Goal: Task Accomplishment & Management: Manage account settings

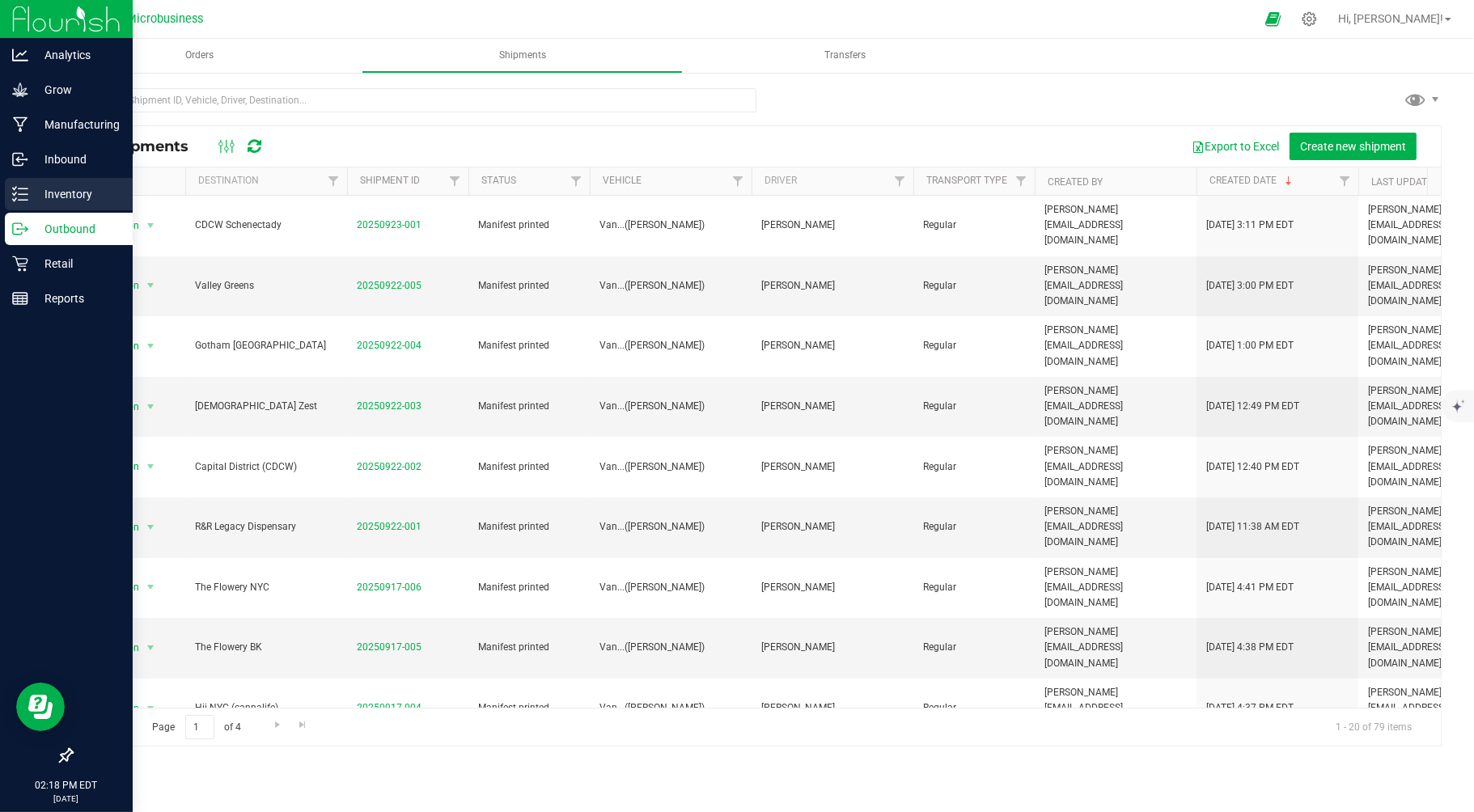
click at [46, 194] on p "Inventory" at bounding box center [77, 194] width 97 height 19
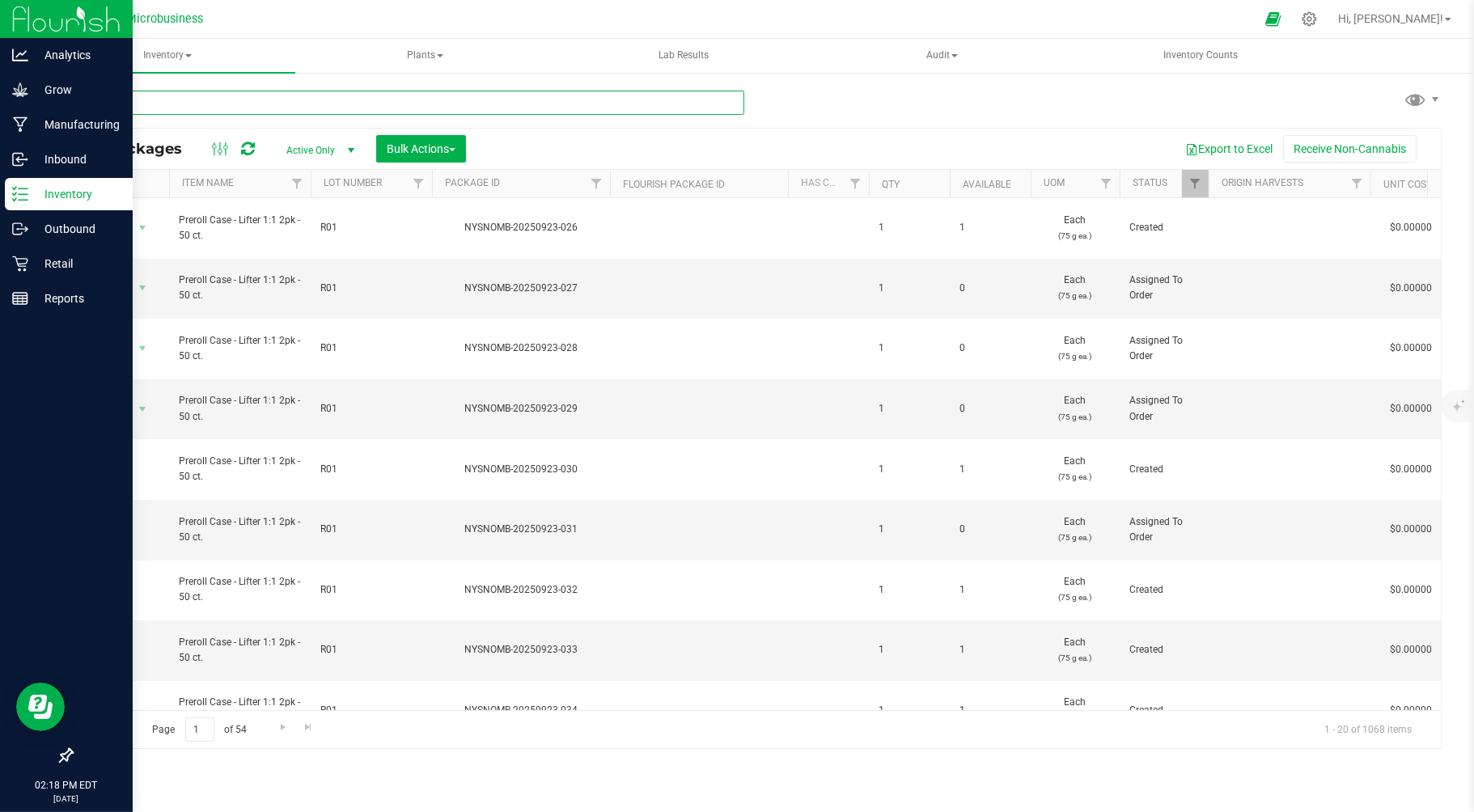
click at [305, 102] on input "text" at bounding box center [408, 103] width 673 height 25
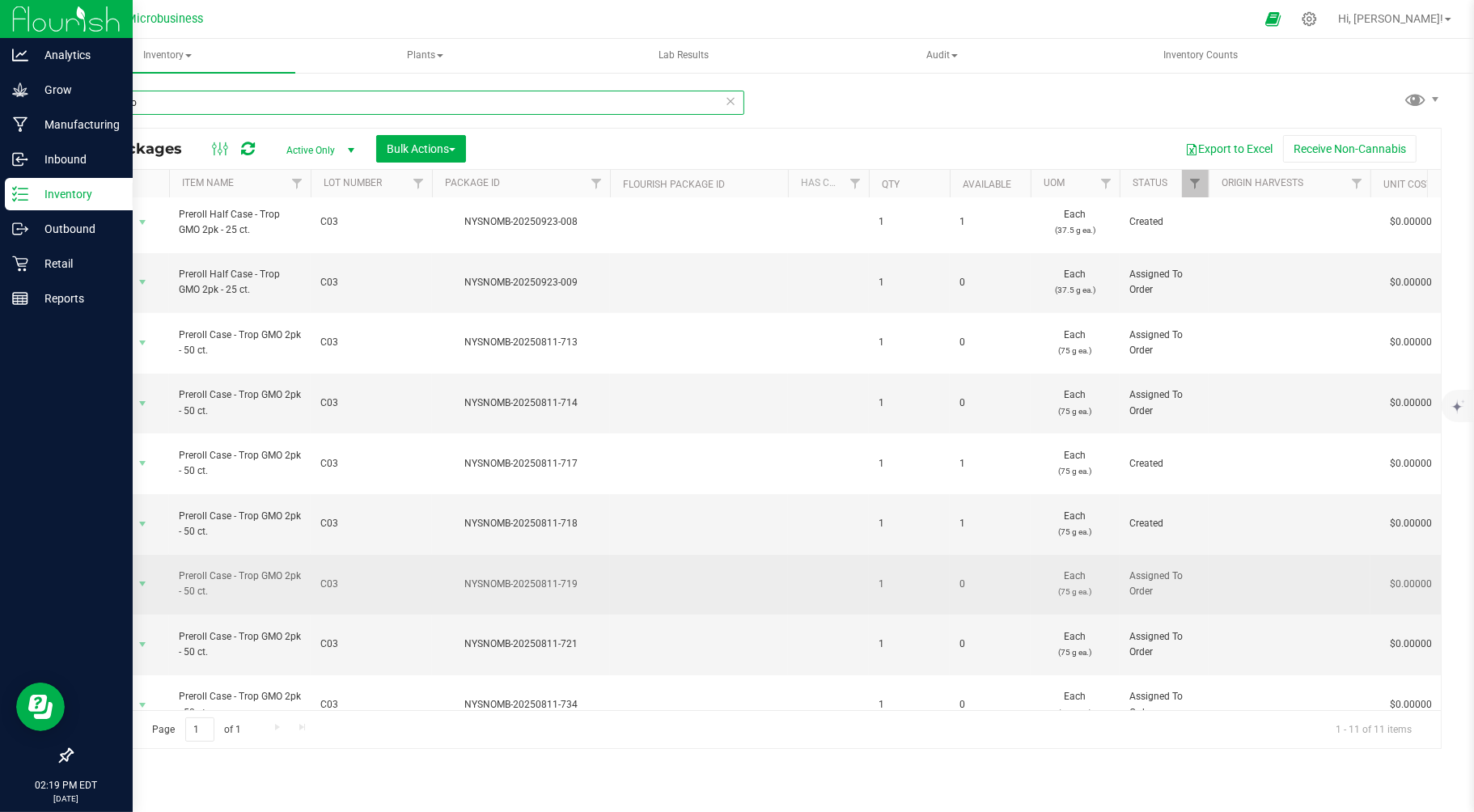
scroll to position [10, 0]
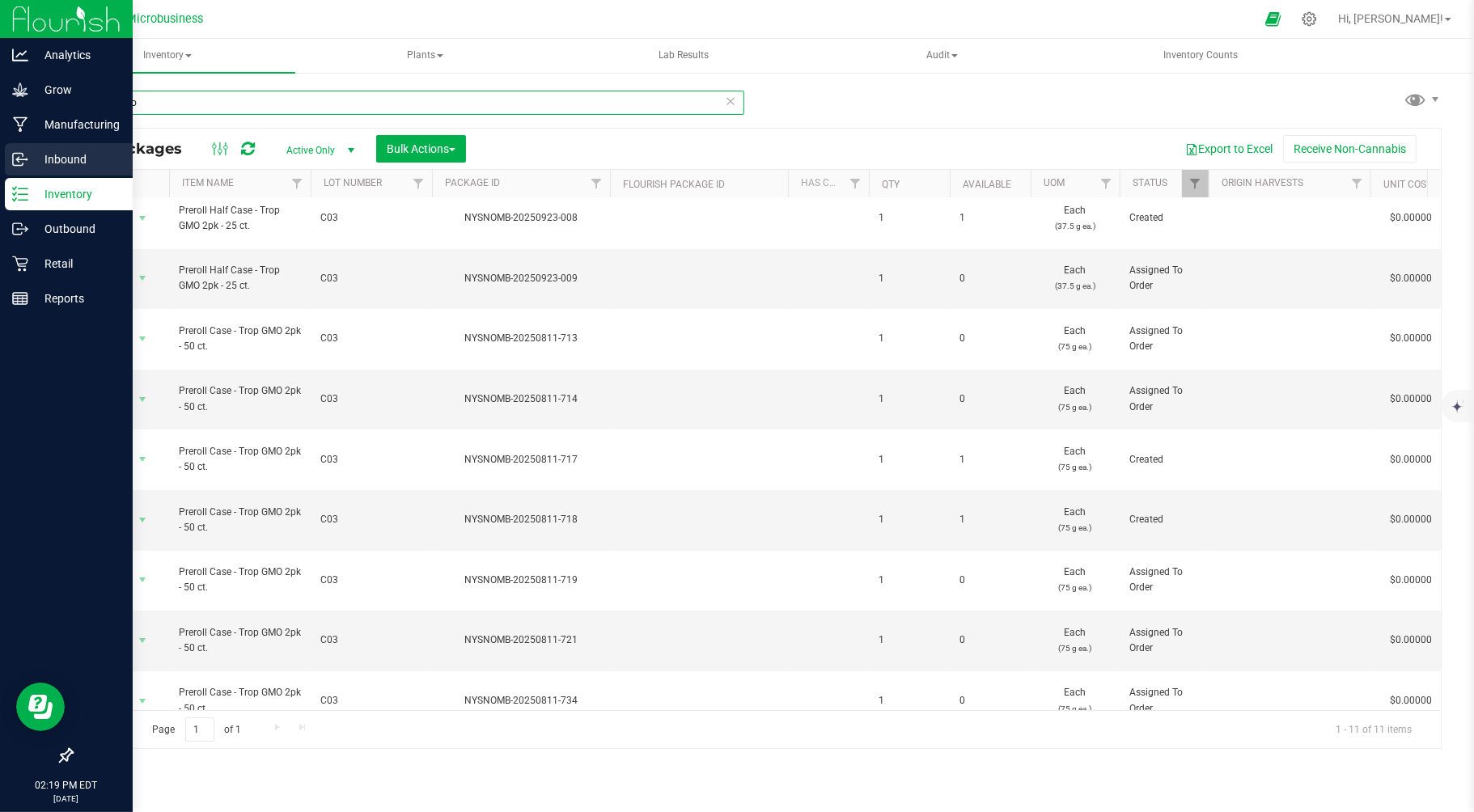
type input "trop gmo"
click at [55, 159] on p "Inbound" at bounding box center [77, 159] width 97 height 19
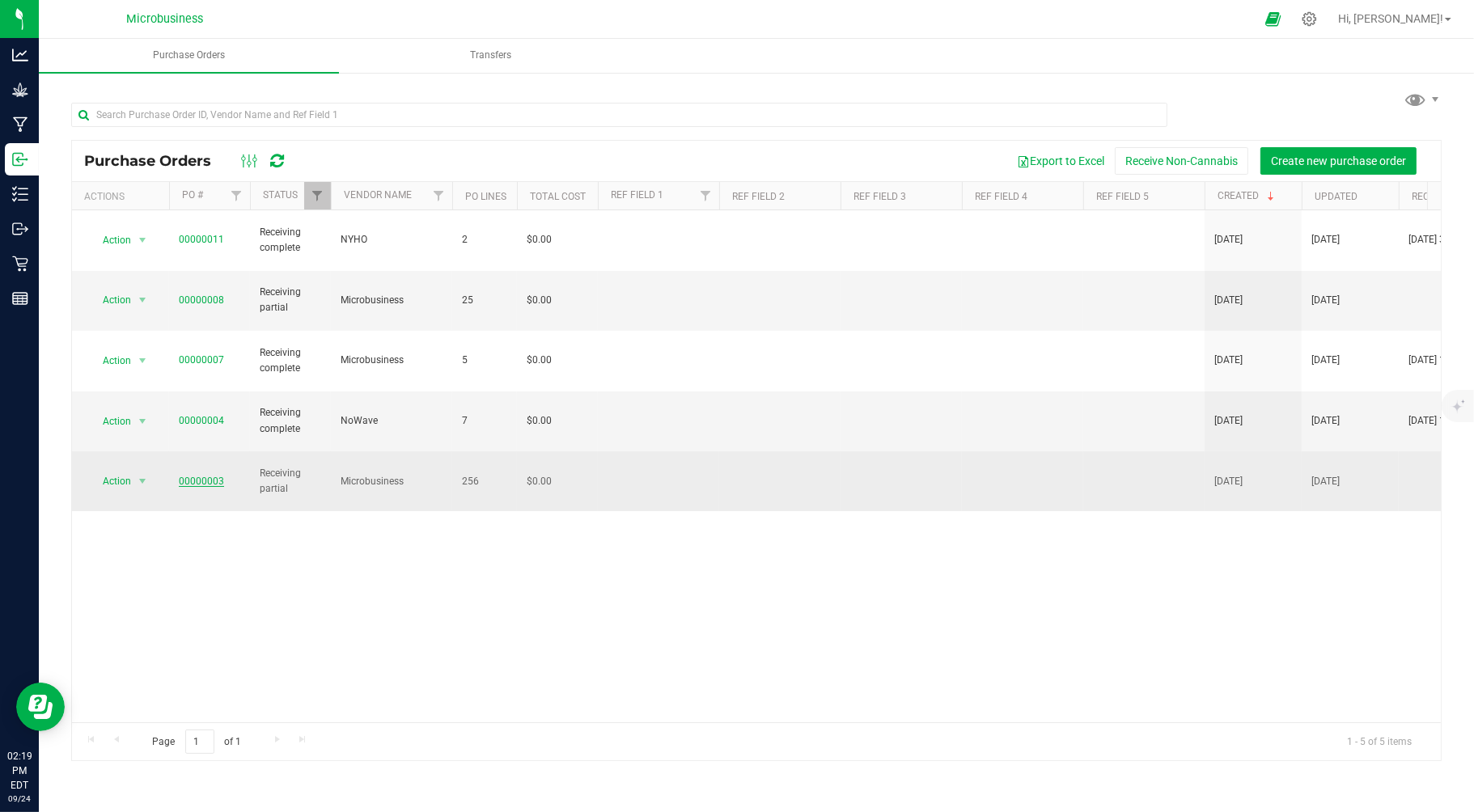
click at [213, 476] on link "00000003" at bounding box center [201, 481] width 45 height 11
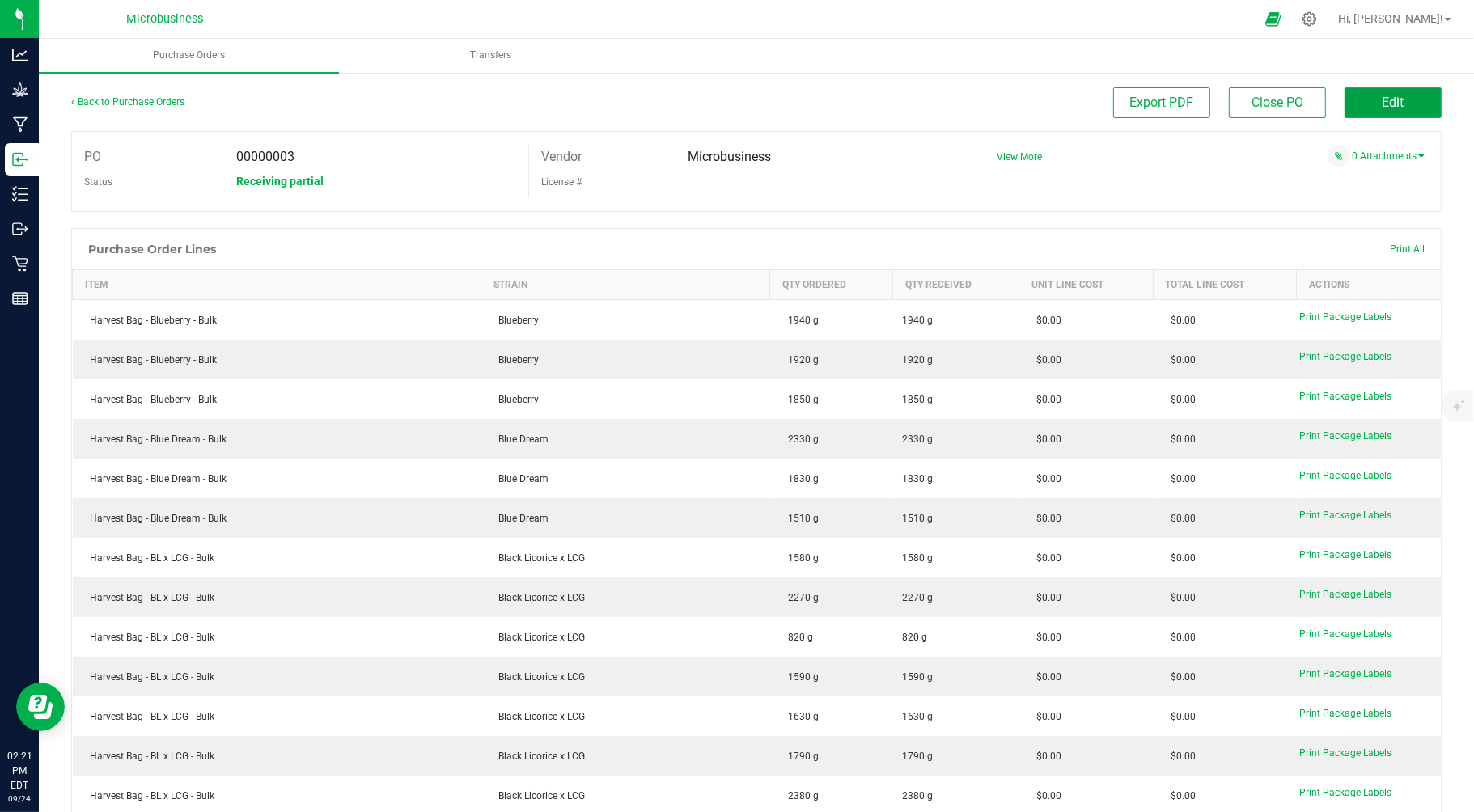
click at [1400, 107] on button "Edit" at bounding box center [1393, 102] width 97 height 31
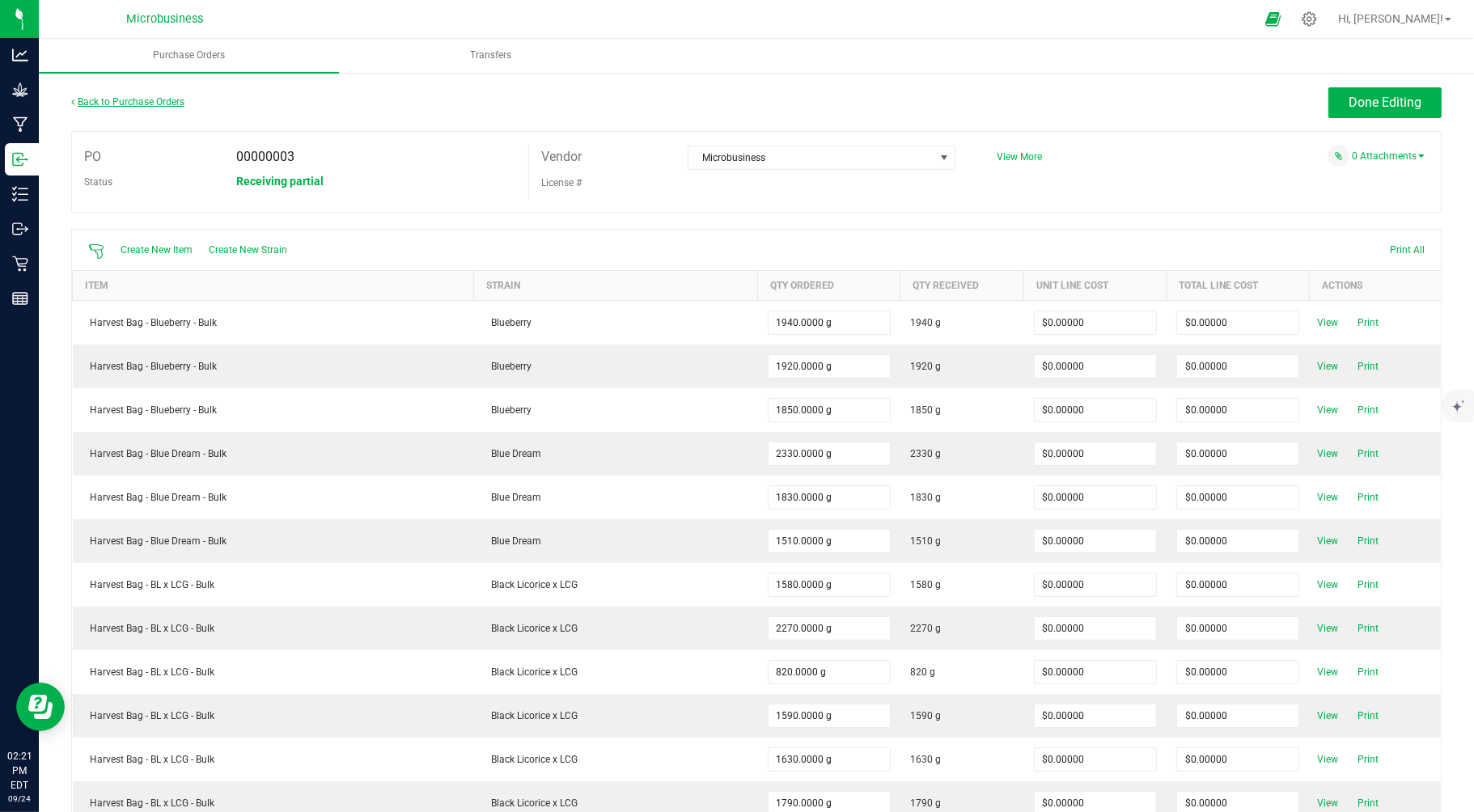
click at [134, 101] on link "Back to Purchase Orders" at bounding box center [128, 101] width 114 height 11
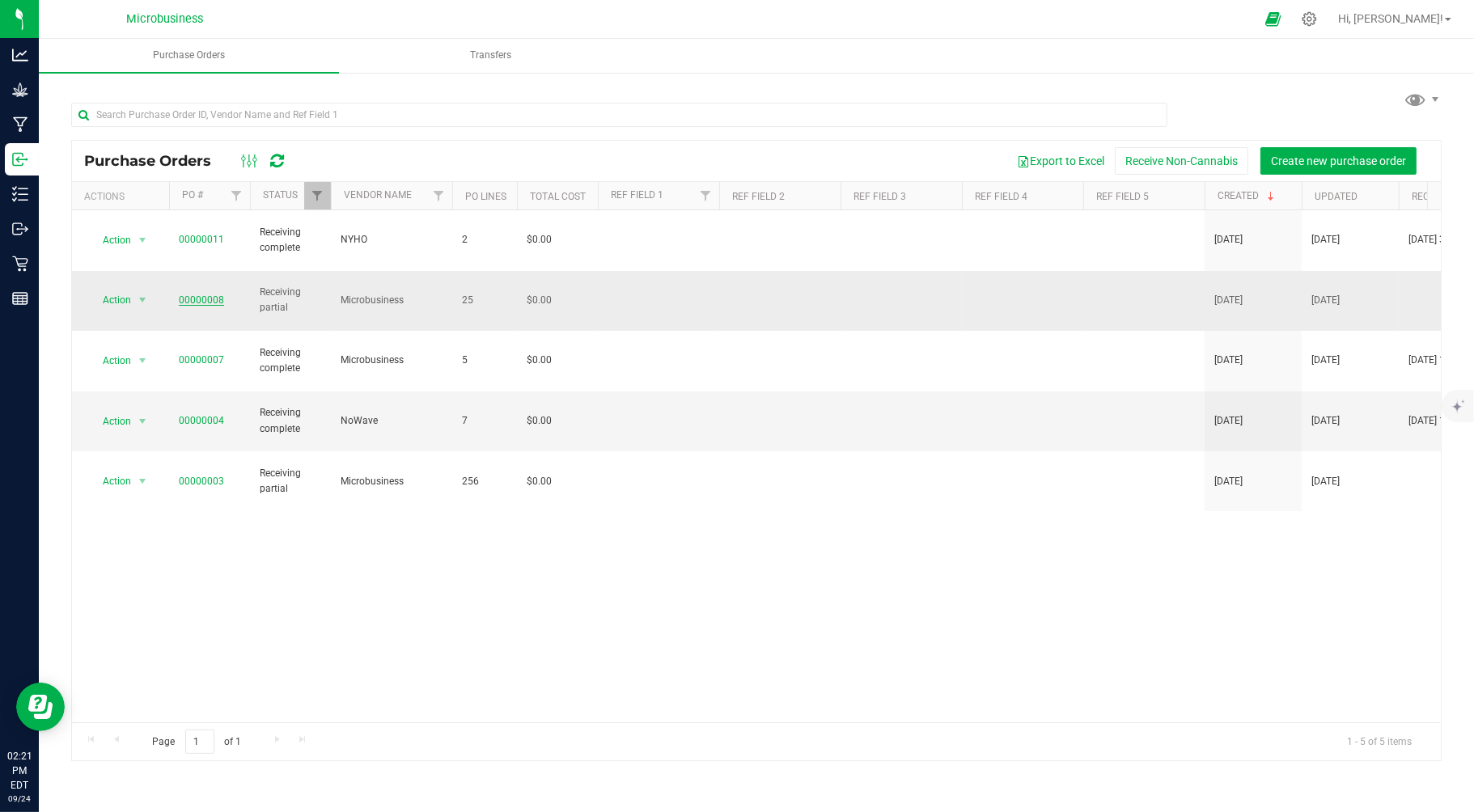
click at [204, 294] on link "00000008" at bounding box center [201, 299] width 45 height 11
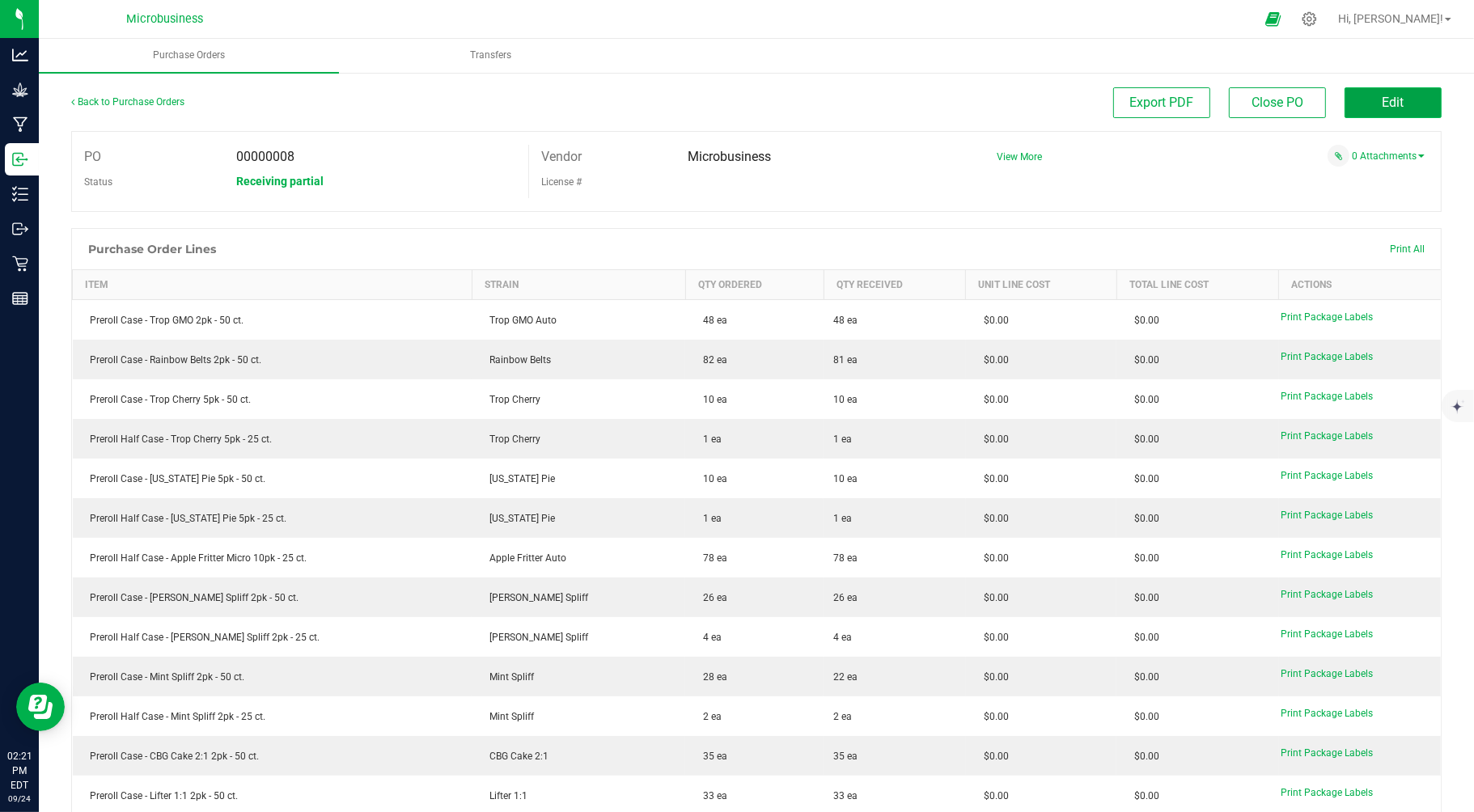
click at [1389, 99] on span "Edit" at bounding box center [1393, 101] width 22 height 15
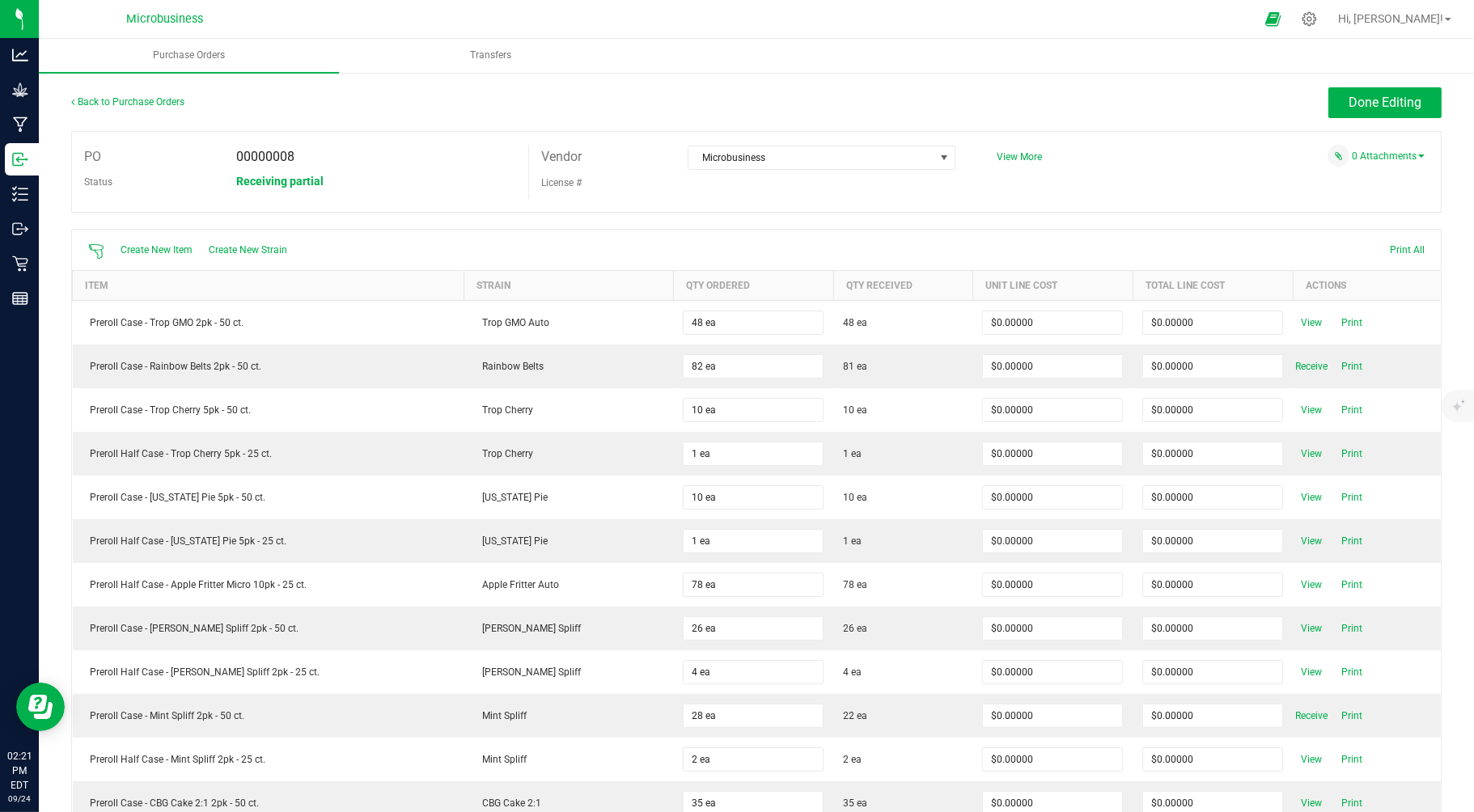
scroll to position [424, 0]
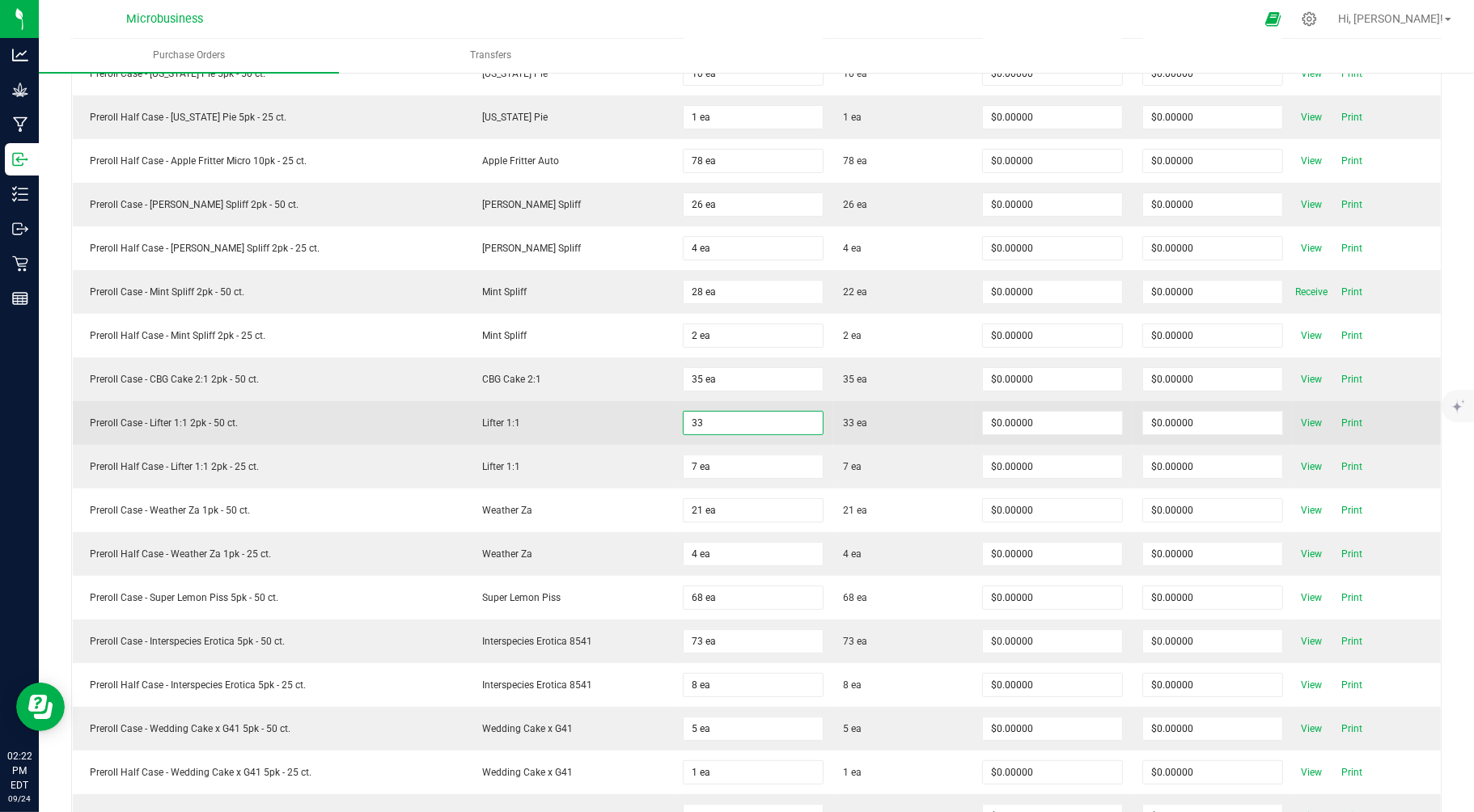
click at [754, 418] on input "33" at bounding box center [753, 423] width 139 height 23
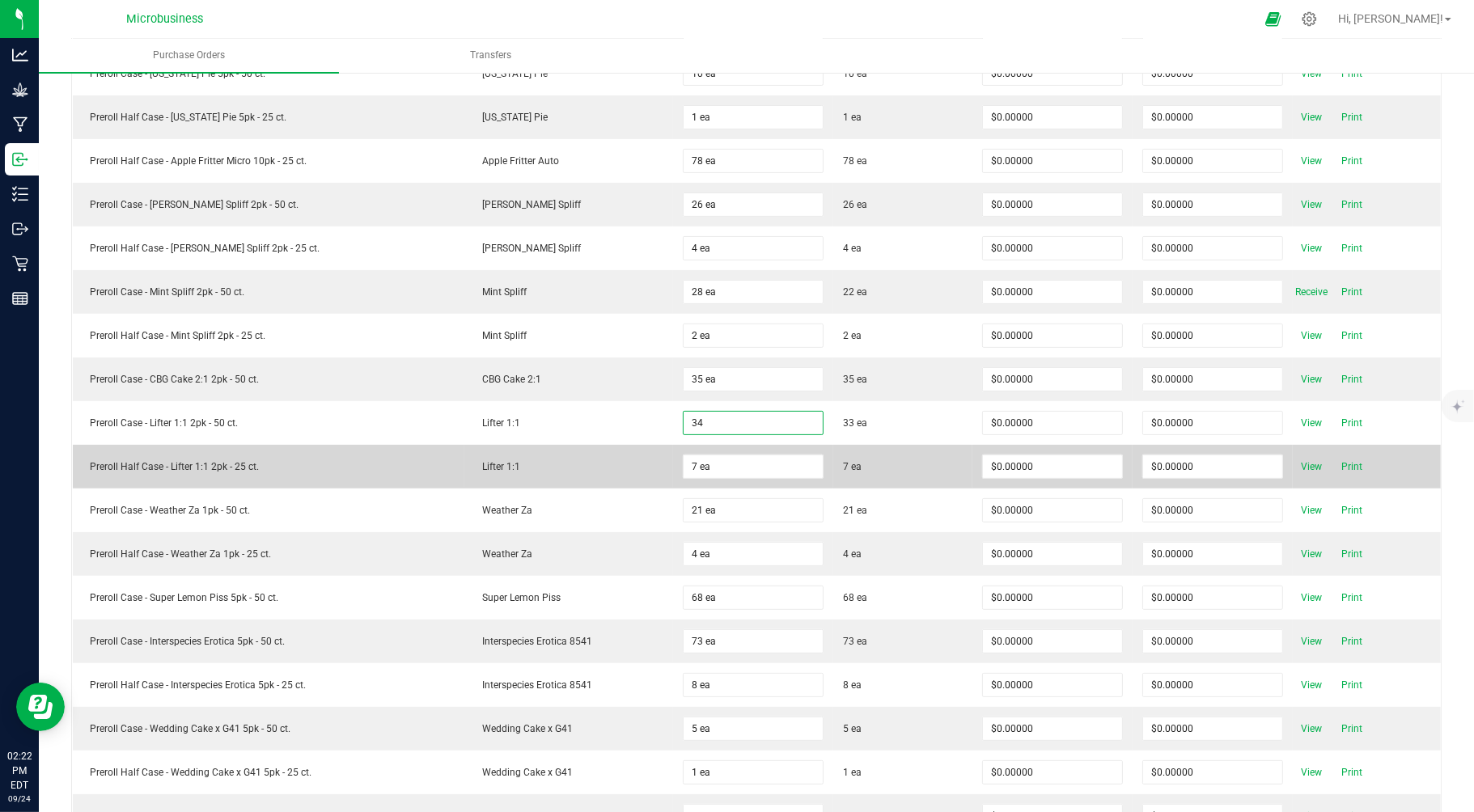
type input "34 ea"
click at [833, 485] on td "7 ea" at bounding box center [903, 467] width 139 height 44
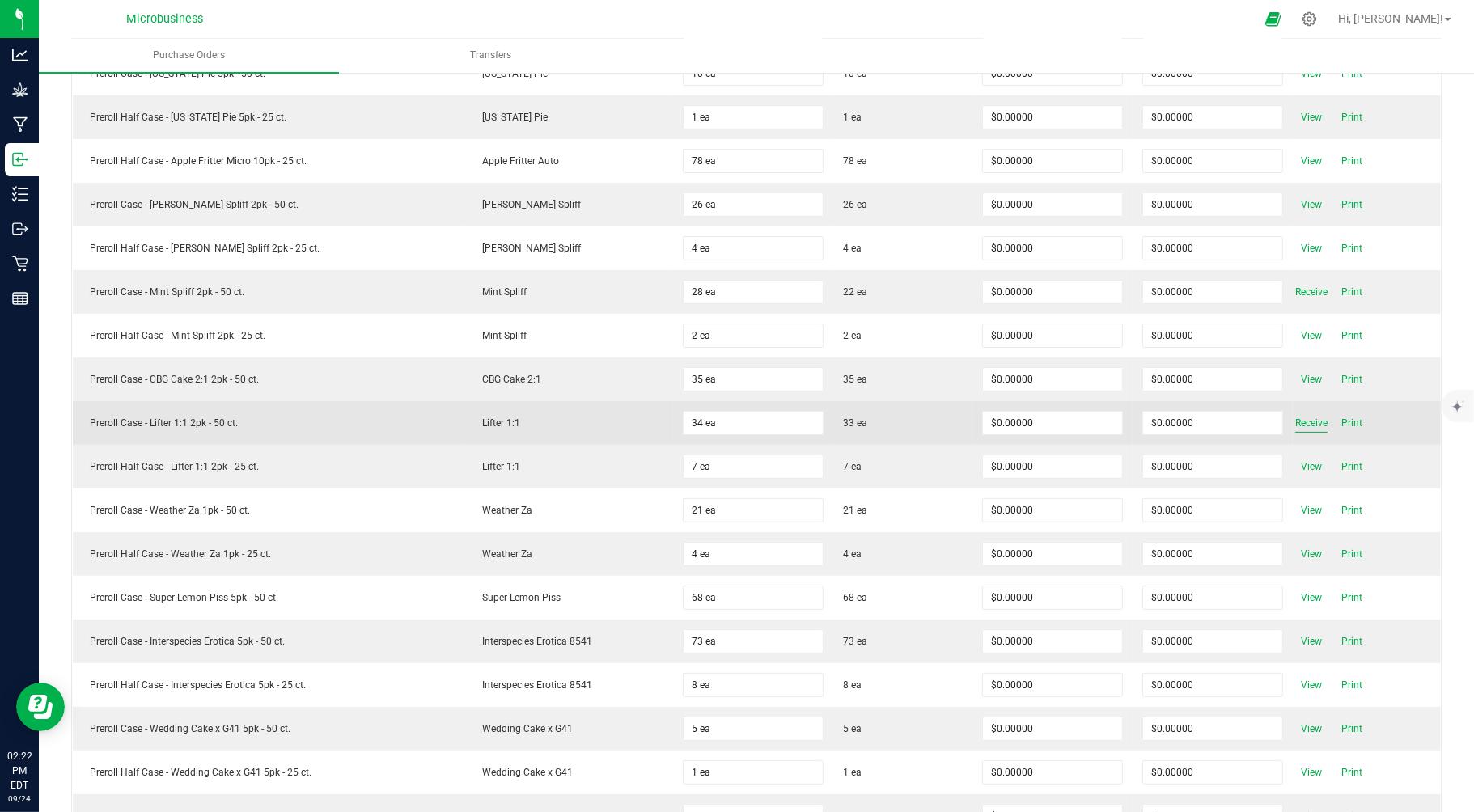
click at [1295, 427] on span "Receive" at bounding box center [1311, 423] width 33 height 19
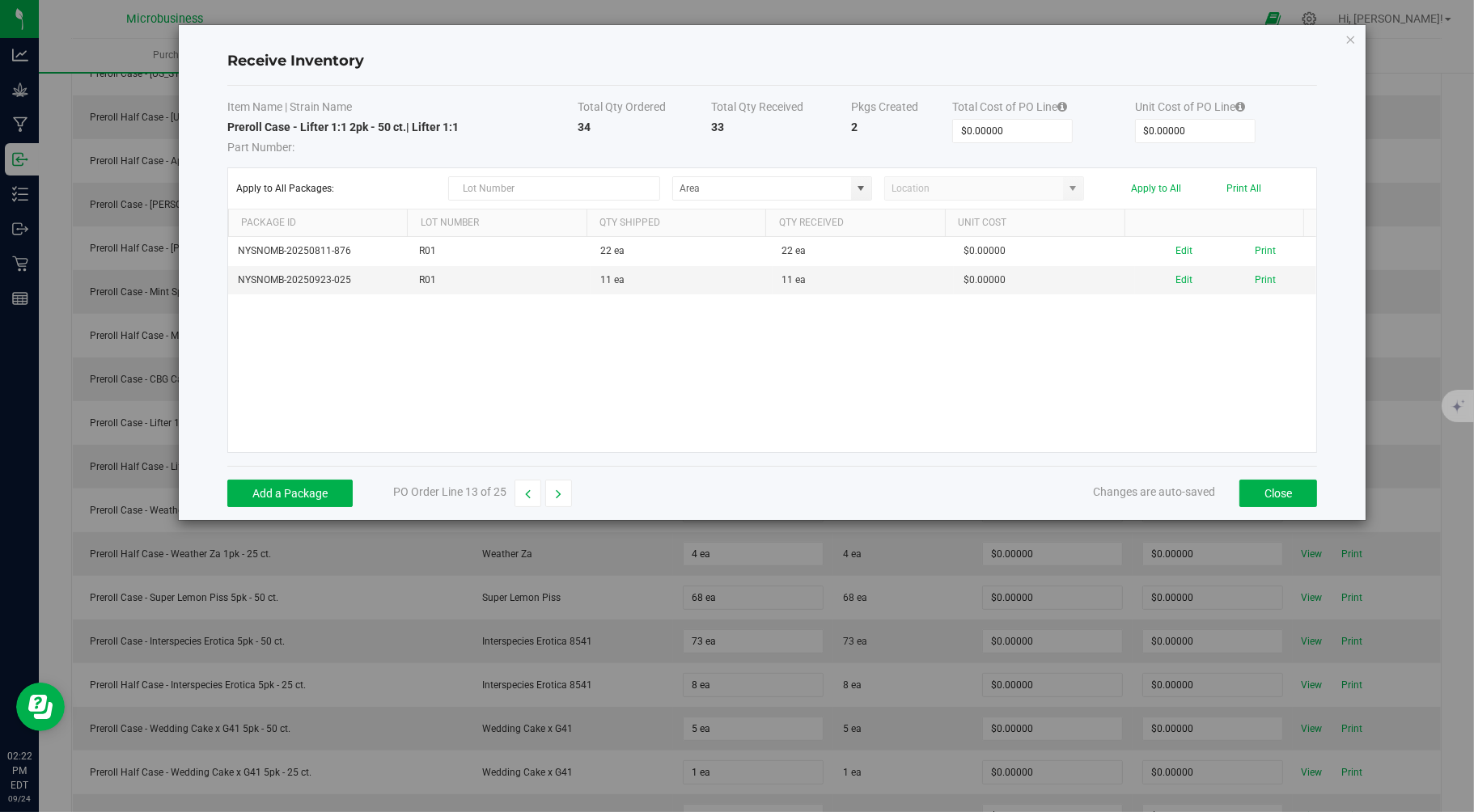
click at [312, 475] on div "Add a Package PO Order Line 13 of 25 Changes are auto-saved Close" at bounding box center [773, 493] width 1091 height 55
click at [314, 486] on button "Add a Package" at bounding box center [290, 493] width 125 height 27
type input "R01"
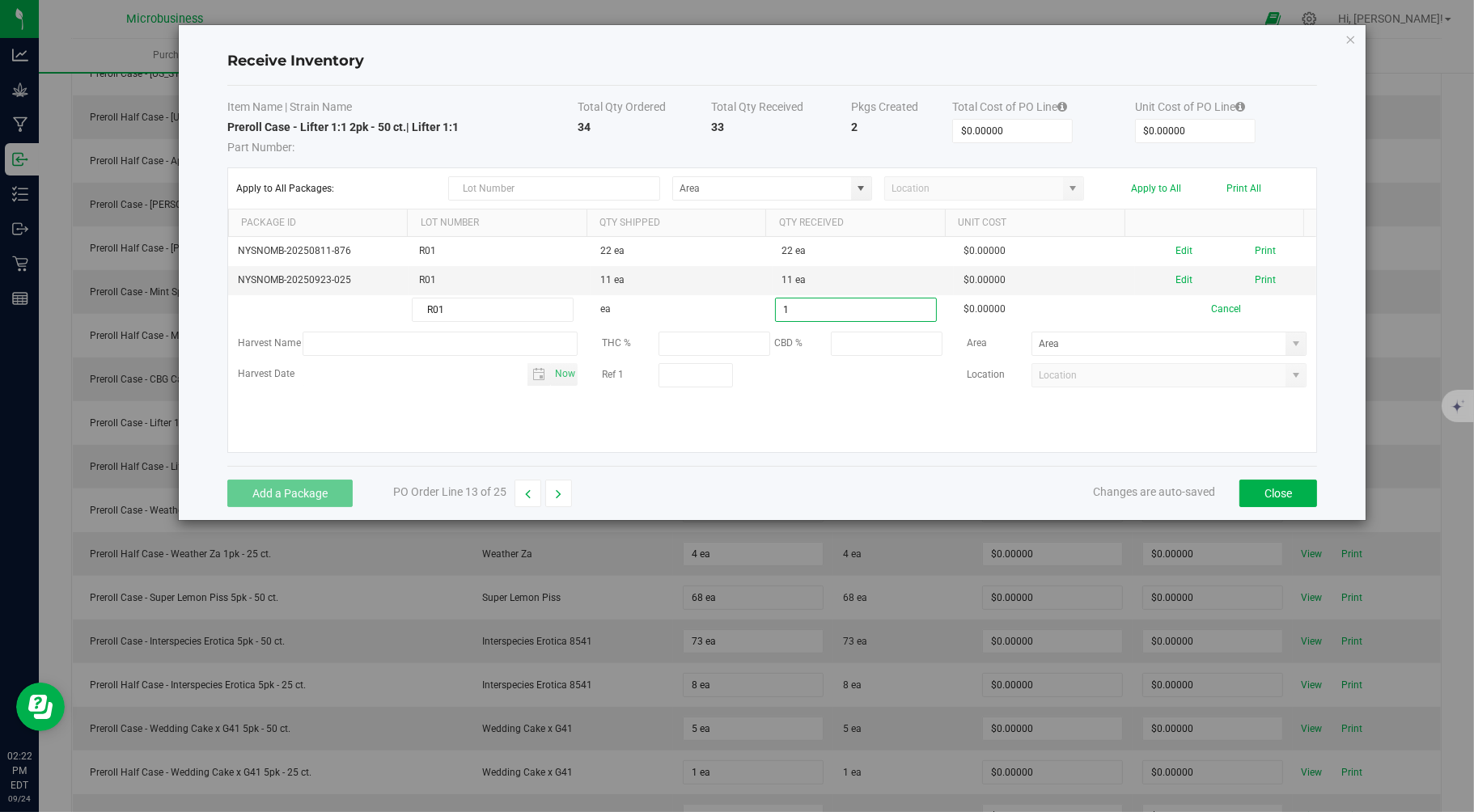
type input "1 ea"
click at [981, 405] on kendo-grid-list "NYSNOMB-20250811-876 R01 22 ea 22 ea $0.00000 Edit Print NYSNOMB-20250923-025 R…" at bounding box center [773, 344] width 1089 height 215
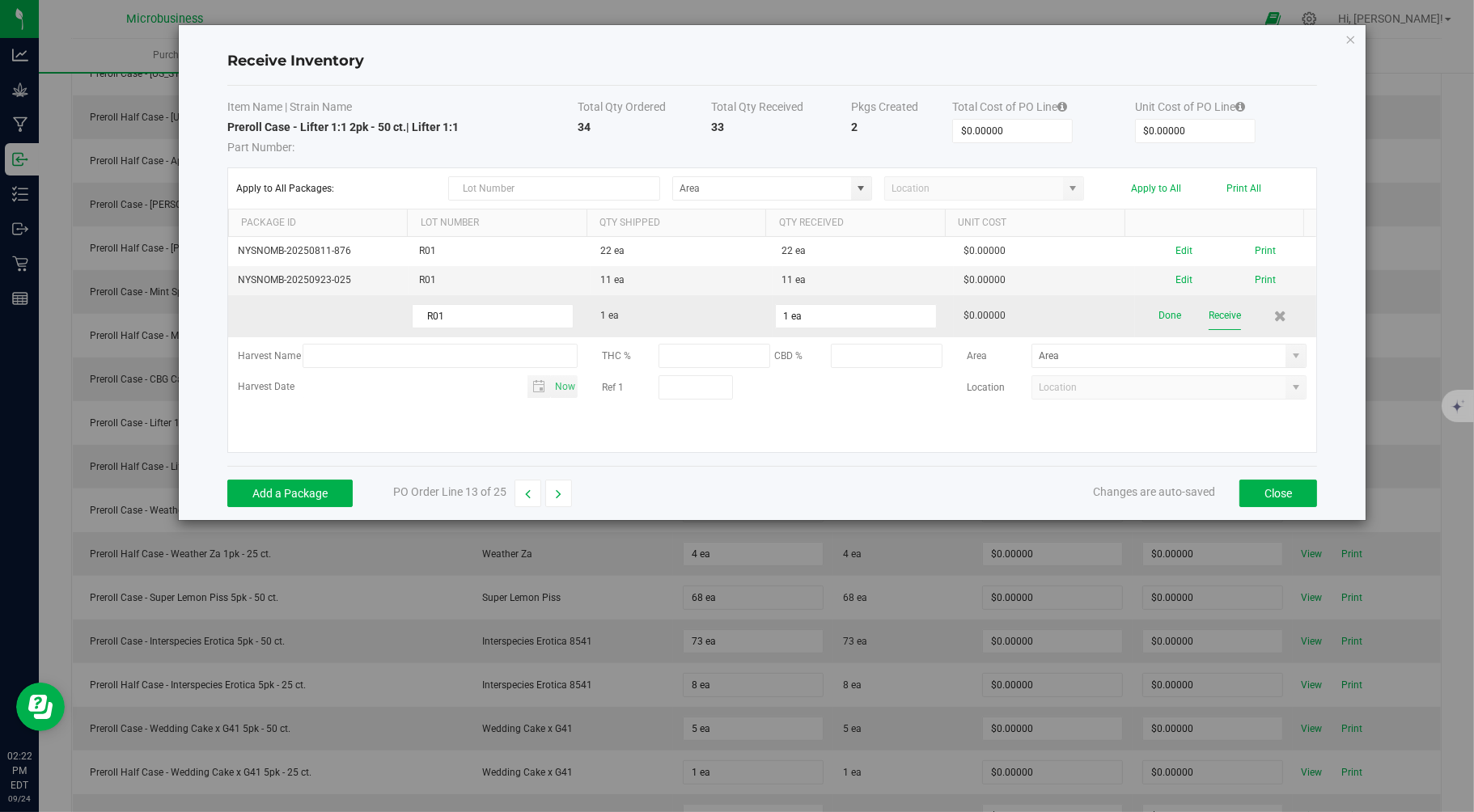
click at [1214, 319] on button "Receive" at bounding box center [1225, 315] width 33 height 28
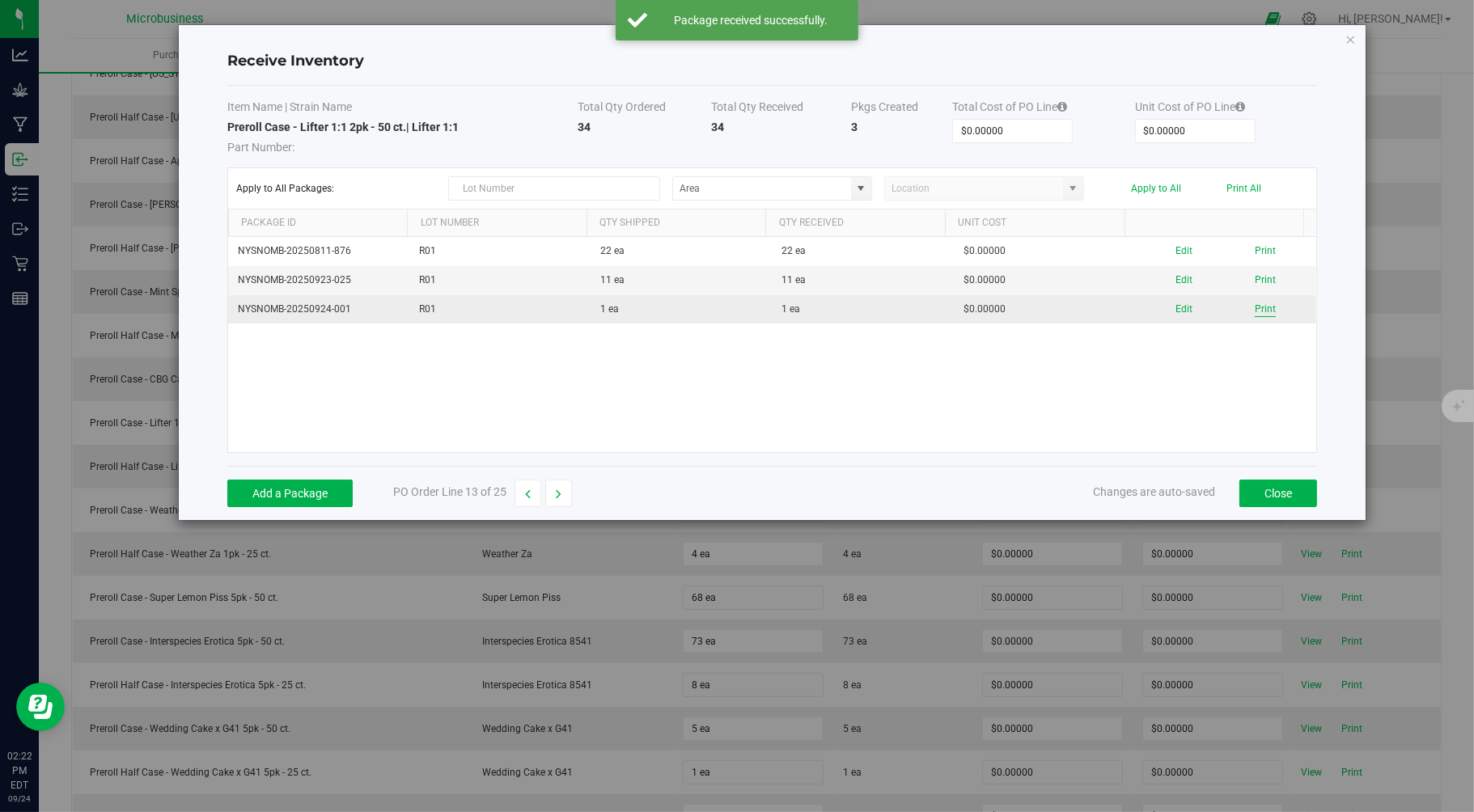
click at [1255, 309] on button "Print" at bounding box center [1265, 308] width 21 height 15
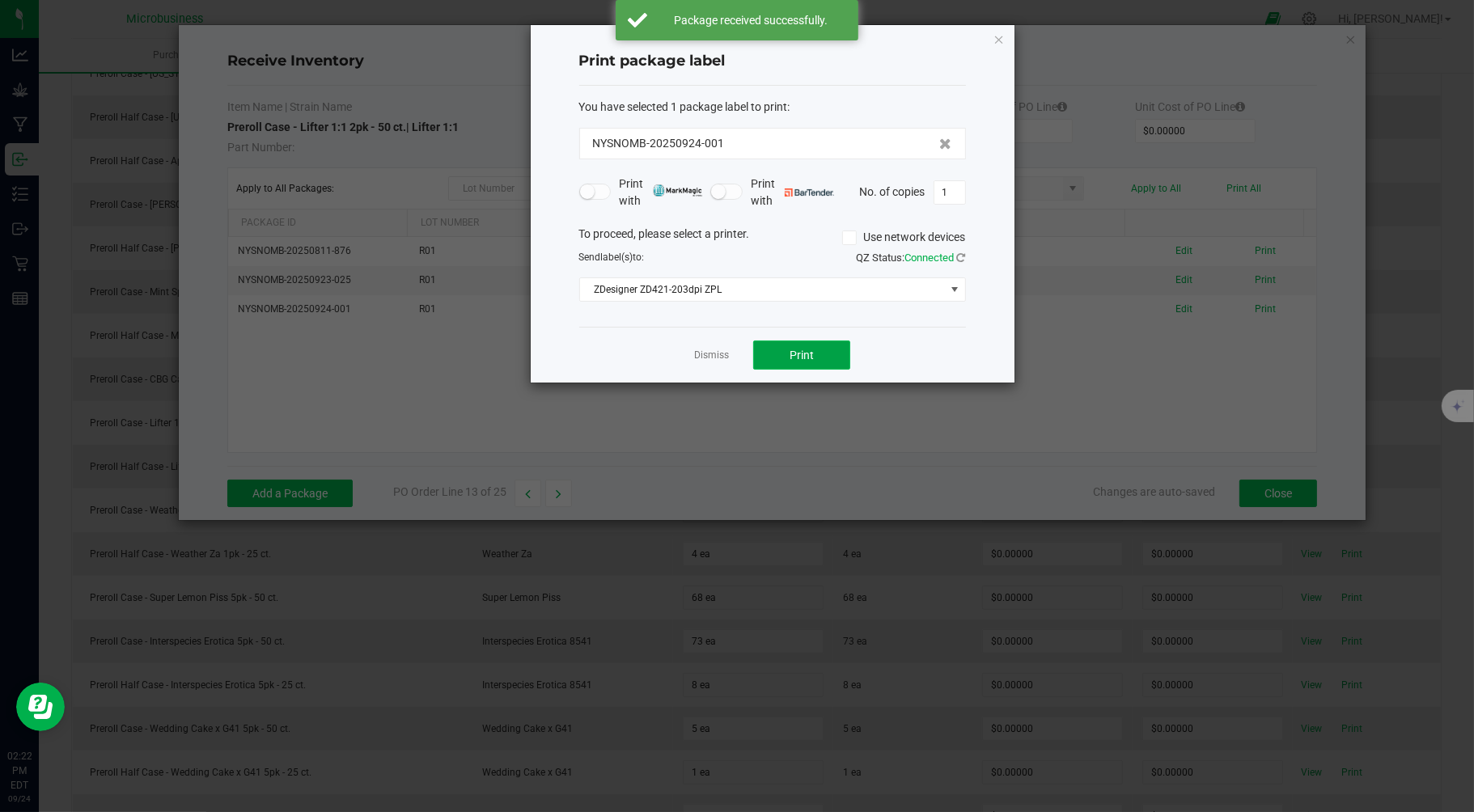
click at [821, 351] on button "Print" at bounding box center [802, 355] width 97 height 29
click at [712, 353] on link "Dismiss" at bounding box center [711, 356] width 34 height 14
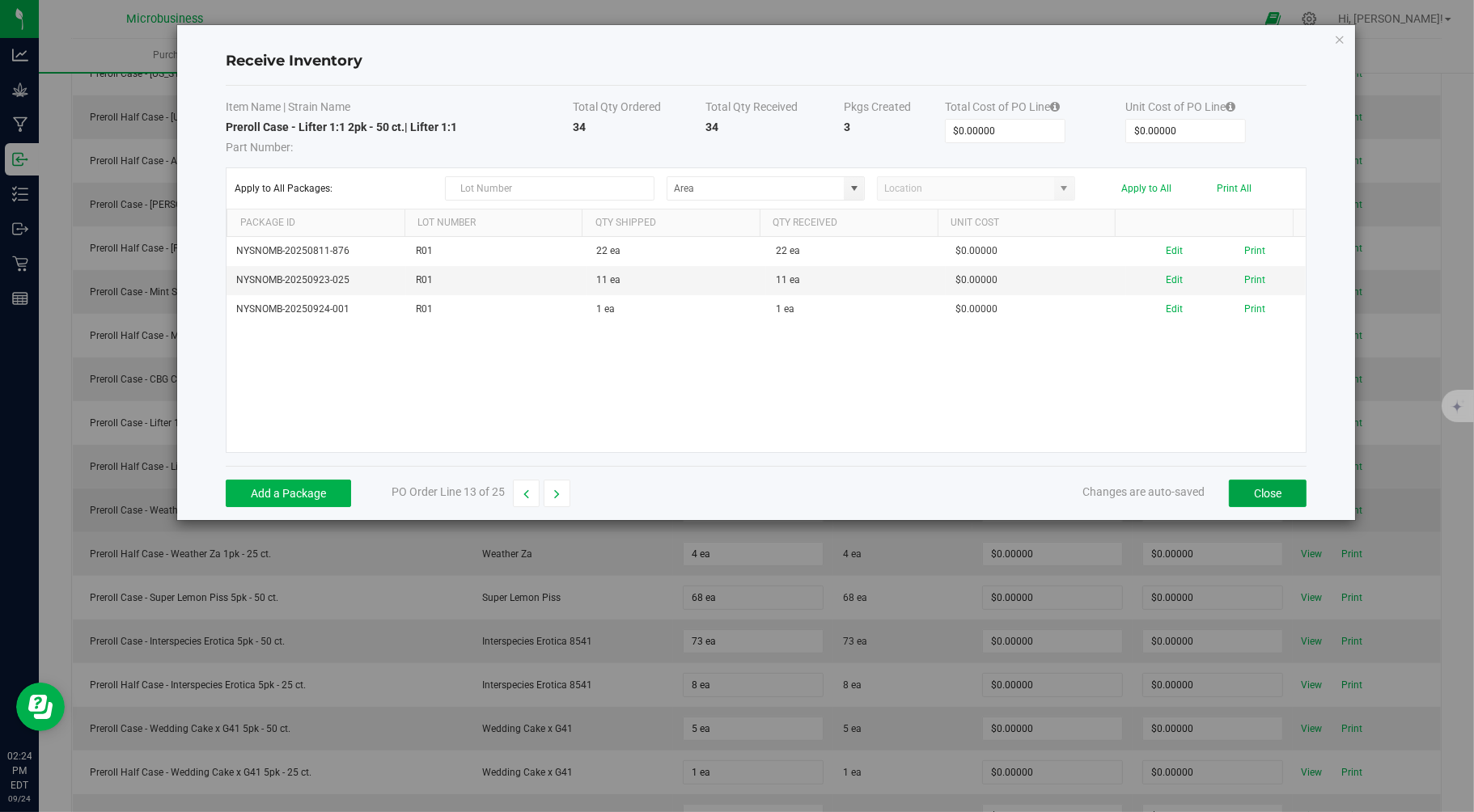
drag, startPoint x: 1248, startPoint y: 491, endPoint x: 1241, endPoint y: 495, distance: 8.1
click at [1248, 490] on button "Close" at bounding box center [1268, 493] width 78 height 27
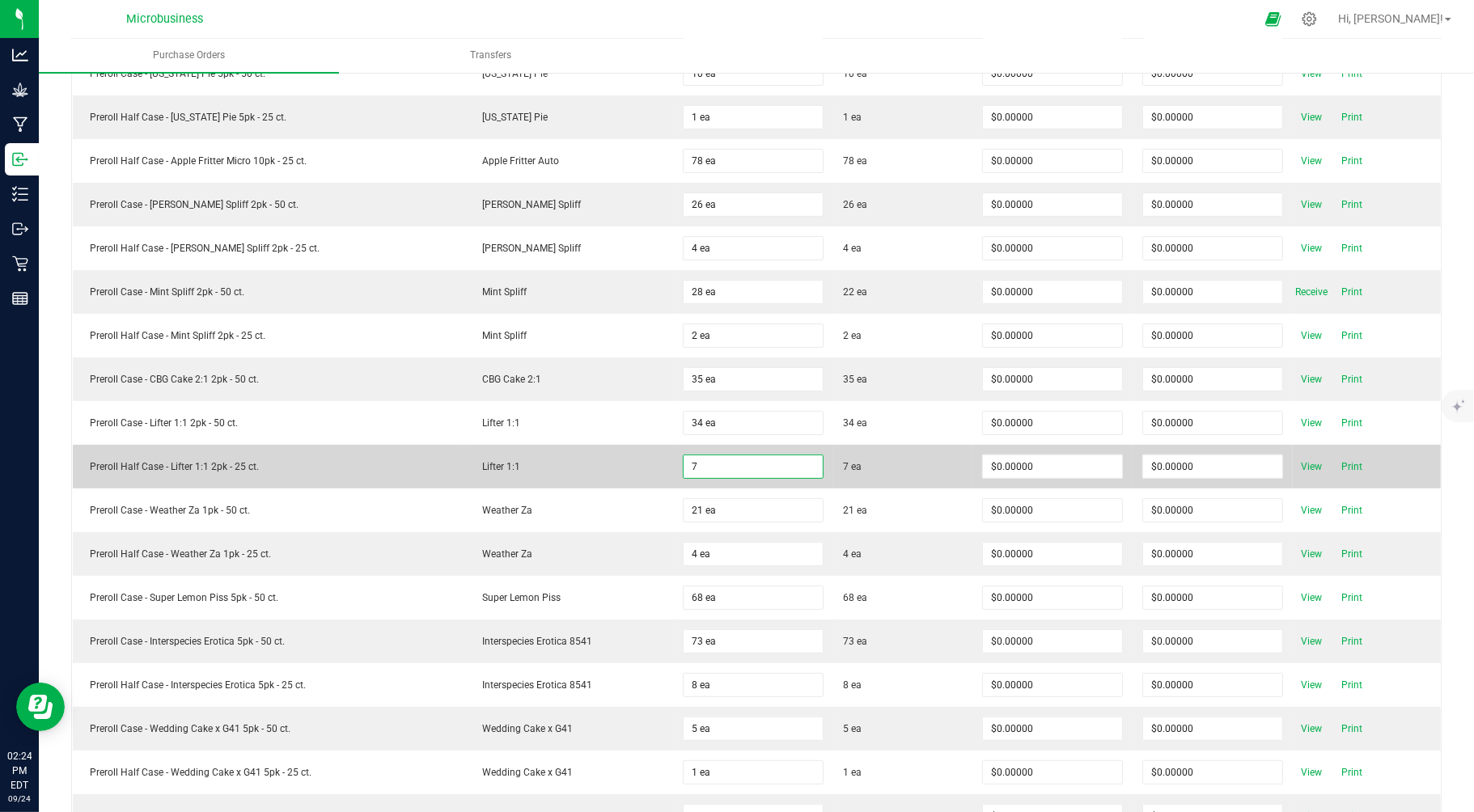
click at [730, 469] on input "7" at bounding box center [753, 467] width 139 height 23
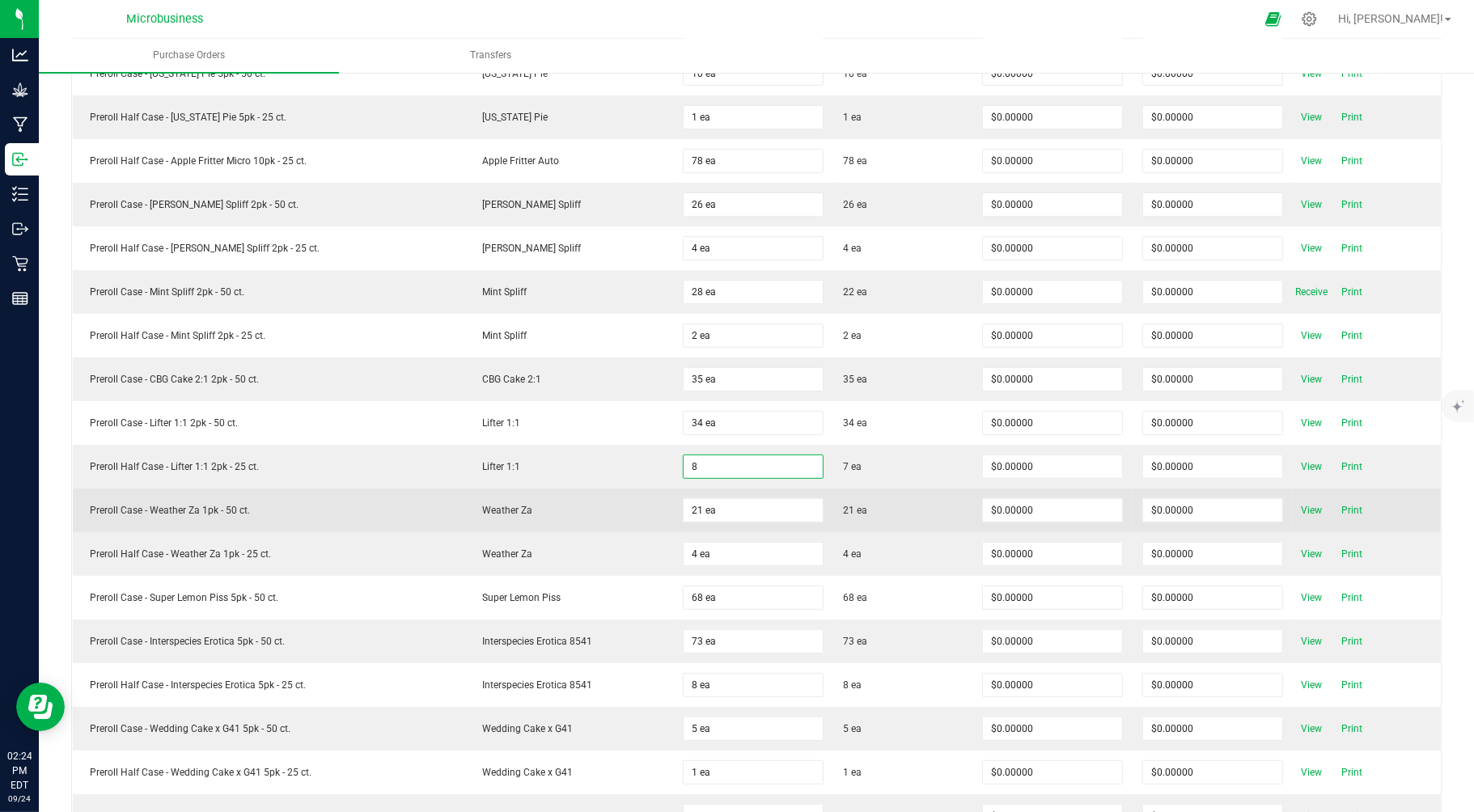
type input "8 ea"
click at [915, 529] on td "21 ea" at bounding box center [903, 511] width 139 height 44
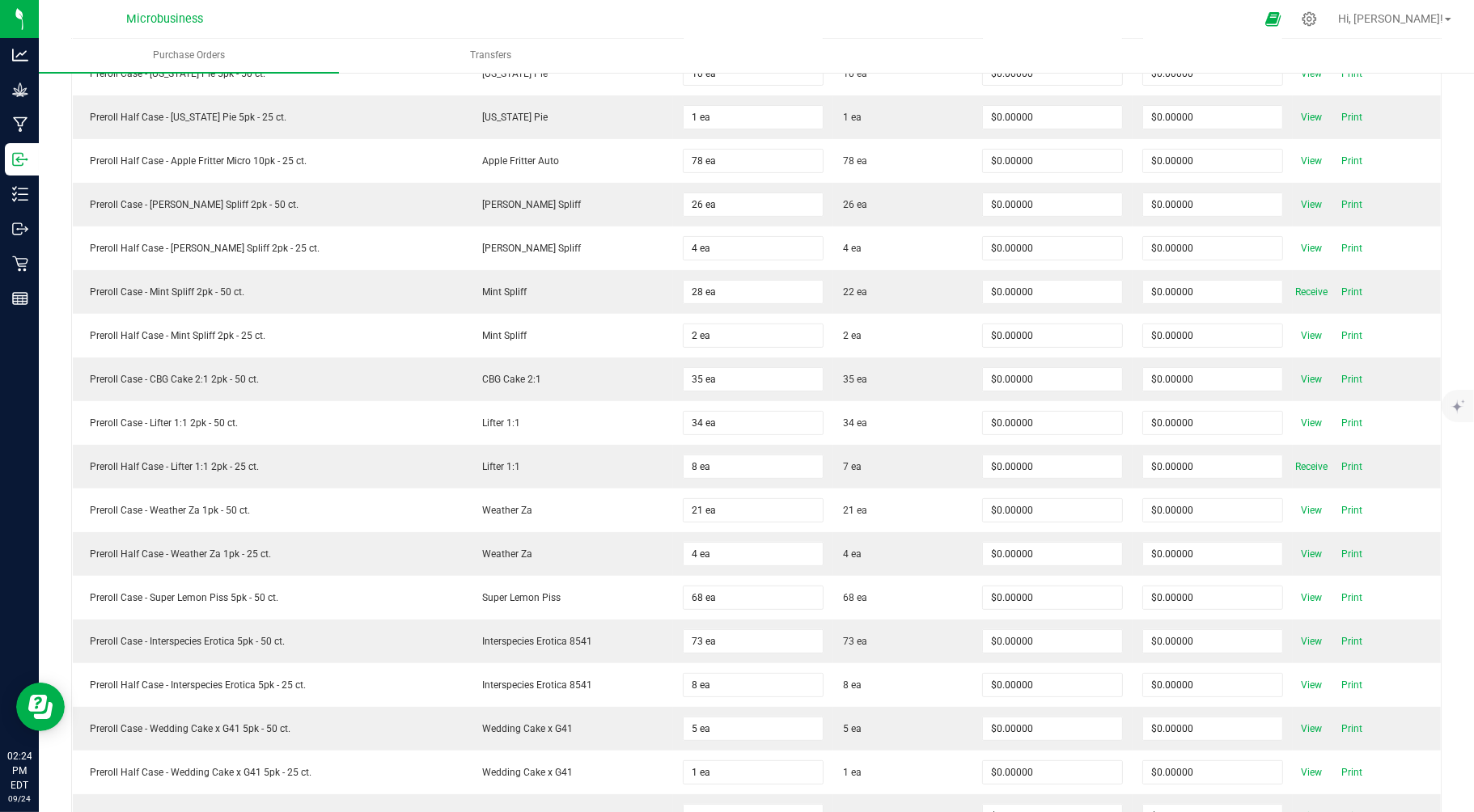
click at [1295, 469] on span "Receive" at bounding box center [1311, 467] width 33 height 19
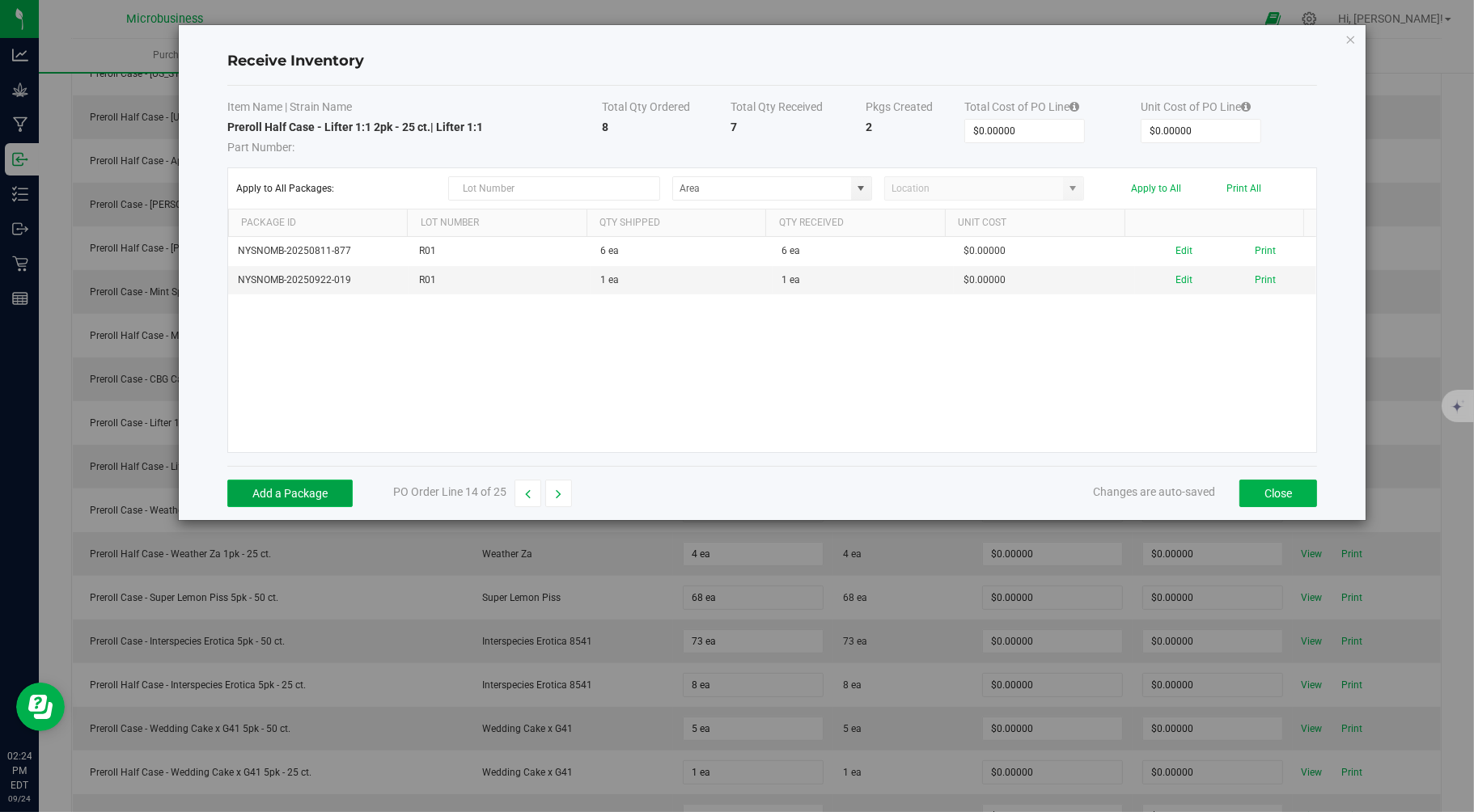
click at [254, 499] on button "Add a Package" at bounding box center [290, 493] width 125 height 27
type input "R01"
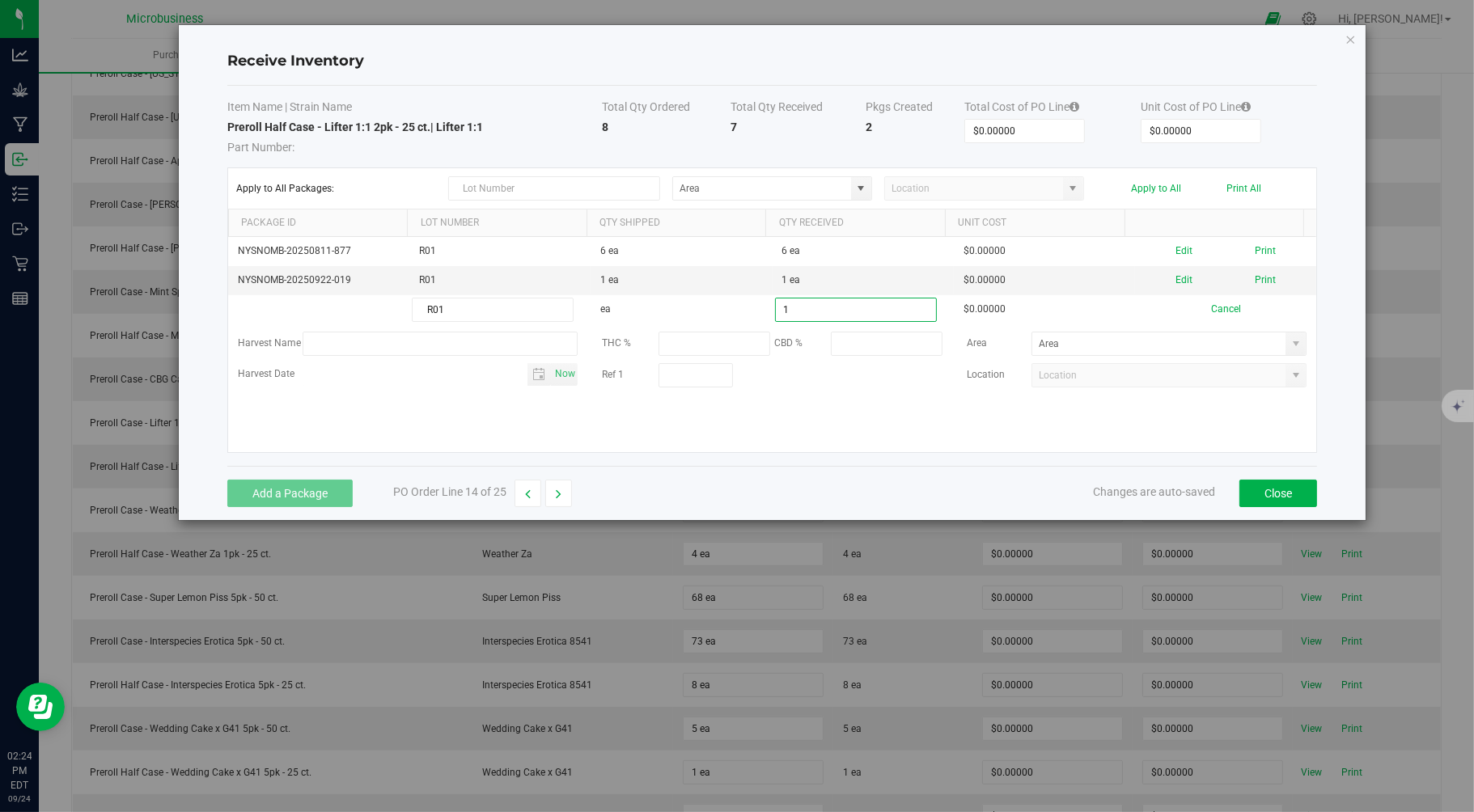
type input "1 ea"
click at [658, 513] on div "Add a Package PO Order Line 14 of 25 Changes are auto-saved Close" at bounding box center [773, 493] width 1091 height 55
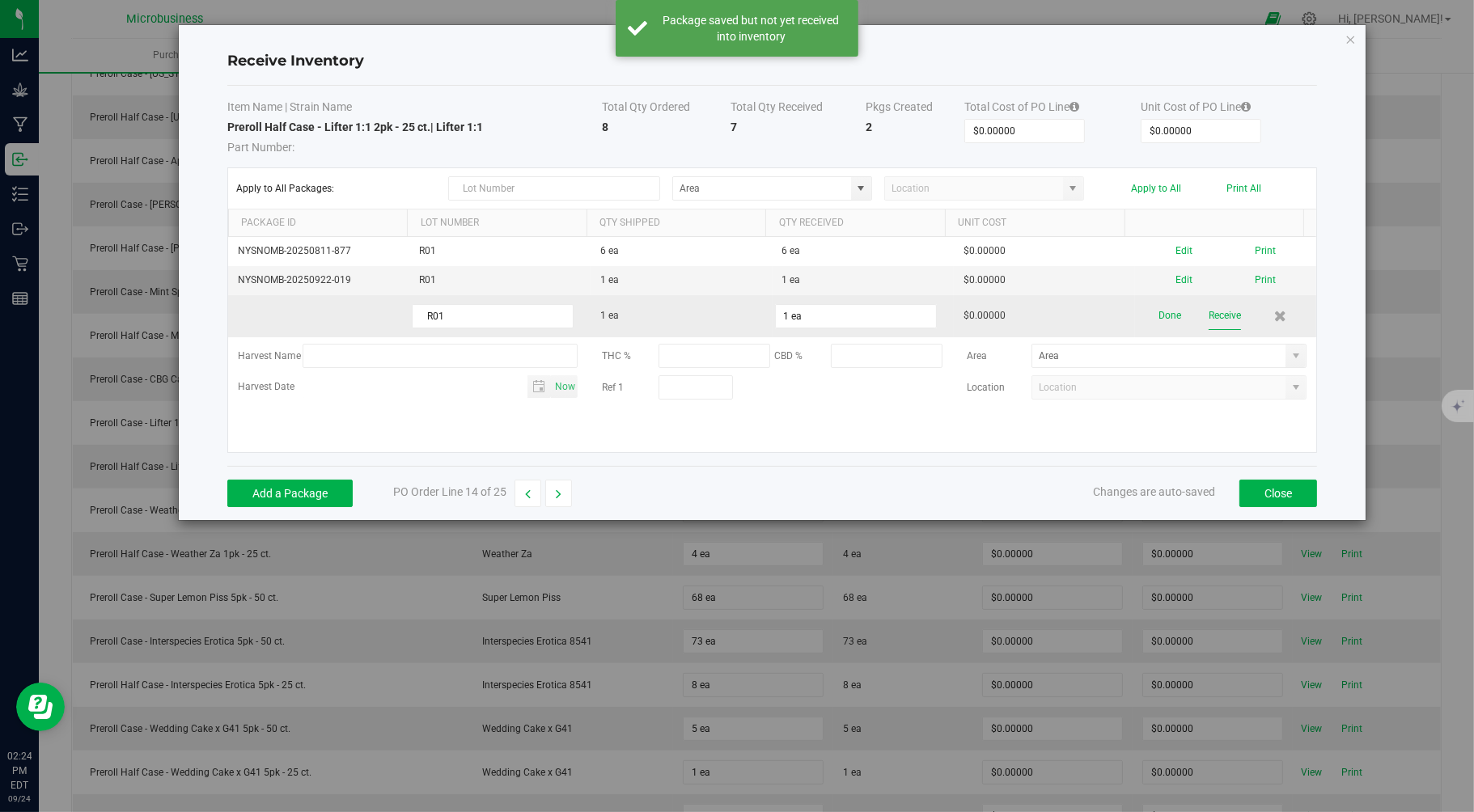
click at [1209, 318] on button "Receive" at bounding box center [1225, 315] width 33 height 28
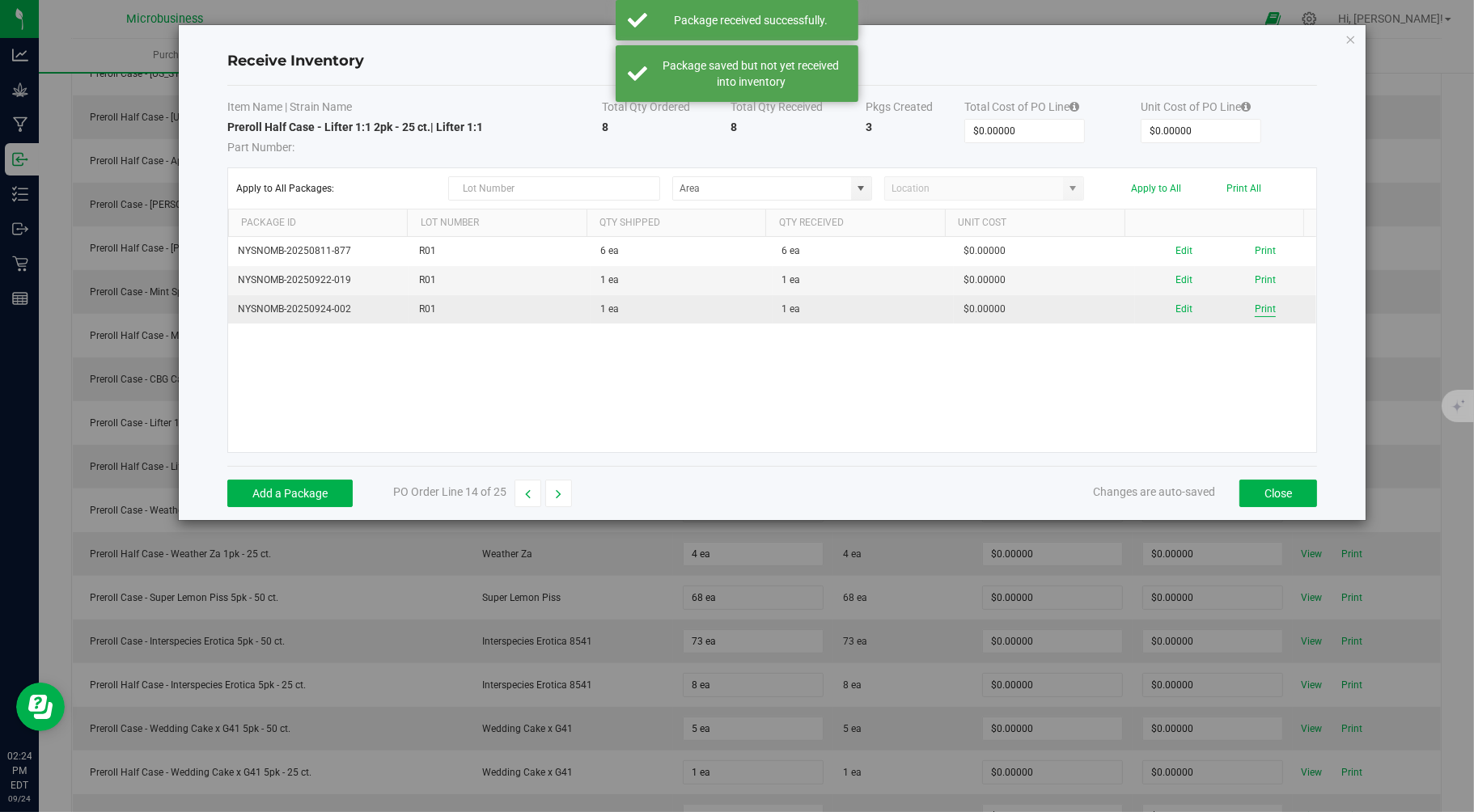
click at [1255, 308] on button "Print" at bounding box center [1265, 308] width 21 height 15
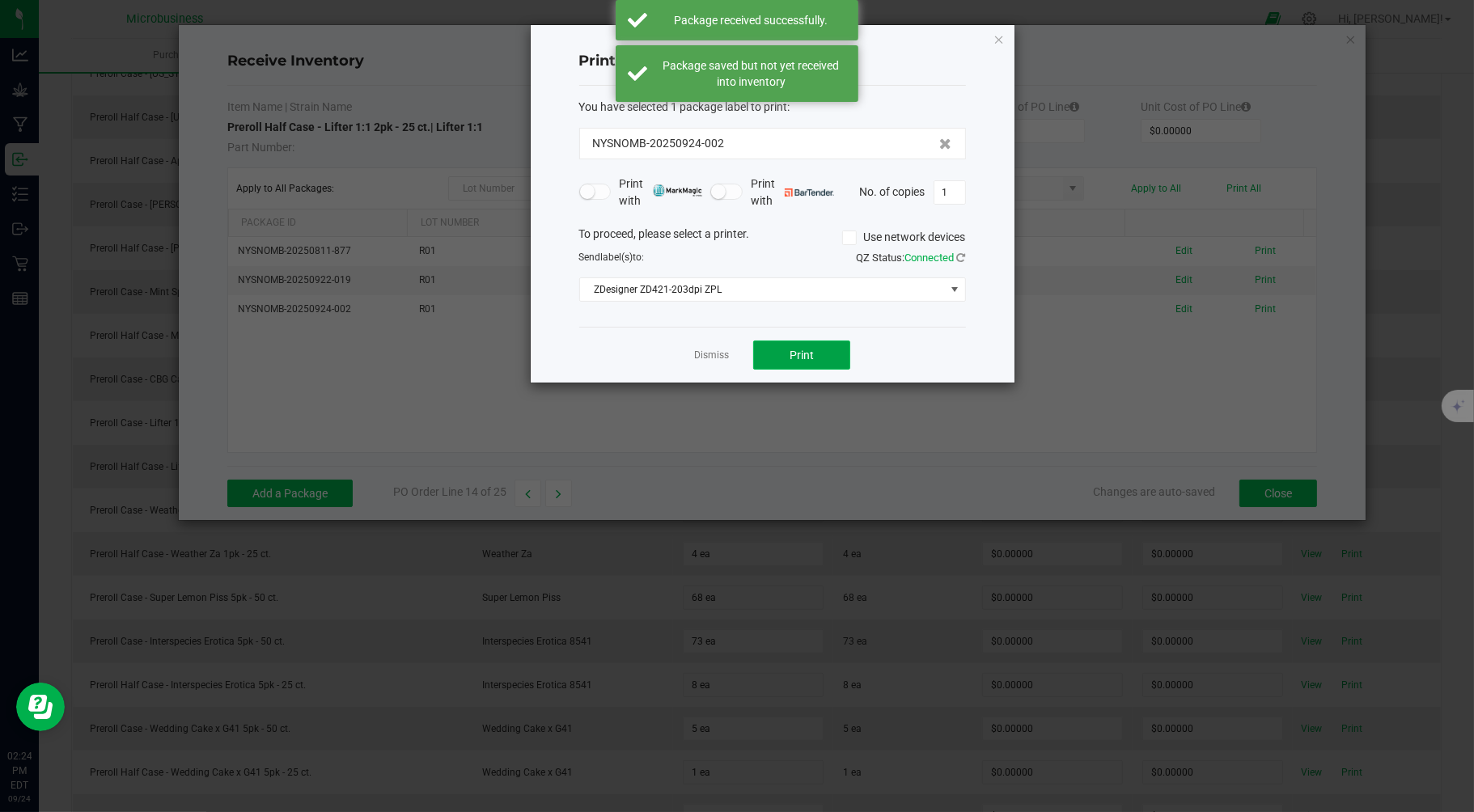
click at [774, 344] on button "Print" at bounding box center [802, 355] width 97 height 29
click at [717, 357] on link "Dismiss" at bounding box center [711, 356] width 34 height 14
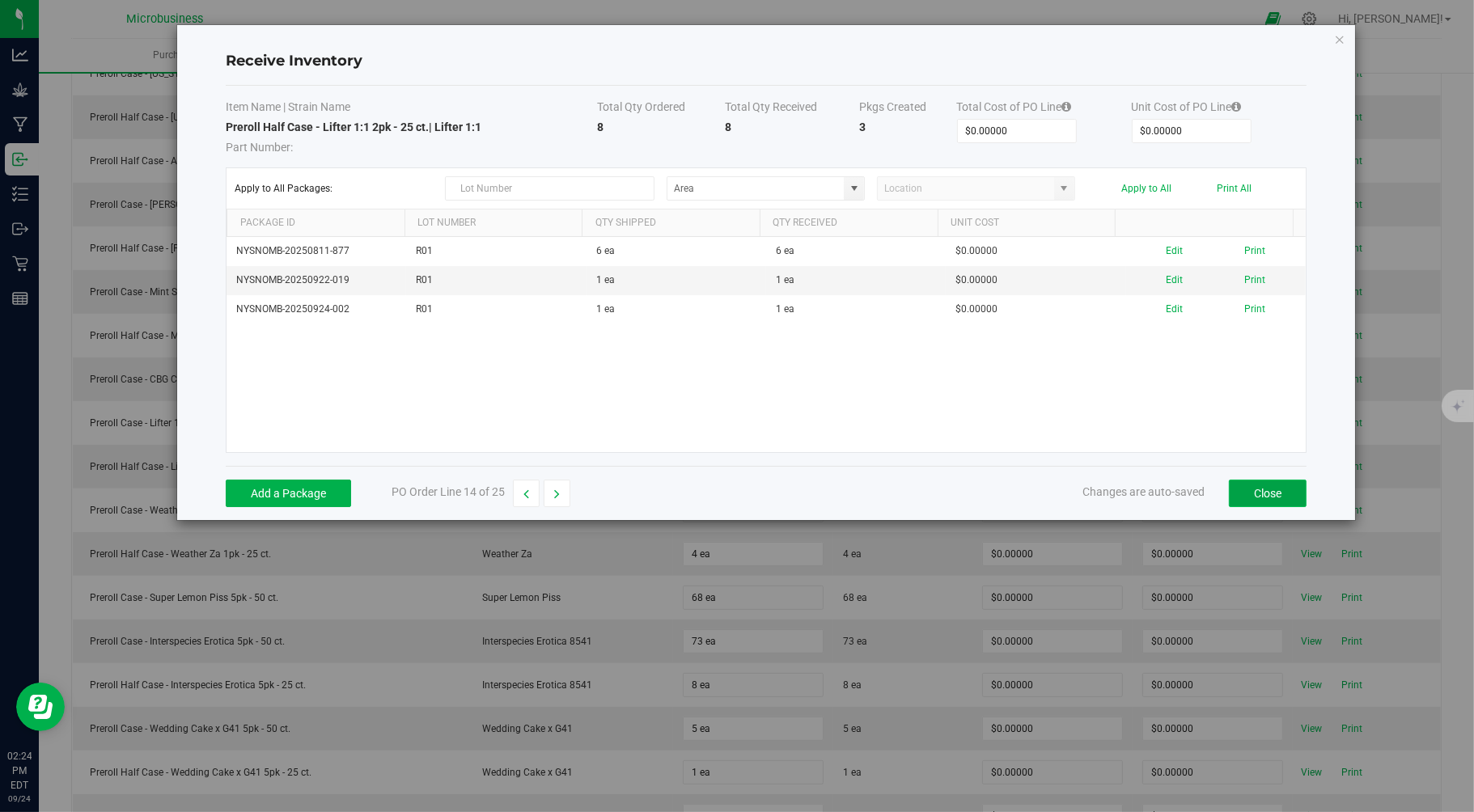
click at [1279, 480] on button "Close" at bounding box center [1268, 493] width 78 height 27
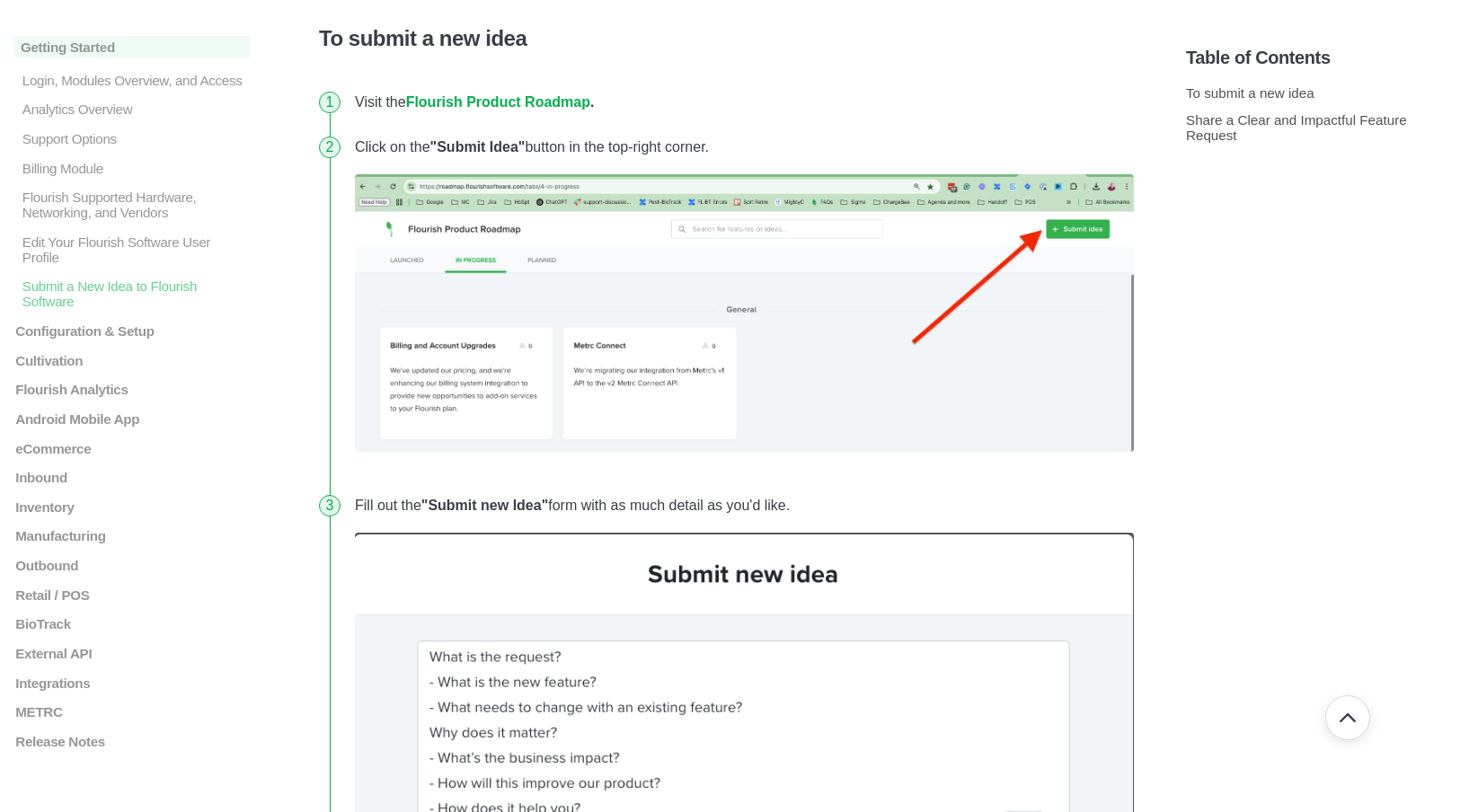
scroll to position [299, 0]
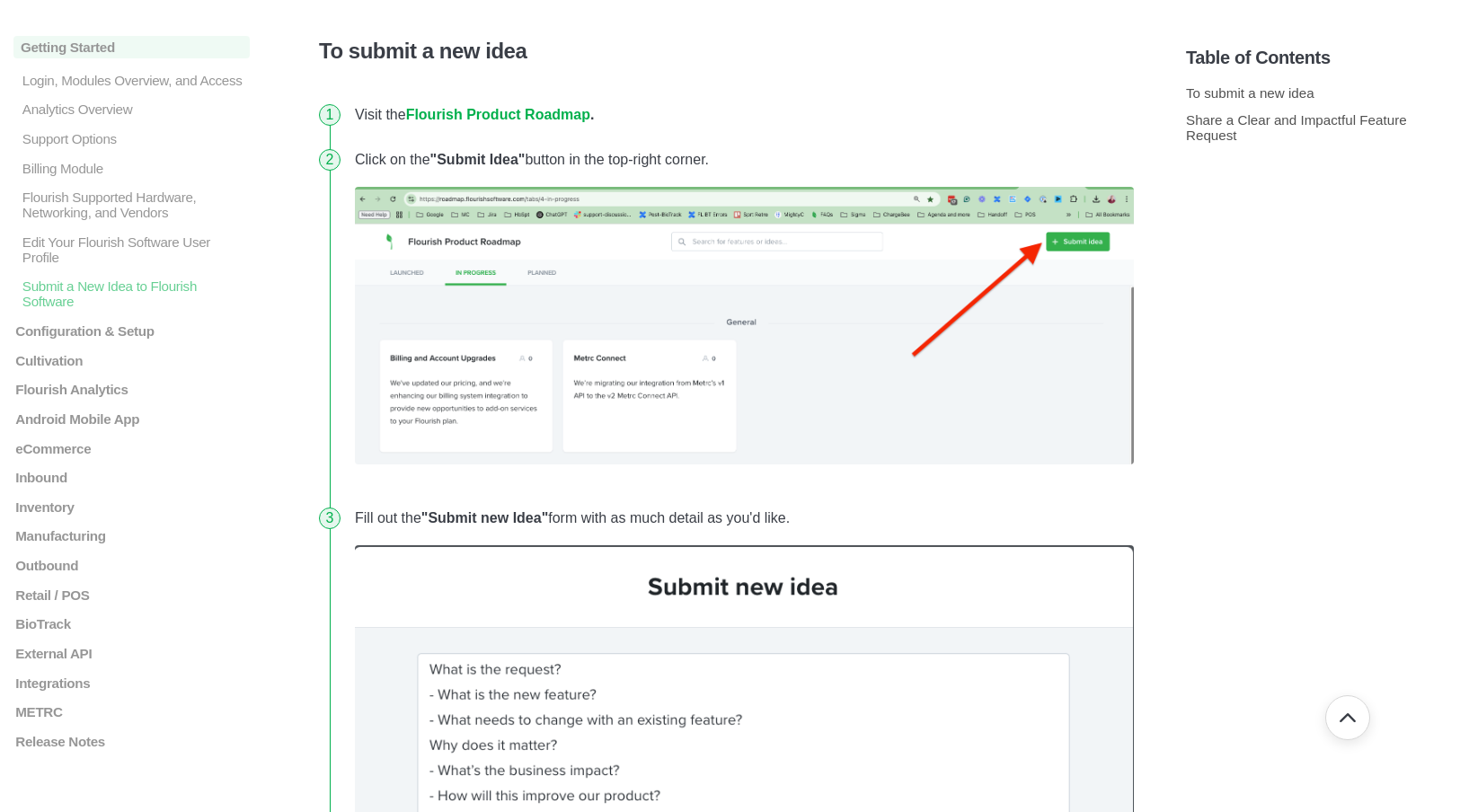
click at [527, 116] on strong "Flourish Product Roadmap" at bounding box center [498, 114] width 184 height 16
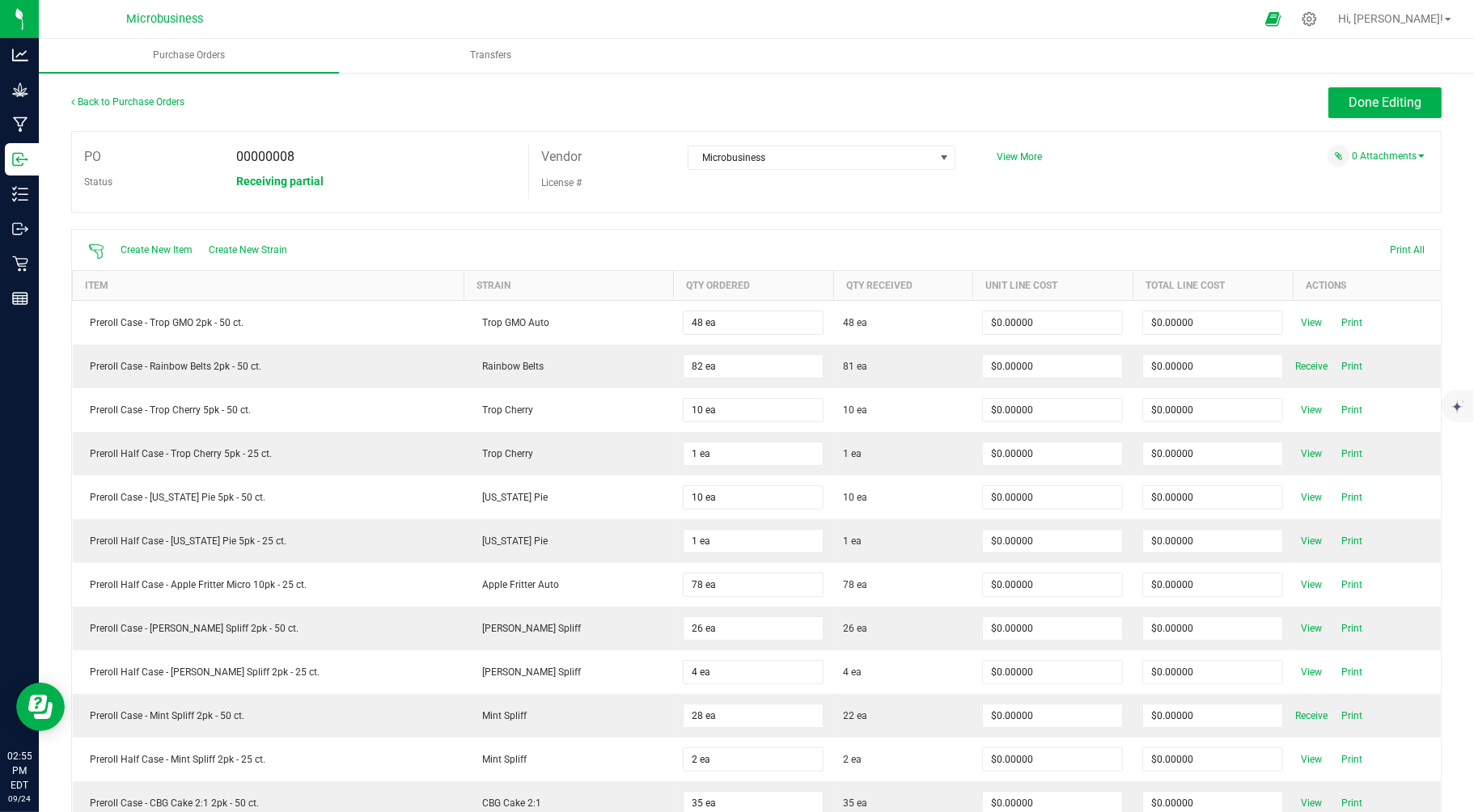
scroll to position [424, 0]
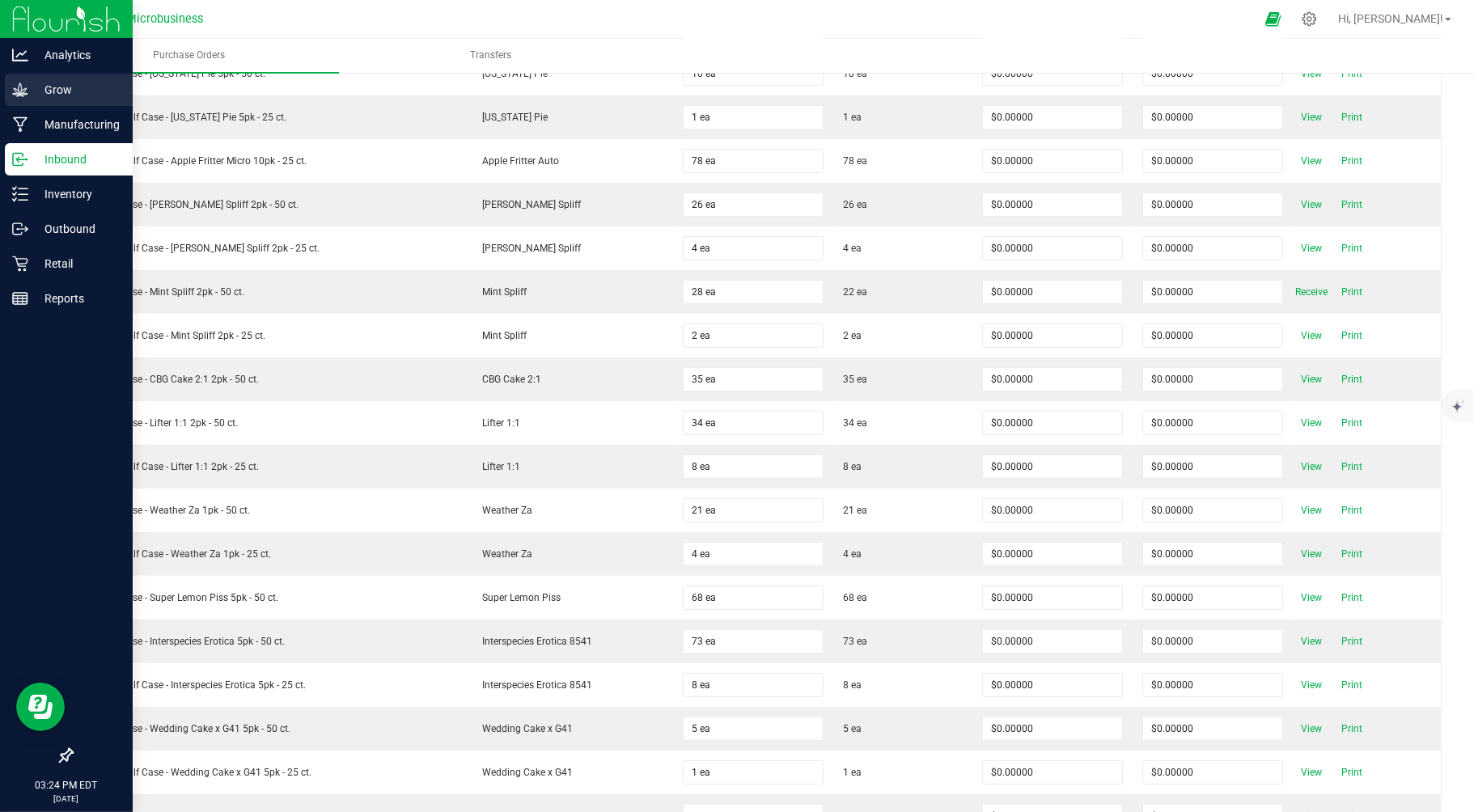
click at [43, 91] on p "Grow" at bounding box center [77, 90] width 97 height 19
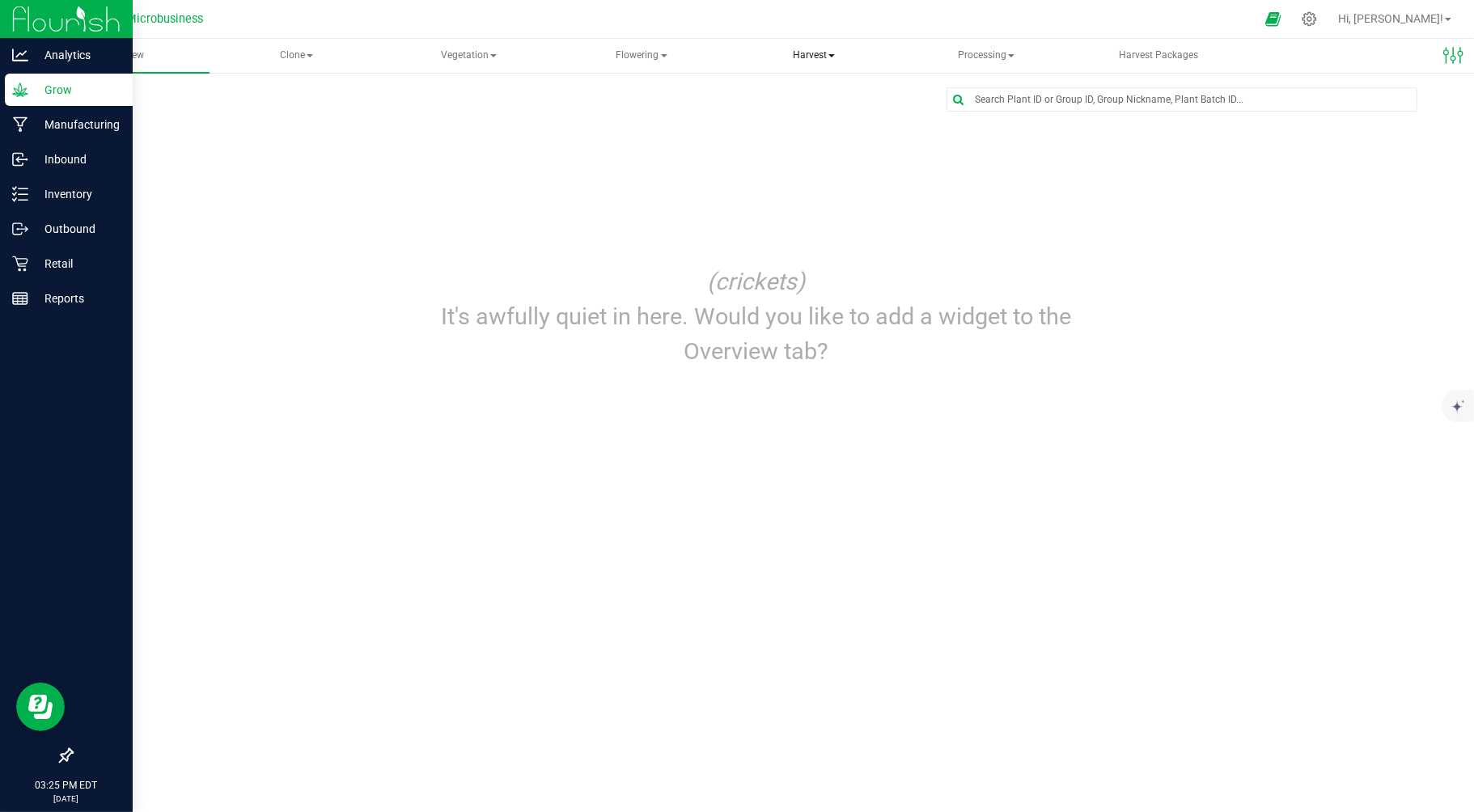
click at [810, 55] on span "Harvest" at bounding box center [814, 55] width 169 height 33
click at [793, 99] on span "Harvests" at bounding box center [796, 97] width 90 height 14
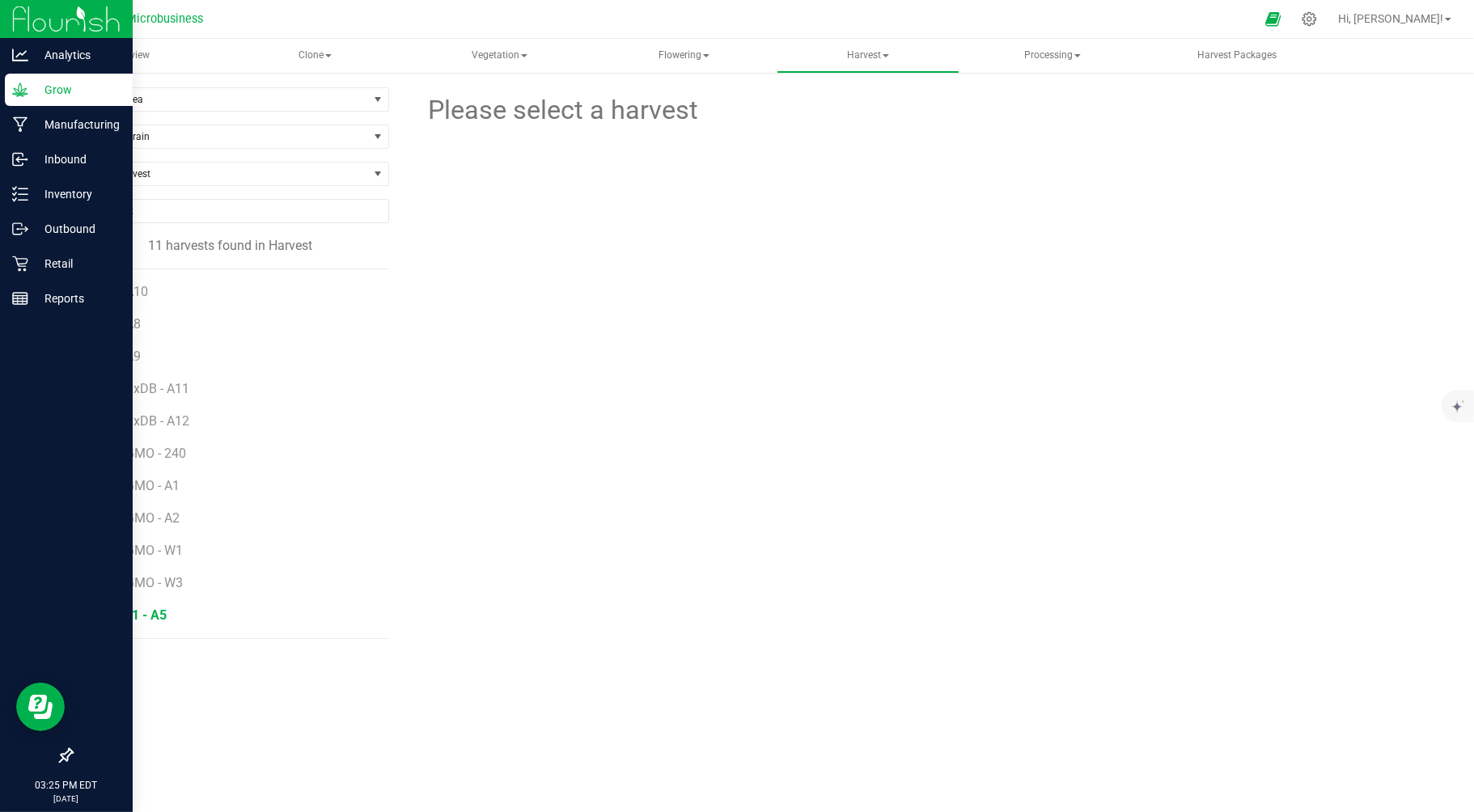
click at [139, 615] on span "WCG41 - A5" at bounding box center [131, 615] width 70 height 15
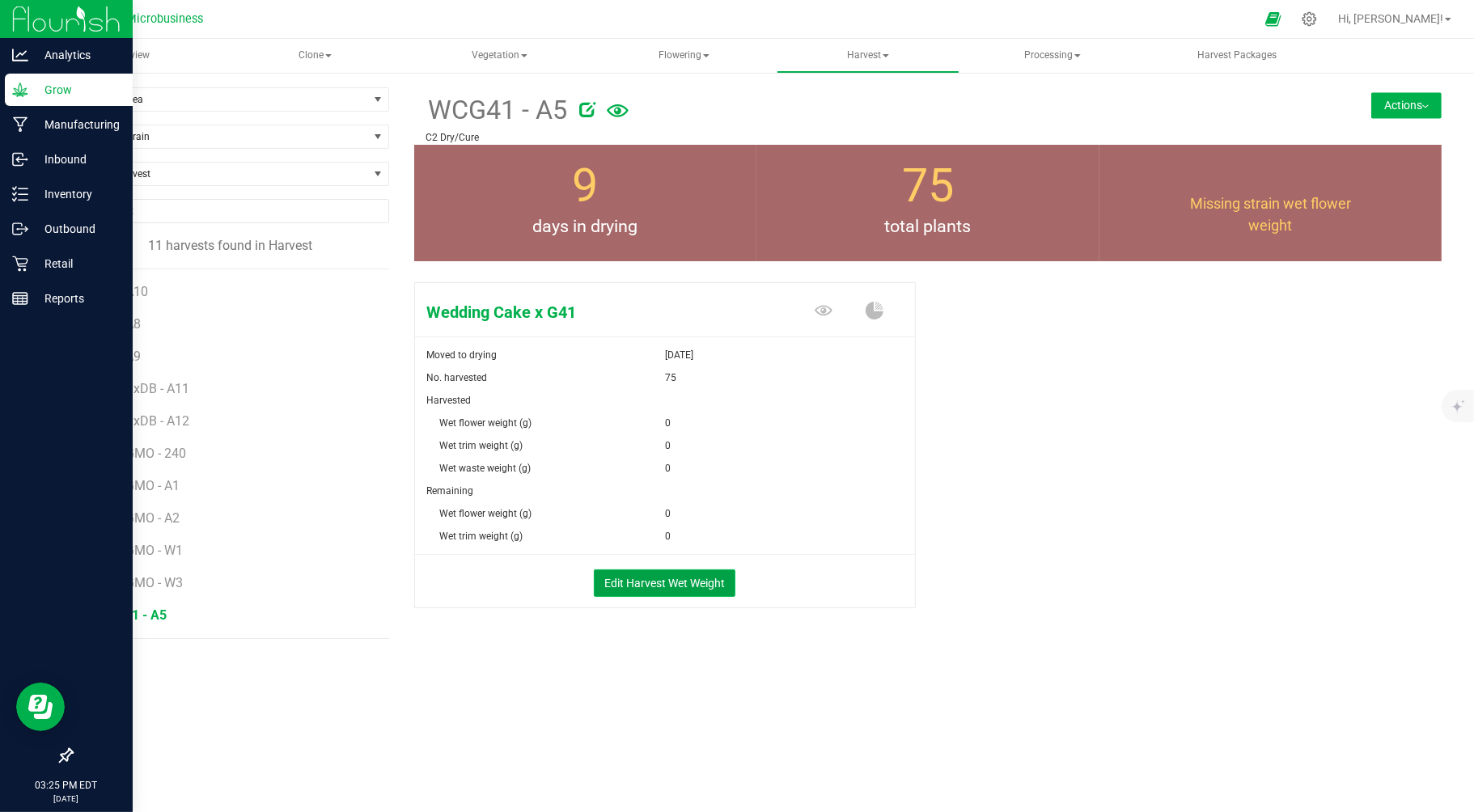
click at [660, 582] on button "Edit Harvest Wet Weight" at bounding box center [664, 582] width 142 height 27
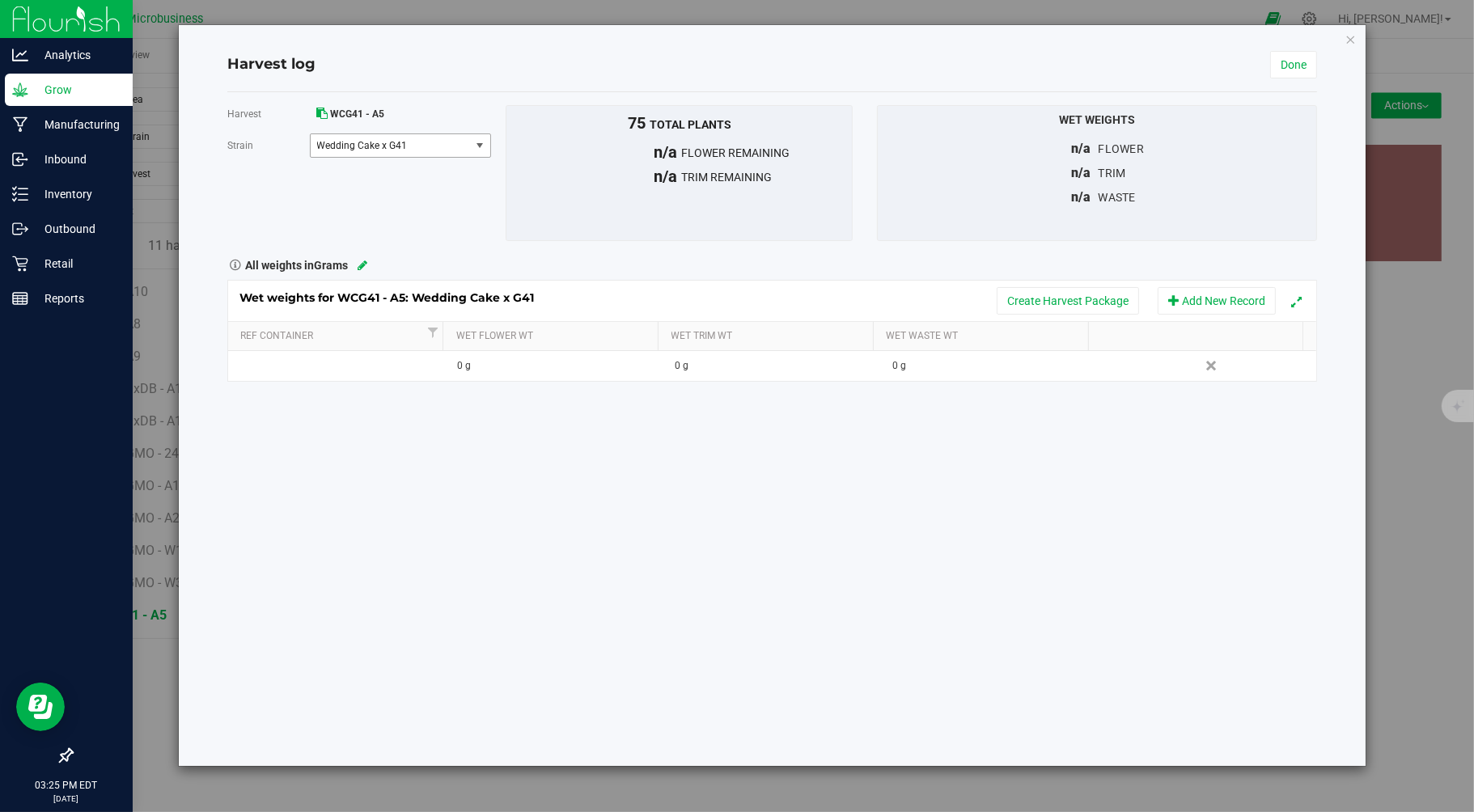
click at [417, 151] on span "Wedding Cake x G41" at bounding box center [388, 145] width 141 height 11
click at [229, 200] on div "Harvest WCG41 - A5 Strain Wedding Cake x G41 Select strain Wedding Cake x G41 T…" at bounding box center [772, 173] width 1115 height 136
click at [1352, 38] on icon "button" at bounding box center [1351, 39] width 11 height 19
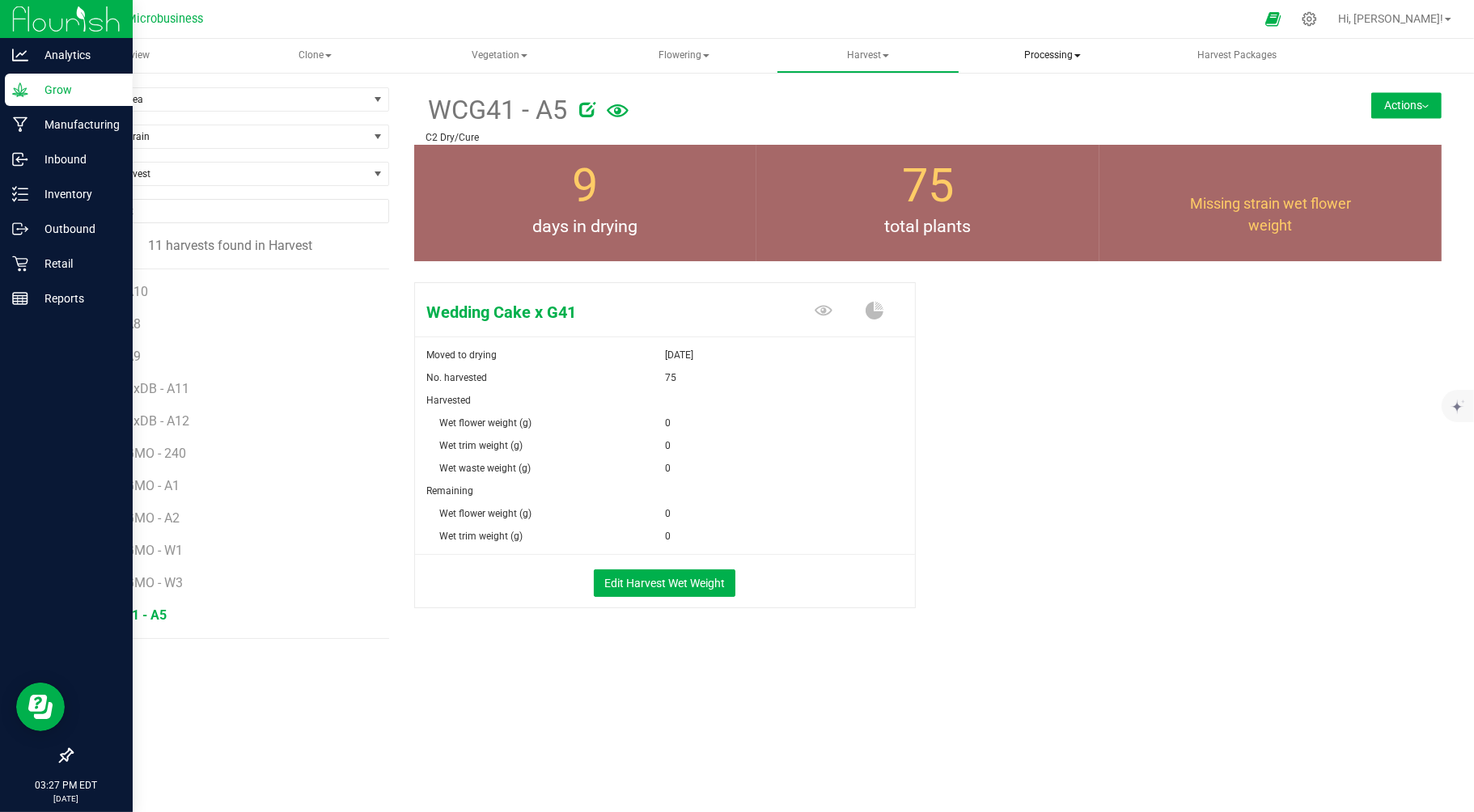
click at [1036, 59] on span "Processing" at bounding box center [1053, 55] width 181 height 33
click at [1205, 53] on span "Harvest Packages" at bounding box center [1238, 55] width 123 height 14
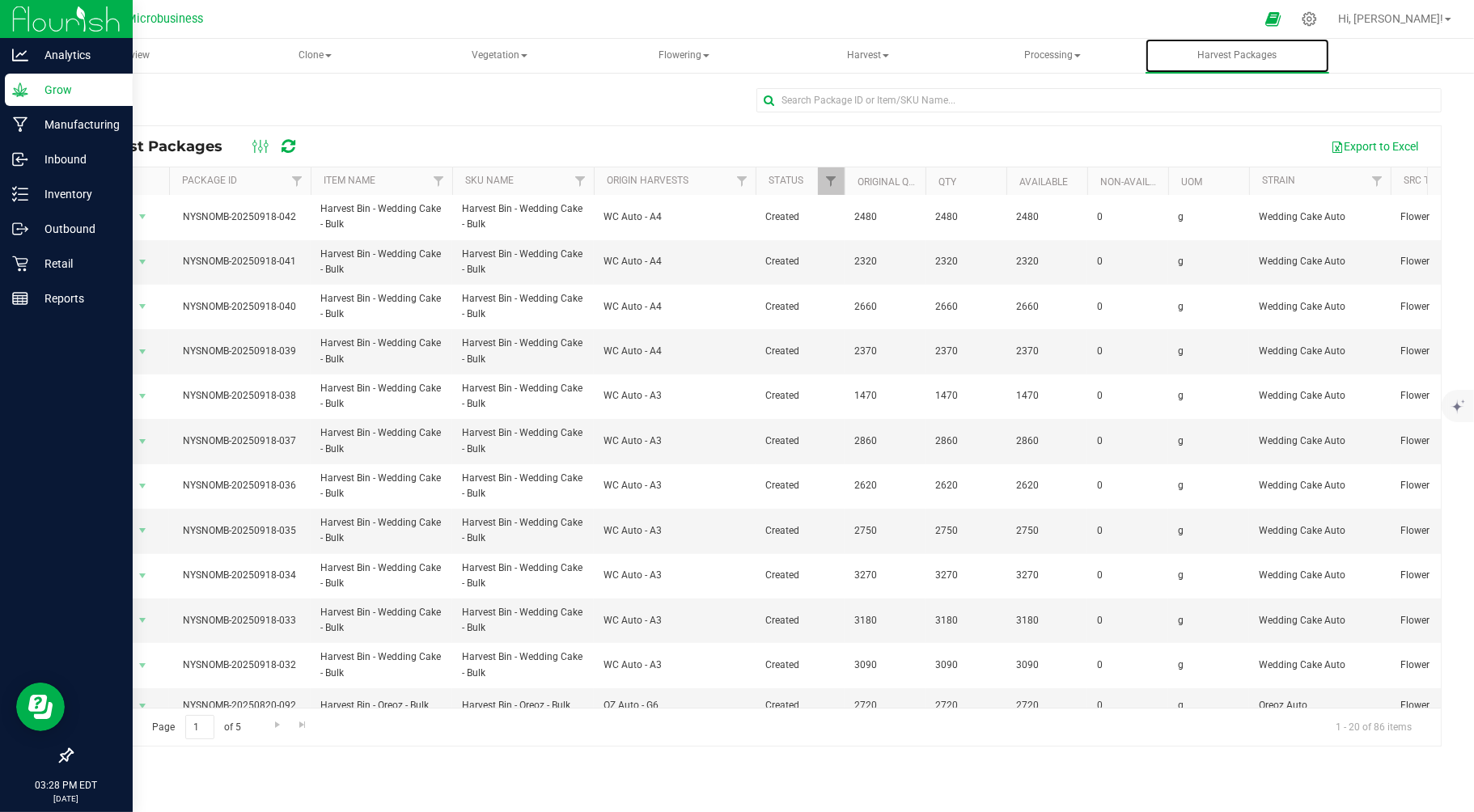
scroll to position [389, 0]
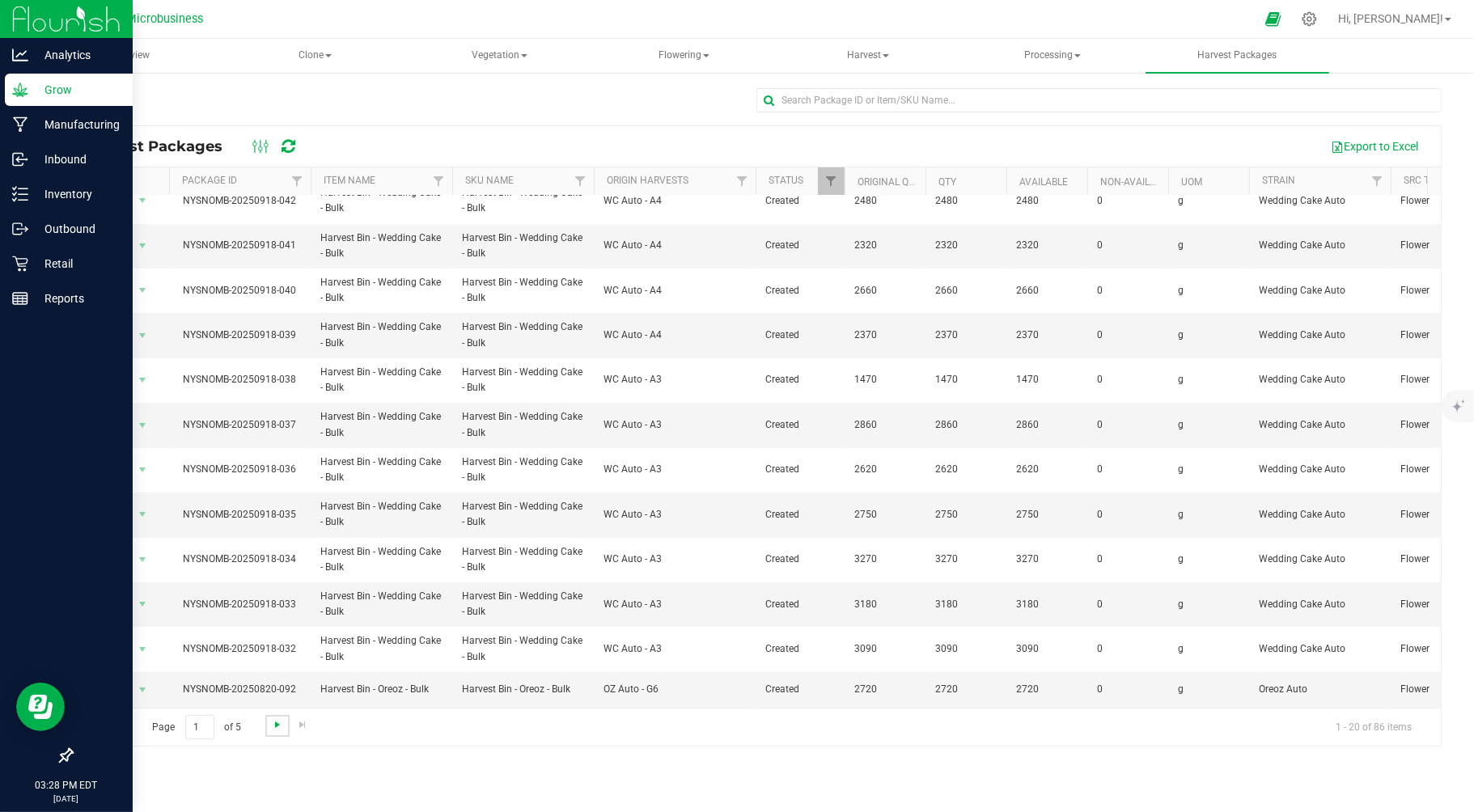
click at [275, 726] on span "Go to the next page" at bounding box center [278, 724] width 13 height 13
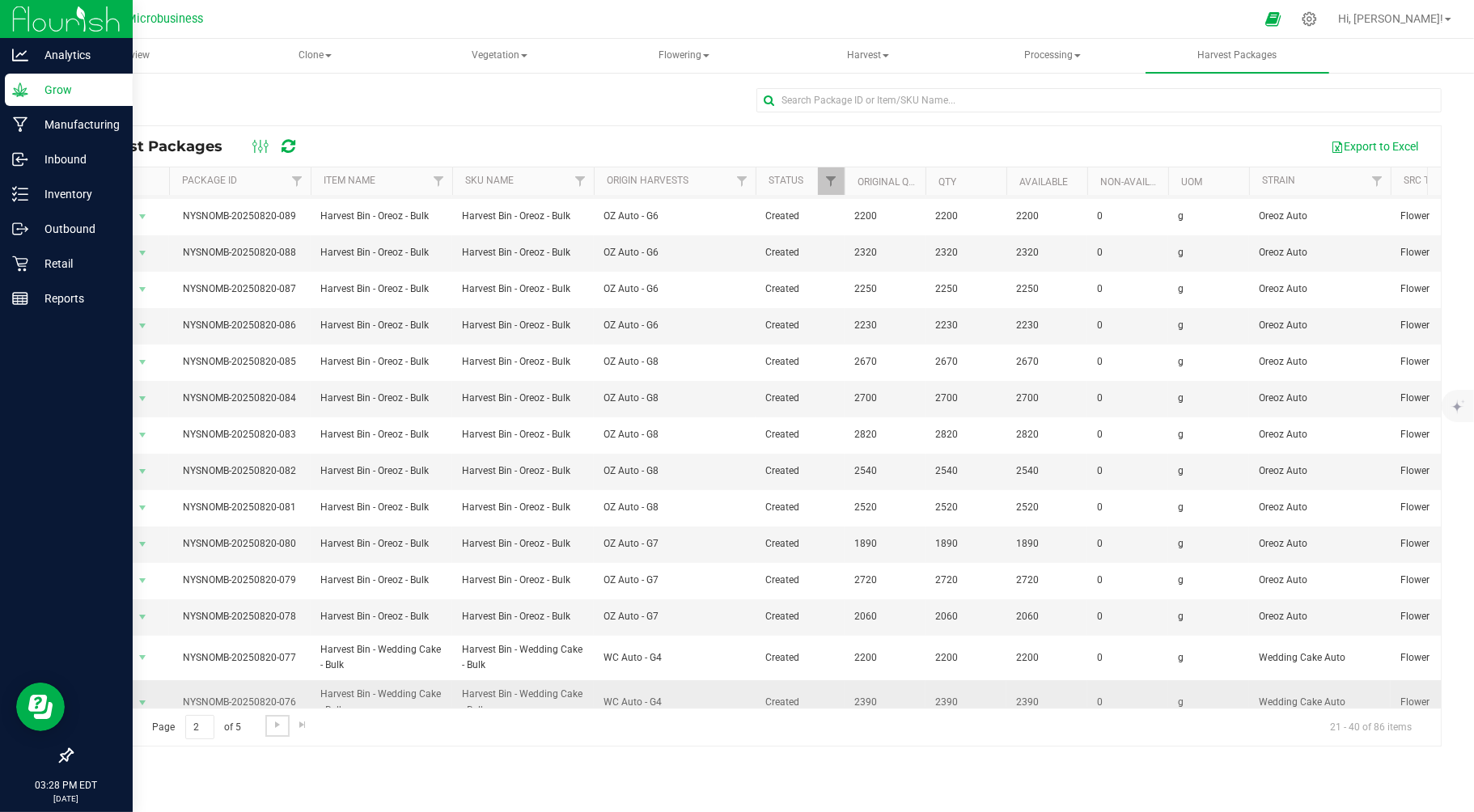
scroll to position [90, 0]
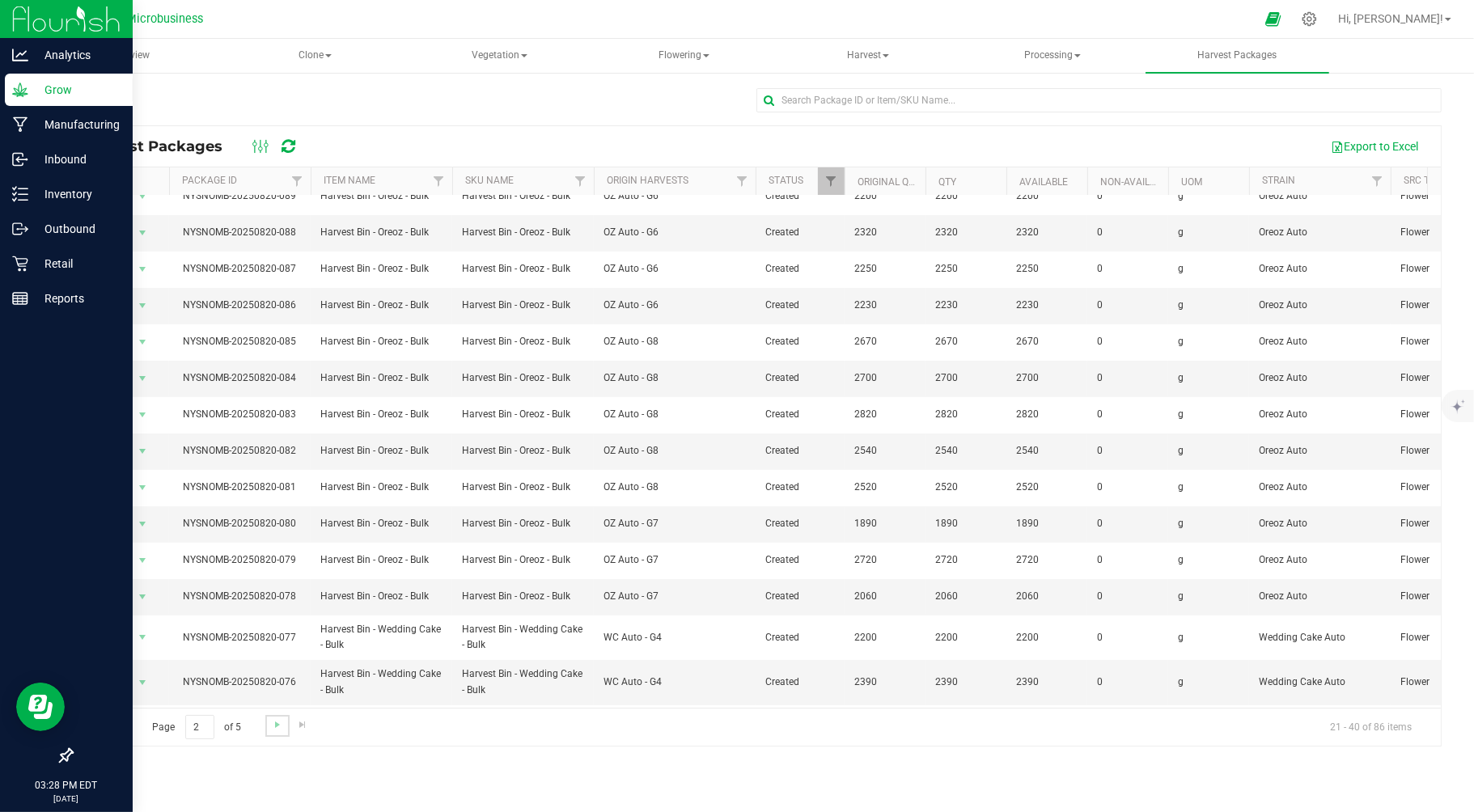
click at [283, 722] on link "Go to the next page" at bounding box center [277, 726] width 24 height 22
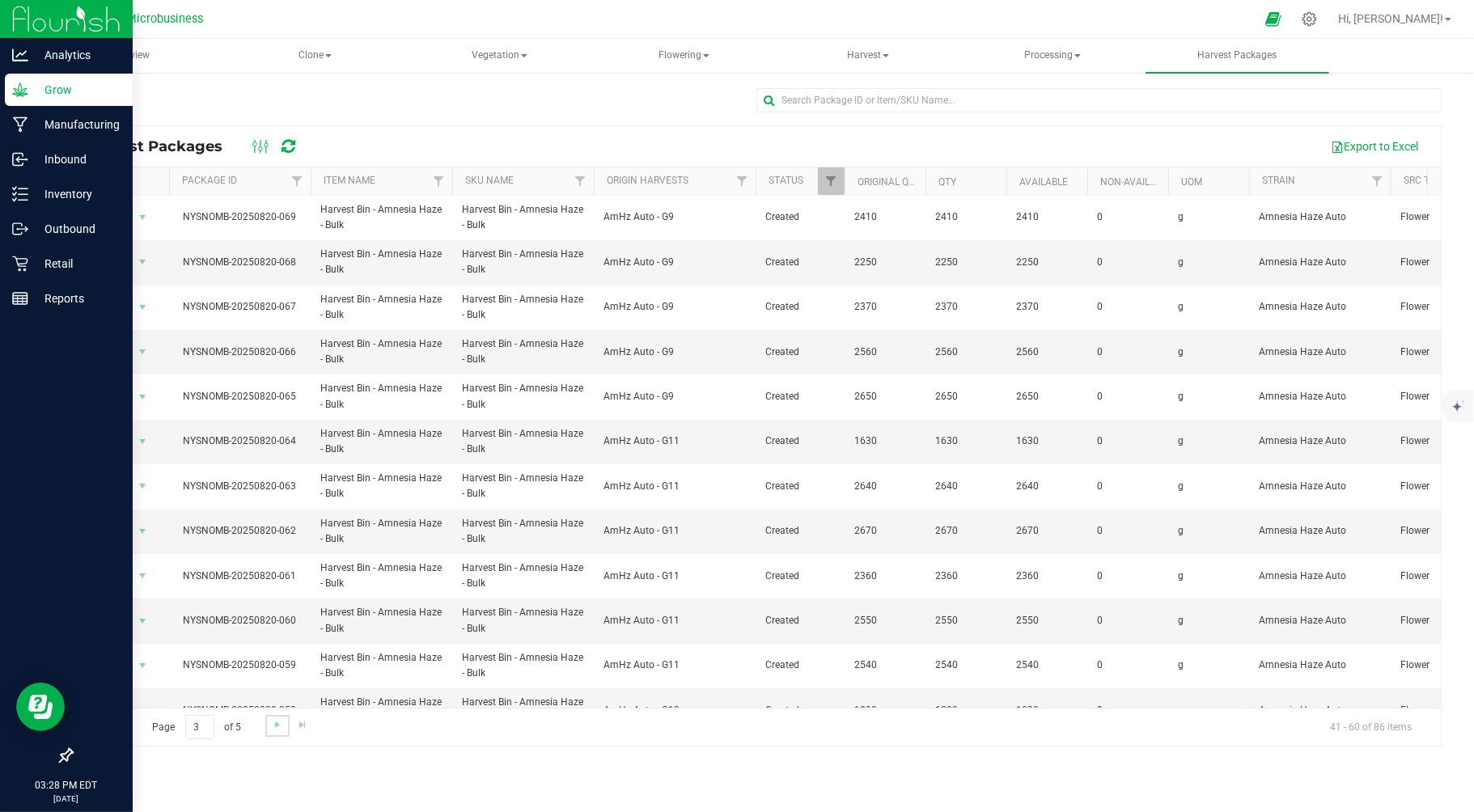
scroll to position [0, 0]
click at [283, 722] on link "Go to the next page" at bounding box center [277, 726] width 24 height 22
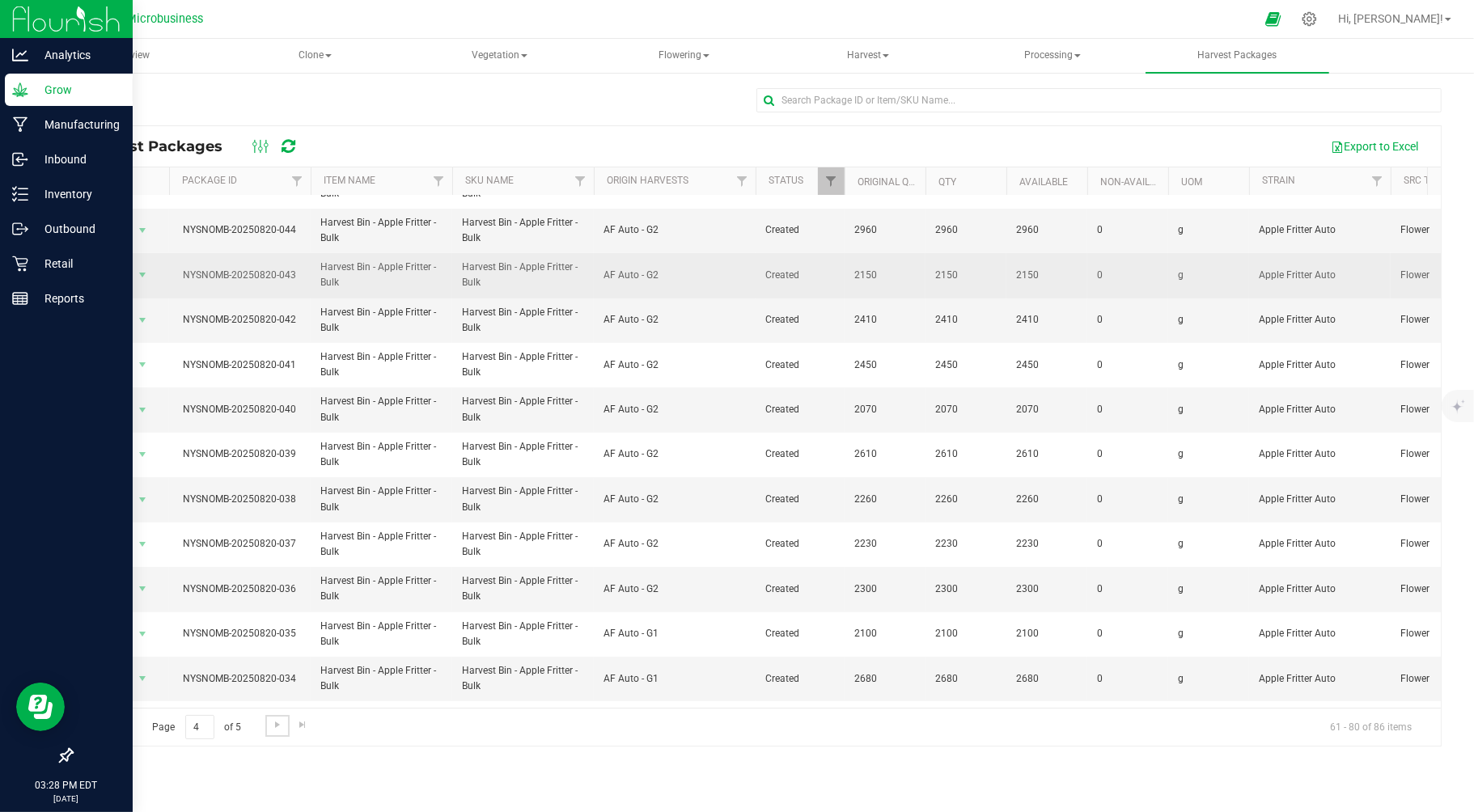
scroll to position [398, 0]
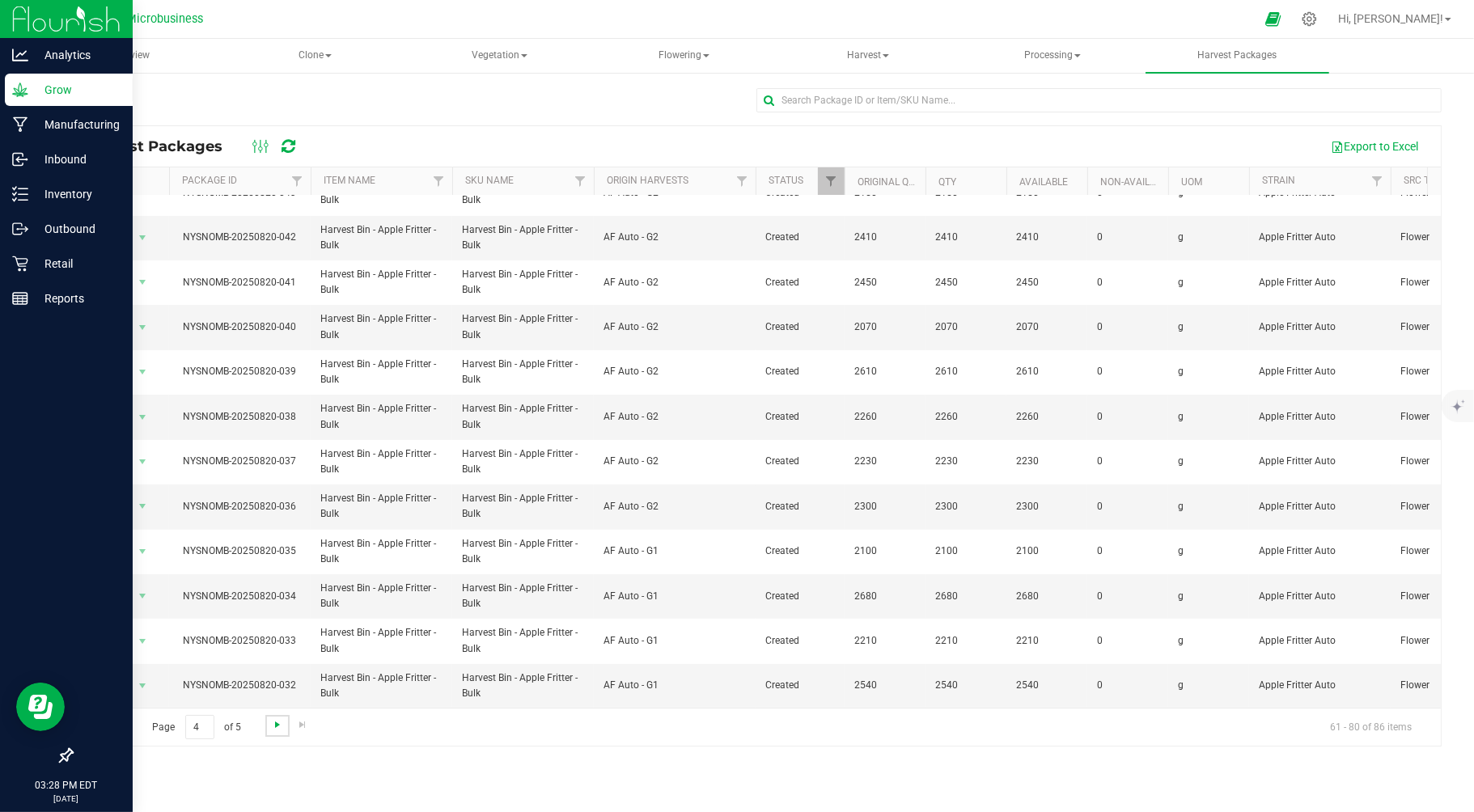
click at [273, 727] on span "Go to the next page" at bounding box center [278, 724] width 13 height 13
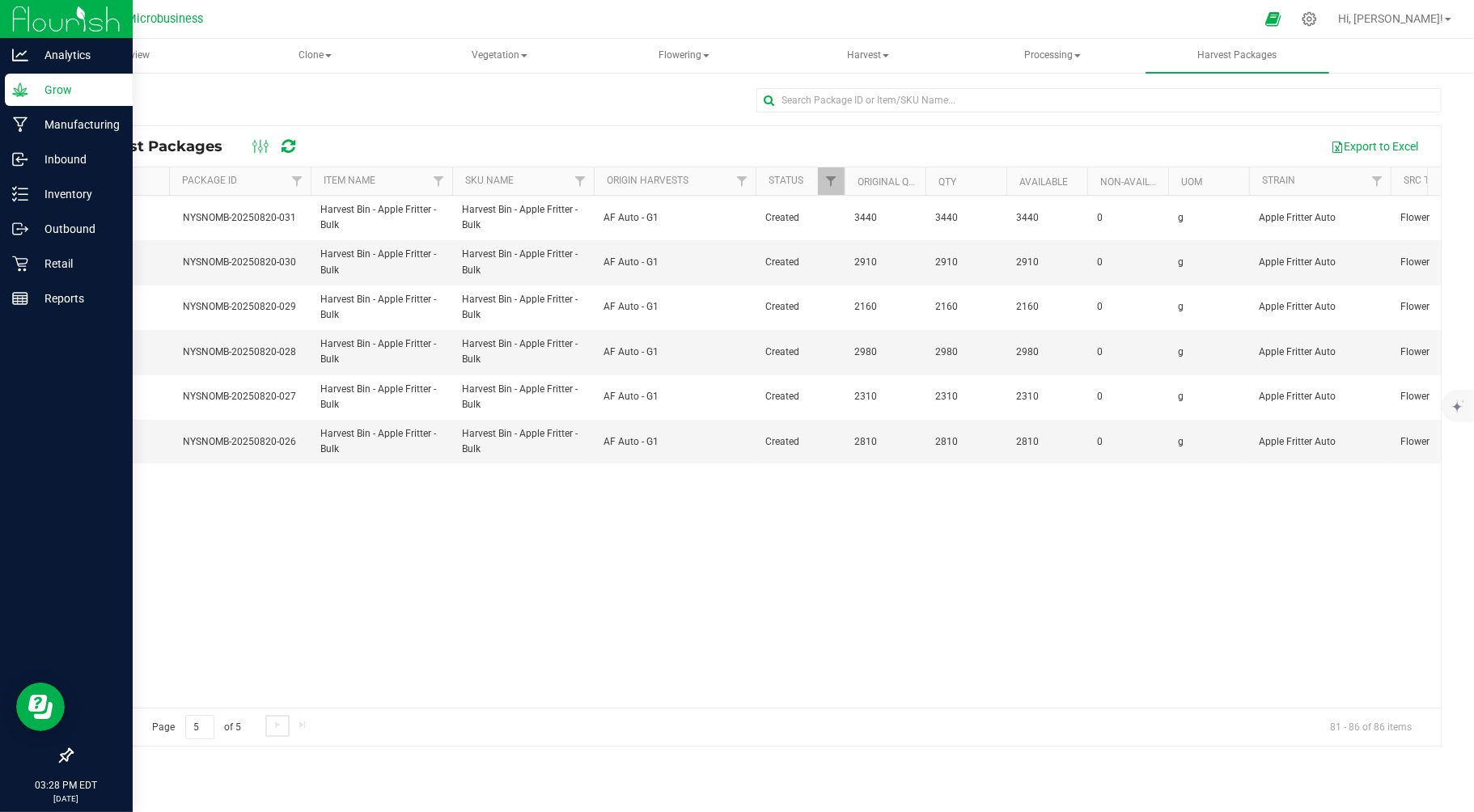
scroll to position [0, 0]
click at [117, 727] on span "Go to the previous page" at bounding box center [116, 724] width 13 height 13
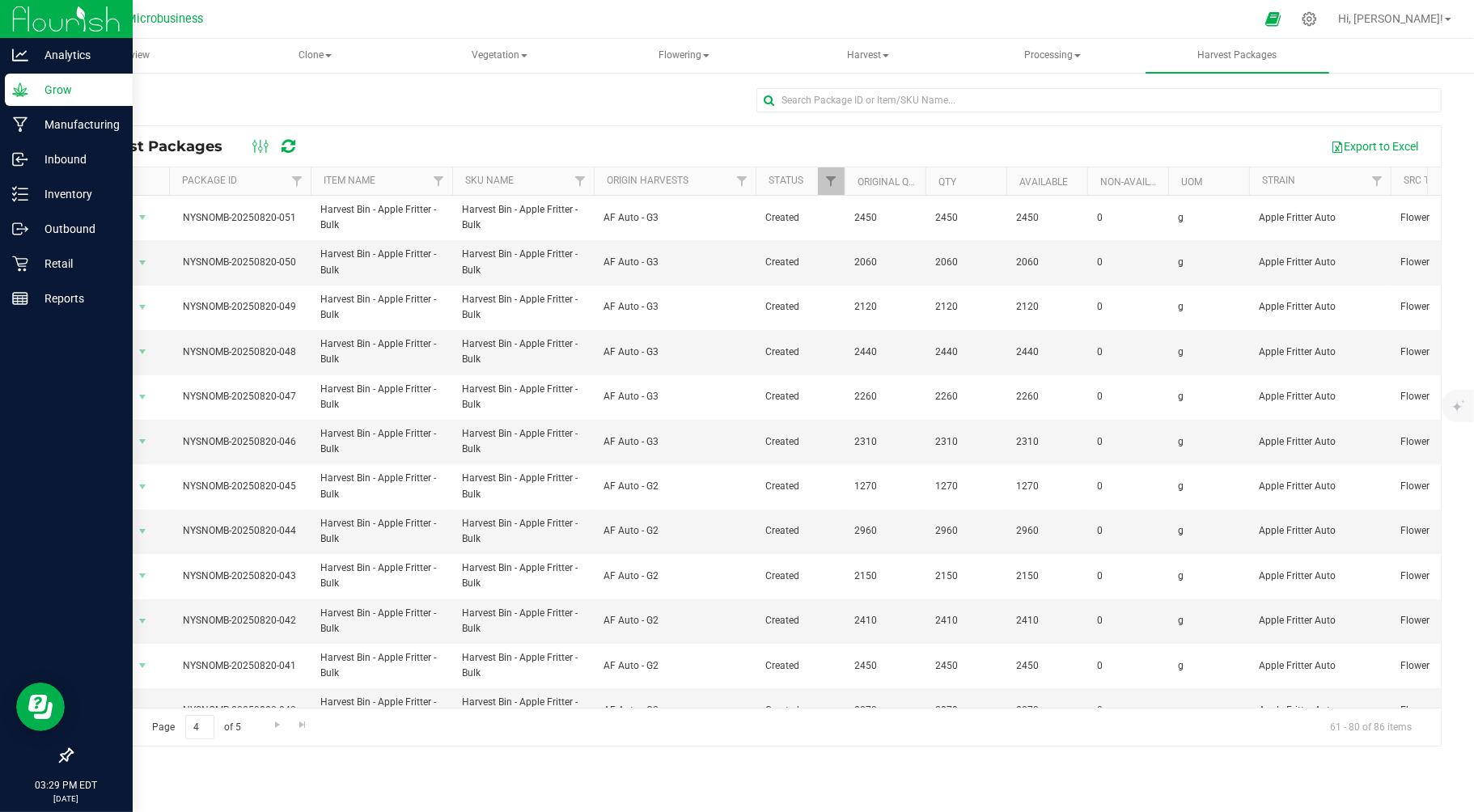
click at [122, 726] on span "Go to the previous page" at bounding box center [116, 724] width 13 height 13
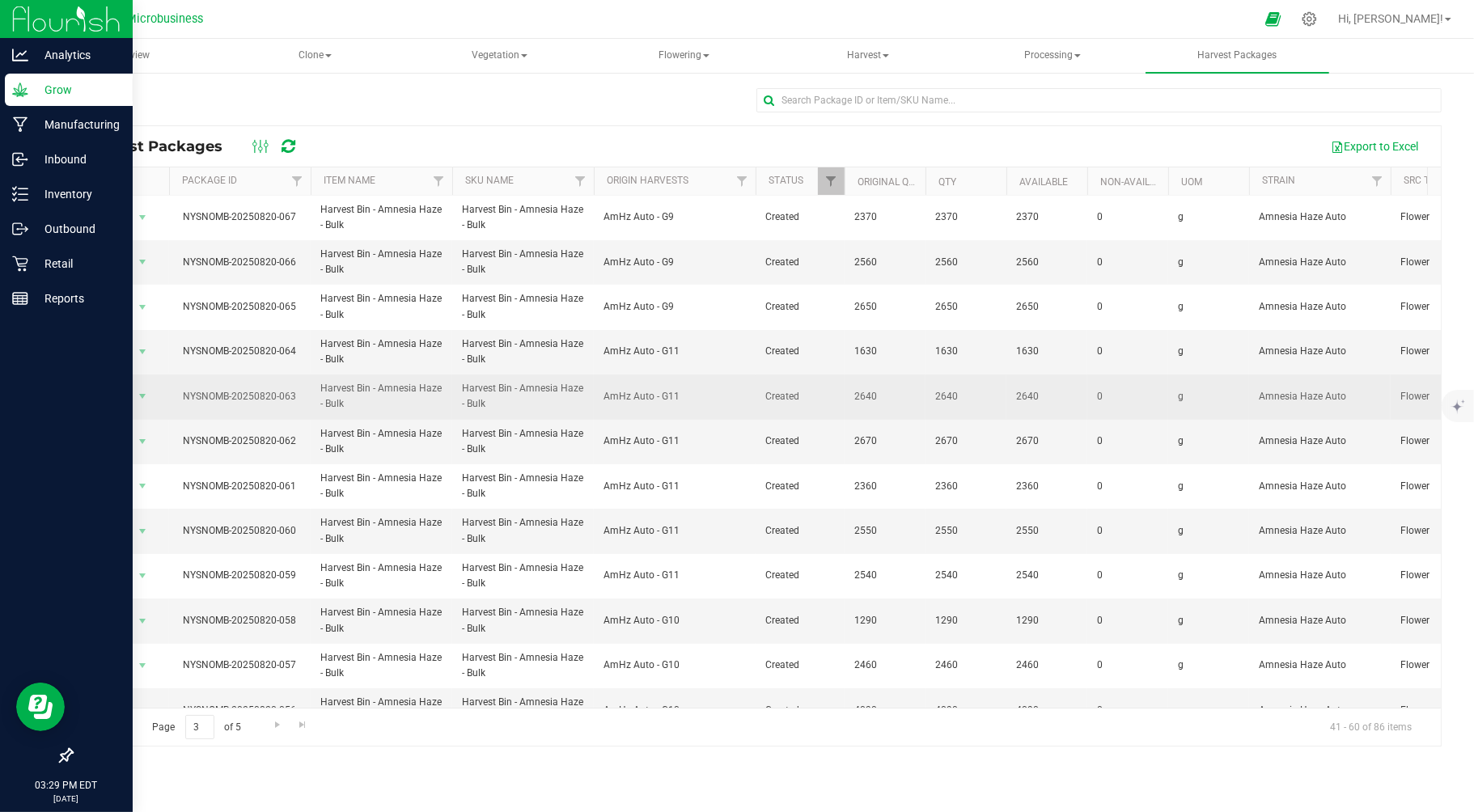
scroll to position [209, 0]
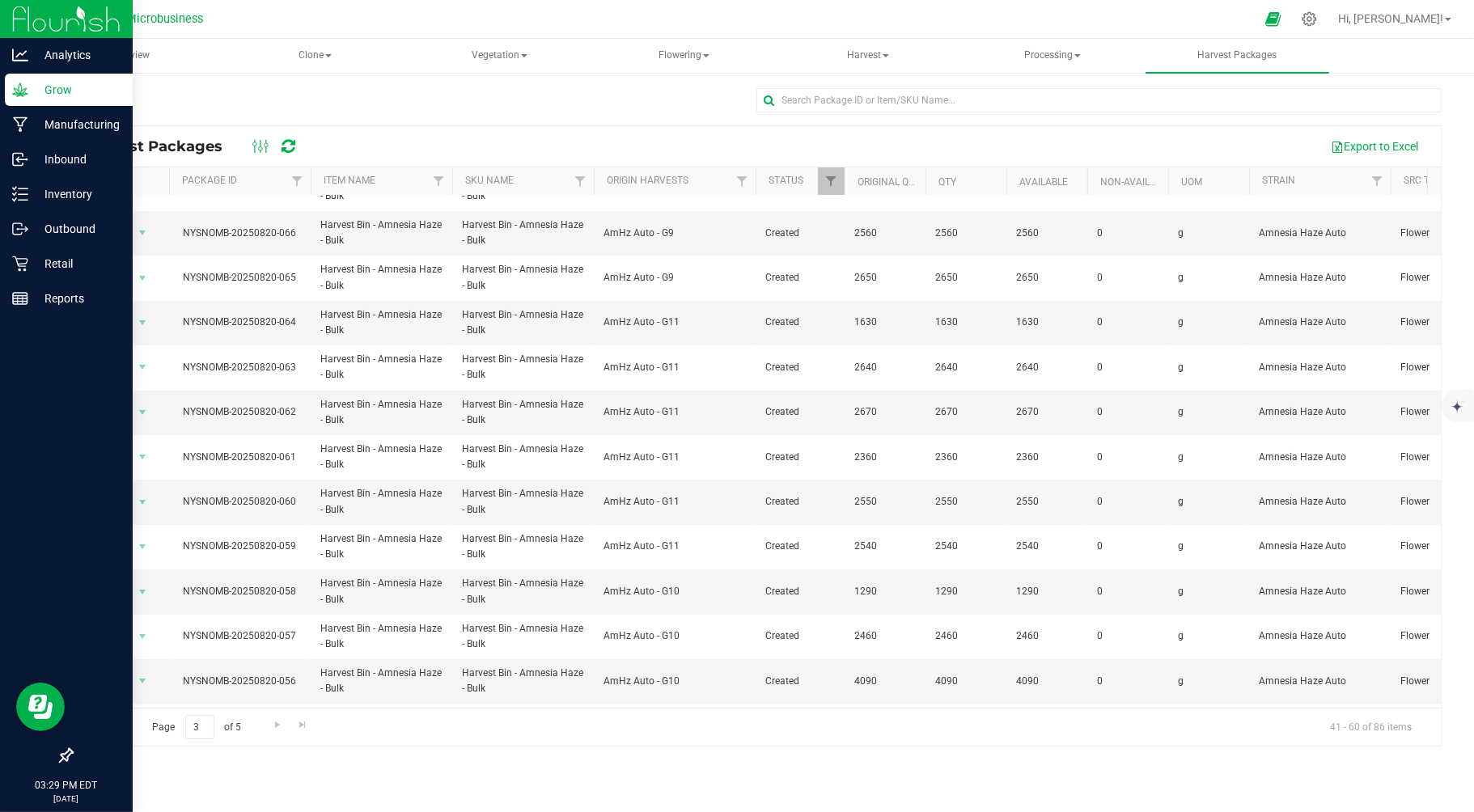
click at [120, 722] on span "Go to the previous page" at bounding box center [116, 724] width 13 height 13
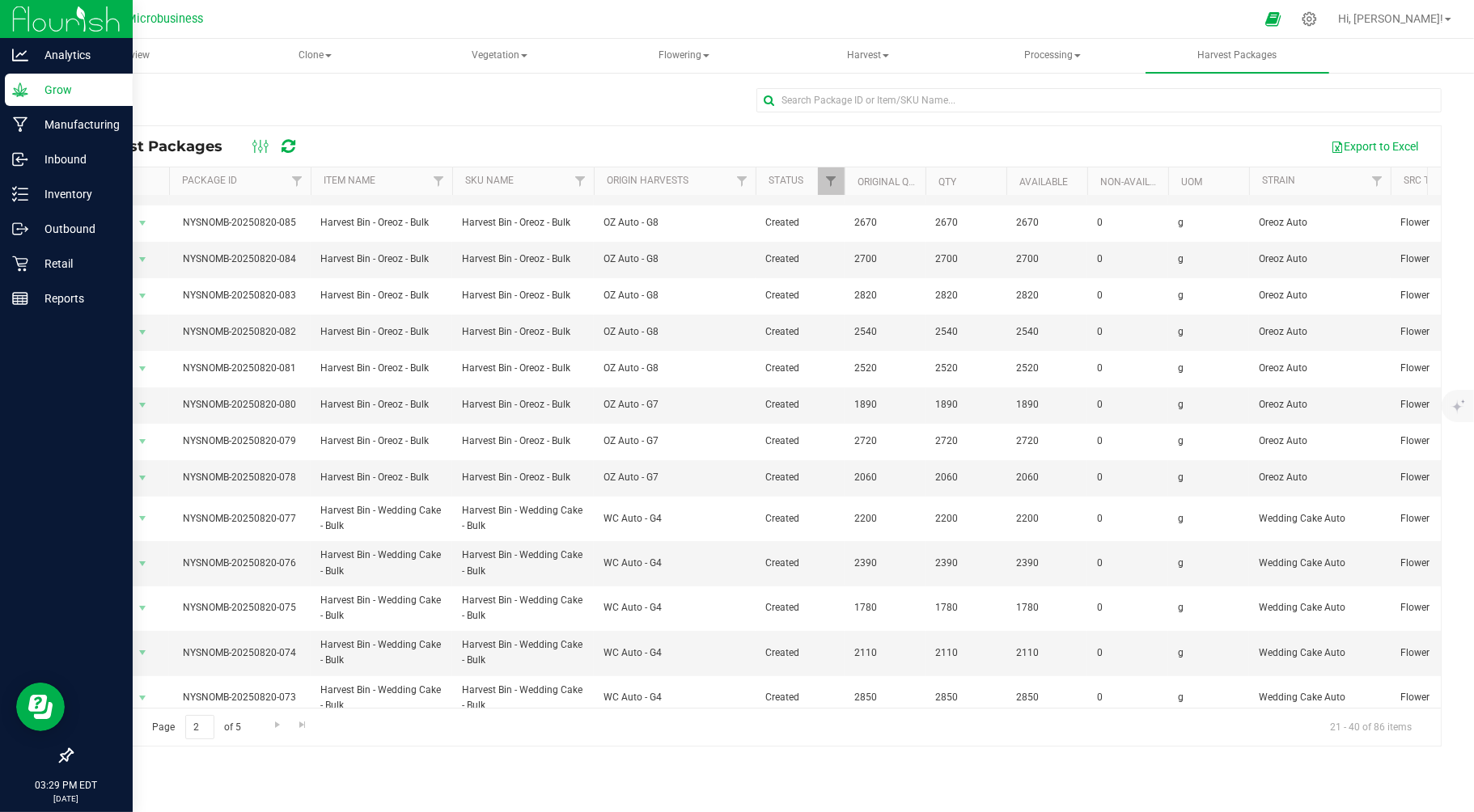
scroll to position [0, 0]
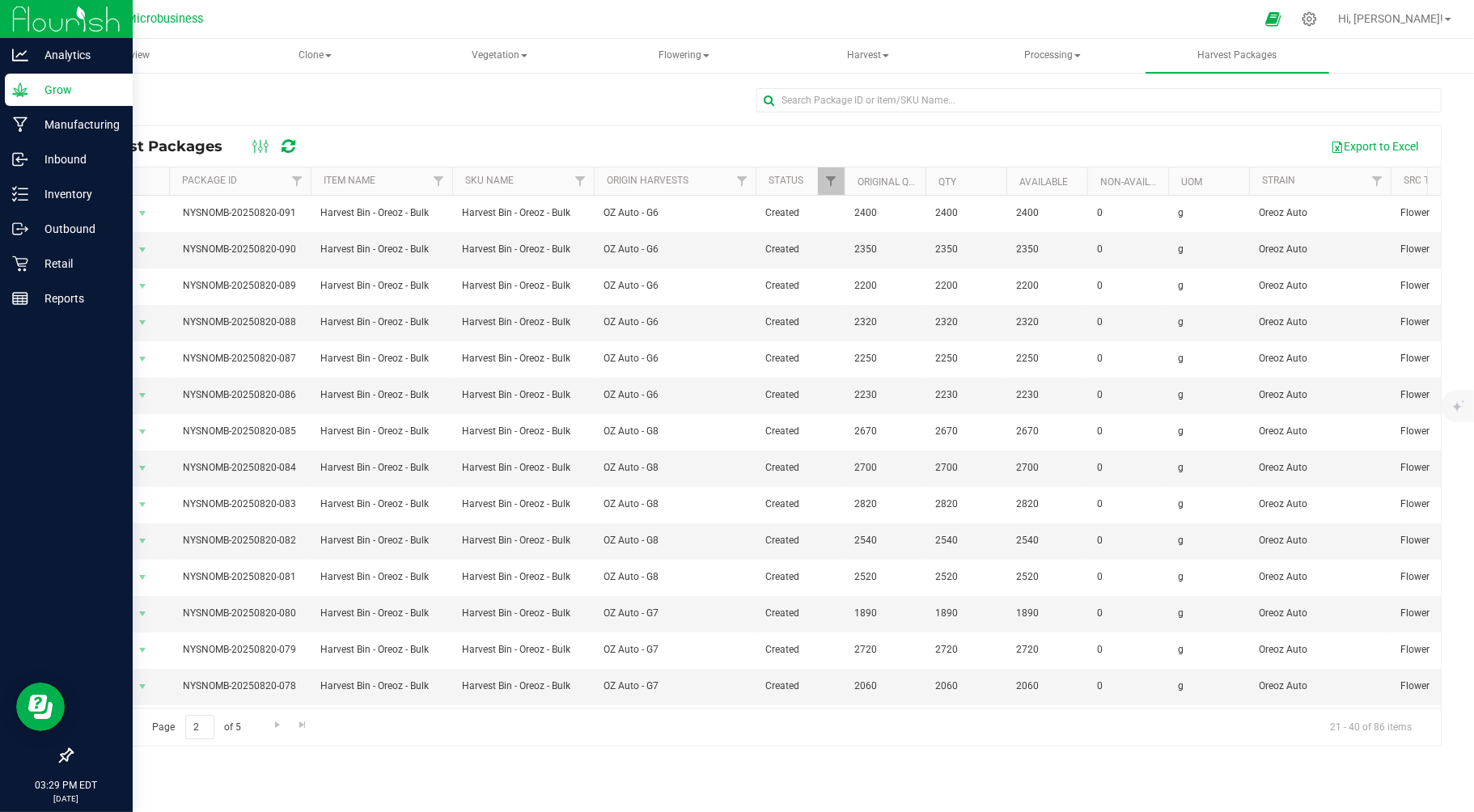
click at [114, 732] on link "Go to the previous page" at bounding box center [115, 726] width 24 height 22
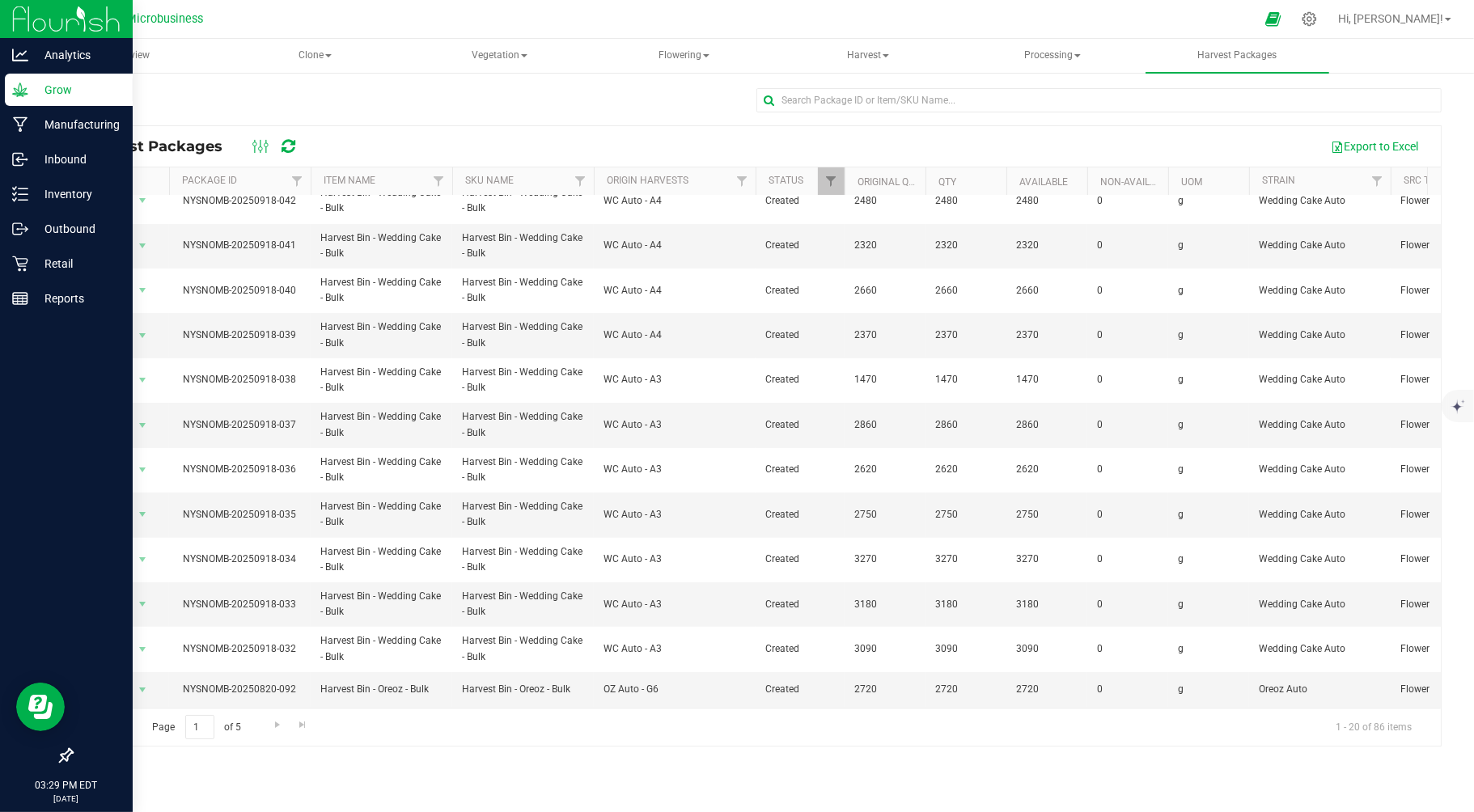
scroll to position [389, 0]
click at [871, 55] on span "Harvest" at bounding box center [868, 55] width 181 height 33
click at [1052, 51] on span "Processing" at bounding box center [1053, 55] width 181 height 33
click at [868, 54] on span "Harvest" at bounding box center [868, 55] width 181 height 33
click at [856, 92] on span "Harvests" at bounding box center [843, 97] width 90 height 14
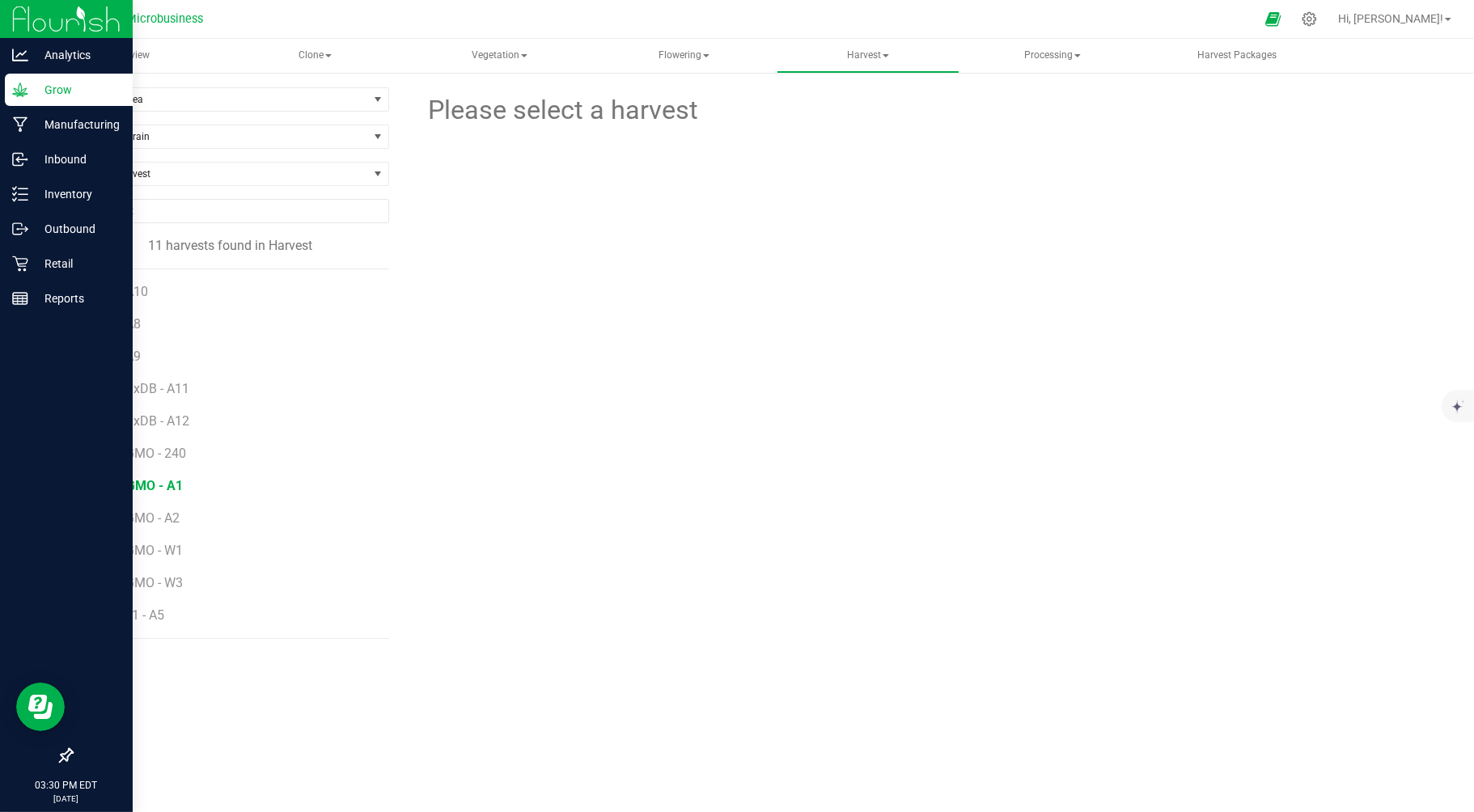
click at [133, 489] on span "Trop GMO - A1" at bounding box center [139, 485] width 86 height 15
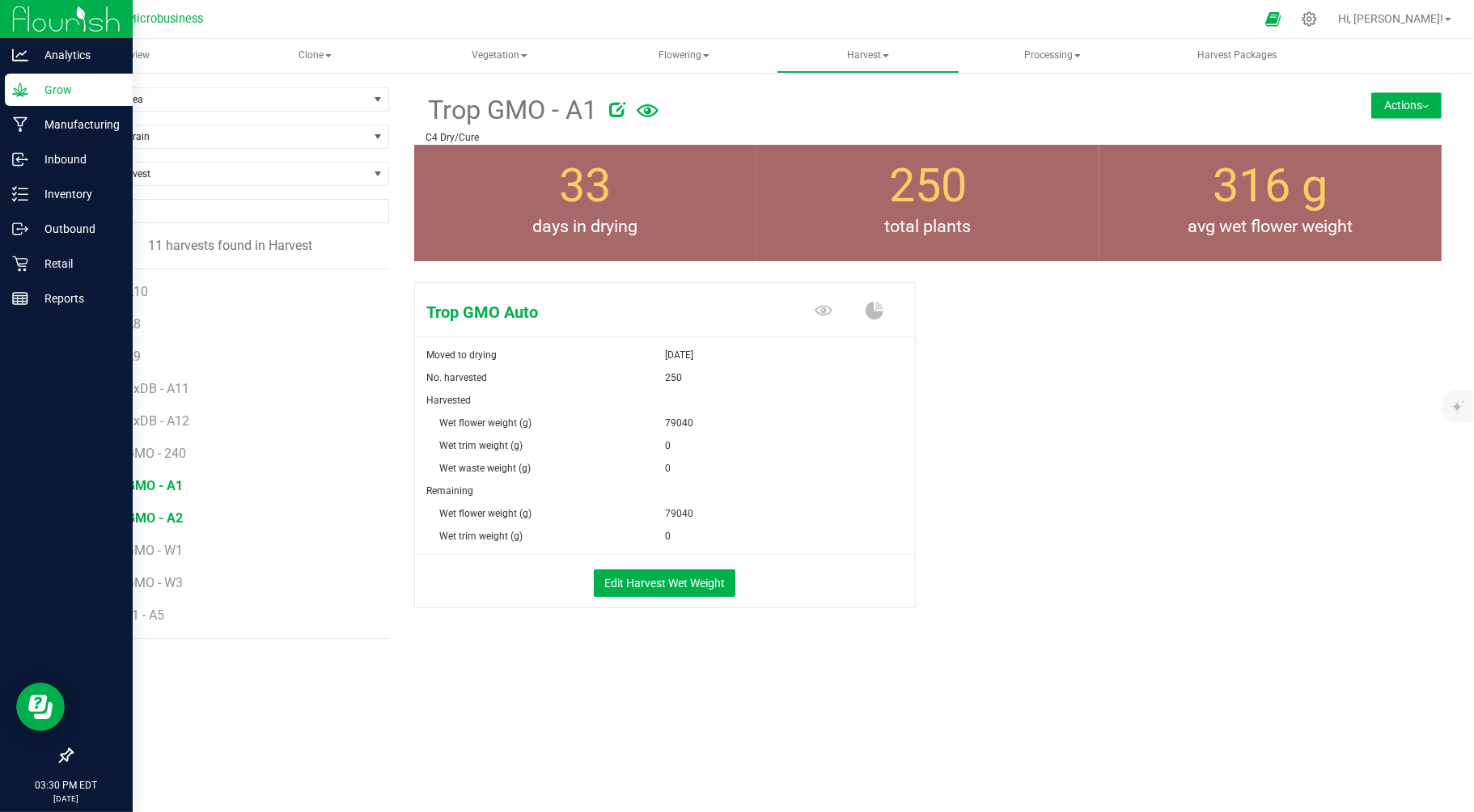
click at [128, 519] on span "Trop GMO - A2" at bounding box center [139, 517] width 86 height 15
click at [1030, 56] on span "Processing" at bounding box center [1053, 55] width 181 height 33
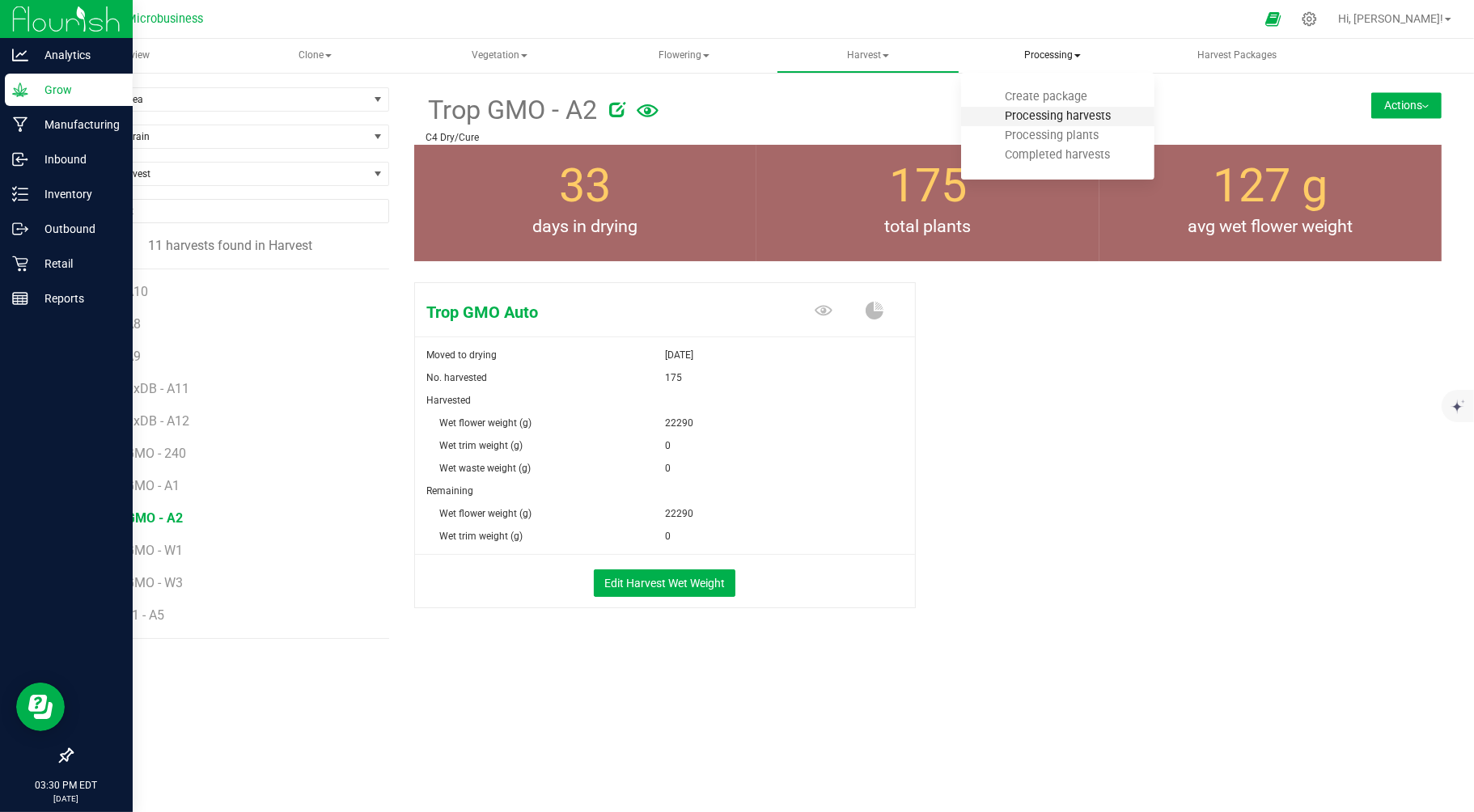
click at [1033, 114] on span "Processing harvests" at bounding box center [1058, 116] width 150 height 14
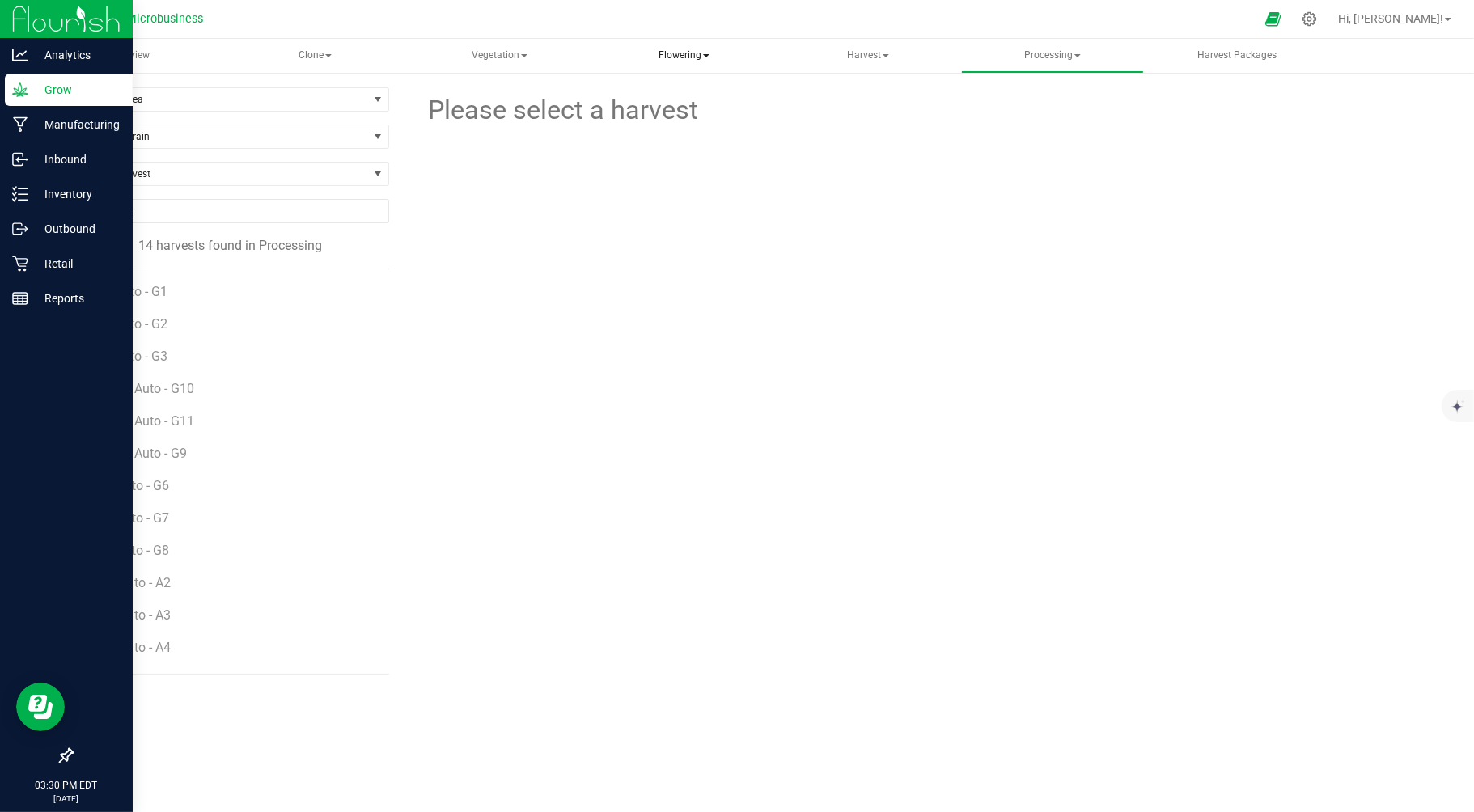
click at [673, 55] on span "Flowering" at bounding box center [684, 55] width 181 height 33
click at [674, 114] on span "Flowering groups" at bounding box center [681, 116] width 134 height 14
click at [878, 45] on span "Harvest" at bounding box center [868, 55] width 181 height 33
click at [1054, 50] on span "Processing" at bounding box center [1053, 55] width 181 height 33
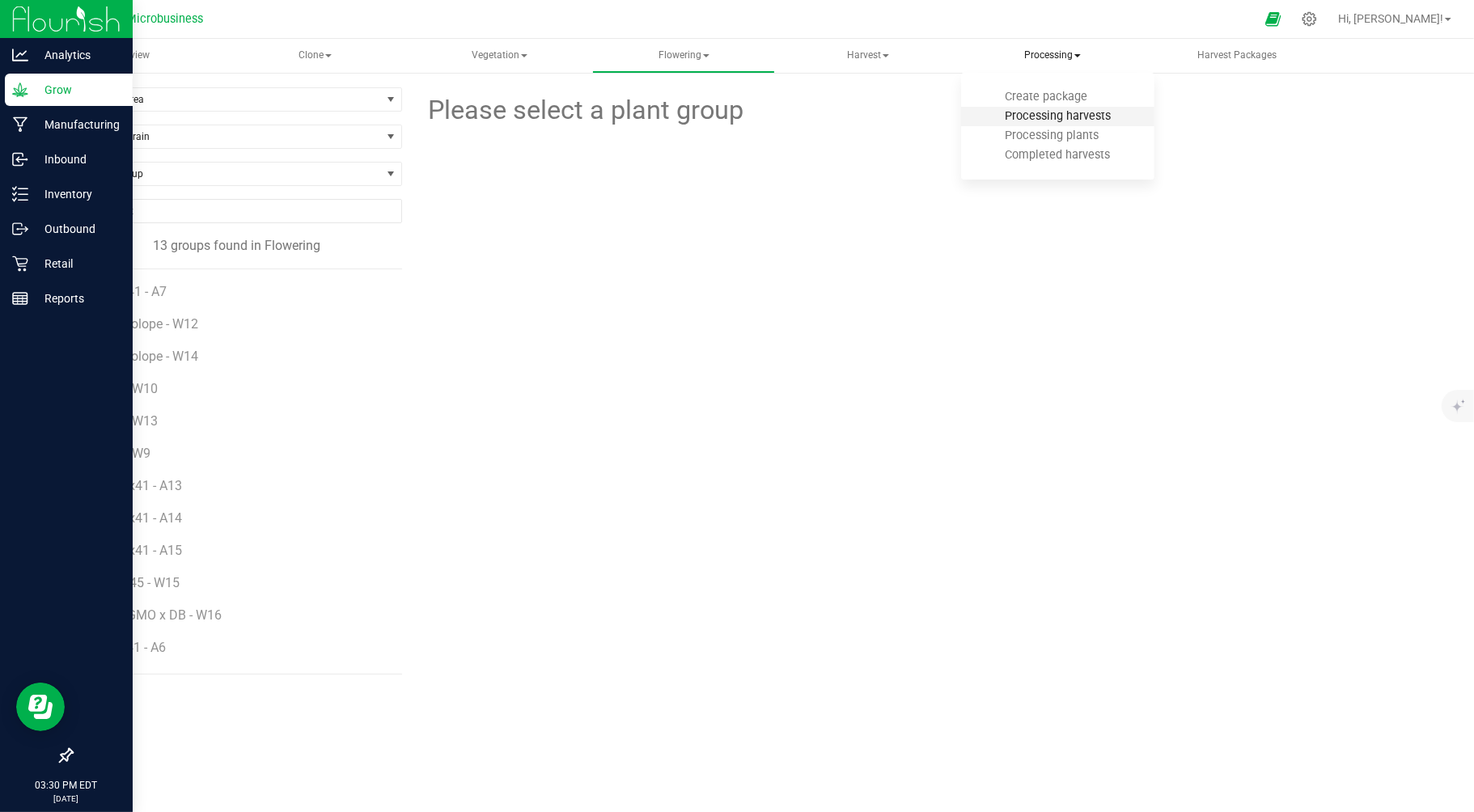
click at [1037, 109] on span "Processing harvests" at bounding box center [1058, 116] width 150 height 14
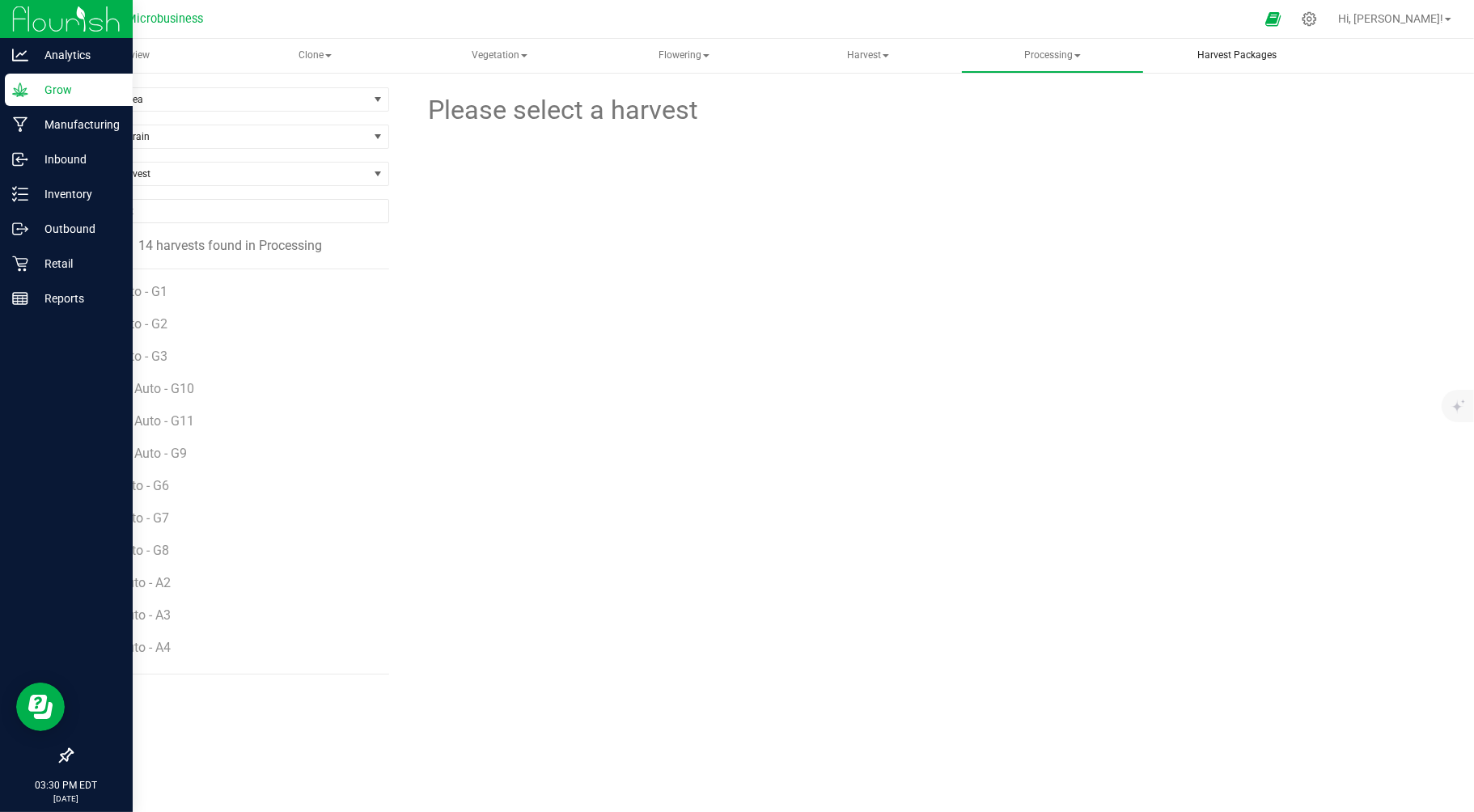
click at [1233, 47] on uib-tab-heading "Harvest Packages" at bounding box center [1237, 55] width 181 height 33
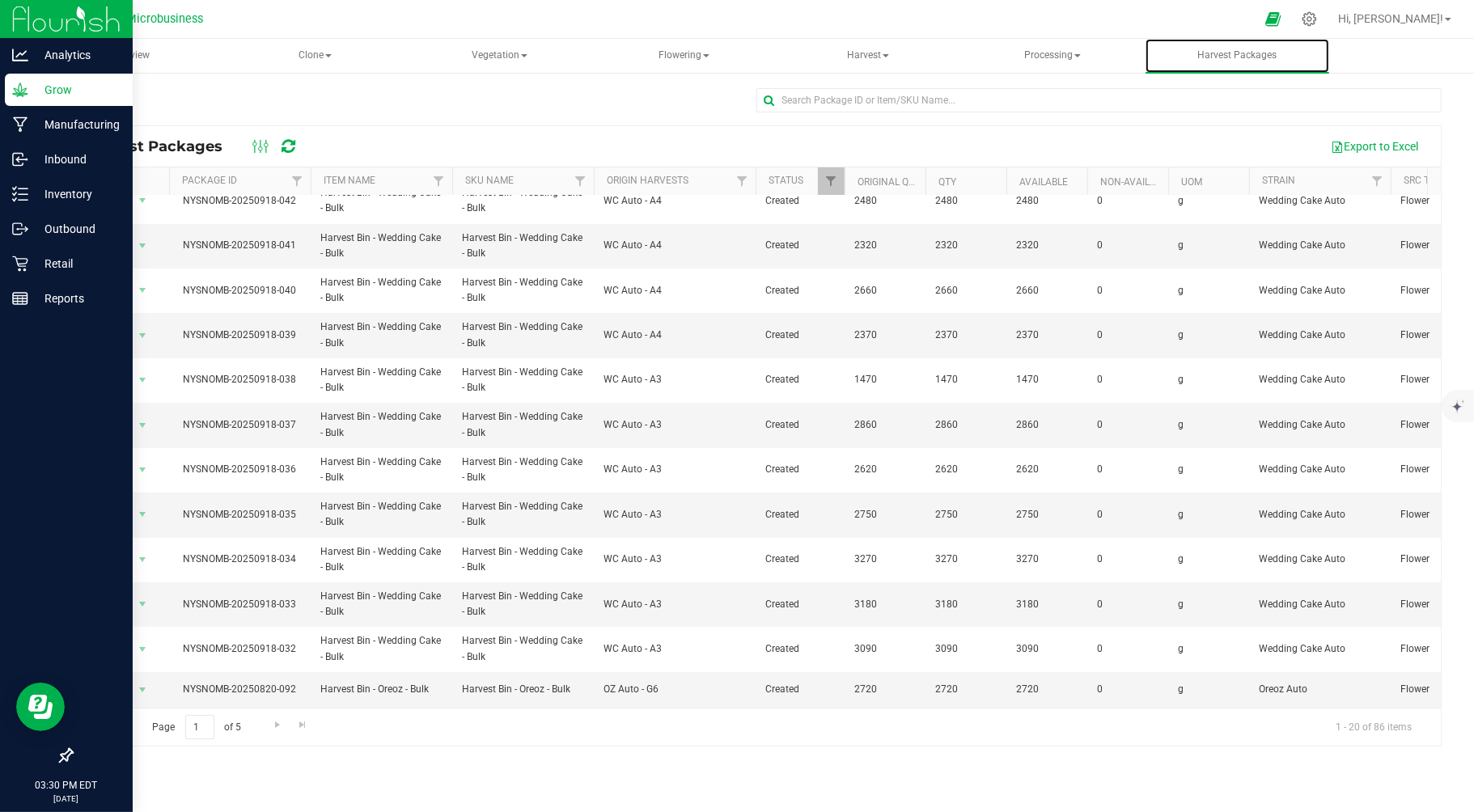
scroll to position [389, 0]
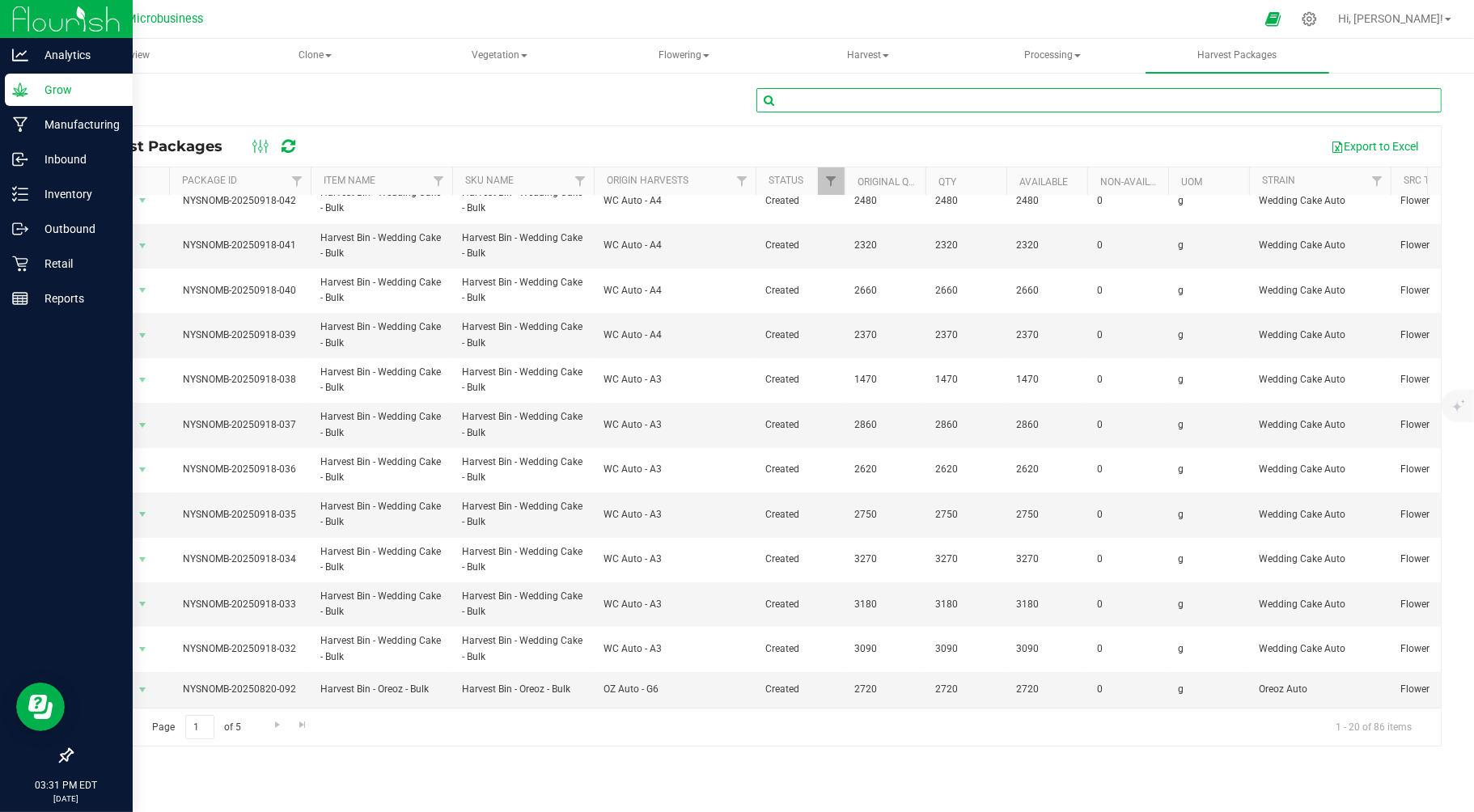
click at [919, 108] on input "text" at bounding box center [1100, 100] width 685 height 25
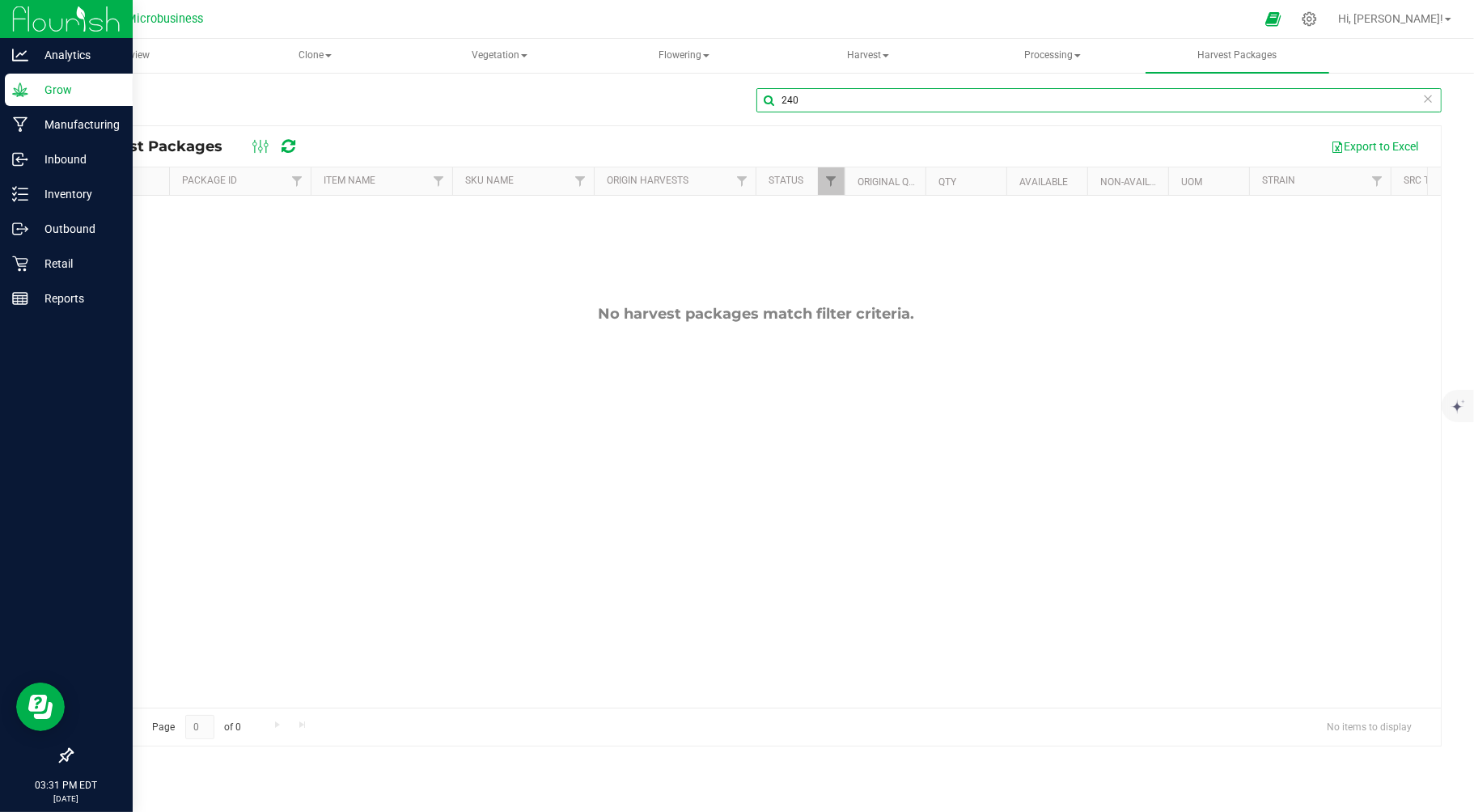
drag, startPoint x: 818, startPoint y: 100, endPoint x: 742, endPoint y: 99, distance: 76.0
click at [742, 99] on div "240" at bounding box center [756, 107] width 1370 height 37
type input "trop gmo"
drag, startPoint x: 854, startPoint y: 93, endPoint x: 694, endPoint y: 81, distance: 160.4
click at [694, 81] on div "trop gmo Harvest Packages Export to Excel Actions Package ID Item Name SKU Name…" at bounding box center [756, 324] width 1435 height 506
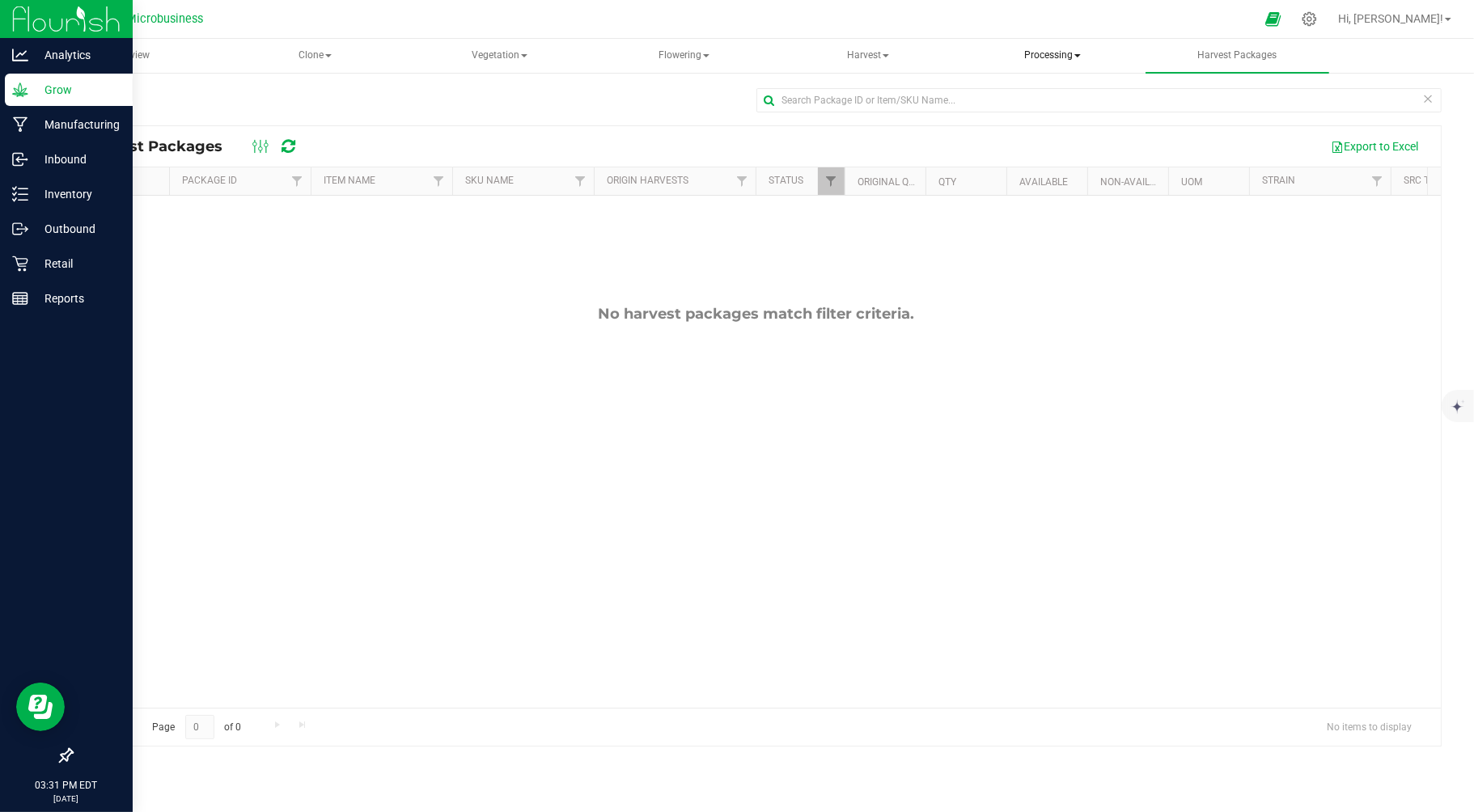
click at [1035, 55] on span "Processing" at bounding box center [1053, 55] width 181 height 33
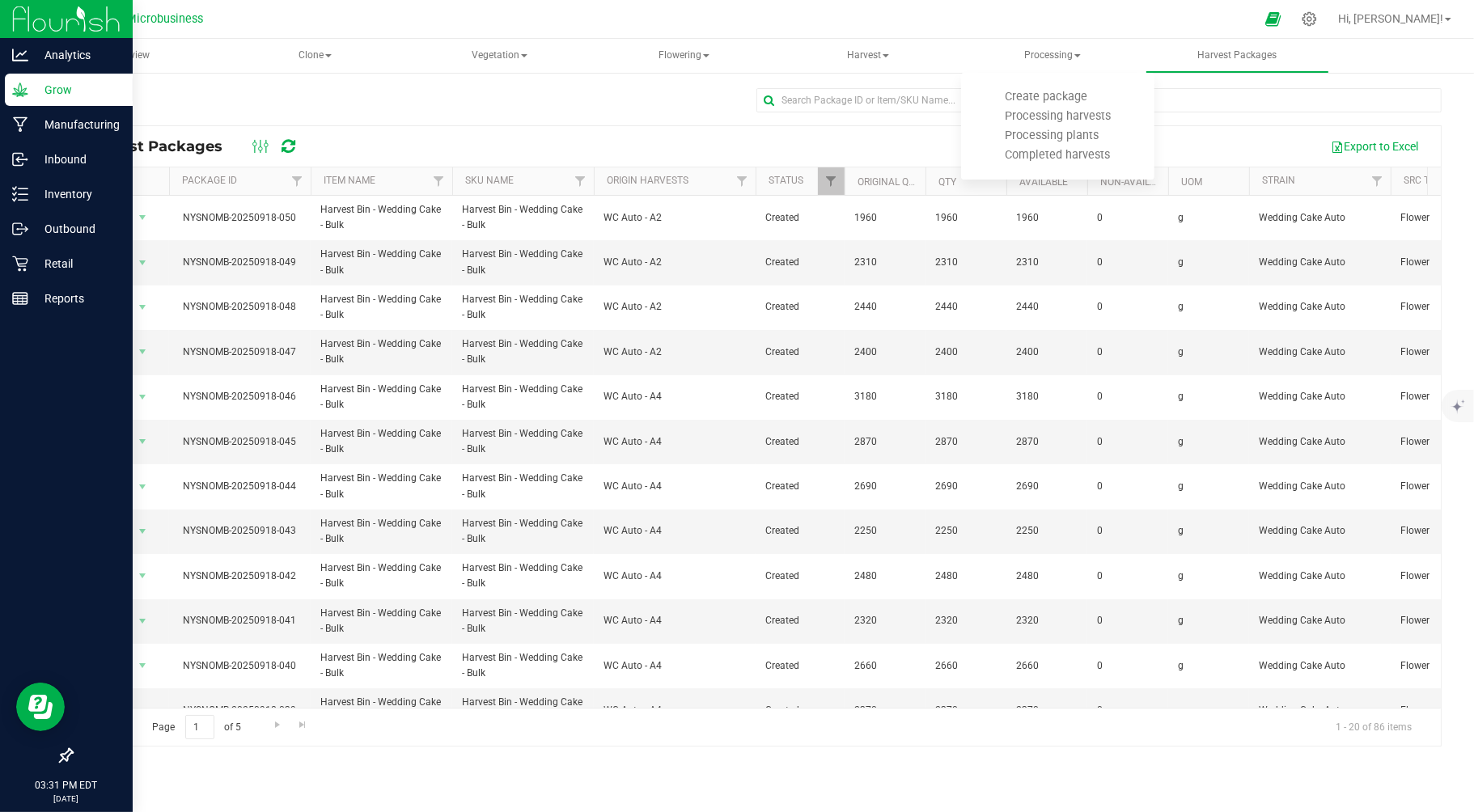
click at [567, 109] on div at bounding box center [756, 107] width 1370 height 37
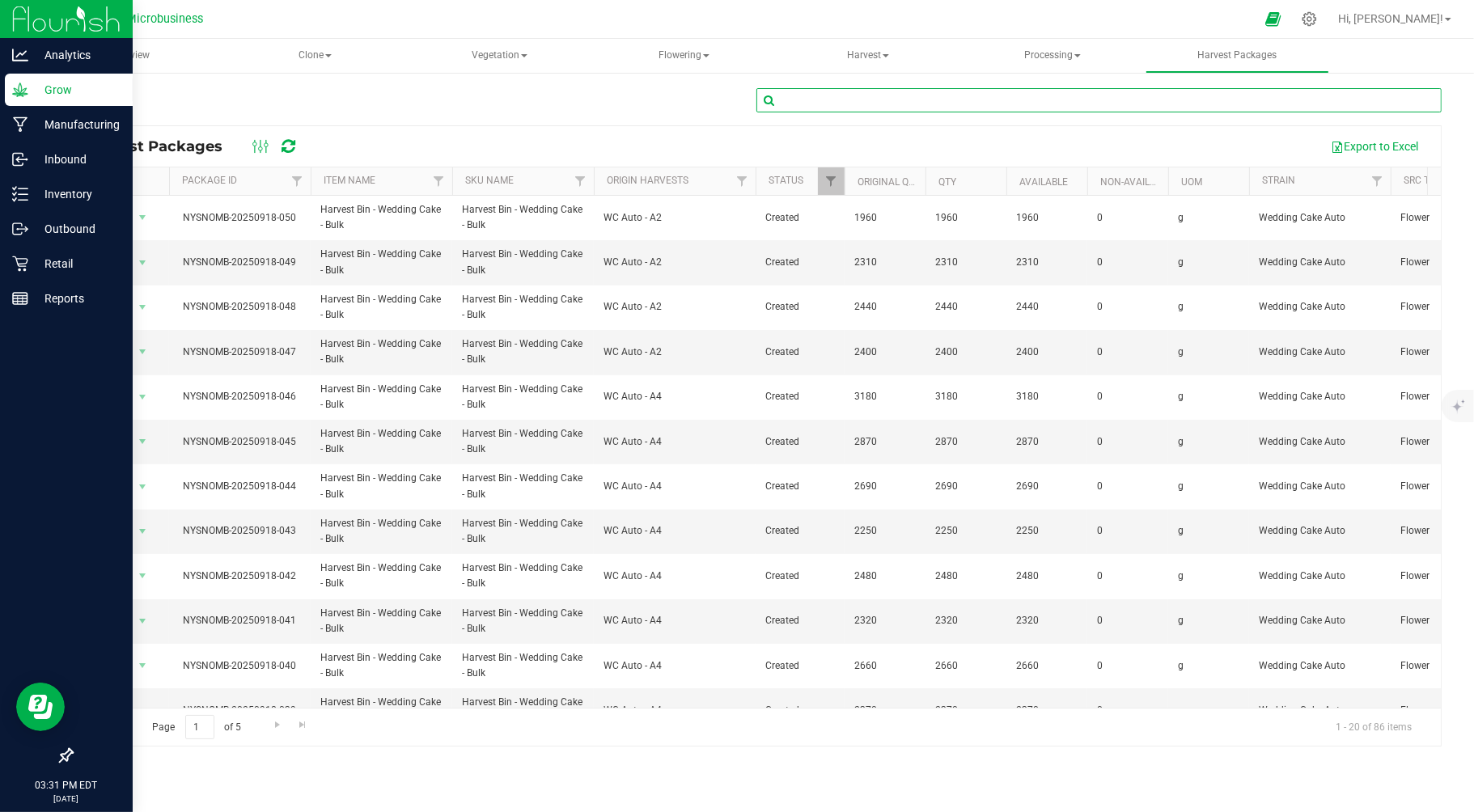
click at [1052, 95] on input "text" at bounding box center [1100, 100] width 685 height 25
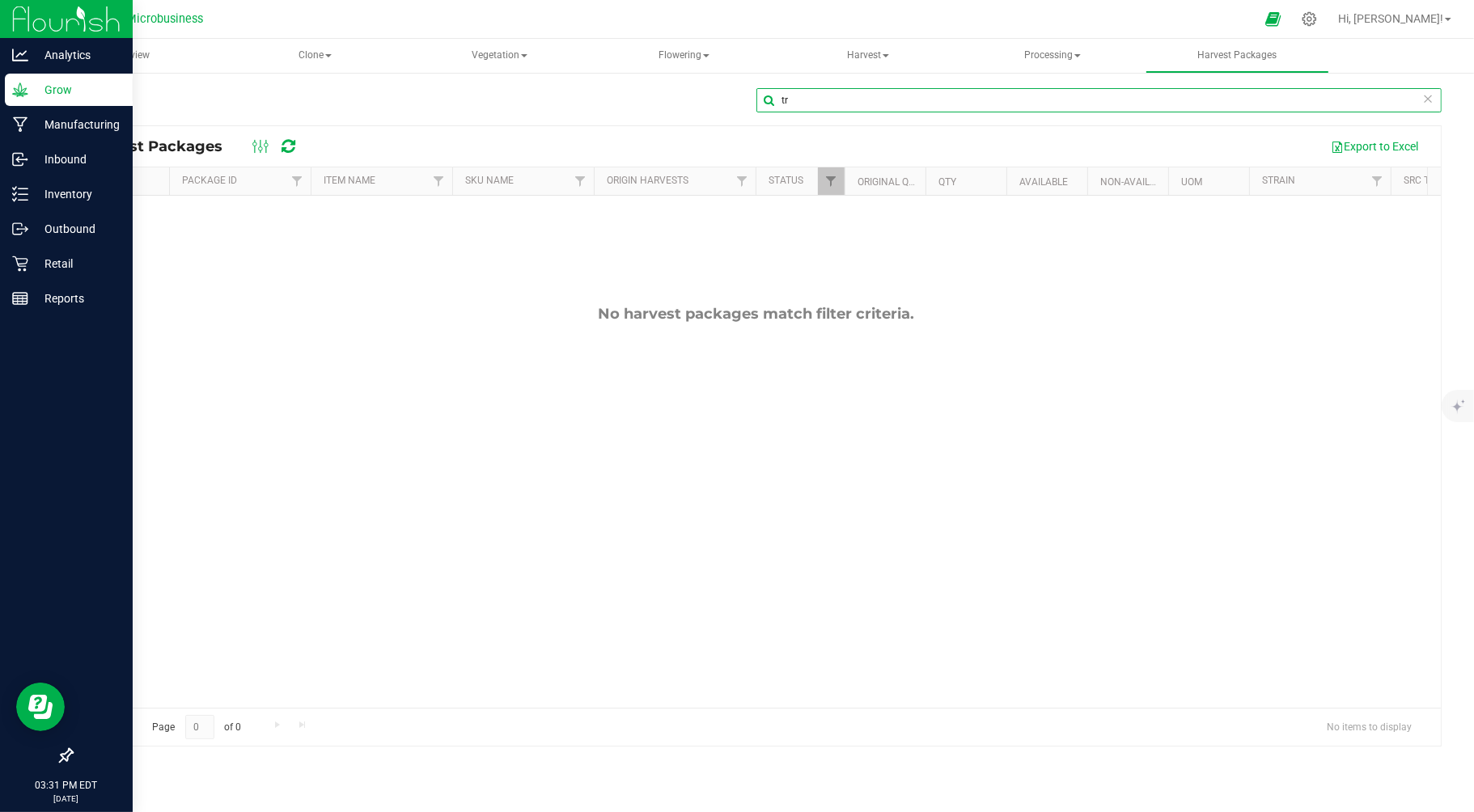
type input "t"
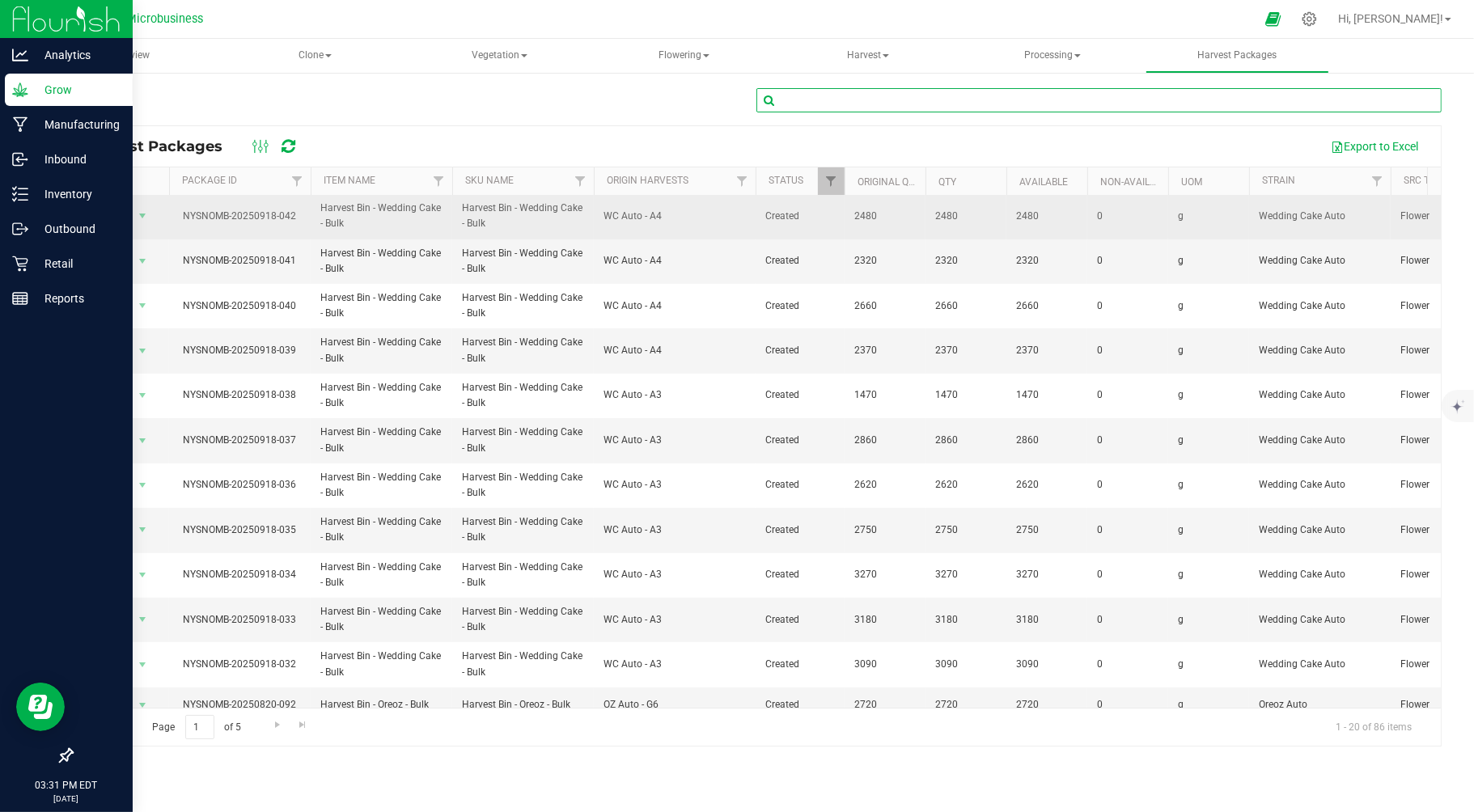
scroll to position [389, 0]
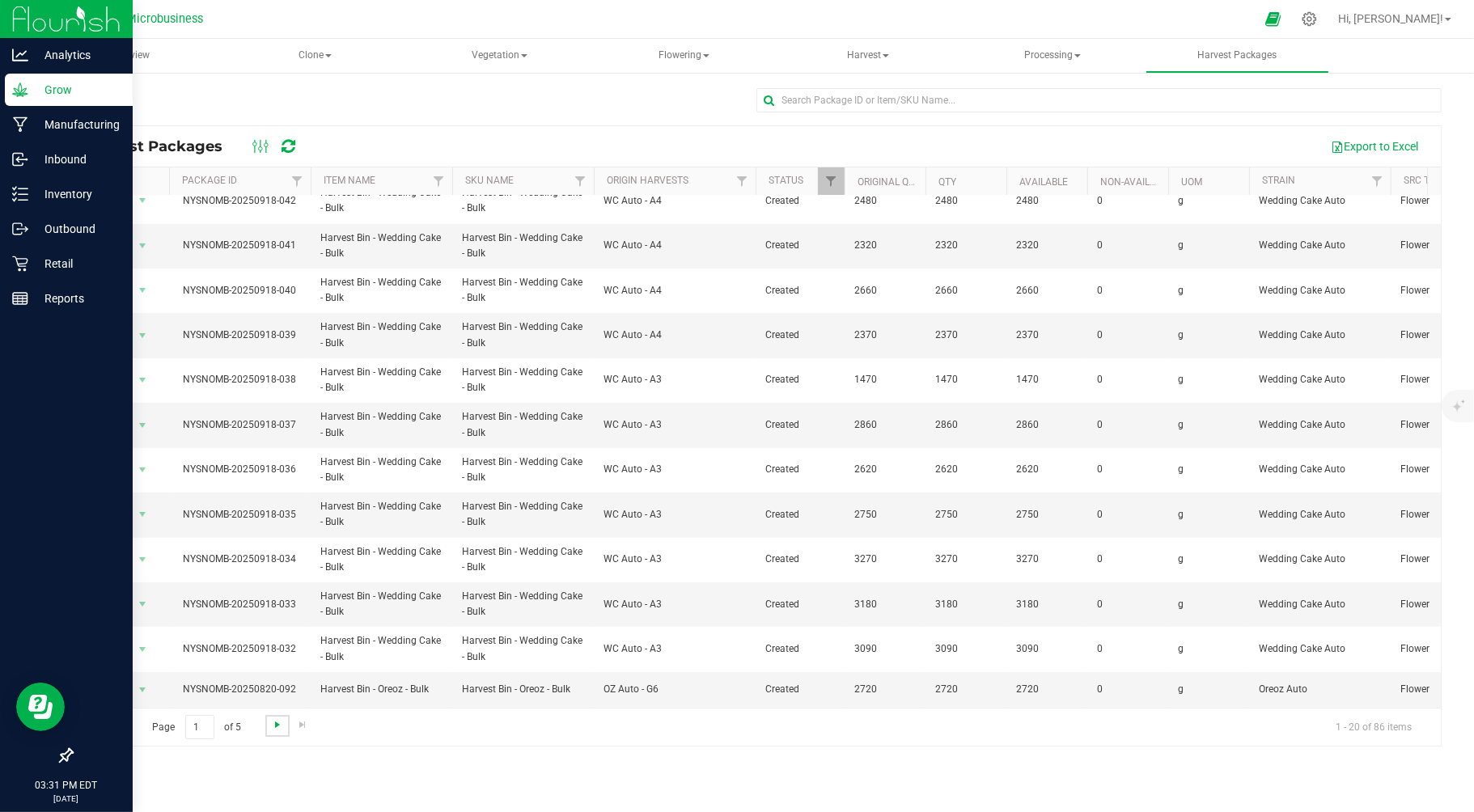
click at [271, 724] on span "Go to the next page" at bounding box center [278, 724] width 13 height 13
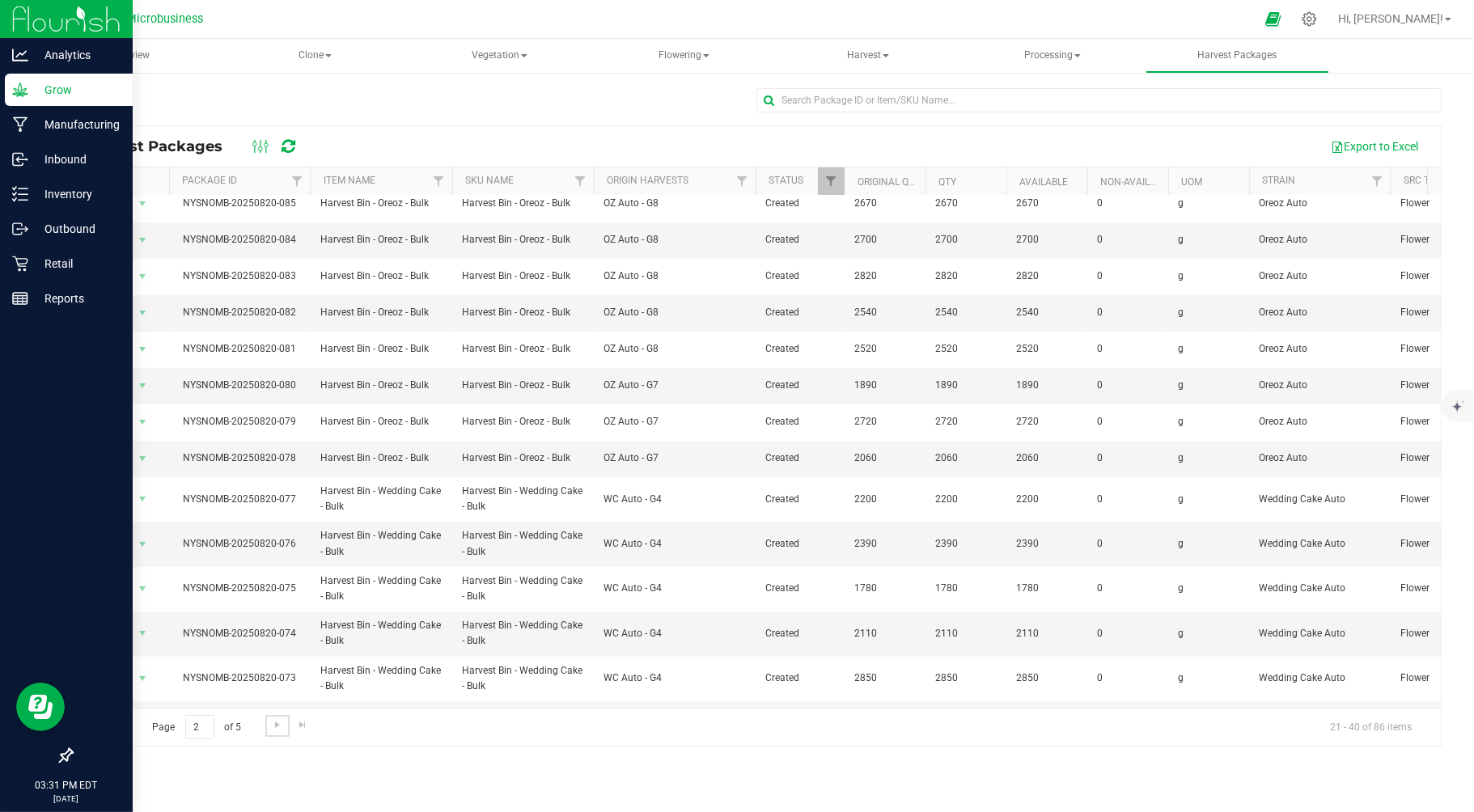
scroll to position [280, 0]
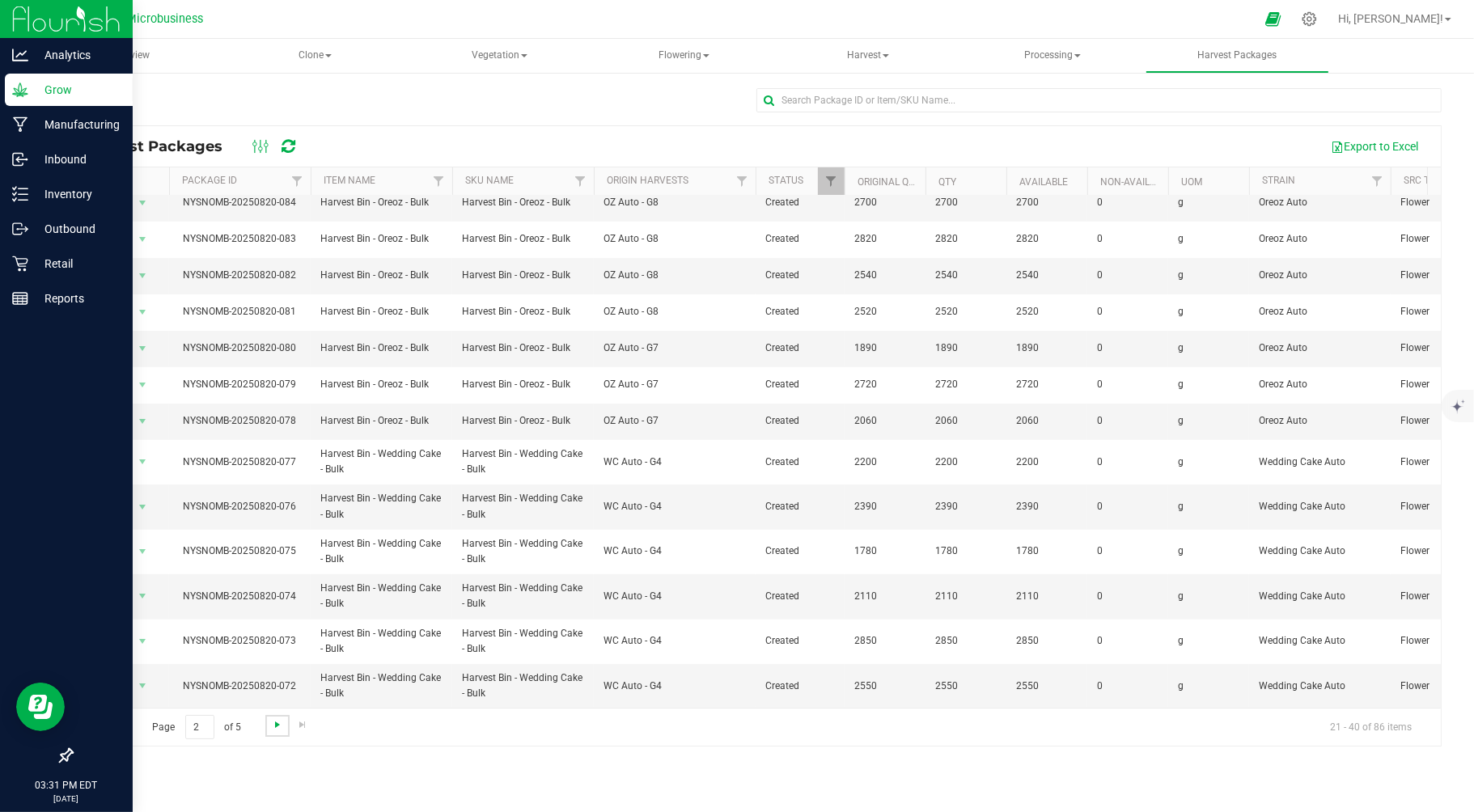
click at [272, 729] on span "Go to the next page" at bounding box center [278, 724] width 13 height 13
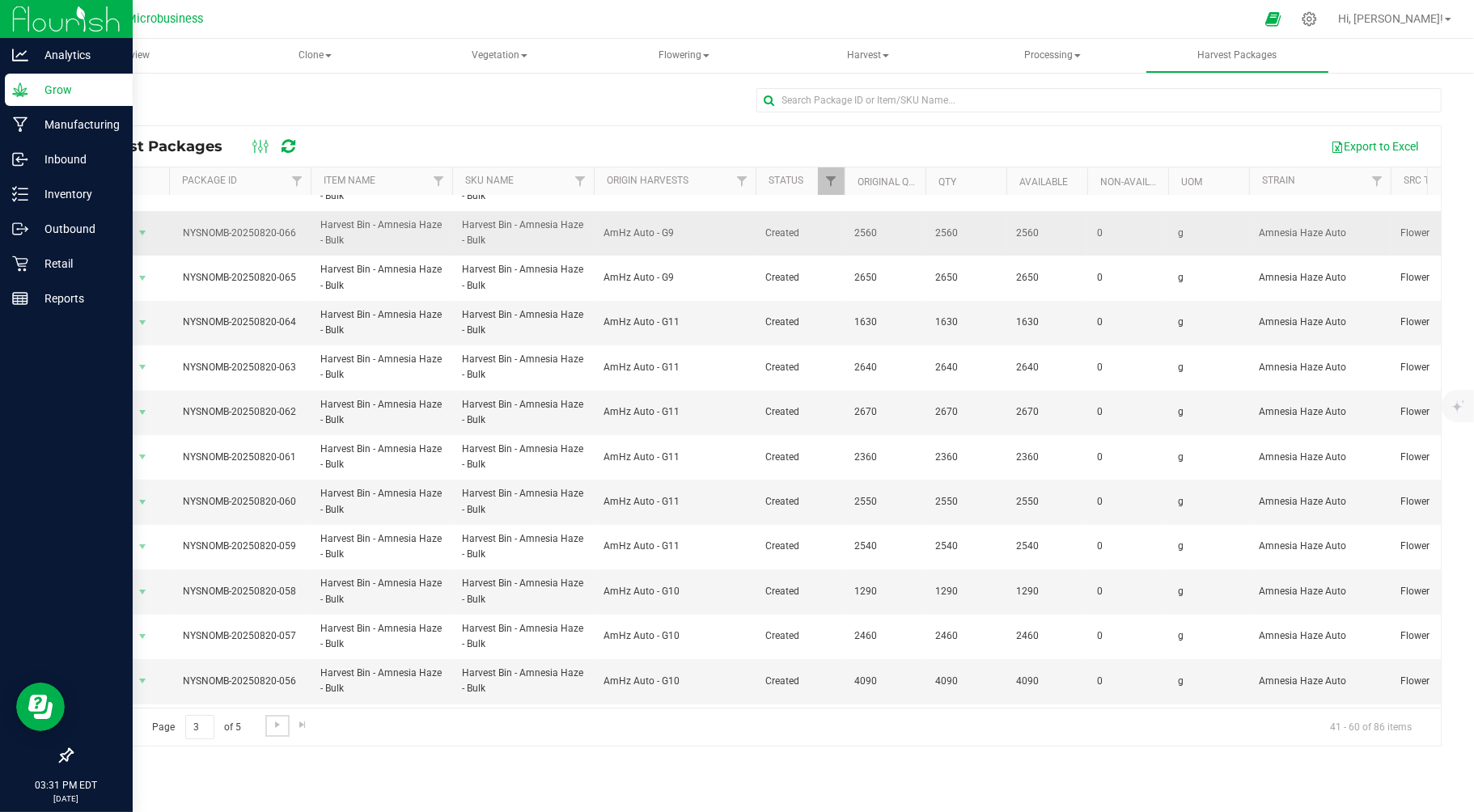
scroll to position [398, 0]
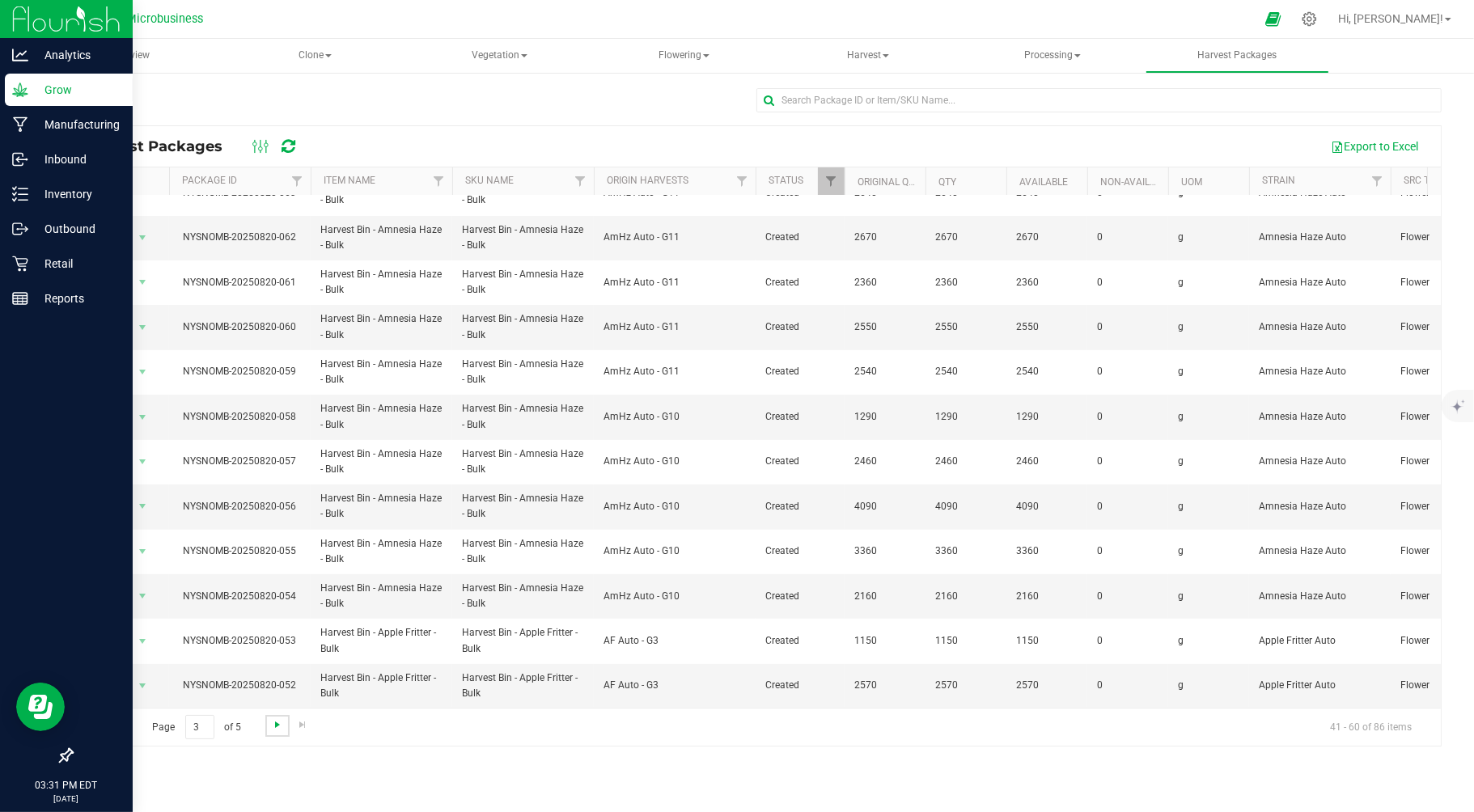
click at [276, 731] on span "Go to the next page" at bounding box center [278, 724] width 13 height 13
click at [279, 729] on span "Go to the next page" at bounding box center [278, 724] width 13 height 13
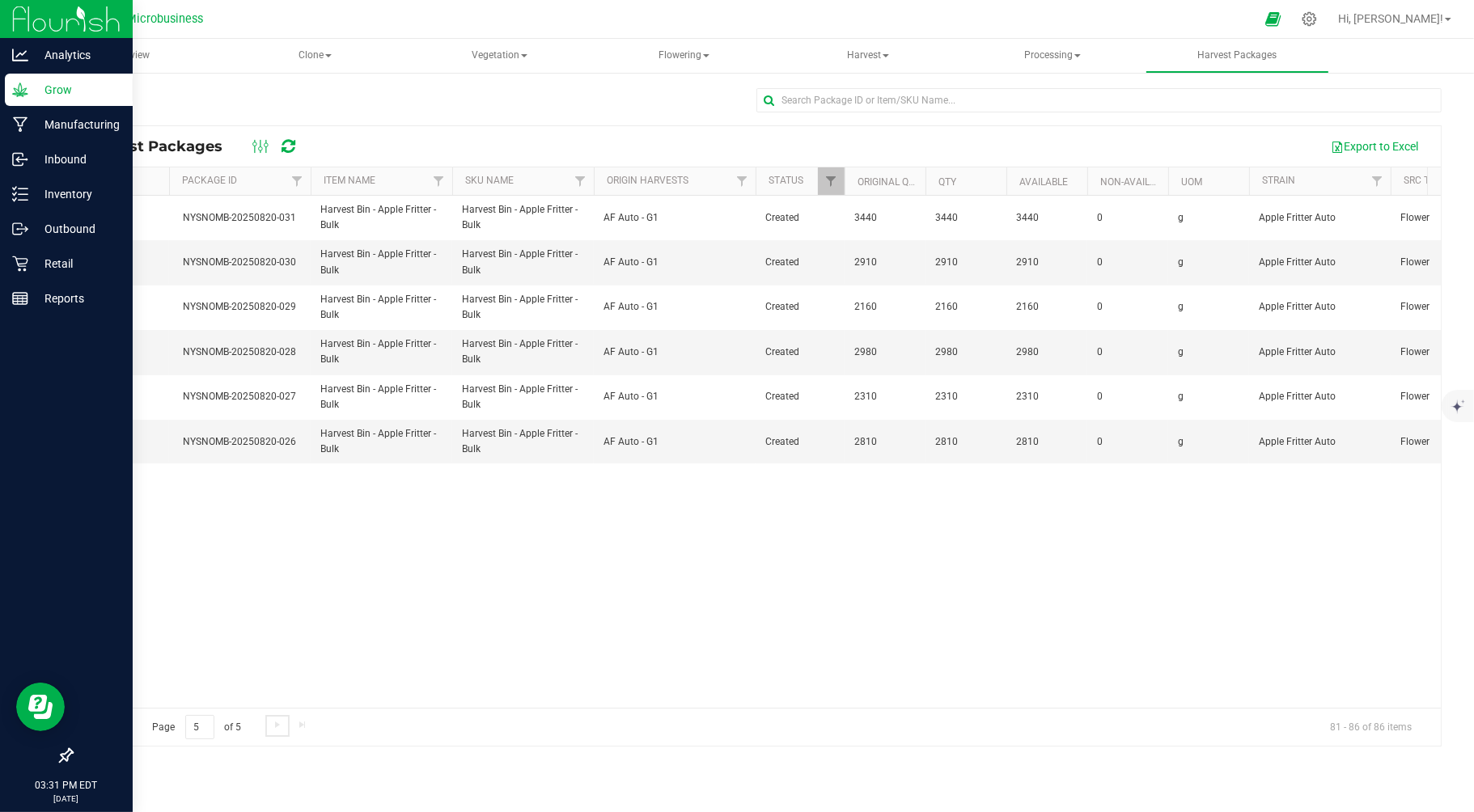
scroll to position [0, 0]
click at [1054, 51] on span "Processing" at bounding box center [1053, 55] width 183 height 34
click at [1038, 112] on span "Processing harvests" at bounding box center [1058, 116] width 150 height 14
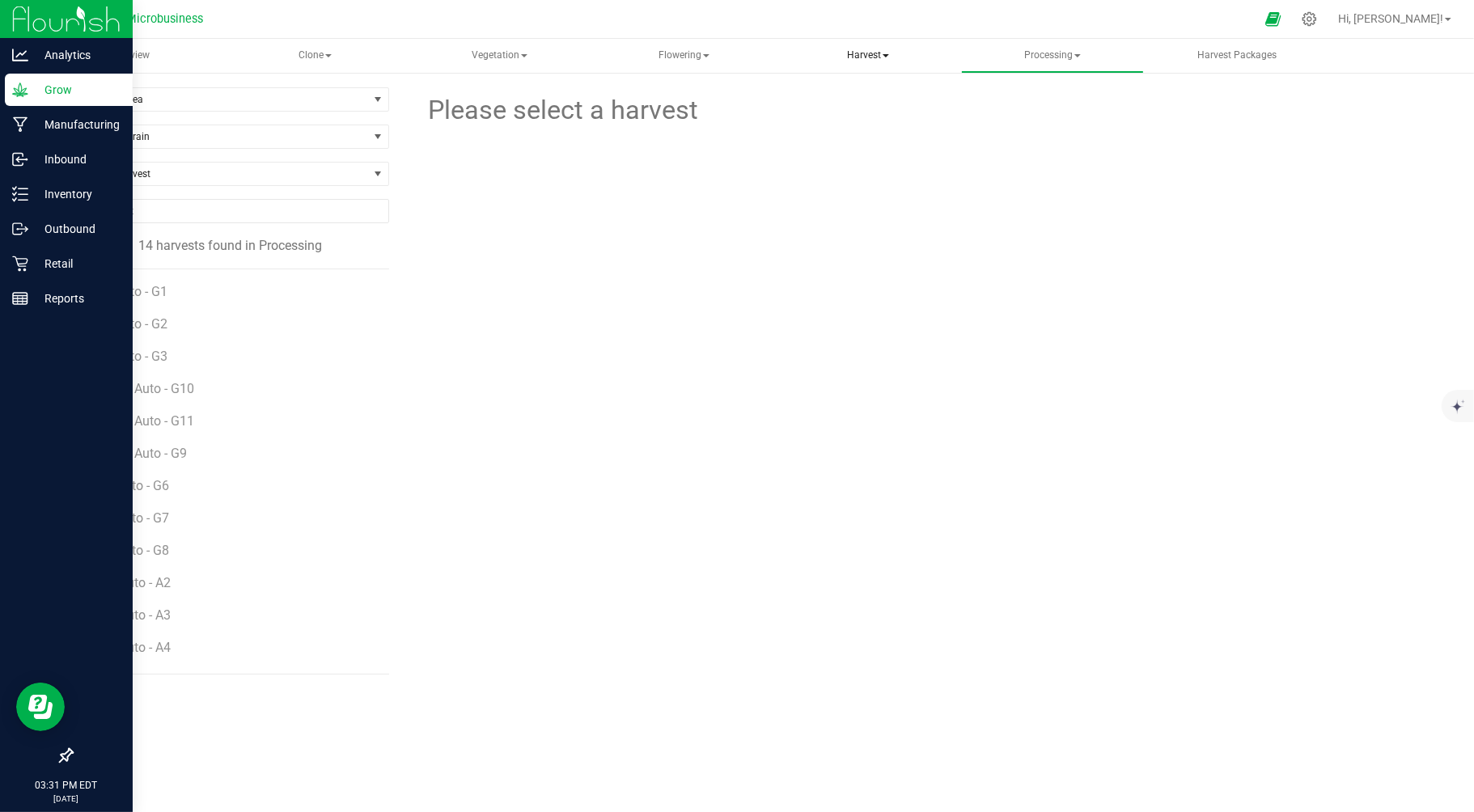
click at [878, 55] on span "Harvest" at bounding box center [868, 55] width 181 height 33
click at [841, 92] on span "Harvests" at bounding box center [843, 97] width 90 height 14
click at [665, 55] on span "Flowering" at bounding box center [684, 55] width 181 height 33
click at [663, 115] on span "Flowering groups" at bounding box center [681, 116] width 134 height 14
click at [868, 45] on span "Harvest" at bounding box center [868, 55] width 181 height 33
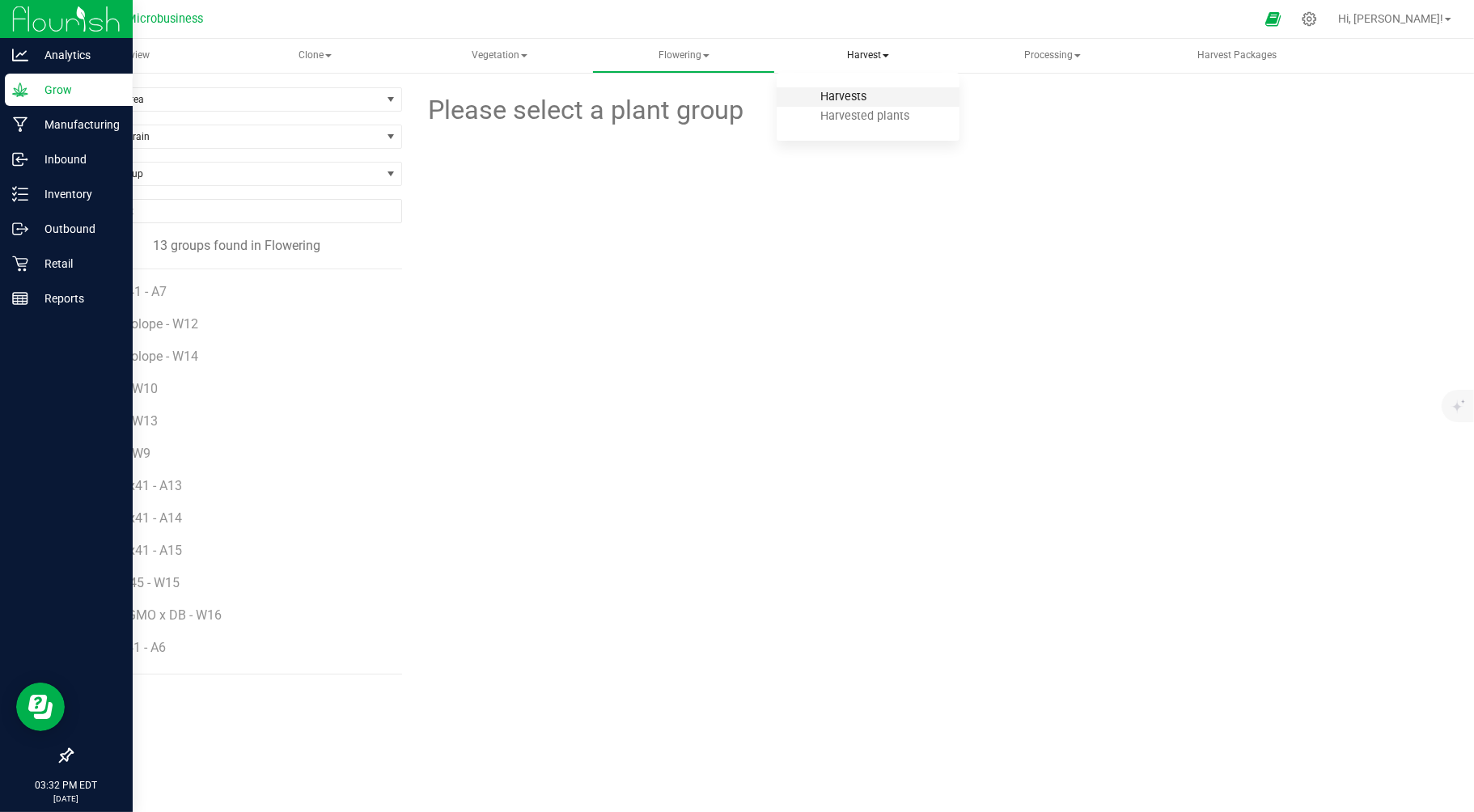
click at [840, 91] on span "Harvests" at bounding box center [843, 97] width 90 height 14
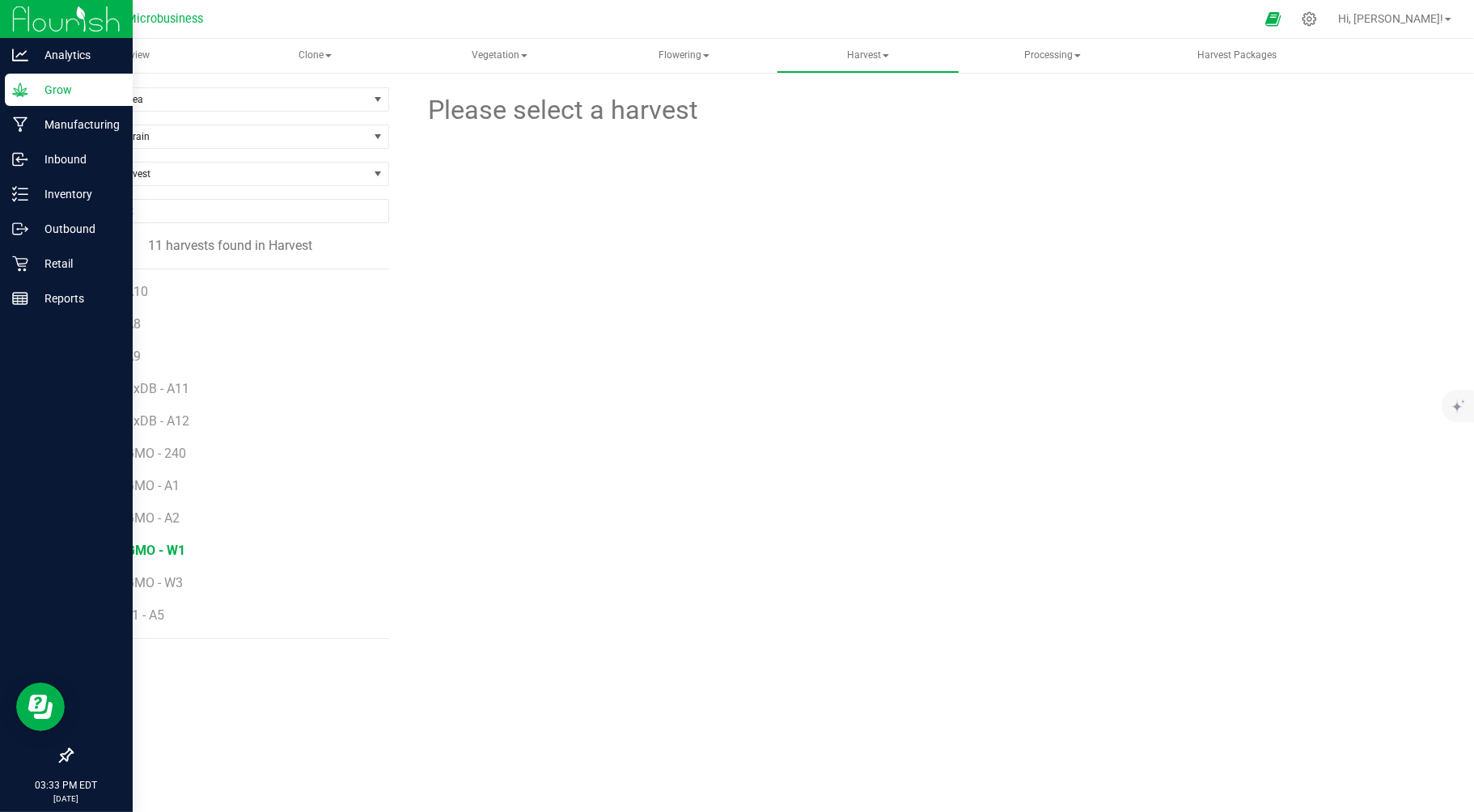
click at [146, 548] on span "Trop GMO - W1" at bounding box center [140, 550] width 89 height 15
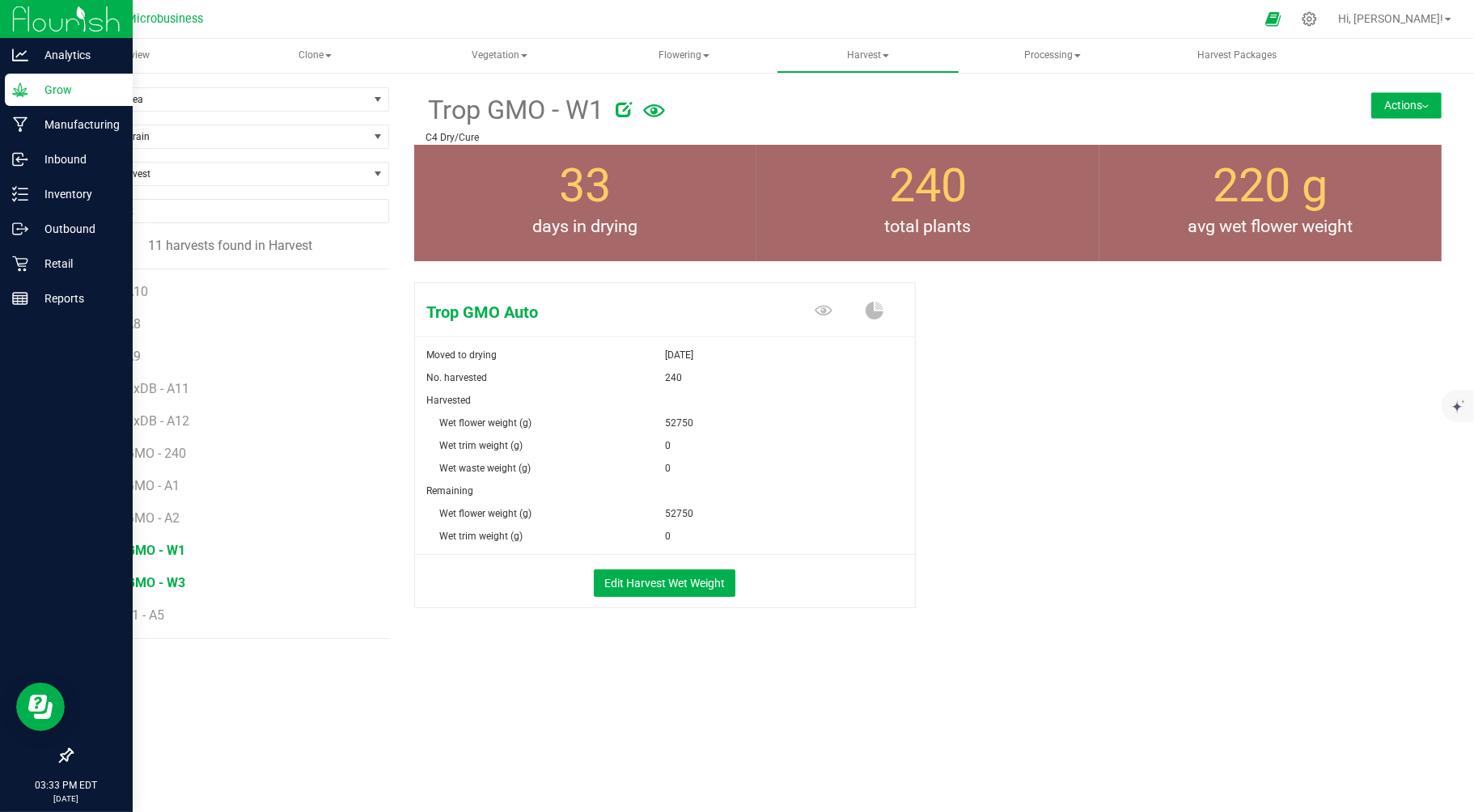
click at [117, 587] on span "Trop GMO - W3" at bounding box center [140, 582] width 89 height 15
click at [680, 54] on span "Flowering" at bounding box center [684, 55] width 181 height 33
click at [865, 52] on span "Harvest" at bounding box center [868, 55] width 181 height 33
click at [689, 48] on span "Flowering" at bounding box center [684, 55] width 181 height 33
click at [1035, 55] on span "Processing" at bounding box center [1053, 55] width 181 height 33
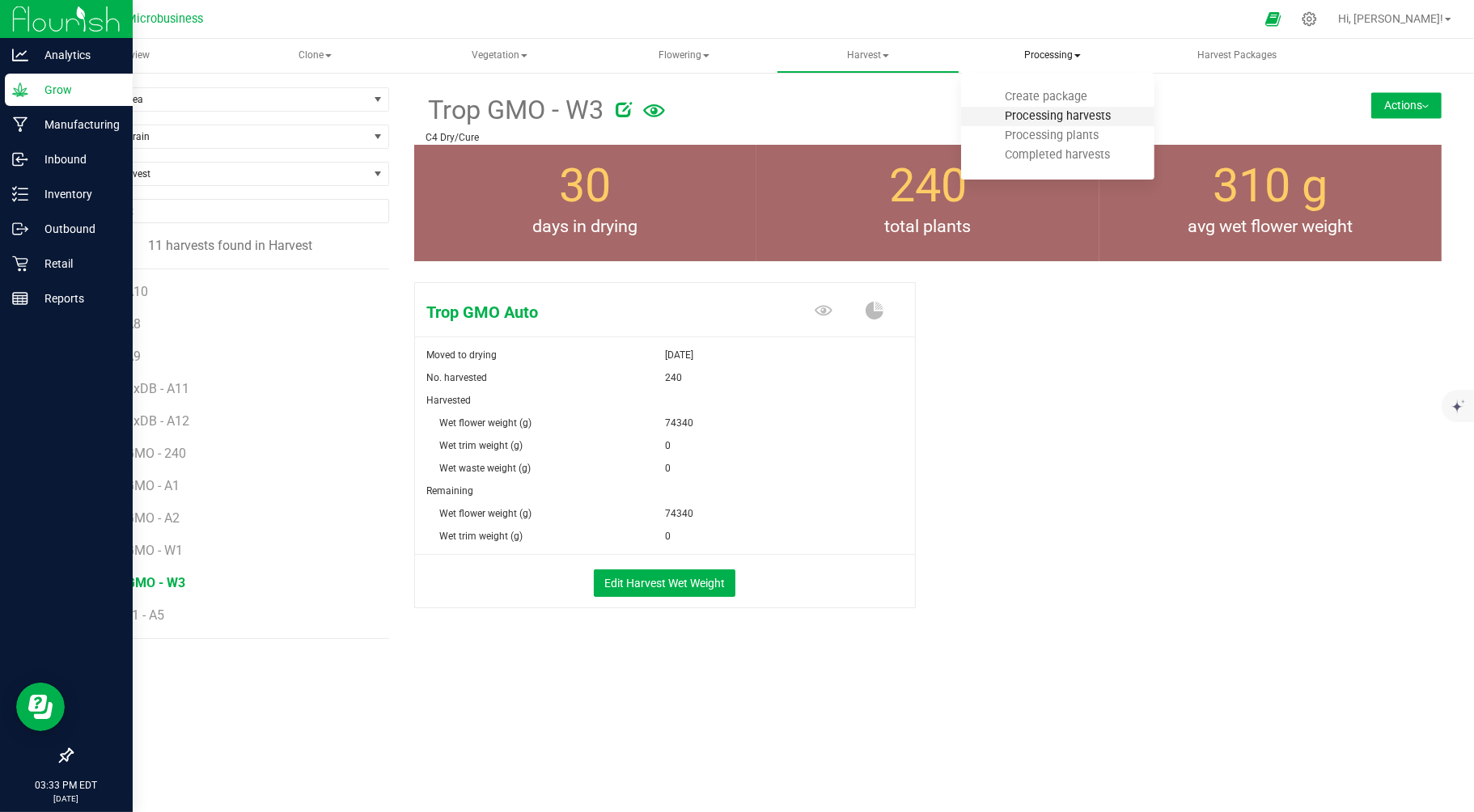
click at [1031, 115] on span "Processing harvests" at bounding box center [1058, 116] width 150 height 14
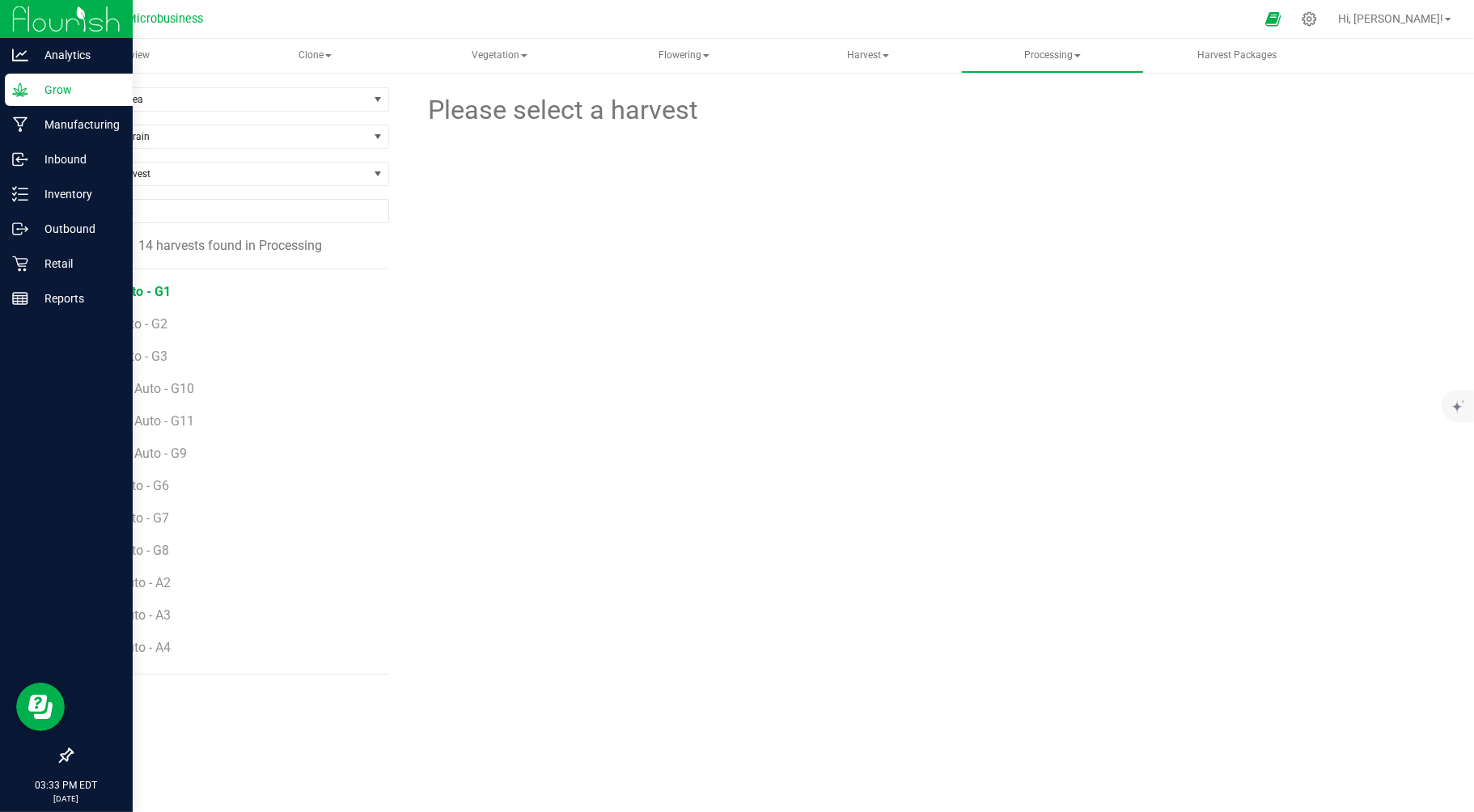
click at [107, 288] on span "AF Auto - G1" at bounding box center [133, 291] width 74 height 15
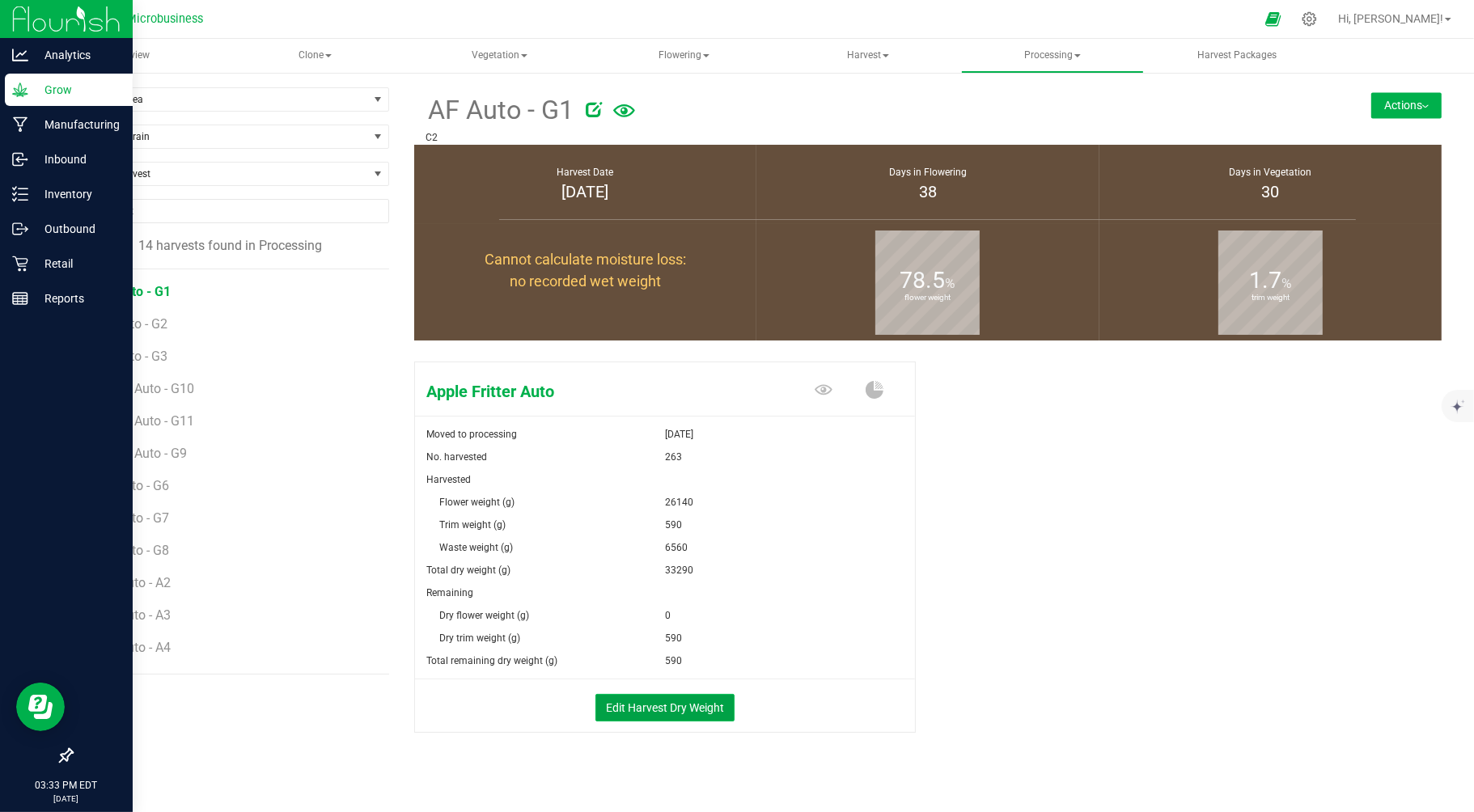
click at [611, 710] on button "Edit Harvest Dry Weight" at bounding box center [665, 707] width 139 height 27
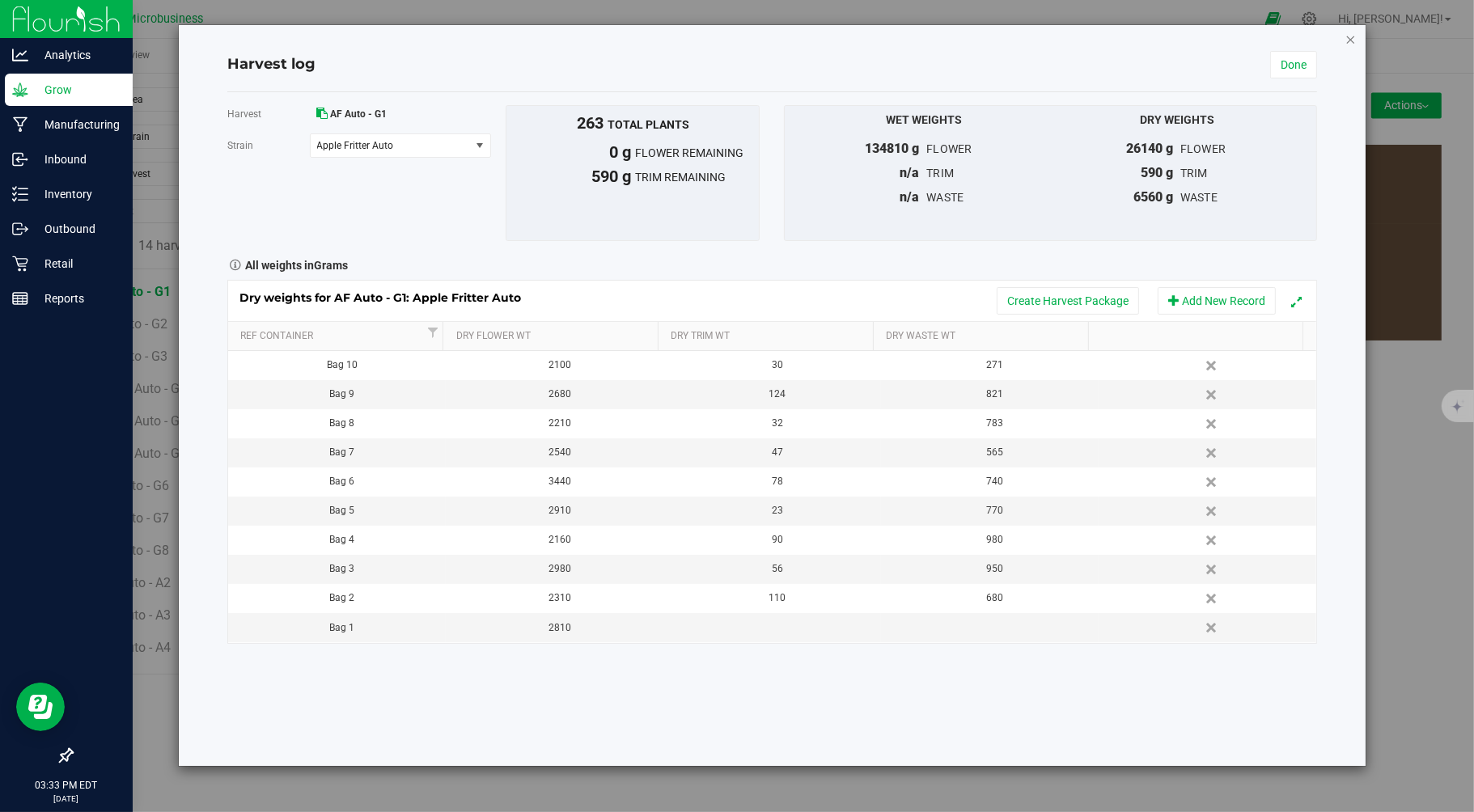
click at [1348, 39] on icon "button" at bounding box center [1351, 39] width 11 height 19
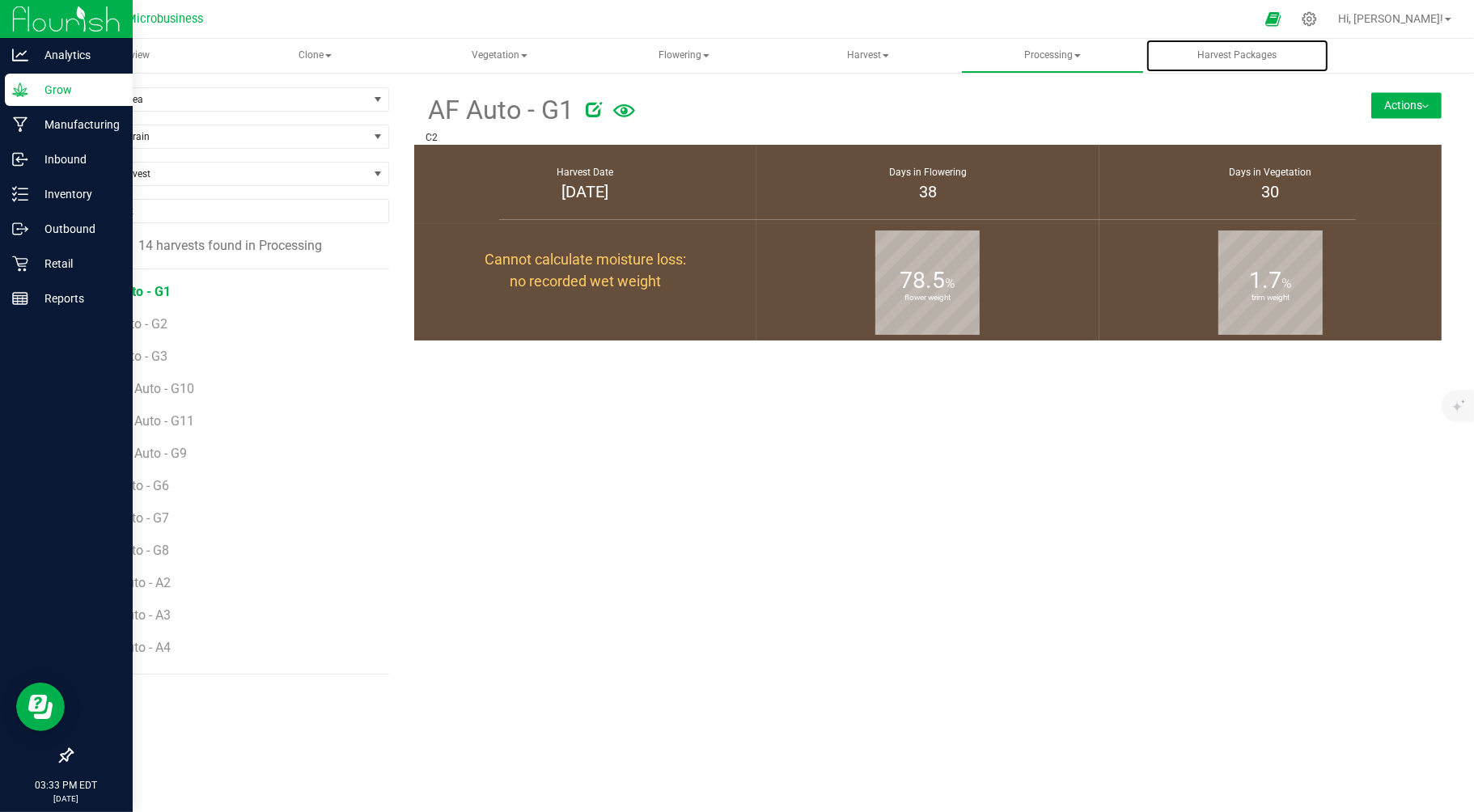
click at [1248, 54] on span "Harvest Packages" at bounding box center [1238, 55] width 123 height 14
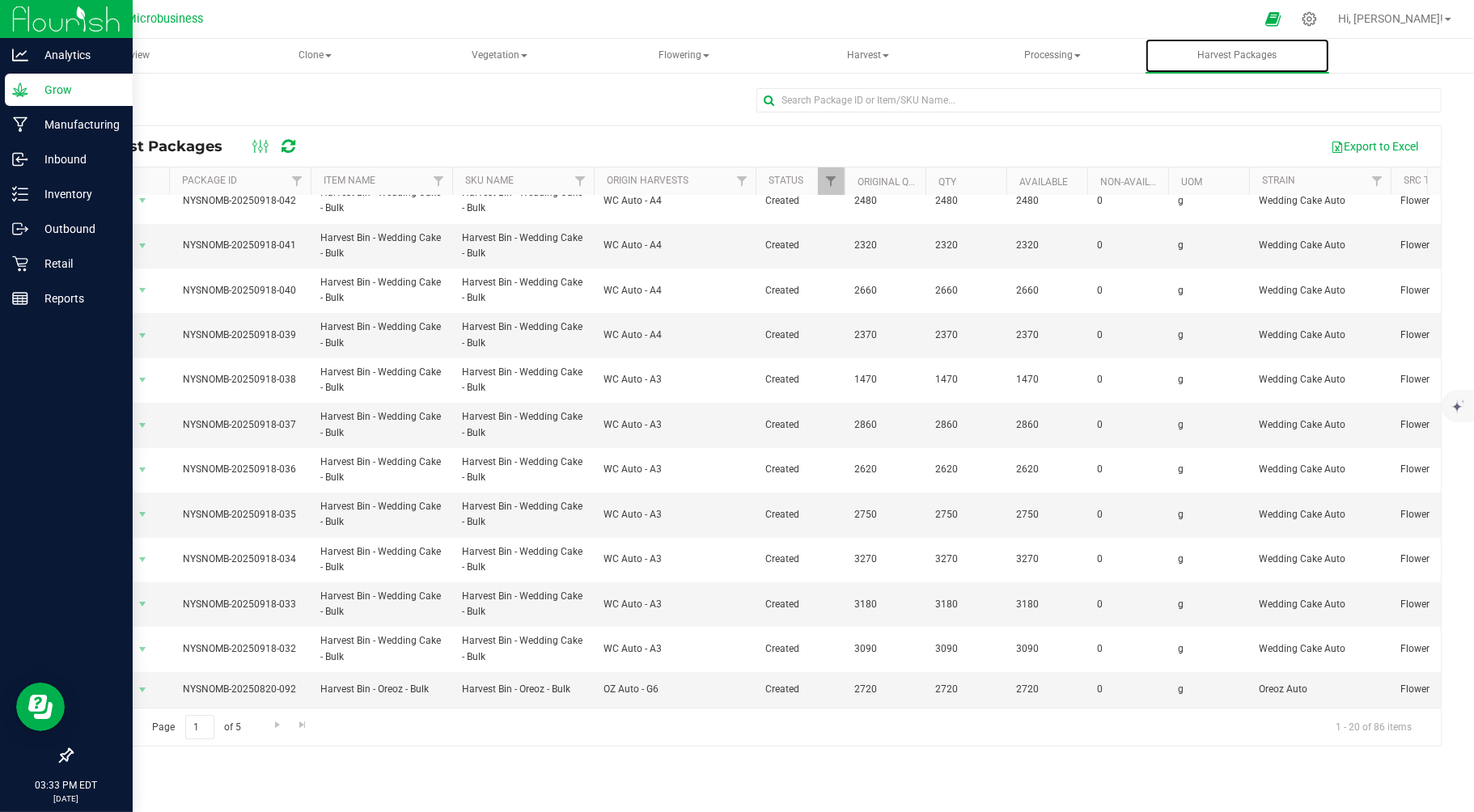
scroll to position [389, 0]
click at [273, 728] on span "Go to the next page" at bounding box center [278, 724] width 13 height 13
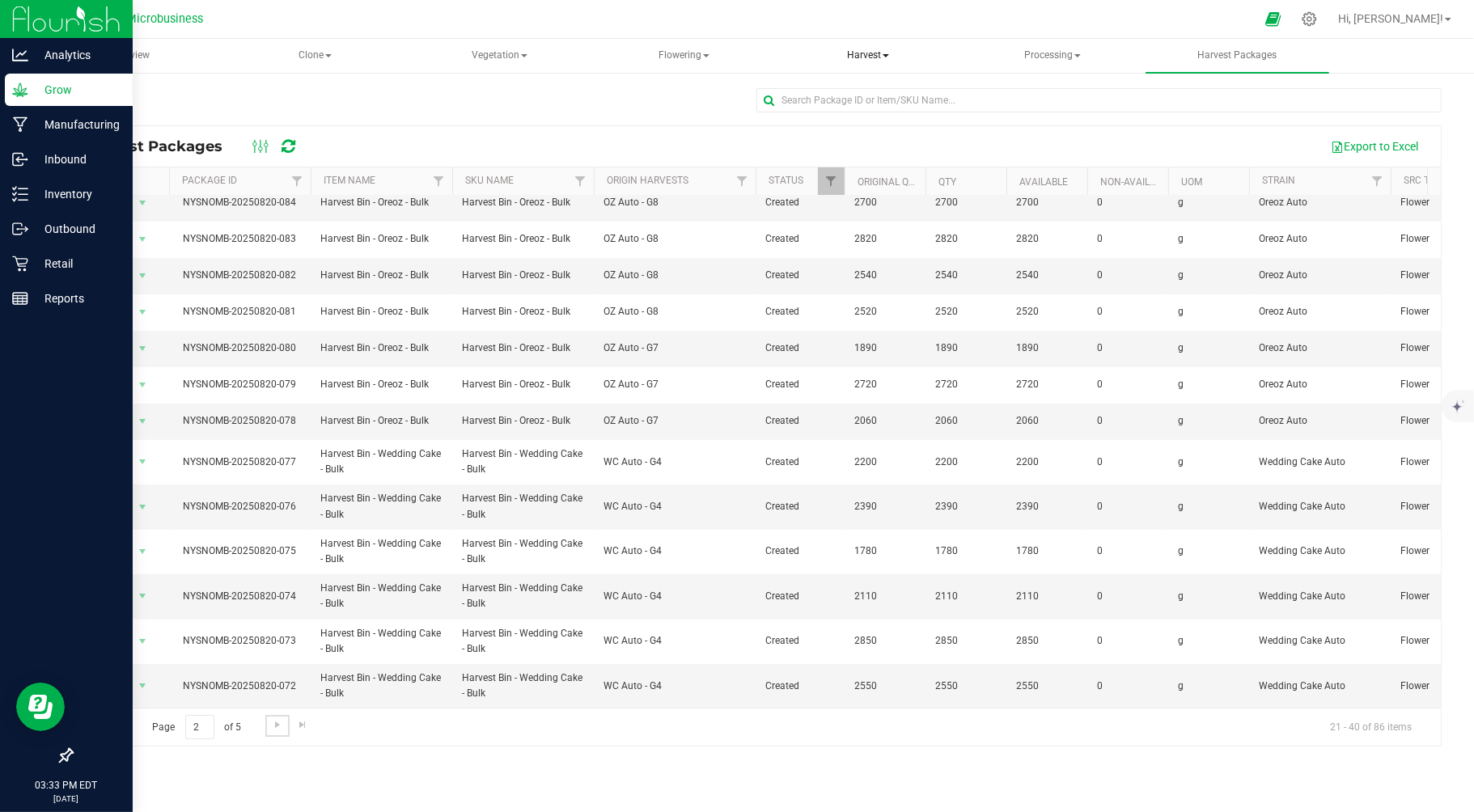
scroll to position [0, 0]
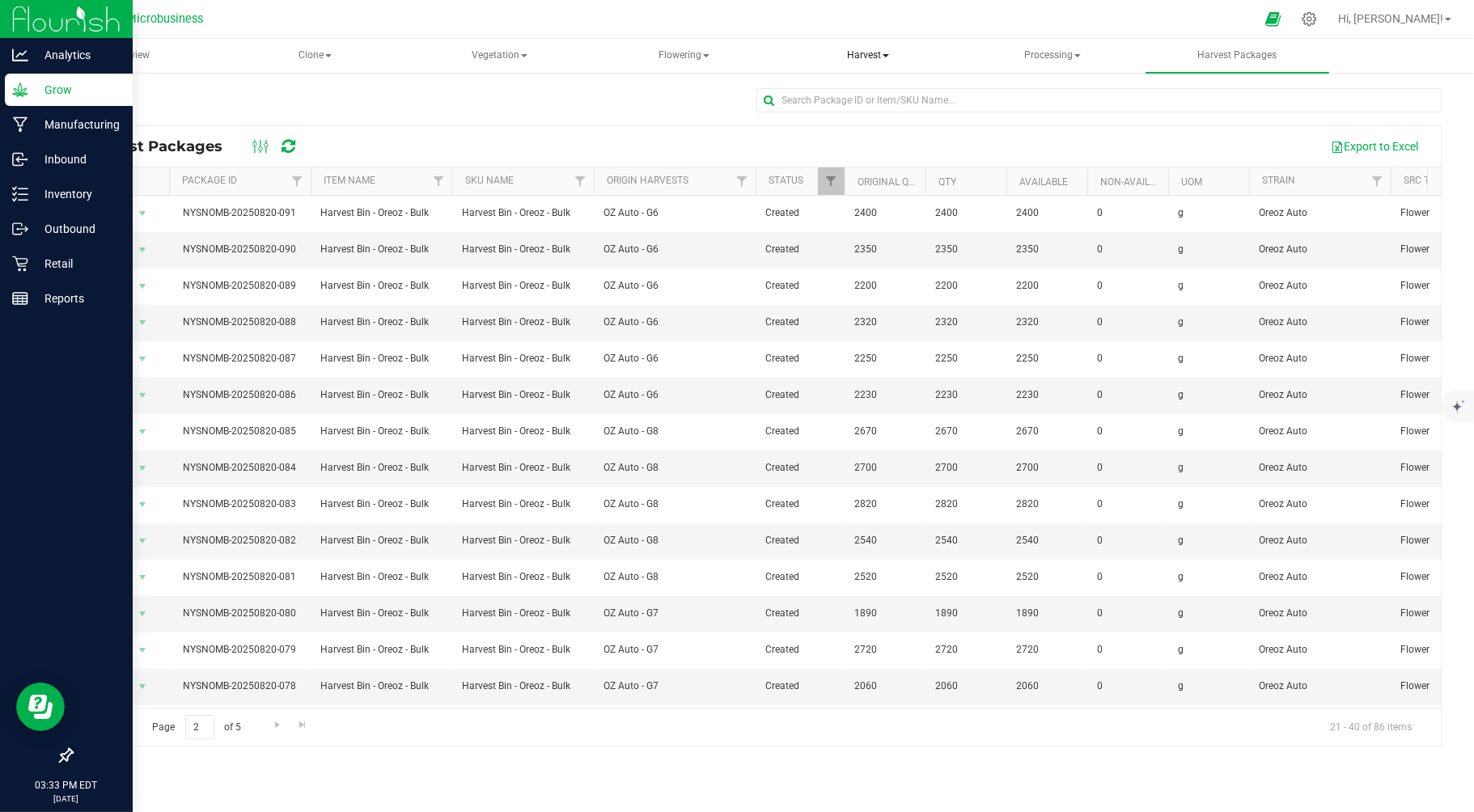
click at [859, 55] on span "Harvest" at bounding box center [868, 55] width 181 height 33
click at [848, 95] on span "Harvests" at bounding box center [843, 97] width 90 height 14
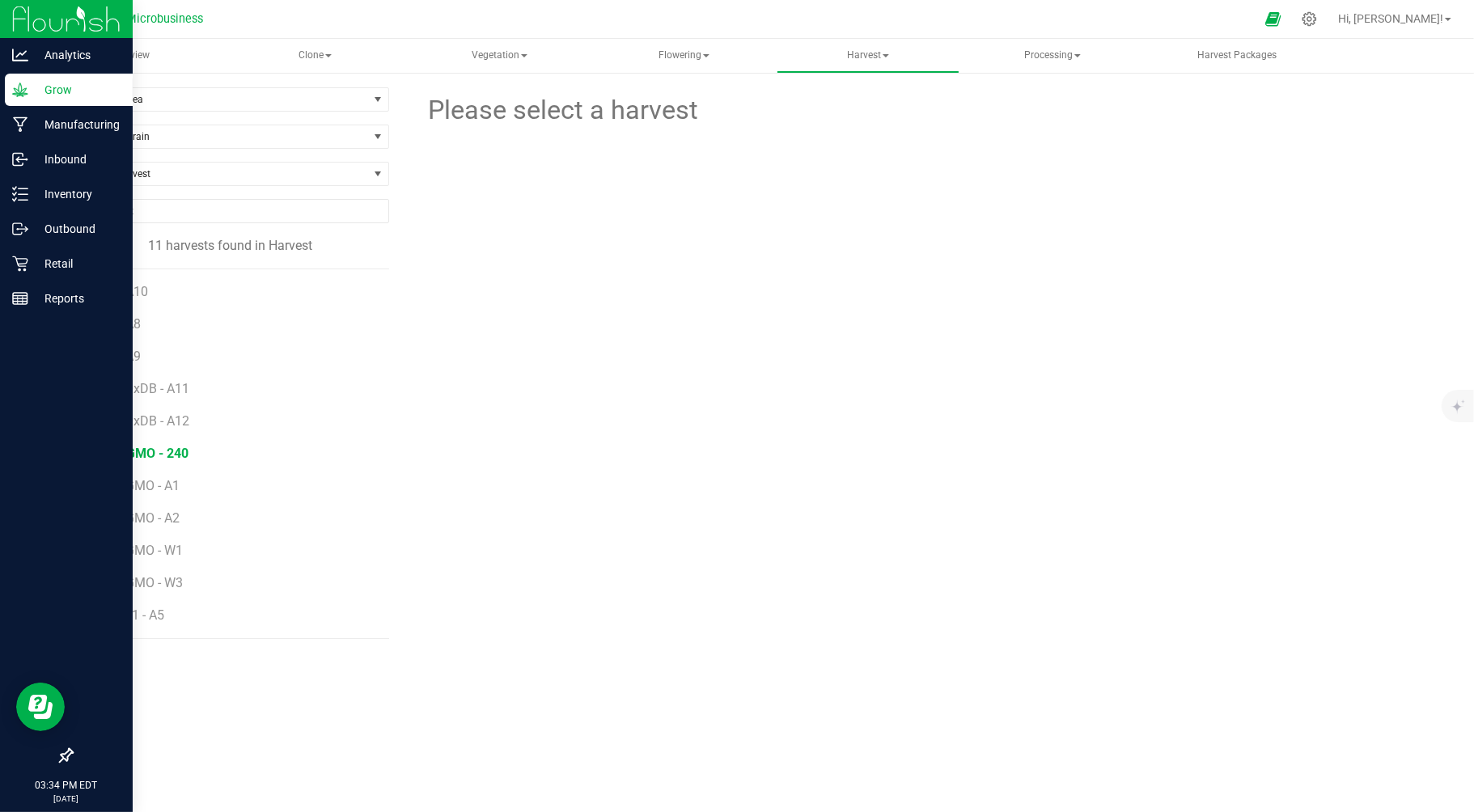
click at [165, 447] on span "Trop GMO - 240" at bounding box center [142, 453] width 93 height 15
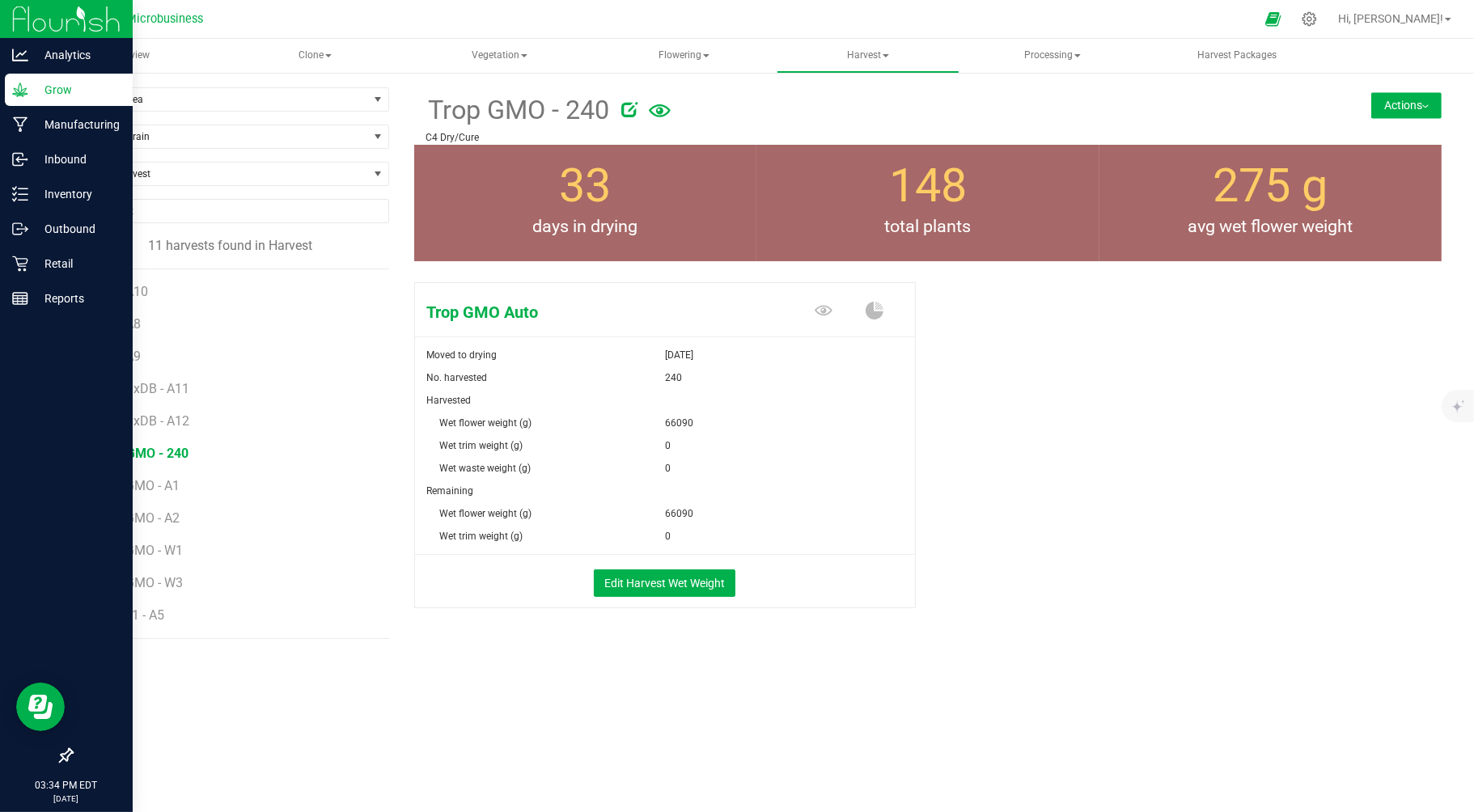
click at [1392, 108] on button "Actions" at bounding box center [1406, 105] width 70 height 26
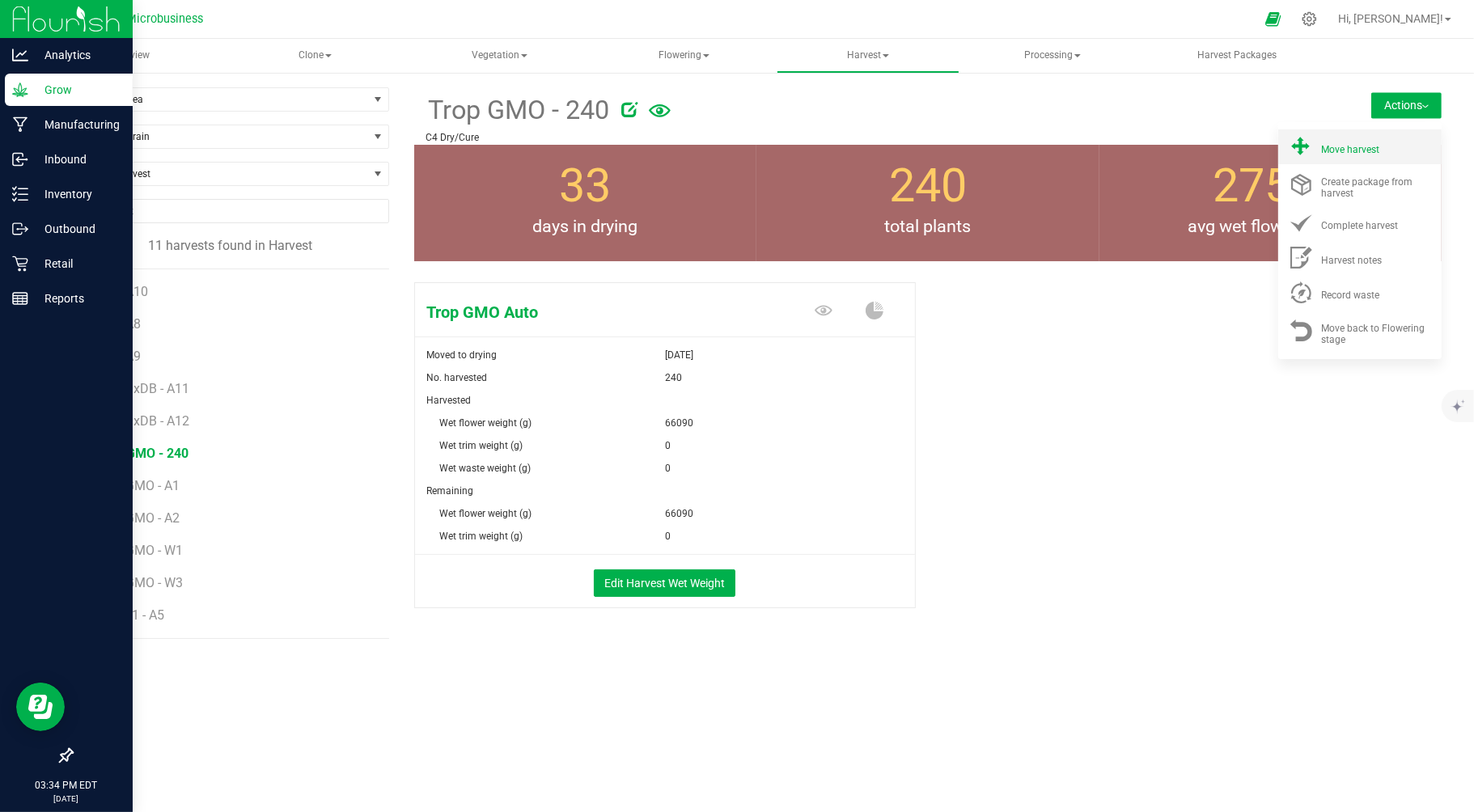
click at [1345, 139] on div "Move harvest" at bounding box center [1375, 146] width 110 height 17
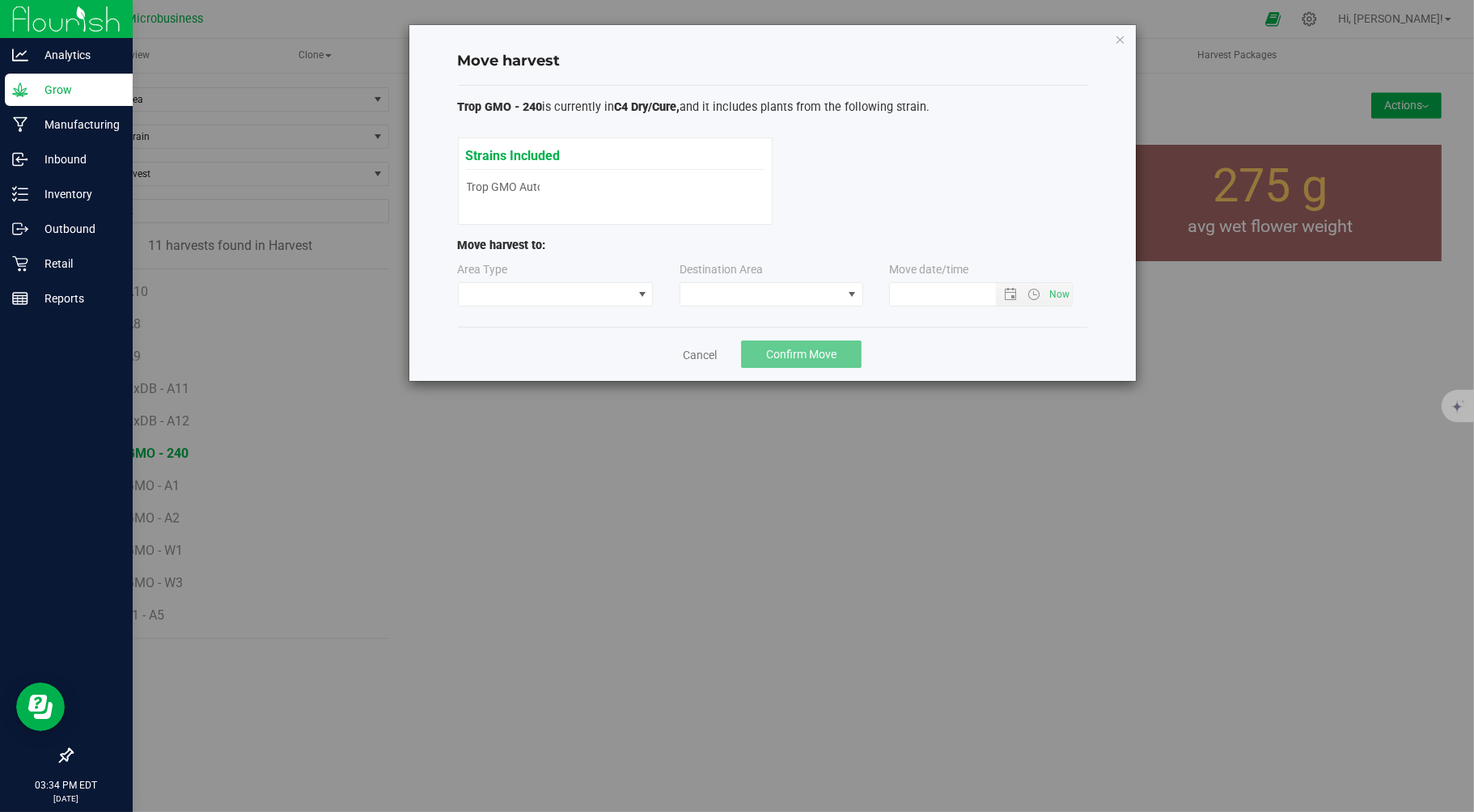
type input "9/24/2025 3:34 PM"
click at [530, 292] on span at bounding box center [545, 294] width 174 height 23
click at [515, 351] on li "Processing" at bounding box center [556, 351] width 194 height 27
click at [773, 292] on span at bounding box center [761, 294] width 162 height 23
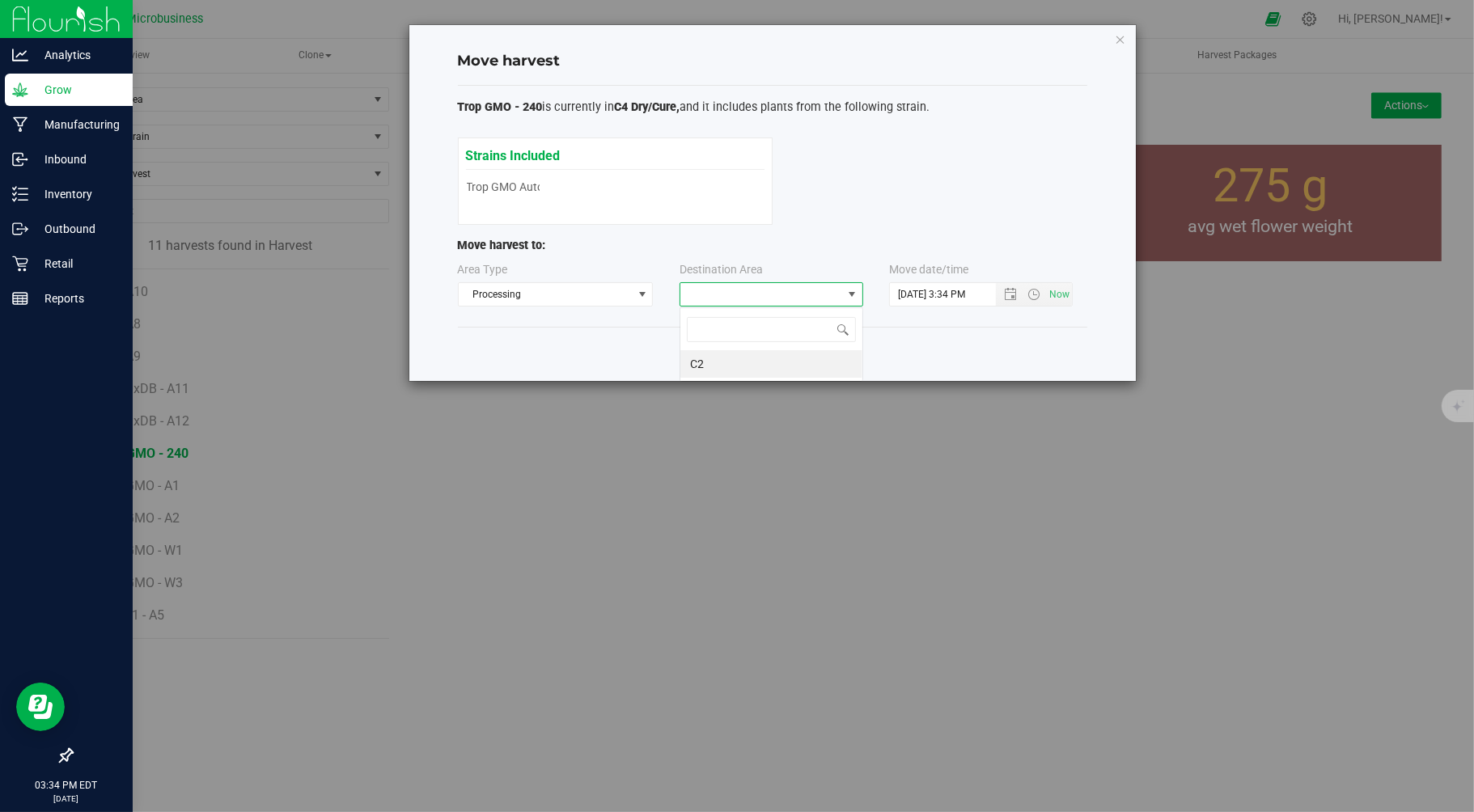
scroll to position [25, 183]
click at [496, 283] on span "Processing" at bounding box center [545, 294] width 174 height 23
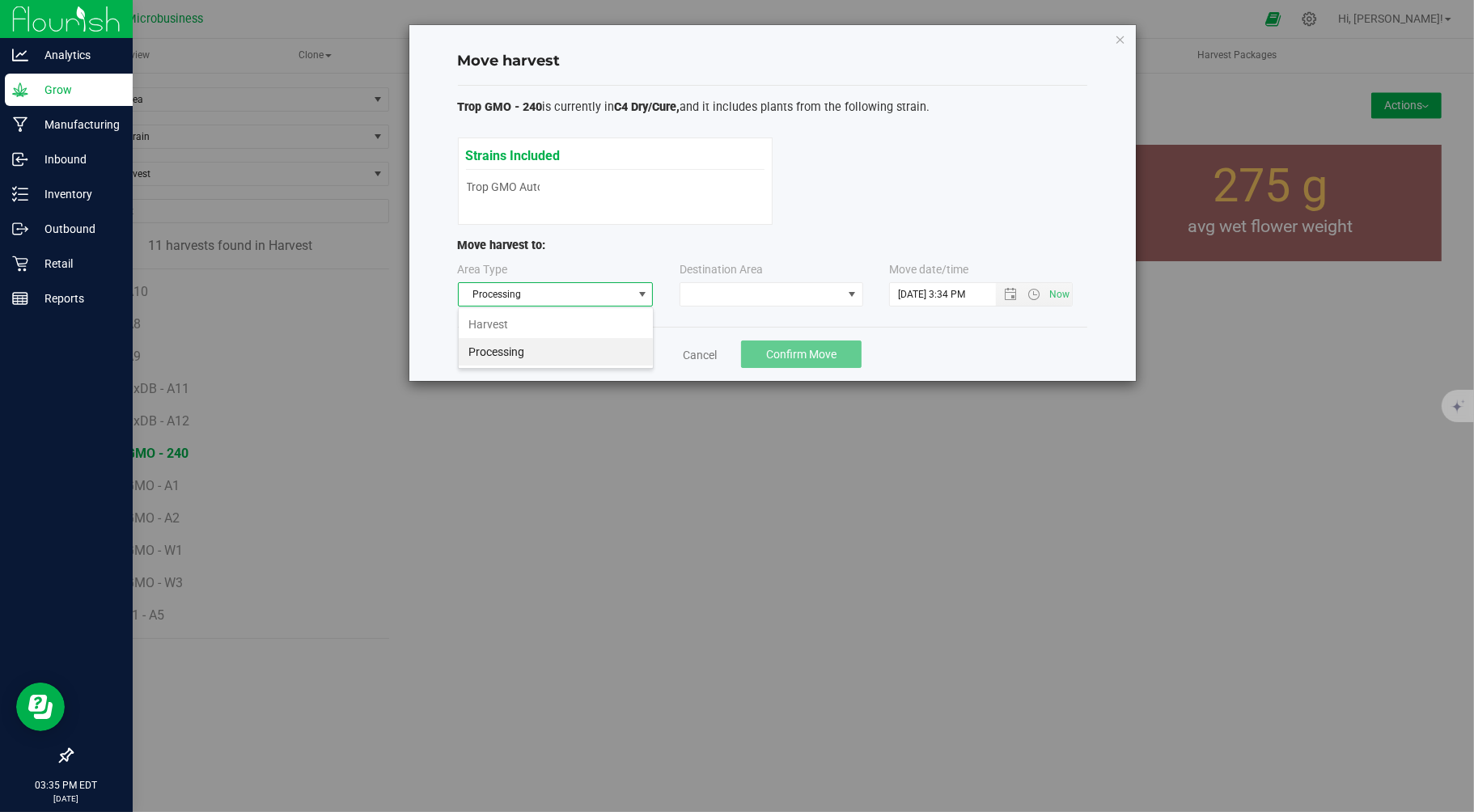
scroll to position [25, 195]
click at [756, 292] on span at bounding box center [761, 294] width 162 height 23
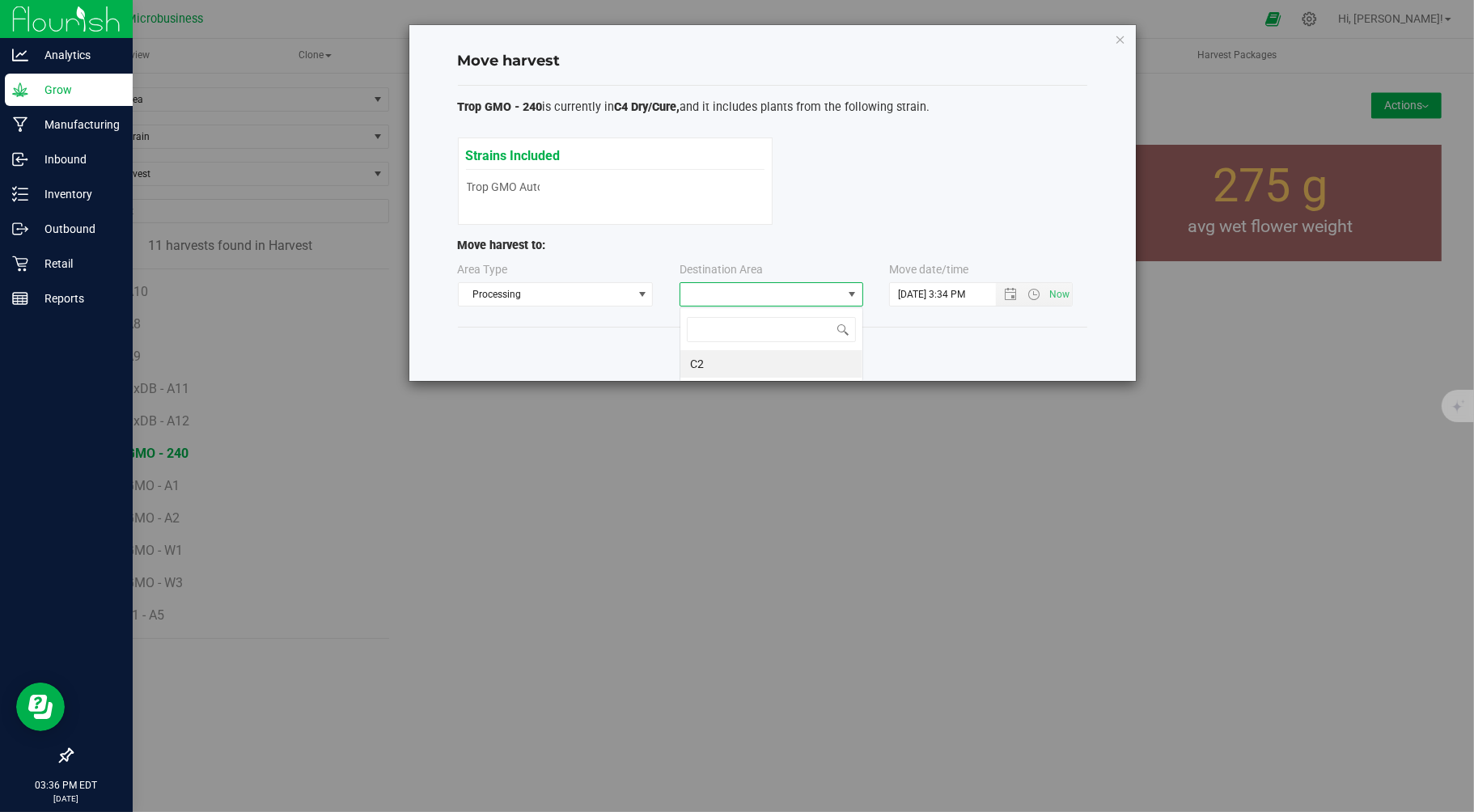
scroll to position [25, 183]
click at [1116, 36] on icon "button" at bounding box center [1120, 39] width 11 height 19
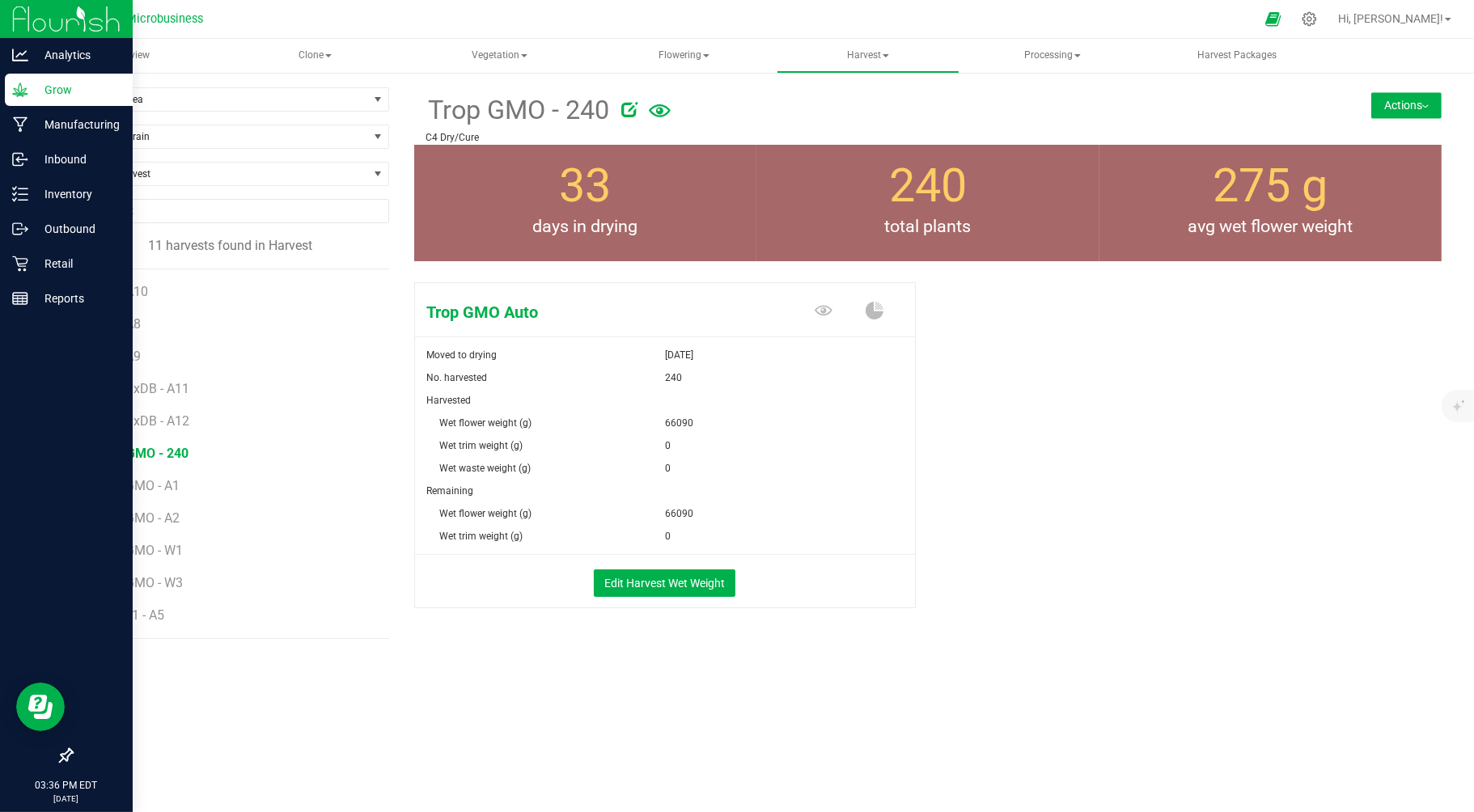
click at [1402, 107] on button "Actions" at bounding box center [1406, 105] width 70 height 26
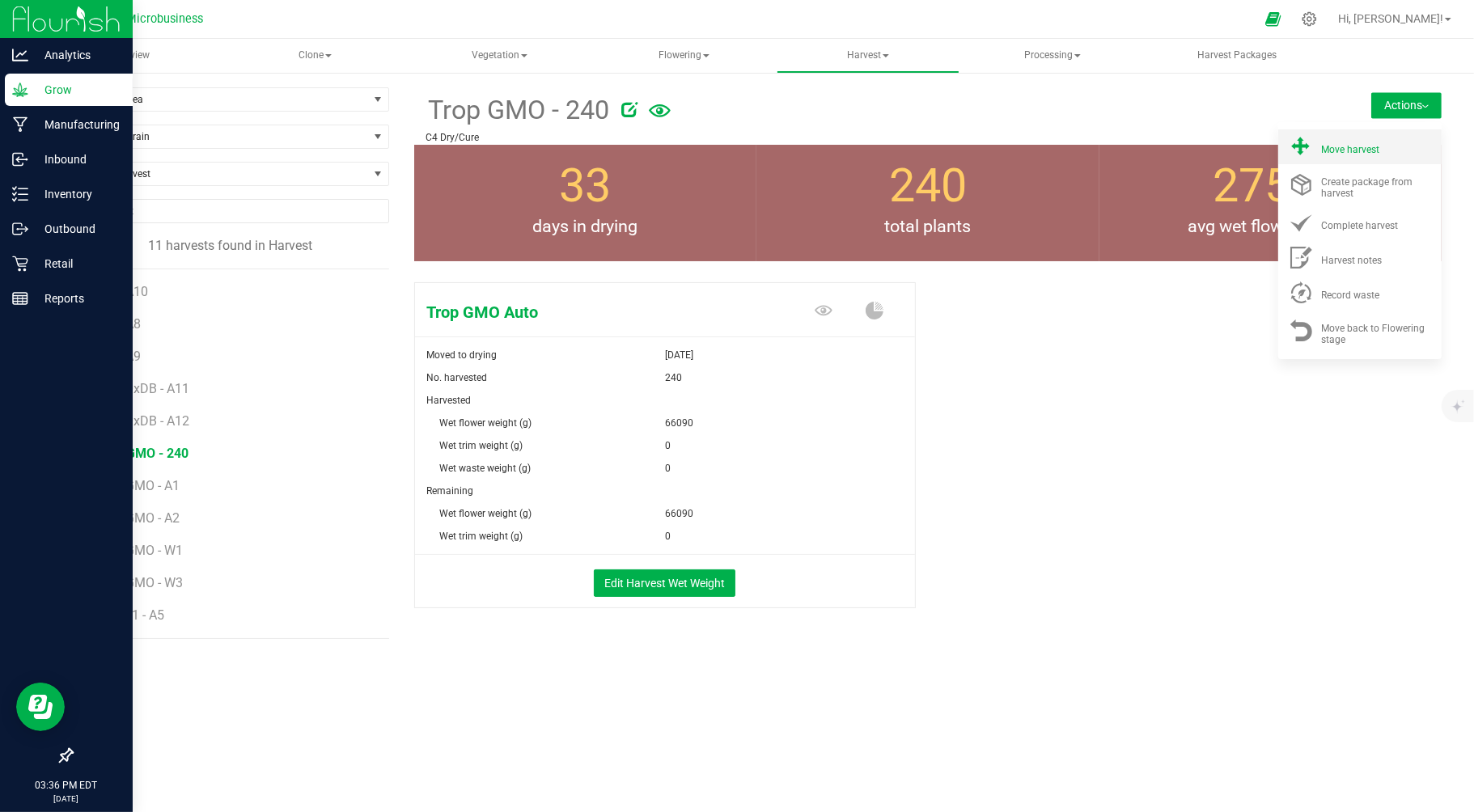
click at [1344, 145] on span "Move harvest" at bounding box center [1350, 149] width 58 height 11
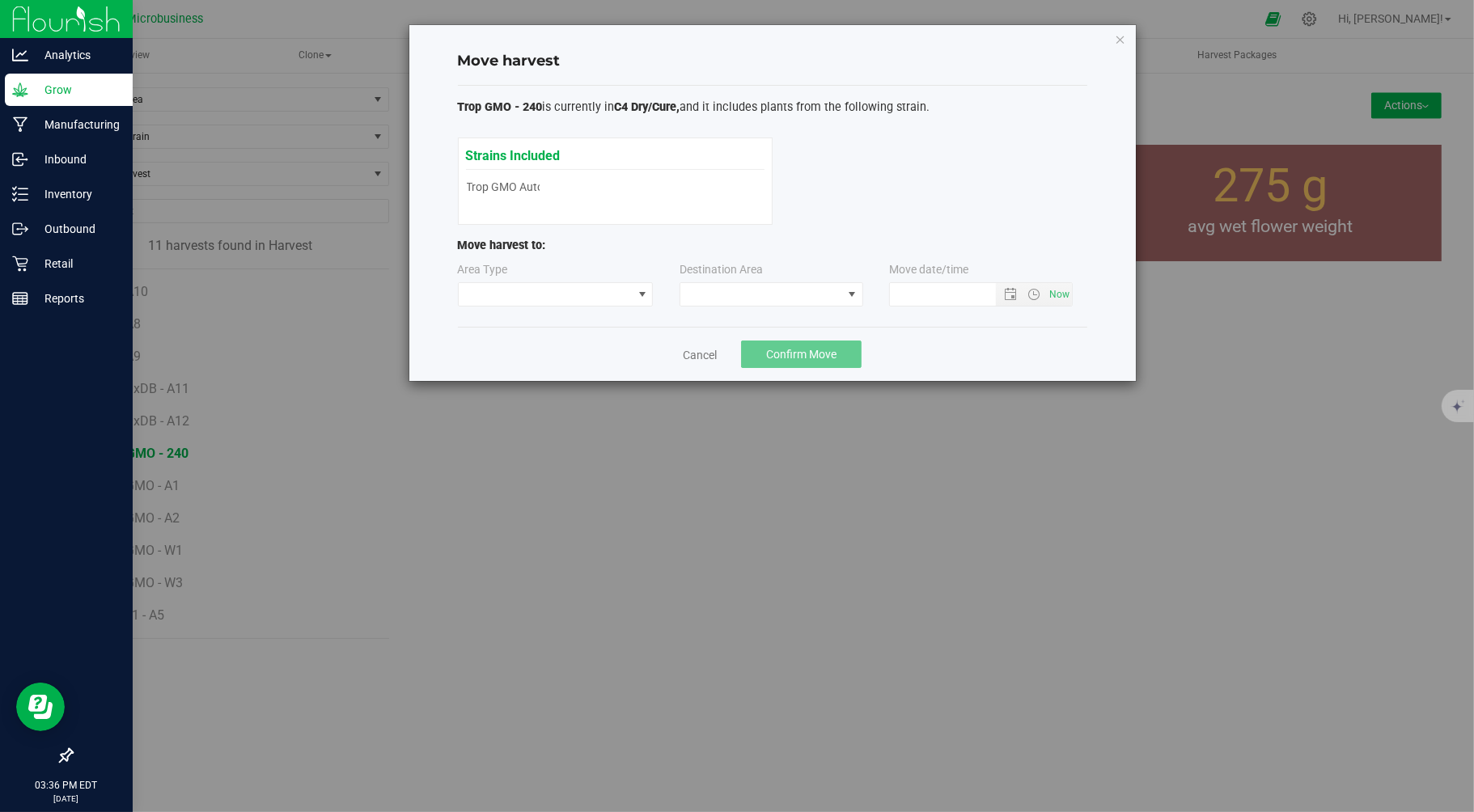
type input "9/24/2025 3:36 PM"
click at [604, 292] on span at bounding box center [545, 294] width 174 height 23
click at [551, 348] on li "Processing" at bounding box center [556, 351] width 194 height 27
click at [724, 292] on span at bounding box center [761, 294] width 162 height 23
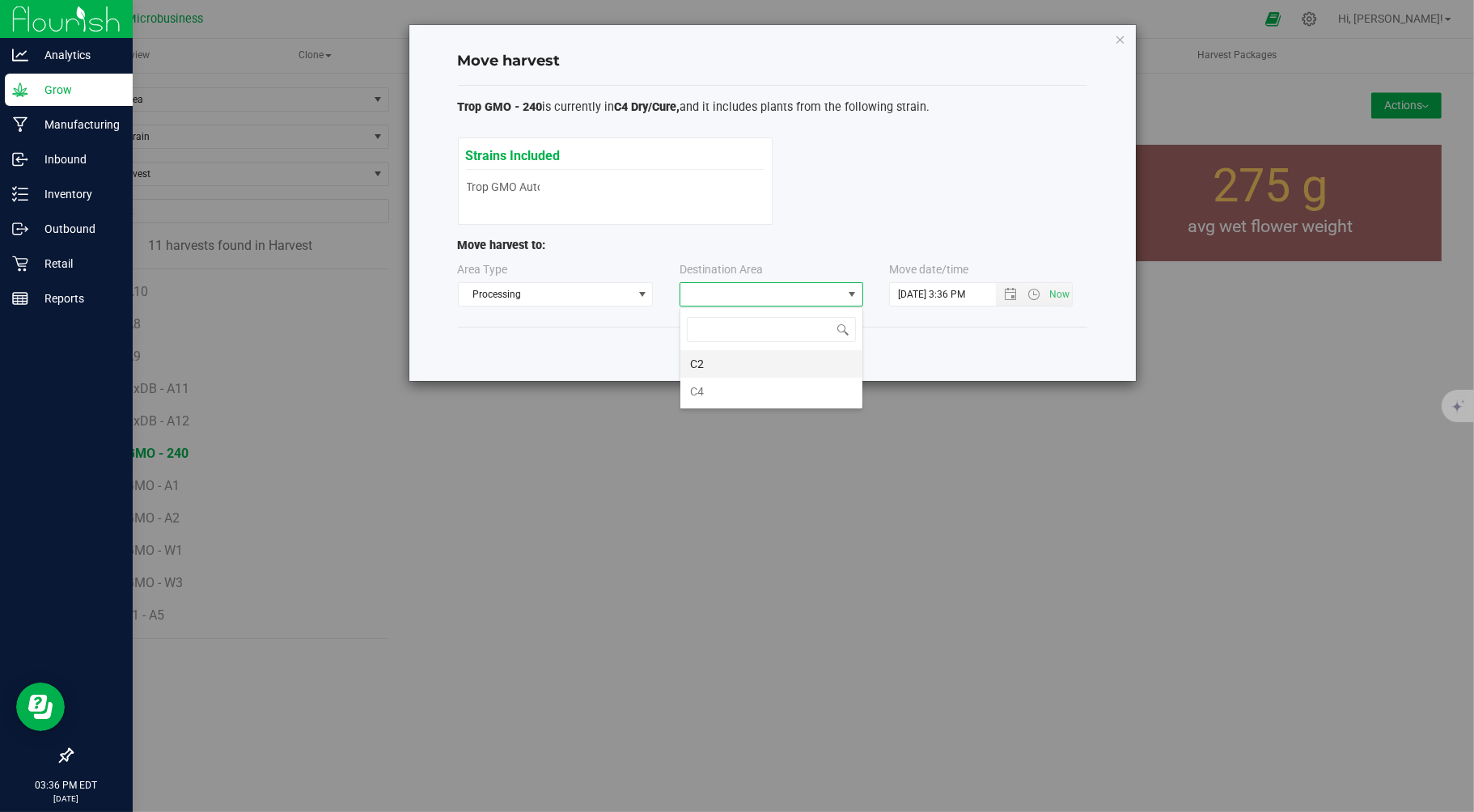
scroll to position [25, 183]
click at [720, 389] on li "C4" at bounding box center [771, 391] width 182 height 27
click at [930, 294] on input "9/24/2025 3:36 PM" at bounding box center [957, 294] width 134 height 23
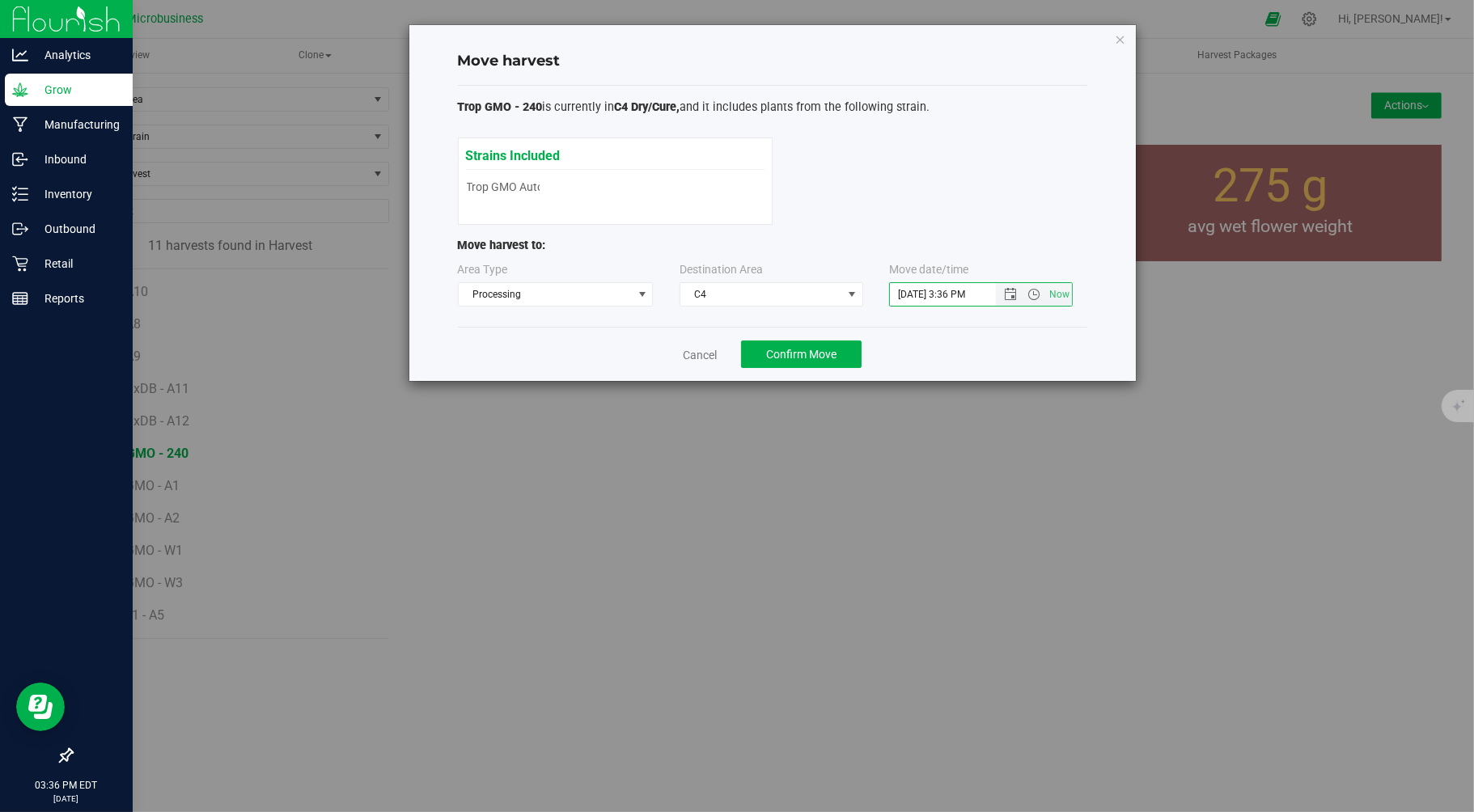
click at [910, 294] on input "9/24/2025 3:36 PM" at bounding box center [957, 294] width 134 height 23
click at [916, 292] on input "9/24/2025 3:36 PM" at bounding box center [957, 294] width 134 height 23
click at [778, 348] on span "Confirm Move" at bounding box center [802, 354] width 70 height 13
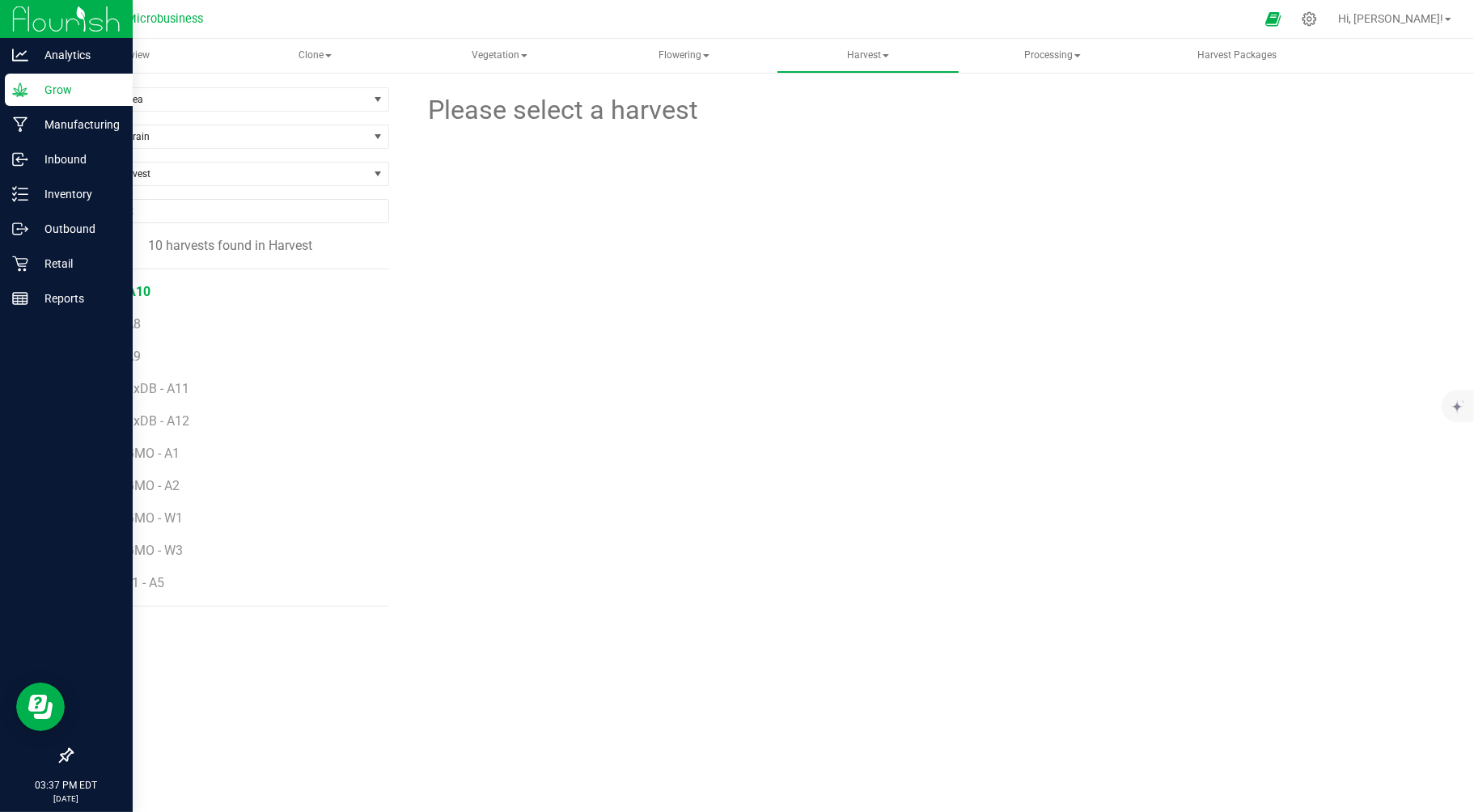
click at [130, 289] on span "PM - A10" at bounding box center [123, 291] width 55 height 15
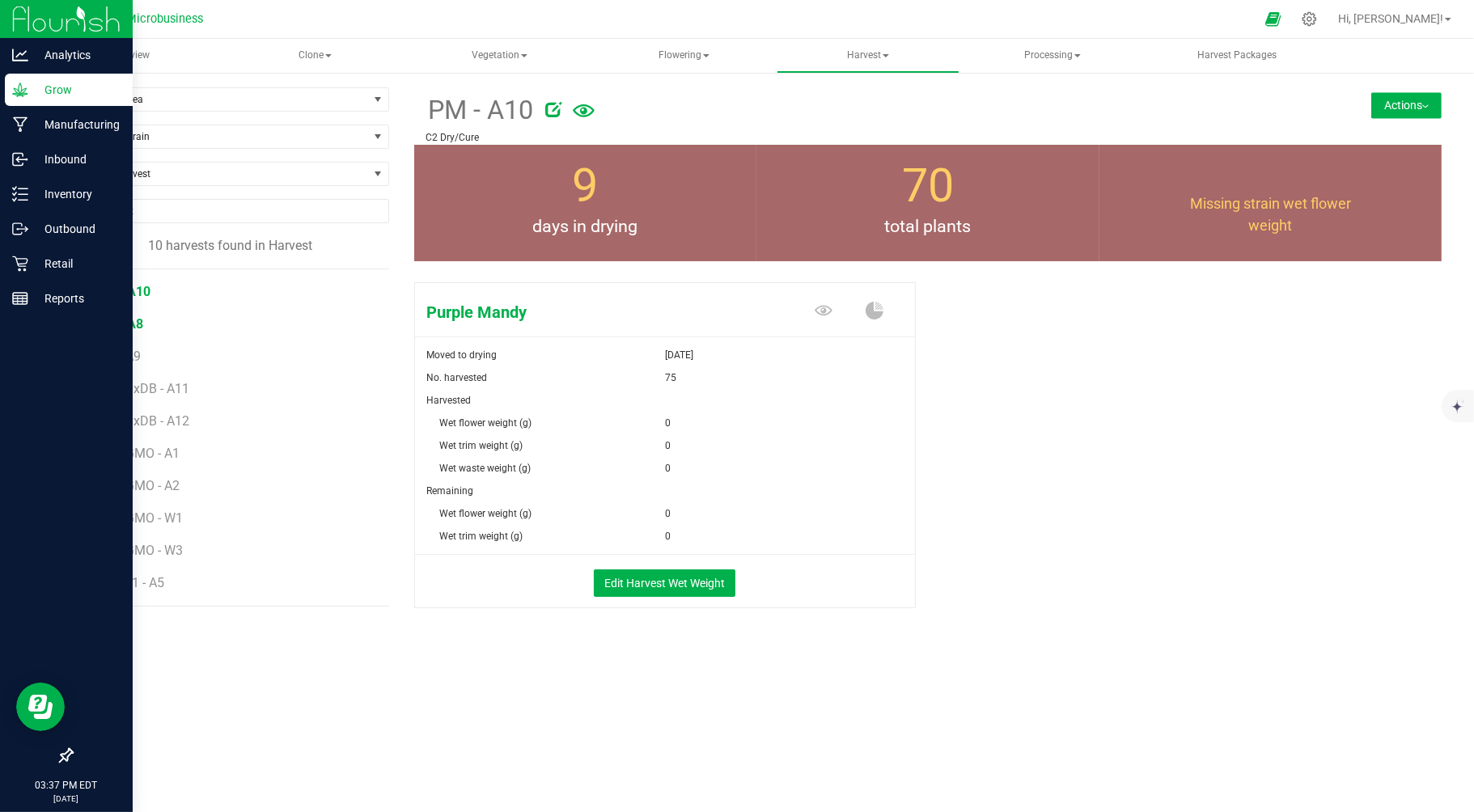
click at [126, 327] on span "PM - A8" at bounding box center [119, 323] width 47 height 15
click at [118, 358] on span "PM - A9" at bounding box center [119, 356] width 47 height 15
click at [122, 386] on span "TGMOxDB - A11" at bounding box center [143, 388] width 94 height 15
click at [134, 425] on span "TGMOxDB - A12" at bounding box center [143, 420] width 94 height 15
click at [137, 460] on span "Trop GMO - A1" at bounding box center [139, 453] width 86 height 15
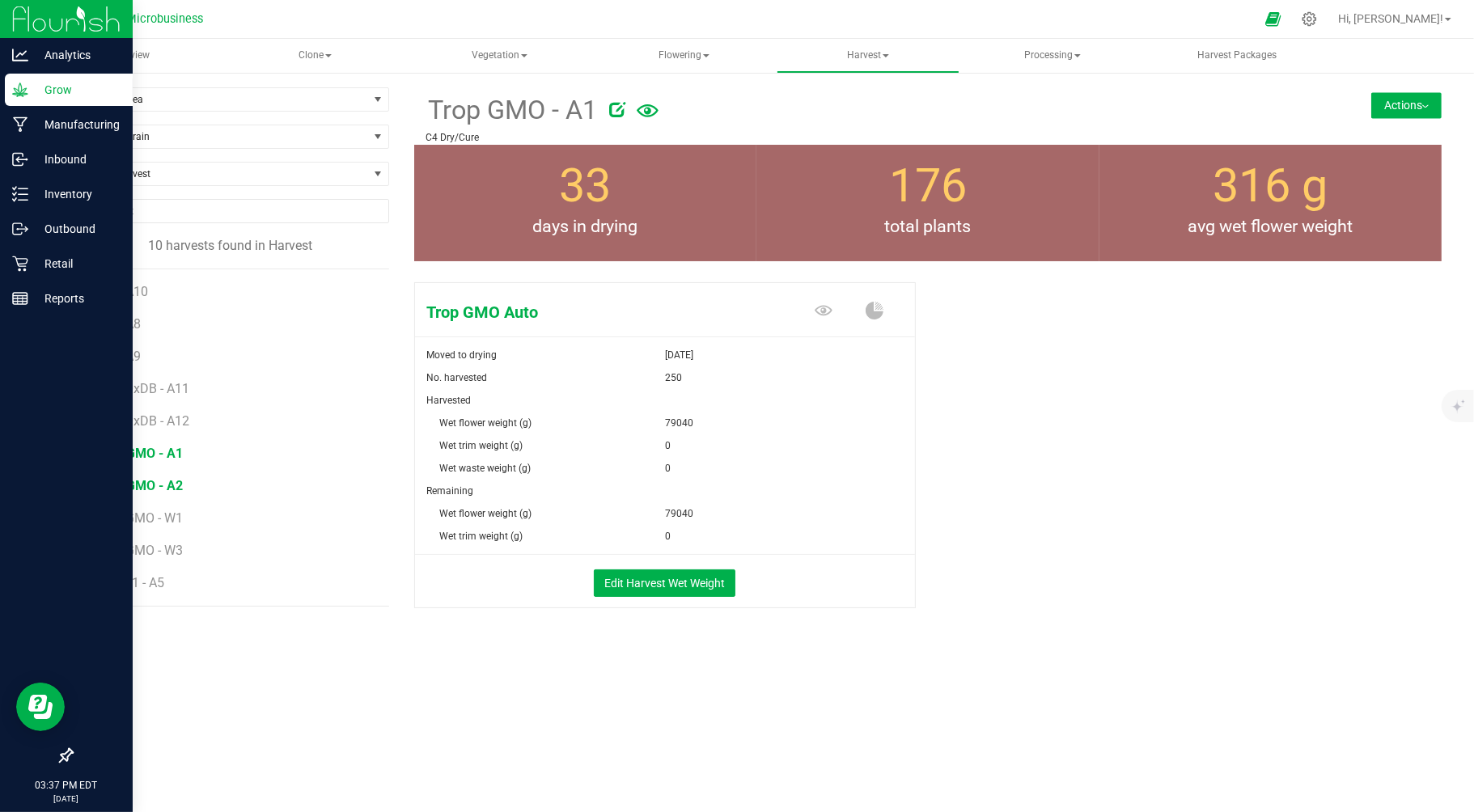
click at [140, 489] on span "Trop GMO - A2" at bounding box center [139, 485] width 86 height 15
click at [141, 515] on span "Trop GMO - W1" at bounding box center [140, 517] width 89 height 15
click at [140, 552] on span "Trop GMO - W3" at bounding box center [140, 550] width 89 height 15
click at [137, 582] on span "WCG41 - A5" at bounding box center [131, 582] width 70 height 15
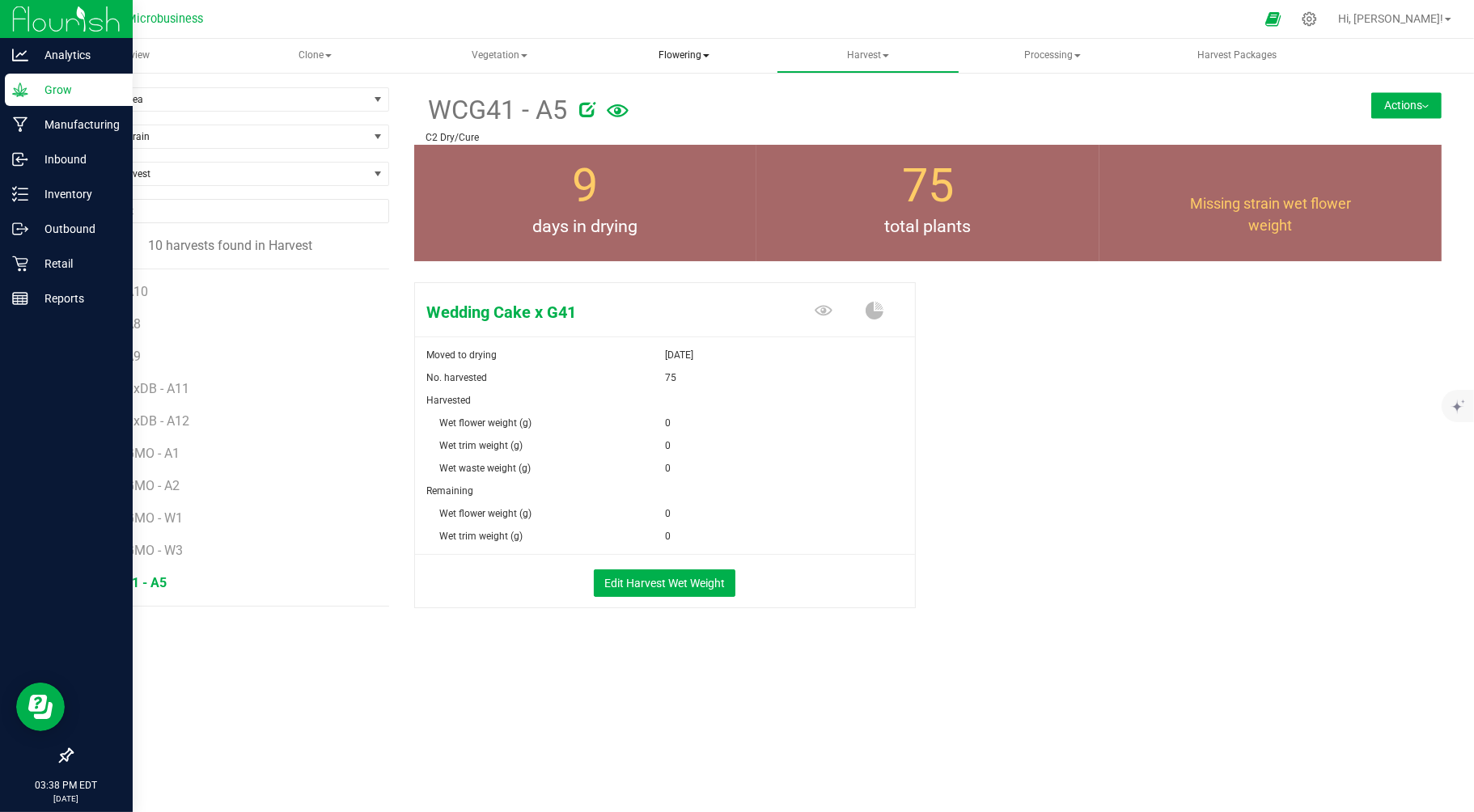
click at [678, 53] on span "Flowering" at bounding box center [684, 55] width 181 height 33
click at [669, 119] on span "Flowering groups" at bounding box center [681, 116] width 134 height 14
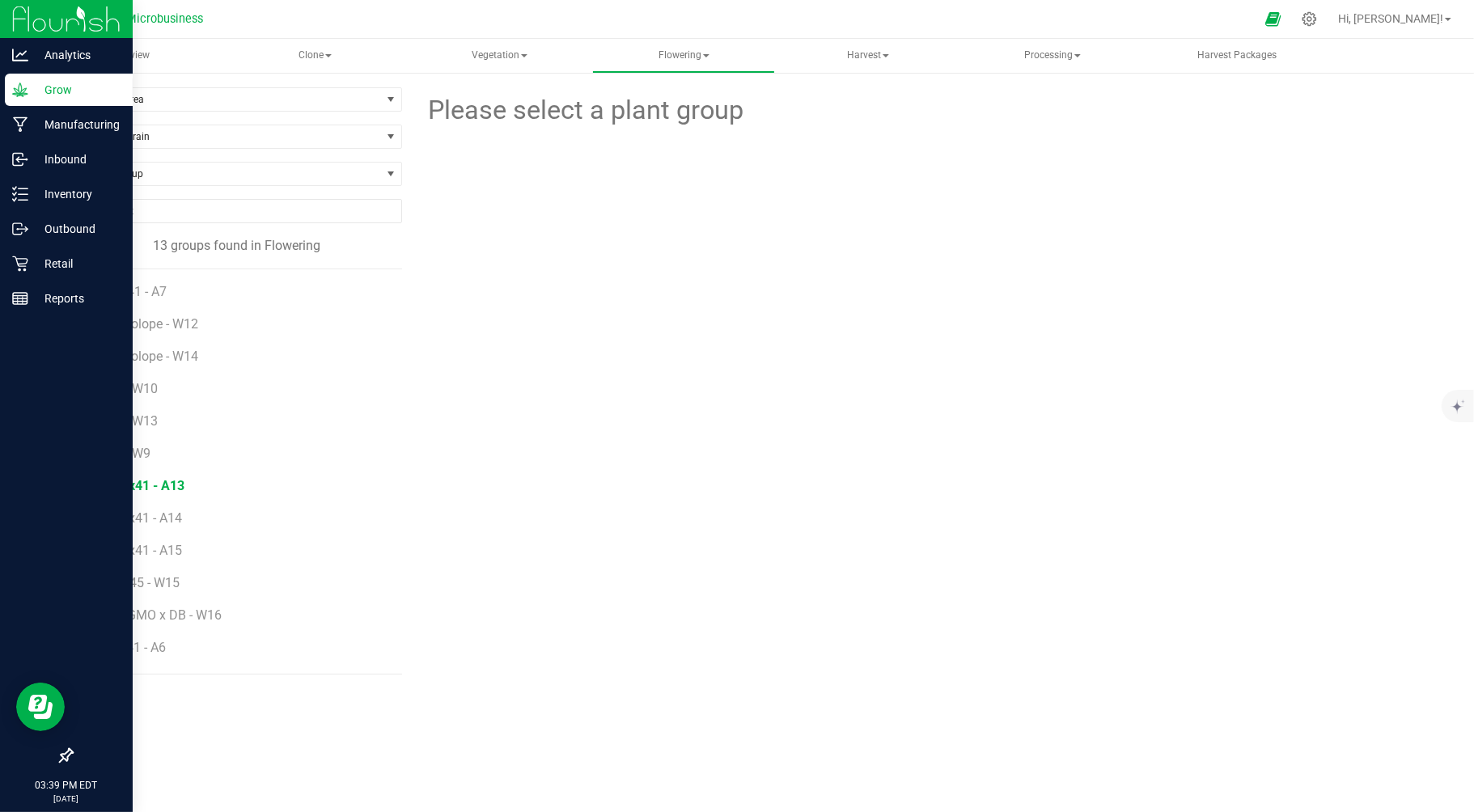
click at [160, 488] on span "RS11x41 - A13" at bounding box center [141, 485] width 86 height 15
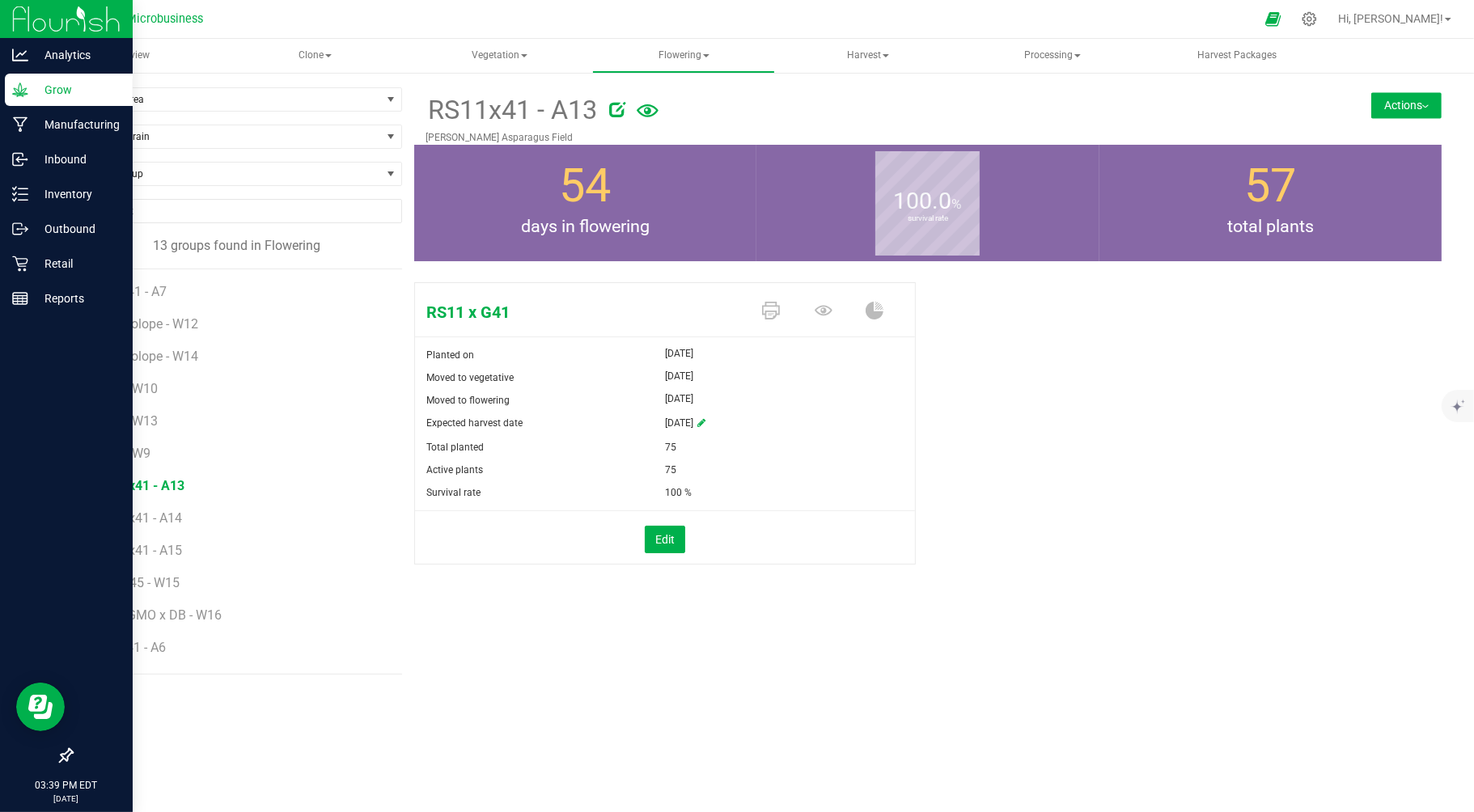
click at [1429, 102] on button "Actions" at bounding box center [1406, 105] width 70 height 26
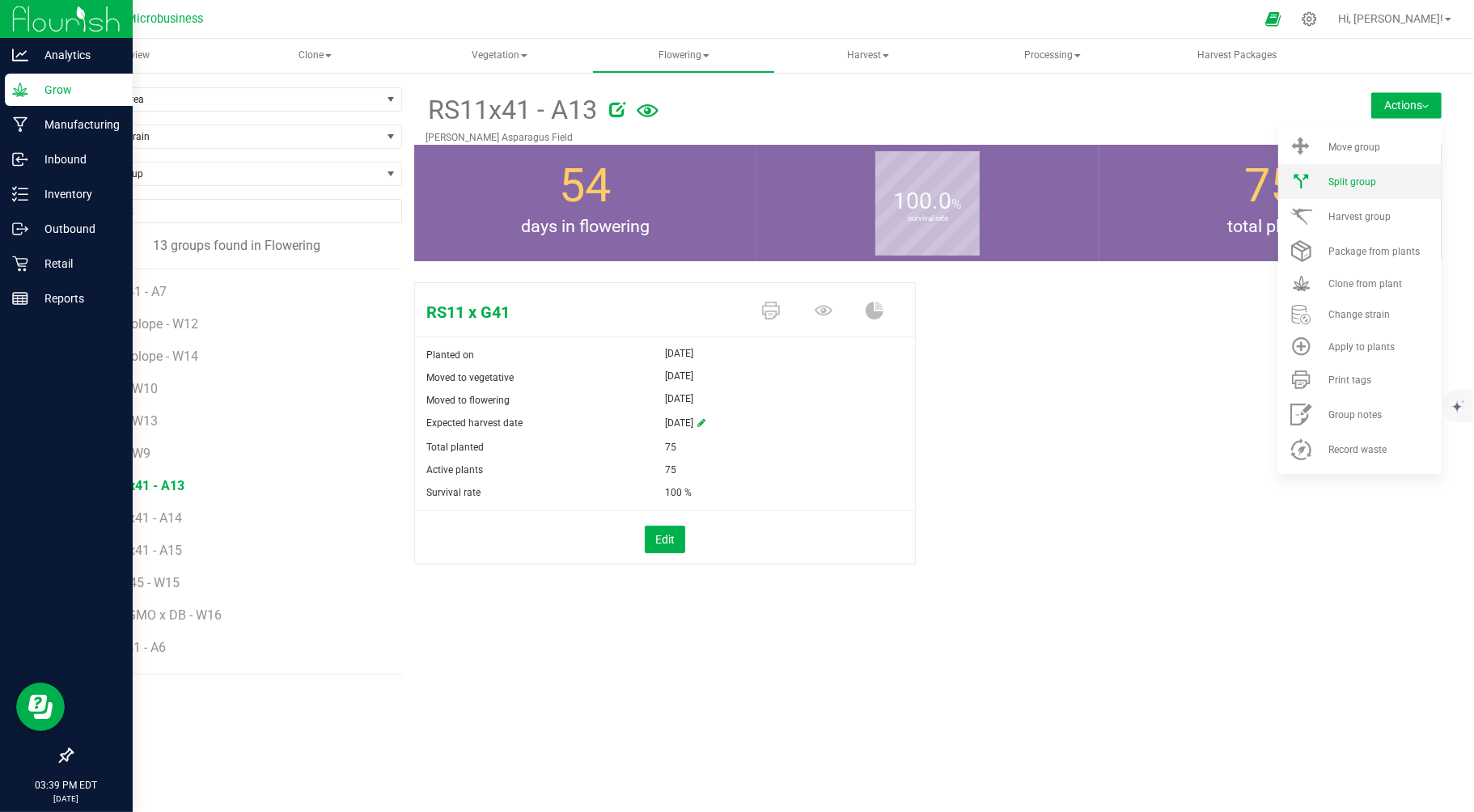
click at [1371, 197] on li "Split group" at bounding box center [1359, 181] width 163 height 34
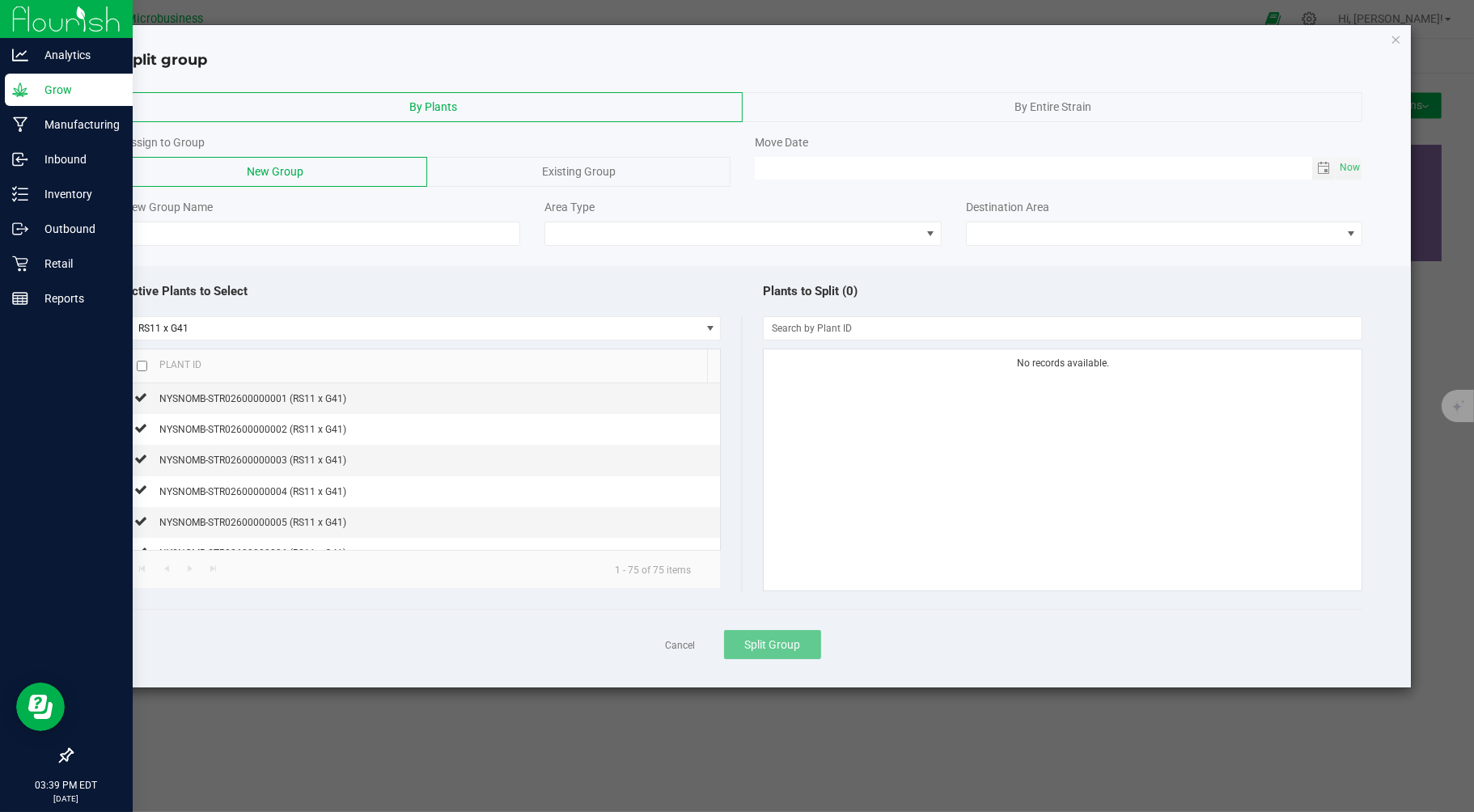
click at [1389, 38] on div "Split group" at bounding box center [743, 55] width 1336 height 33
click at [1395, 36] on icon "button" at bounding box center [1396, 39] width 11 height 19
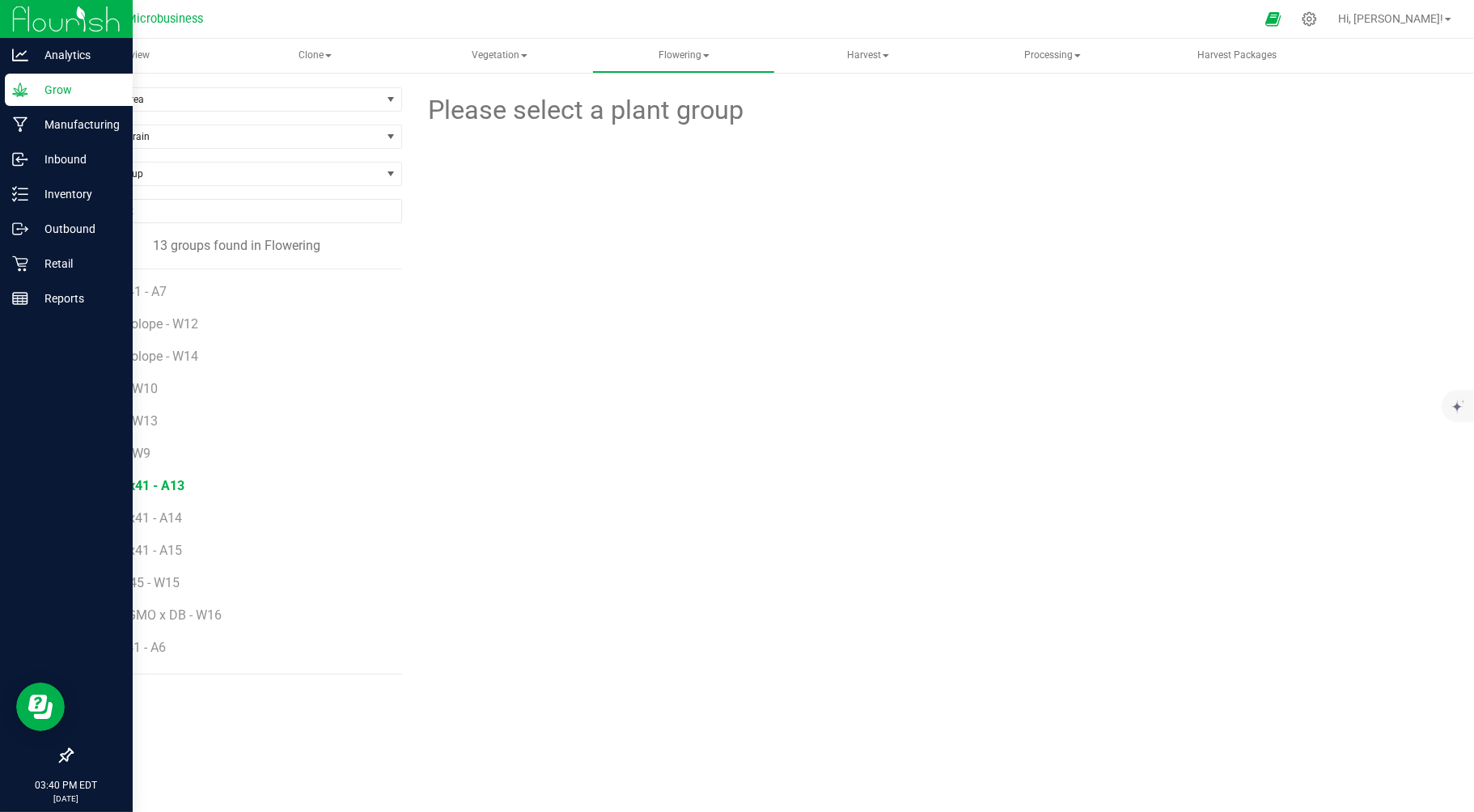
click at [157, 487] on span "RS11x41 - A13" at bounding box center [141, 485] width 86 height 15
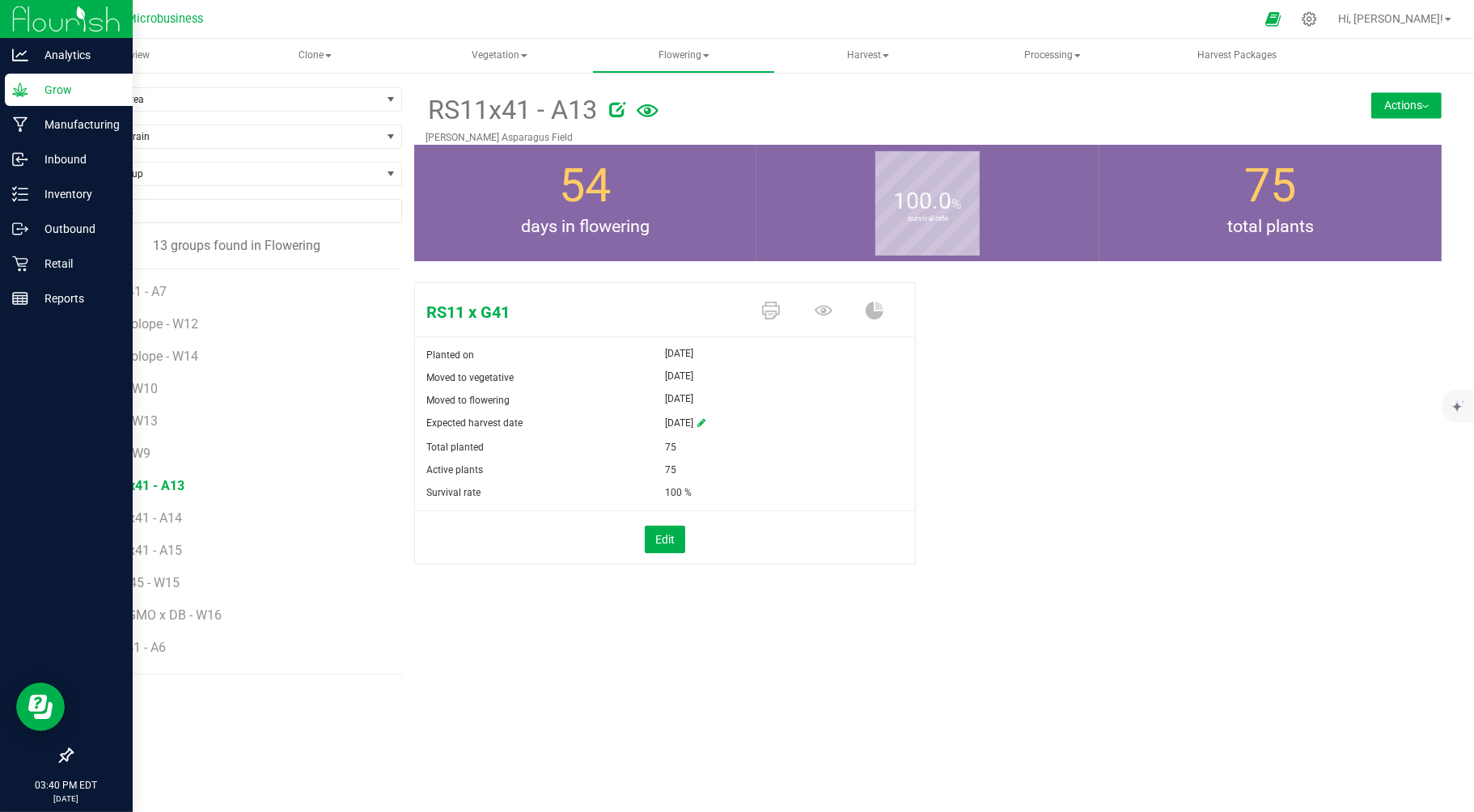
click at [1428, 107] on img at bounding box center [1425, 107] width 6 height 4
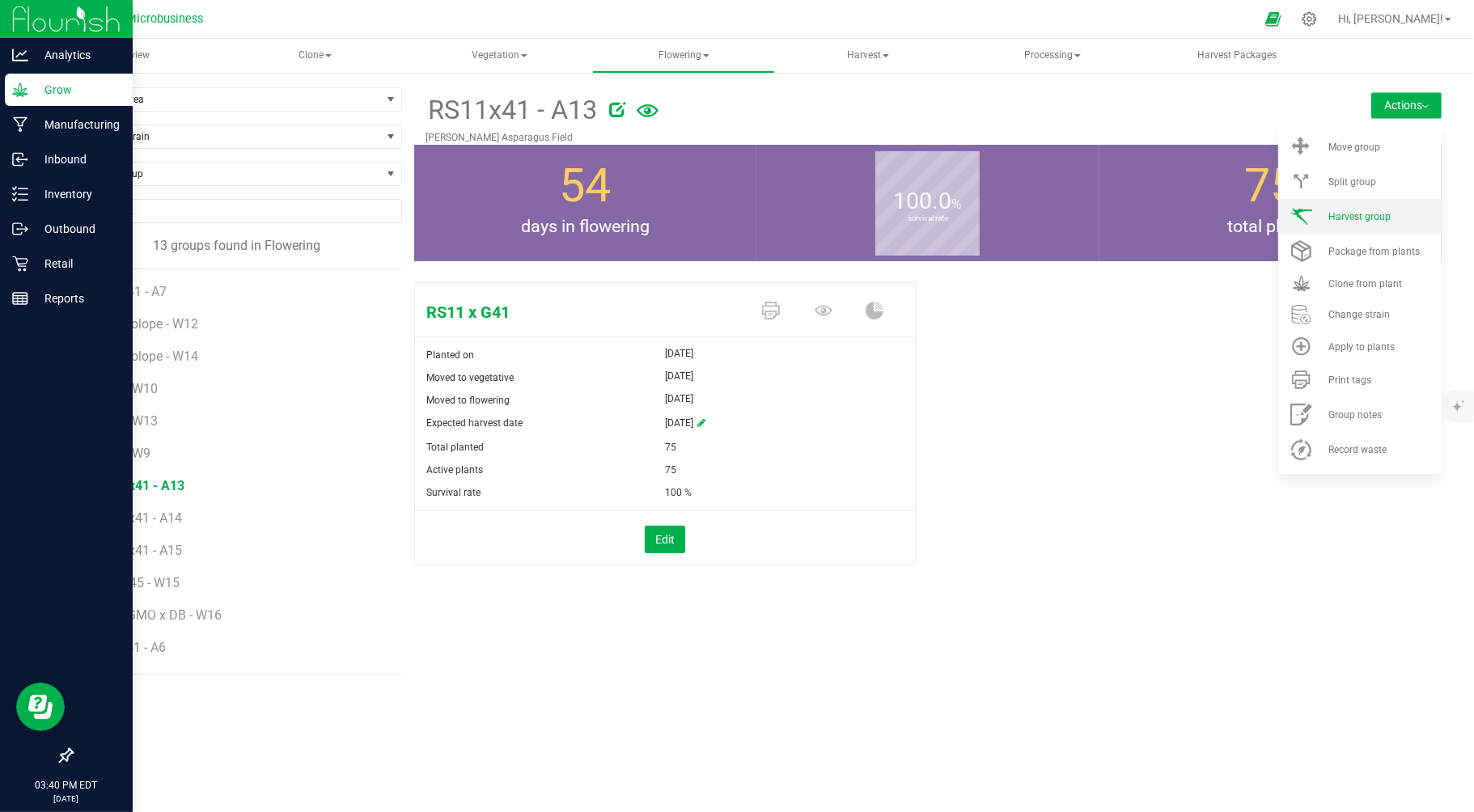
click at [1362, 214] on span "Harvest group" at bounding box center [1359, 217] width 63 height 11
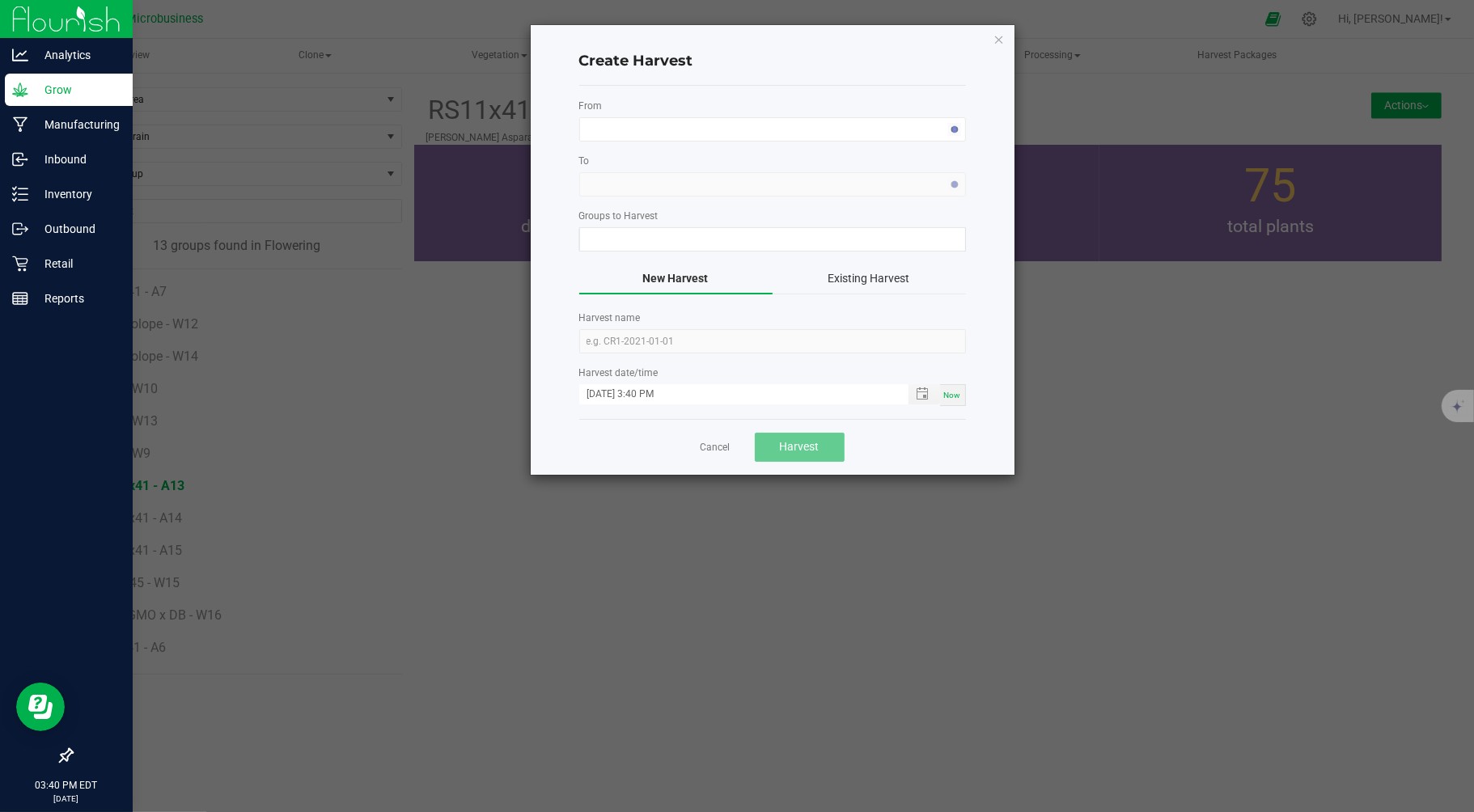
type input "RS11x41 - A13"
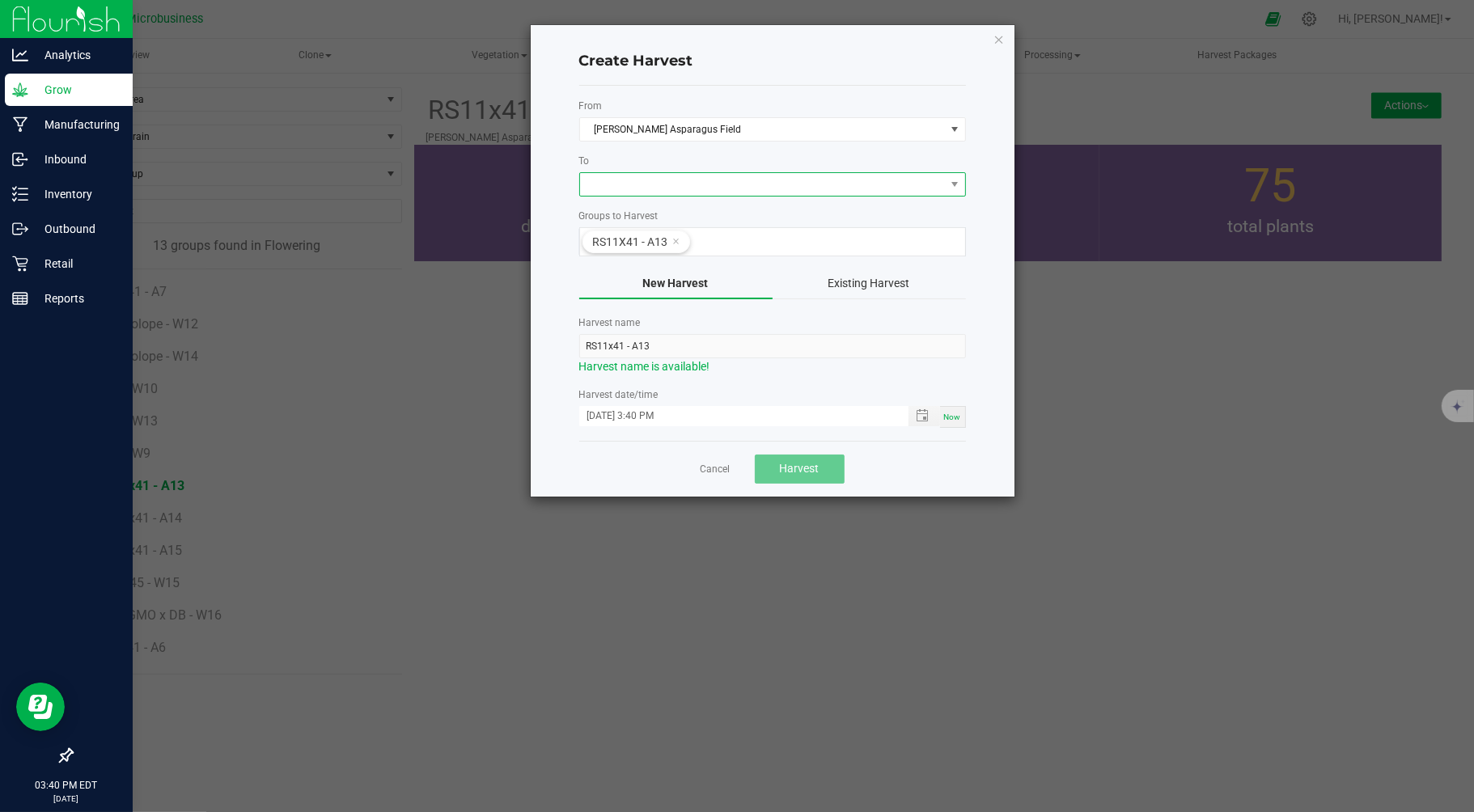
click at [668, 181] on span at bounding box center [762, 184] width 365 height 23
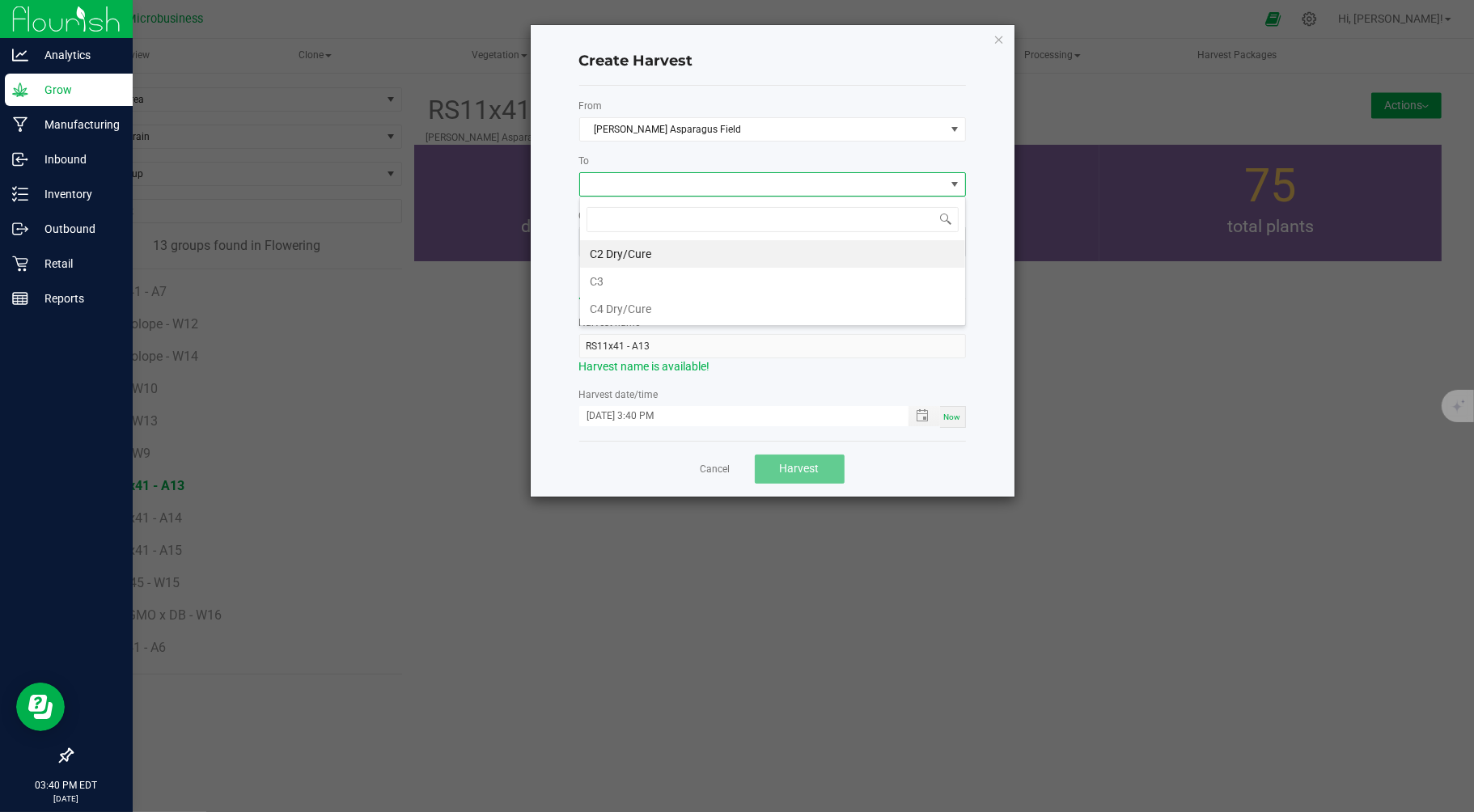
scroll to position [25, 386]
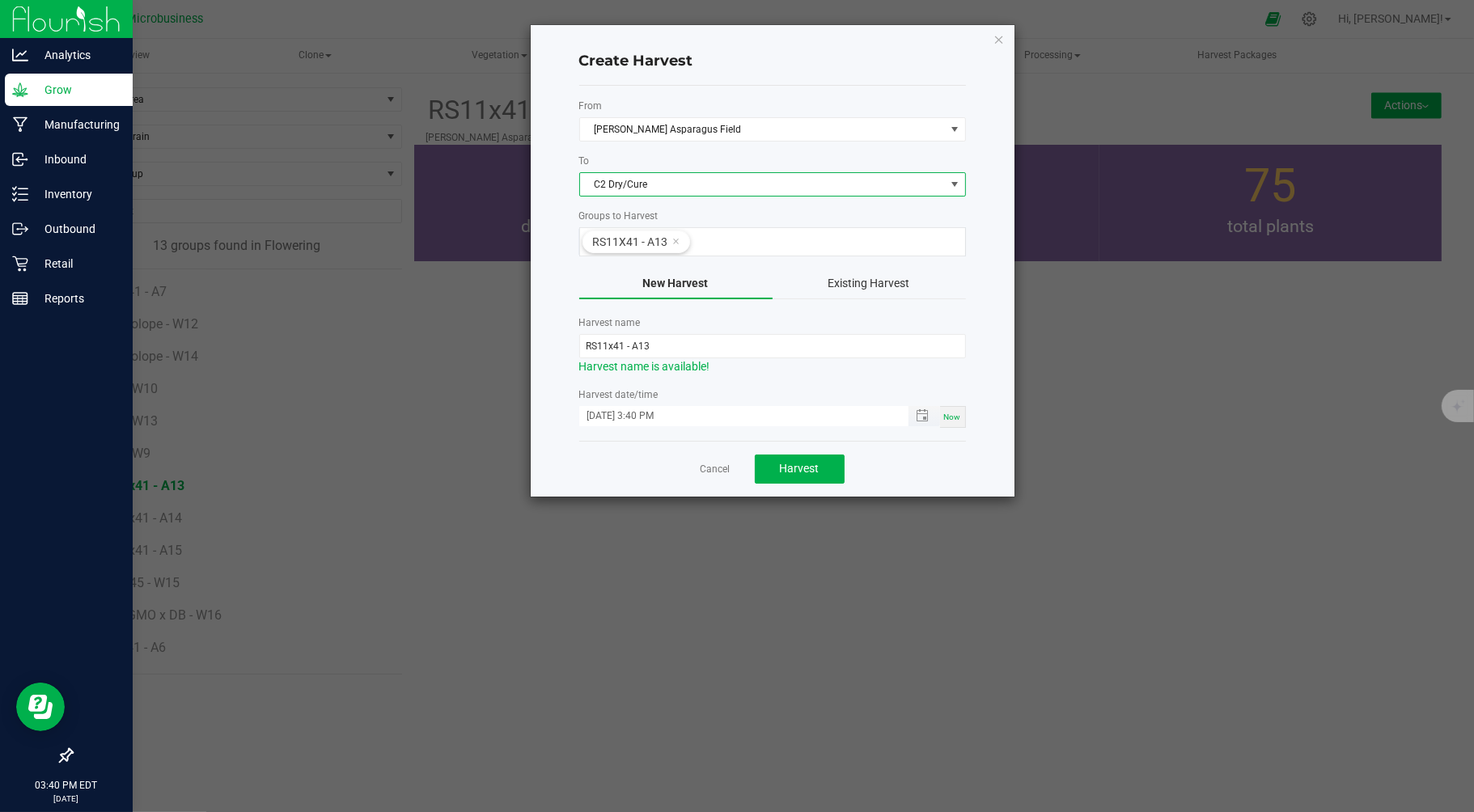
click at [611, 416] on input "09/24/2025 3:40 PM" at bounding box center [735, 416] width 312 height 20
click at [601, 413] on input "09/24/2025 3:40 PM" at bounding box center [735, 416] width 312 height 20
click at [607, 415] on input "09/24/2025 3:40 PM" at bounding box center [735, 416] width 312 height 20
type input "09/15/2025 3:40 PM"
click at [775, 466] on button "Harvest" at bounding box center [800, 469] width 90 height 29
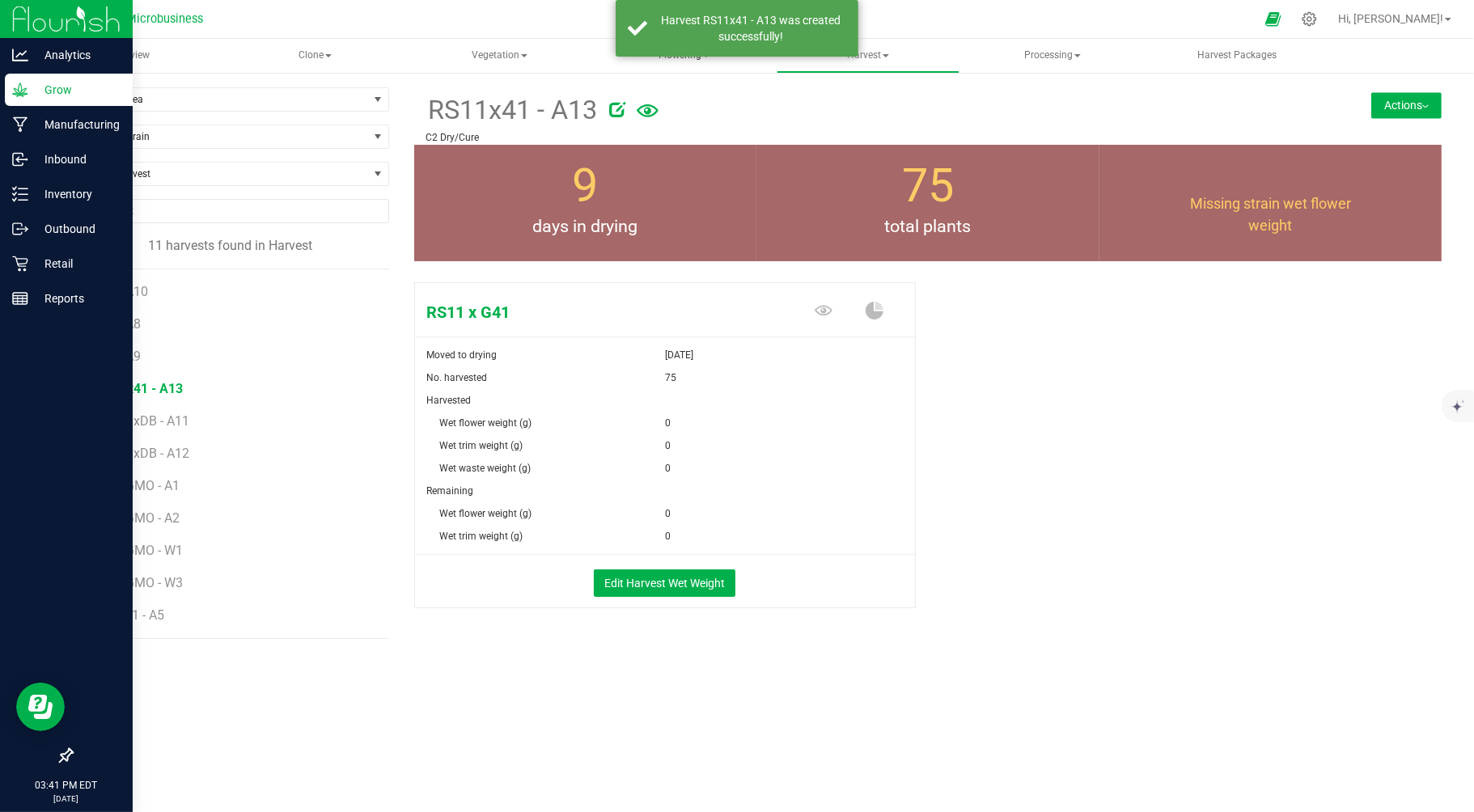
click at [672, 63] on span "Flowering" at bounding box center [684, 55] width 181 height 33
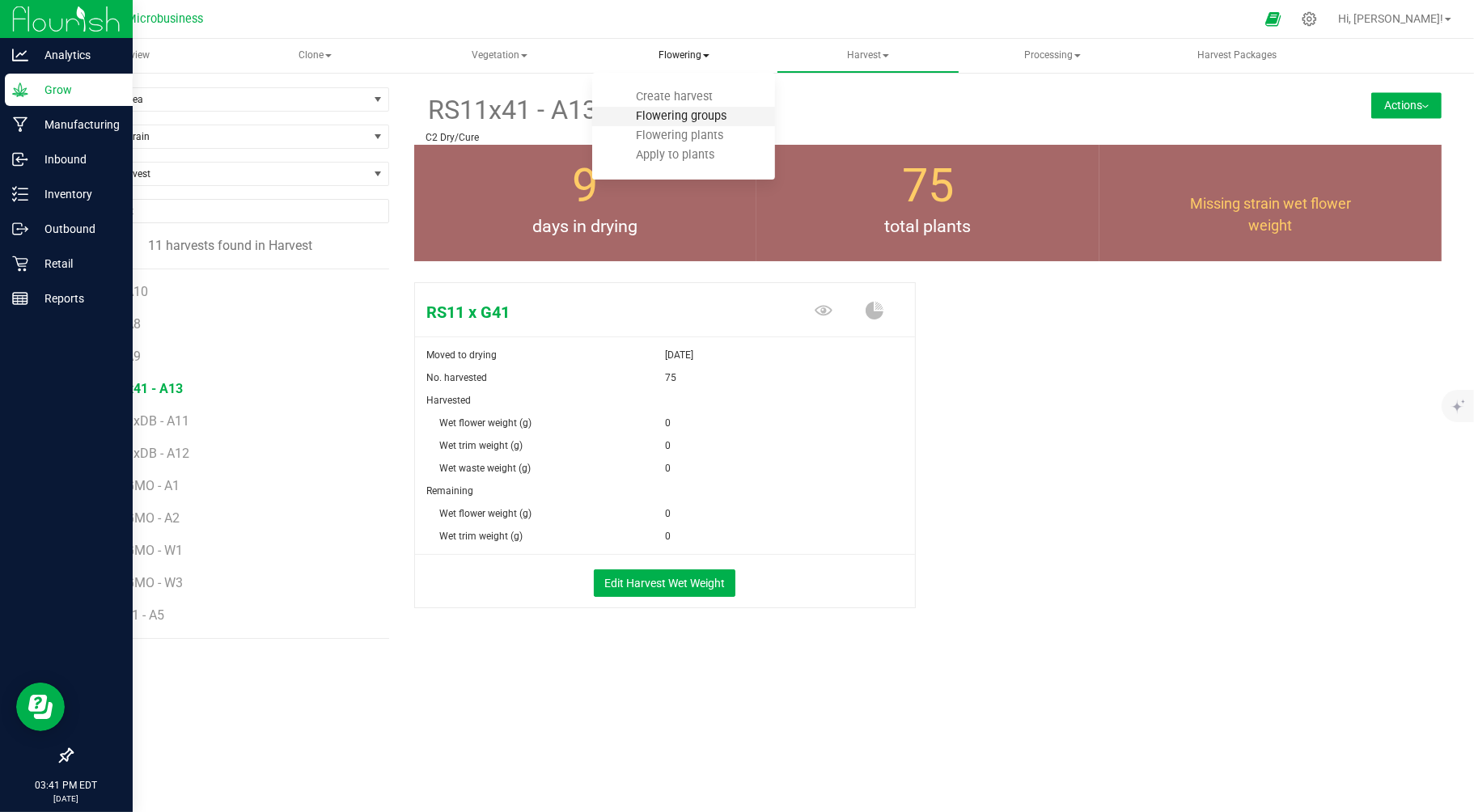
click at [672, 116] on span "Flowering groups" at bounding box center [681, 116] width 134 height 14
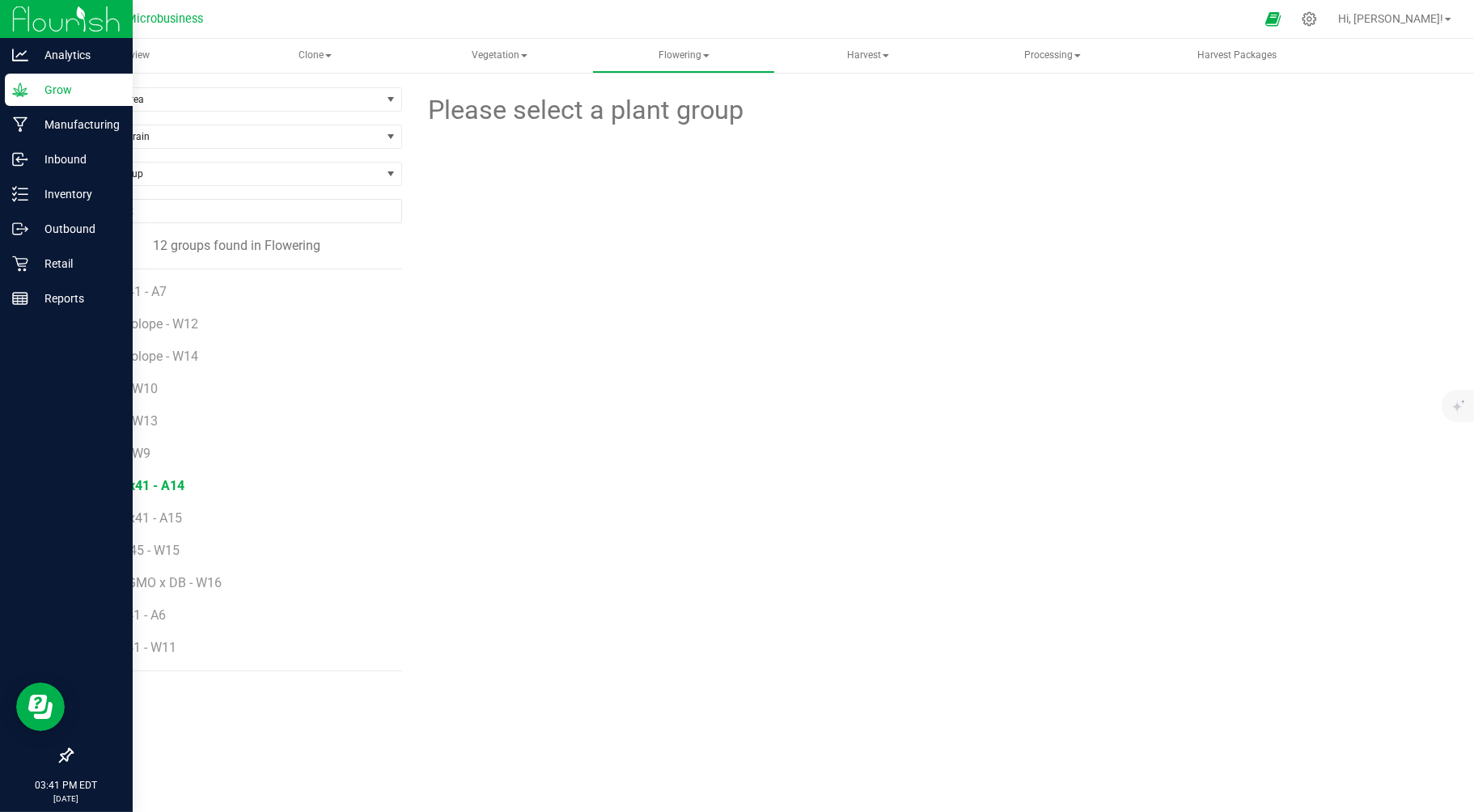
click at [164, 490] on span "RS11x41 - A14" at bounding box center [141, 485] width 86 height 15
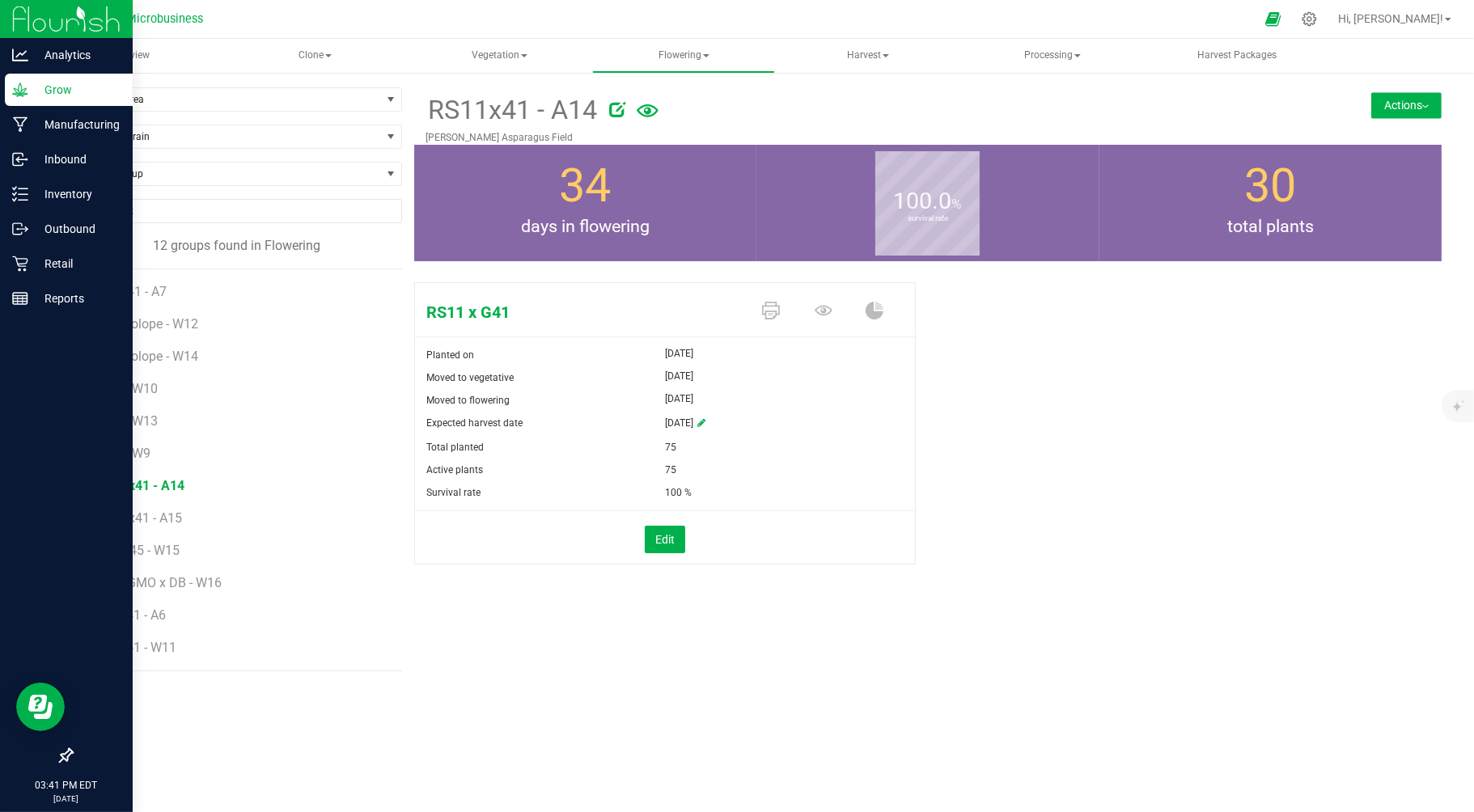
click at [1413, 106] on button "Actions" at bounding box center [1406, 105] width 70 height 26
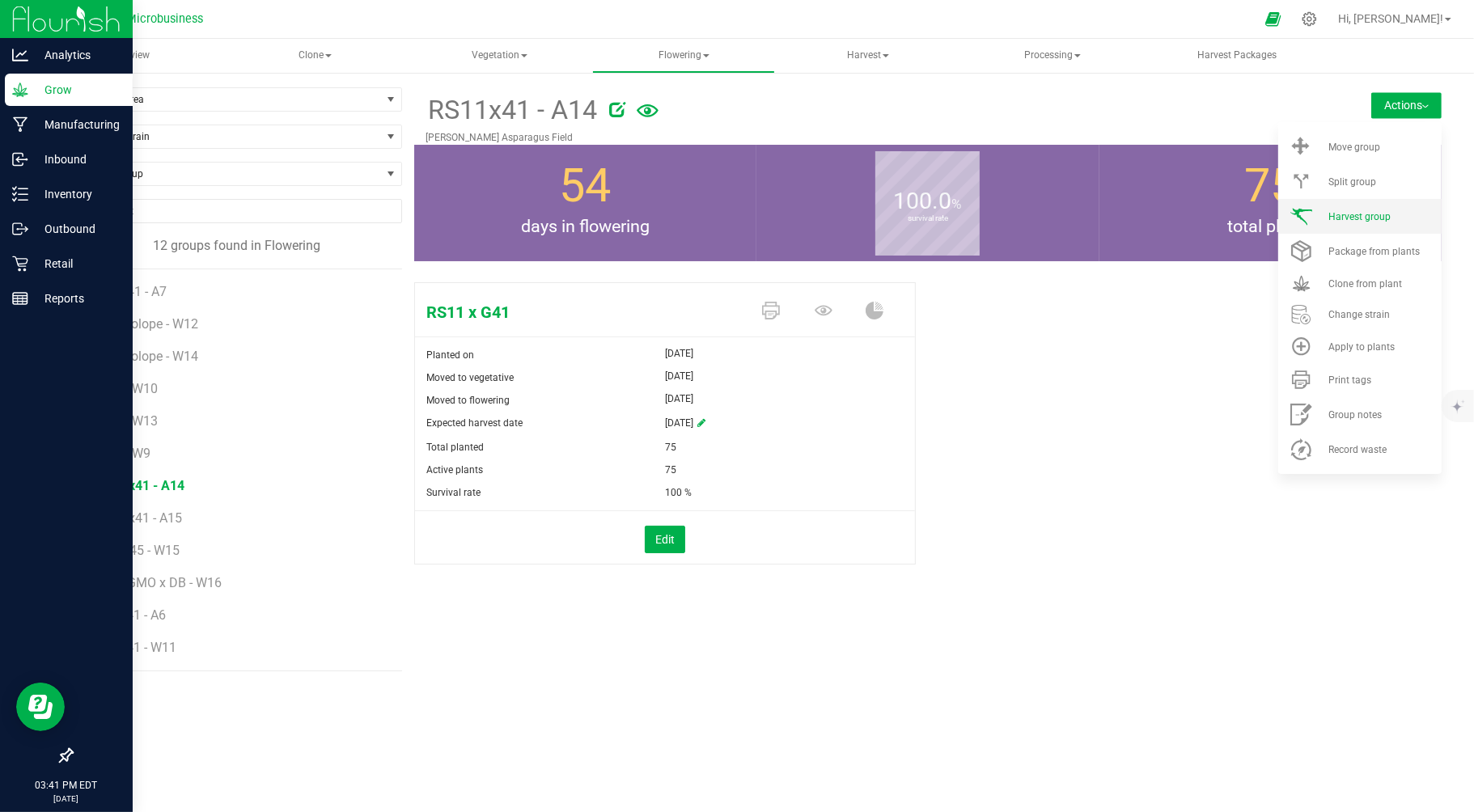
click at [1352, 217] on span "Harvest group" at bounding box center [1359, 217] width 63 height 11
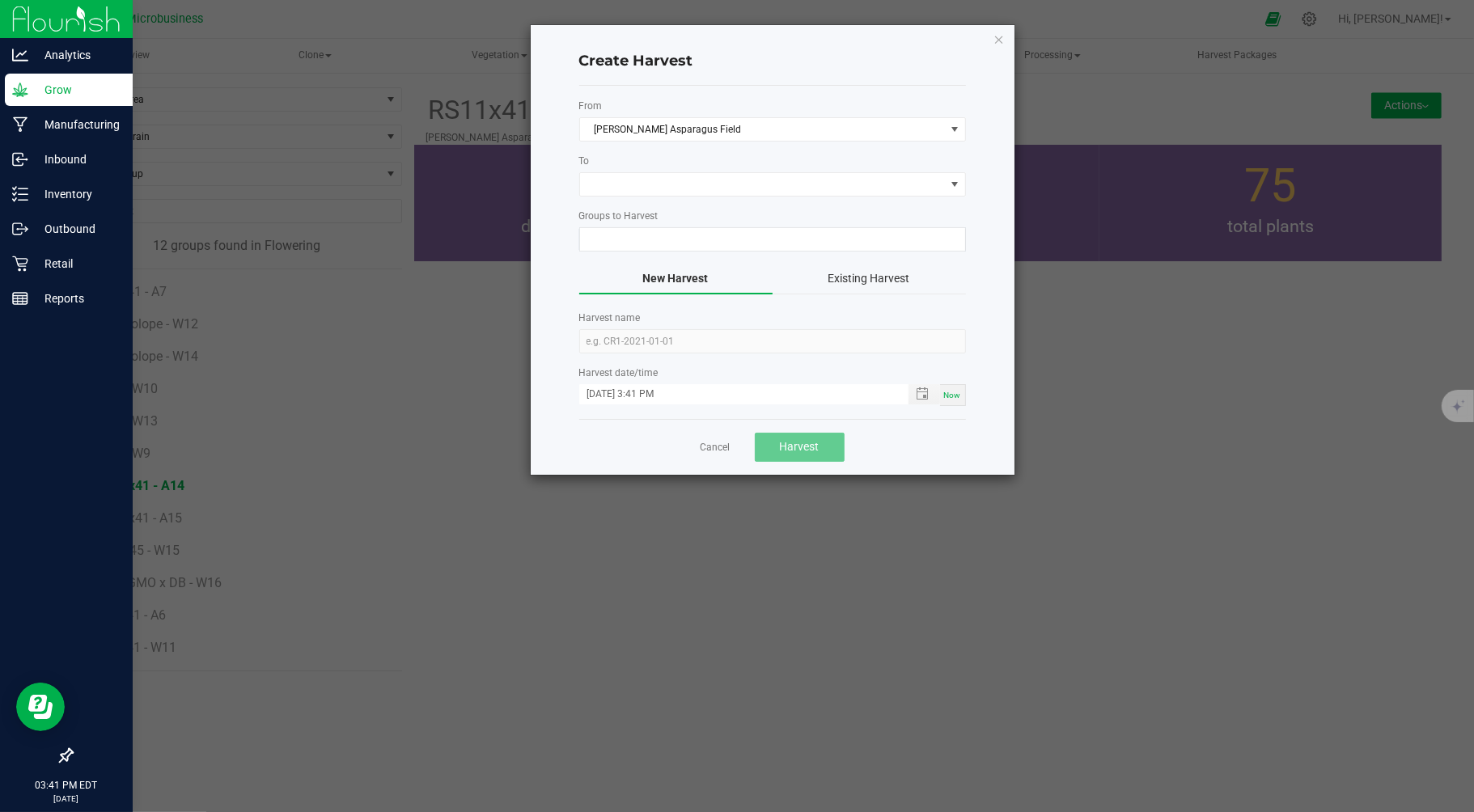
type input "RS11x41 - A14"
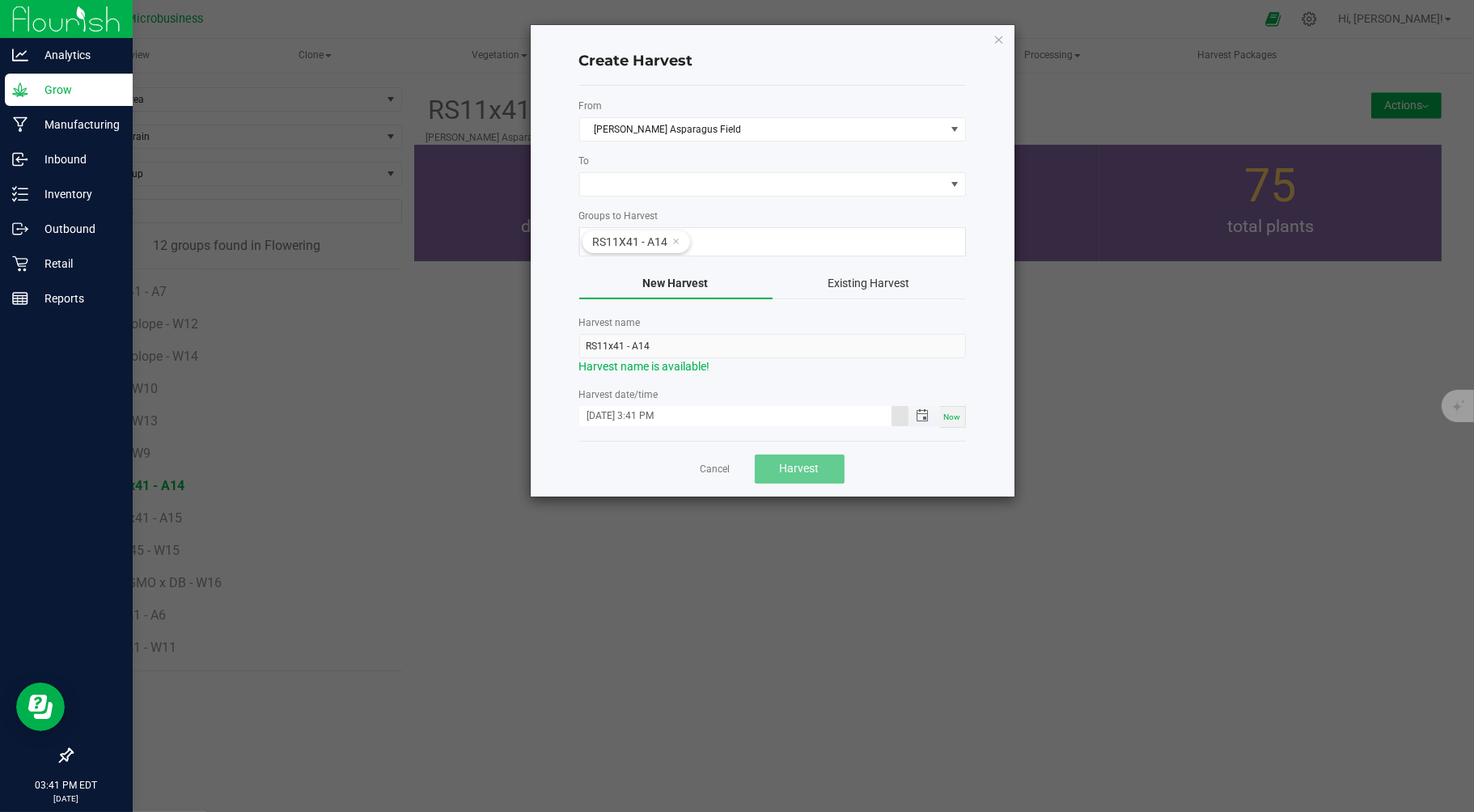
click at [612, 421] on input "09/24/2025 3:41 PM" at bounding box center [735, 416] width 312 height 20
type input "09/15/2025 3:41 PM"
click at [696, 188] on span at bounding box center [762, 184] width 365 height 23
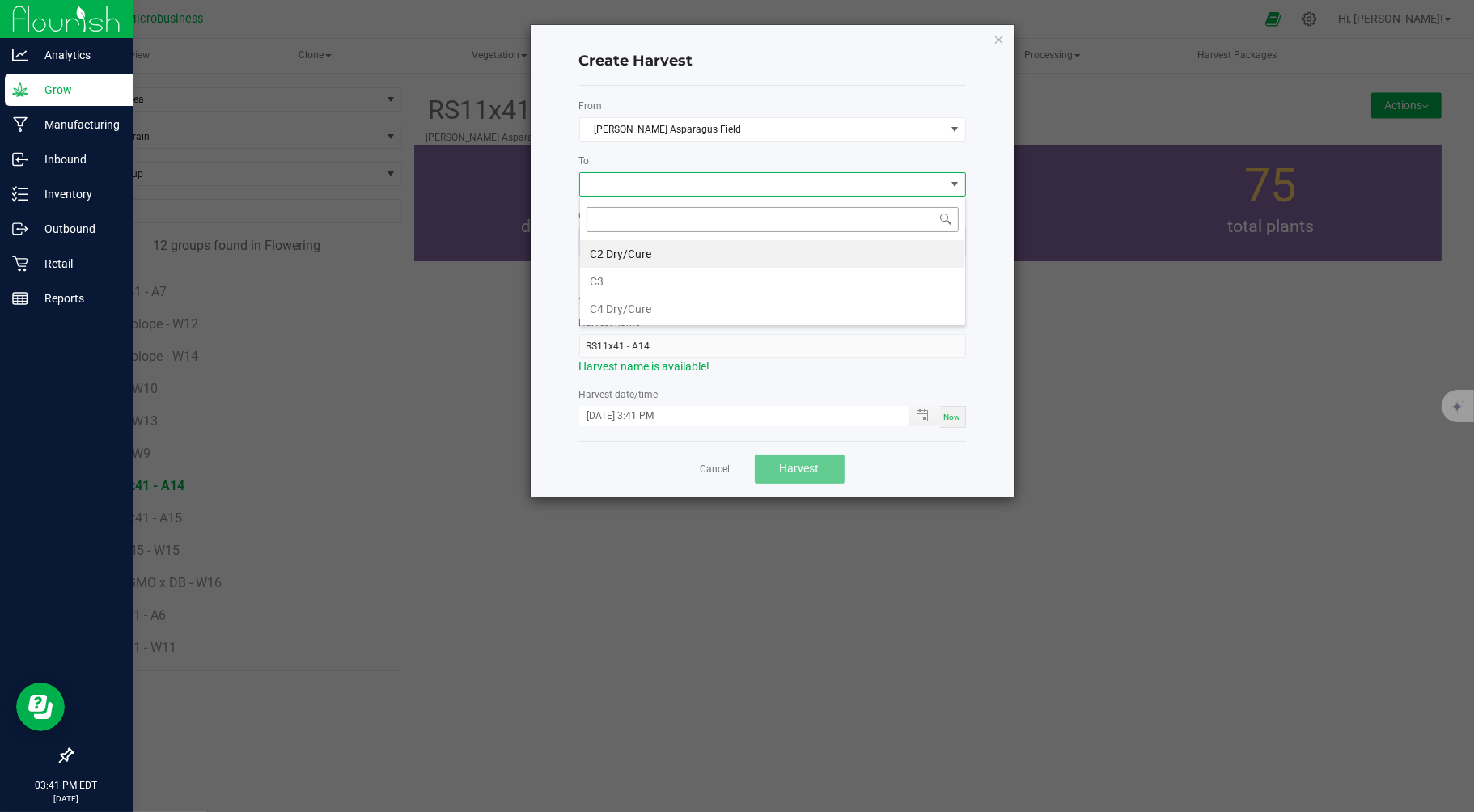
scroll to position [25, 386]
click at [645, 255] on li "C2 Dry/Cure" at bounding box center [772, 254] width 385 height 27
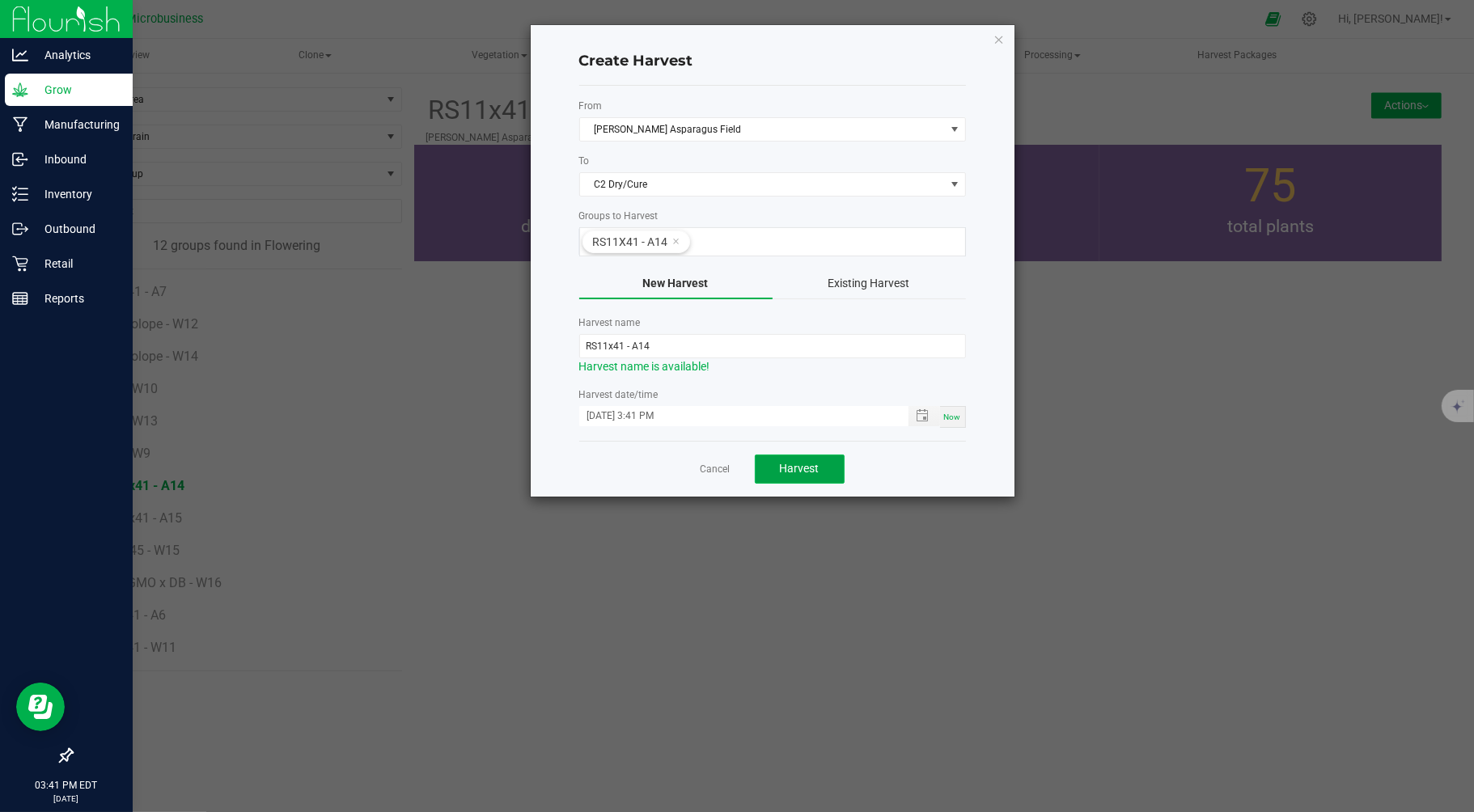
click at [794, 461] on button "Harvest" at bounding box center [800, 469] width 90 height 29
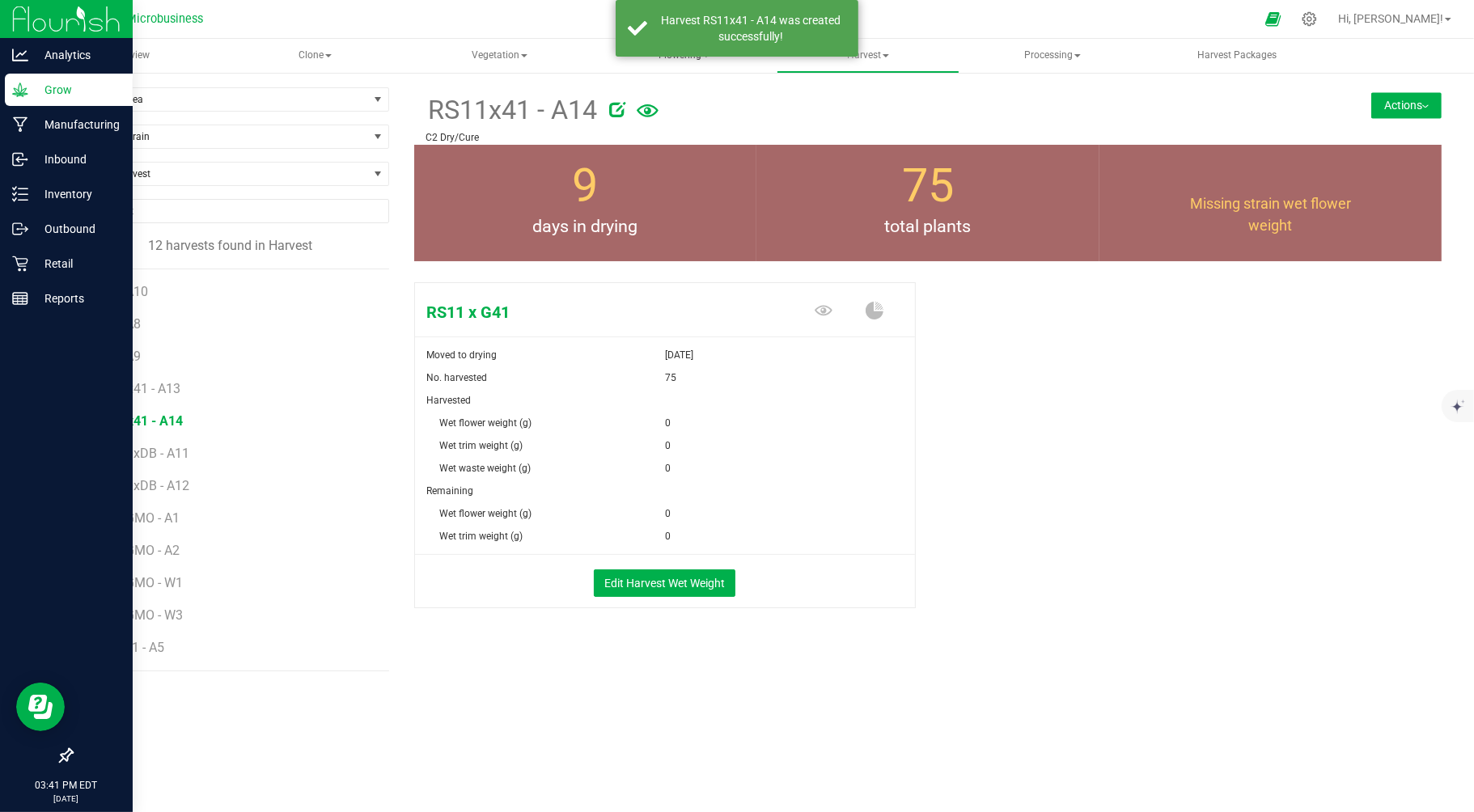
click at [686, 58] on span "Flowering" at bounding box center [684, 55] width 181 height 33
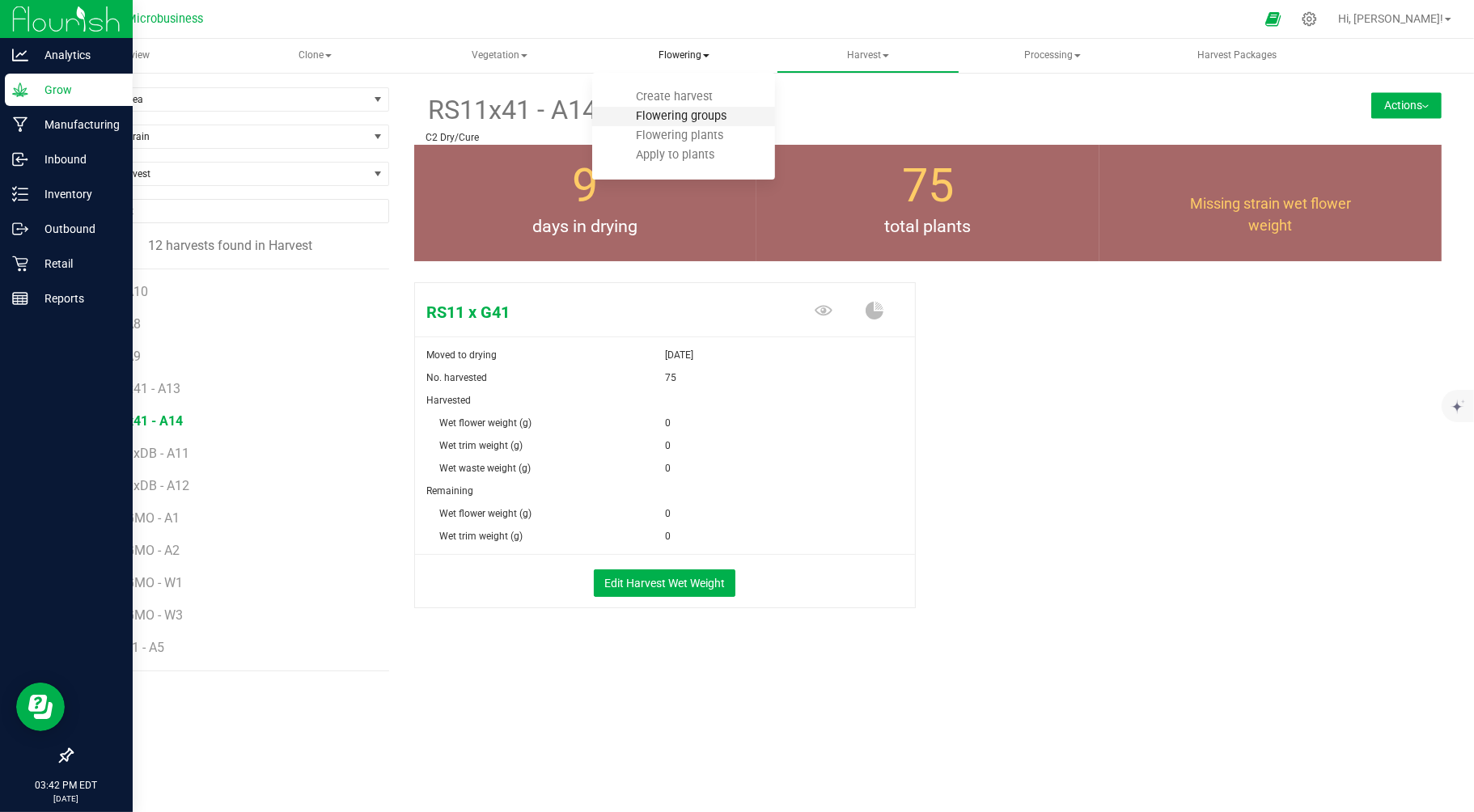
click at [665, 114] on span "Flowering groups" at bounding box center [681, 116] width 134 height 14
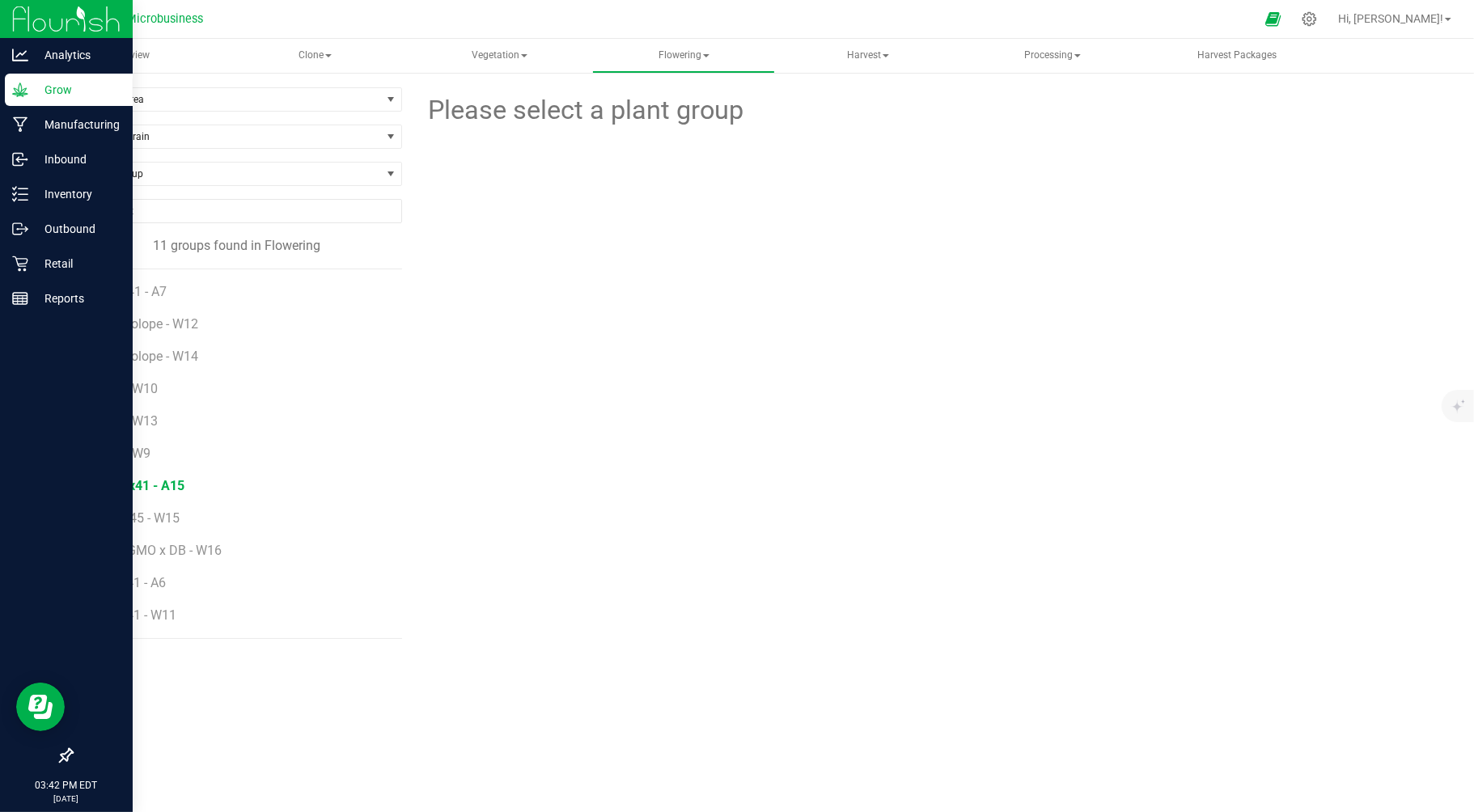
click at [138, 481] on span "RS11x41 - A15" at bounding box center [141, 485] width 86 height 15
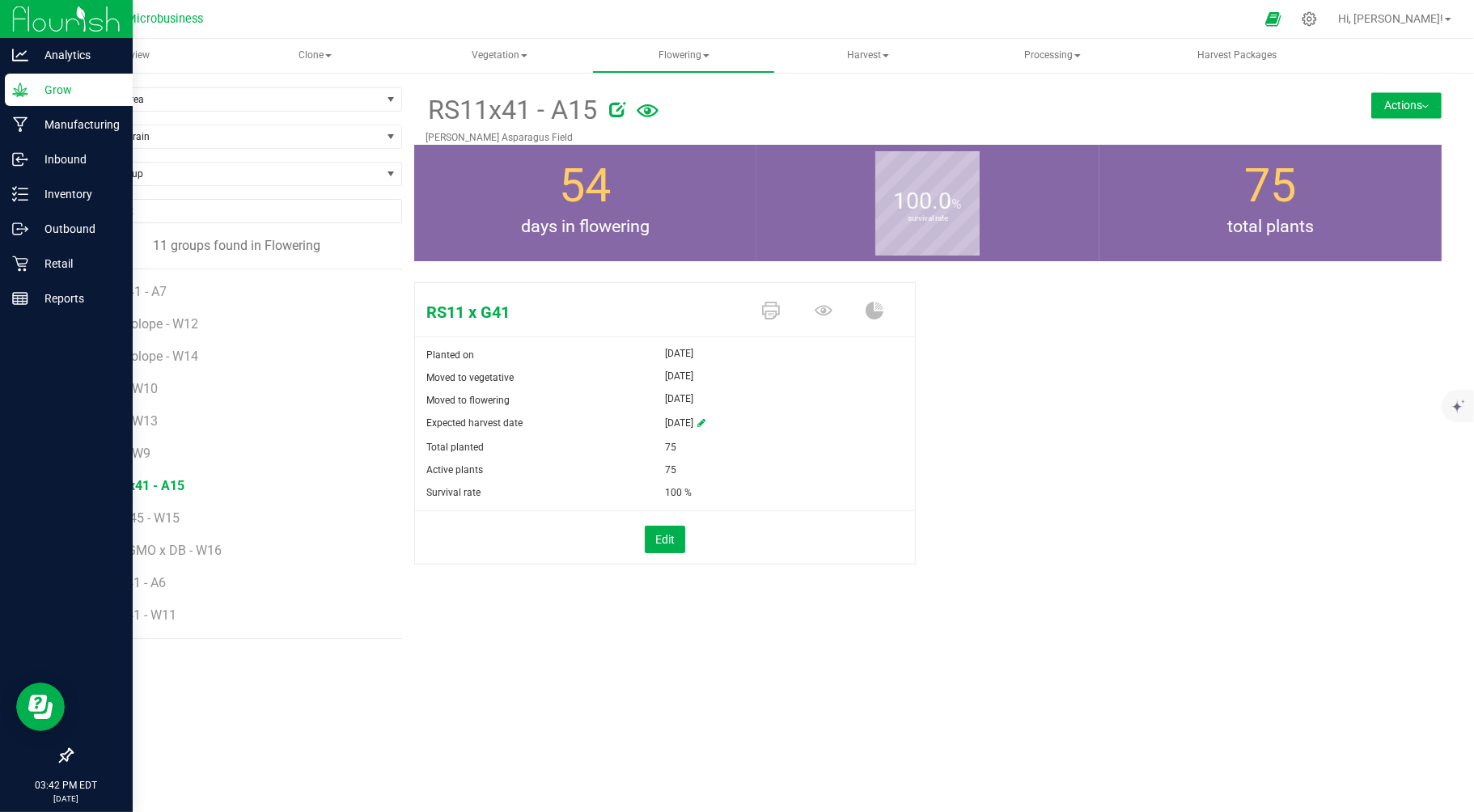
click at [1395, 100] on button "Actions" at bounding box center [1406, 105] width 70 height 26
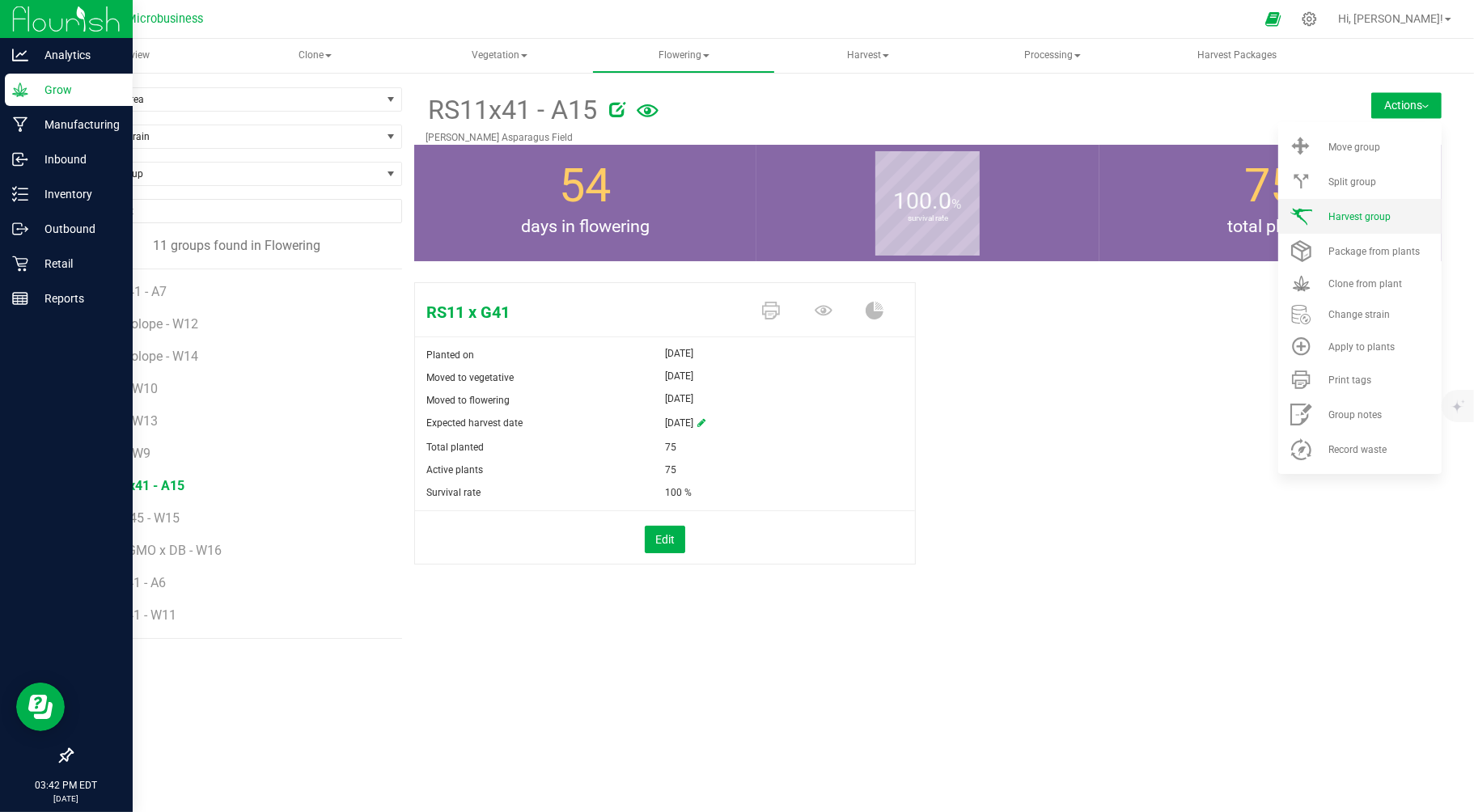
click at [1355, 218] on span "Harvest group" at bounding box center [1359, 217] width 63 height 11
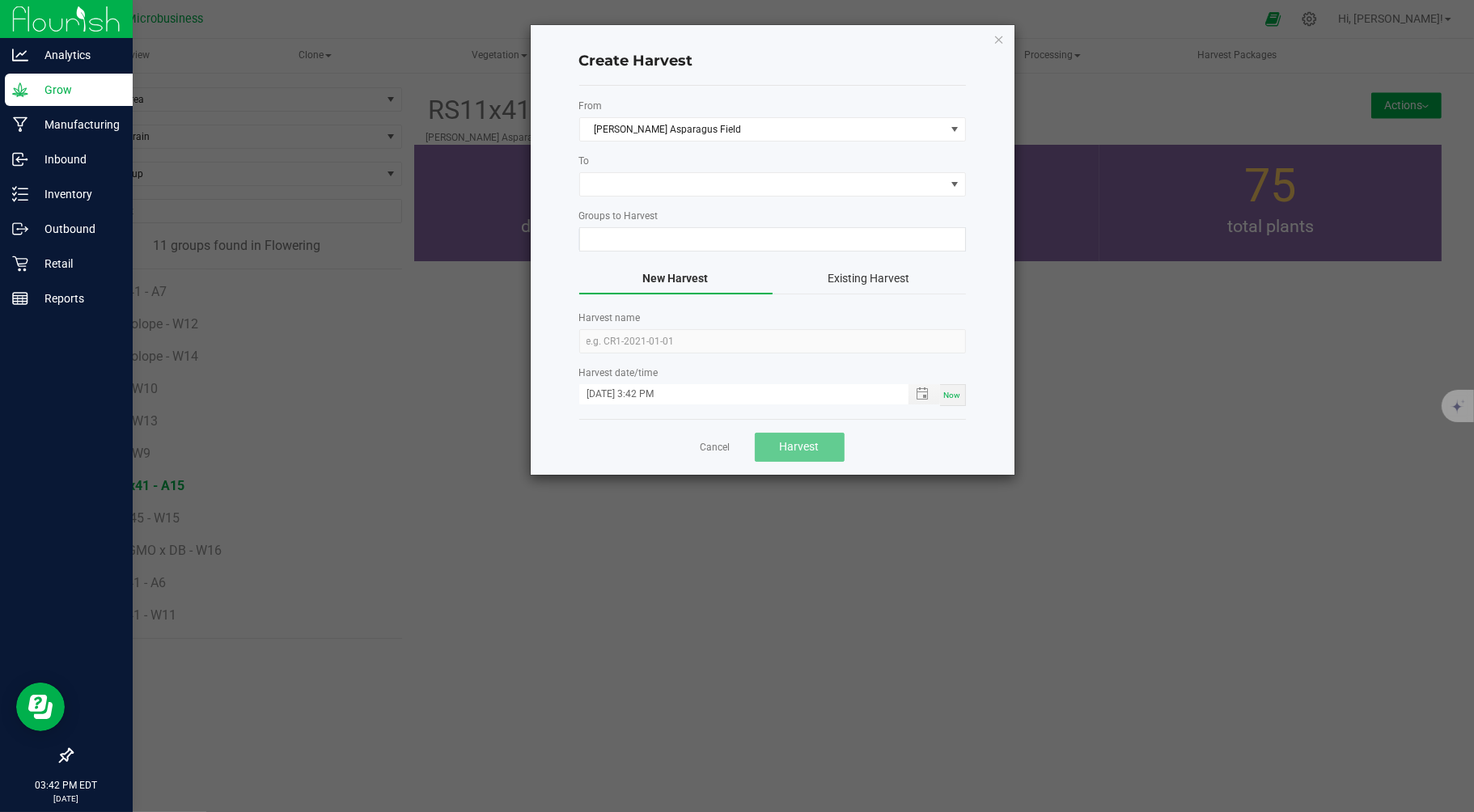
type input "RS11x41 - A15"
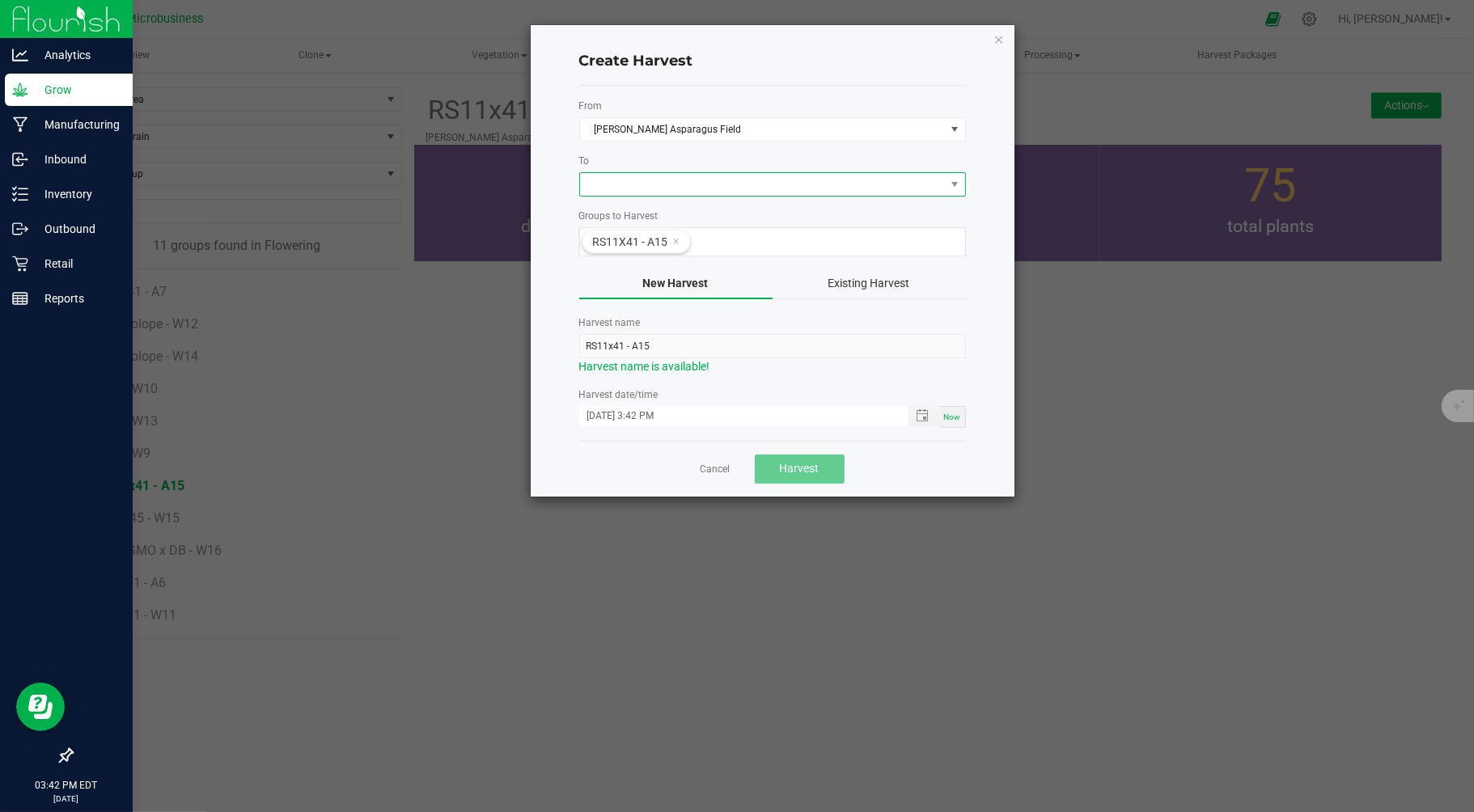
click at [639, 179] on span at bounding box center [762, 184] width 365 height 23
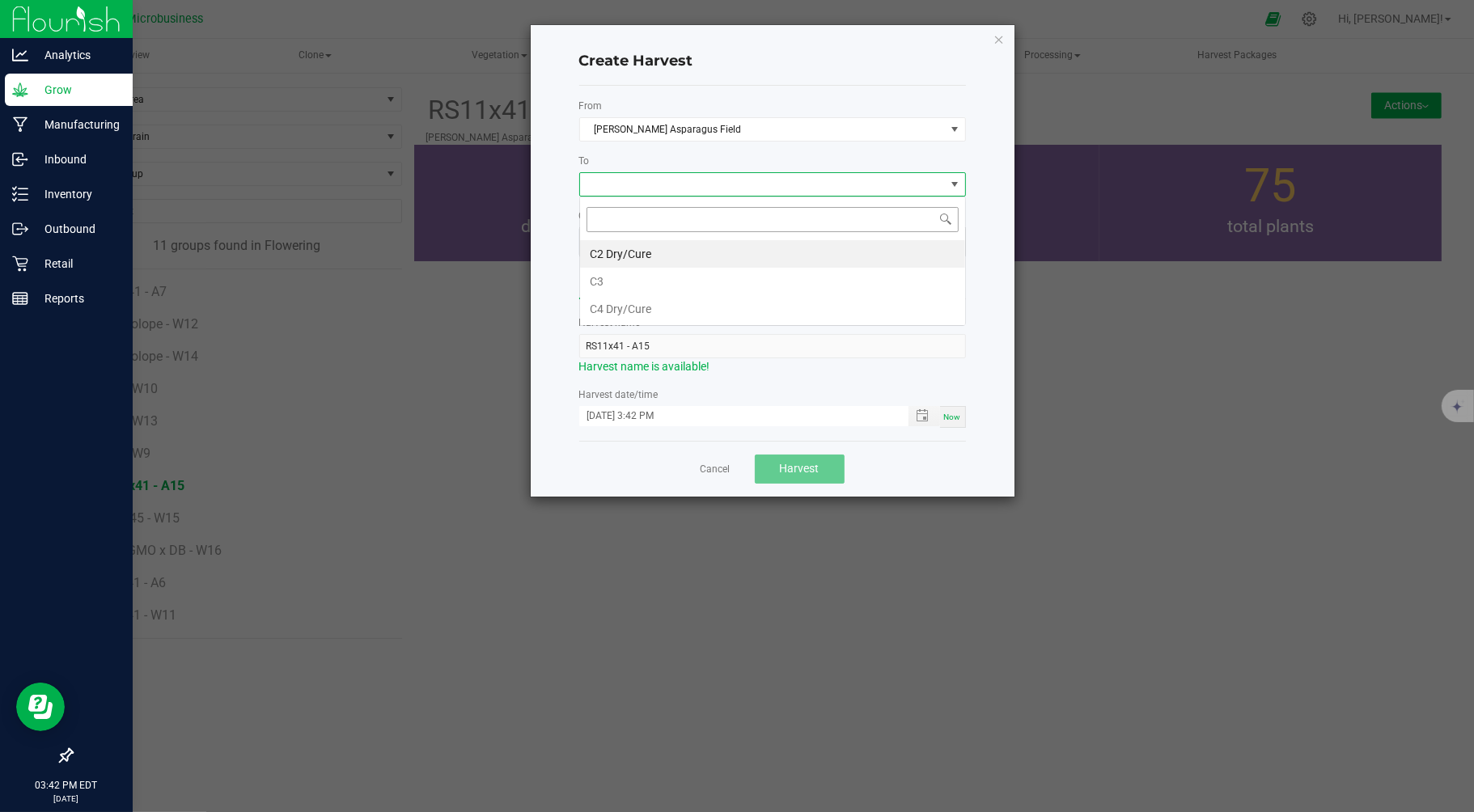
scroll to position [25, 386]
click at [613, 247] on li "C2 Dry/Cure" at bounding box center [772, 254] width 385 height 27
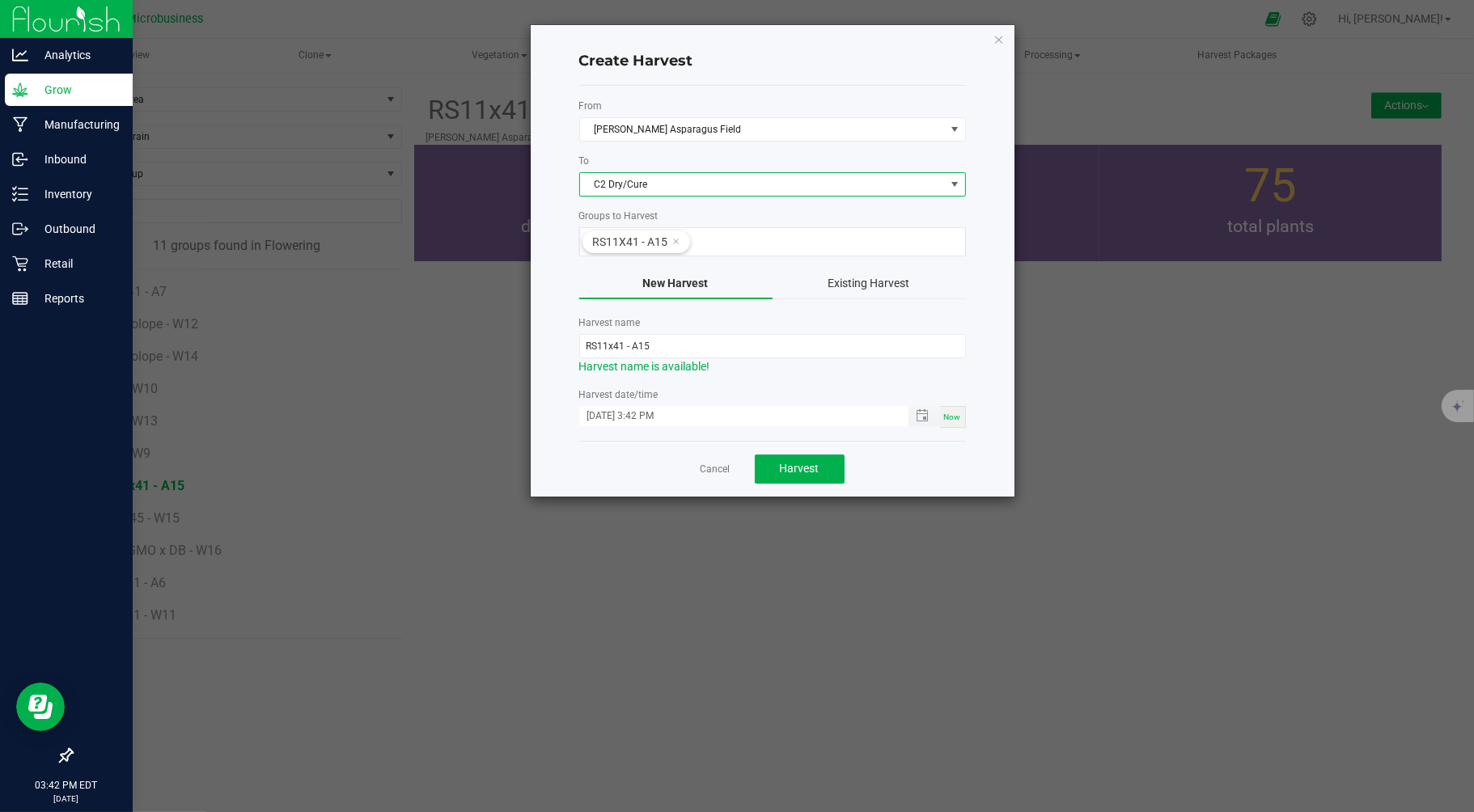
click at [611, 421] on input "09/24/2025 3:42 PM" at bounding box center [735, 416] width 312 height 20
type input "09/15/2025 3:42 PM"
click at [811, 465] on span "Harvest" at bounding box center [799, 468] width 40 height 13
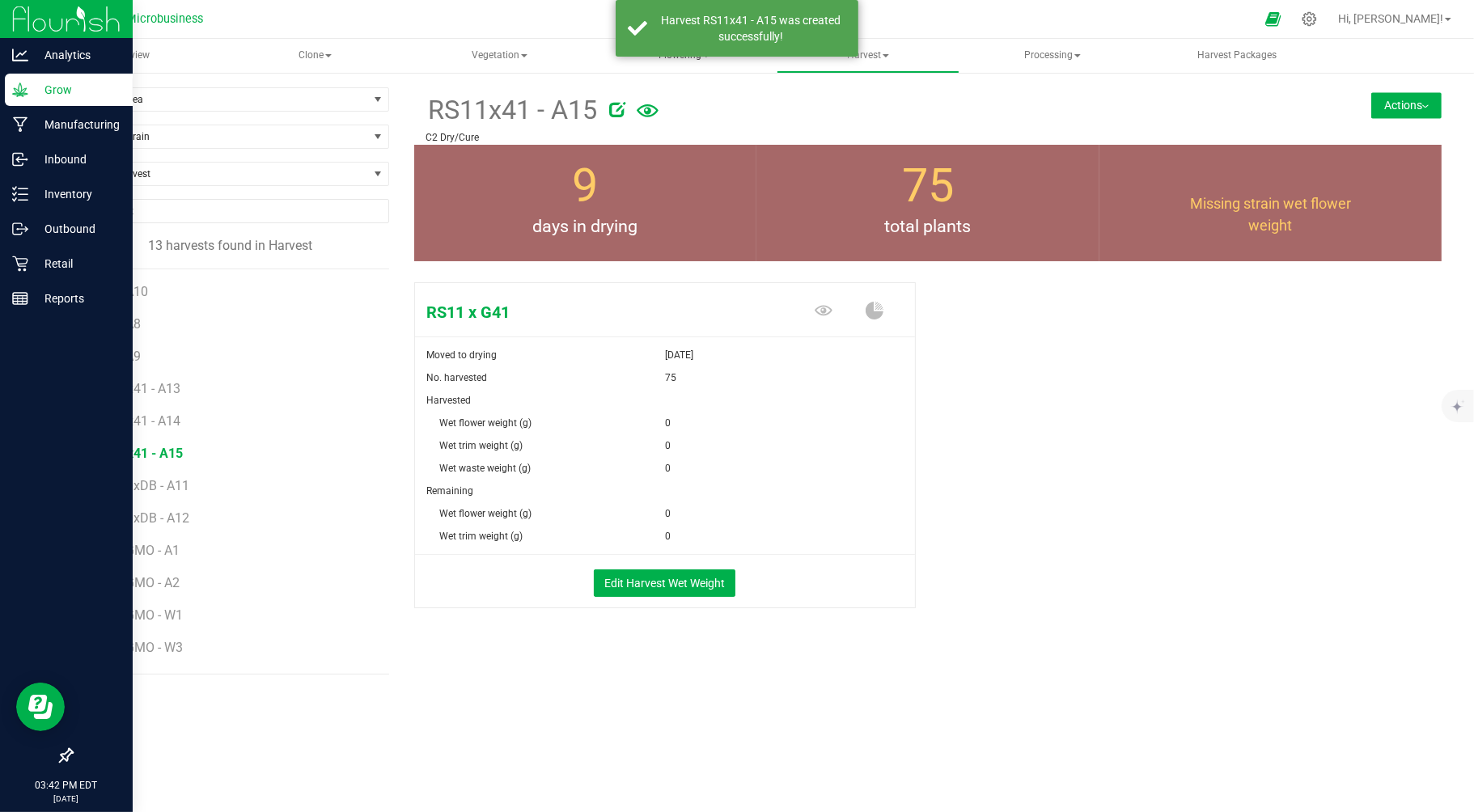
click at [675, 63] on span "Flowering" at bounding box center [684, 55] width 181 height 33
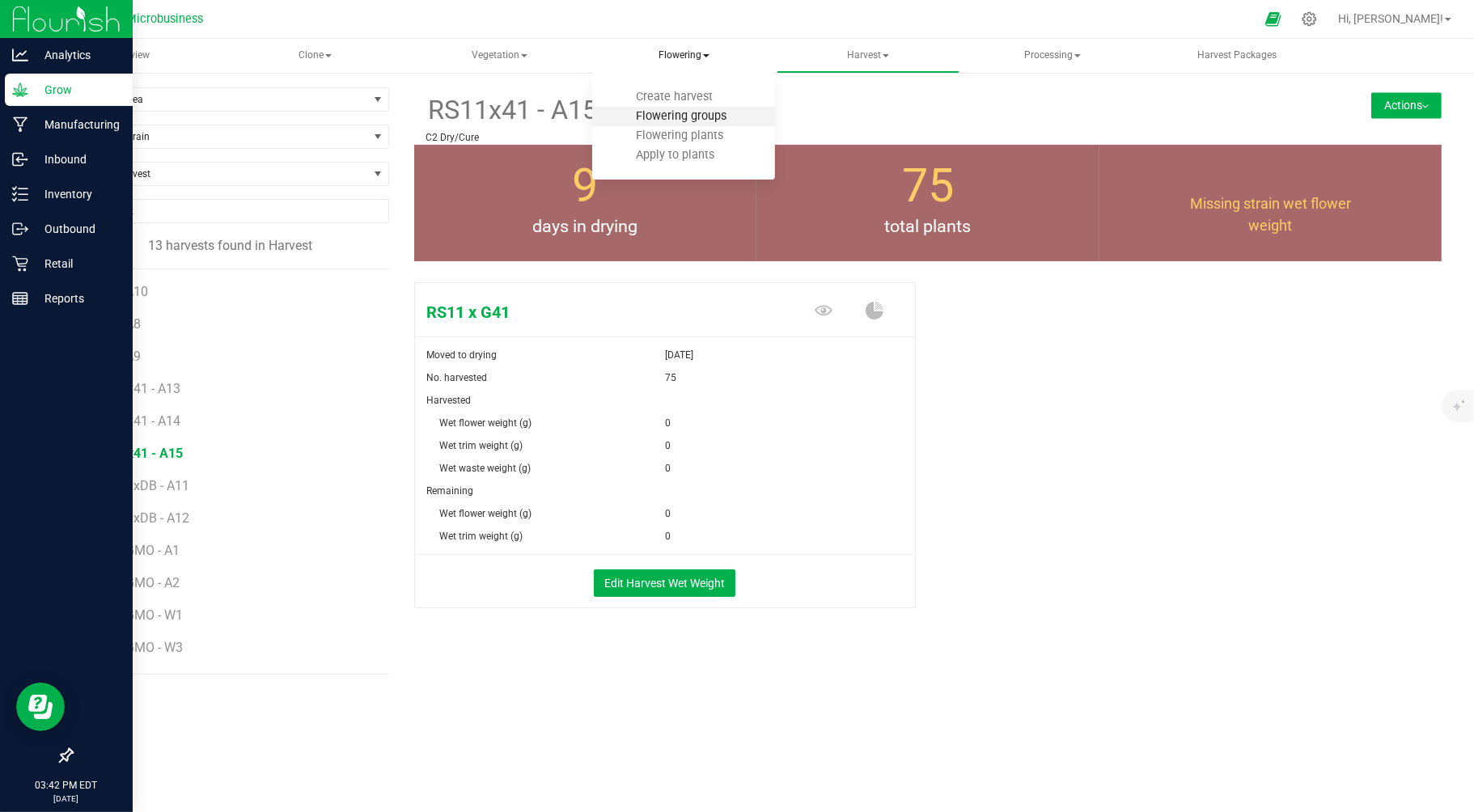
click at [668, 114] on span "Flowering groups" at bounding box center [681, 116] width 134 height 14
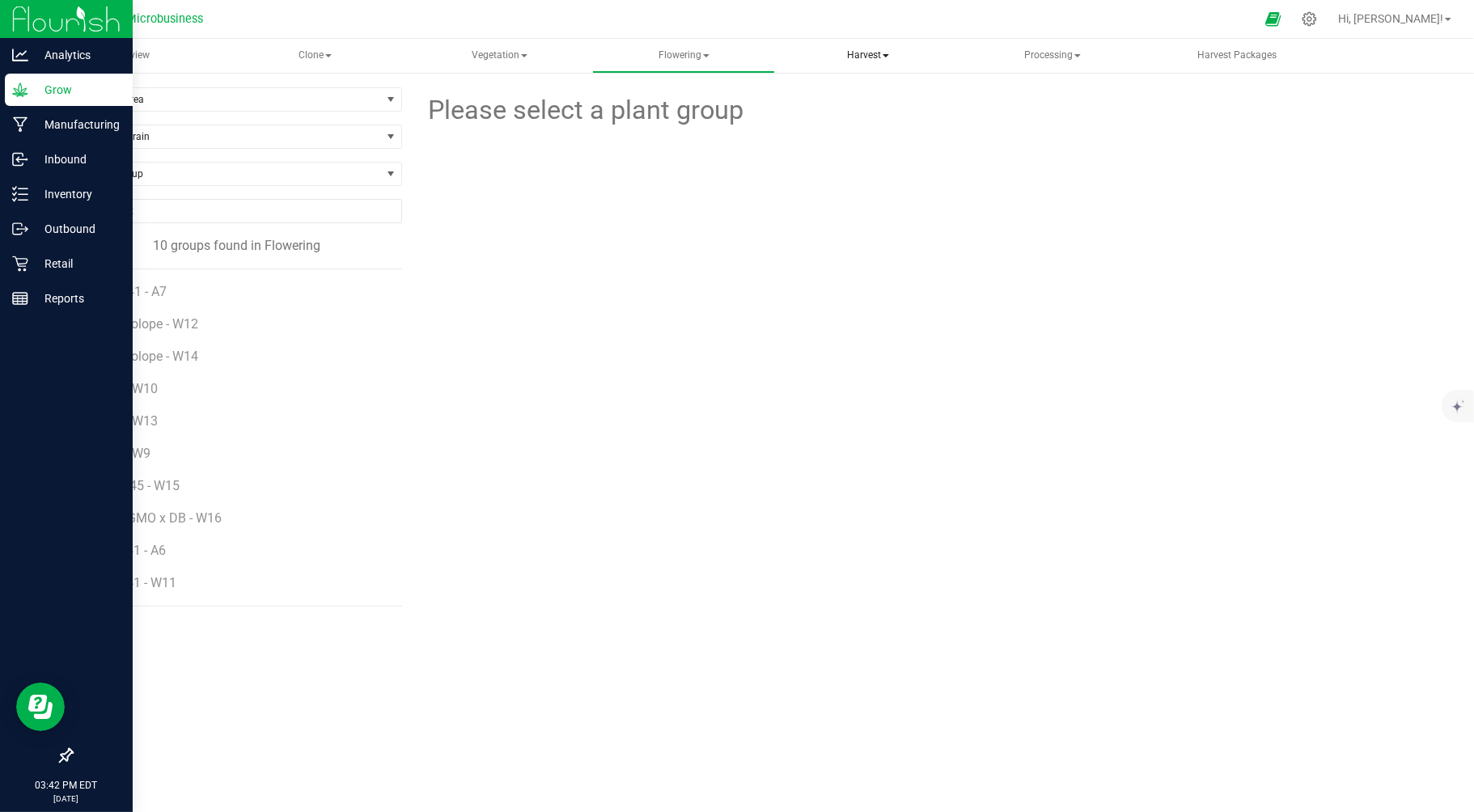
click at [855, 46] on span "Harvest" at bounding box center [868, 55] width 181 height 33
click at [856, 94] on span "Harvests" at bounding box center [843, 97] width 90 height 14
click at [1020, 59] on span "Processing" at bounding box center [1053, 55] width 181 height 33
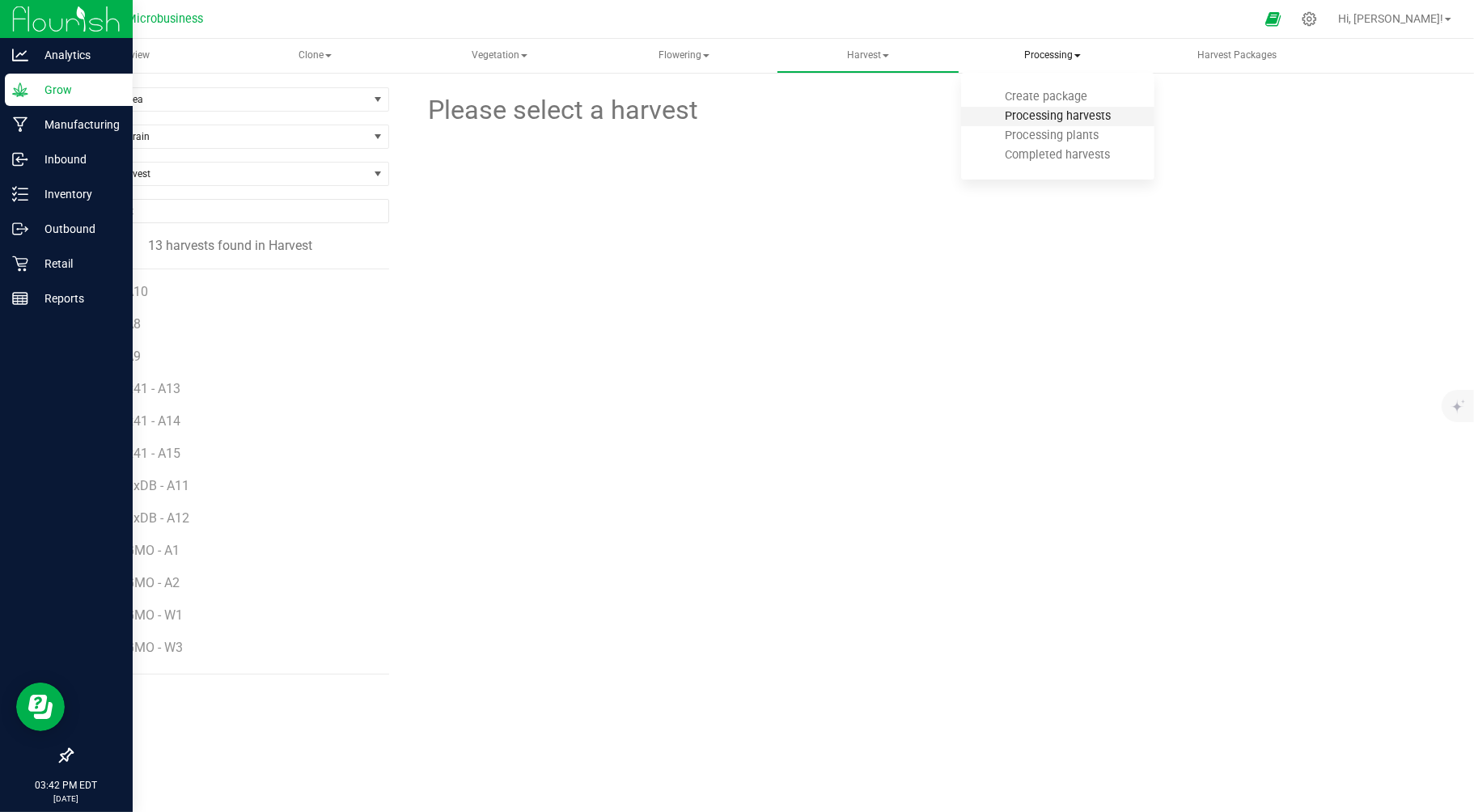
click at [1013, 114] on span "Processing harvests" at bounding box center [1058, 116] width 150 height 14
click at [680, 54] on span "Flowering" at bounding box center [684, 55] width 181 height 33
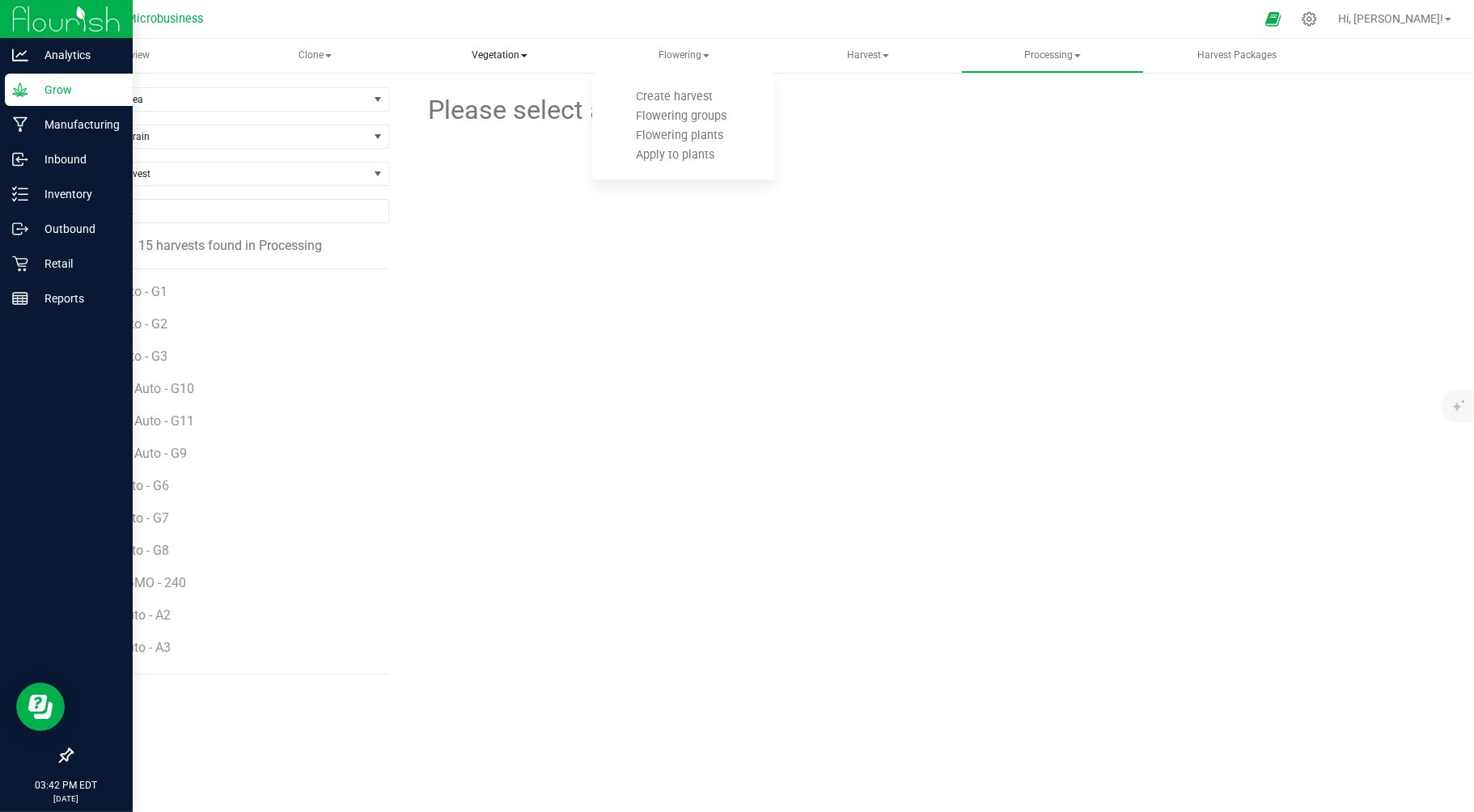
click at [500, 55] on span "Vegetation" at bounding box center [500, 55] width 181 height 33
click at [492, 102] on span "Veg groups" at bounding box center [481, 97] width 103 height 14
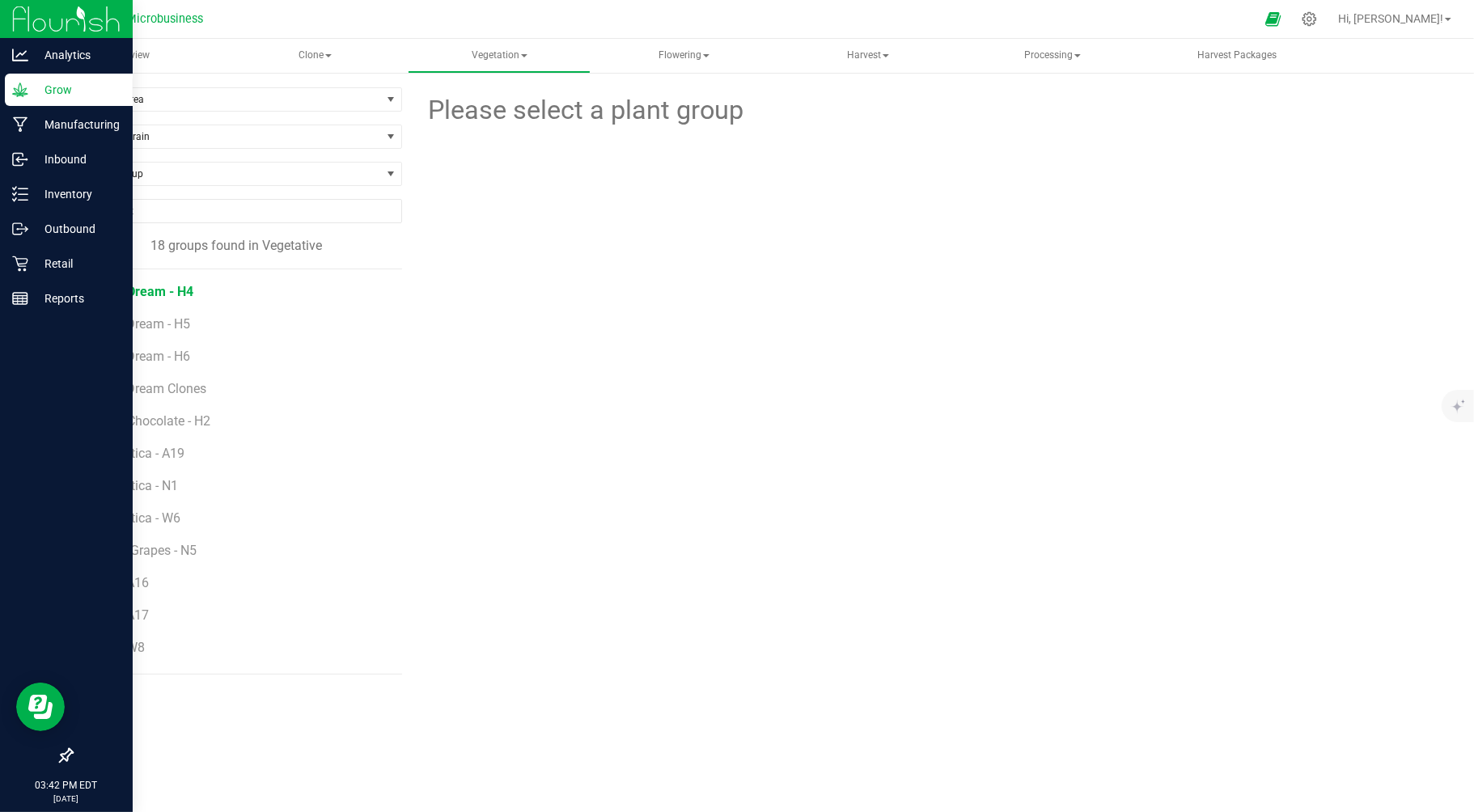
click at [157, 292] on span "Blue Dream - H4" at bounding box center [145, 291] width 95 height 15
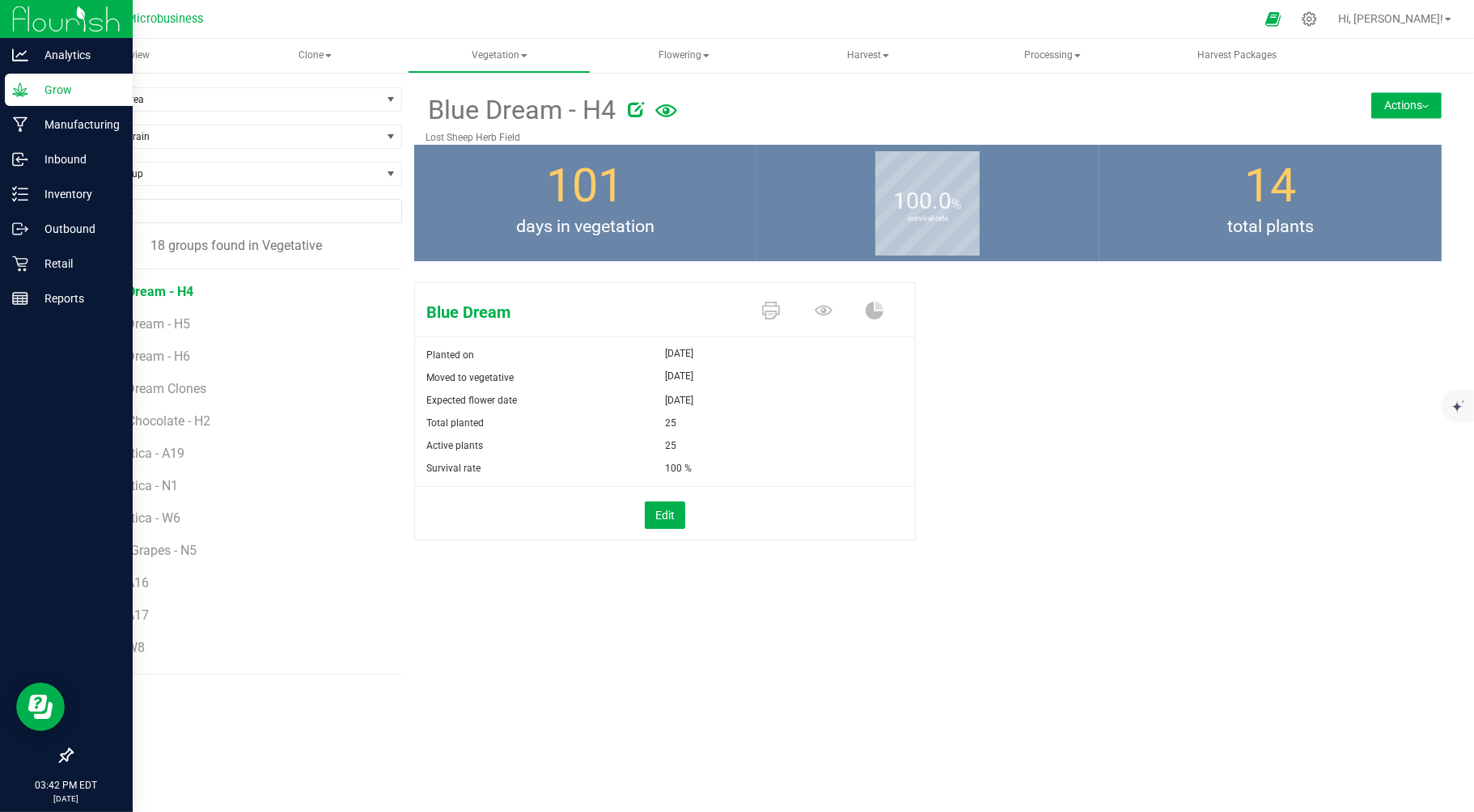
click at [1405, 102] on button "Actions" at bounding box center [1406, 105] width 70 height 26
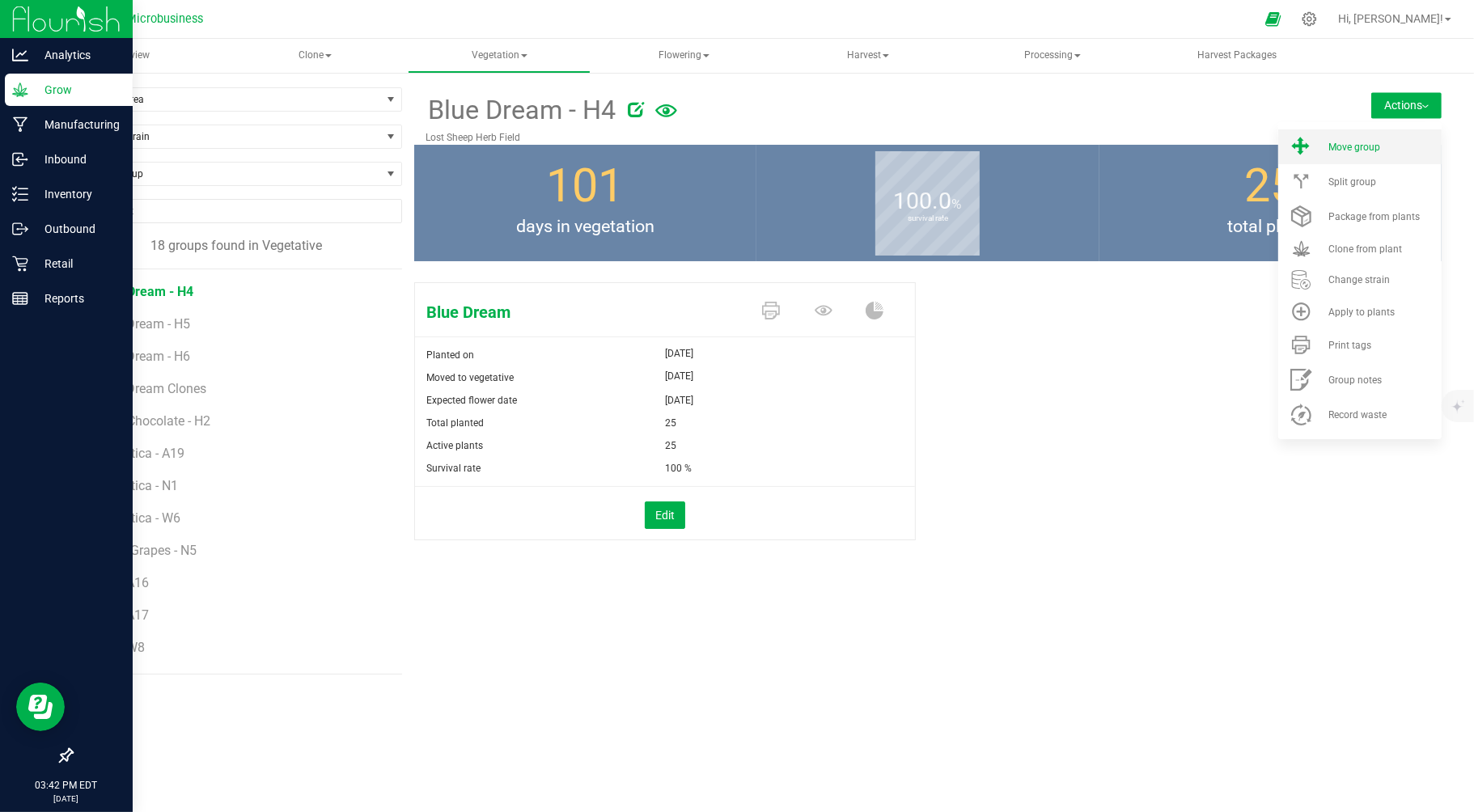
click at [1360, 145] on span "Move group" at bounding box center [1354, 147] width 52 height 11
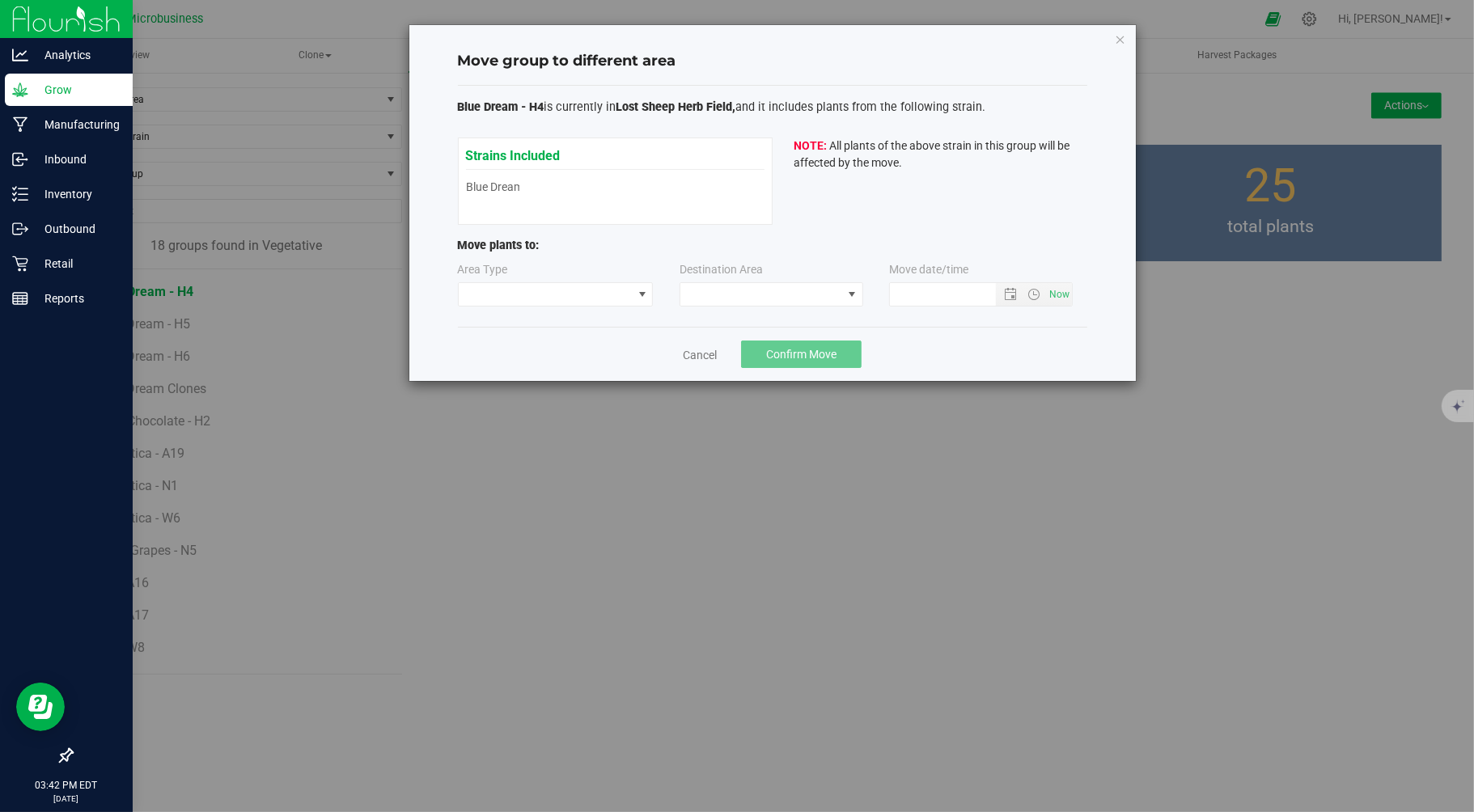
type input "9/24/2025 3:42 PM"
click at [519, 292] on span at bounding box center [545, 294] width 174 height 23
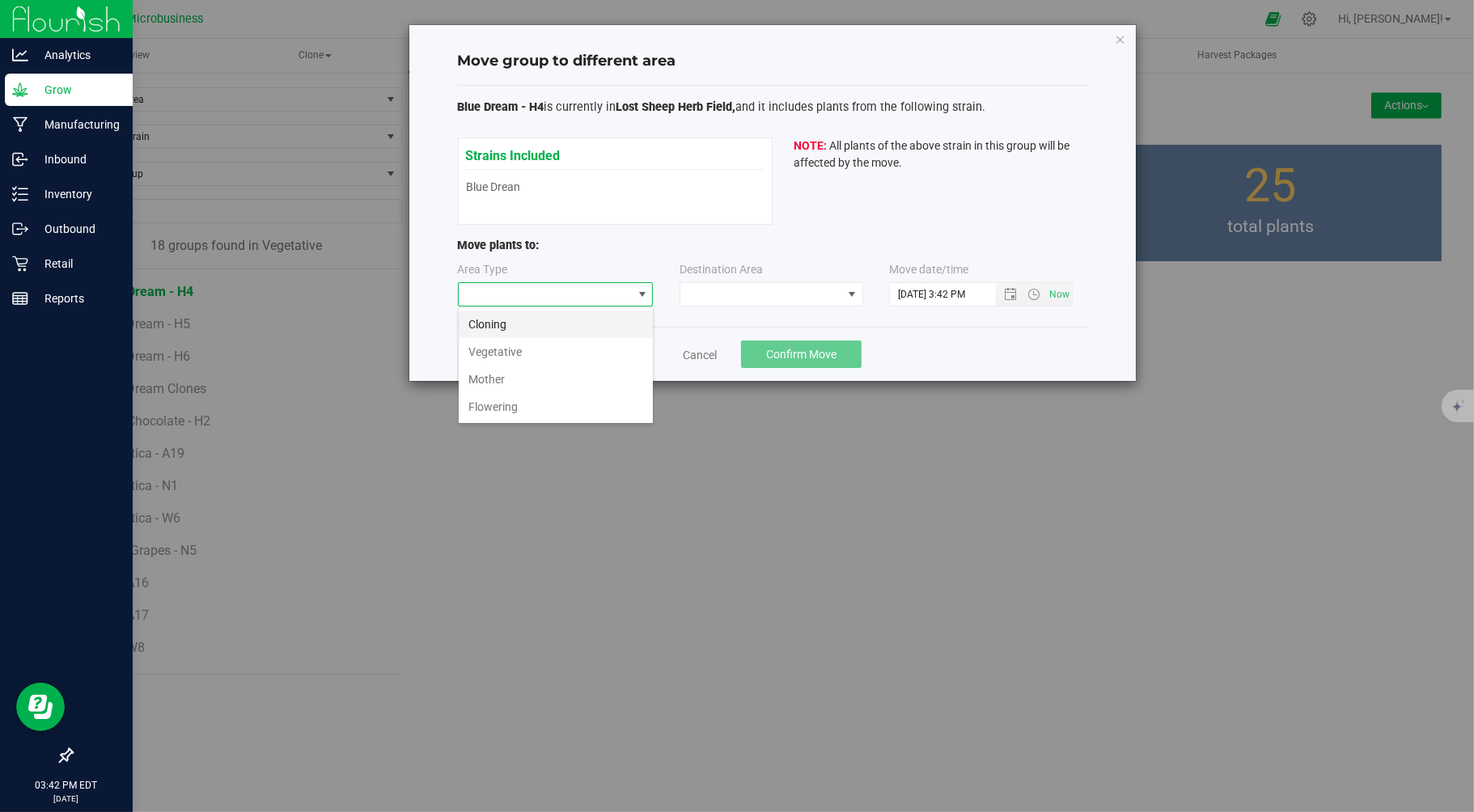
scroll to position [25, 195]
click at [497, 410] on li "Flowering" at bounding box center [556, 406] width 194 height 27
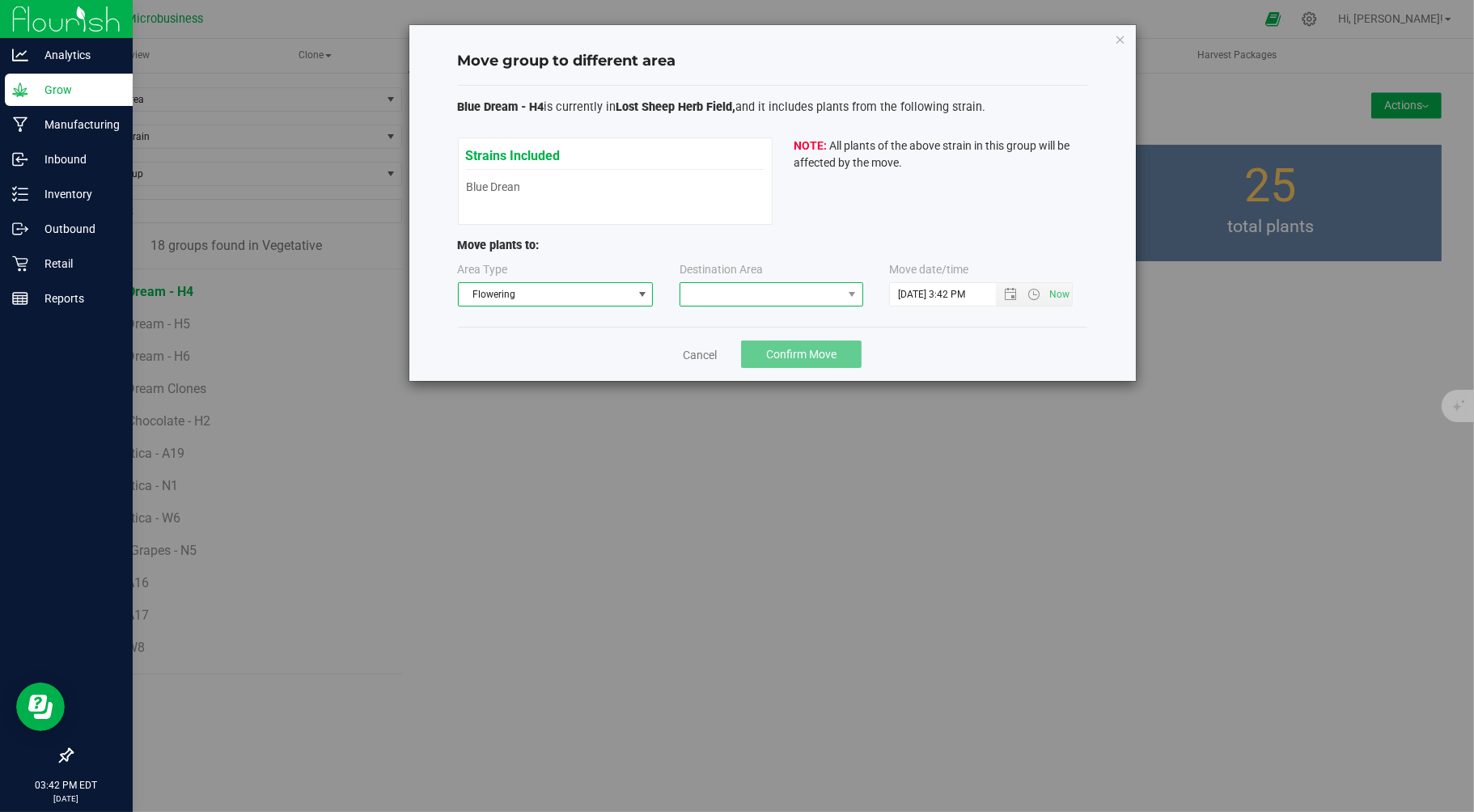
click at [709, 284] on span at bounding box center [761, 294] width 162 height 23
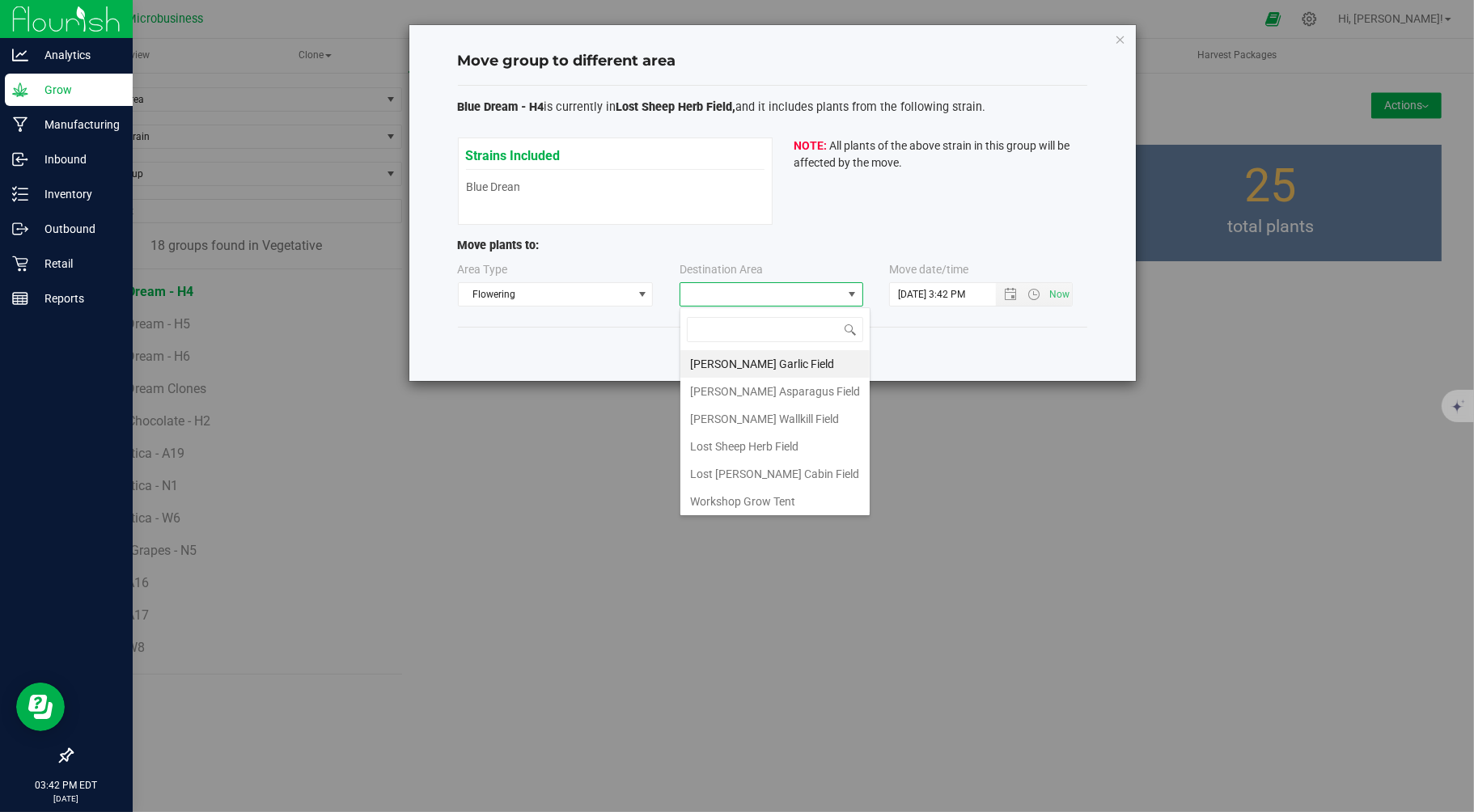
scroll to position [25, 183]
click at [766, 448] on li "Lost Sheep Herb Field" at bounding box center [774, 446] width 189 height 27
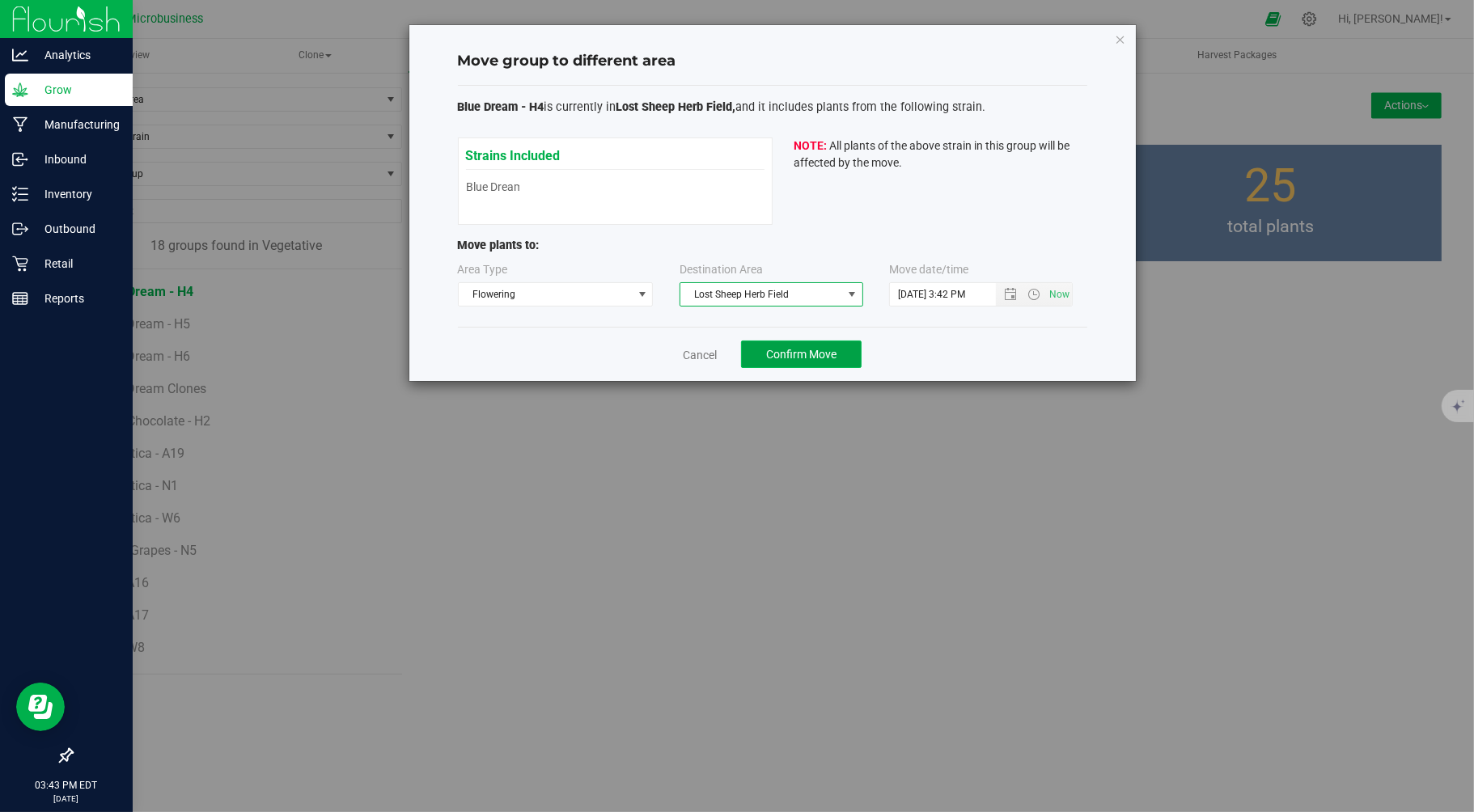
click at [809, 353] on span "Confirm Move" at bounding box center [802, 354] width 70 height 13
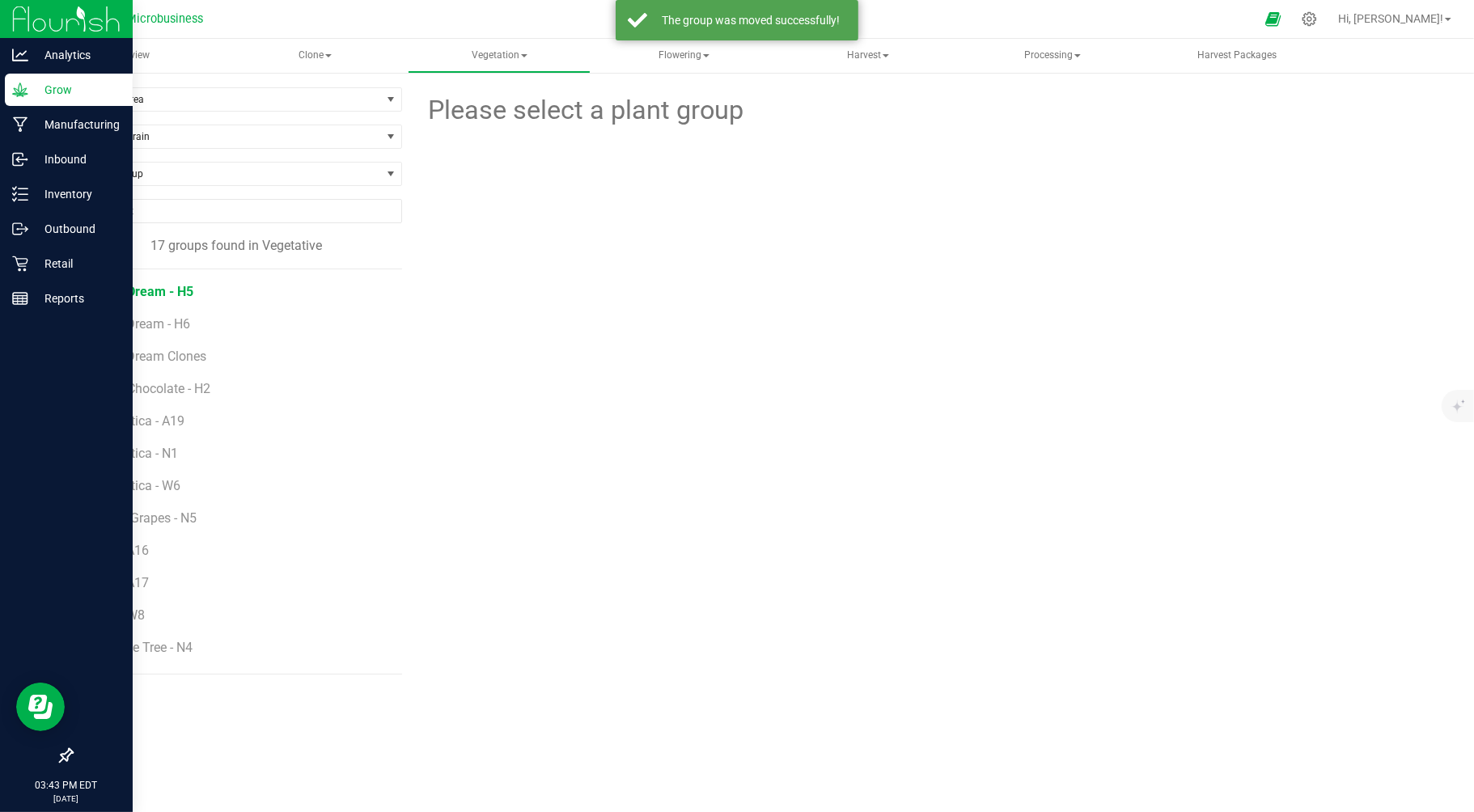
click at [158, 296] on span "Blue Dream - H5" at bounding box center [145, 291] width 95 height 15
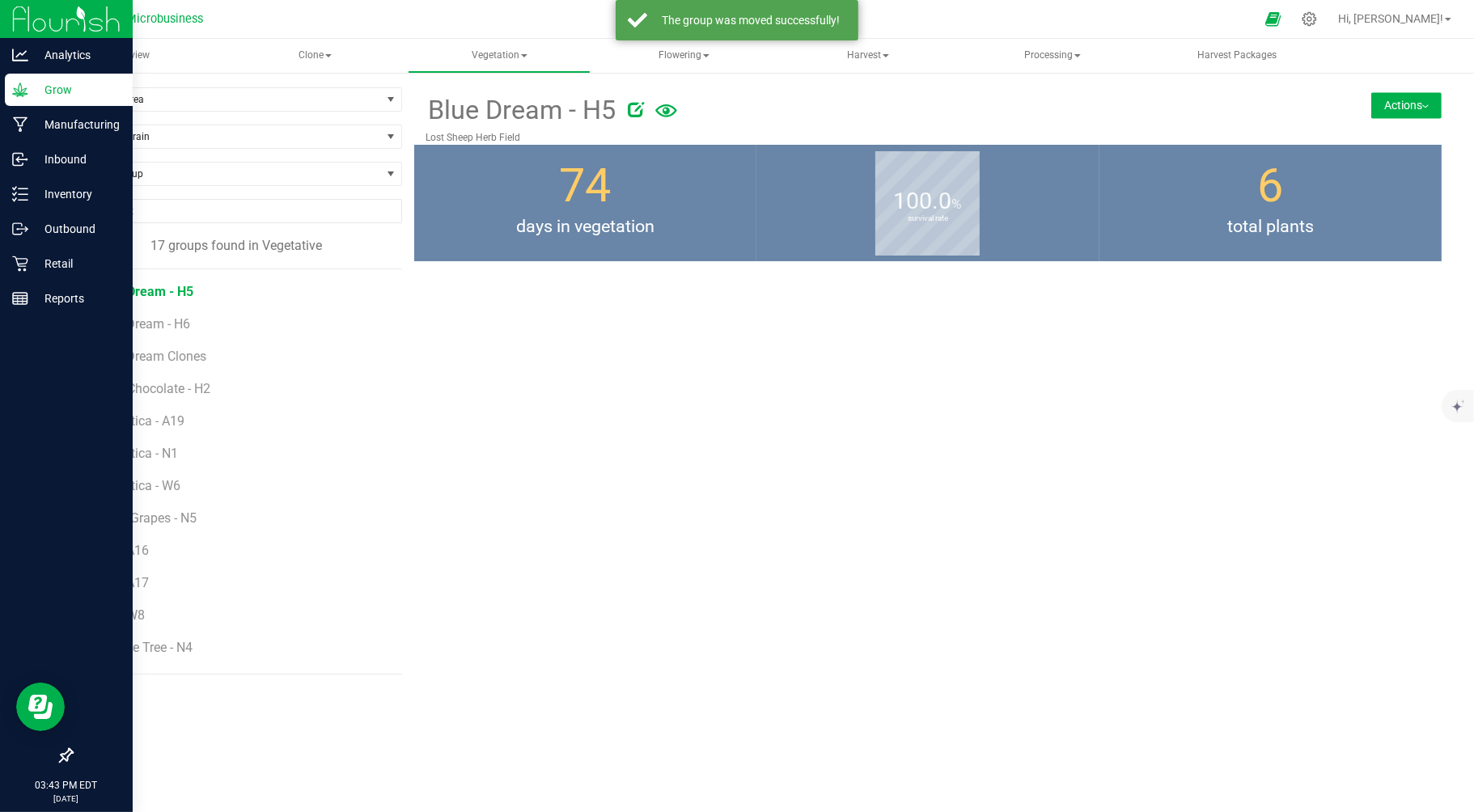
click at [1404, 105] on button "Actions" at bounding box center [1406, 105] width 70 height 26
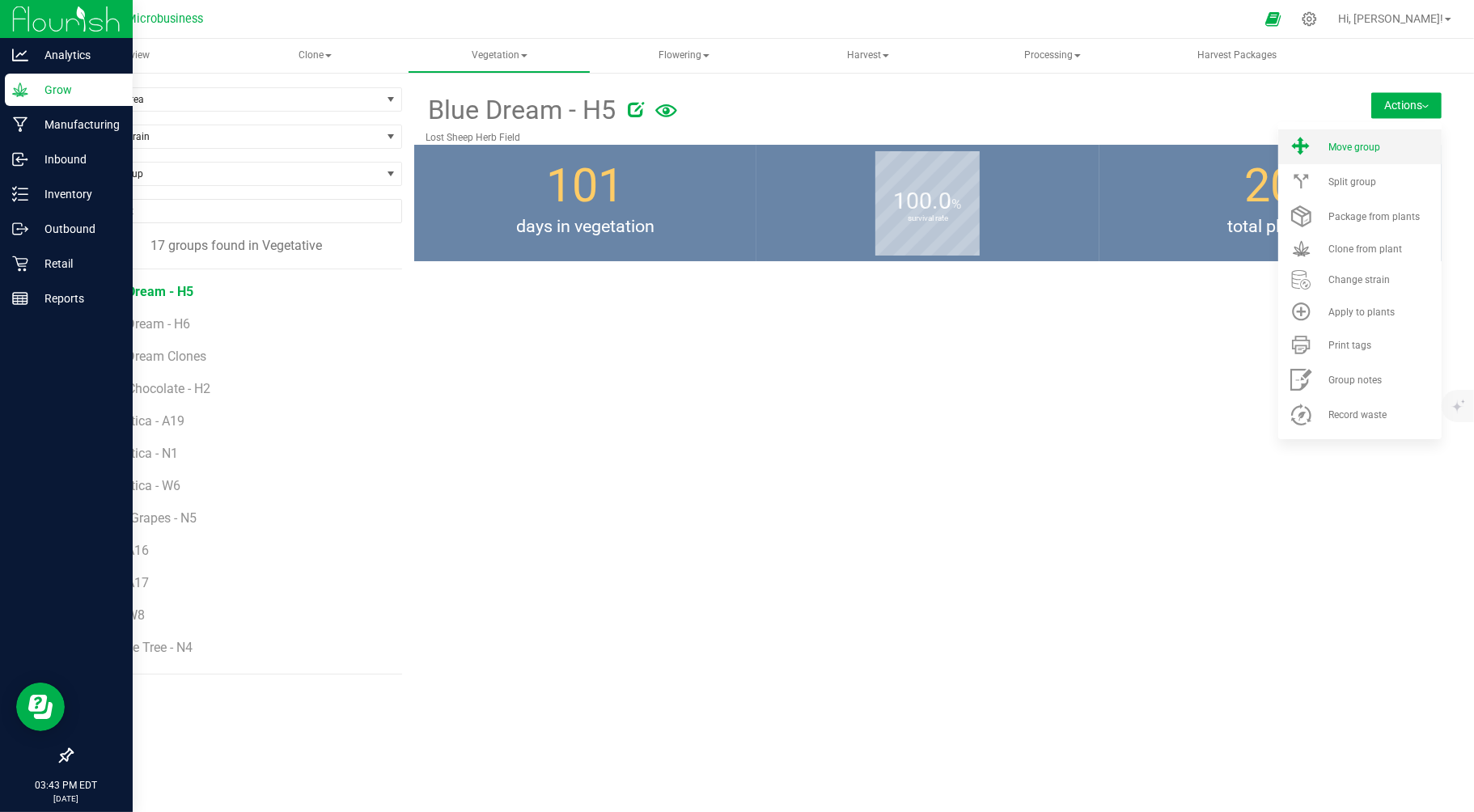
click at [1341, 142] on span "Move group" at bounding box center [1354, 147] width 52 height 11
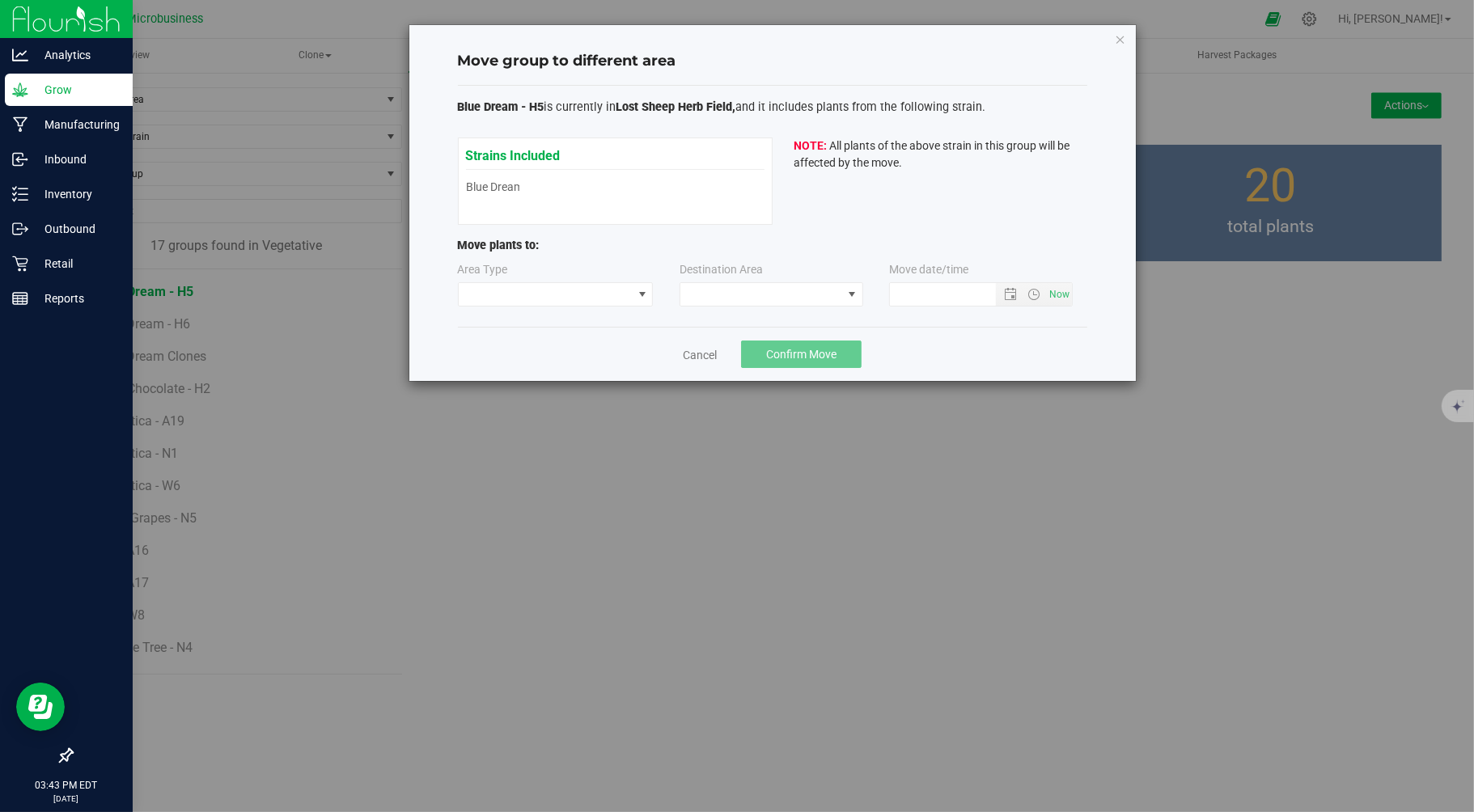
type input "9/24/2025 3:43 PM"
click at [641, 292] on span at bounding box center [642, 294] width 13 height 13
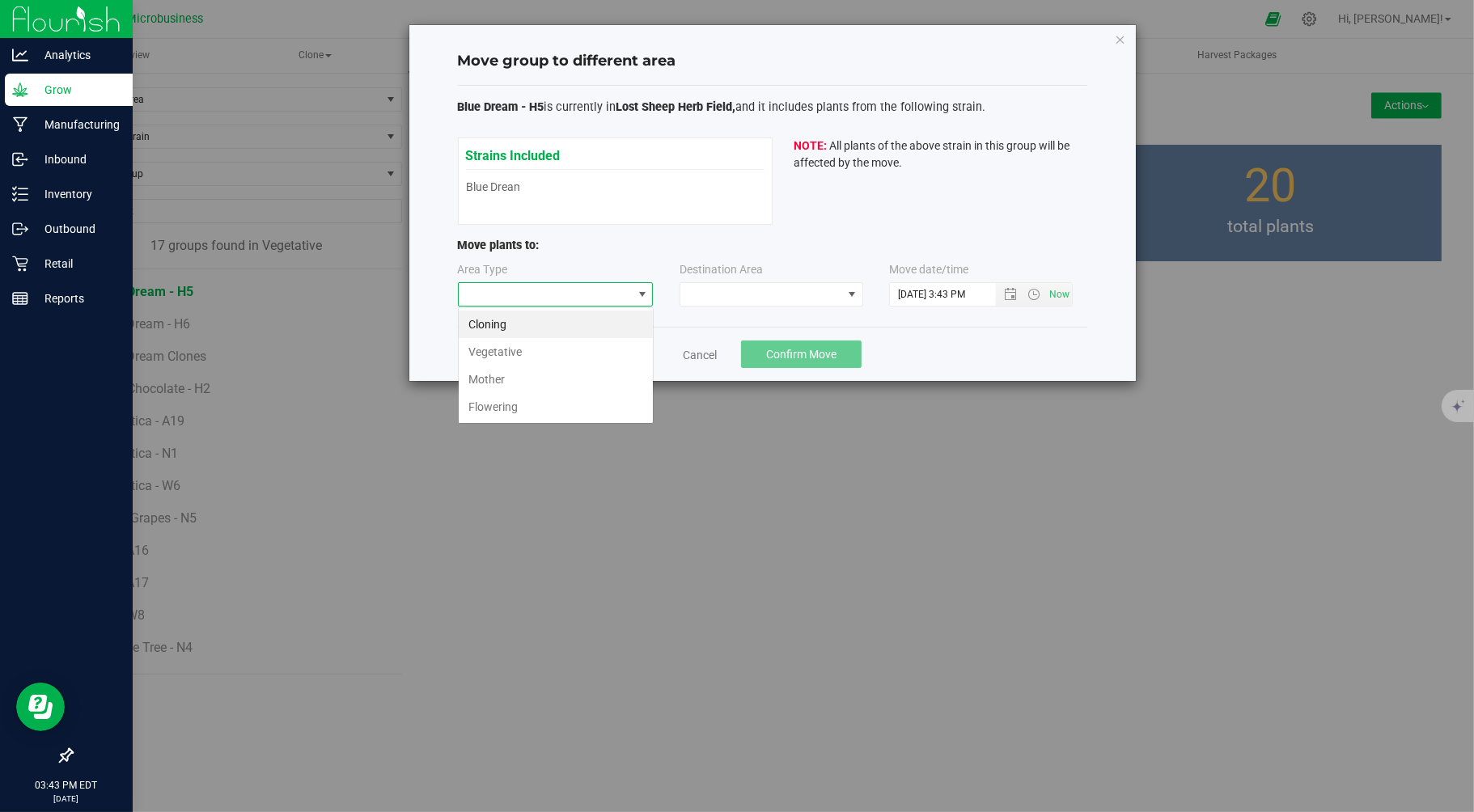
scroll to position [25, 195]
click at [519, 408] on li "Flowering" at bounding box center [556, 406] width 194 height 27
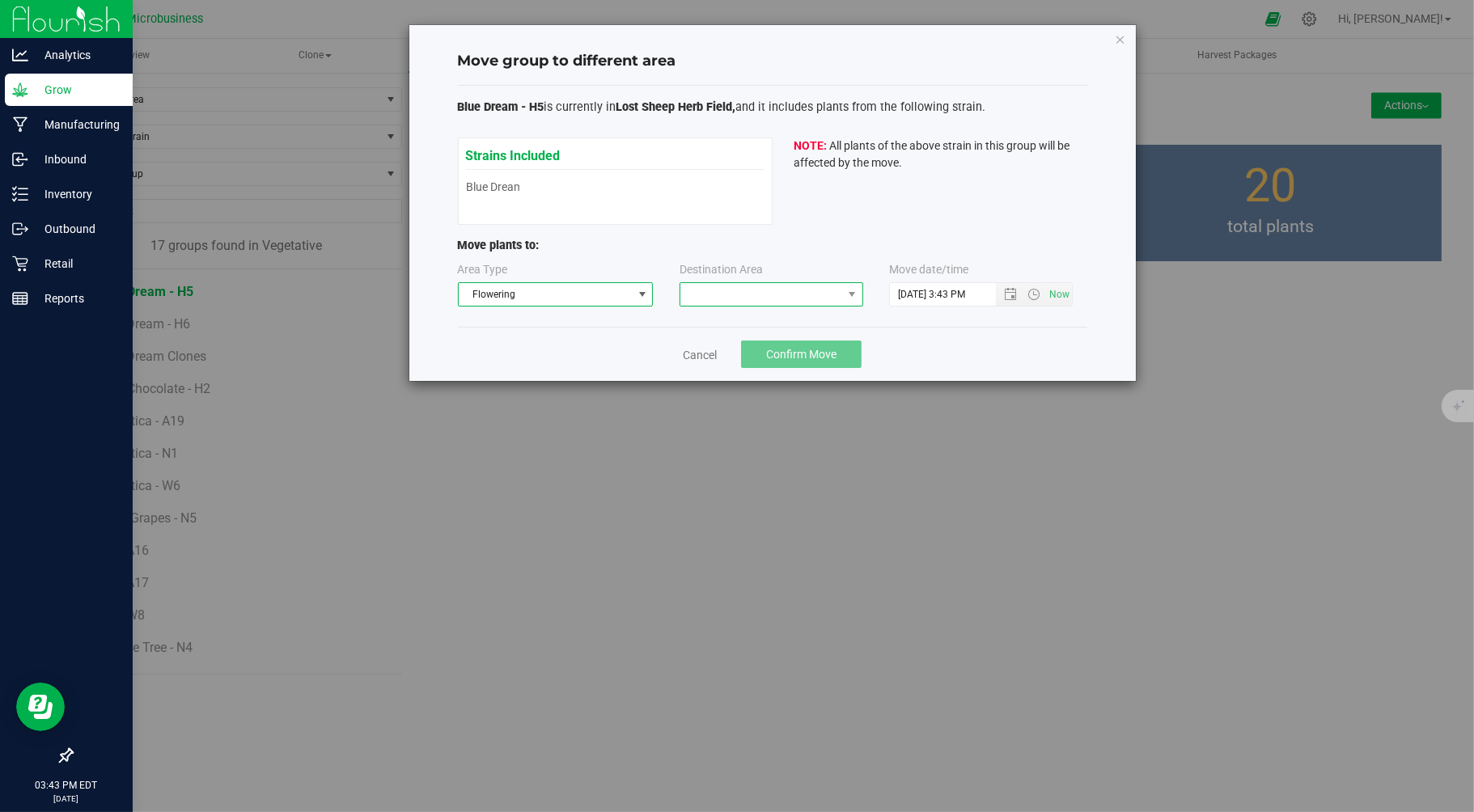
click at [708, 292] on span at bounding box center [761, 294] width 162 height 23
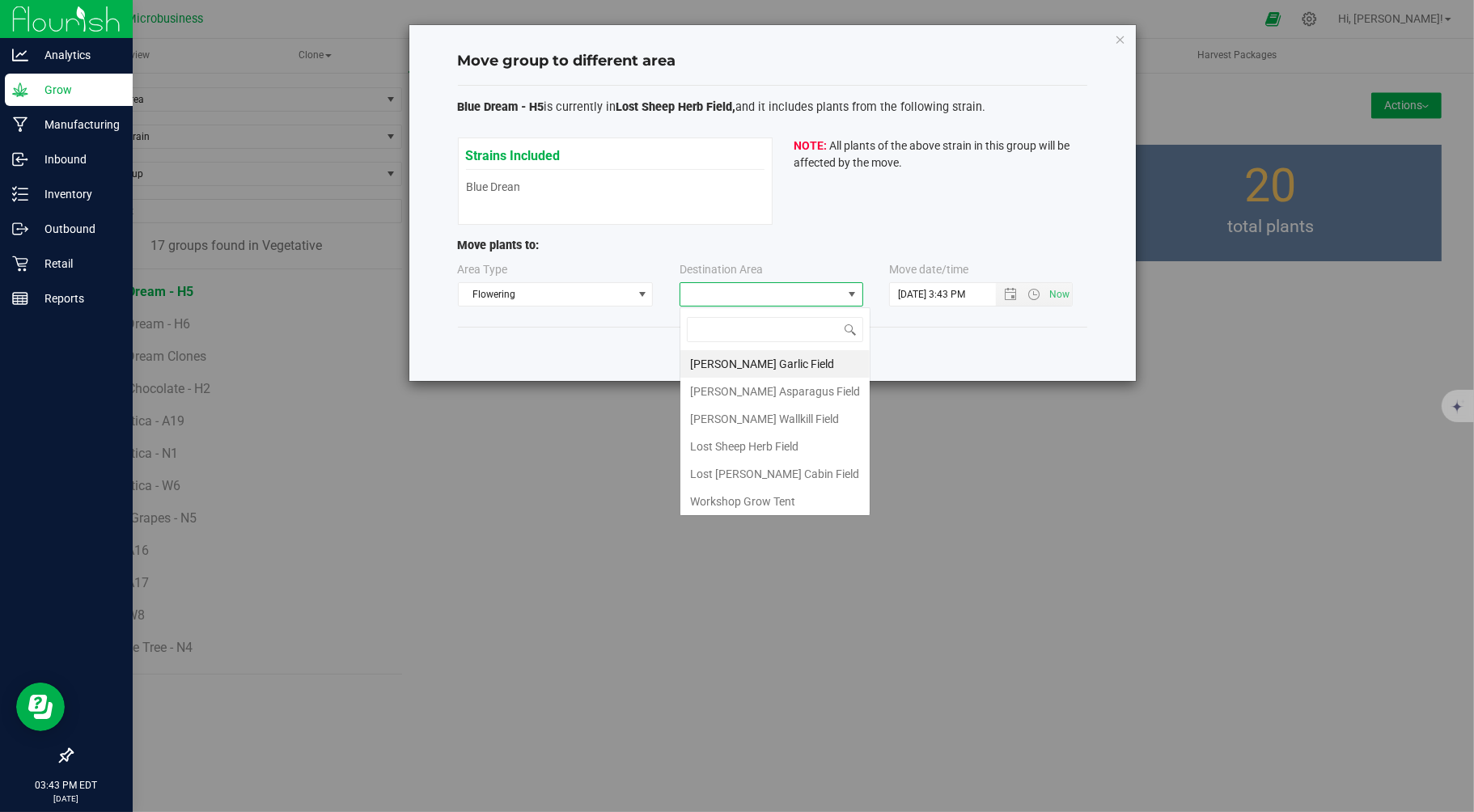
scroll to position [25, 183]
click at [735, 446] on li "Lost Sheep Herb Field" at bounding box center [774, 446] width 189 height 27
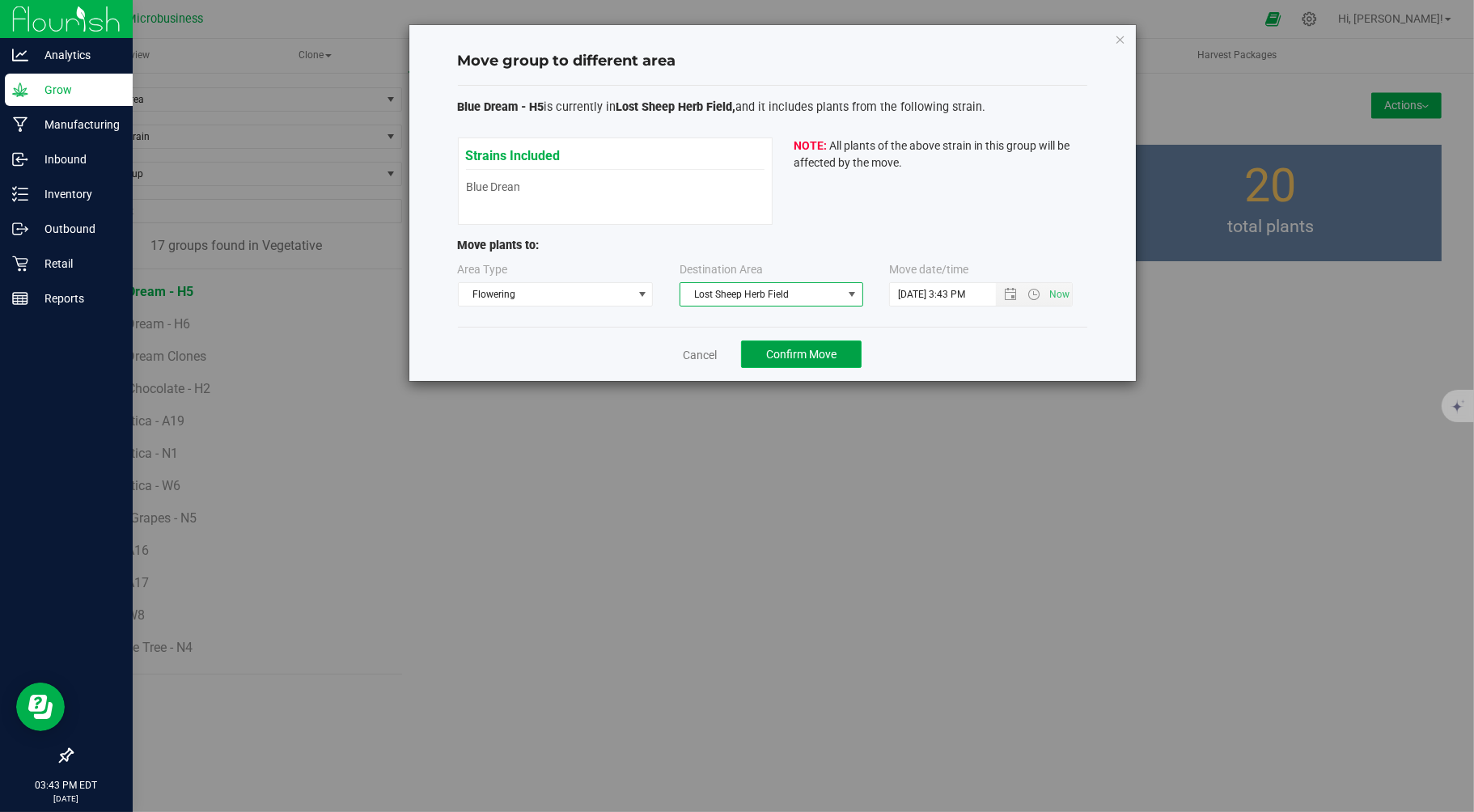
click at [846, 352] on button "Confirm Move" at bounding box center [801, 354] width 121 height 27
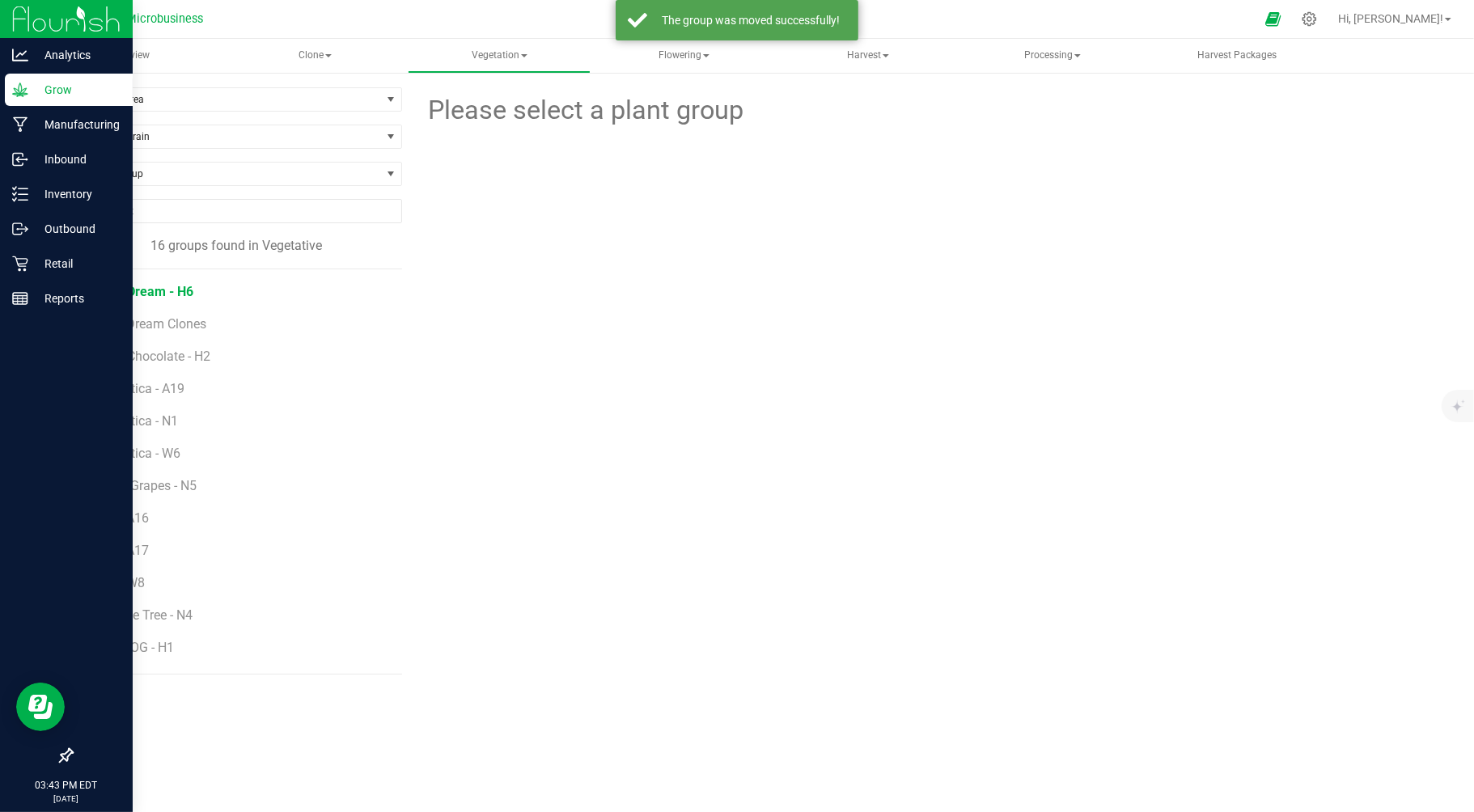
click at [184, 286] on span "Blue Dream - H6" at bounding box center [145, 291] width 95 height 15
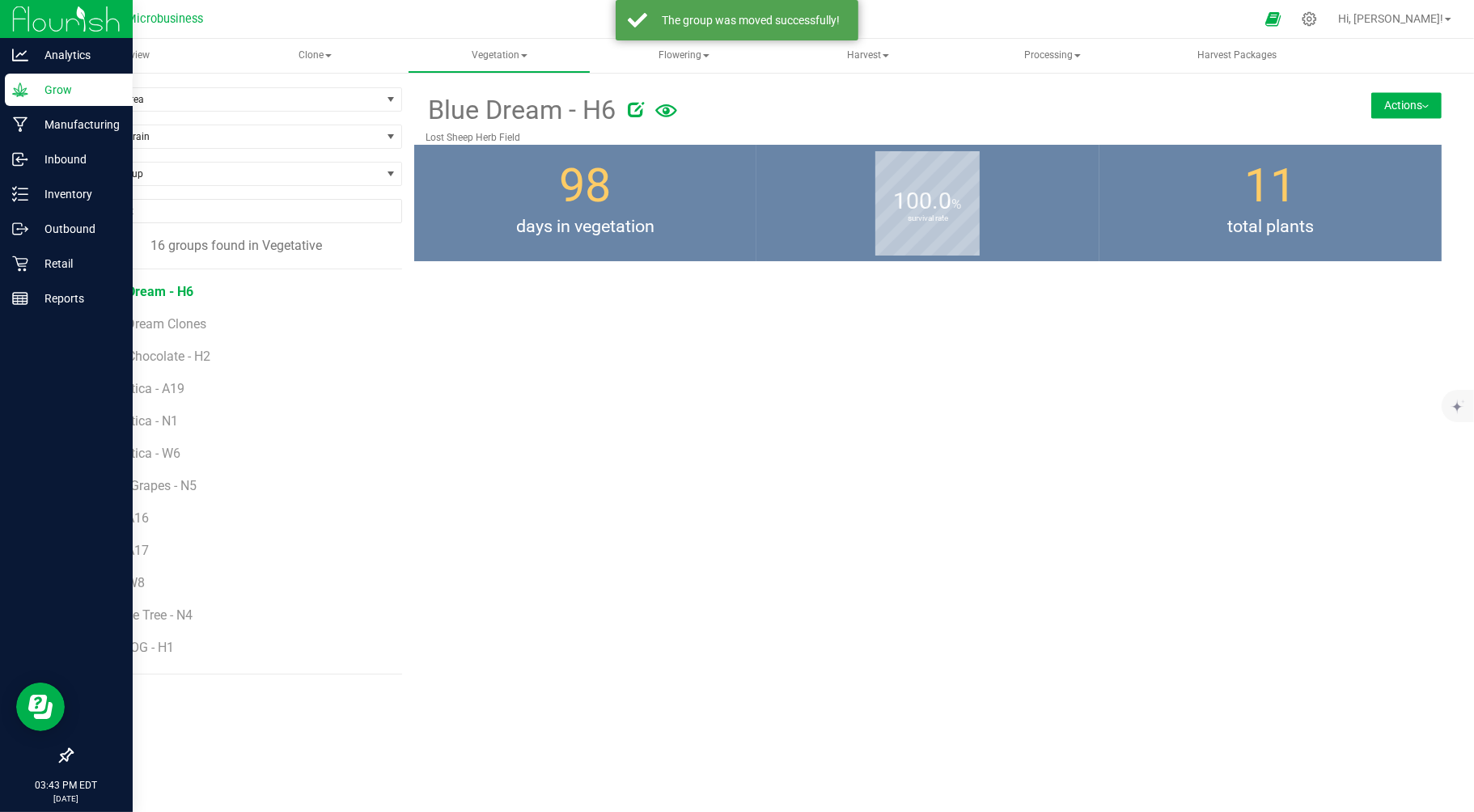
click at [1404, 111] on button "Actions" at bounding box center [1406, 105] width 70 height 26
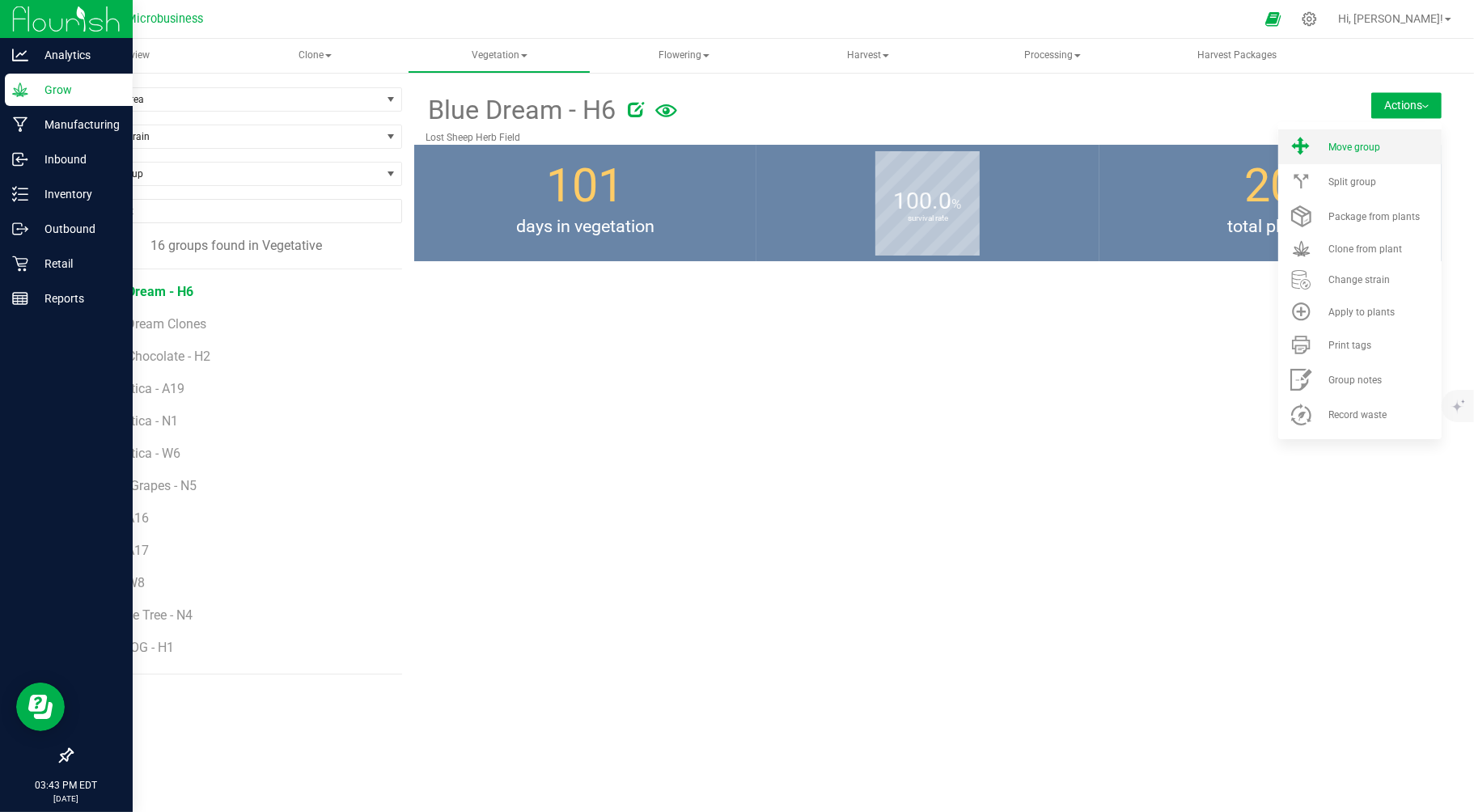
click at [1355, 156] on li "Move group" at bounding box center [1359, 146] width 163 height 34
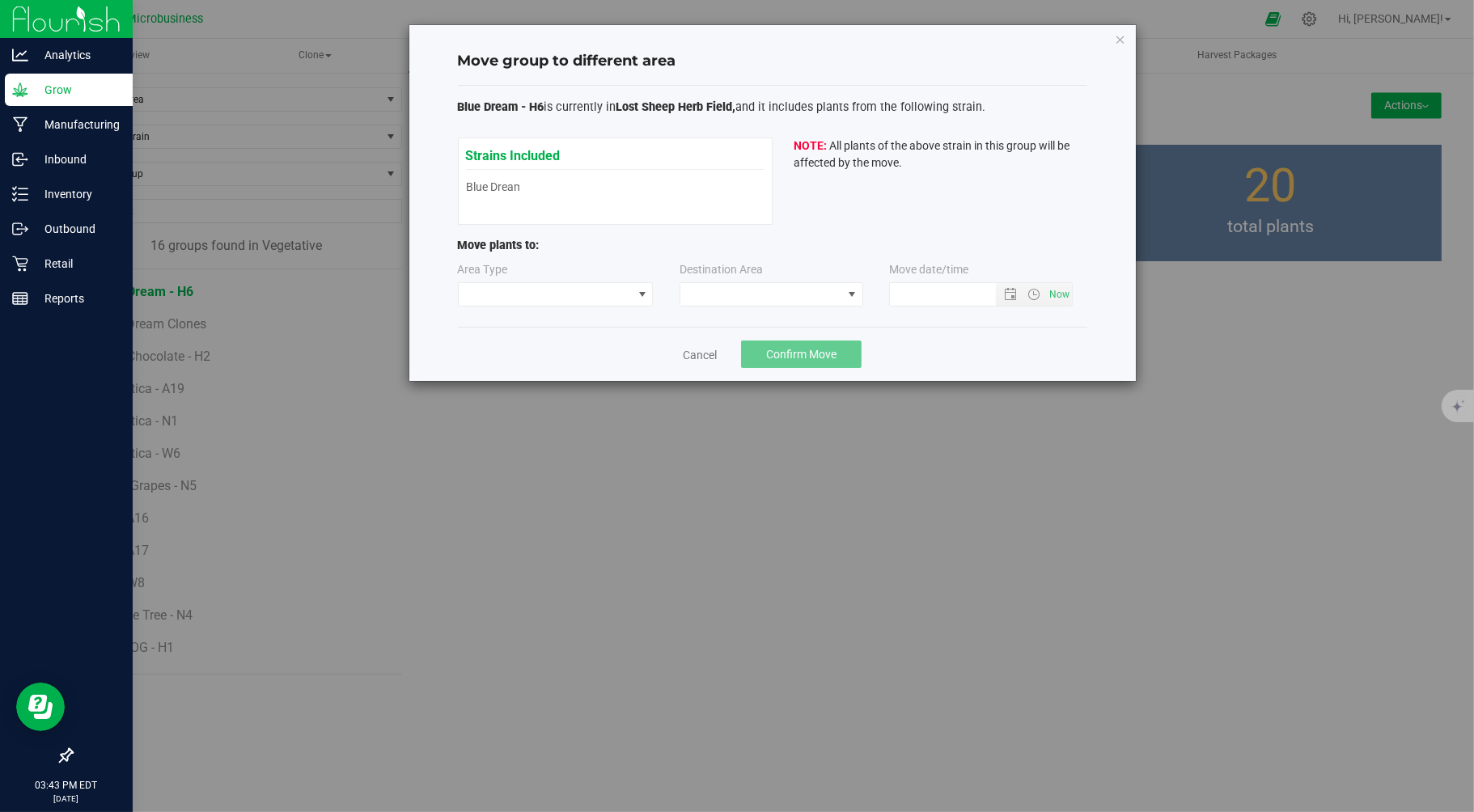
type input "9/24/2025 3:43 PM"
click at [559, 293] on span at bounding box center [545, 294] width 174 height 23
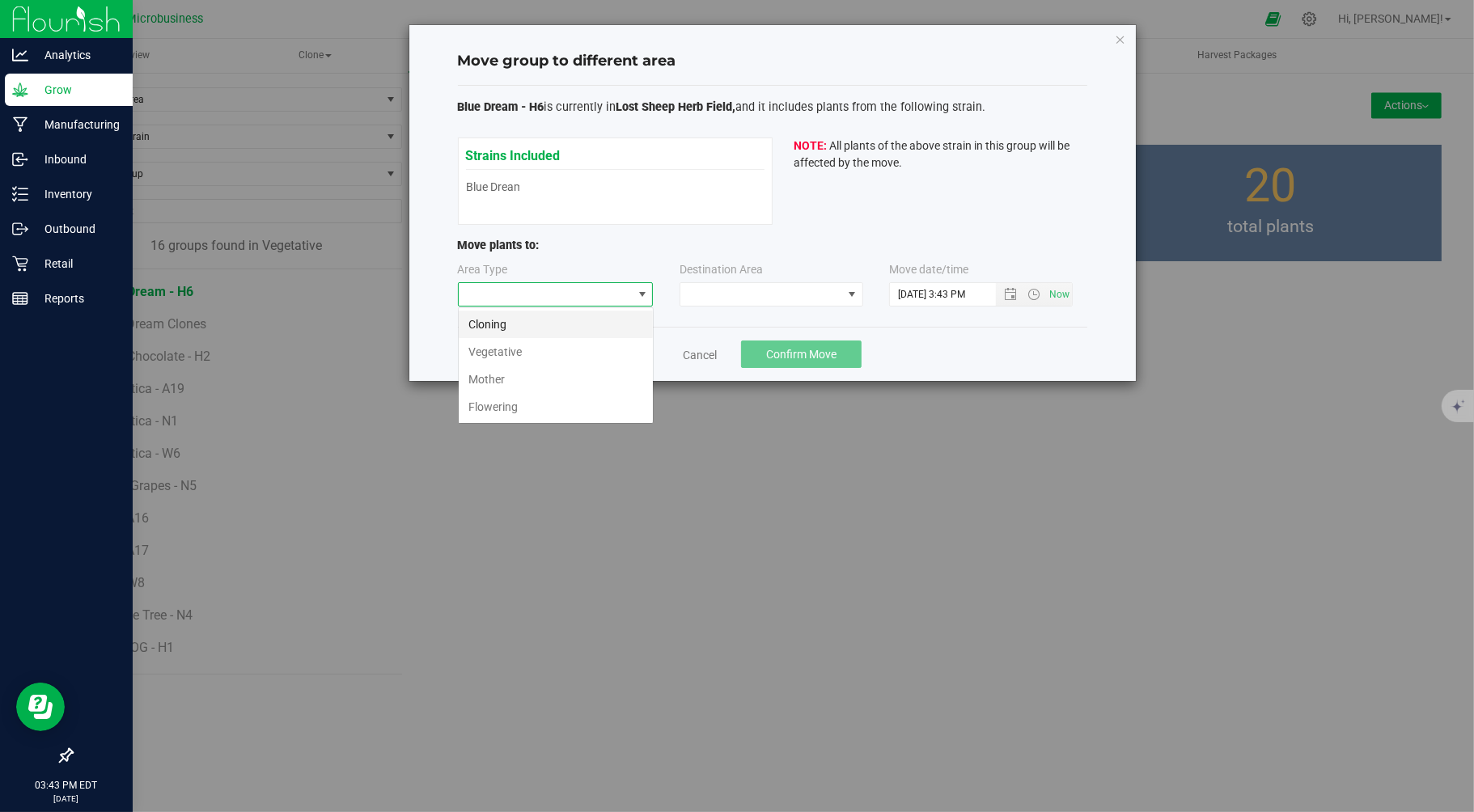
scroll to position [25, 195]
click at [508, 410] on li "Flowering" at bounding box center [556, 406] width 194 height 27
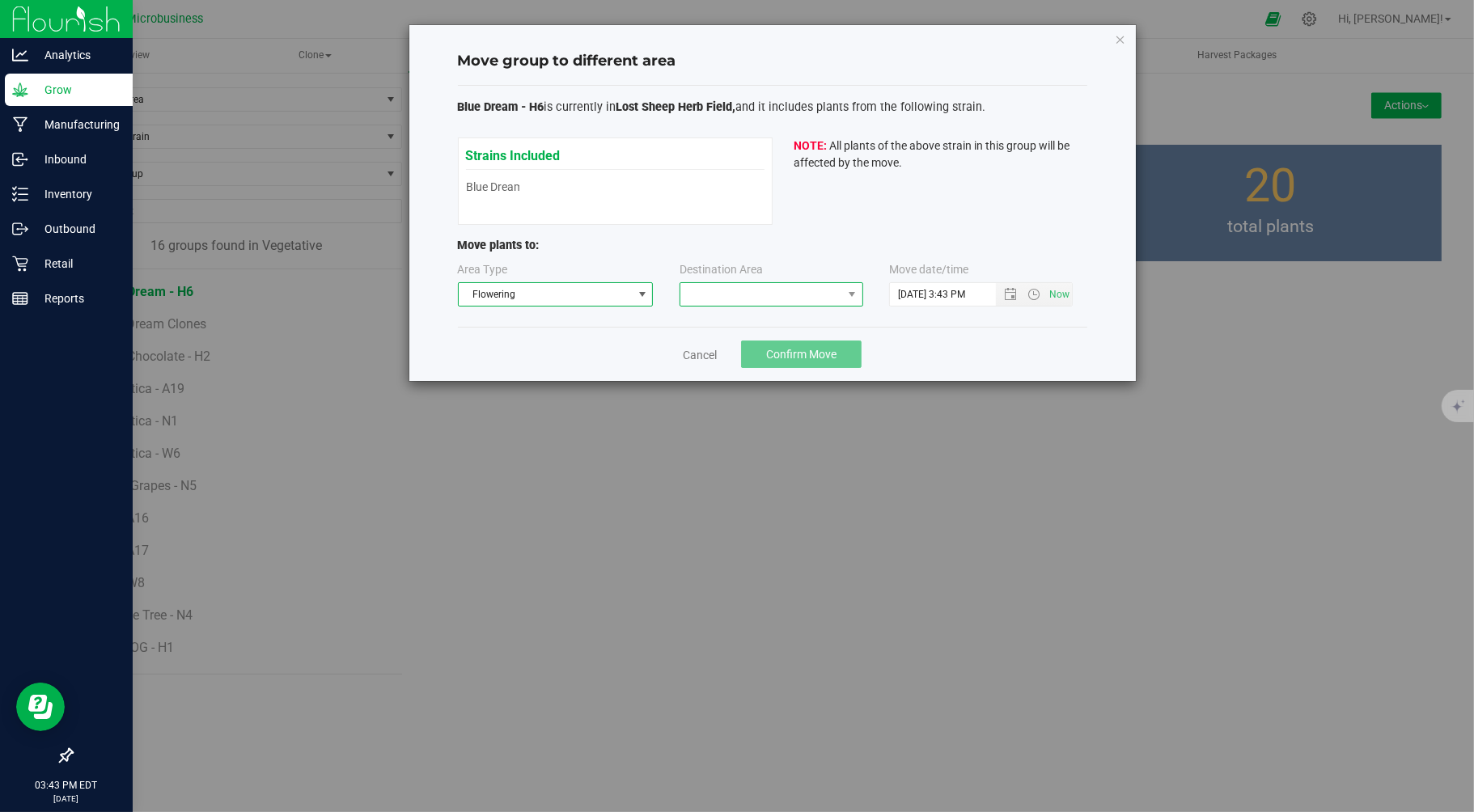
click at [754, 290] on span at bounding box center [761, 294] width 162 height 23
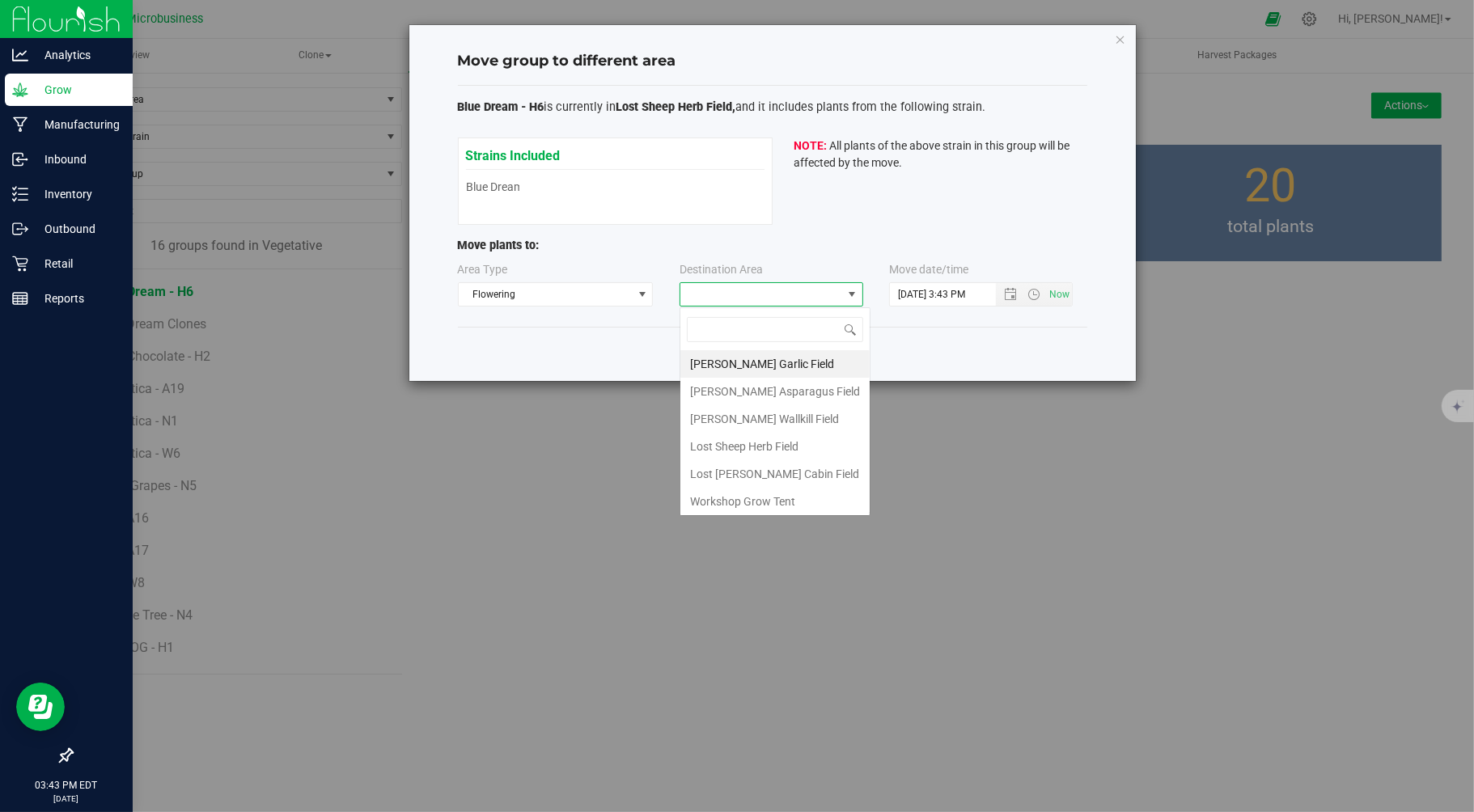
scroll to position [25, 183]
click at [761, 450] on li "Lost Sheep Herb Field" at bounding box center [774, 446] width 189 height 27
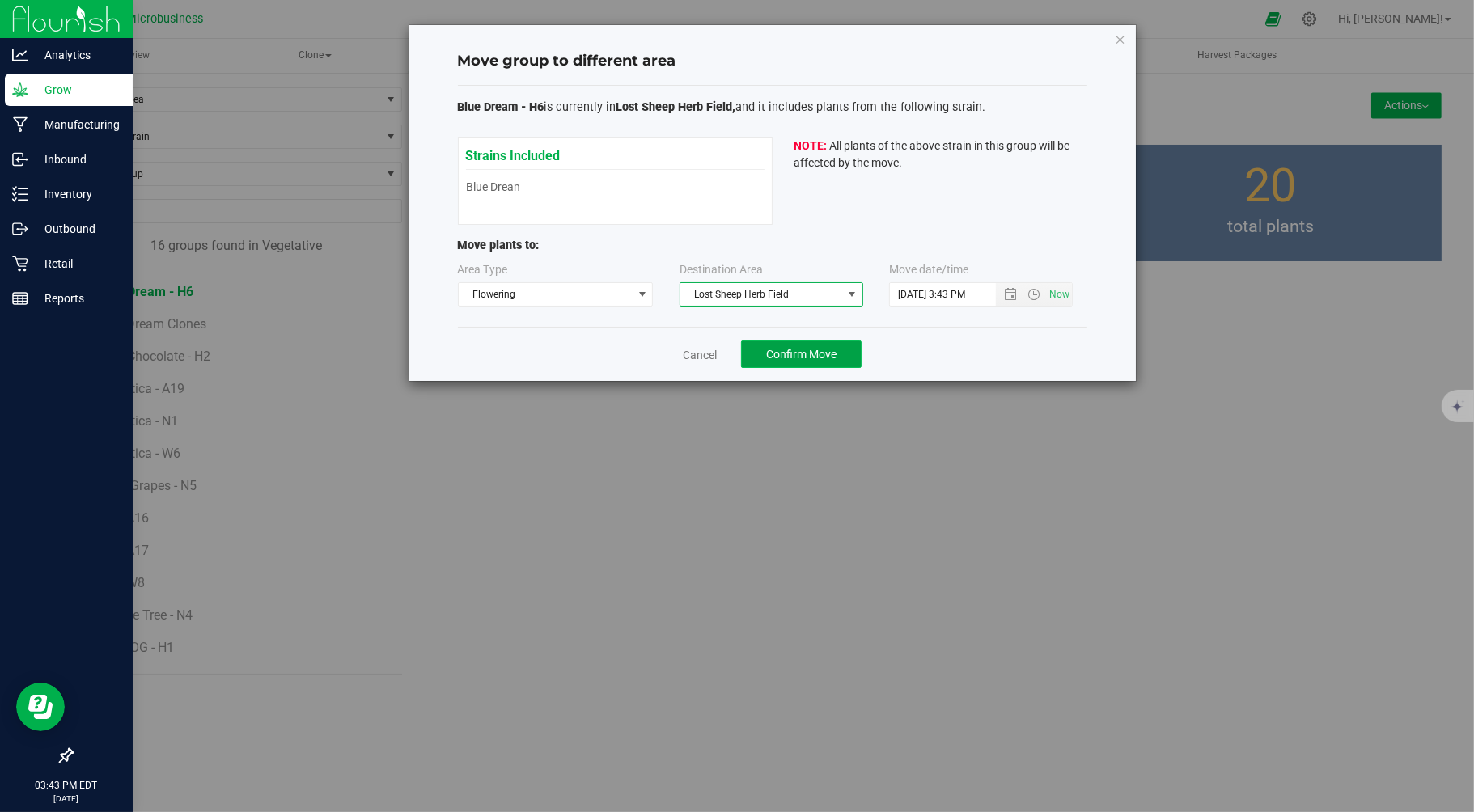
click at [787, 357] on span "Confirm Move" at bounding box center [802, 354] width 70 height 13
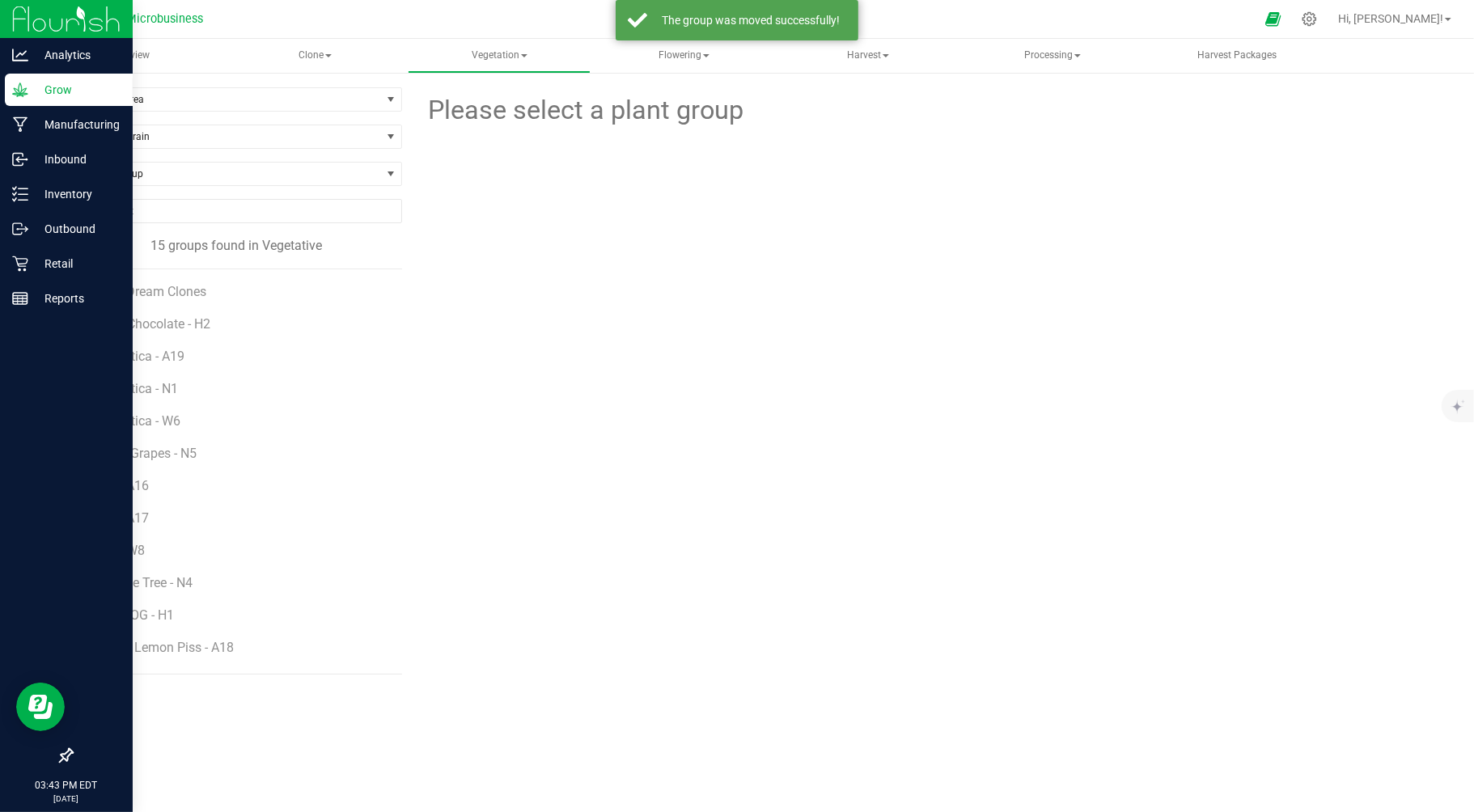
click at [167, 292] on span "Blue Dream Clones" at bounding box center [152, 291] width 108 height 15
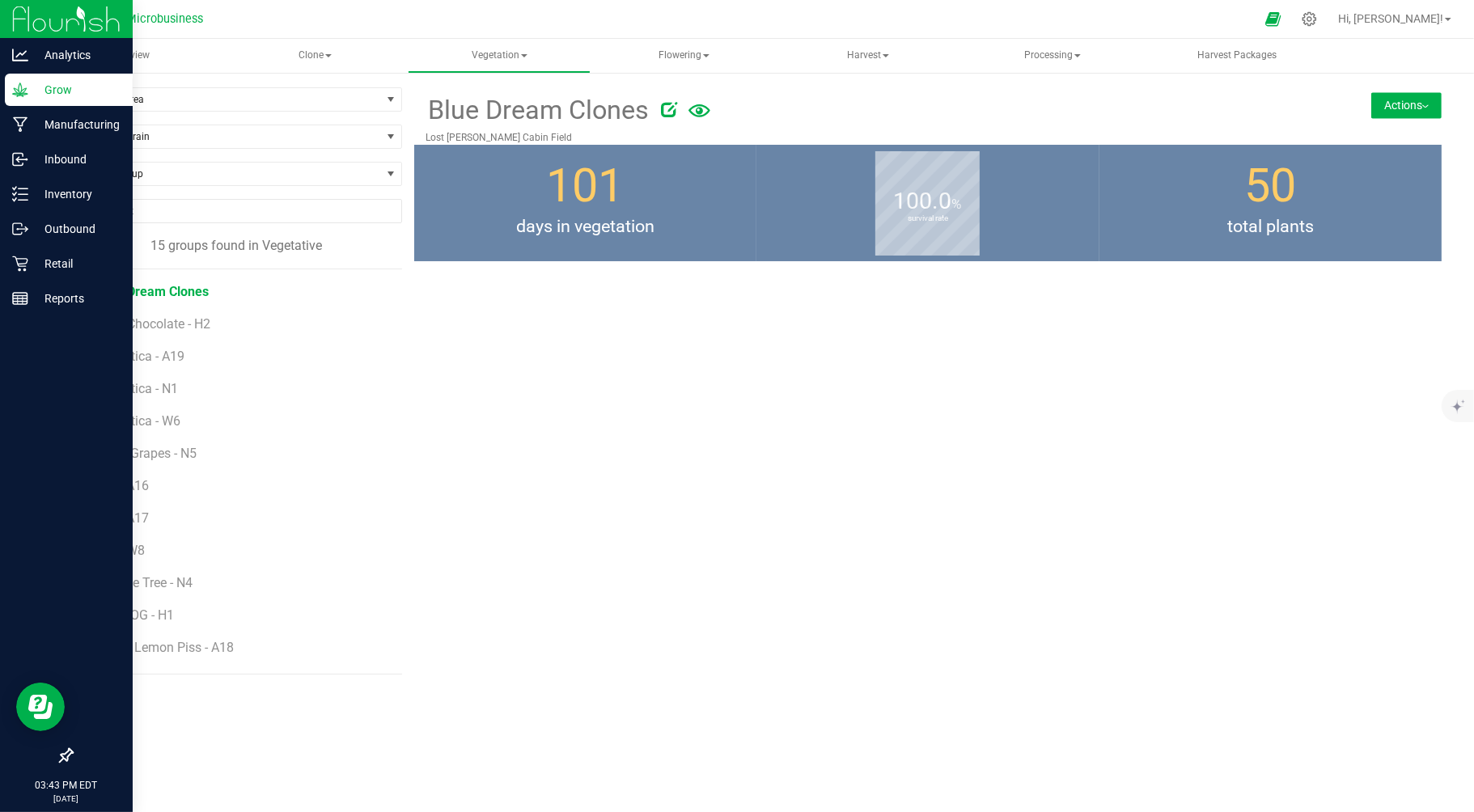
click at [1413, 101] on button "Actions" at bounding box center [1406, 105] width 70 height 26
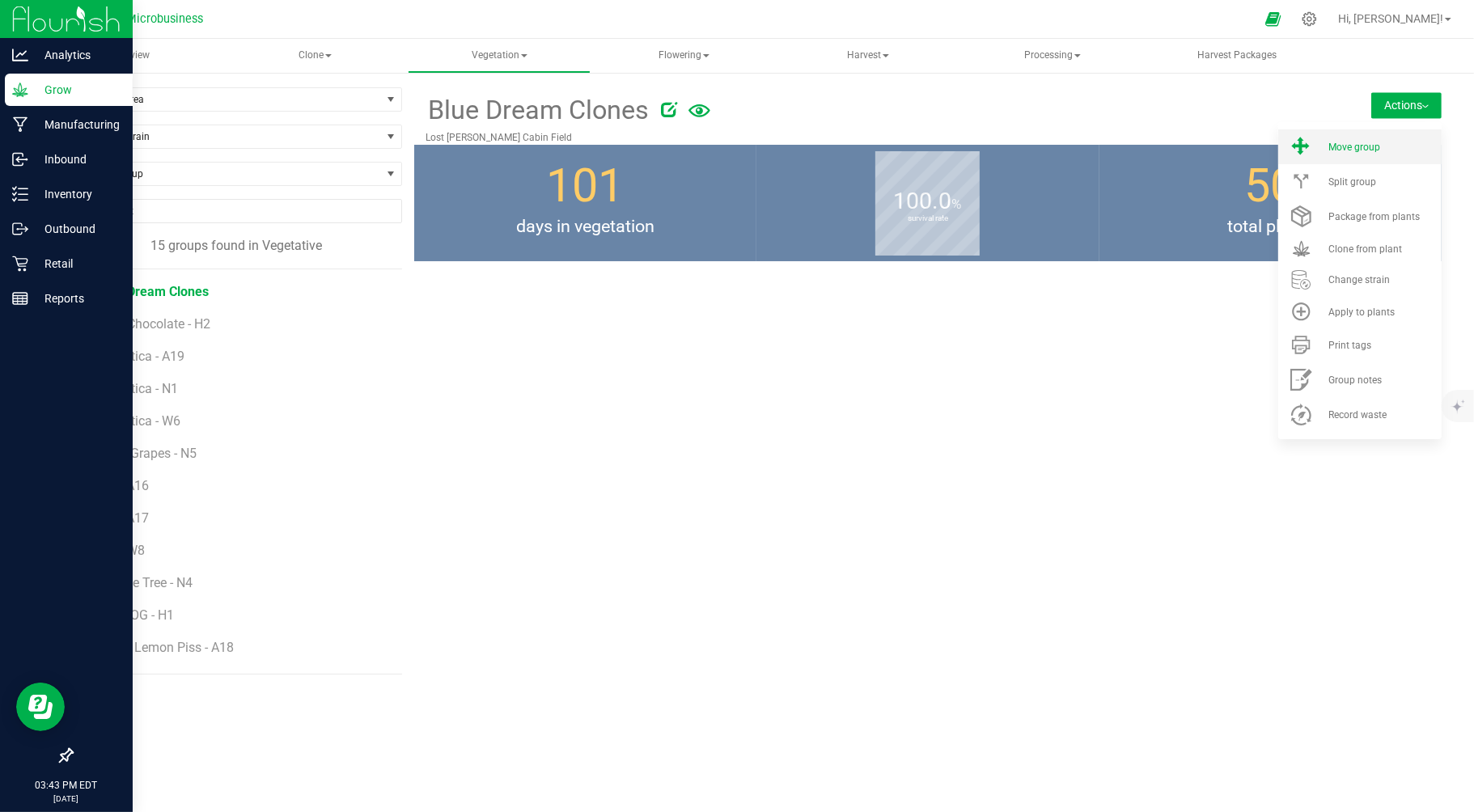
click at [1352, 139] on li "Move group" at bounding box center [1359, 146] width 163 height 34
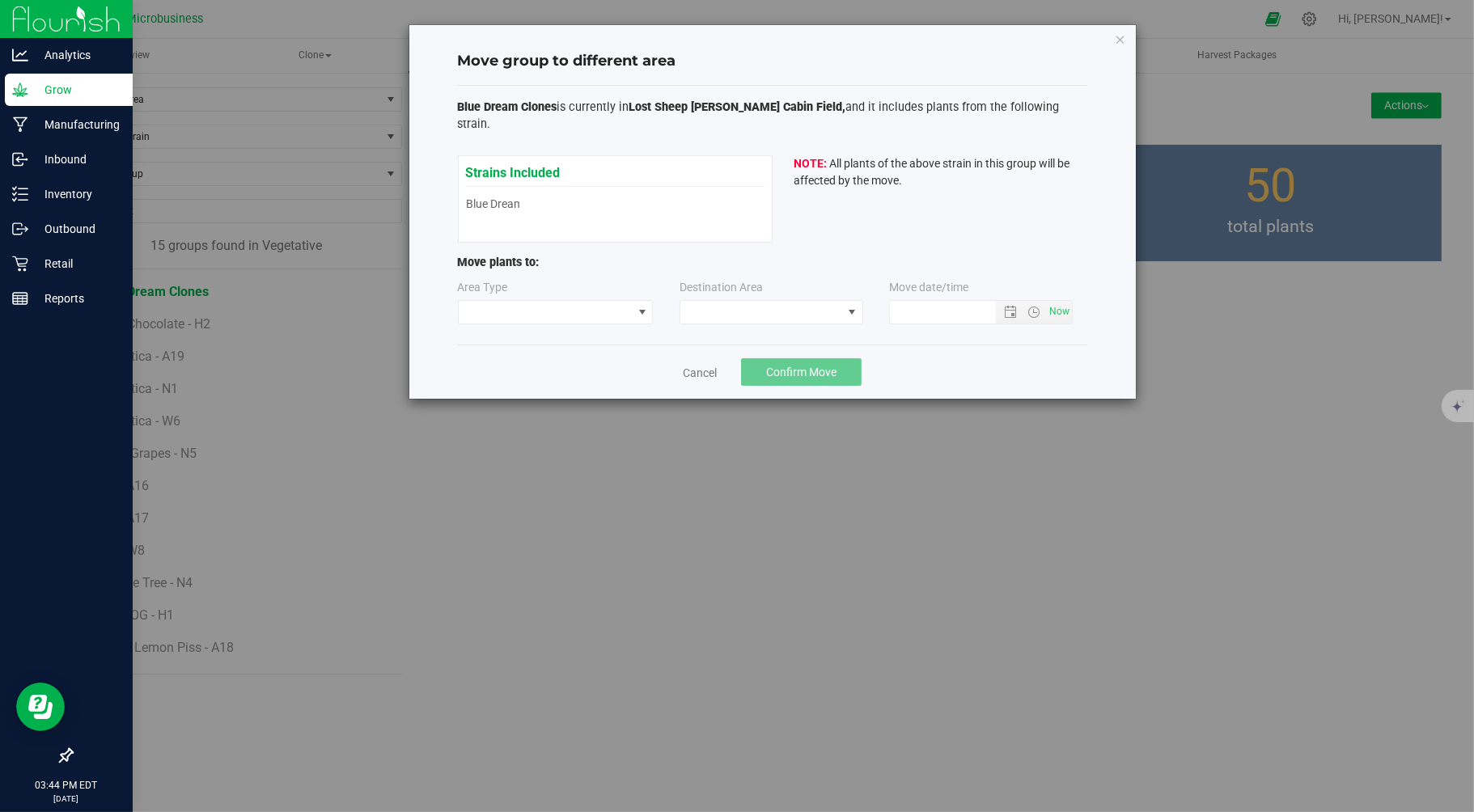
type input "9/24/2025 3:44 PM"
click at [551, 301] on span at bounding box center [545, 313] width 174 height 23
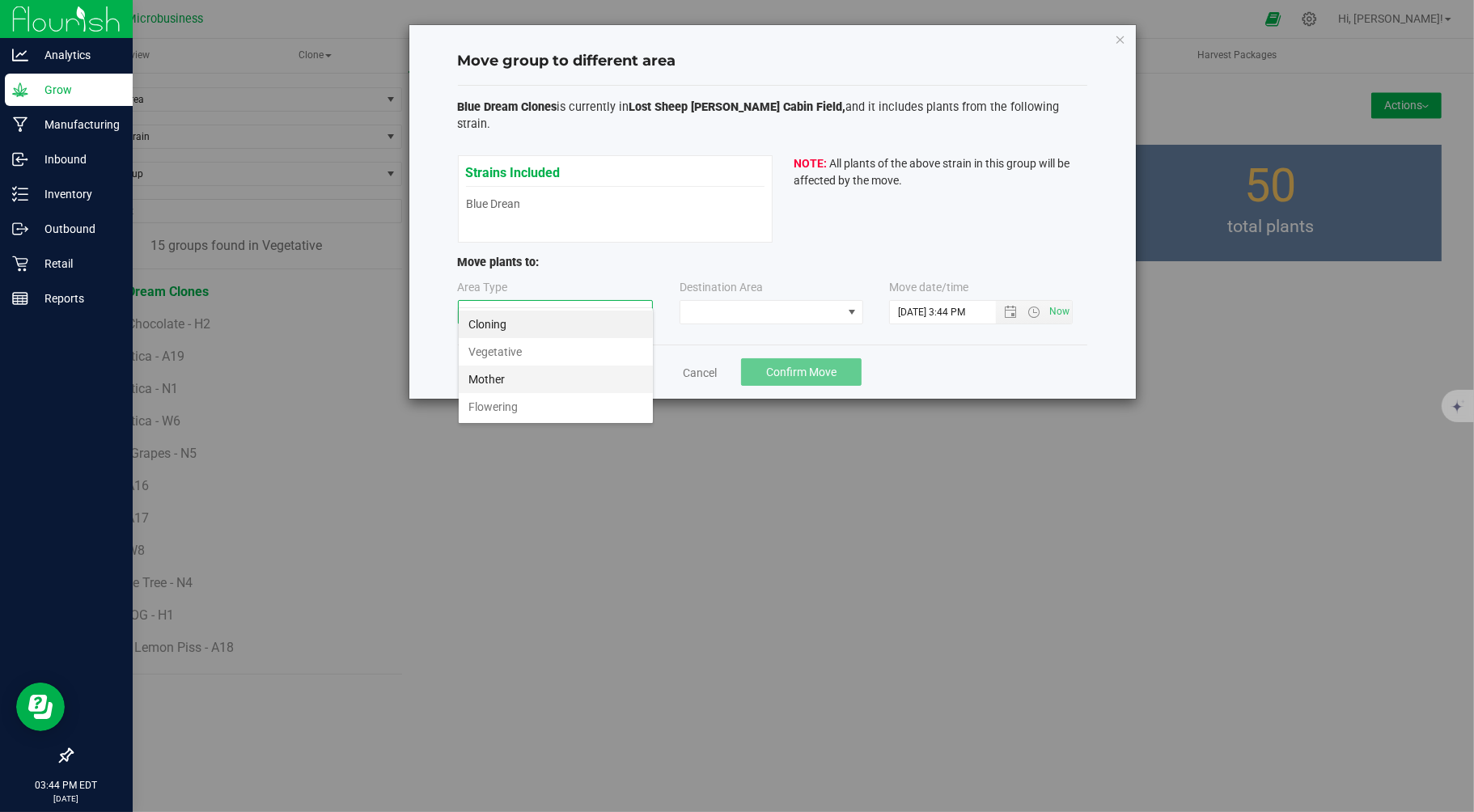
scroll to position [25, 195]
click at [492, 407] on li "Flowering" at bounding box center [556, 406] width 194 height 27
click at [737, 301] on span at bounding box center [761, 313] width 162 height 23
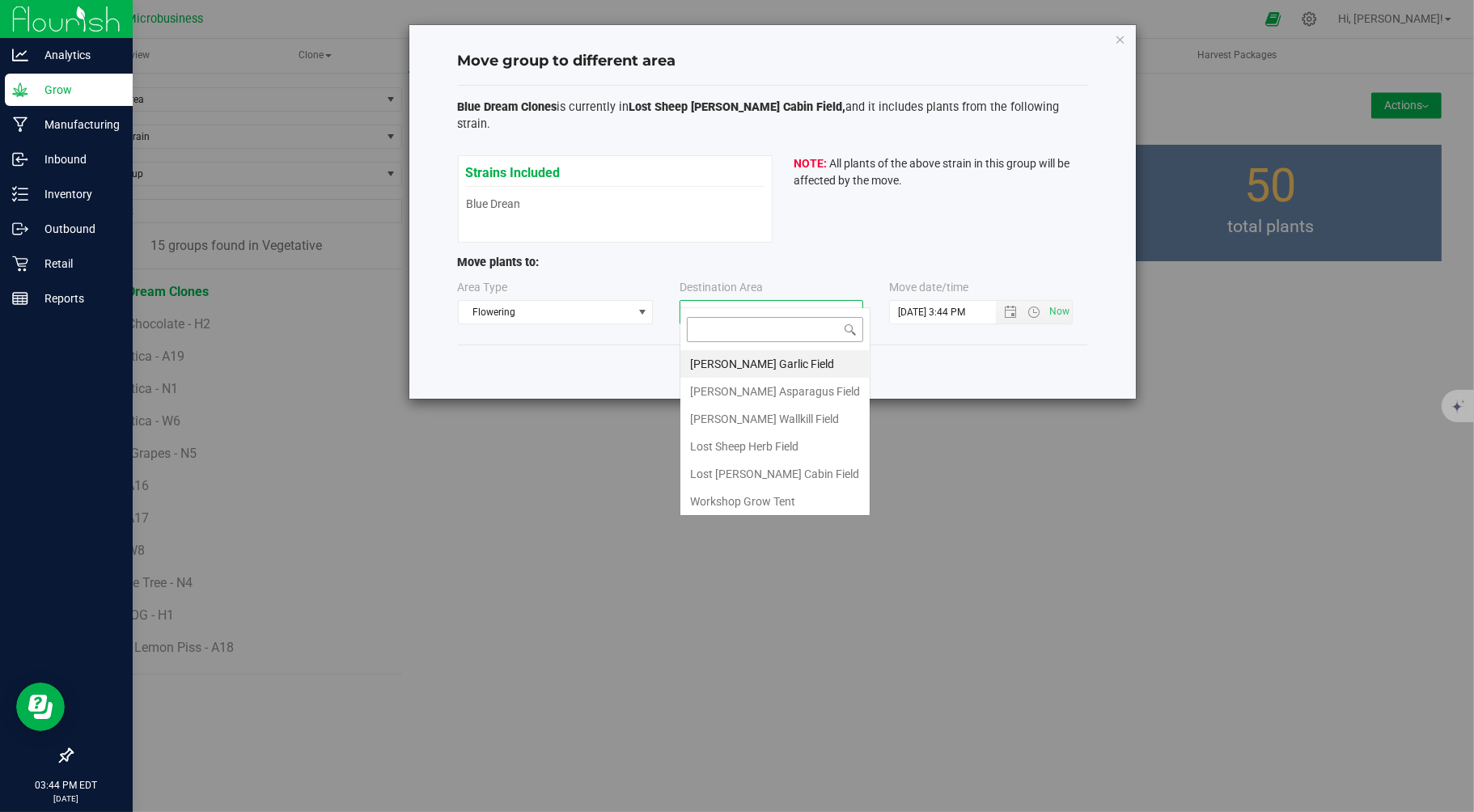
scroll to position [25, 183]
click at [740, 468] on li "Lost Sheep Nelson Cabin Field" at bounding box center [774, 473] width 189 height 27
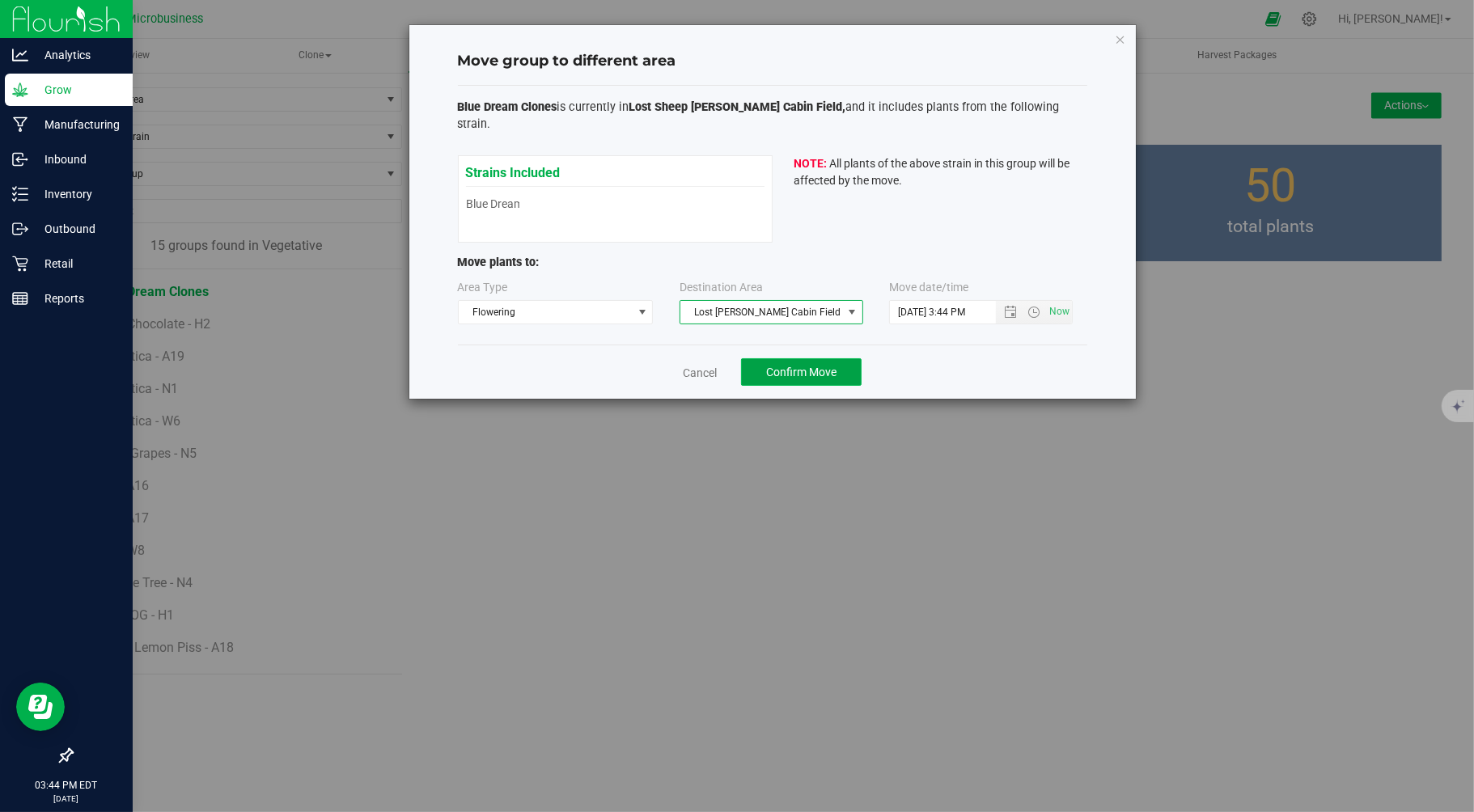
click at [791, 365] on span "Confirm Move" at bounding box center [802, 372] width 70 height 13
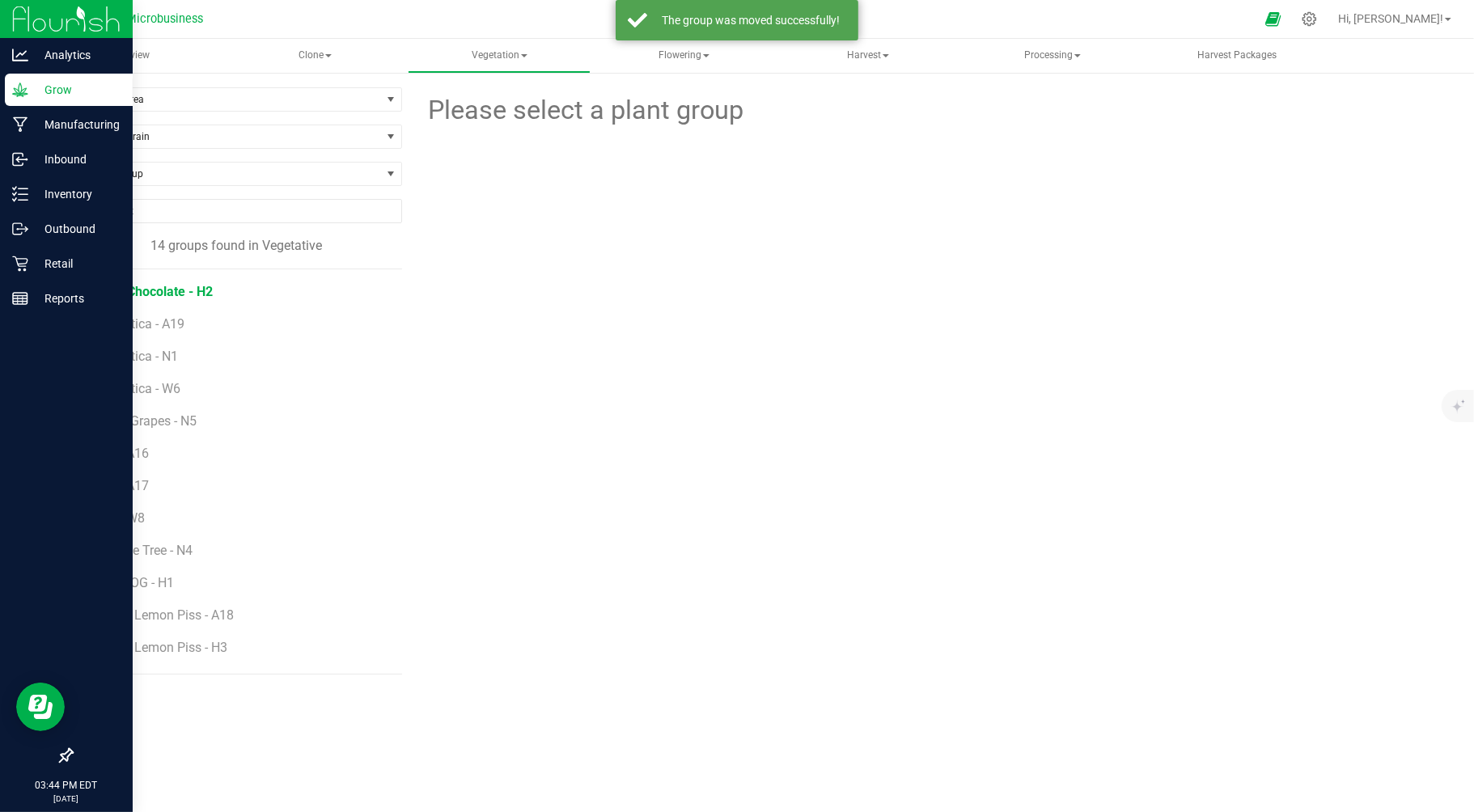
click at [157, 289] on span "Cold Chocolate - H2" at bounding box center [155, 291] width 115 height 15
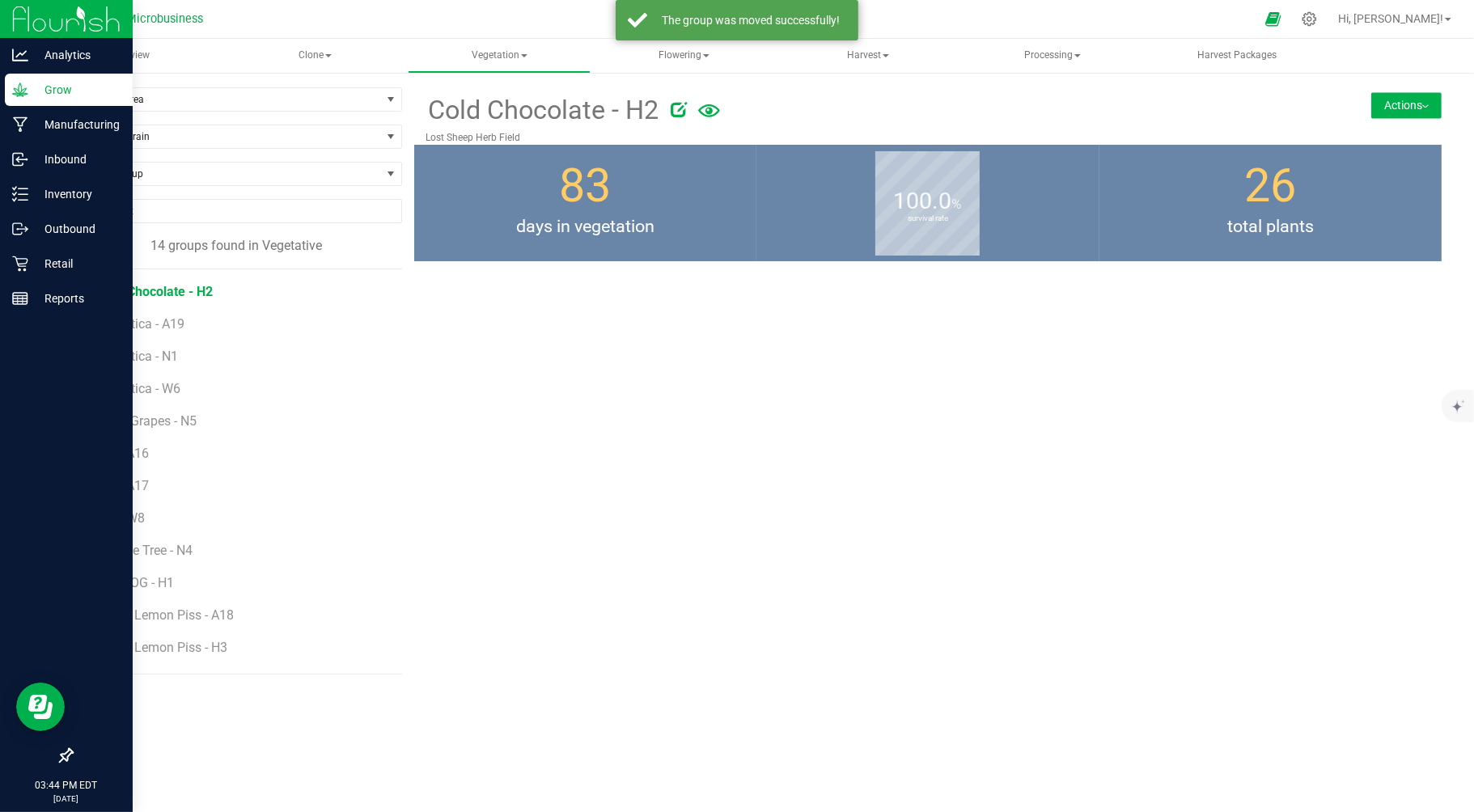
click at [1400, 107] on button "Actions" at bounding box center [1406, 105] width 70 height 26
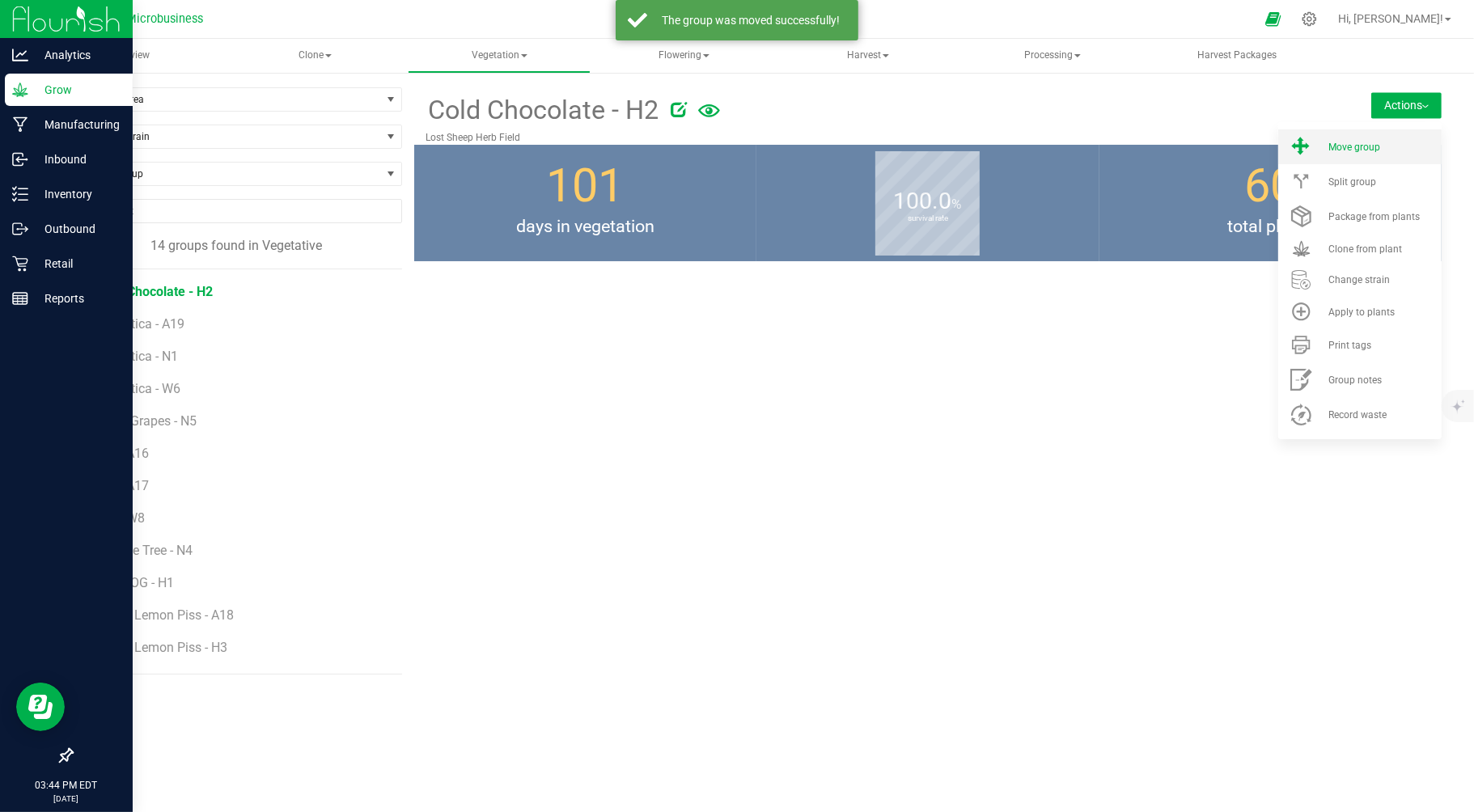
click at [1349, 150] on span "Move group" at bounding box center [1354, 147] width 52 height 11
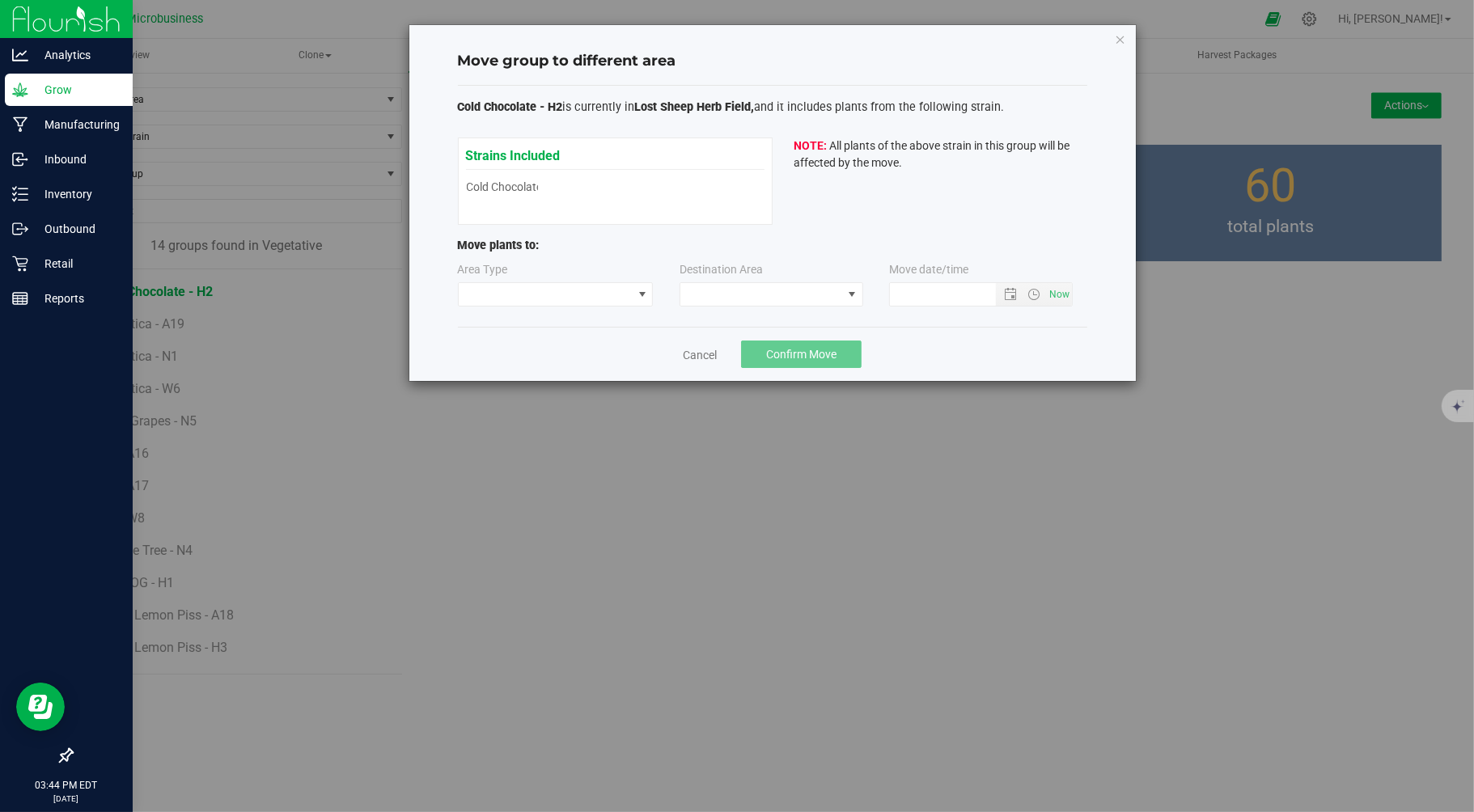
type input "9/24/2025 3:44 PM"
click at [540, 284] on span at bounding box center [545, 294] width 174 height 23
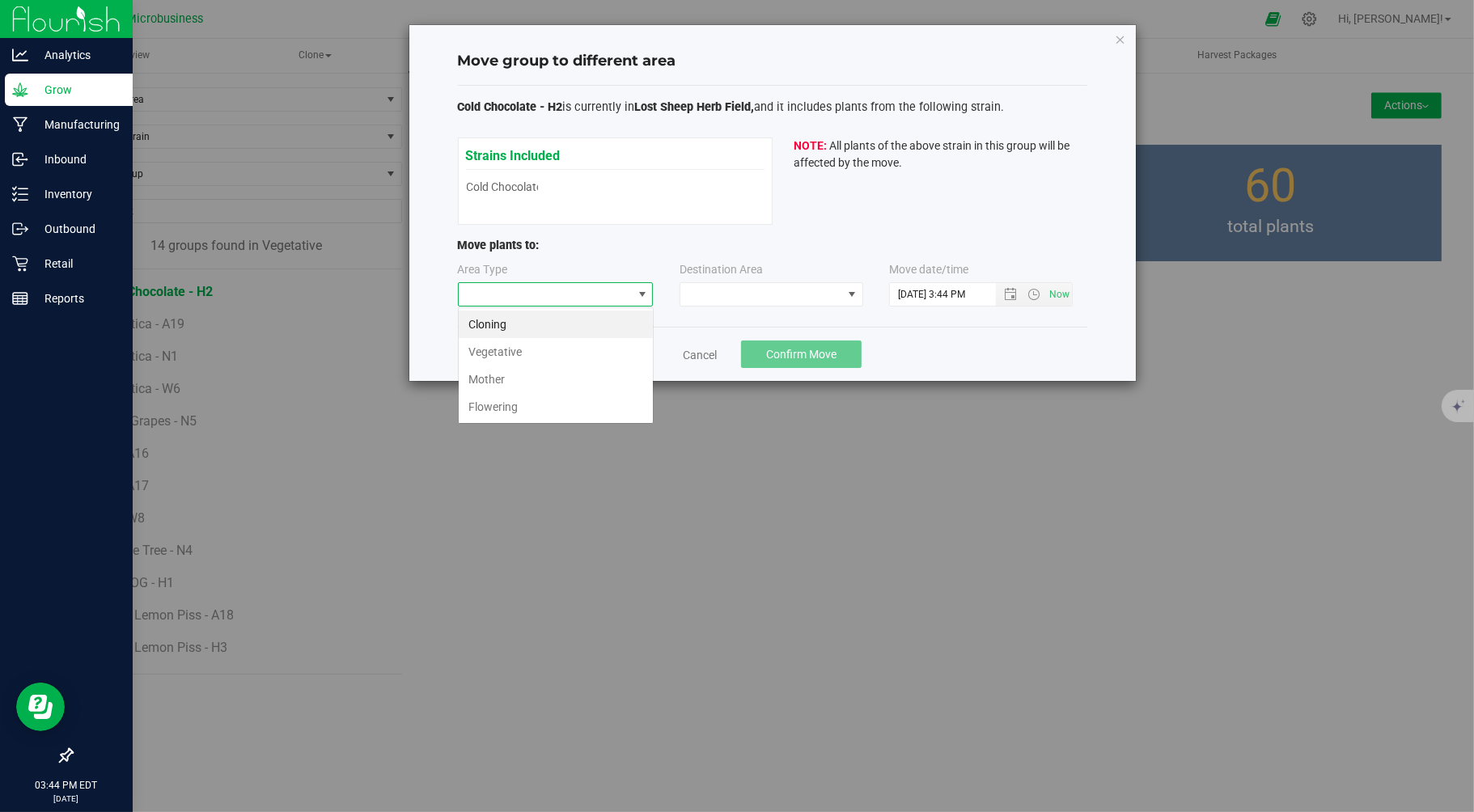
scroll to position [25, 195]
click at [493, 401] on li "Flowering" at bounding box center [556, 406] width 194 height 27
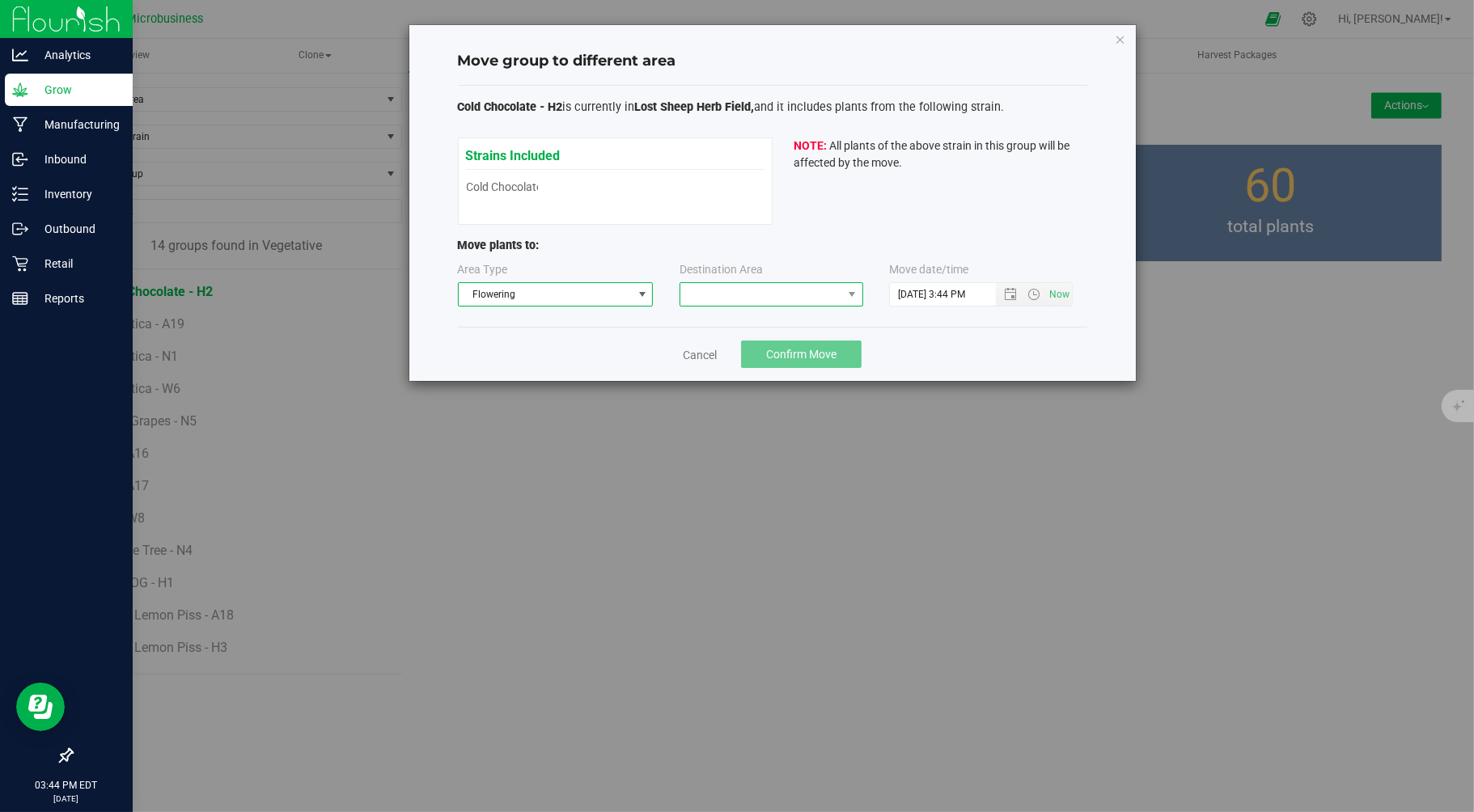
click at [752, 294] on span at bounding box center [761, 294] width 162 height 23
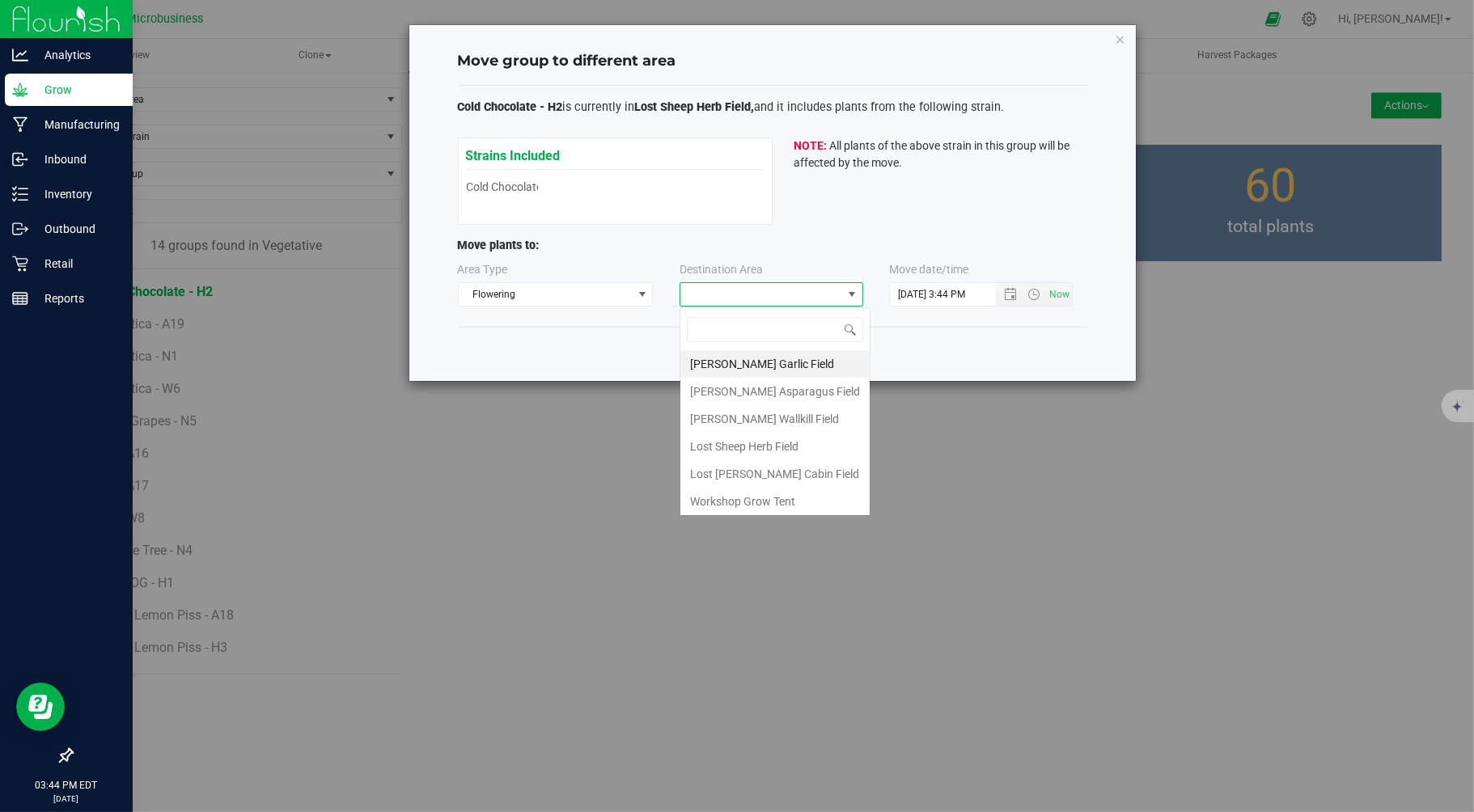
scroll to position [25, 183]
click at [739, 441] on li "Lost Sheep Herb Field" at bounding box center [774, 446] width 189 height 27
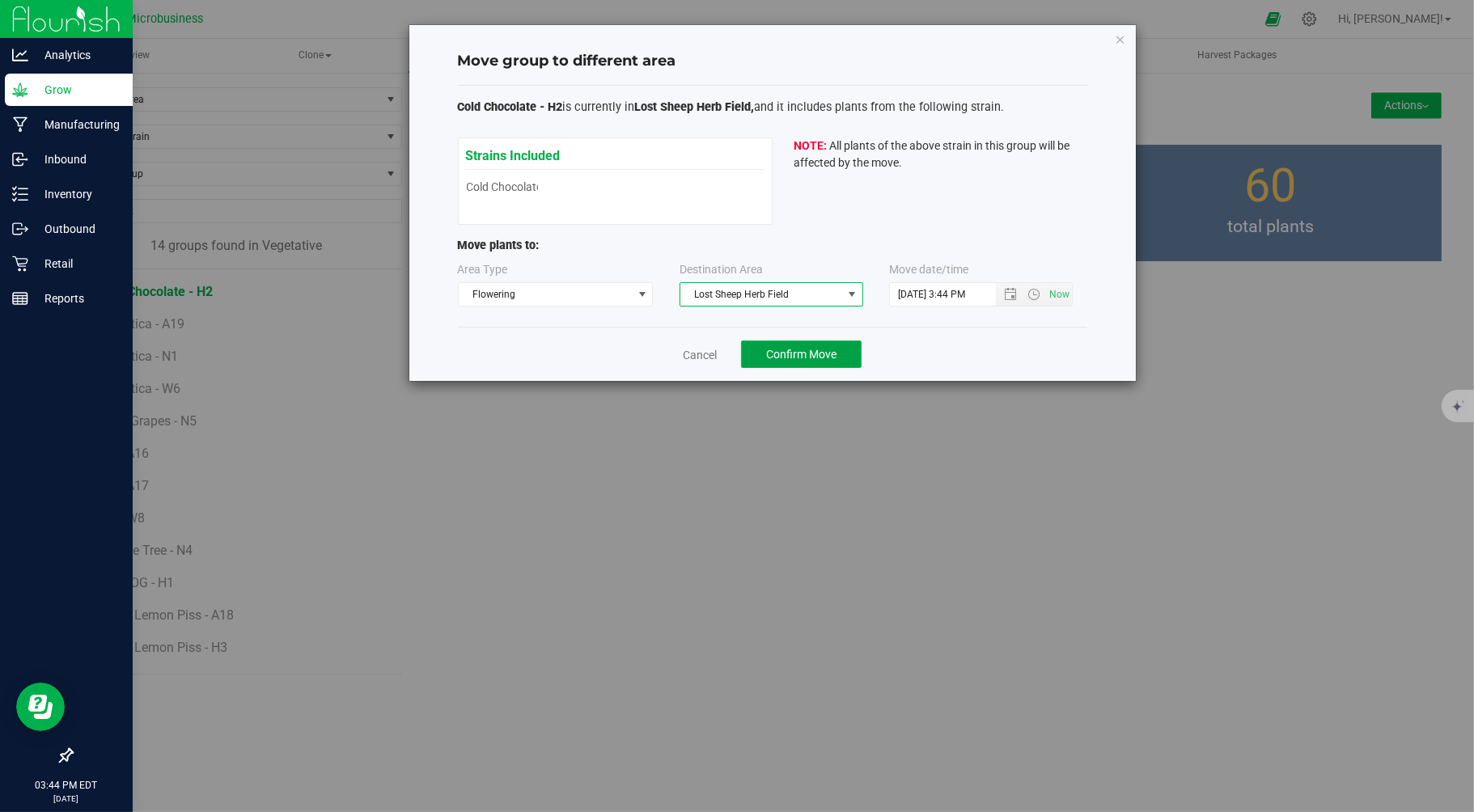
click at [775, 353] on span "Confirm Move" at bounding box center [802, 354] width 70 height 13
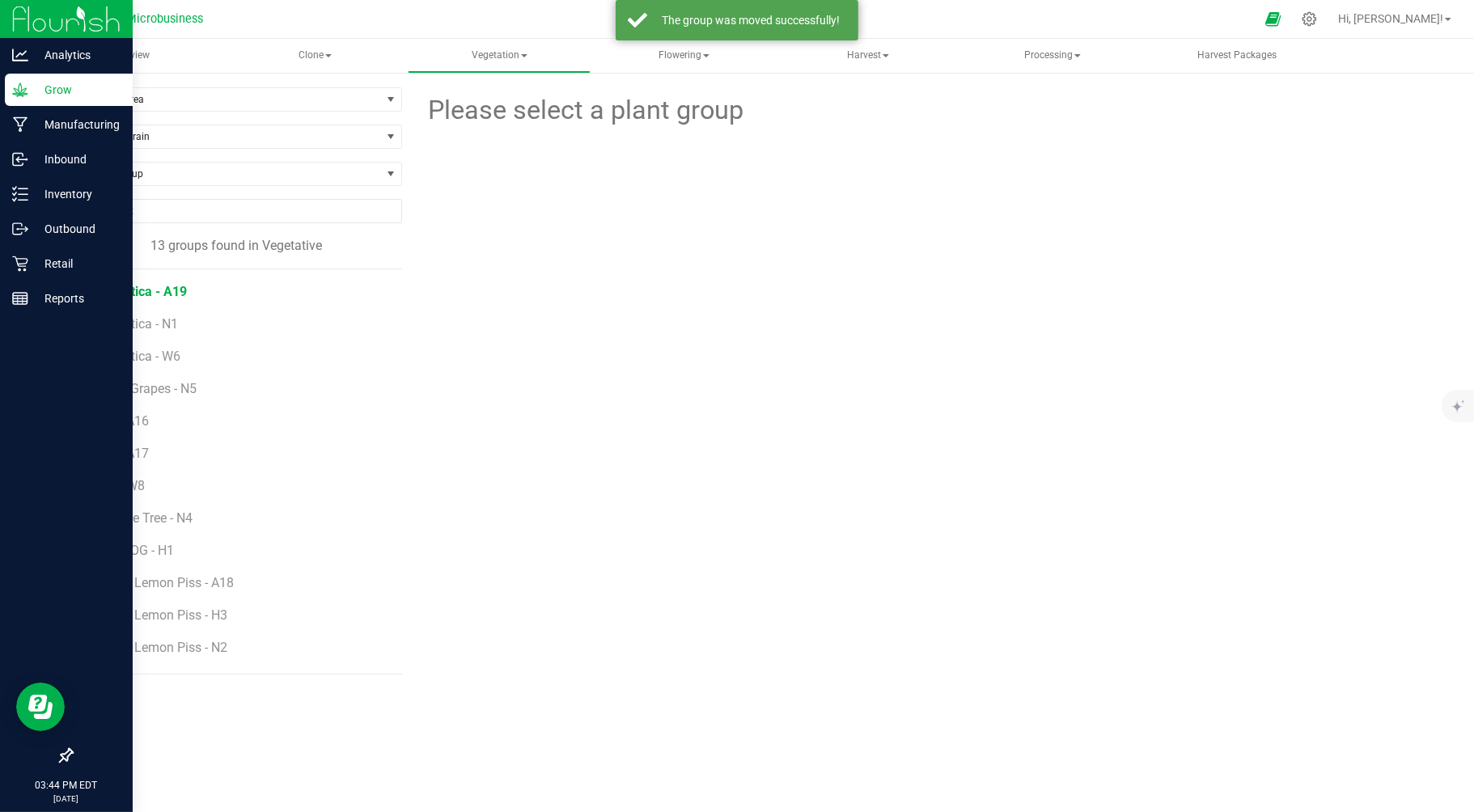
click at [147, 292] on span "Galactica - A19" at bounding box center [142, 291] width 89 height 15
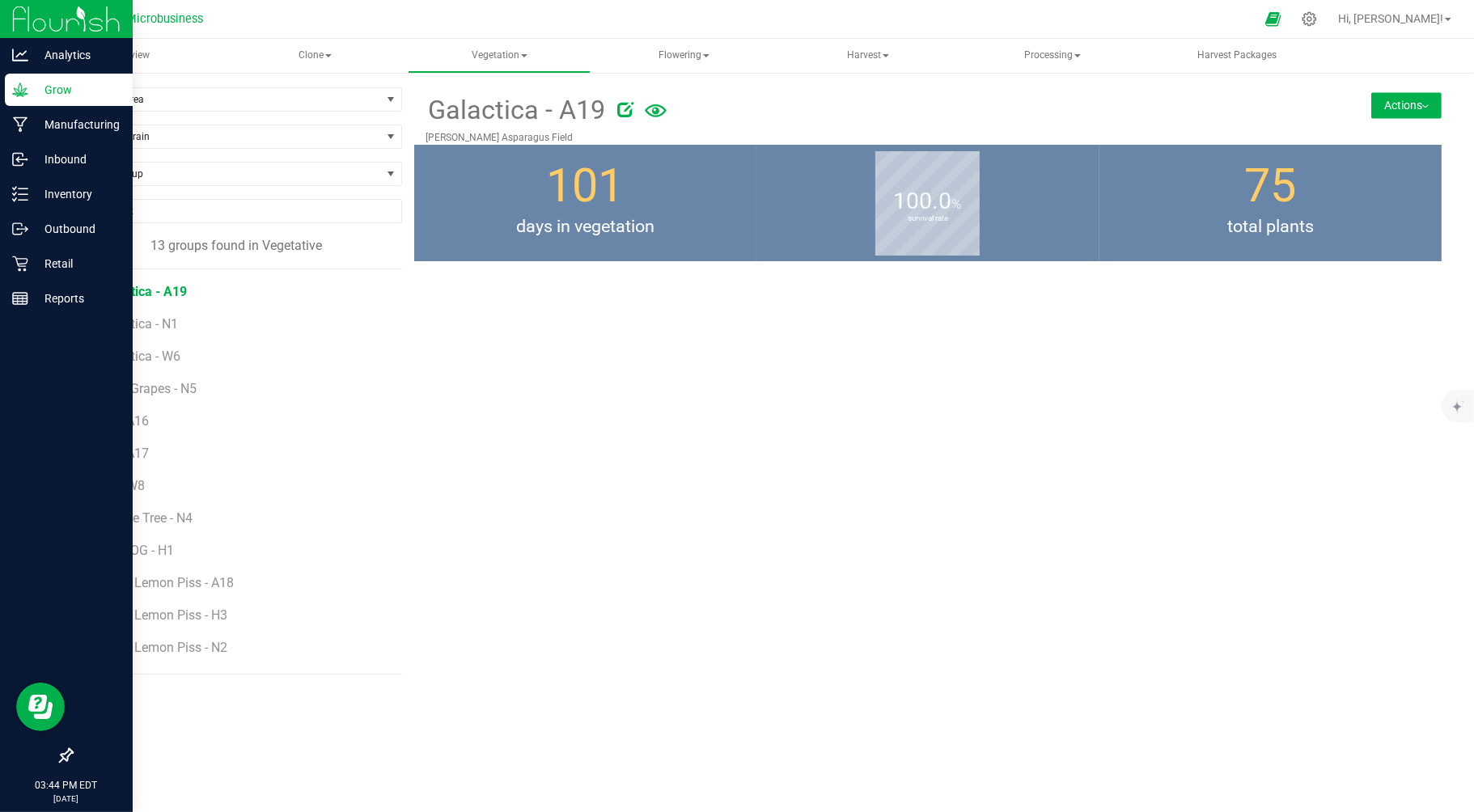
click at [1425, 110] on button "Actions" at bounding box center [1406, 105] width 70 height 26
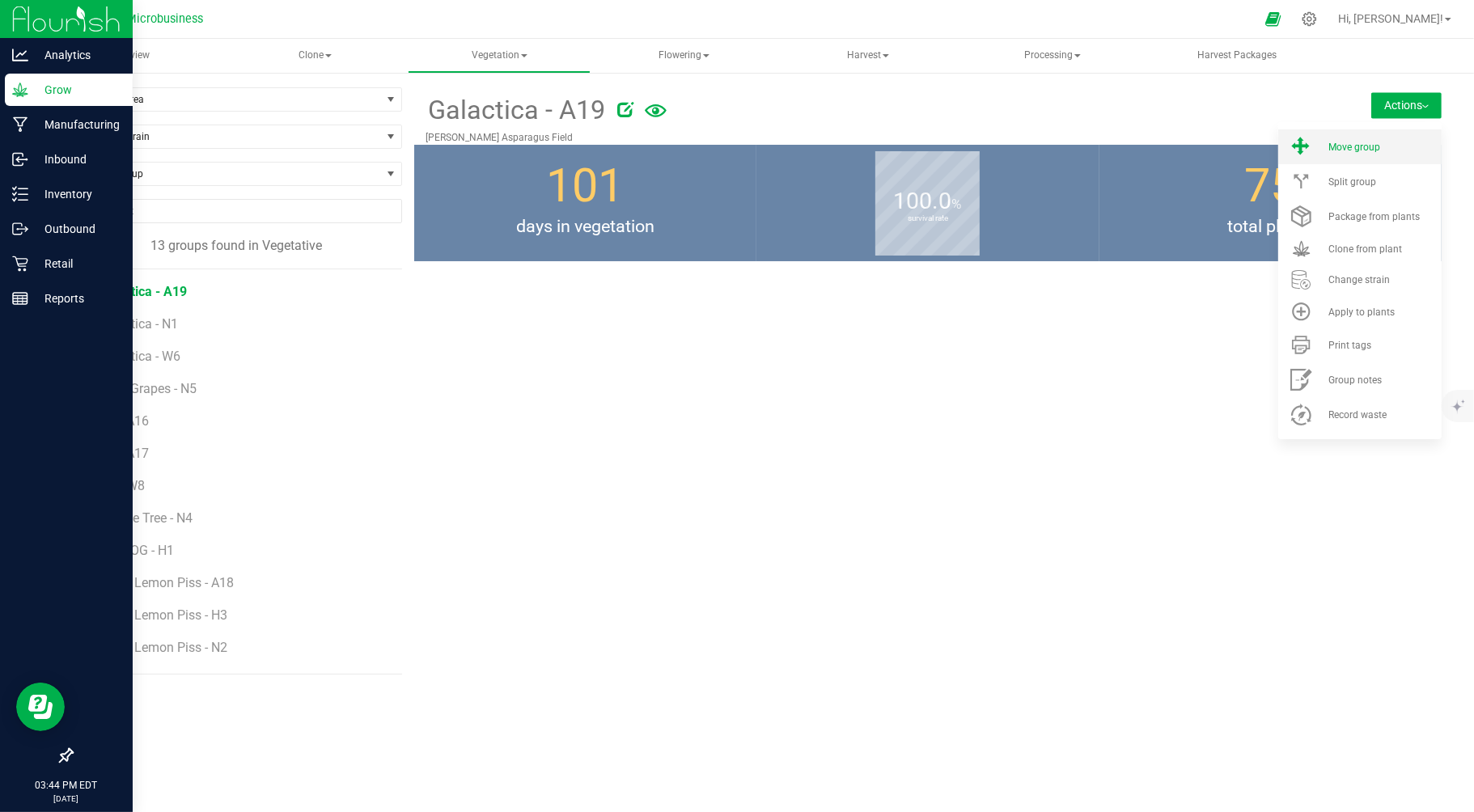
click at [1361, 146] on span "Move group" at bounding box center [1354, 147] width 52 height 11
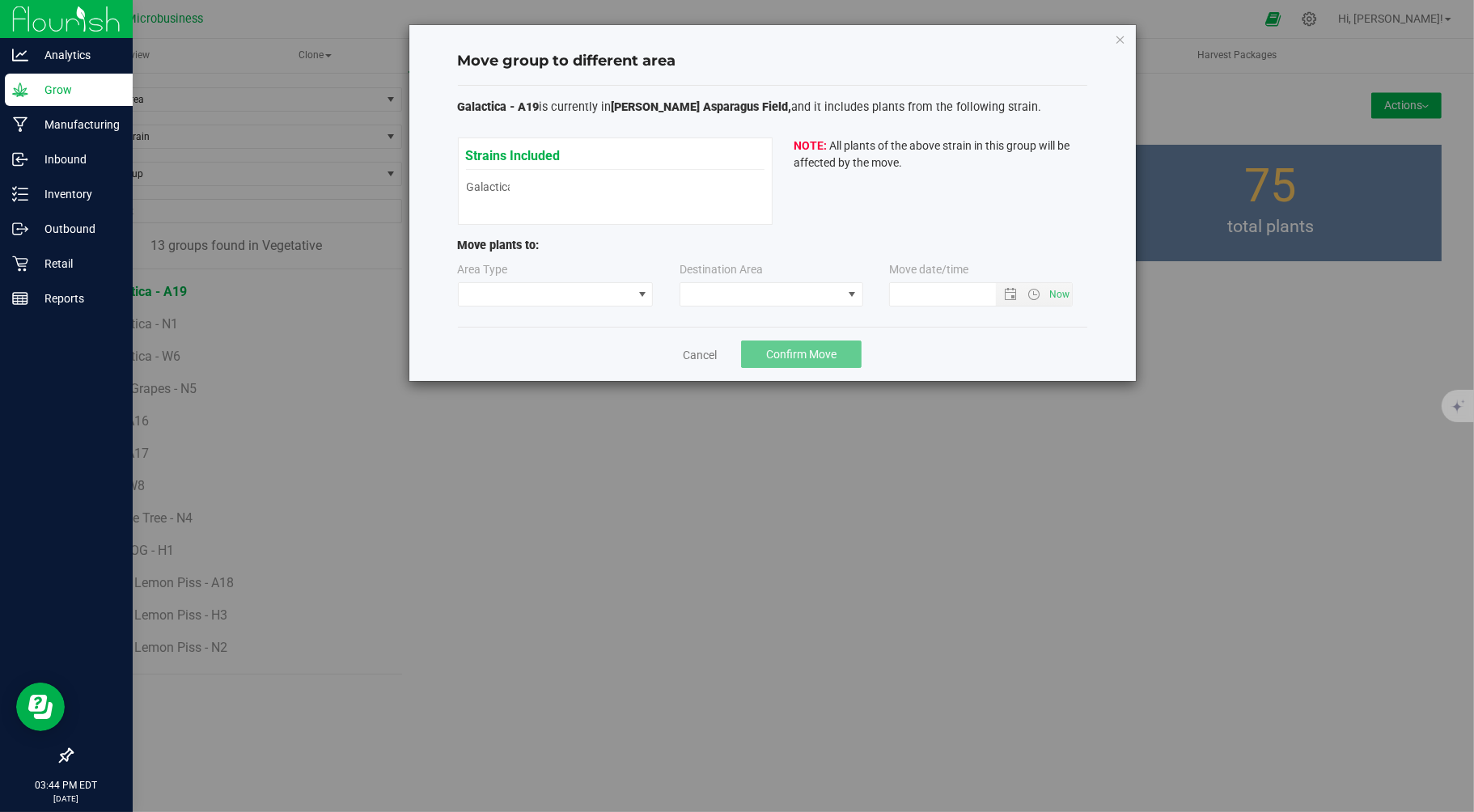
type input "9/24/2025 3:44 PM"
click at [507, 298] on span at bounding box center [545, 294] width 174 height 23
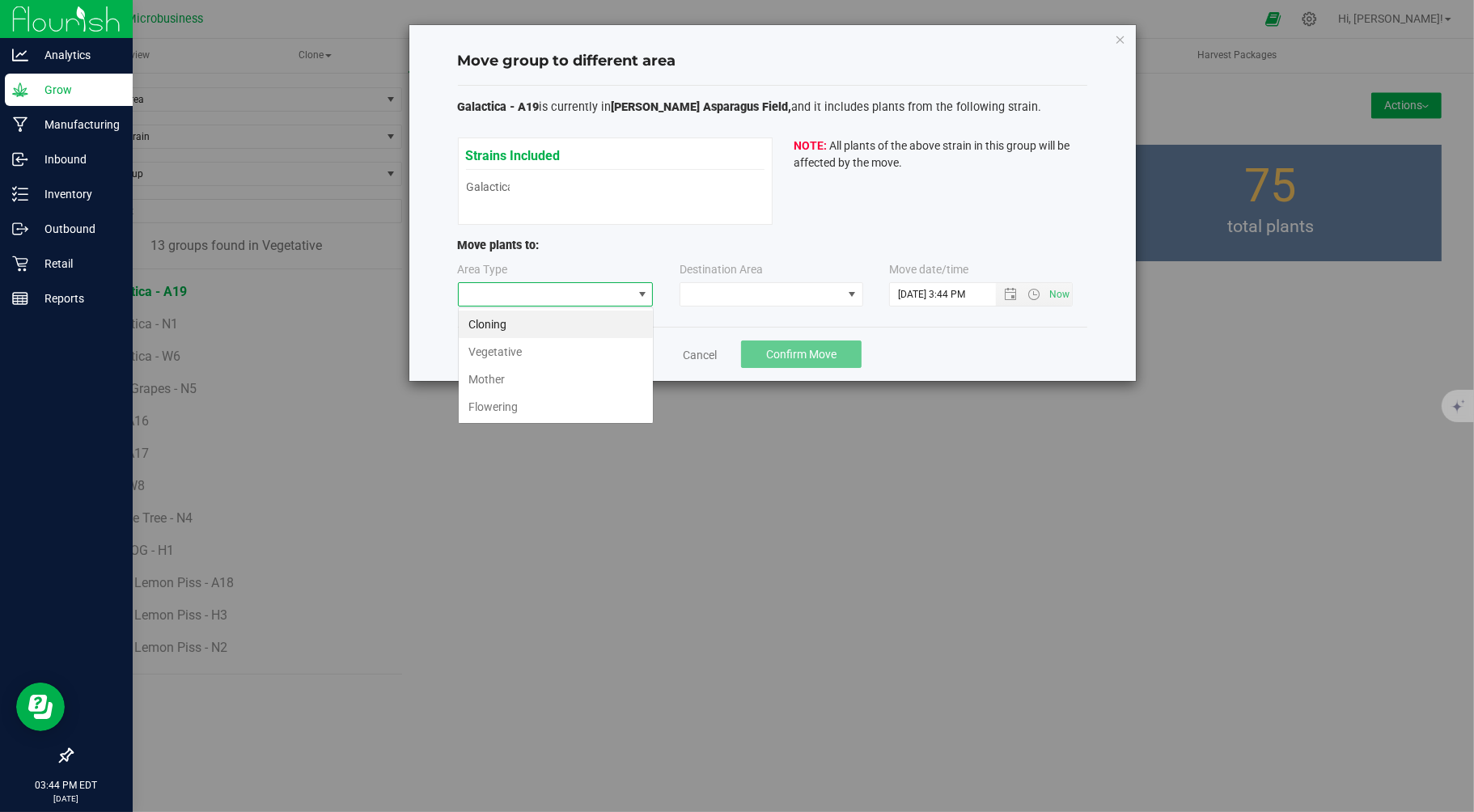
scroll to position [25, 195]
click at [501, 410] on li "Flowering" at bounding box center [556, 406] width 194 height 27
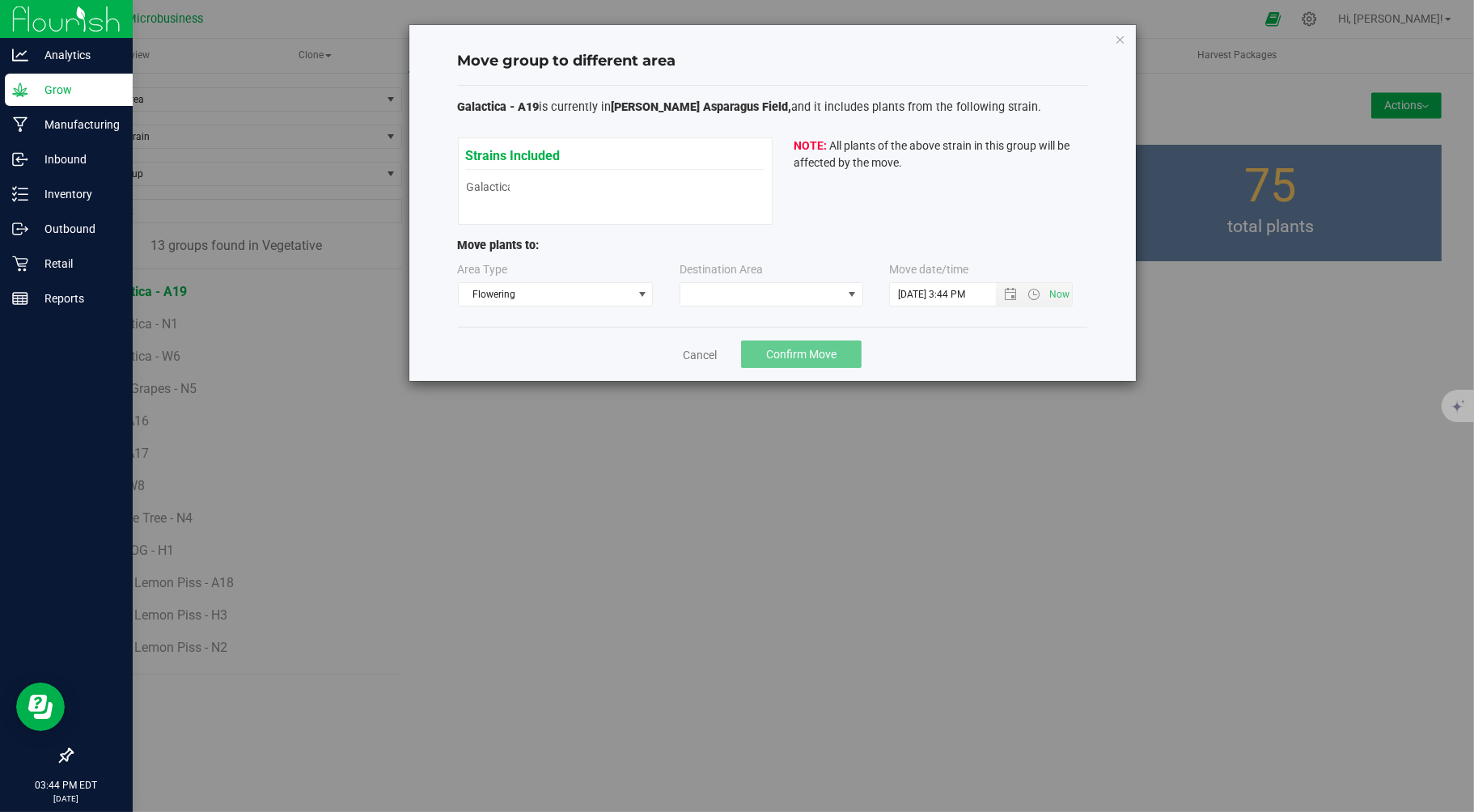
click at [765, 279] on div "Destination Area" at bounding box center [772, 284] width 185 height 45
click at [765, 286] on span at bounding box center [761, 294] width 162 height 23
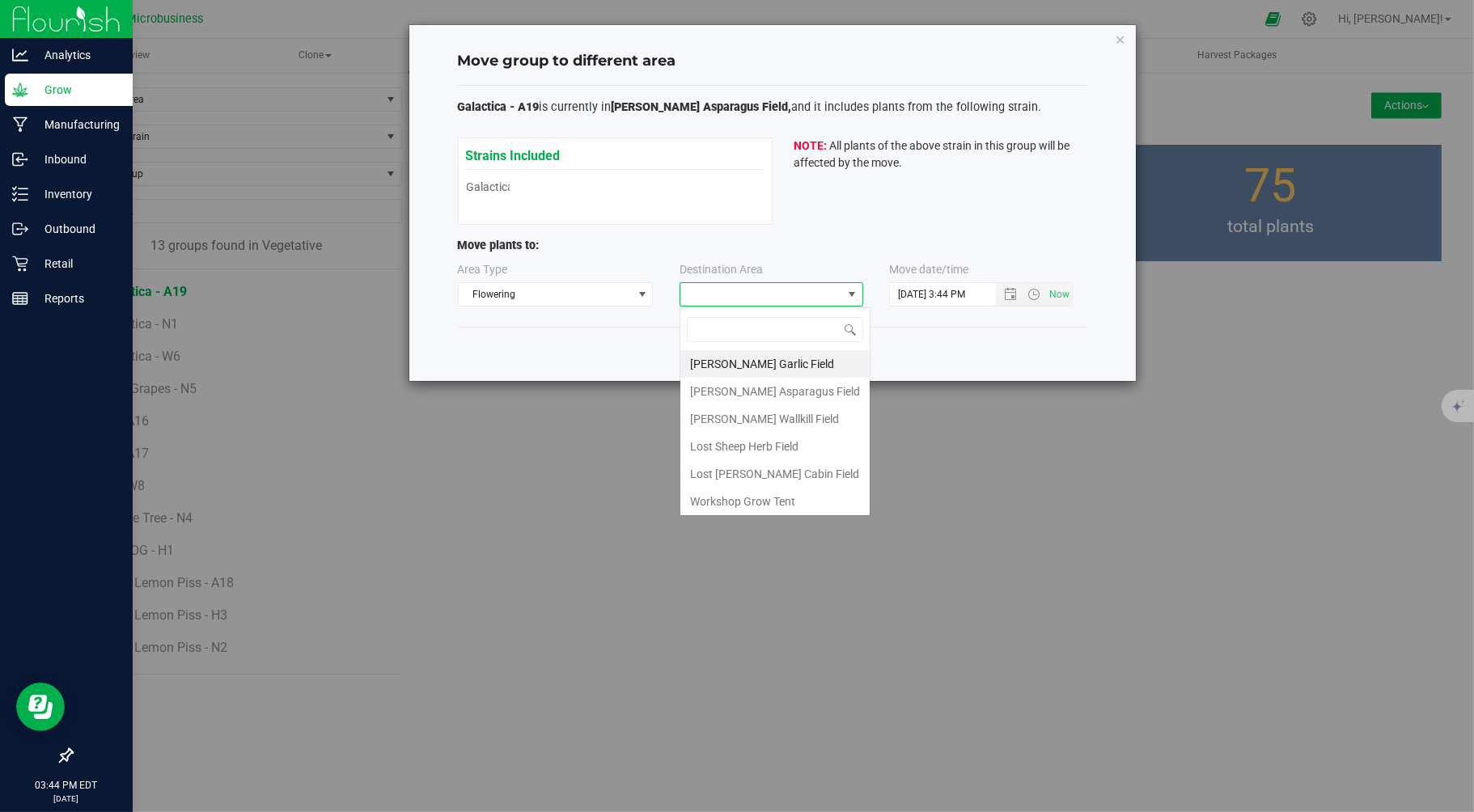
scroll to position [25, 183]
click at [740, 393] on li "Taliaferro Asparagus Field" at bounding box center [774, 391] width 189 height 27
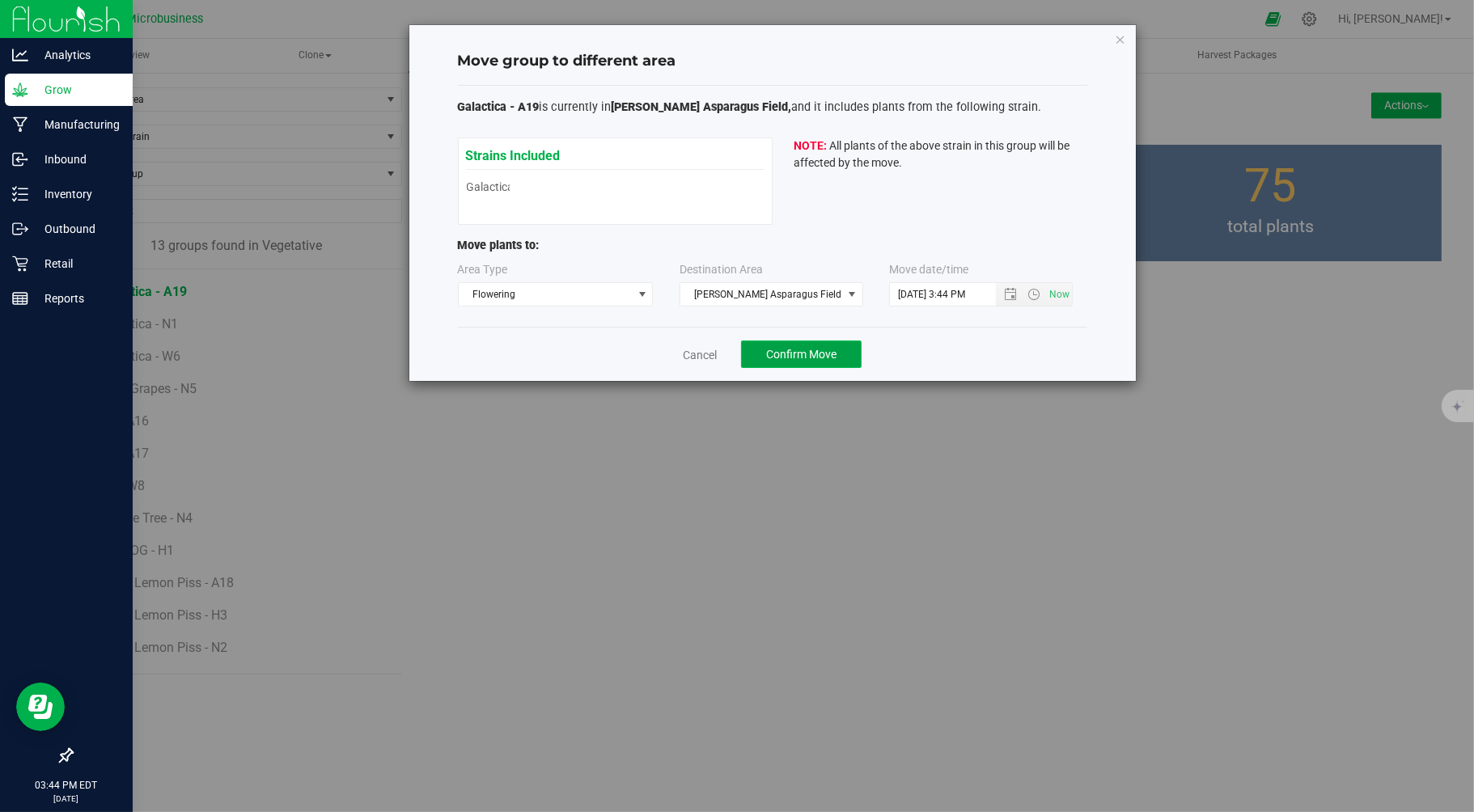
click at [798, 351] on span "Confirm Move" at bounding box center [802, 354] width 70 height 13
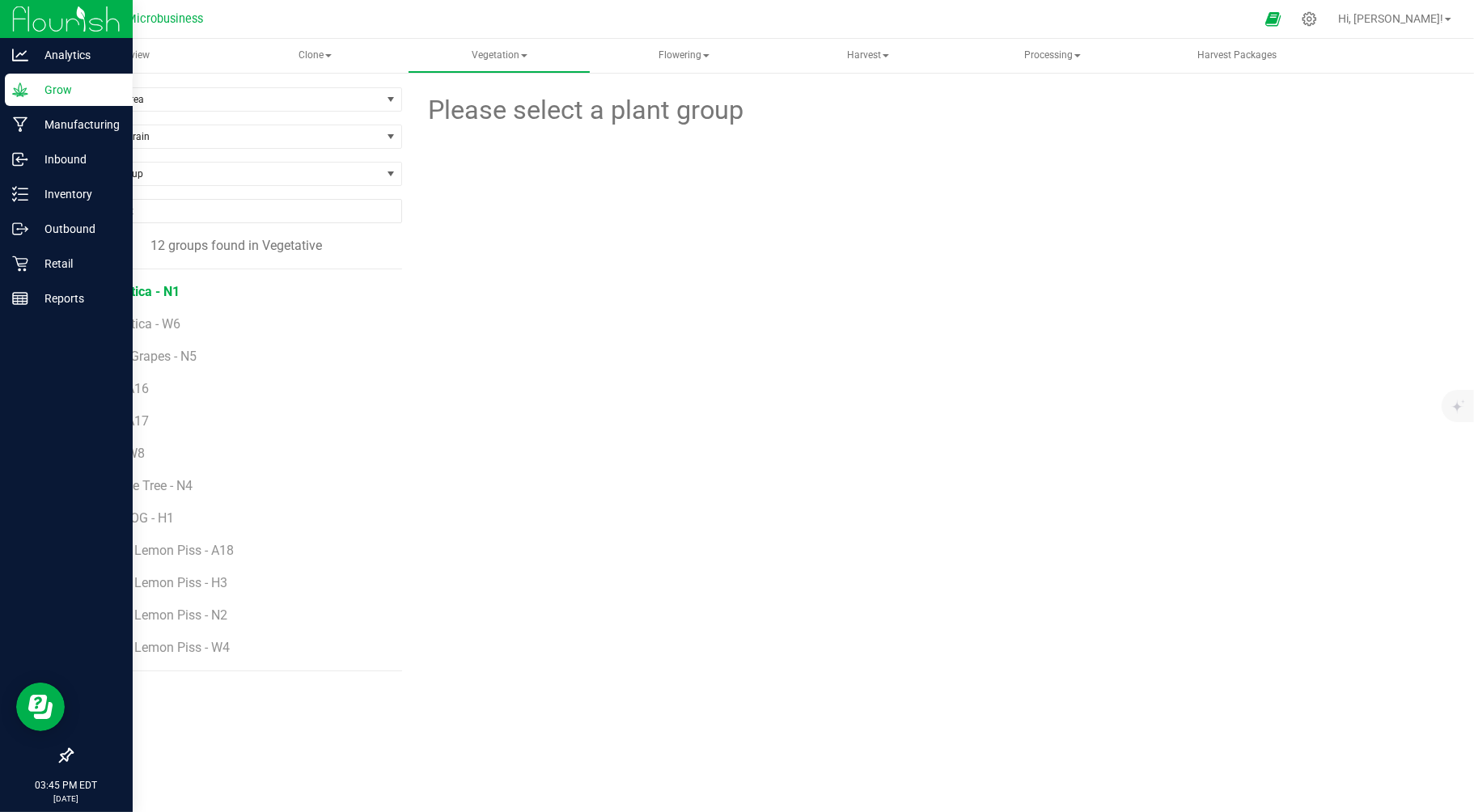
click at [117, 293] on span "Galactica - N1" at bounding box center [138, 291] width 82 height 15
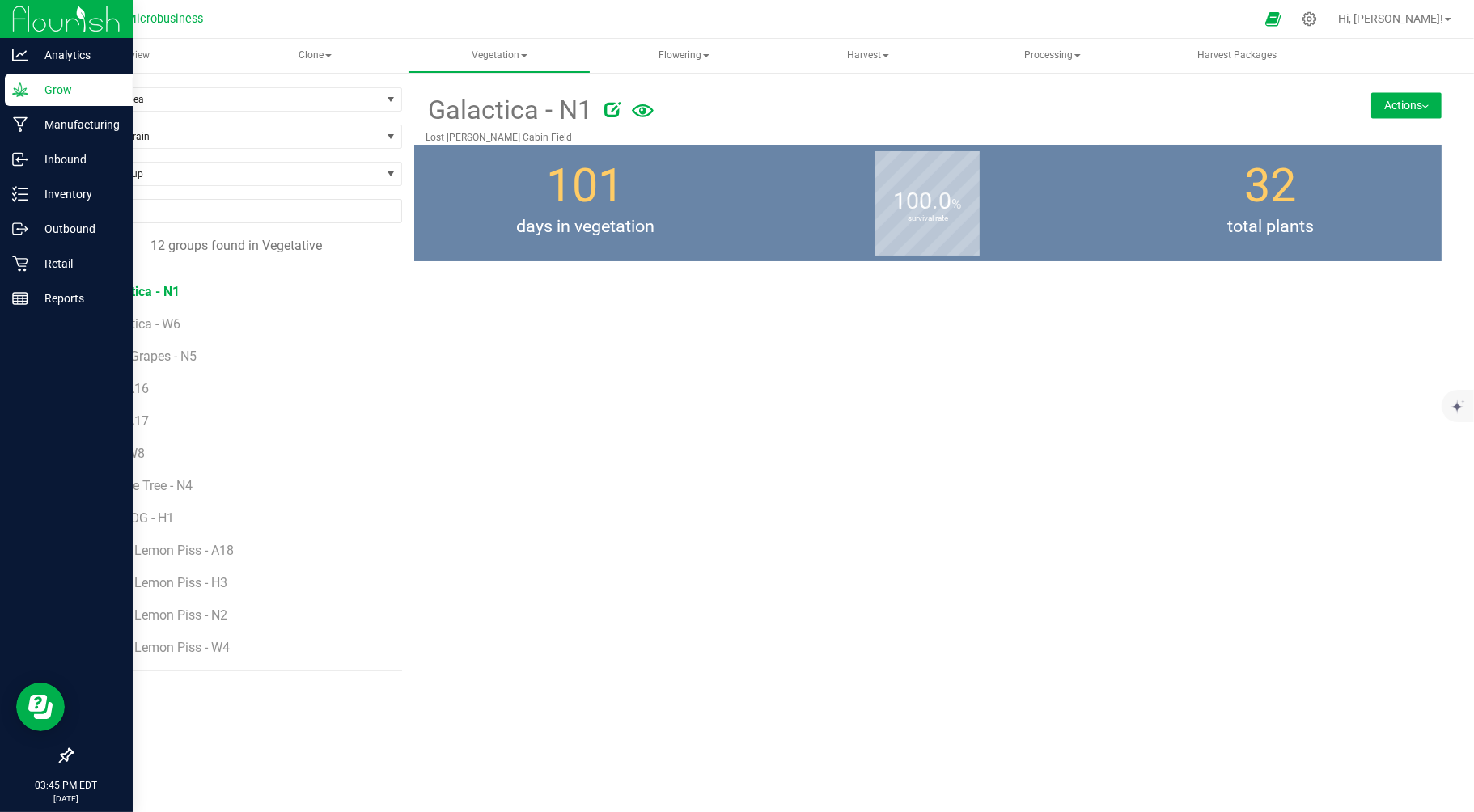
click at [1420, 104] on button "Actions" at bounding box center [1406, 105] width 70 height 26
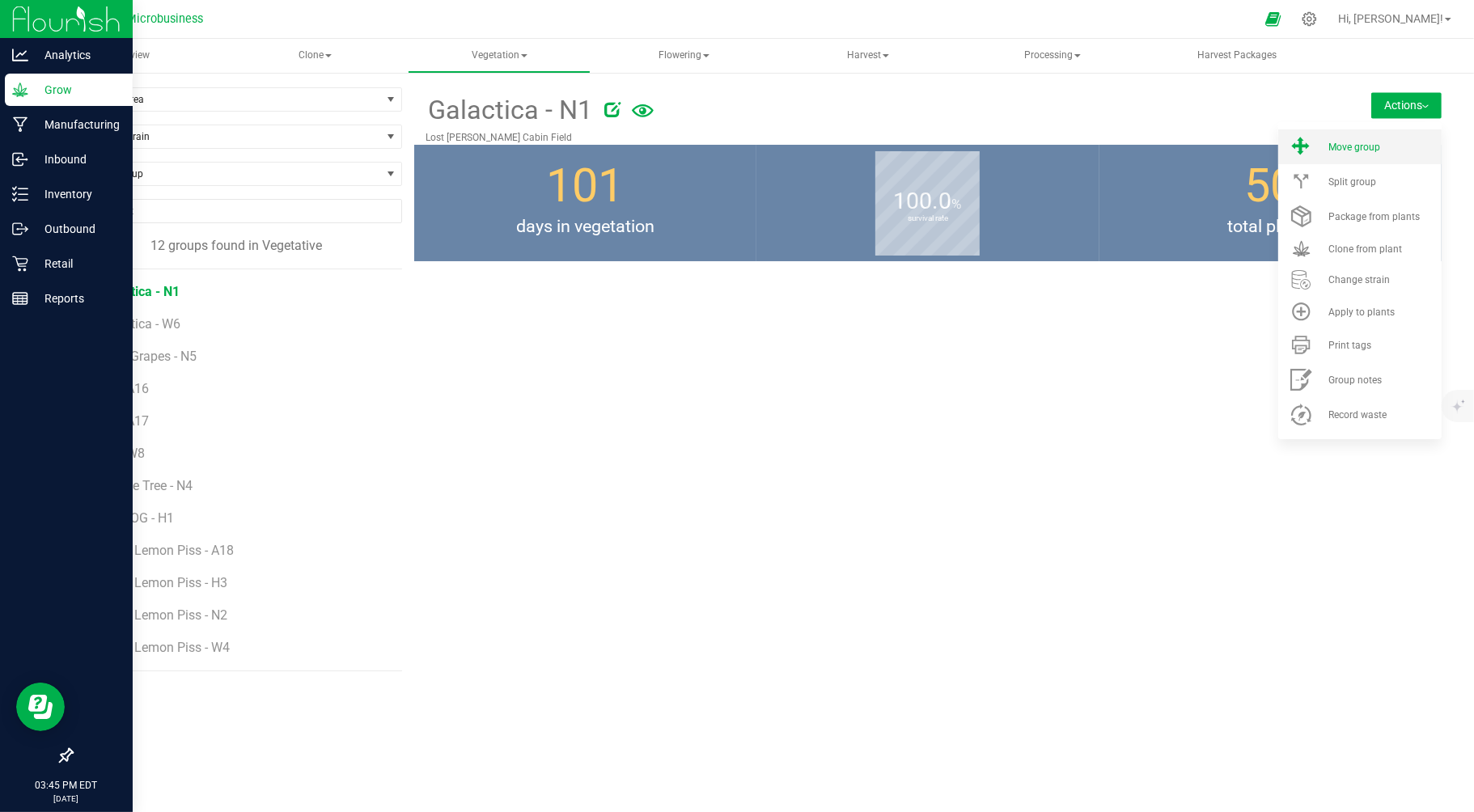
click at [1360, 145] on span "Move group" at bounding box center [1354, 147] width 52 height 11
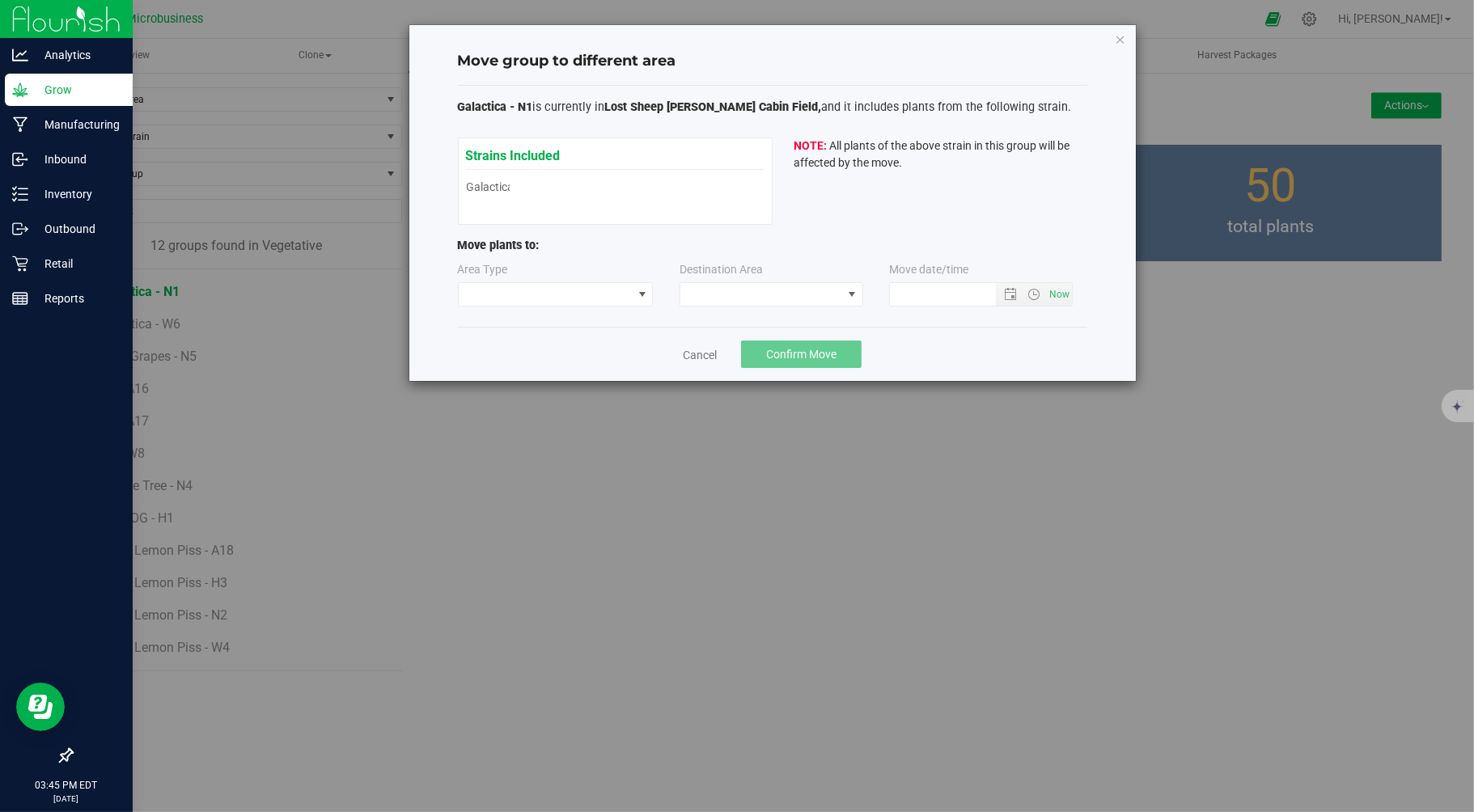
type input "9/24/2025 3:45 PM"
click at [584, 299] on span at bounding box center [545, 294] width 174 height 23
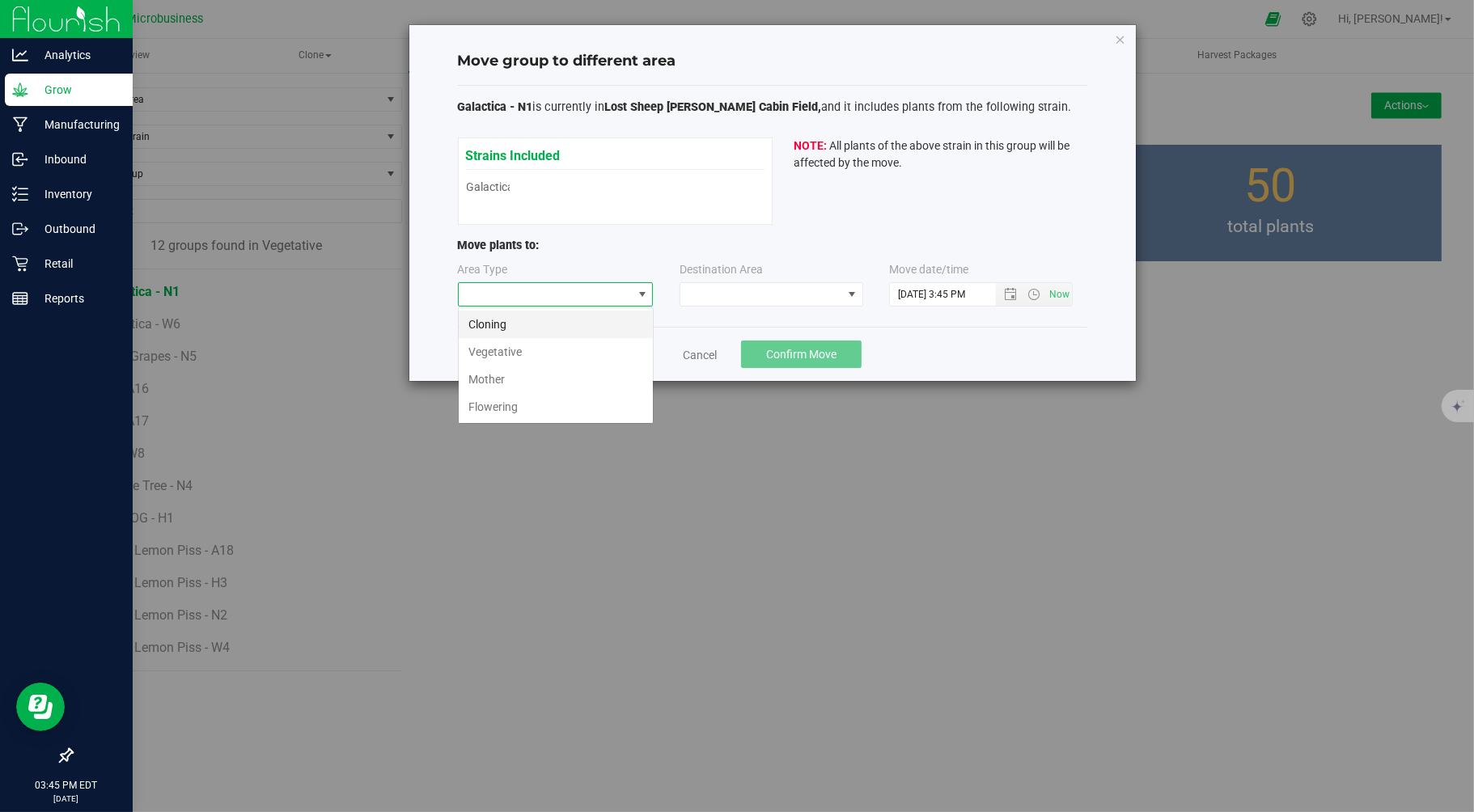
scroll to position [25, 195]
click at [484, 408] on li "Flowering" at bounding box center [556, 406] width 194 height 27
click at [735, 281] on div "Destination Area" at bounding box center [721, 272] width 84 height 21
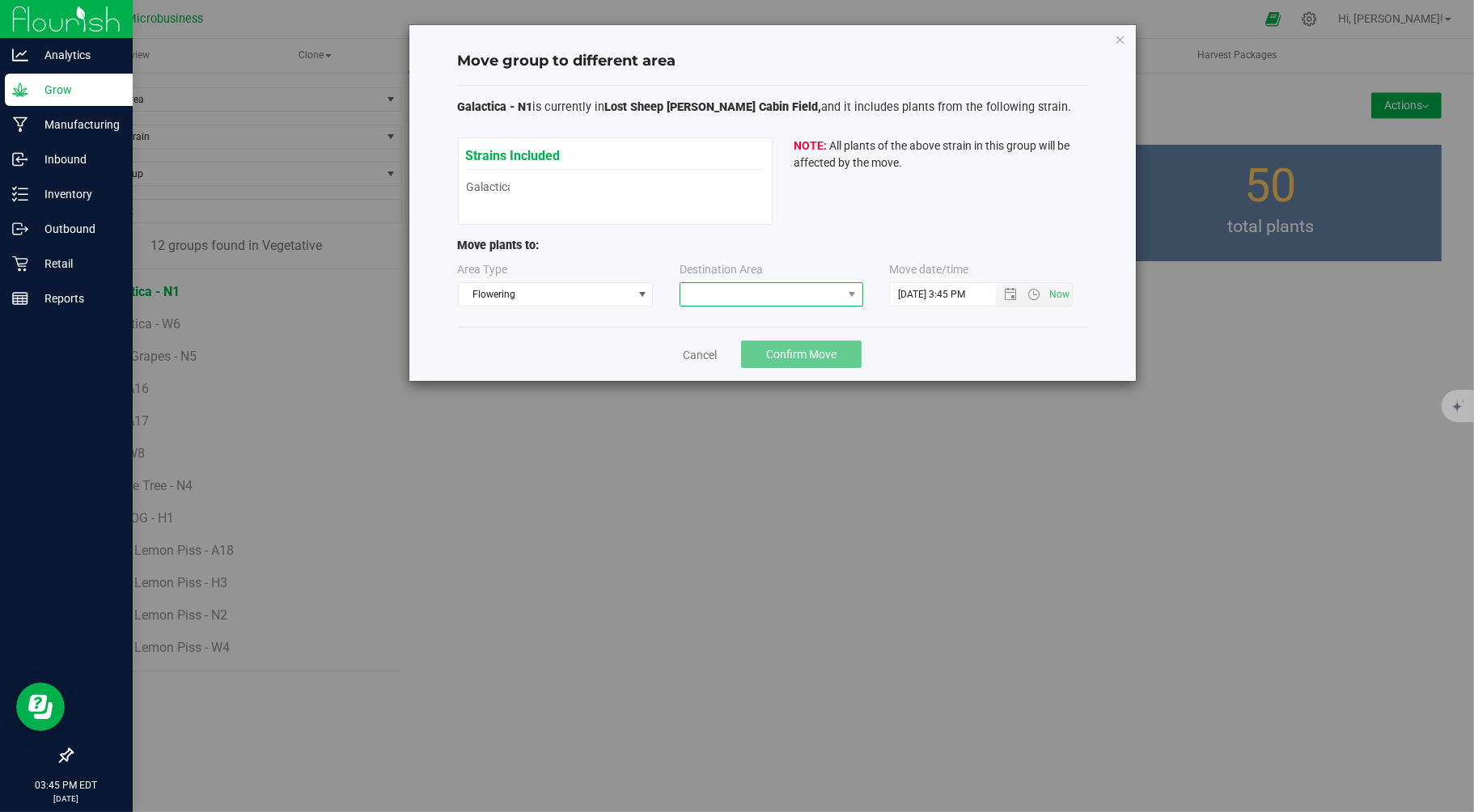
click at [729, 292] on span at bounding box center [761, 294] width 162 height 23
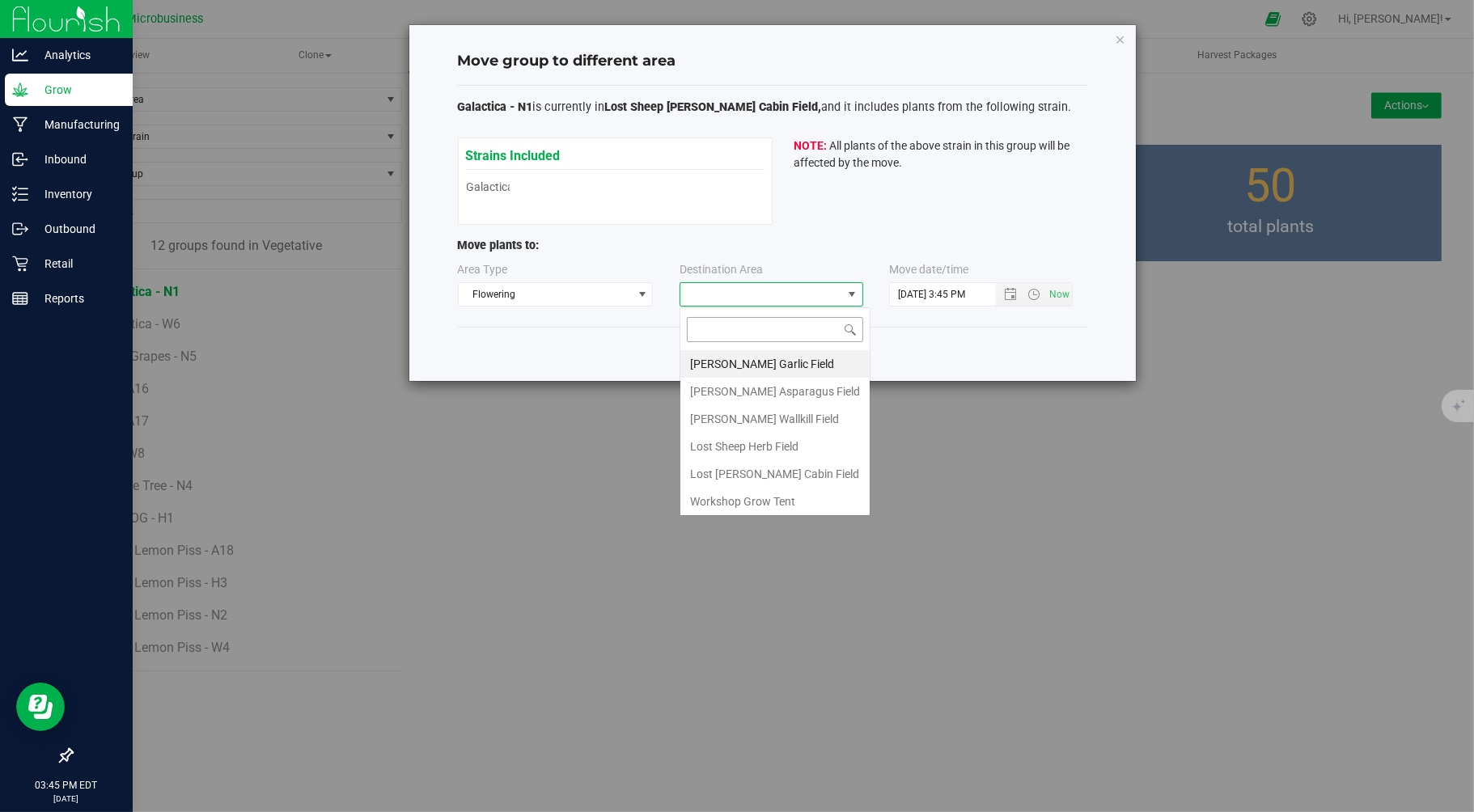
scroll to position [25, 183]
click at [747, 475] on li "Lost Sheep Nelson Cabin Field" at bounding box center [774, 473] width 189 height 27
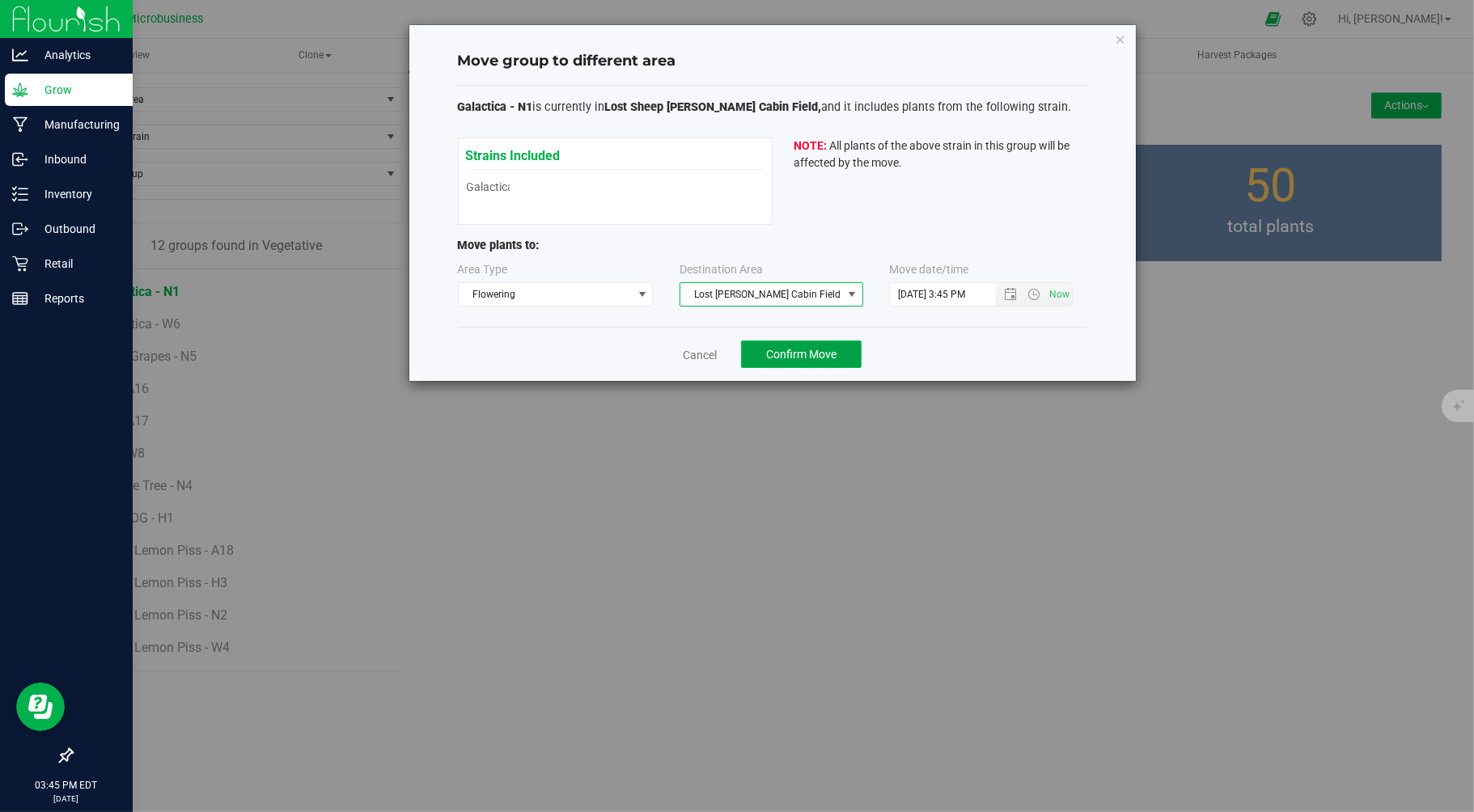
click at [760, 350] on button "Confirm Move" at bounding box center [801, 354] width 121 height 27
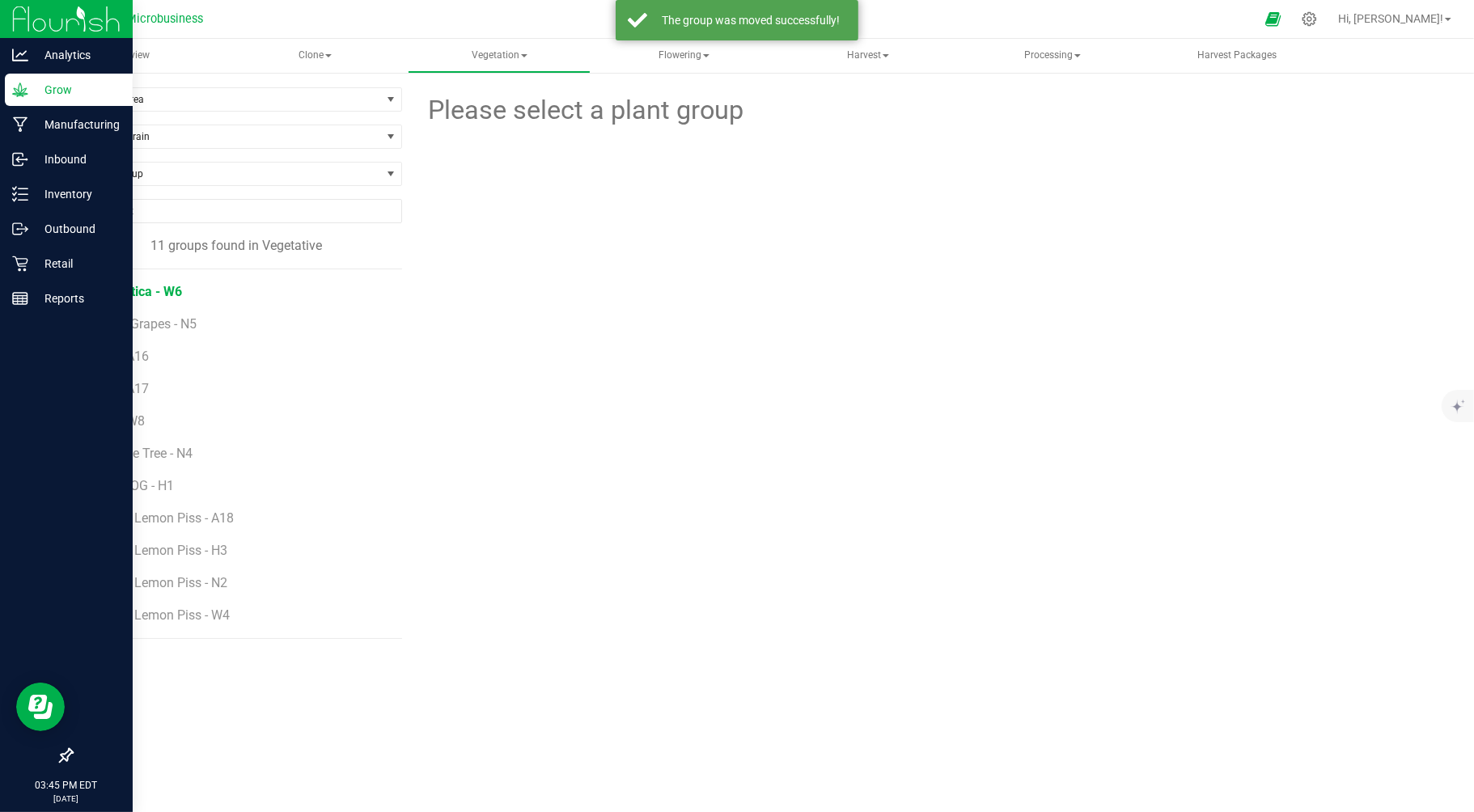
click at [134, 293] on span "Galactica - W6" at bounding box center [139, 291] width 84 height 15
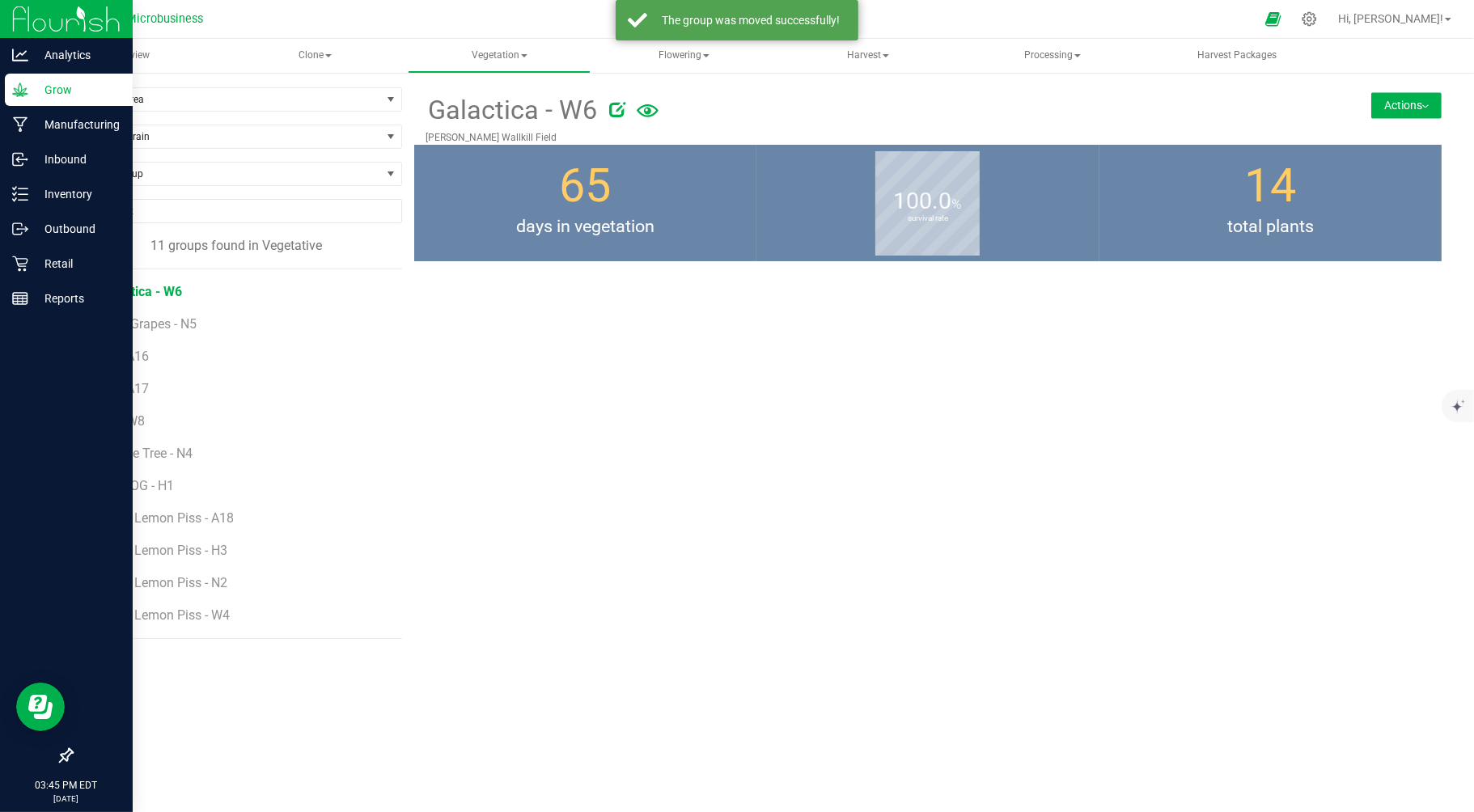
click at [1410, 100] on button "Actions" at bounding box center [1406, 105] width 70 height 26
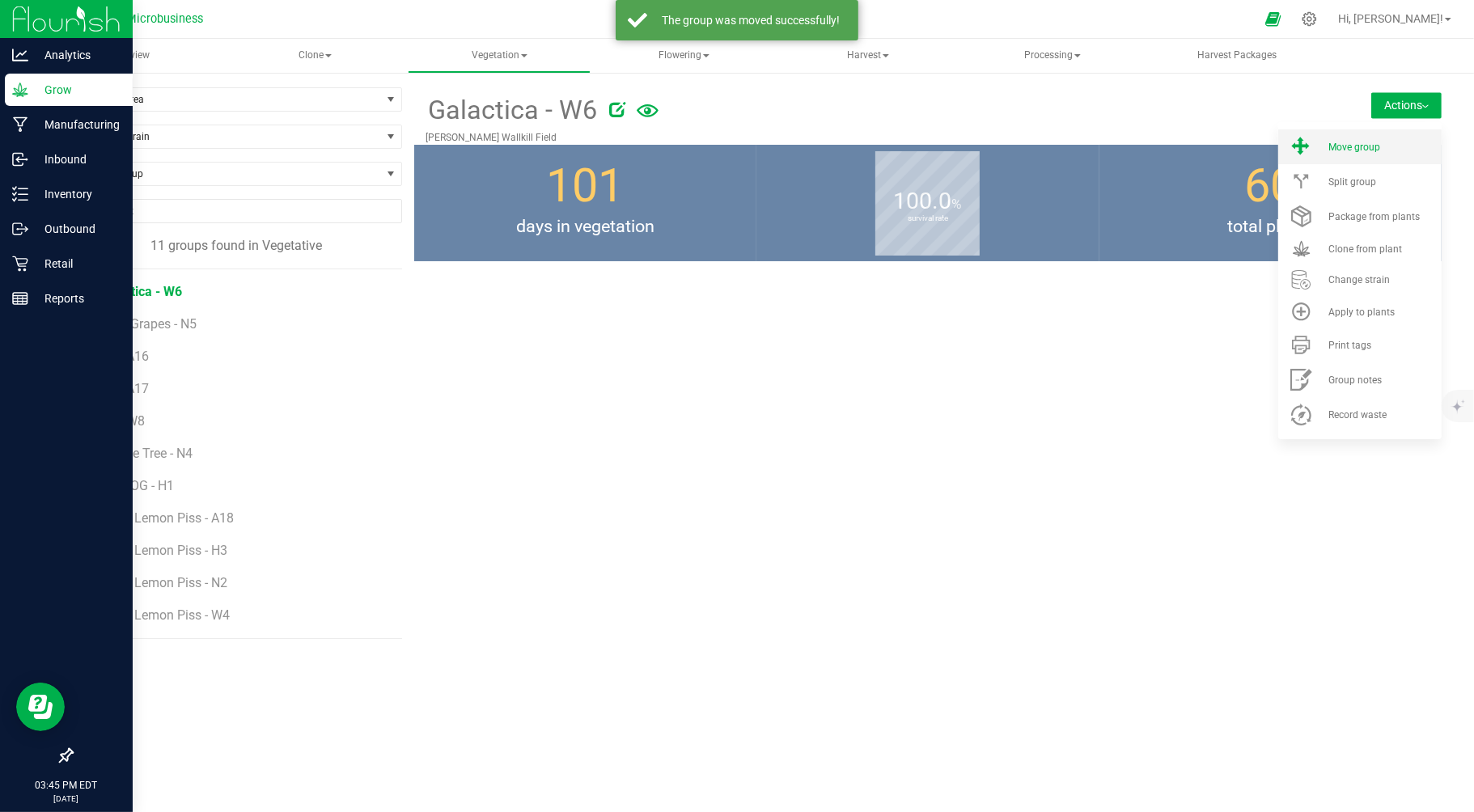
click at [1348, 149] on span "Move group" at bounding box center [1354, 147] width 52 height 11
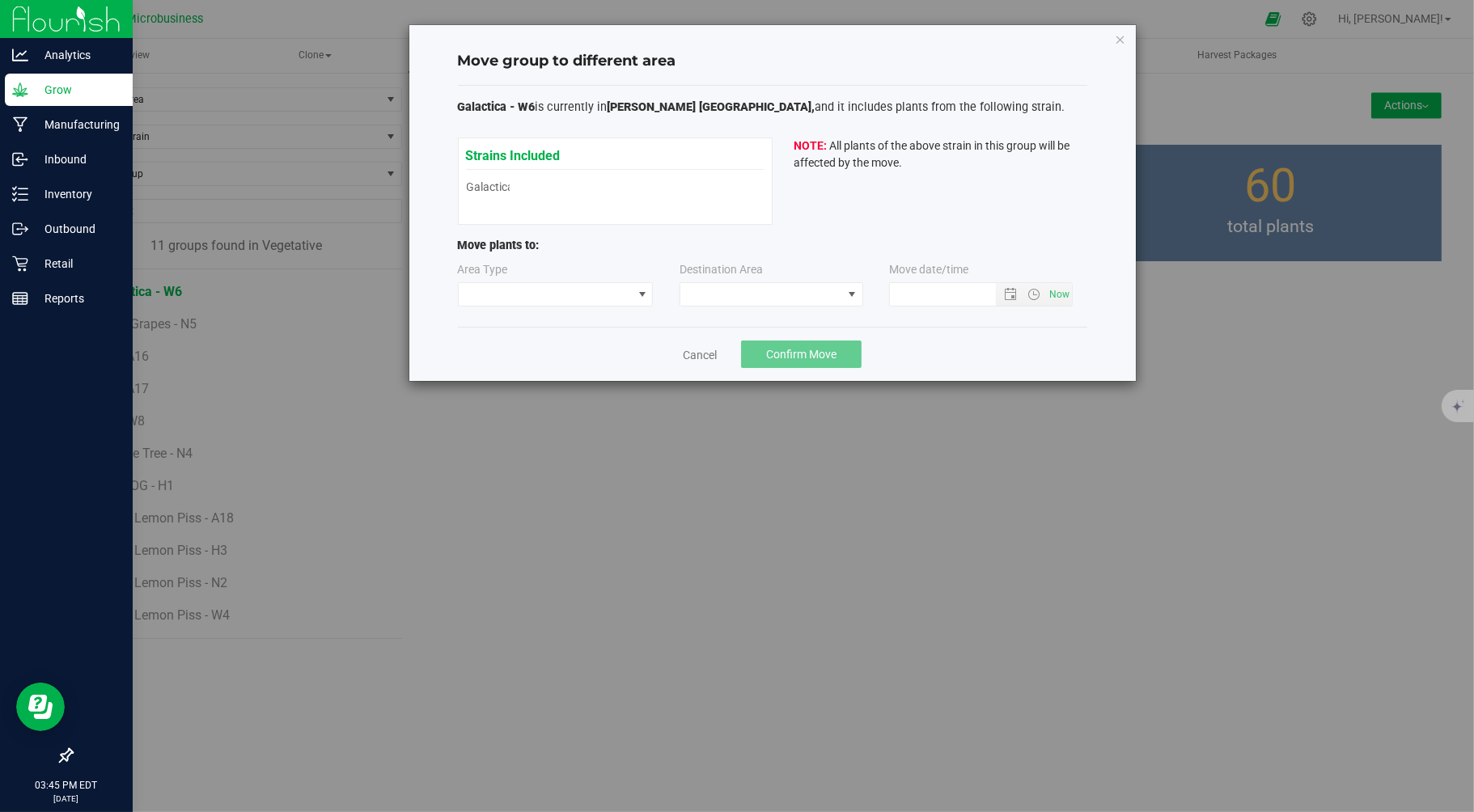
type input "9/24/2025 3:45 PM"
click at [567, 288] on span at bounding box center [545, 294] width 174 height 23
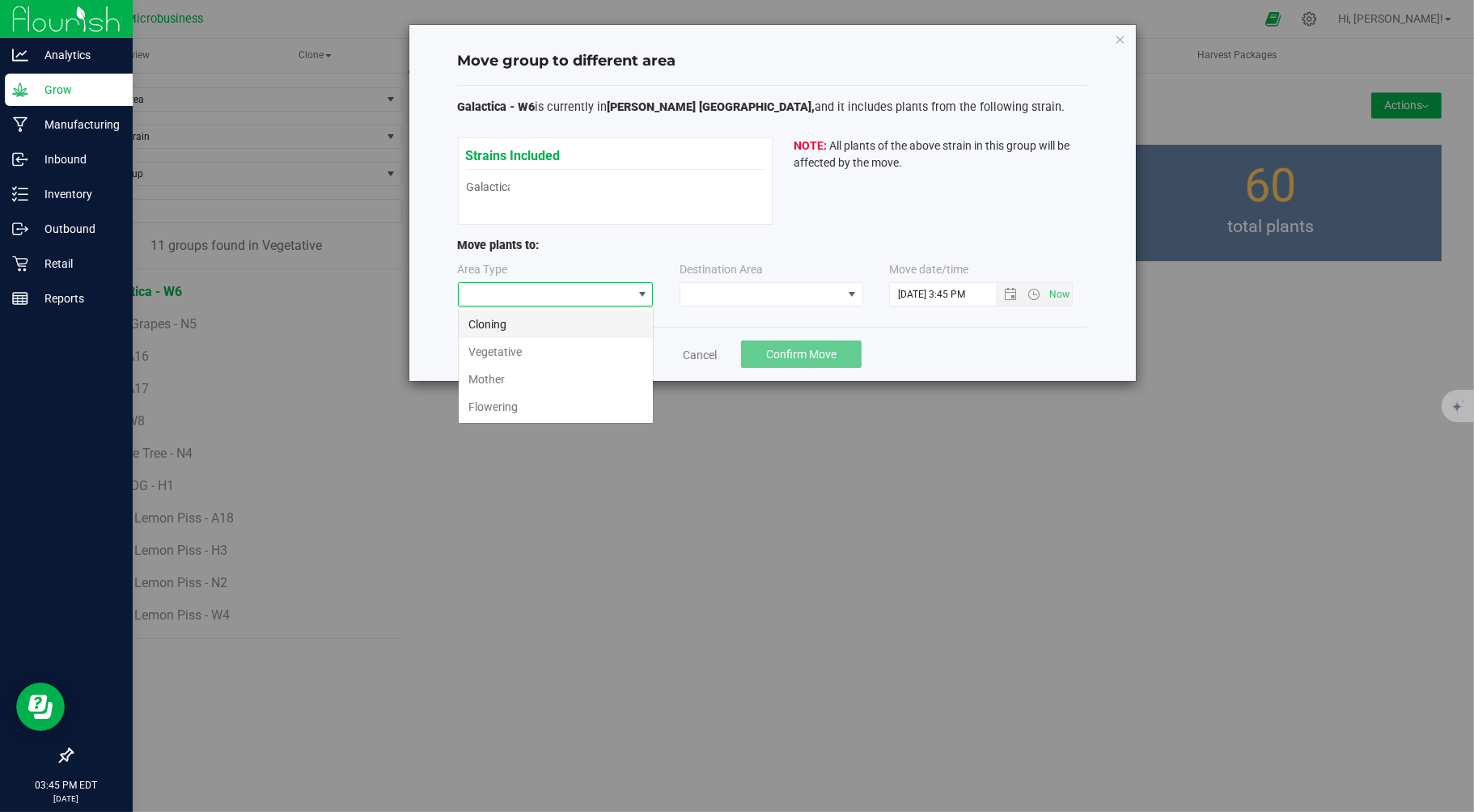
scroll to position [25, 195]
click at [505, 408] on li "Flowering" at bounding box center [556, 406] width 194 height 27
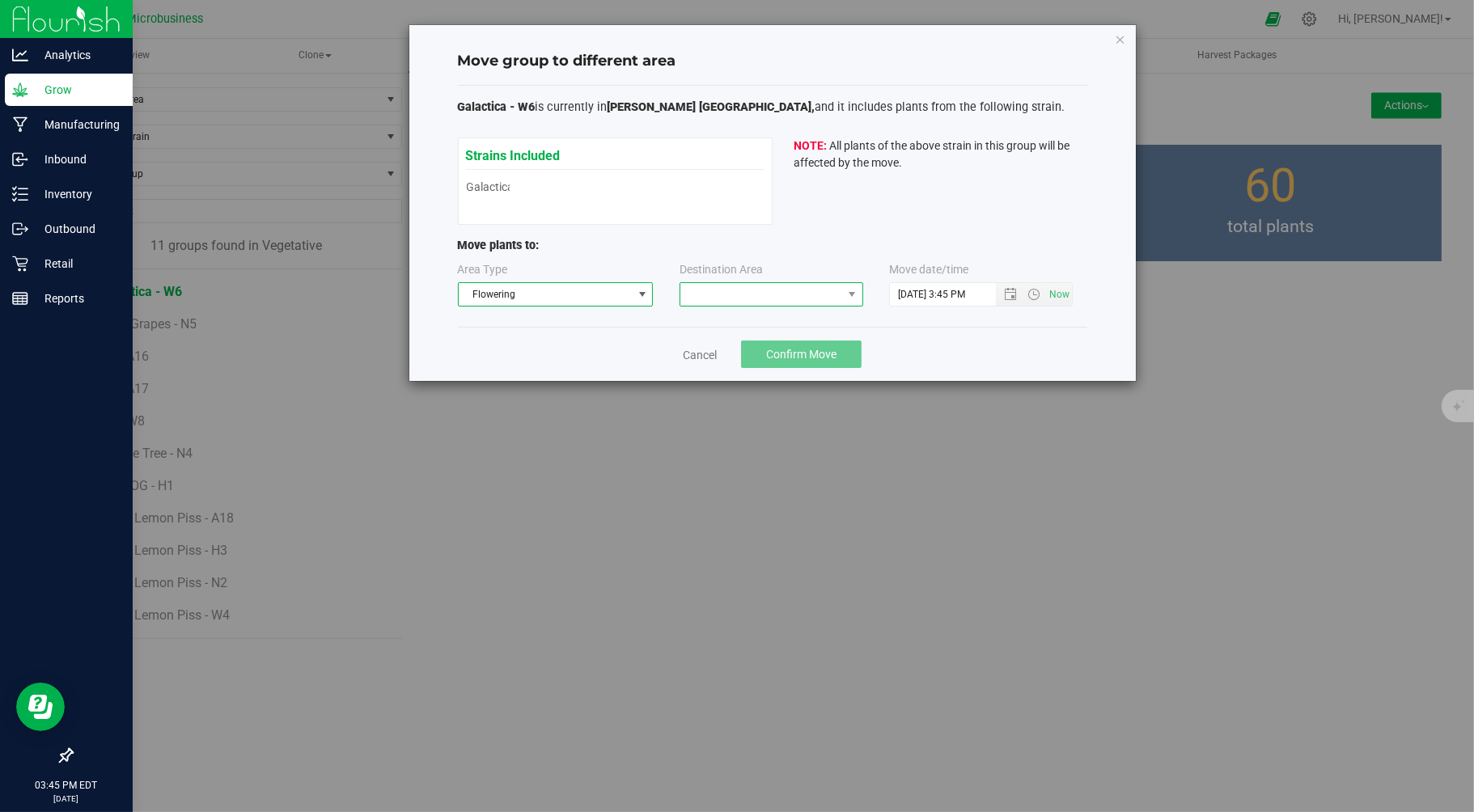
click at [757, 285] on span at bounding box center [761, 294] width 162 height 23
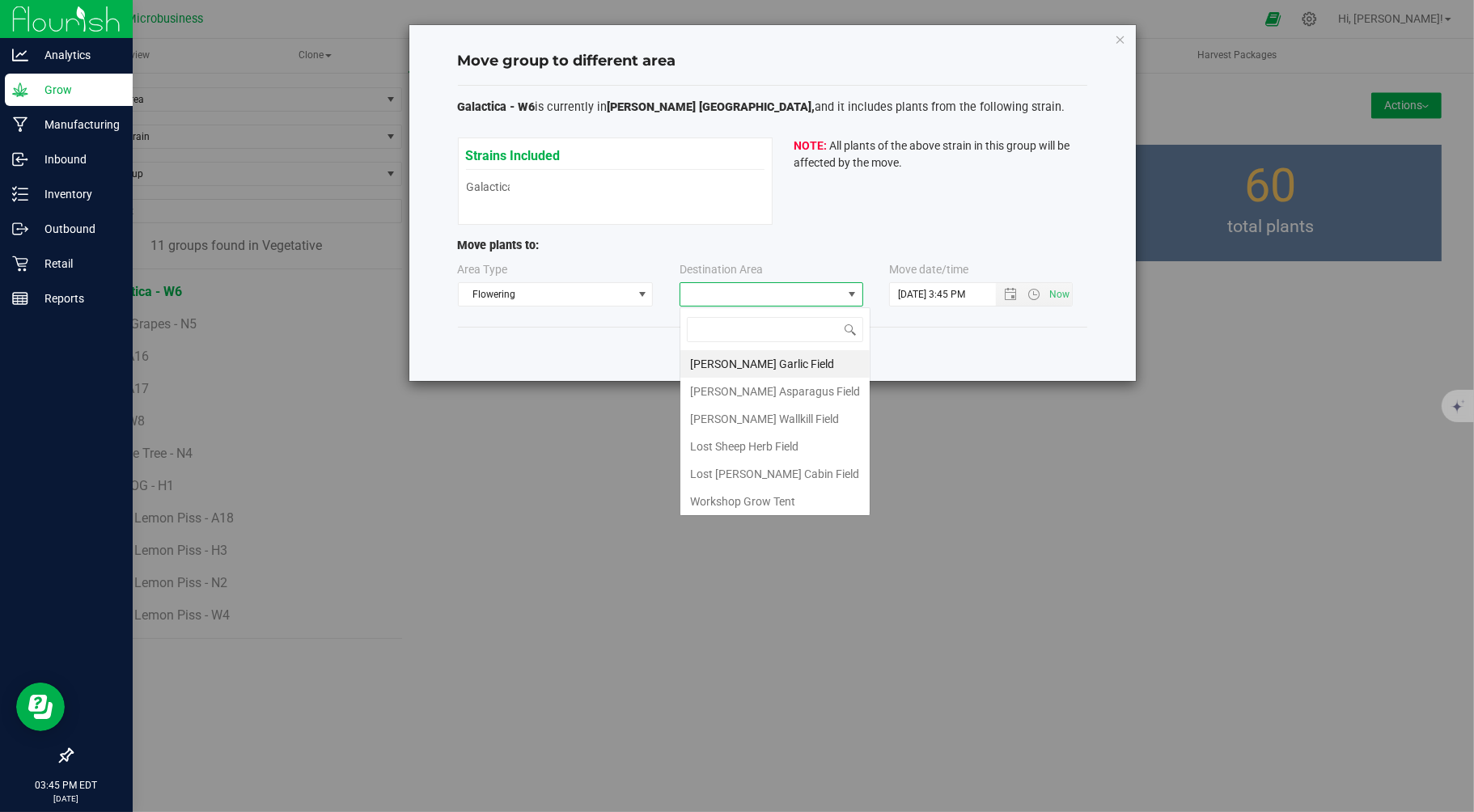
scroll to position [25, 183]
click at [749, 427] on li "Taliaferro Wallkill Field" at bounding box center [774, 418] width 189 height 27
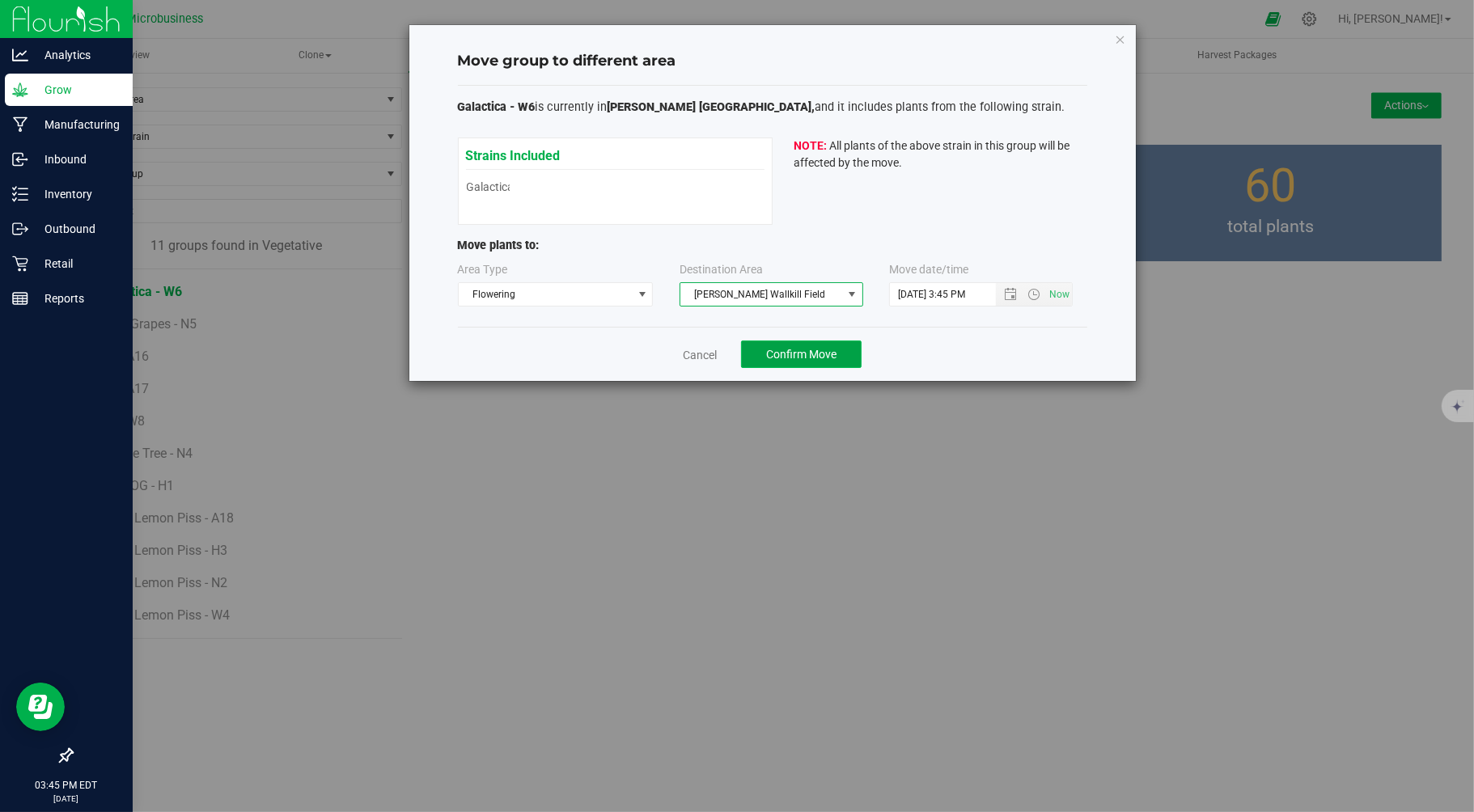
click at [753, 346] on button "Confirm Move" at bounding box center [801, 354] width 121 height 27
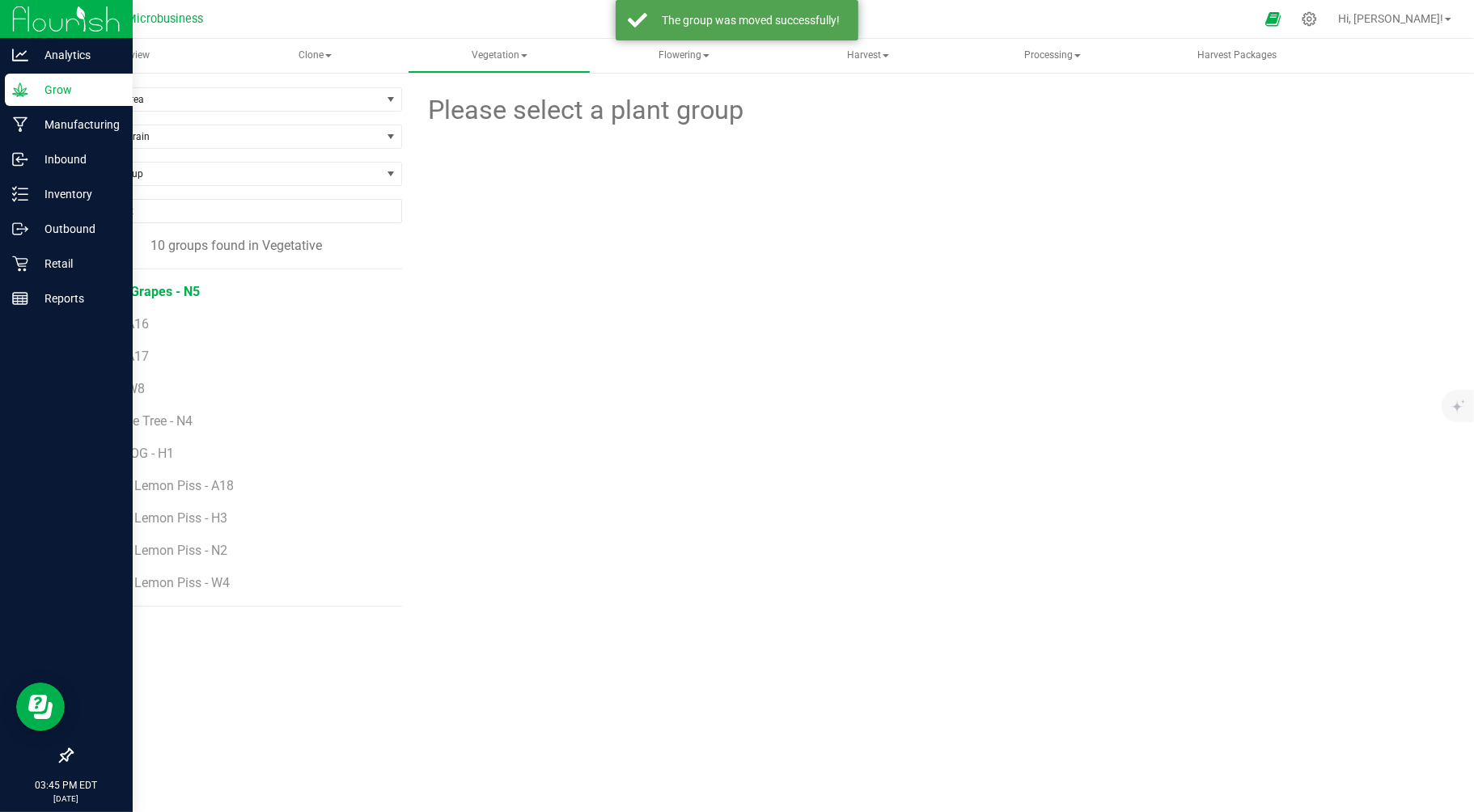
click at [168, 295] on span "Hazy Grapes - N5" at bounding box center [149, 291] width 102 height 15
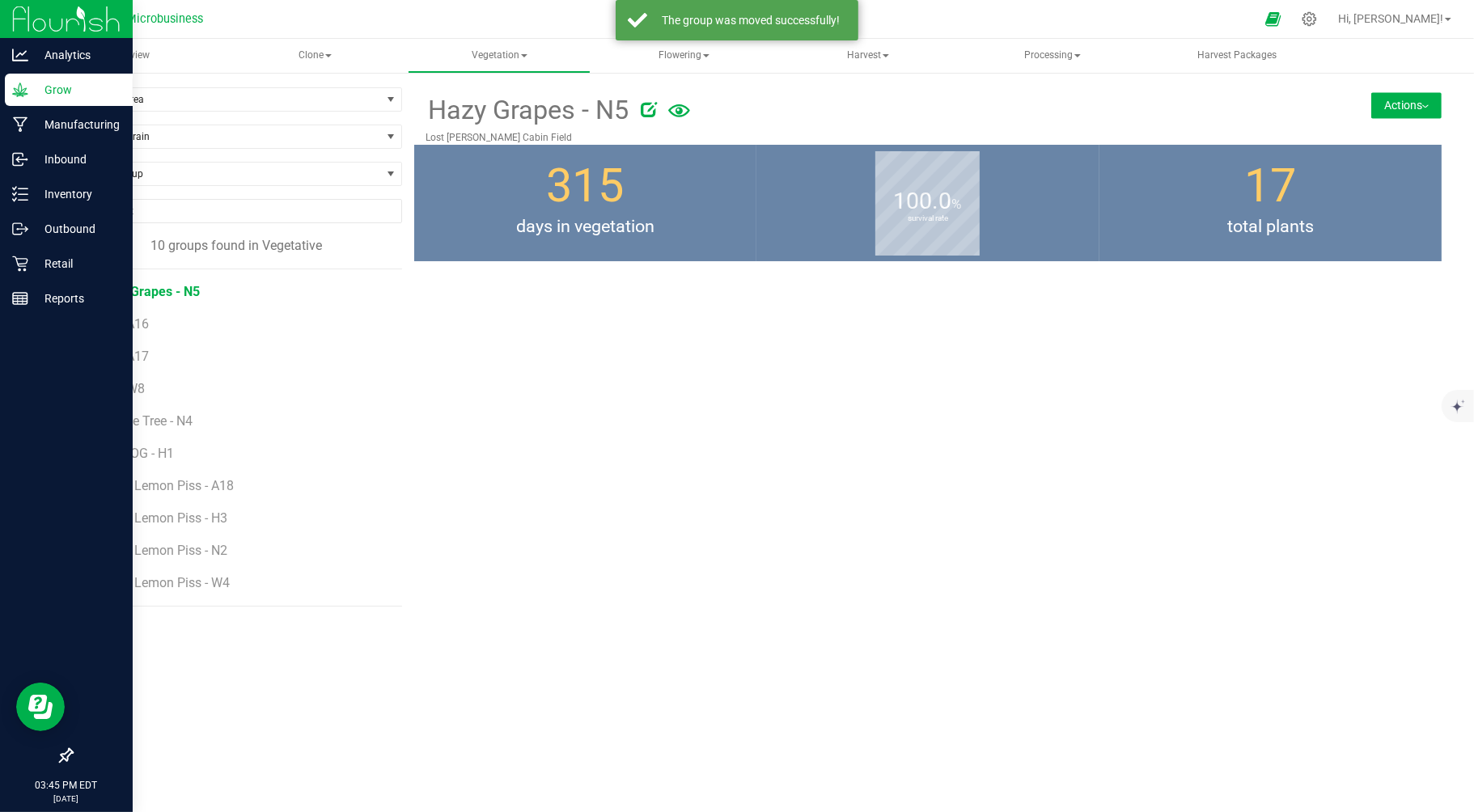
click at [1410, 90] on div "Hazy Grapes - N5 Lost Sheep Nelson Cabin Field Actions Move group Split group" at bounding box center [928, 115] width 1028 height 57
click at [1402, 100] on button "Actions" at bounding box center [1406, 105] width 70 height 26
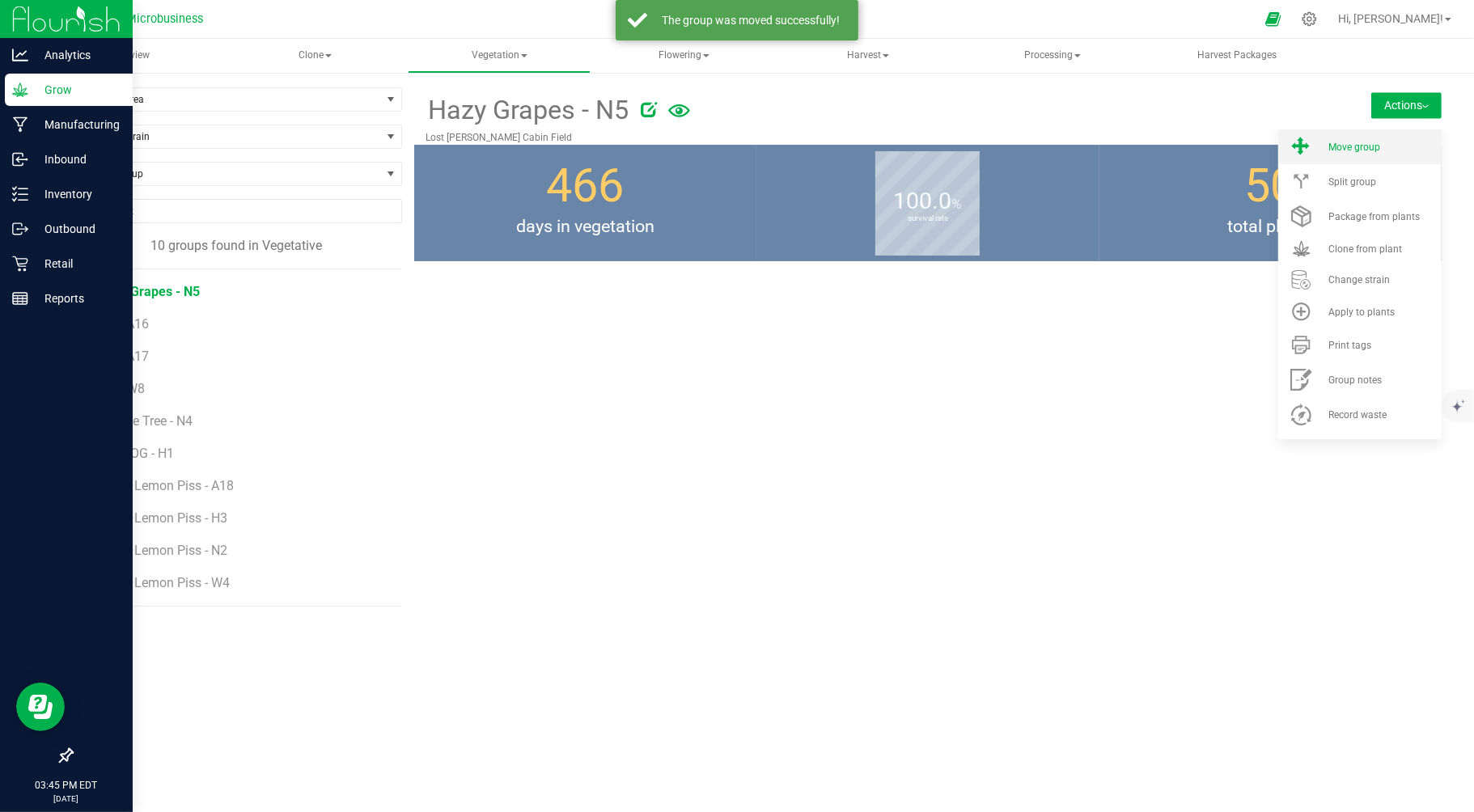
click at [1360, 152] on li "Move group" at bounding box center [1359, 146] width 163 height 34
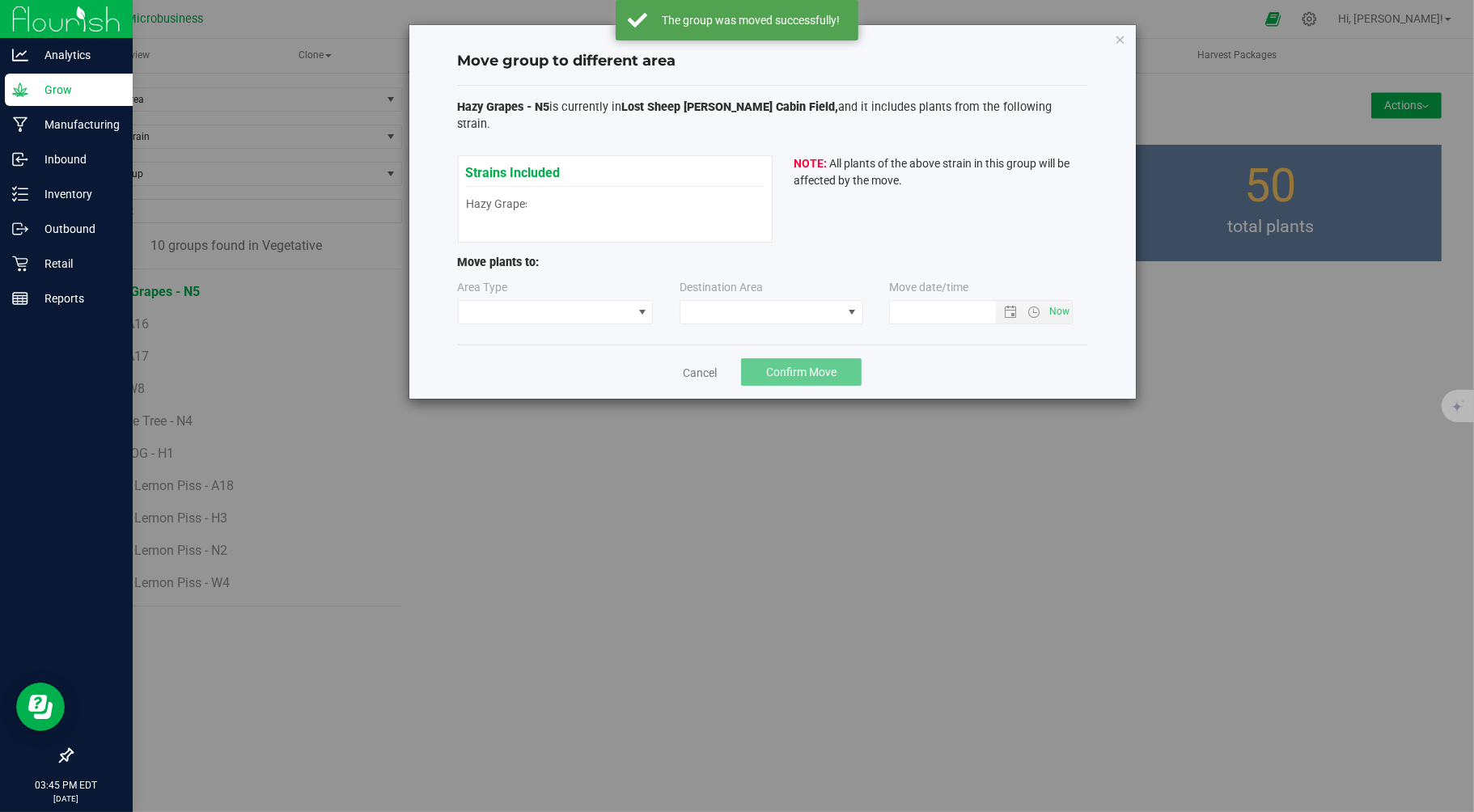
type input "9/24/2025 3:45 PM"
click at [551, 301] on span at bounding box center [545, 313] width 174 height 23
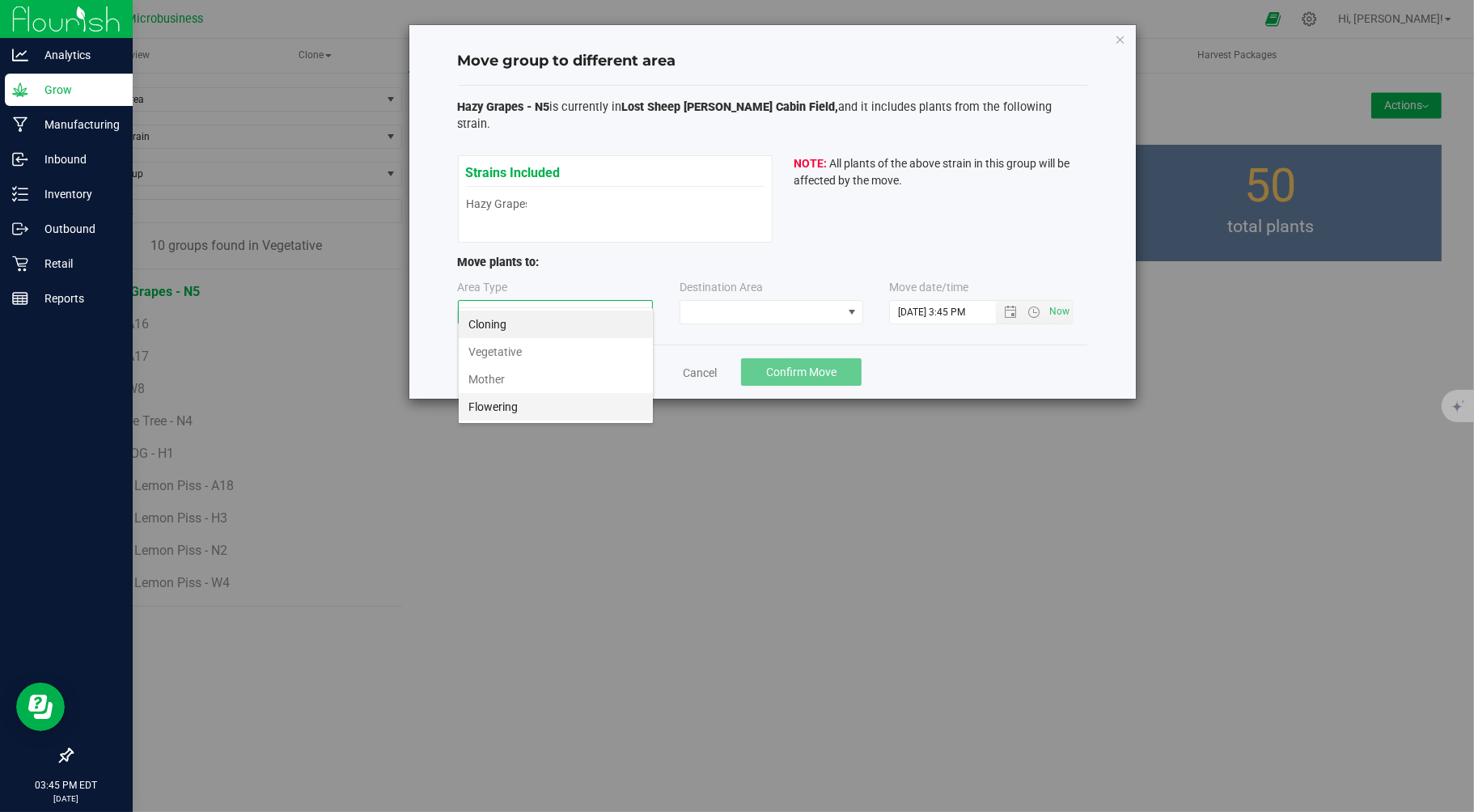
scroll to position [25, 195]
drag, startPoint x: 493, startPoint y: 413, endPoint x: 547, endPoint y: 394, distance: 57.2
click at [494, 413] on li "Flowering" at bounding box center [556, 406] width 194 height 27
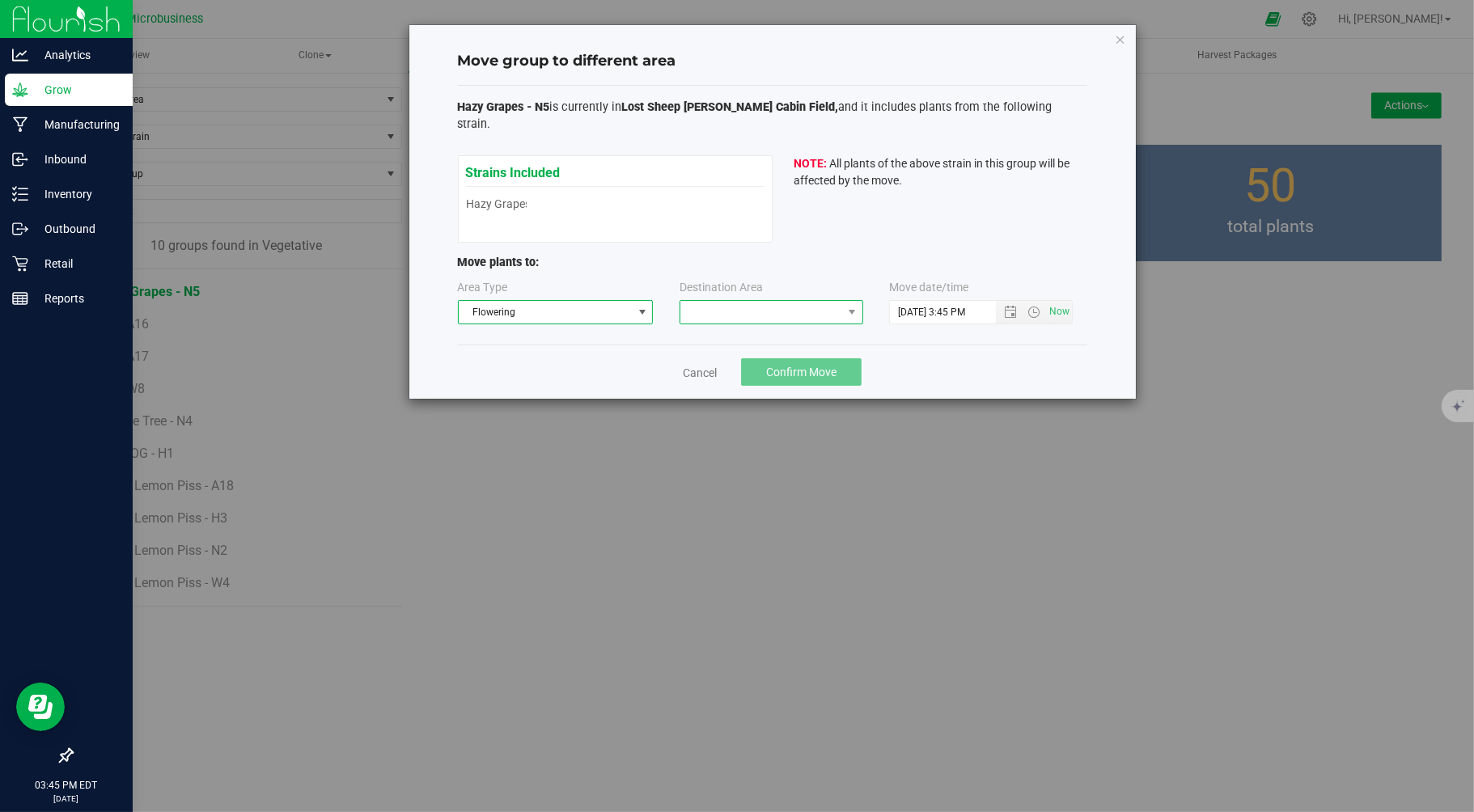
click at [721, 301] on span at bounding box center [761, 313] width 162 height 23
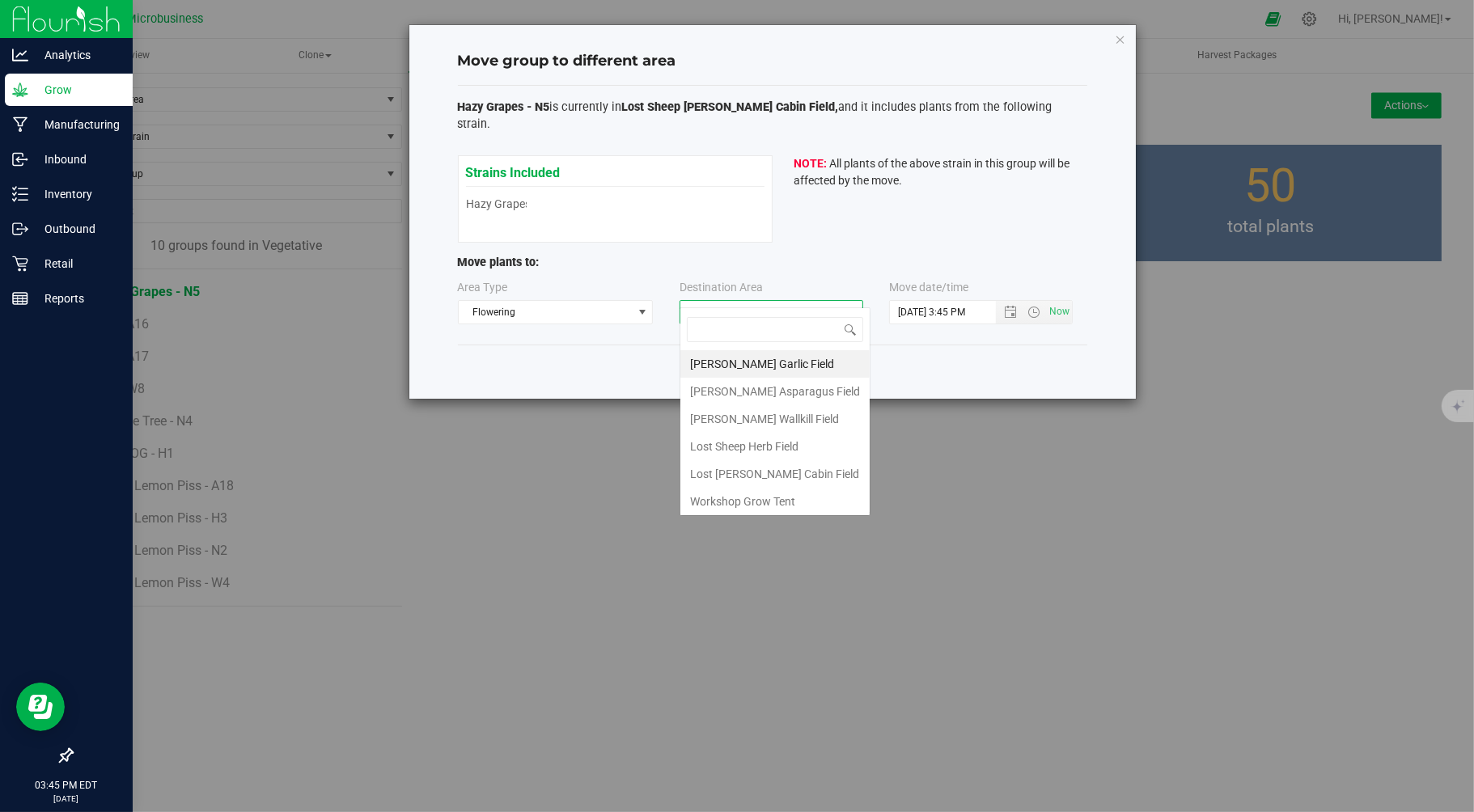
scroll to position [25, 183]
click at [750, 468] on li "Lost Sheep Nelson Cabin Field" at bounding box center [774, 473] width 189 height 27
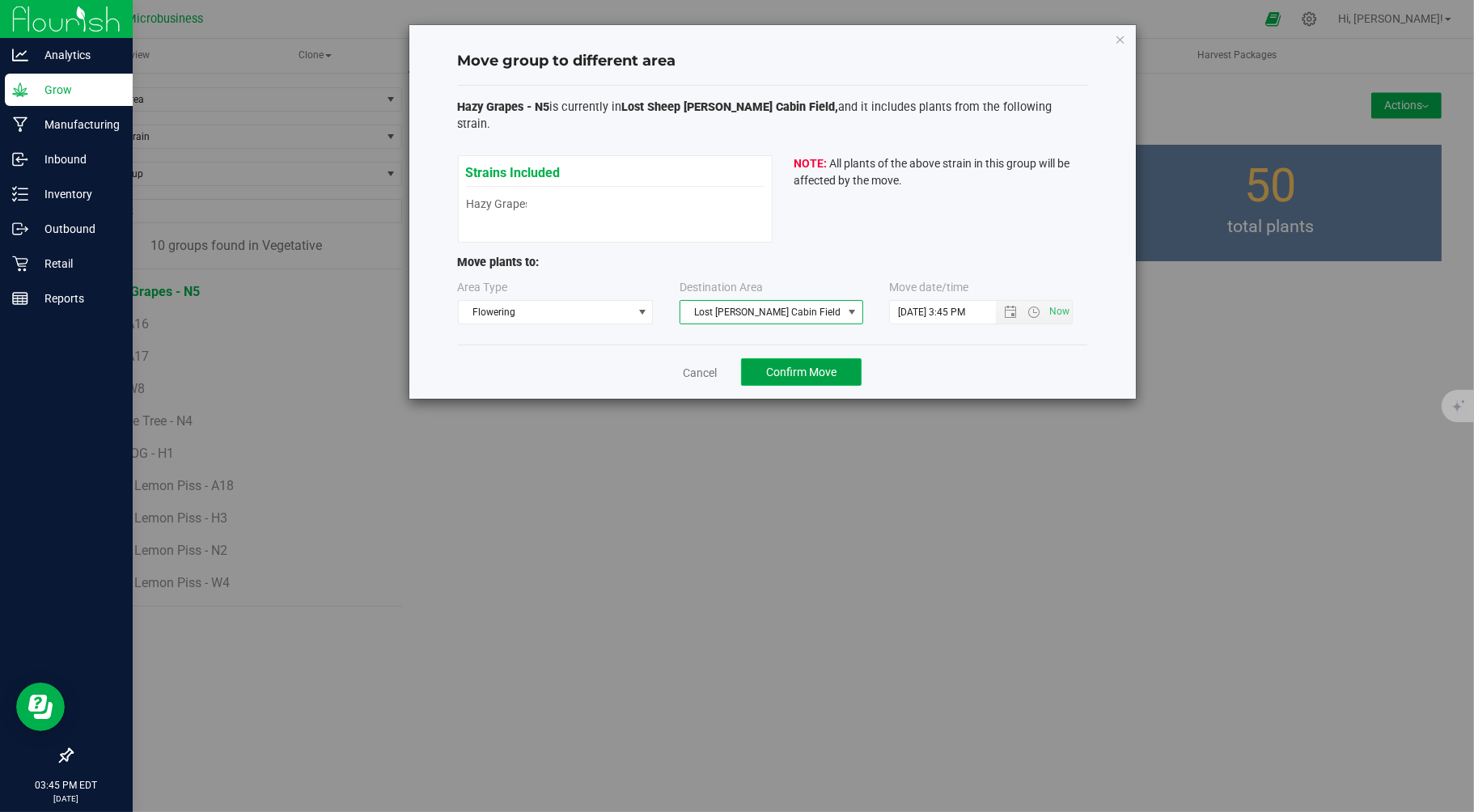
click at [790, 358] on button "Confirm Move" at bounding box center [801, 372] width 121 height 27
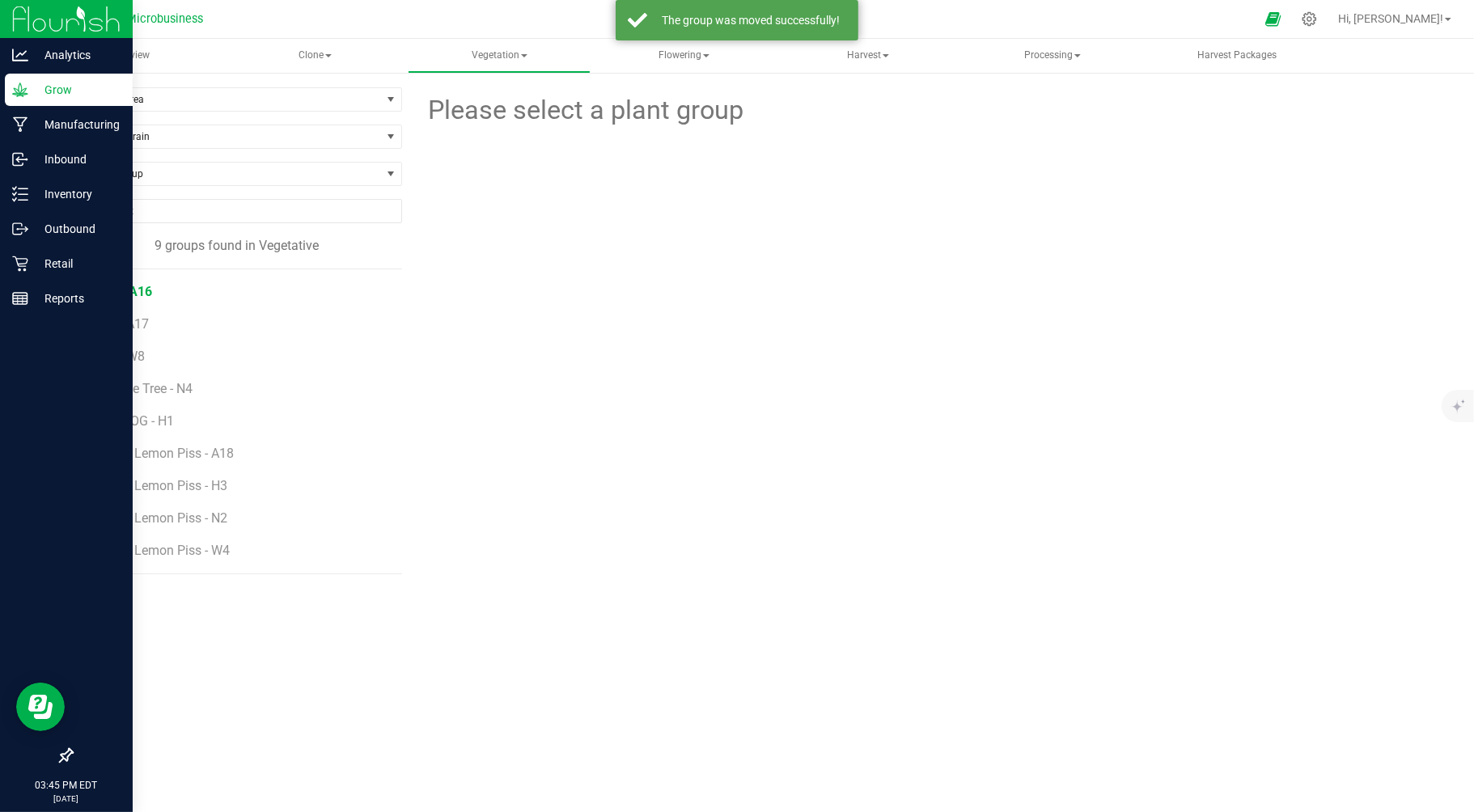
click at [122, 293] on span "ISE - A16" at bounding box center [125, 291] width 55 height 15
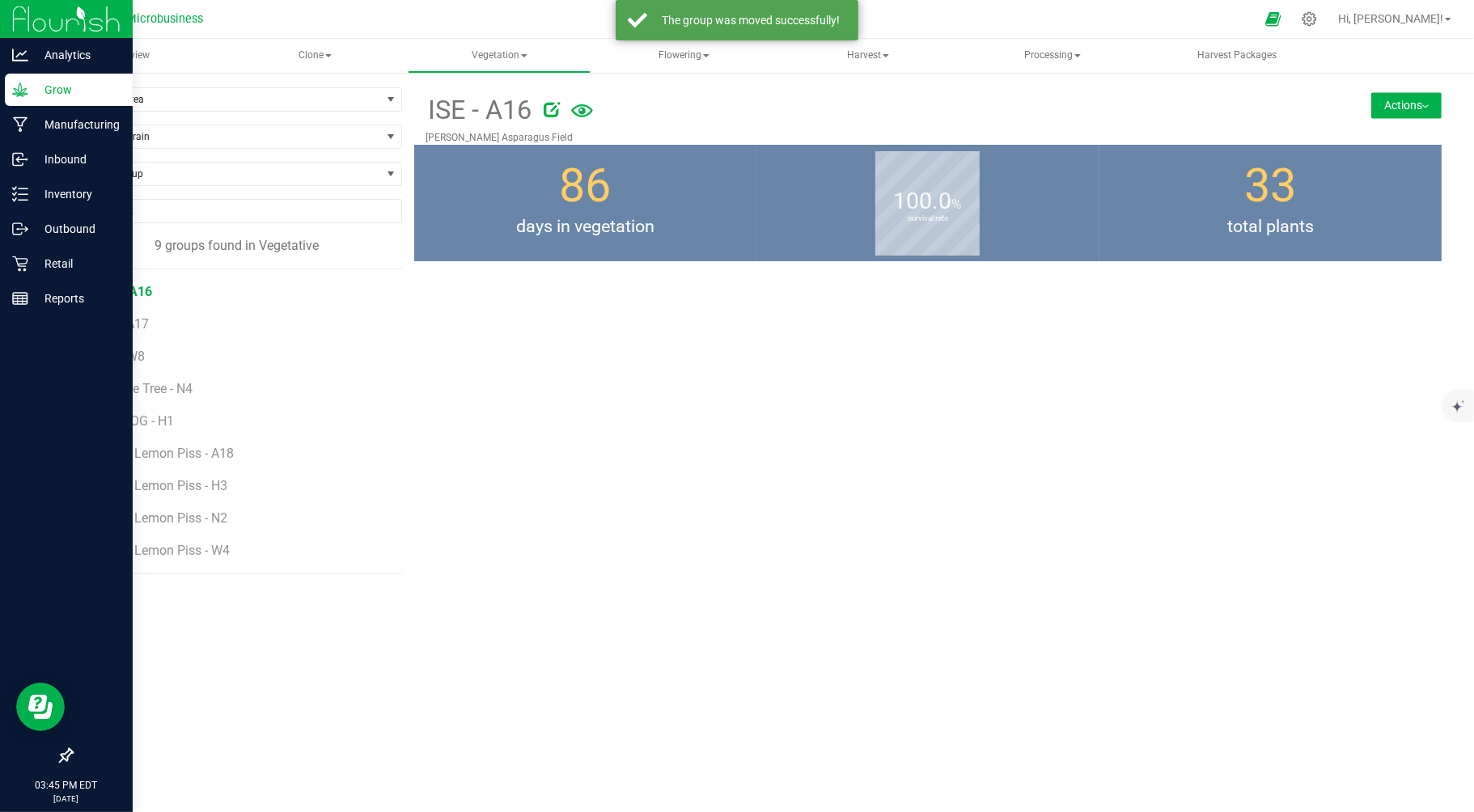
click at [1412, 100] on button "Actions" at bounding box center [1406, 105] width 70 height 26
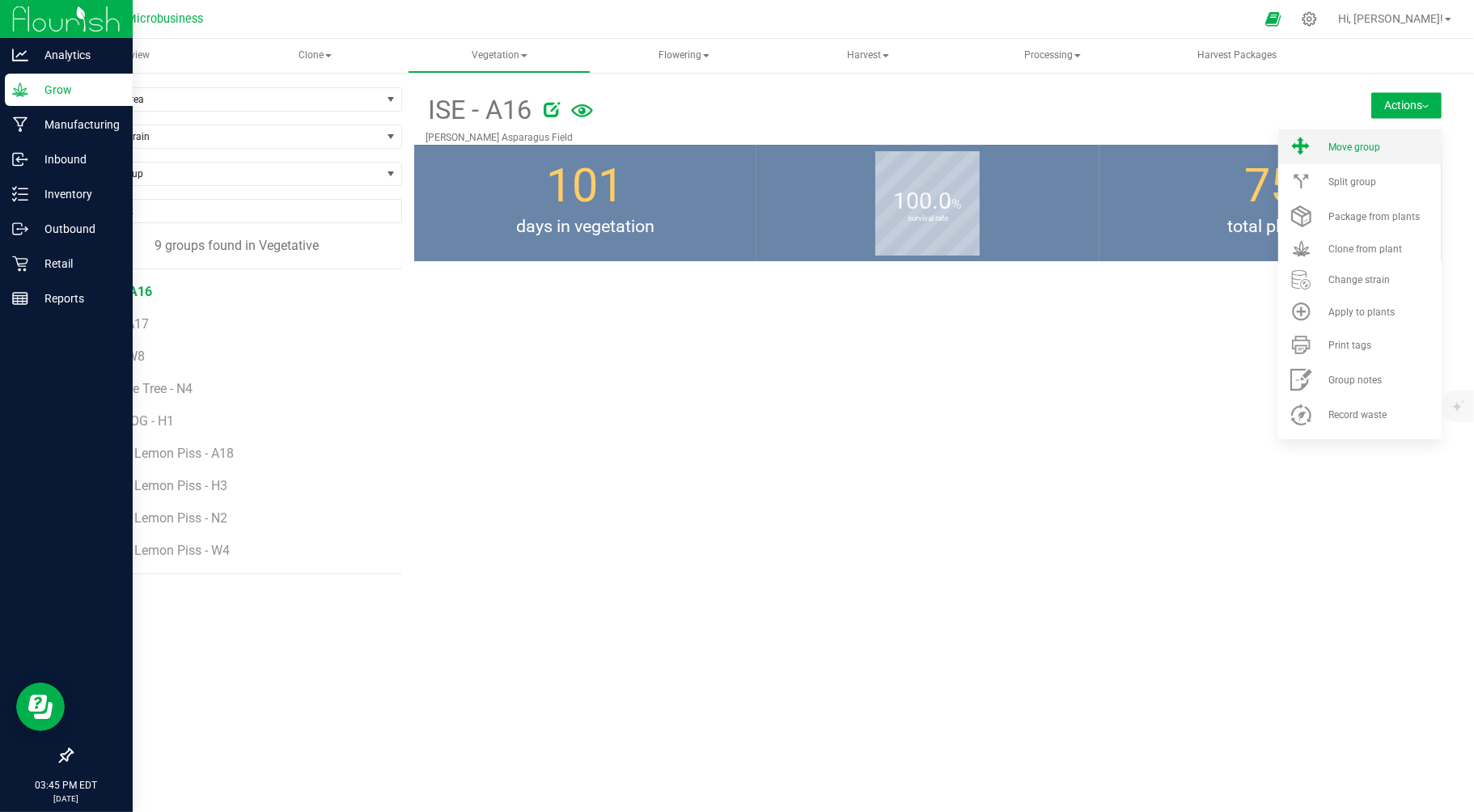
click at [1375, 151] on span "Move group" at bounding box center [1354, 147] width 52 height 11
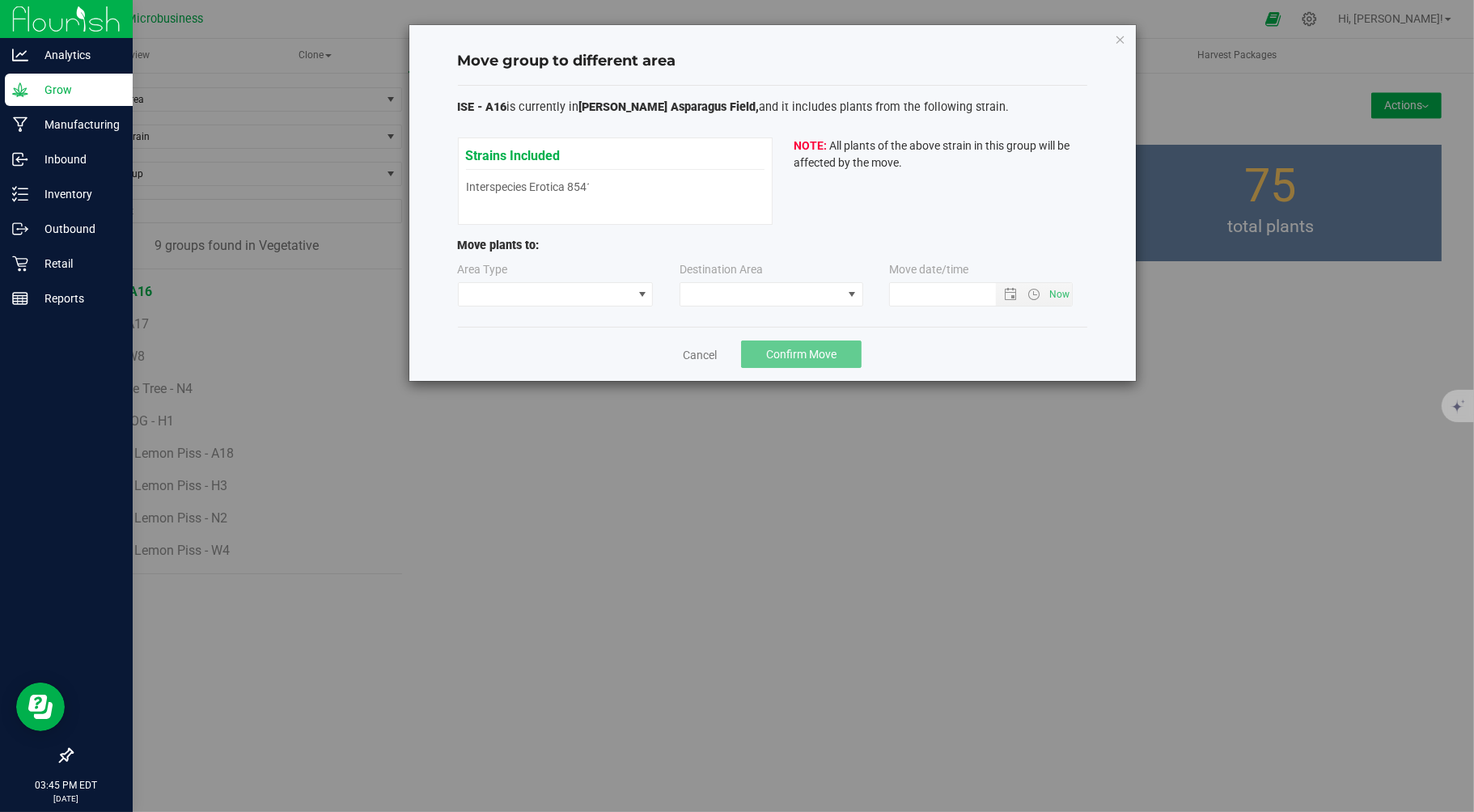
type input "9/24/2025 3:45 PM"
click at [563, 296] on span at bounding box center [545, 294] width 174 height 23
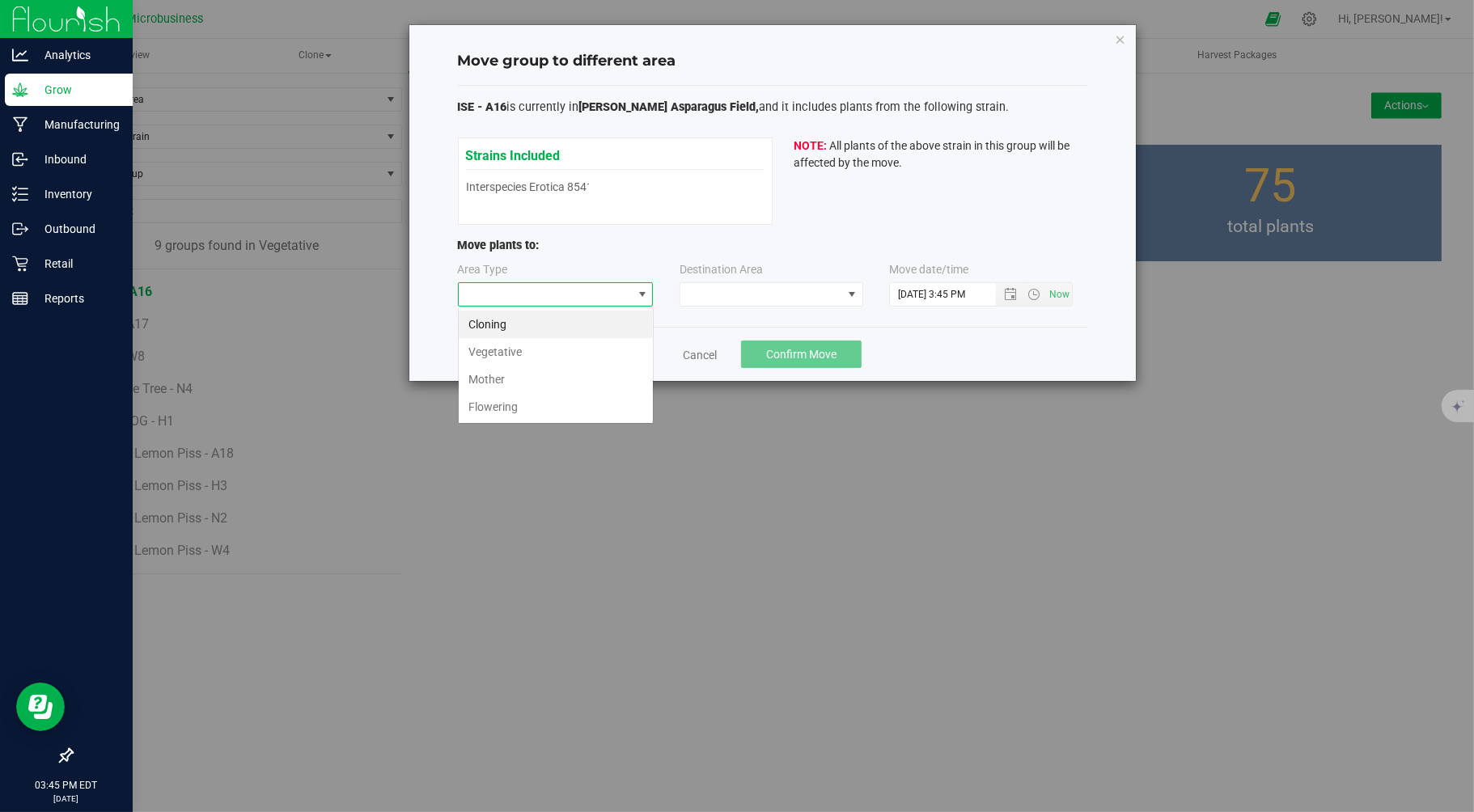
scroll to position [25, 195]
click at [512, 402] on li "Flowering" at bounding box center [556, 406] width 194 height 27
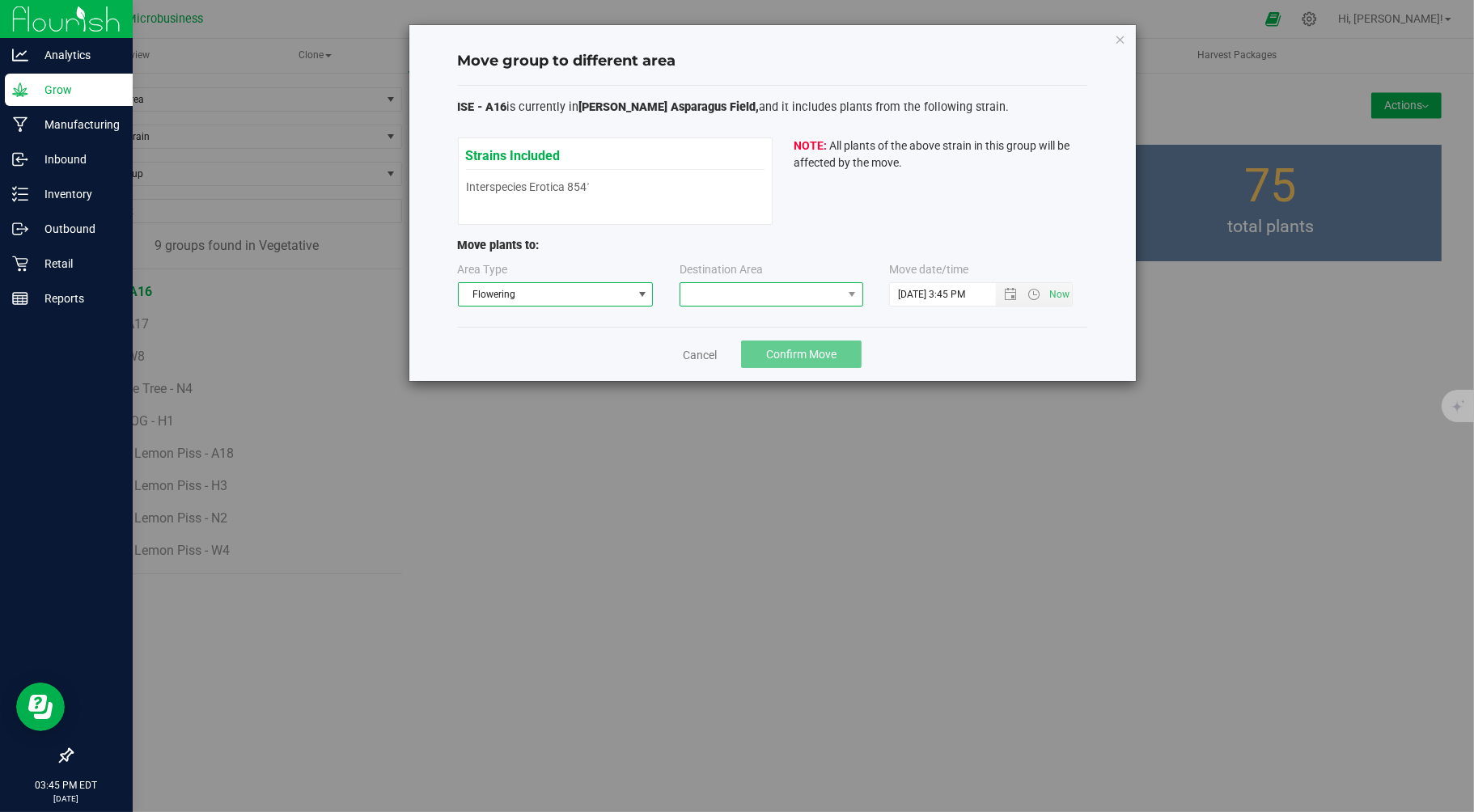
click at [749, 294] on span at bounding box center [761, 294] width 162 height 23
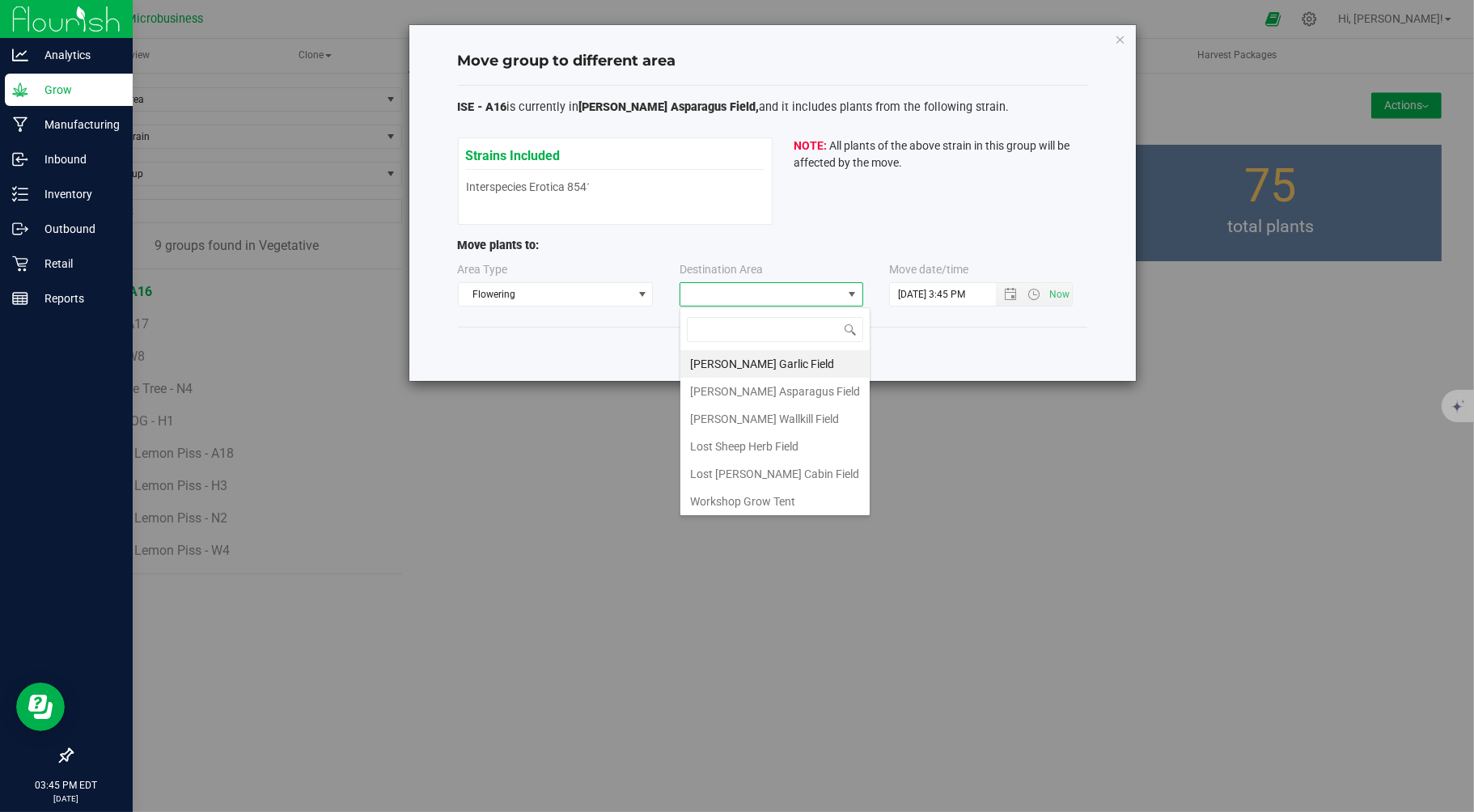
scroll to position [25, 183]
click at [755, 380] on li "Taliaferro Asparagus Field" at bounding box center [774, 391] width 189 height 27
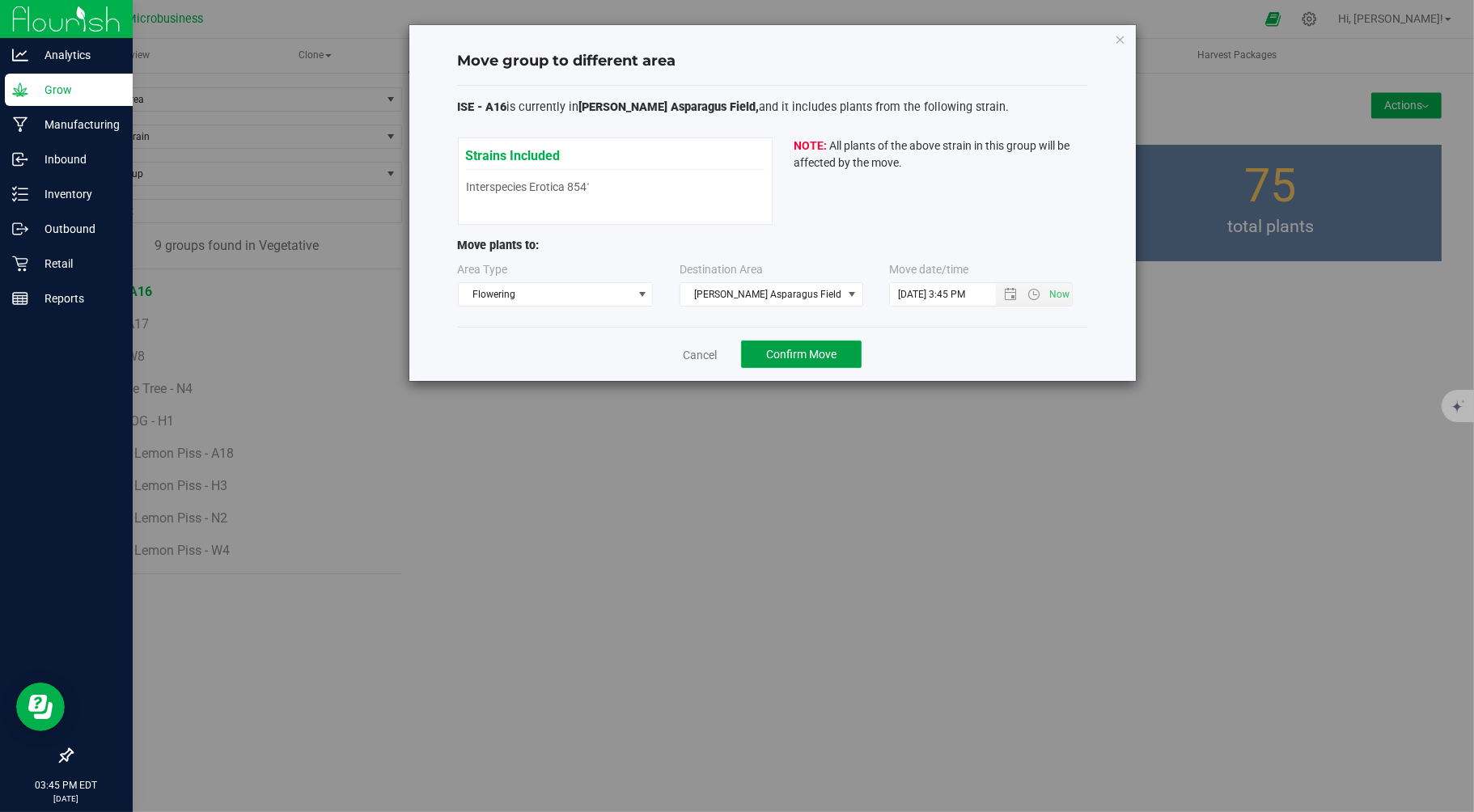
click at [762, 352] on button "Confirm Move" at bounding box center [801, 354] width 121 height 27
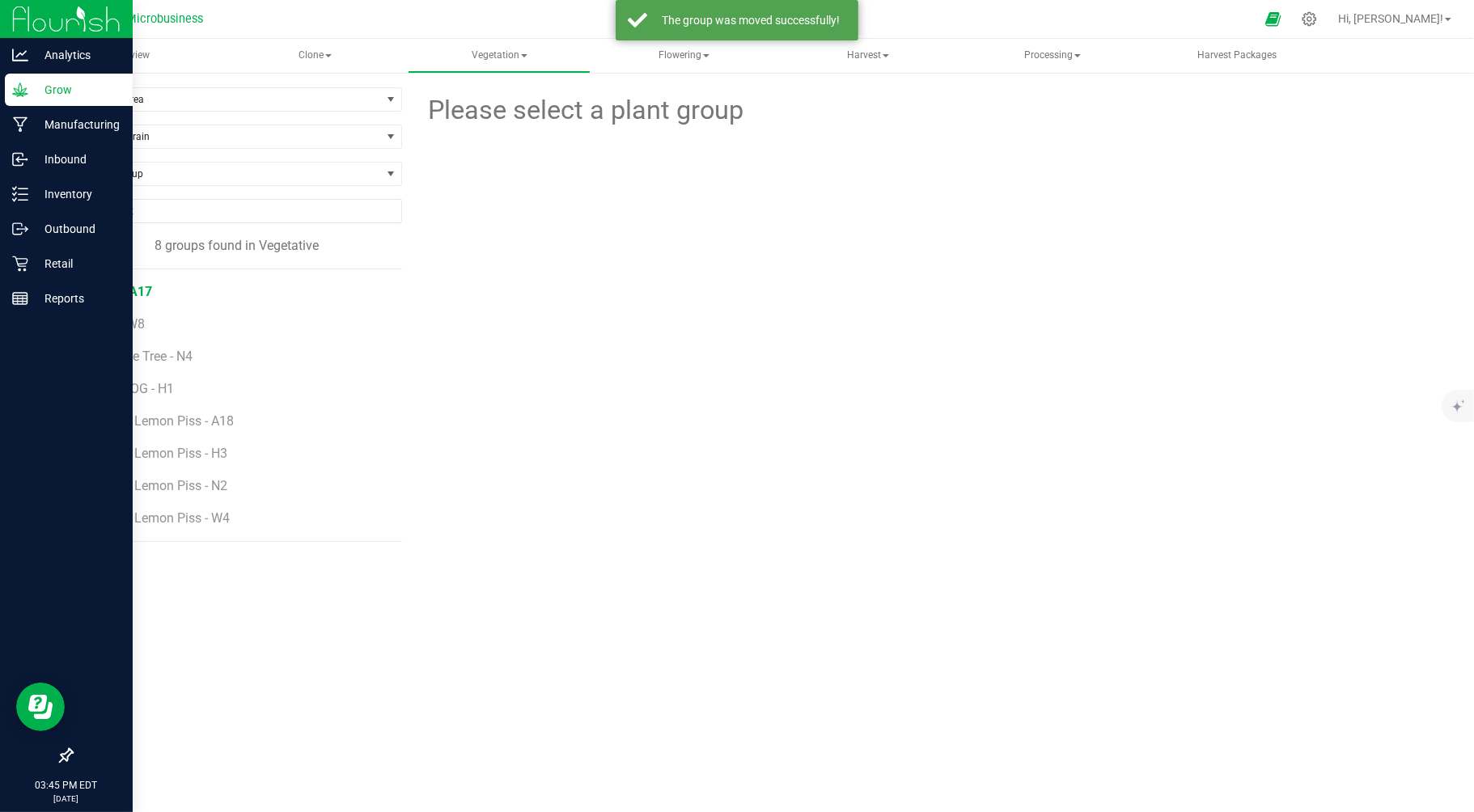
click at [127, 295] on span "ISE - A17" at bounding box center [125, 291] width 55 height 15
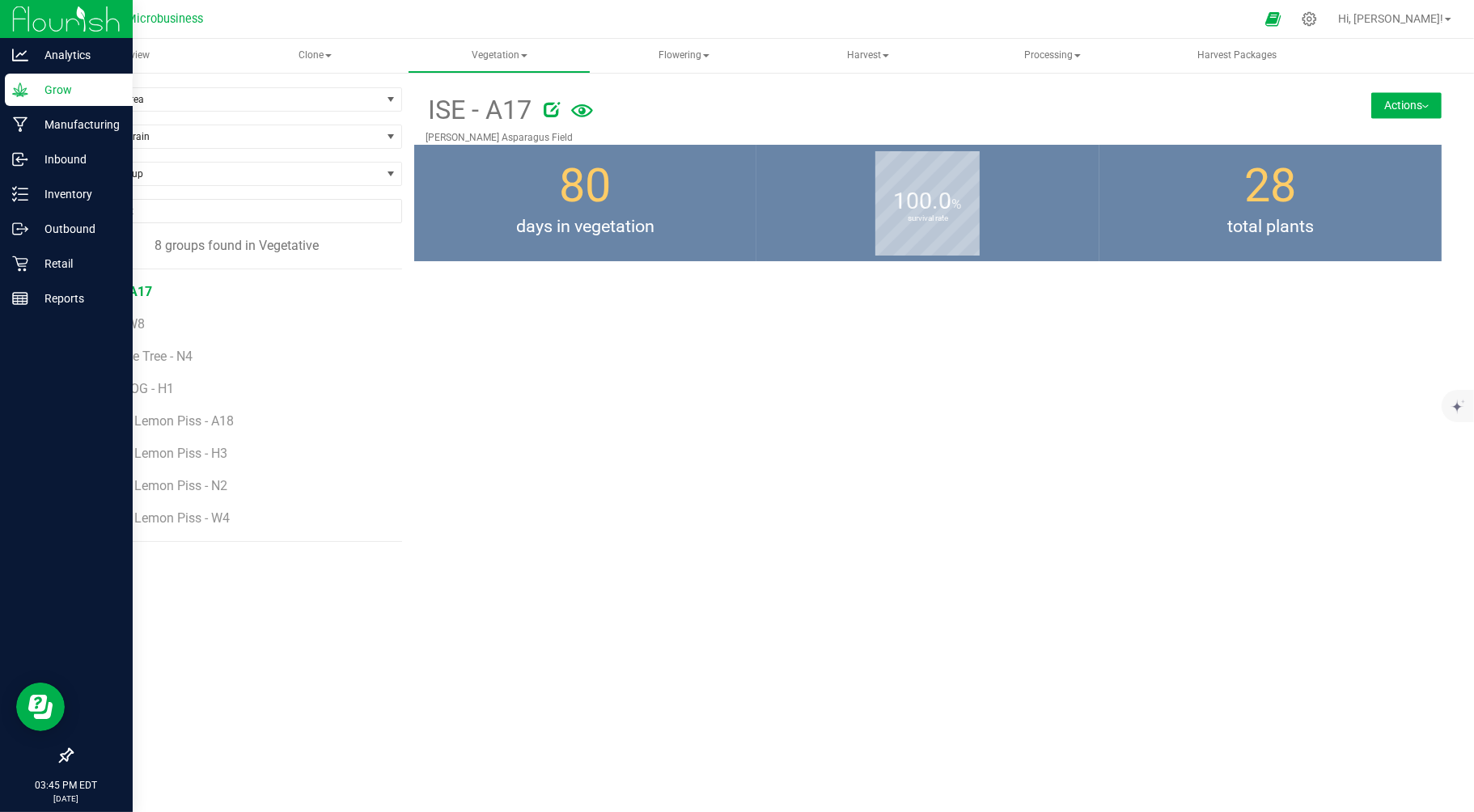
click at [1392, 89] on div "ISE - A17 Taliaferro Asparagus Field Actions Move group Split group" at bounding box center [928, 115] width 1028 height 57
click at [1391, 100] on button "Actions" at bounding box center [1406, 105] width 70 height 26
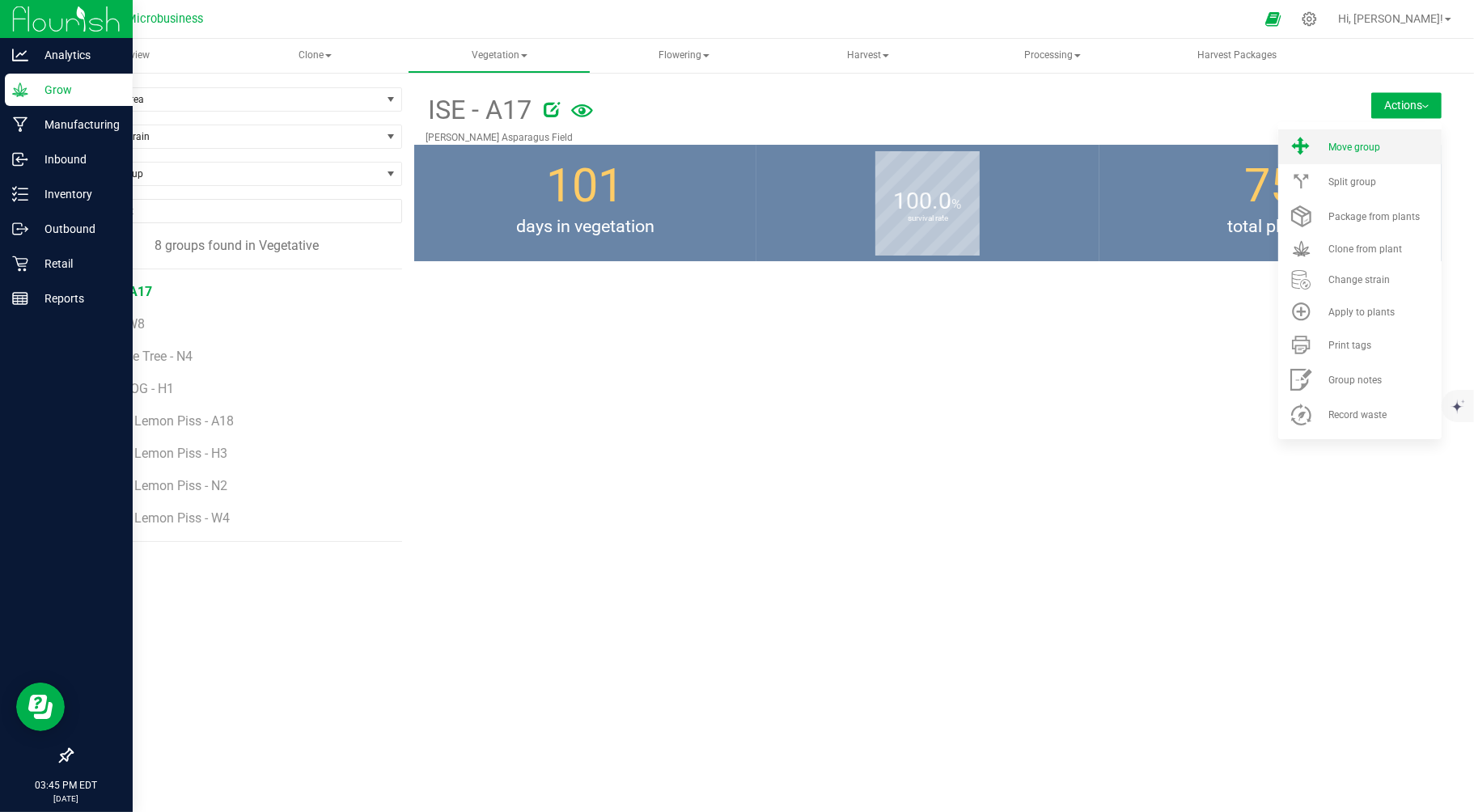
click at [1357, 144] on span "Move group" at bounding box center [1354, 147] width 52 height 11
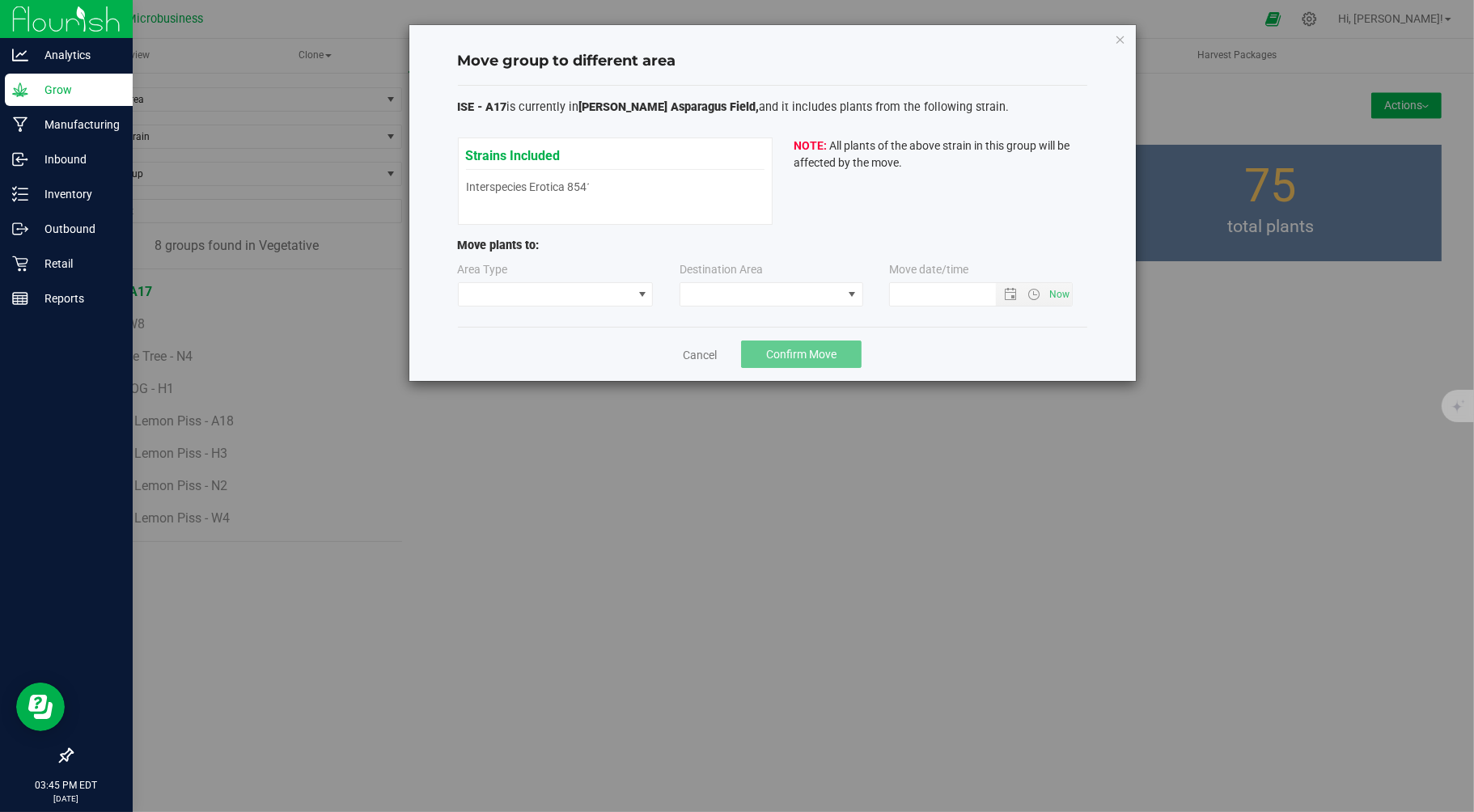
type input "9/24/2025 3:45 PM"
click at [595, 300] on span at bounding box center [545, 294] width 174 height 23
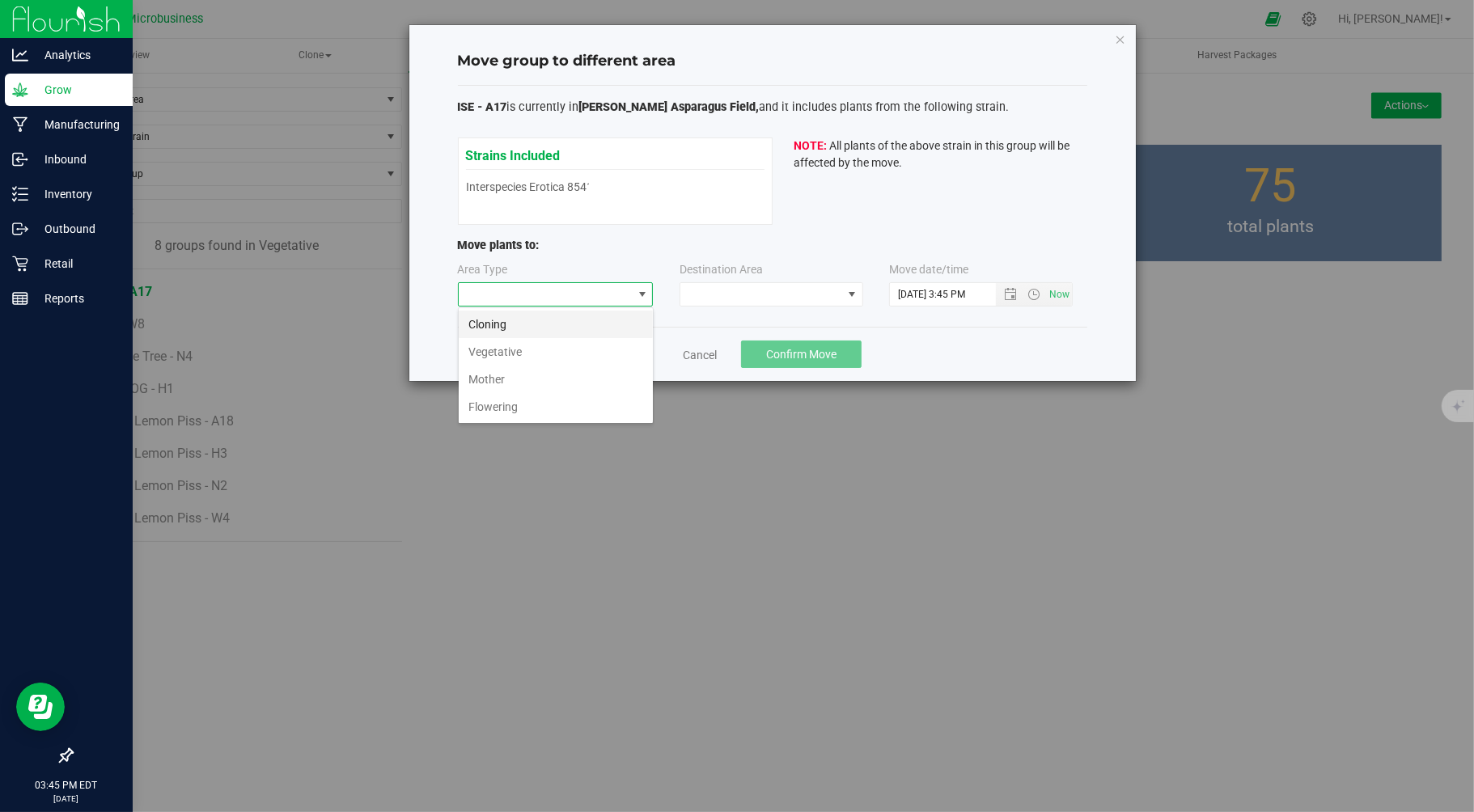
scroll to position [25, 195]
click at [526, 405] on li "Flowering" at bounding box center [556, 406] width 194 height 27
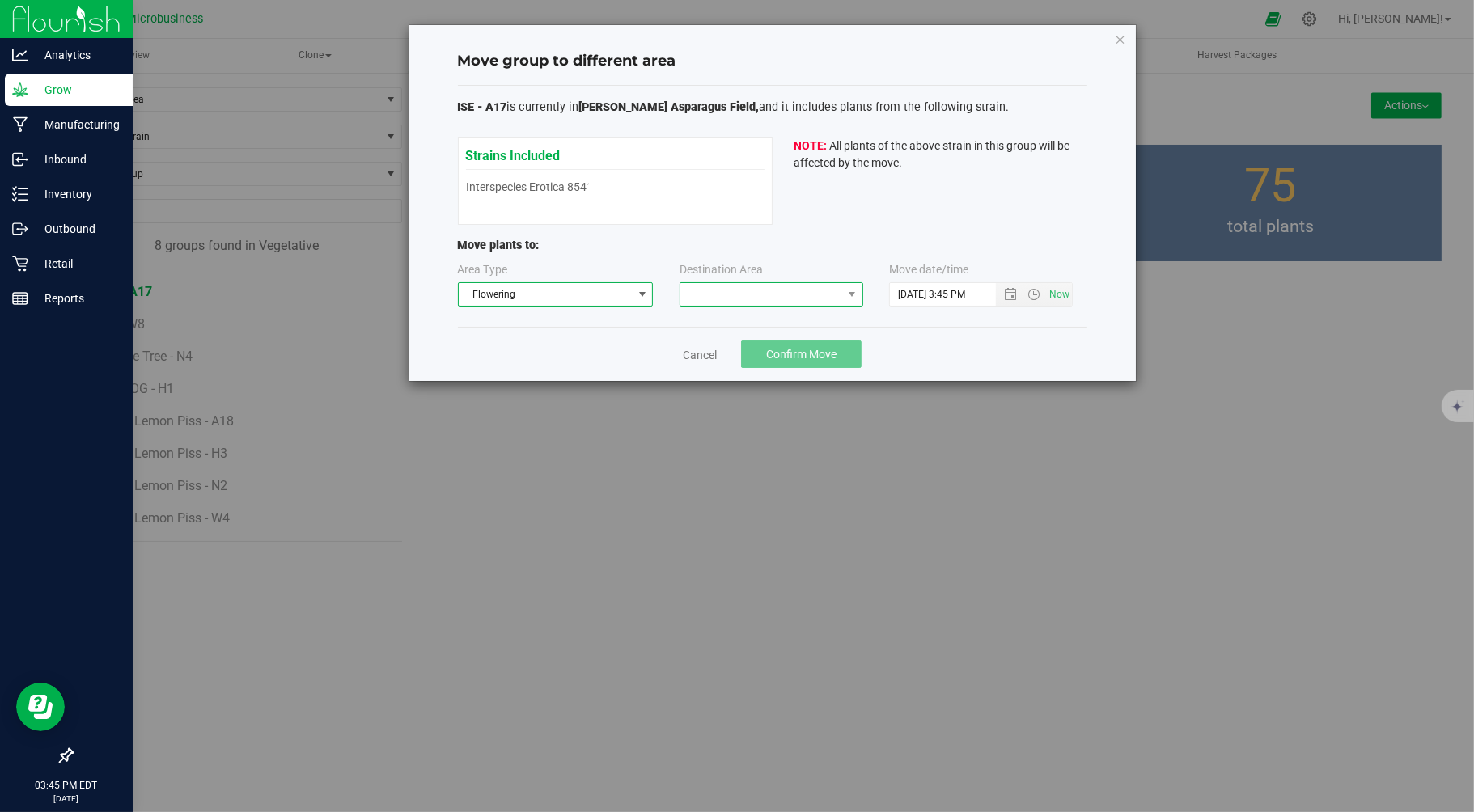
click at [746, 284] on span at bounding box center [761, 294] width 162 height 23
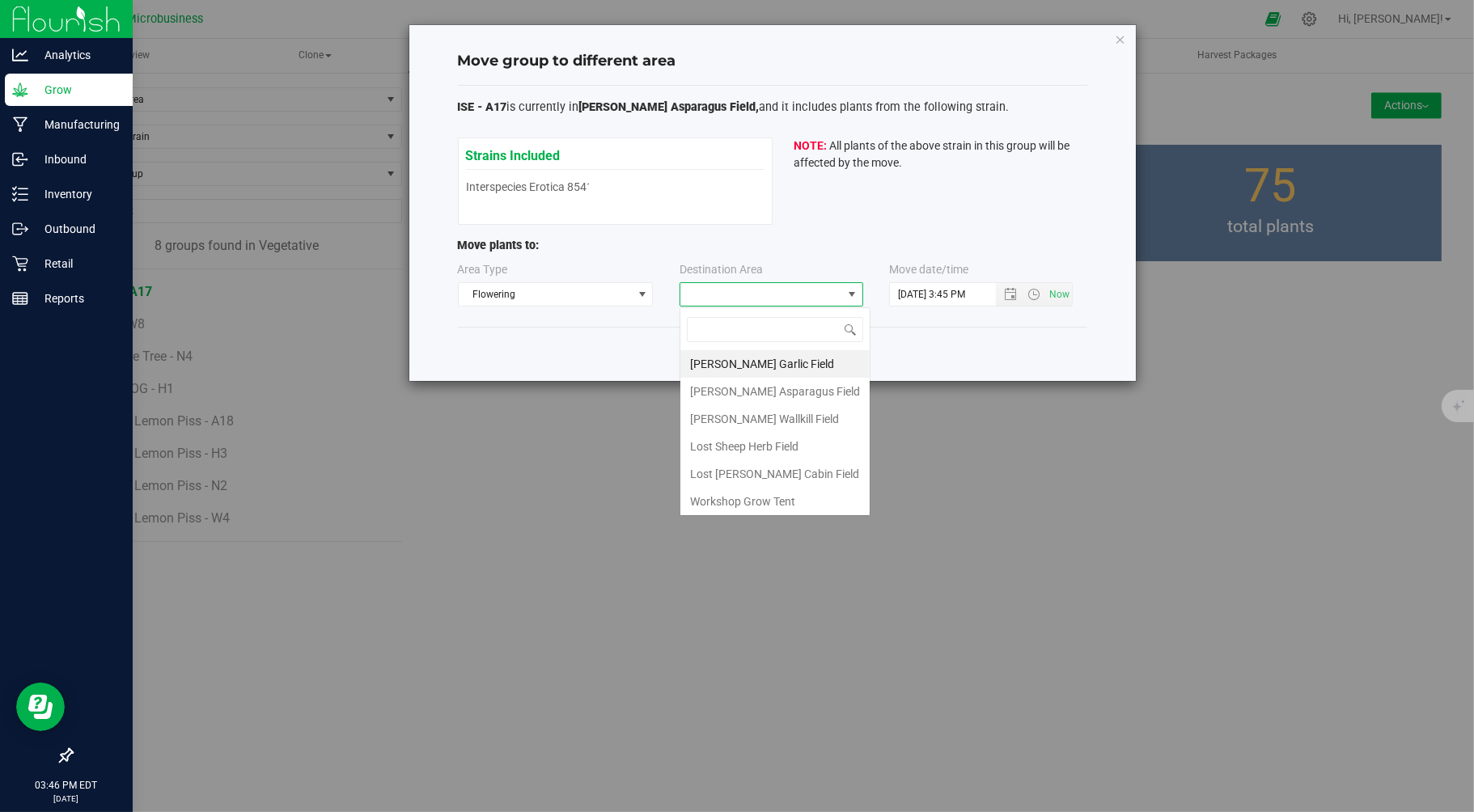
scroll to position [25, 183]
click at [744, 390] on li "Taliaferro Asparagus Field" at bounding box center [774, 391] width 189 height 27
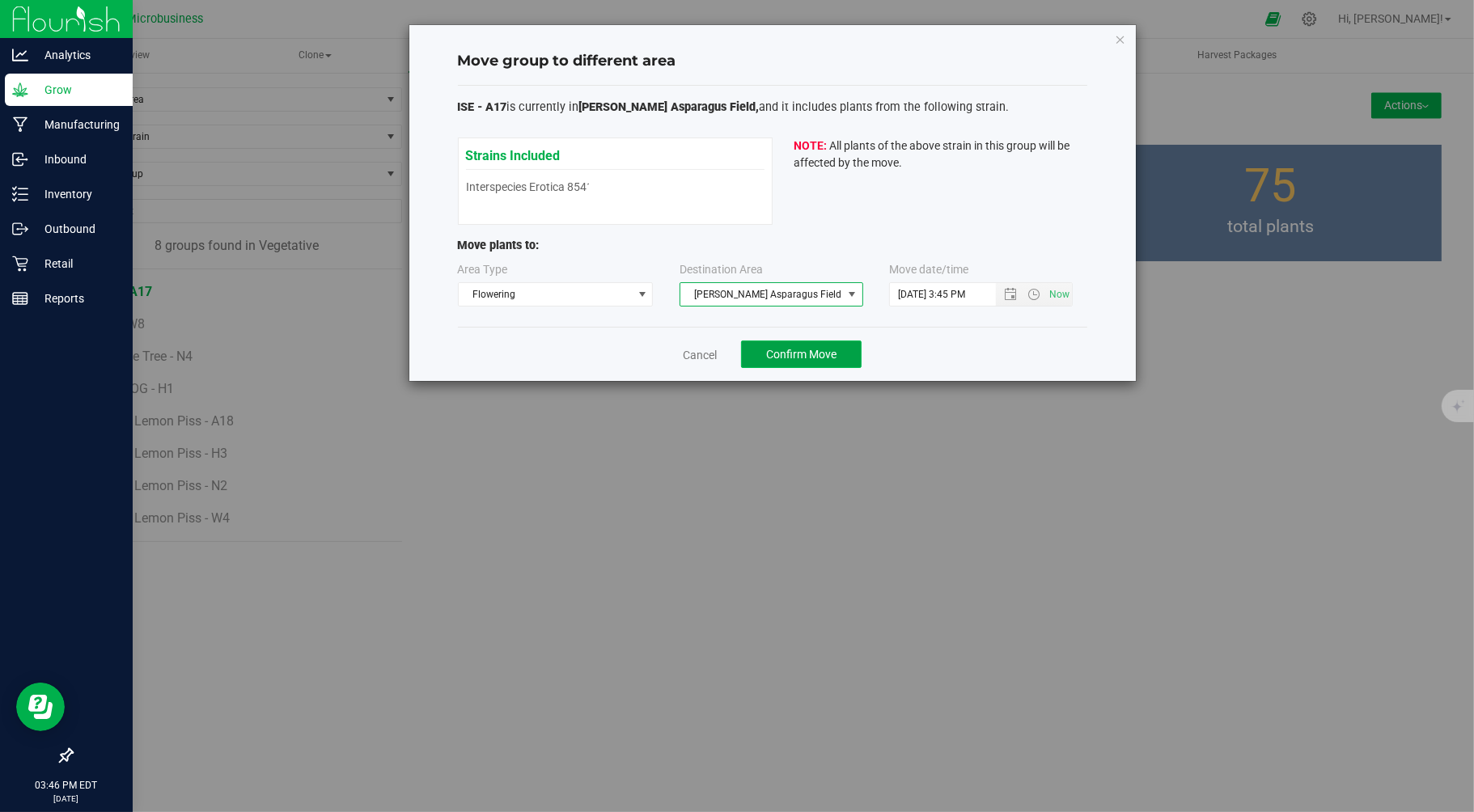
click at [768, 358] on span "Confirm Move" at bounding box center [802, 354] width 70 height 13
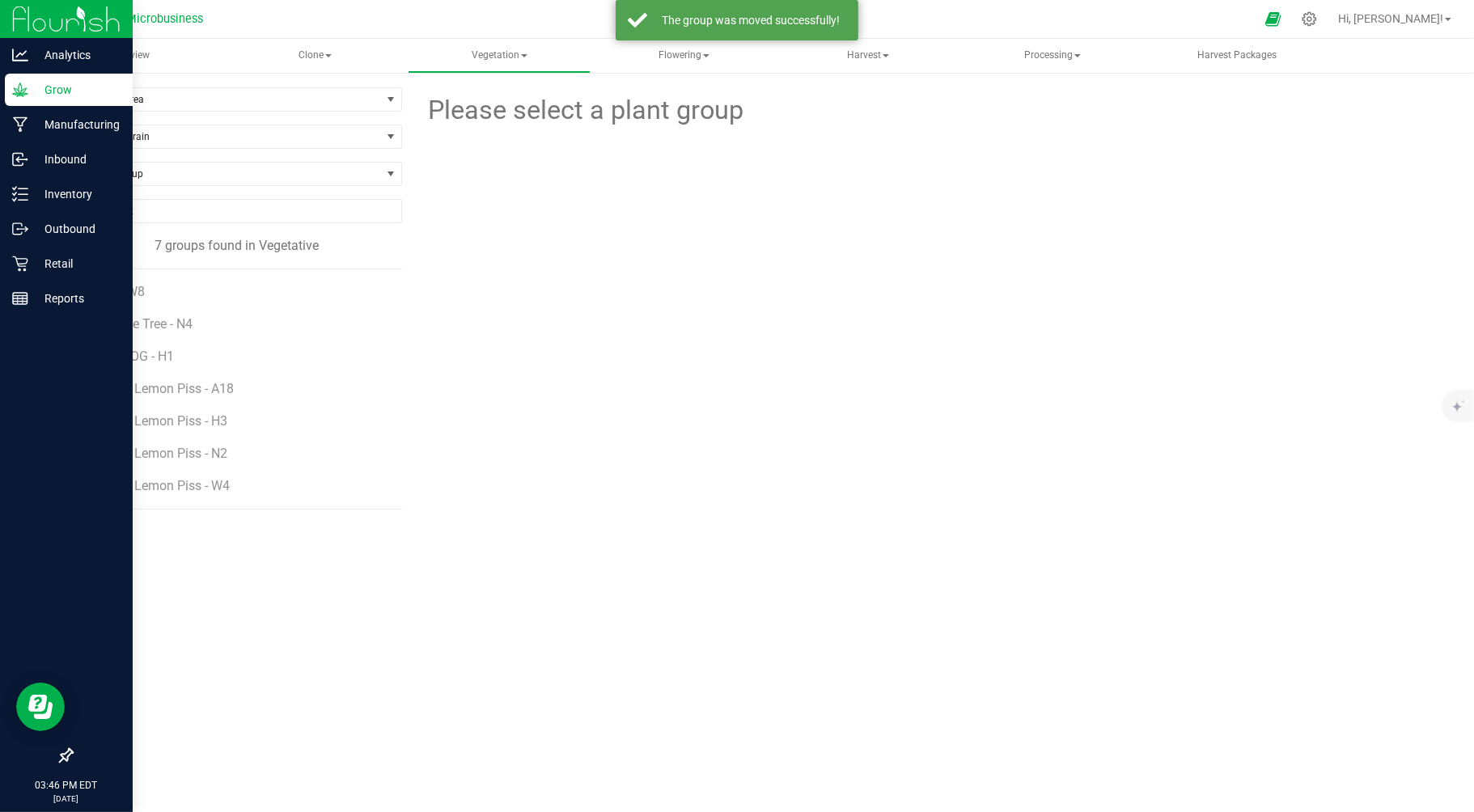
click at [135, 292] on span "ISE - W8" at bounding box center [121, 291] width 47 height 15
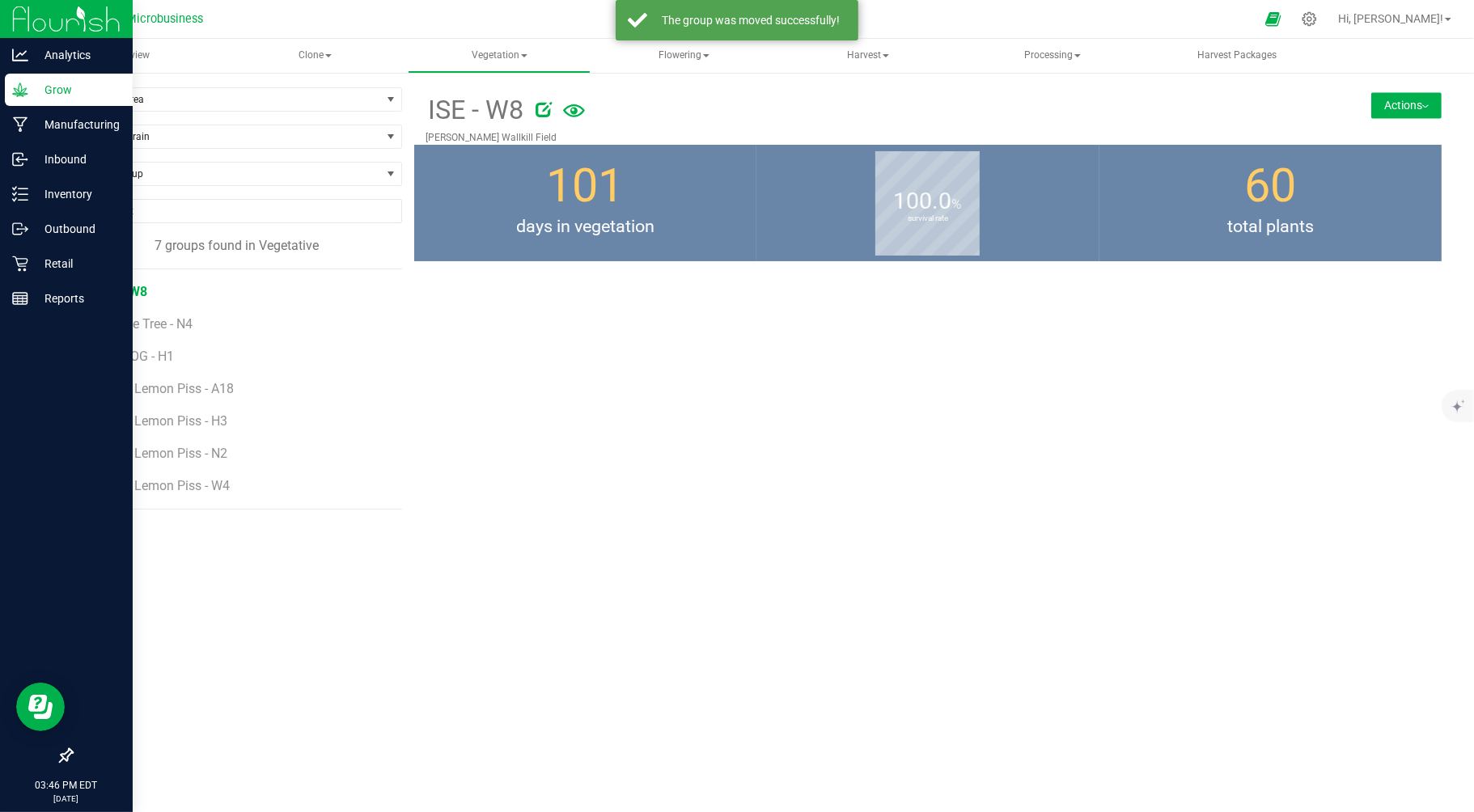
click at [1404, 95] on button "Actions" at bounding box center [1406, 105] width 70 height 26
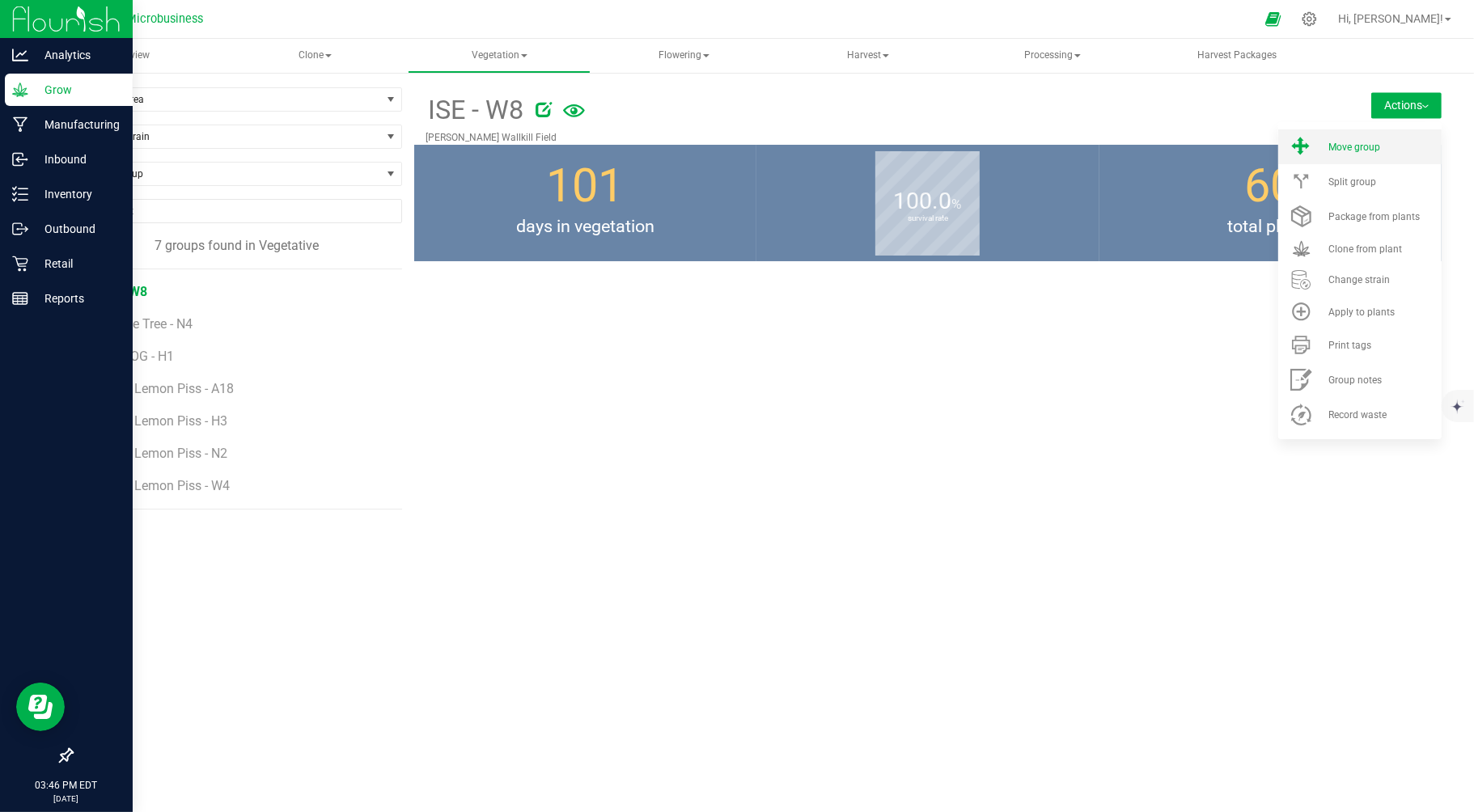
click at [1354, 149] on span "Move group" at bounding box center [1354, 147] width 52 height 11
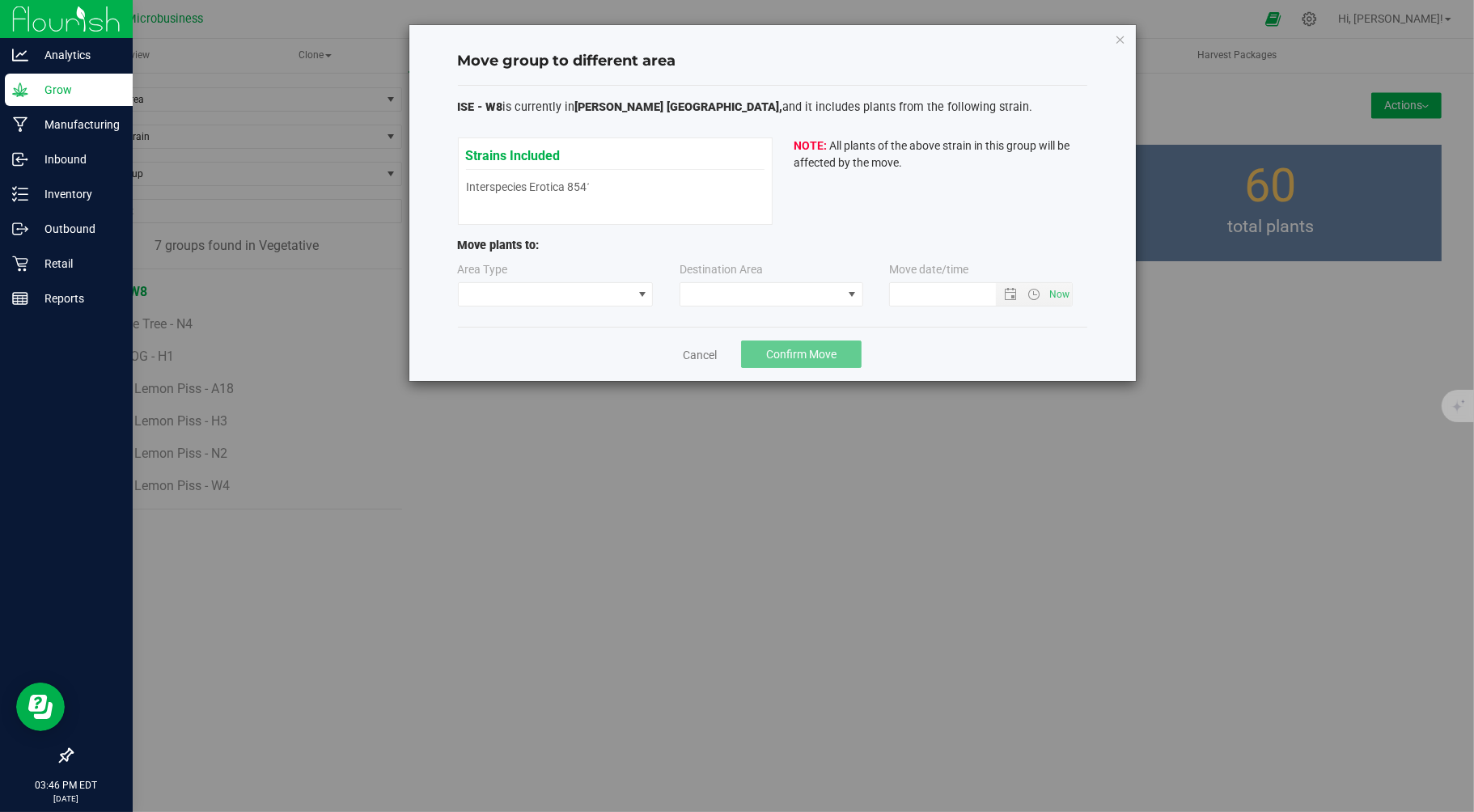
type input "9/24/2025 3:46 PM"
click at [511, 299] on span at bounding box center [545, 294] width 174 height 23
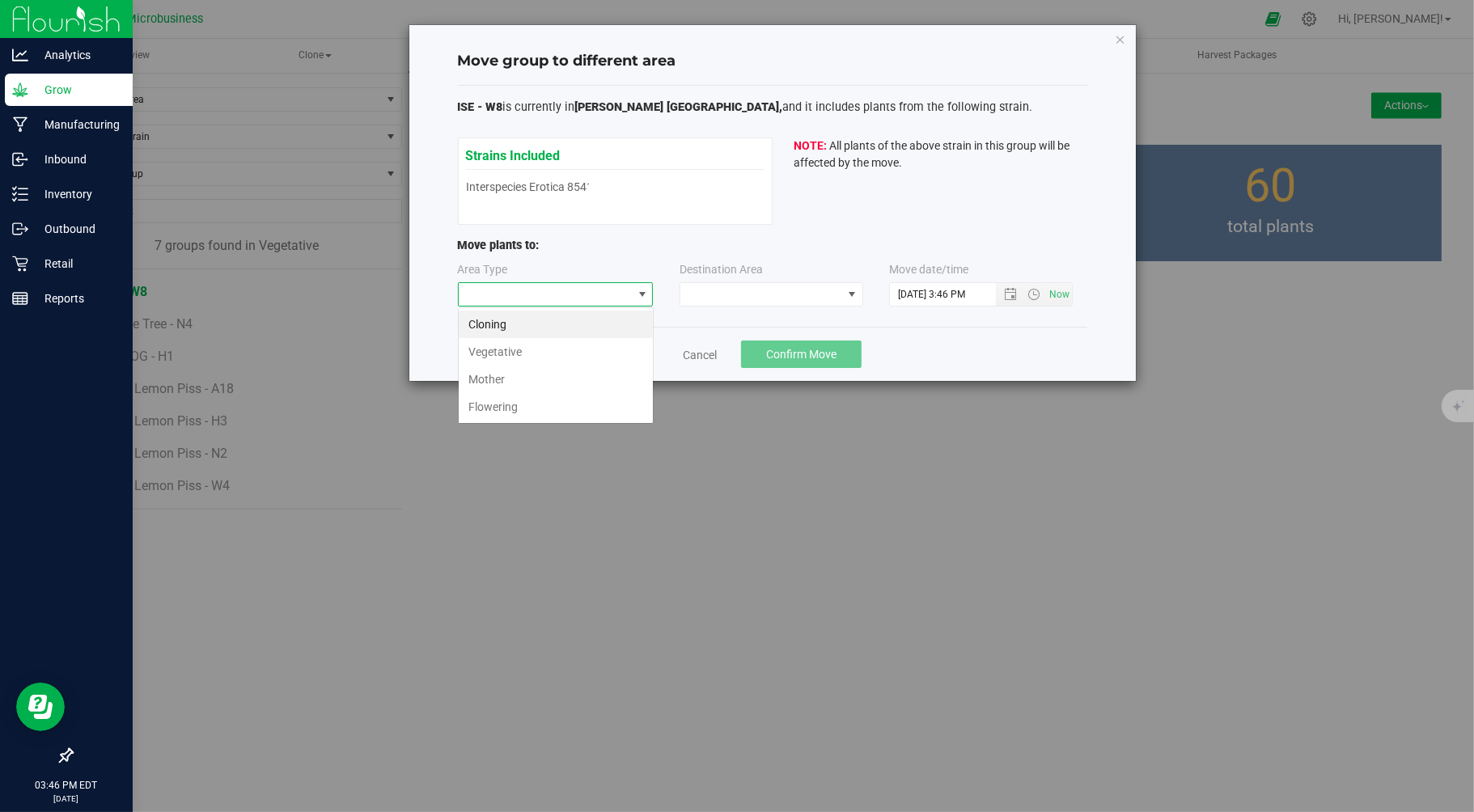
scroll to position [25, 195]
click at [504, 410] on li "Flowering" at bounding box center [556, 406] width 194 height 27
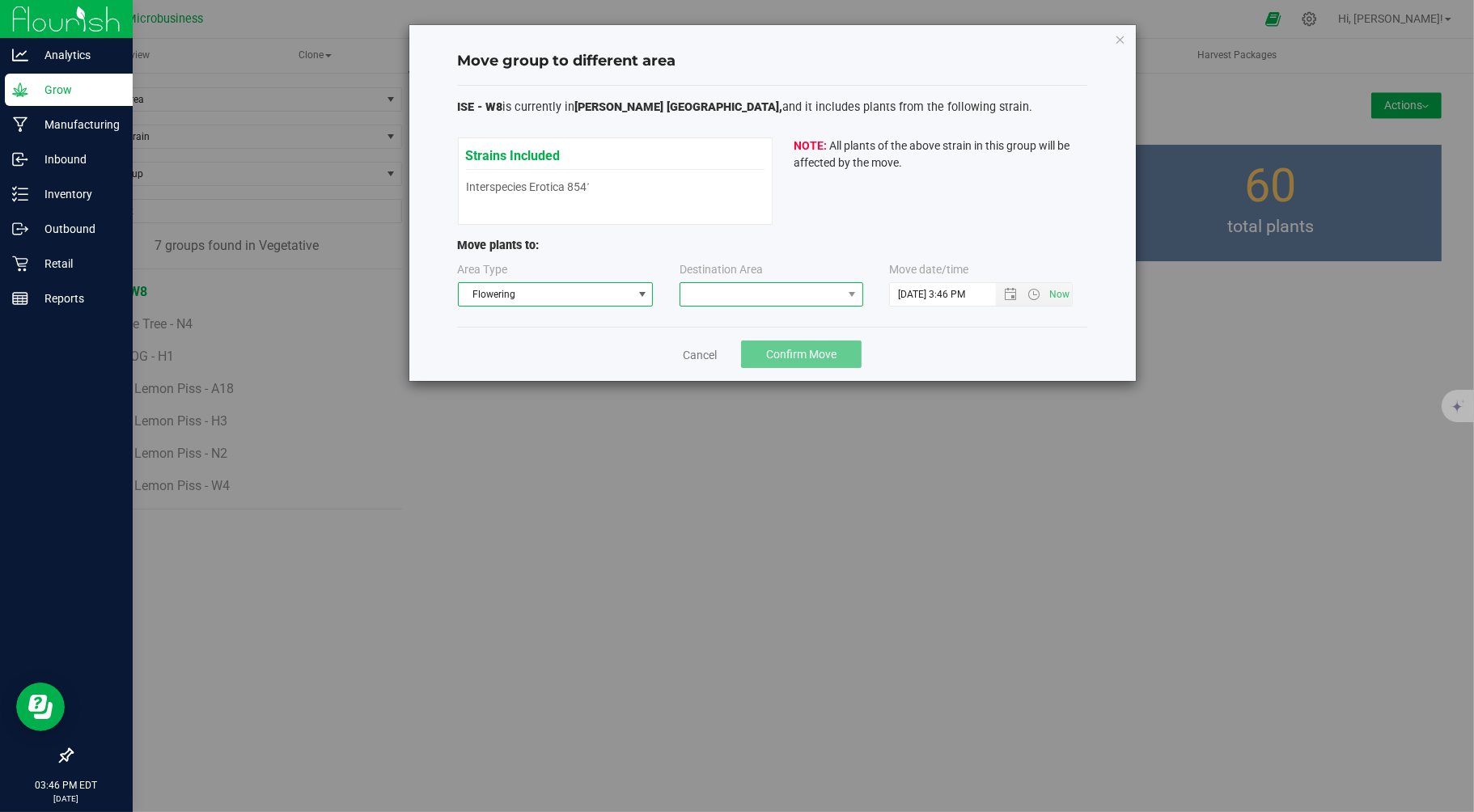
click at [738, 295] on span at bounding box center [761, 294] width 162 height 23
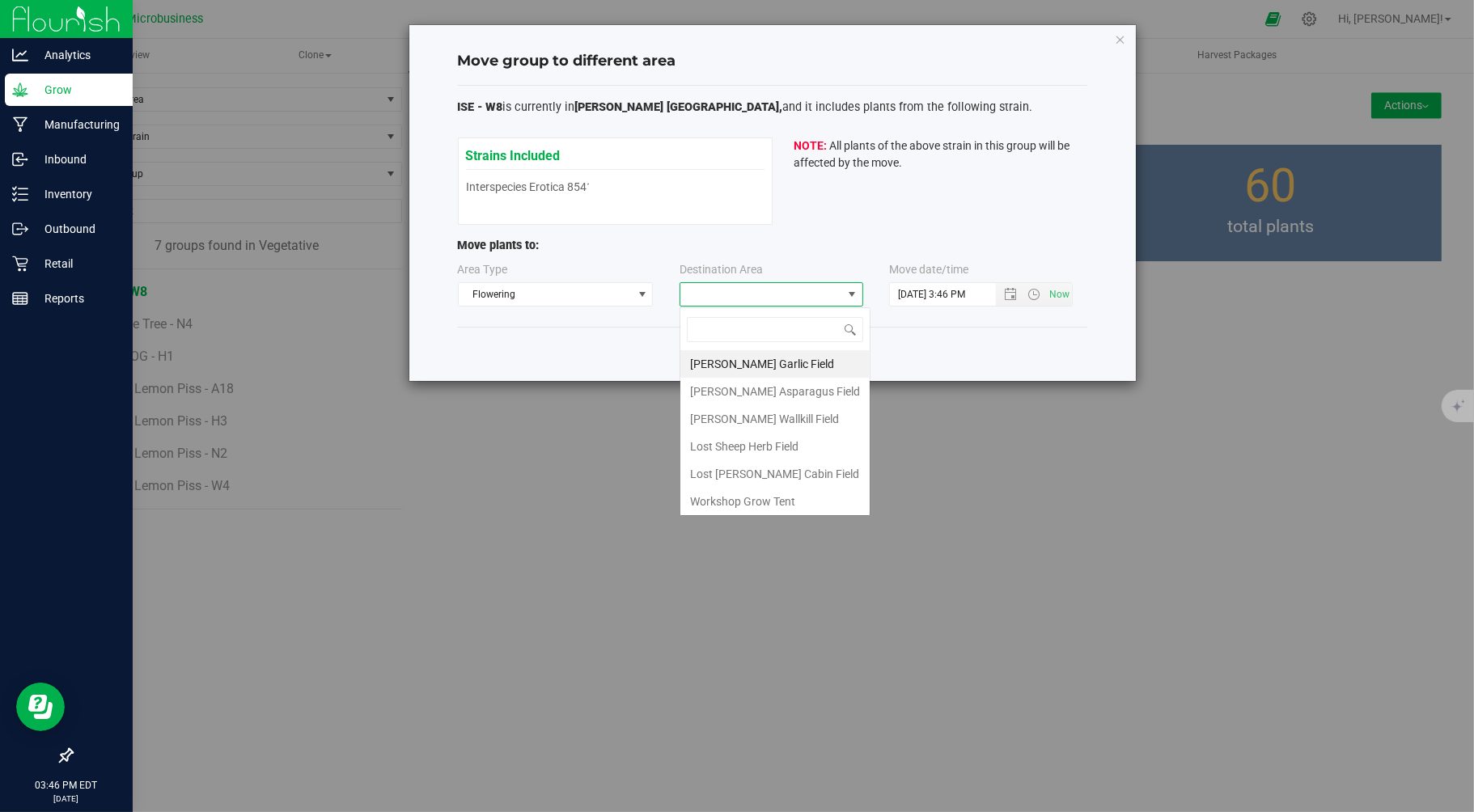
scroll to position [25, 183]
click at [717, 424] on li "Taliaferro Wallkill Field" at bounding box center [774, 418] width 189 height 27
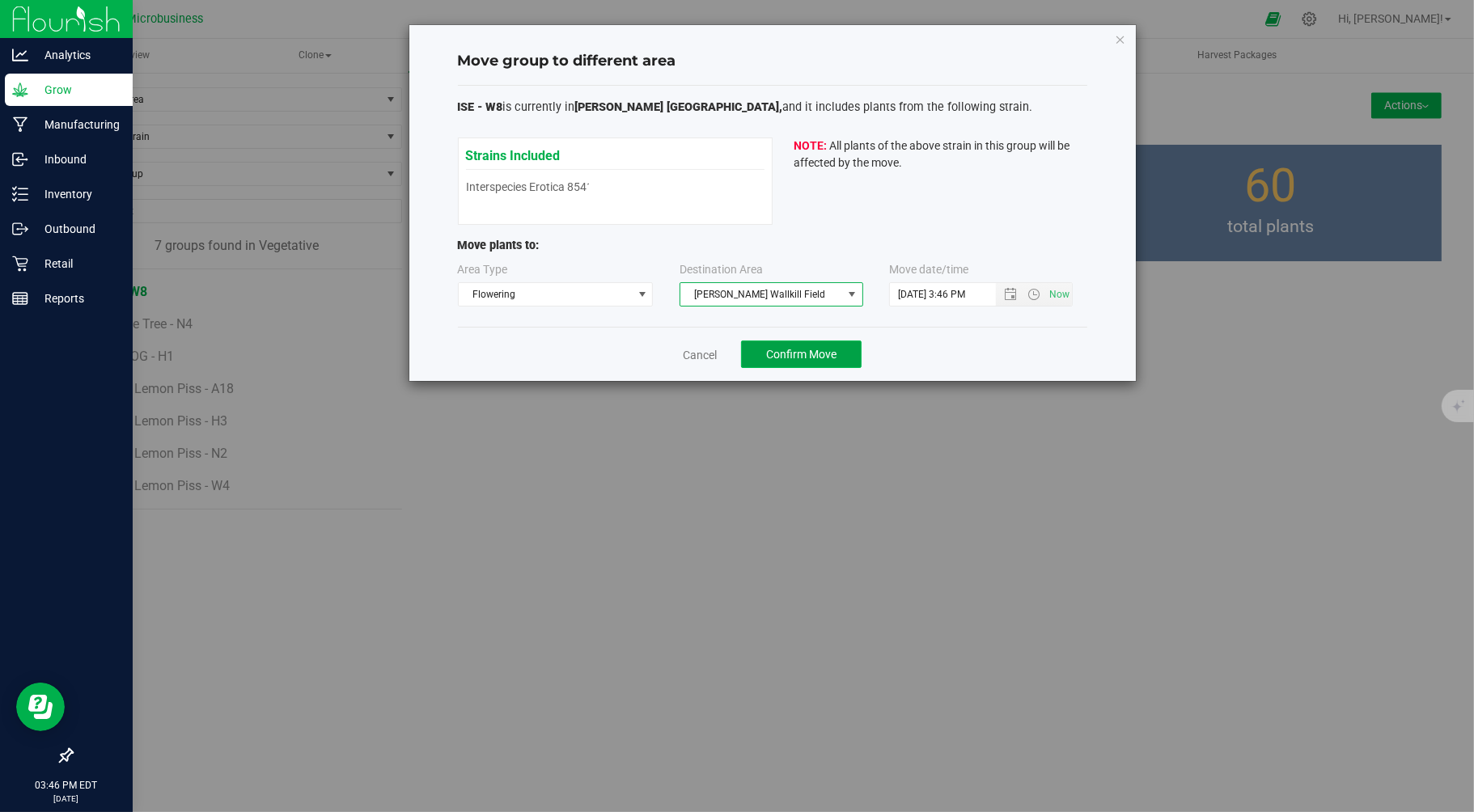
click at [796, 349] on span "Confirm Move" at bounding box center [802, 354] width 70 height 13
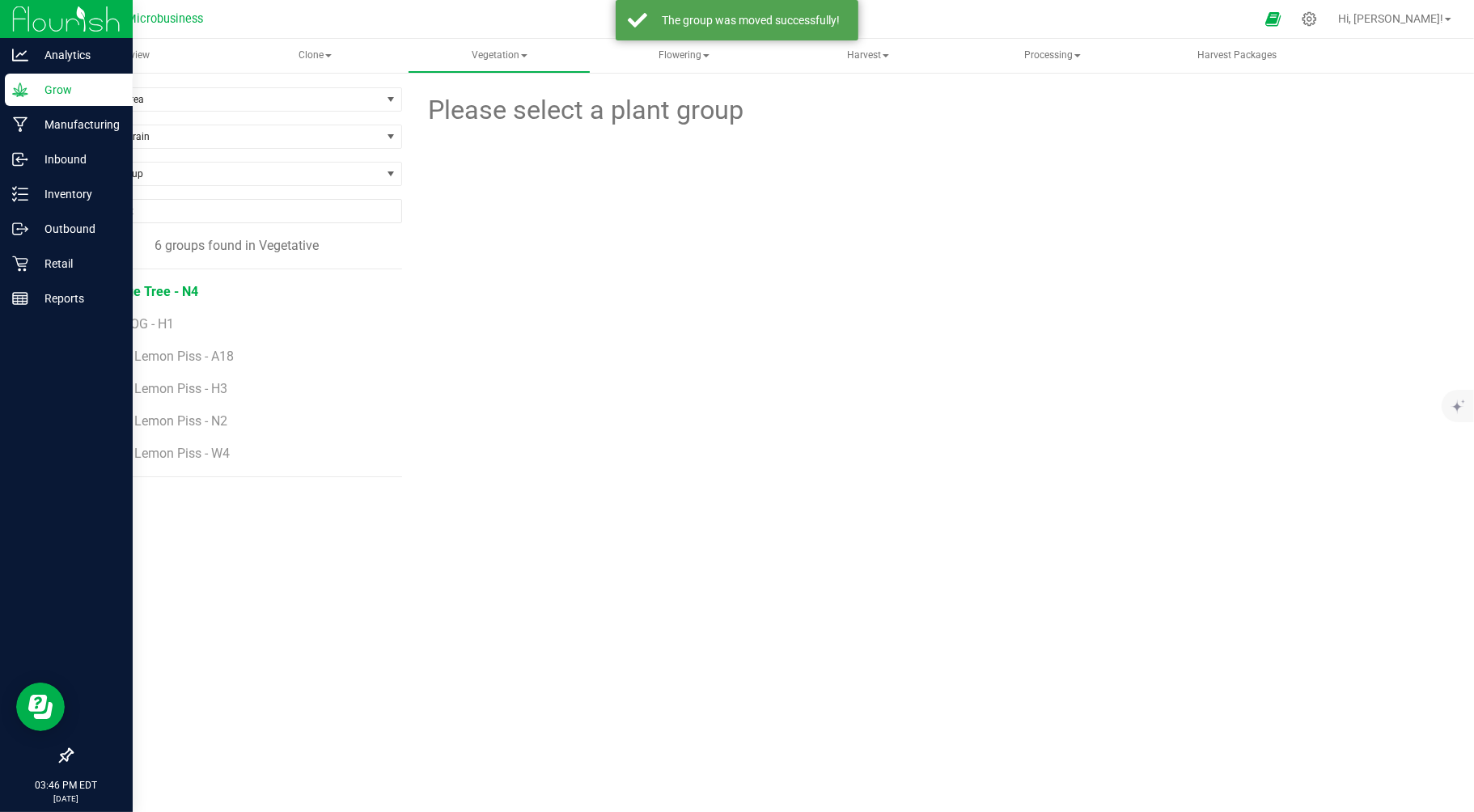
click at [127, 297] on span "Orange Tree - N4" at bounding box center [148, 291] width 100 height 15
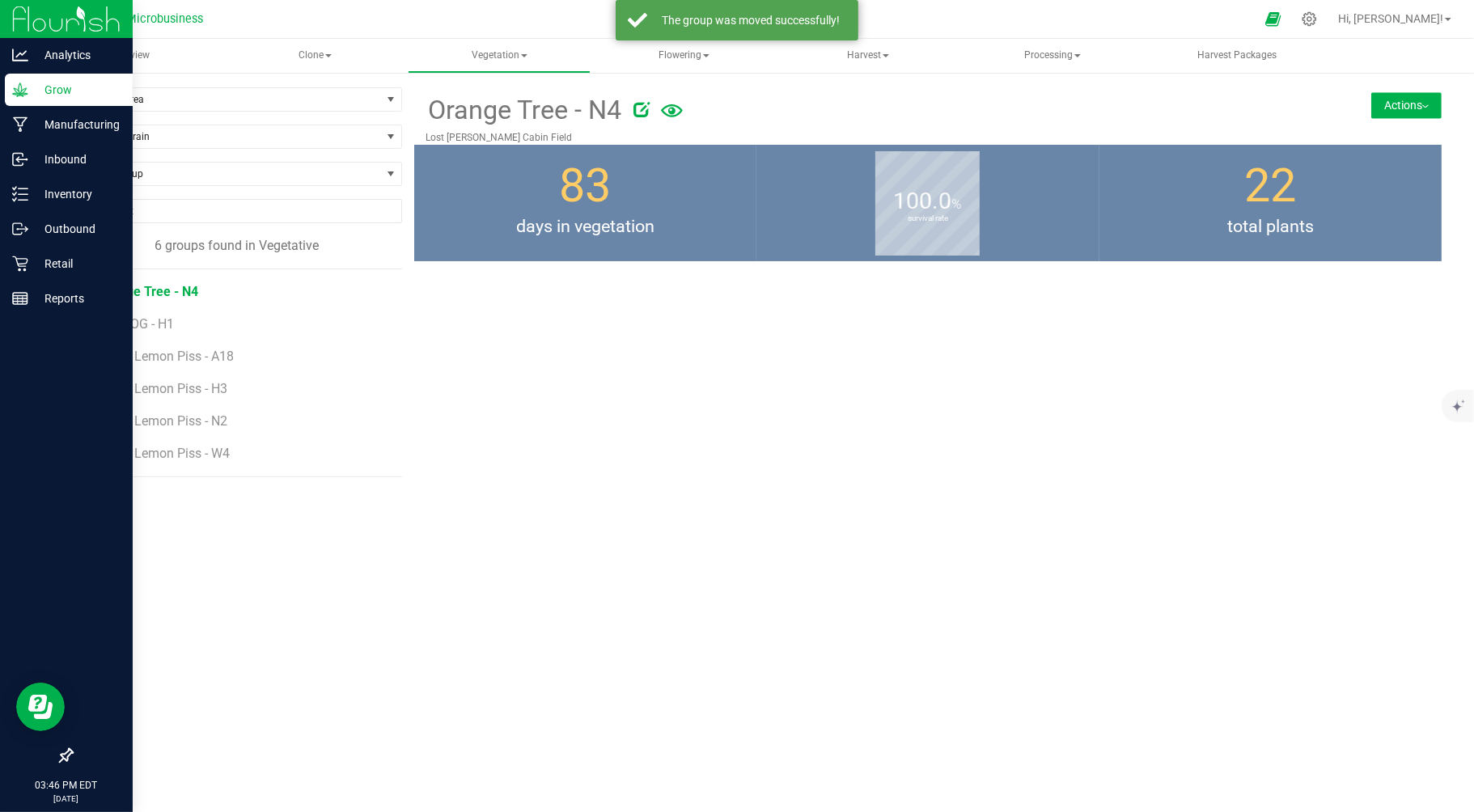
click at [1416, 107] on button "Actions" at bounding box center [1406, 105] width 70 height 26
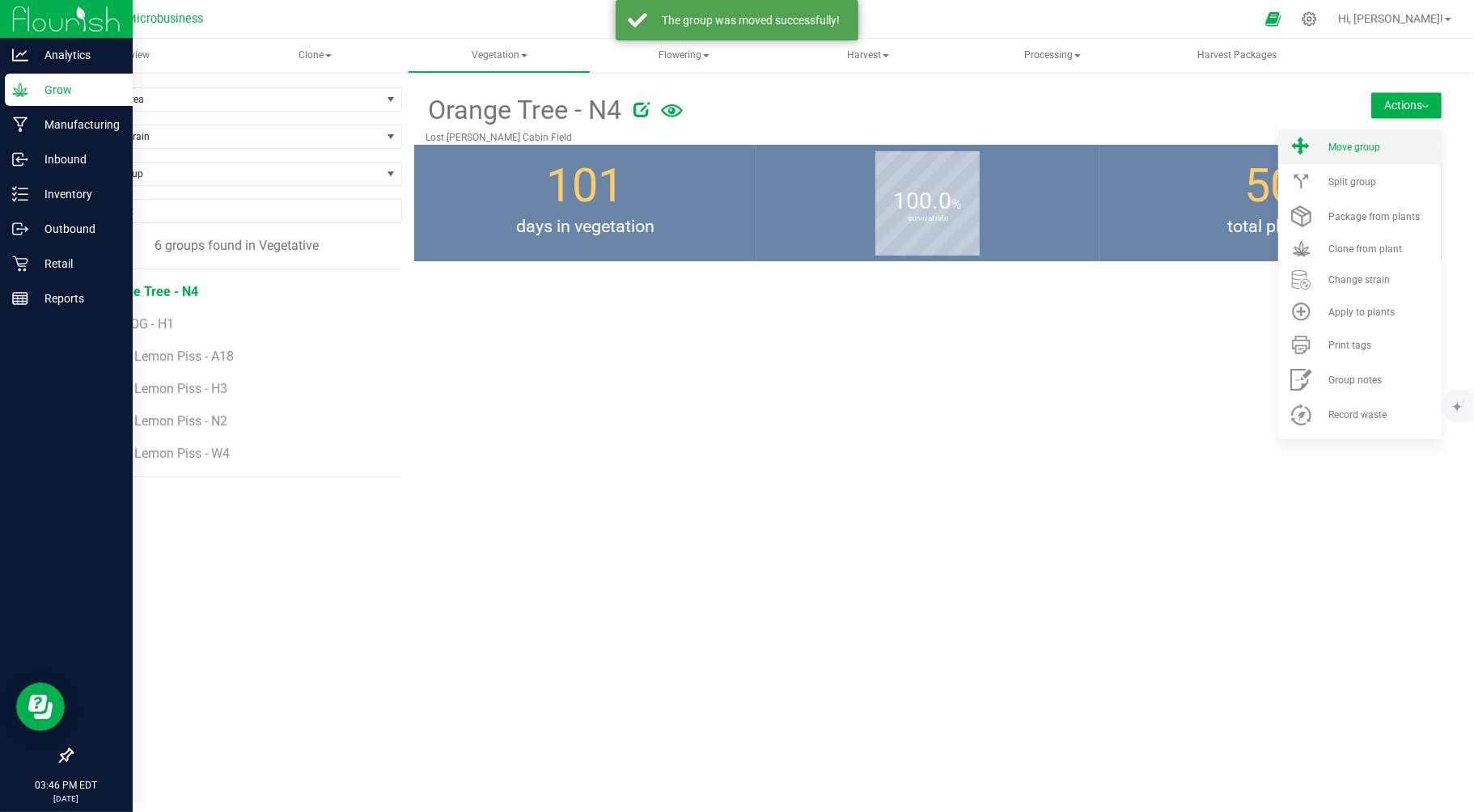
click at [1374, 151] on span "Move group" at bounding box center [1354, 147] width 52 height 11
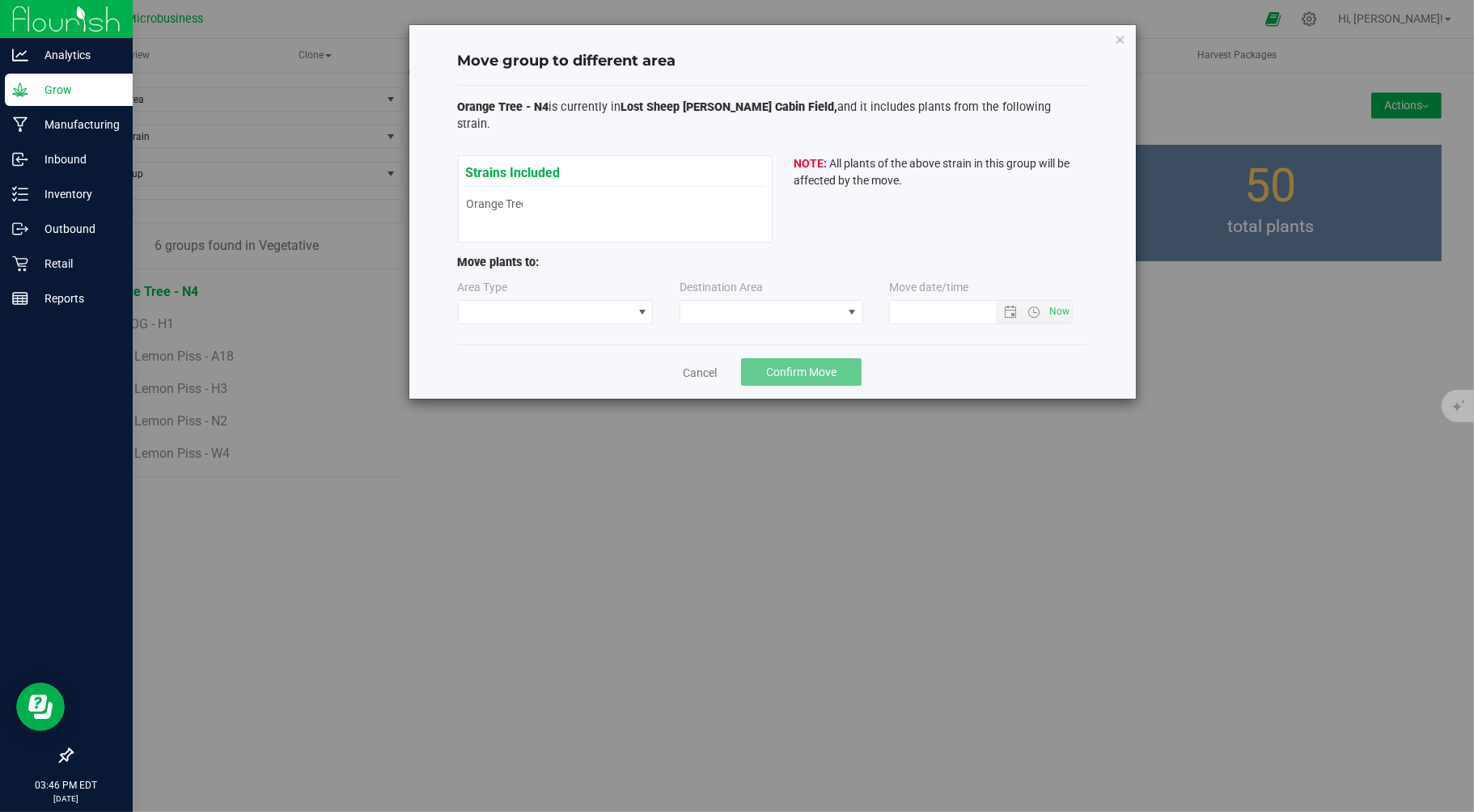
type input "9/24/2025 3:46 PM"
click at [602, 301] on span at bounding box center [545, 313] width 174 height 23
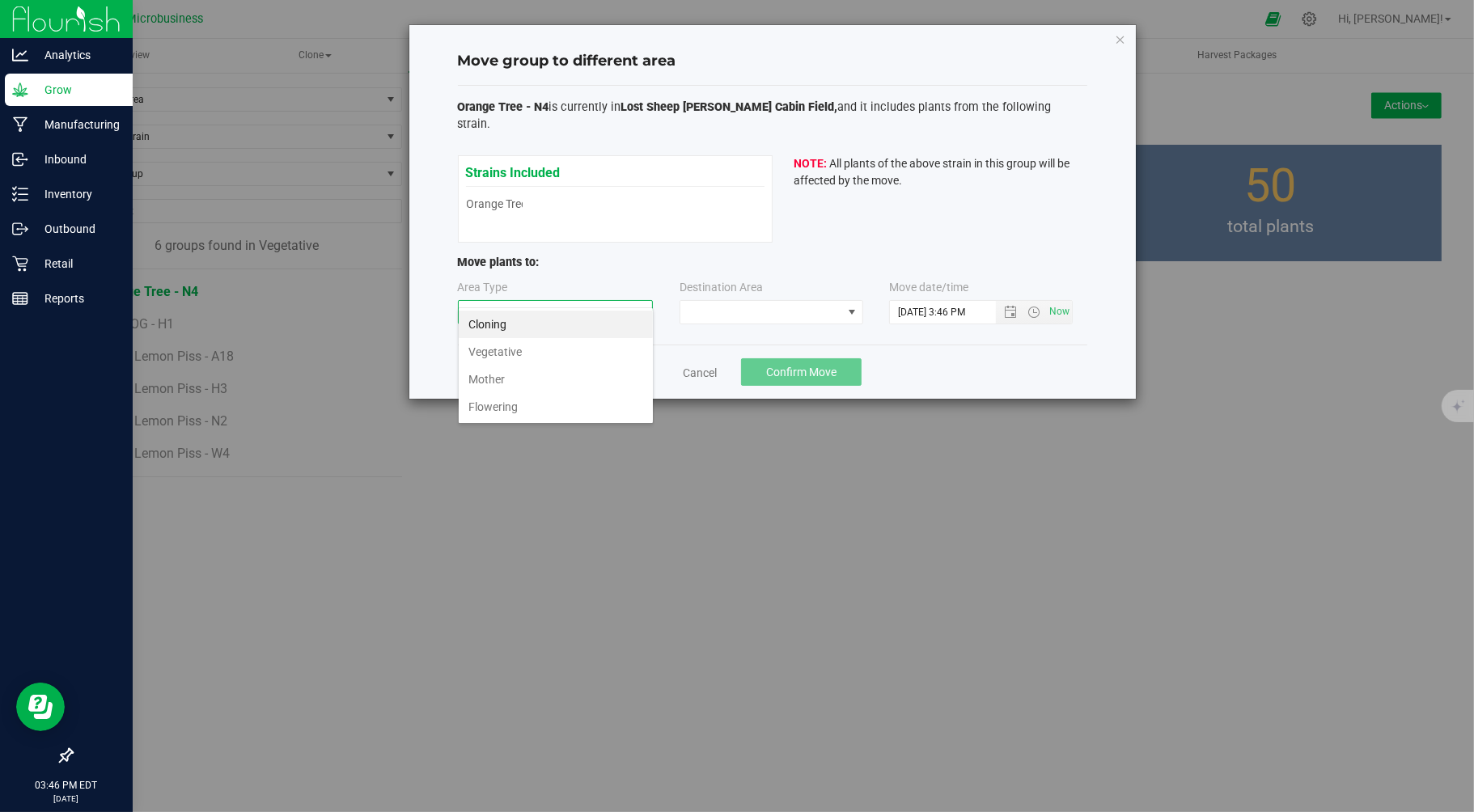
scroll to position [25, 195]
click at [509, 402] on li "Flowering" at bounding box center [556, 406] width 194 height 27
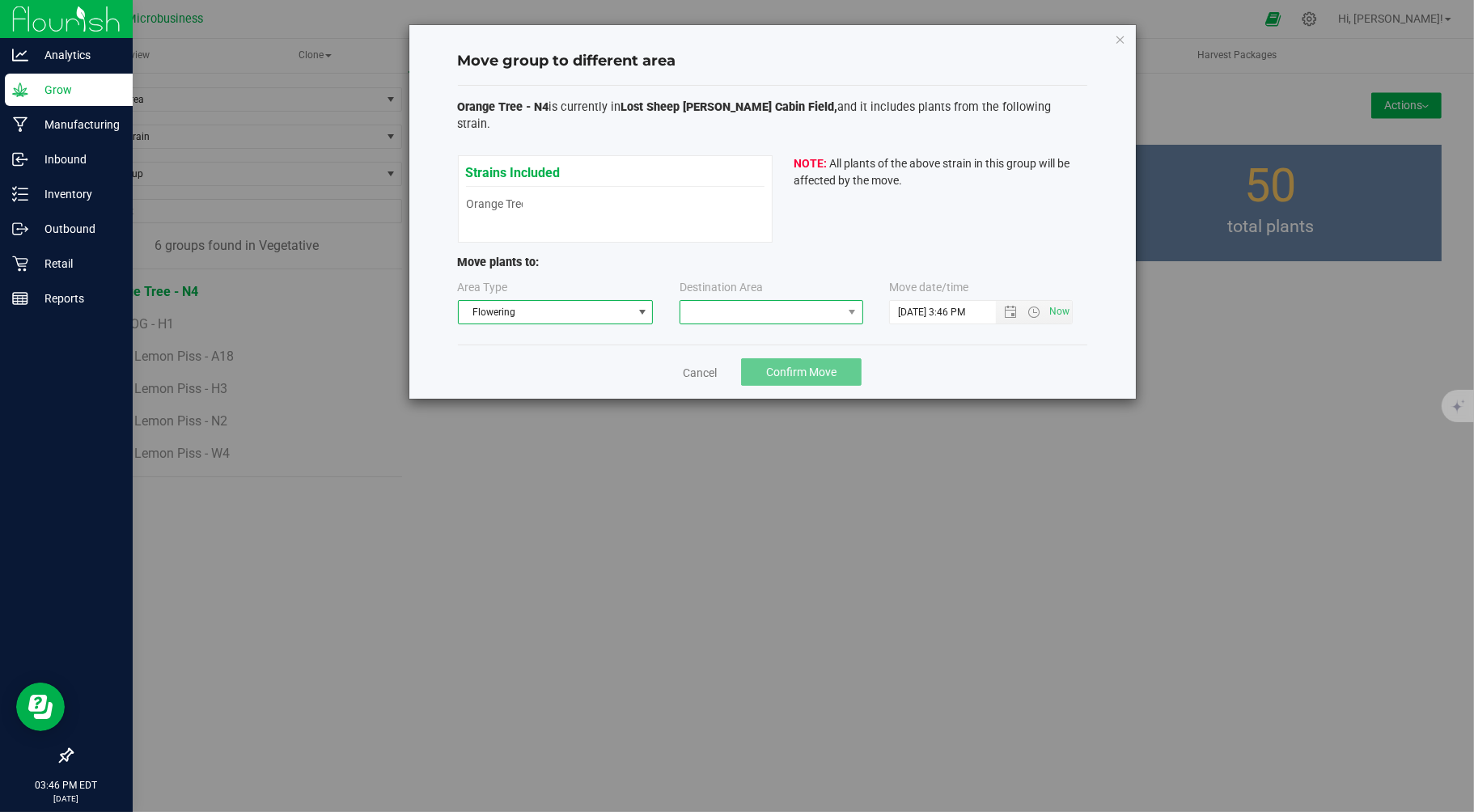
click at [735, 301] on span at bounding box center [761, 313] width 162 height 23
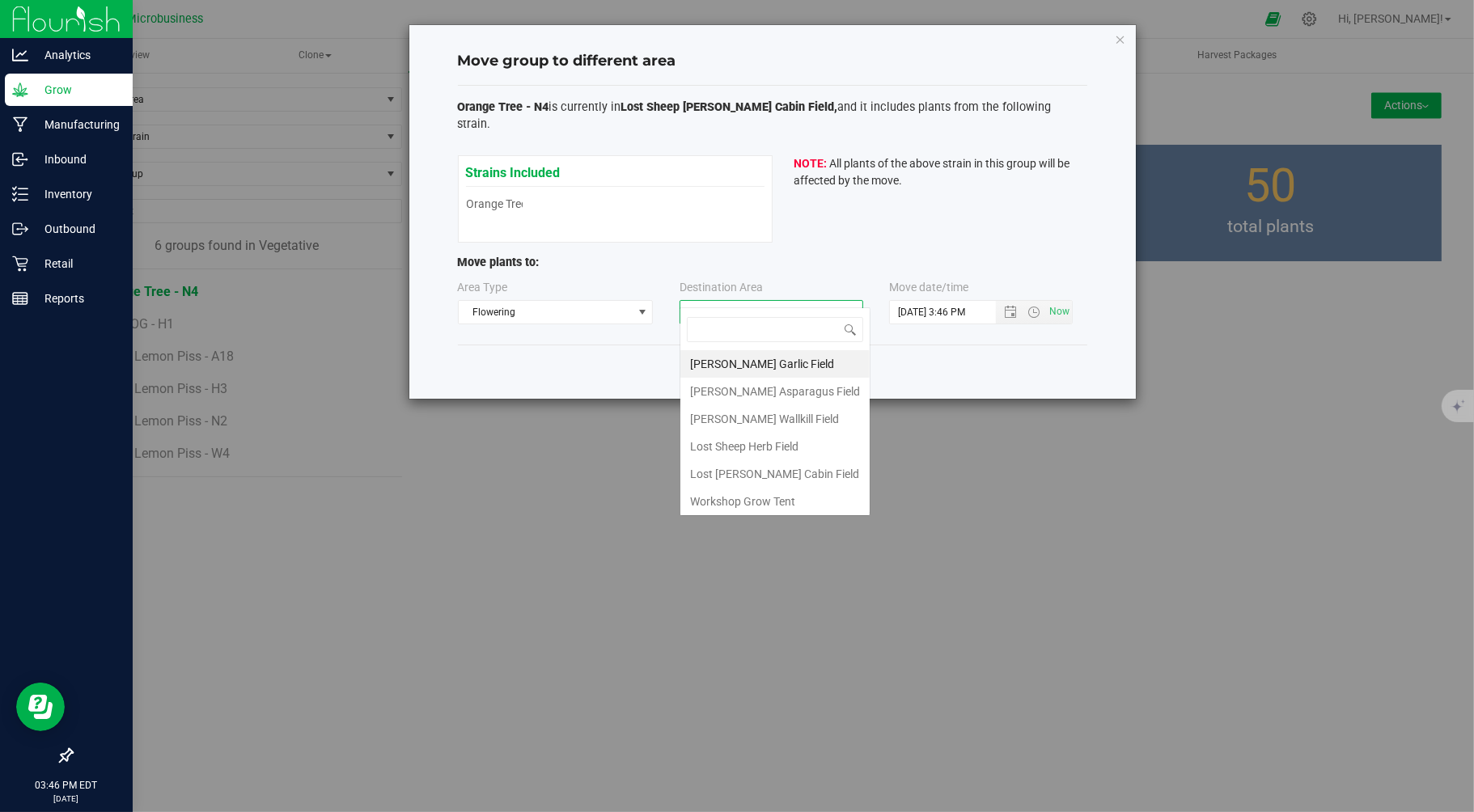
scroll to position [25, 183]
click at [756, 471] on li "Lost Sheep Nelson Cabin Field" at bounding box center [774, 473] width 189 height 27
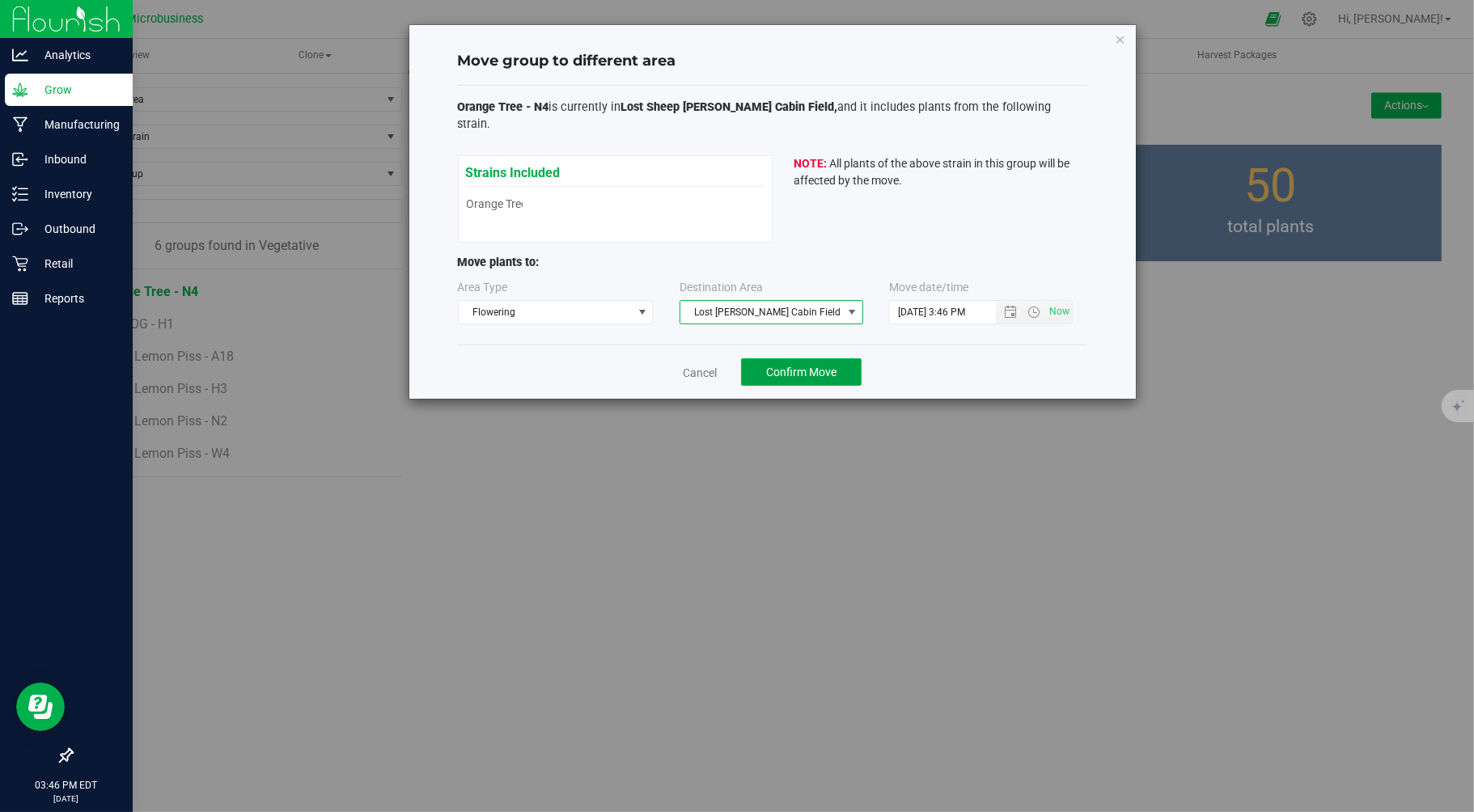
click at [796, 365] on span "Confirm Move" at bounding box center [802, 372] width 70 height 13
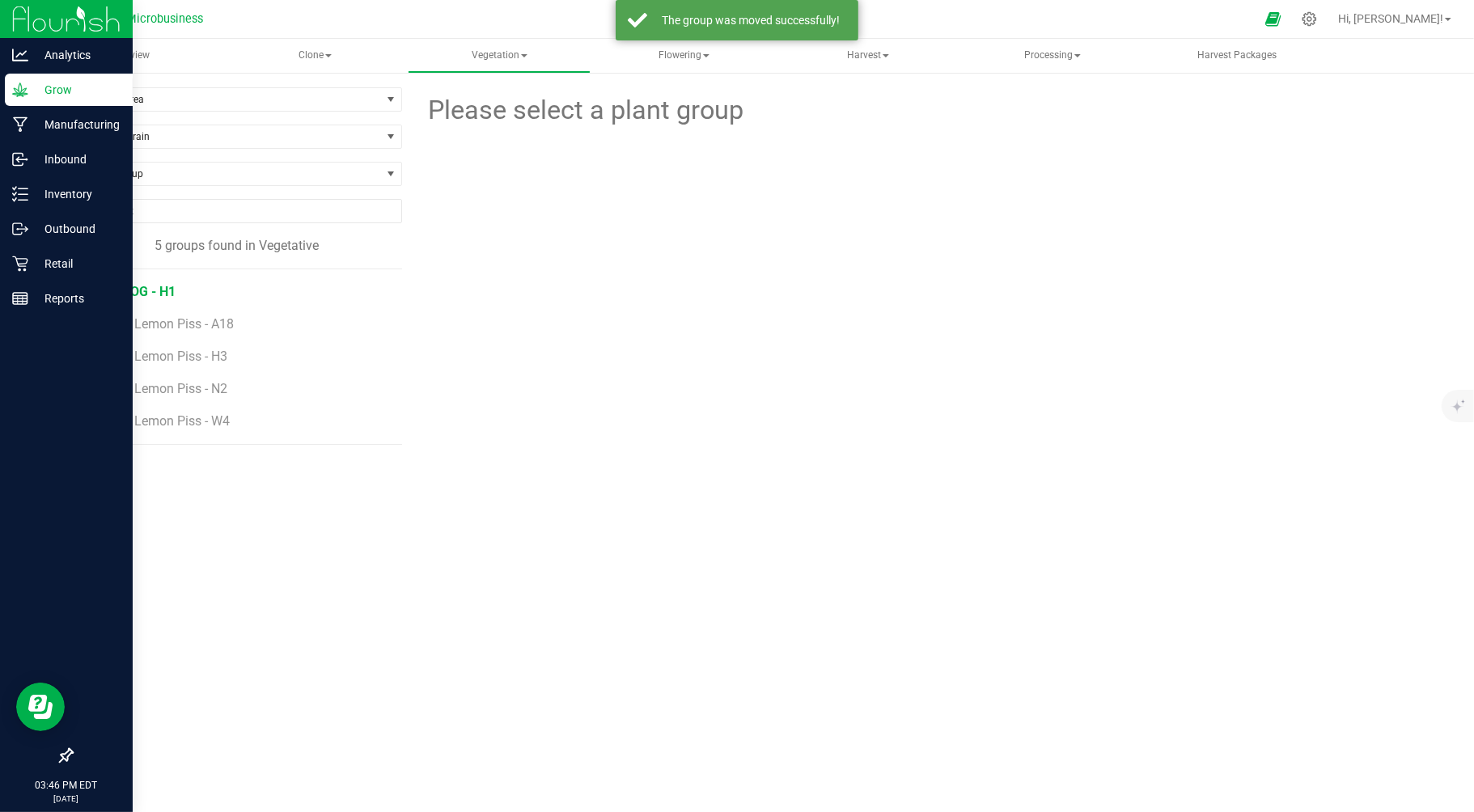
click at [153, 292] on span "Push OG - H1" at bounding box center [137, 291] width 78 height 15
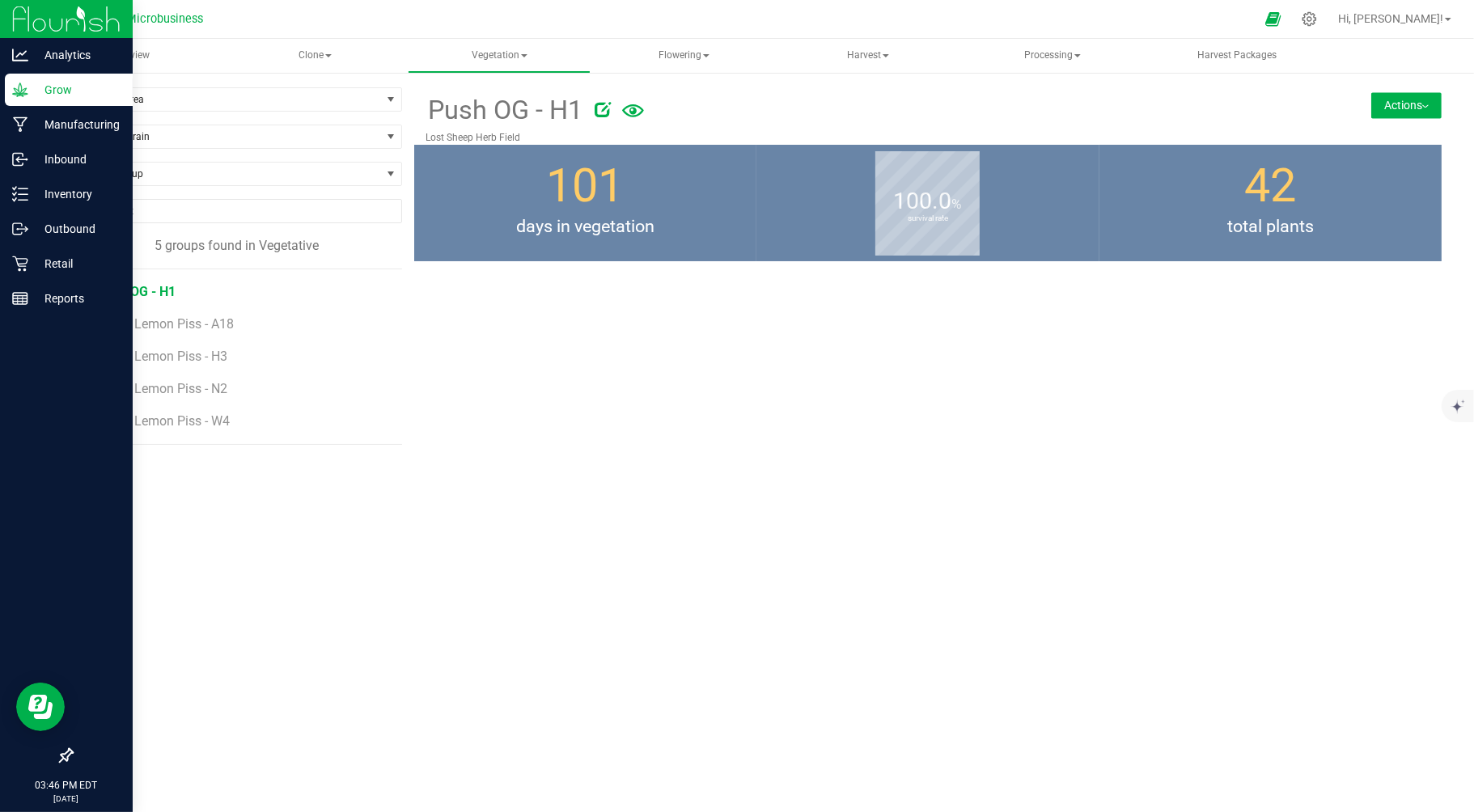
click at [1389, 106] on button "Actions" at bounding box center [1406, 105] width 70 height 26
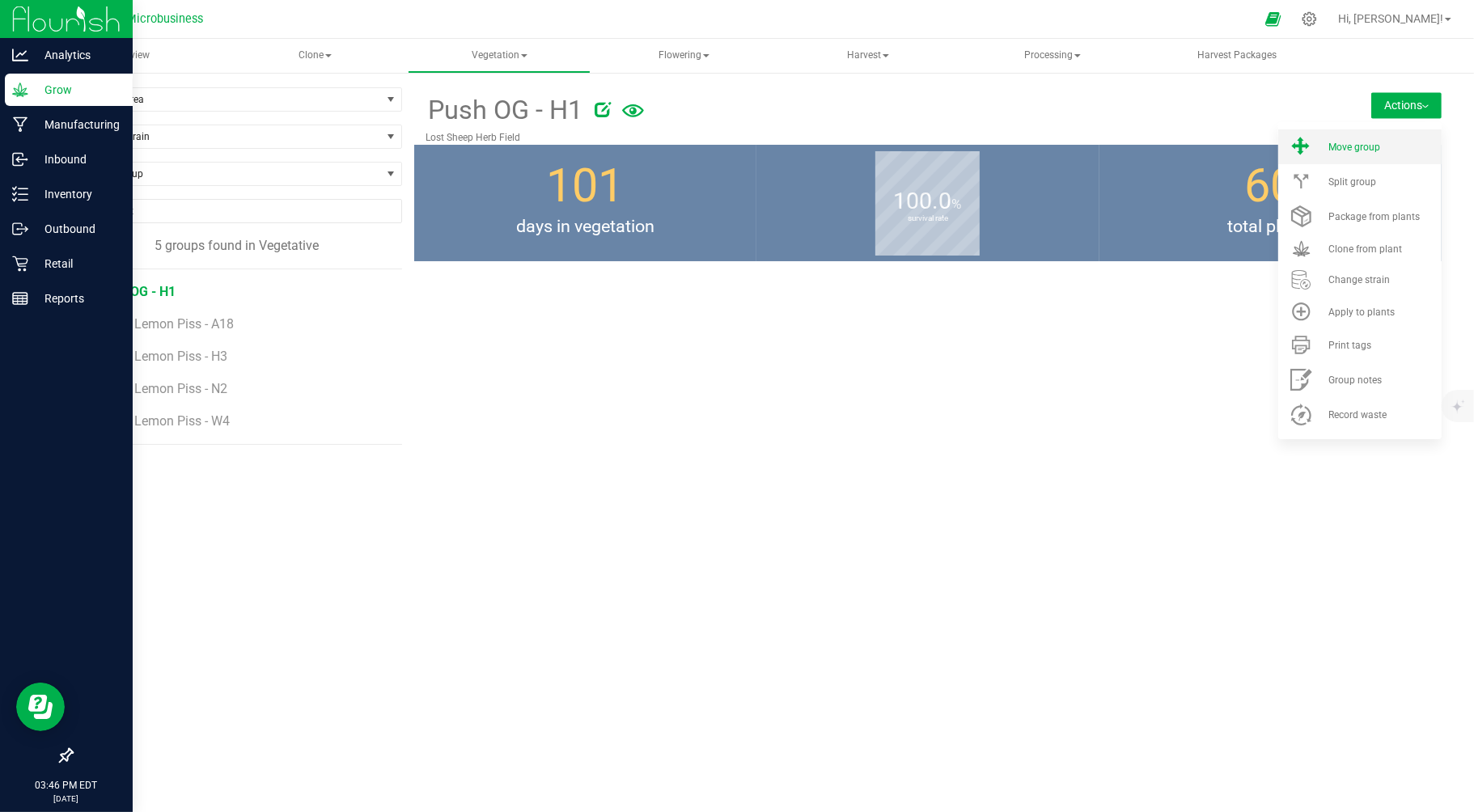
click at [1361, 147] on span "Move group" at bounding box center [1354, 147] width 52 height 11
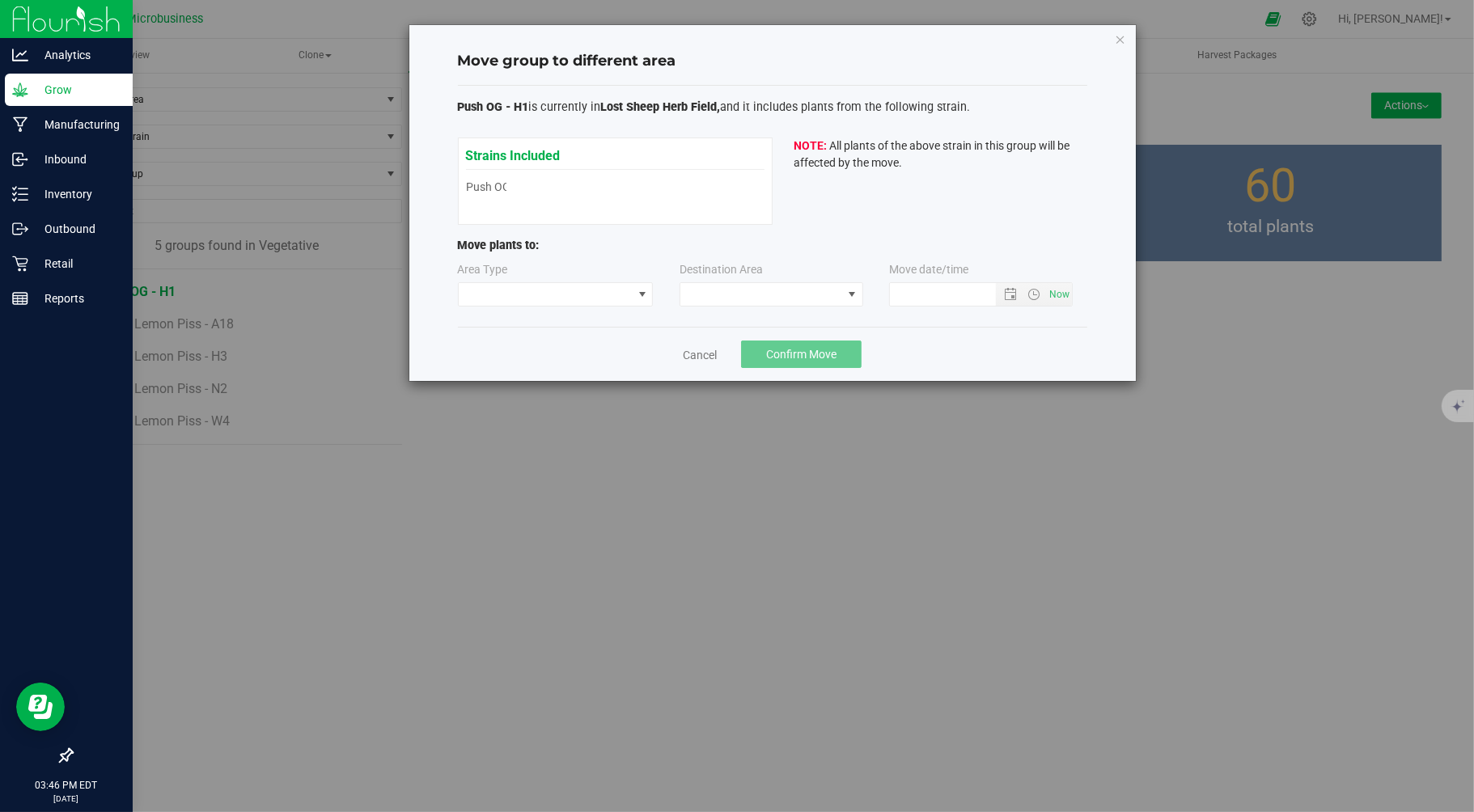
type input "9/24/2025 3:46 PM"
click at [624, 300] on span at bounding box center [545, 294] width 174 height 23
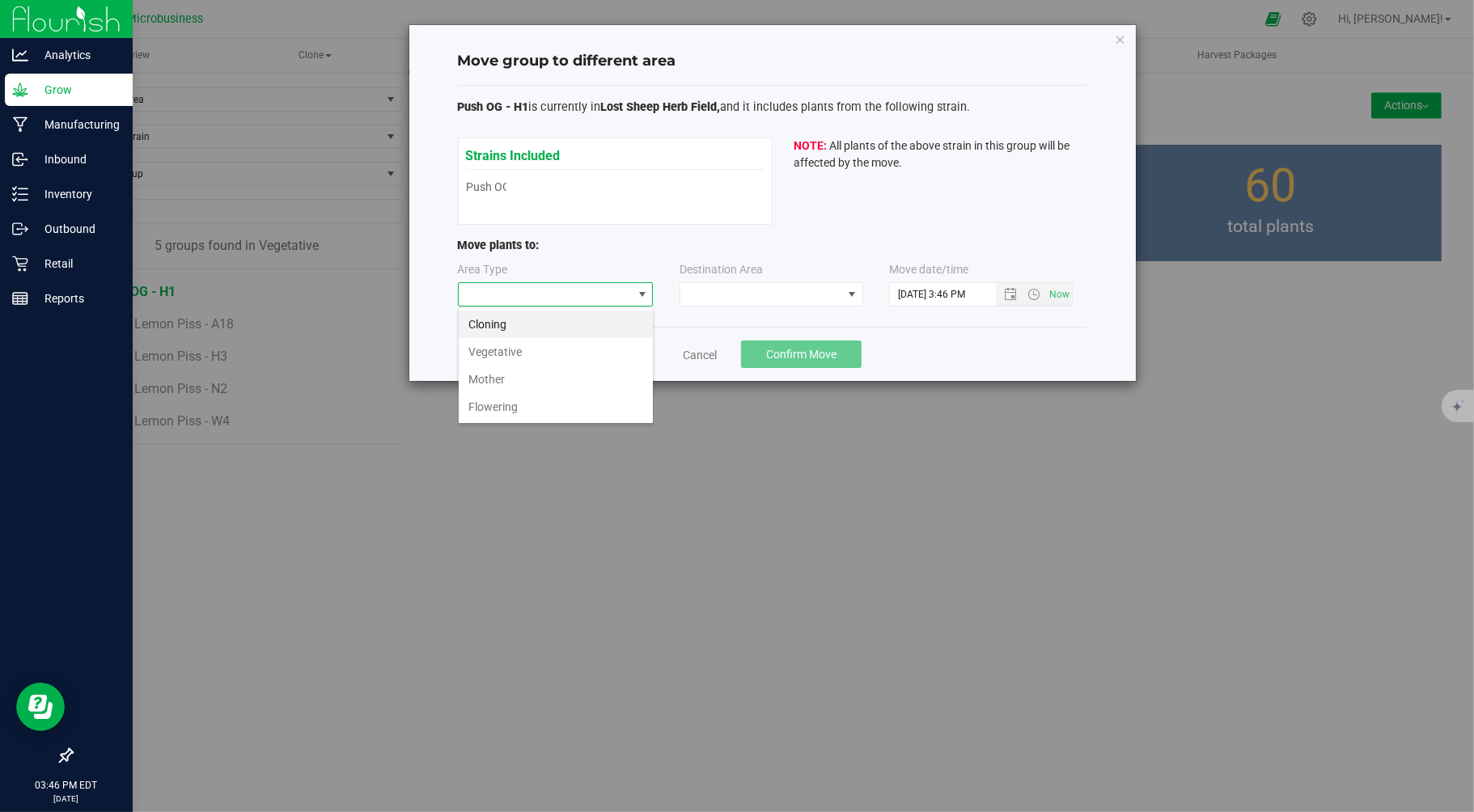
scroll to position [25, 195]
click at [522, 410] on li "Flowering" at bounding box center [556, 406] width 194 height 27
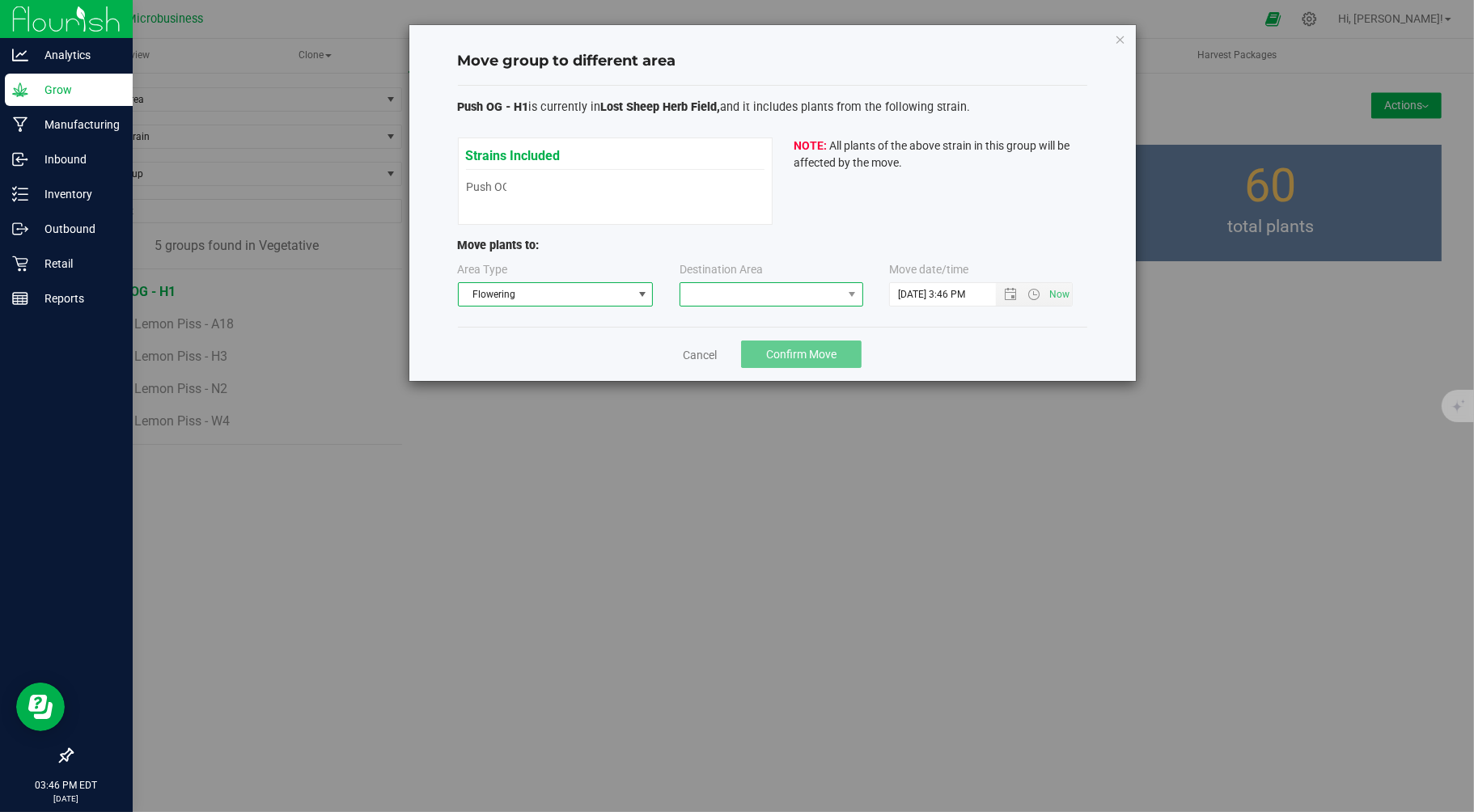
click at [724, 292] on span at bounding box center [761, 294] width 162 height 23
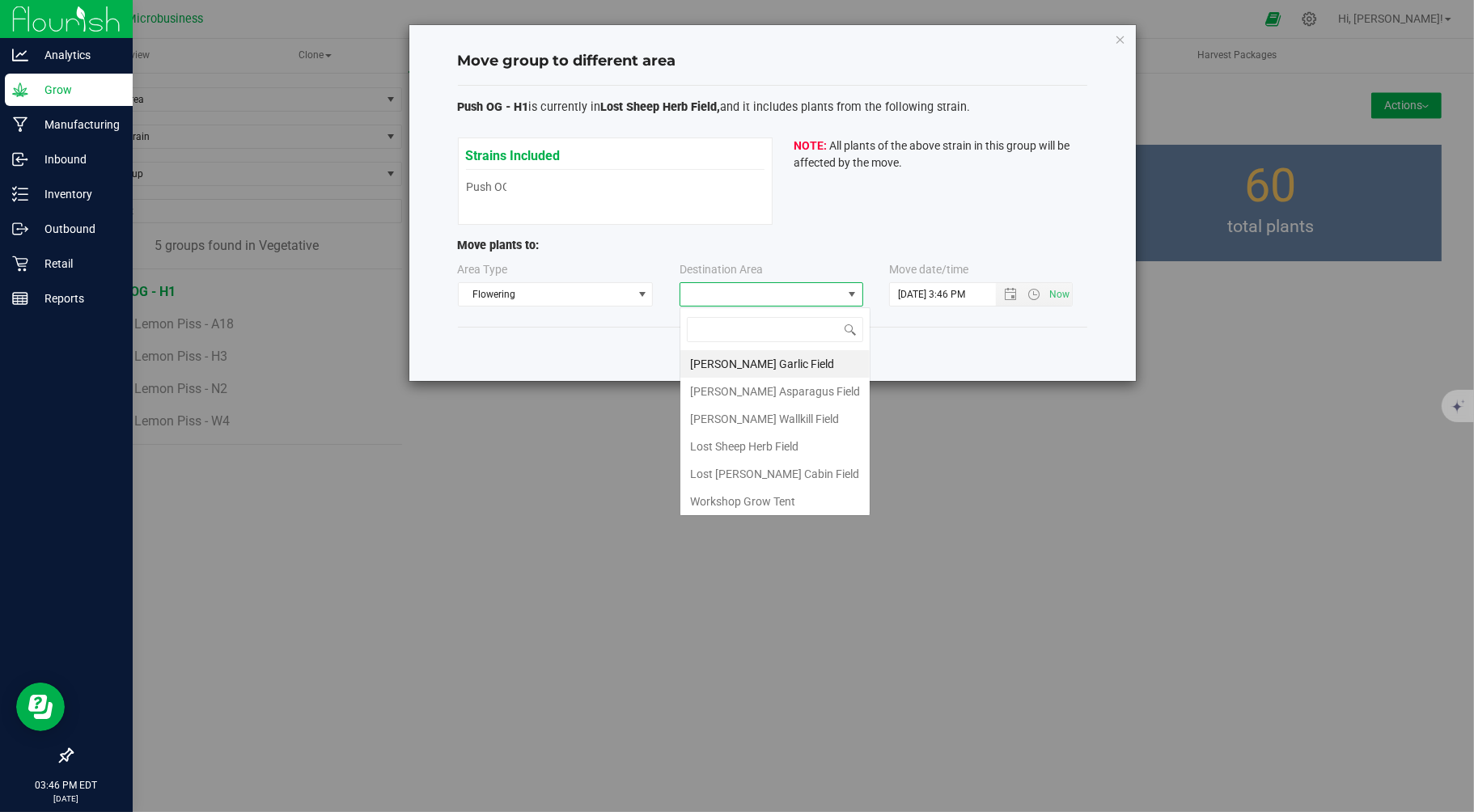
scroll to position [25, 183]
click at [749, 445] on li "Lost Sheep Herb Field" at bounding box center [774, 446] width 189 height 27
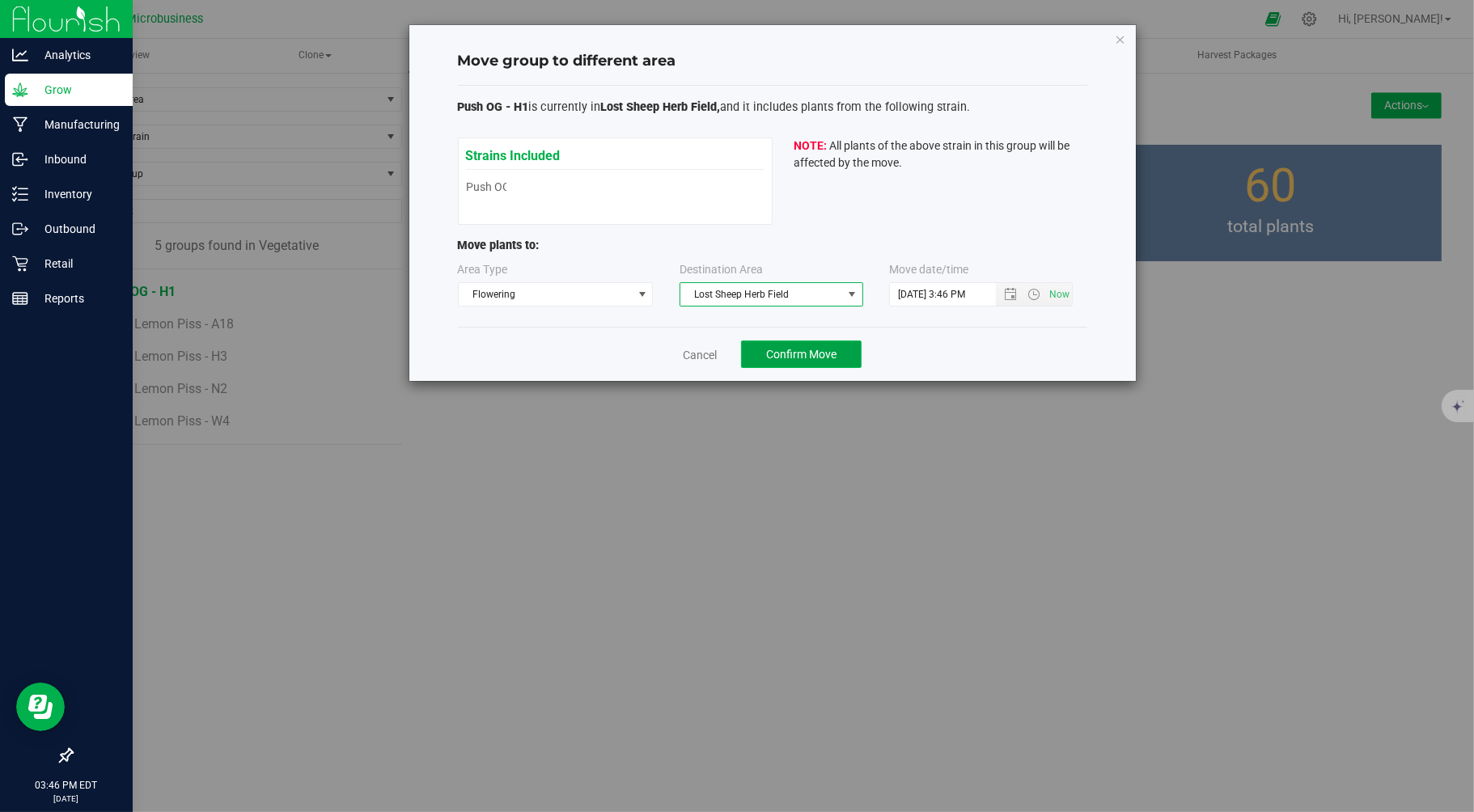
click at [790, 358] on span "Confirm Move" at bounding box center [802, 354] width 70 height 13
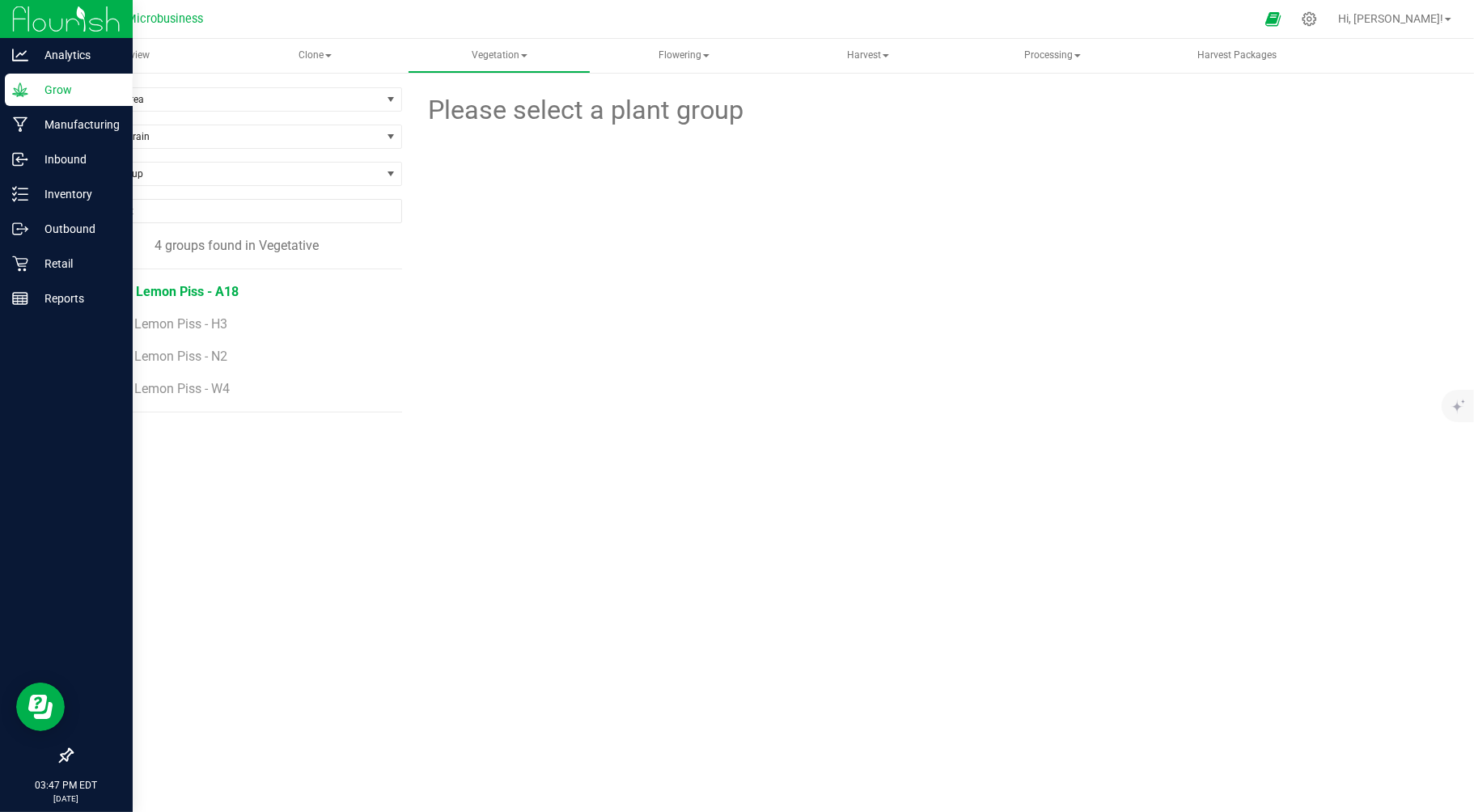
click at [201, 292] on span "Super Lemon Piss - A18" at bounding box center [168, 291] width 141 height 15
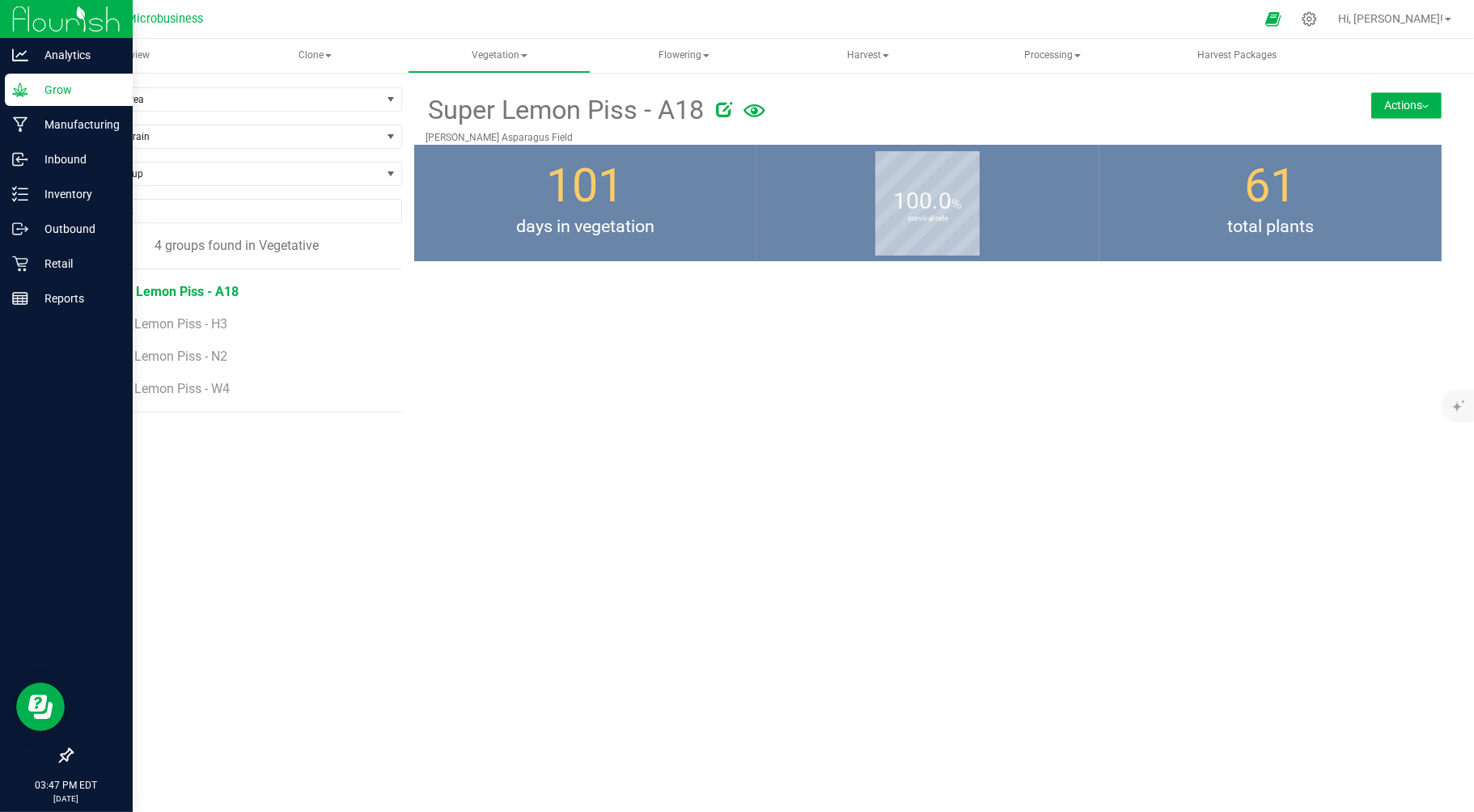
click at [1385, 100] on button "Actions" at bounding box center [1406, 105] width 70 height 26
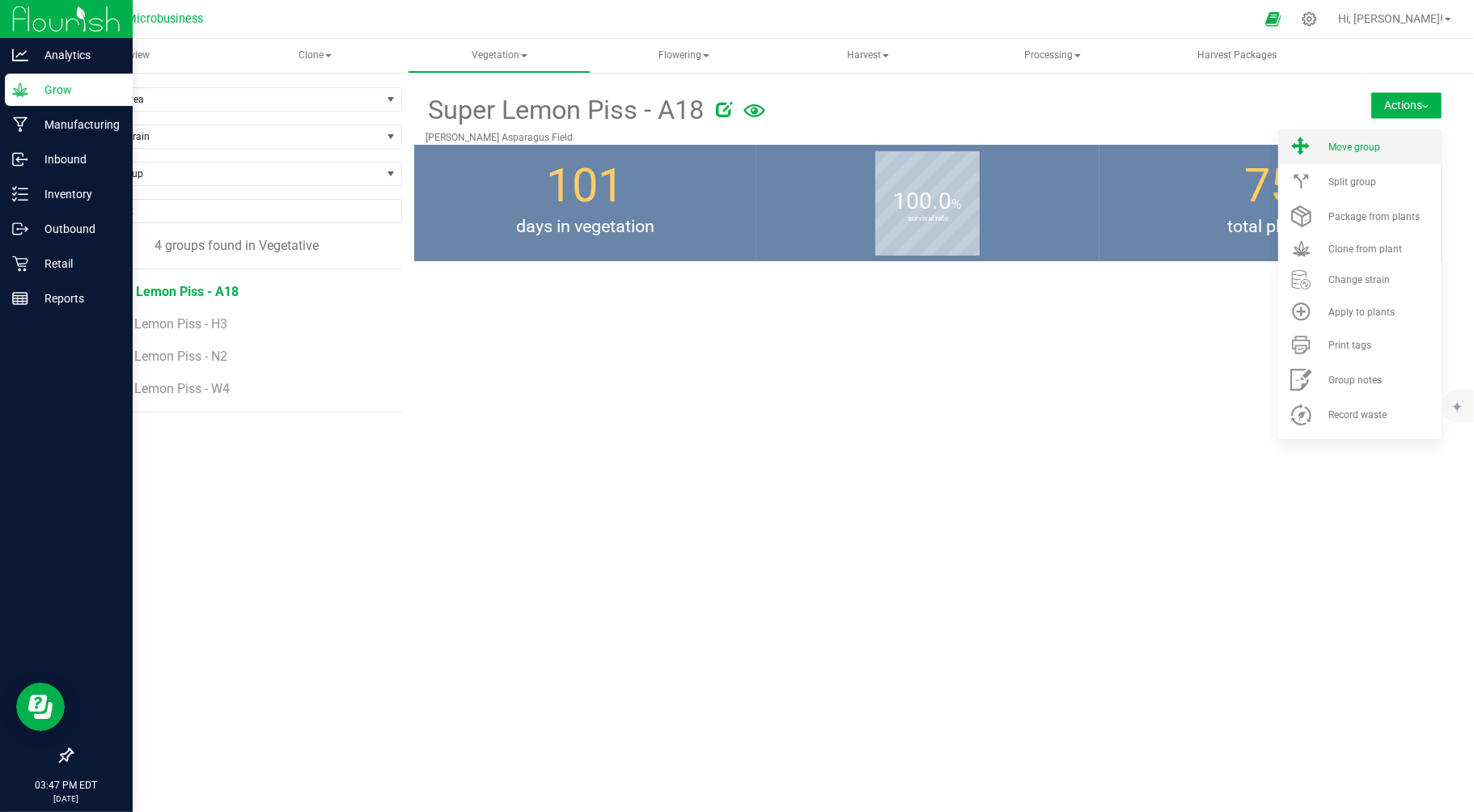
click at [1360, 143] on span "Move group" at bounding box center [1354, 147] width 52 height 11
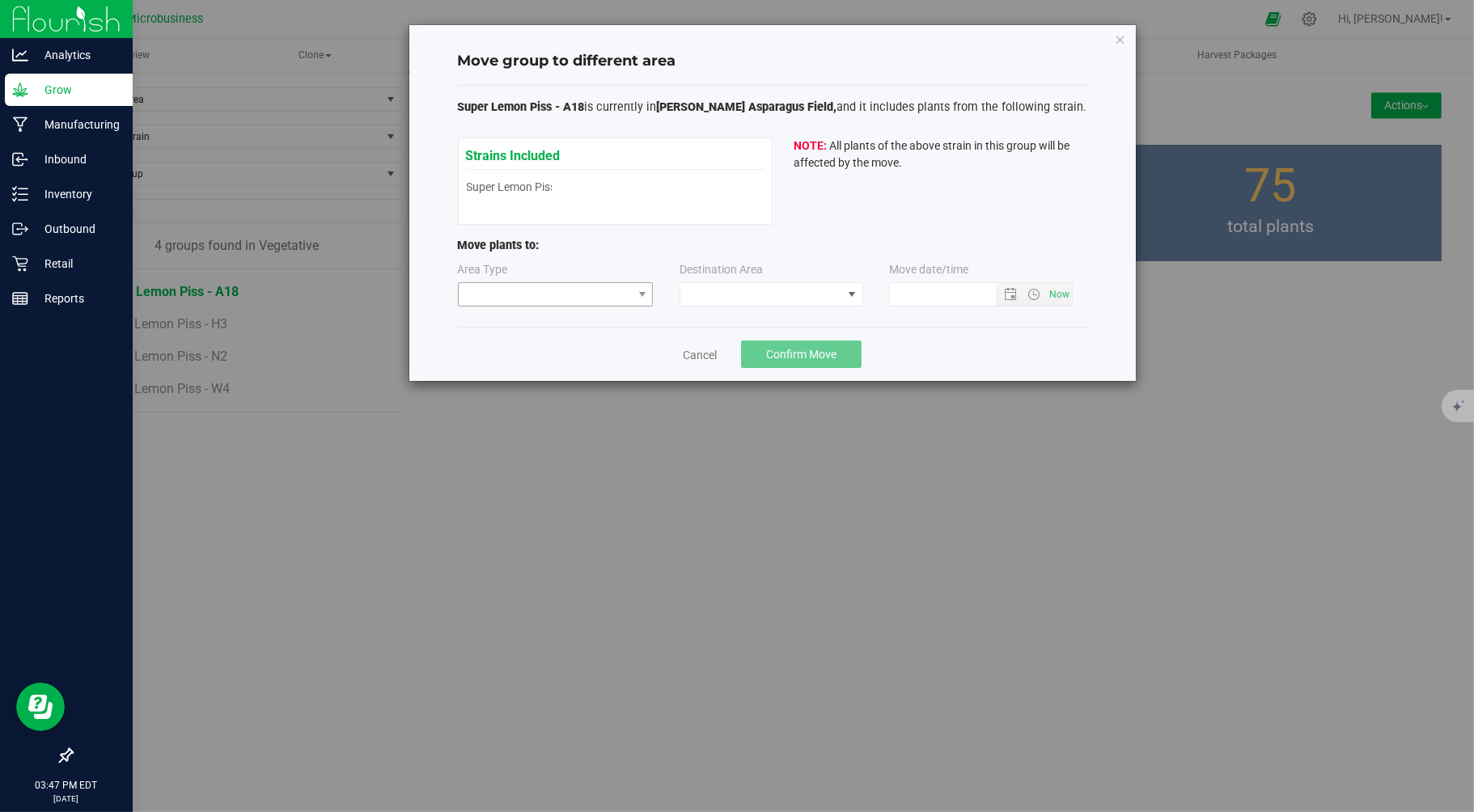
type input "9/24/2025 3:47 PM"
click at [618, 292] on span at bounding box center [545, 294] width 174 height 23
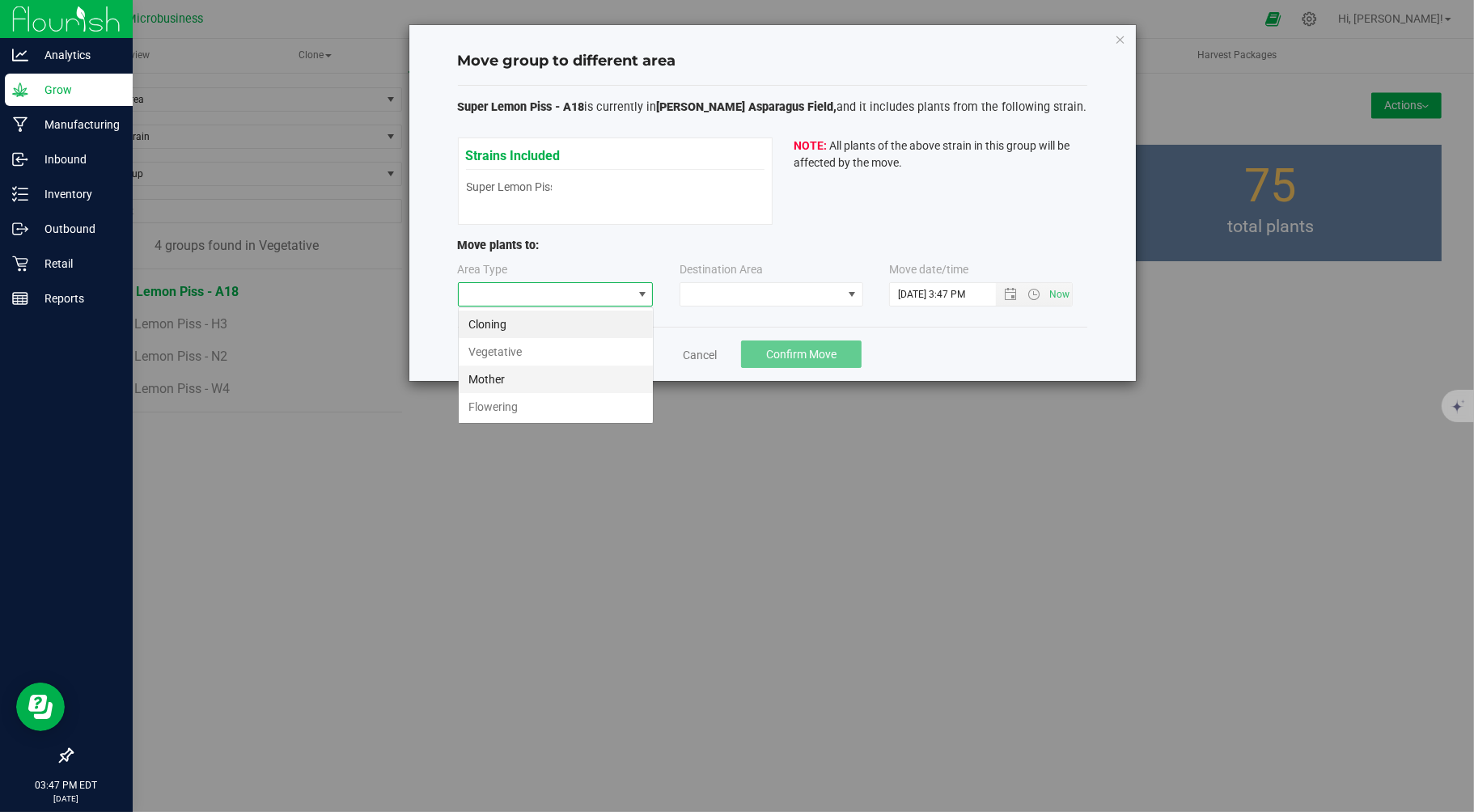
scroll to position [25, 195]
click at [526, 405] on li "Flowering" at bounding box center [556, 406] width 194 height 27
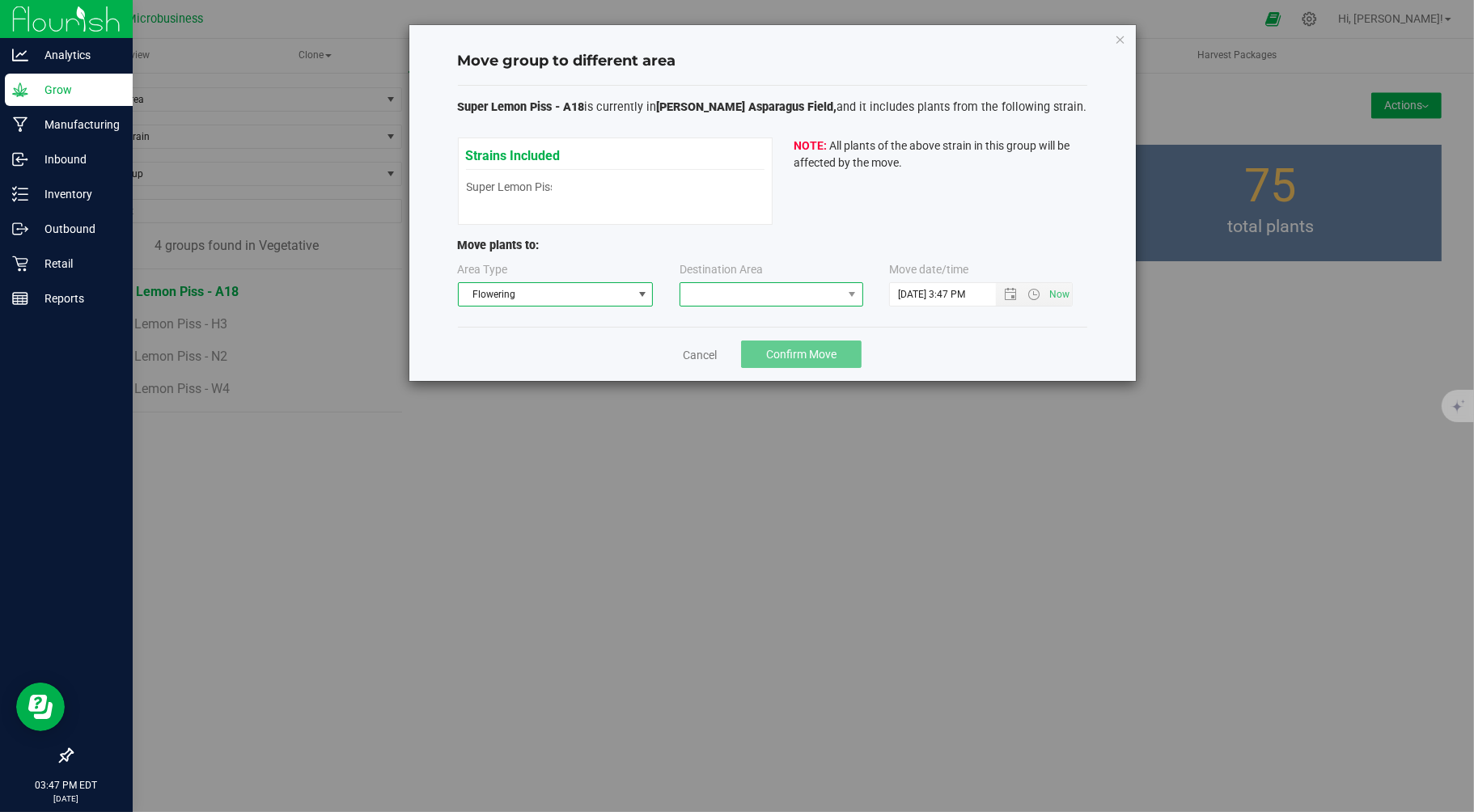
click at [734, 288] on span at bounding box center [761, 294] width 162 height 23
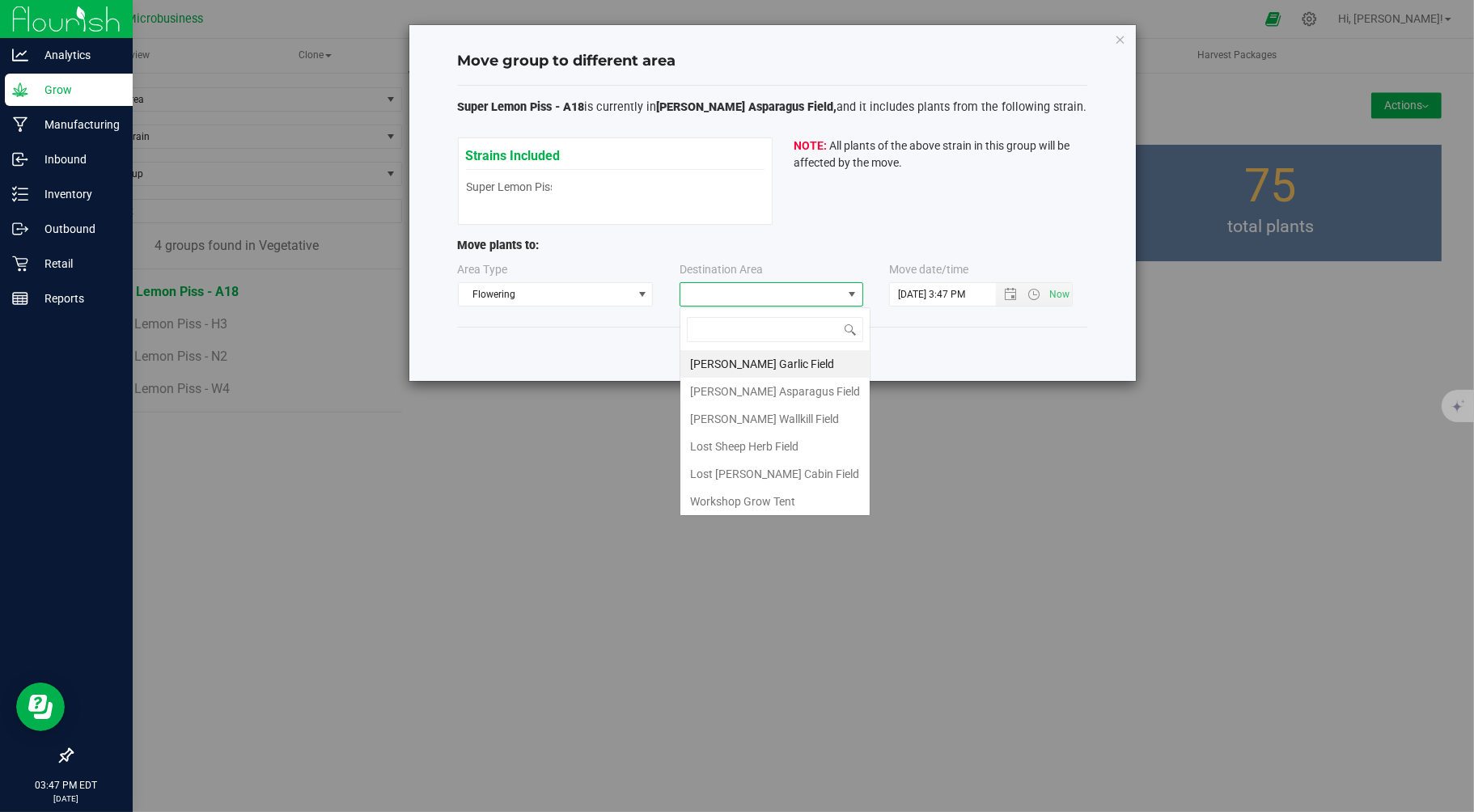
scroll to position [25, 183]
click at [726, 394] on li "Taliaferro Asparagus Field" at bounding box center [774, 391] width 189 height 27
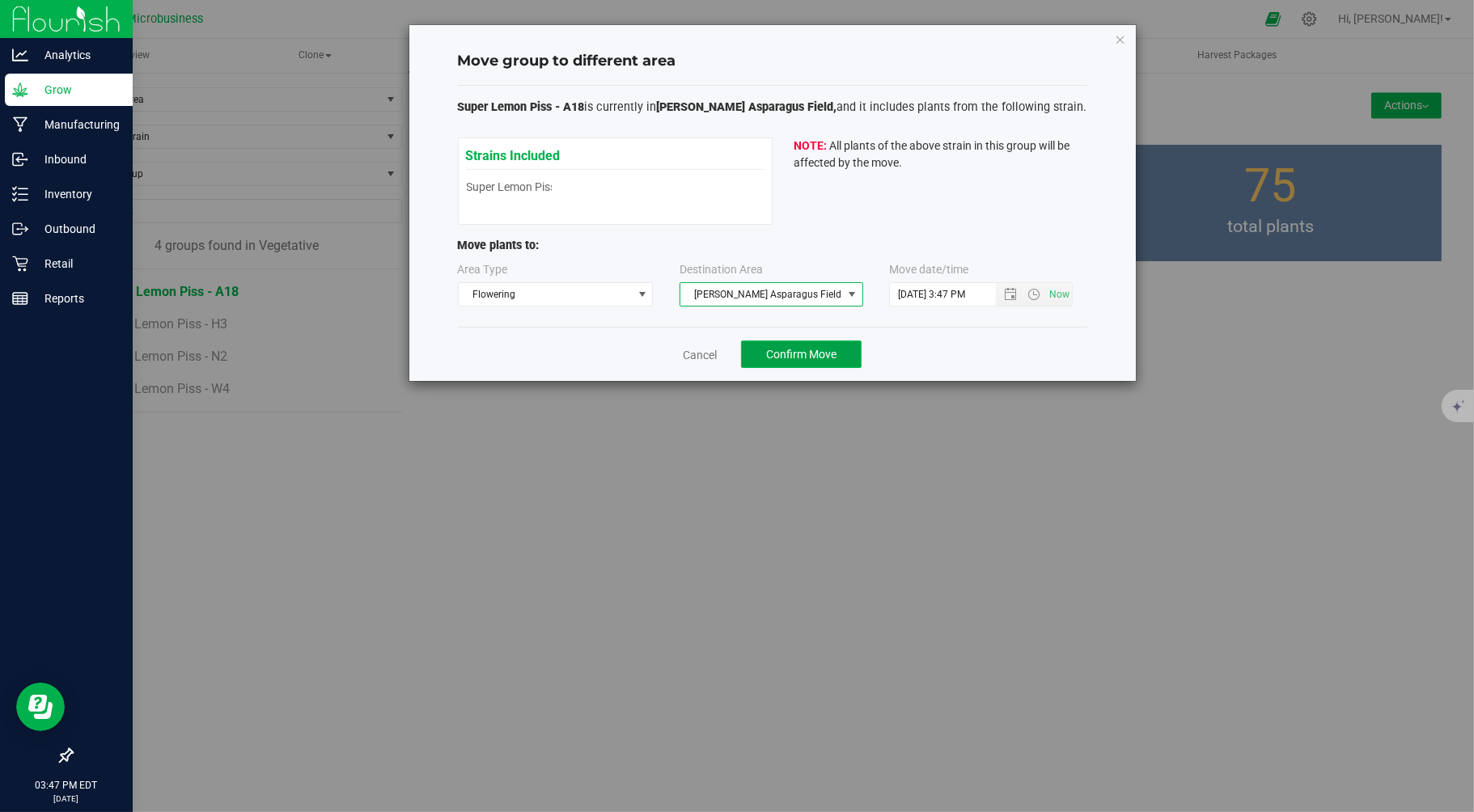
click at [796, 351] on span "Confirm Move" at bounding box center [802, 354] width 70 height 13
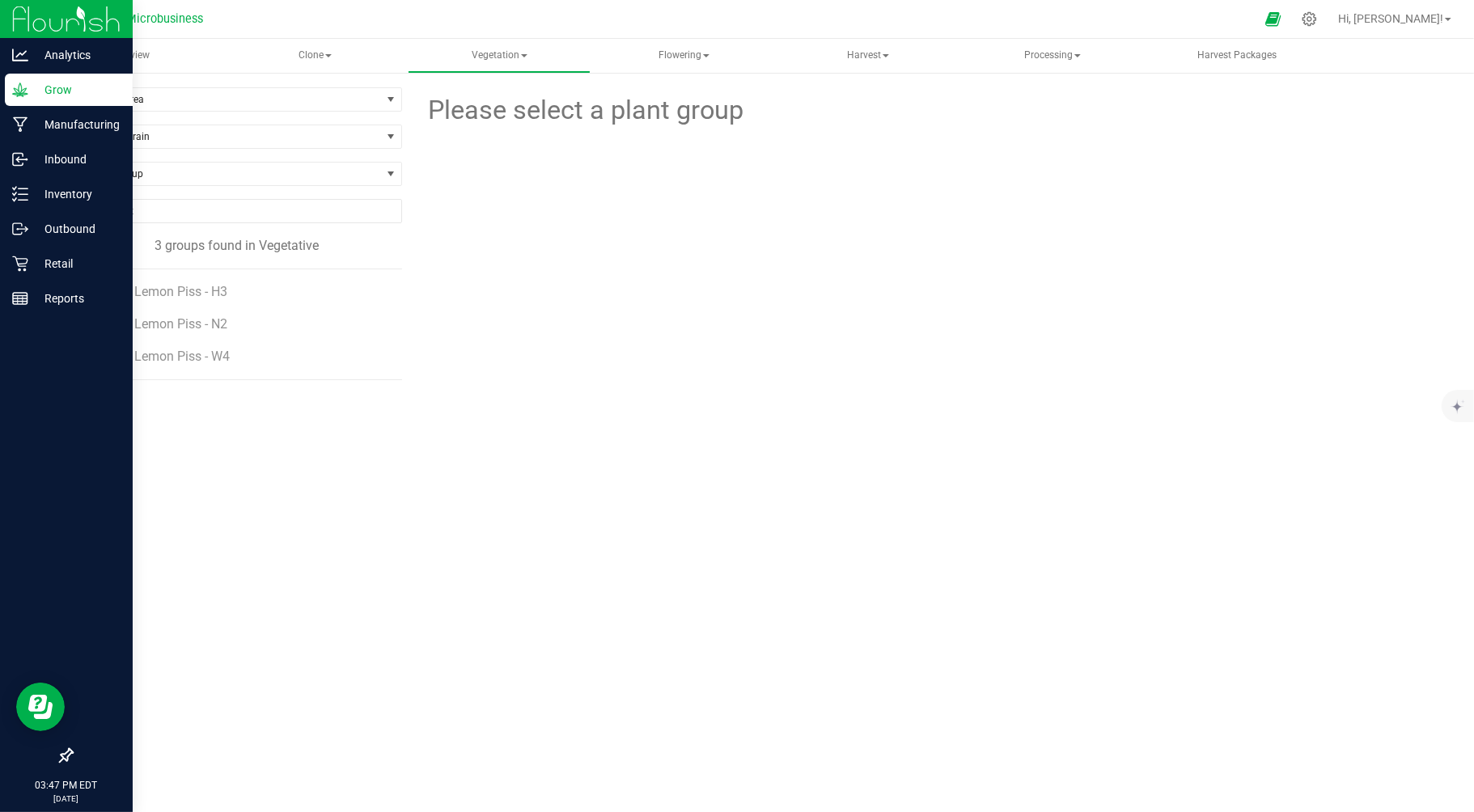
click at [221, 300] on li "Super Lemon Piss - H3" at bounding box center [243, 285] width 292 height 33
click at [220, 292] on span "Super Lemon Piss - H3" at bounding box center [165, 291] width 134 height 15
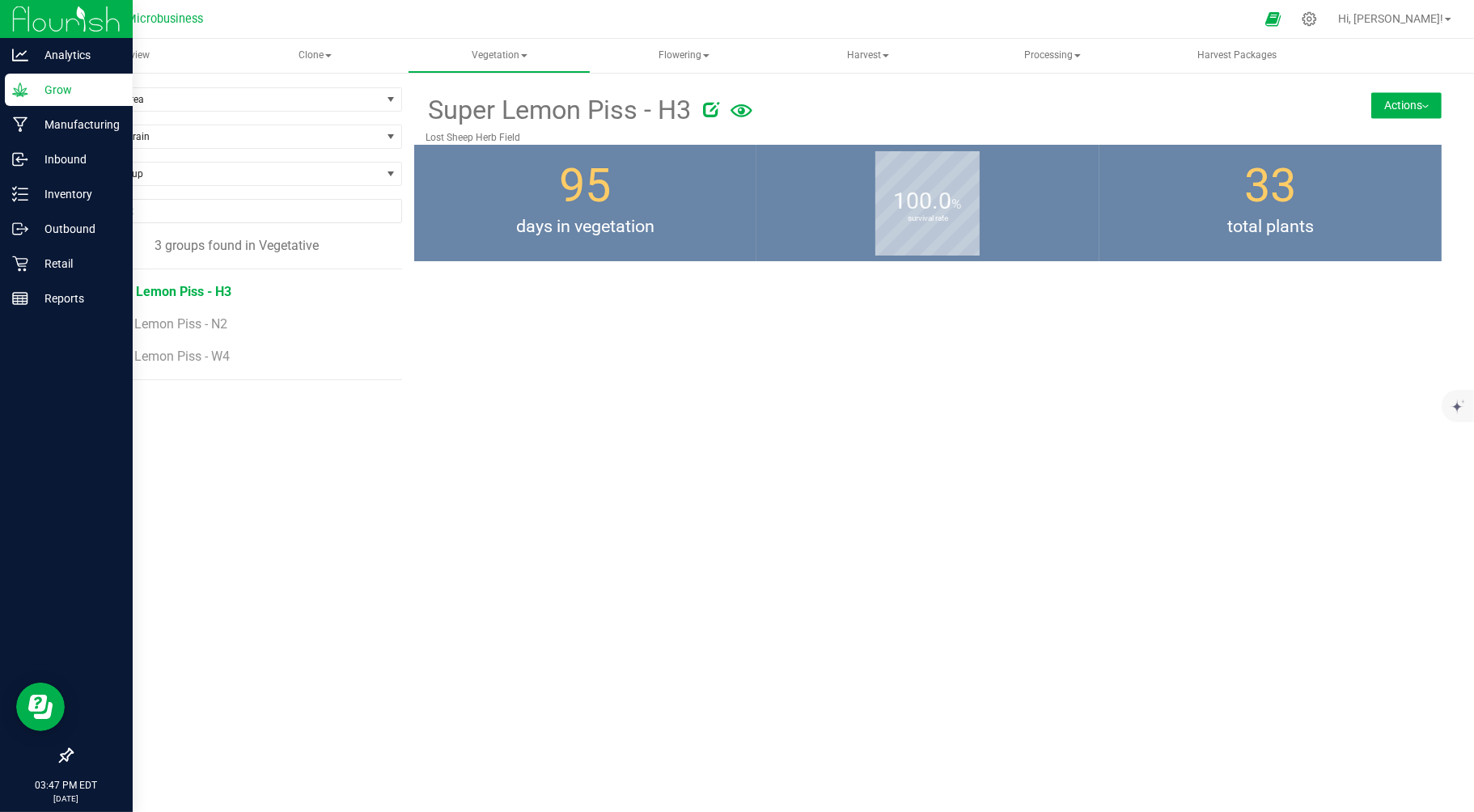
click at [1396, 98] on button "Actions" at bounding box center [1406, 105] width 70 height 26
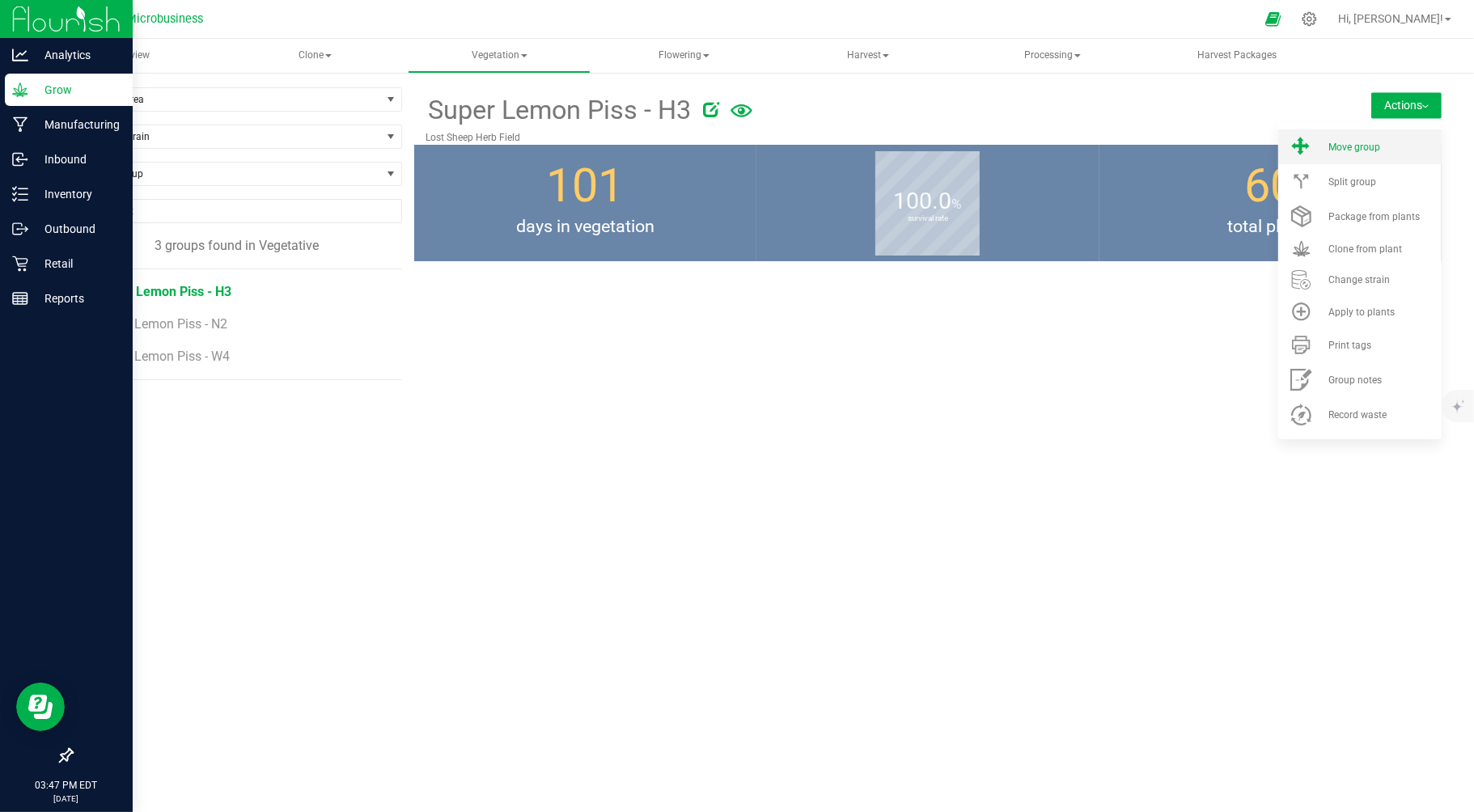
click at [1336, 144] on span "Move group" at bounding box center [1354, 147] width 52 height 11
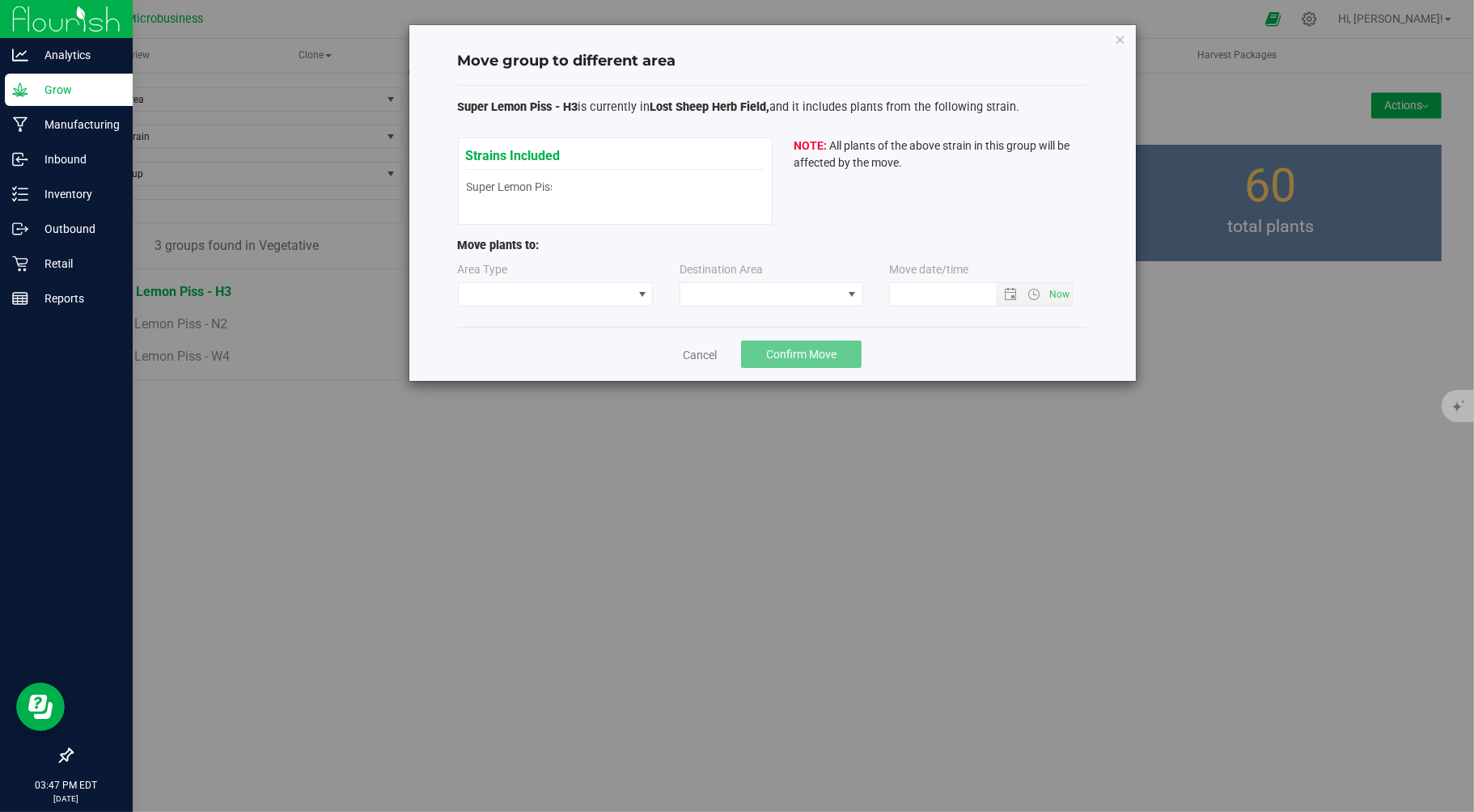
type input "9/24/2025 3:47 PM"
click at [598, 294] on span at bounding box center [545, 294] width 174 height 23
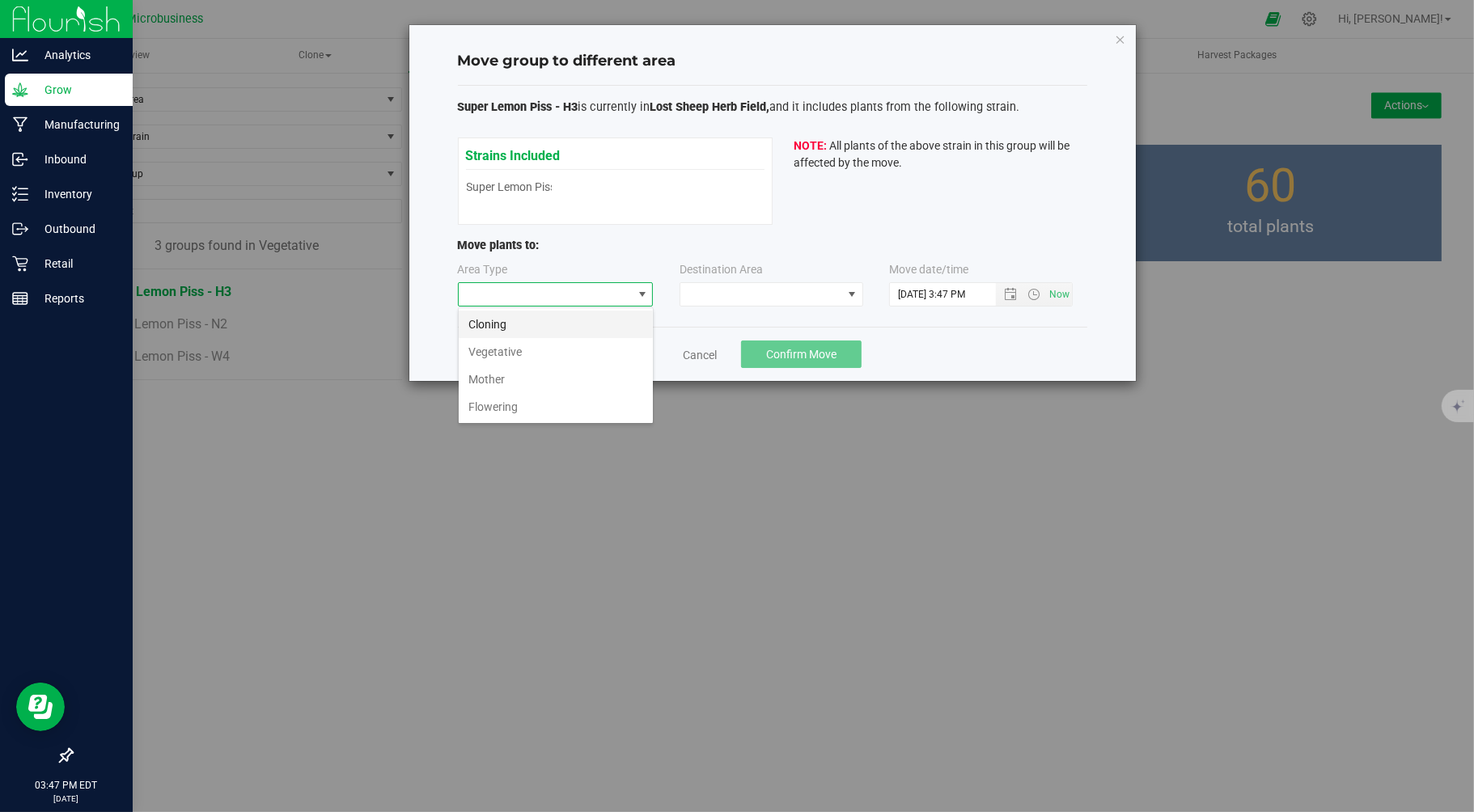
scroll to position [25, 195]
click at [499, 409] on li "Flowering" at bounding box center [556, 406] width 194 height 27
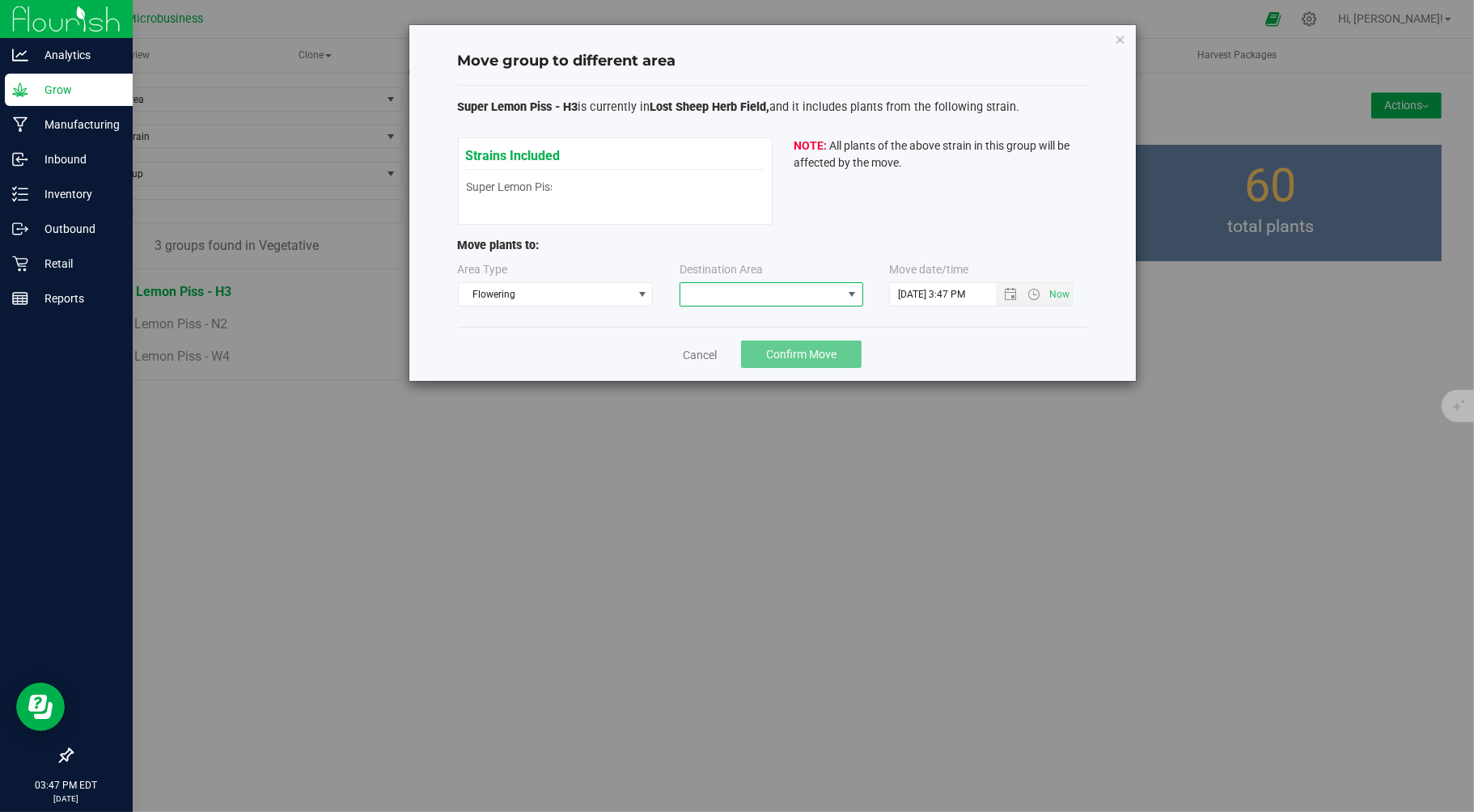
click at [685, 301] on span at bounding box center [761, 294] width 162 height 23
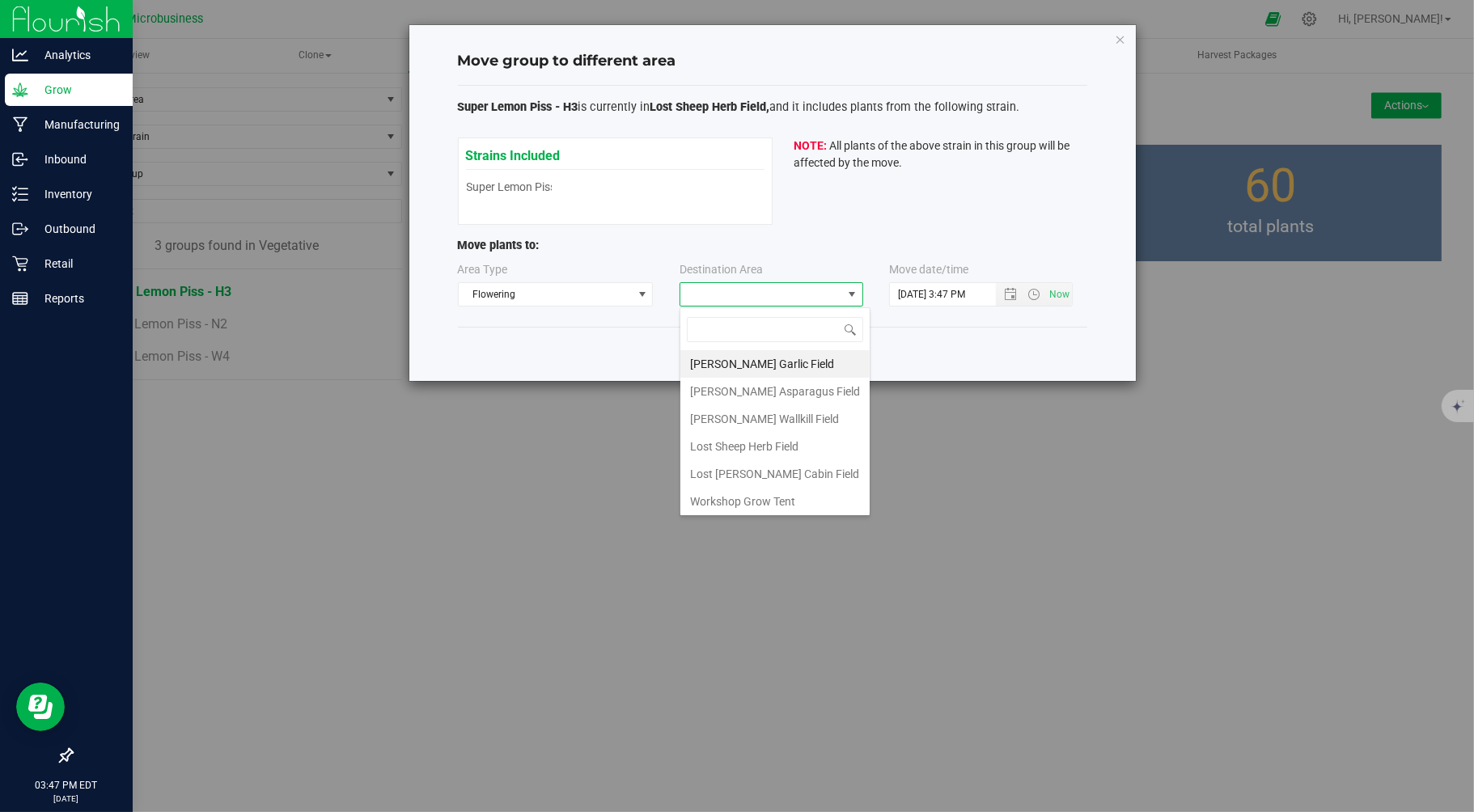
scroll to position [25, 183]
click at [729, 445] on li "Lost Sheep Herb Field" at bounding box center [774, 446] width 189 height 27
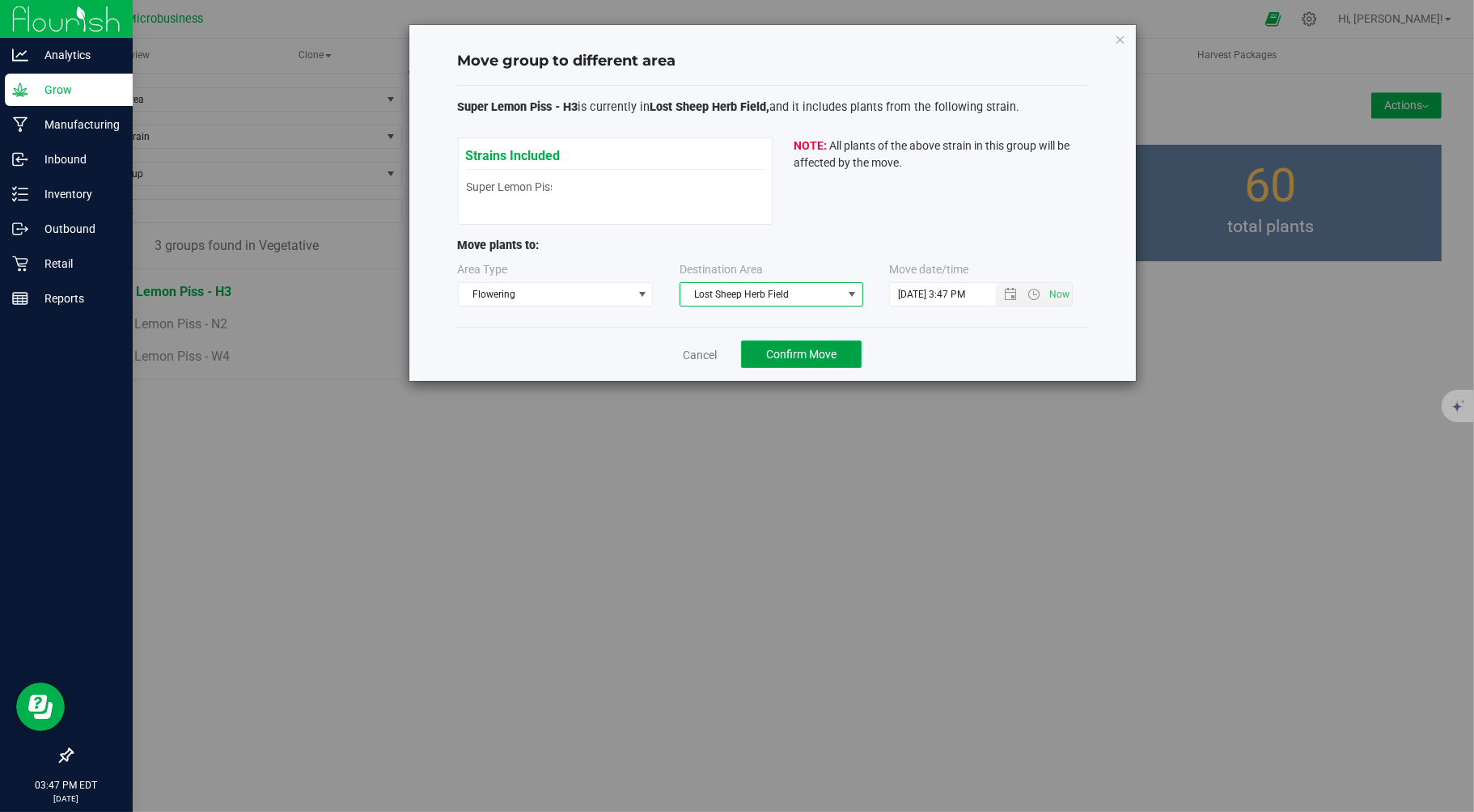
click at [783, 341] on button "Confirm Move" at bounding box center [801, 354] width 121 height 27
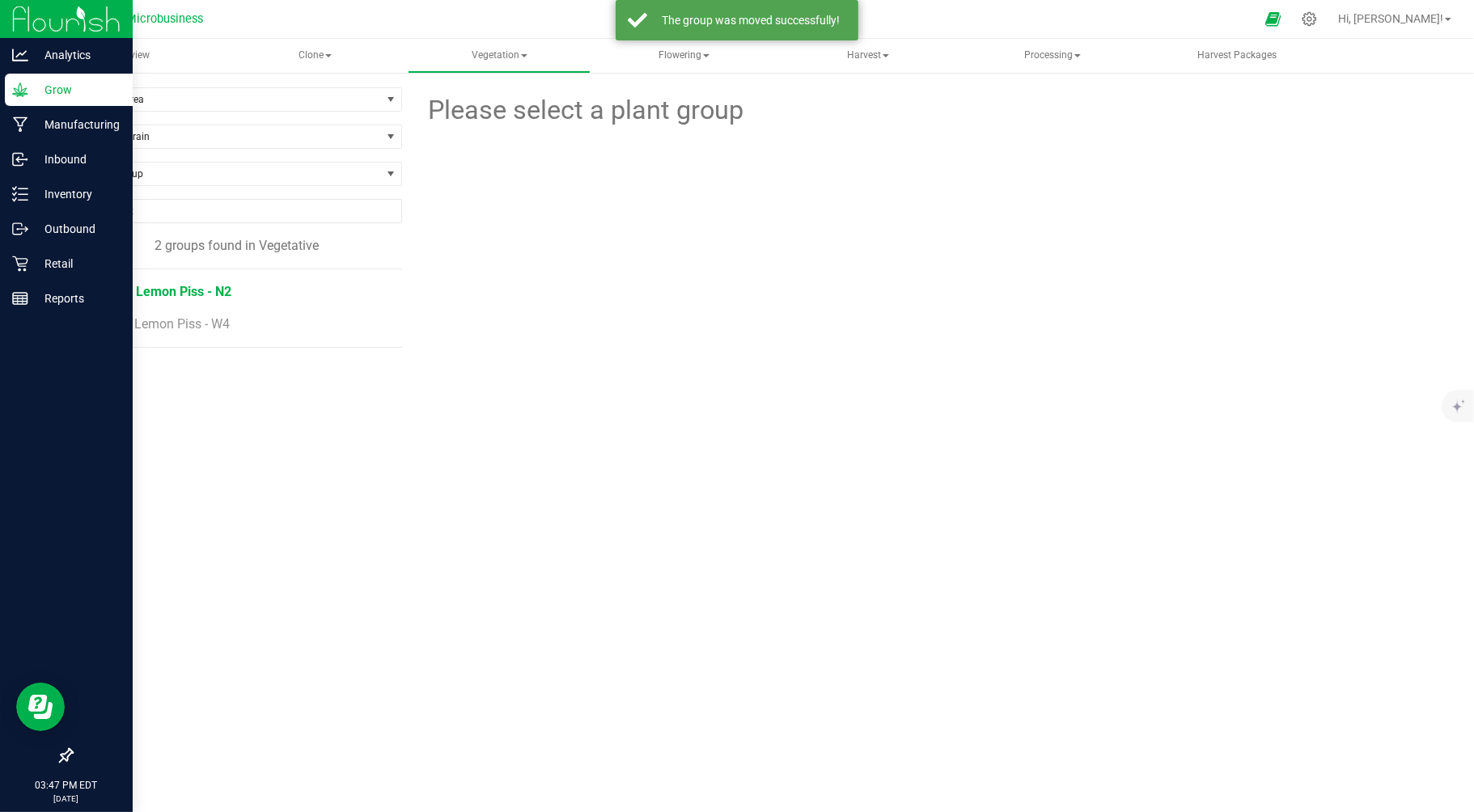
click at [152, 294] on span "Super Lemon Piss - N2" at bounding box center [165, 291] width 134 height 15
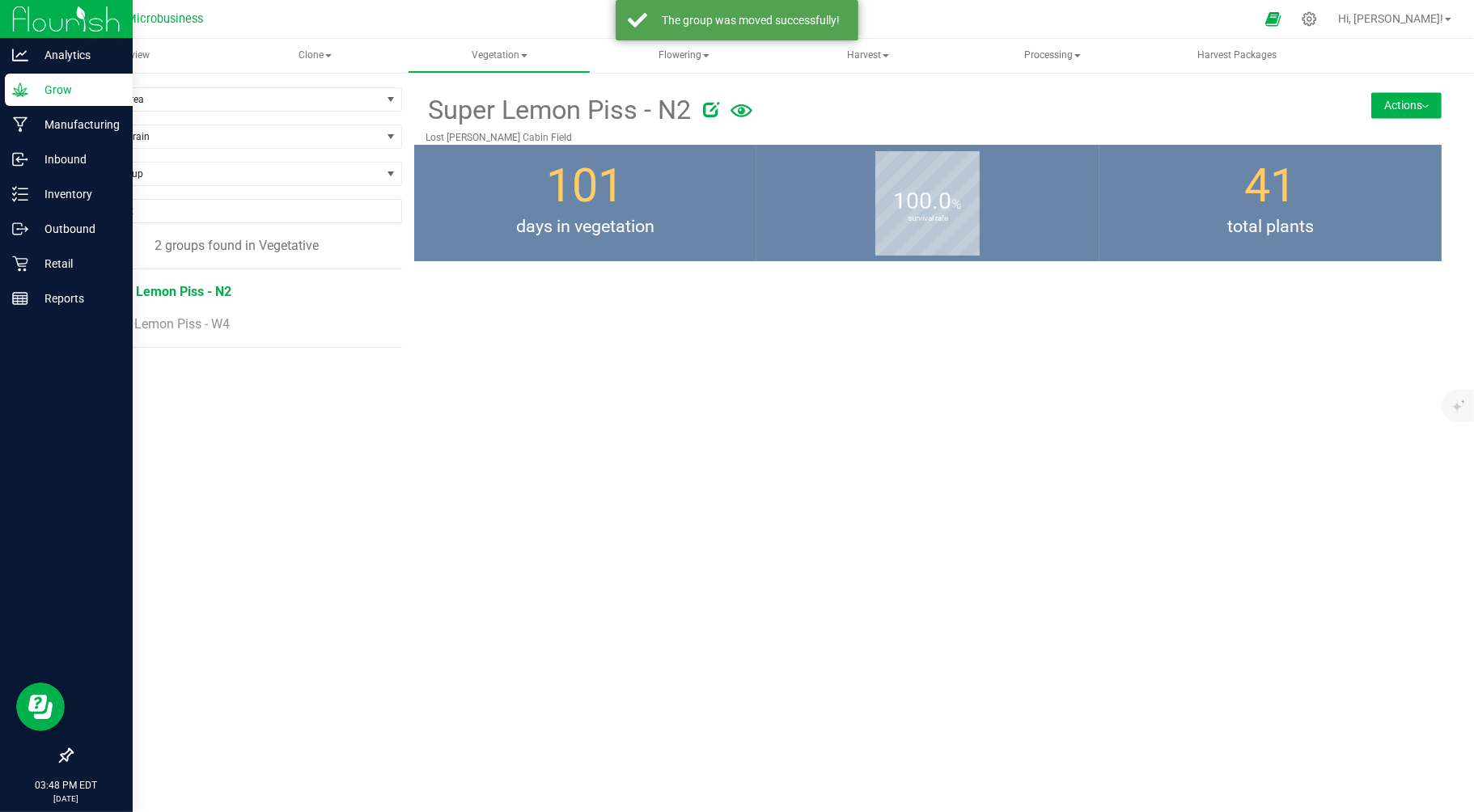
click at [1429, 102] on button "Actions" at bounding box center [1406, 105] width 70 height 26
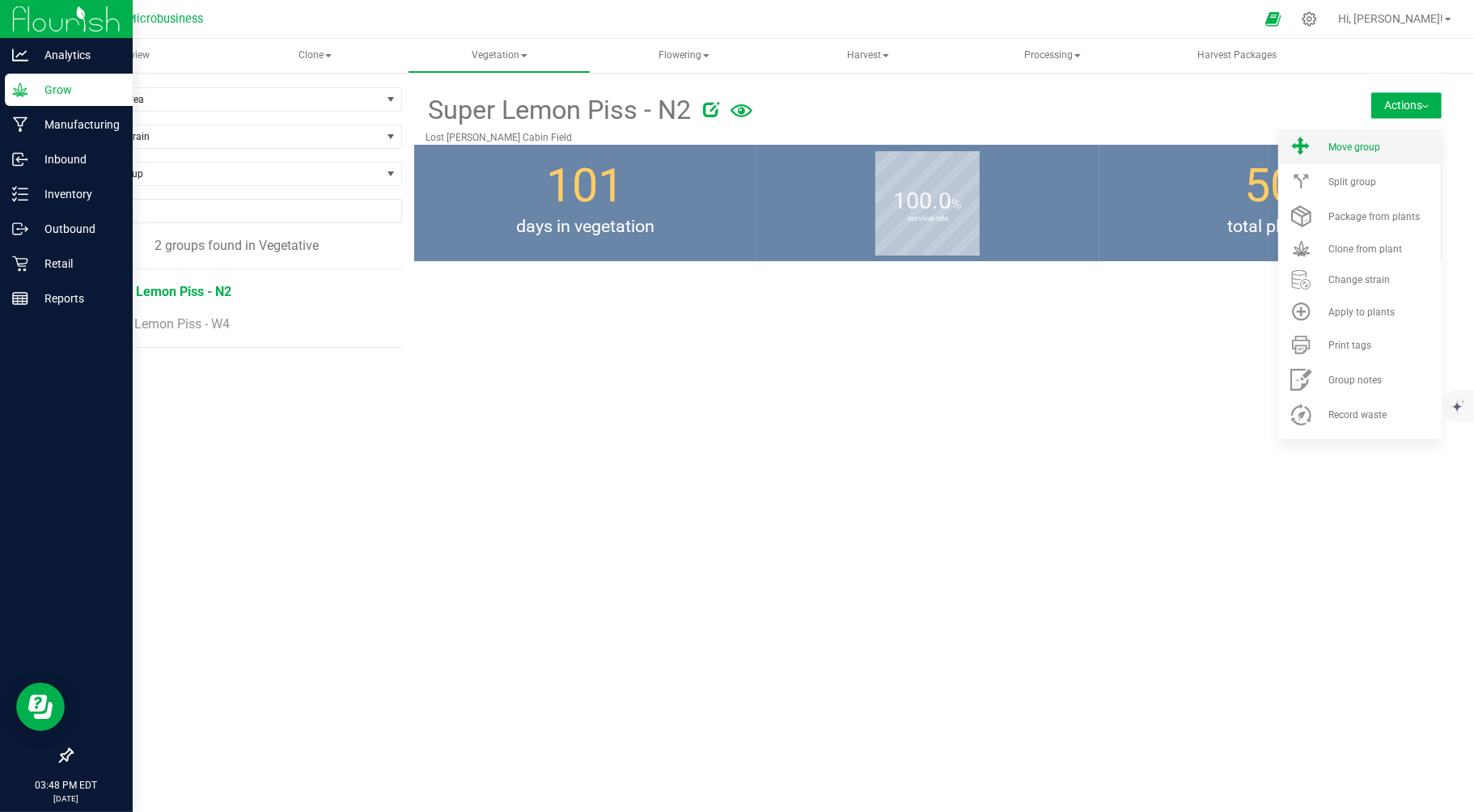
click at [1354, 152] on li "Move group" at bounding box center [1359, 146] width 163 height 34
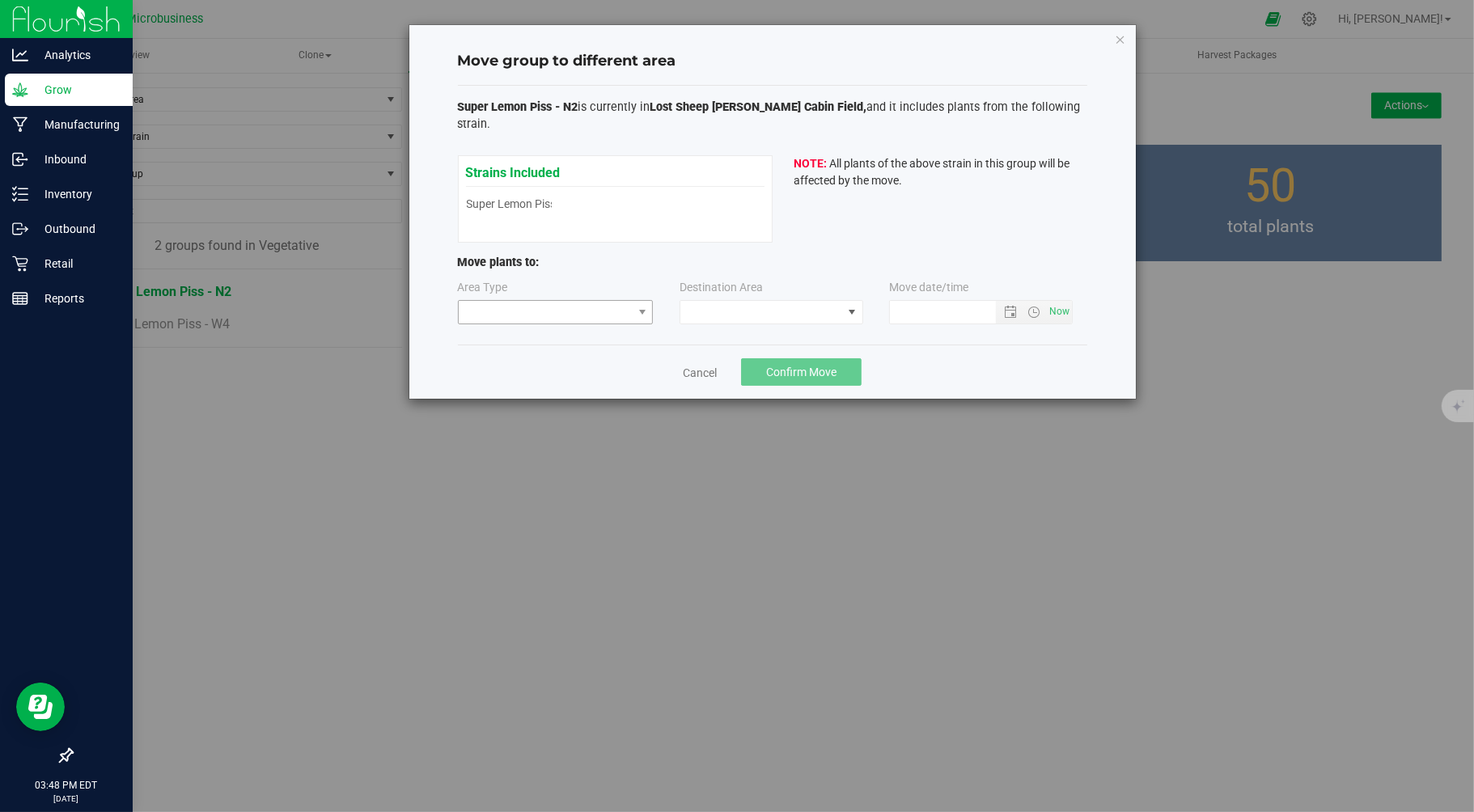
type input "9/24/2025 3:48 PM"
click at [590, 303] on span at bounding box center [545, 313] width 174 height 23
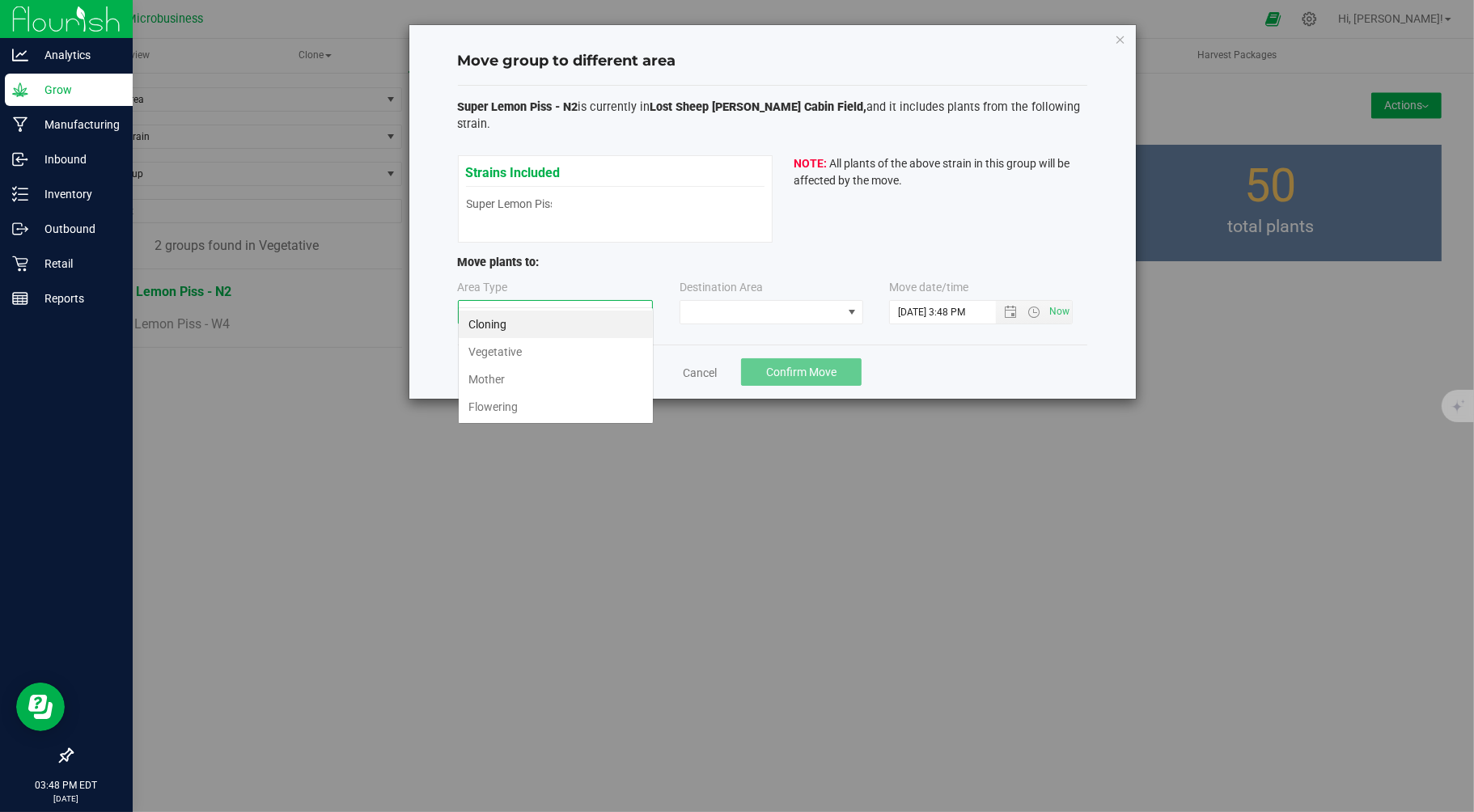
scroll to position [25, 195]
click at [497, 410] on li "Flowering" at bounding box center [556, 406] width 194 height 27
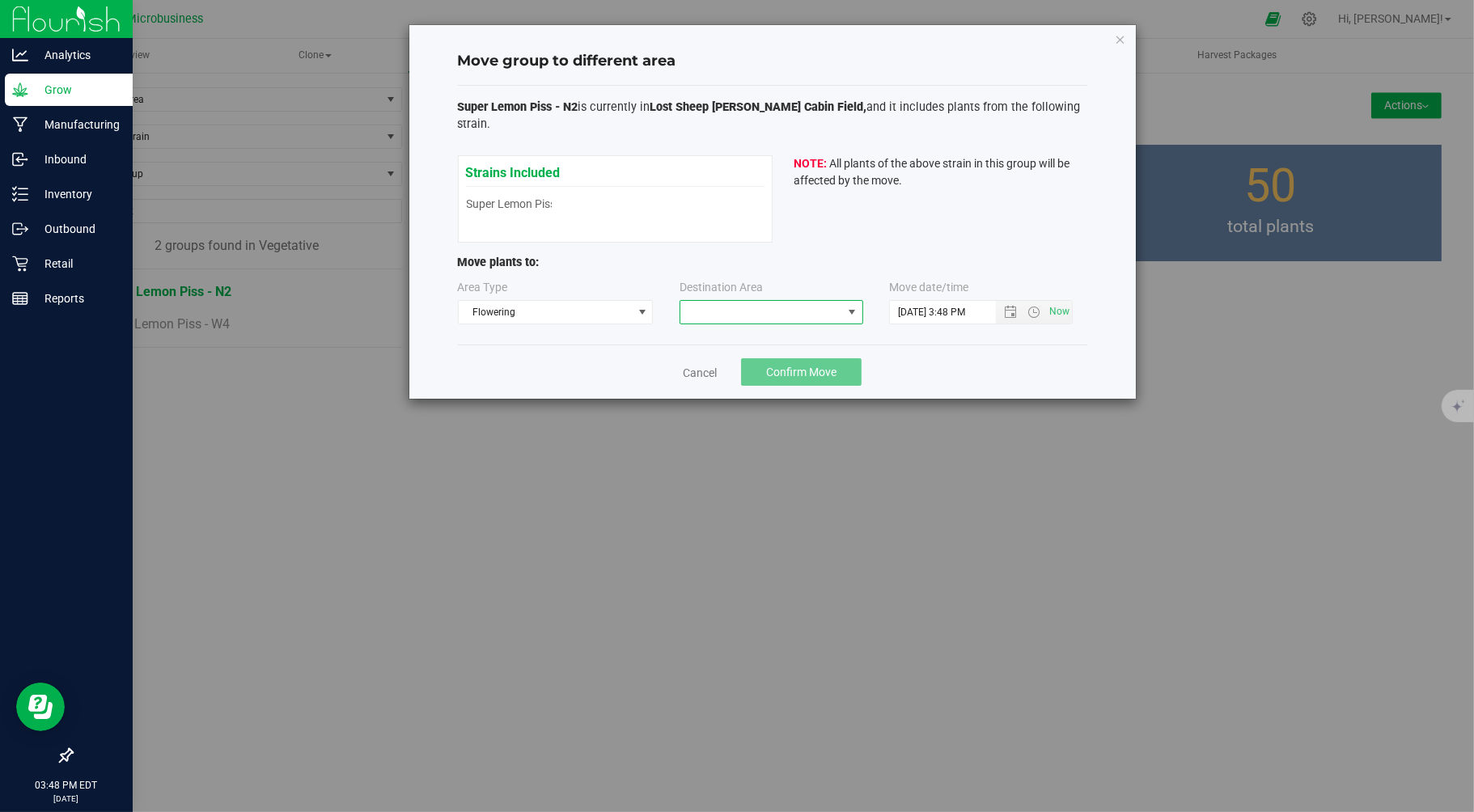
click at [728, 301] on span at bounding box center [761, 313] width 162 height 23
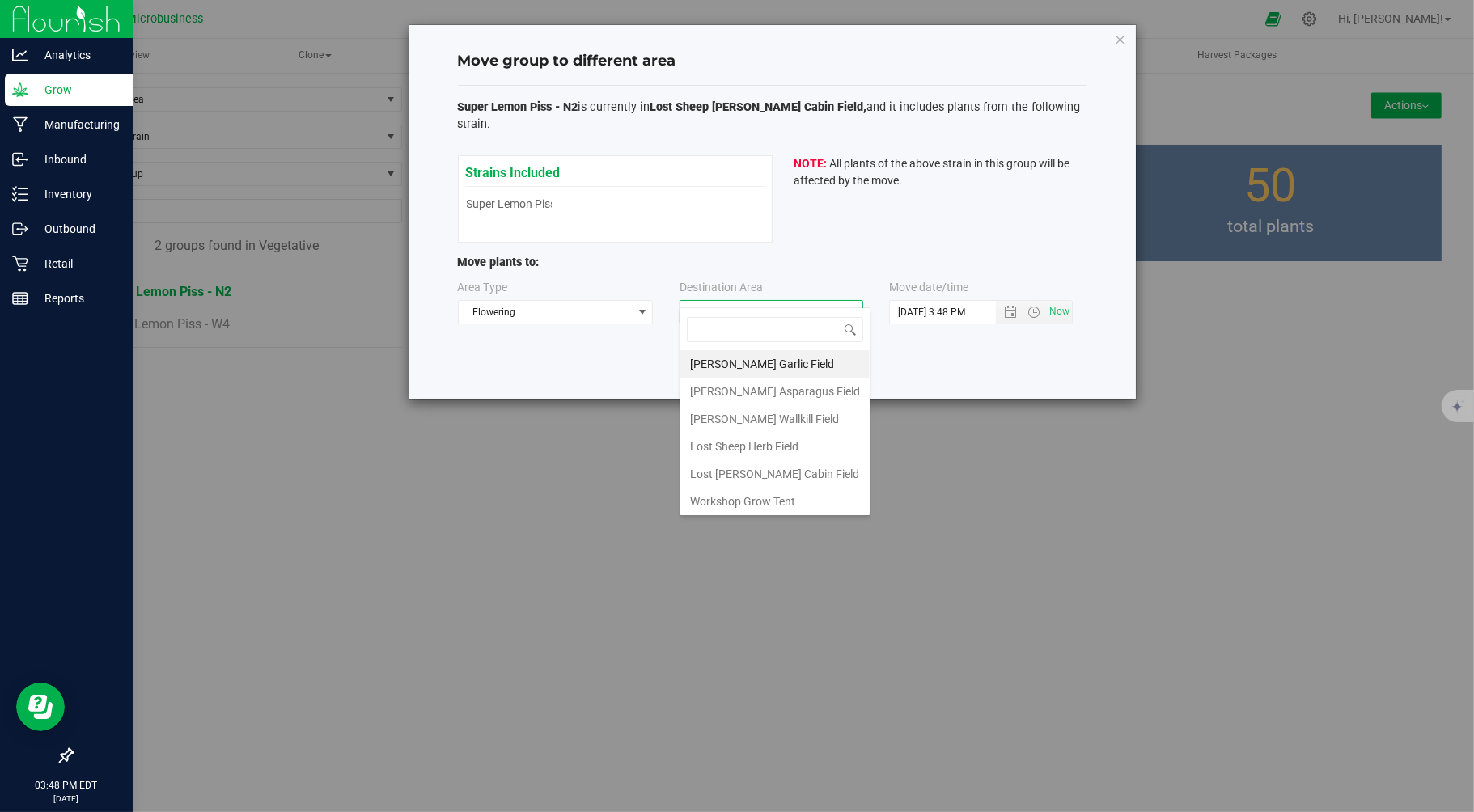
scroll to position [25, 183]
click at [744, 472] on li "Lost Sheep Nelson Cabin Field" at bounding box center [774, 473] width 189 height 27
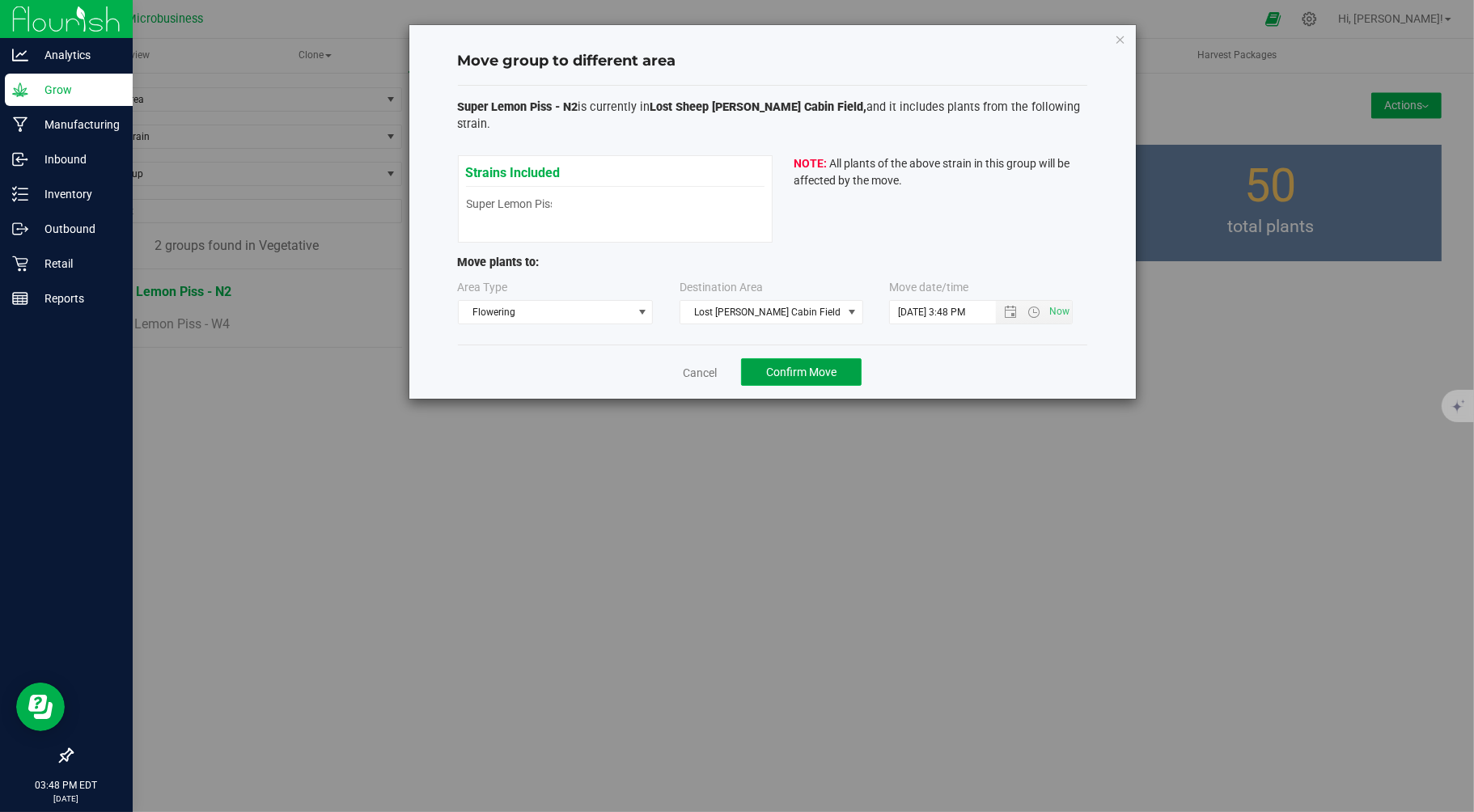
click at [789, 364] on button "Confirm Move" at bounding box center [801, 372] width 121 height 27
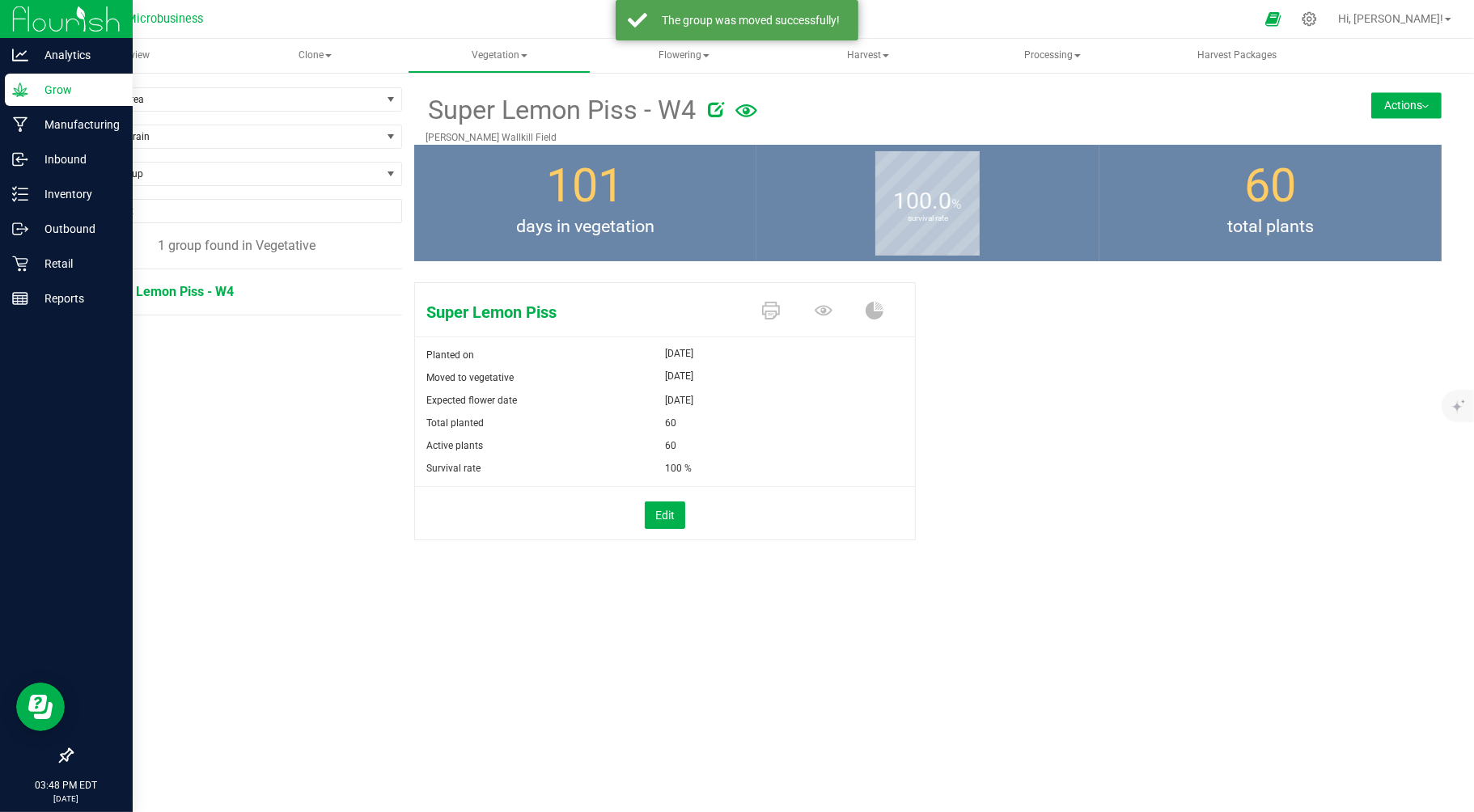
click at [199, 286] on span "Super Lemon Piss - W4" at bounding box center [166, 291] width 136 height 15
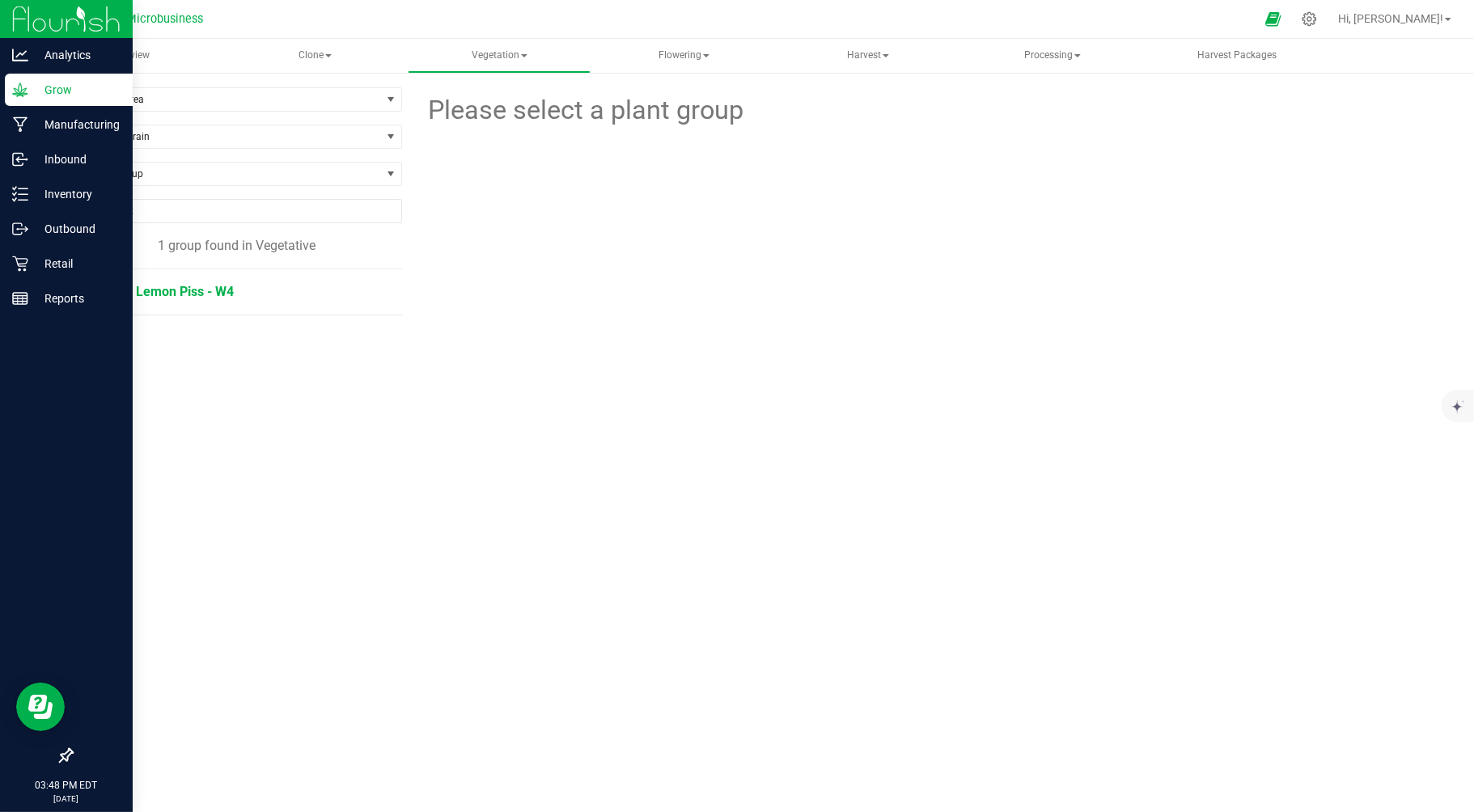
click at [130, 299] on span "Super Lemon Piss - W4" at bounding box center [166, 291] width 136 height 15
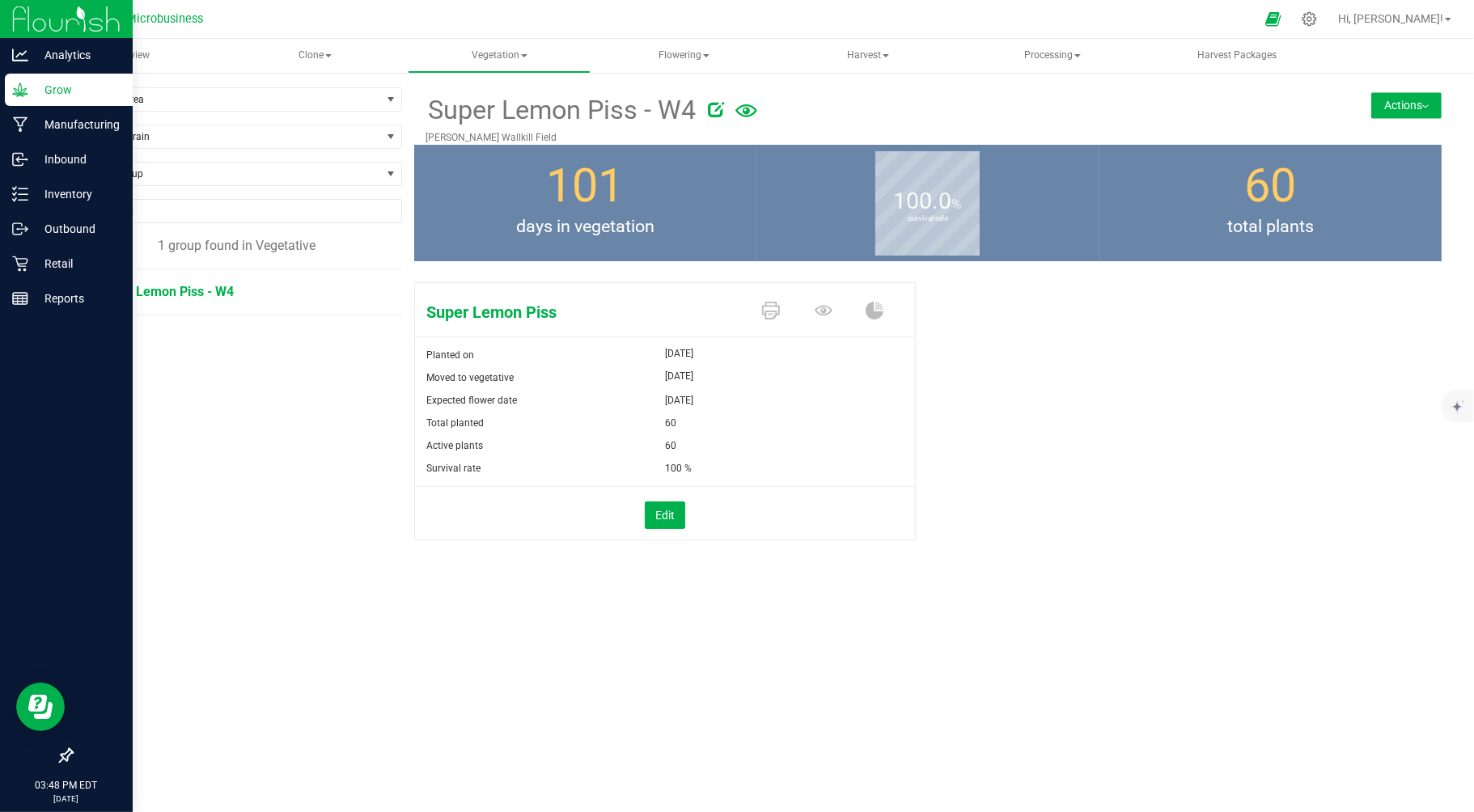
click at [1421, 95] on button "Actions" at bounding box center [1406, 105] width 70 height 26
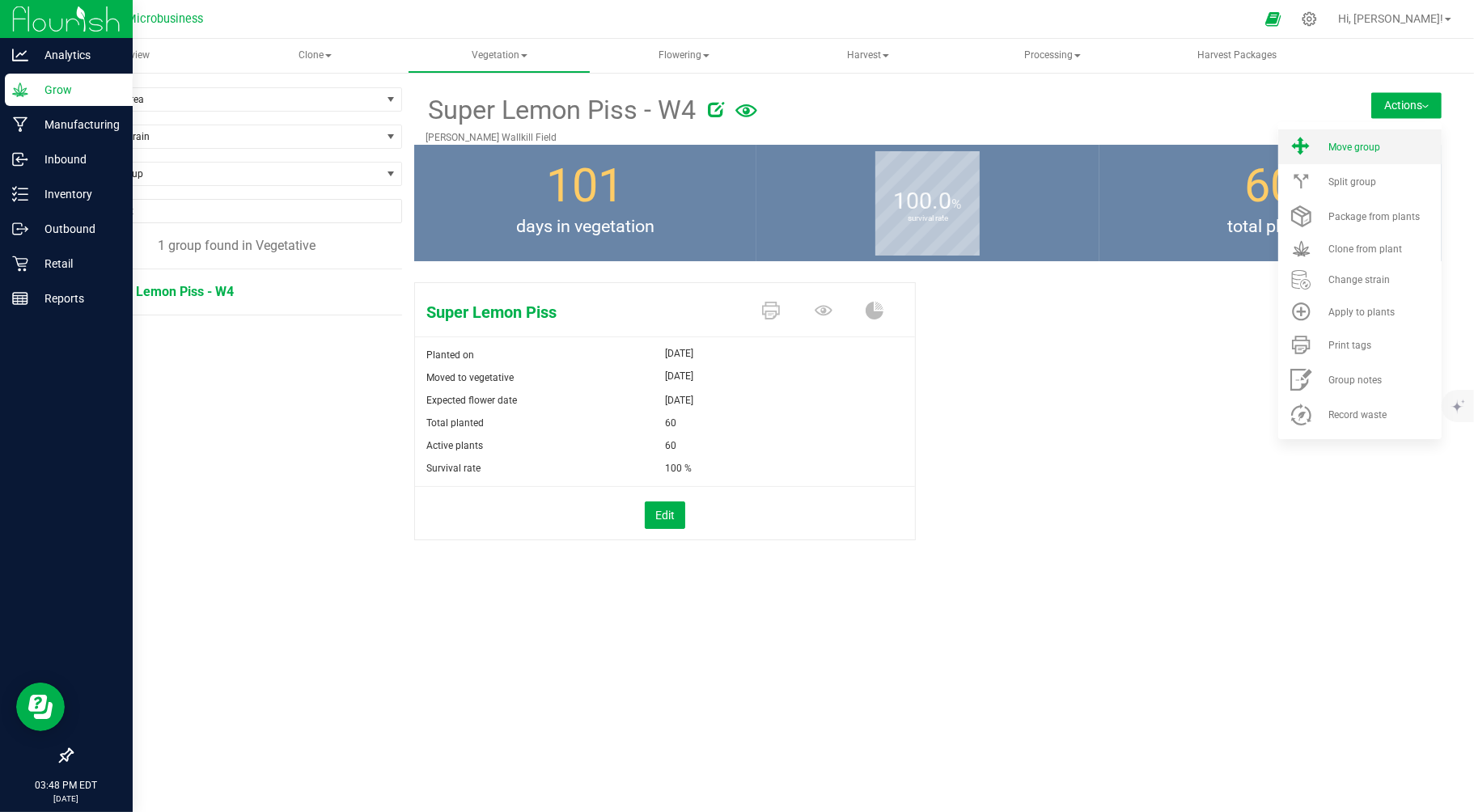
click at [1324, 152] on li "Move group" at bounding box center [1359, 146] width 163 height 34
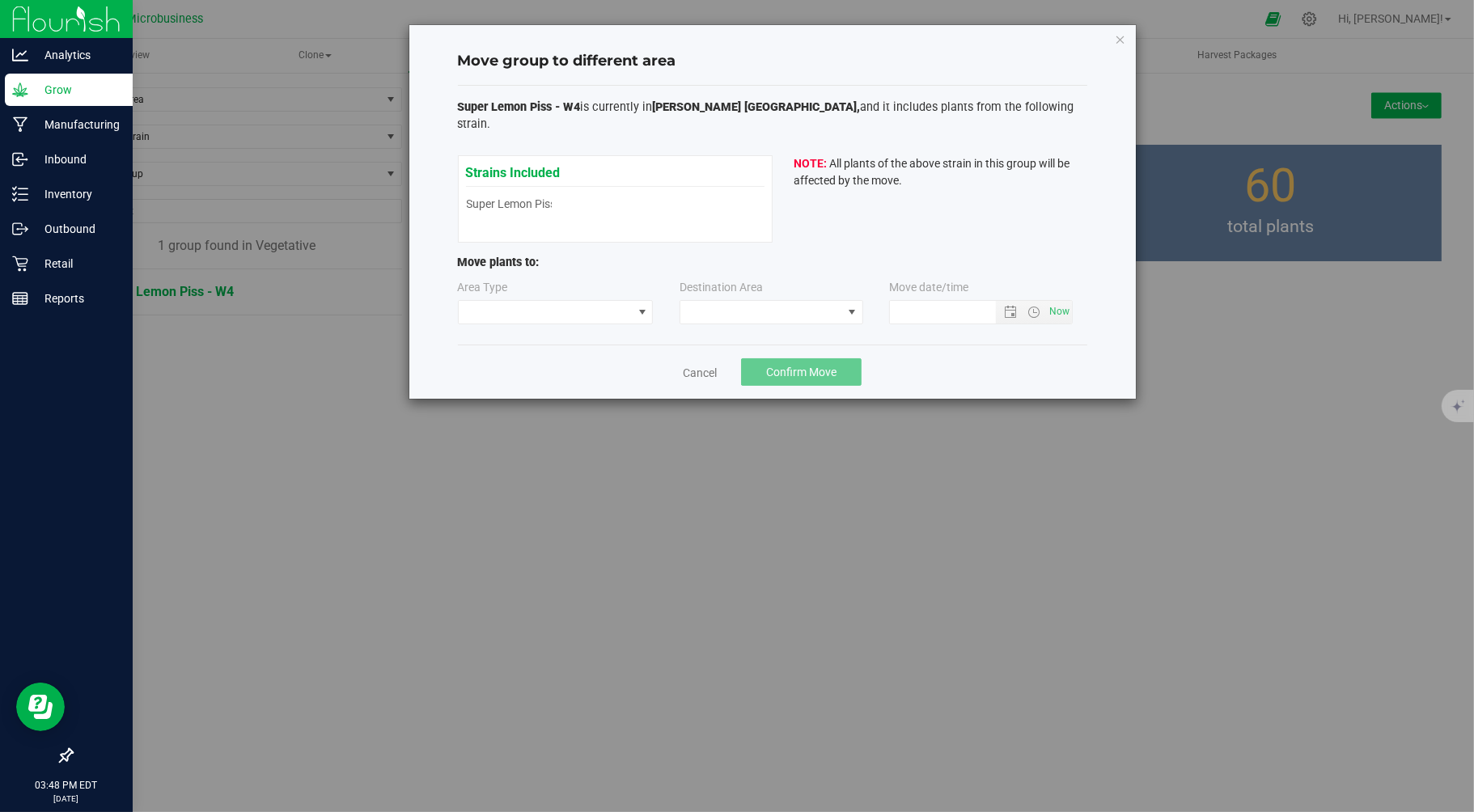
type input "9/24/2025 3:48 PM"
click at [626, 301] on span at bounding box center [545, 313] width 174 height 23
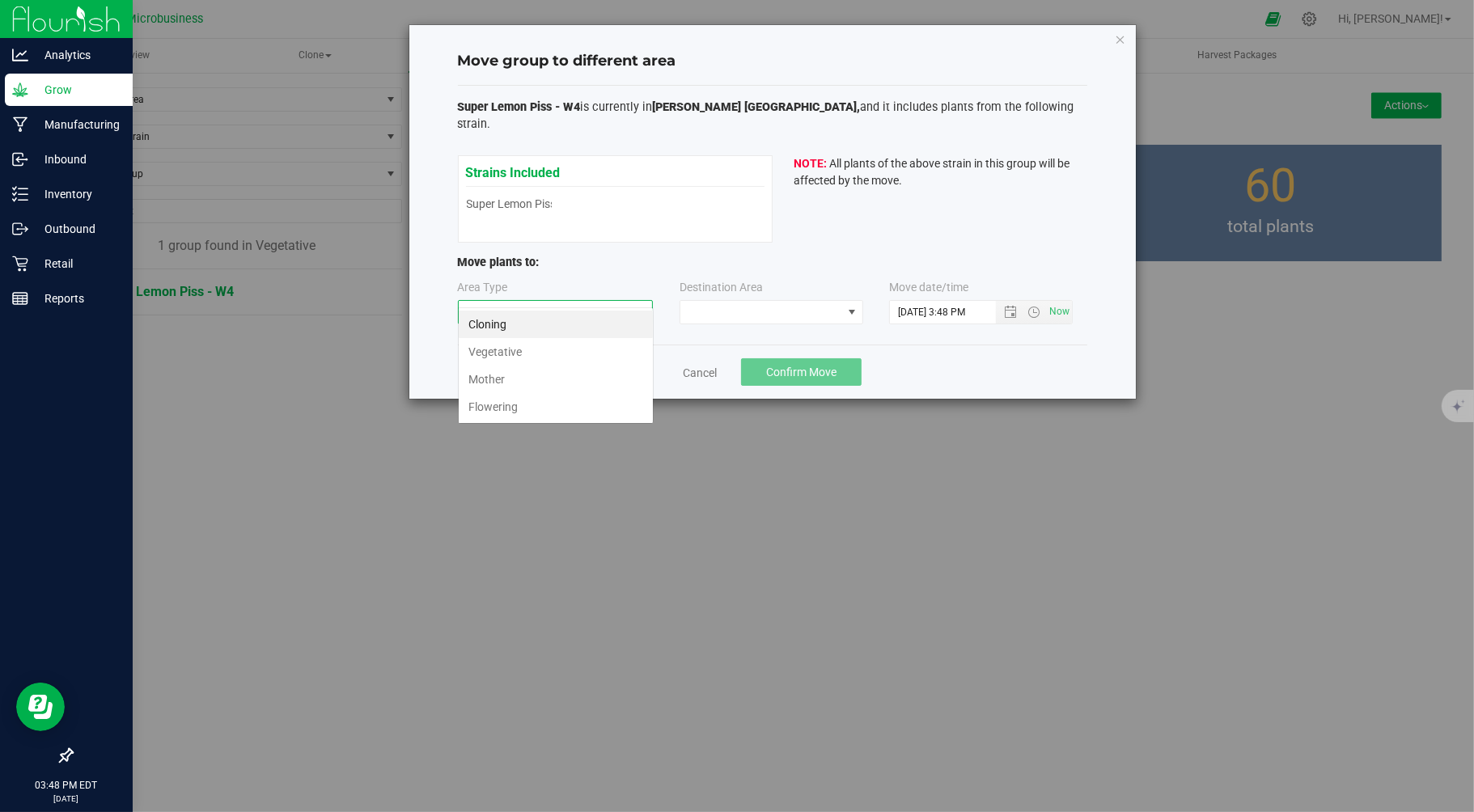
scroll to position [25, 195]
click at [487, 404] on li "Flowering" at bounding box center [556, 406] width 194 height 27
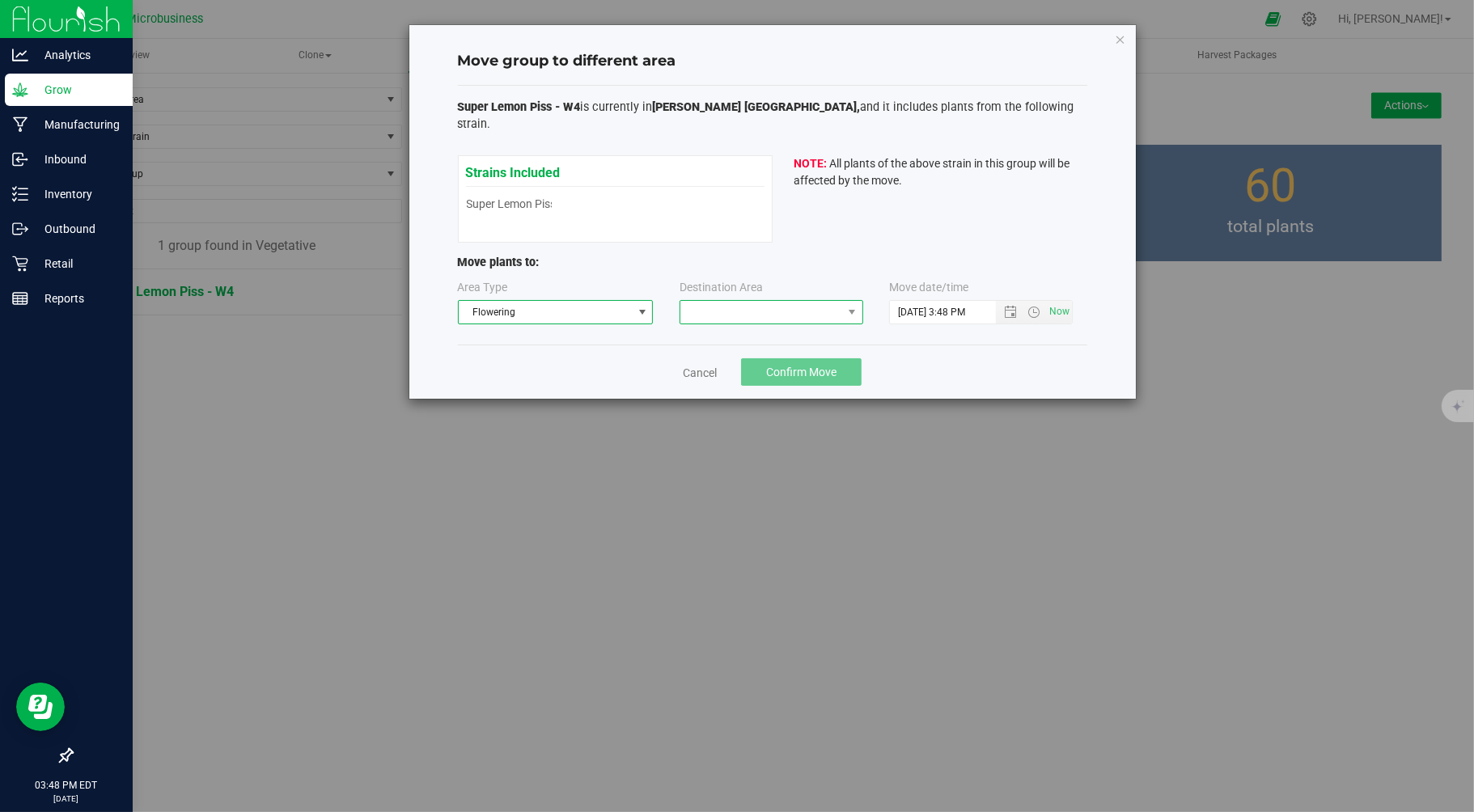
click at [765, 301] on span at bounding box center [761, 313] width 162 height 23
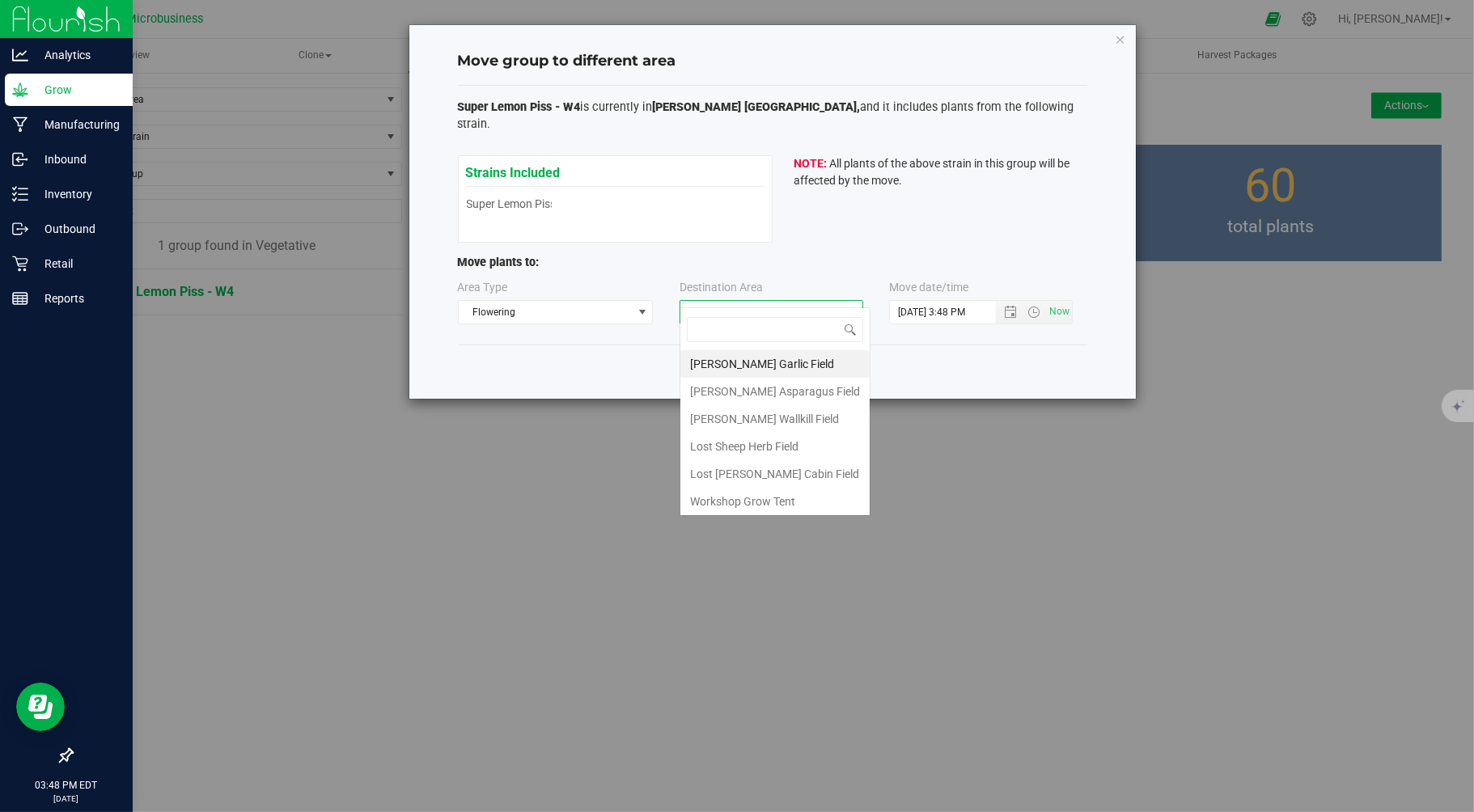
scroll to position [25, 183]
click at [770, 414] on li "Taliaferro Wallkill Field" at bounding box center [774, 418] width 189 height 27
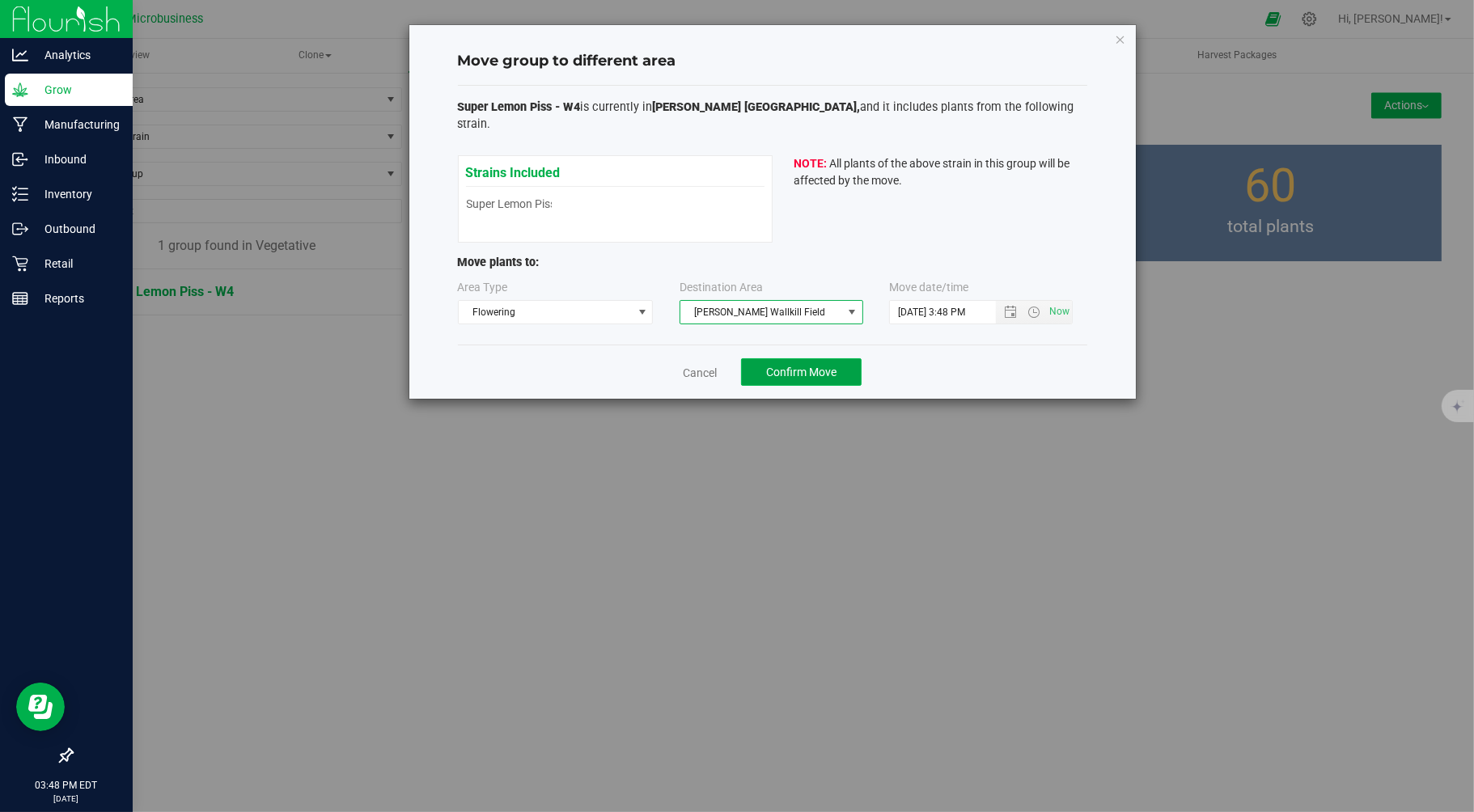
click at [785, 365] on span "Confirm Move" at bounding box center [802, 372] width 70 height 13
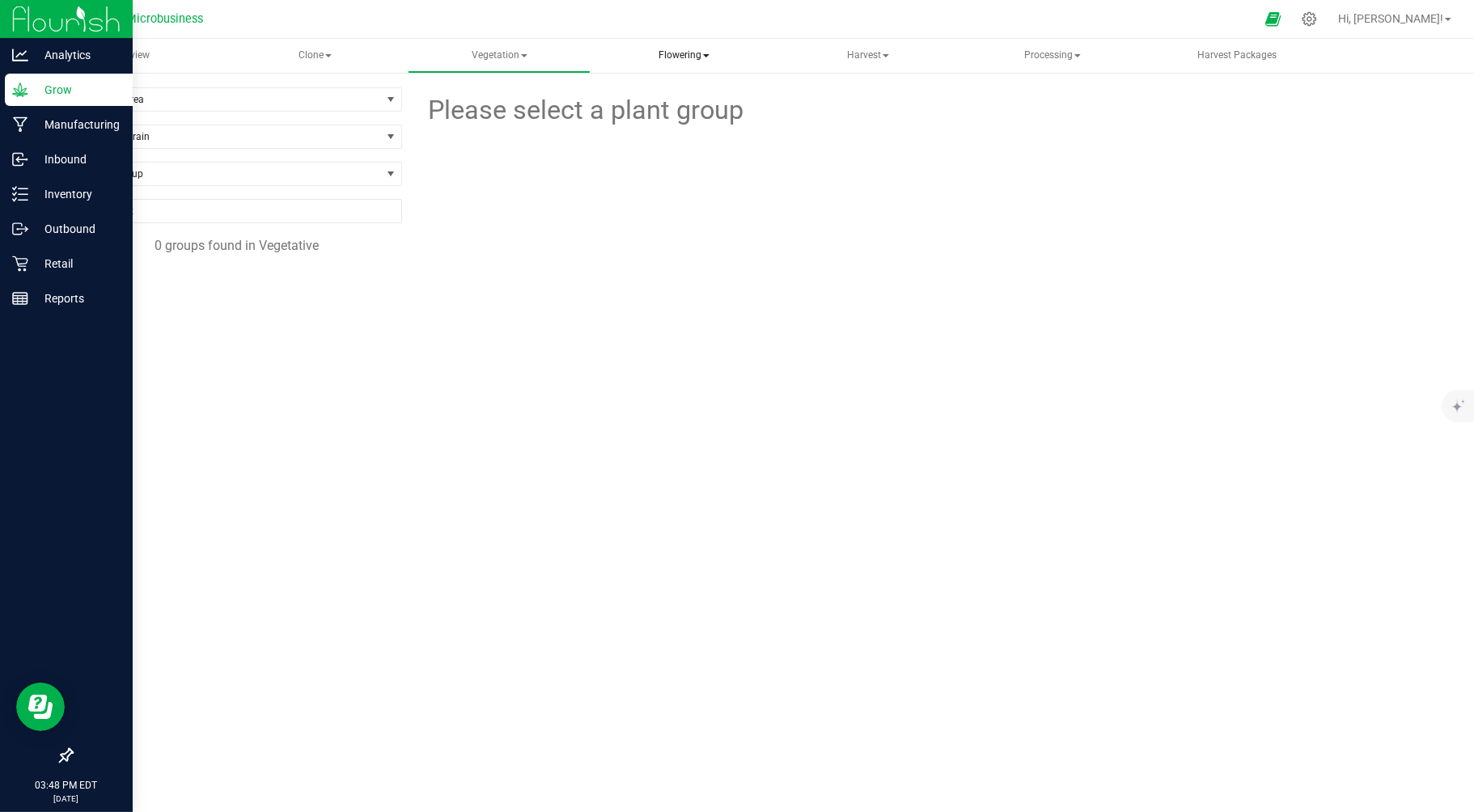
click at [679, 59] on span "Flowering" at bounding box center [684, 55] width 181 height 33
click at [678, 109] on span "Flowering groups" at bounding box center [681, 116] width 134 height 14
click at [180, 430] on span "Super Lemon Piss - A18" at bounding box center [168, 424] width 141 height 15
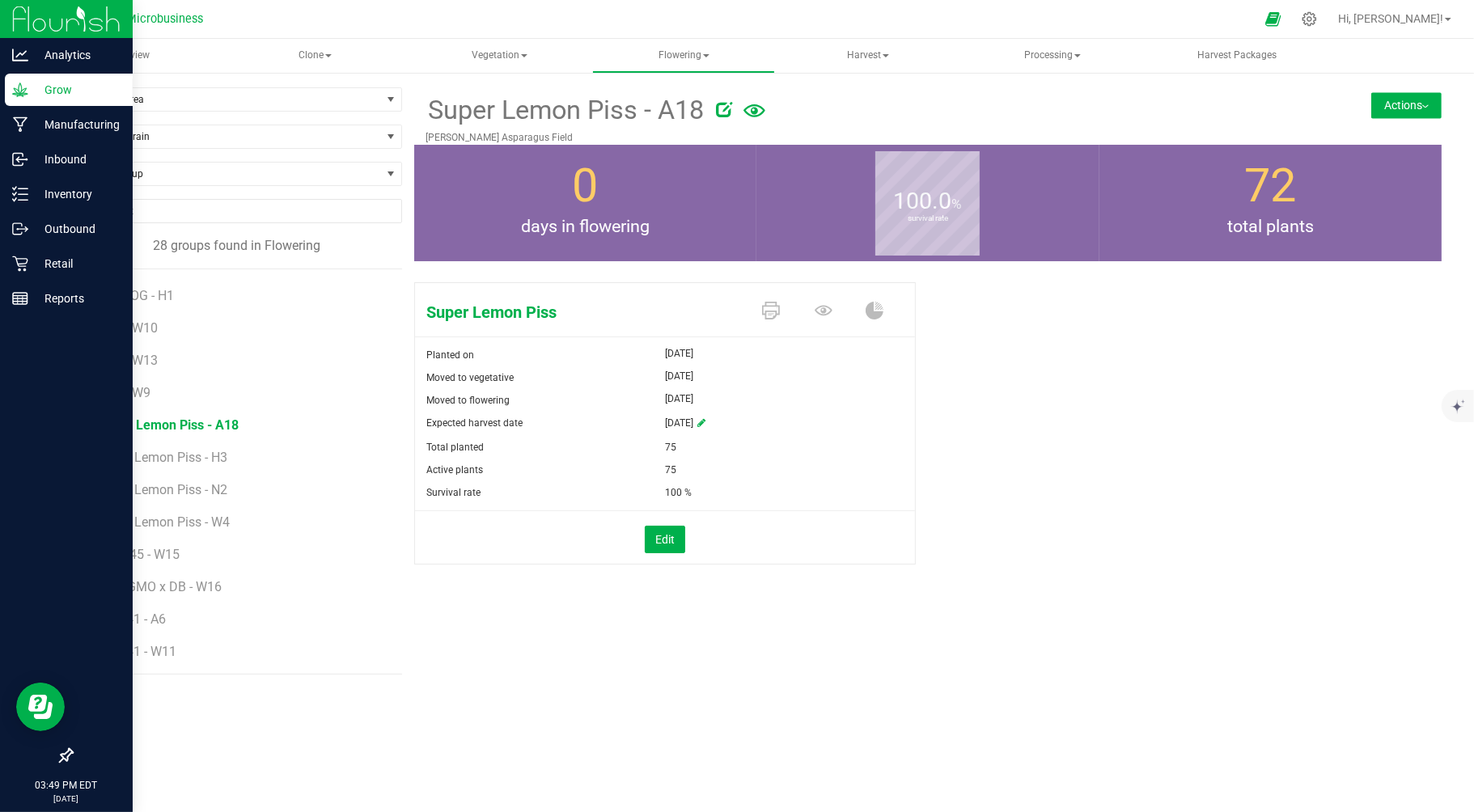
click at [1388, 110] on button "Actions" at bounding box center [1406, 105] width 70 height 26
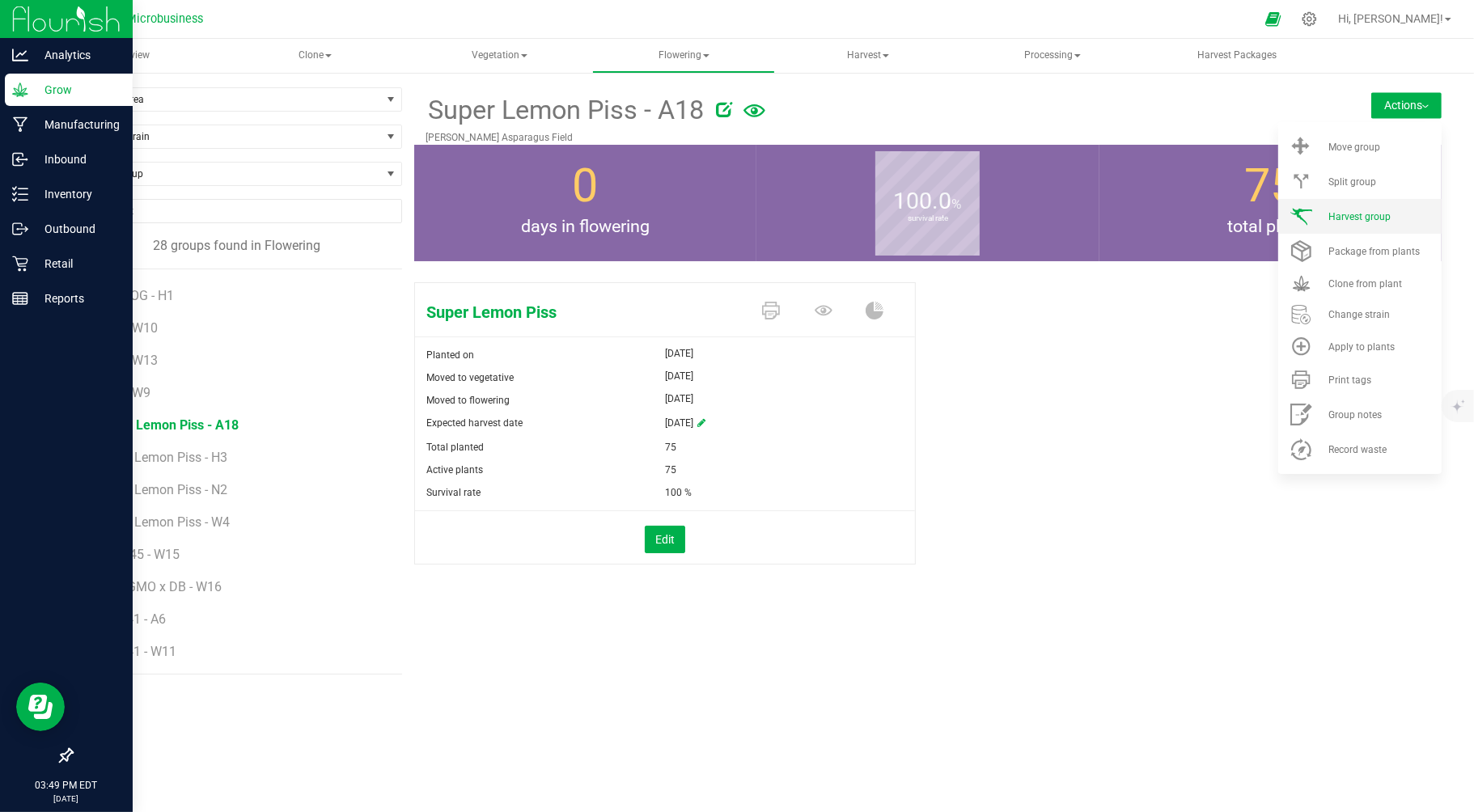
click at [1341, 222] on span "Harvest group" at bounding box center [1359, 217] width 63 height 11
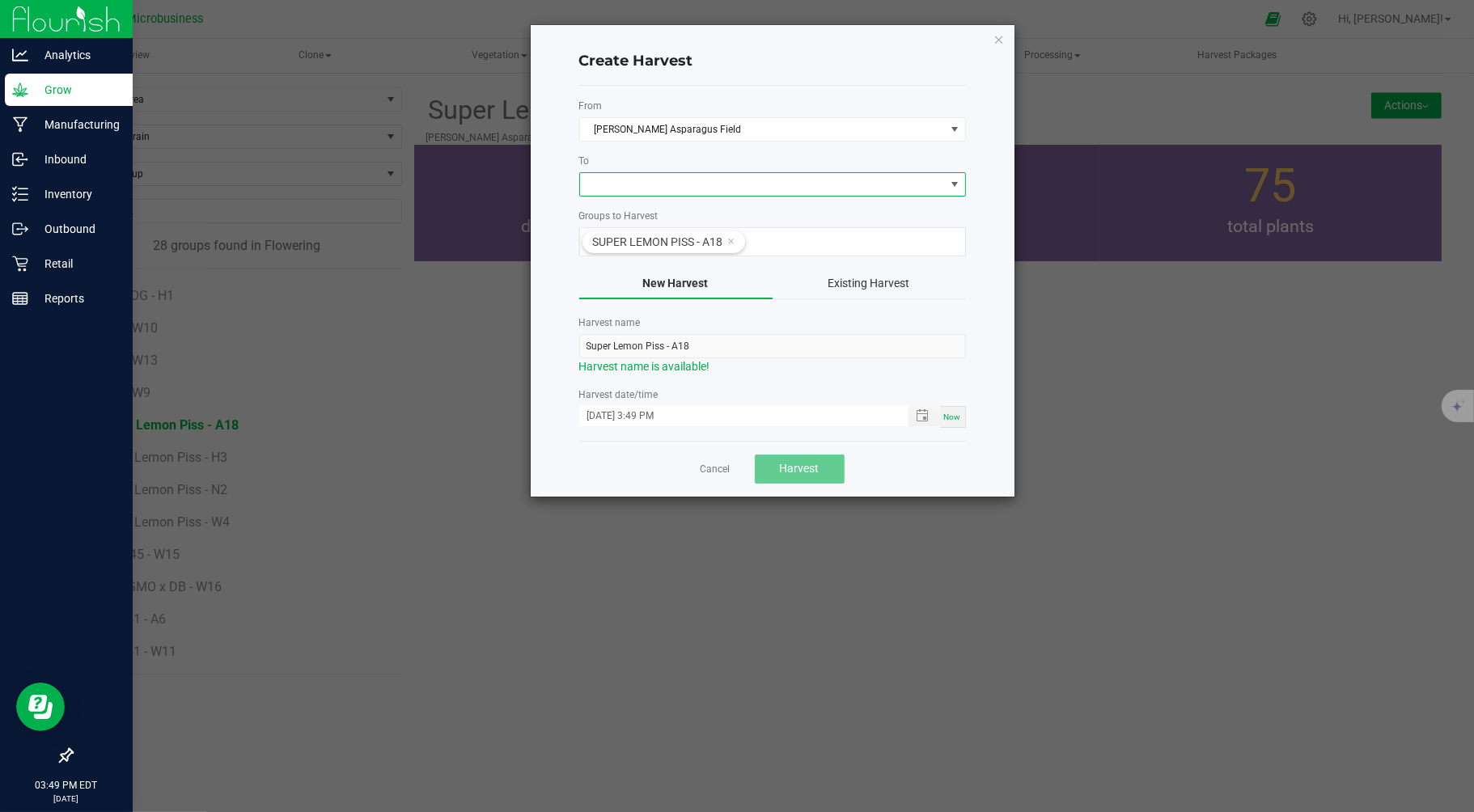
click at [648, 180] on span at bounding box center [762, 184] width 365 height 23
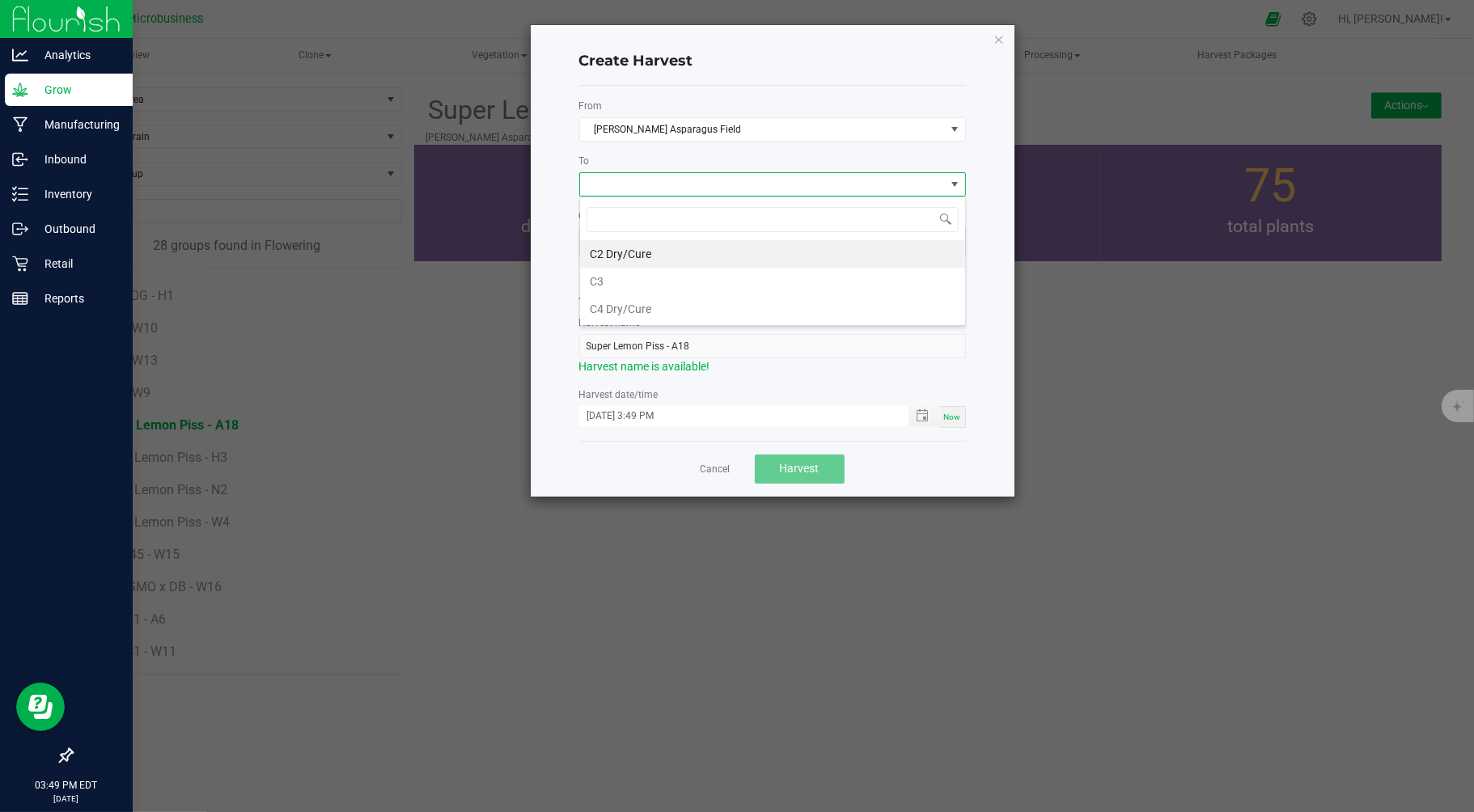
scroll to position [25, 386]
click at [635, 249] on li "C2 Dry/Cure" at bounding box center [772, 254] width 385 height 27
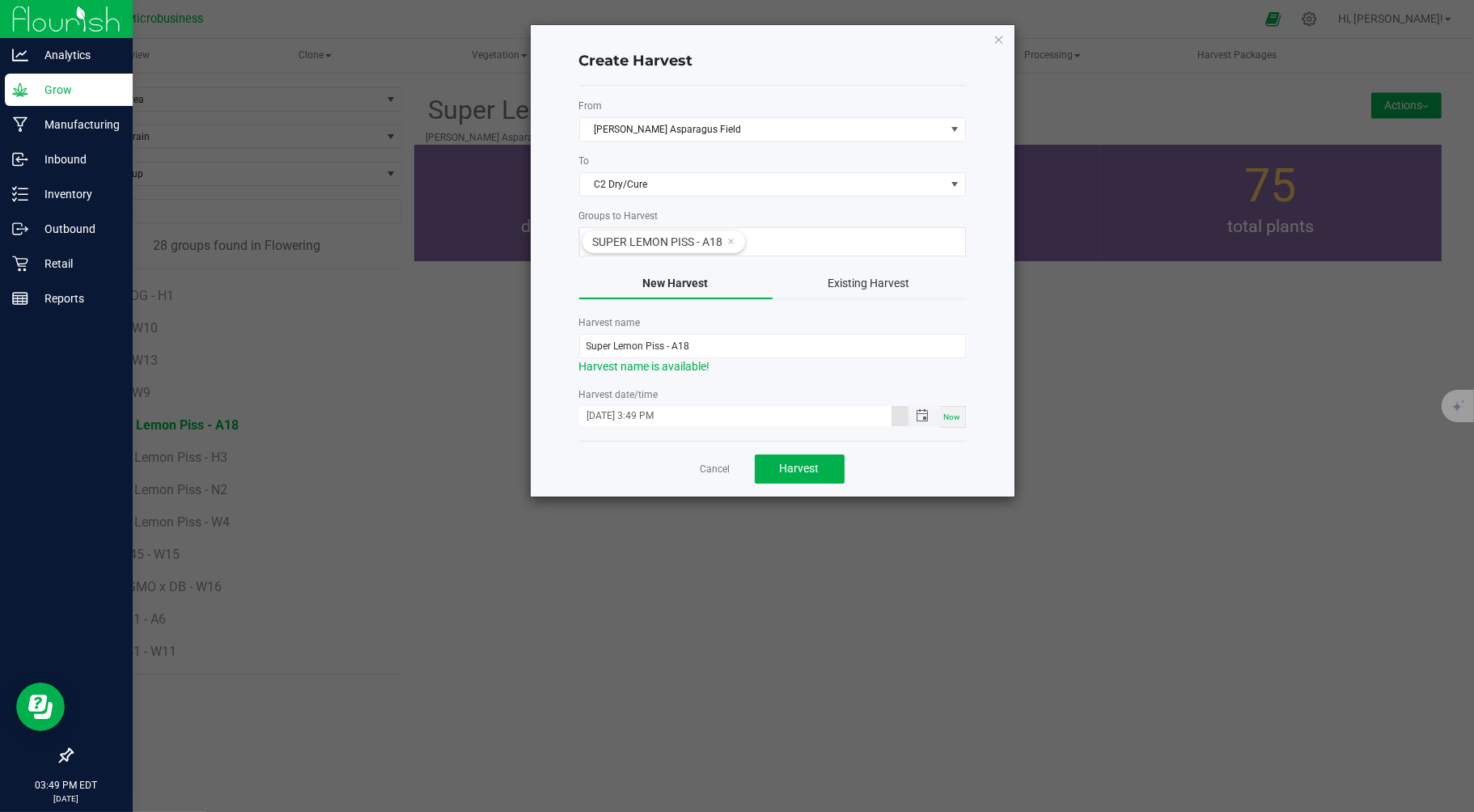
click at [611, 417] on input "09/24/2025 3:49 PM" at bounding box center [735, 416] width 312 height 20
click at [598, 420] on input "09/24/2025 3:49 PM" at bounding box center [735, 416] width 312 height 20
click at [605, 421] on input "09/24/2025 3:49 PM" at bounding box center [735, 416] width 312 height 20
type input "09/18/2025 3:49 PM"
click at [785, 469] on span "Harvest" at bounding box center [799, 468] width 40 height 13
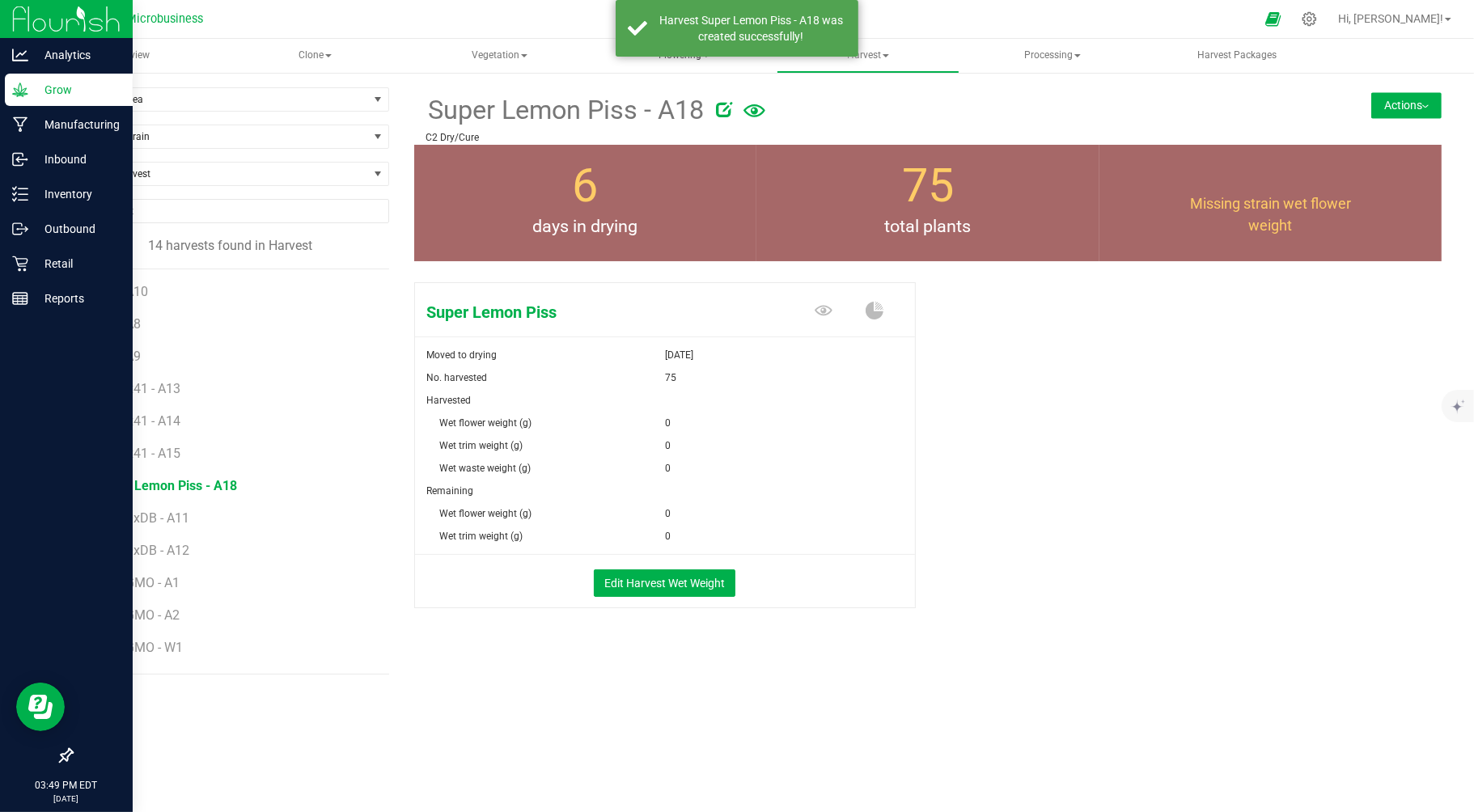
click at [697, 60] on span "Flowering" at bounding box center [684, 55] width 181 height 33
click at [663, 112] on span "Flowering groups" at bounding box center [681, 116] width 134 height 14
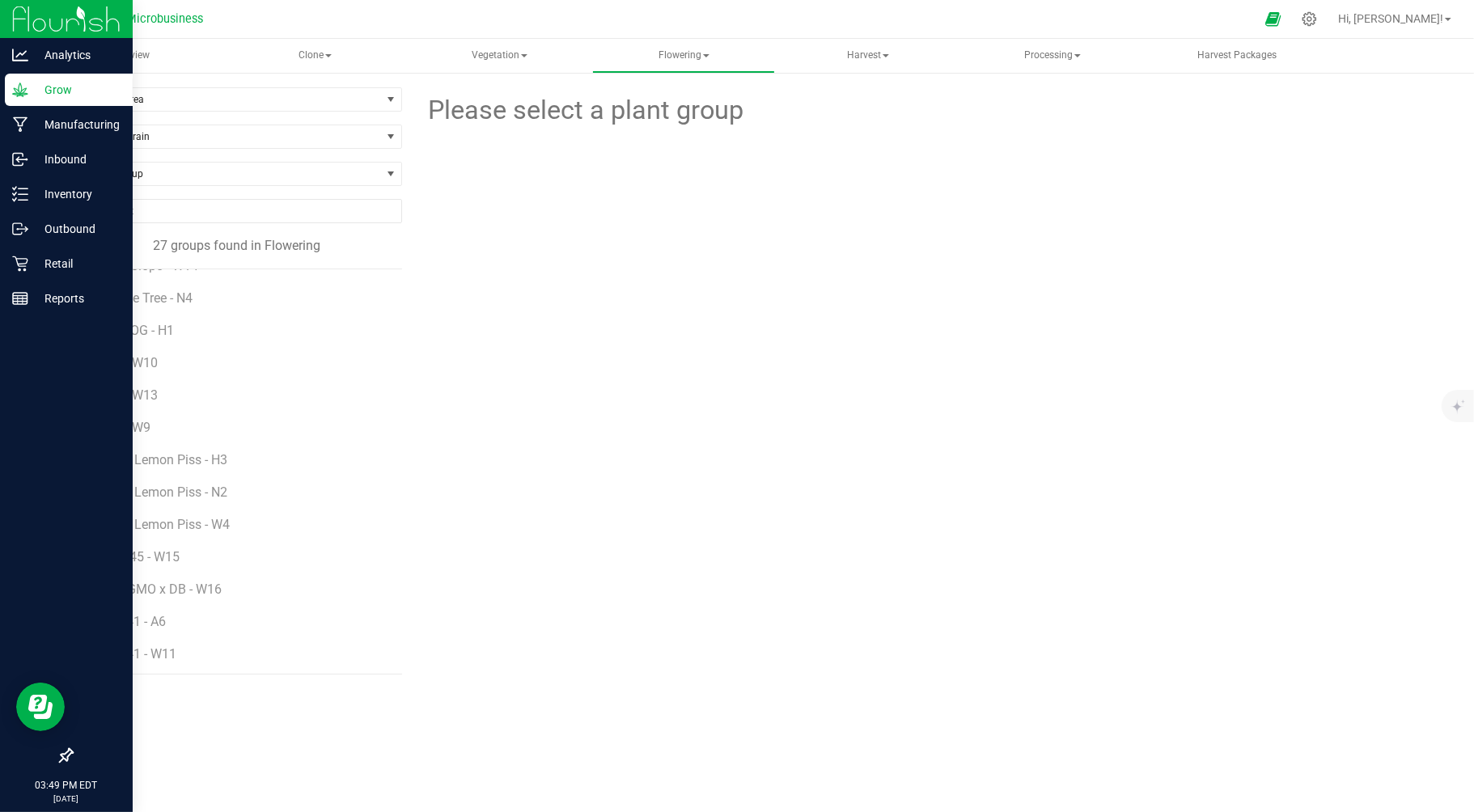
scroll to position [481, 0]
click at [234, 470] on li "Super Lemon Piss - N2" at bounding box center [243, 484] width 292 height 33
click at [217, 454] on span "Super Lemon Piss - H3" at bounding box center [165, 457] width 134 height 15
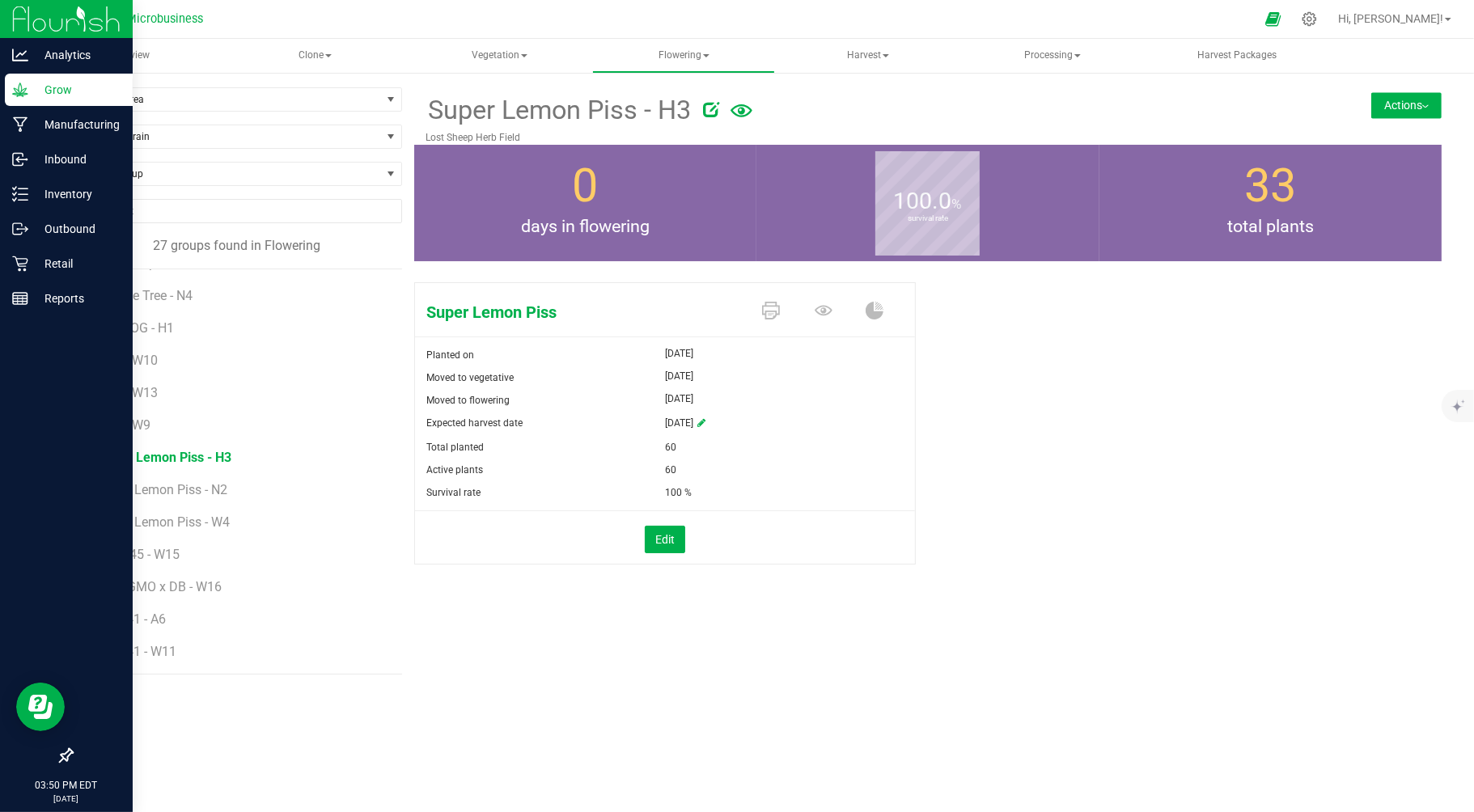
click at [1417, 101] on button "Actions" at bounding box center [1406, 105] width 70 height 26
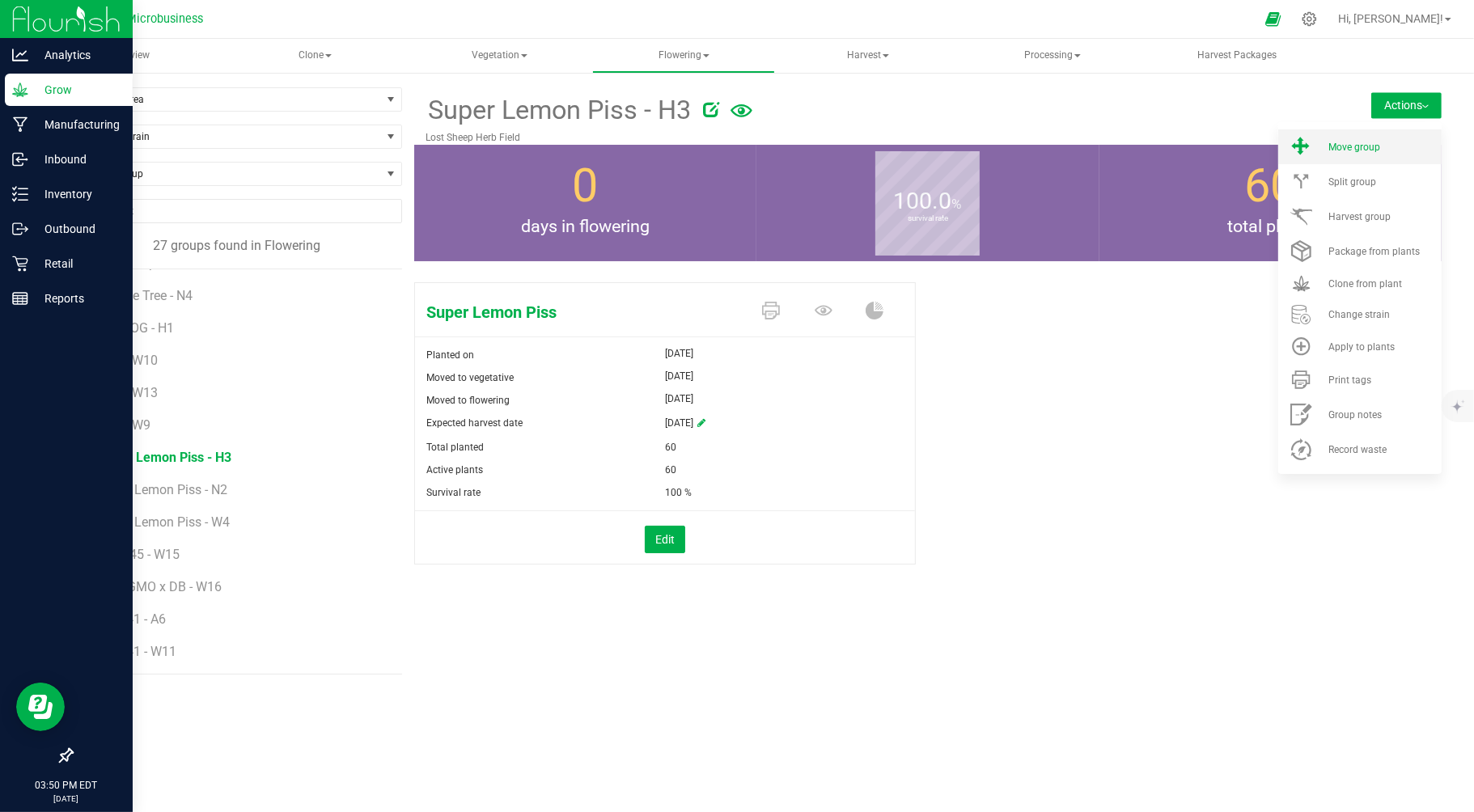
click at [1344, 144] on span "Move group" at bounding box center [1354, 147] width 52 height 11
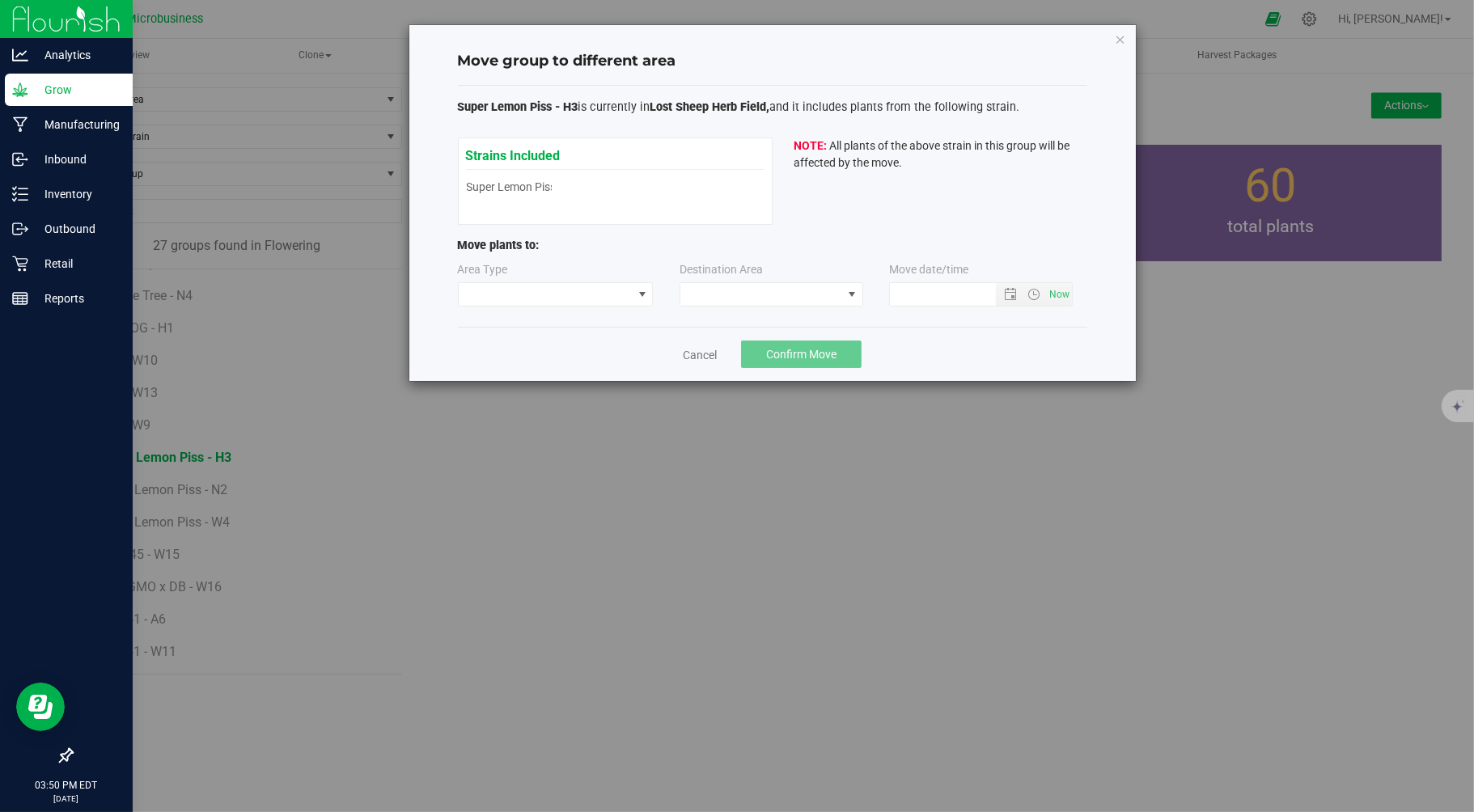
type input "9/24/2025 3:50 PM"
click at [480, 288] on span at bounding box center [545, 294] width 174 height 23
click at [714, 360] on link "Cancel" at bounding box center [700, 355] width 34 height 16
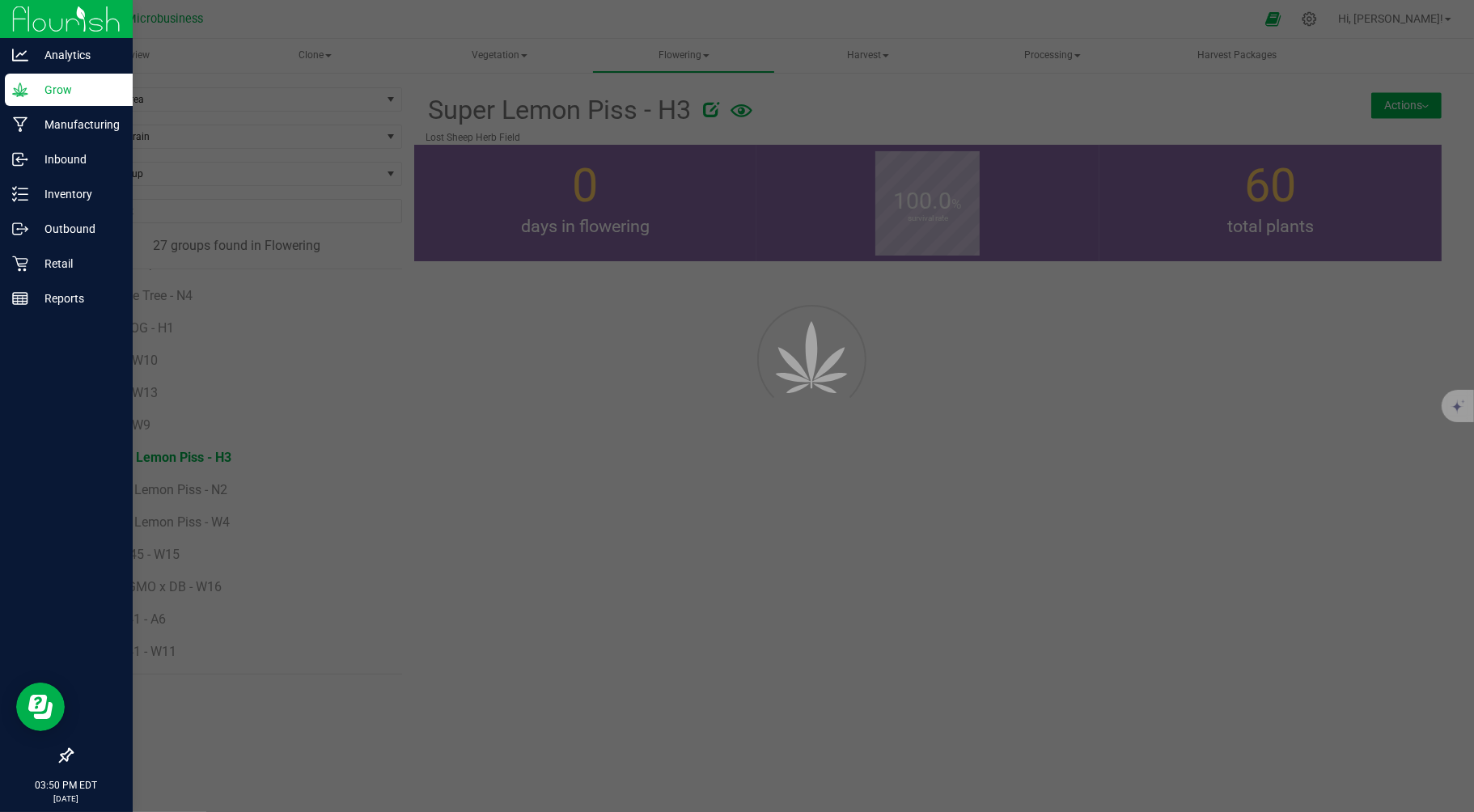
click at [1412, 92] on div at bounding box center [737, 406] width 1474 height 812
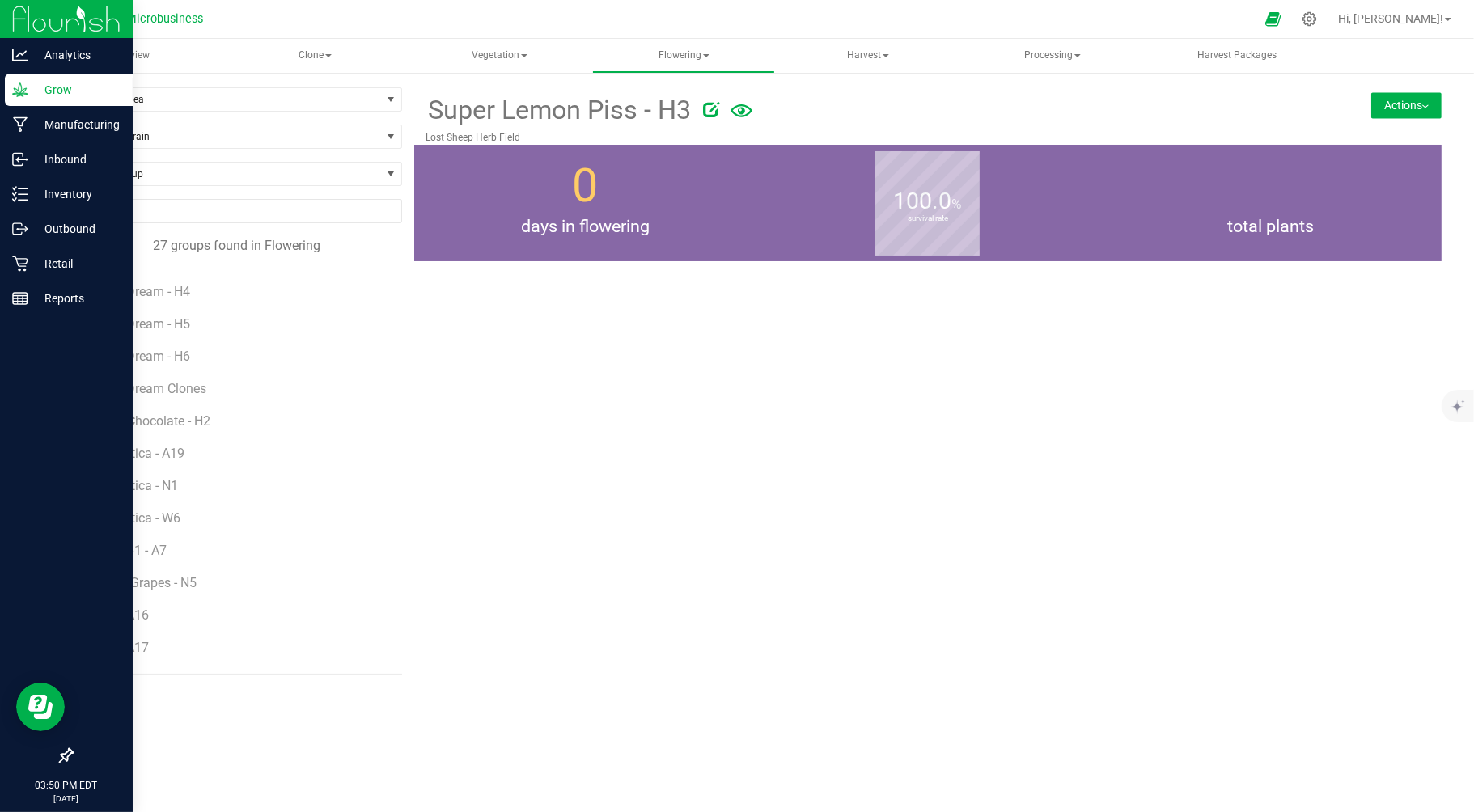
click at [1412, 94] on button "Actions" at bounding box center [1406, 105] width 70 height 26
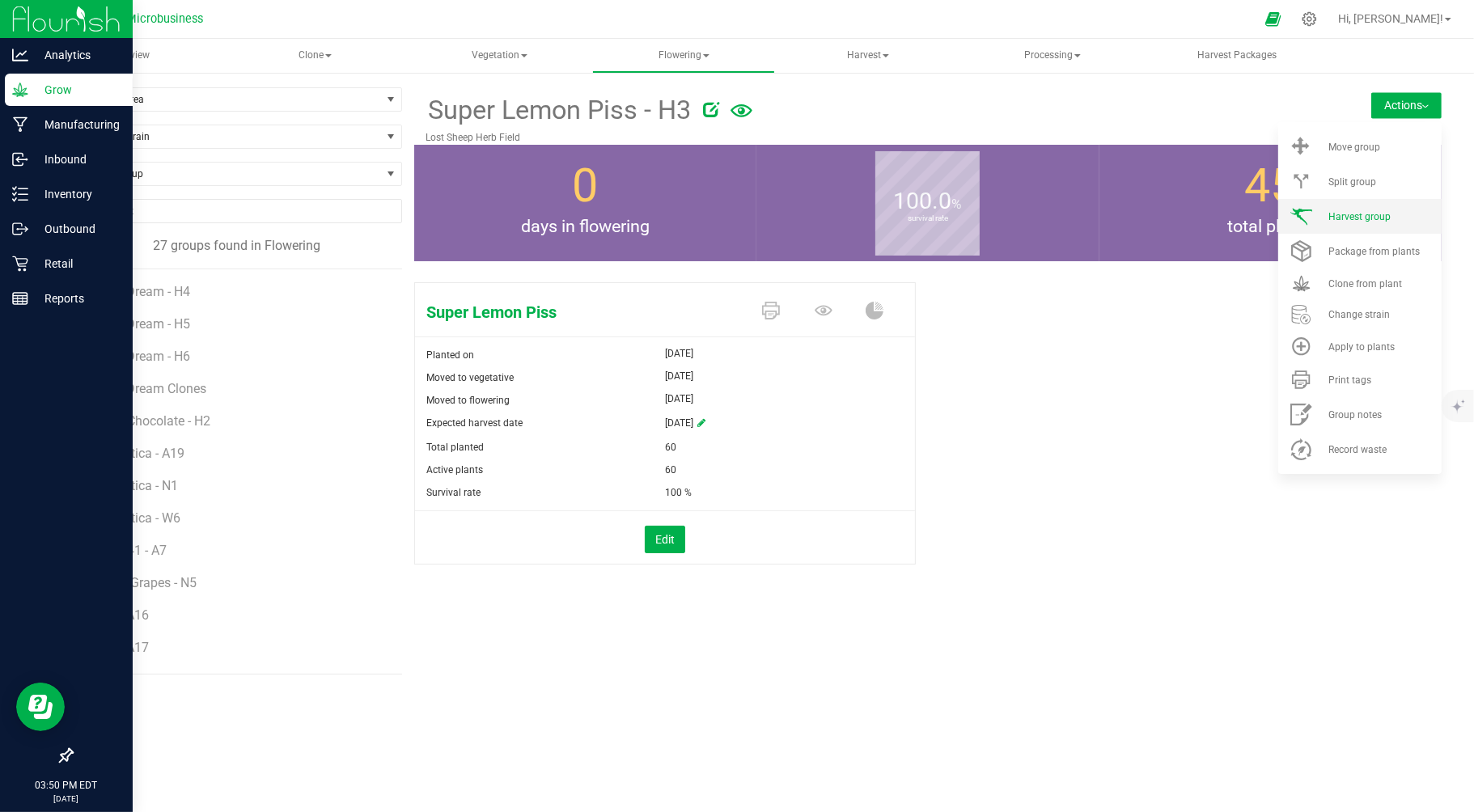
click at [1353, 213] on span "Harvest group" at bounding box center [1359, 217] width 63 height 11
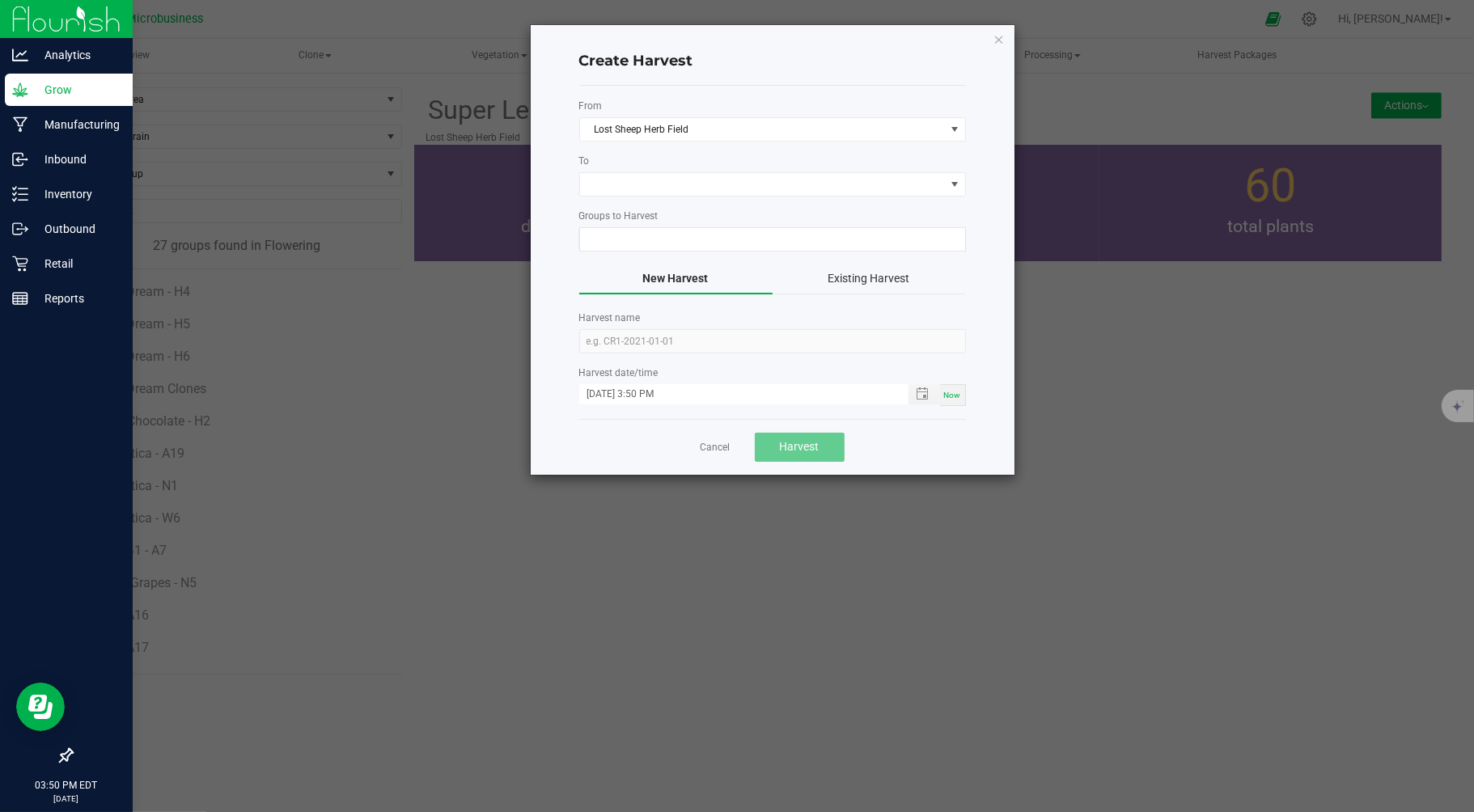
type input "Super Lemon Piss - H3"
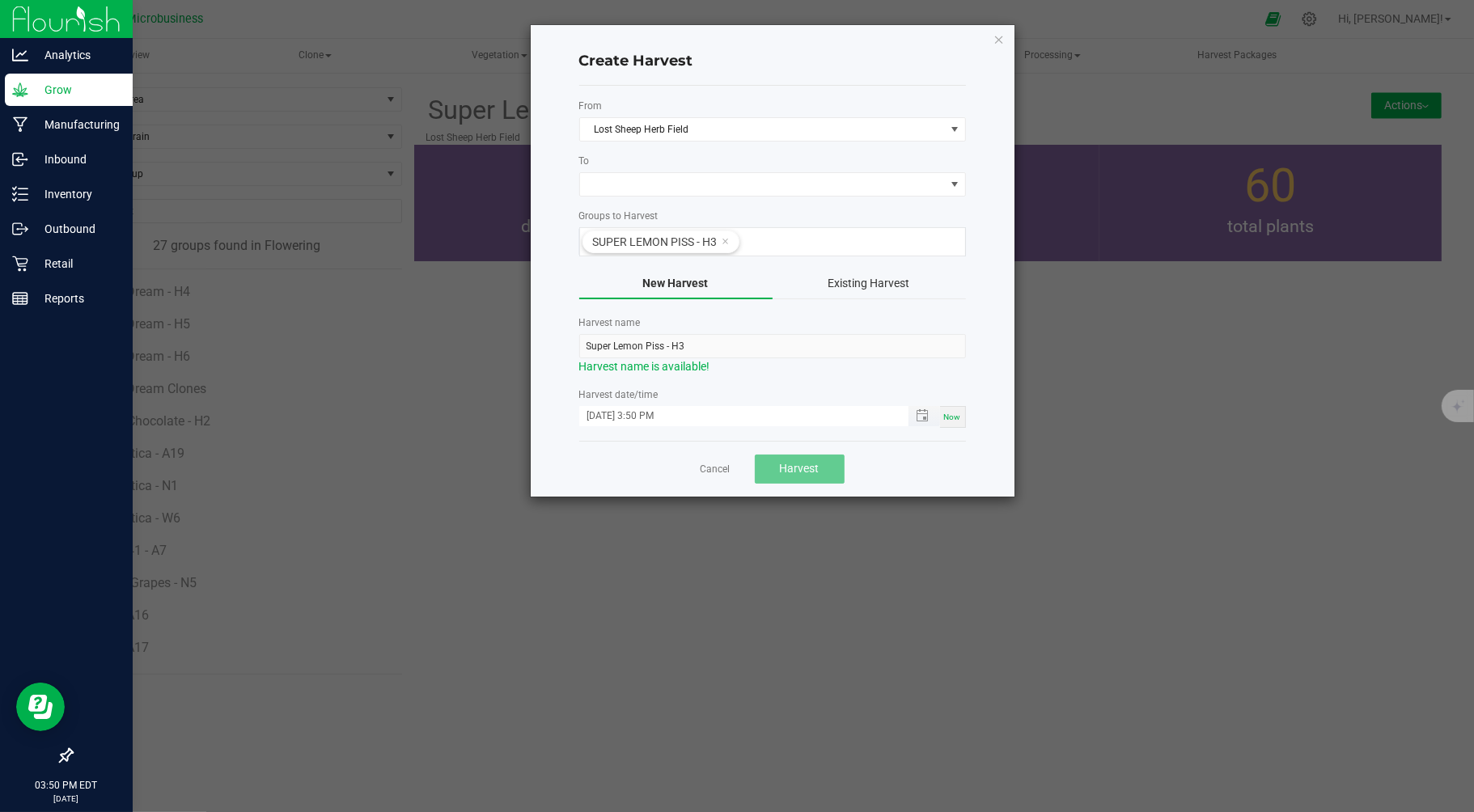
click at [605, 418] on input "09/24/2025 3:50 PM" at bounding box center [735, 416] width 312 height 20
type input "09/18/2025 3:50 PM"
click at [692, 183] on span at bounding box center [762, 184] width 365 height 23
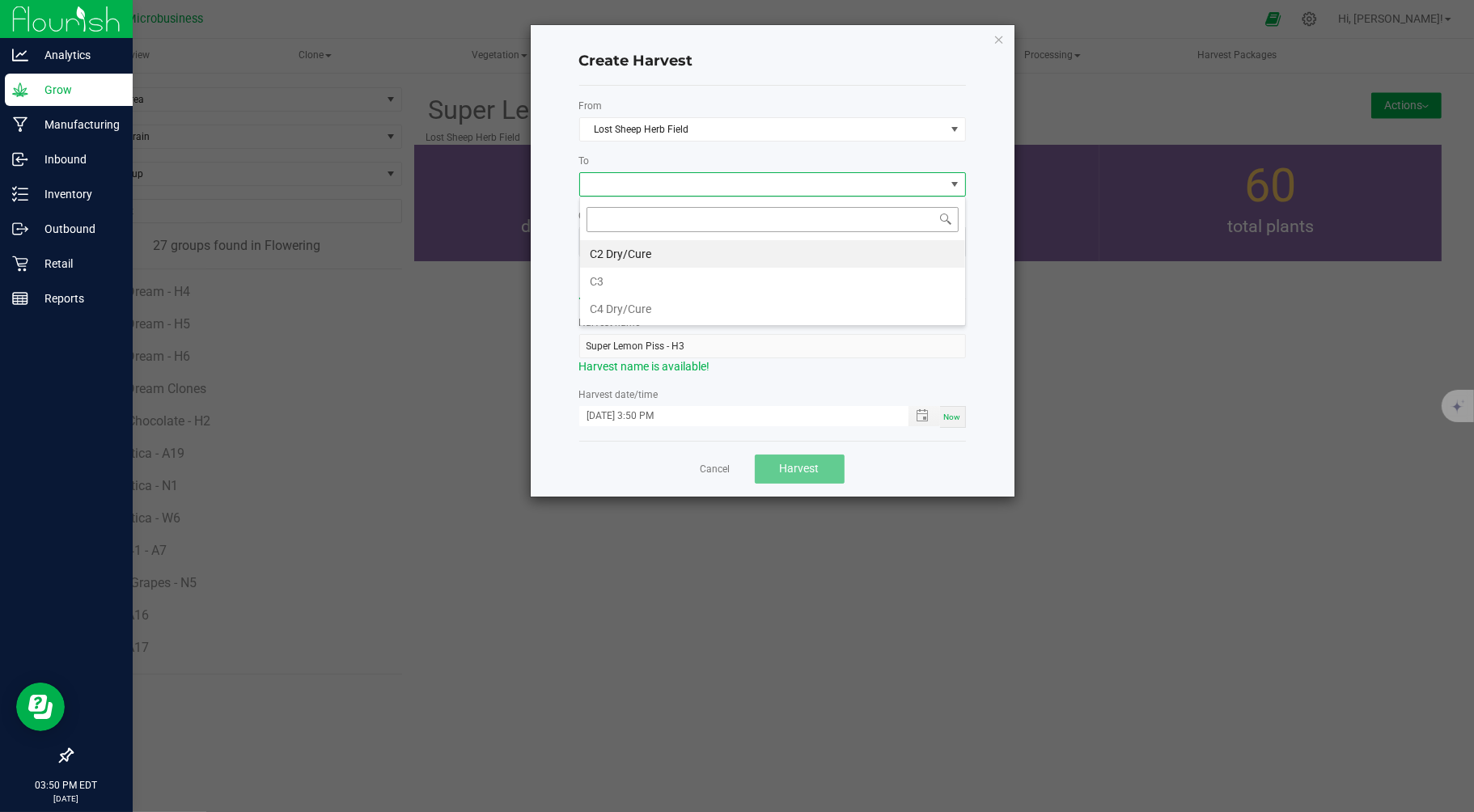
scroll to position [25, 386]
click at [639, 260] on li "C2 Dry/Cure" at bounding box center [772, 254] width 385 height 27
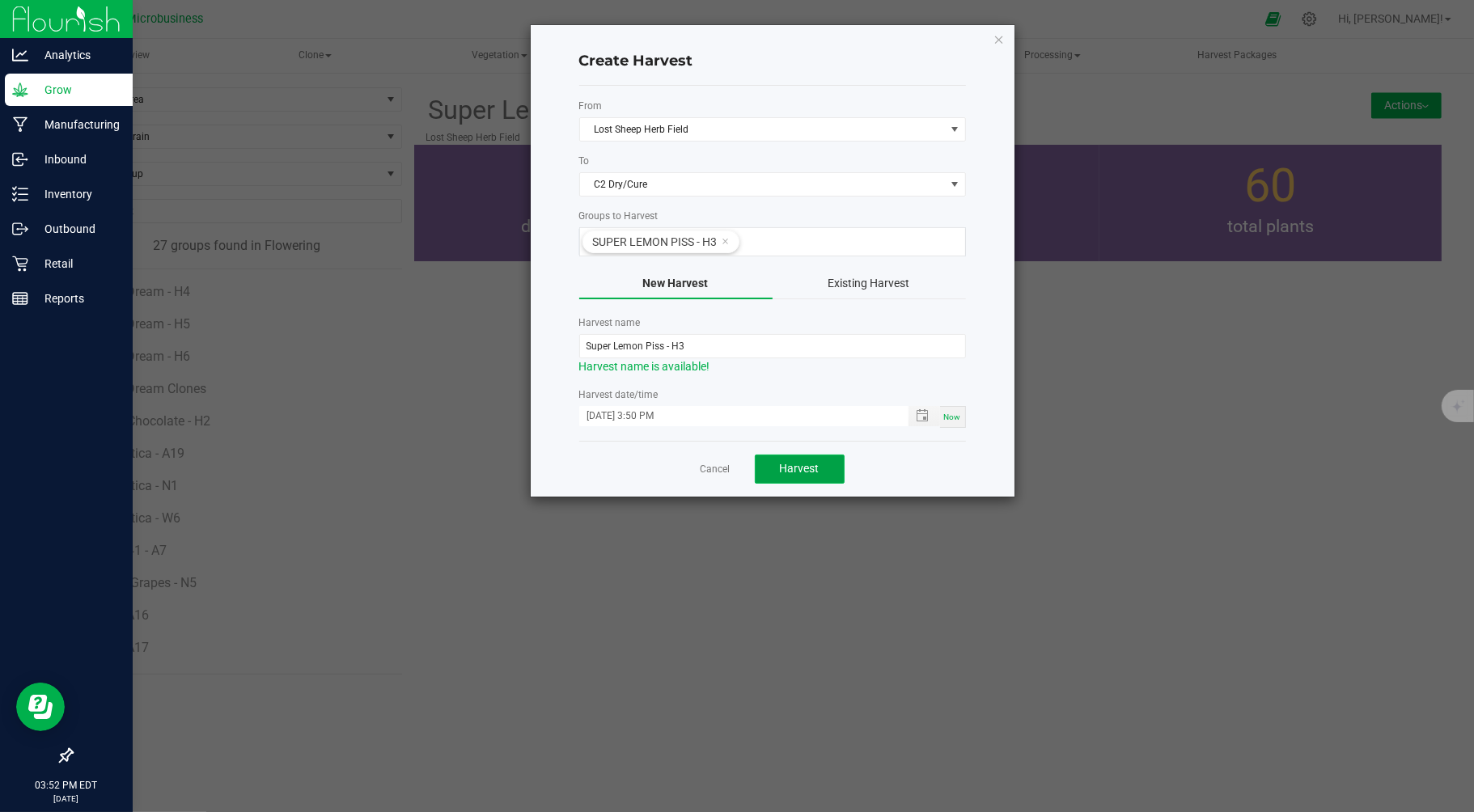
click at [783, 469] on span "Harvest" at bounding box center [799, 468] width 40 height 13
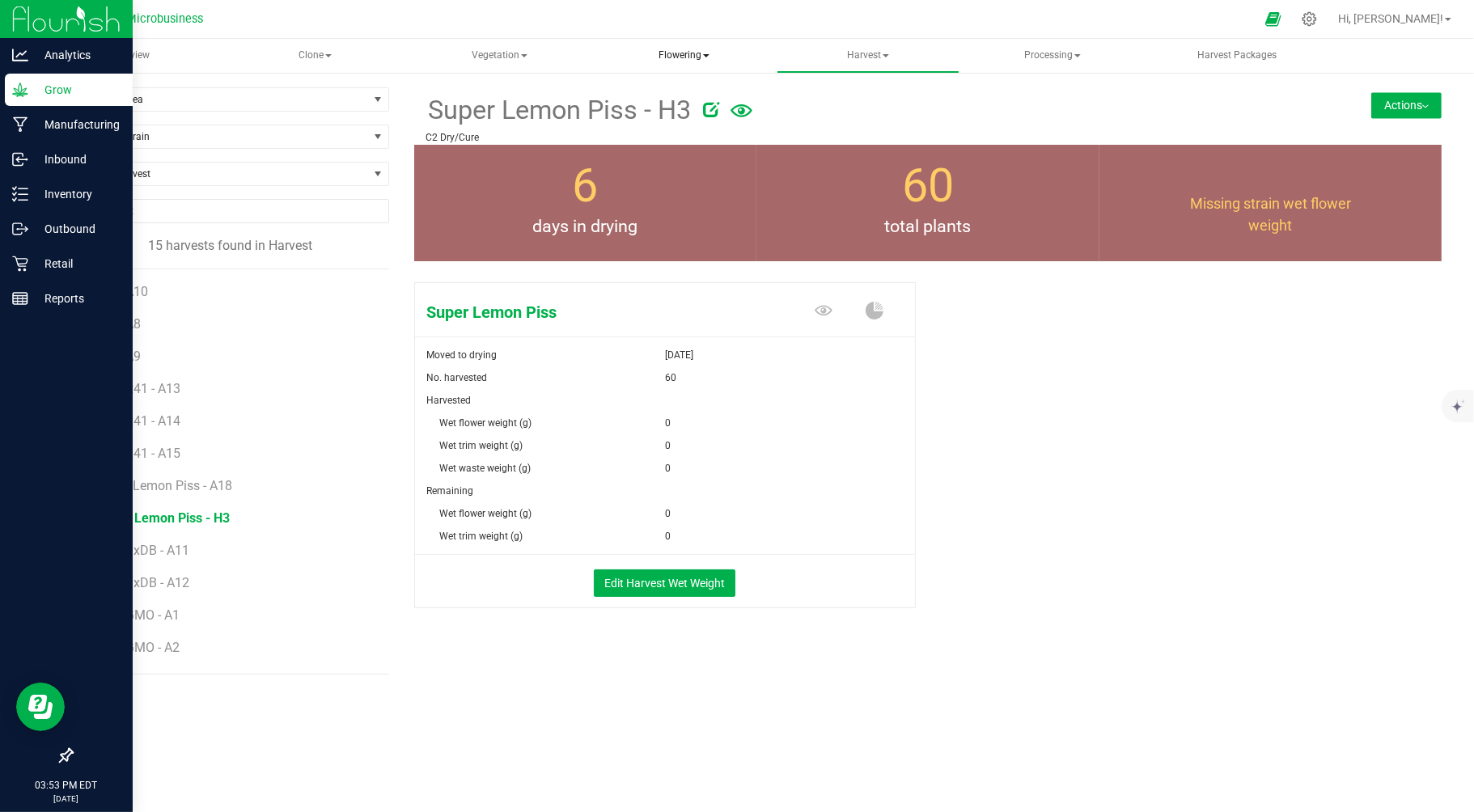
click at [676, 54] on span "Flowering" at bounding box center [684, 55] width 181 height 33
click at [663, 114] on span "Flowering groups" at bounding box center [681, 116] width 134 height 14
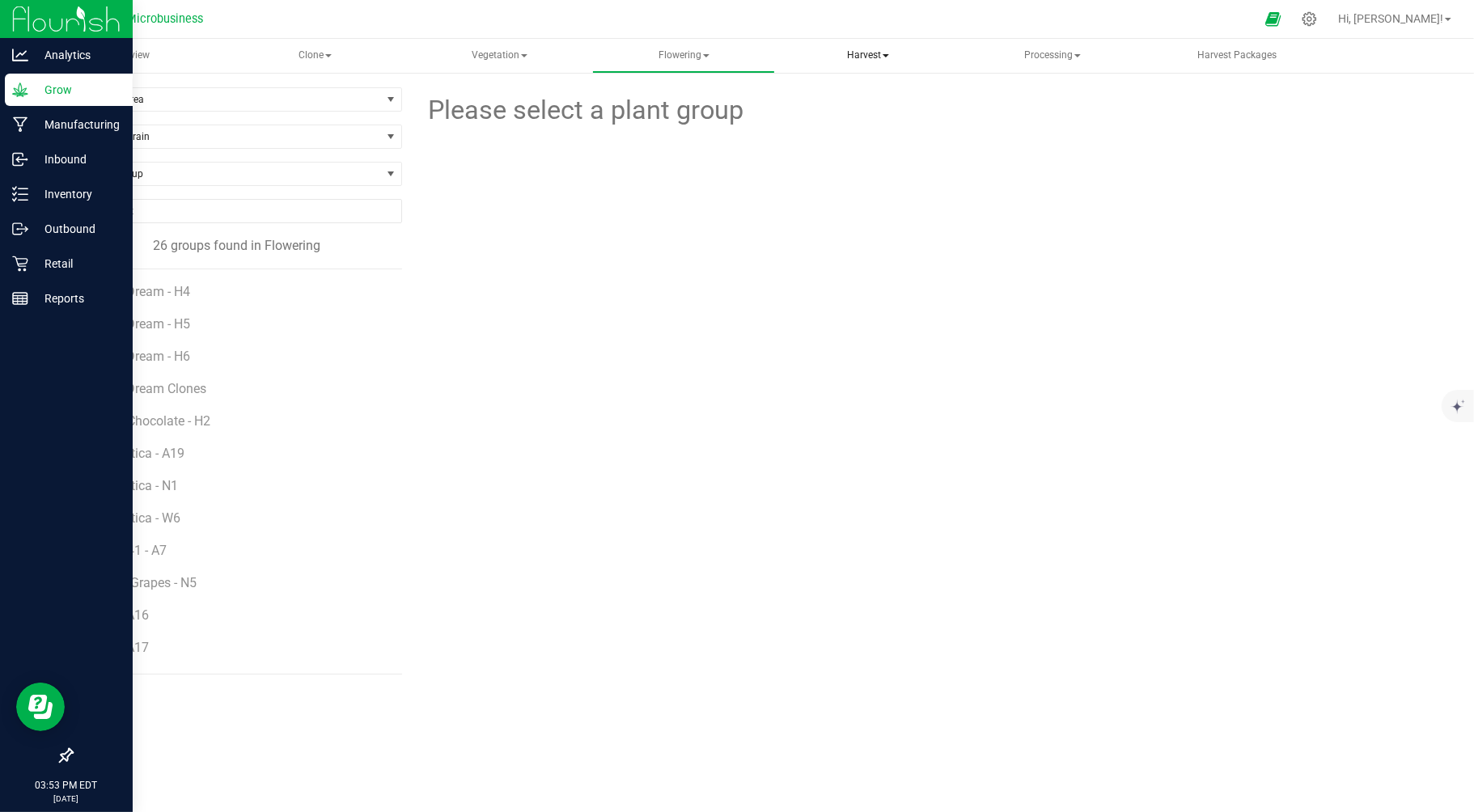
click at [869, 42] on span "Harvest" at bounding box center [868, 55] width 181 height 33
click at [826, 101] on span "Harvests" at bounding box center [843, 97] width 90 height 14
click at [683, 55] on span "Flowering" at bounding box center [684, 55] width 181 height 33
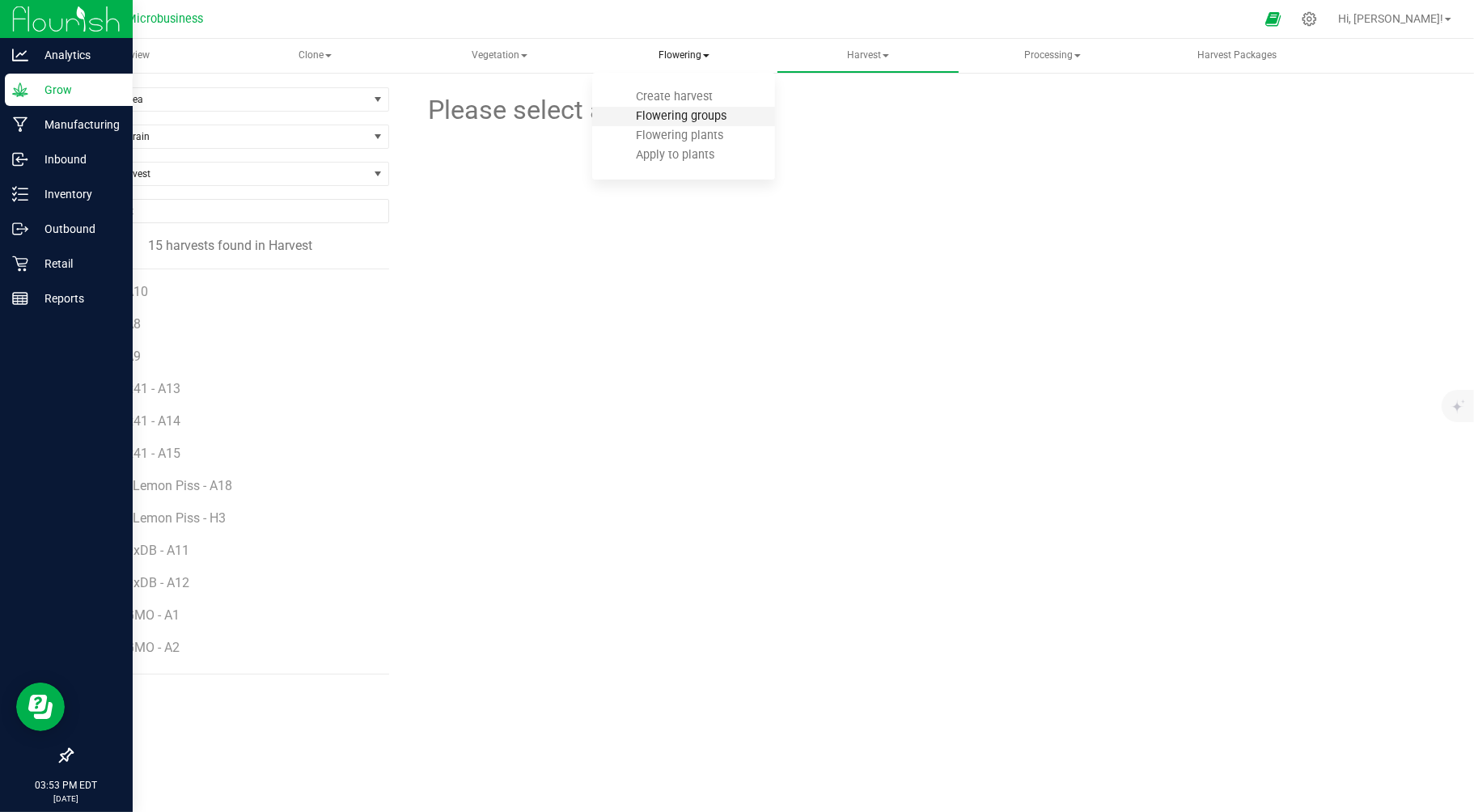
click at [661, 116] on span "Flowering groups" at bounding box center [681, 116] width 134 height 14
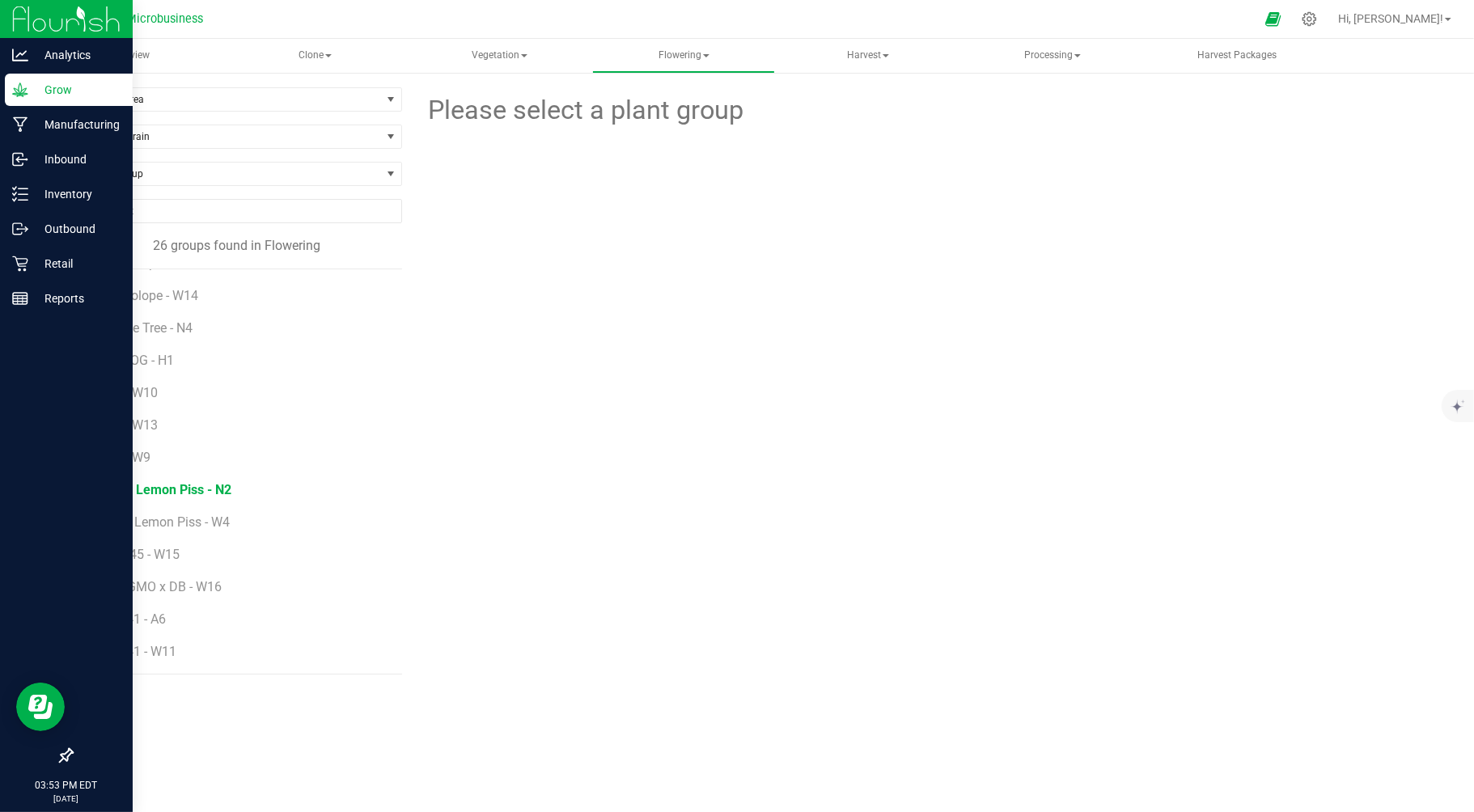
click at [189, 491] on span "Super Lemon Piss - N2" at bounding box center [165, 489] width 134 height 15
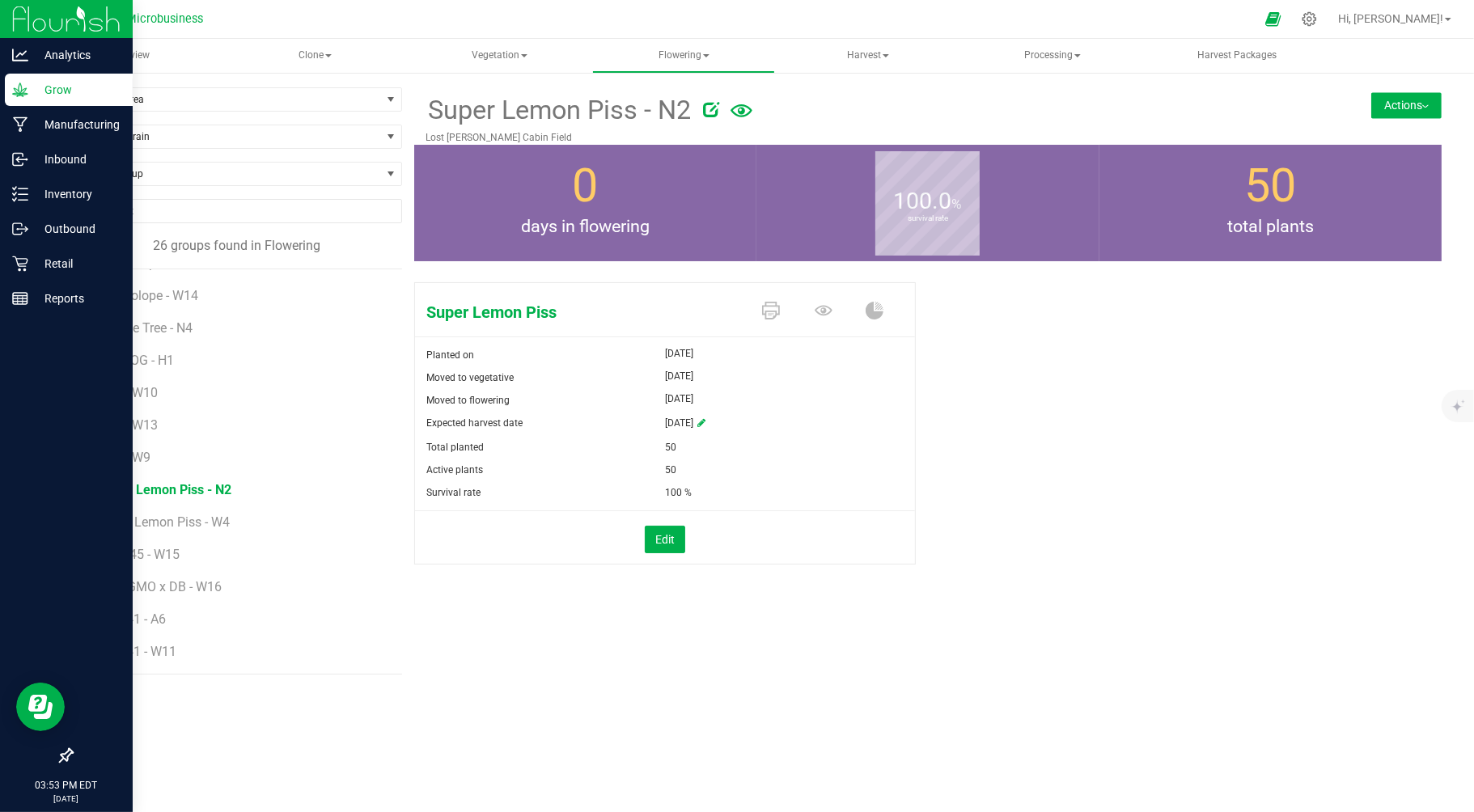
click at [1401, 105] on button "Actions" at bounding box center [1406, 105] width 70 height 26
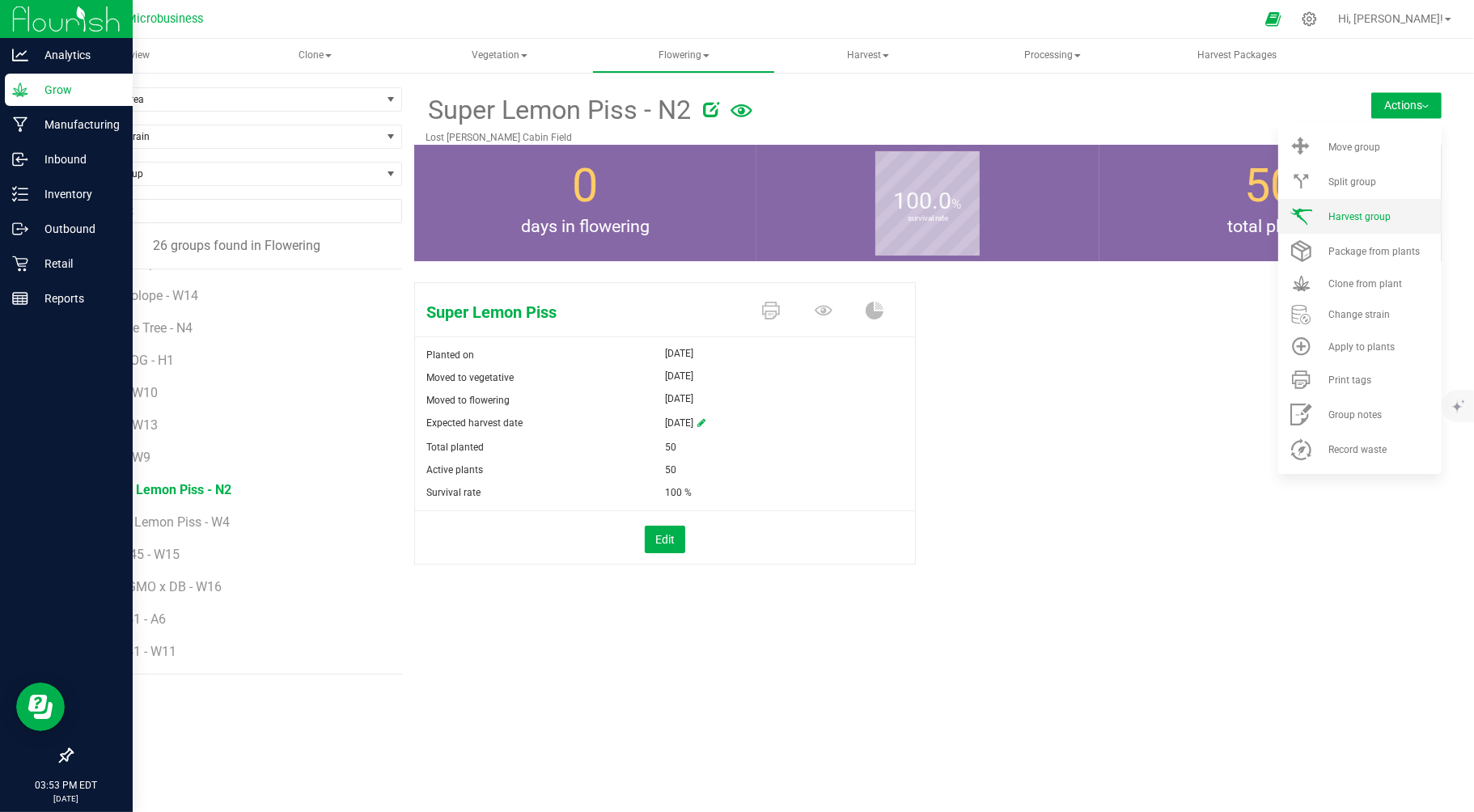
click at [1351, 216] on span "Harvest group" at bounding box center [1359, 217] width 63 height 11
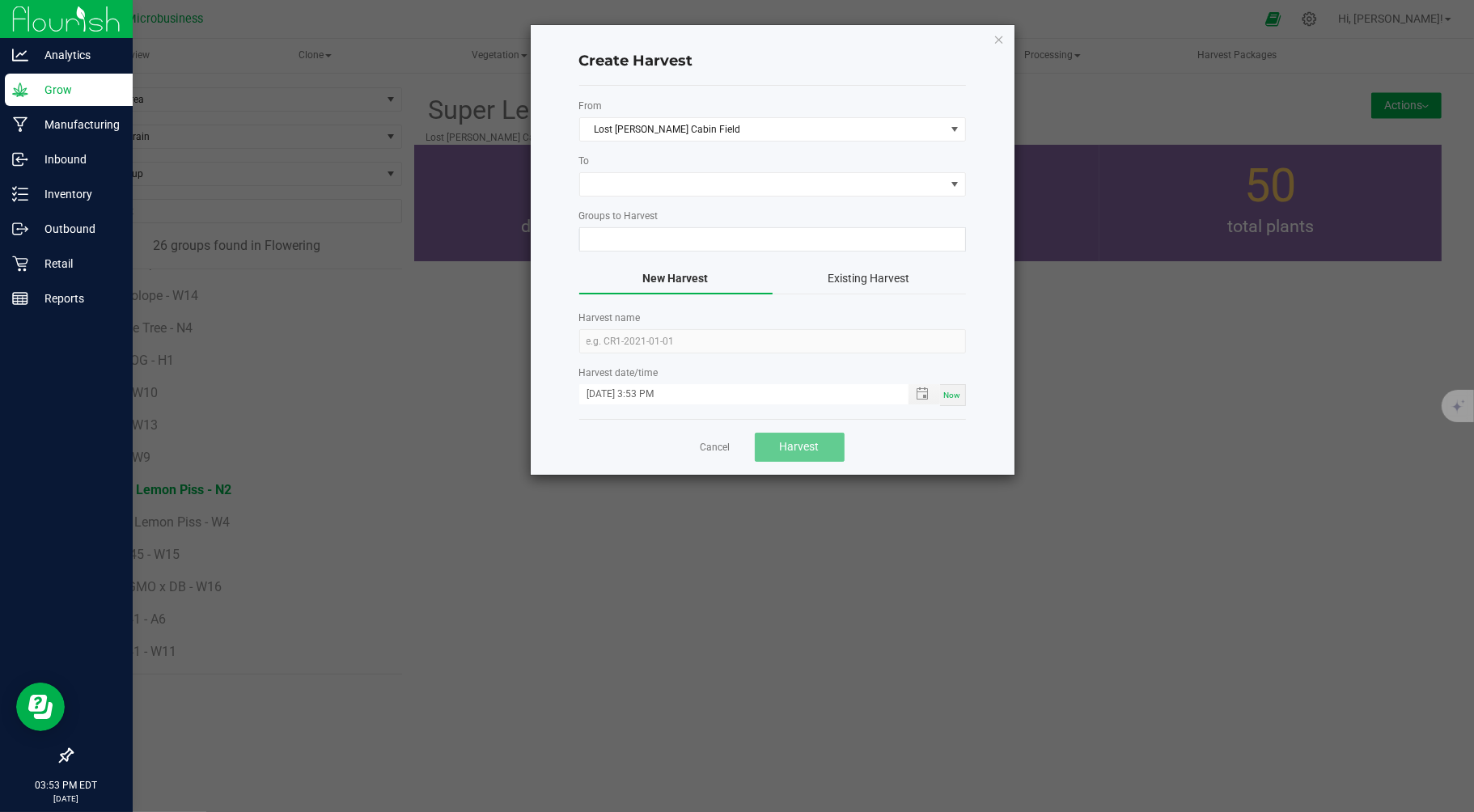
type input "Super Lemon Piss - N2"
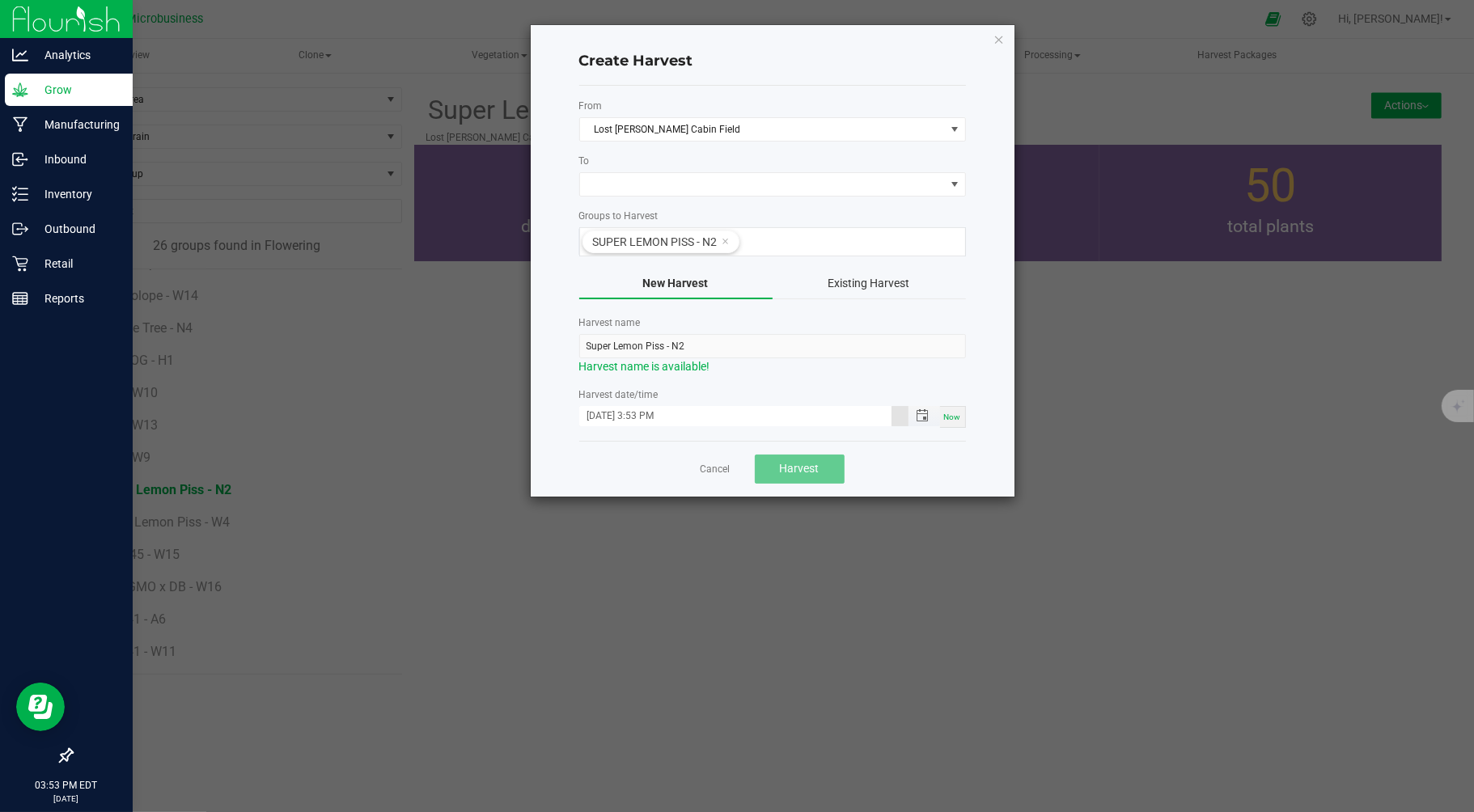
click at [613, 413] on input "09/24/2025 3:53 PM" at bounding box center [735, 416] width 312 height 20
type input "09/18/2025 3:53 PM"
click at [641, 187] on span at bounding box center [762, 184] width 365 height 23
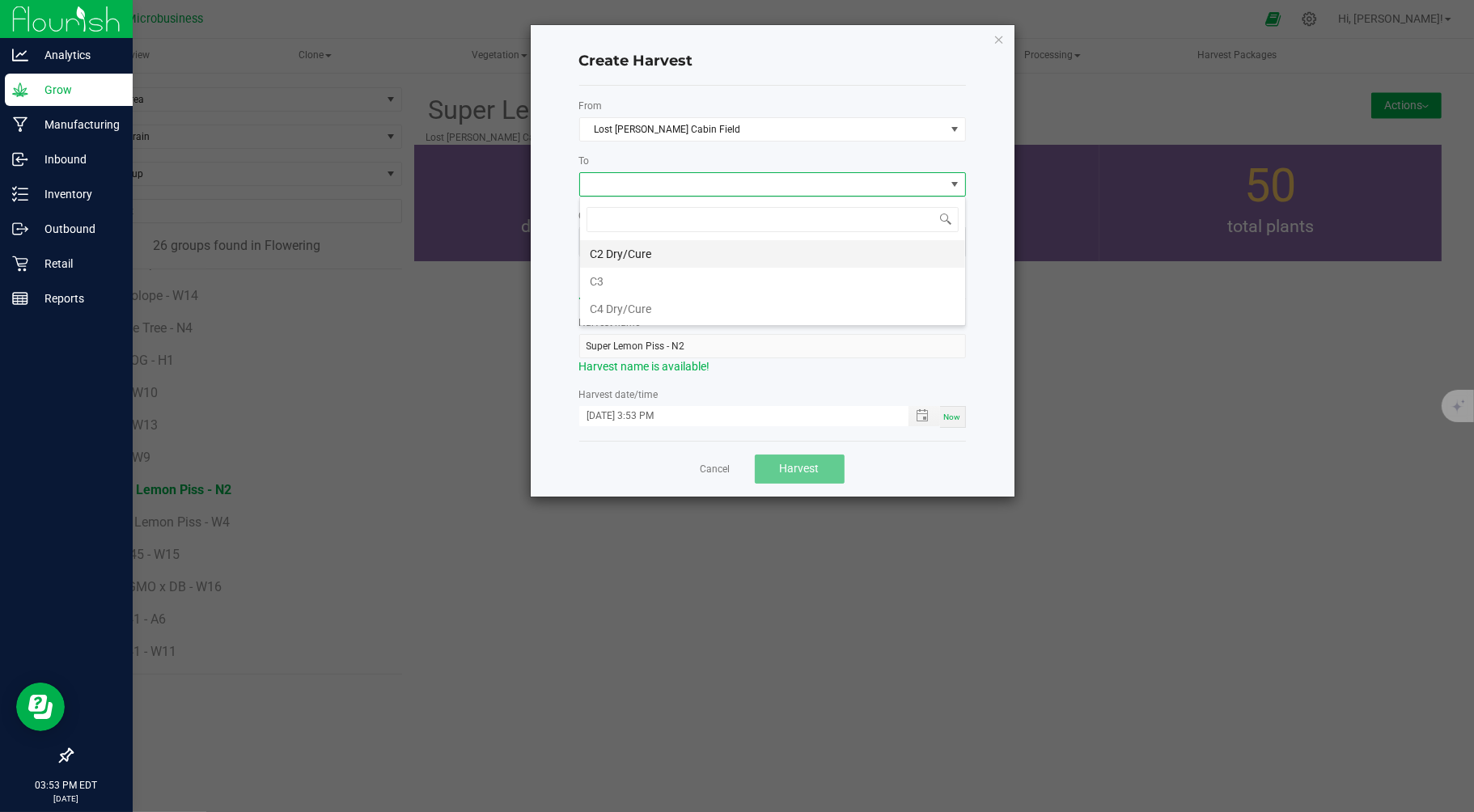
scroll to position [25, 386]
click at [605, 252] on li "C2 Dry/Cure" at bounding box center [772, 254] width 385 height 27
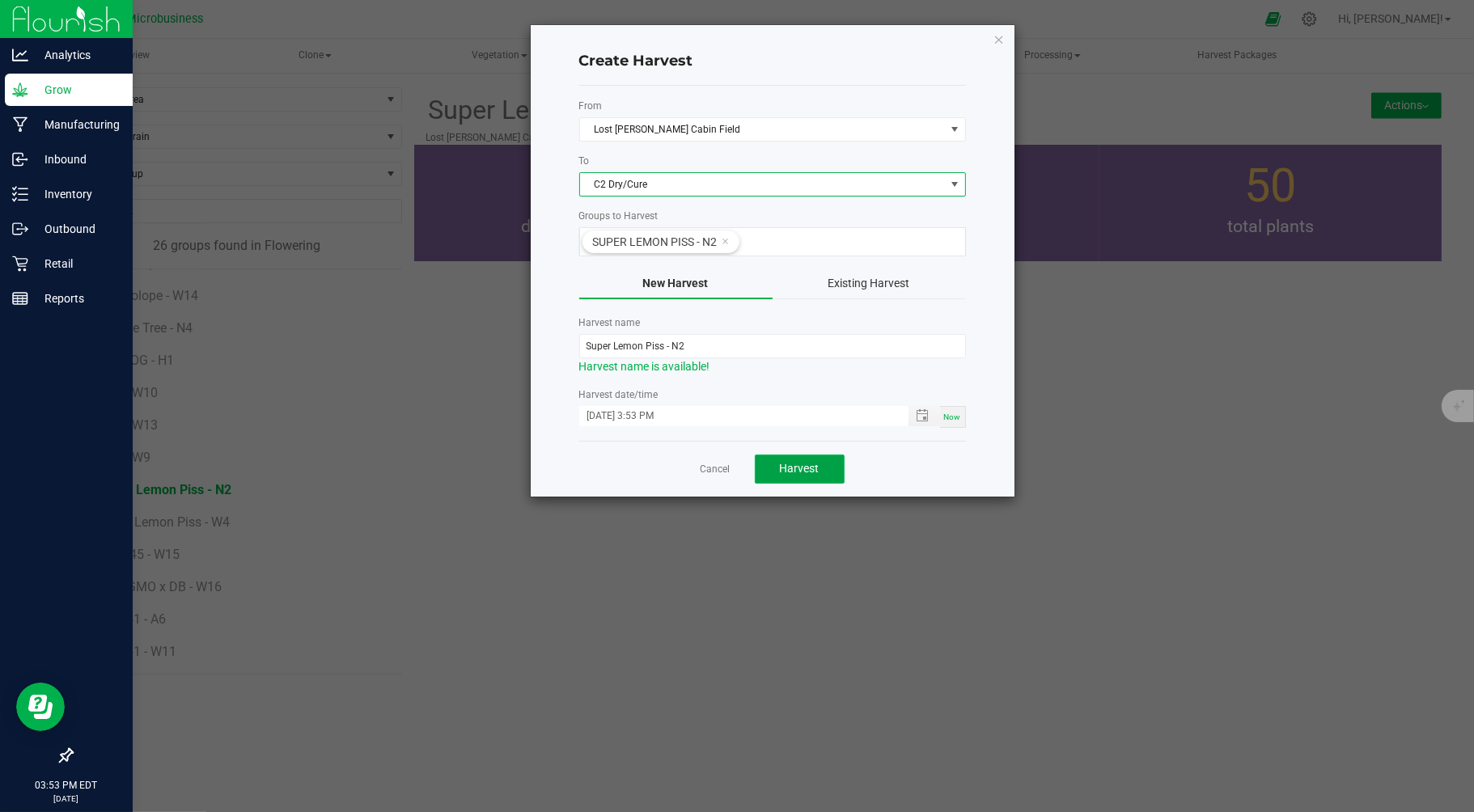
click at [804, 472] on span "Harvest" at bounding box center [799, 468] width 40 height 13
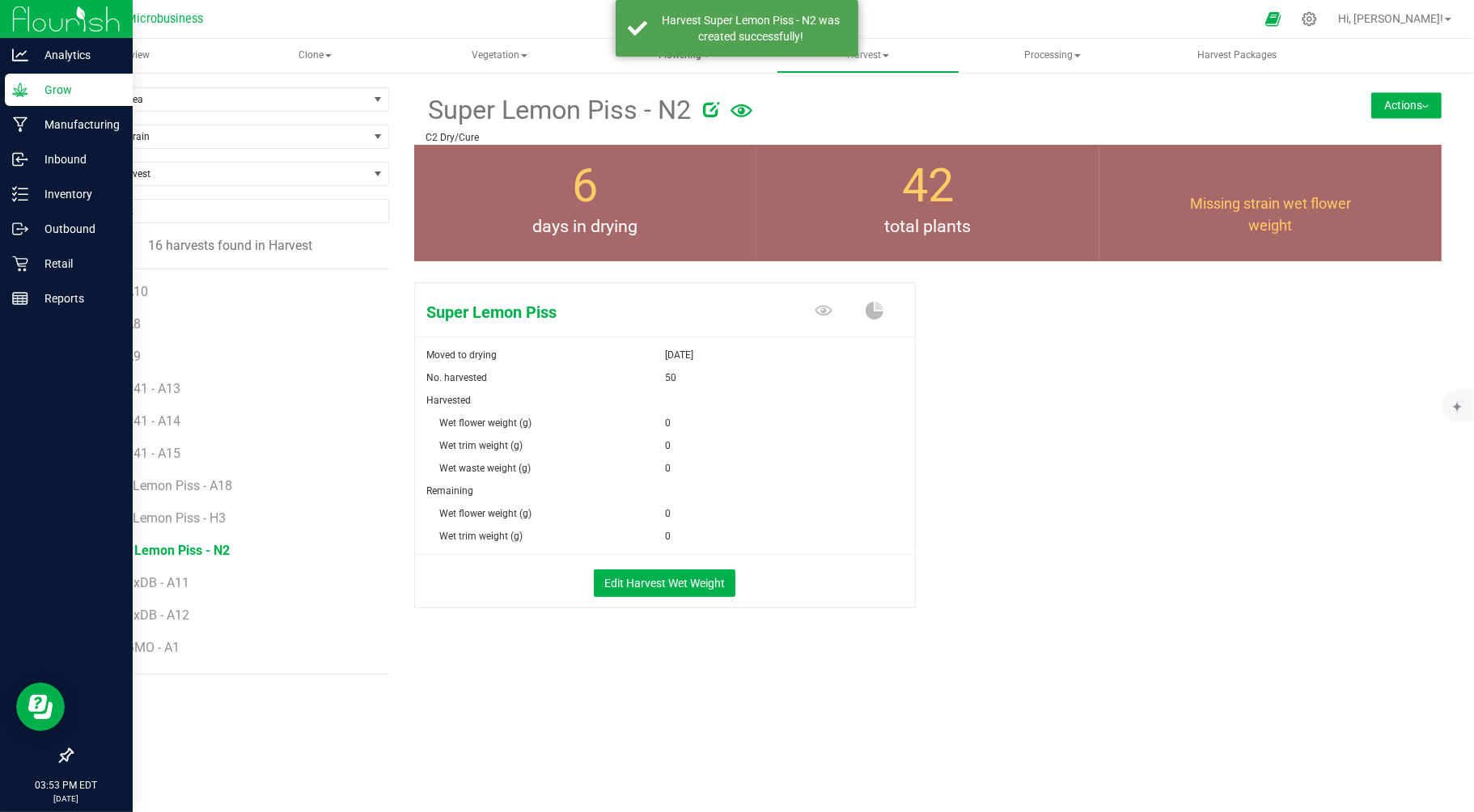
click at [660, 59] on span "Flowering" at bounding box center [684, 55] width 181 height 33
click at [652, 107] on li "Flowering groups" at bounding box center [684, 116] width 183 height 19
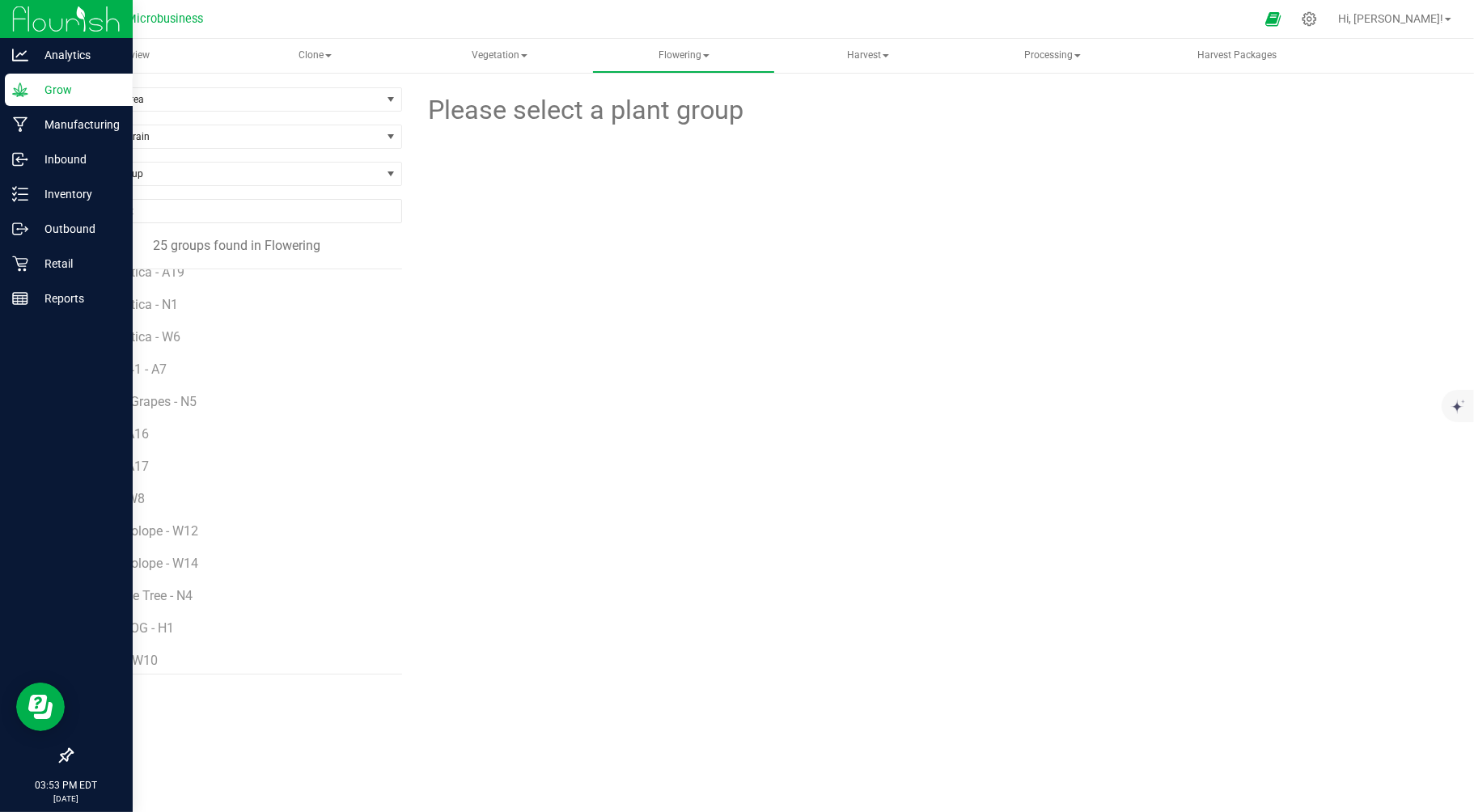
scroll to position [417, 0]
click at [163, 523] on span "Super Lemon Piss - W4" at bounding box center [166, 521] width 136 height 15
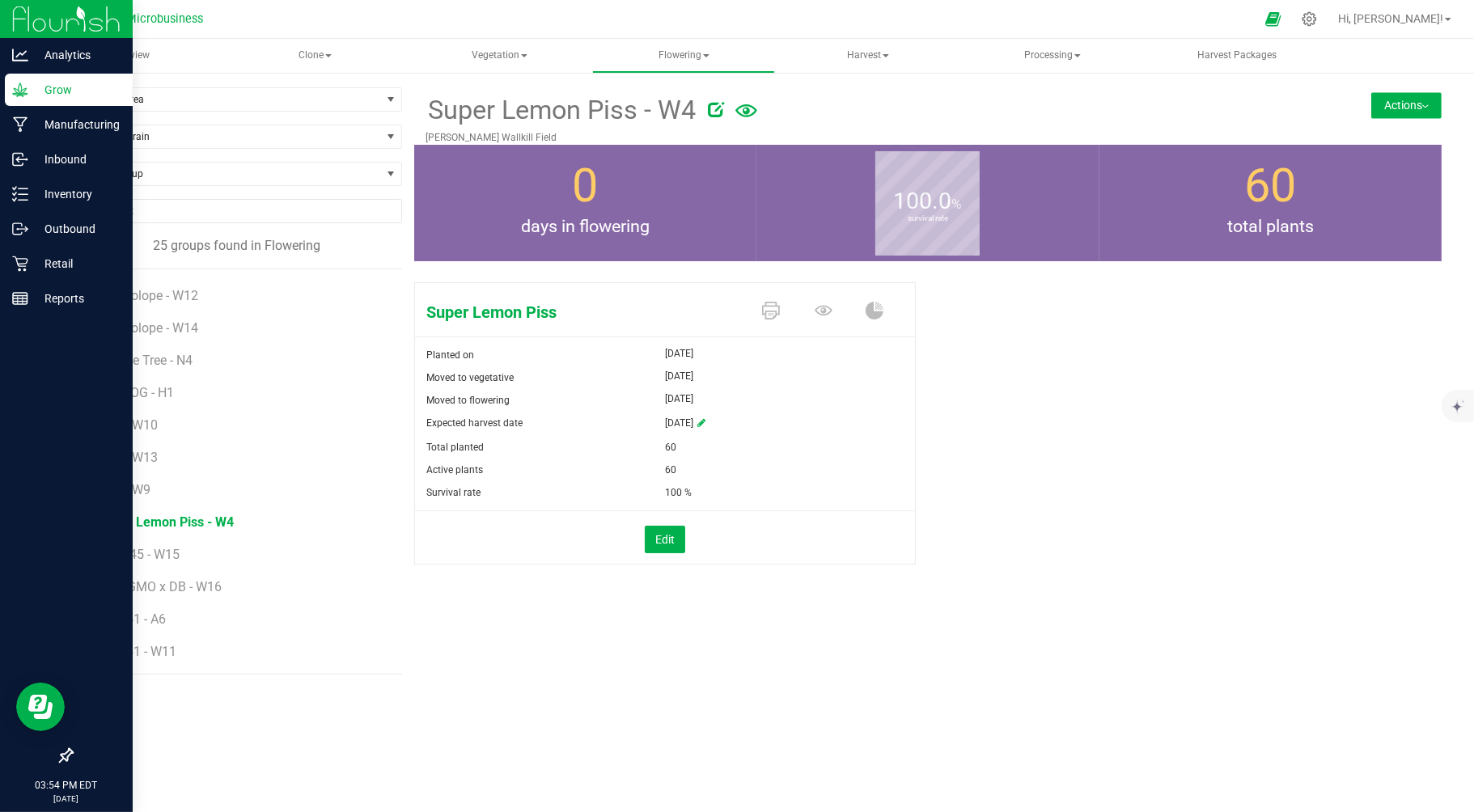
click at [1392, 108] on button "Actions" at bounding box center [1406, 105] width 70 height 26
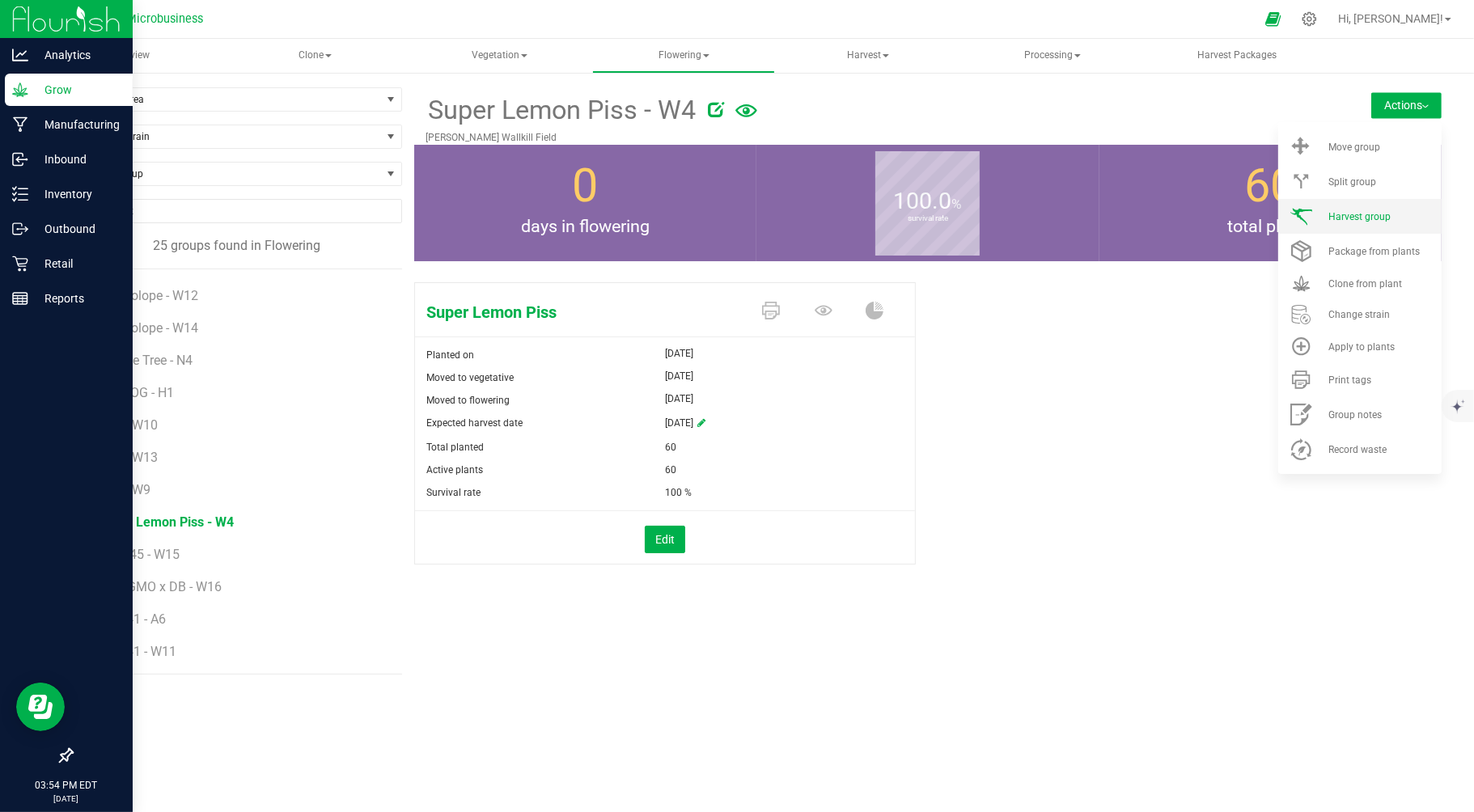
click at [1353, 216] on span "Harvest group" at bounding box center [1359, 217] width 63 height 11
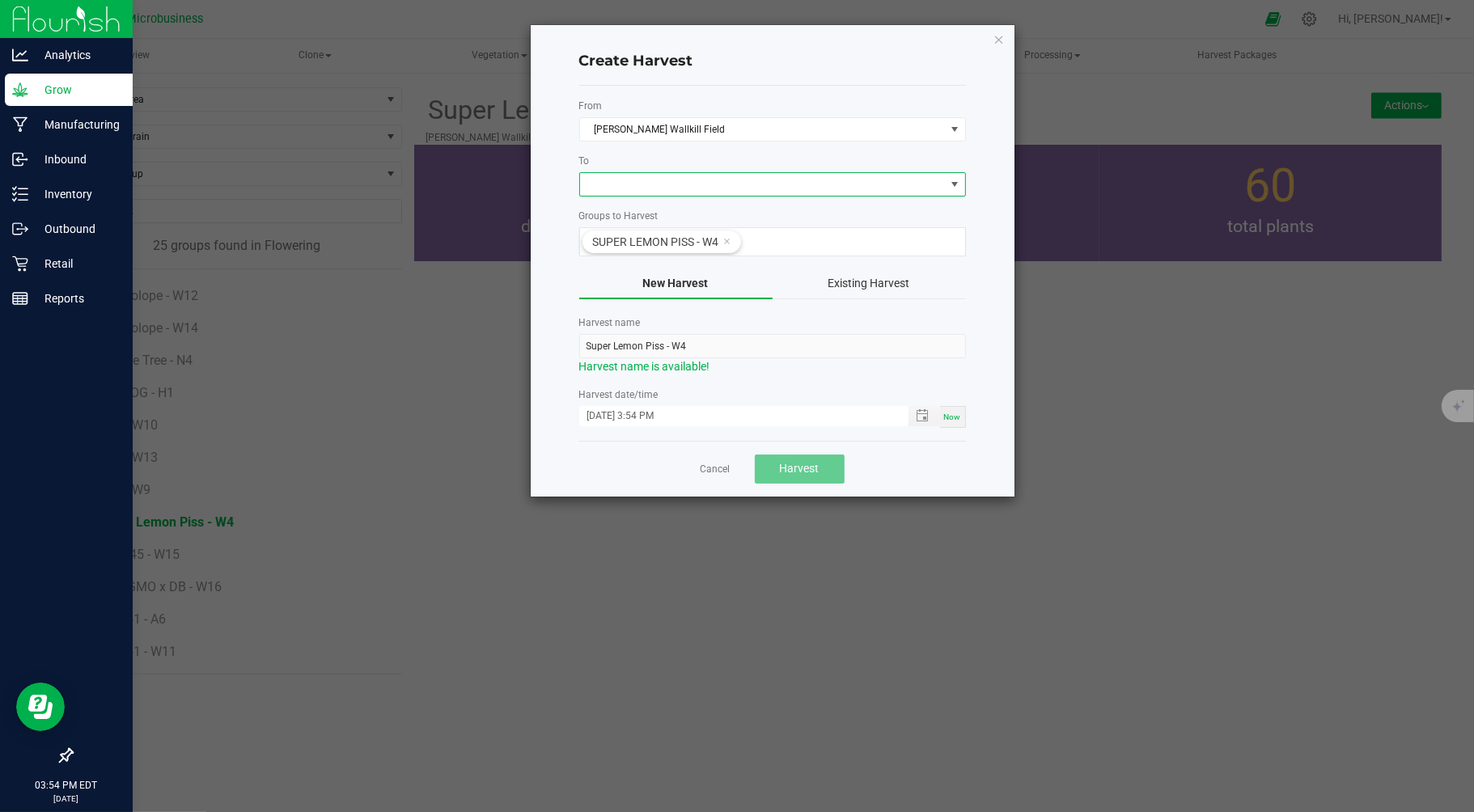
click at [624, 183] on span at bounding box center [762, 184] width 365 height 23
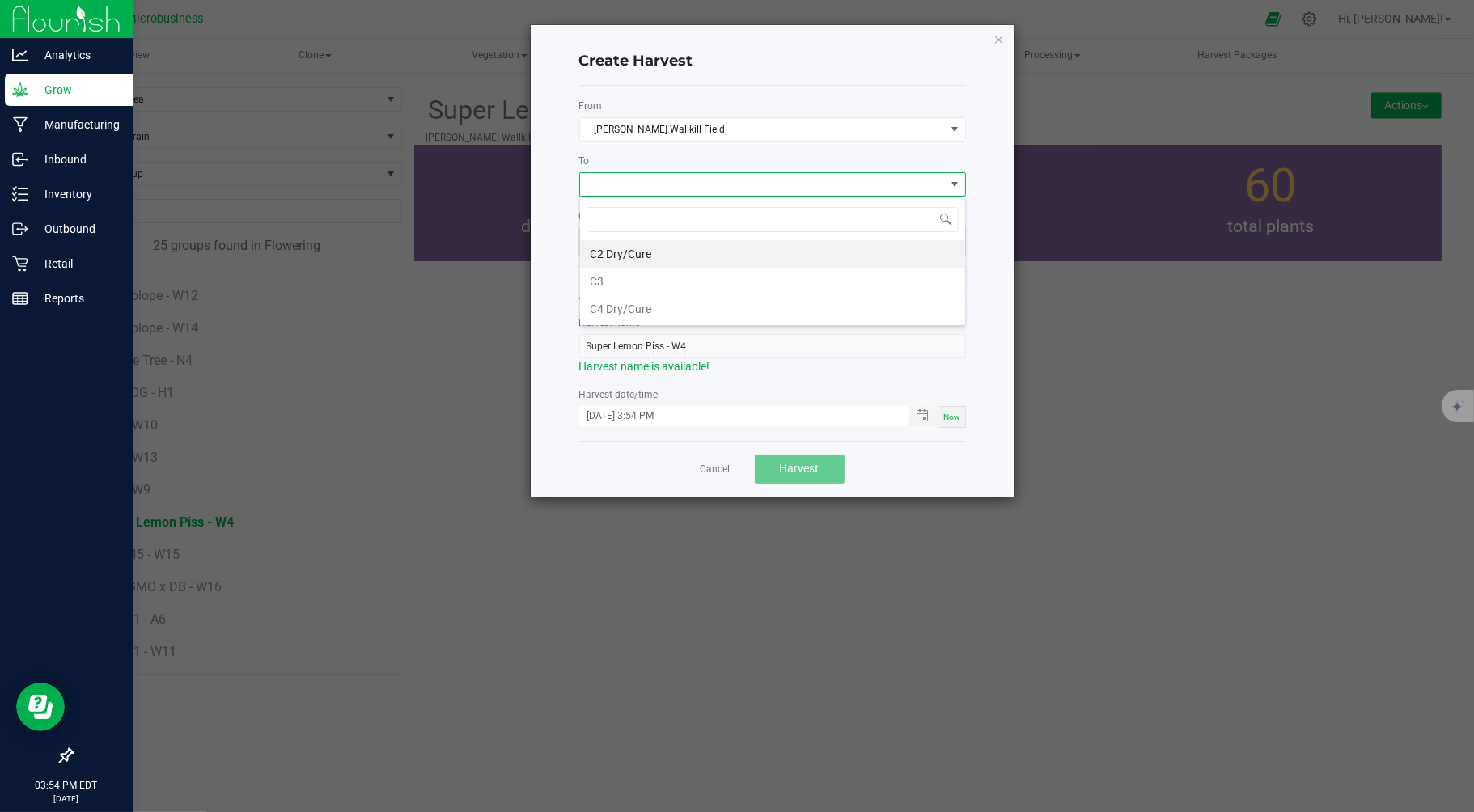
scroll to position [25, 386]
click at [640, 252] on li "C2 Dry/Cure" at bounding box center [772, 254] width 385 height 27
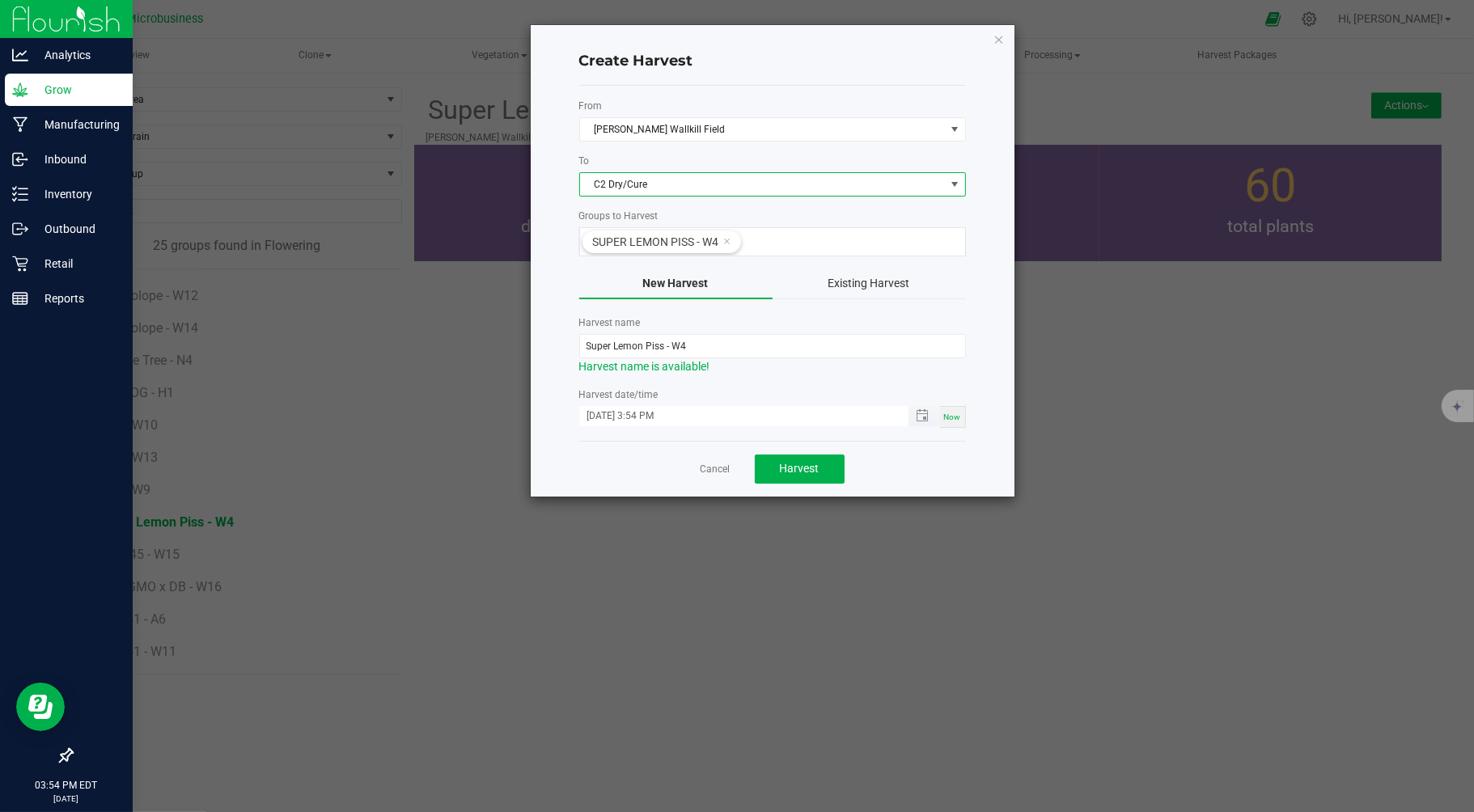
click at [609, 423] on input "09/24/2025 3:54 PM" at bounding box center [735, 416] width 312 height 20
type input "09/18/2025 3:54 PM"
click at [813, 466] on span "Harvest" at bounding box center [799, 468] width 40 height 13
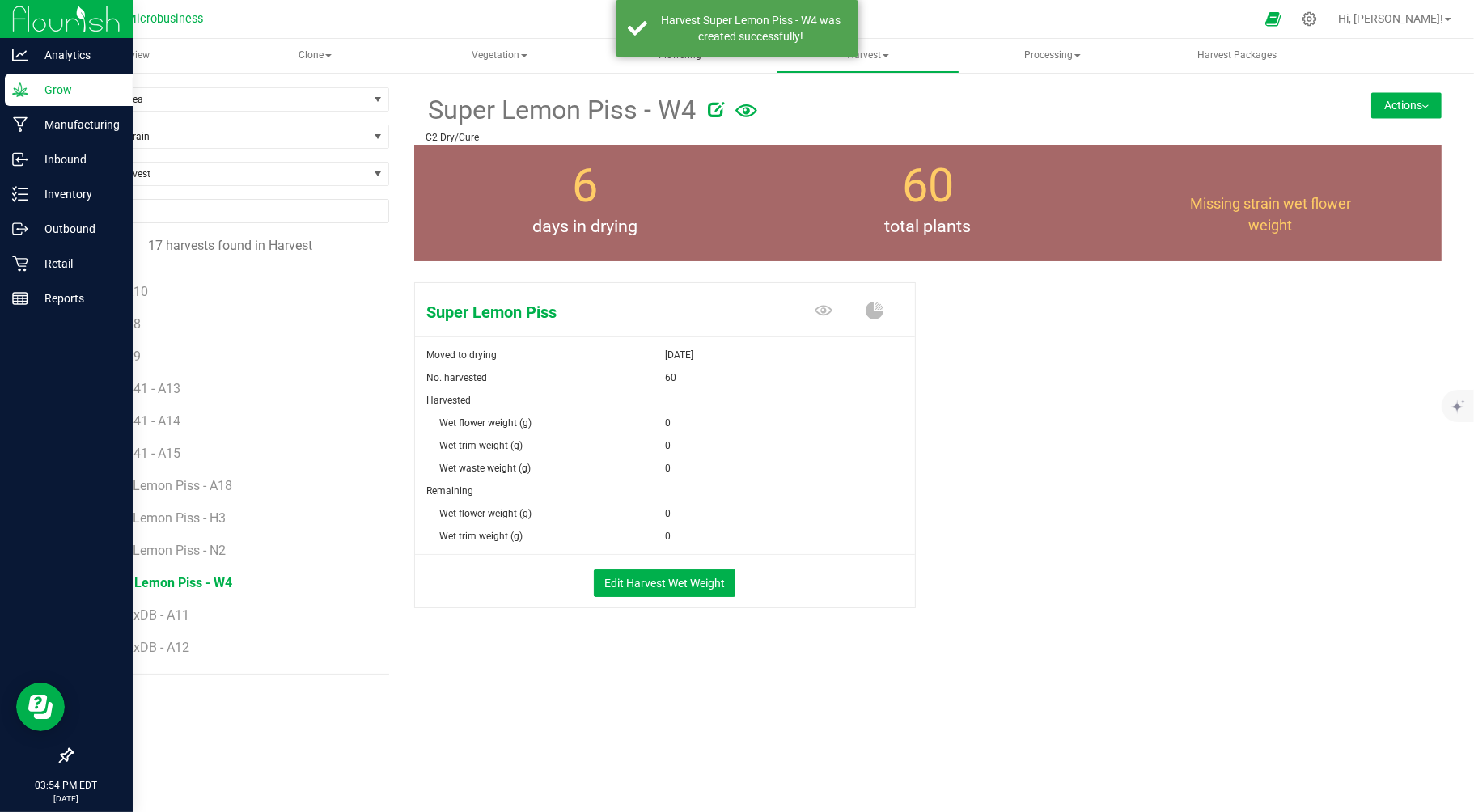
click at [685, 60] on span "Flowering" at bounding box center [684, 55] width 181 height 33
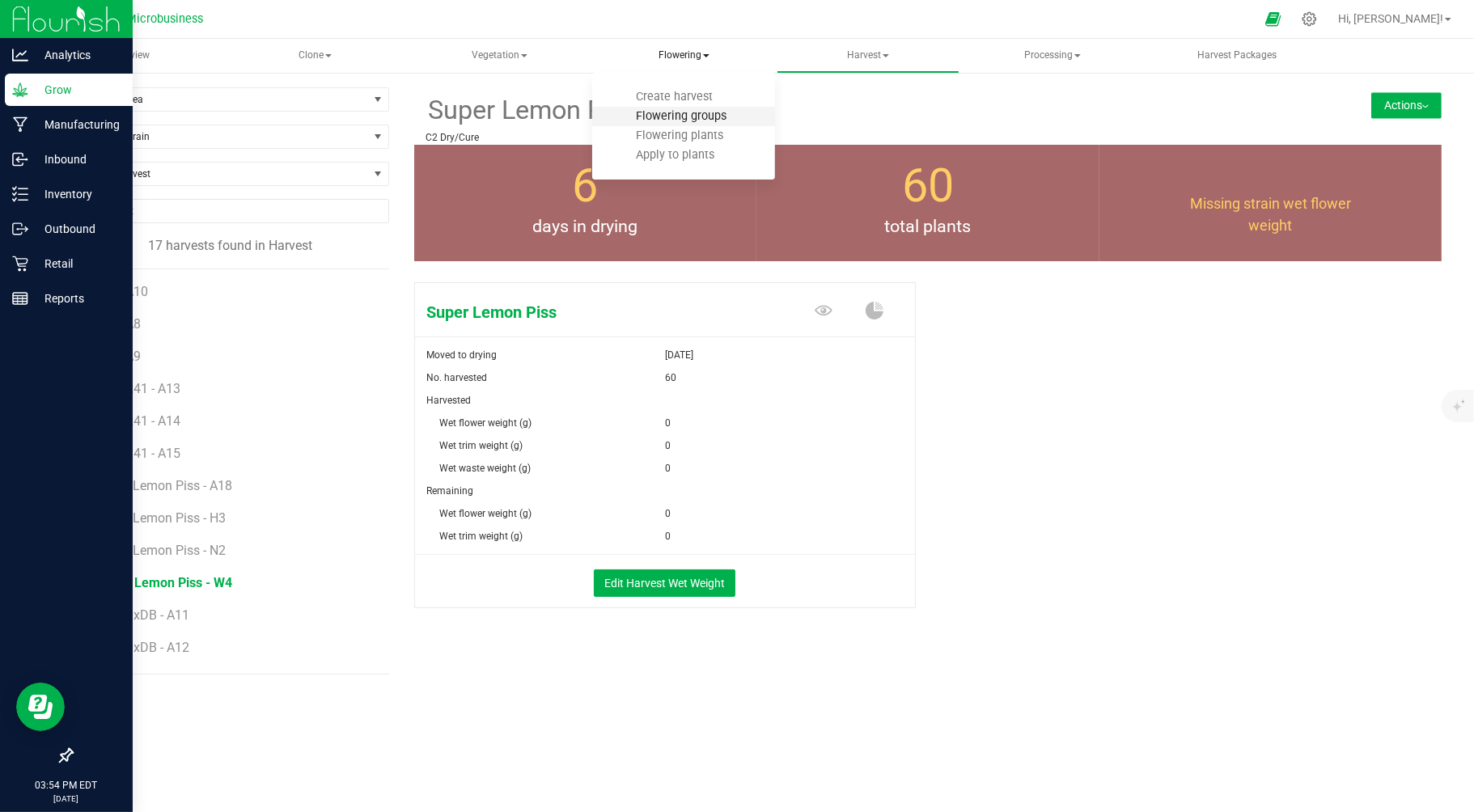
click at [670, 117] on span "Flowering groups" at bounding box center [681, 116] width 134 height 14
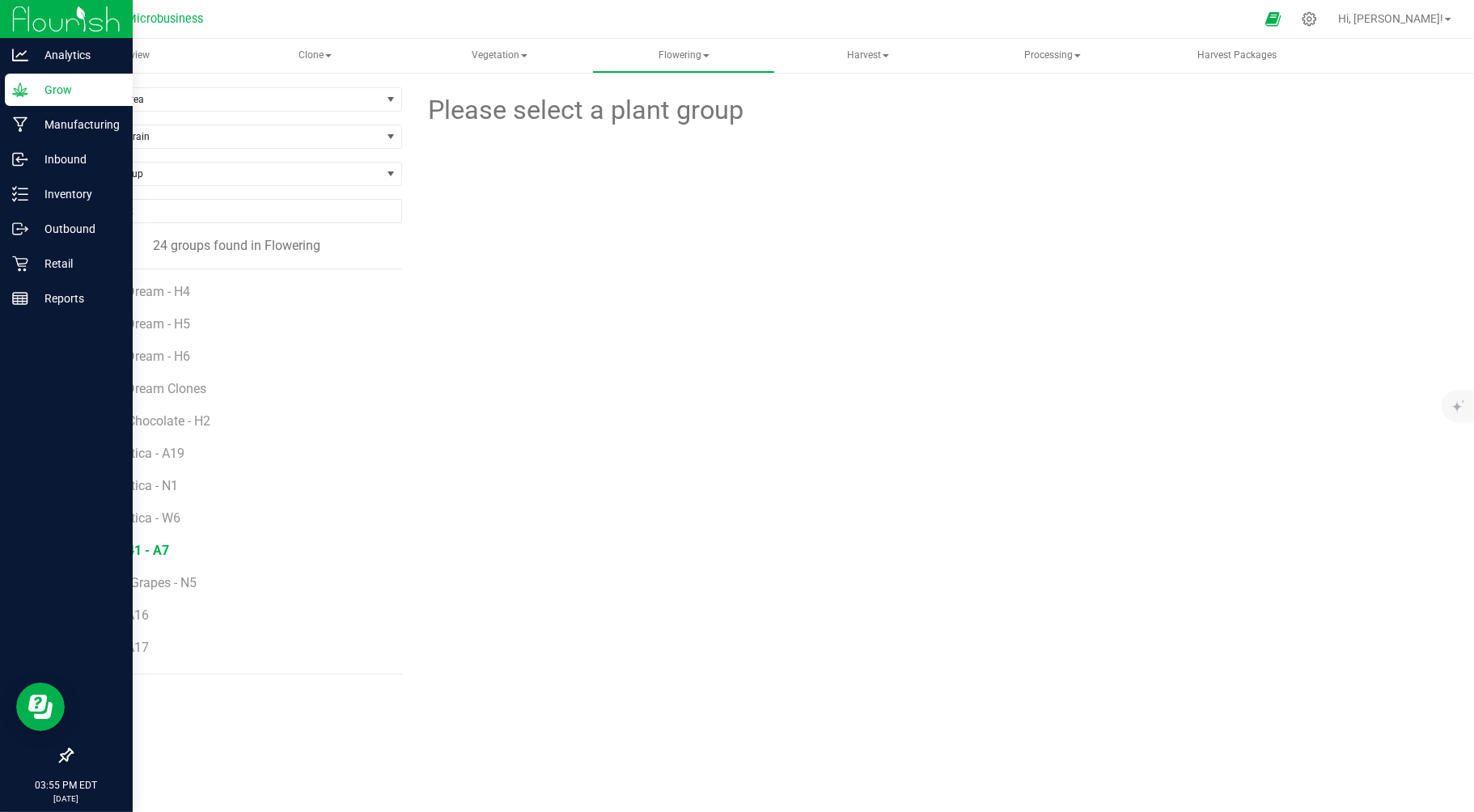
click at [114, 546] on span "GMO41 - A7" at bounding box center [133, 550] width 71 height 15
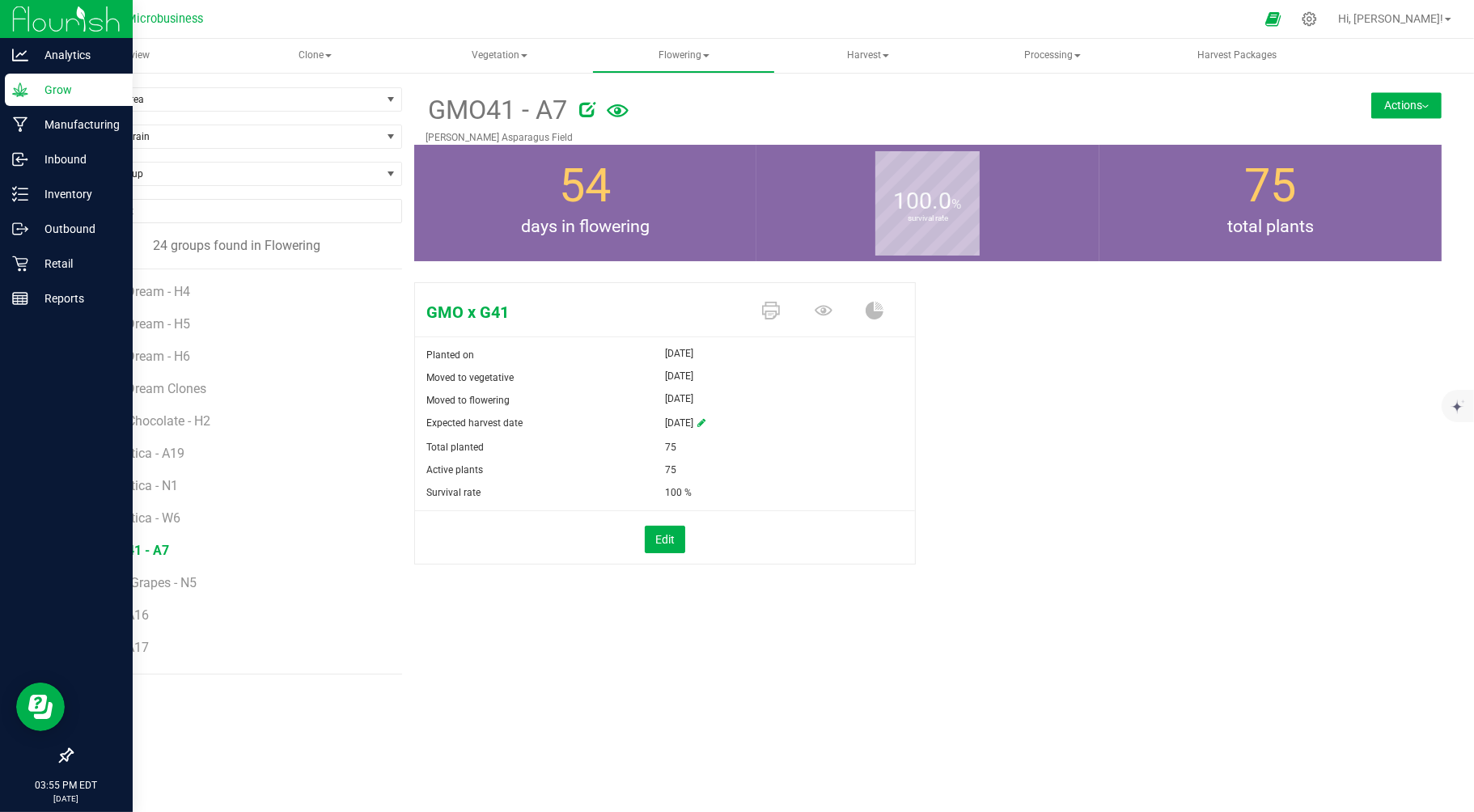
click at [1417, 105] on button "Actions" at bounding box center [1406, 105] width 70 height 26
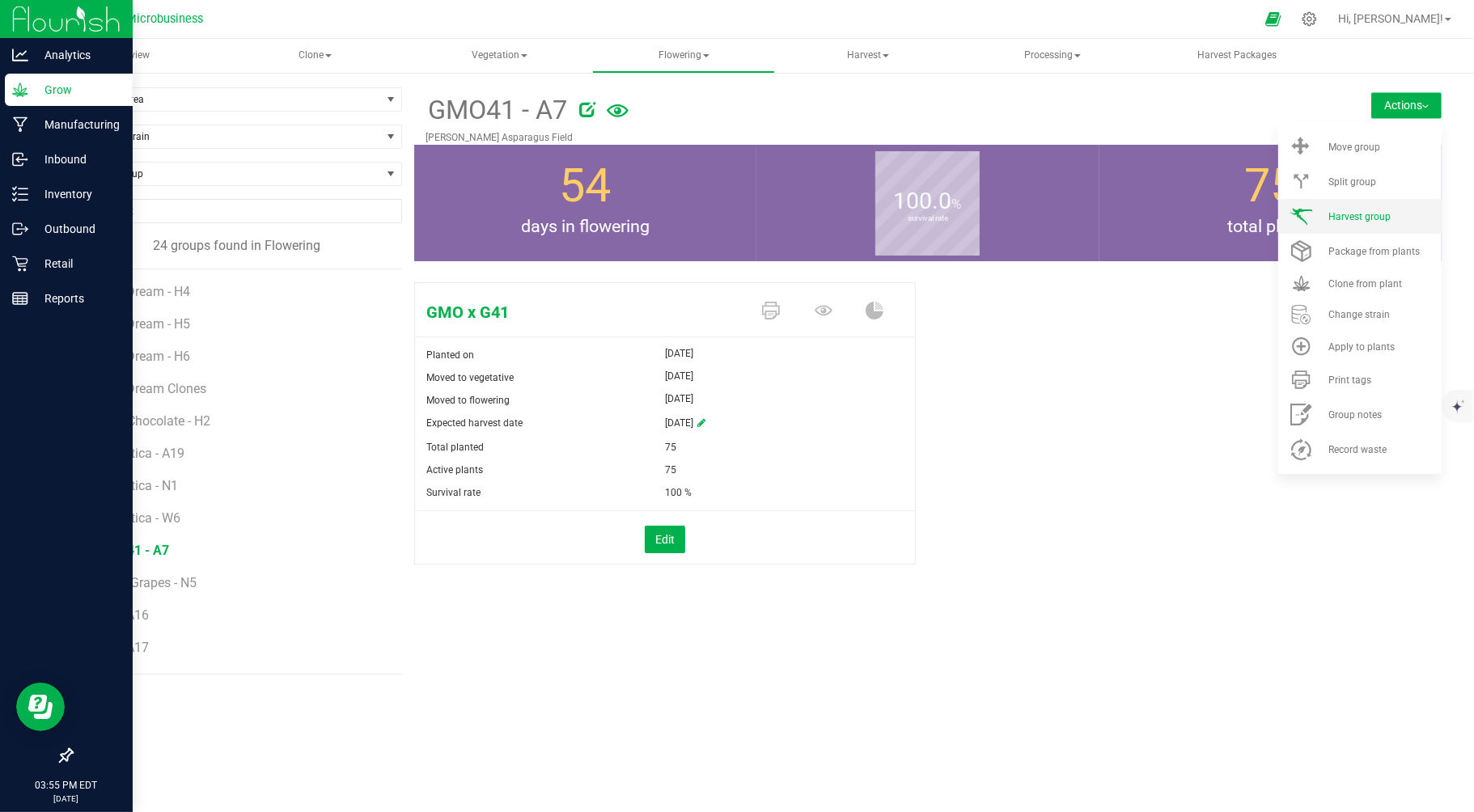
click at [1341, 211] on span "Harvest group" at bounding box center [1359, 217] width 63 height 11
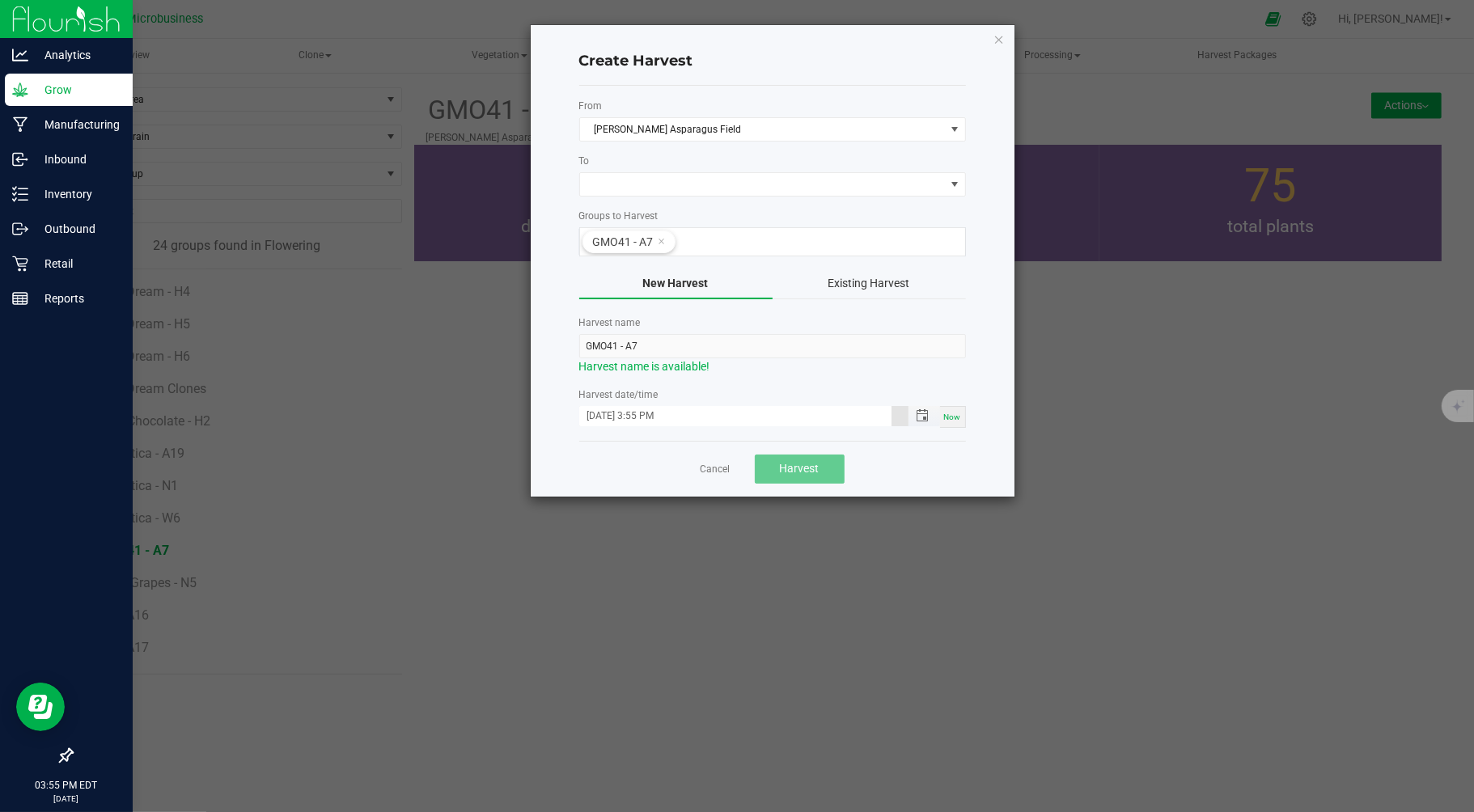
click at [608, 422] on input "09/24/2025 3:55 PM" at bounding box center [735, 416] width 312 height 20
type input "09/23/2025 3:55 PM"
click at [634, 181] on span at bounding box center [762, 184] width 365 height 23
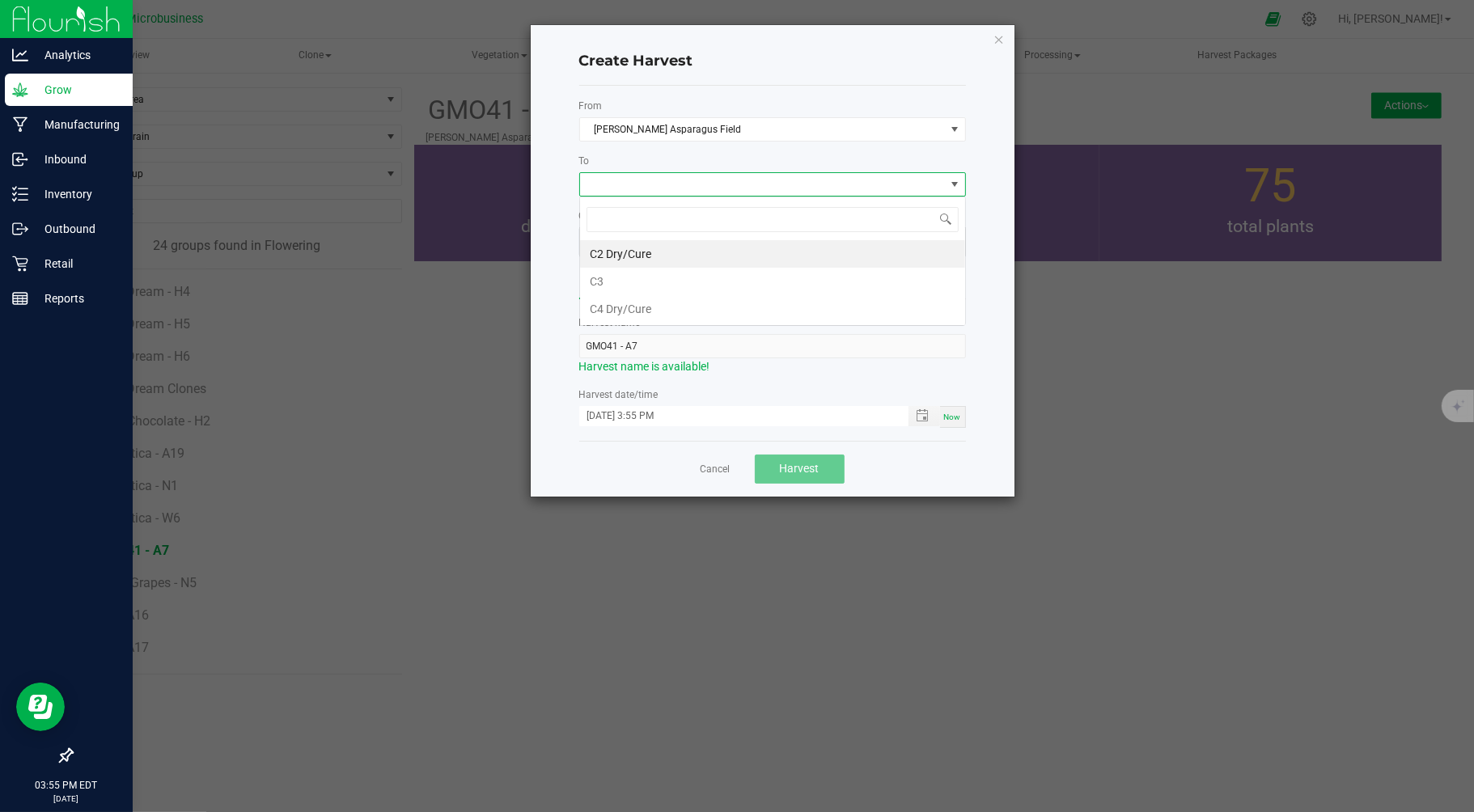
scroll to position [25, 386]
click at [595, 283] on li "C3" at bounding box center [772, 281] width 385 height 27
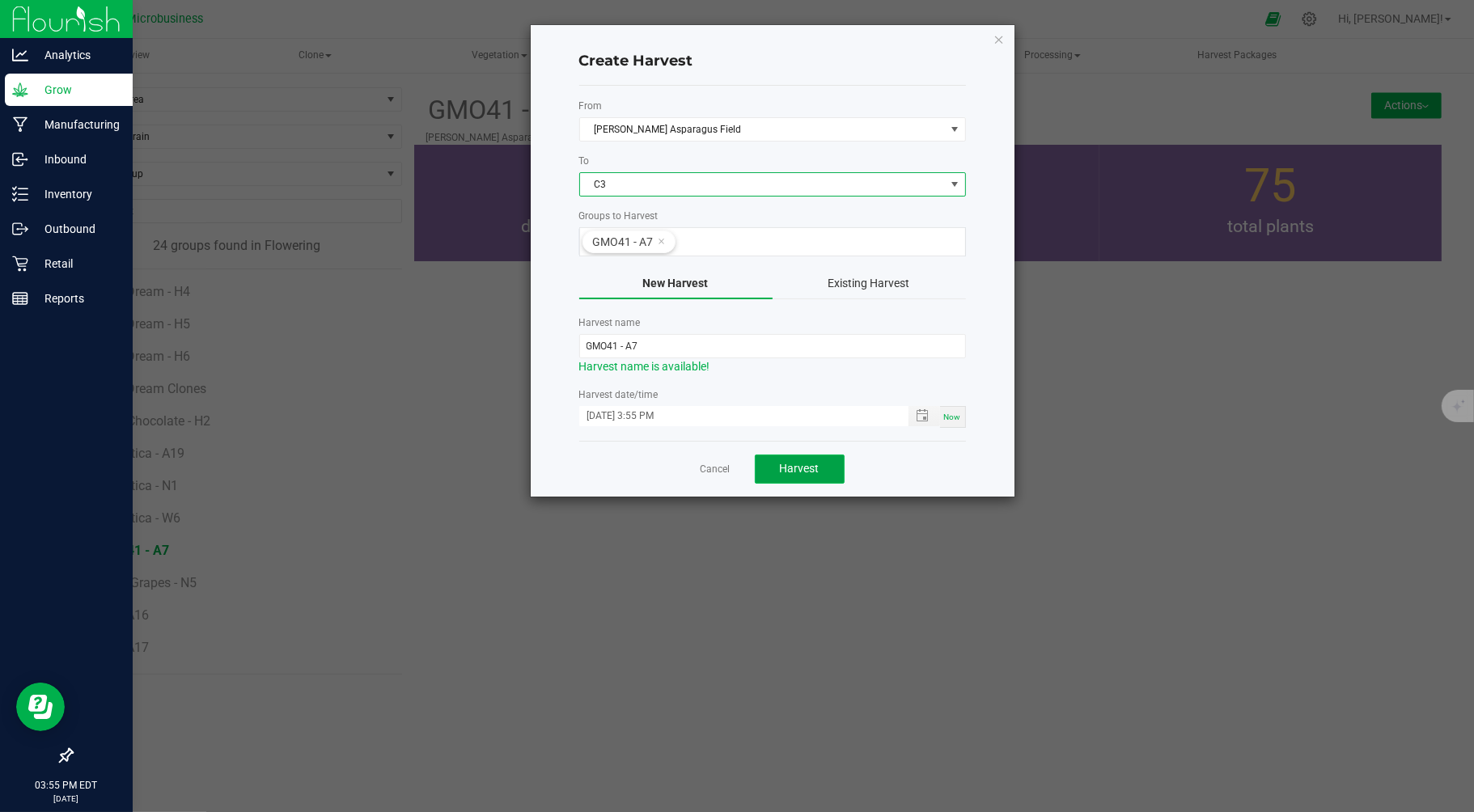
click at [789, 474] on span "Harvest" at bounding box center [799, 468] width 40 height 13
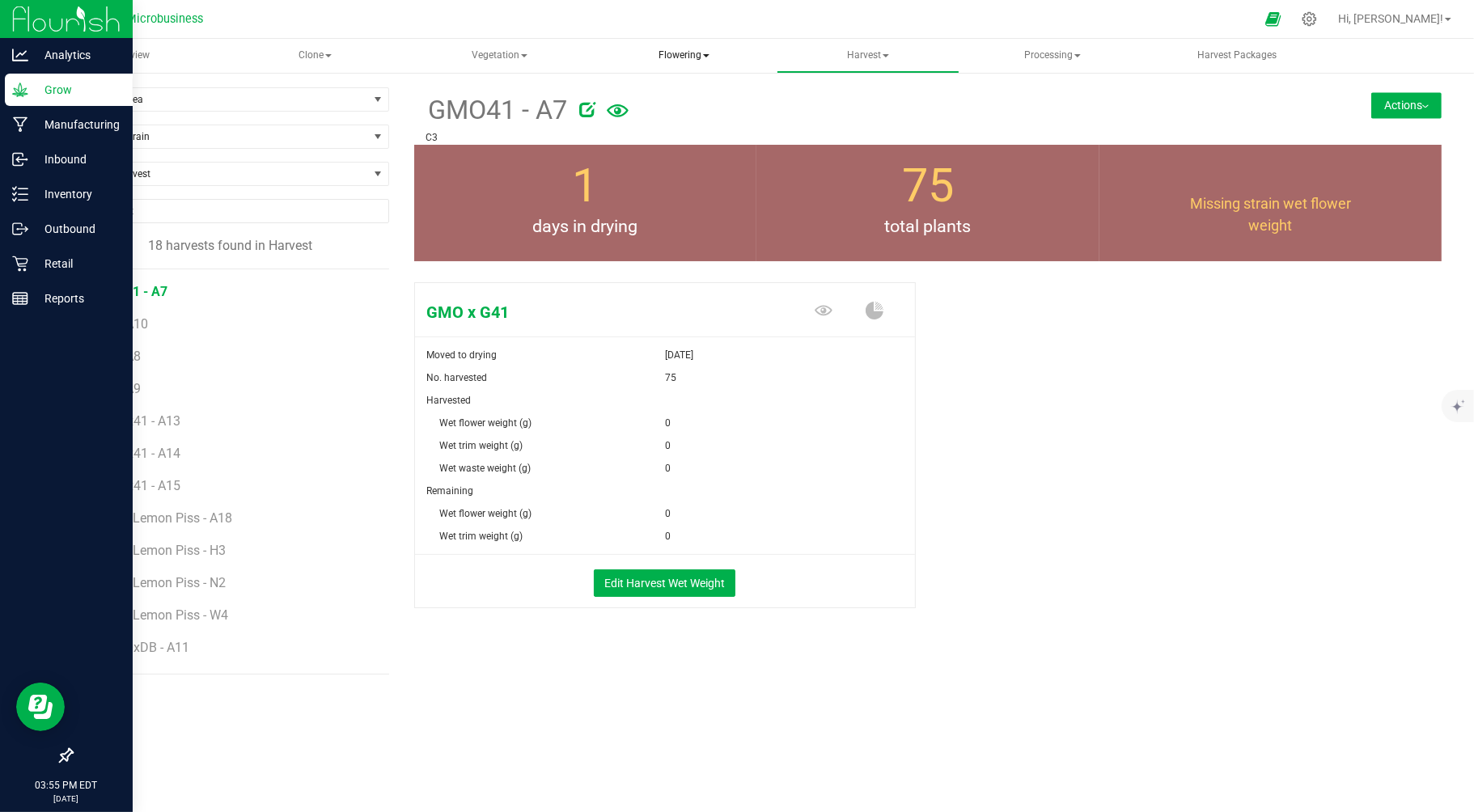
click at [680, 57] on span "Flowering" at bounding box center [684, 55] width 181 height 33
click at [678, 114] on span "Flowering groups" at bounding box center [681, 116] width 134 height 14
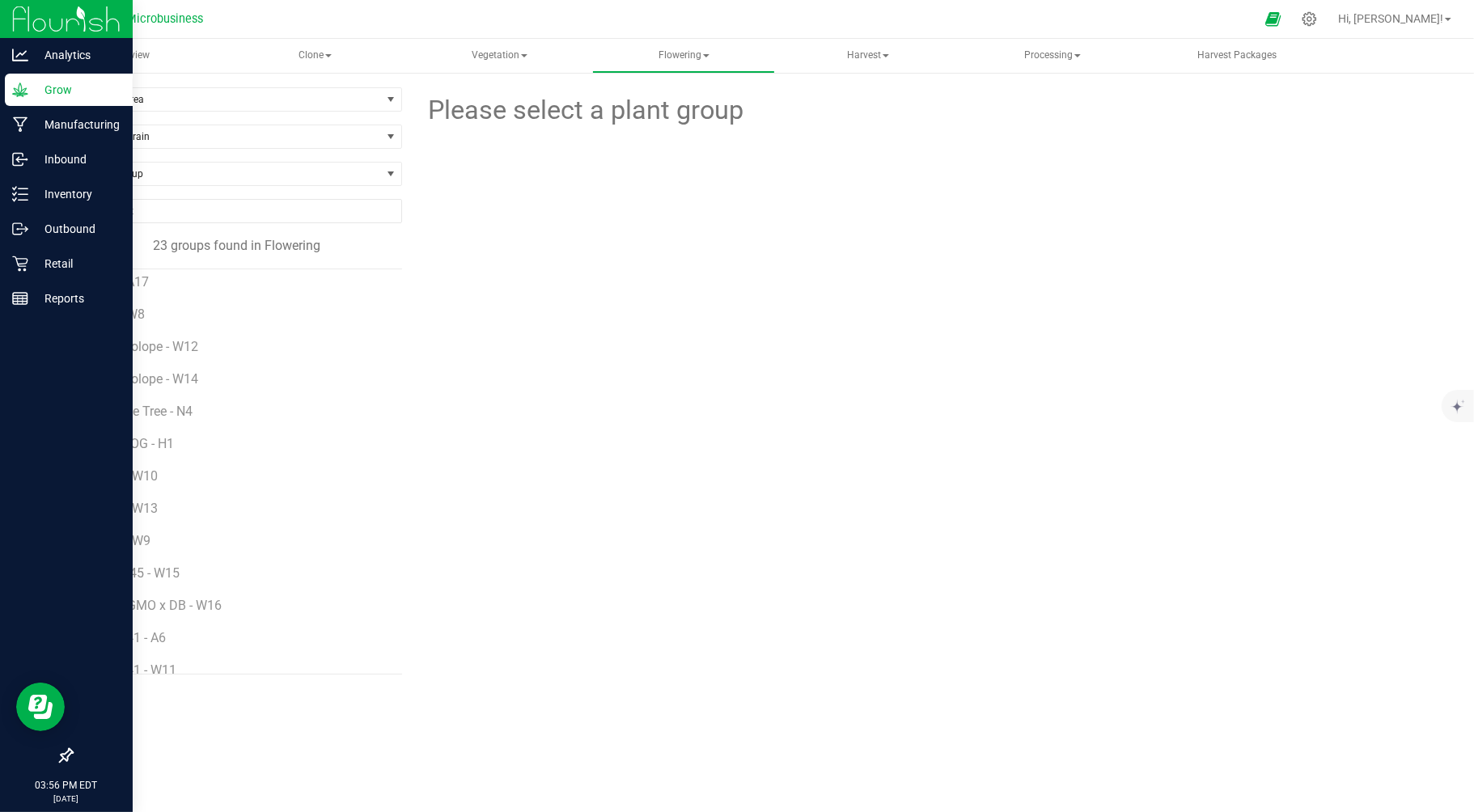
scroll to position [351, 0]
click at [163, 391] on span "Orange Tree - N4" at bounding box center [148, 392] width 100 height 15
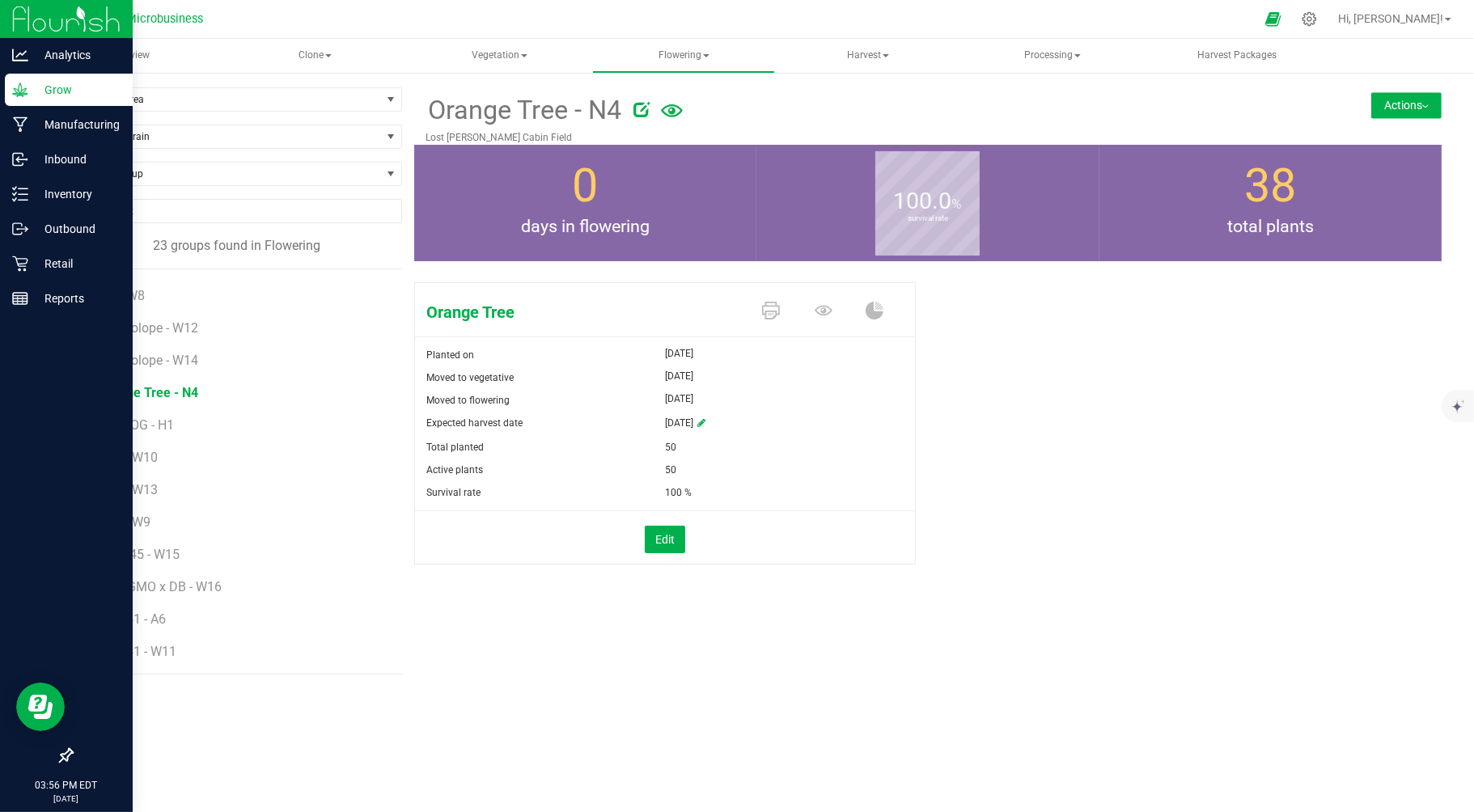
click at [1411, 103] on button "Actions" at bounding box center [1406, 105] width 70 height 26
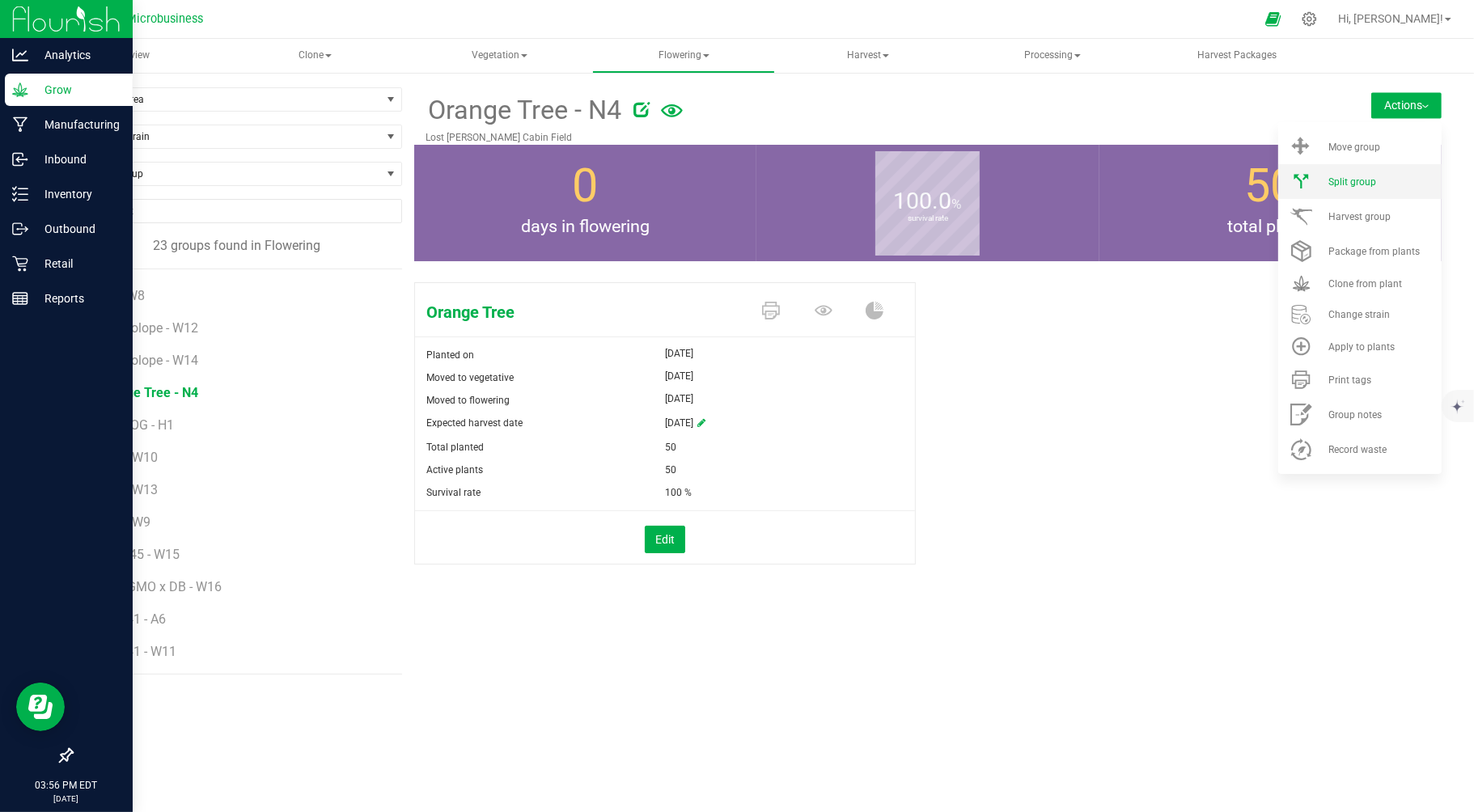
click at [1337, 181] on span "Split group" at bounding box center [1352, 181] width 48 height 11
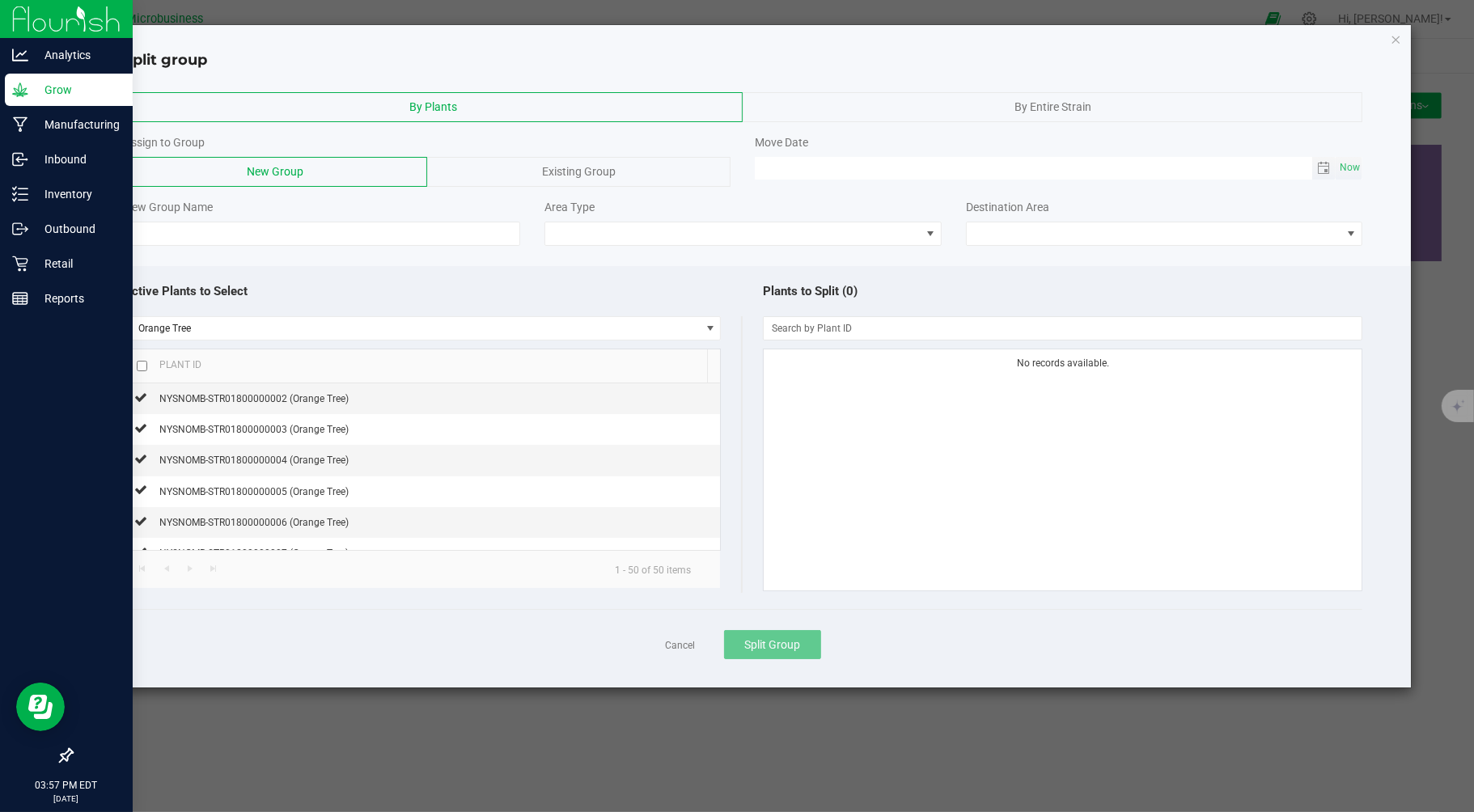
type input "MM/dd/yy HH:MM AM"
click at [900, 167] on input "MM/dd/yy HH:MM AM" at bounding box center [1033, 166] width 558 height 20
click at [420, 229] on input at bounding box center [322, 234] width 396 height 25
click at [1395, 45] on icon "button" at bounding box center [1396, 39] width 11 height 19
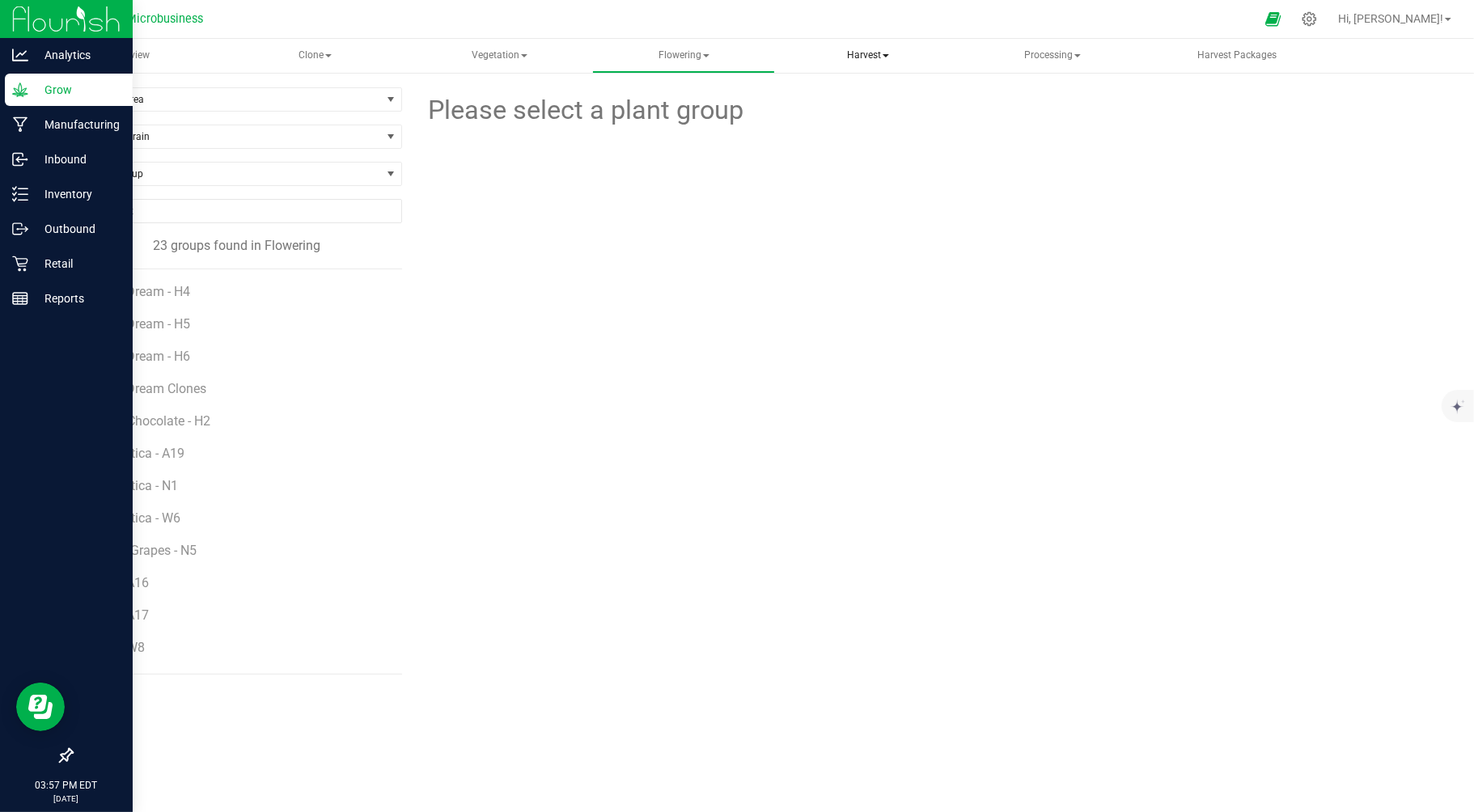
click at [858, 56] on span "Harvest" at bounding box center [868, 55] width 181 height 33
click at [685, 54] on span "Flowering" at bounding box center [684, 55] width 181 height 33
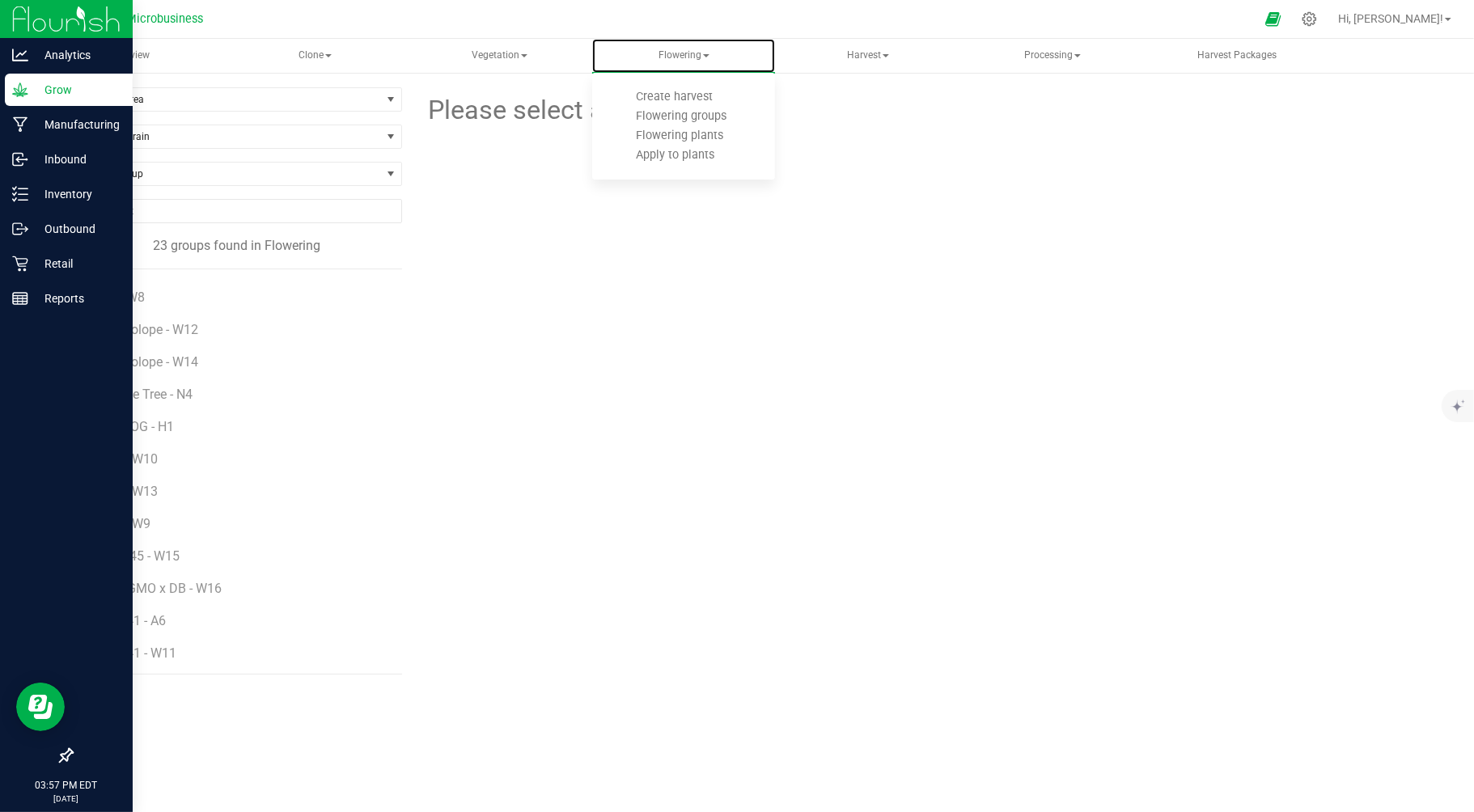
scroll to position [351, 0]
click at [144, 399] on span "Orange Tree - N4" at bounding box center [148, 392] width 100 height 15
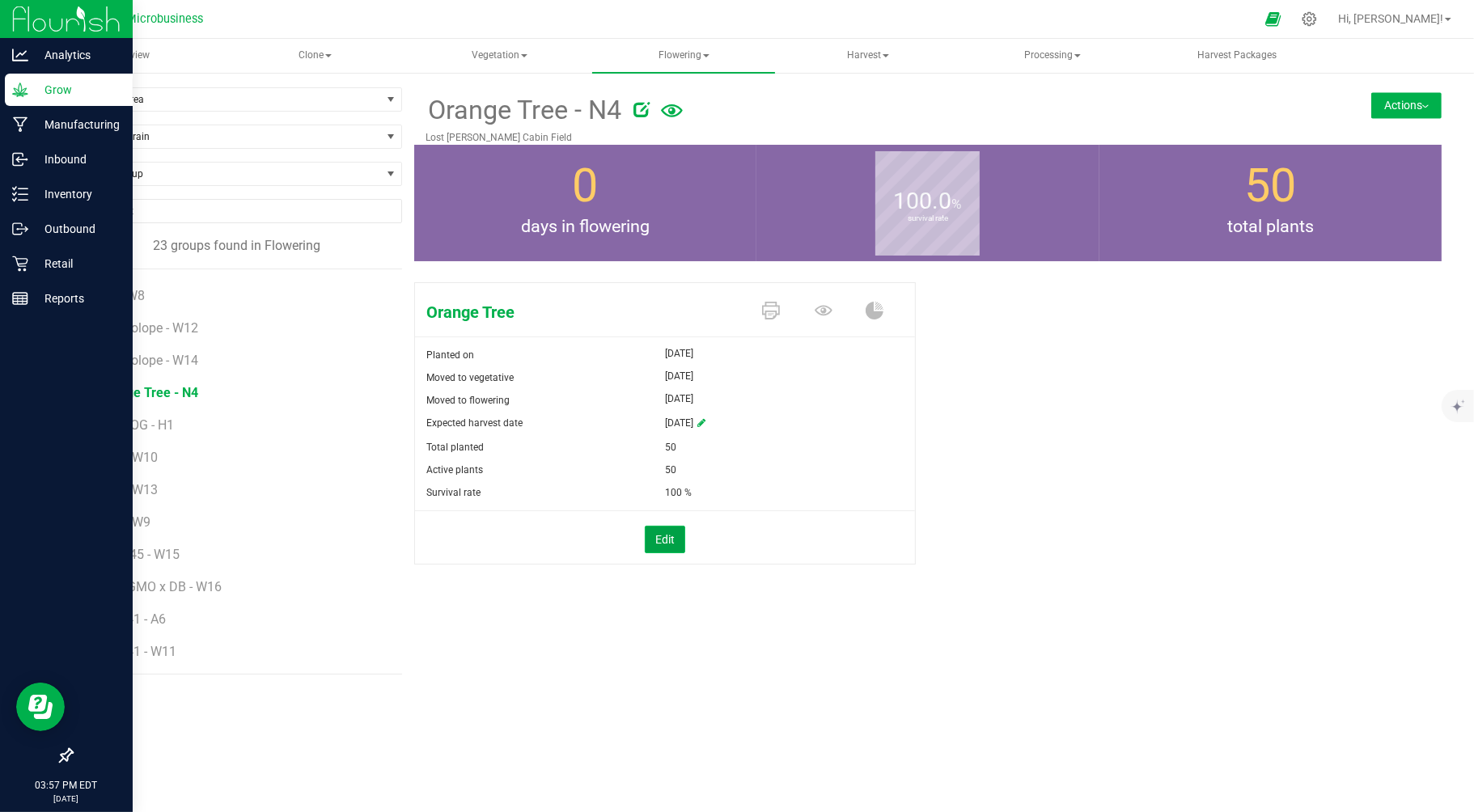
click at [662, 537] on button "Edit" at bounding box center [665, 539] width 41 height 27
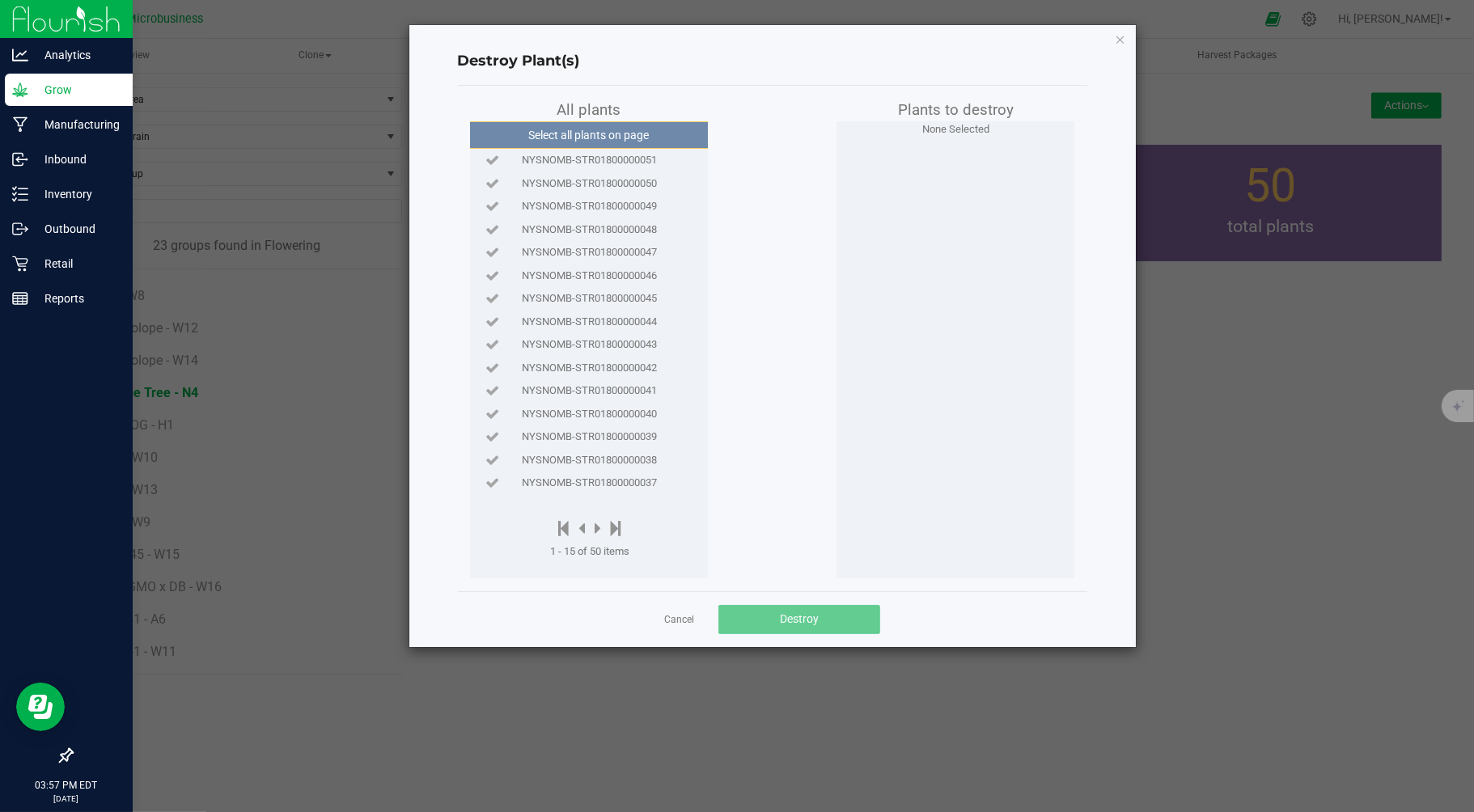
click at [1113, 35] on div "Destroy Plant(s) All plants Select all plants on page NYSNOMB-STR01800000051 NY…" at bounding box center [773, 336] width 727 height 622
click at [1122, 37] on icon "button" at bounding box center [1120, 39] width 11 height 19
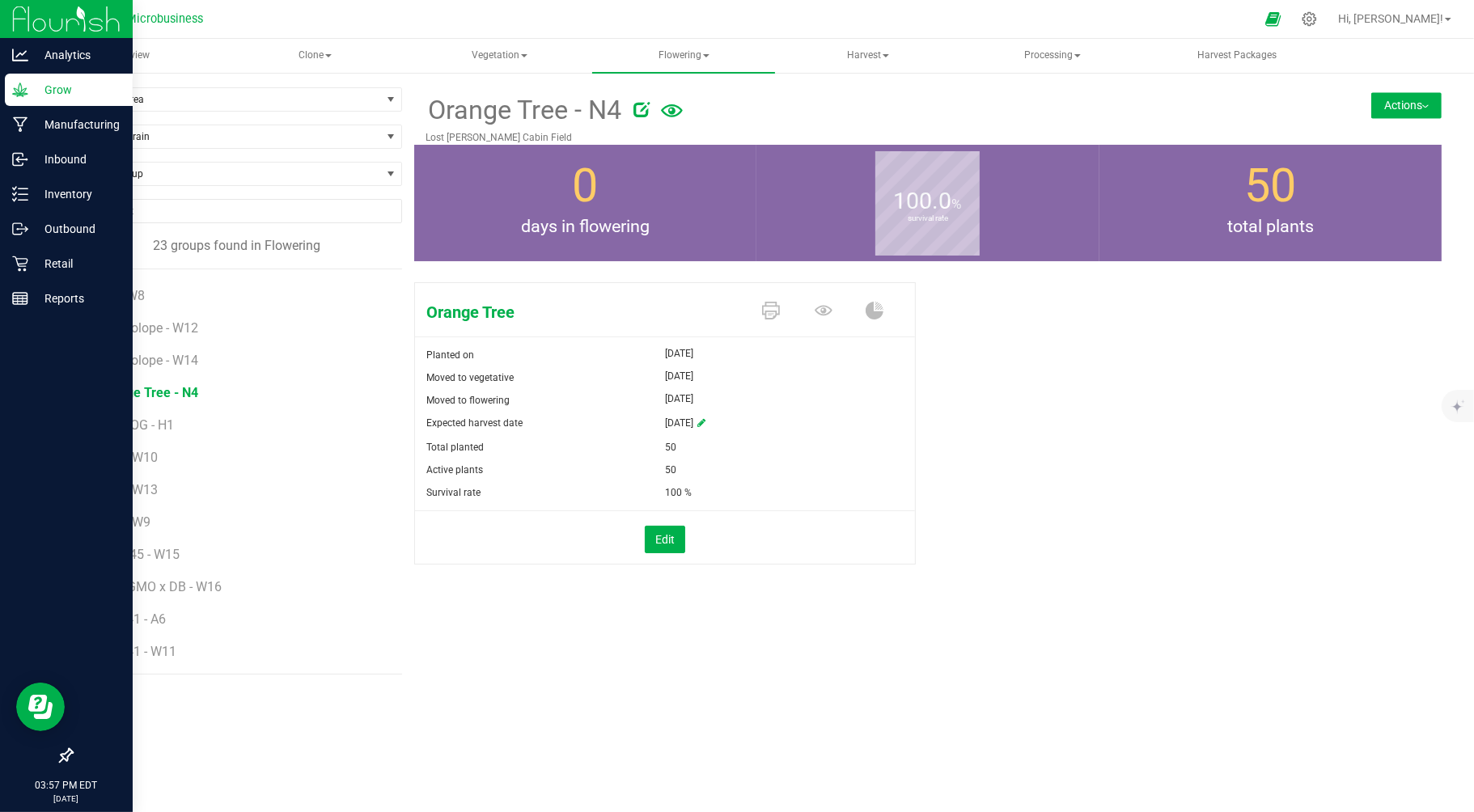
click at [1387, 104] on button "Actions" at bounding box center [1406, 105] width 70 height 26
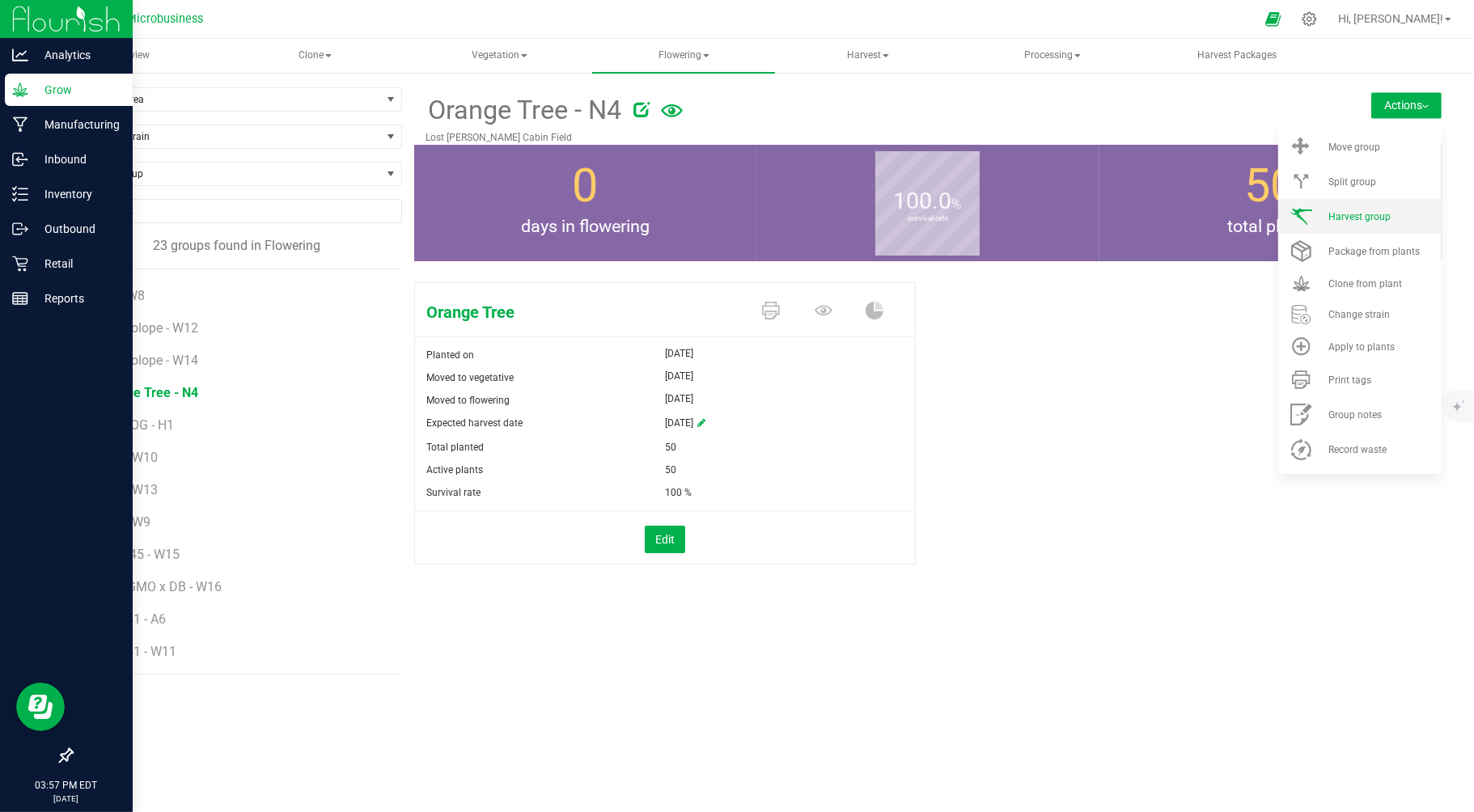
click at [1374, 220] on span "Harvest group" at bounding box center [1359, 217] width 63 height 11
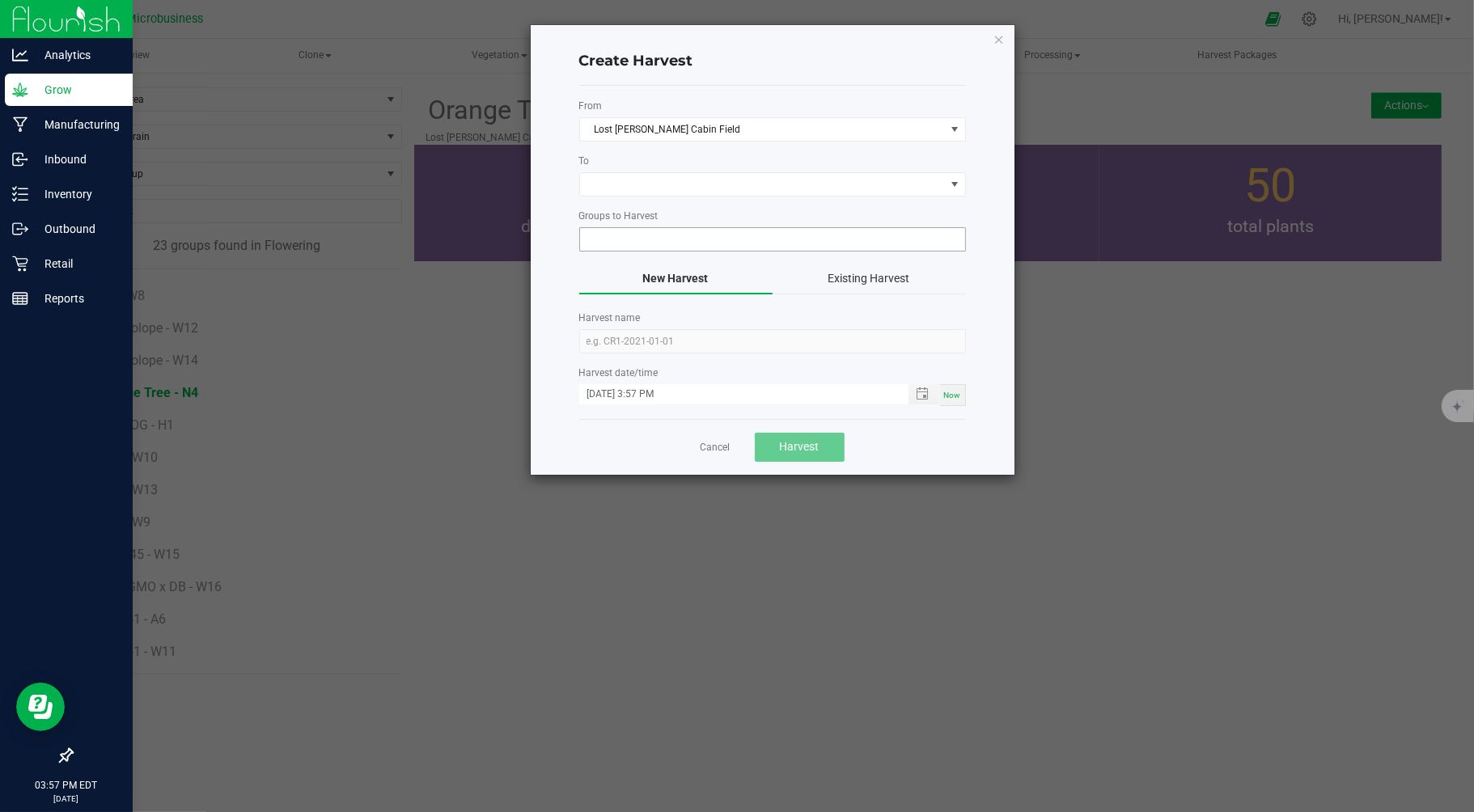
type input "Orange Tree - N4"
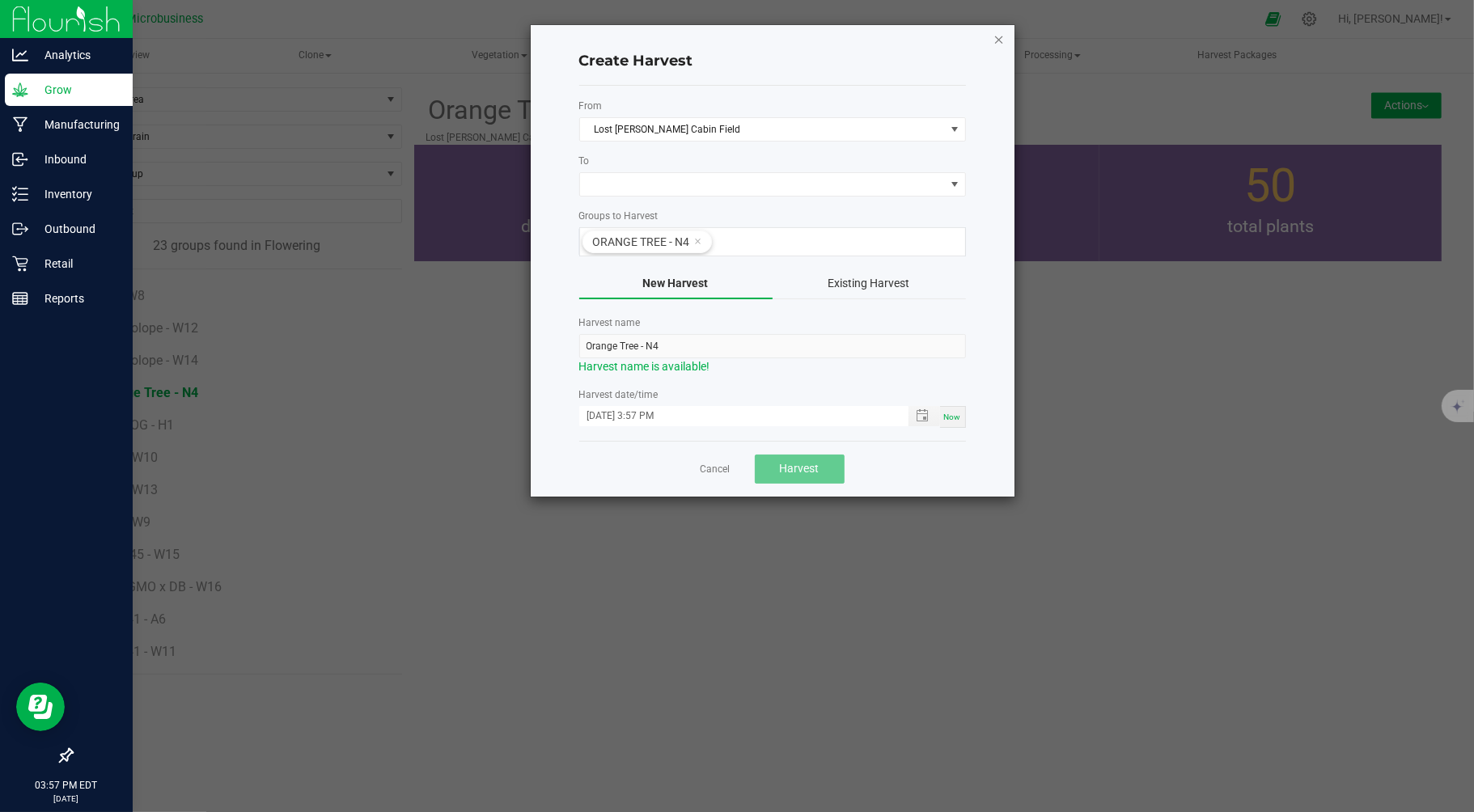
click at [996, 36] on icon "button" at bounding box center [999, 39] width 11 height 19
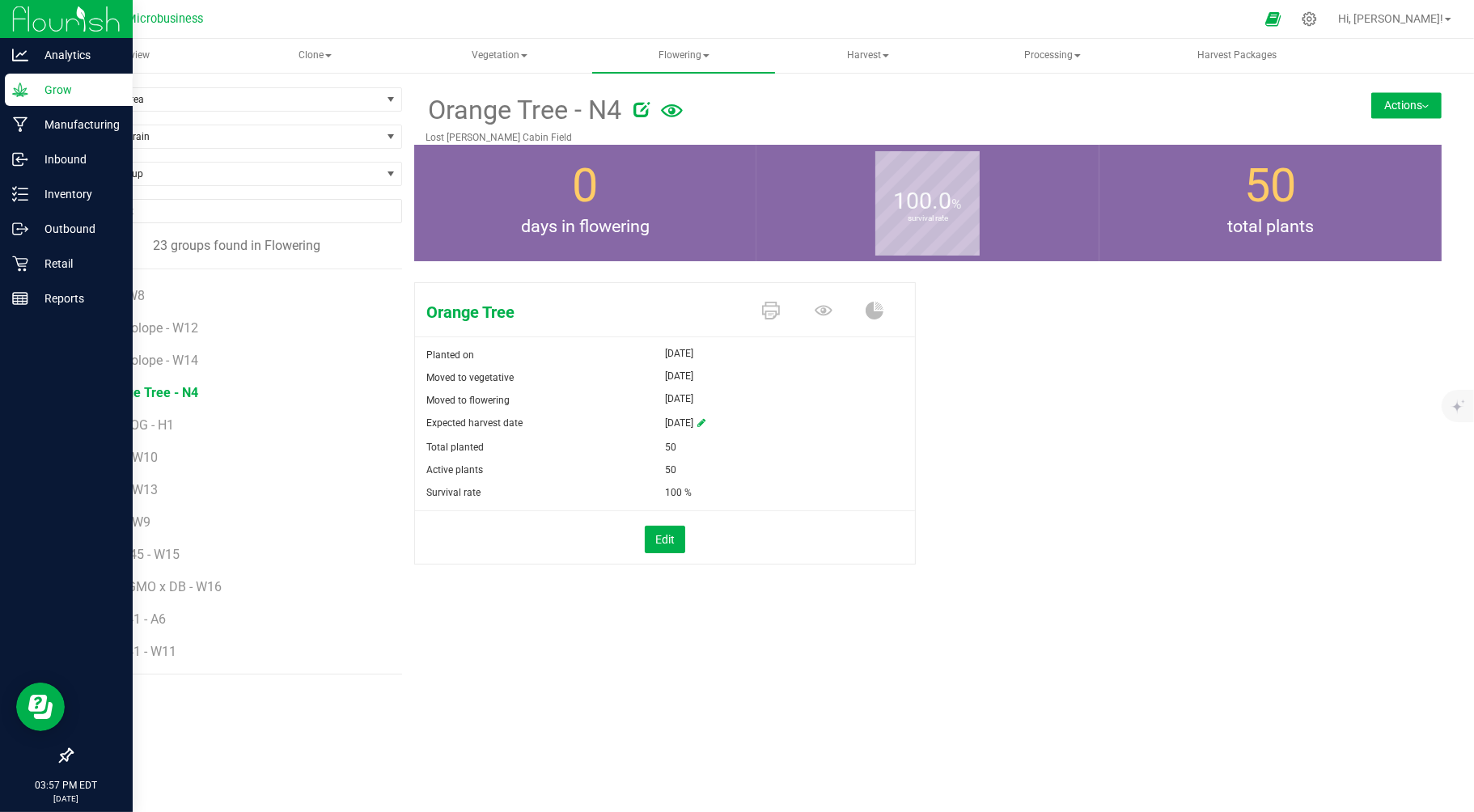
click at [1395, 97] on button "Actions" at bounding box center [1406, 105] width 70 height 26
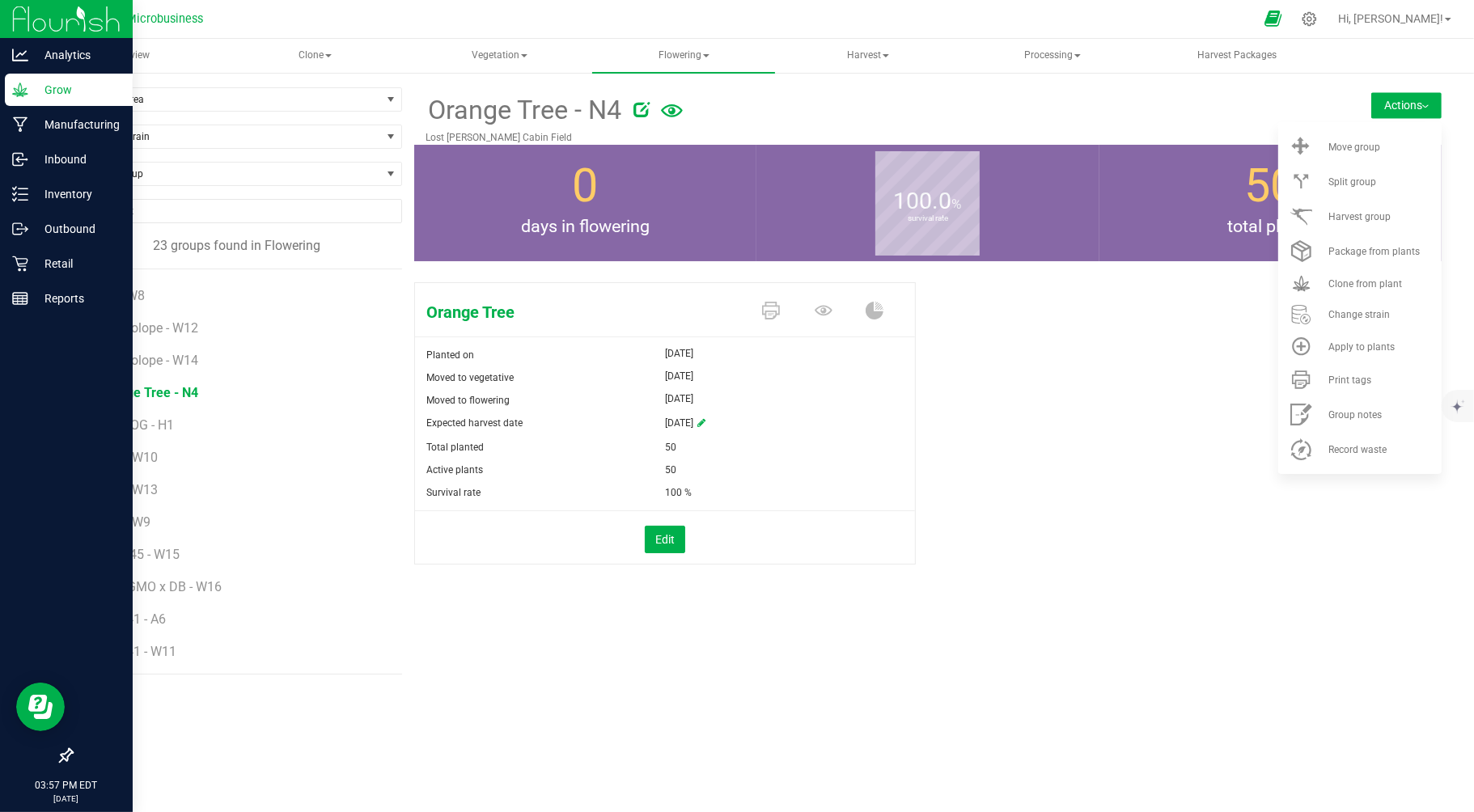
click at [1281, 19] on icon at bounding box center [1272, 18] width 17 height 18
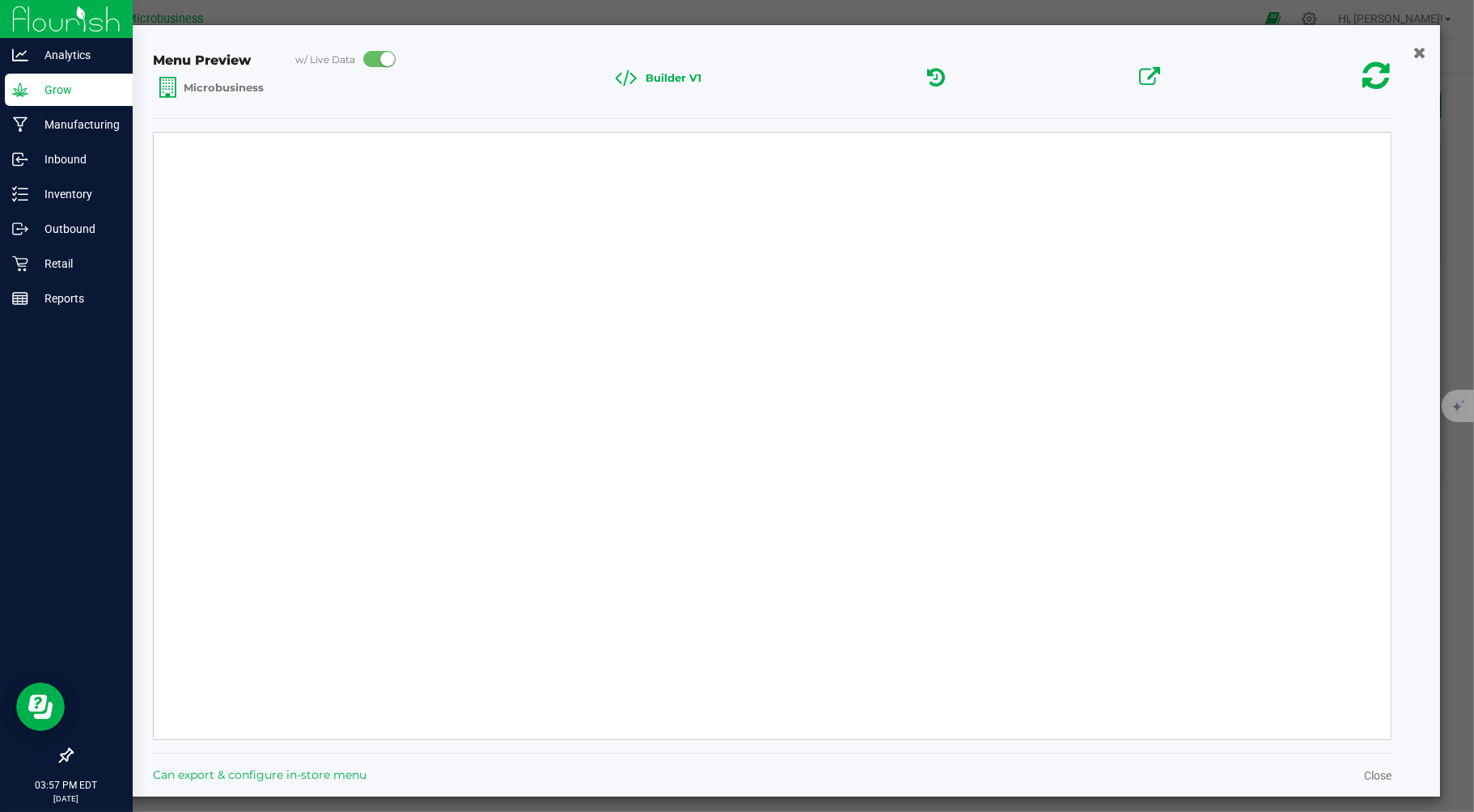
select select "Source Sans Pro"
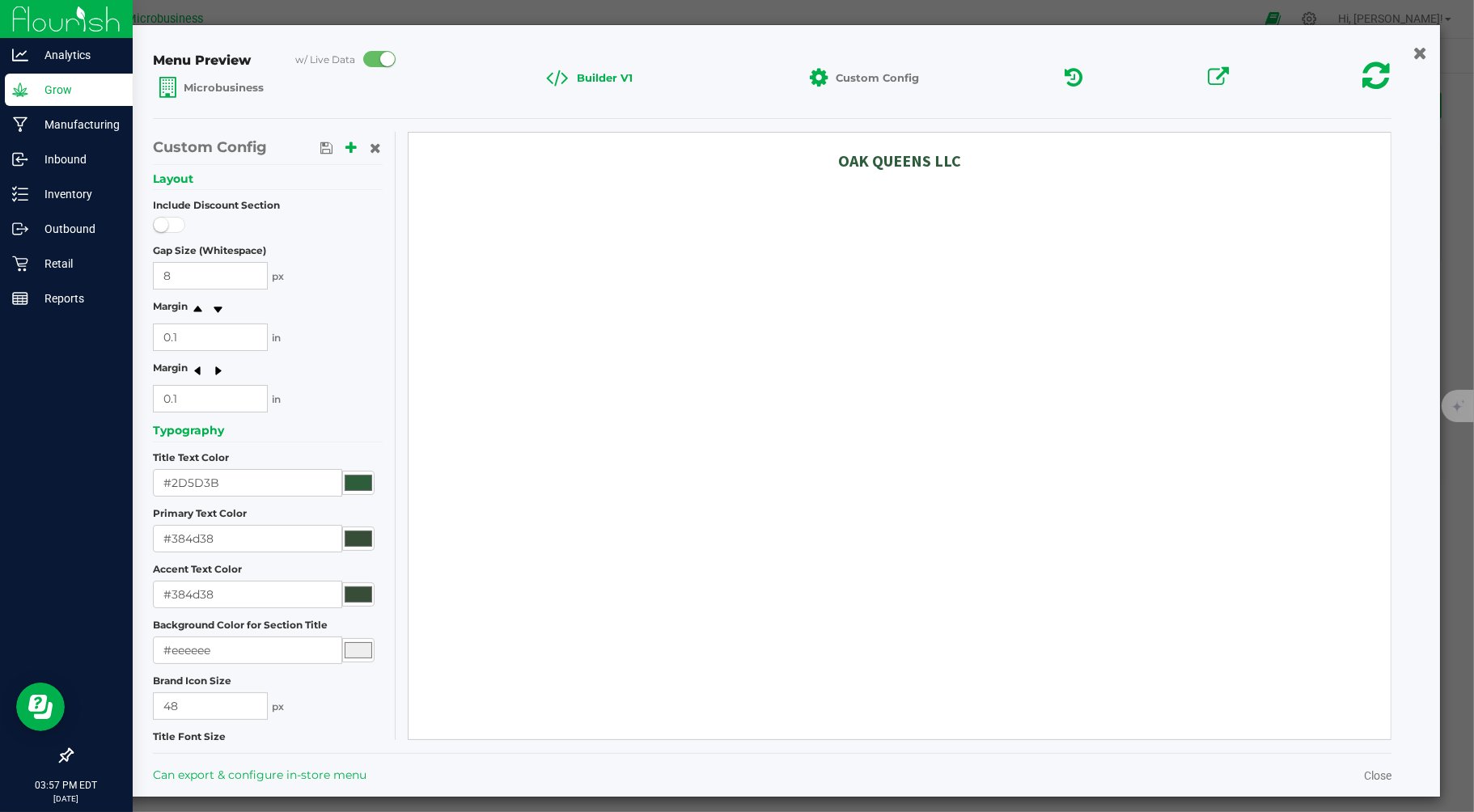
click at [1413, 55] on icon "button" at bounding box center [1420, 52] width 14 height 17
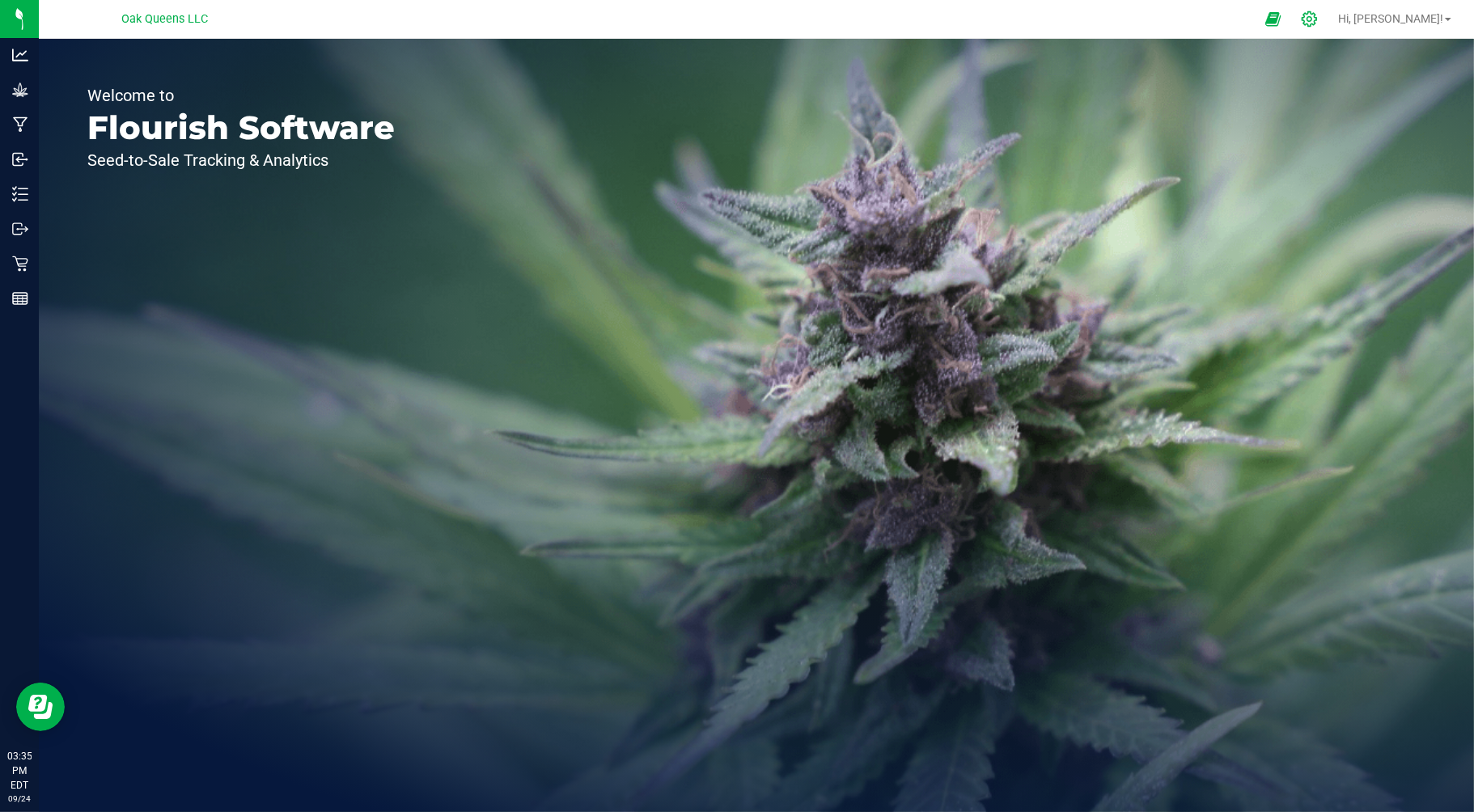
click at [1317, 18] on icon at bounding box center [1308, 18] width 15 height 15
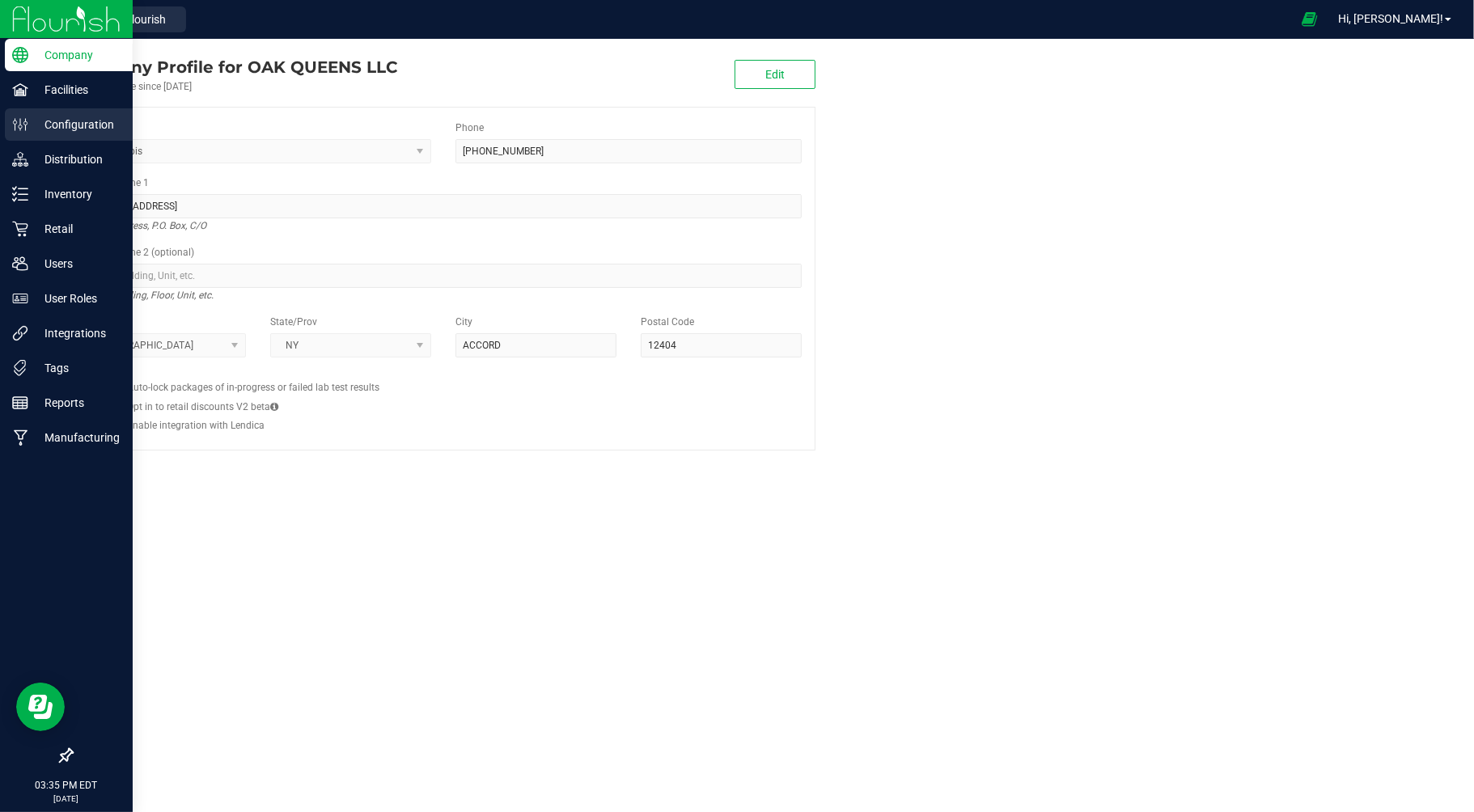
click at [30, 126] on p "Configuration" at bounding box center [77, 124] width 97 height 19
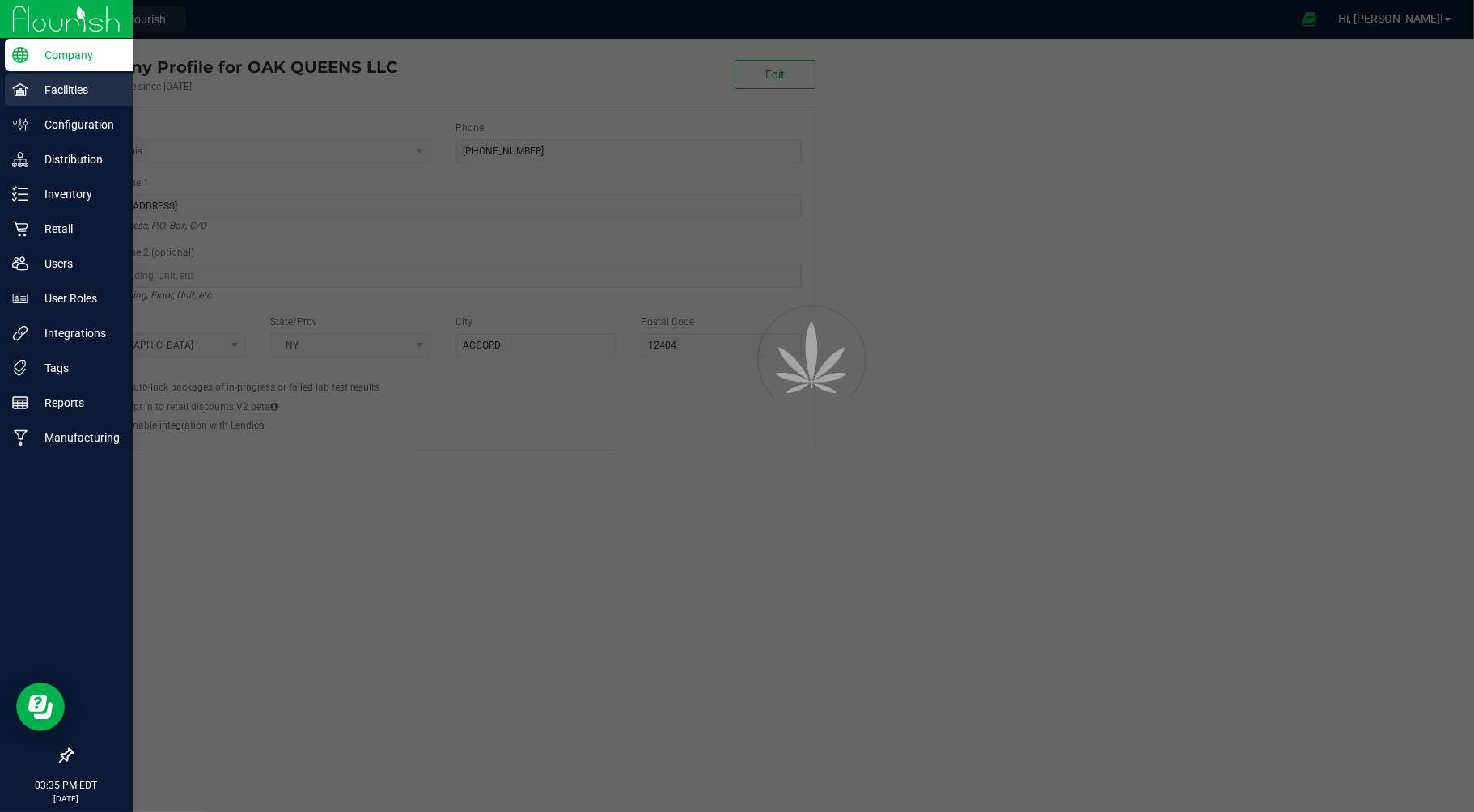
click at [51, 91] on p "Facilities" at bounding box center [77, 90] width 97 height 19
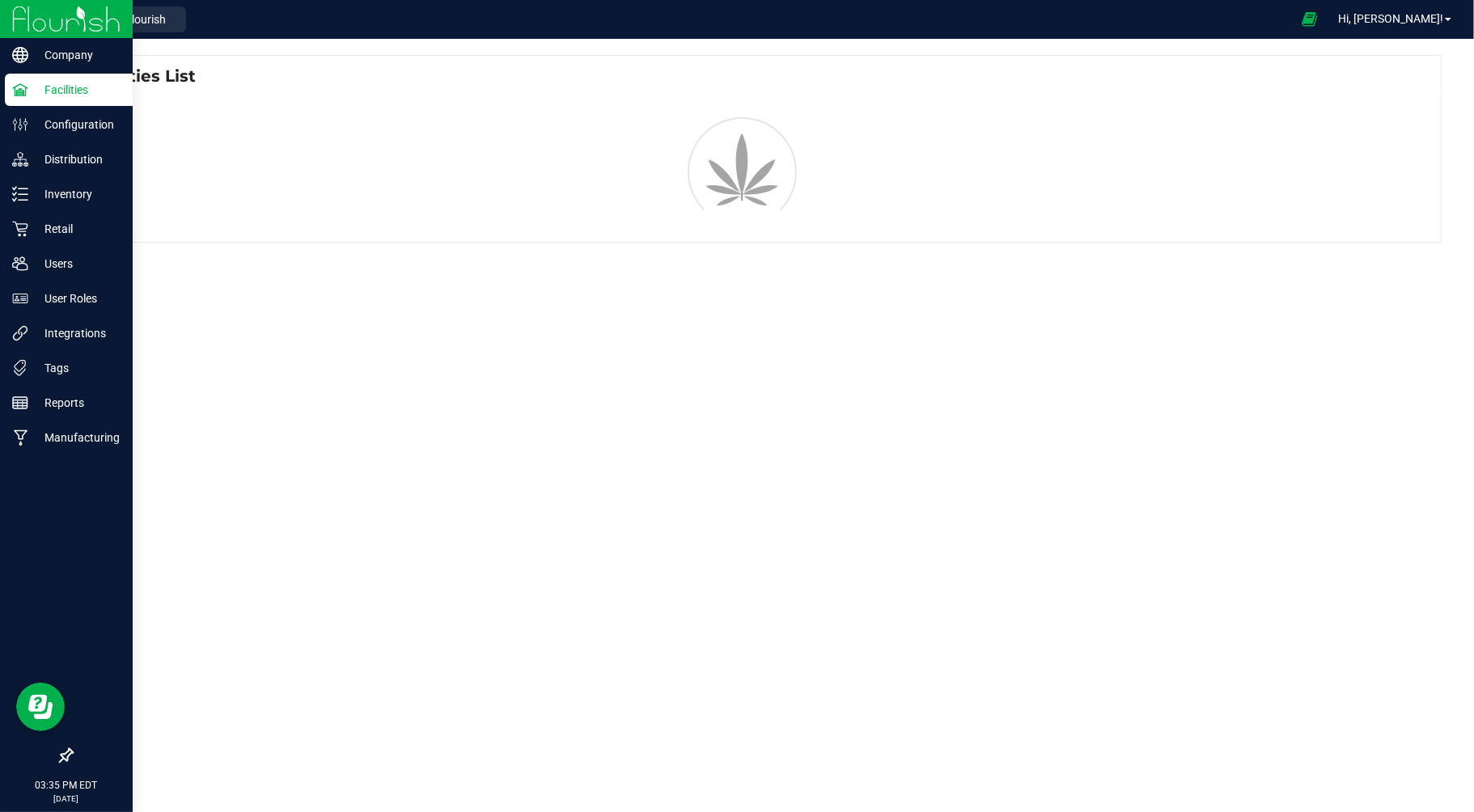
click at [51, 91] on p "Facilities" at bounding box center [77, 90] width 97 height 19
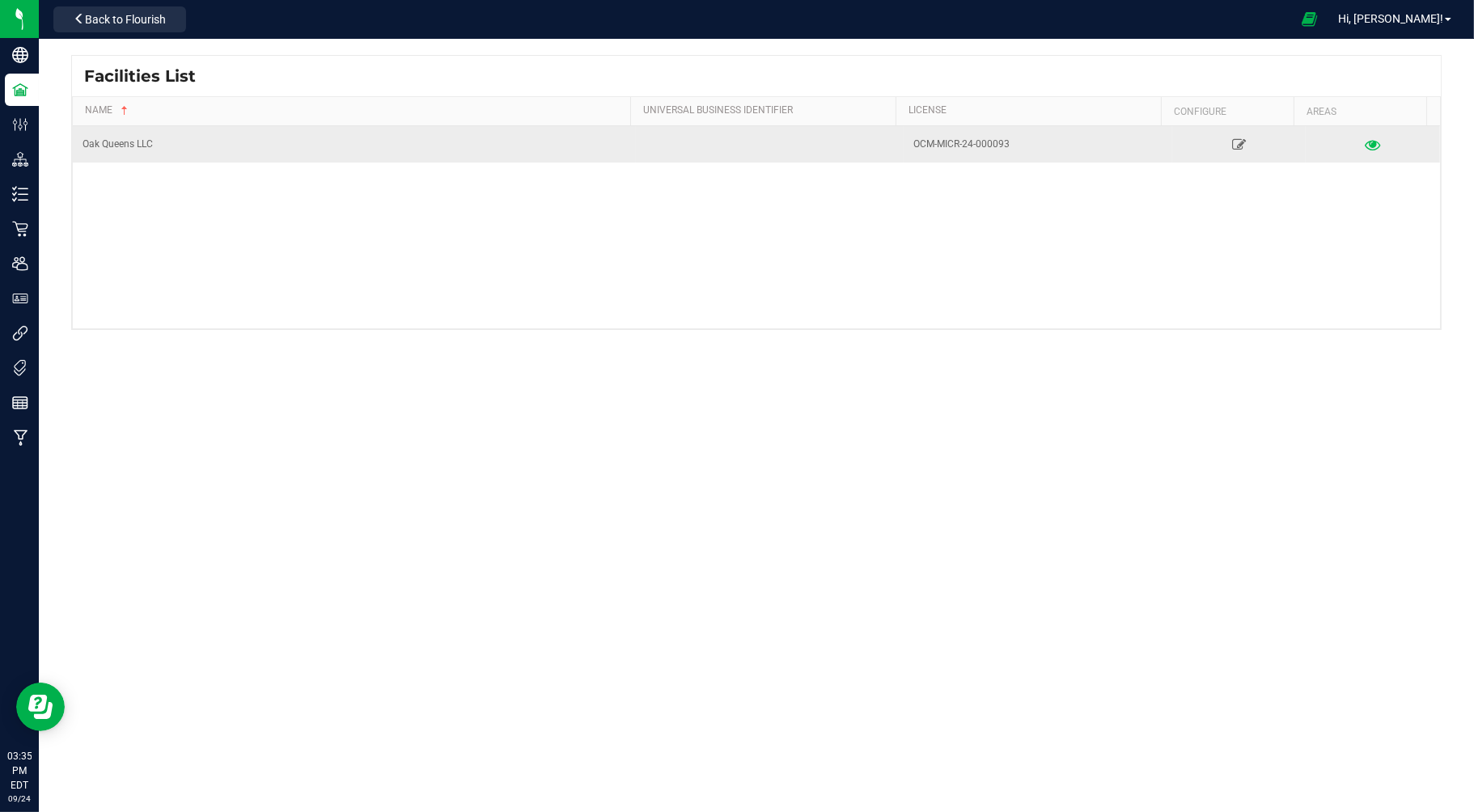
click at [1366, 141] on icon at bounding box center [1373, 144] width 15 height 11
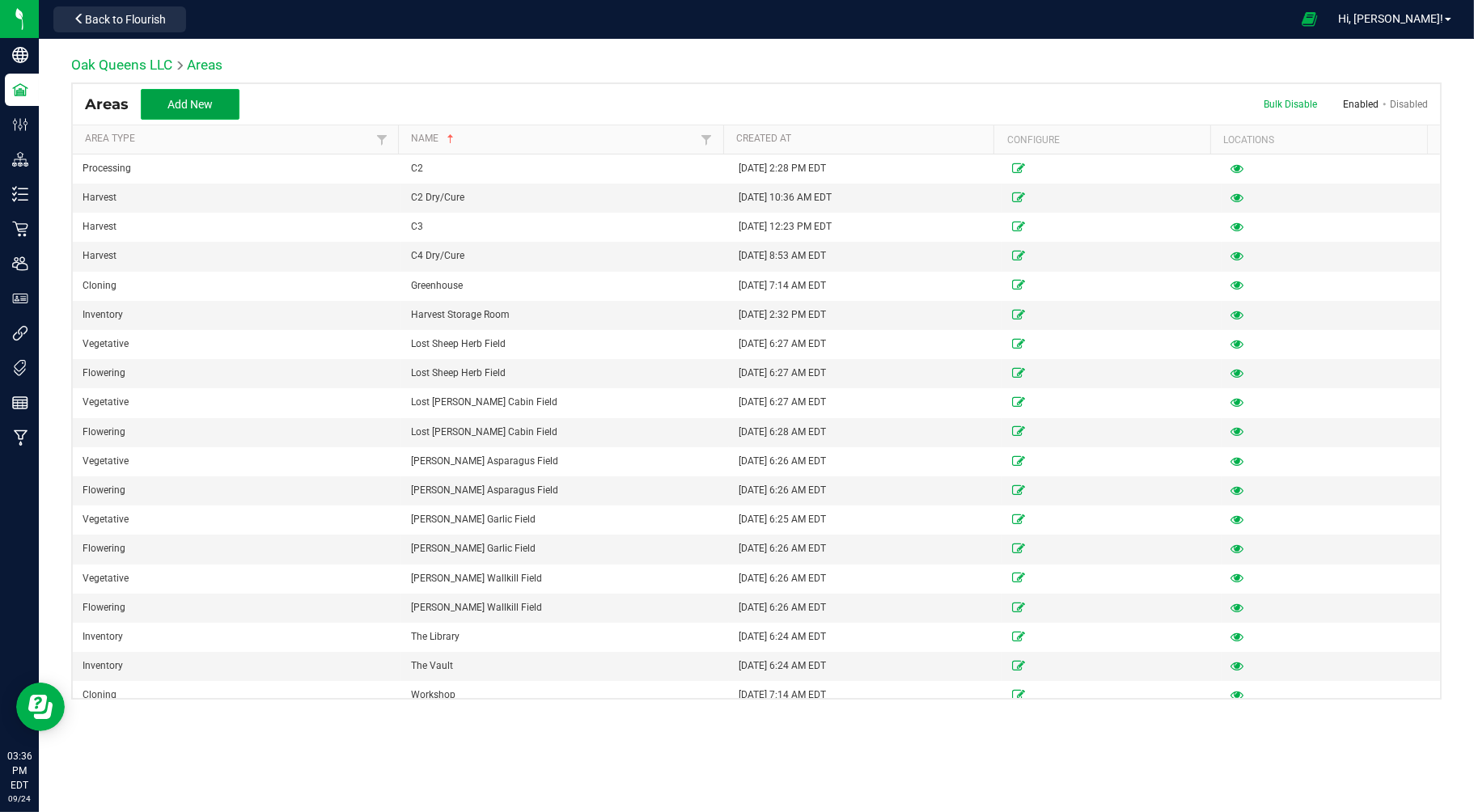
click at [200, 106] on span "Add New" at bounding box center [189, 104] width 45 height 13
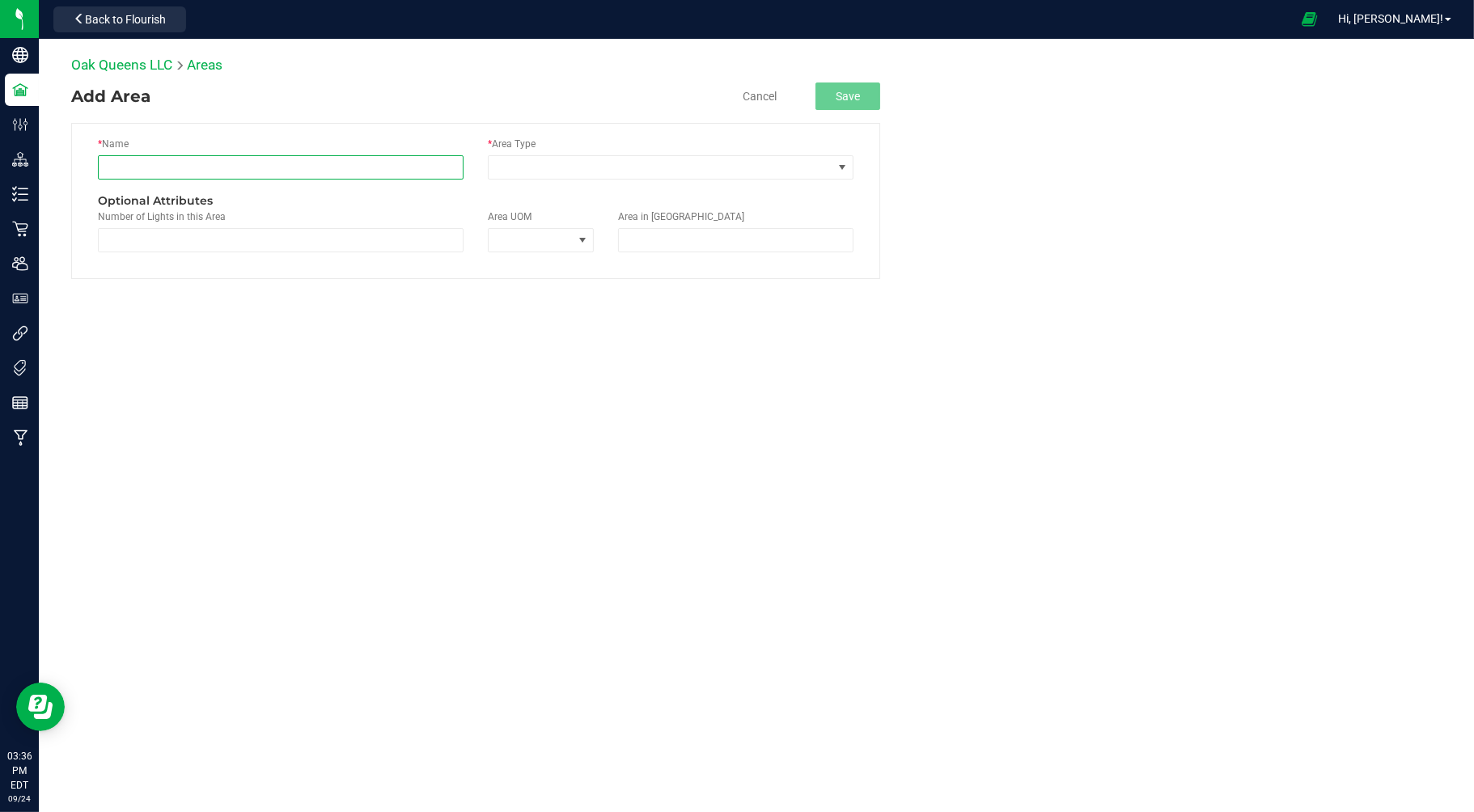
click at [252, 175] on input "text" at bounding box center [280, 167] width 366 height 25
type input "C4"
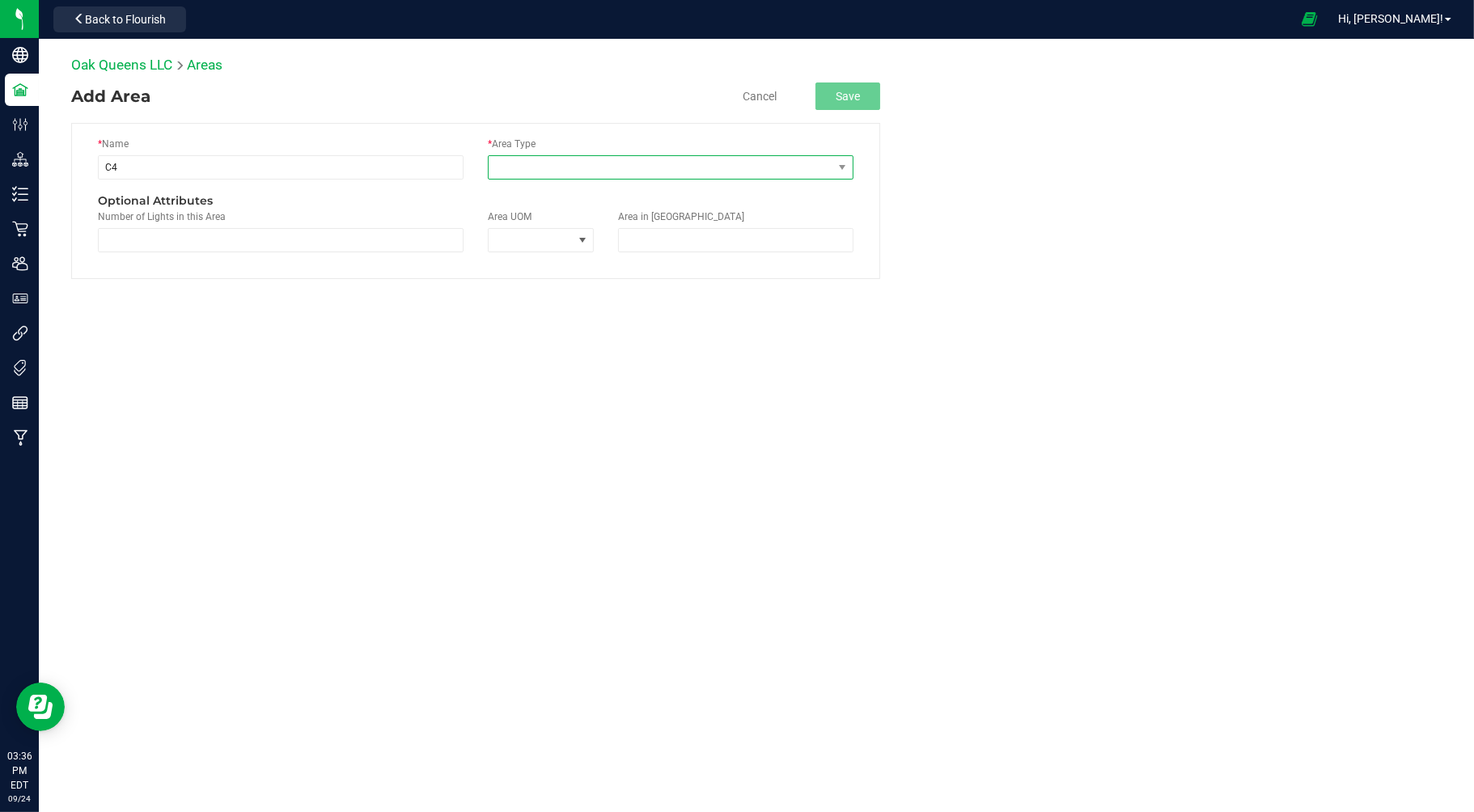
click at [535, 165] on span at bounding box center [661, 167] width 344 height 23
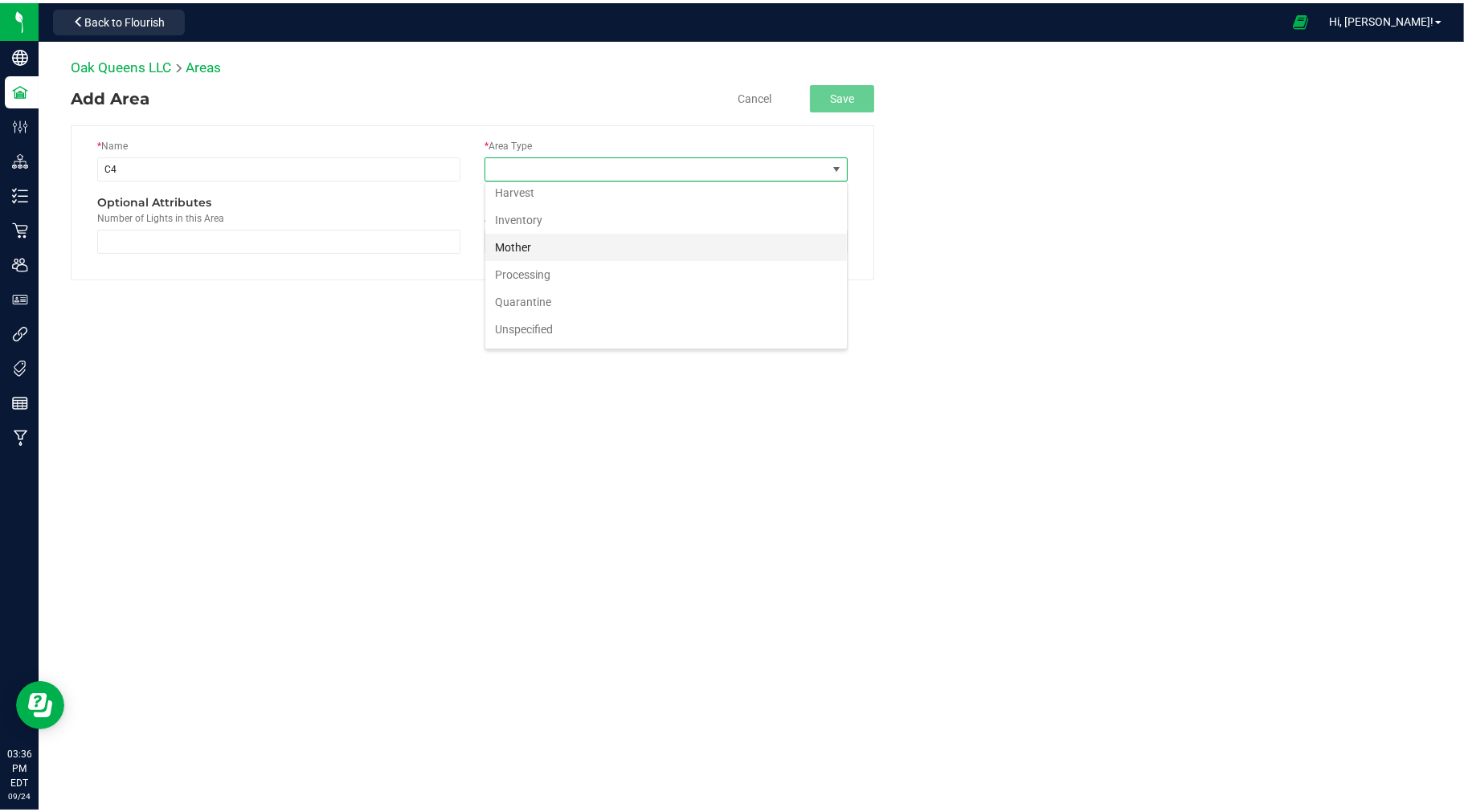
scroll to position [89, 0]
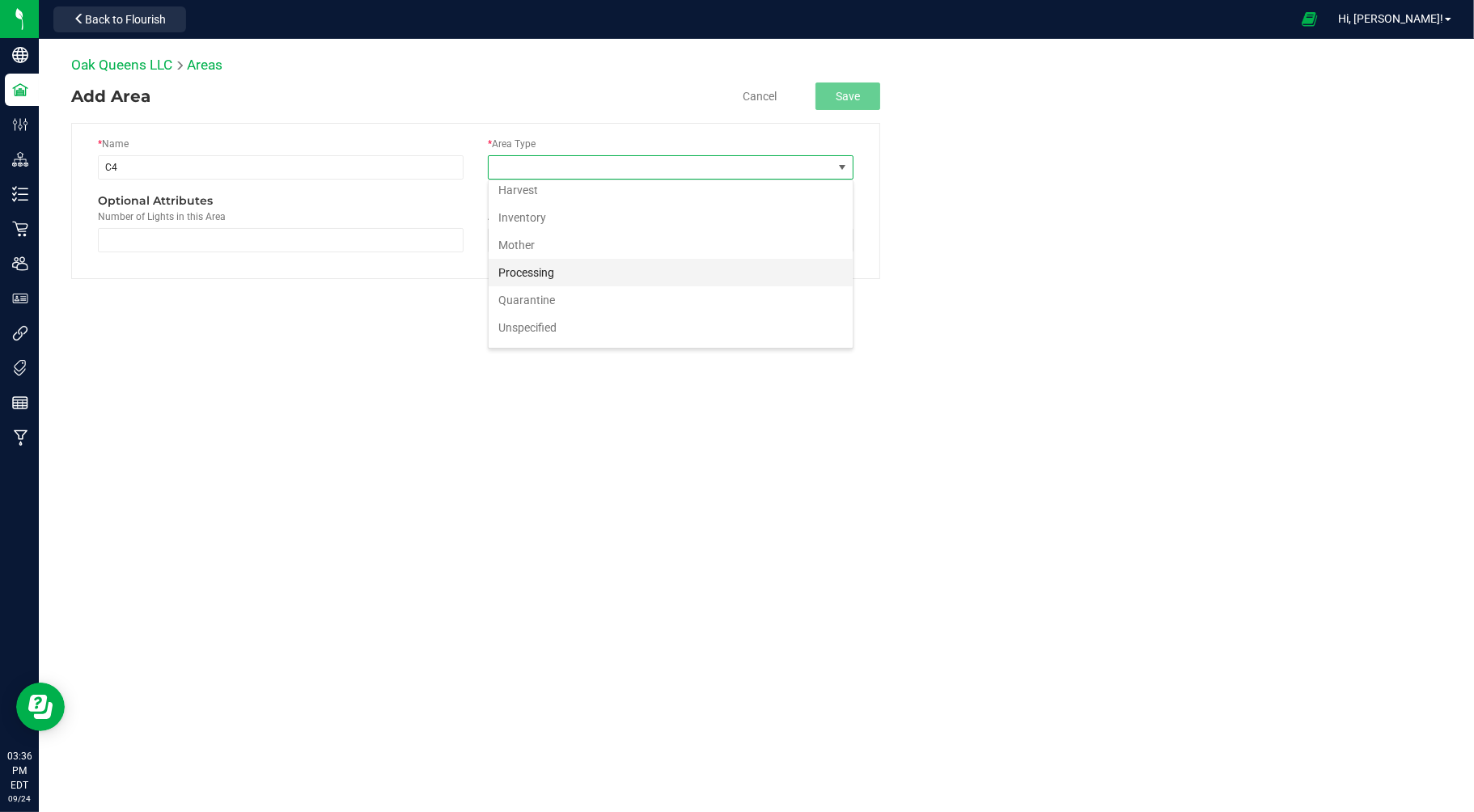
click at [530, 269] on li "Processing" at bounding box center [670, 272] width 364 height 27
click at [830, 94] on button "Save" at bounding box center [848, 96] width 64 height 27
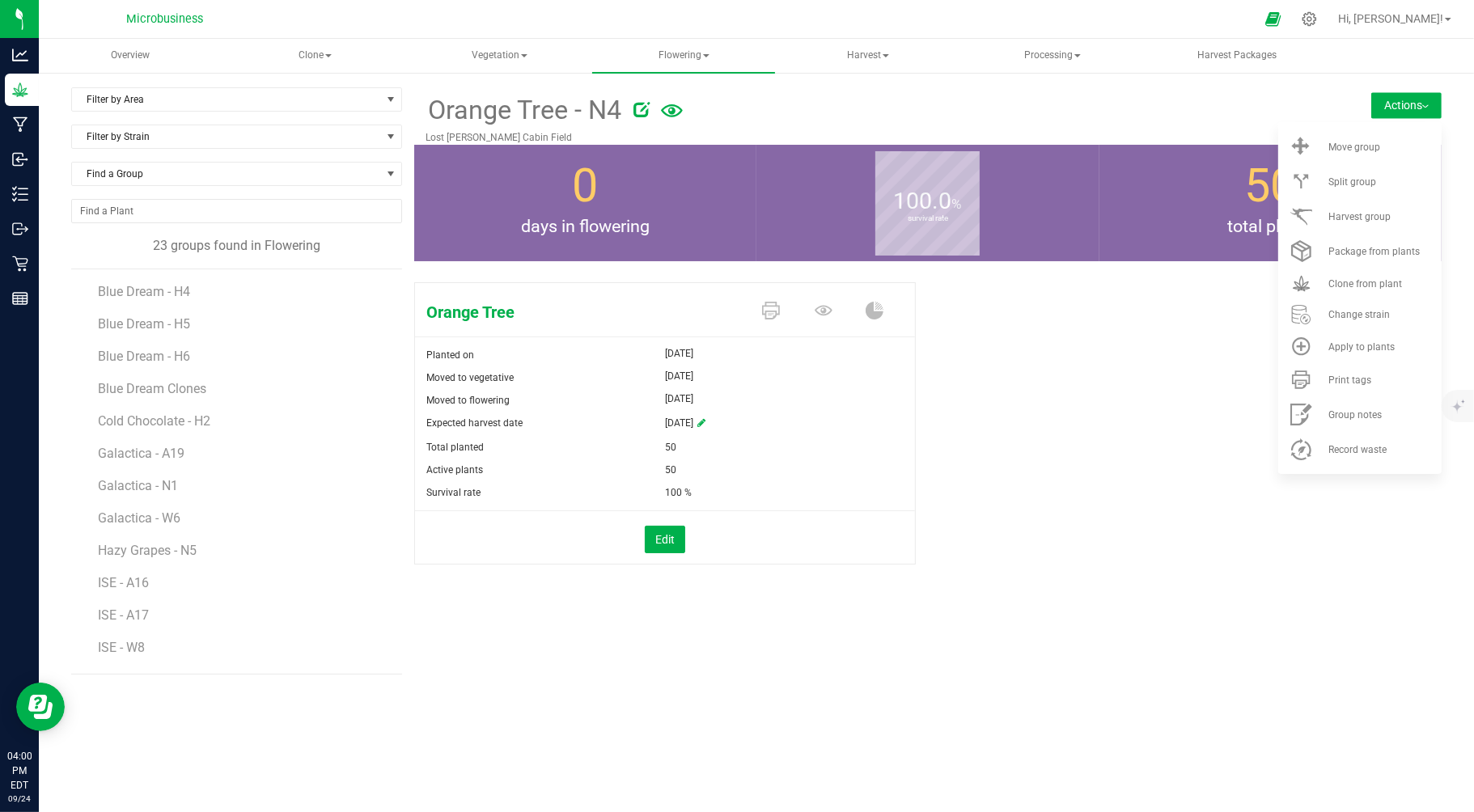
scroll to position [351, 0]
click at [1073, 433] on div "Orange Tree Planted on [DATE] Moved to vegetative [DATE] Moved to flowering [DA…" at bounding box center [928, 440] width 1028 height 329
click at [855, 55] on span "Harvest" at bounding box center [868, 55] width 181 height 33
click at [1378, 212] on span "Harvest group" at bounding box center [1359, 217] width 63 height 11
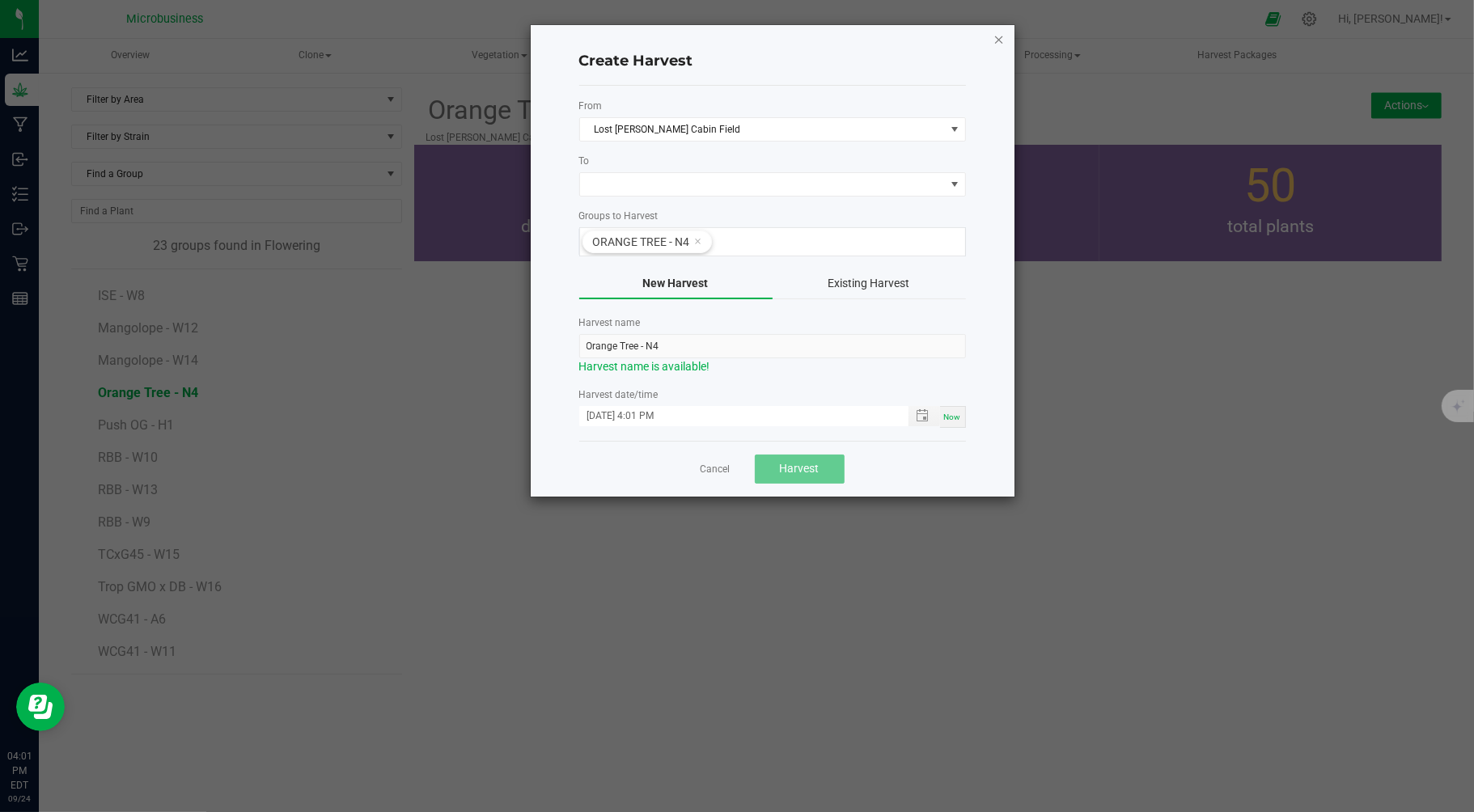
click at [1002, 36] on icon "button" at bounding box center [999, 39] width 11 height 19
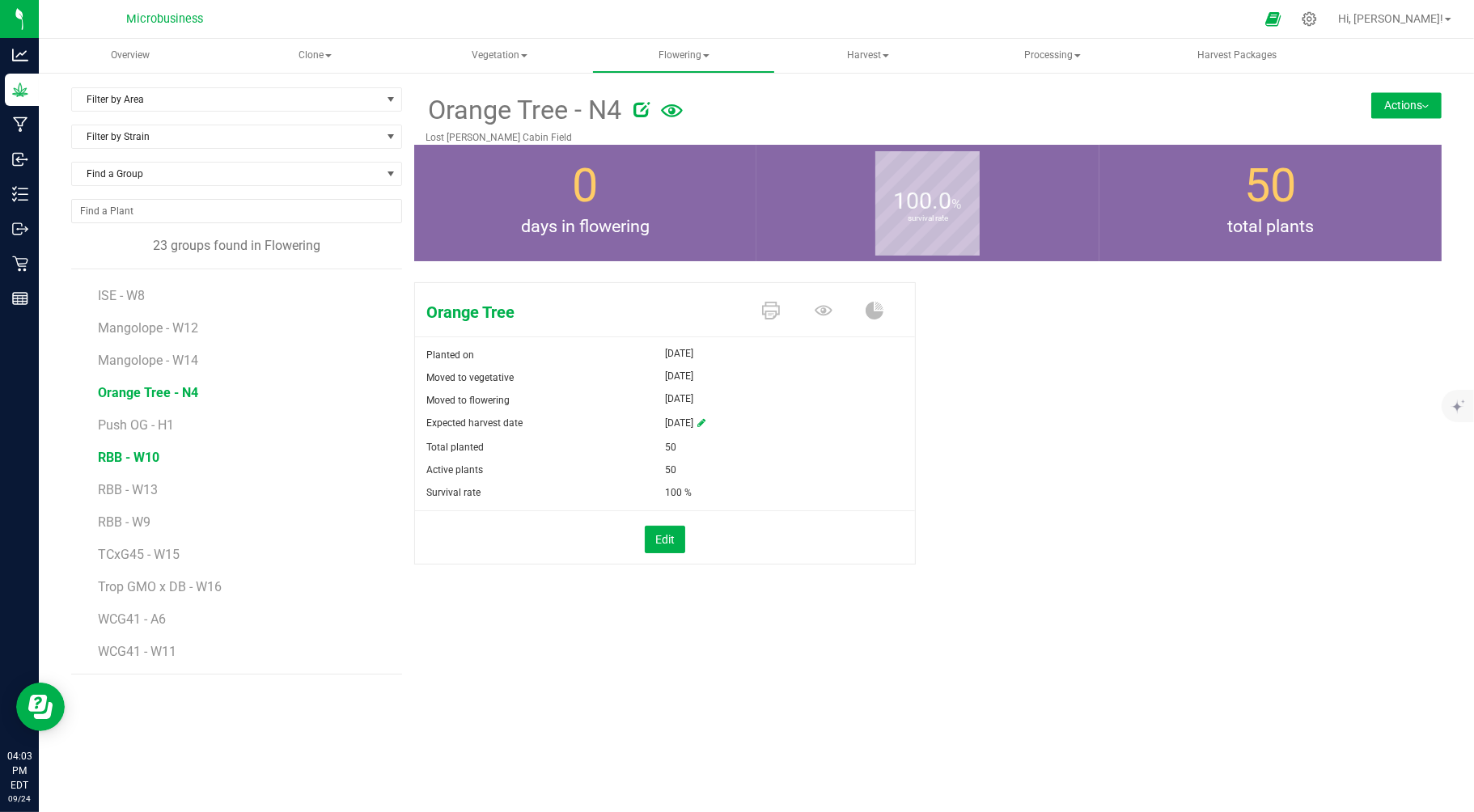
click at [144, 461] on span "RBB - W10" at bounding box center [129, 457] width 62 height 15
click at [142, 489] on span "RBB - W13" at bounding box center [129, 489] width 62 height 15
click at [138, 524] on span "RBB - W9" at bounding box center [125, 521] width 55 height 15
click at [151, 618] on span "WCG41 - A6" at bounding box center [133, 618] width 70 height 15
click at [1390, 111] on button "Actions" at bounding box center [1406, 105] width 70 height 26
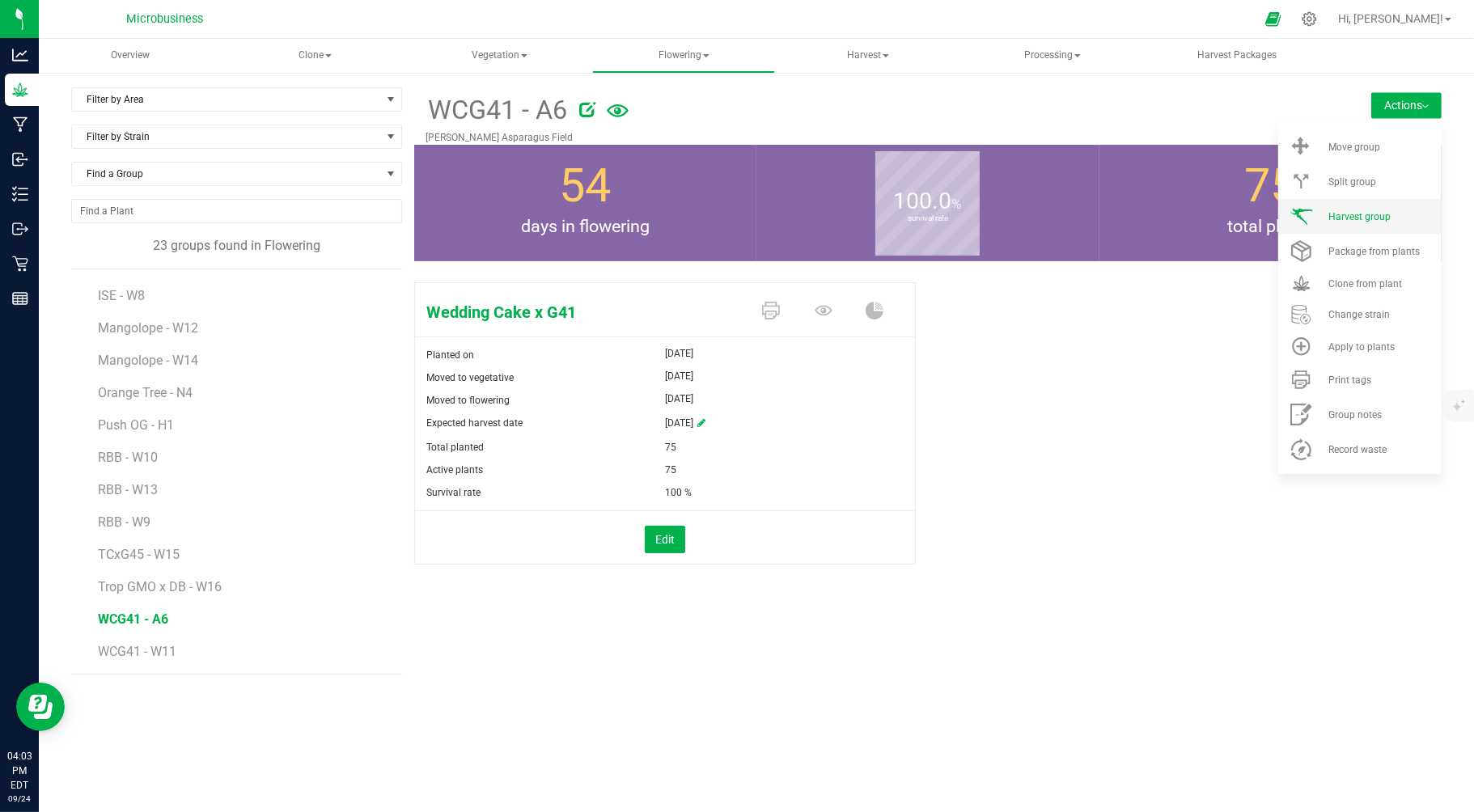
click at [1330, 222] on span "Harvest group" at bounding box center [1359, 217] width 63 height 11
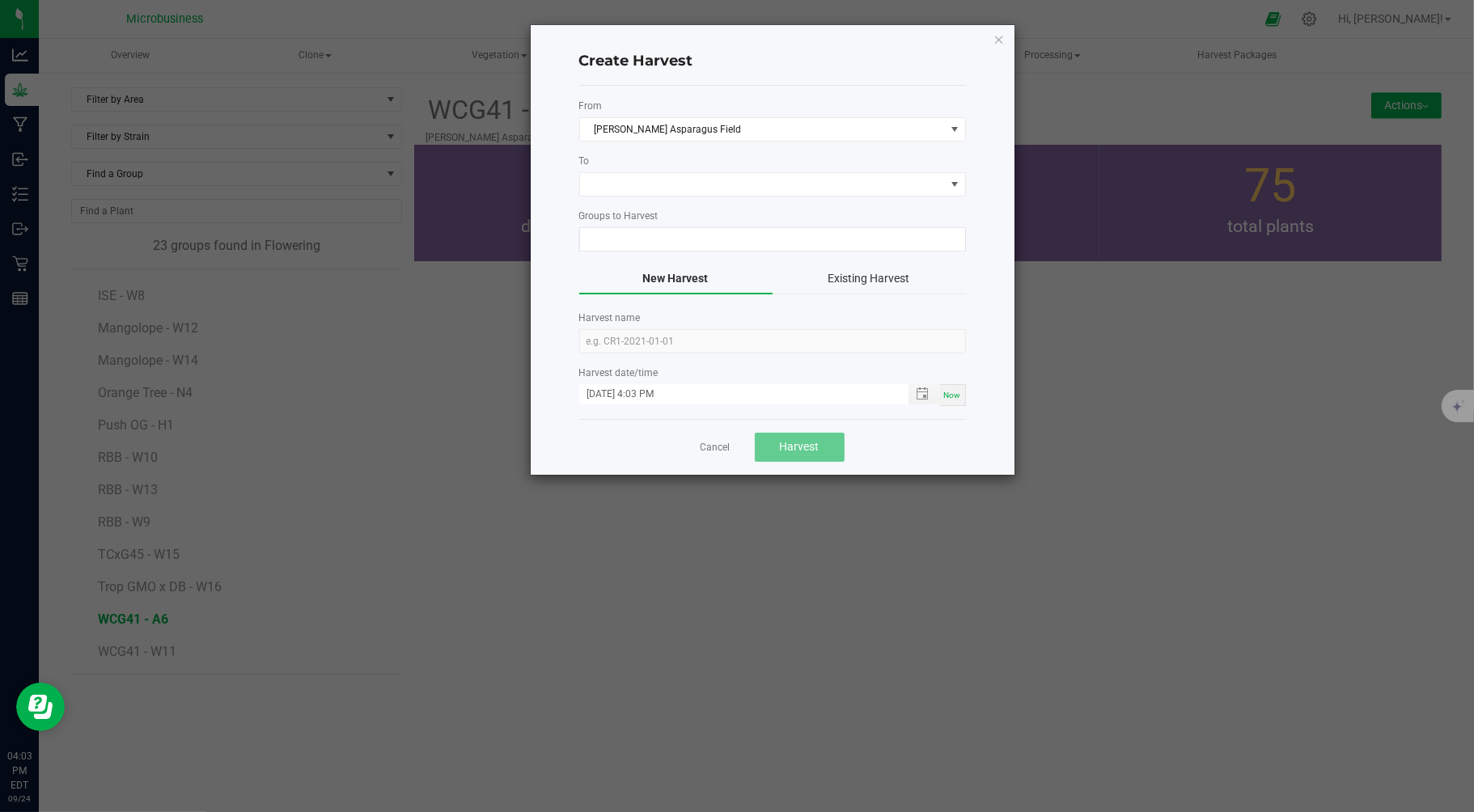
type input "WCG41 - A6"
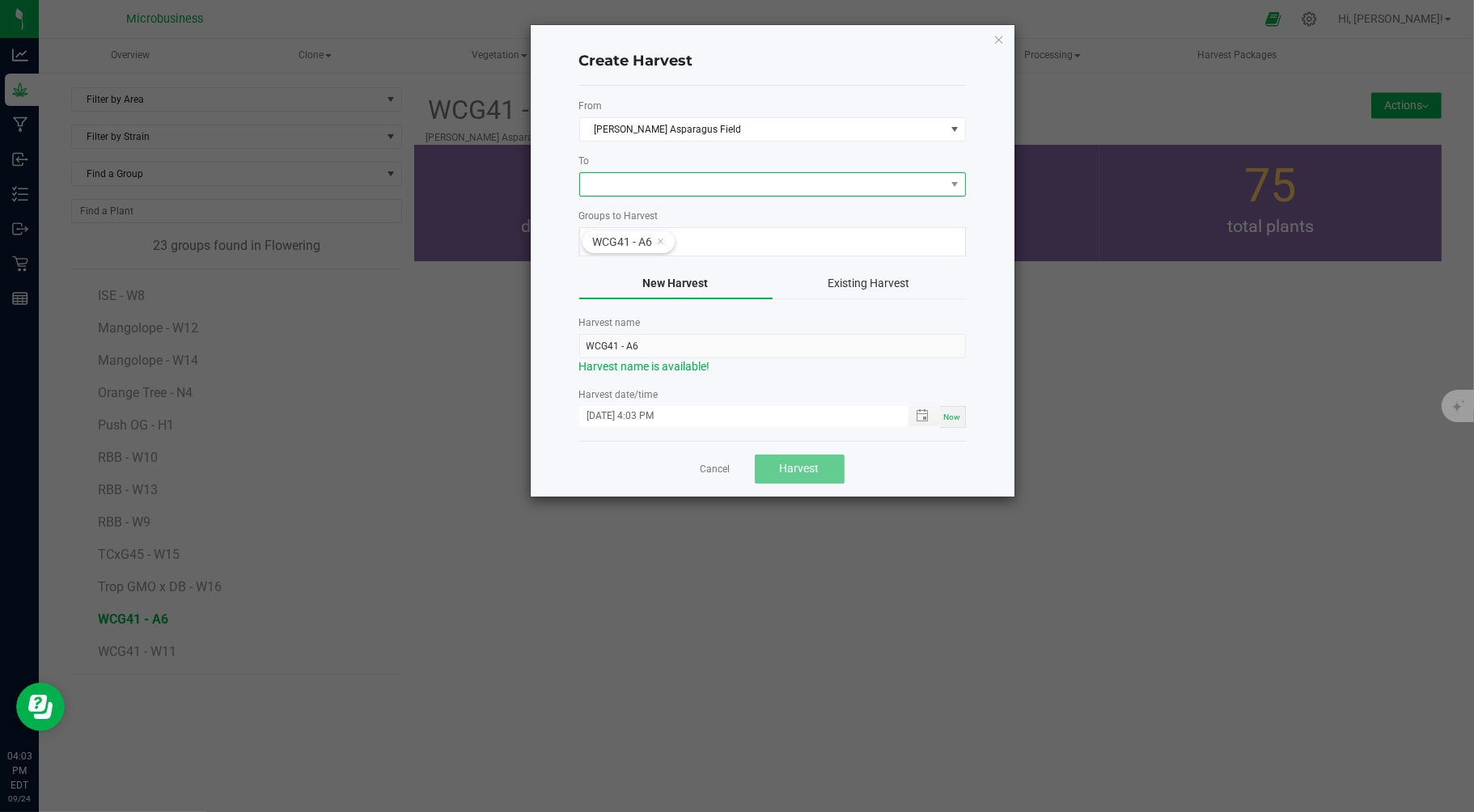
click at [628, 179] on span at bounding box center [762, 184] width 365 height 23
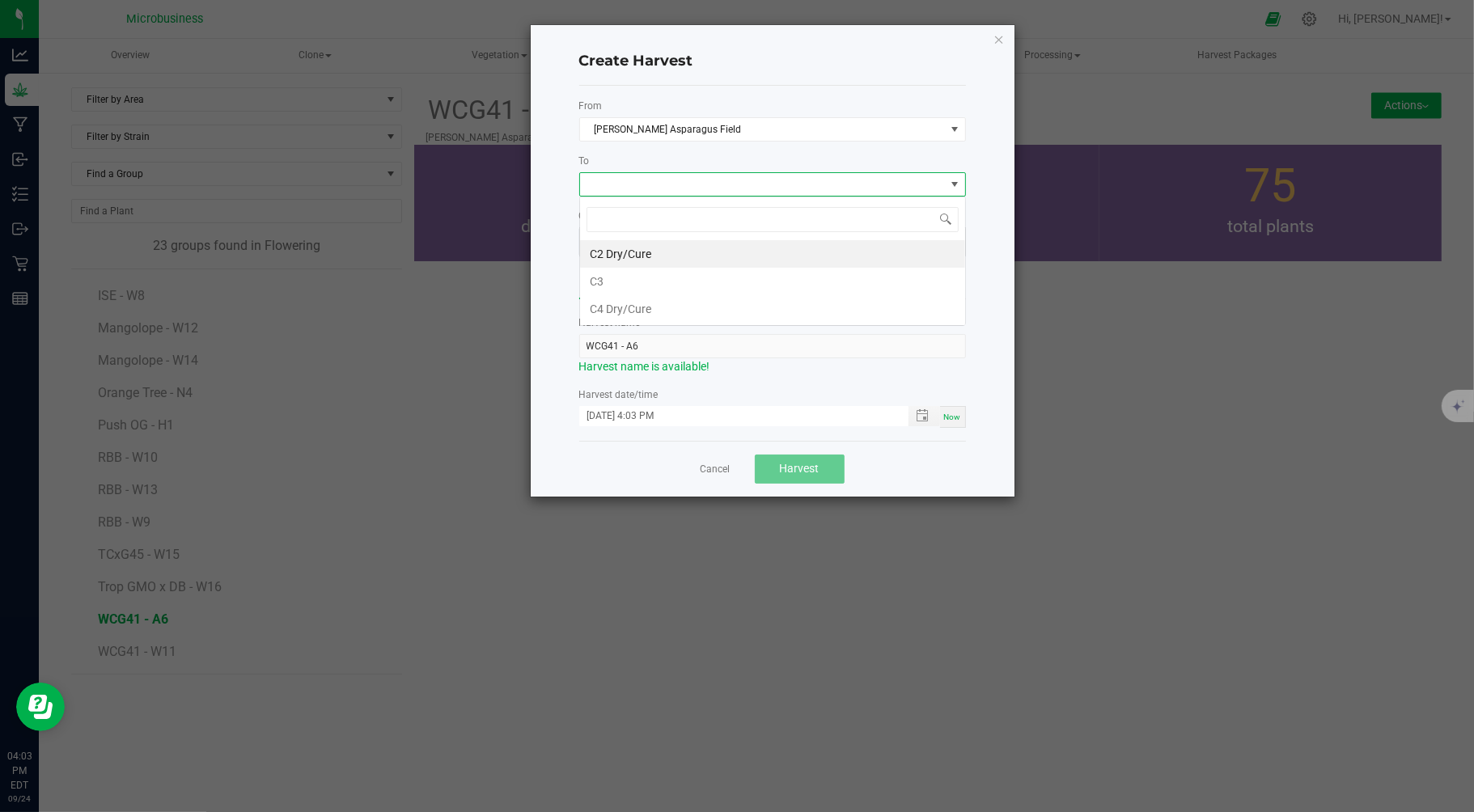
scroll to position [25, 386]
click at [617, 286] on li "C3" at bounding box center [772, 281] width 385 height 27
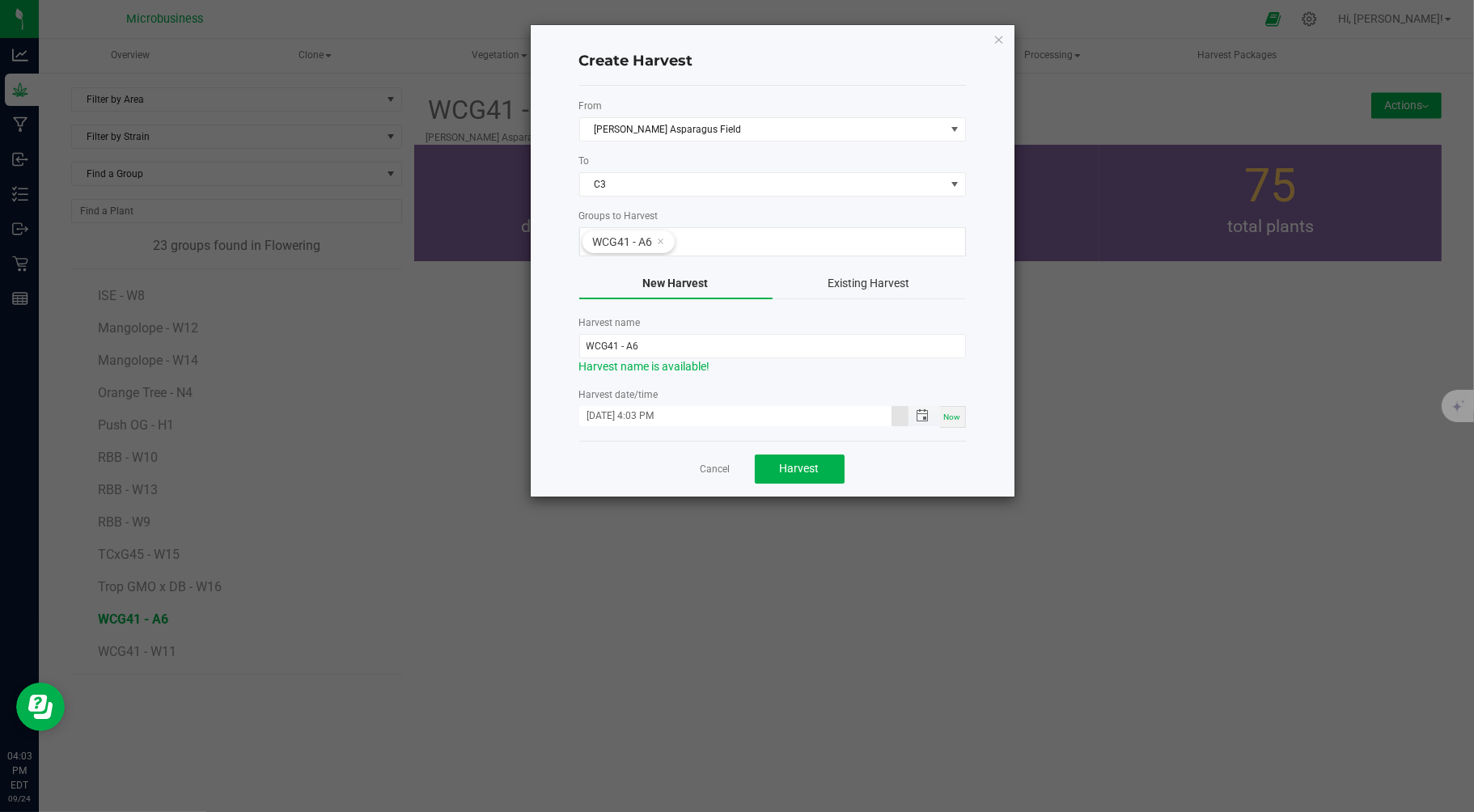
click at [611, 414] on input "09/24/2025 4:03 PM" at bounding box center [735, 416] width 312 height 20
type input "09/22/2025 4:03 PM"
click at [780, 469] on span "Harvest" at bounding box center [799, 468] width 40 height 13
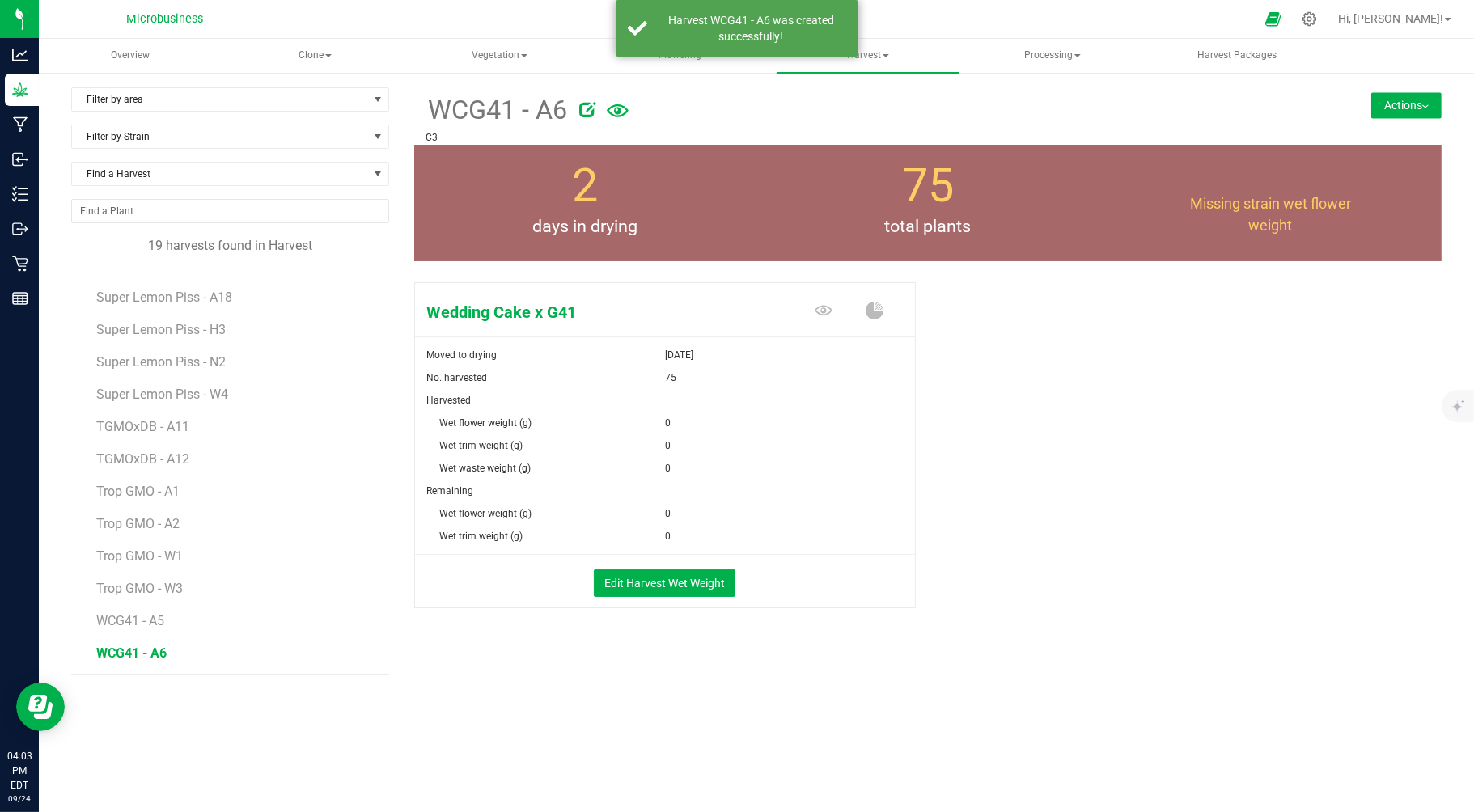
scroll to position [223, 0]
click at [672, 59] on span "Flowering" at bounding box center [684, 55] width 181 height 33
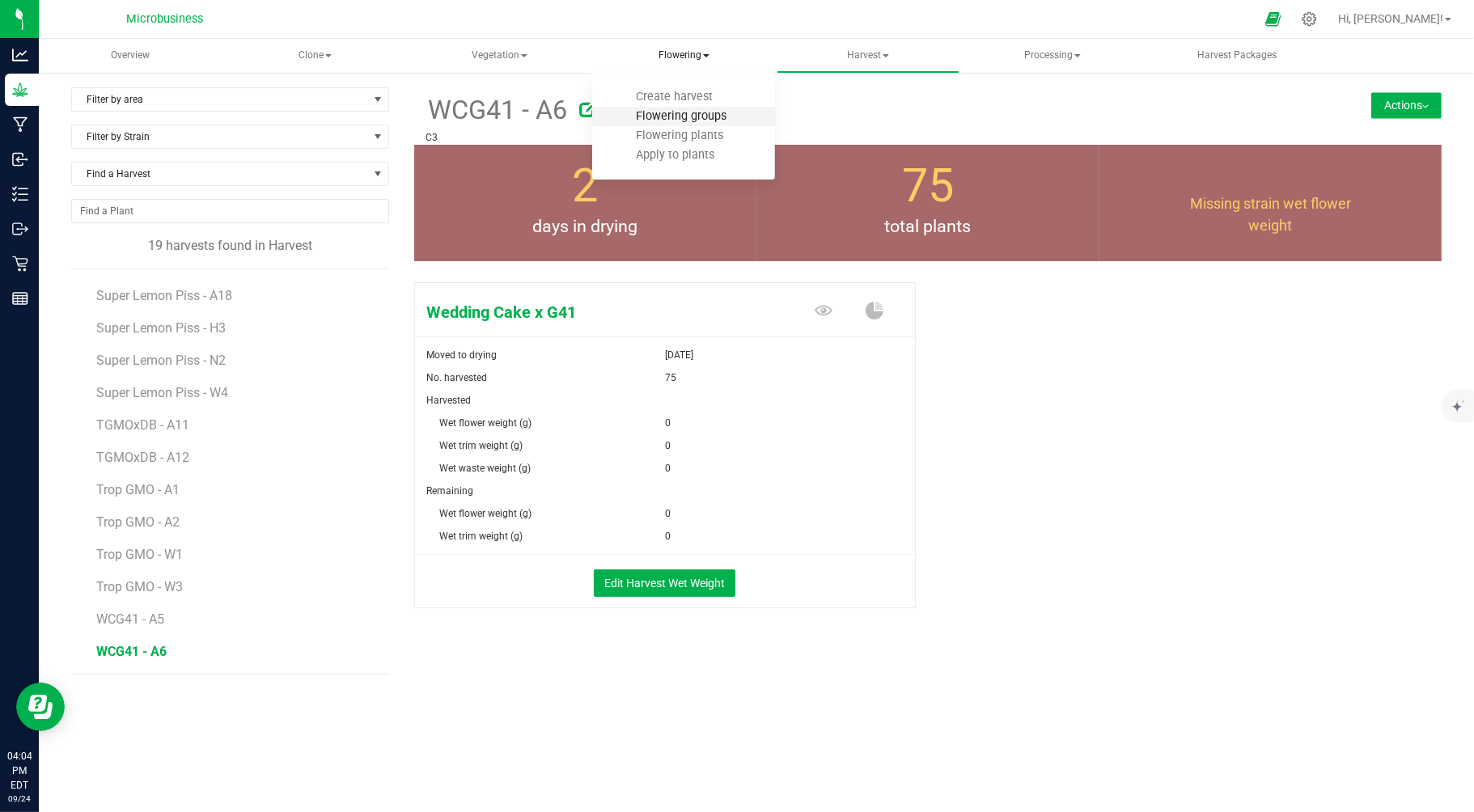
click at [651, 114] on span "Flowering groups" at bounding box center [681, 116] width 134 height 14
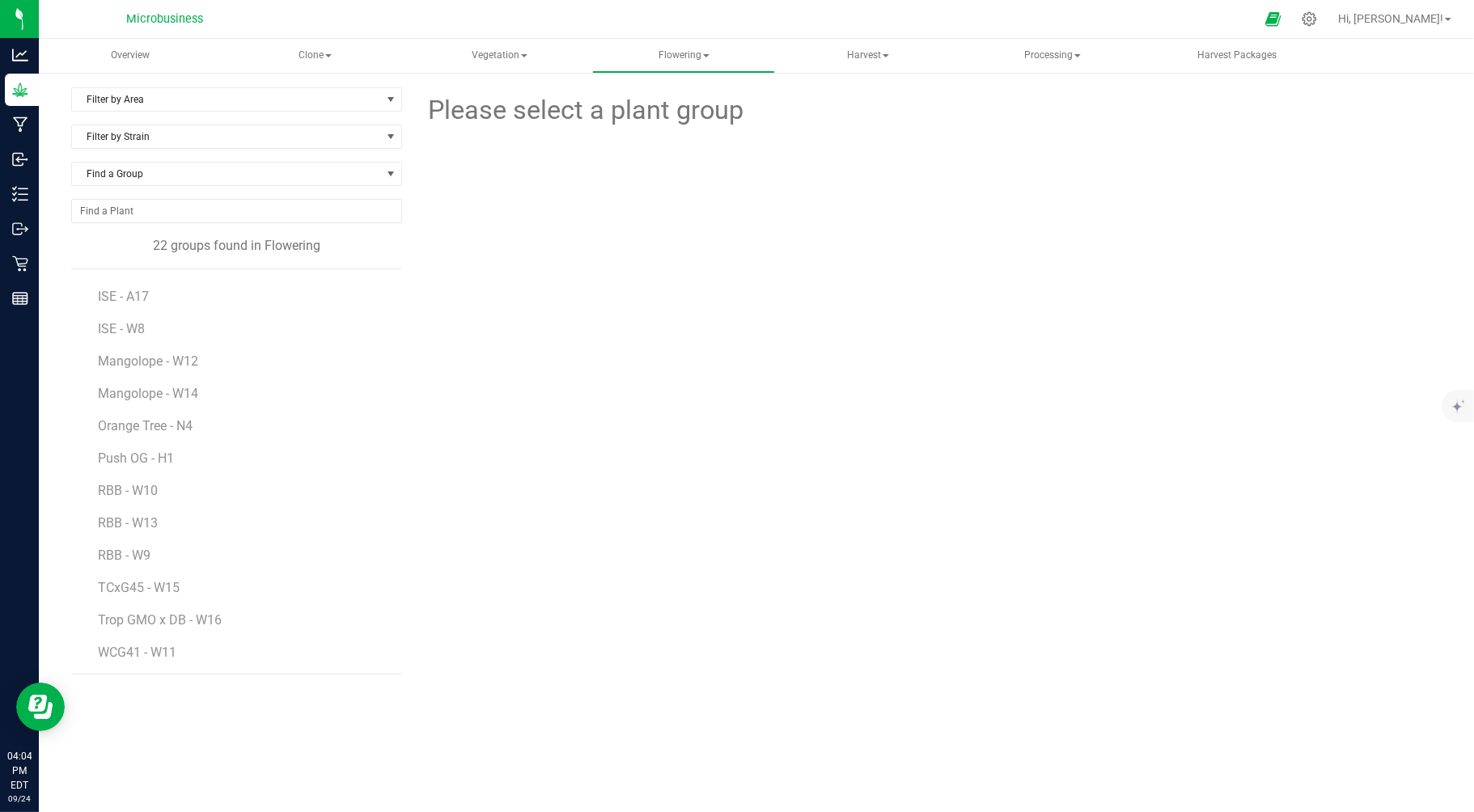
scroll to position [320, 0]
click at [120, 649] on span "WCG41 - W11" at bounding box center [137, 651] width 80 height 15
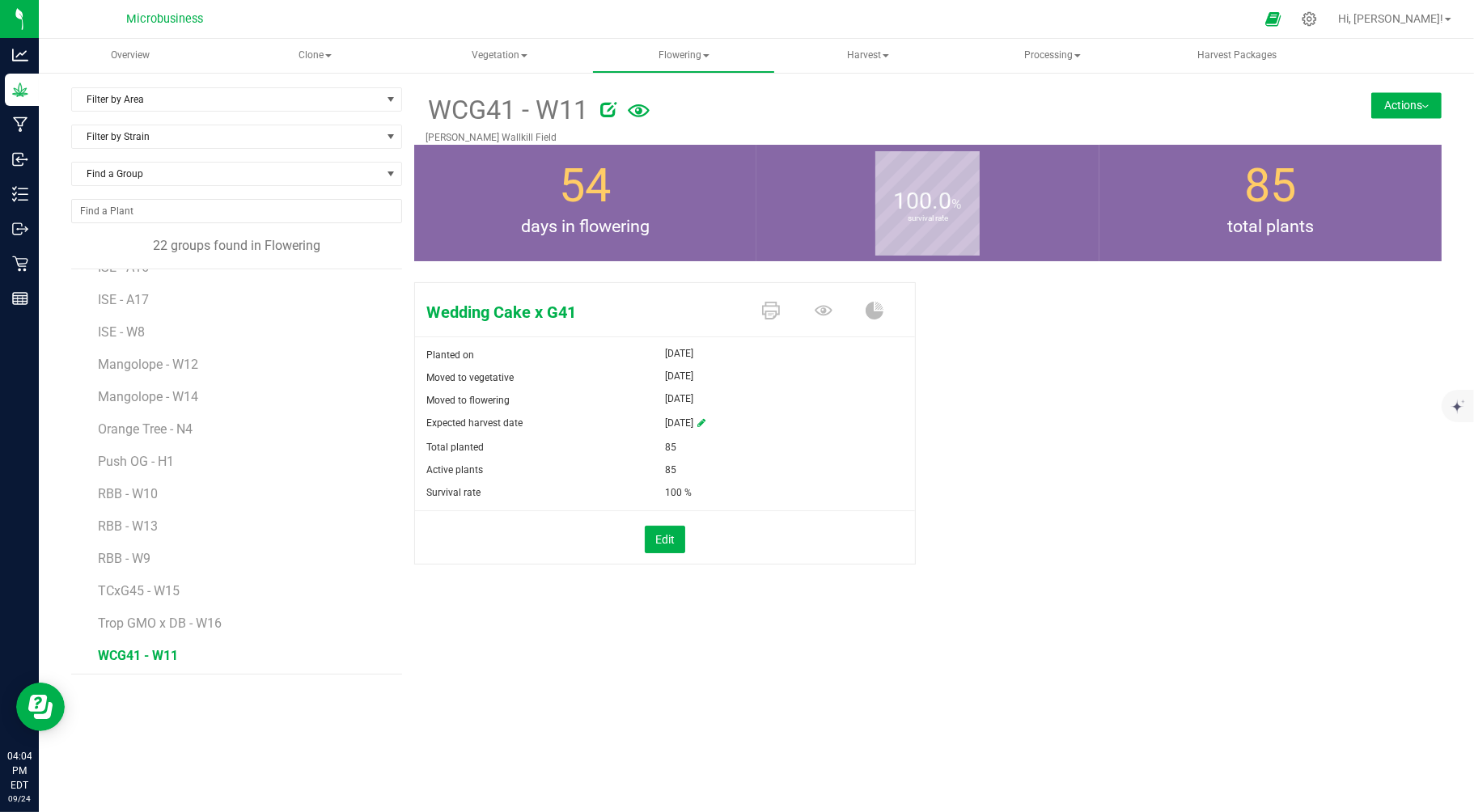
scroll to position [320, 0]
click at [860, 57] on span "Harvest" at bounding box center [868, 55] width 181 height 33
click at [858, 90] on span "Harvests" at bounding box center [843, 97] width 90 height 14
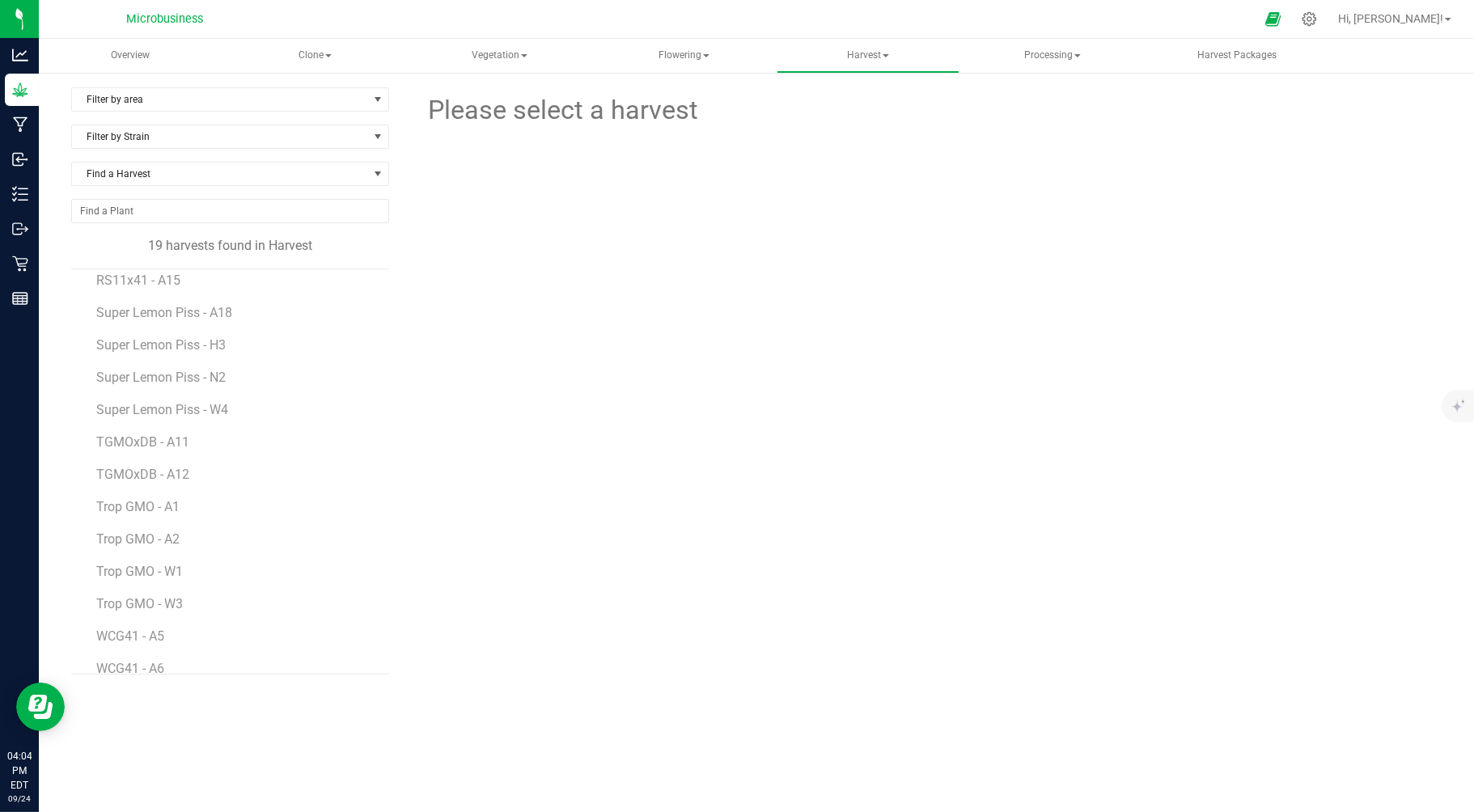
scroll to position [223, 0]
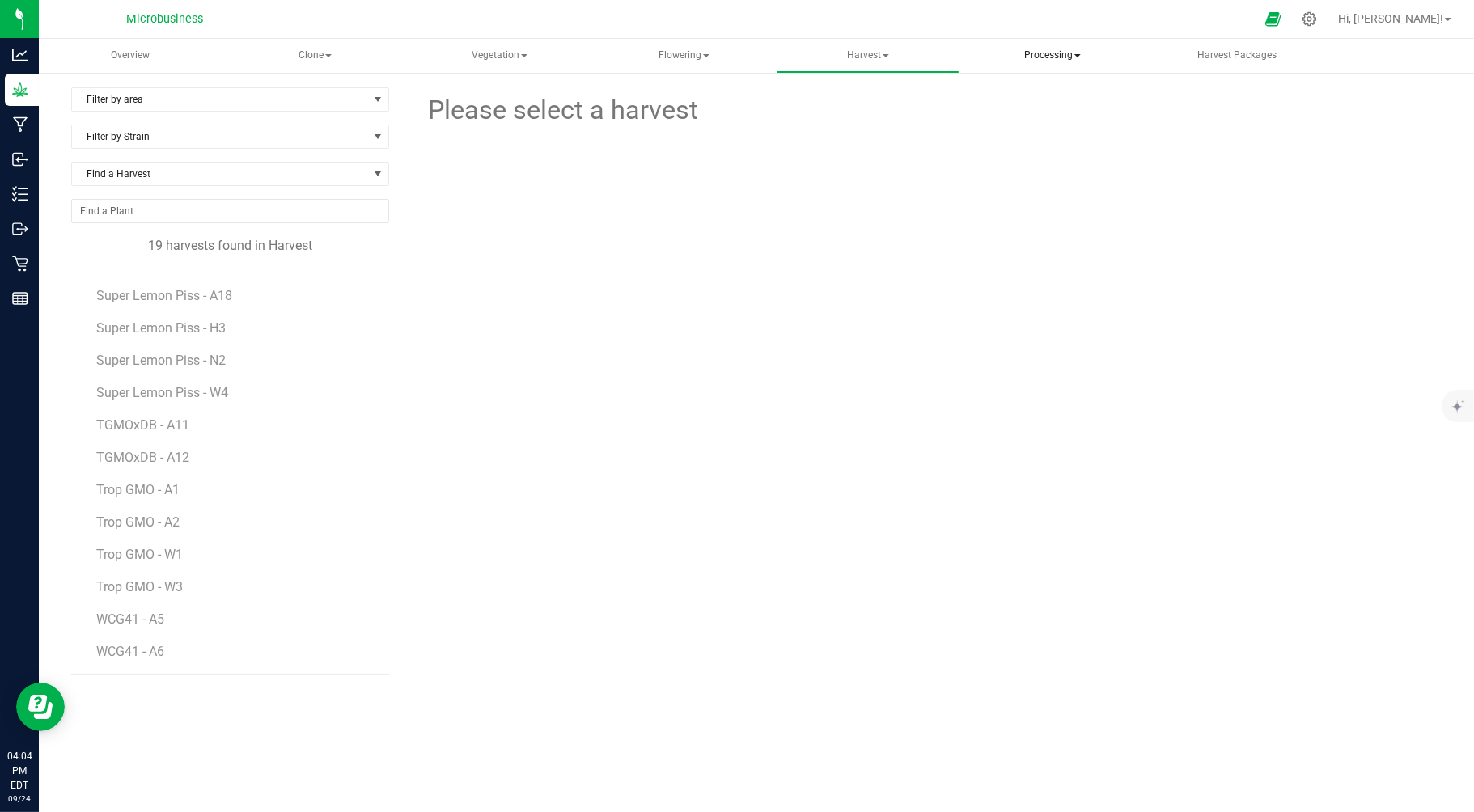
click at [1046, 58] on span "Processing" at bounding box center [1053, 55] width 181 height 33
click at [678, 56] on span "Flowering" at bounding box center [684, 55] width 181 height 33
click at [657, 120] on span "Flowering groups" at bounding box center [681, 116] width 134 height 14
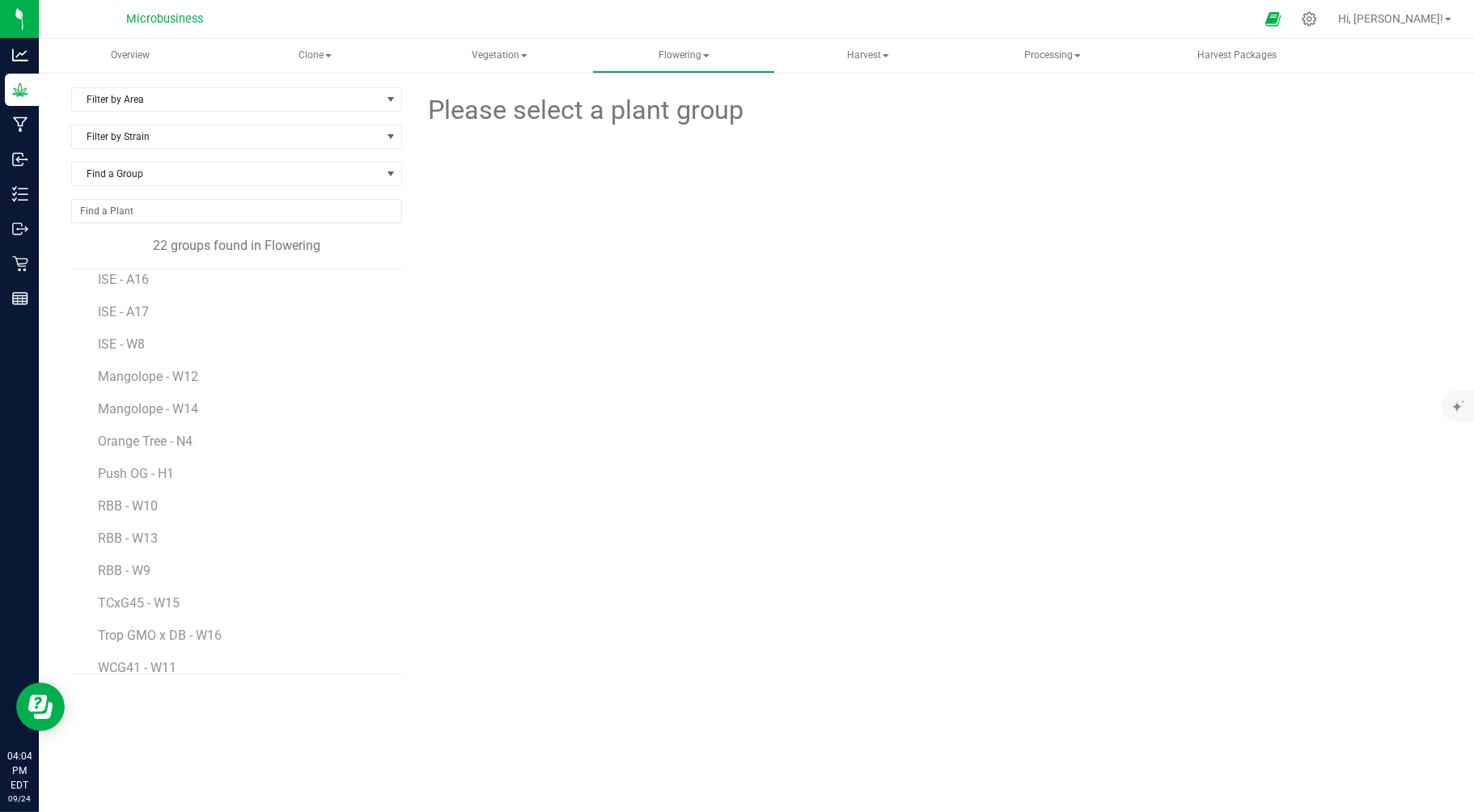
scroll to position [320, 0]
click at [879, 48] on span "Harvest" at bounding box center [868, 55] width 181 height 33
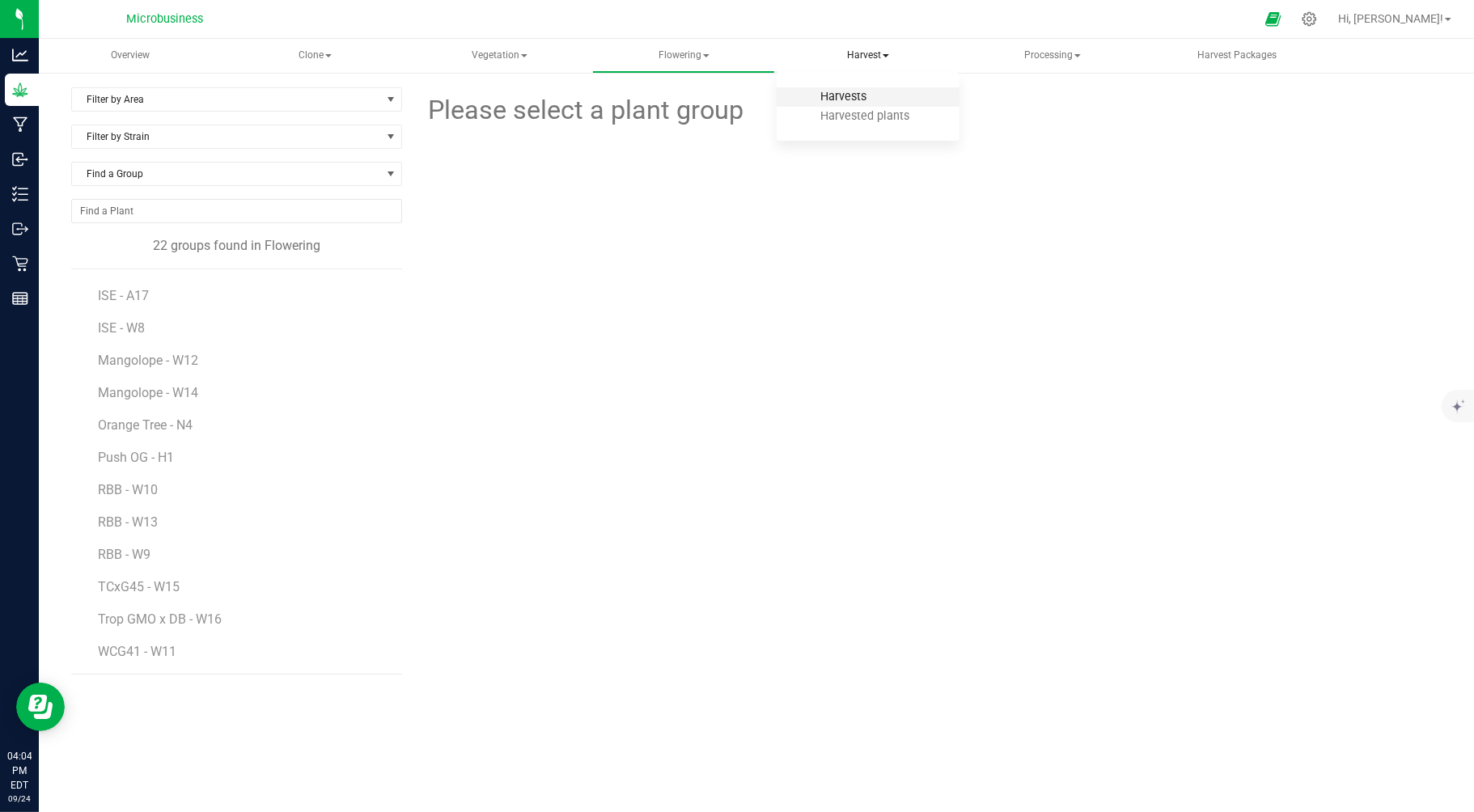
click at [864, 98] on span "Harvests" at bounding box center [843, 97] width 90 height 14
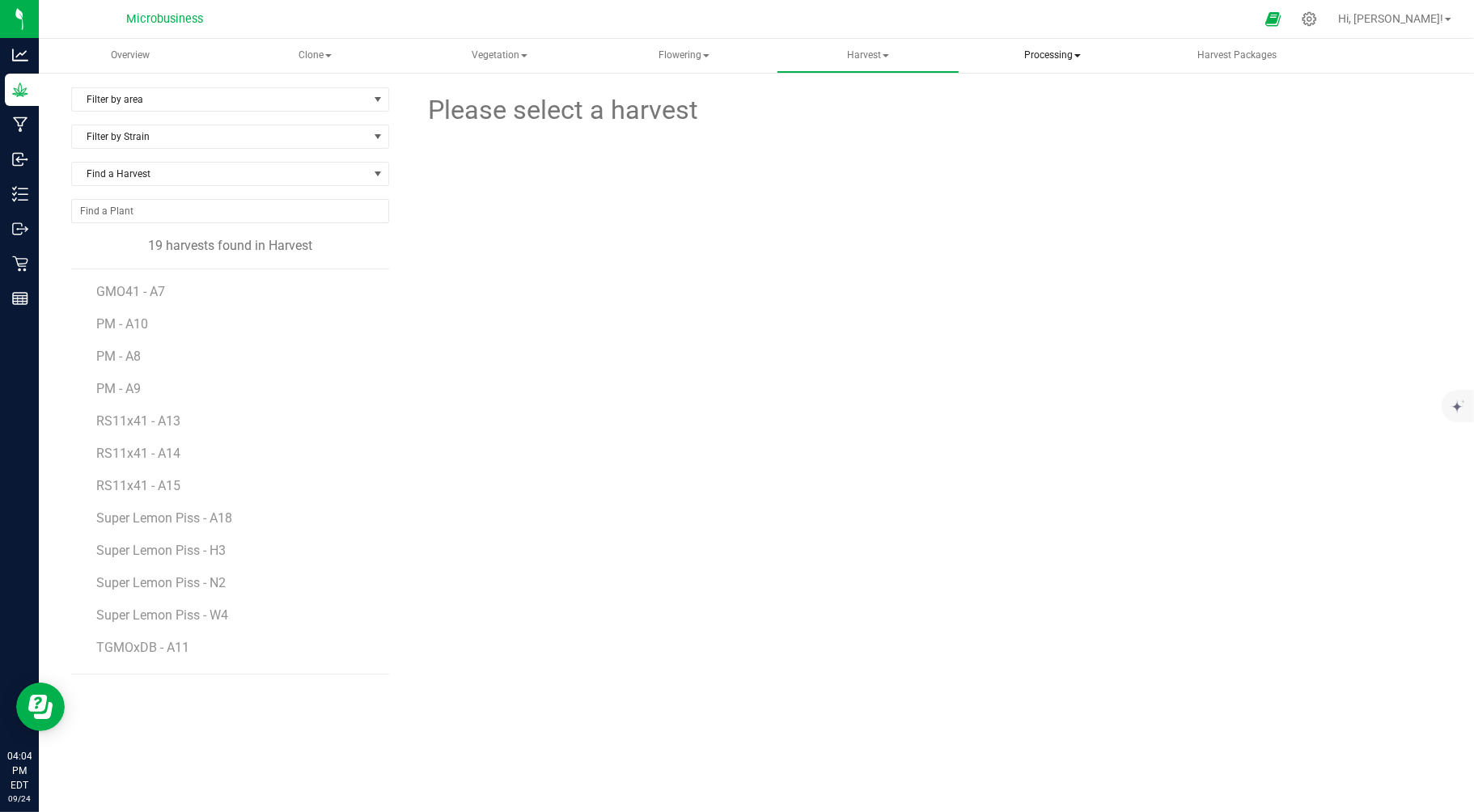
click at [1031, 47] on span "Processing" at bounding box center [1053, 55] width 181 height 33
click at [1013, 116] on span "Processing harvests" at bounding box center [1058, 116] width 150 height 14
click at [141, 286] on span "AF Auto - G1" at bounding box center [133, 291] width 74 height 15
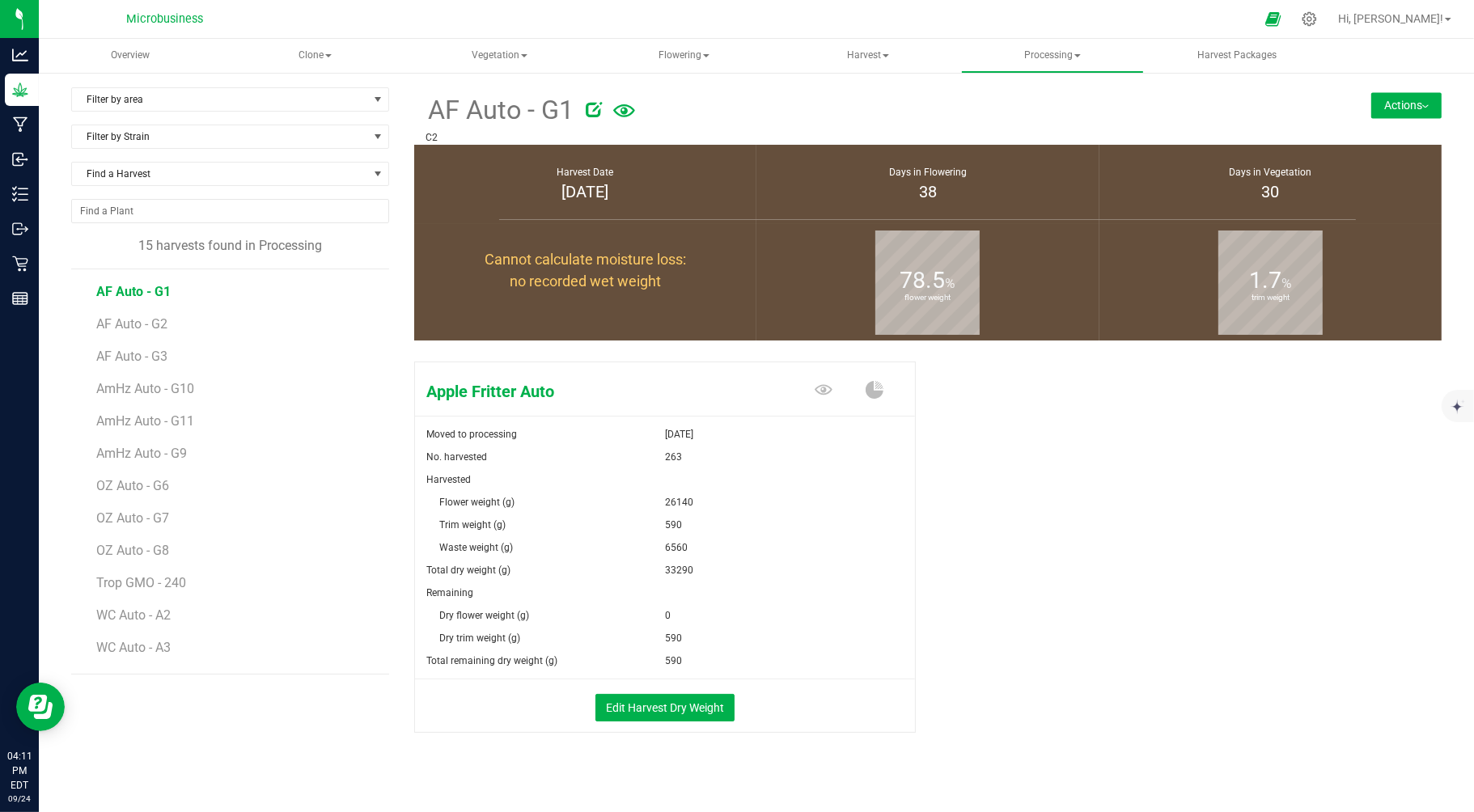
click at [1401, 104] on button "Actions" at bounding box center [1406, 105] width 70 height 26
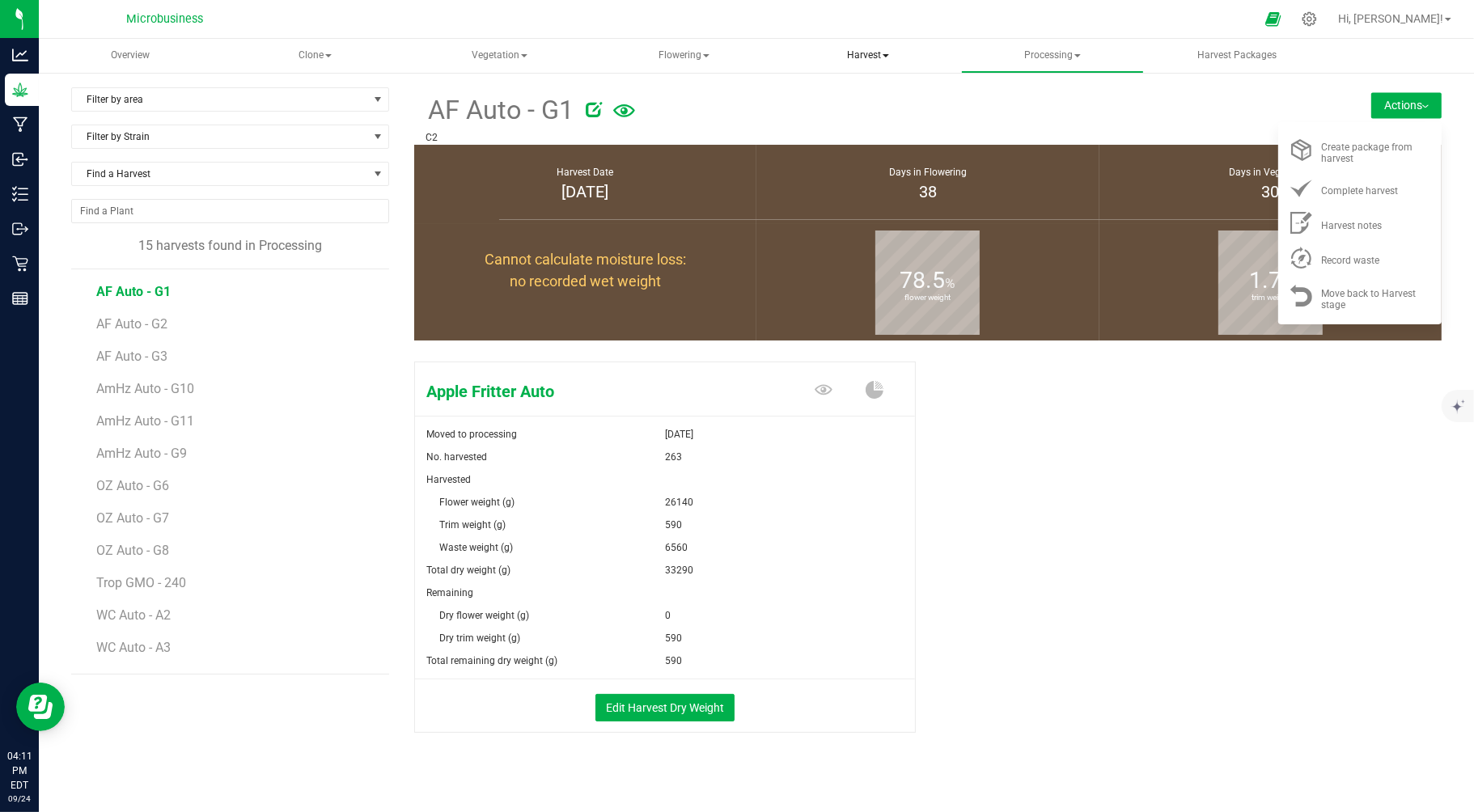
click at [860, 61] on span "Harvest" at bounding box center [868, 55] width 181 height 33
click at [858, 94] on span "Harvests" at bounding box center [843, 97] width 90 height 14
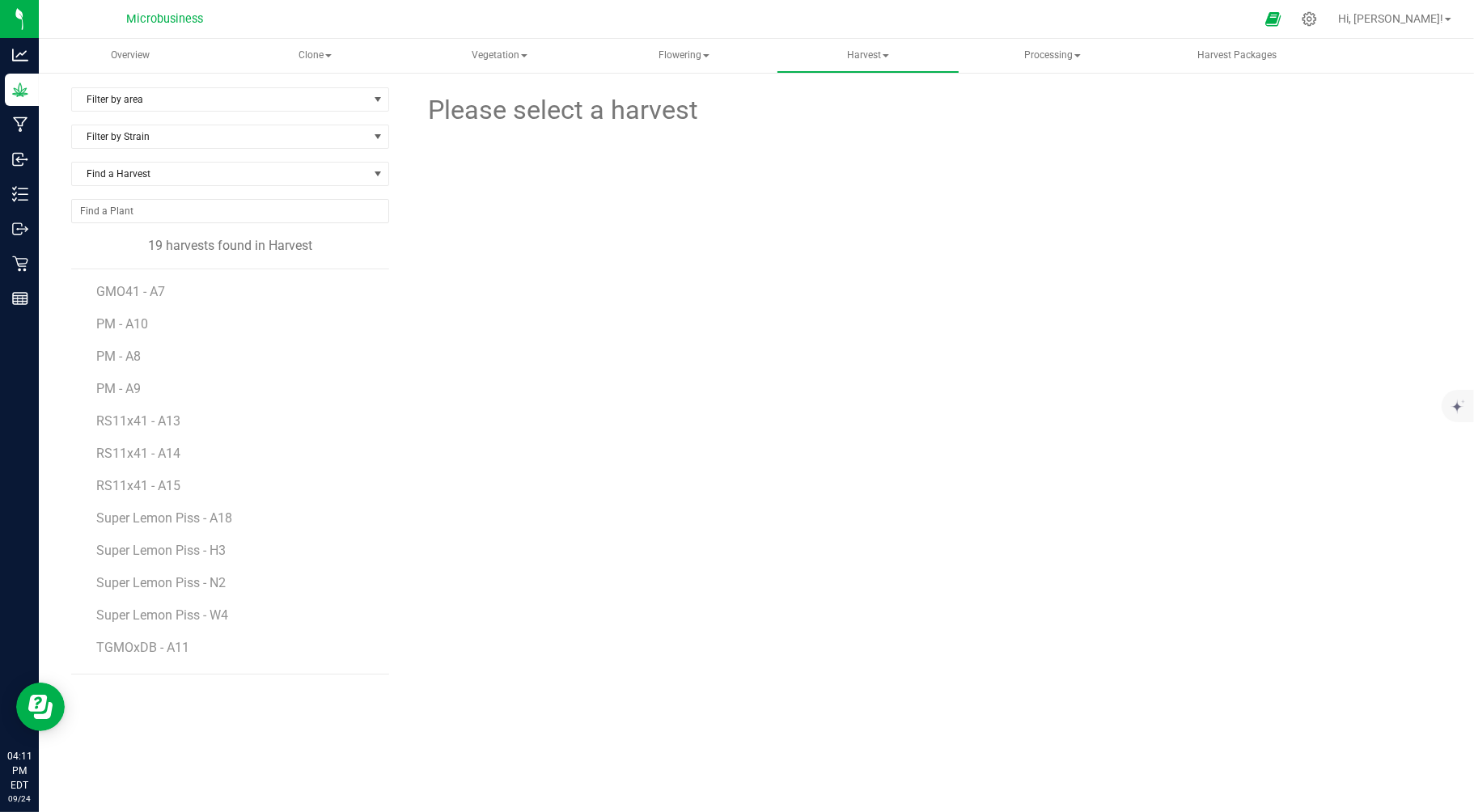
click at [115, 302] on li "PM - A10" at bounding box center [236, 317] width 281 height 33
click at [122, 290] on span "GMO41 - A7" at bounding box center [131, 291] width 71 height 15
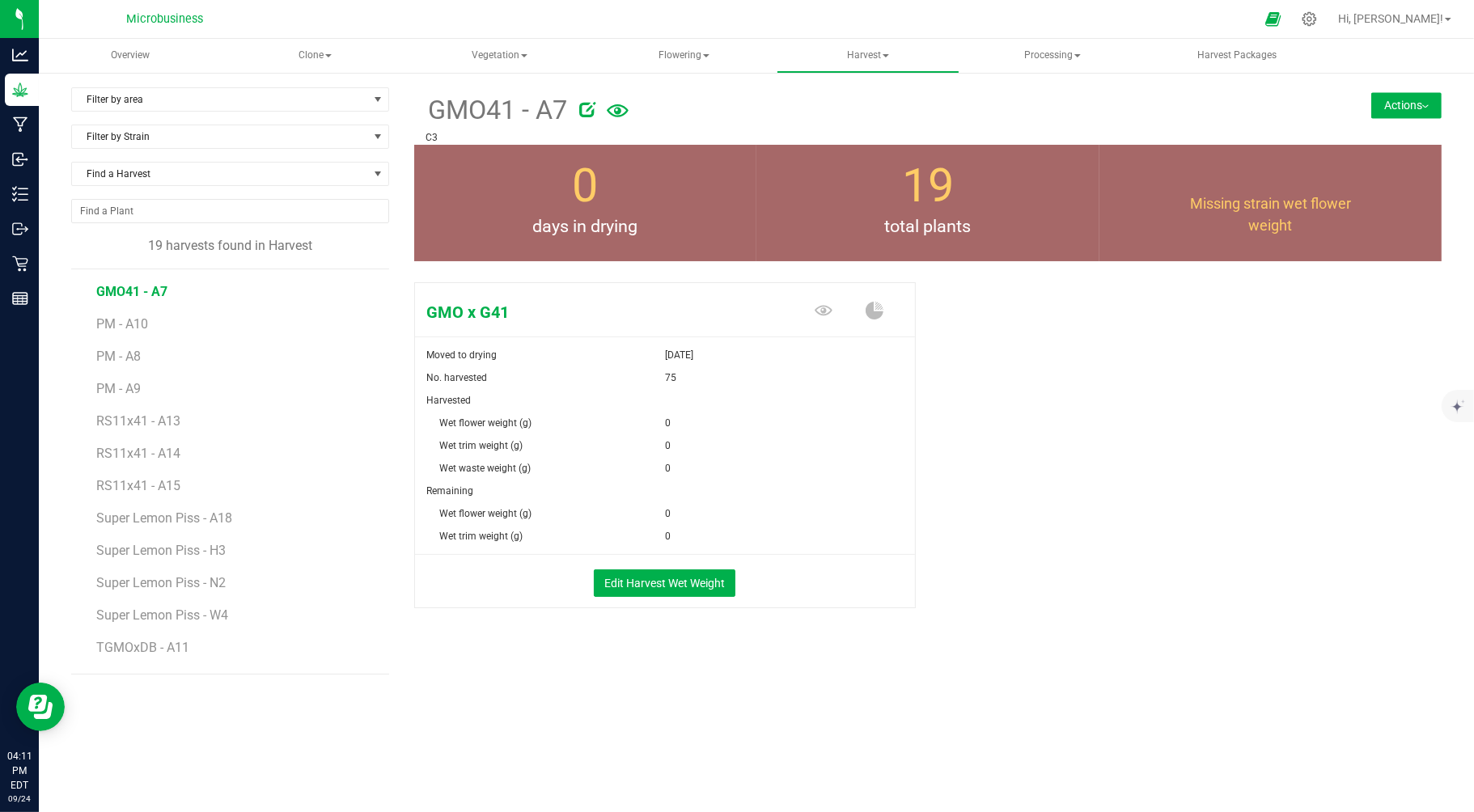
click at [1420, 99] on button "Actions" at bounding box center [1406, 105] width 70 height 26
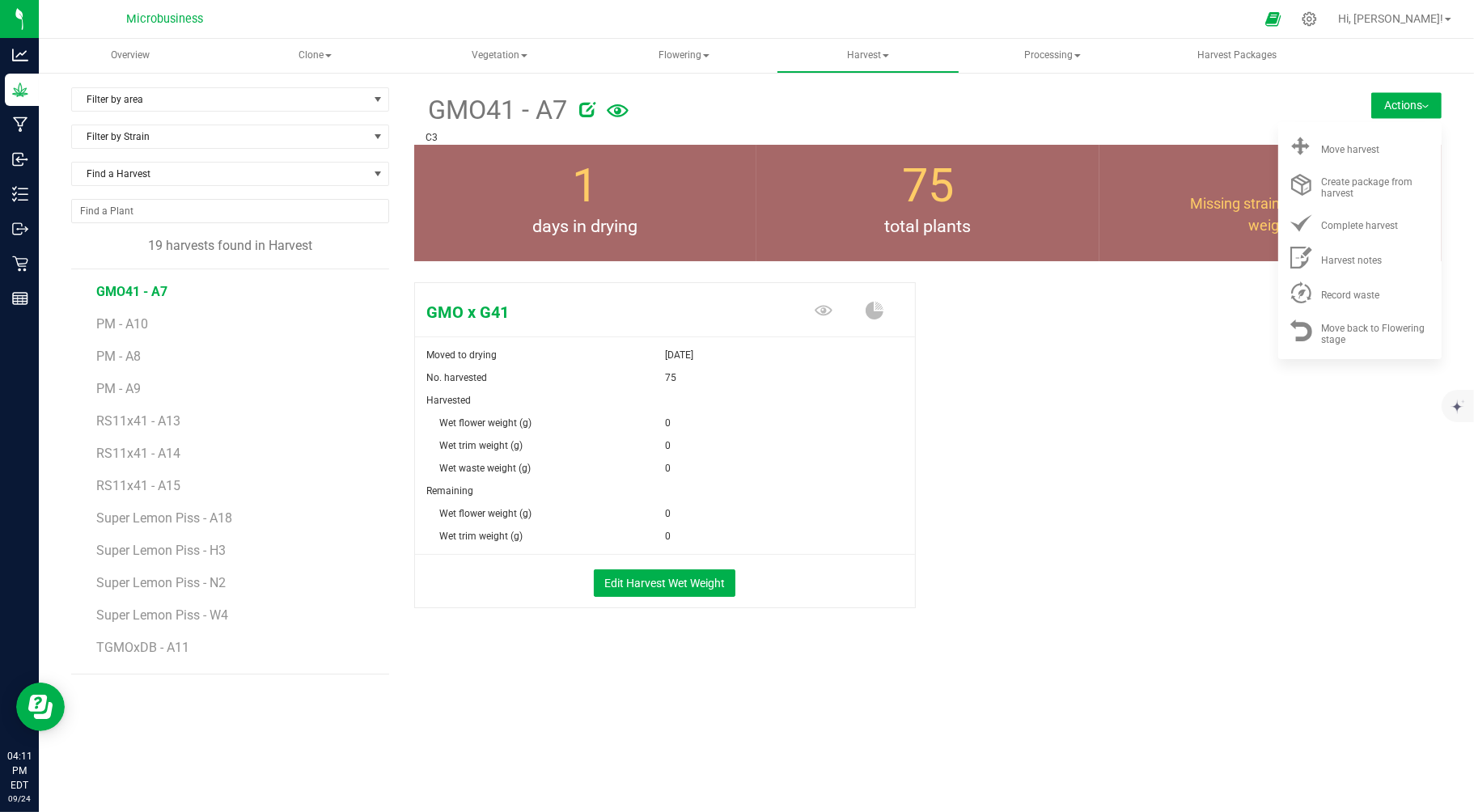
click at [1029, 450] on div "GMO x G41 Moved to drying Sep 23, 2025 No. harvested 75 Harvested Wet flower we…" at bounding box center [928, 461] width 1028 height 373
click at [678, 52] on span "Flowering" at bounding box center [684, 55] width 181 height 33
click at [707, 107] on li "Flowering groups" at bounding box center [684, 116] width 183 height 19
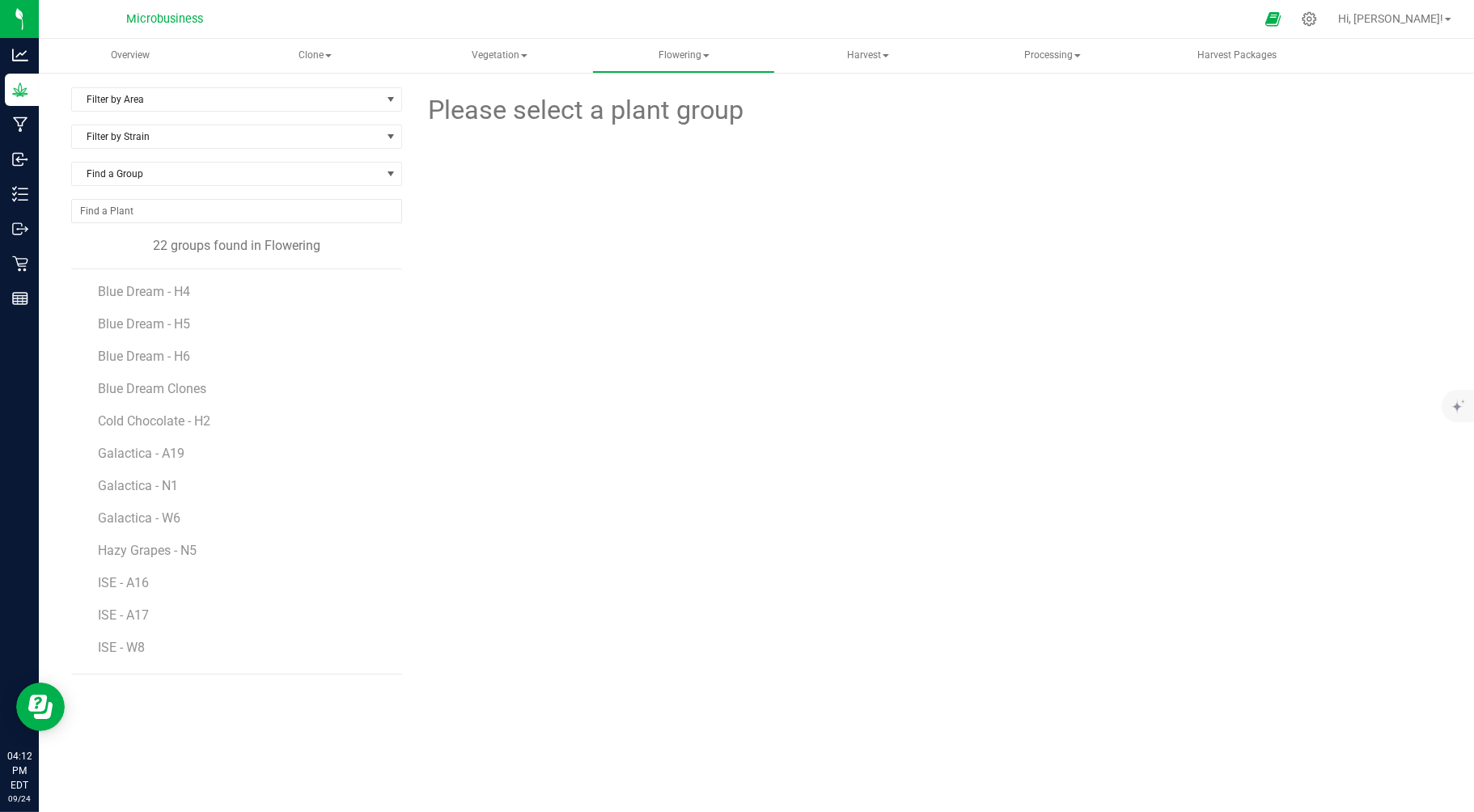
click at [150, 292] on span "Blue Dream - H4" at bounding box center [144, 291] width 93 height 15
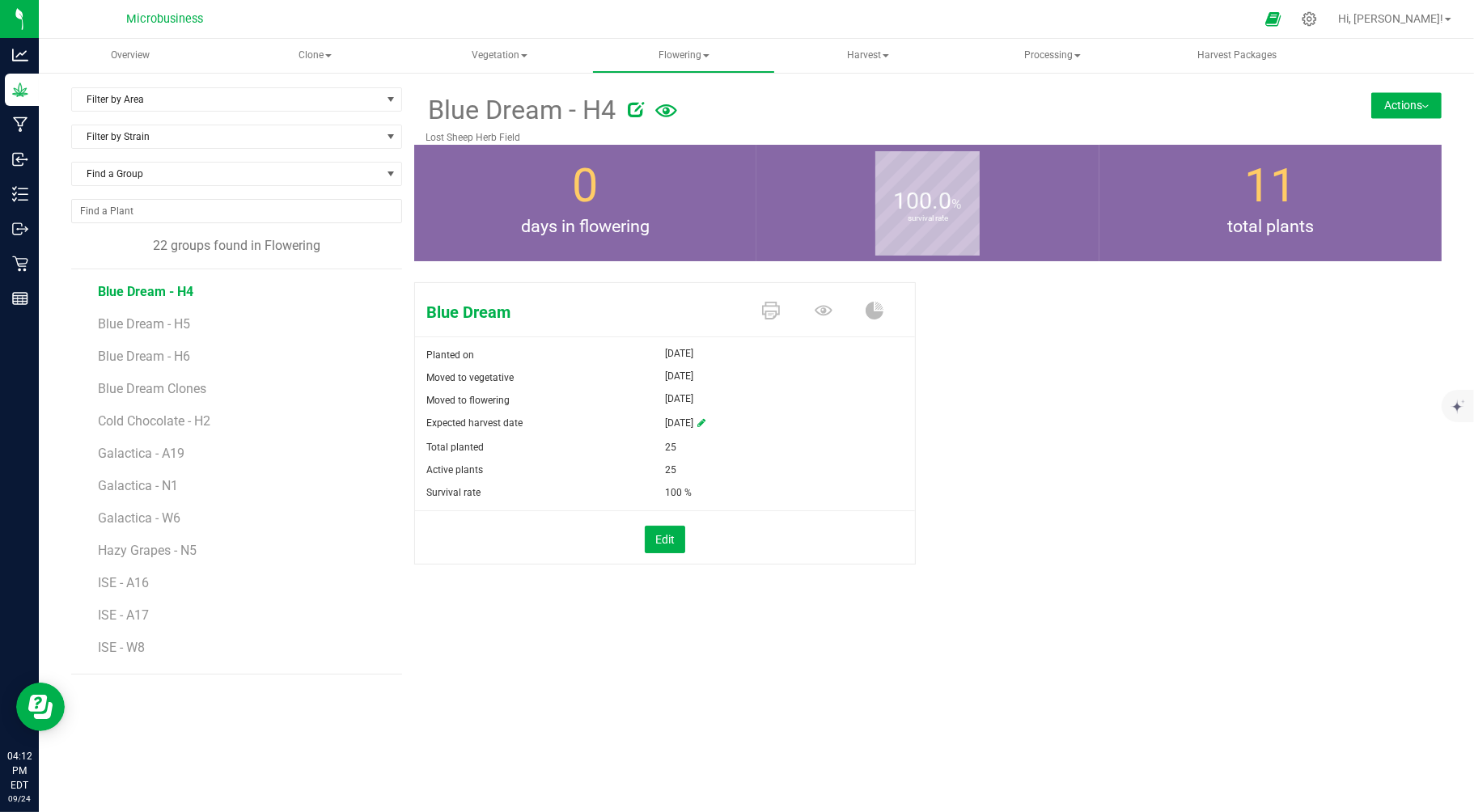
click at [1393, 106] on button "Actions" at bounding box center [1406, 105] width 70 height 26
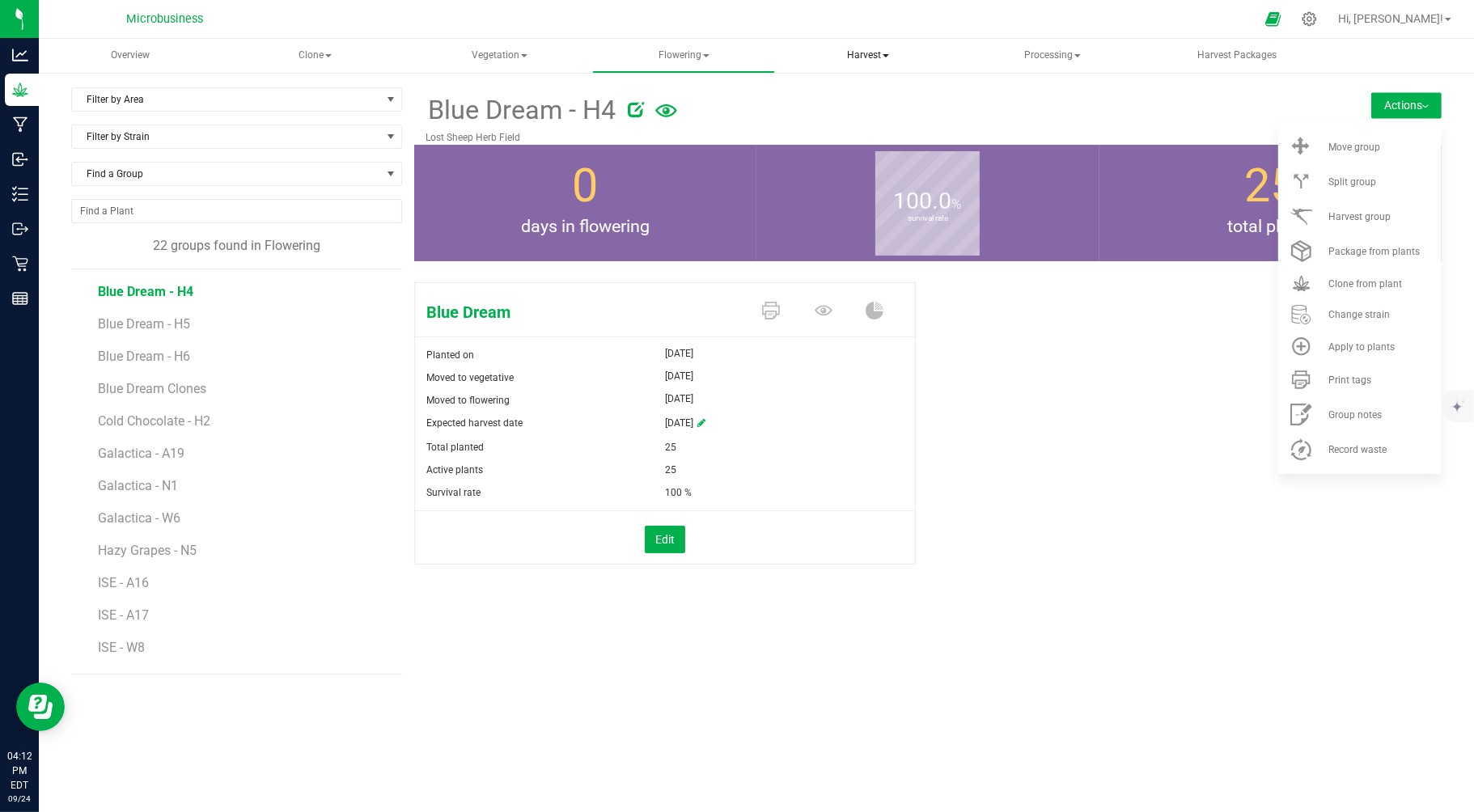
click at [856, 56] on span "Harvest" at bounding box center [868, 55] width 181 height 33
click at [853, 92] on span "Harvests" at bounding box center [843, 97] width 90 height 14
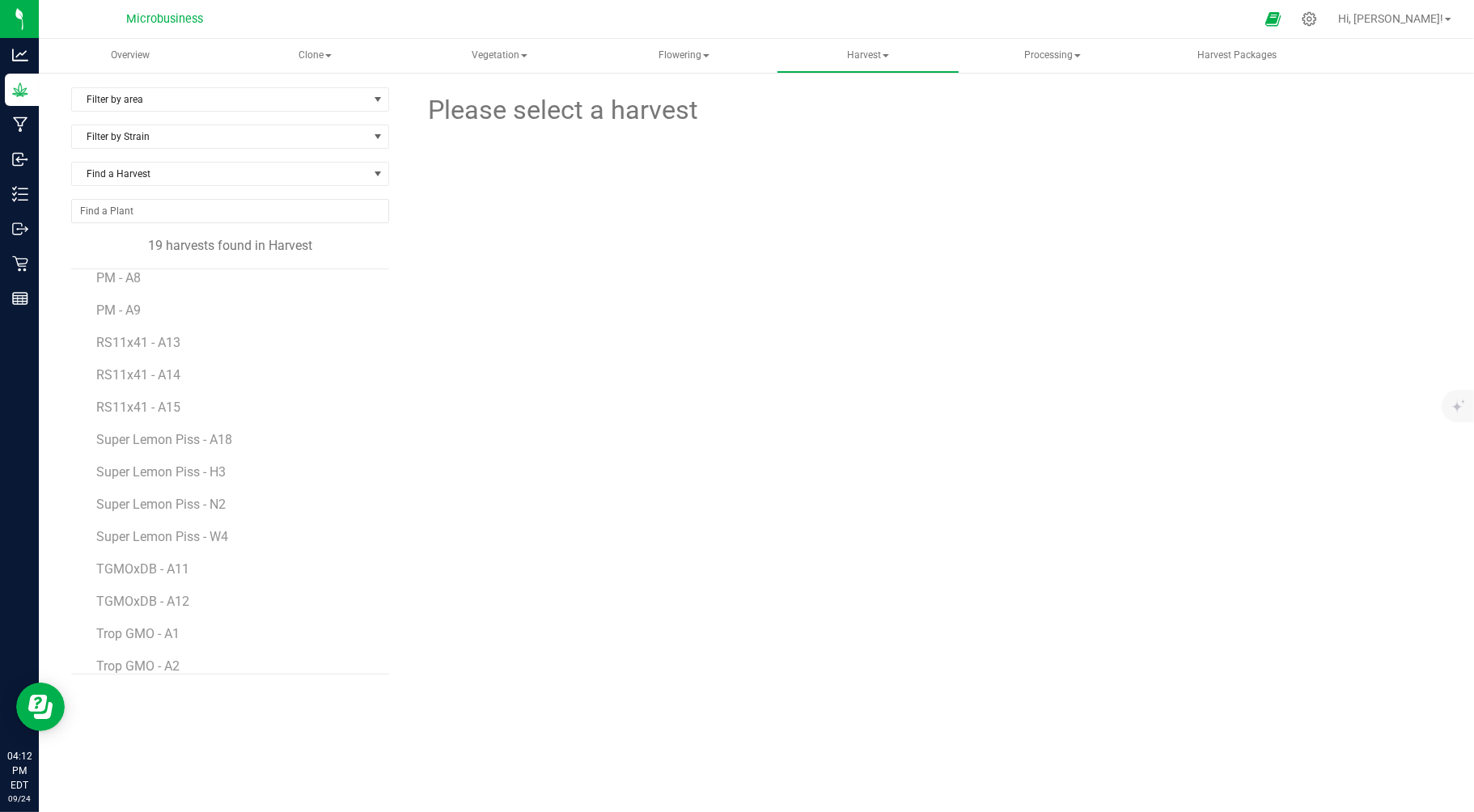
scroll to position [150, 0]
click at [174, 430] on span "Super Lemon Piss - N2" at bounding box center [163, 432] width 134 height 15
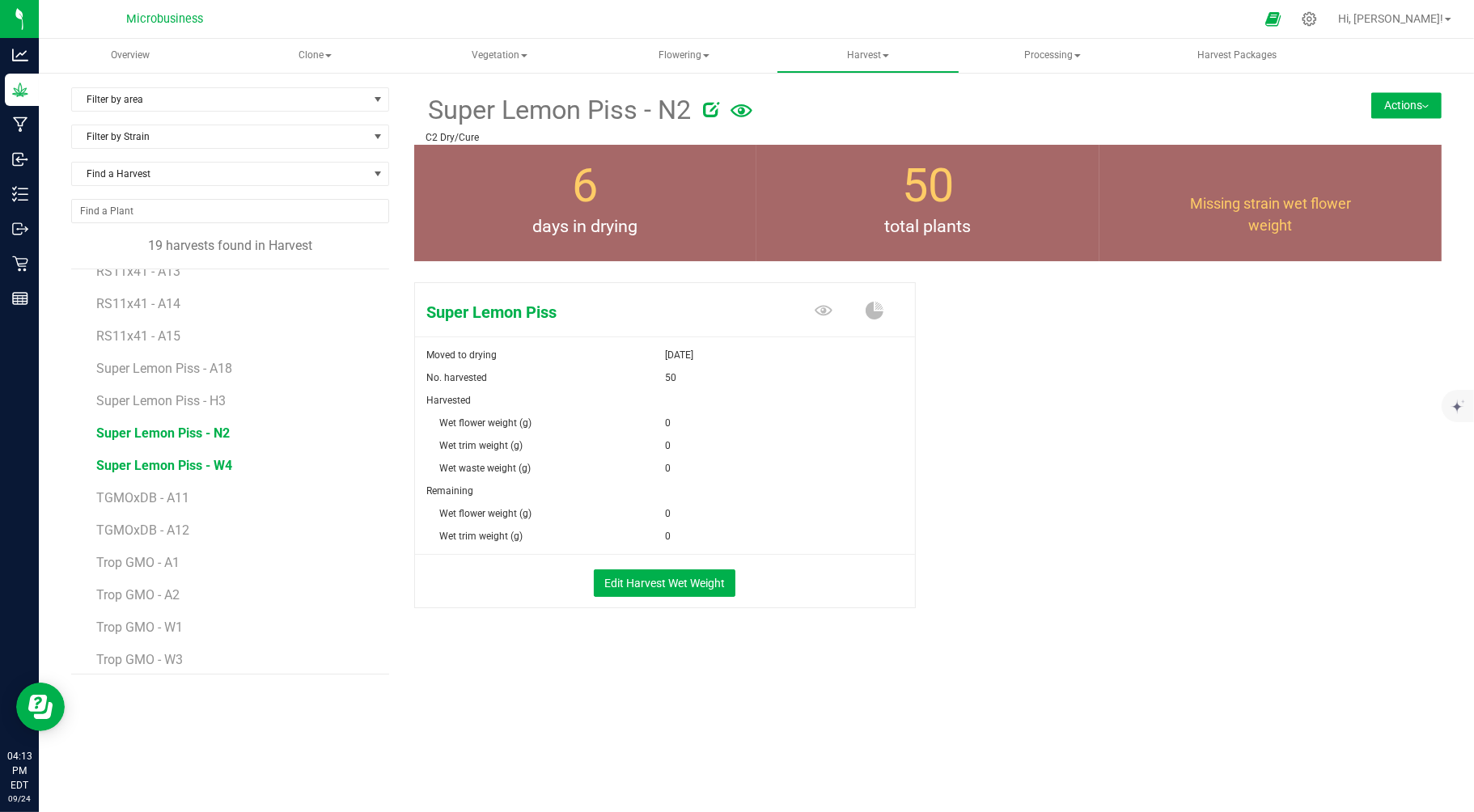
click at [214, 458] on span "Super Lemon Piss - W4" at bounding box center [164, 465] width 136 height 15
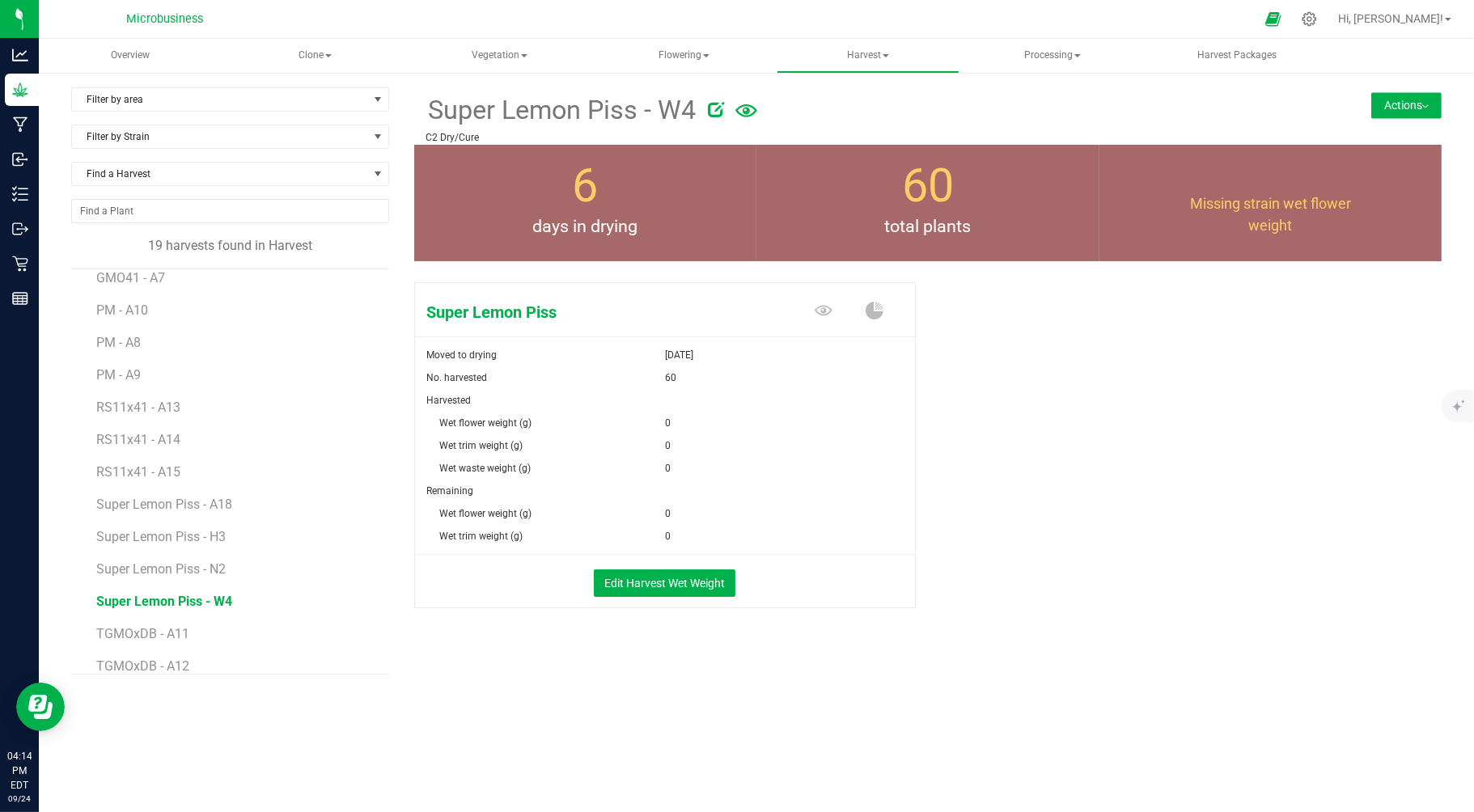
scroll to position [13, 0]
click at [675, 49] on span "Flowering" at bounding box center [684, 55] width 181 height 33
click at [660, 120] on span "Flowering groups" at bounding box center [681, 116] width 134 height 14
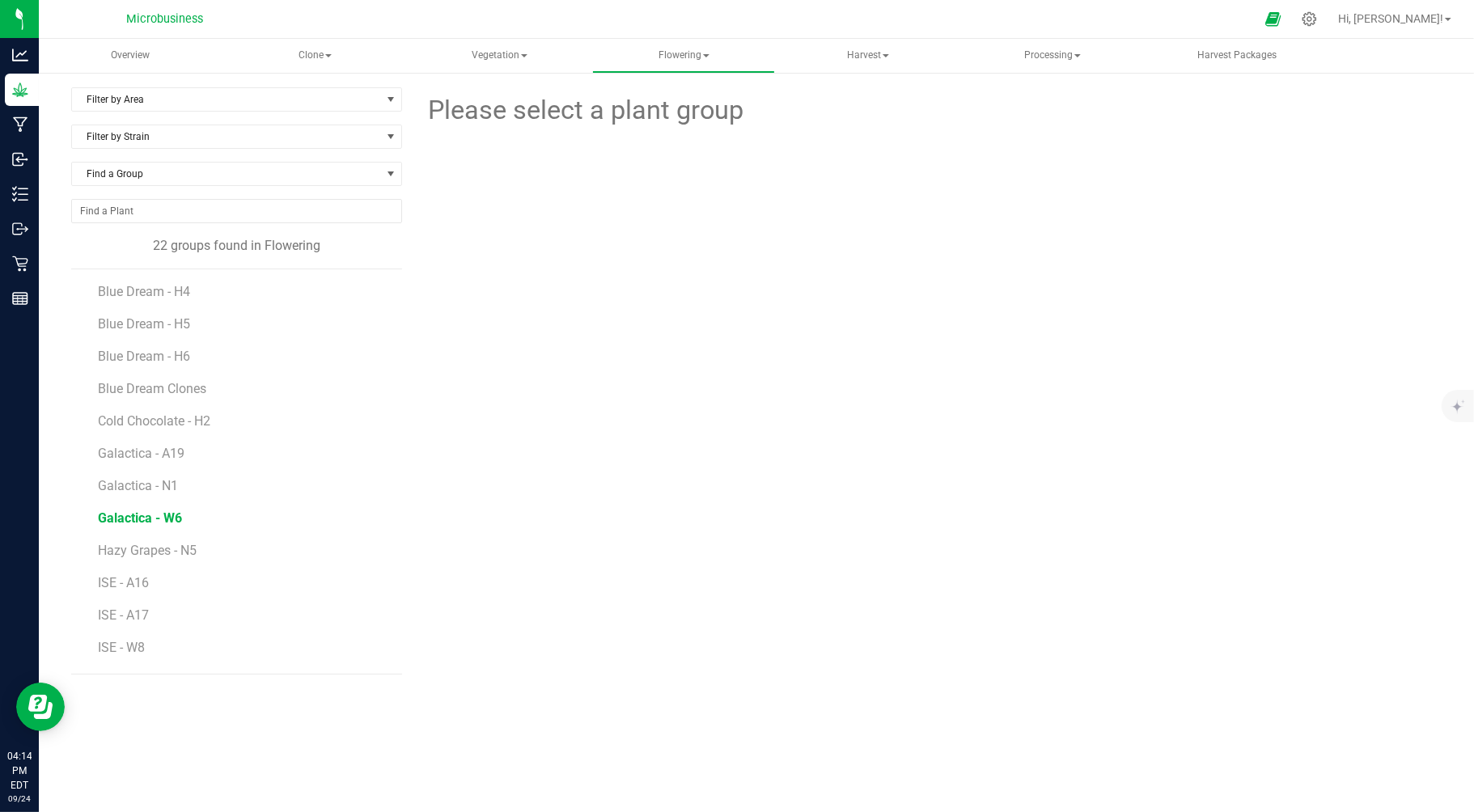
click at [145, 519] on span "Galactica - W6" at bounding box center [139, 517] width 84 height 15
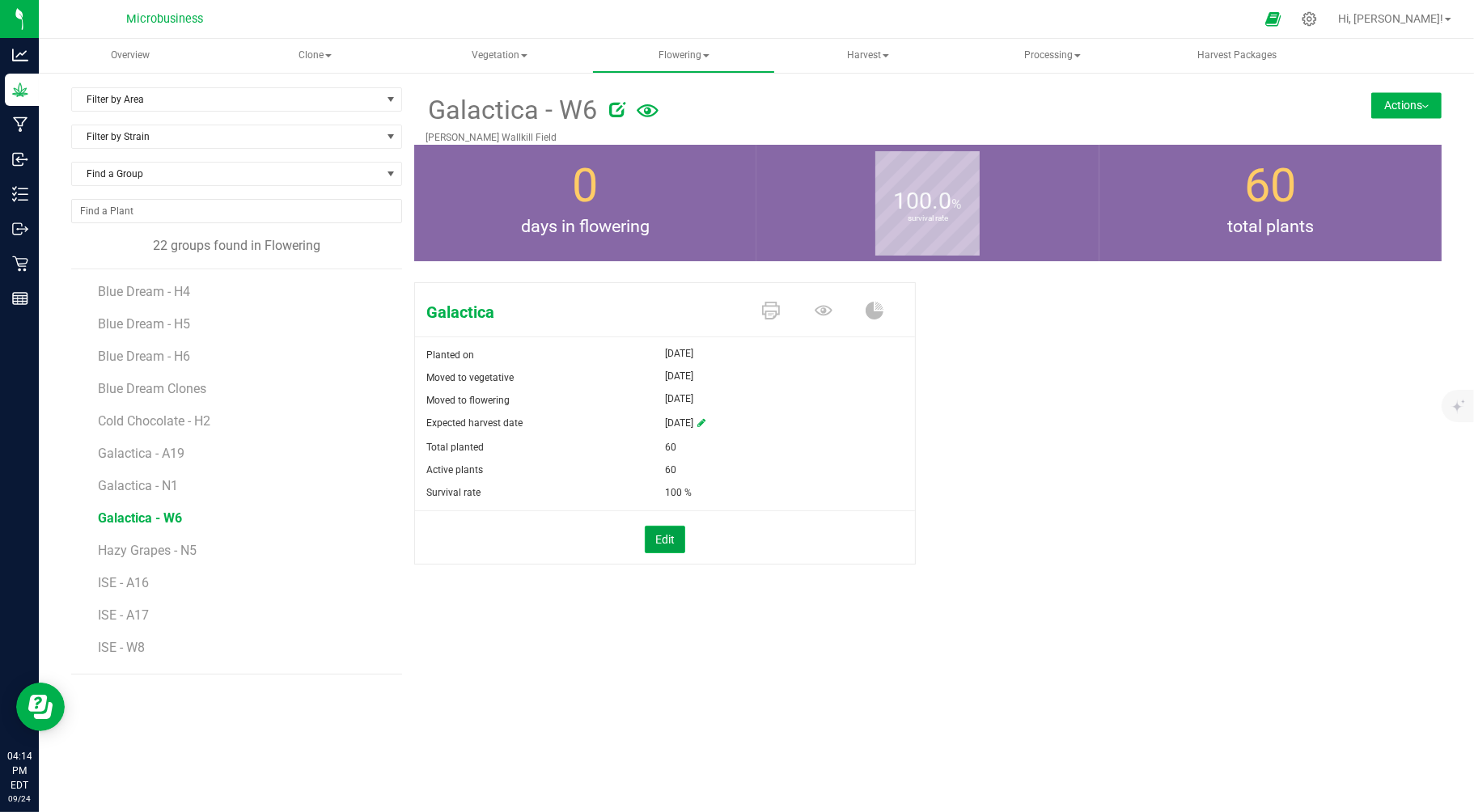
click at [668, 535] on button "Edit" at bounding box center [665, 539] width 41 height 27
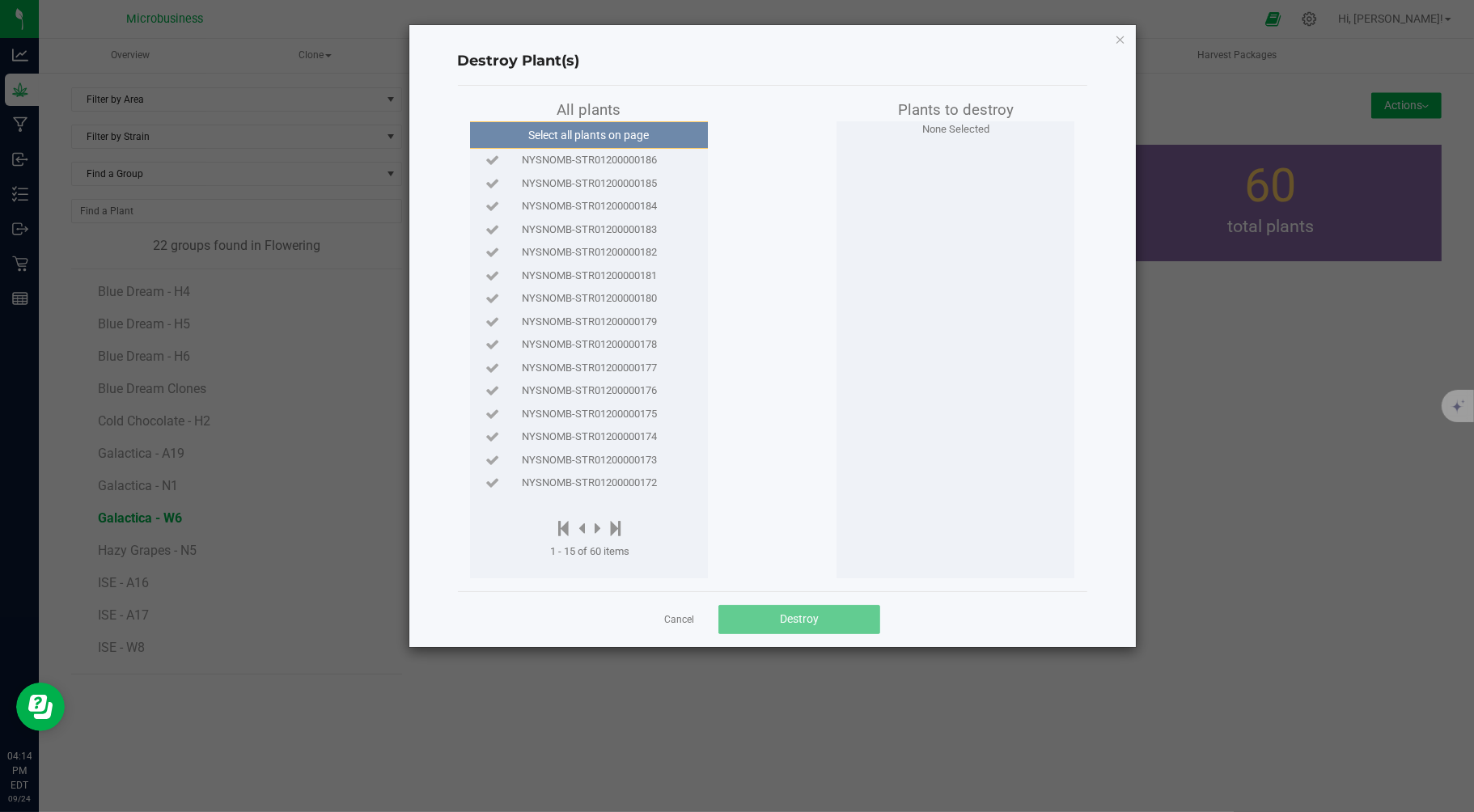
click at [604, 157] on span "NYSNOMB-STR01200000186" at bounding box center [589, 160] width 135 height 16
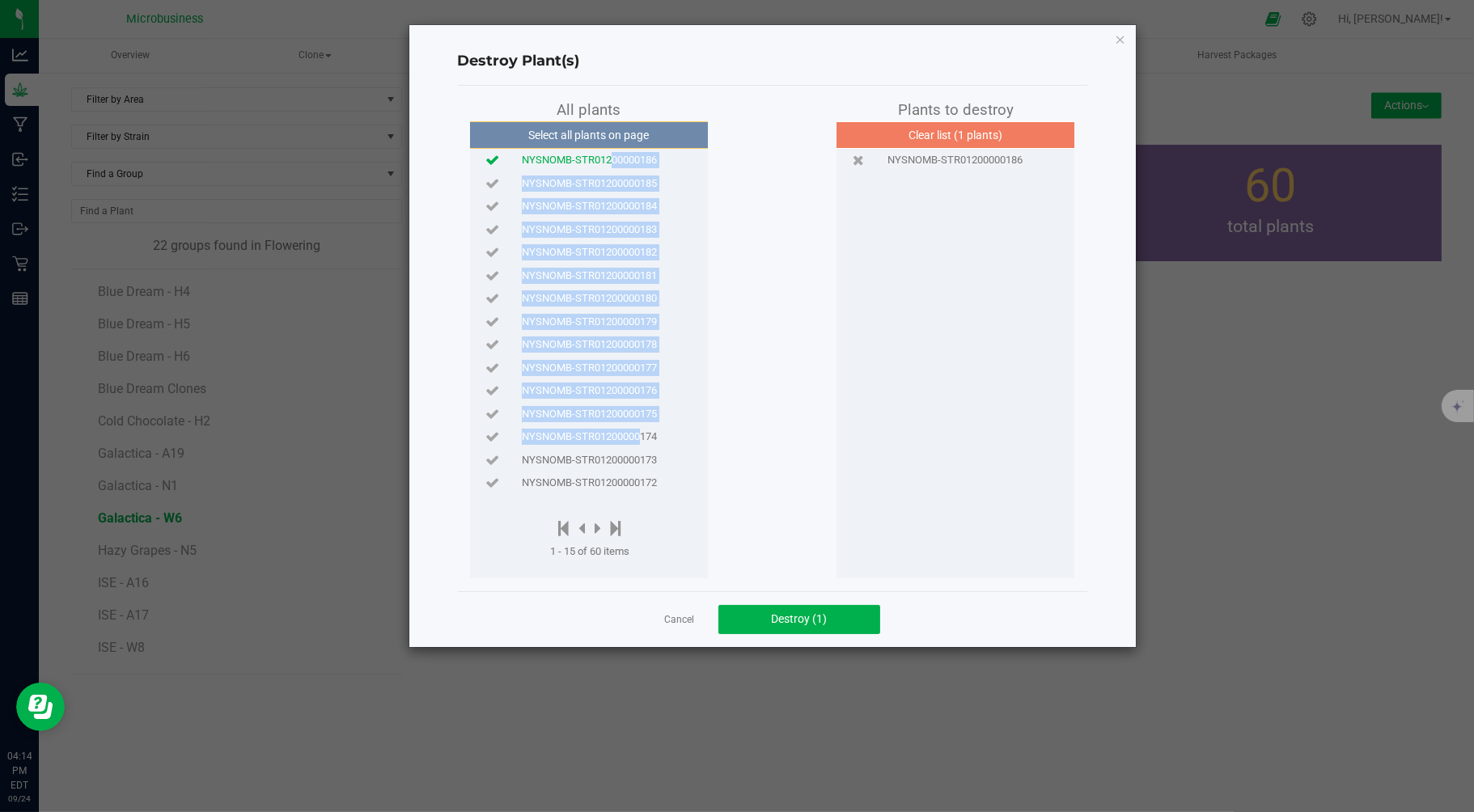
click at [635, 433] on span "NYSNOMB-STR01200000174" at bounding box center [589, 437] width 135 height 16
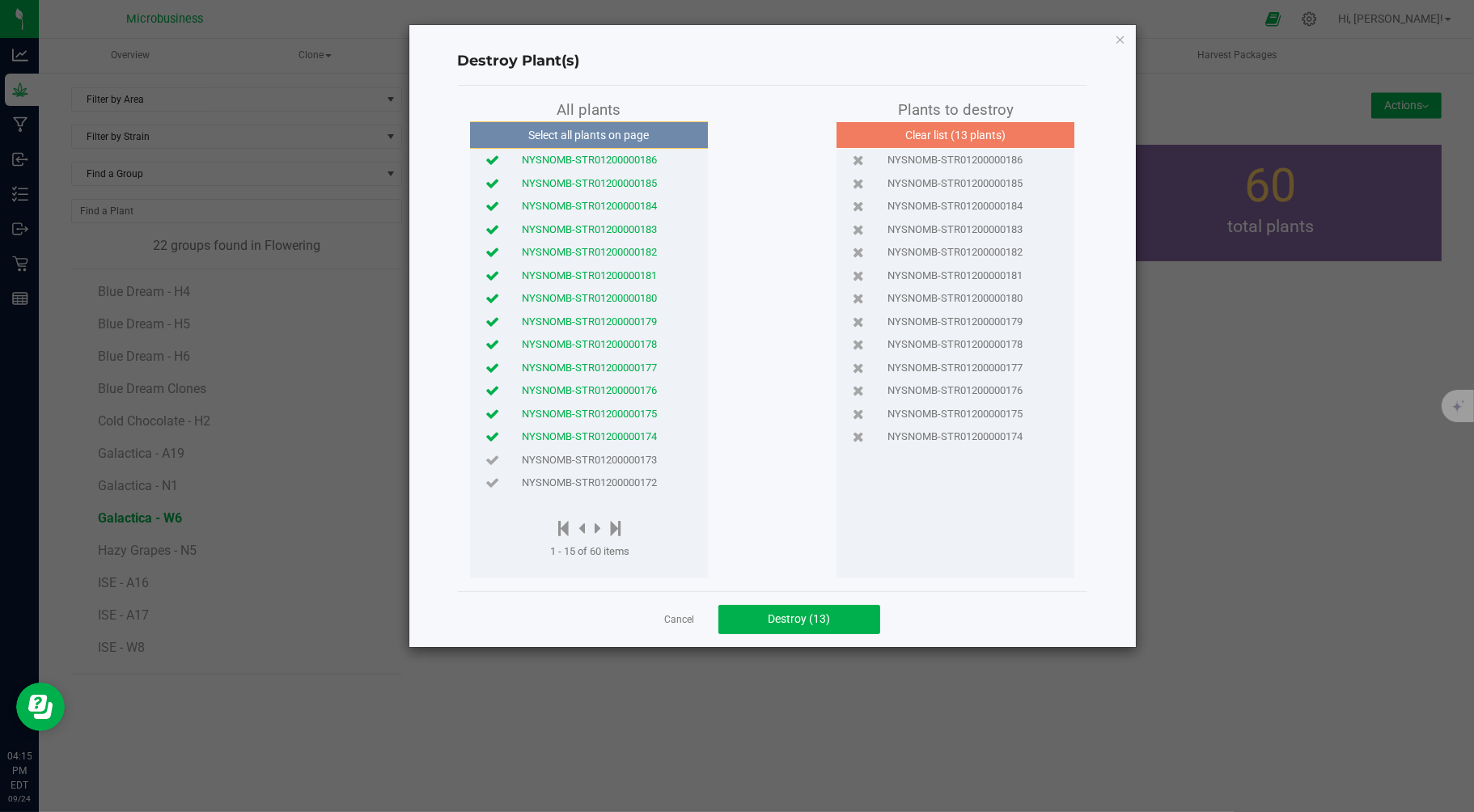
click at [490, 434] on icon at bounding box center [493, 436] width 14 height 11
click at [492, 414] on icon at bounding box center [493, 414] width 14 height 11
click at [494, 386] on icon at bounding box center [493, 390] width 14 height 11
click at [497, 362] on icon at bounding box center [493, 367] width 14 height 11
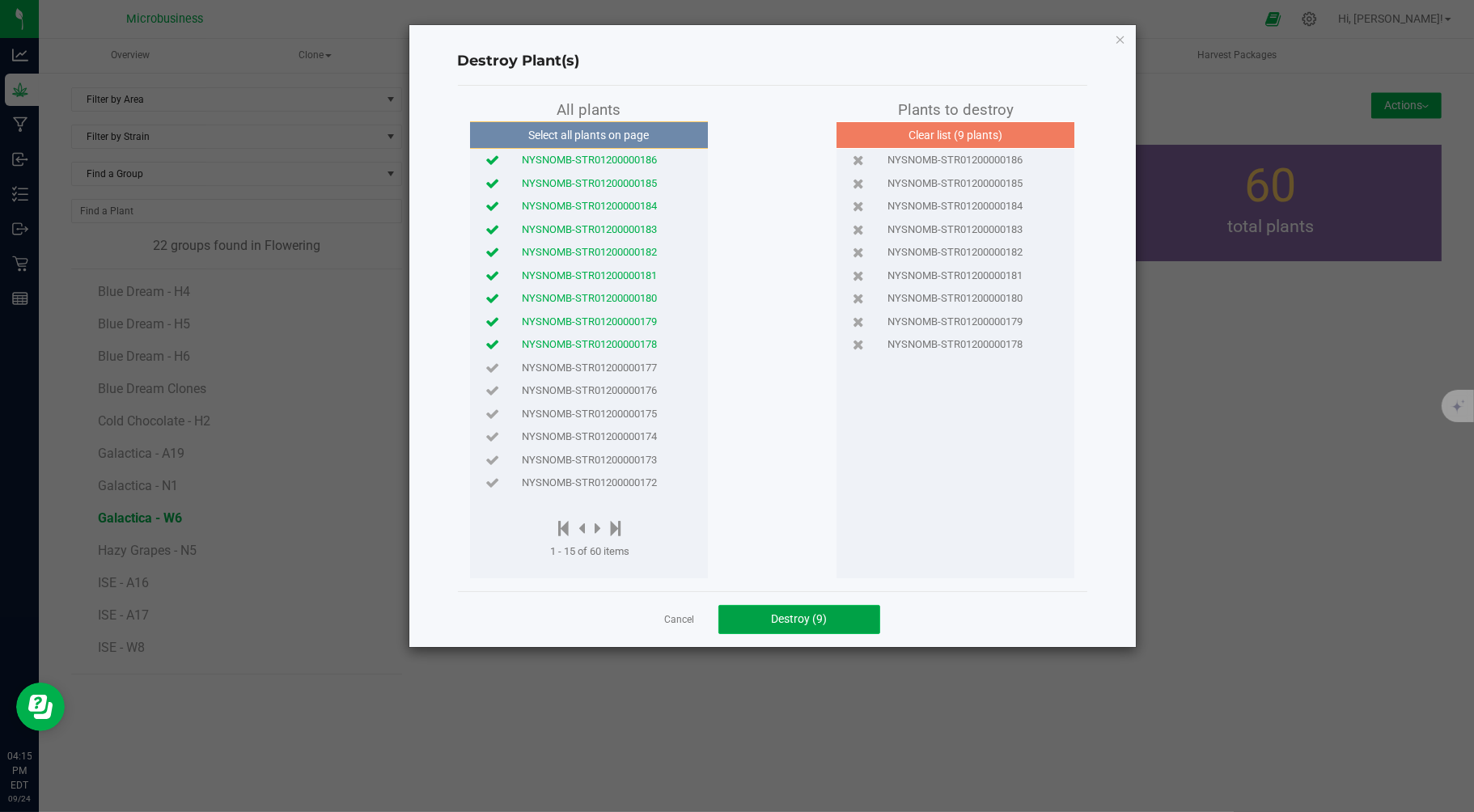
click at [758, 618] on button "Destroy (9)" at bounding box center [799, 619] width 162 height 29
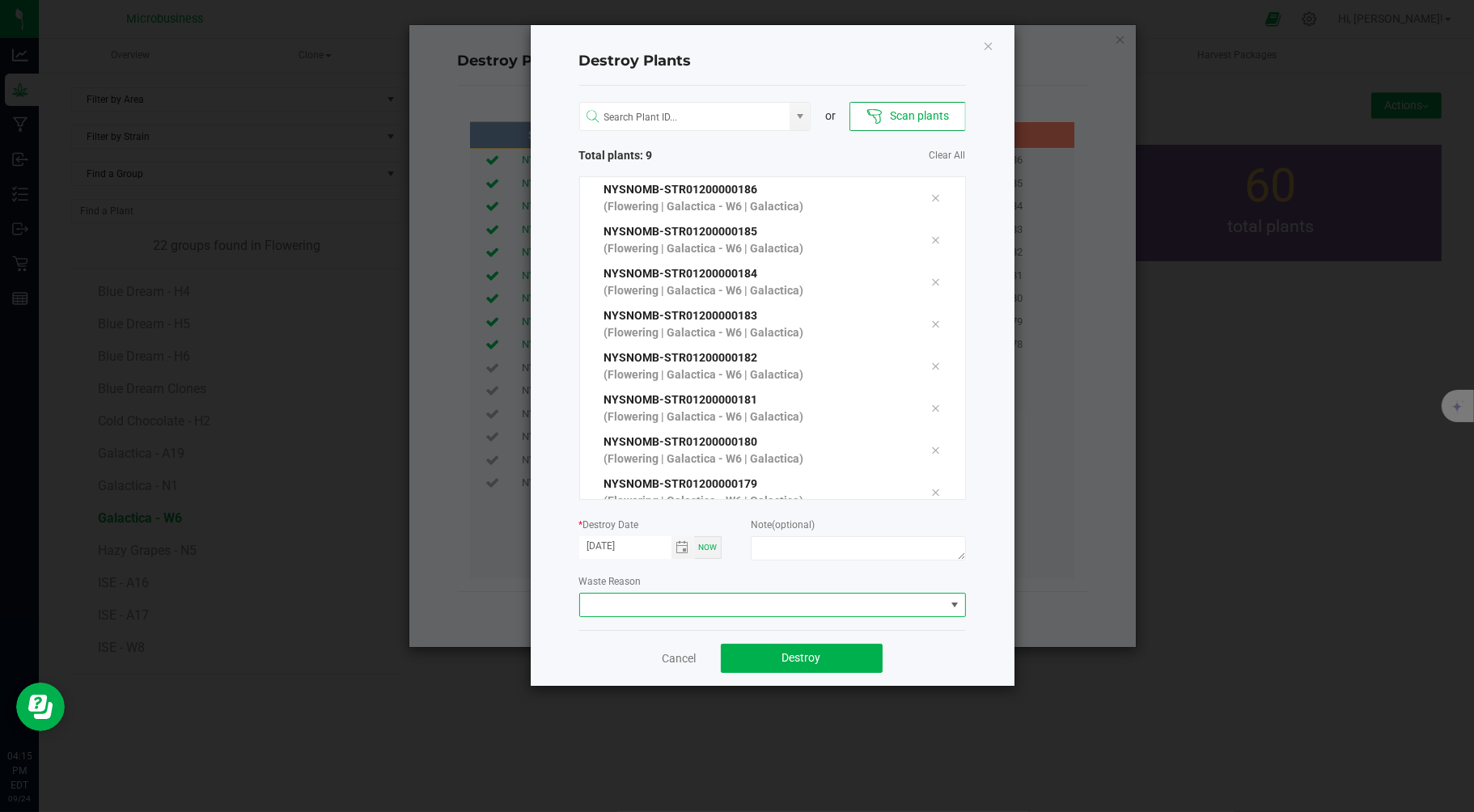
click at [709, 603] on span at bounding box center [762, 605] width 365 height 23
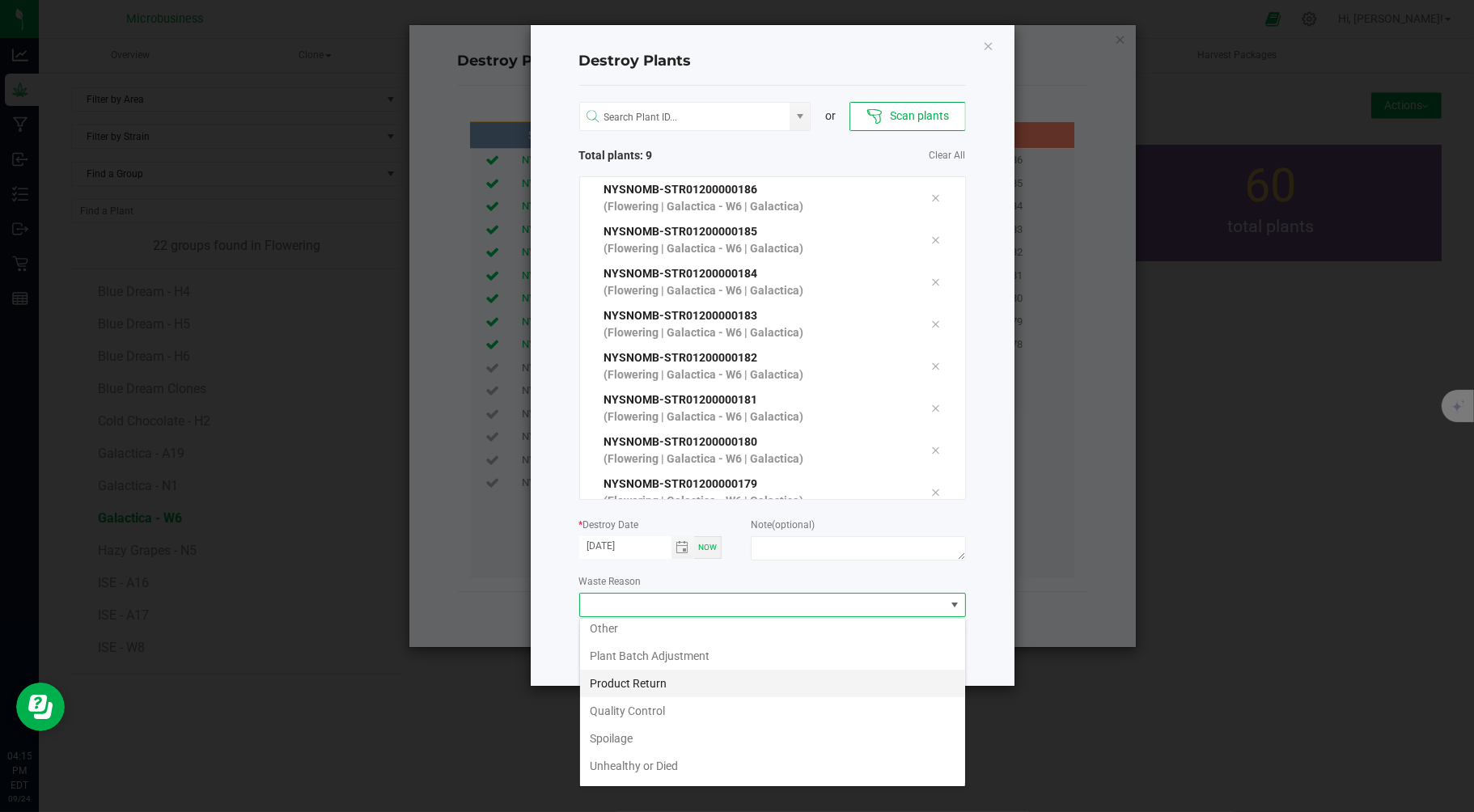
scroll to position [86, 0]
click at [618, 742] on li "Unhealthy or Died" at bounding box center [772, 741] width 385 height 27
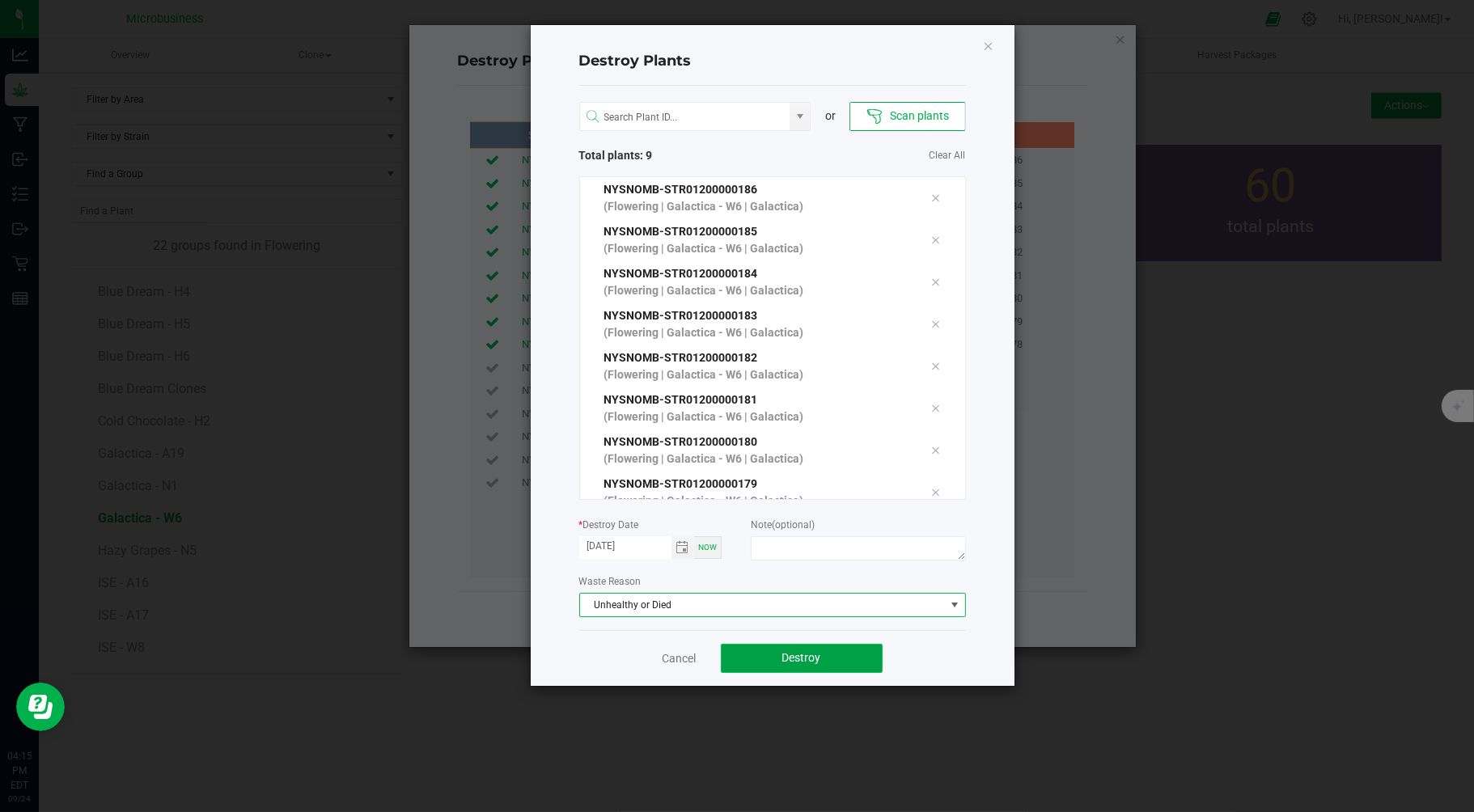
click at [769, 652] on button "Destroy" at bounding box center [802, 658] width 162 height 29
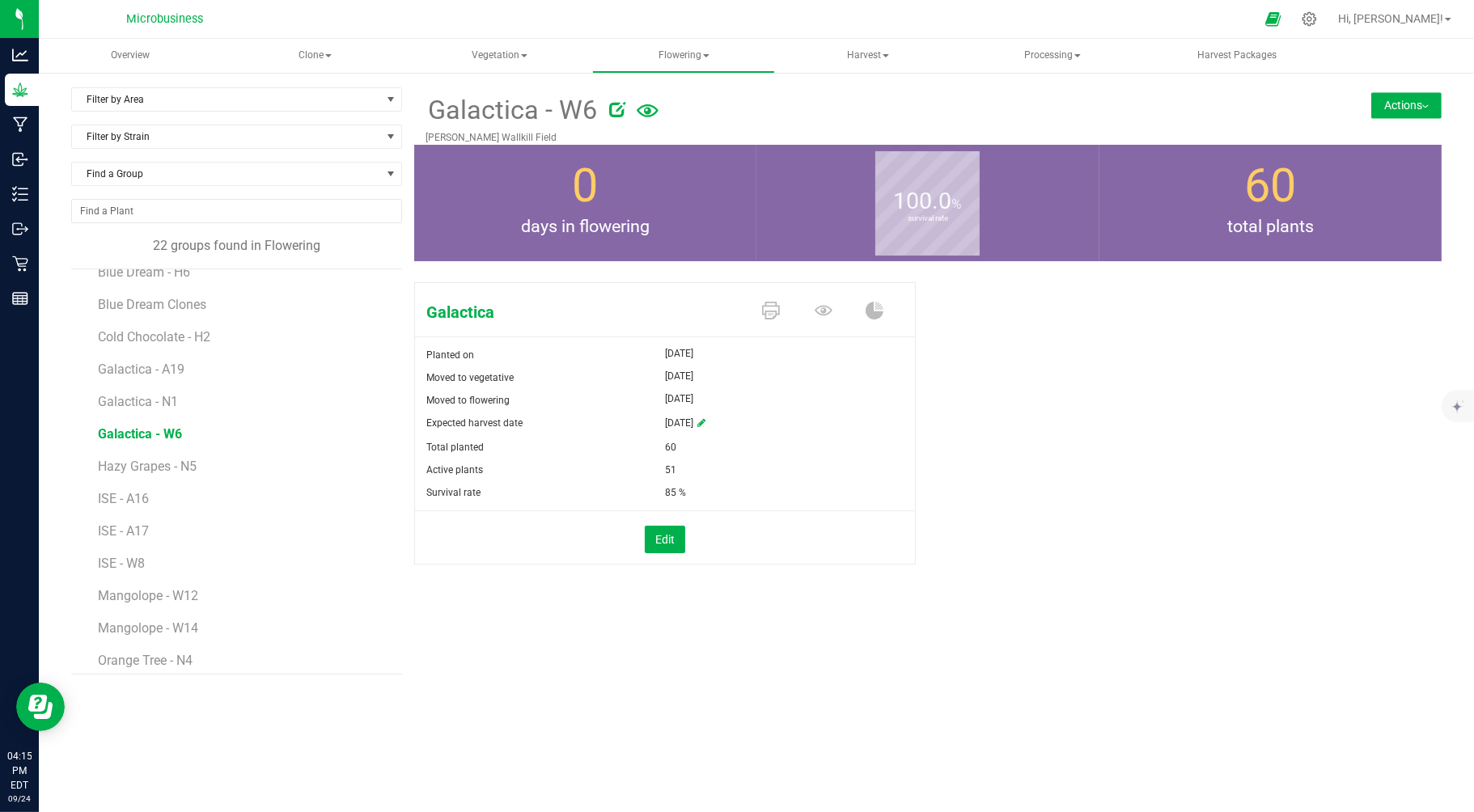
scroll to position [0, 0]
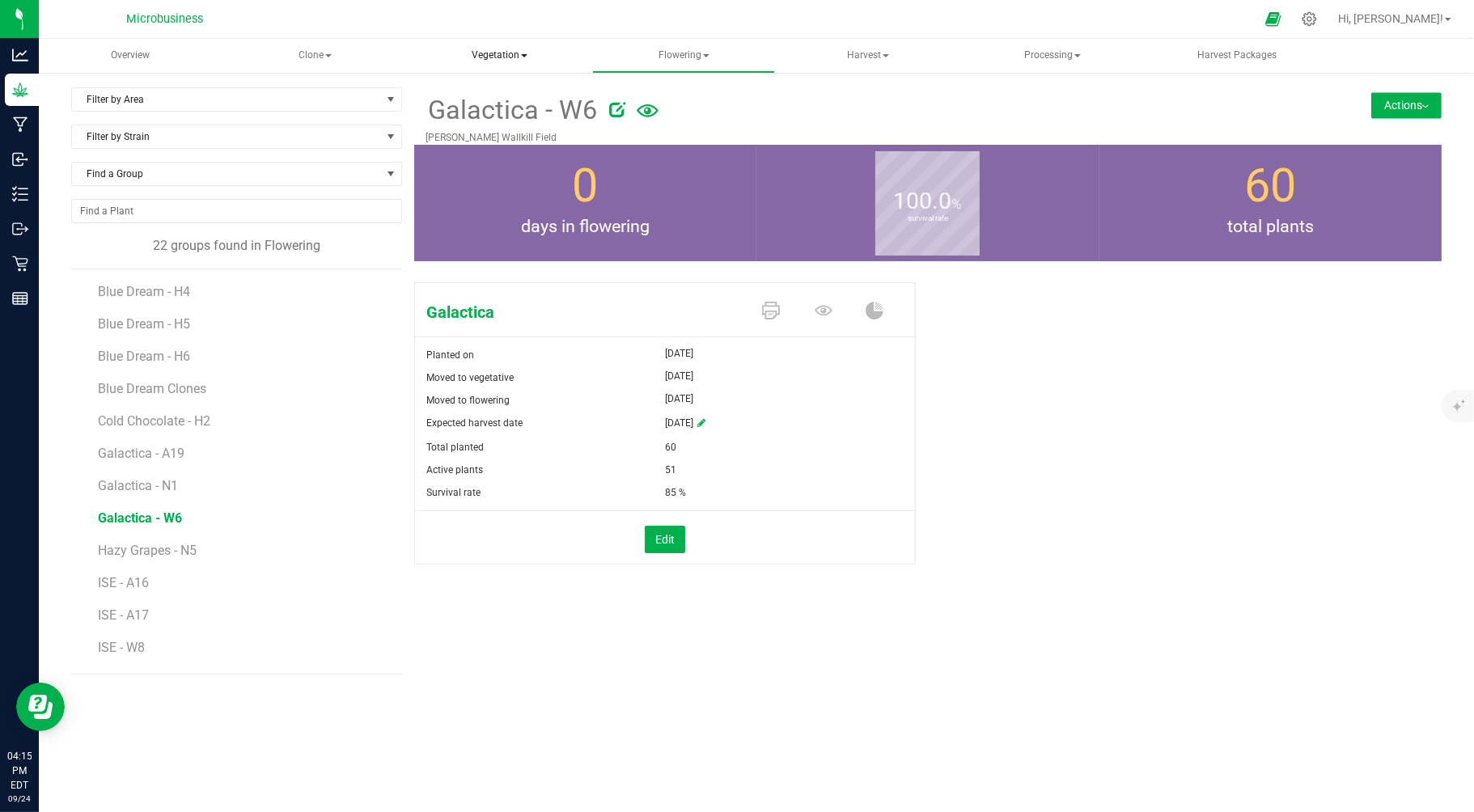
click at [500, 59] on span "Vegetation" at bounding box center [500, 55] width 181 height 33
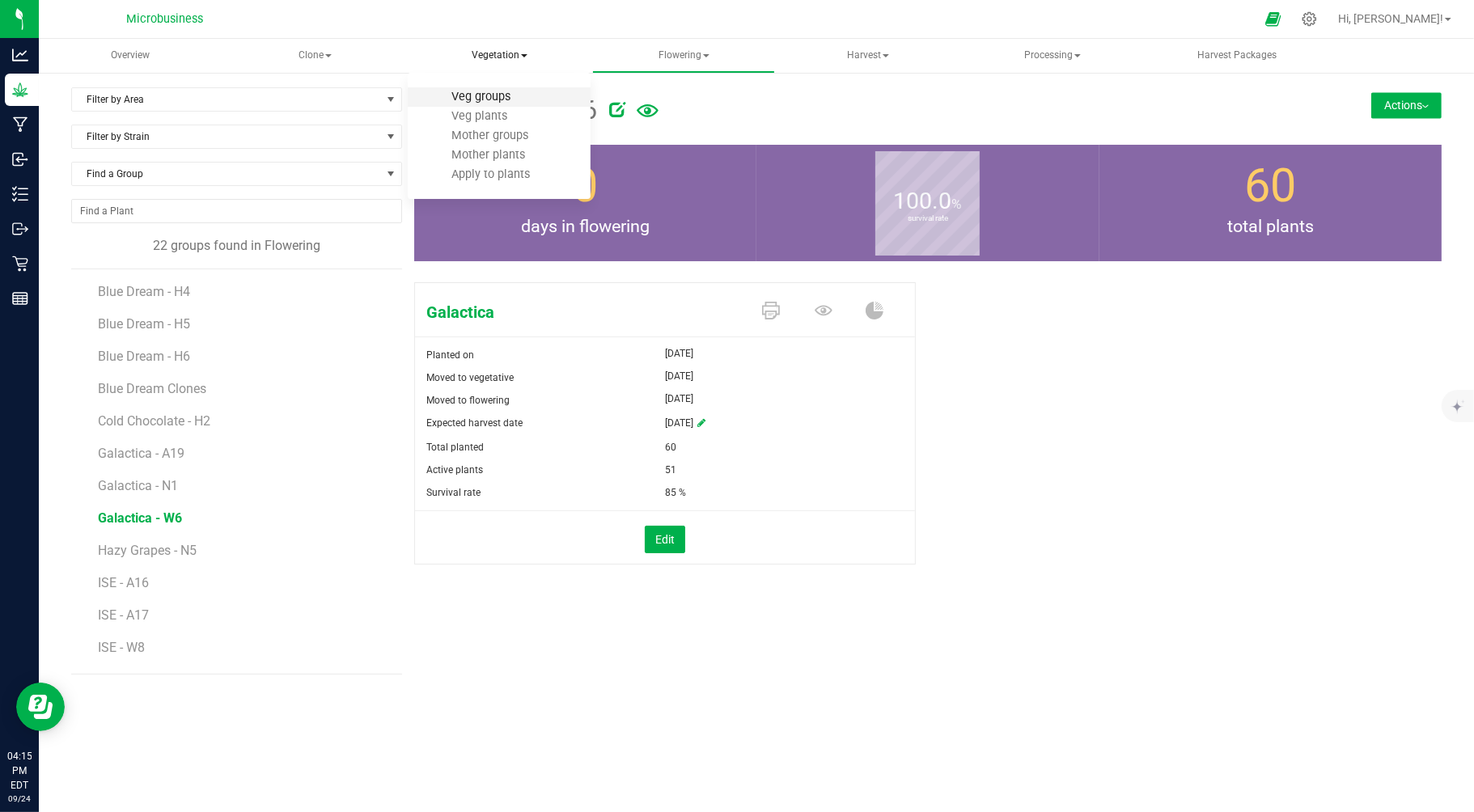
click at [488, 94] on span "Veg groups" at bounding box center [481, 97] width 103 height 14
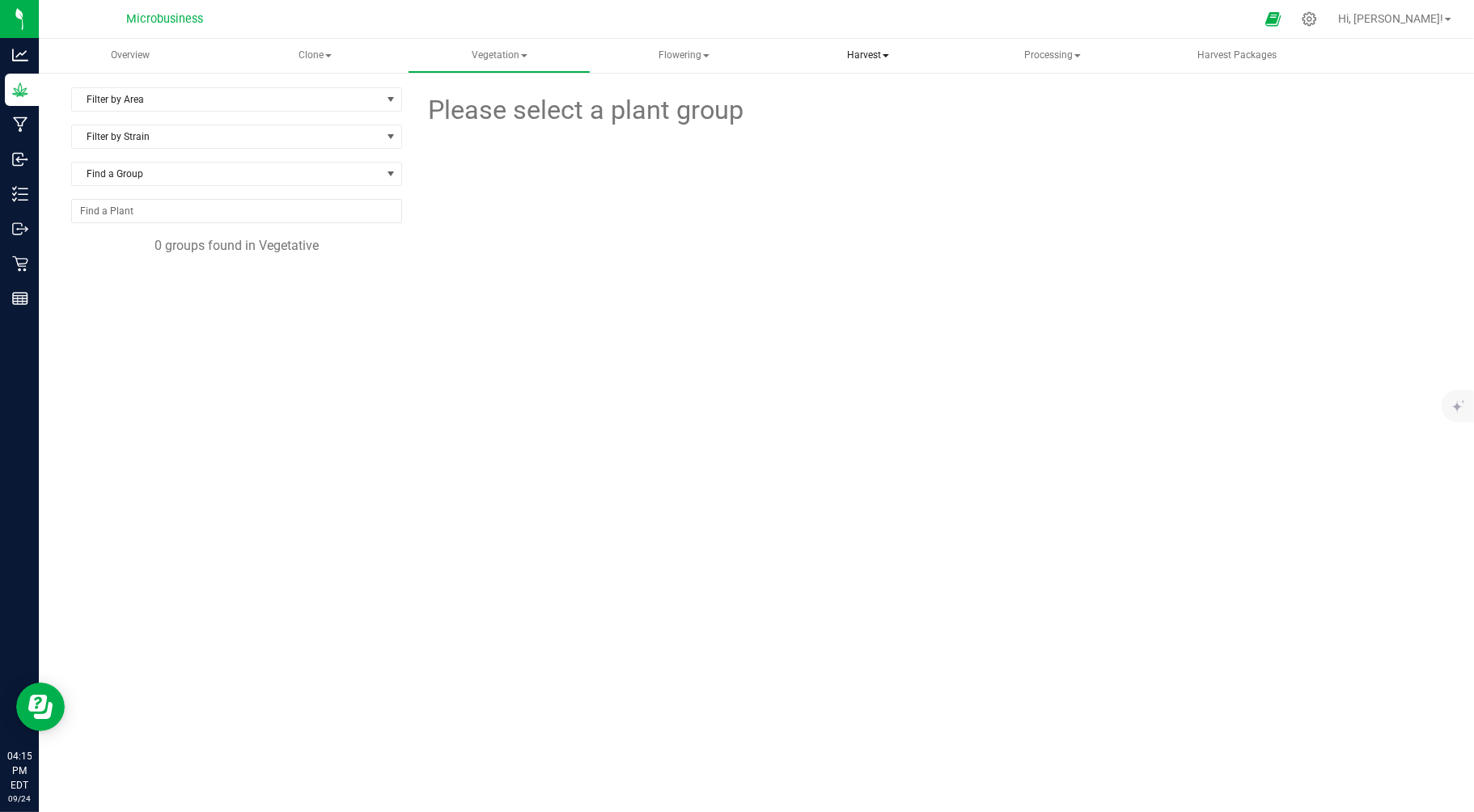
click at [879, 59] on span "Harvest" at bounding box center [868, 55] width 181 height 33
click at [856, 93] on span "Harvests" at bounding box center [843, 97] width 90 height 14
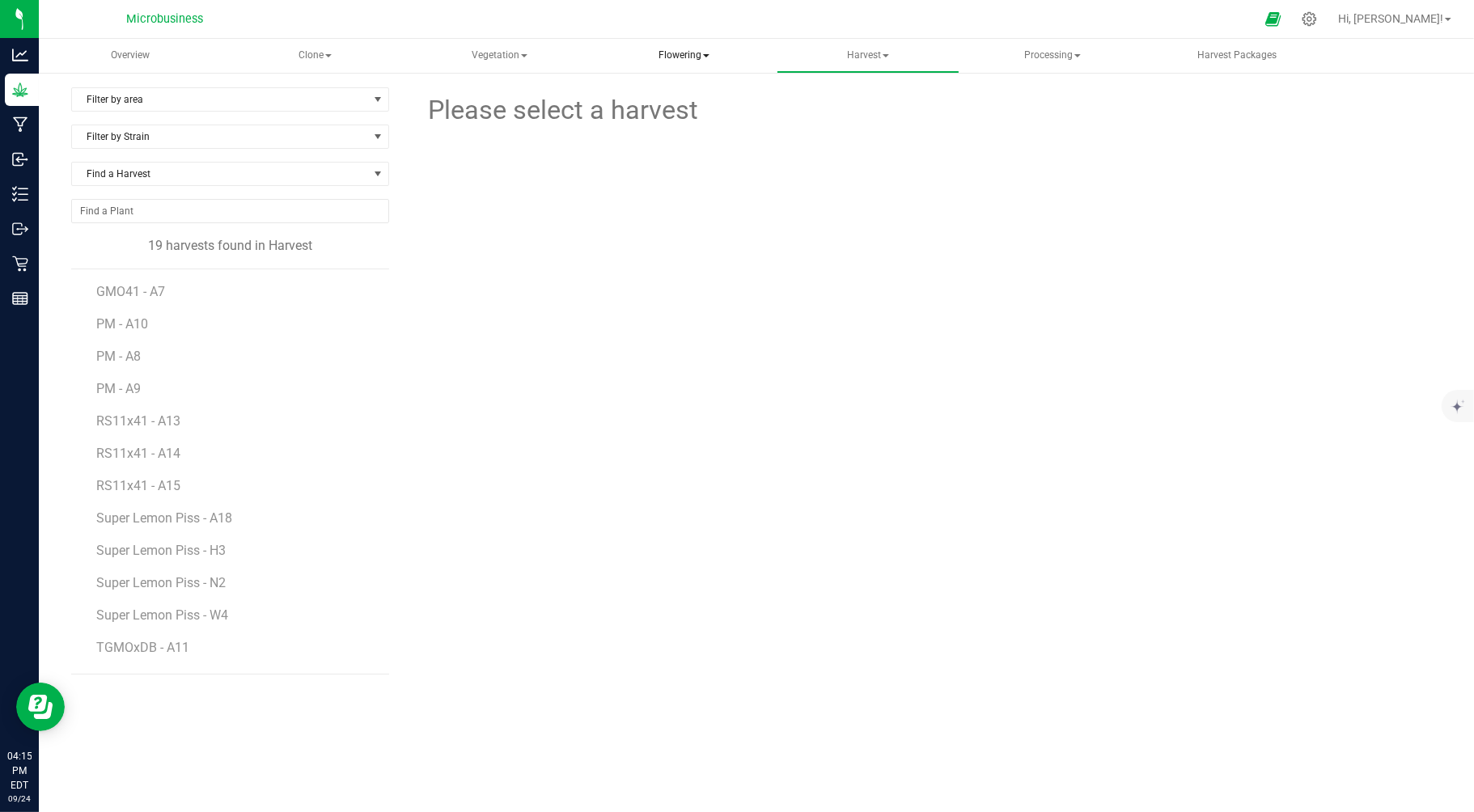
click at [680, 57] on span "Flowering" at bounding box center [684, 55] width 181 height 33
click at [684, 114] on span "Flowering groups" at bounding box center [681, 116] width 134 height 14
click at [845, 54] on span "Harvest" at bounding box center [868, 55] width 181 height 33
click at [862, 56] on span "Harvest" at bounding box center [868, 55] width 183 height 34
click at [868, 52] on span "Harvest" at bounding box center [868, 55] width 183 height 34
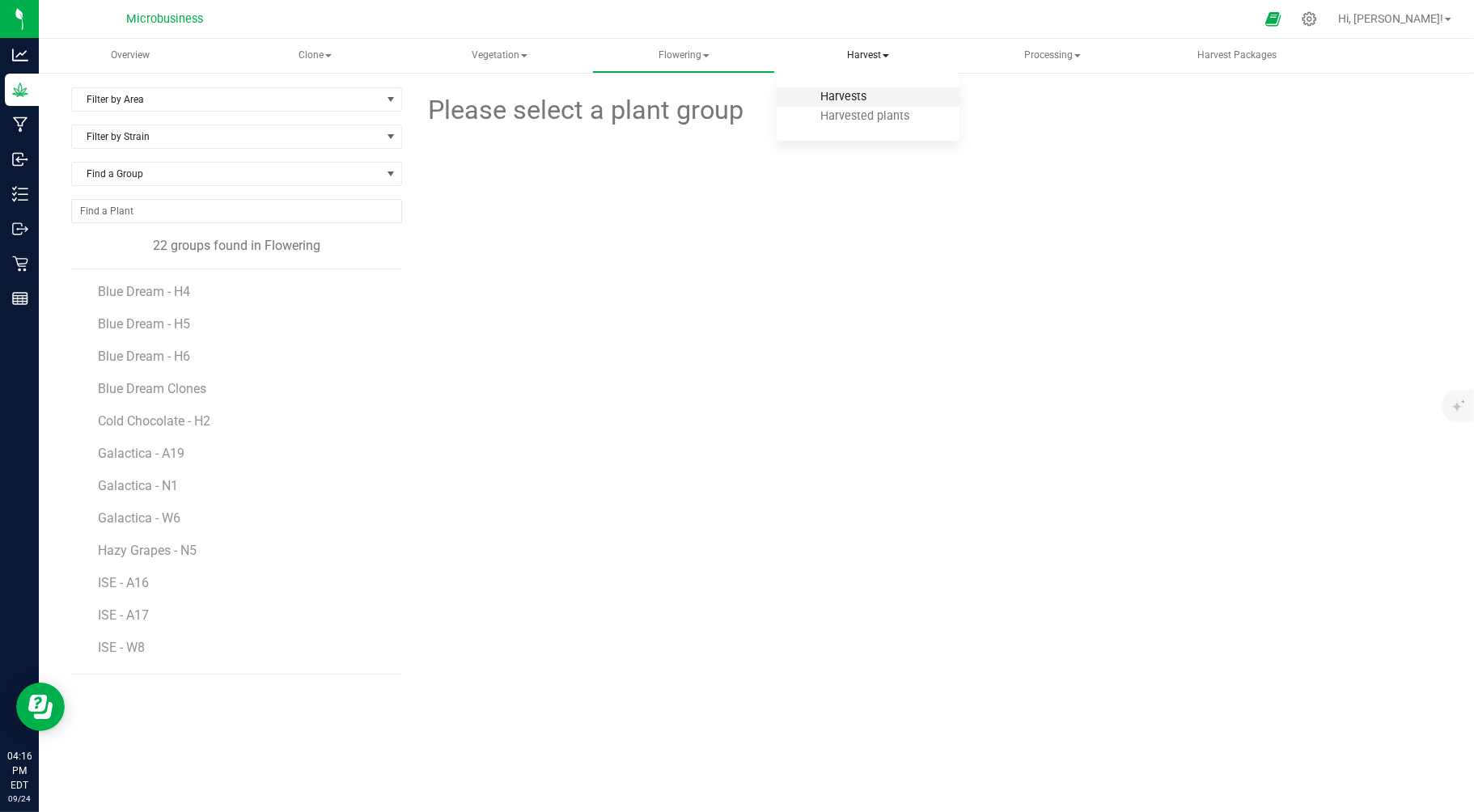
click at [837, 100] on span "Harvests" at bounding box center [843, 97] width 90 height 14
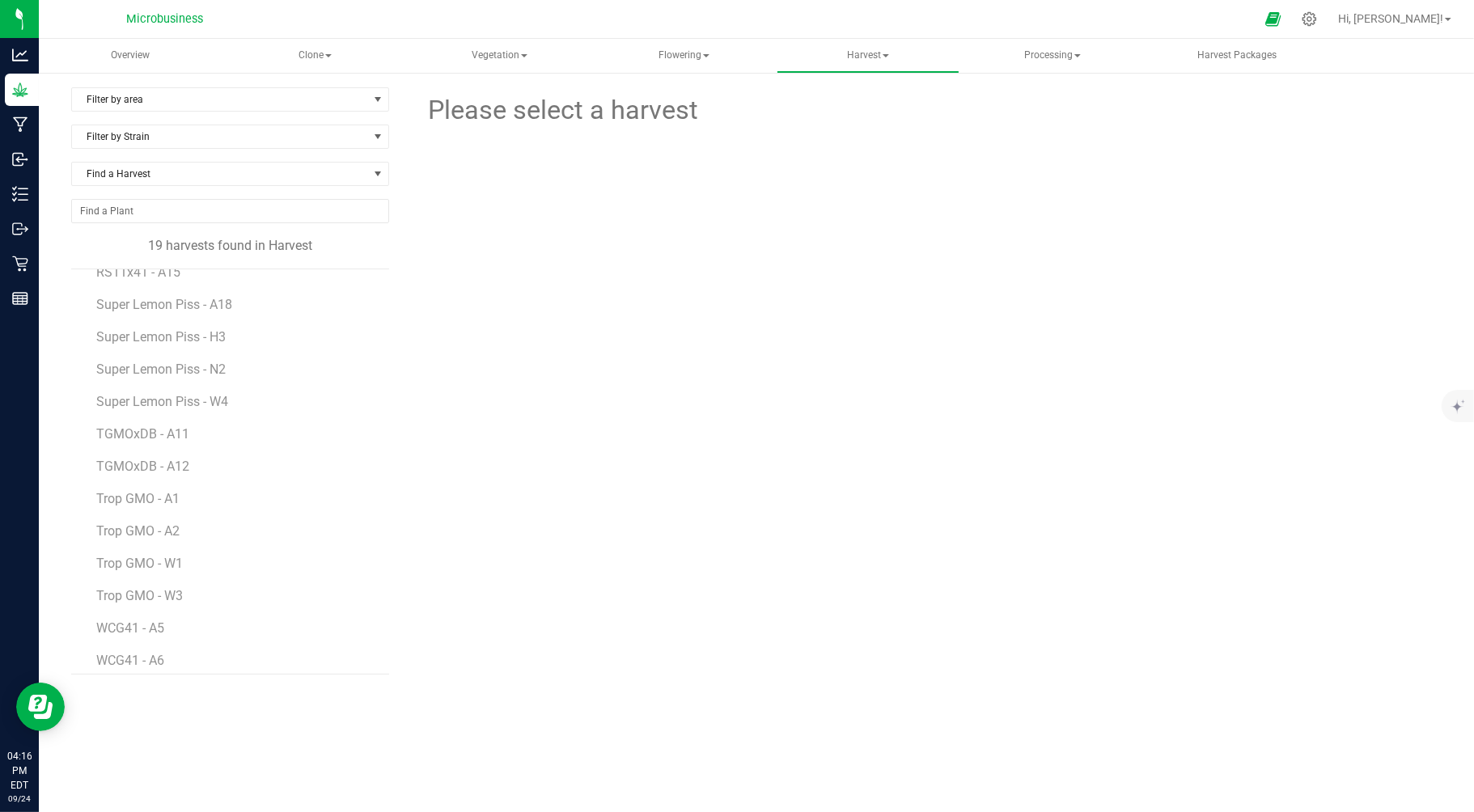
scroll to position [223, 0]
click at [1061, 51] on span "Processing" at bounding box center [1053, 55] width 181 height 33
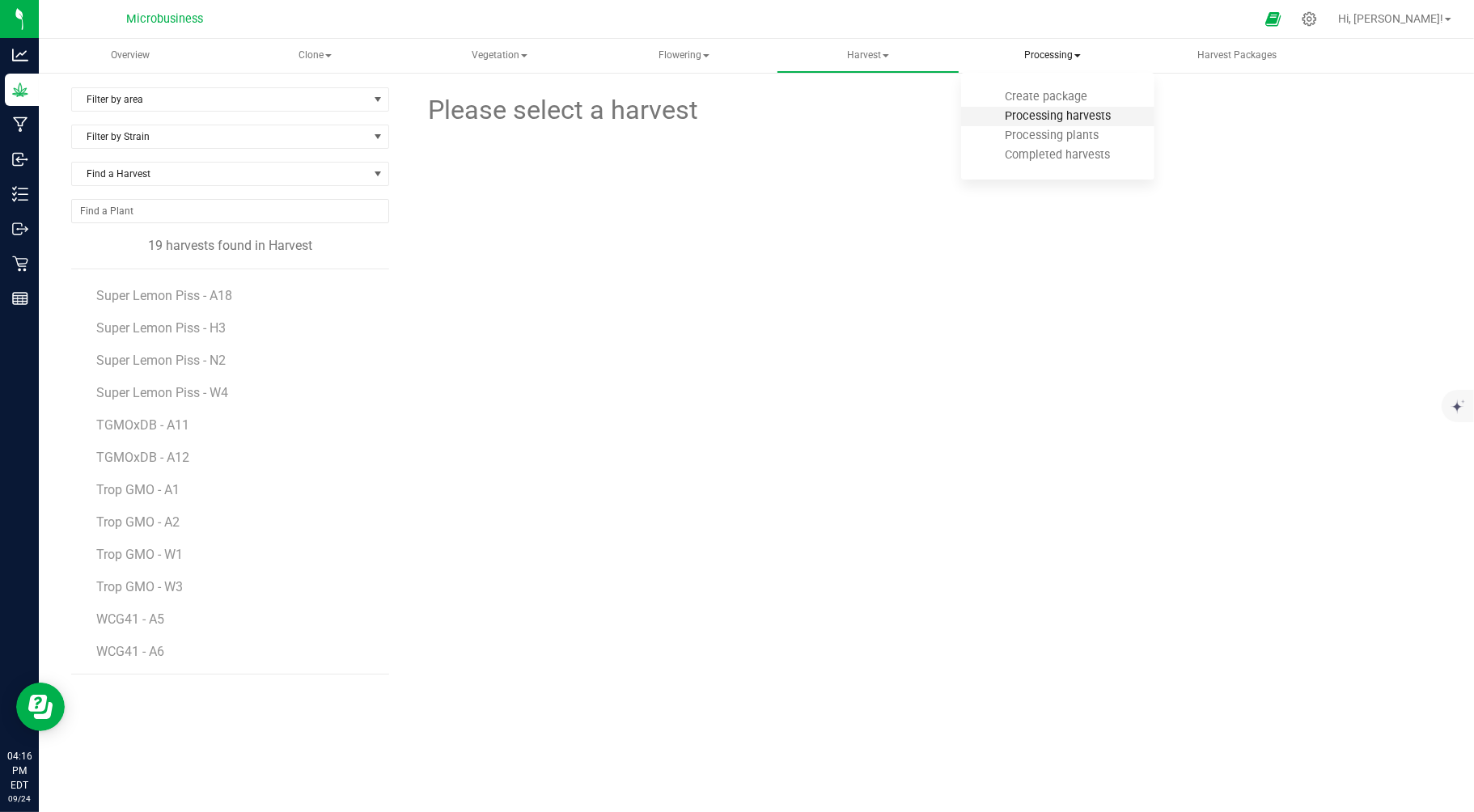
click at [1038, 114] on span "Processing harvests" at bounding box center [1058, 116] width 150 height 14
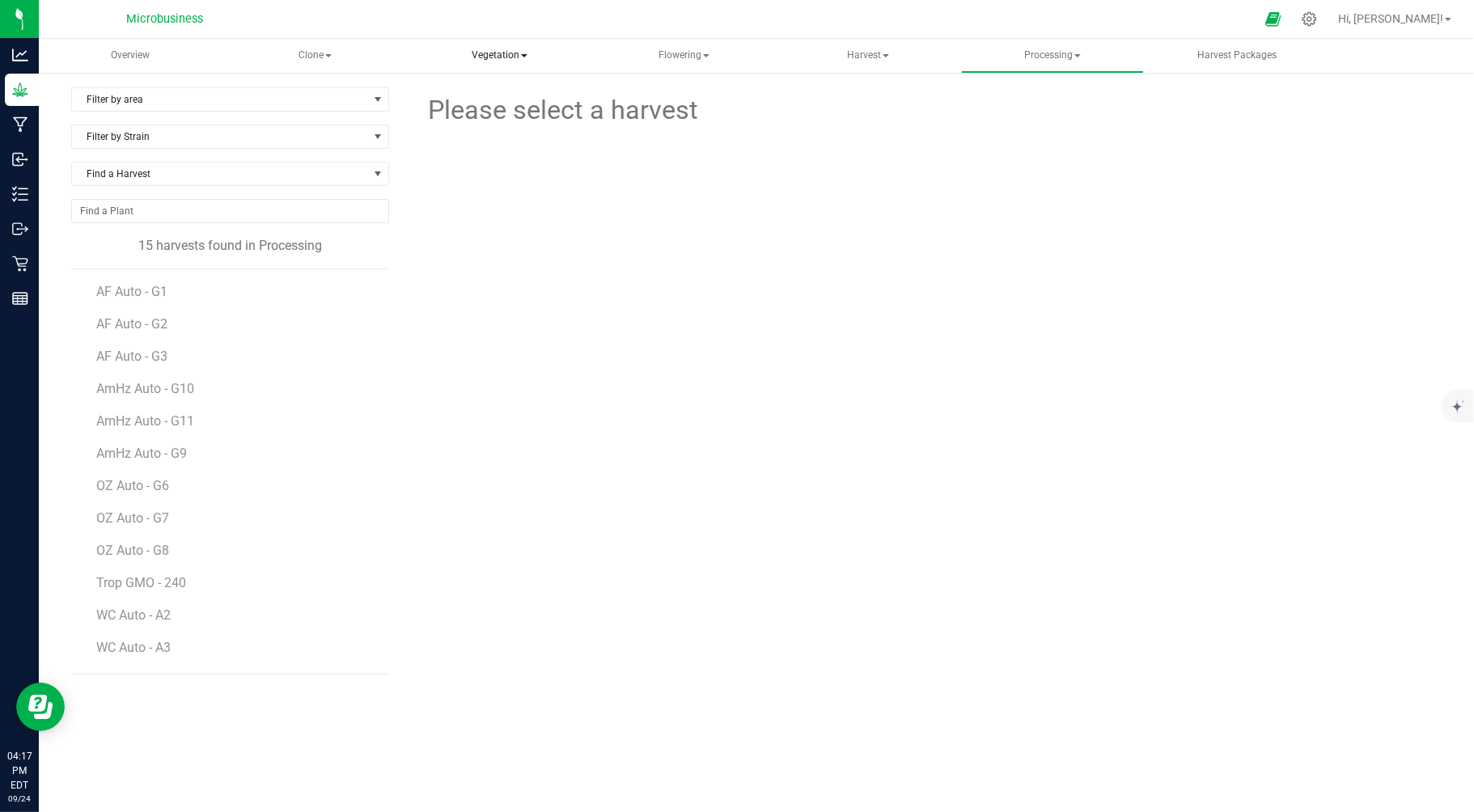
click at [514, 55] on span "Vegetation" at bounding box center [500, 55] width 181 height 33
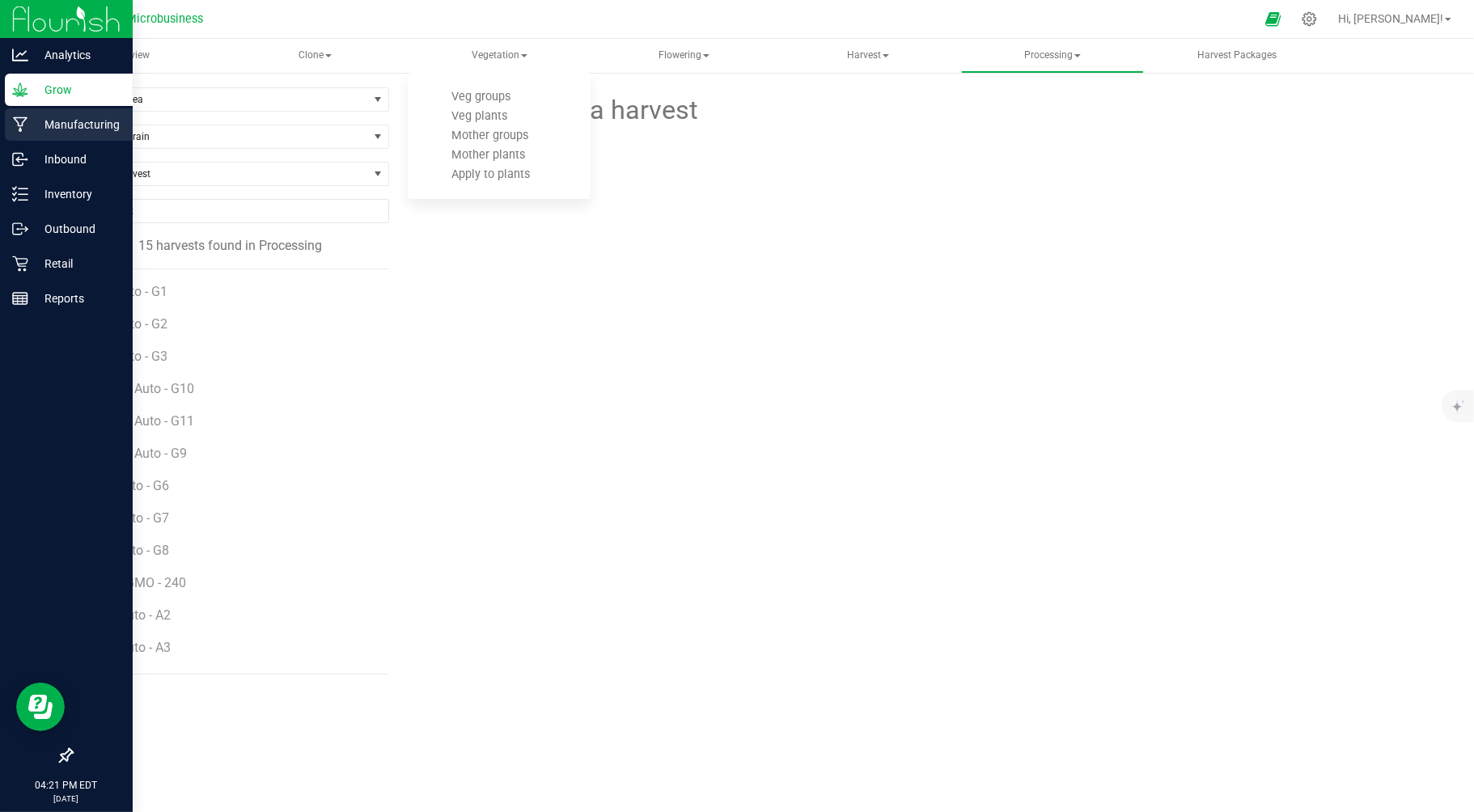
click at [74, 117] on p "Manufacturing" at bounding box center [77, 124] width 97 height 19
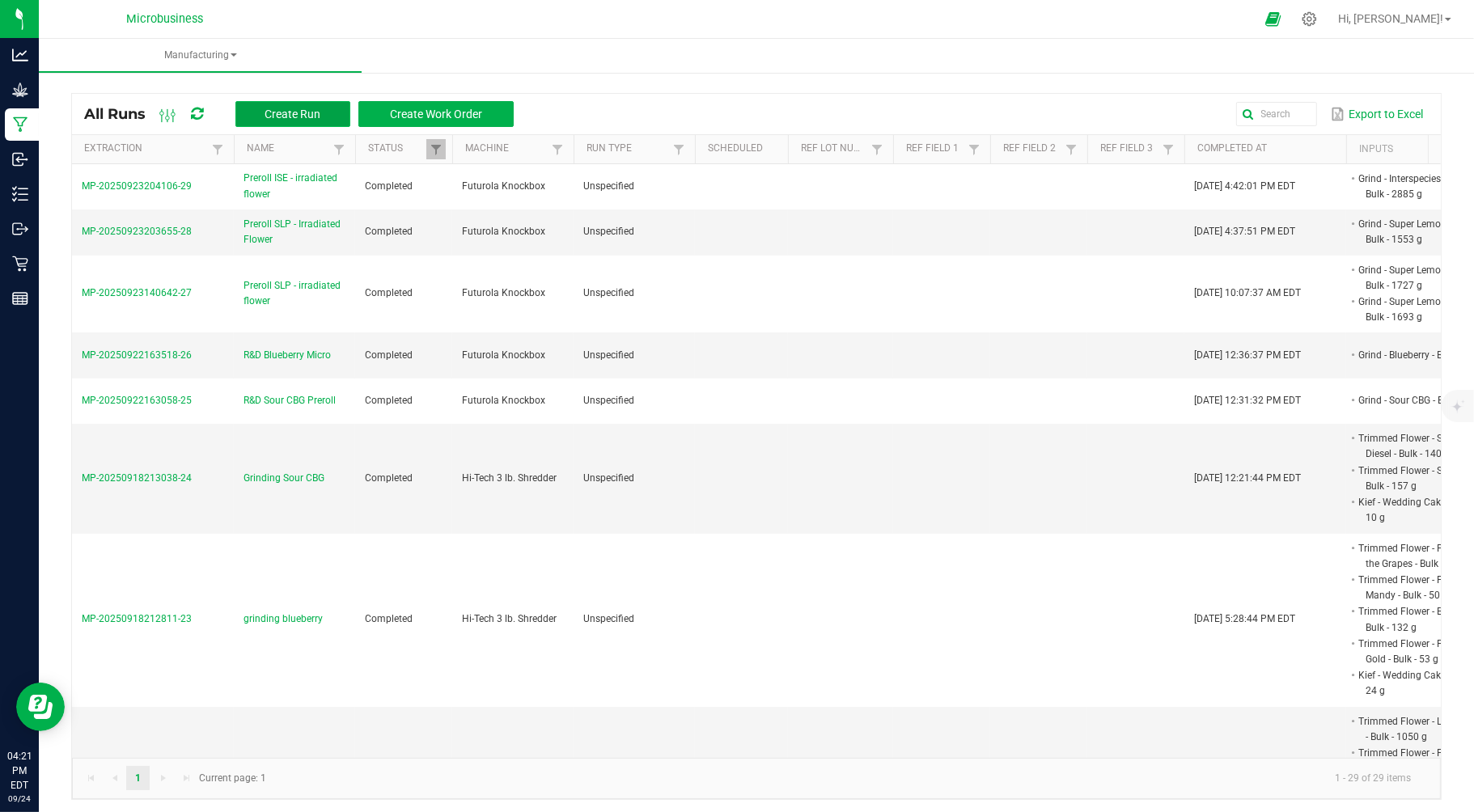
click at [309, 116] on span "Create Run" at bounding box center [292, 114] width 56 height 13
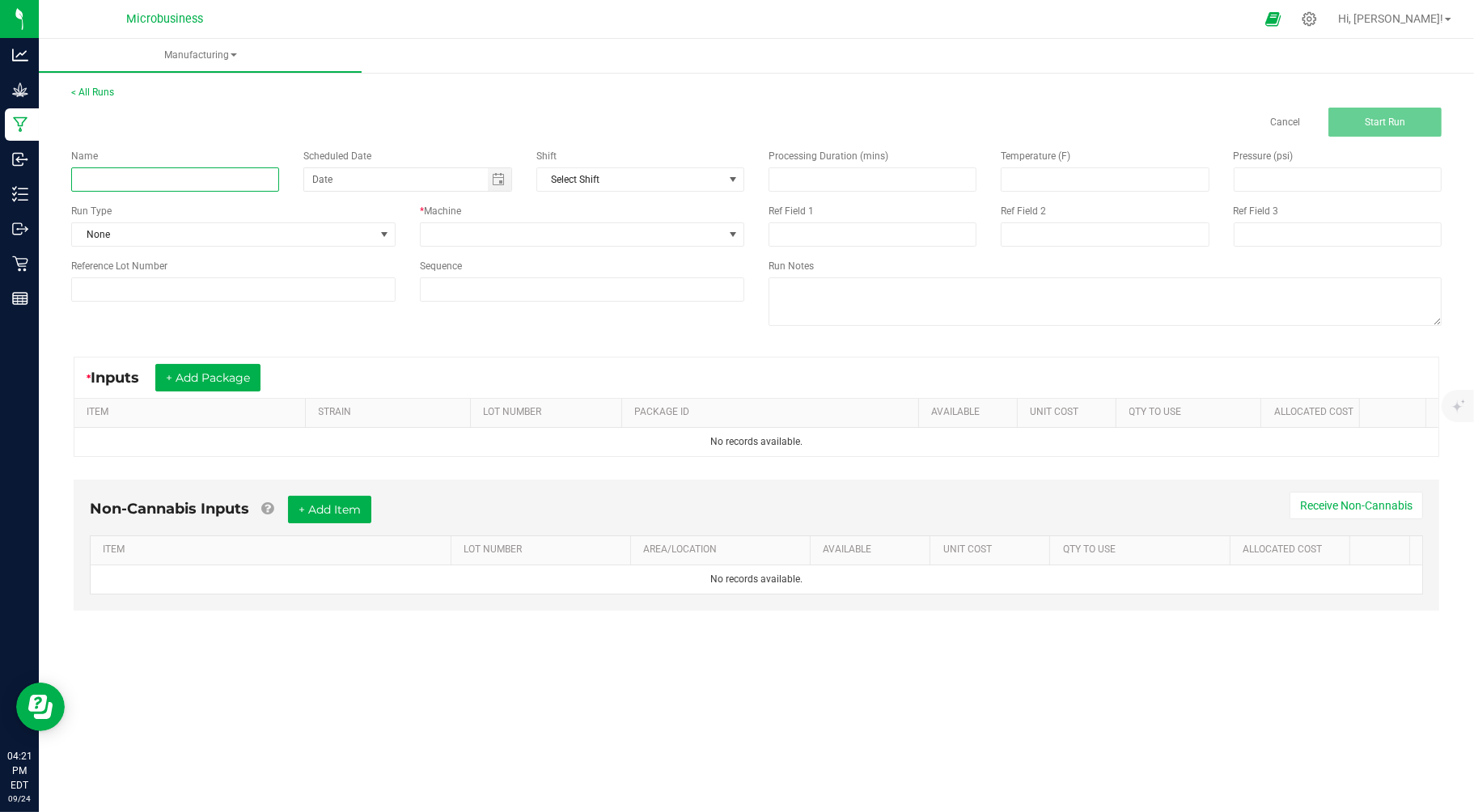
click at [211, 183] on input at bounding box center [175, 180] width 208 height 25
type input "Preroll Packaging - SLP"
click at [486, 234] on span at bounding box center [571, 234] width 302 height 23
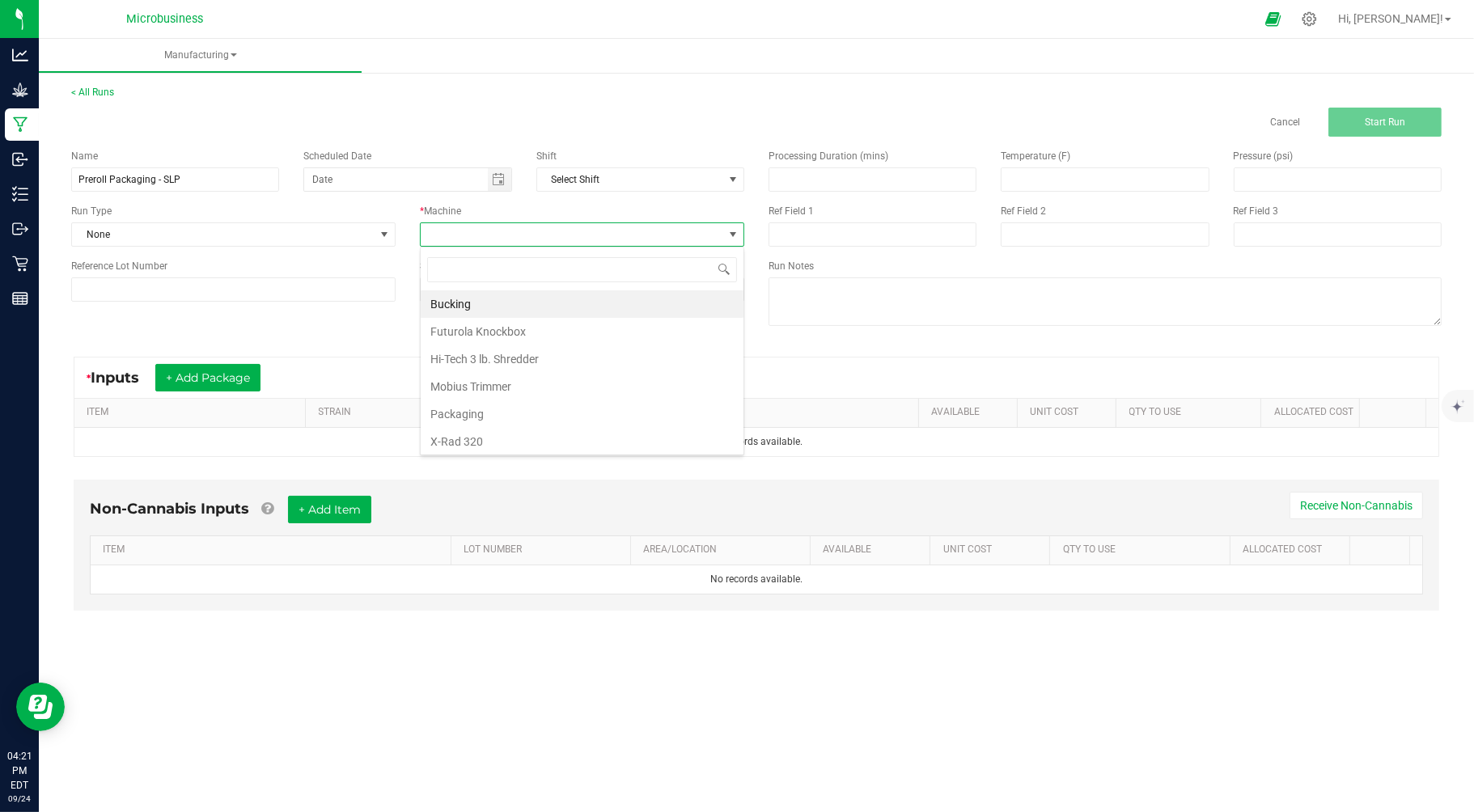
scroll to position [25, 324]
click at [482, 420] on li "Packaging" at bounding box center [581, 414] width 322 height 27
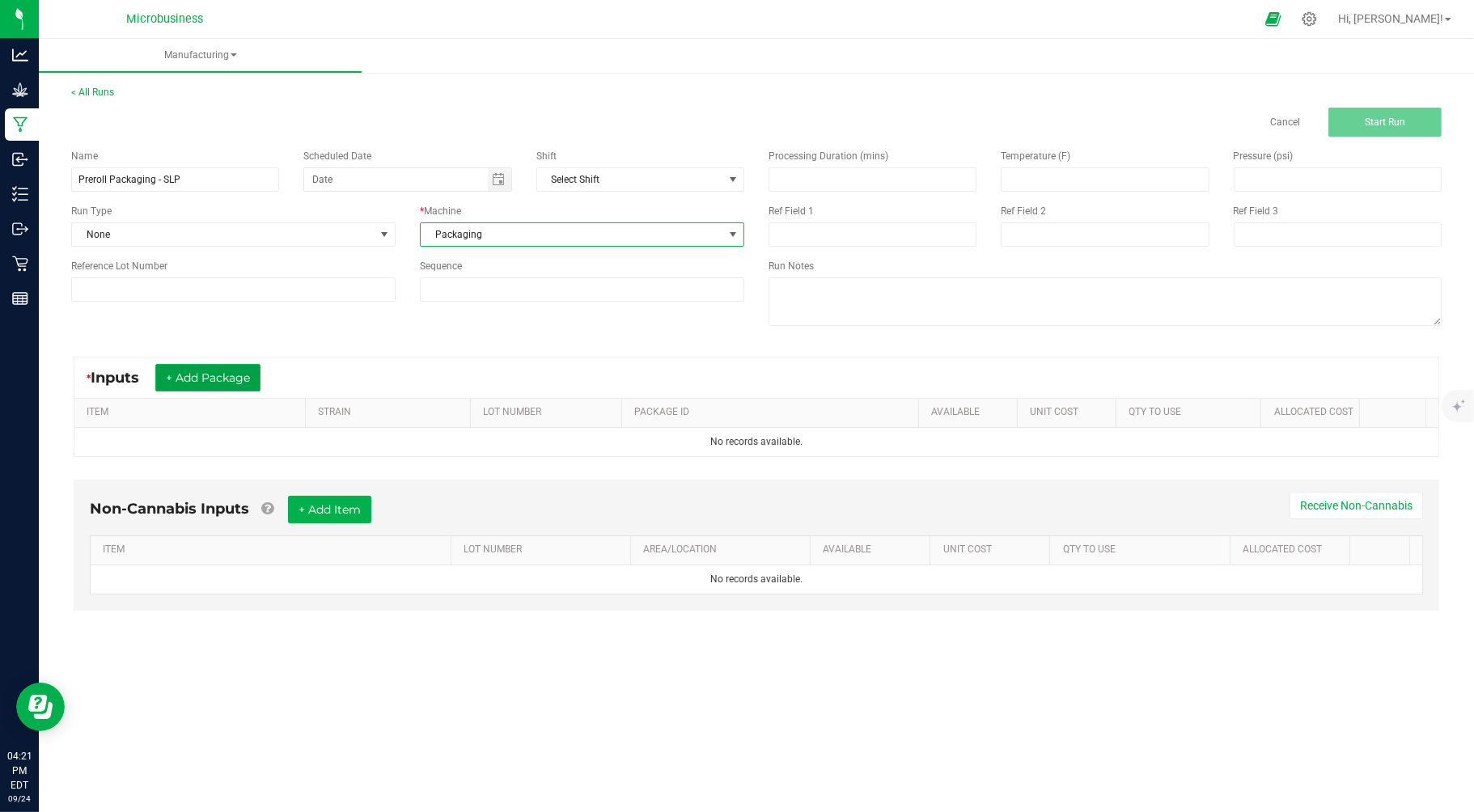
click at [203, 370] on button "+ Add Package" at bounding box center [207, 377] width 105 height 27
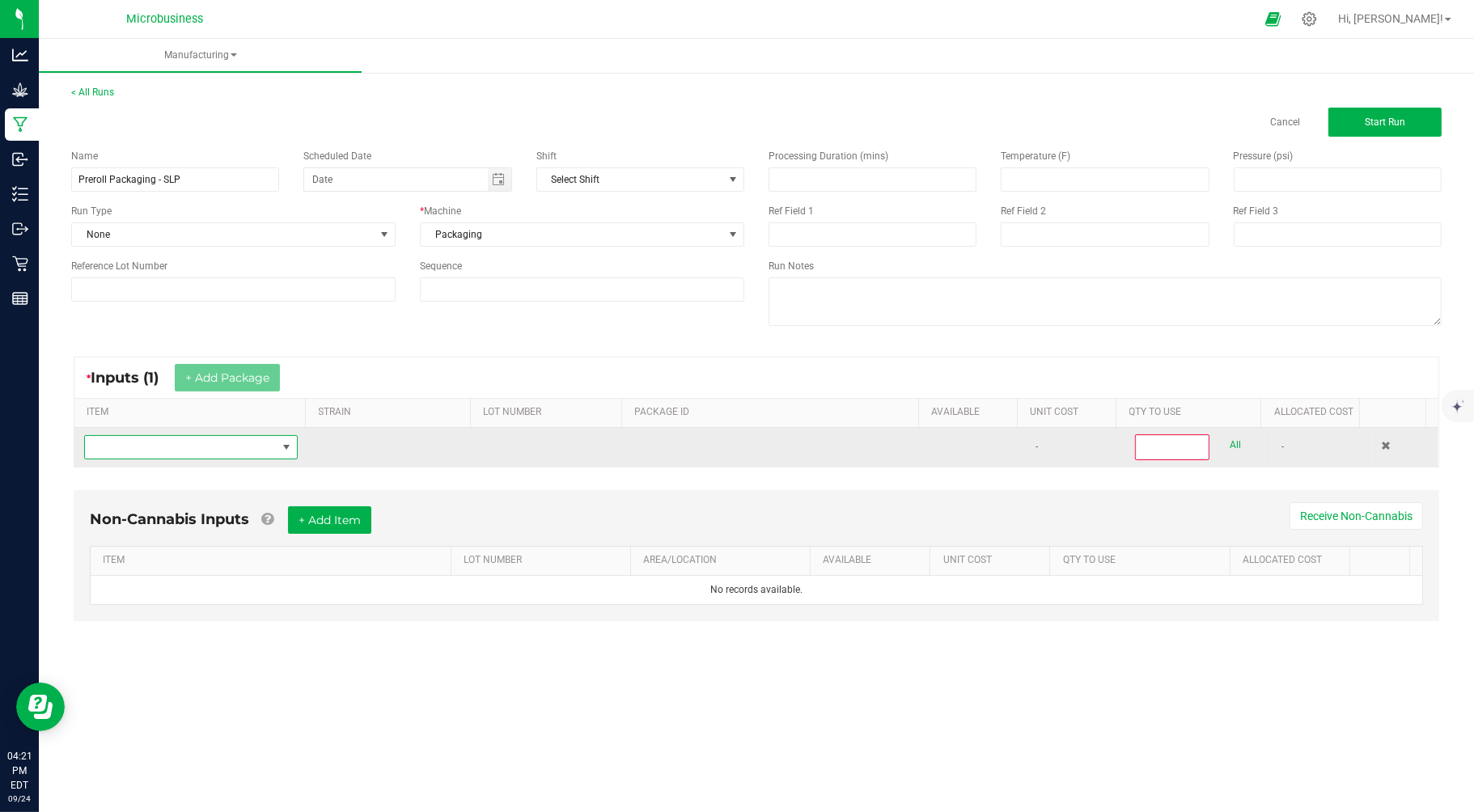
click at [180, 453] on span "NO DATA FOUND" at bounding box center [181, 447] width 192 height 23
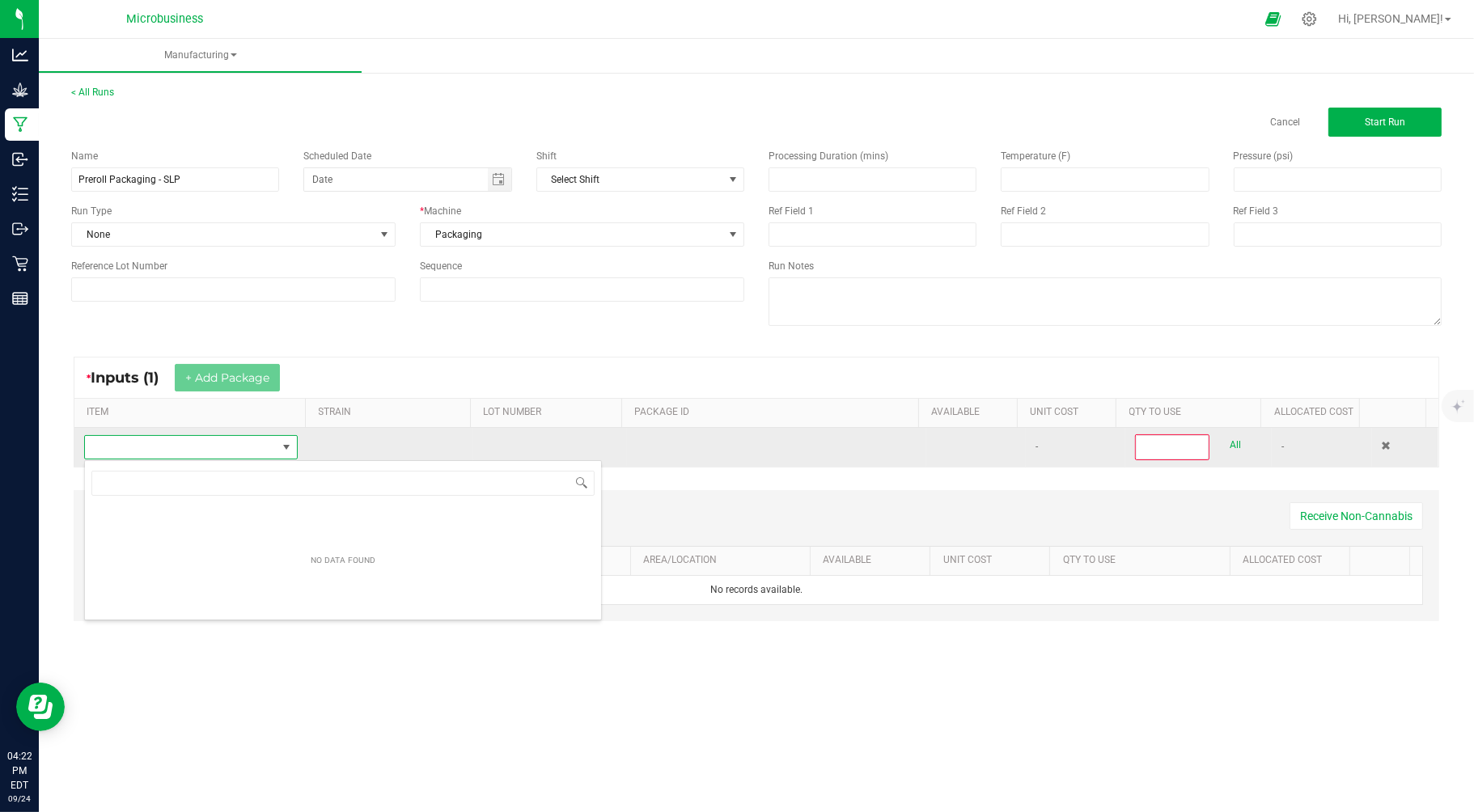
scroll to position [25, 211]
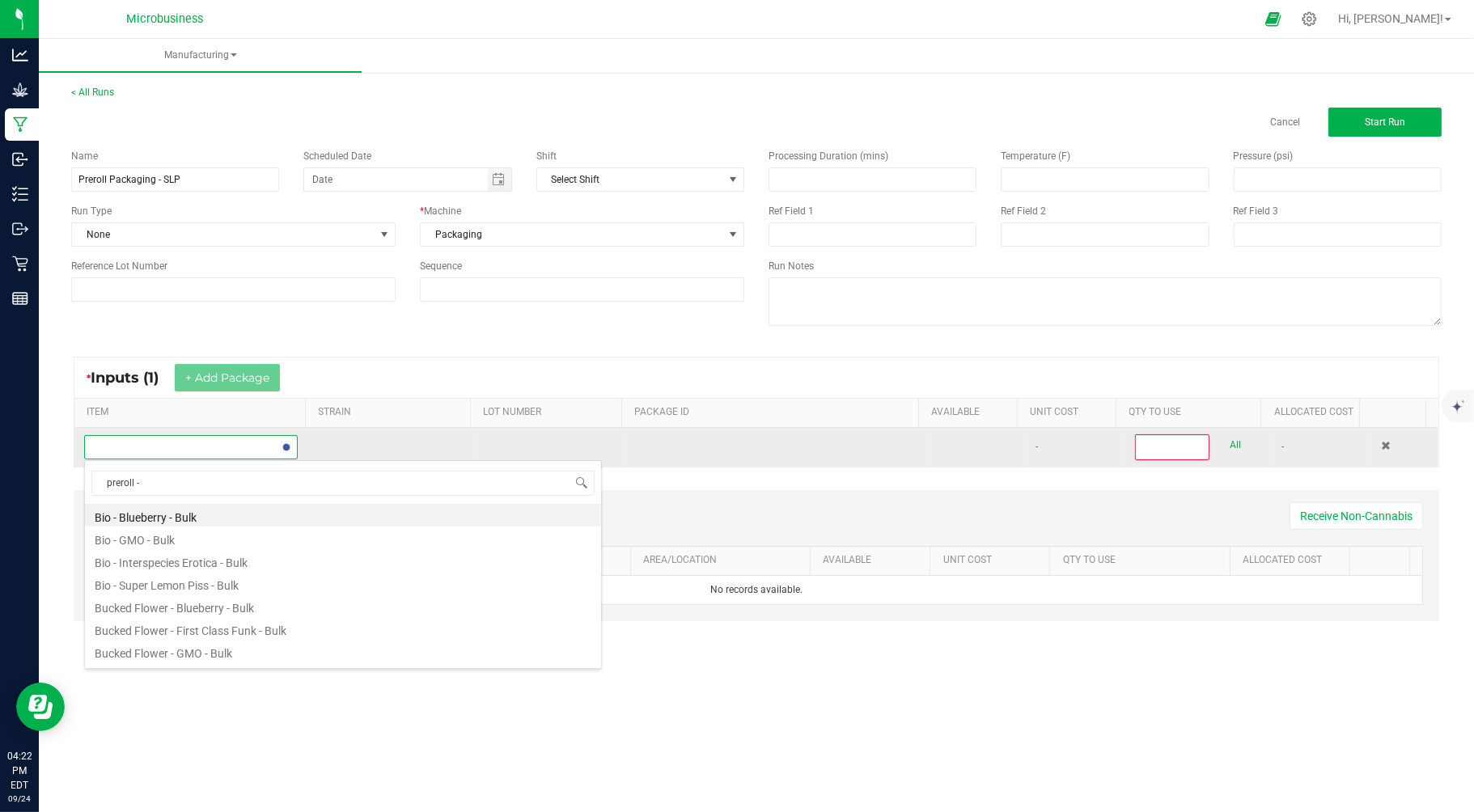
type input "preroll -"
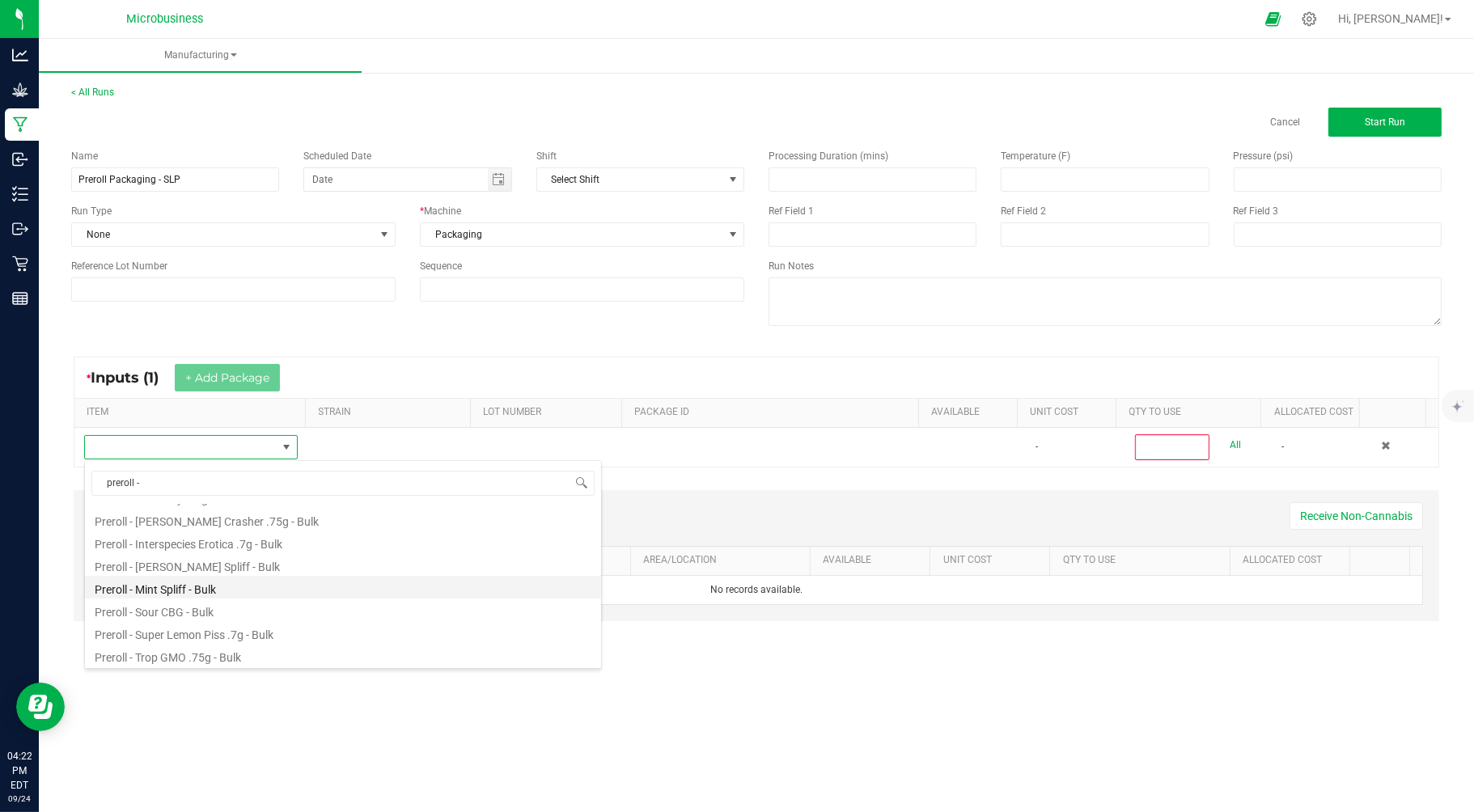
scroll to position [42, 0]
click at [223, 624] on li "Preroll - Super Lemon Piss .7g - Bulk" at bounding box center [343, 631] width 516 height 23
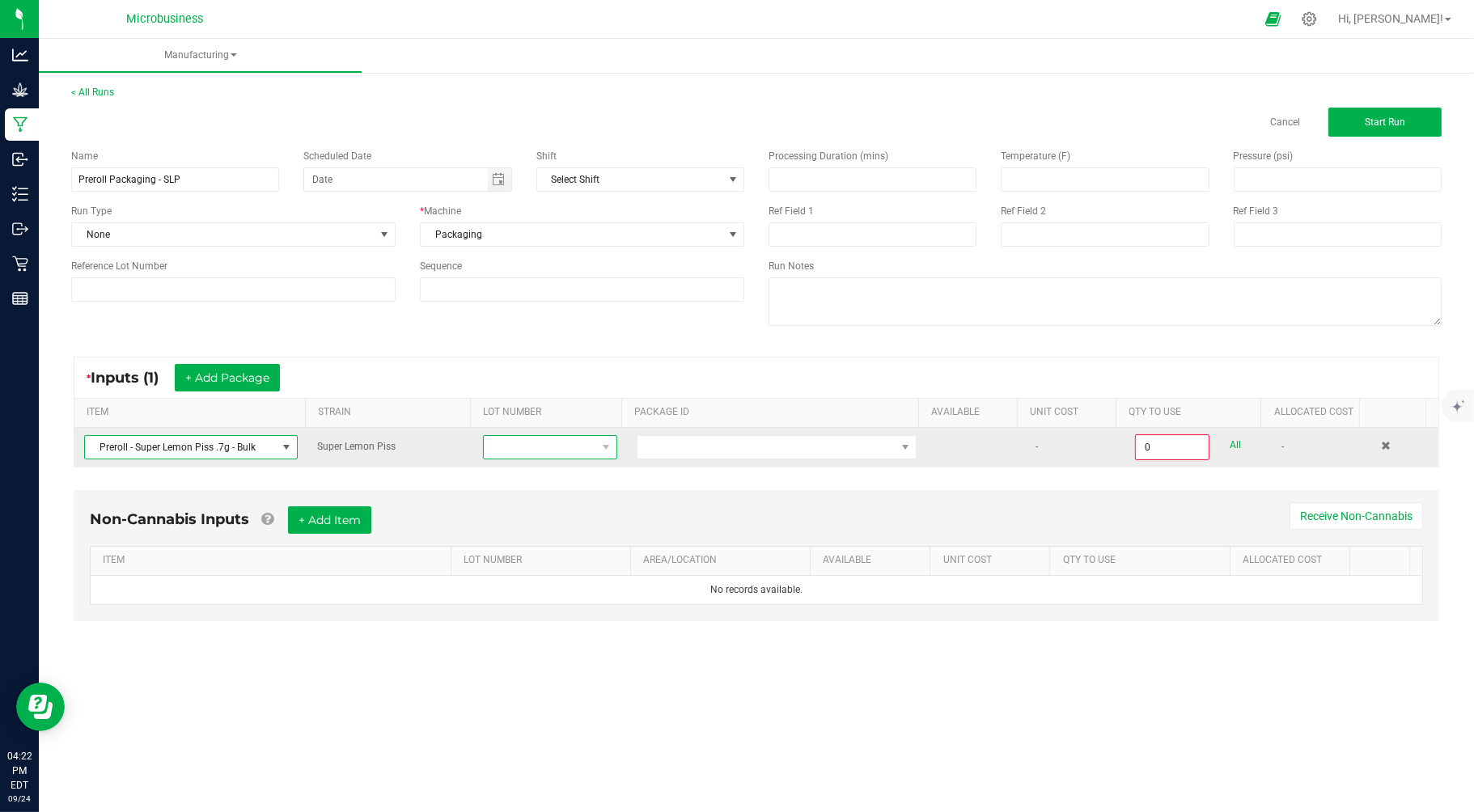
click at [569, 443] on span at bounding box center [539, 447] width 112 height 23
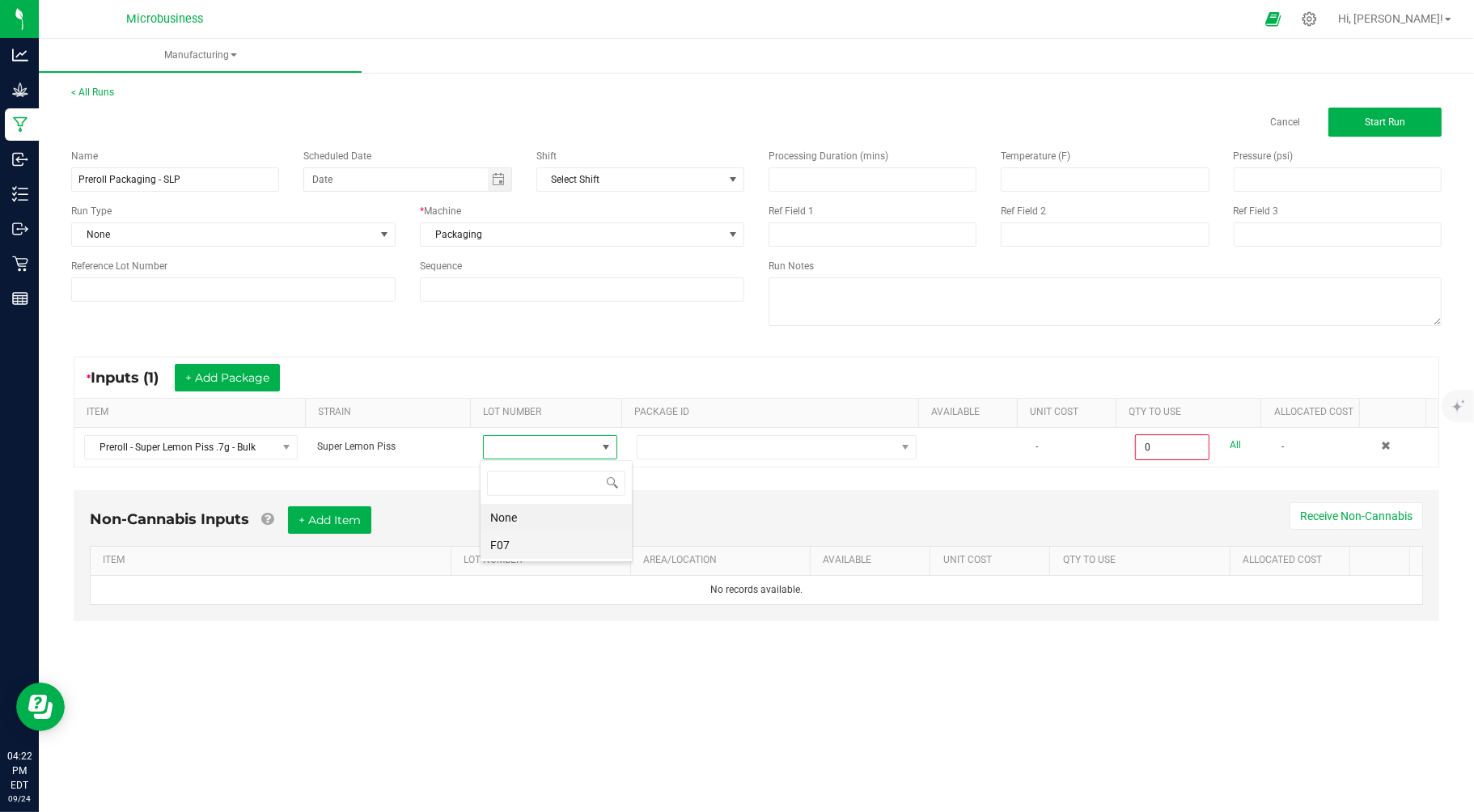
click at [523, 546] on li "F07" at bounding box center [556, 544] width 152 height 27
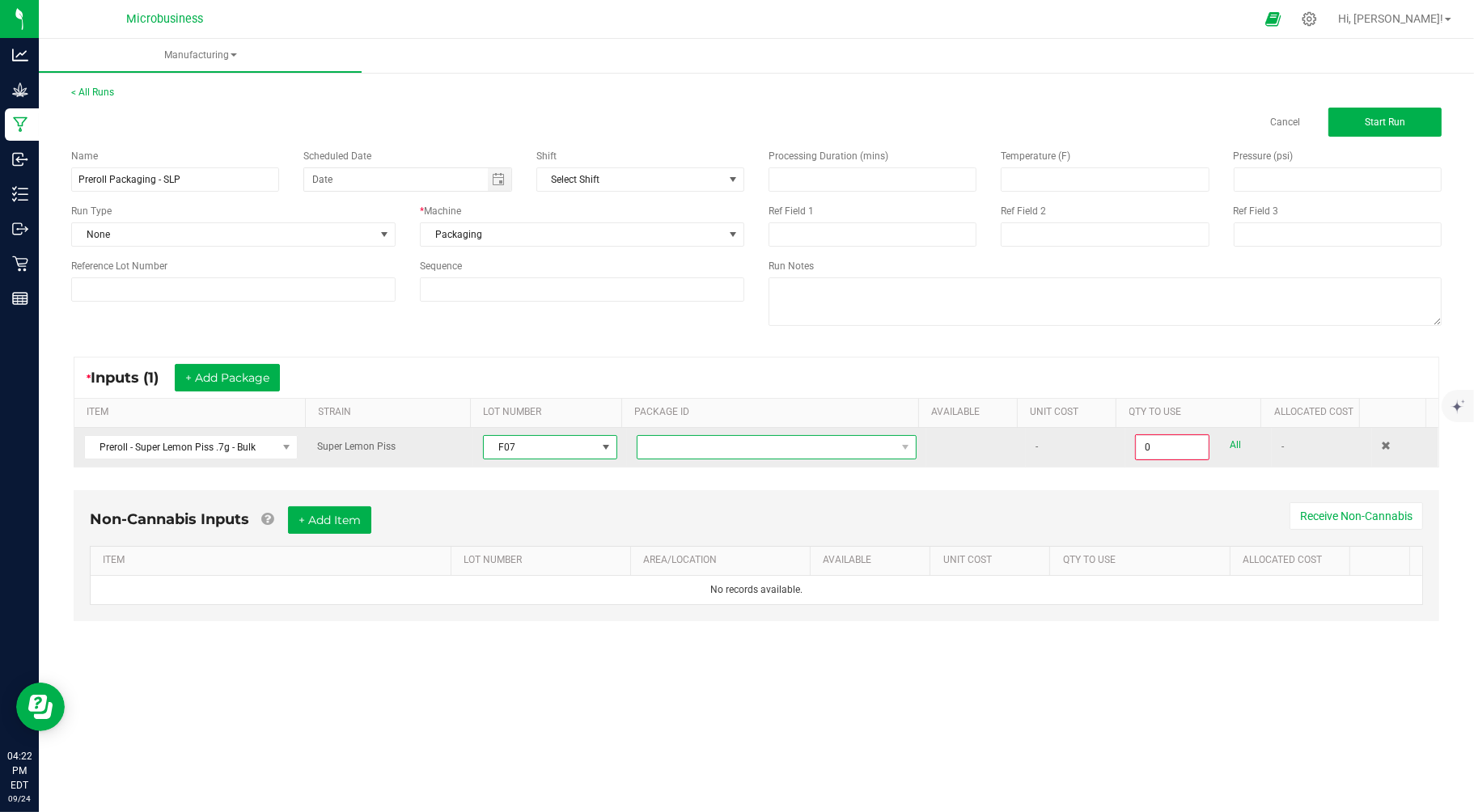
click at [662, 451] on span at bounding box center [767, 447] width 258 height 23
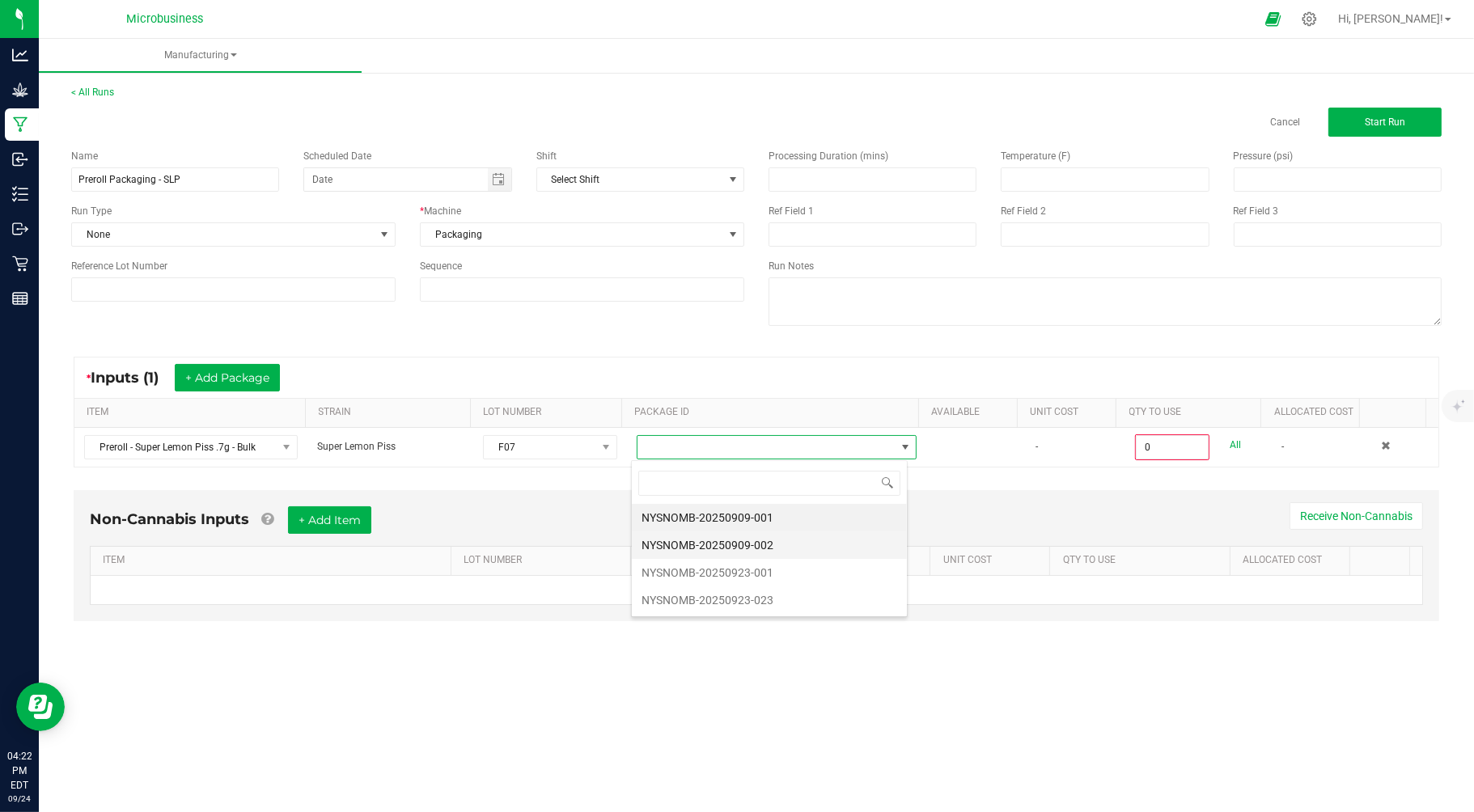
click at [743, 544] on li "NYSNOMB-20250909-002" at bounding box center [769, 544] width 275 height 27
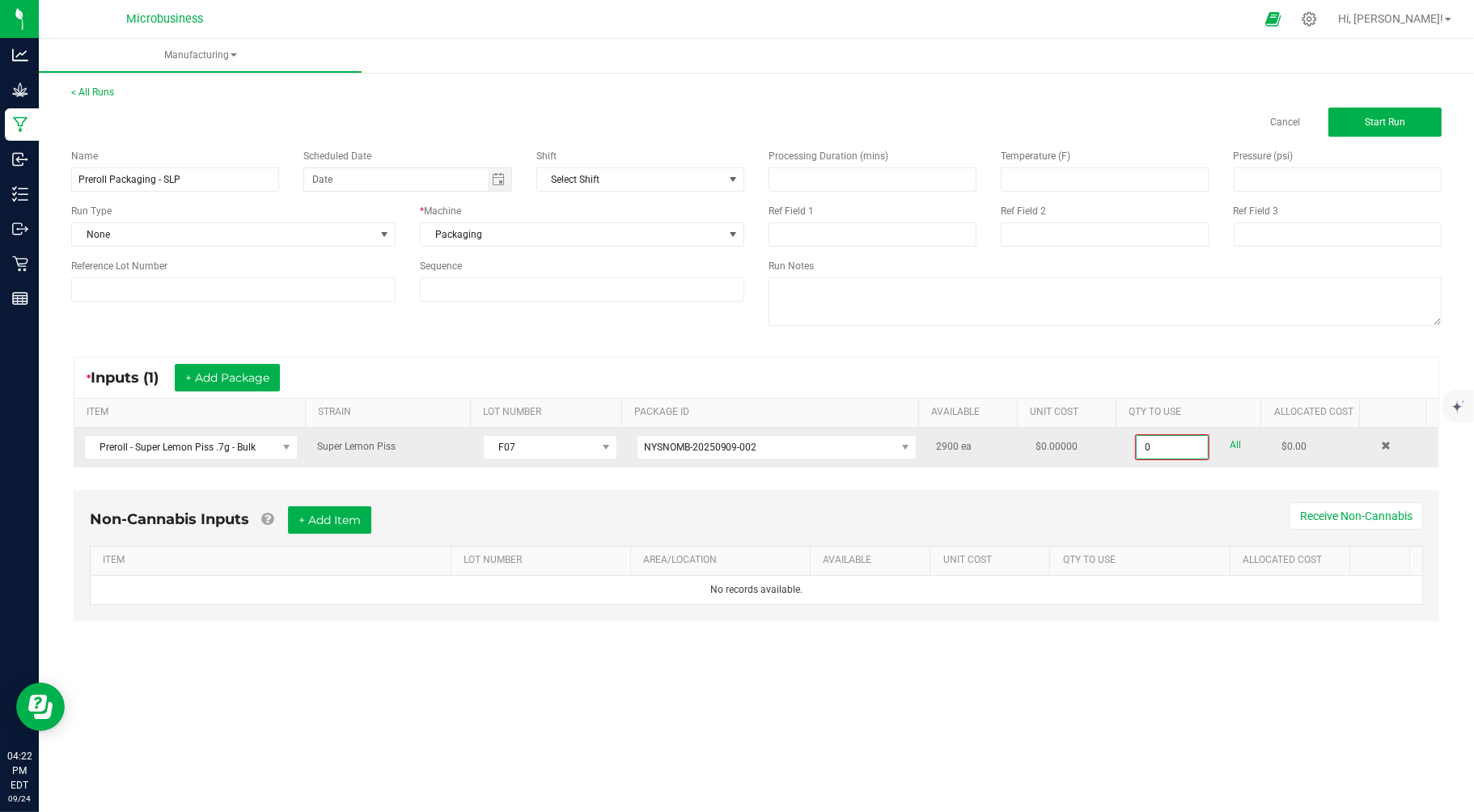
click at [1143, 450] on input "0" at bounding box center [1172, 447] width 71 height 23
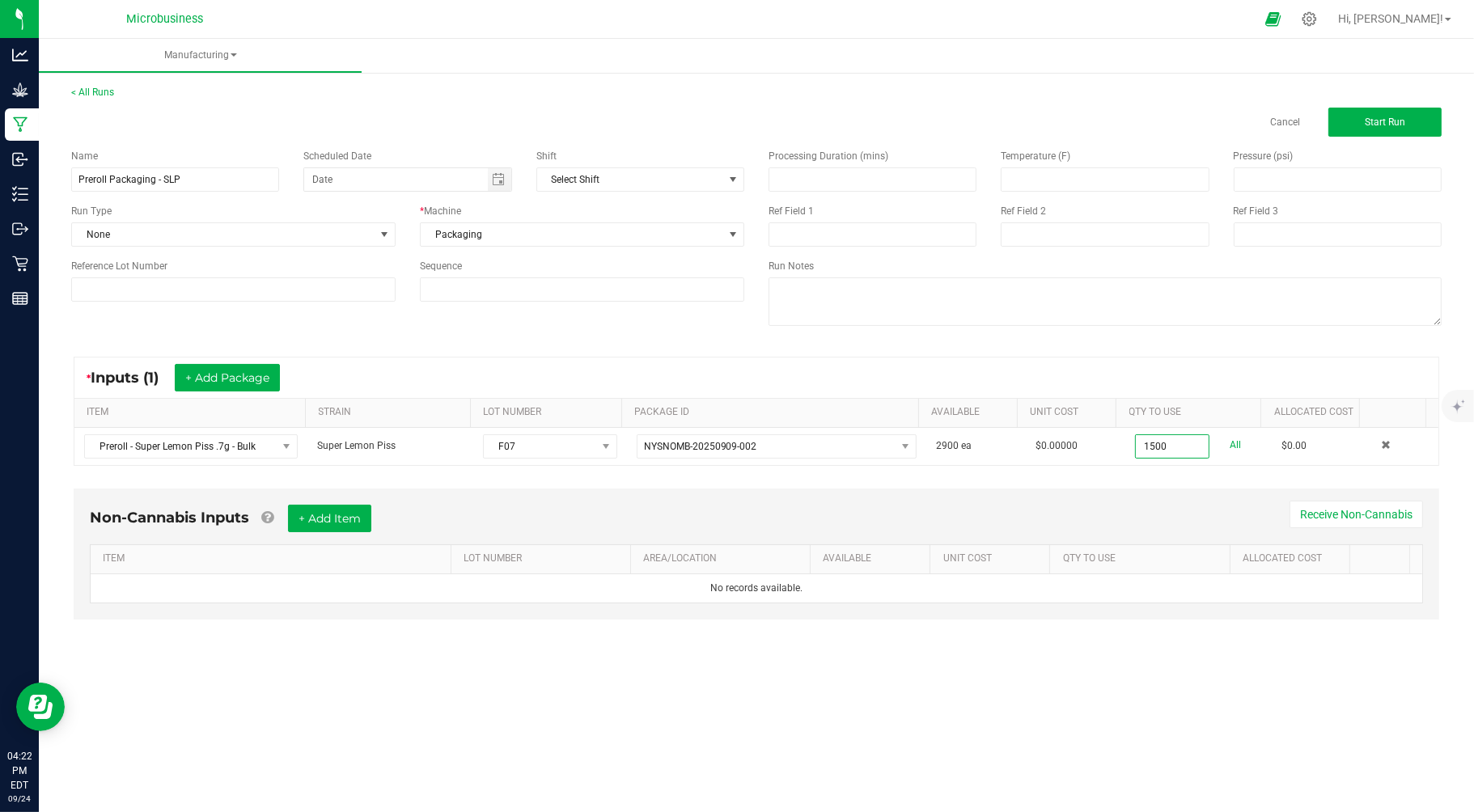
type input "1500 ea"
click at [1139, 498] on div "Non-Cannabis Inputs + Add Item Receive Non-Cannabis ITEM LOT NUMBER AREA/LOCATI…" at bounding box center [757, 554] width 1366 height 131
click at [1368, 119] on span "Start Run" at bounding box center [1385, 122] width 41 height 11
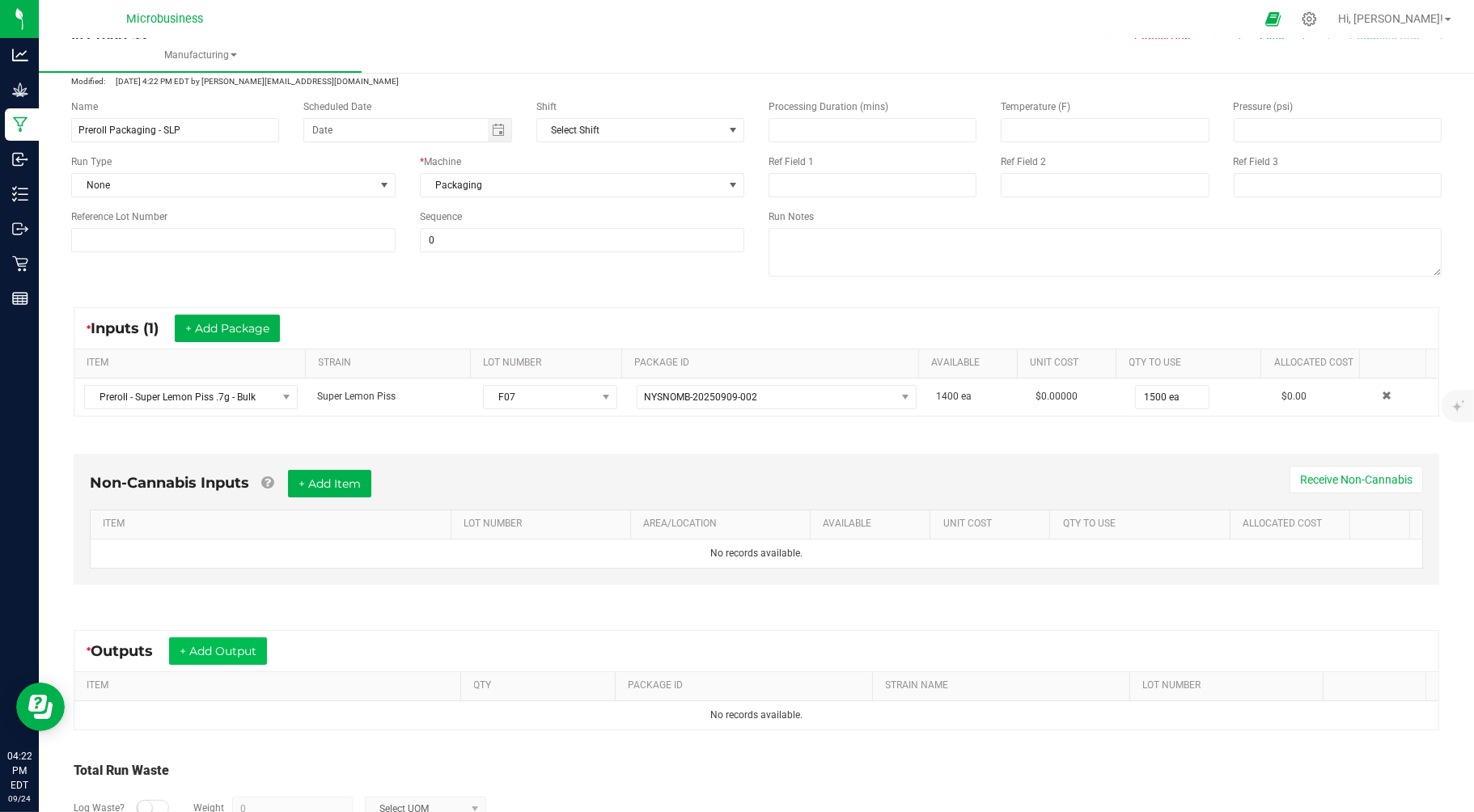
scroll to position [90, 0]
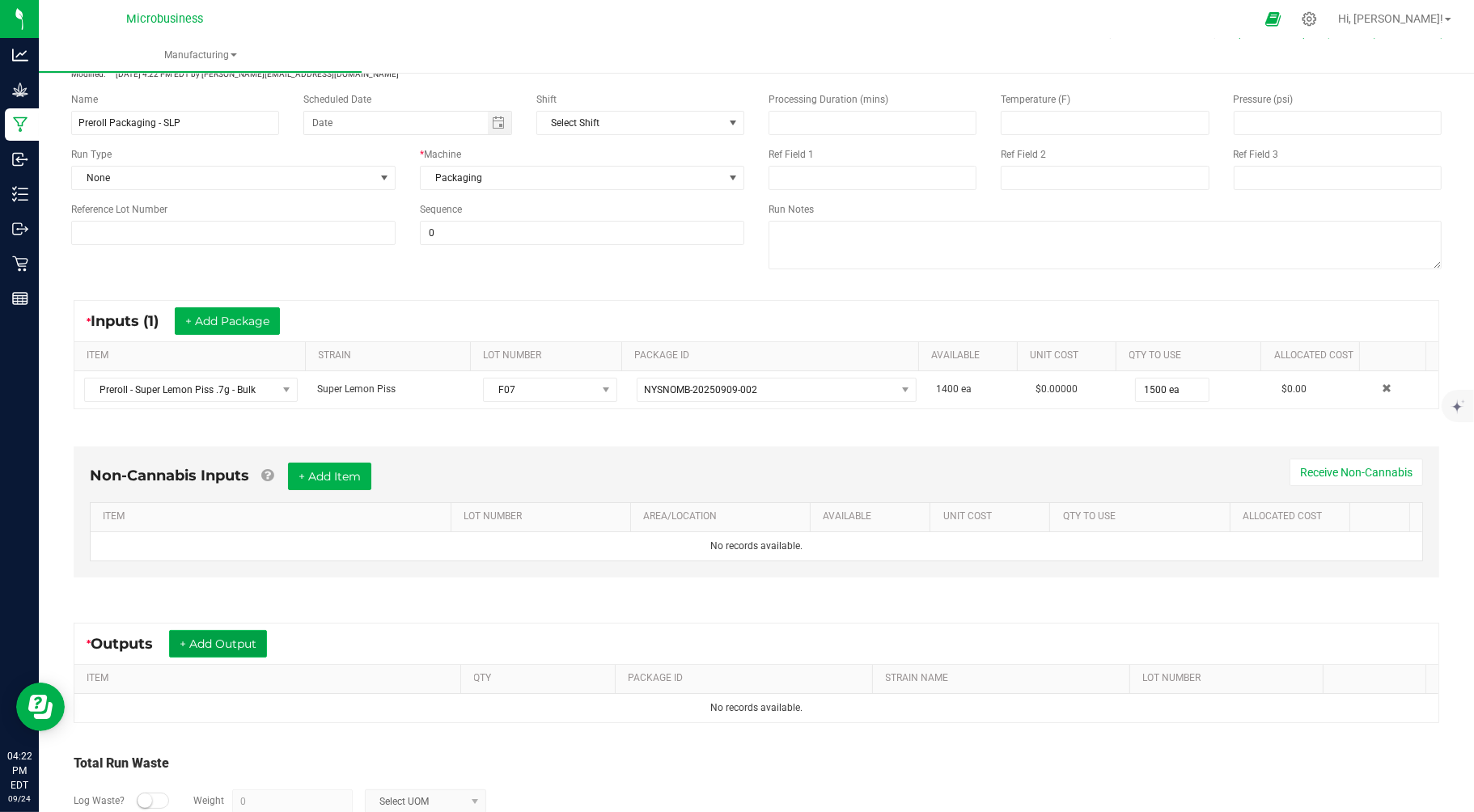
click at [211, 642] on button "+ Add Output" at bounding box center [218, 643] width 98 height 27
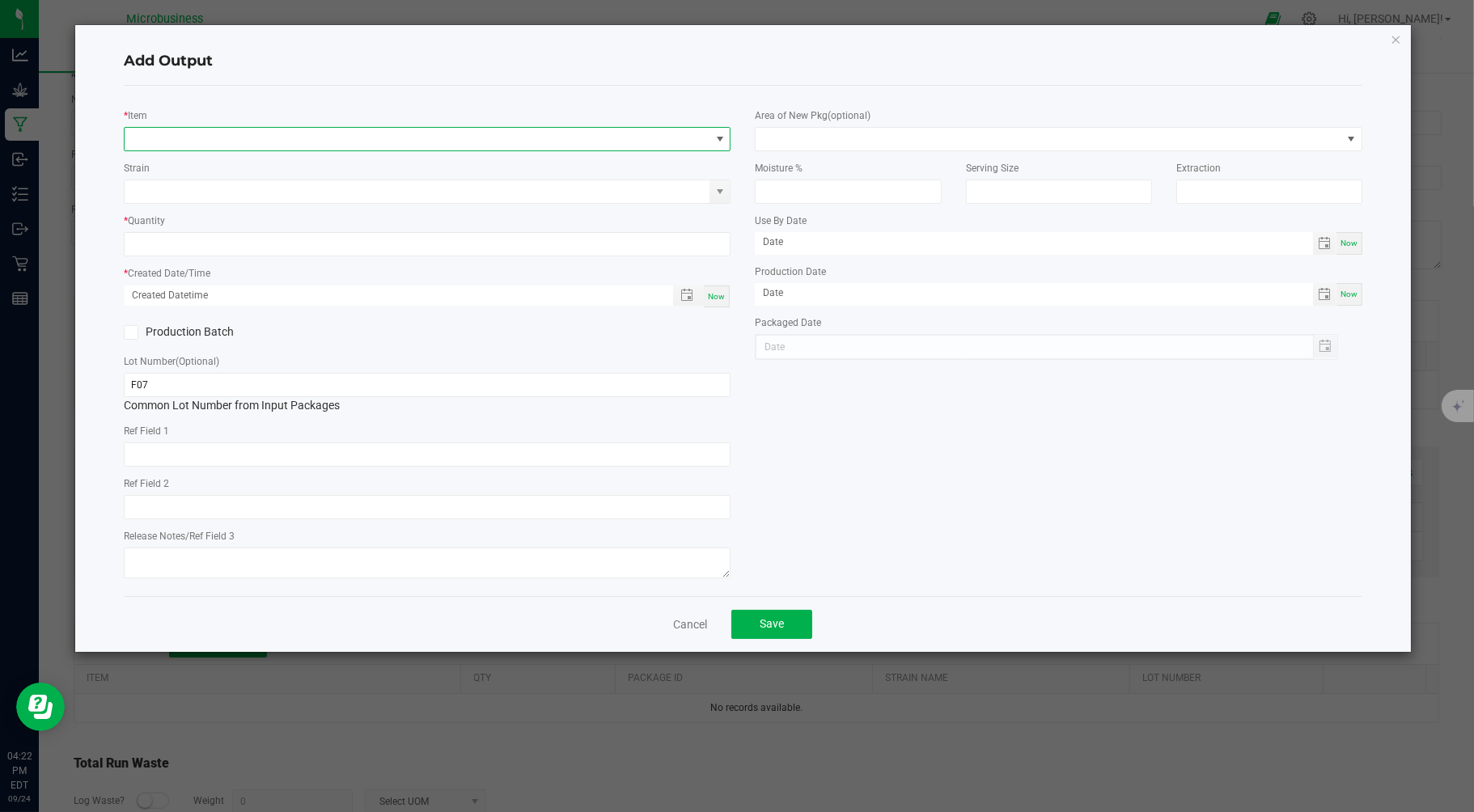
click at [170, 144] on span "NO DATA FOUND" at bounding box center [417, 139] width 586 height 23
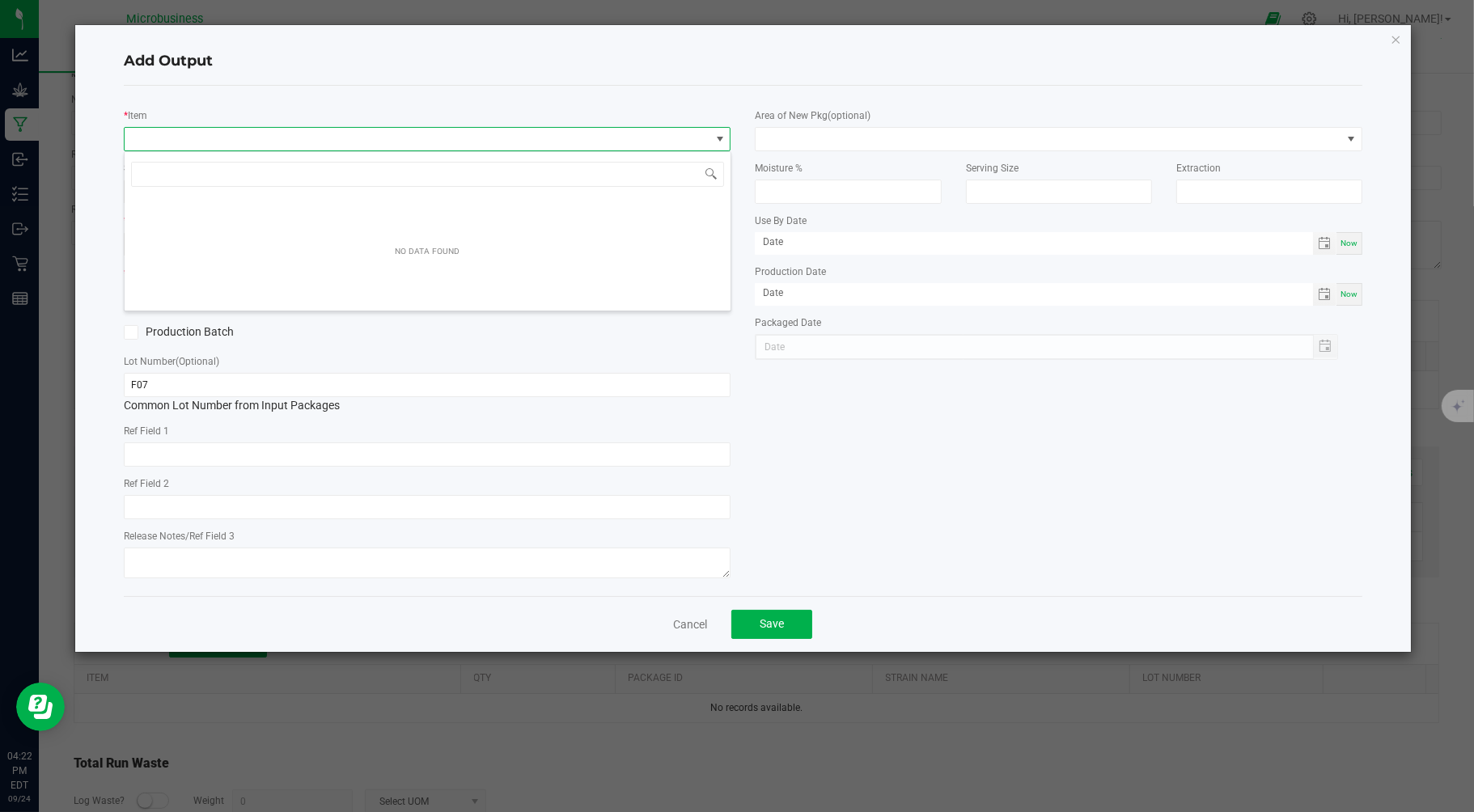
scroll to position [25, 607]
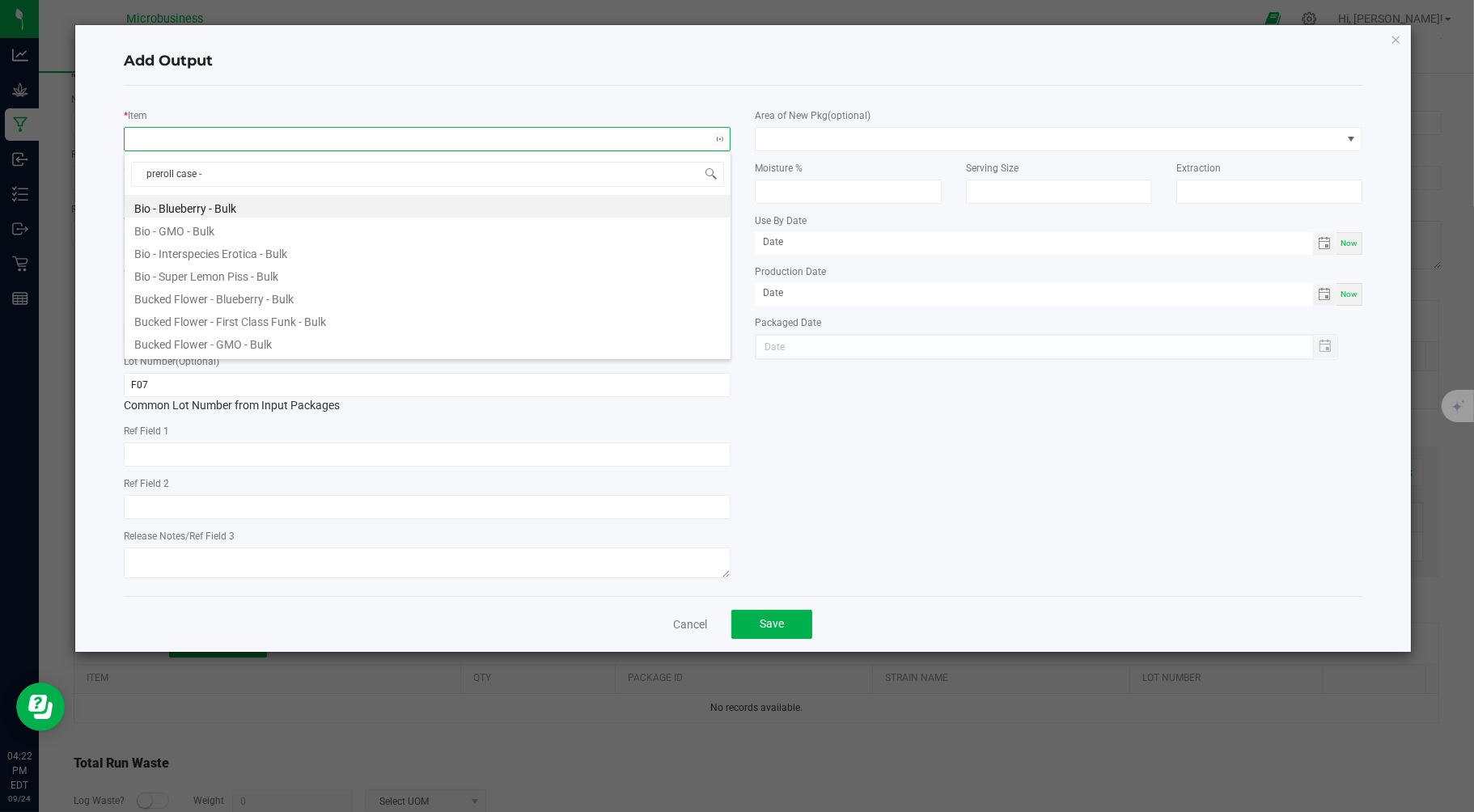
type input "preroll case -"
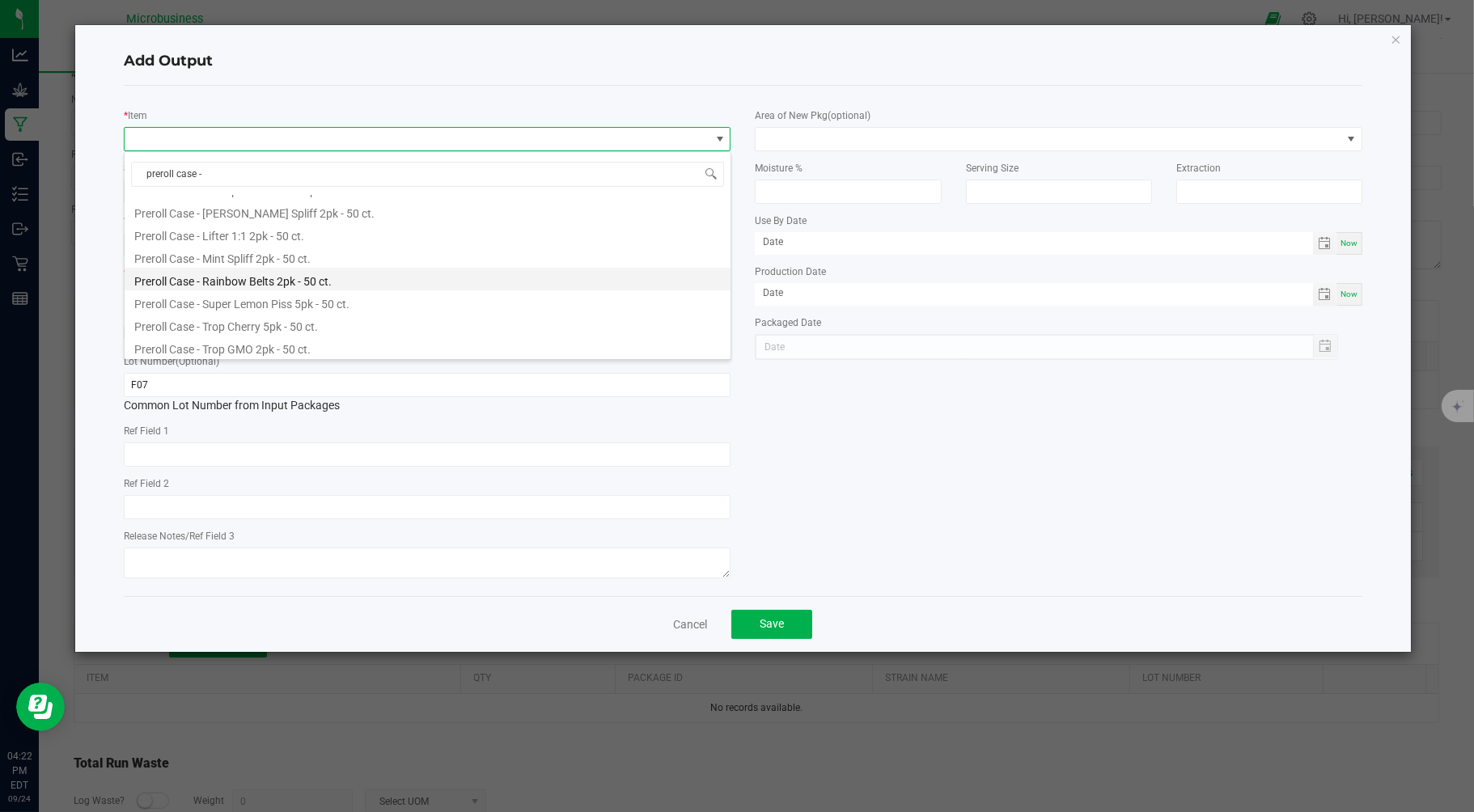
scroll to position [90, 0]
click at [262, 297] on li "Preroll Case - Super Lemon Piss 5pk - 50 ct." at bounding box center [427, 298] width 606 height 23
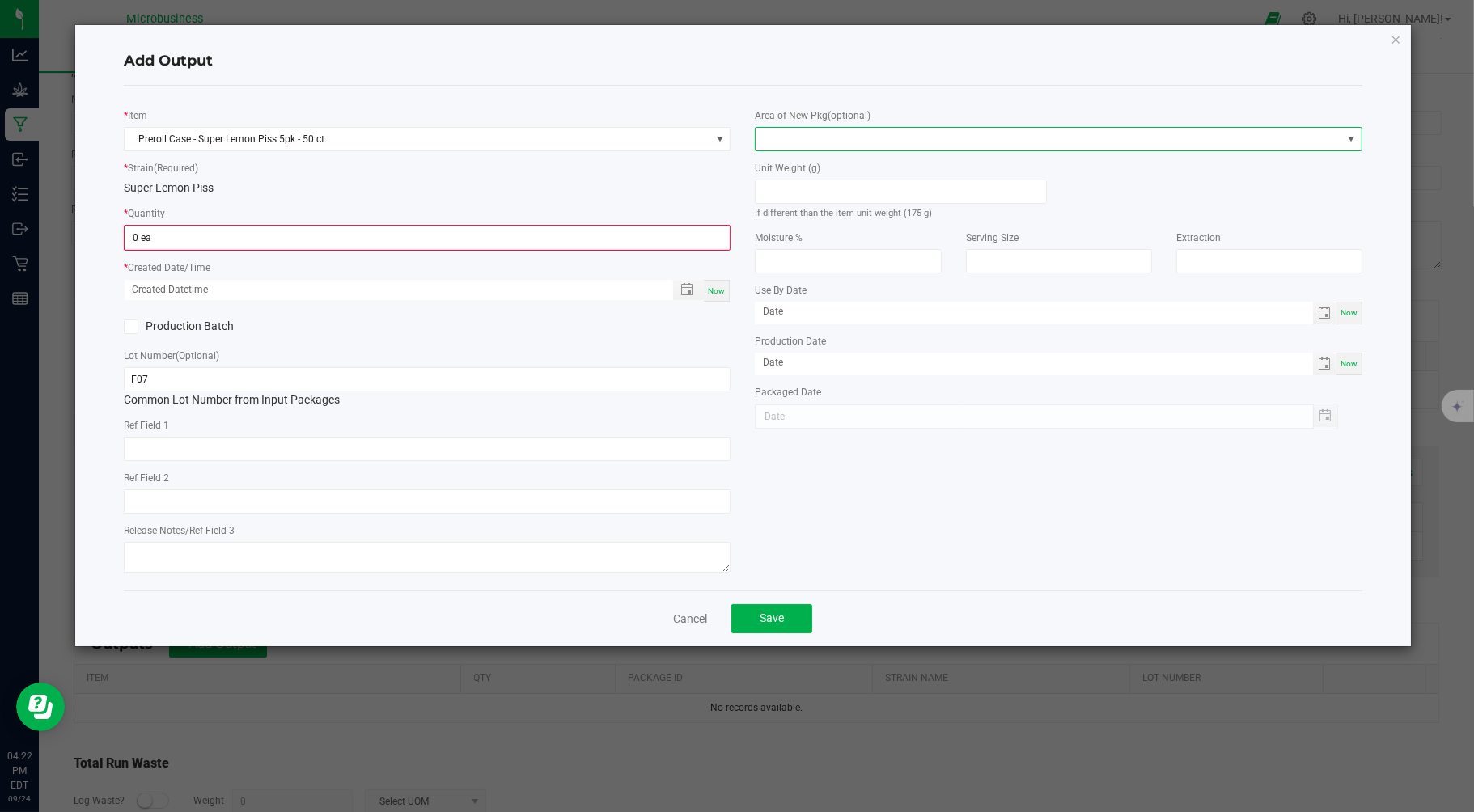
click at [788, 128] on span at bounding box center [1048, 139] width 586 height 23
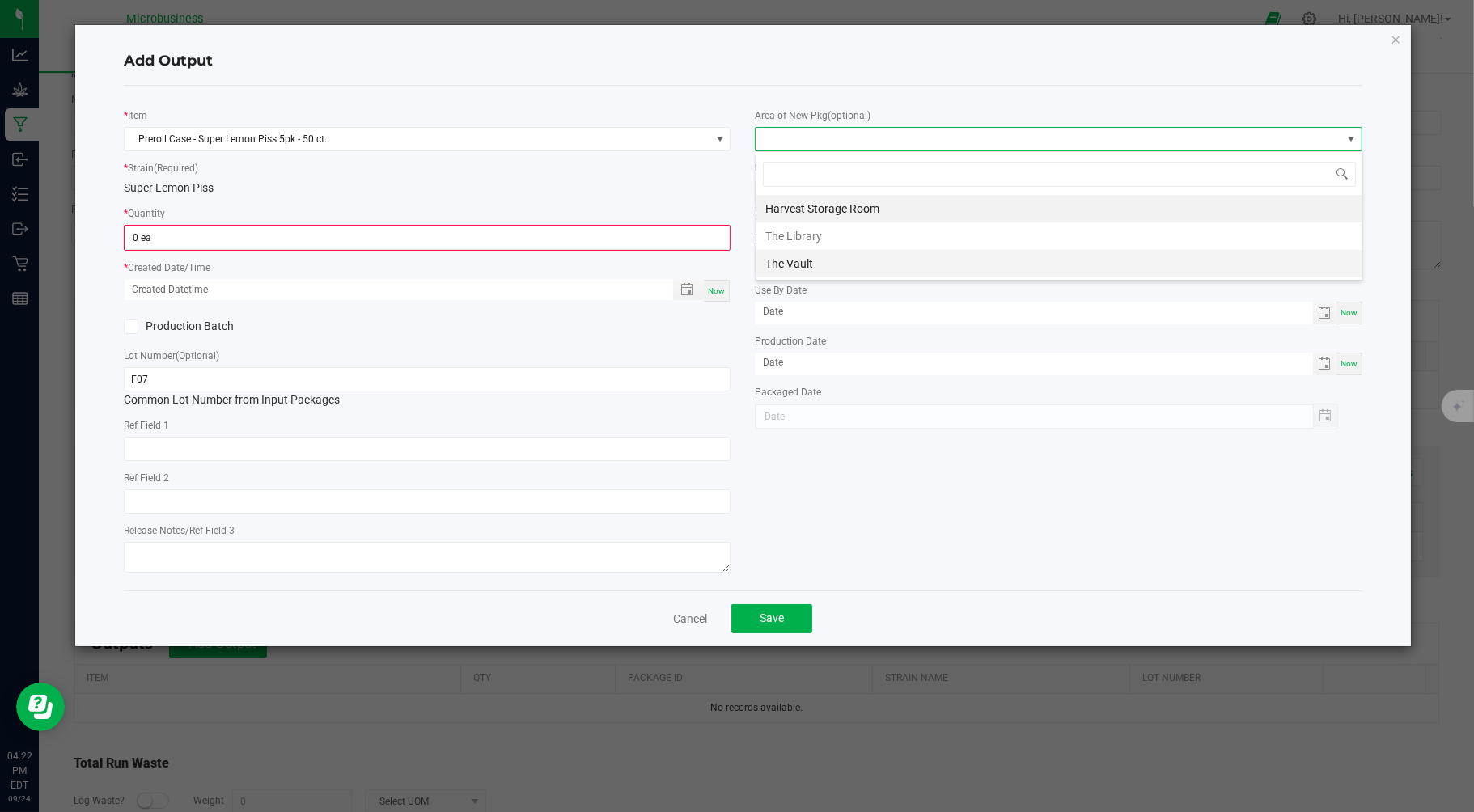
click at [788, 269] on li "The Vault" at bounding box center [1060, 263] width 606 height 27
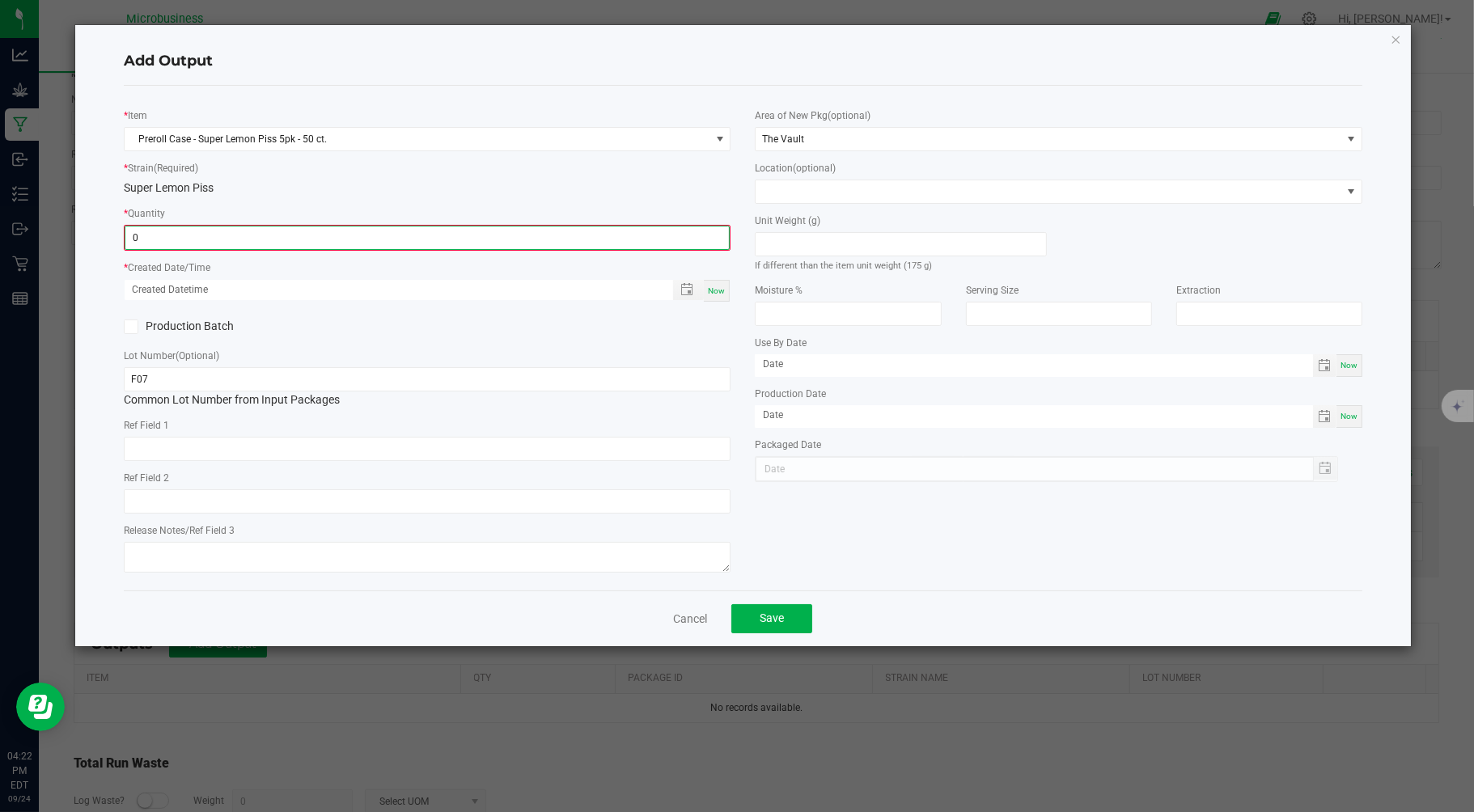
click at [637, 240] on input "0" at bounding box center [427, 238] width 604 height 23
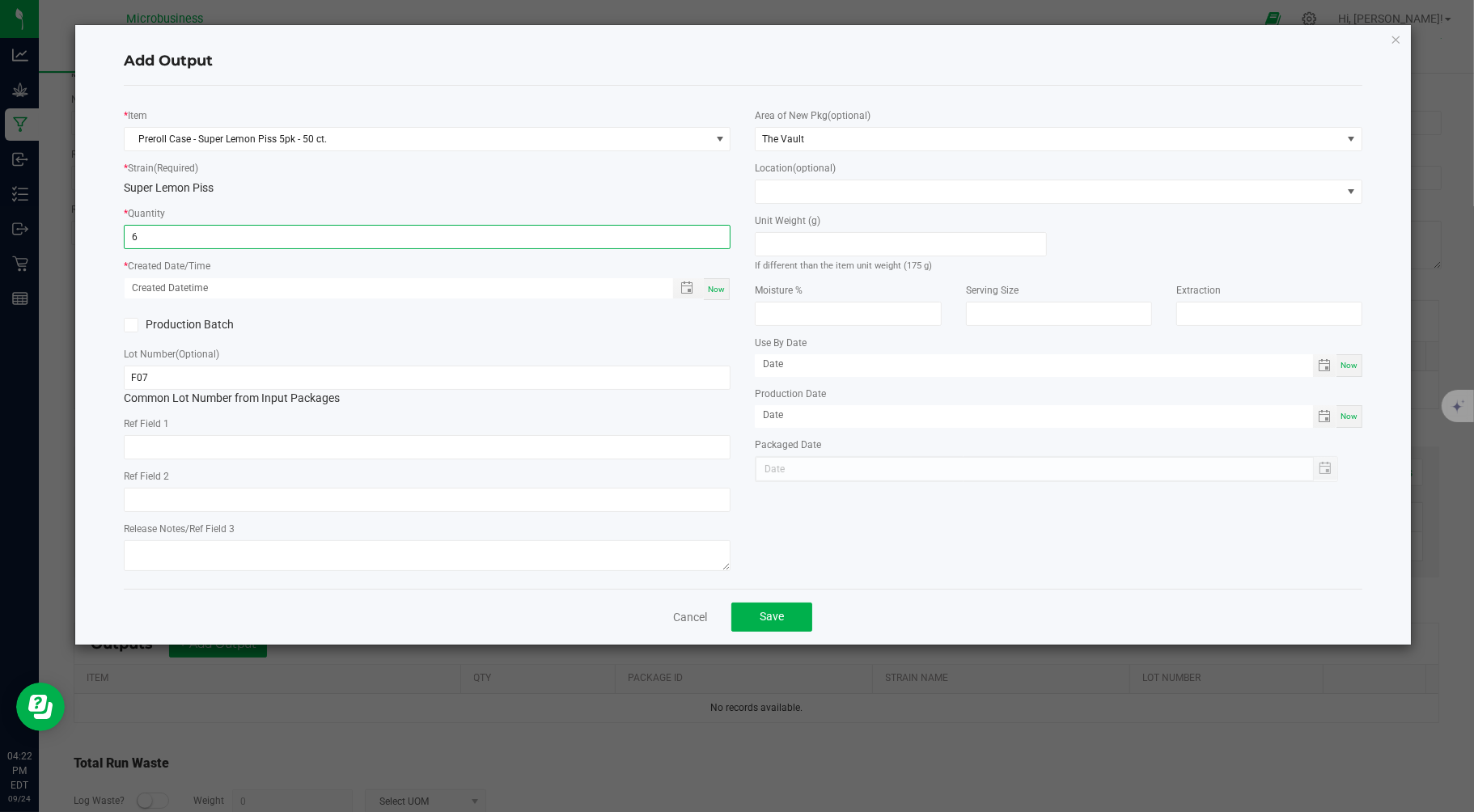
type input "6 ea"
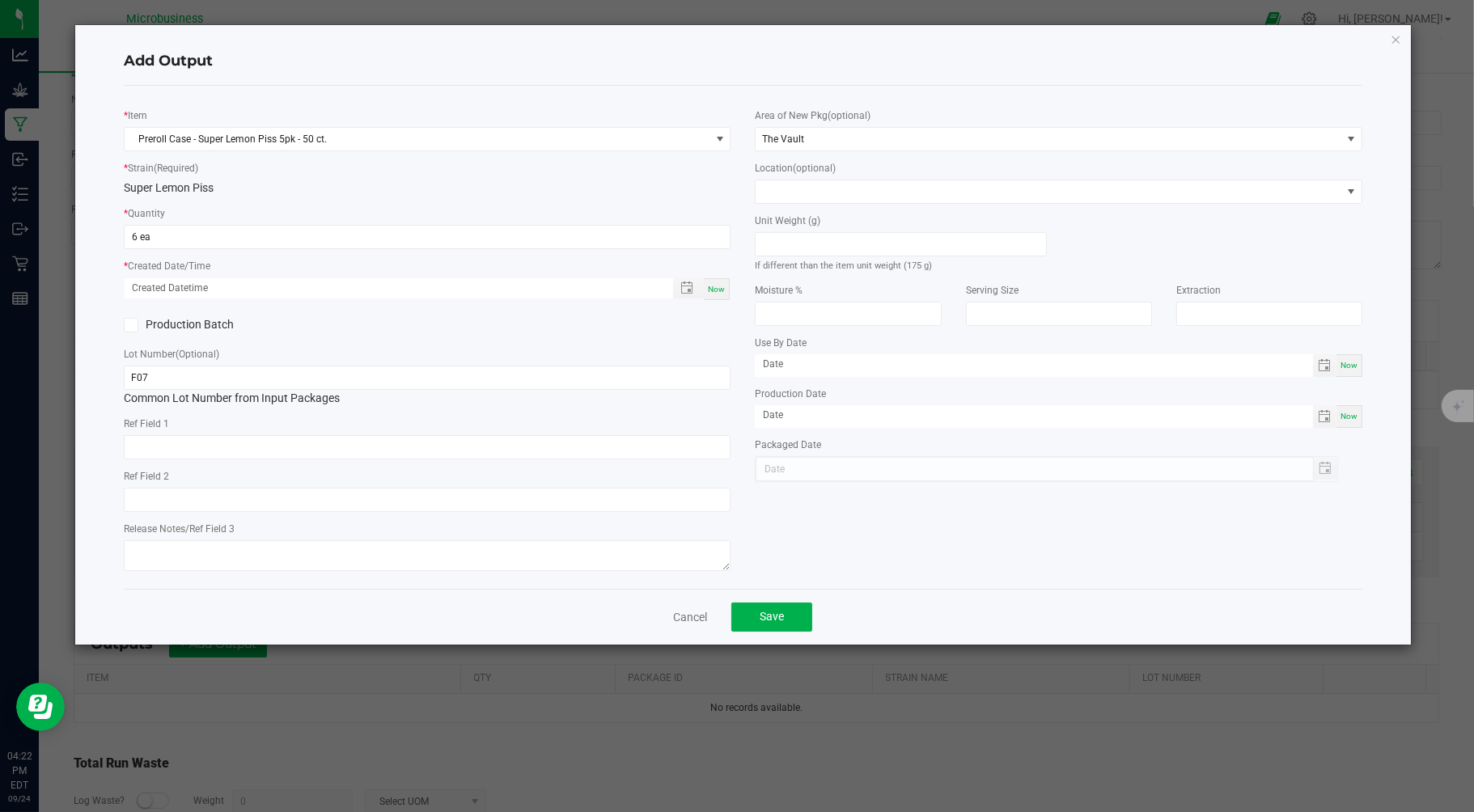
click at [712, 284] on span "Now" at bounding box center [715, 289] width 17 height 9
type input "09/24/2025 4:22 PM"
type input "09/24/2025"
click at [778, 631] on button "Save" at bounding box center [772, 616] width 81 height 29
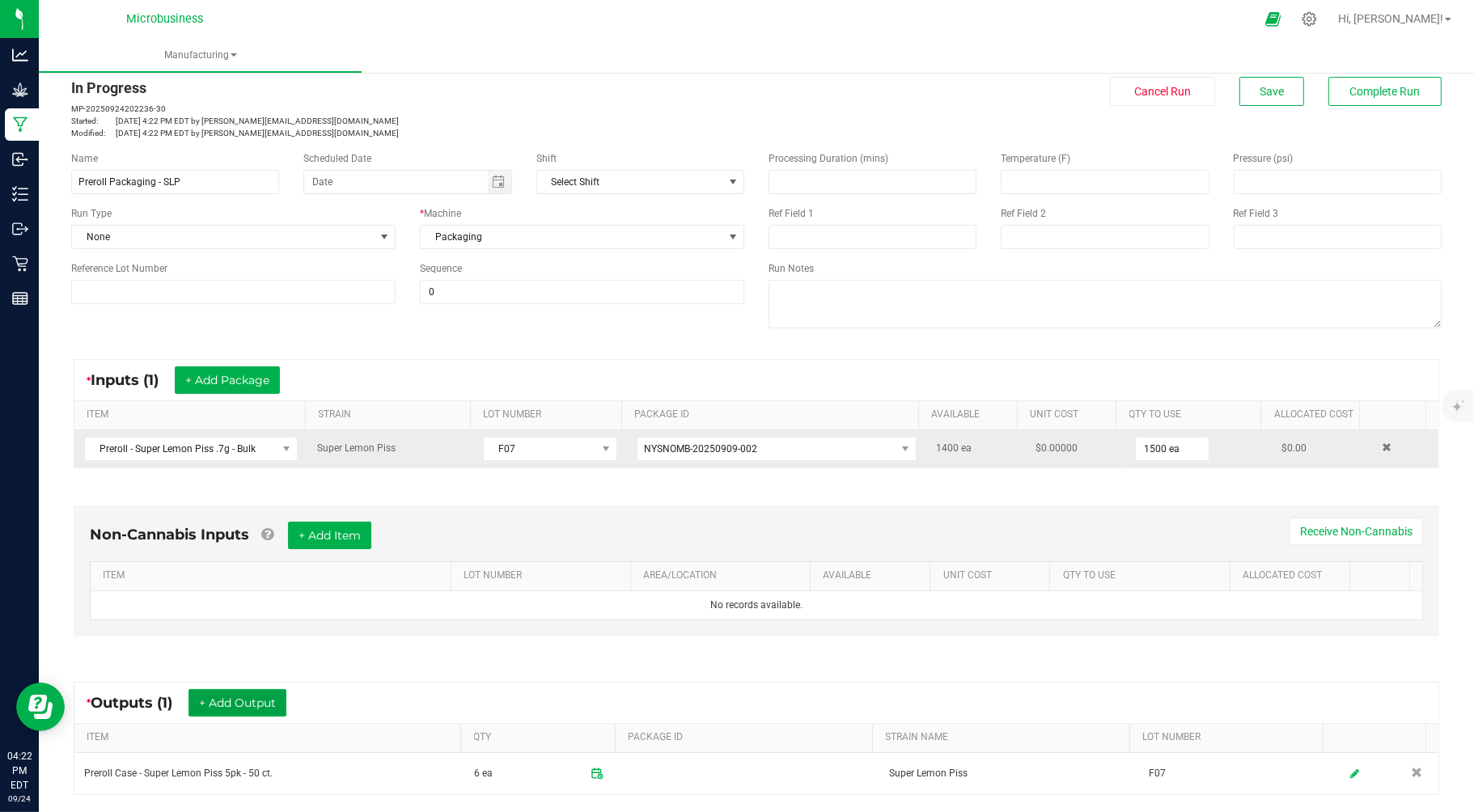
scroll to position [0, 0]
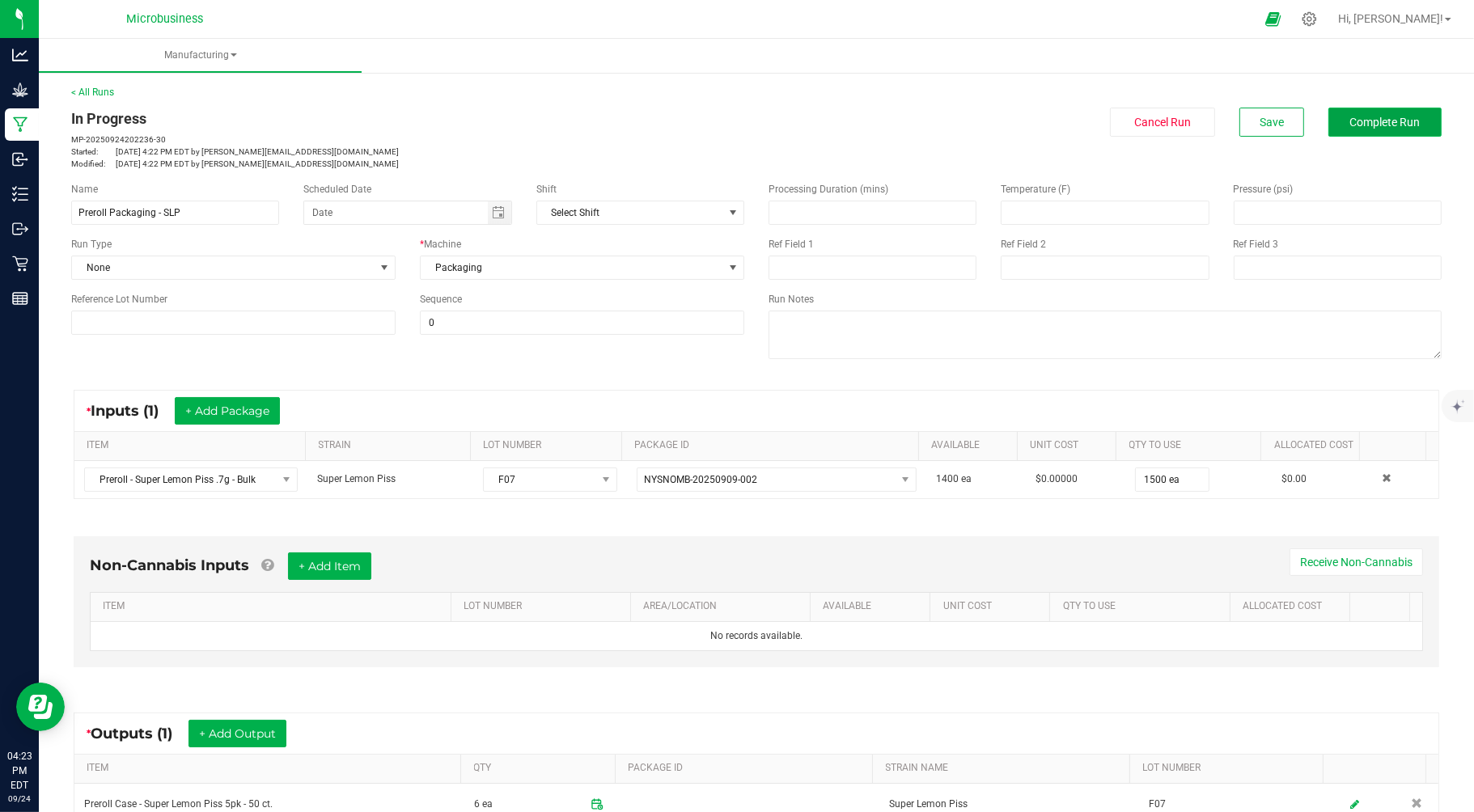
click at [1351, 120] on span "Complete Run" at bounding box center [1386, 122] width 70 height 13
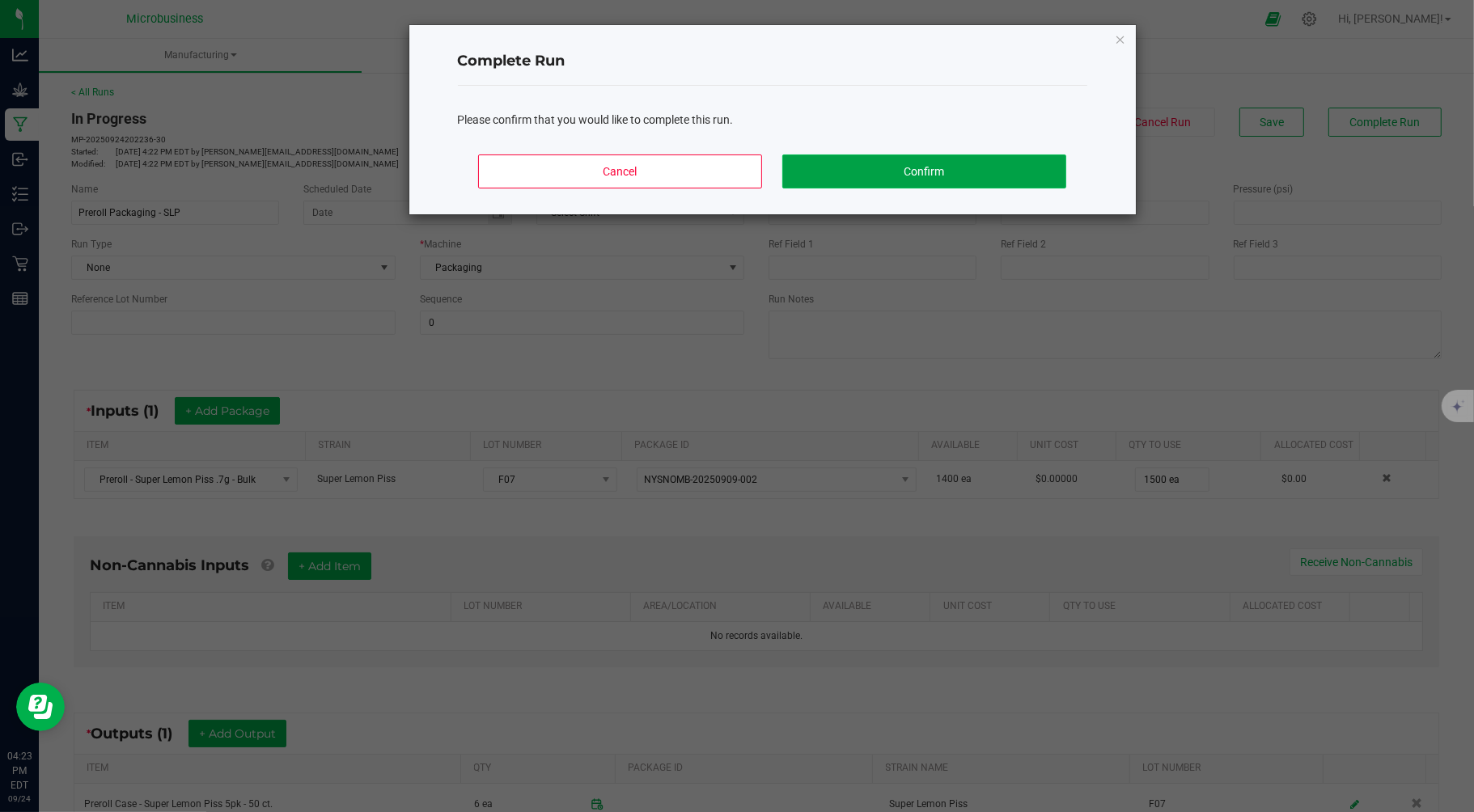
click at [918, 180] on button "Confirm" at bounding box center [923, 171] width 283 height 34
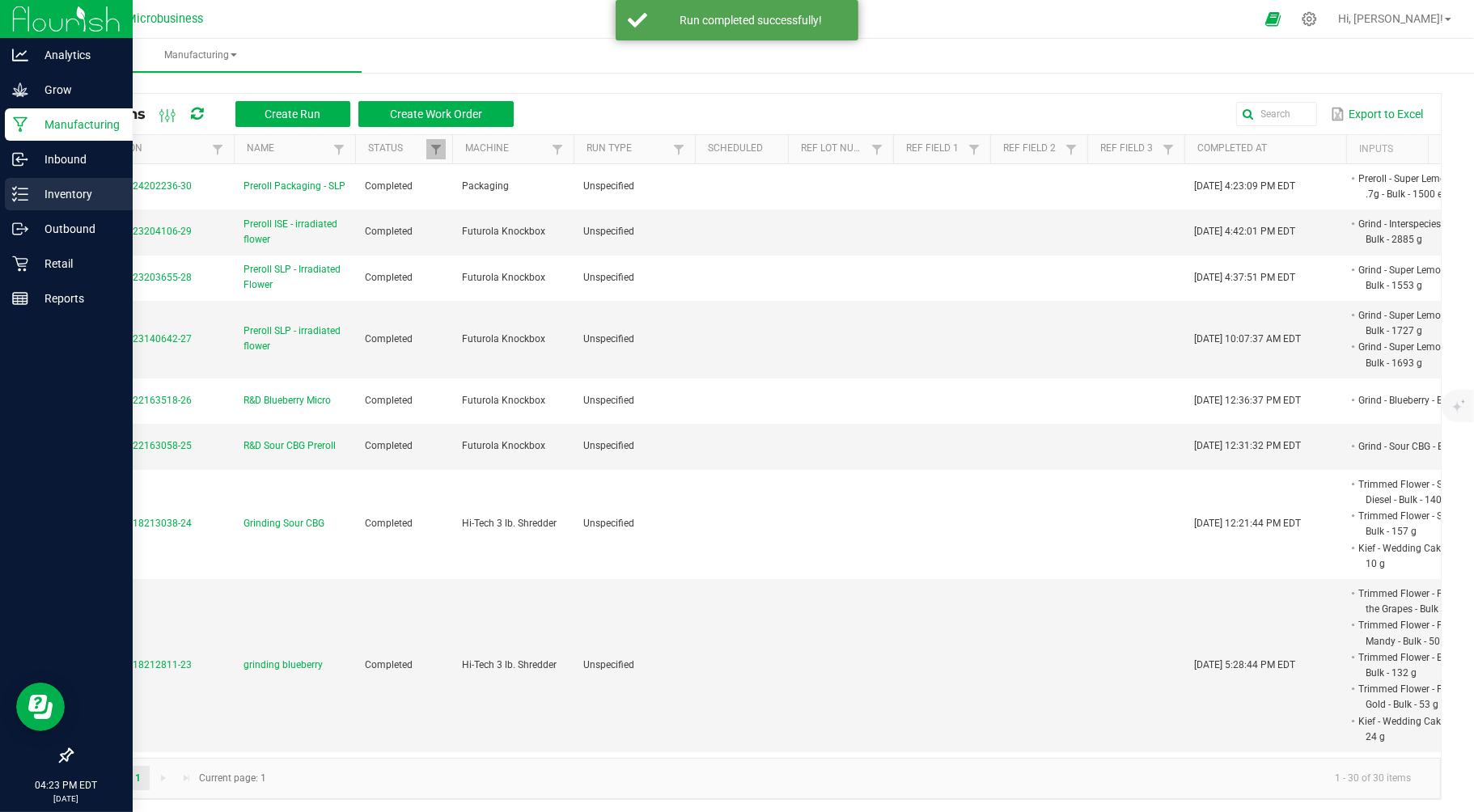
click at [37, 190] on p "Inventory" at bounding box center [77, 194] width 97 height 19
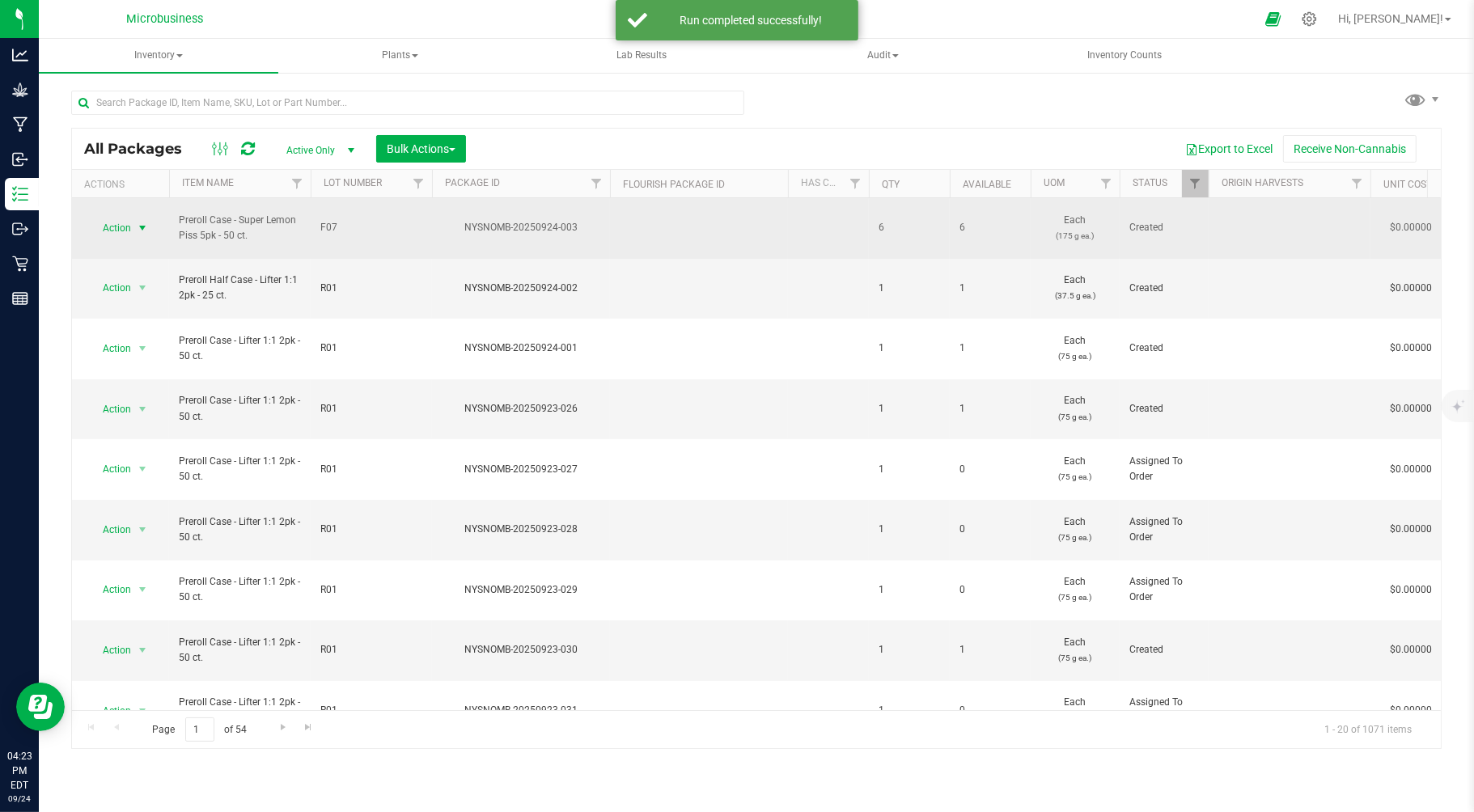
click at [131, 222] on span "Action" at bounding box center [110, 228] width 44 height 23
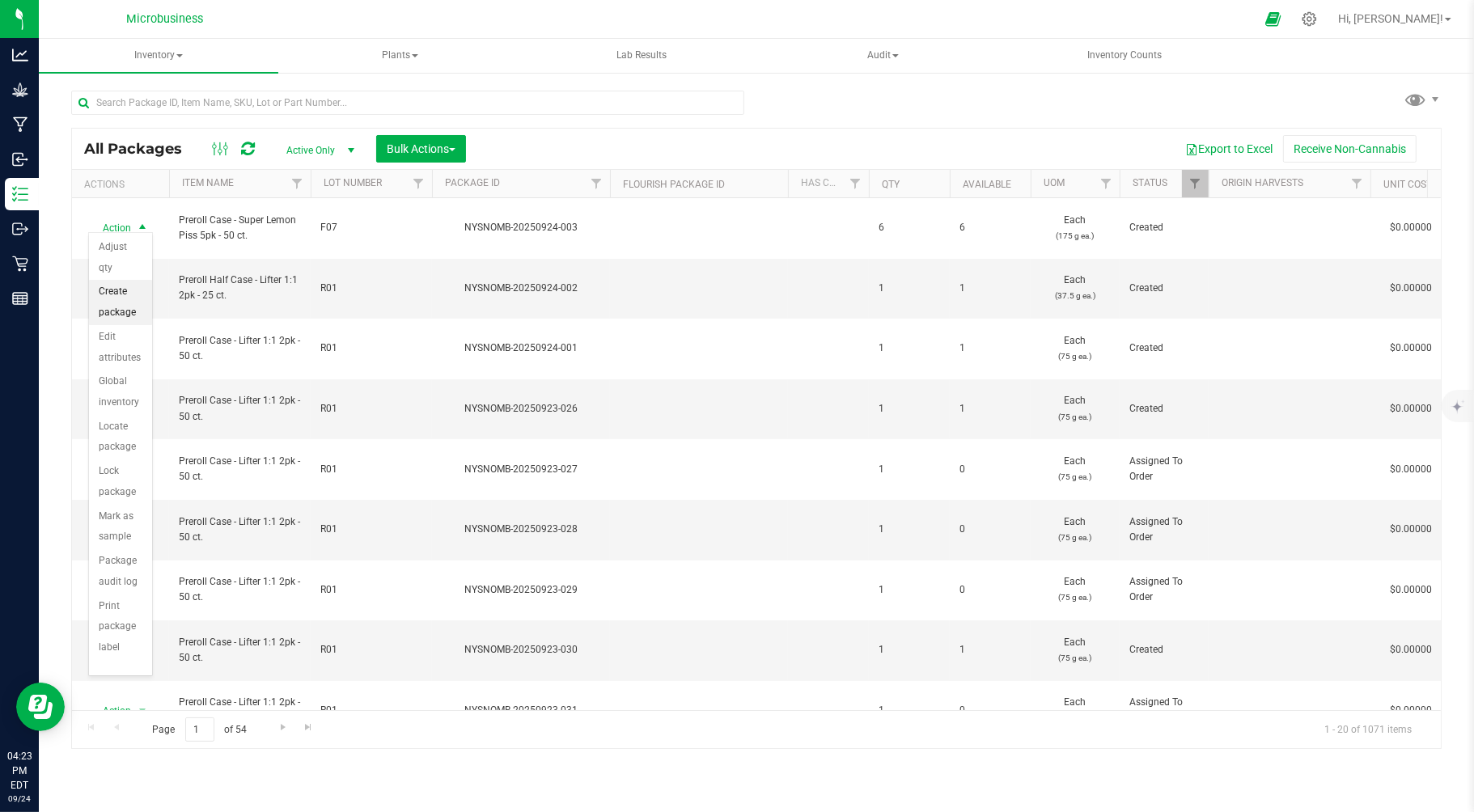
click at [115, 300] on li "Create package" at bounding box center [121, 302] width 63 height 45
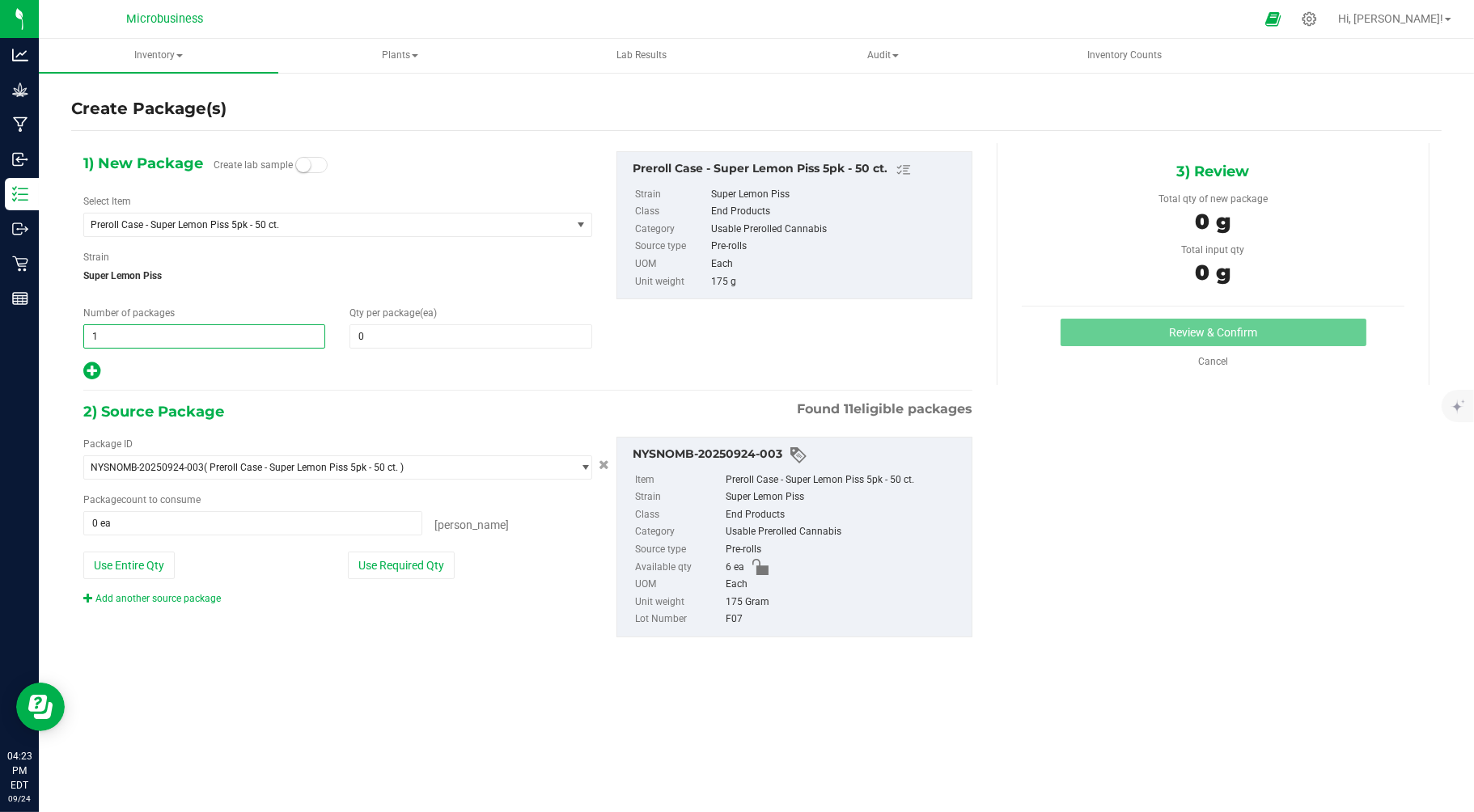
drag, startPoint x: 103, startPoint y: 338, endPoint x: 55, endPoint y: 338, distance: 48.0
click at [55, 338] on div "Create Package(s) 1) New Package Create lab sample Select Item Preroll Case - S…" at bounding box center [756, 324] width 1435 height 506
type input "6"
type input "1"
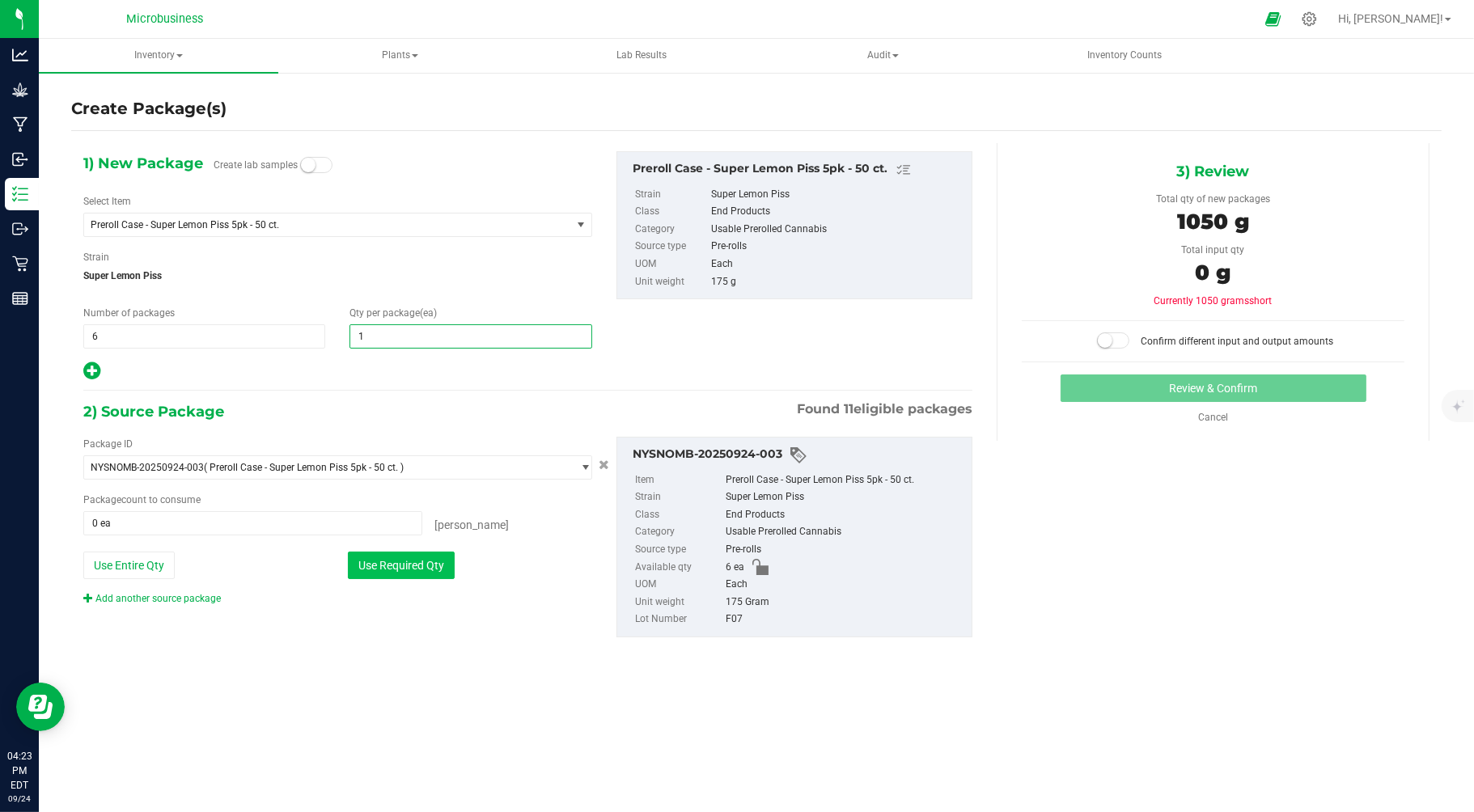
type input "1"
click at [399, 561] on button "Use Required Qty" at bounding box center [401, 565] width 107 height 27
type input "6 ea"
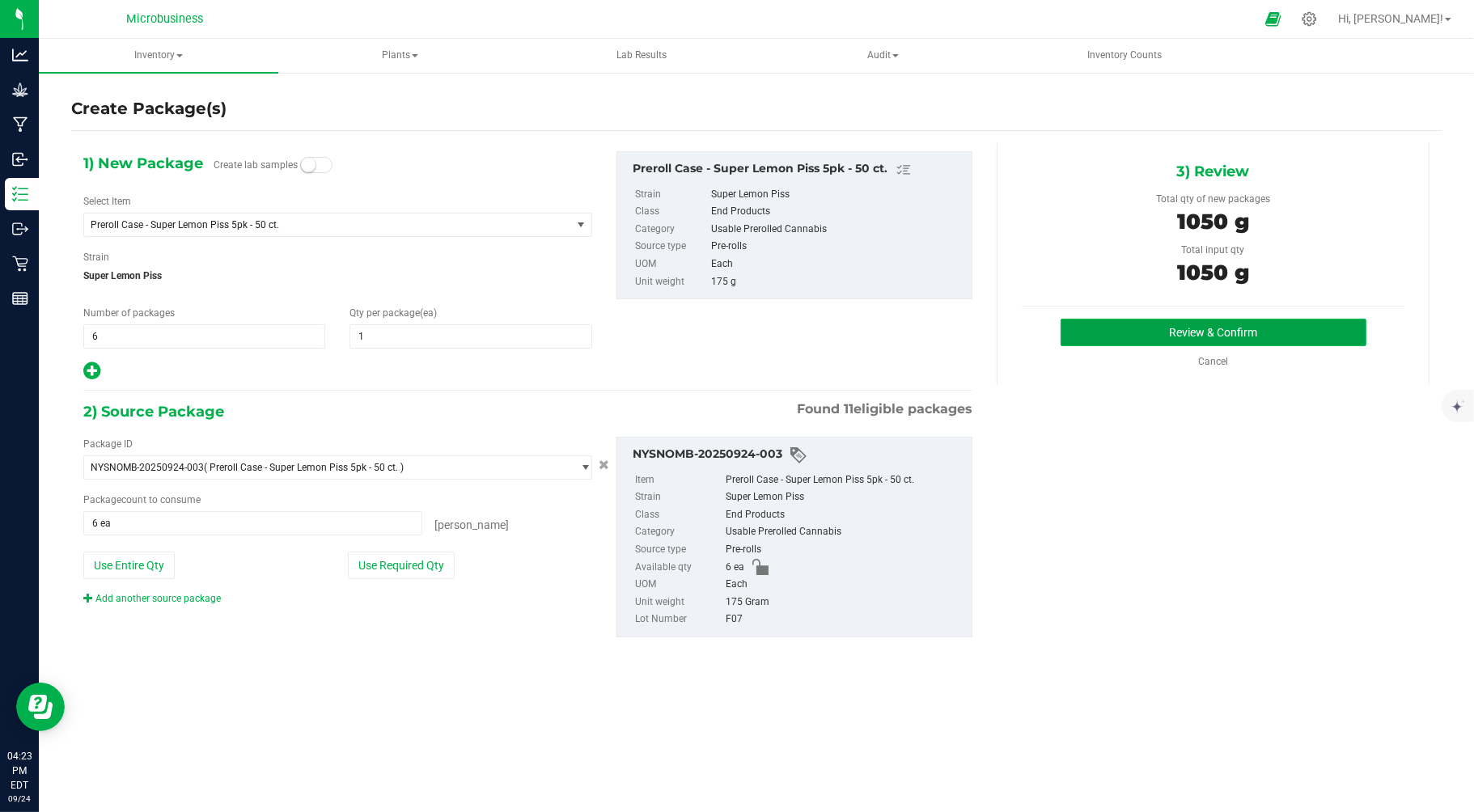
click at [1137, 344] on button "Review & Confirm" at bounding box center [1213, 332] width 306 height 27
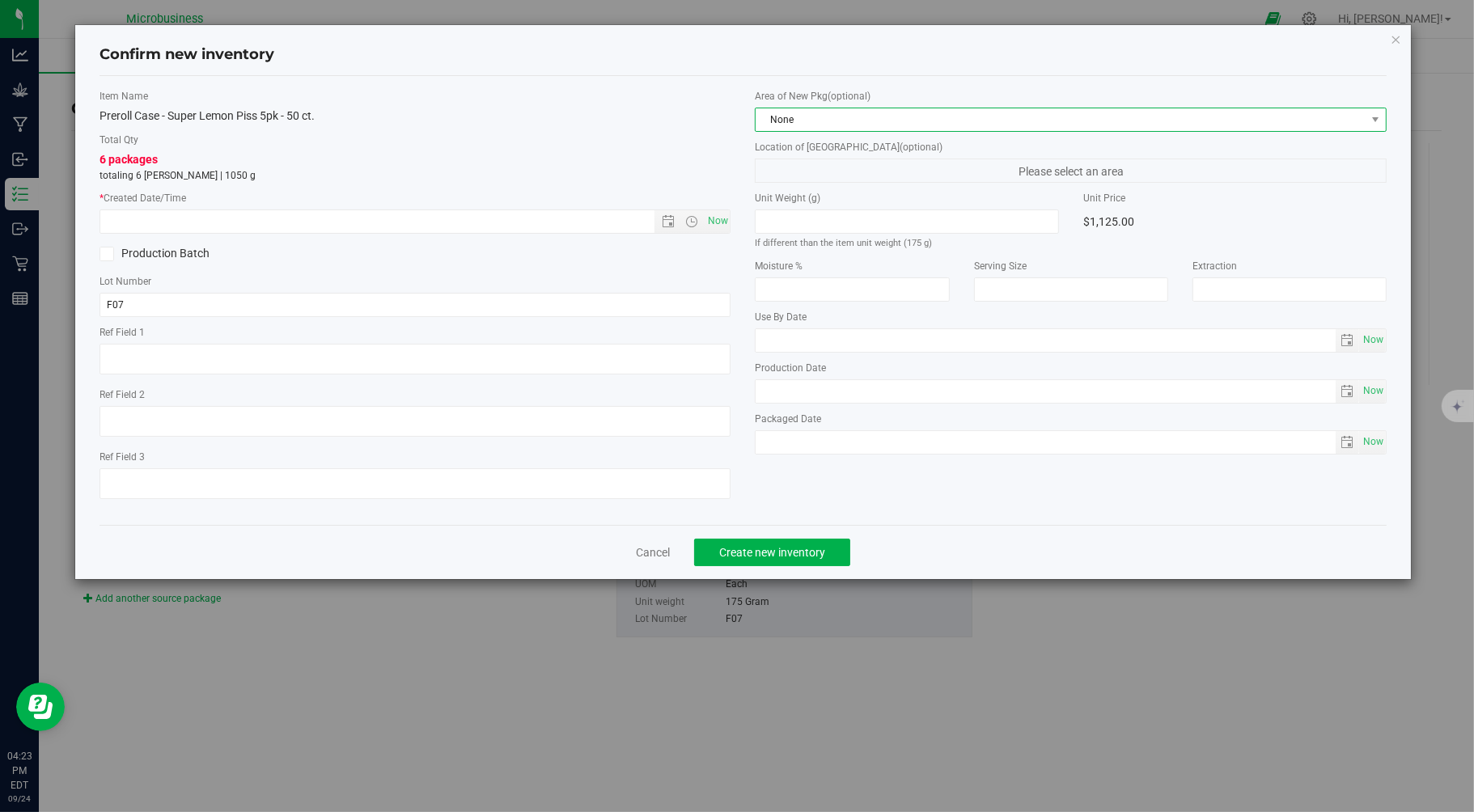
click at [1018, 119] on span "None" at bounding box center [1061, 120] width 610 height 23
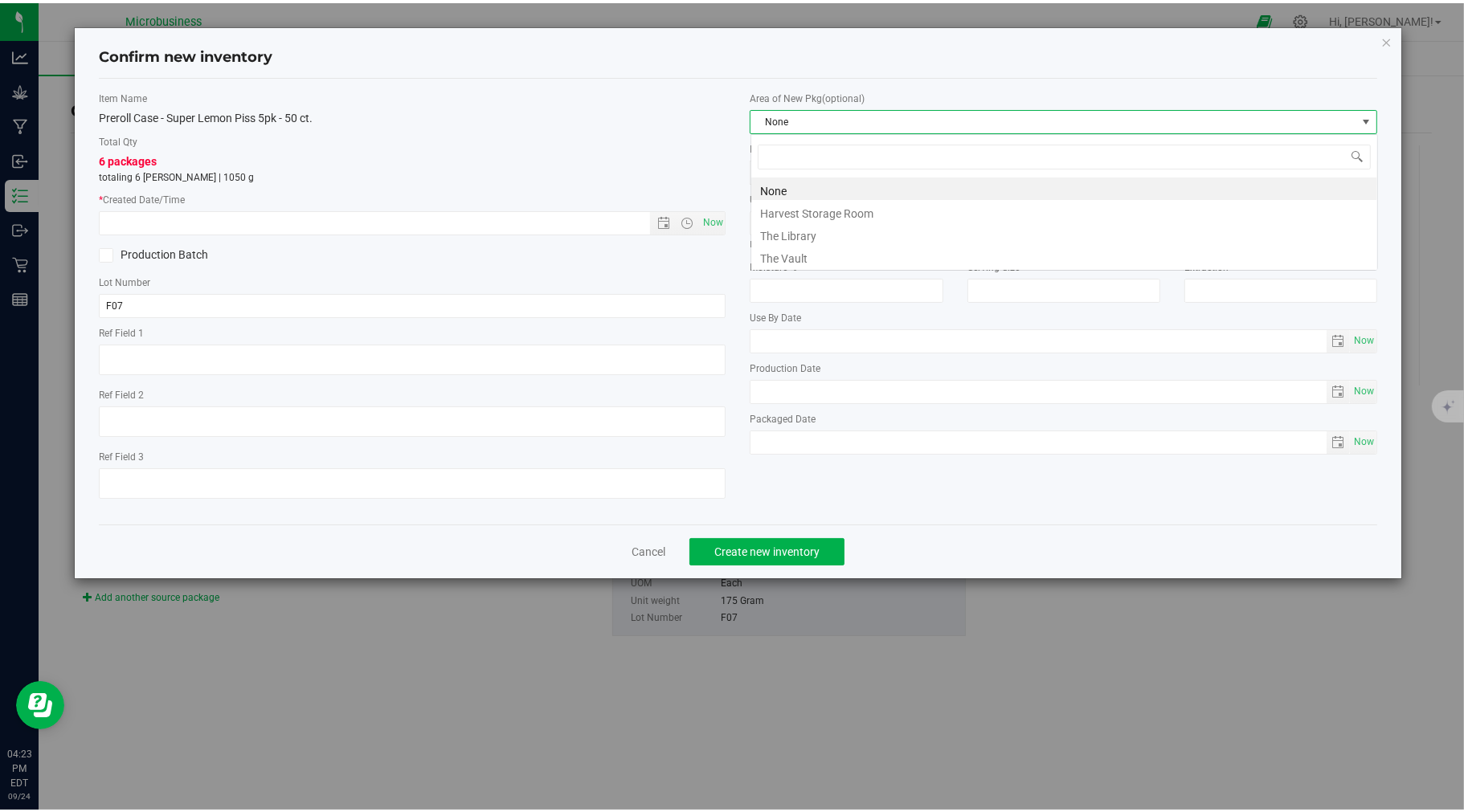
scroll to position [24, 627]
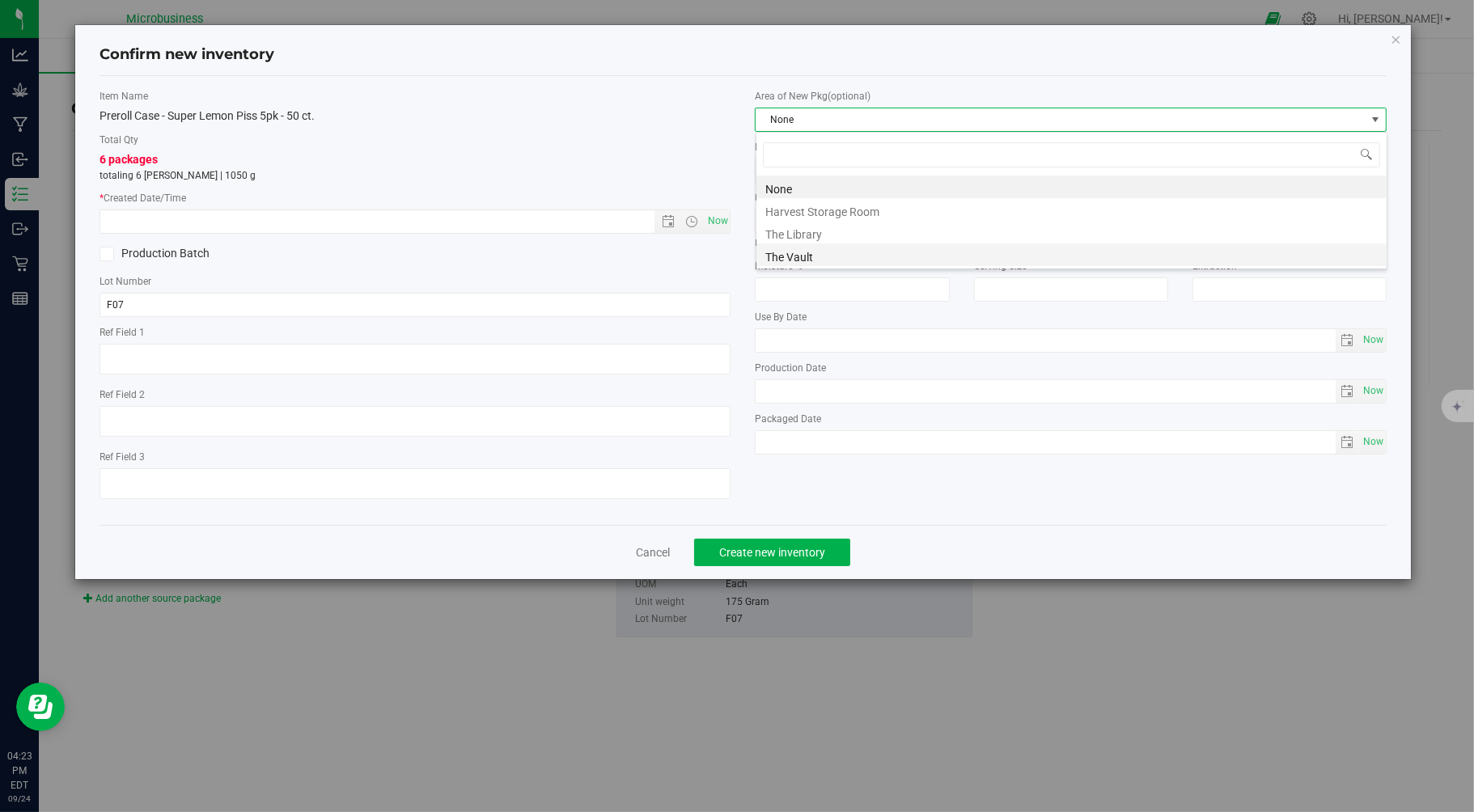
click at [787, 261] on li "The Vault" at bounding box center [1071, 255] width 630 height 23
click at [717, 219] on span "Now" at bounding box center [717, 221] width 27 height 24
type input "9/24/2025 4:23 PM"
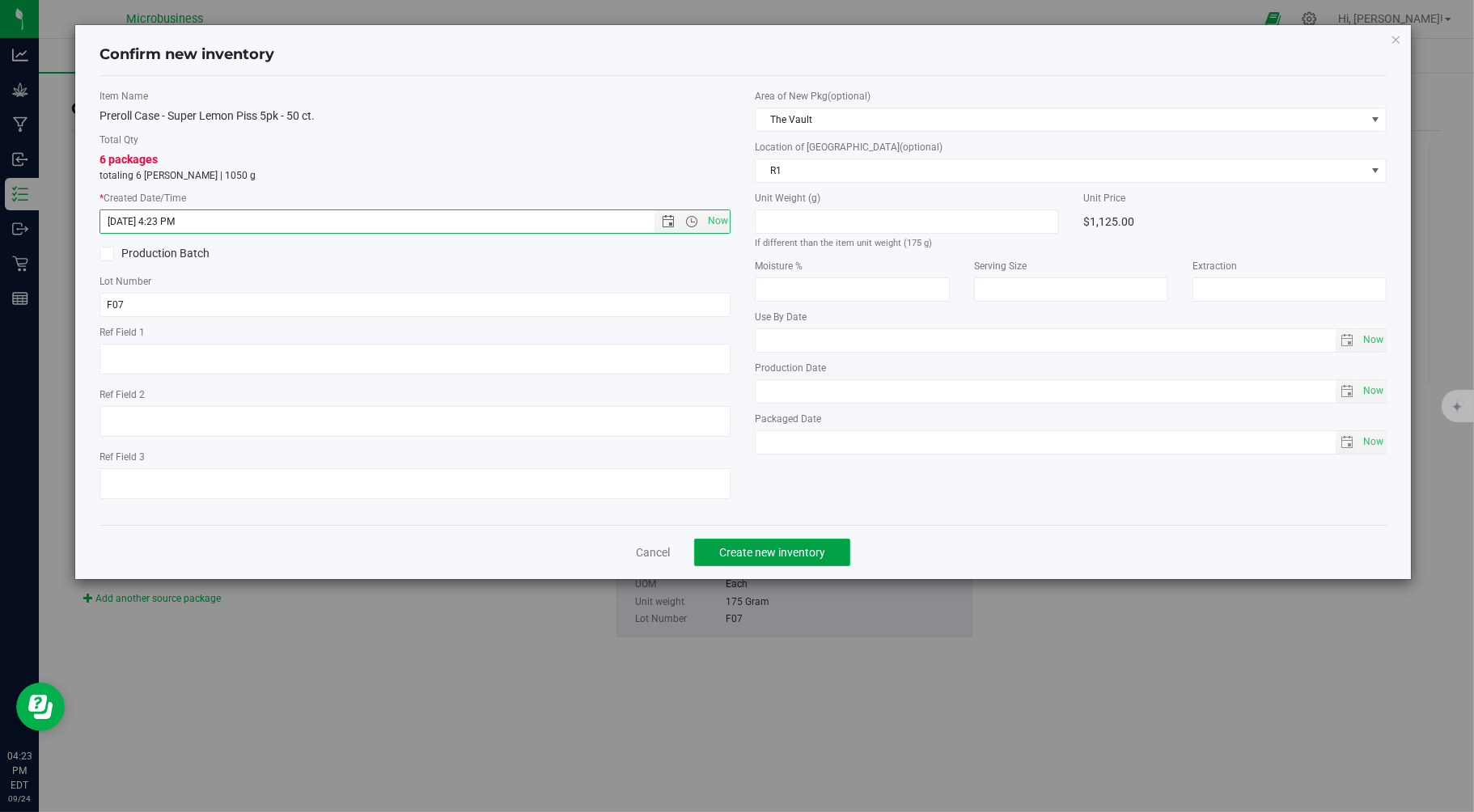
click at [756, 557] on span "Create new inventory" at bounding box center [772, 552] width 106 height 13
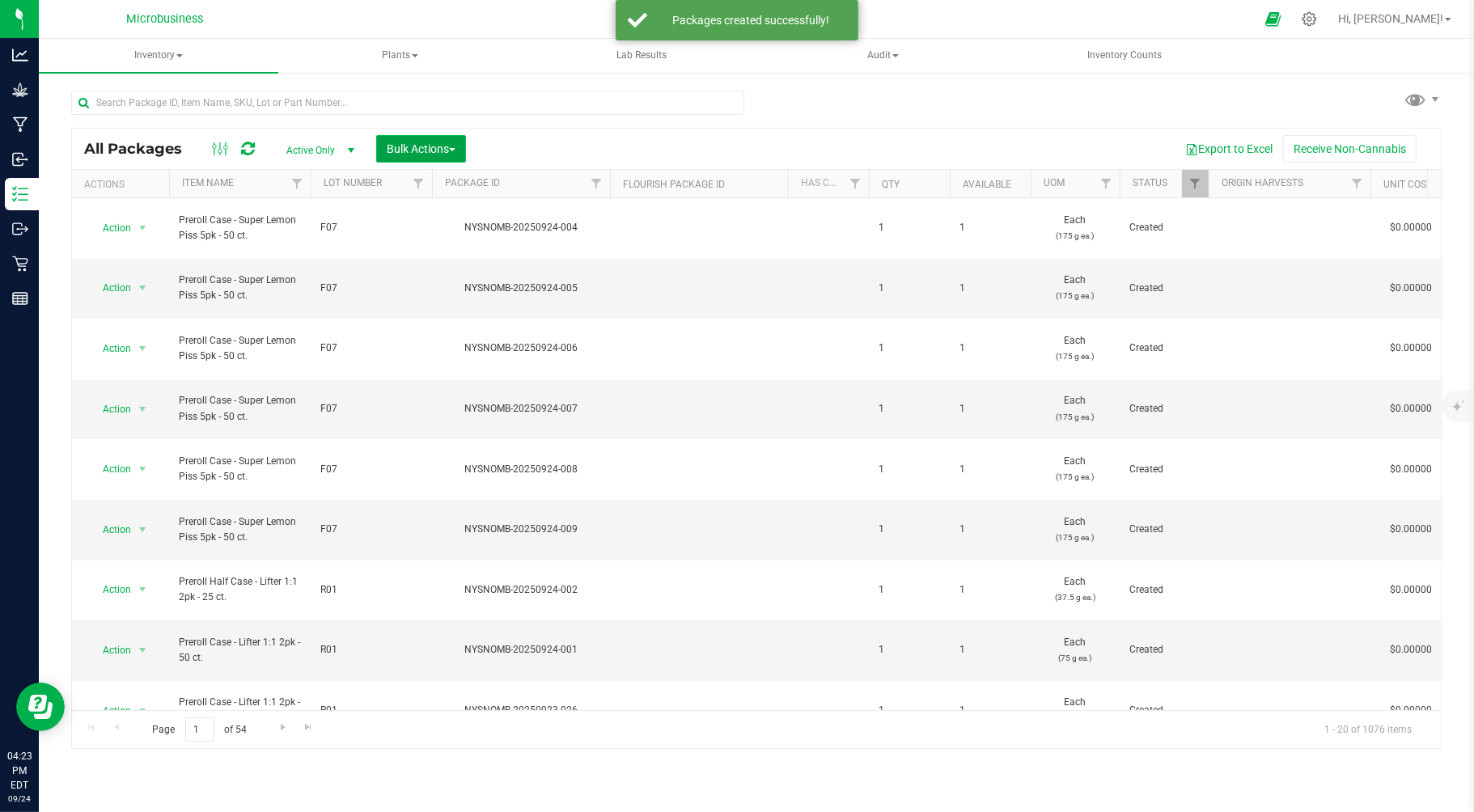
click at [399, 139] on button "Bulk Actions" at bounding box center [421, 148] width 90 height 27
click at [427, 343] on div "Print package labels" at bounding box center [445, 336] width 119 height 26
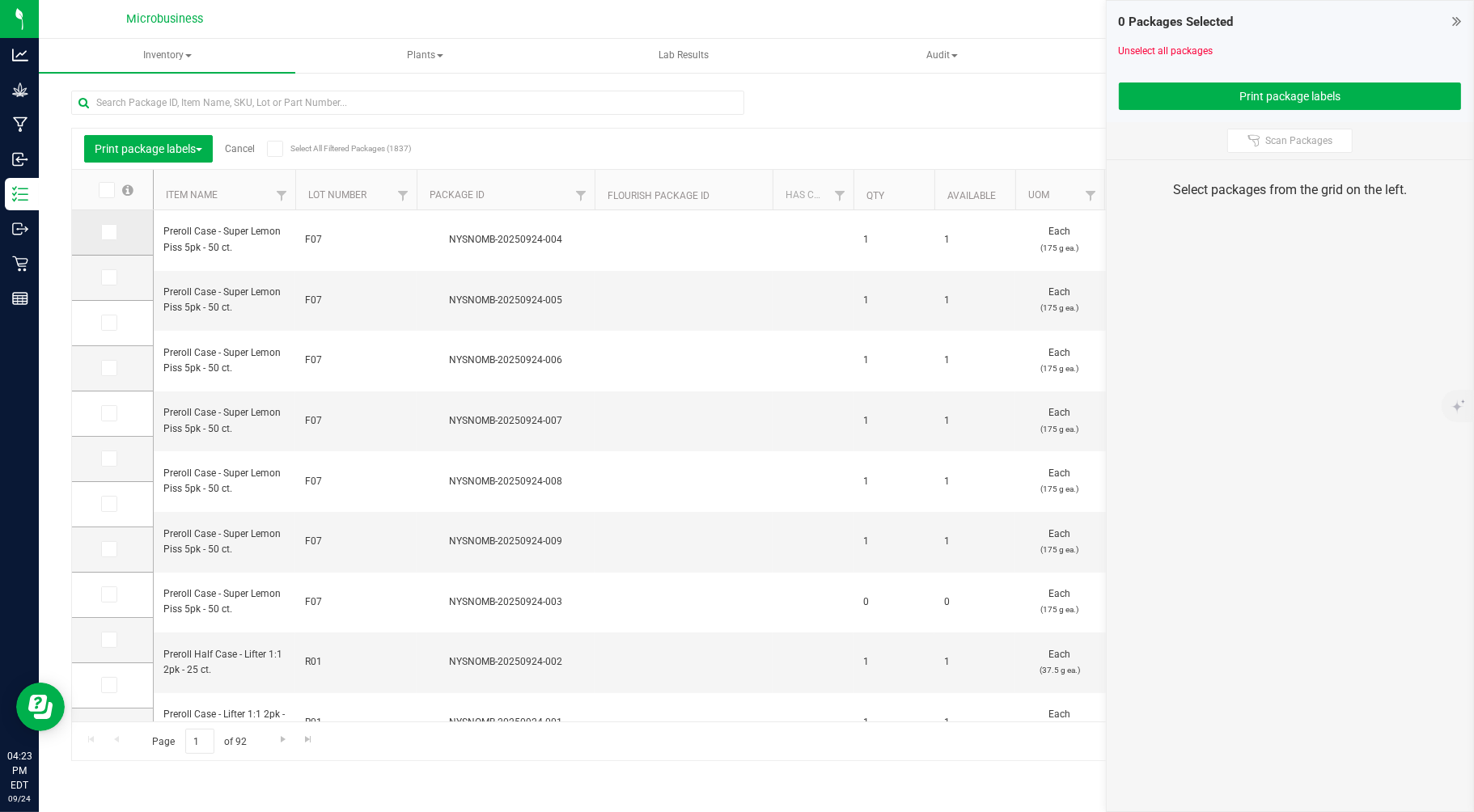
click at [112, 233] on icon at bounding box center [108, 233] width 11 height 0
click at [0, 0] on input "checkbox" at bounding box center [0, 0] width 0 height 0
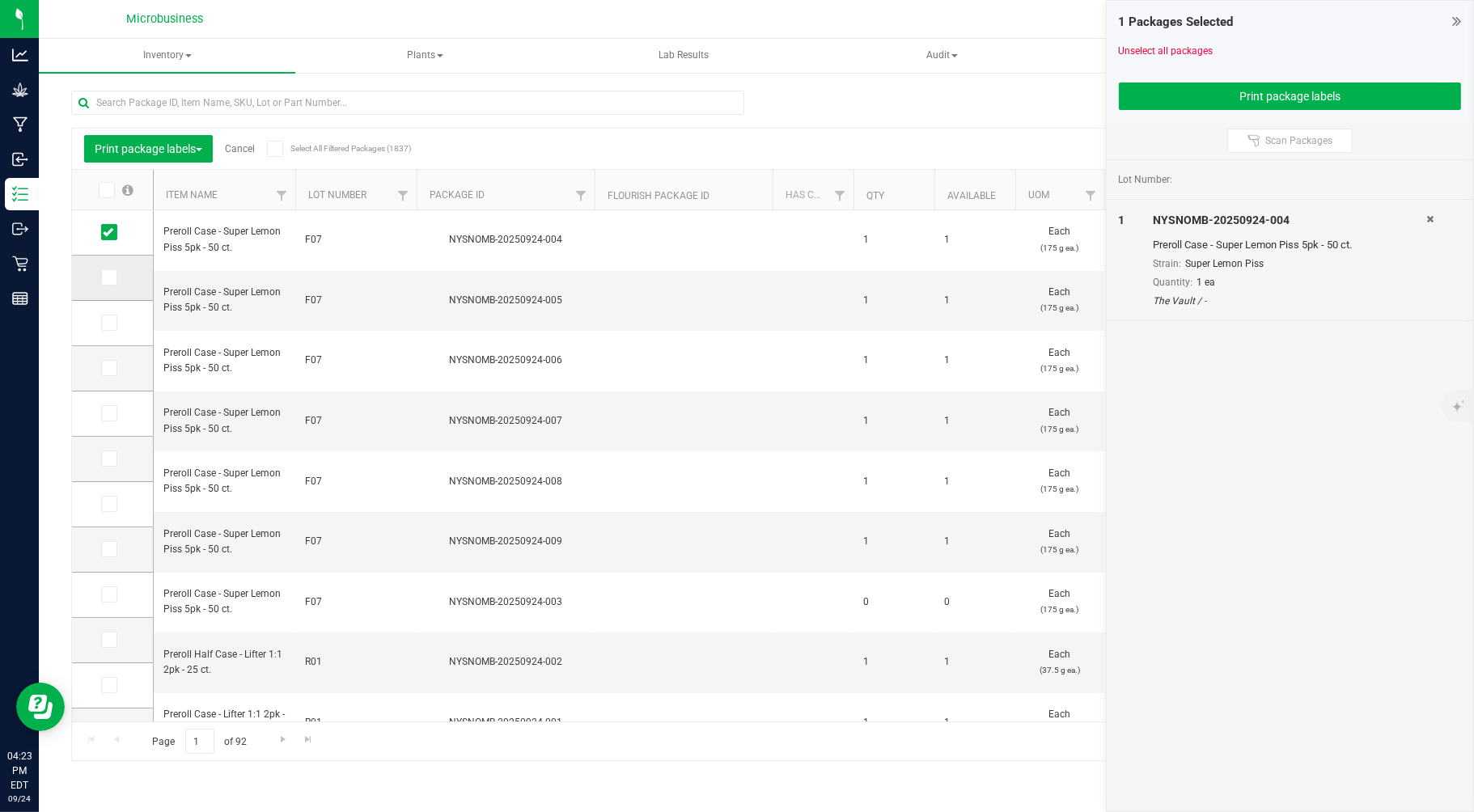
click at [100, 277] on td at bounding box center [113, 277] width 81 height 45
click at [112, 270] on span at bounding box center [109, 277] width 16 height 16
click at [0, 0] on input "checkbox" at bounding box center [0, 0] width 0 height 0
click at [114, 333] on td at bounding box center [113, 323] width 81 height 45
click at [112, 328] on span at bounding box center [109, 322] width 16 height 16
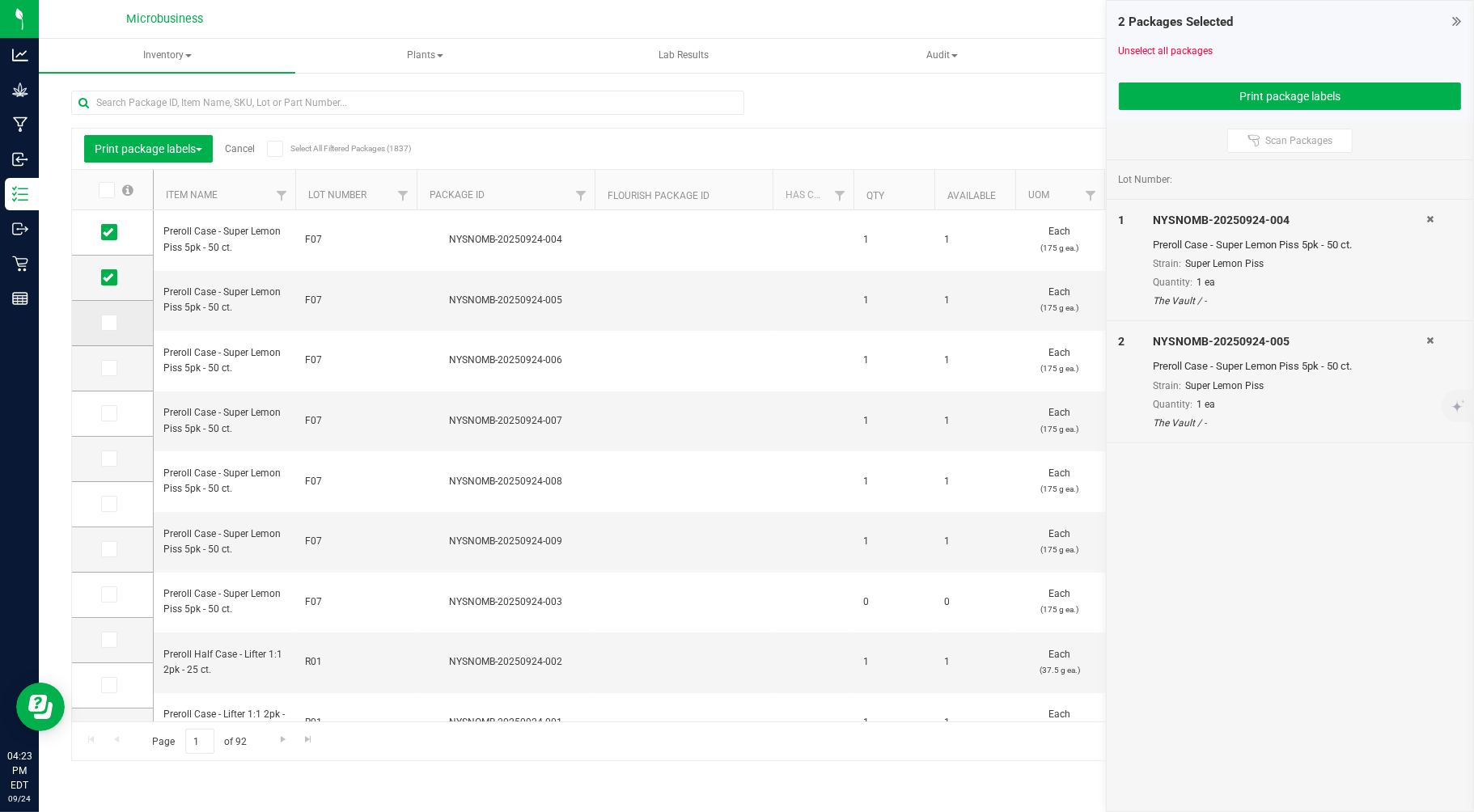
click at [106, 322] on icon at bounding box center [108, 322] width 11 height 0
click at [0, 0] on input "checkbox" at bounding box center [0, 0] width 0 height 0
click at [107, 378] on td at bounding box center [113, 368] width 81 height 45
click at [112, 368] on icon at bounding box center [108, 368] width 11 height 0
click at [0, 0] on input "checkbox" at bounding box center [0, 0] width 0 height 0
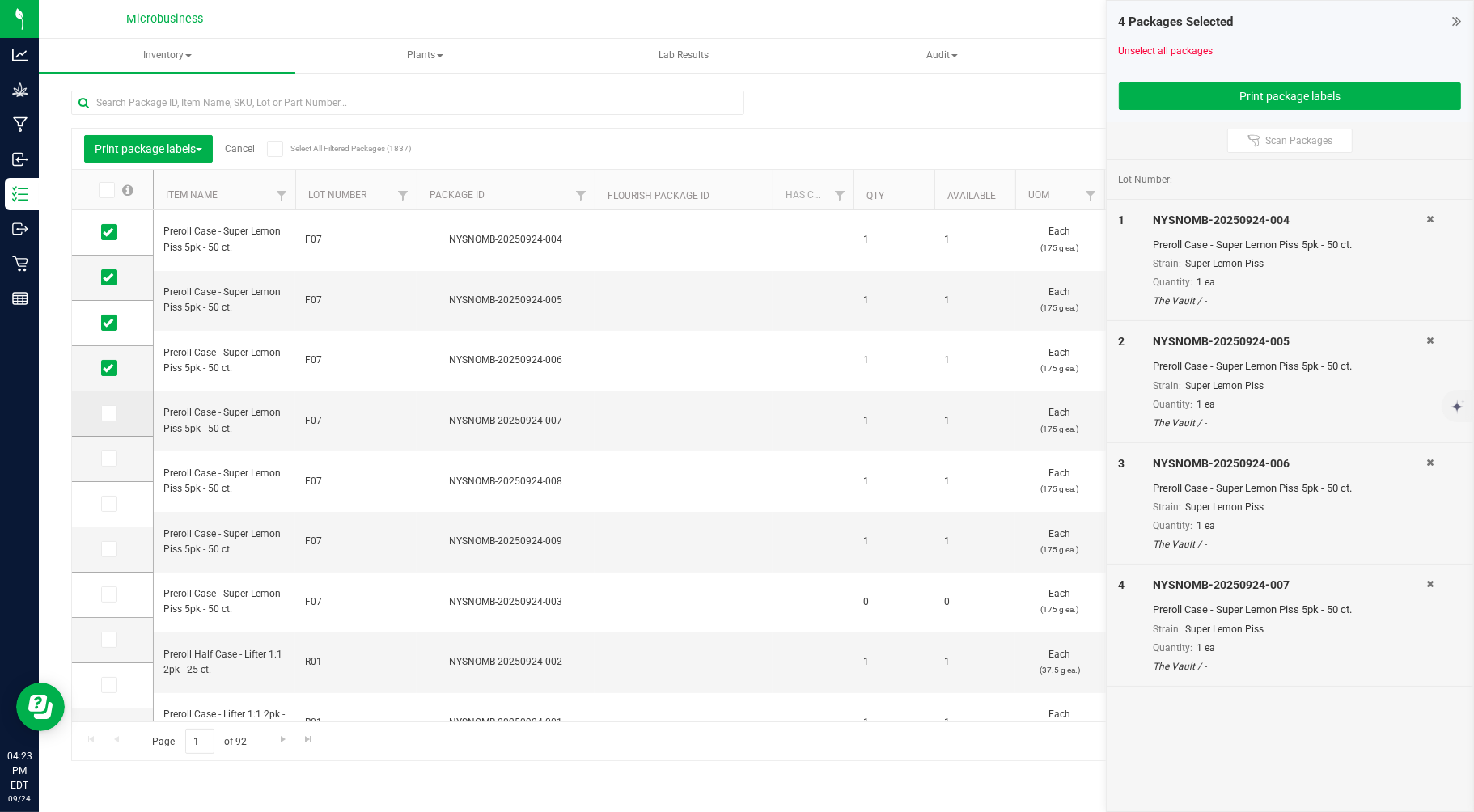
click at [109, 402] on td at bounding box center [113, 413] width 81 height 45
click at [111, 413] on icon at bounding box center [108, 413] width 11 height 0
click at [0, 0] on input "checkbox" at bounding box center [0, 0] width 0 height 0
click at [109, 459] on icon at bounding box center [108, 459] width 11 height 0
click at [0, 0] on input "checkbox" at bounding box center [0, 0] width 0 height 0
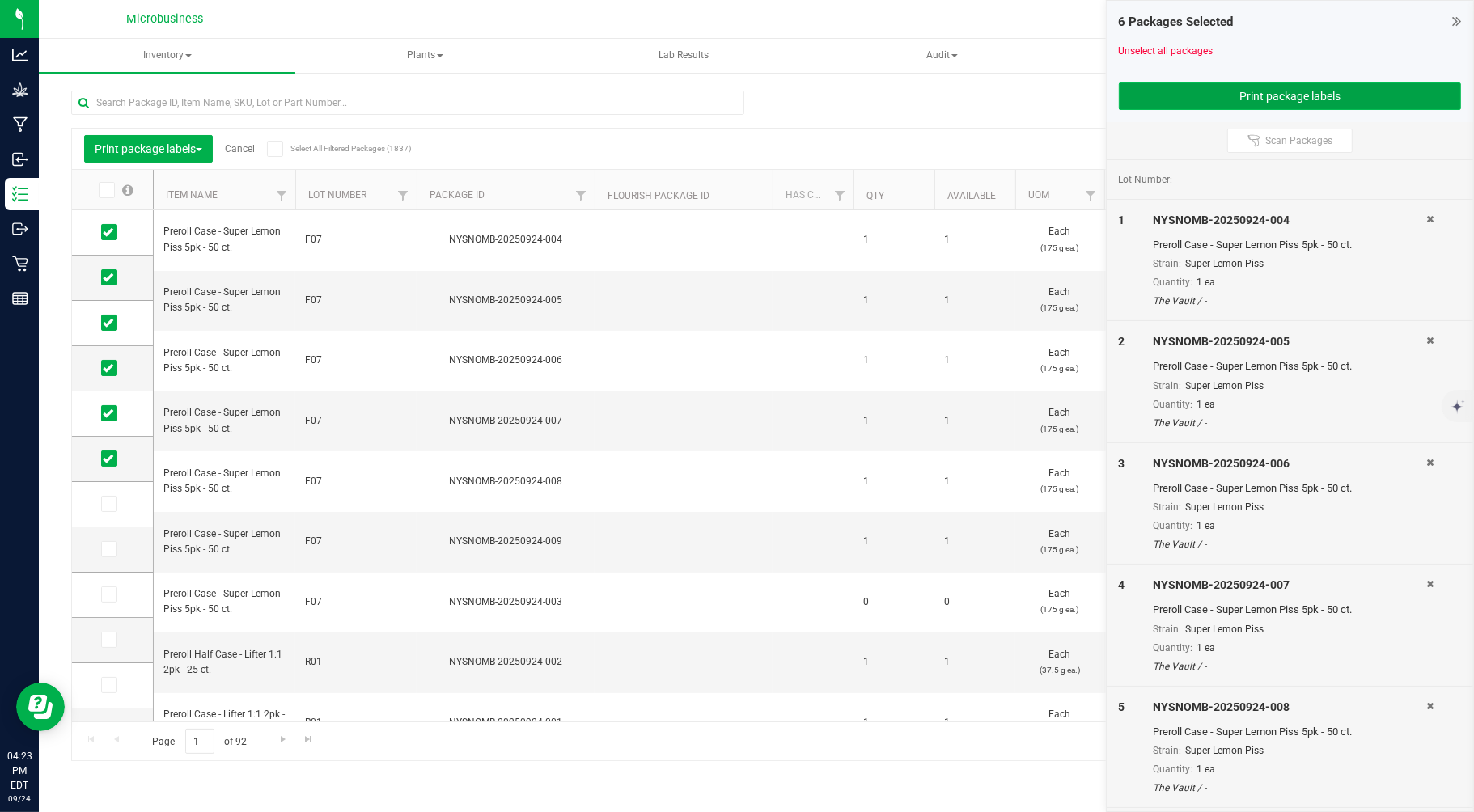
click at [1166, 101] on button "Print package labels" at bounding box center [1290, 96] width 343 height 27
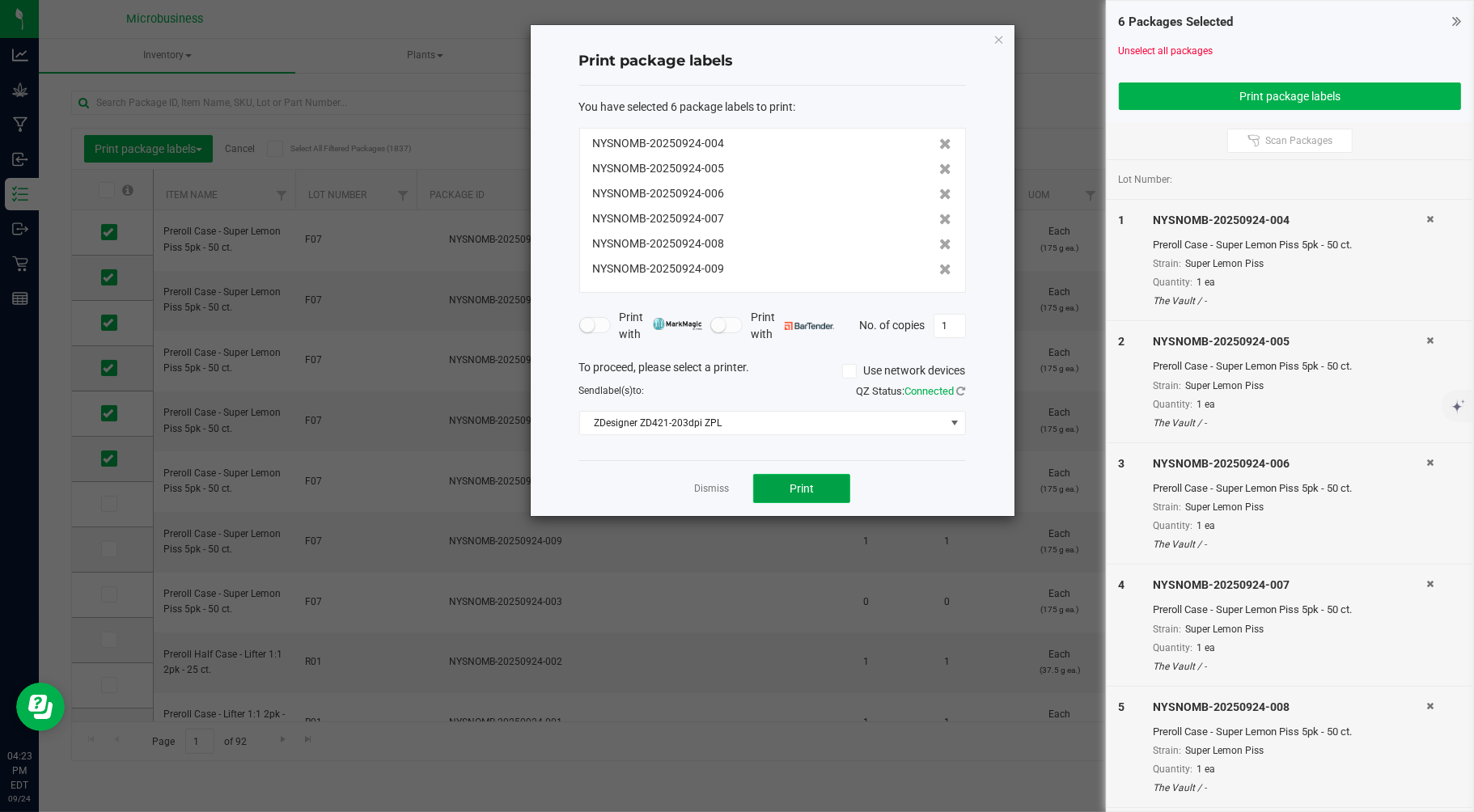
click at [804, 486] on span "Print" at bounding box center [802, 488] width 25 height 13
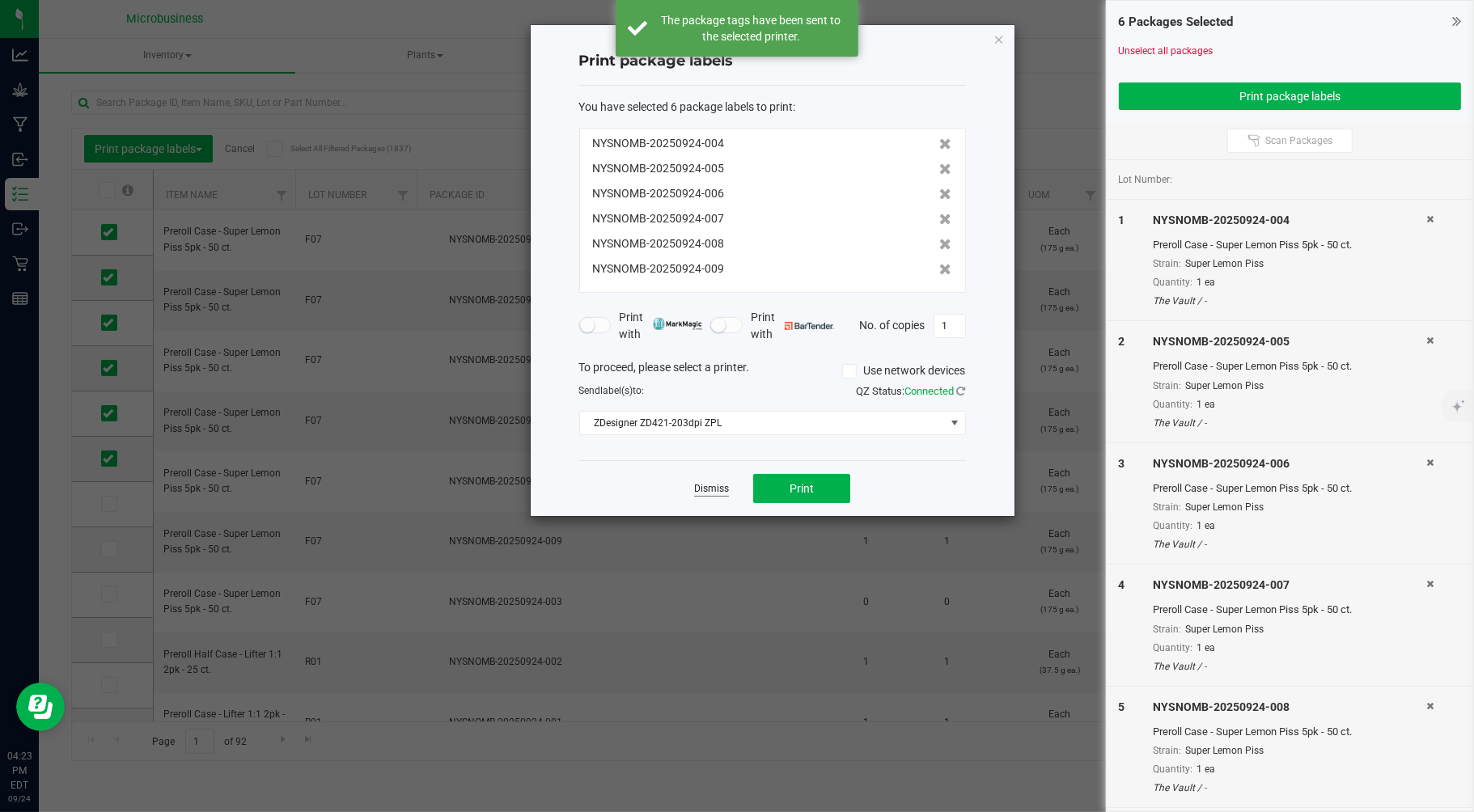
click at [717, 491] on link "Dismiss" at bounding box center [711, 489] width 34 height 14
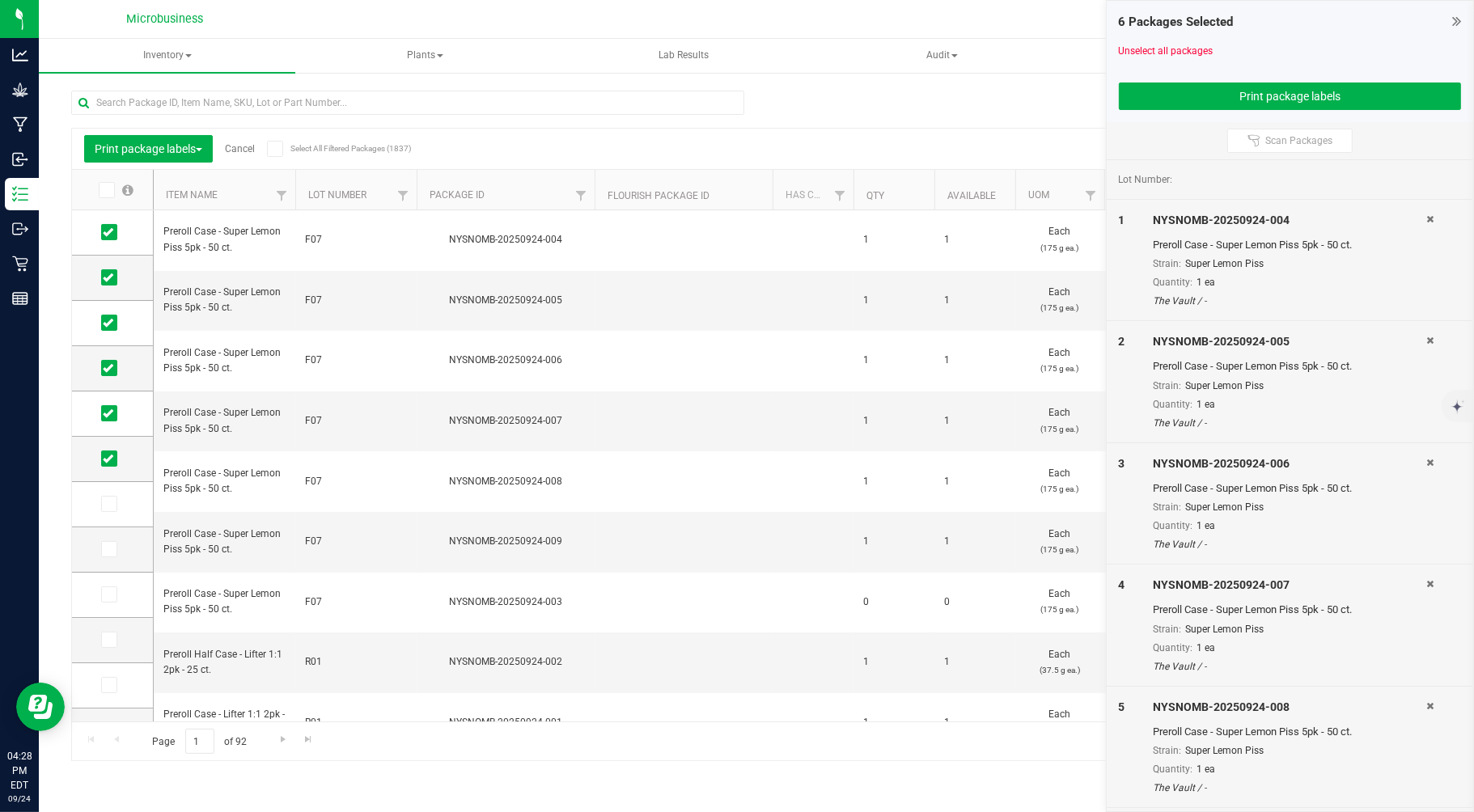
click at [484, 125] on div at bounding box center [408, 109] width 673 height 37
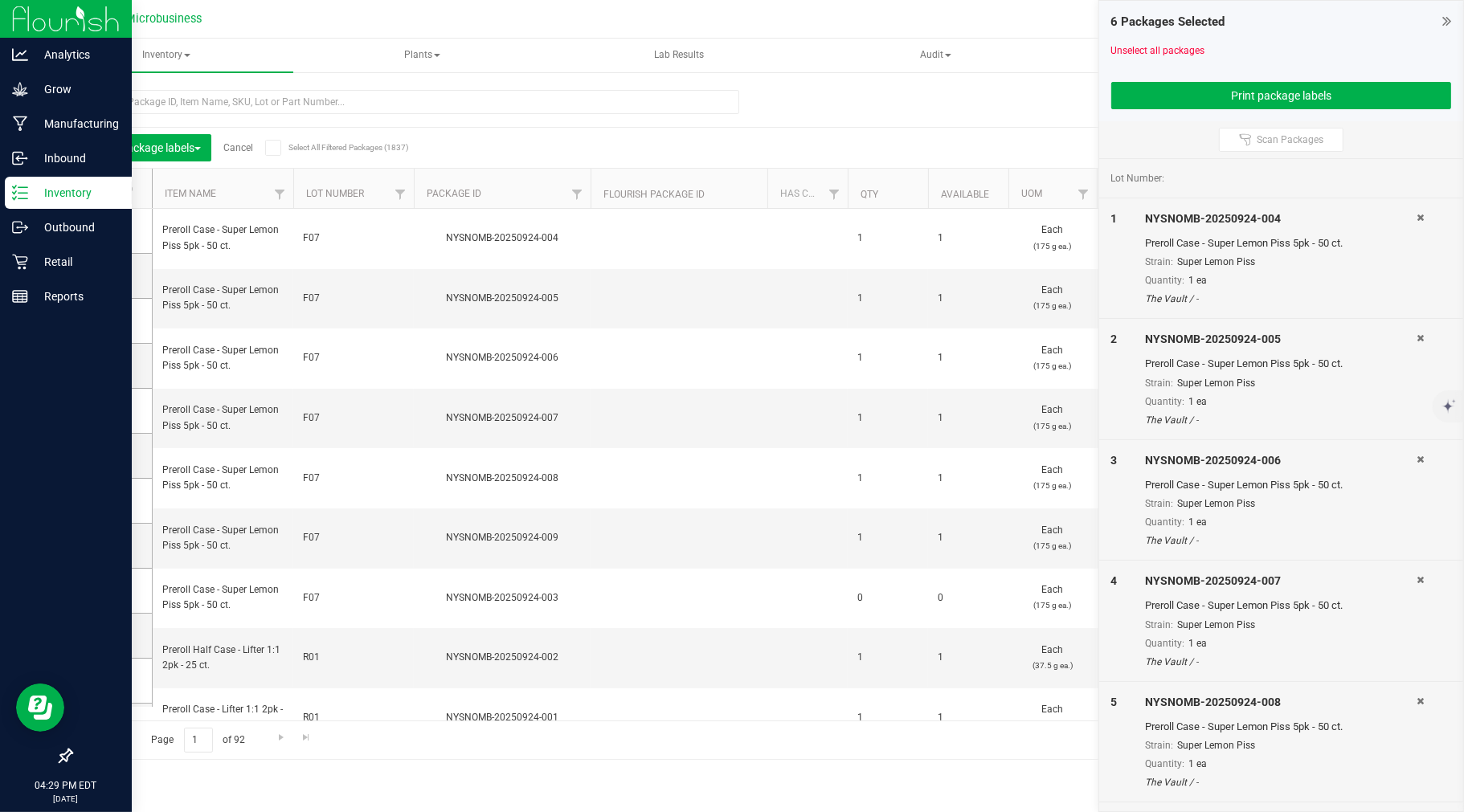
click at [14, 17] on img at bounding box center [66, 18] width 108 height 38
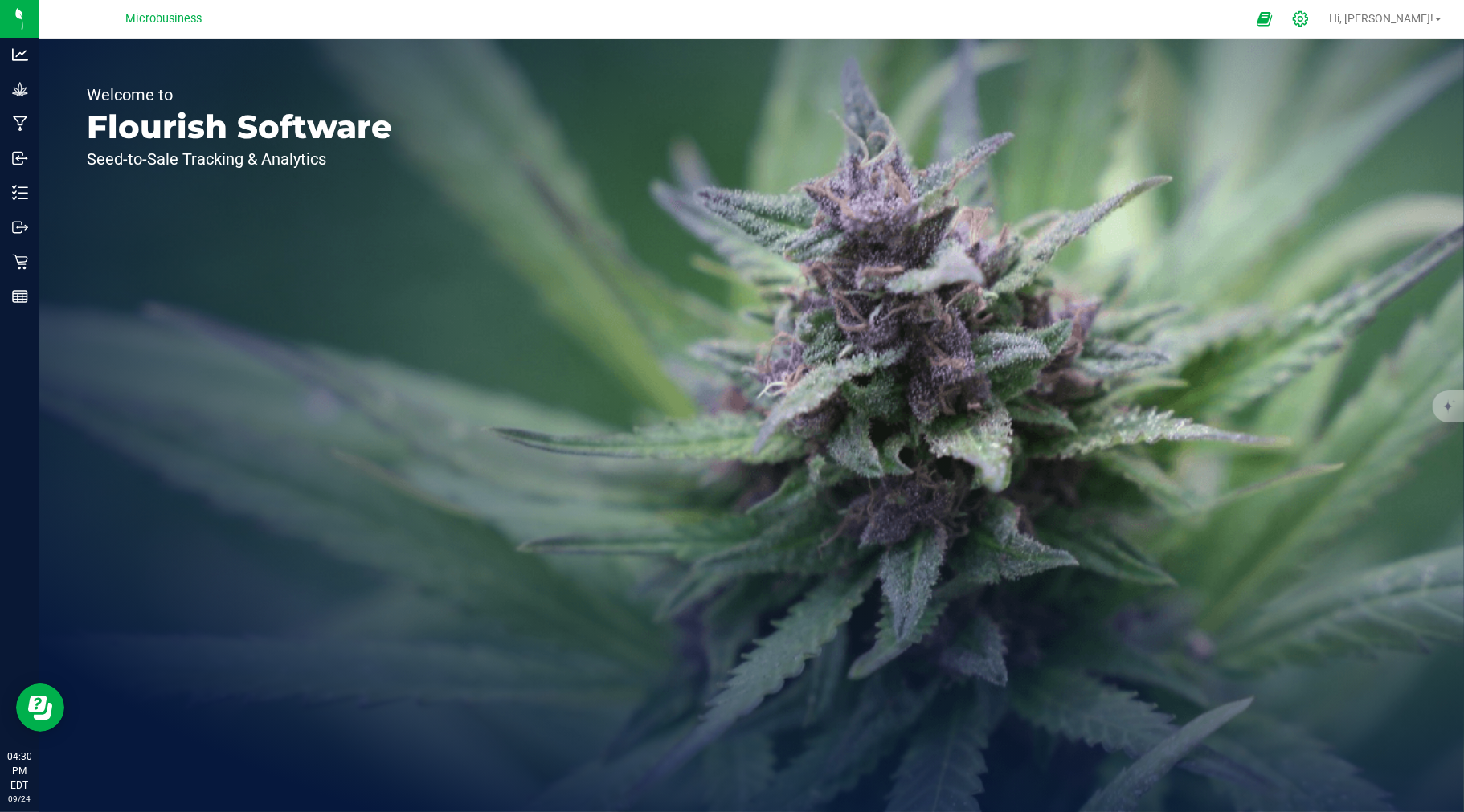
click at [1309, 15] on icon at bounding box center [1299, 18] width 17 height 17
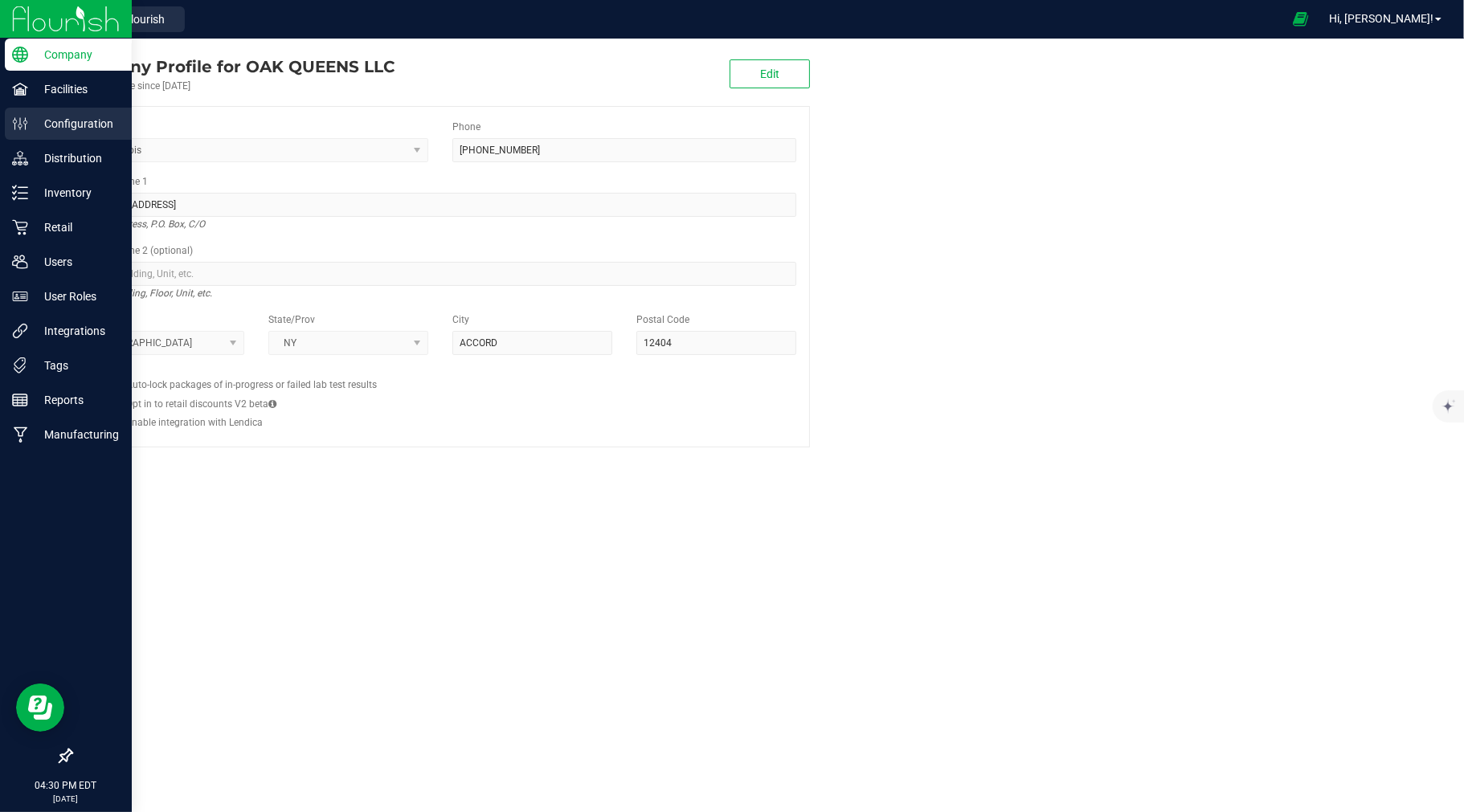
click at [51, 133] on div "Configuration" at bounding box center [68, 123] width 127 height 32
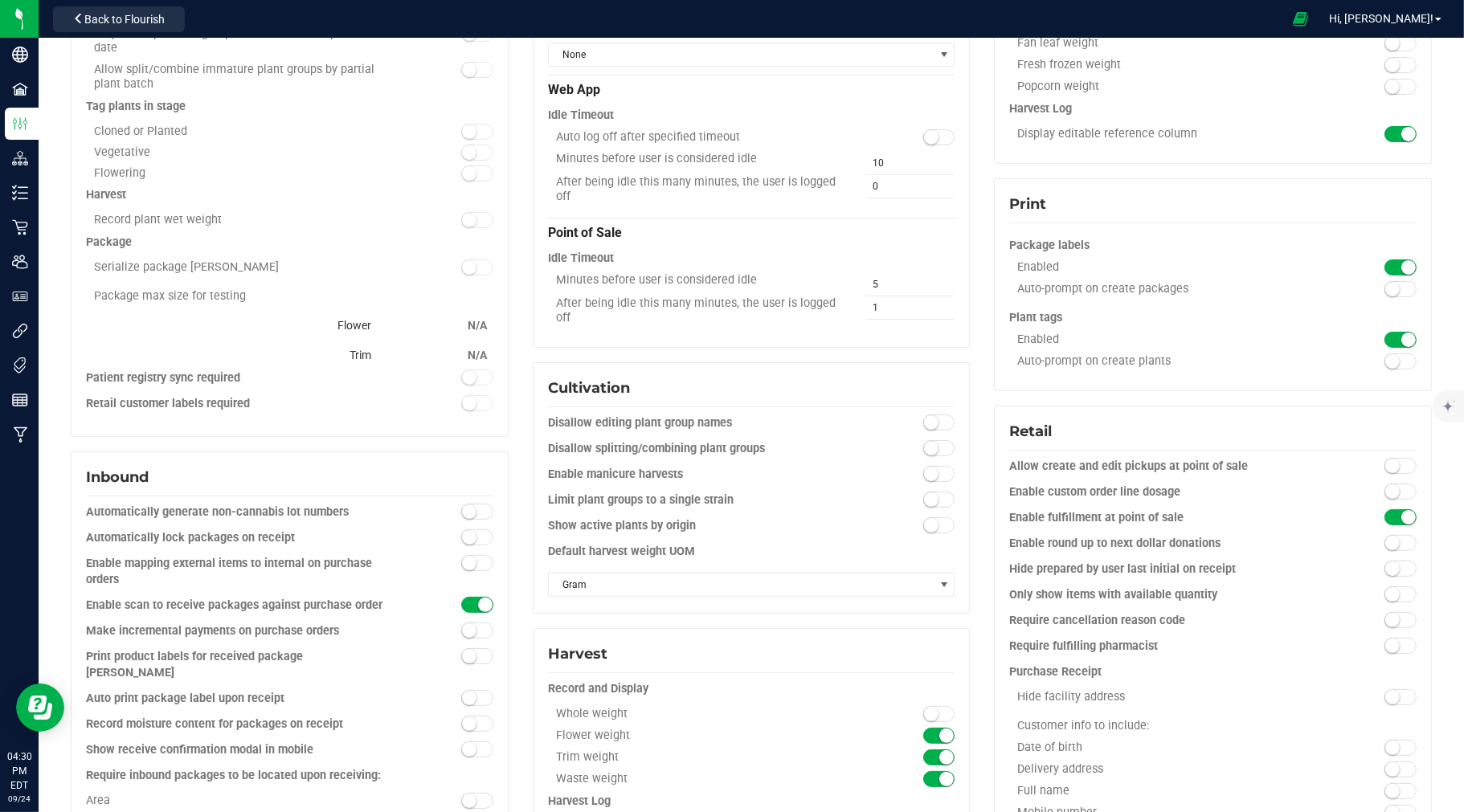
scroll to position [298, 0]
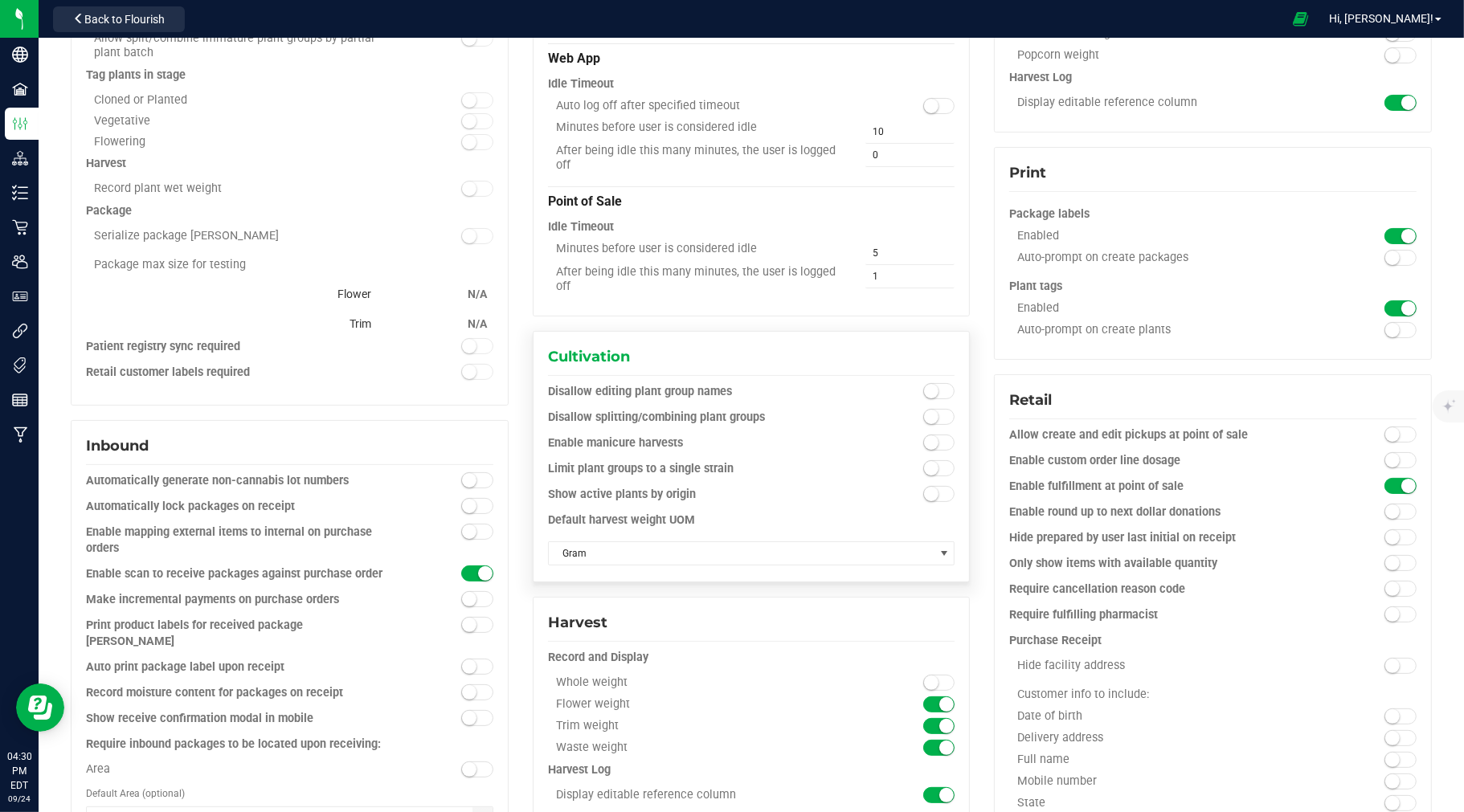
click at [927, 442] on small at bounding box center [931, 443] width 15 height 15
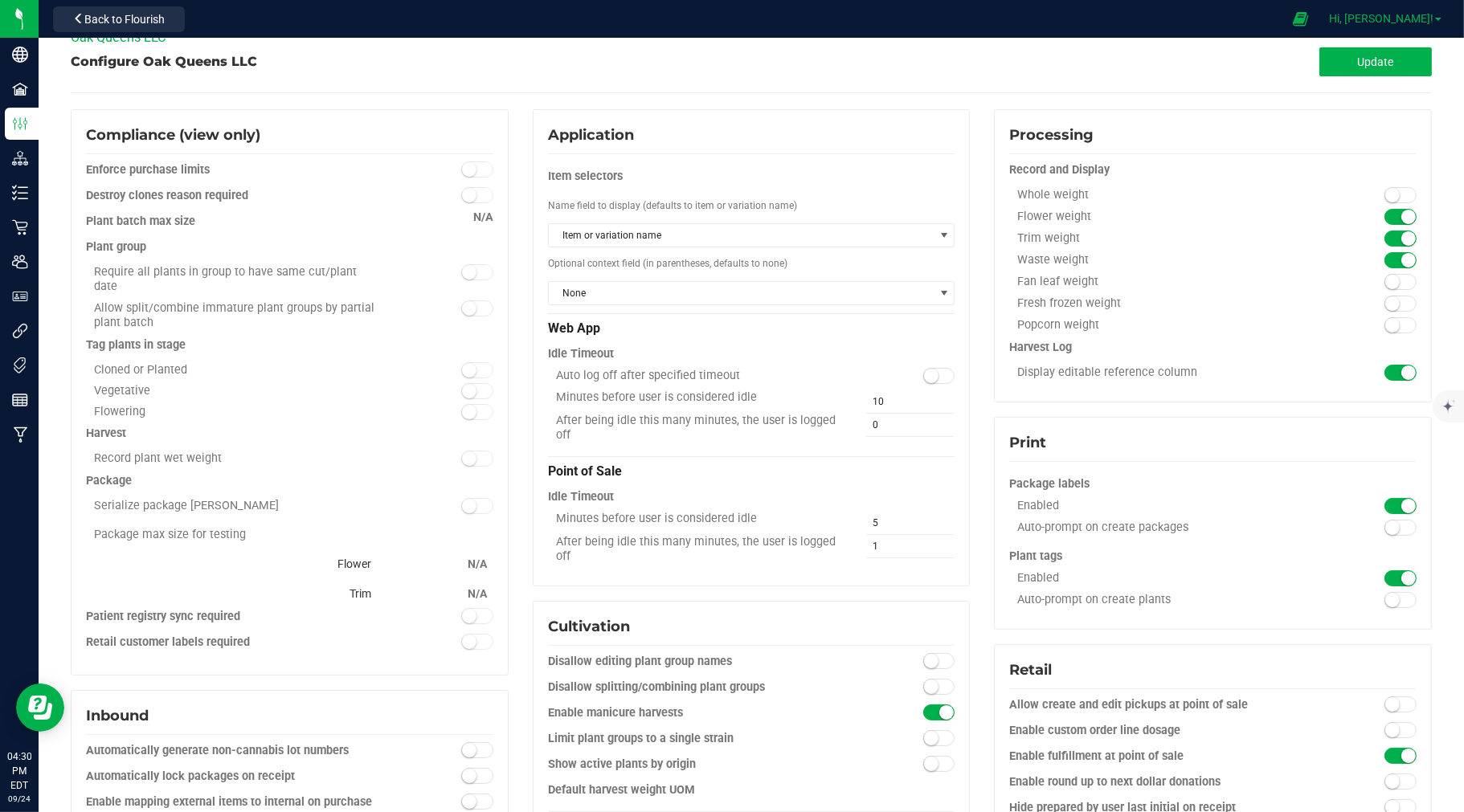
scroll to position [0, 0]
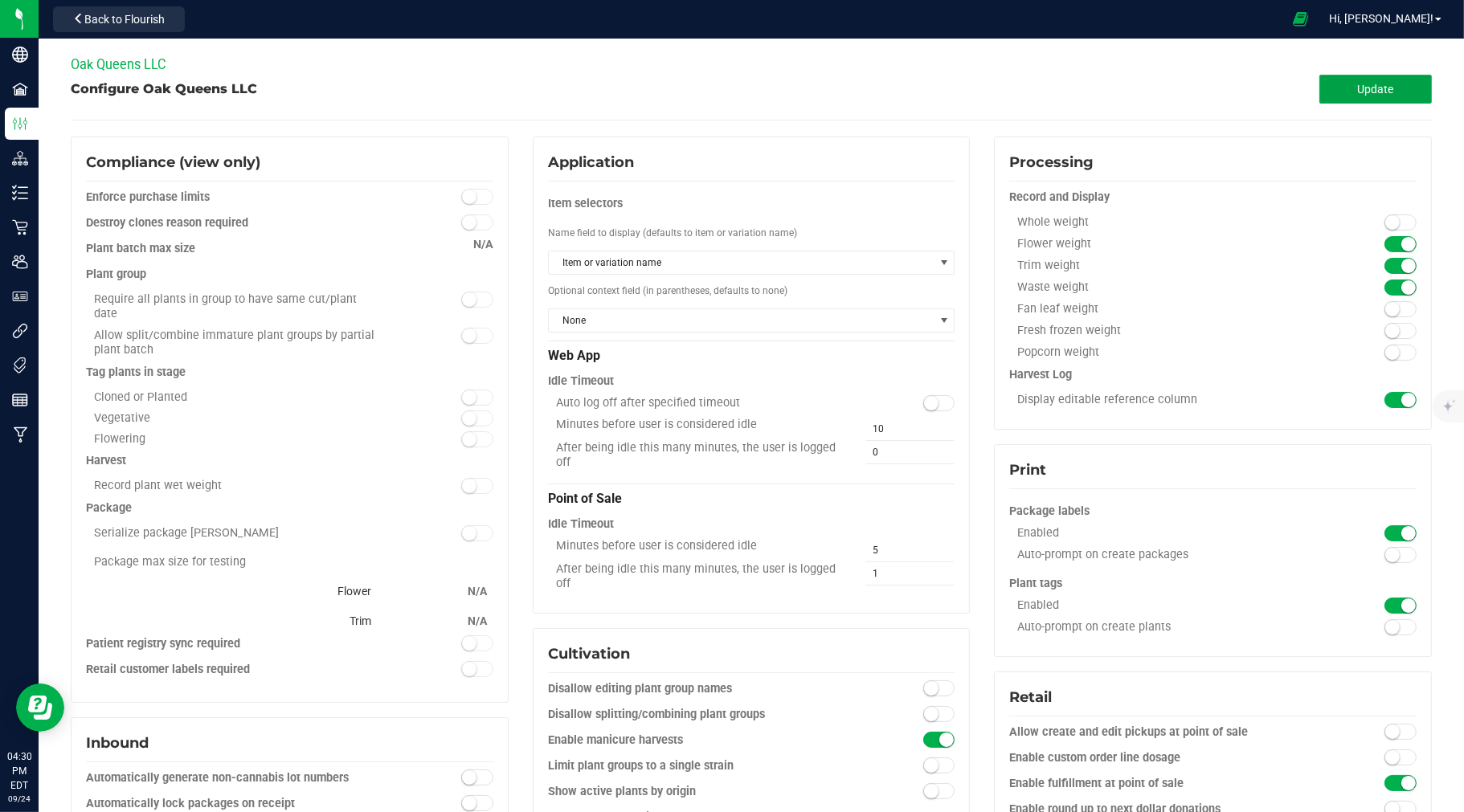
click at [1358, 91] on span "Update" at bounding box center [1376, 89] width 36 height 13
click at [98, 18] on span "Back to Flourish" at bounding box center [124, 19] width 81 height 13
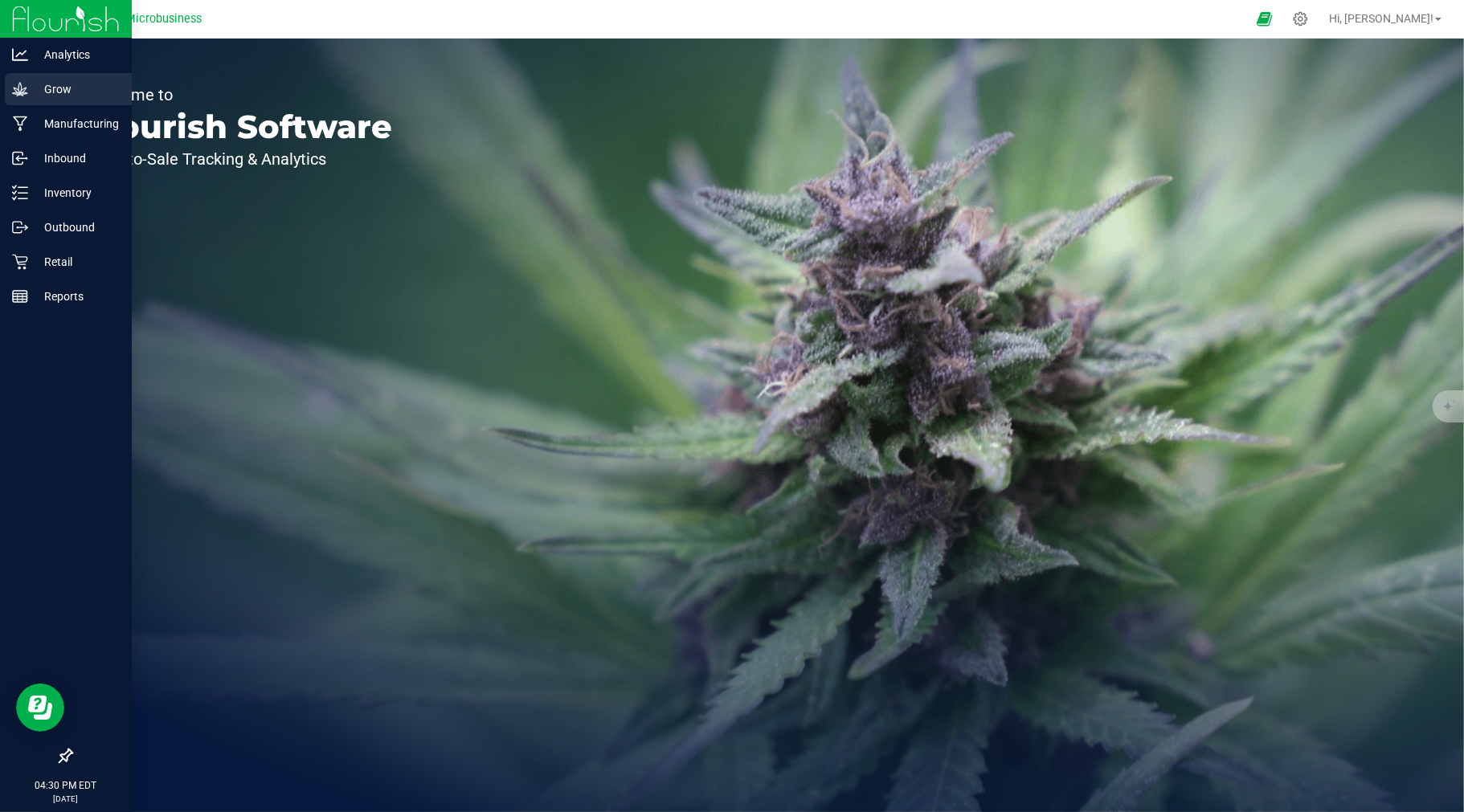
click at [58, 93] on p "Grow" at bounding box center [76, 89] width 96 height 19
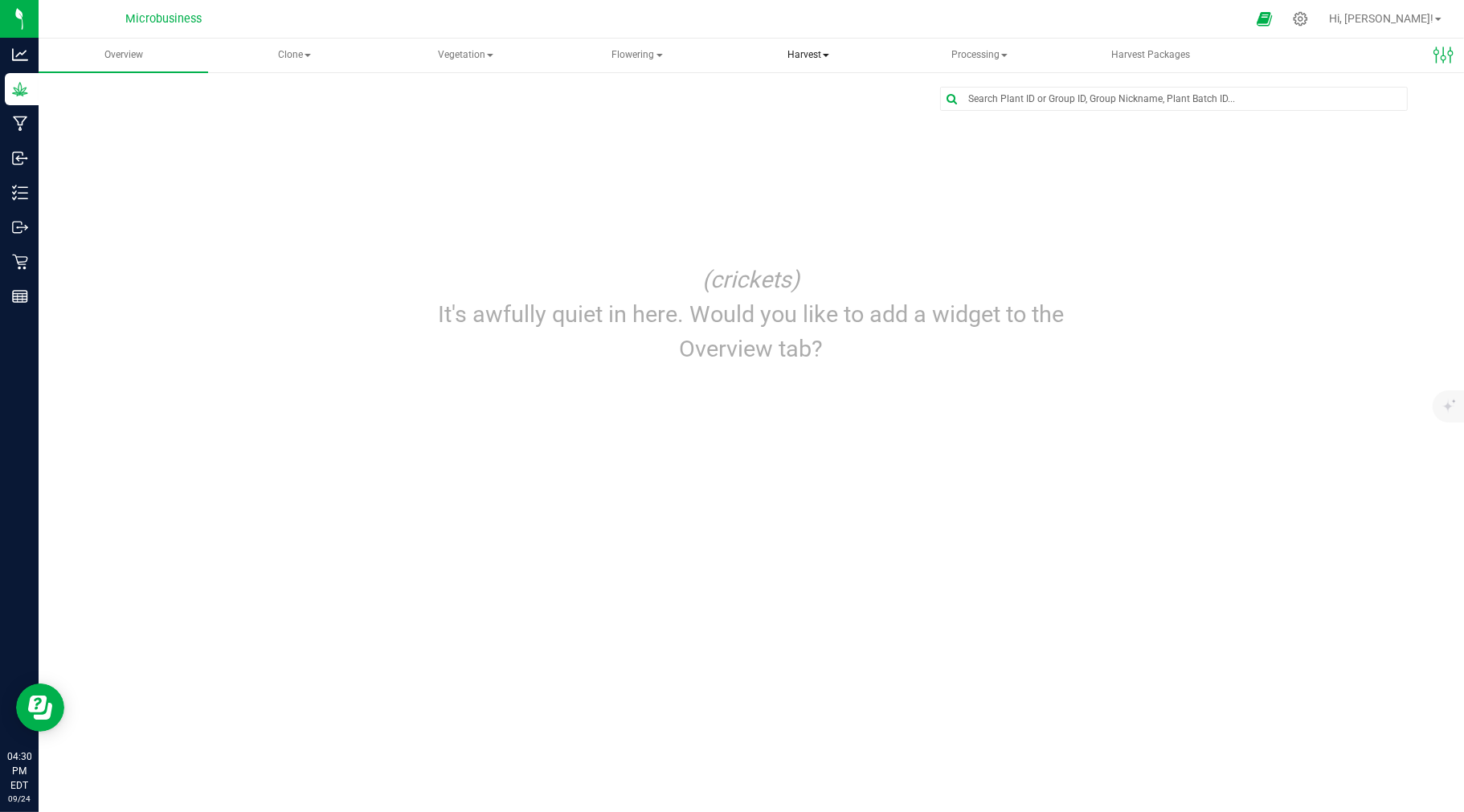
click at [811, 53] on span "Harvest" at bounding box center [809, 55] width 168 height 32
click at [794, 92] on span "Harvests" at bounding box center [790, 96] width 89 height 14
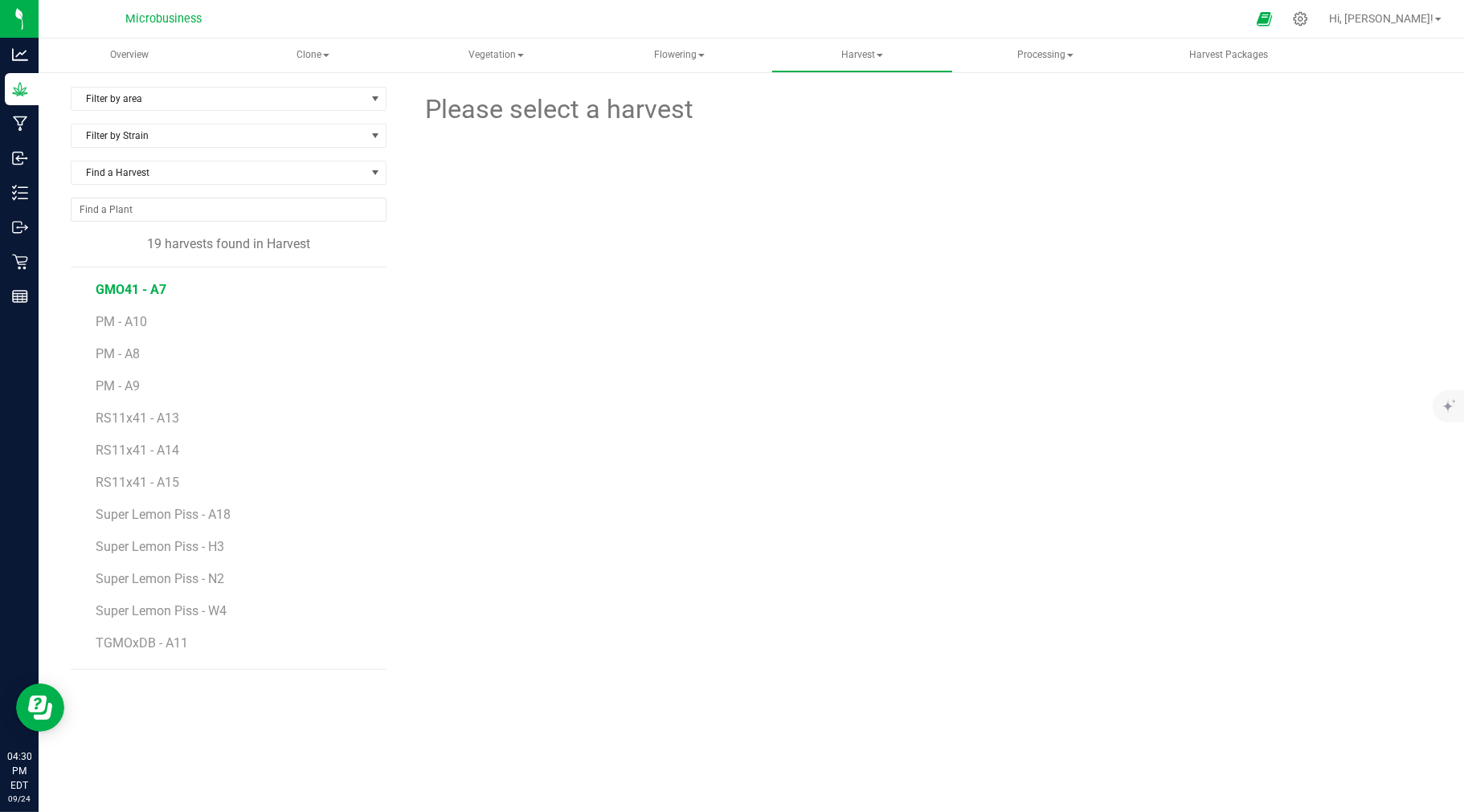
click at [137, 292] on span "GMO41 - A7" at bounding box center [130, 289] width 71 height 15
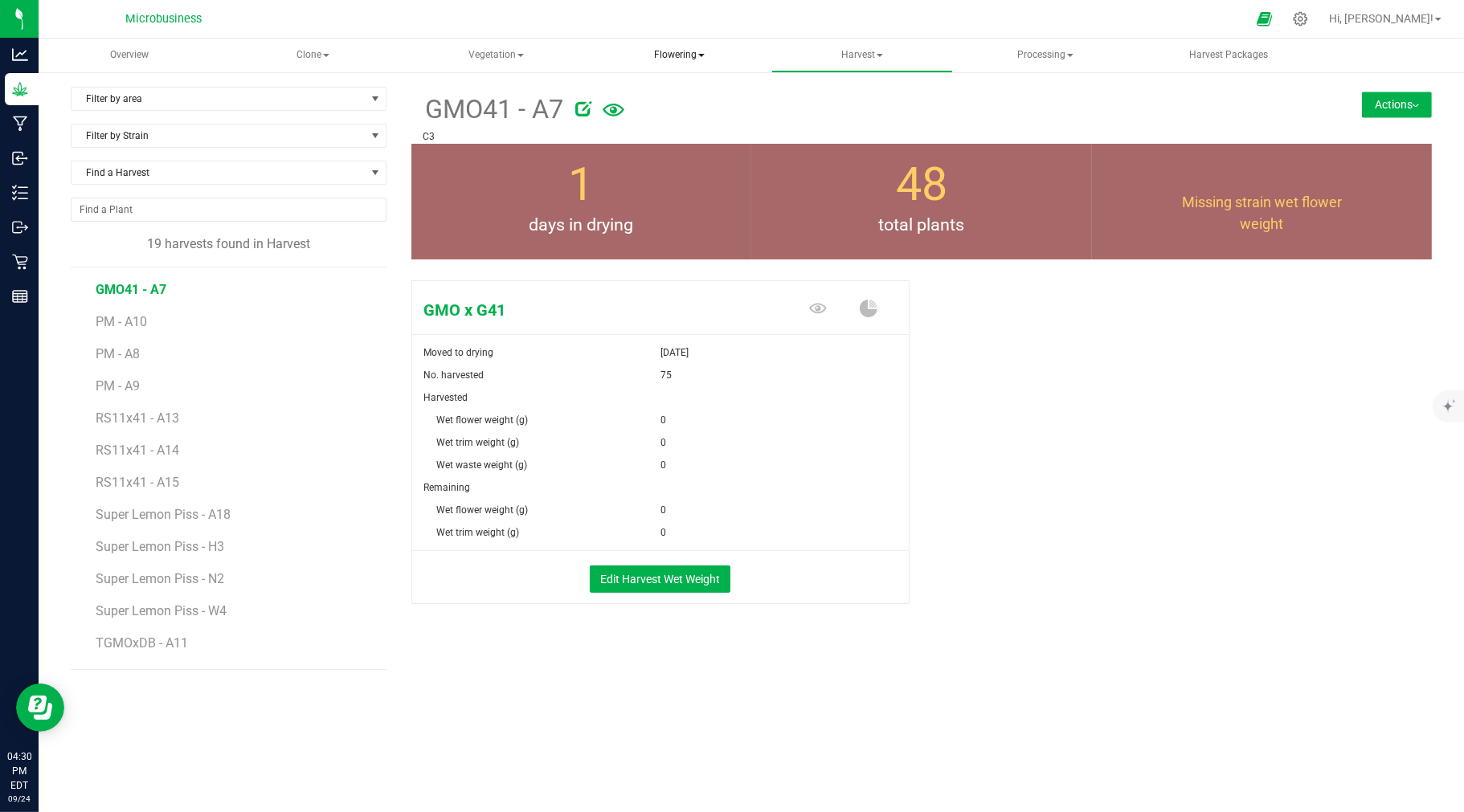
click at [683, 49] on span "Flowering" at bounding box center [679, 55] width 180 height 32
click at [672, 109] on span "Flowering groups" at bounding box center [676, 116] width 133 height 14
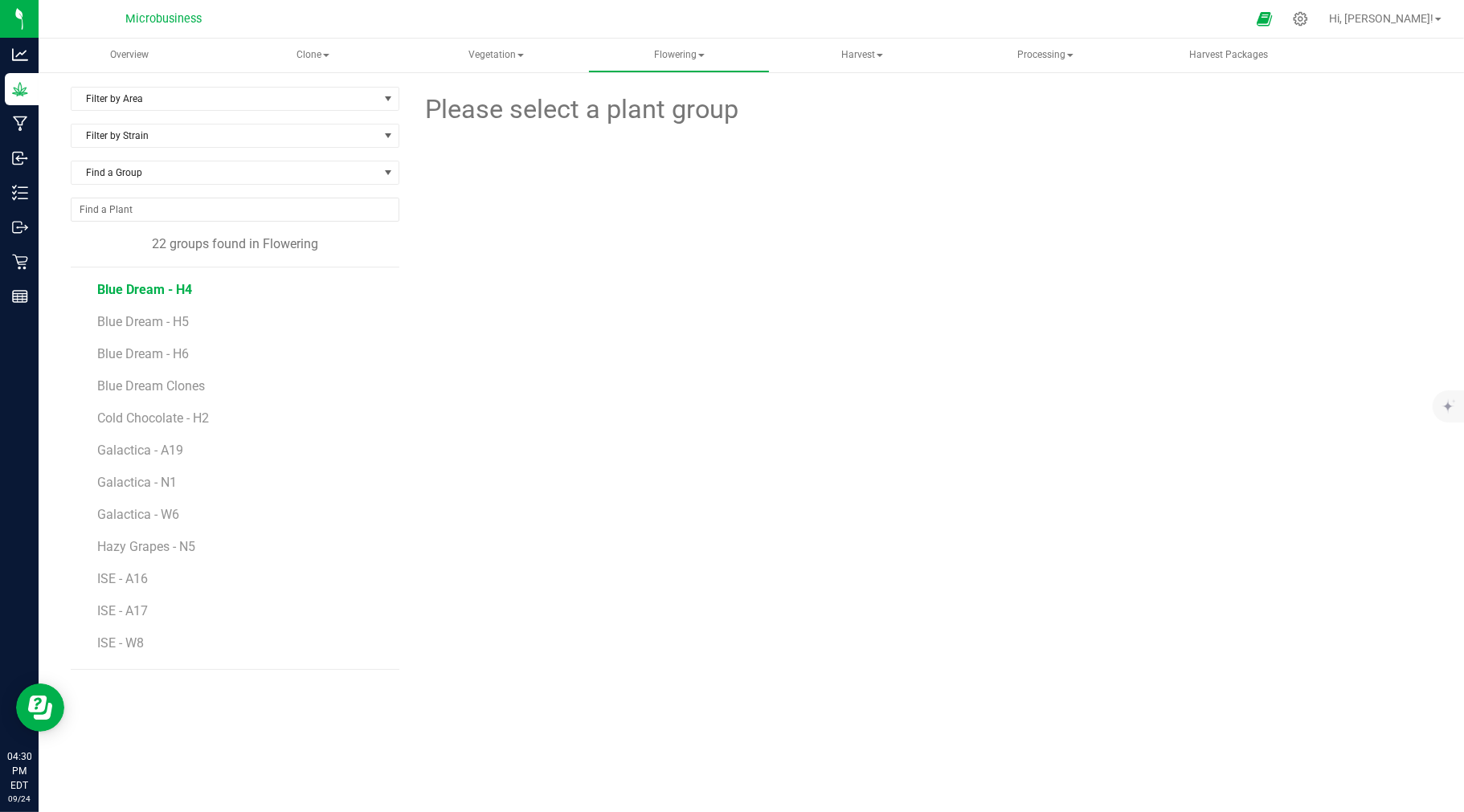
click at [156, 291] on span "Blue Dream - H4" at bounding box center [144, 289] width 95 height 15
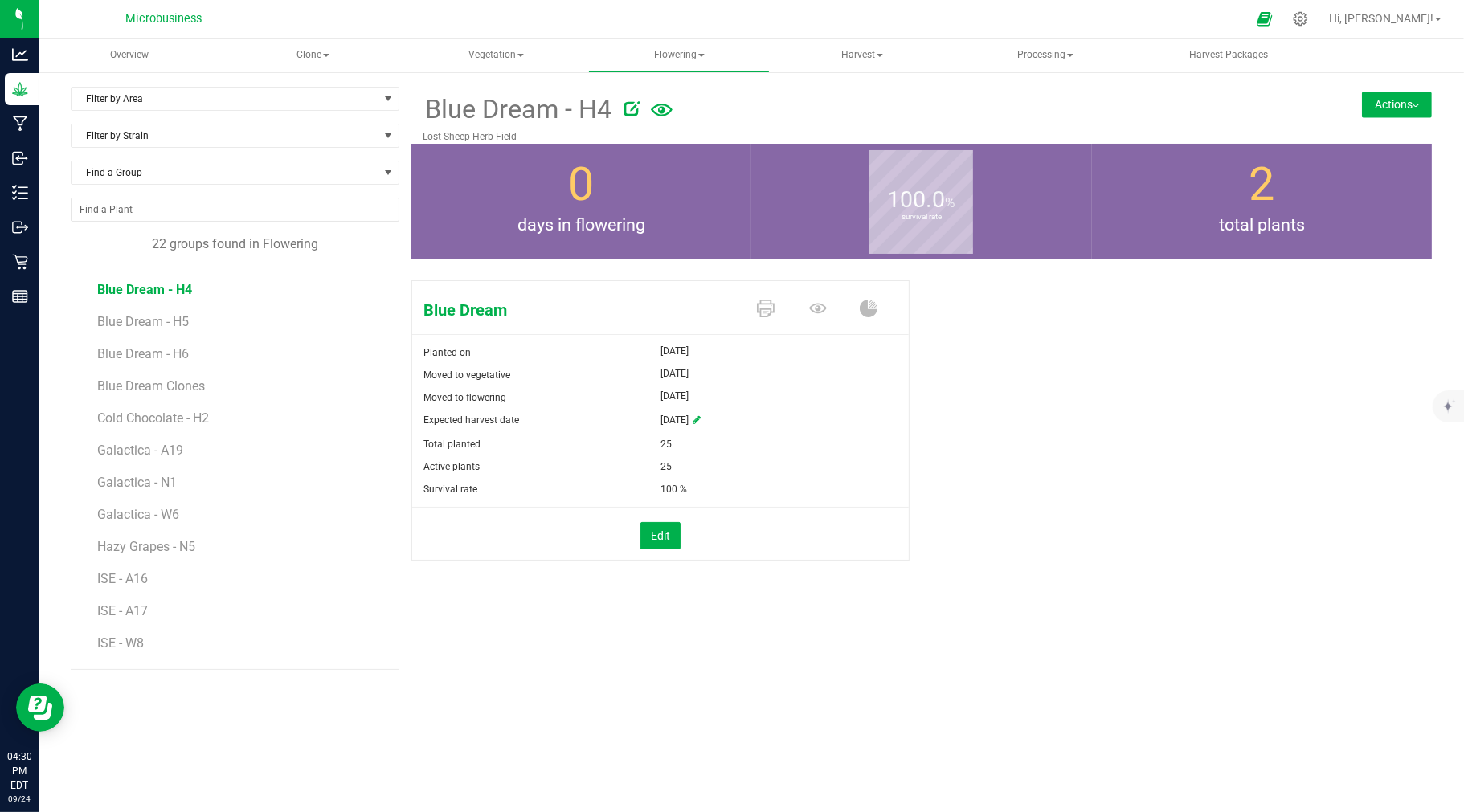
click at [1392, 103] on button "Actions" at bounding box center [1397, 104] width 70 height 25
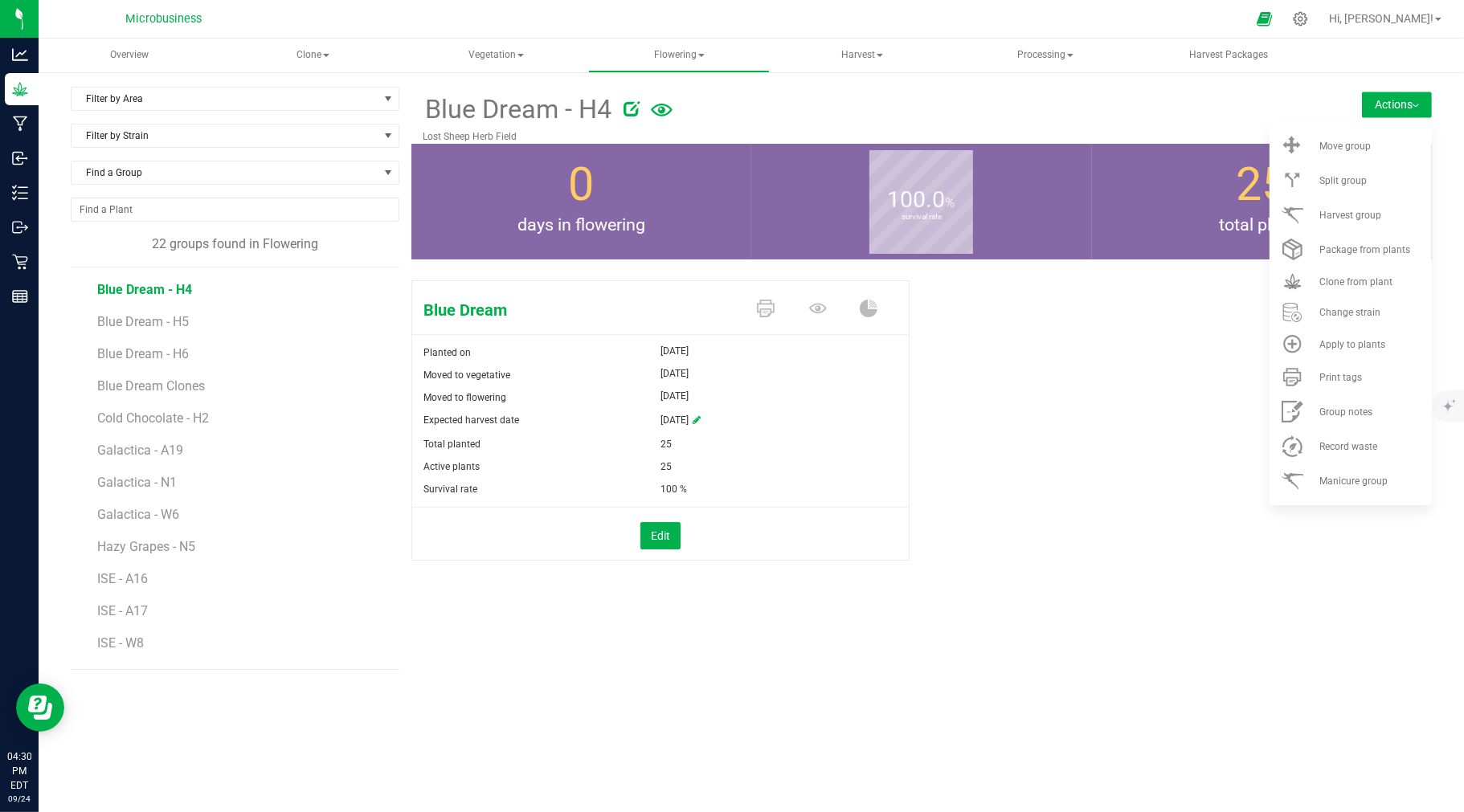
click at [1024, 371] on div "Blue Dream Planted on Jun 2, 2025 Moved to vegetative Jun 15, 2025 Moved to flo…" at bounding box center [921, 438] width 1021 height 327
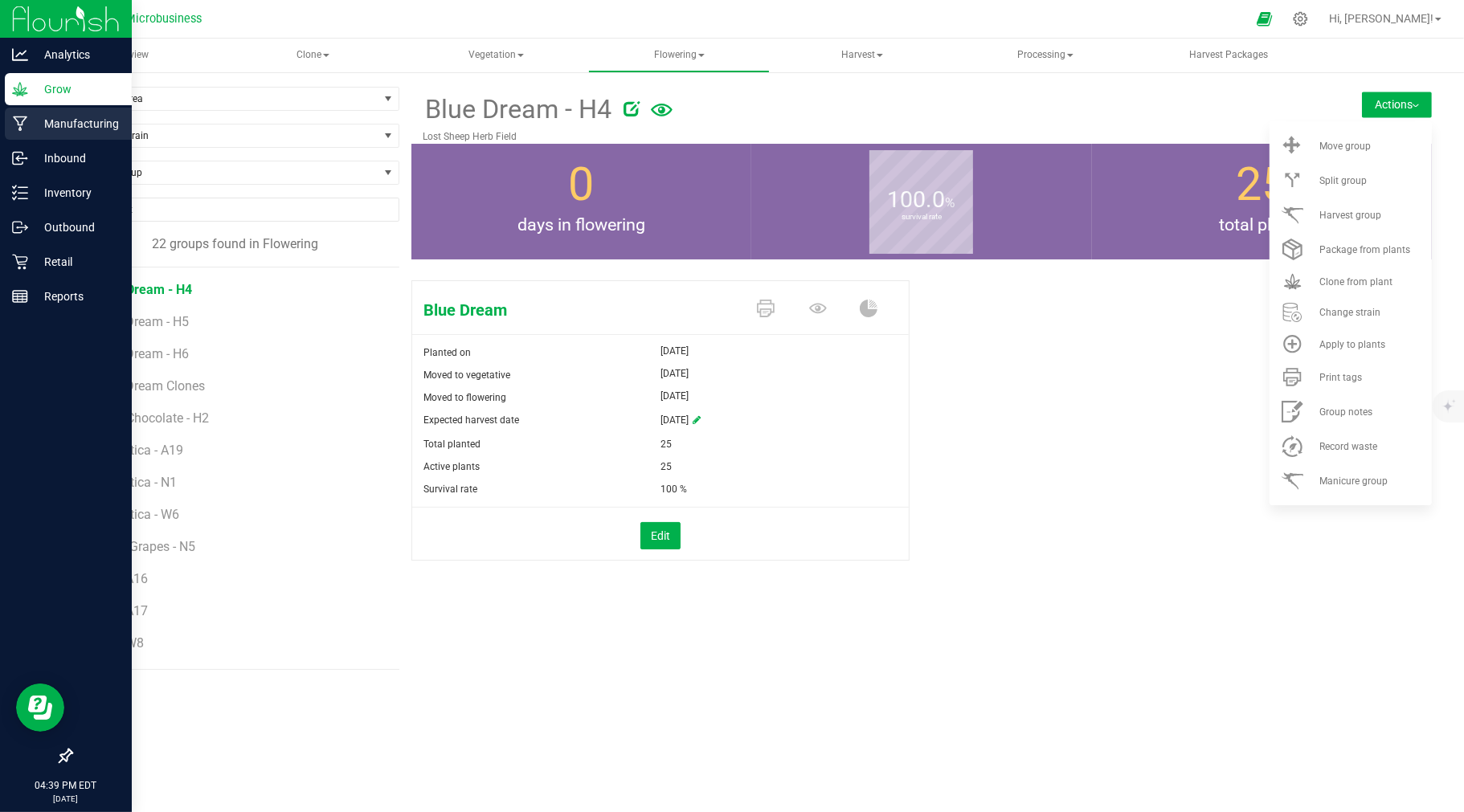
click at [18, 123] on icon at bounding box center [20, 123] width 15 height 15
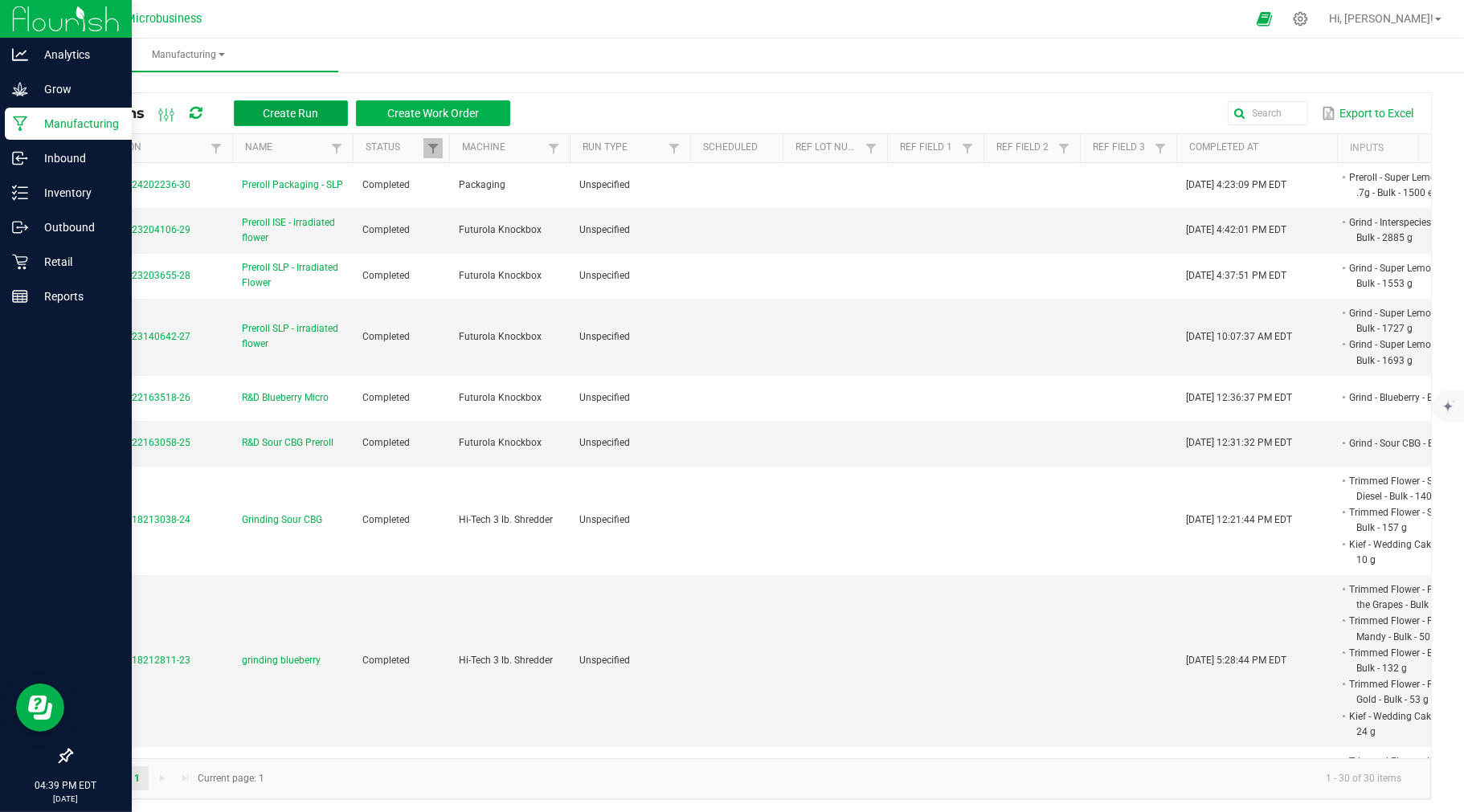
click at [274, 109] on span "Create Run" at bounding box center [290, 113] width 55 height 13
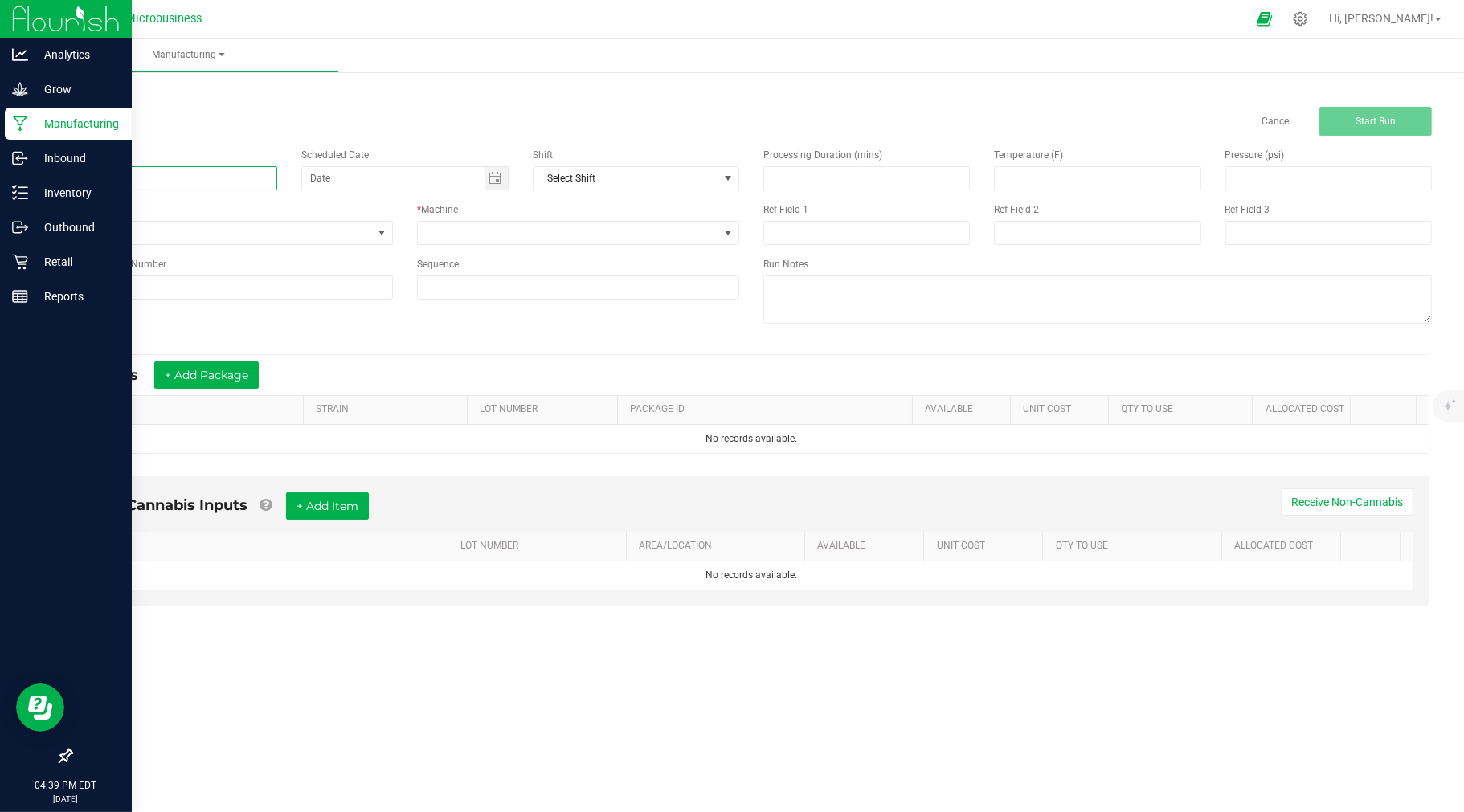
click at [198, 182] on input at bounding box center [174, 178] width 207 height 24
type input "Preroll ISE - irradiated flower"
click at [473, 237] on span at bounding box center [567, 233] width 300 height 23
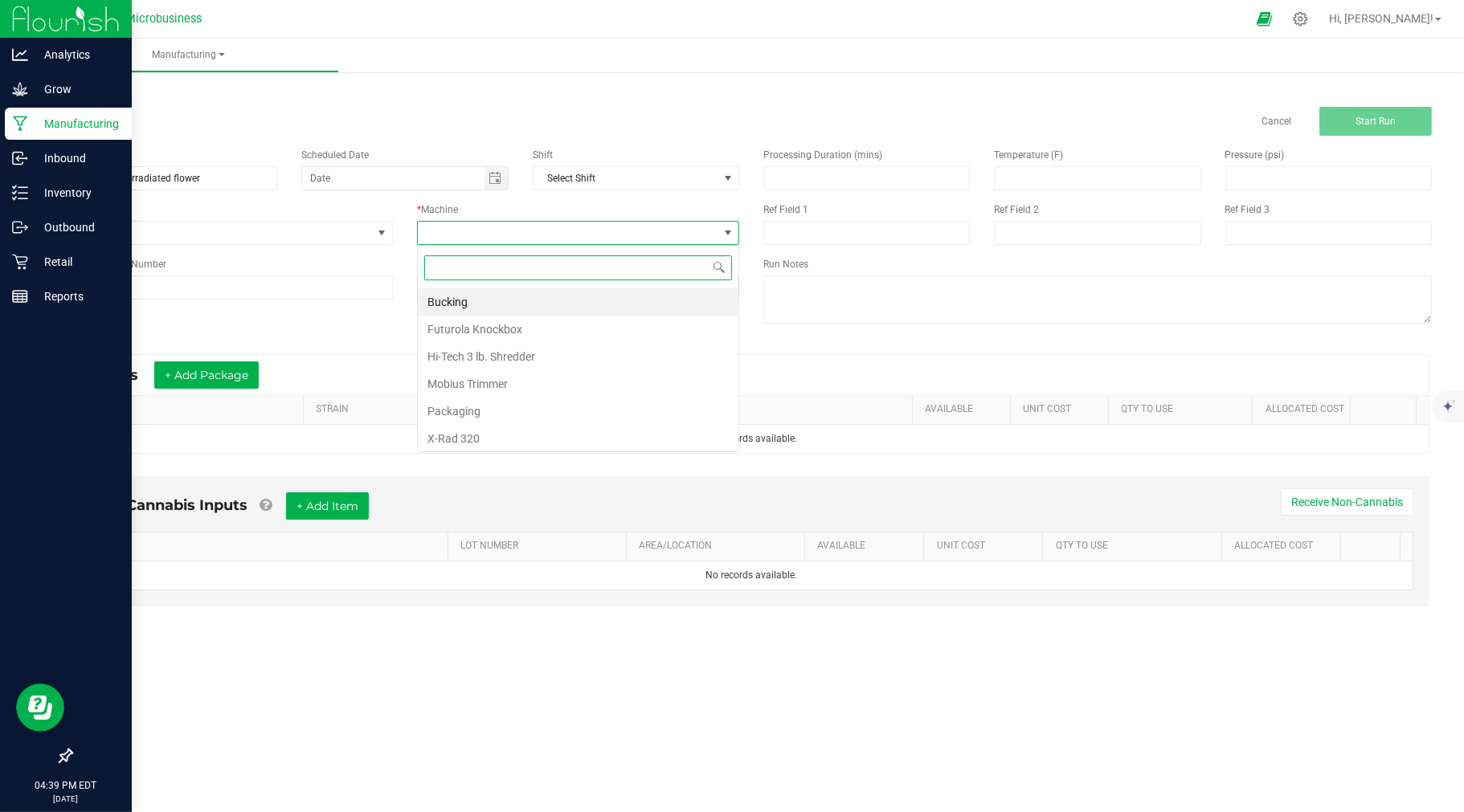
scroll to position [24, 322]
click at [474, 331] on li "Futurola Knockbox" at bounding box center [578, 329] width 320 height 27
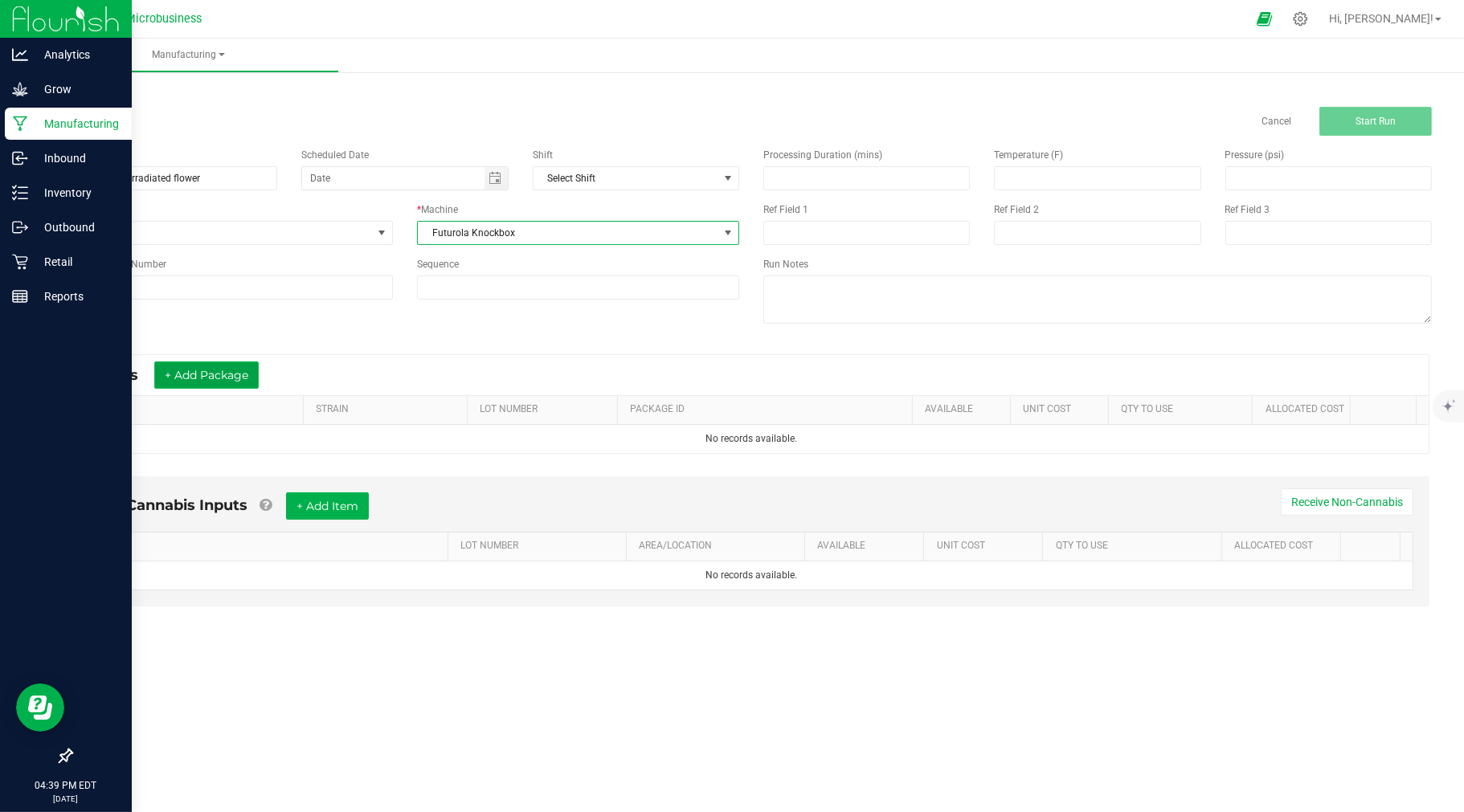
click at [225, 380] on button "+ Add Package" at bounding box center [206, 374] width 104 height 27
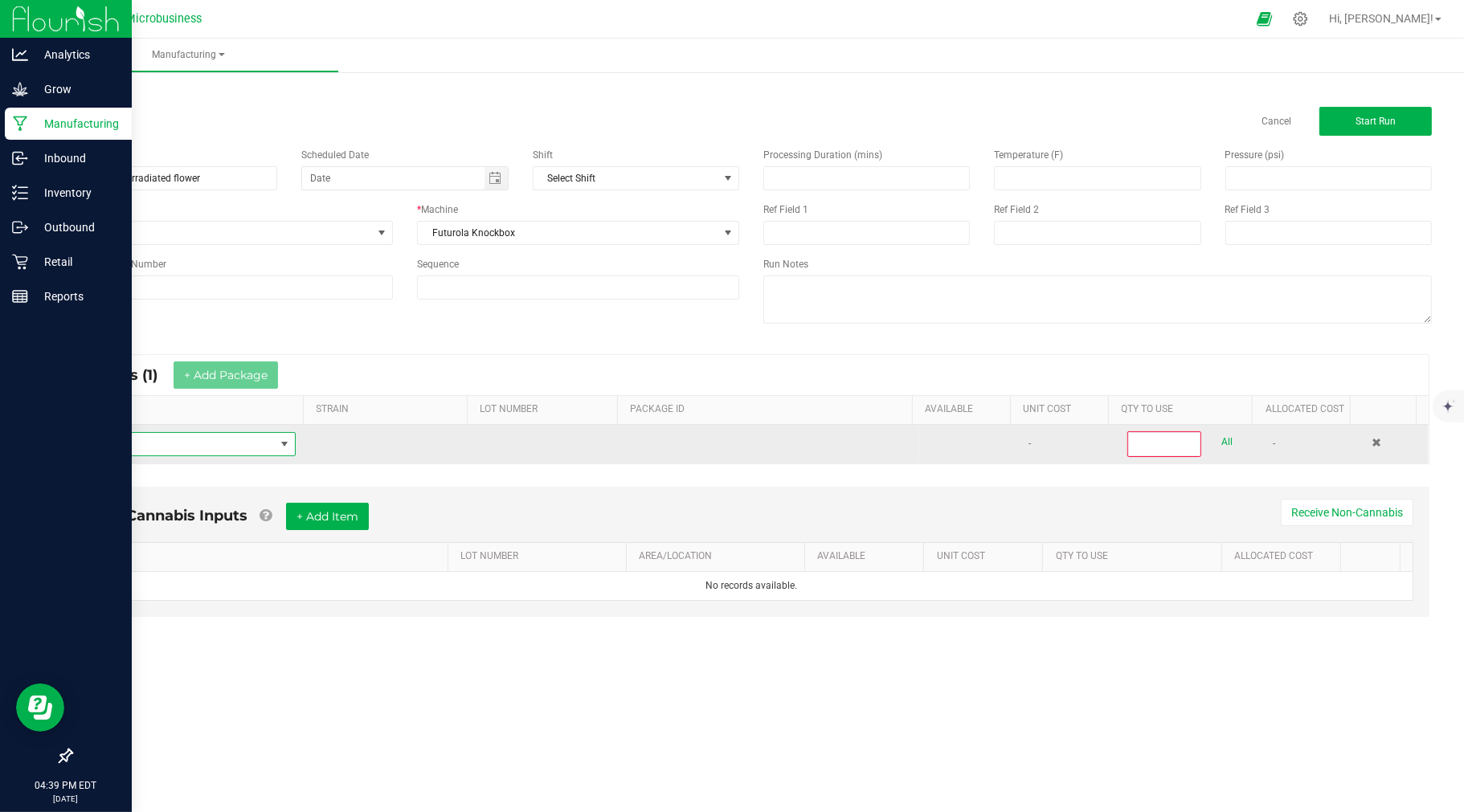
click at [258, 455] on span "NO DATA FOUND" at bounding box center [179, 444] width 191 height 23
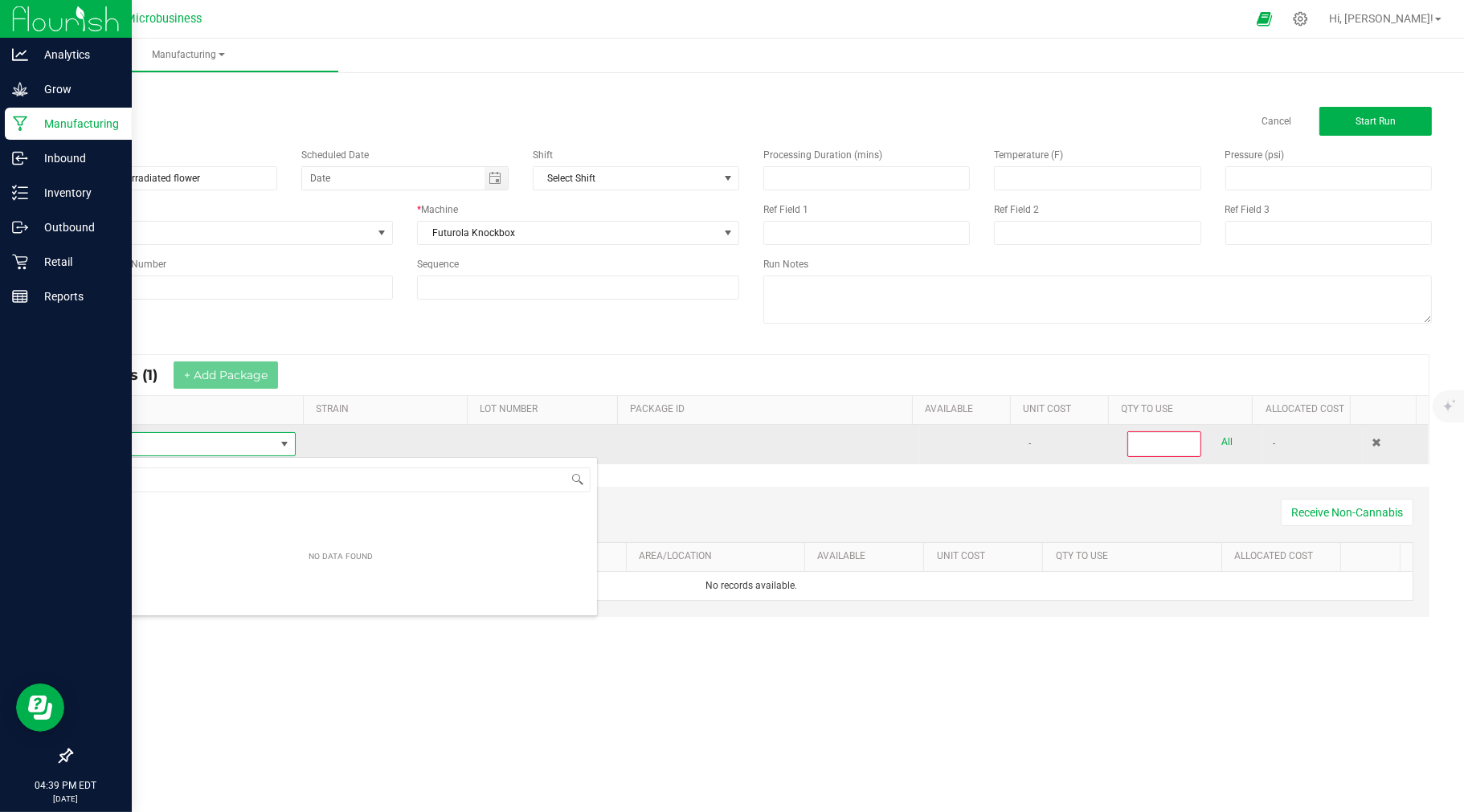
scroll to position [24, 210]
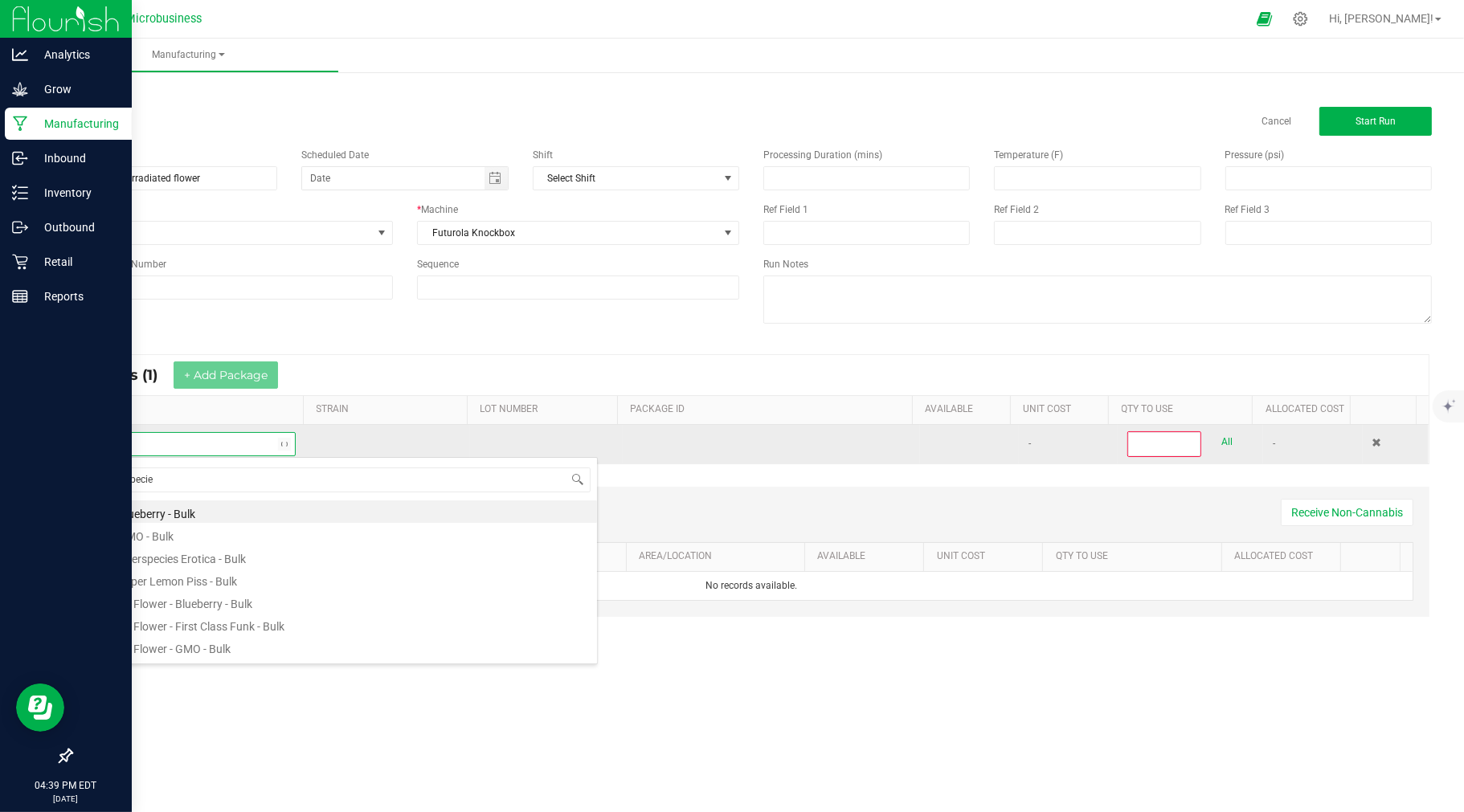
type input "interspecies"
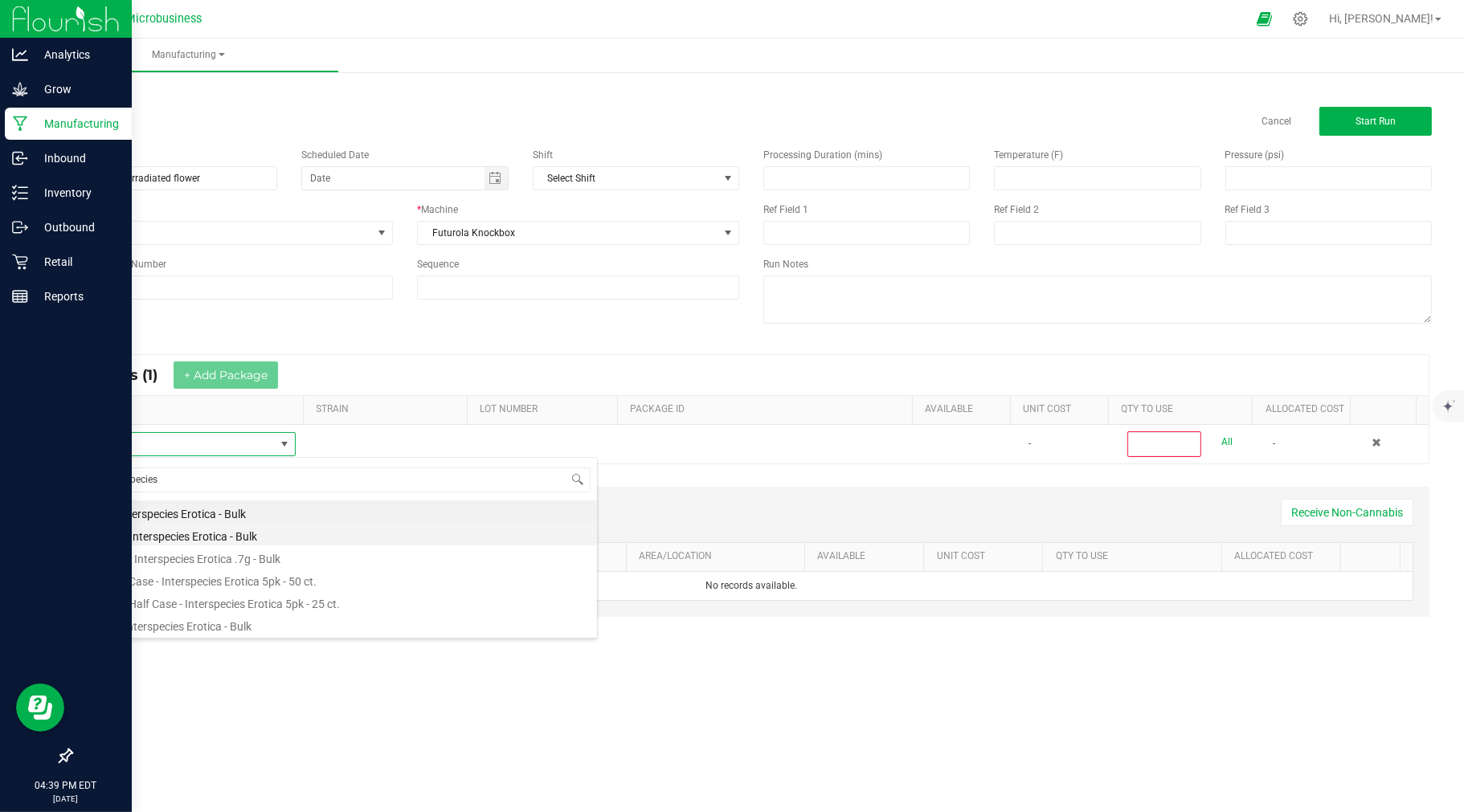
click at [228, 542] on li "Grind - Interspecies Erotica - Bulk" at bounding box center [340, 535] width 513 height 23
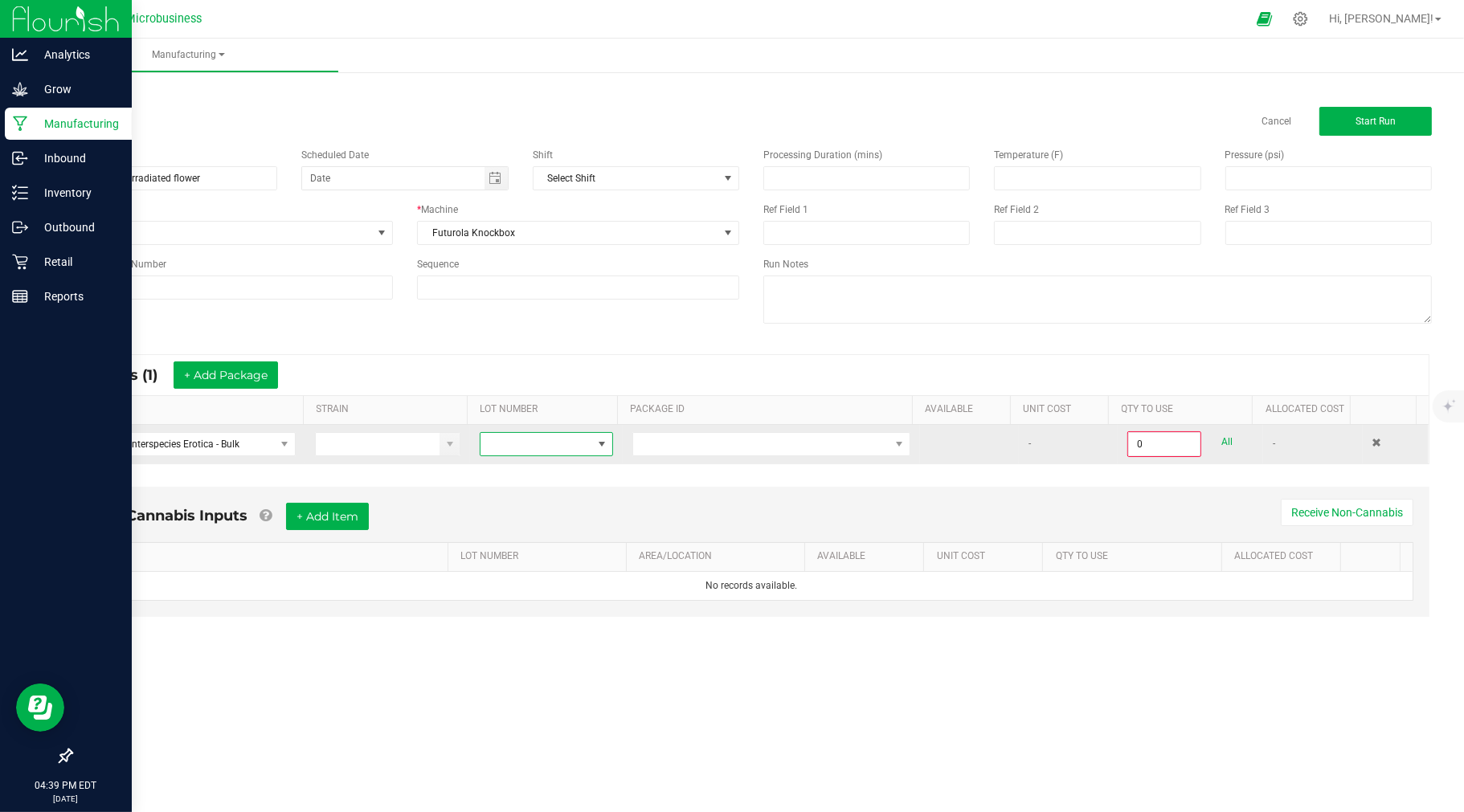
click at [575, 438] on span at bounding box center [536, 444] width 111 height 23
click at [504, 542] on li "F06" at bounding box center [552, 541] width 151 height 27
click at [671, 447] on span at bounding box center [761, 444] width 256 height 23
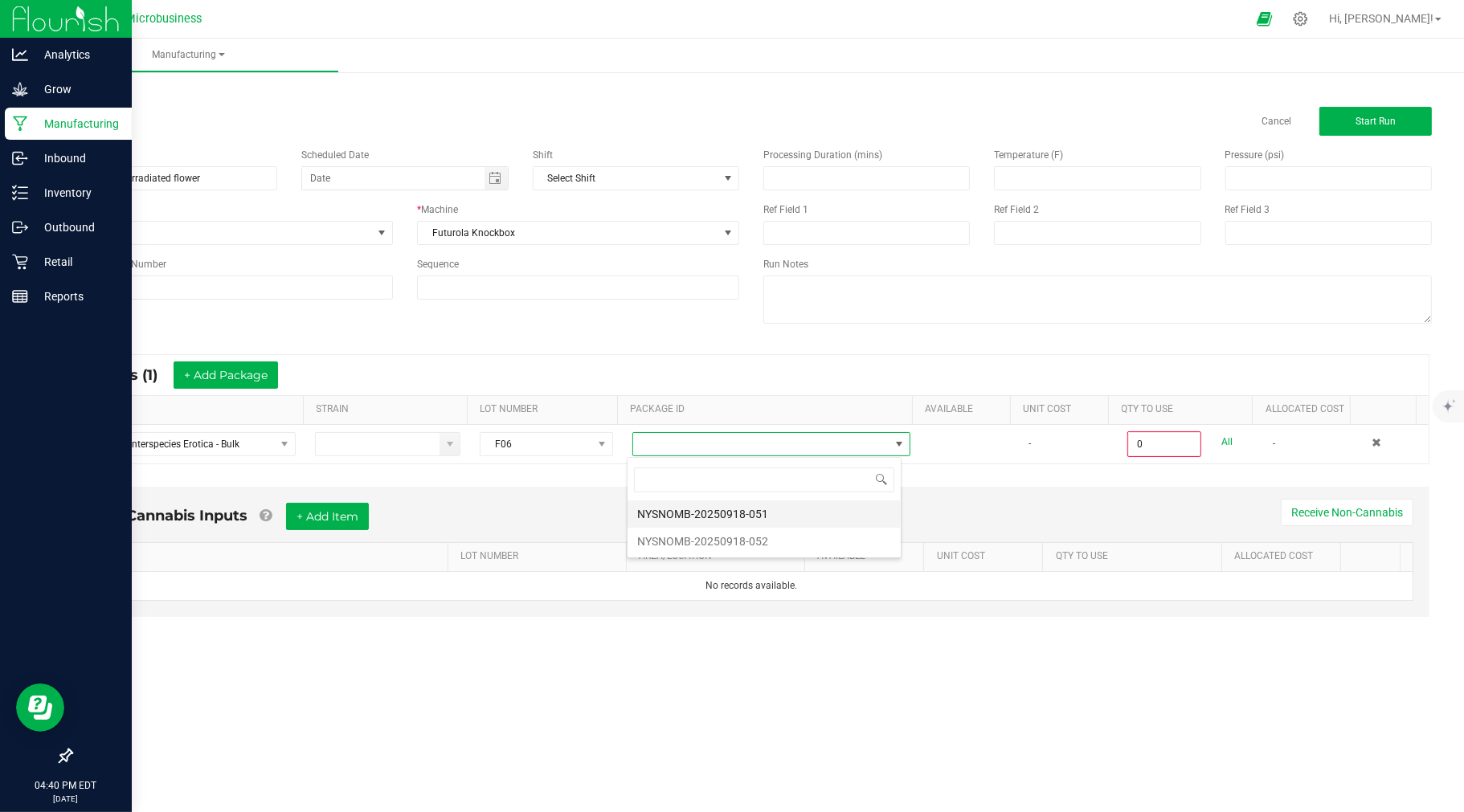
click at [699, 519] on li "NYSNOMB-20250918-051" at bounding box center [764, 514] width 273 height 27
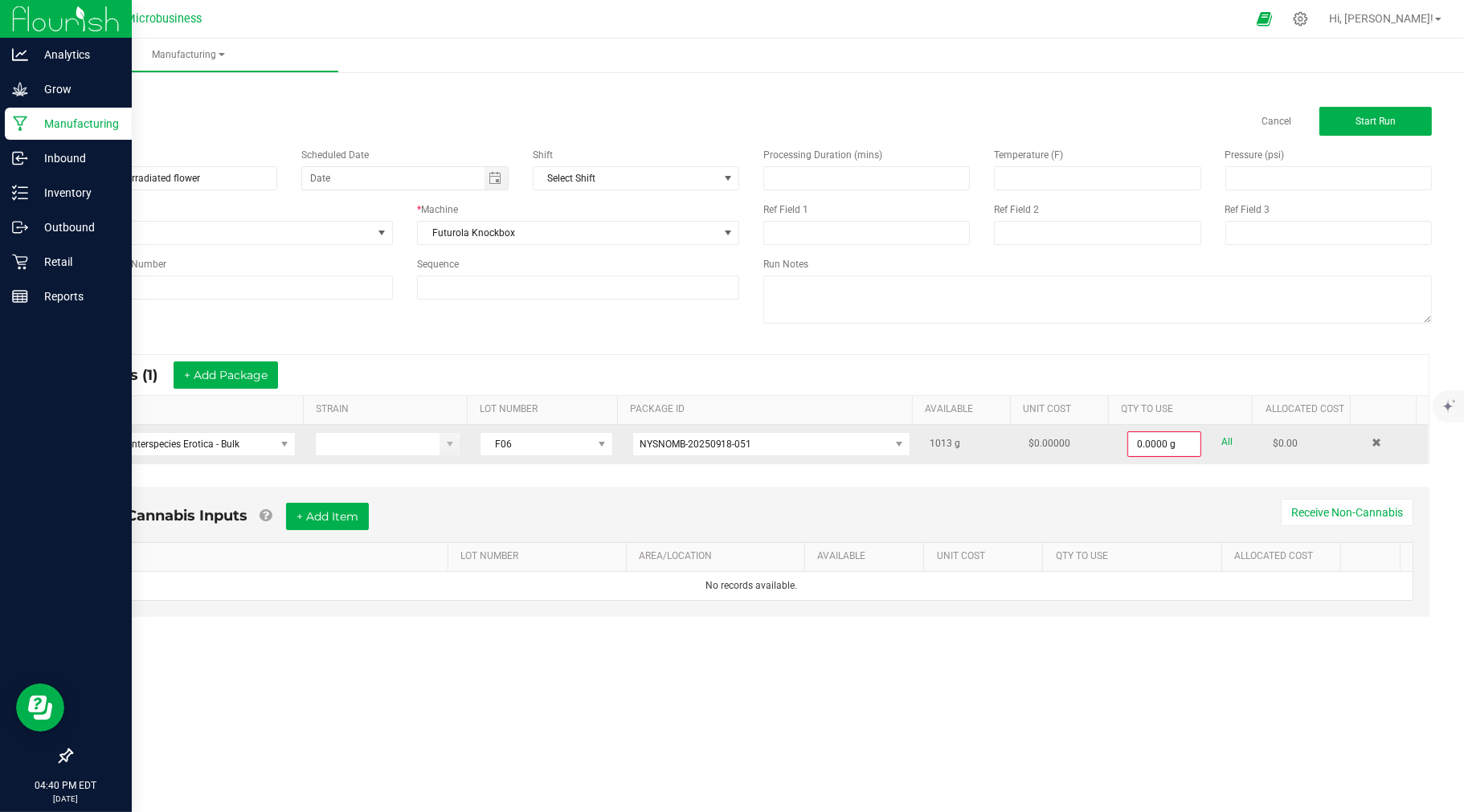
click at [1222, 438] on link "All" at bounding box center [1227, 442] width 11 height 22
type input "1013.0000 g"
click at [231, 369] on button "+ Add Package" at bounding box center [225, 374] width 104 height 27
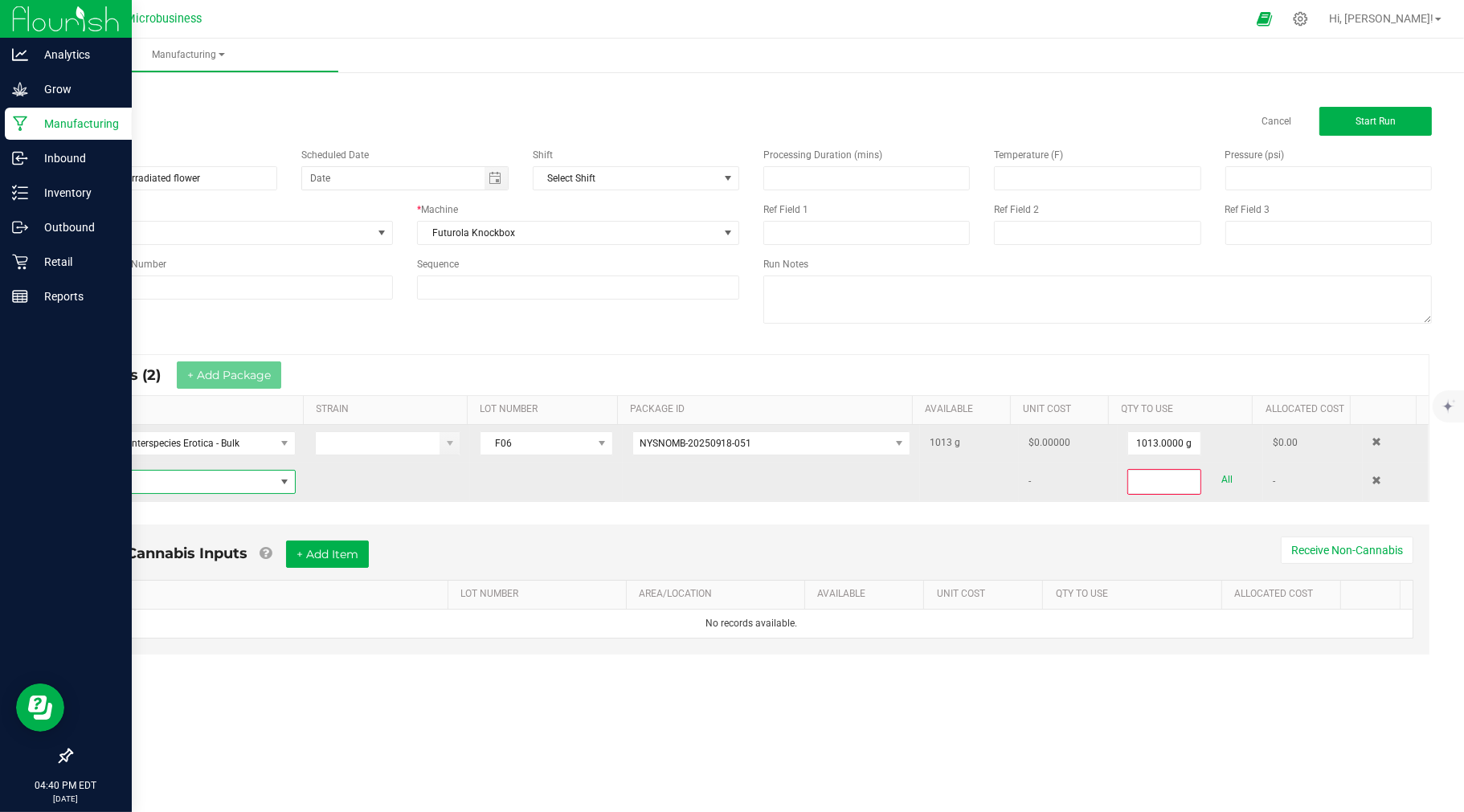
click at [182, 488] on span "NO DATA FOUND" at bounding box center [179, 482] width 191 height 23
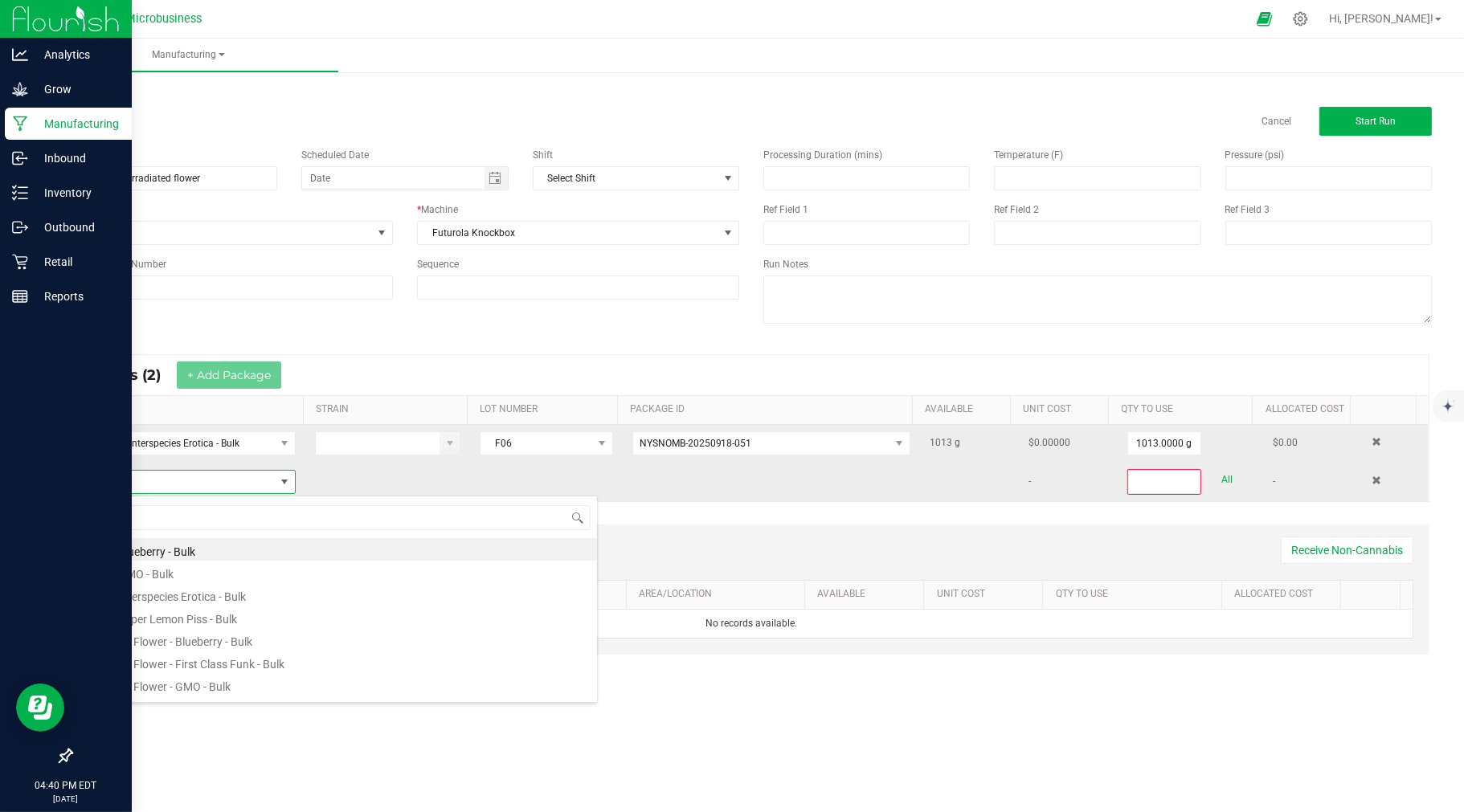
scroll to position [24, 207]
type input "grind"
click at [220, 637] on li "Grind - Interspecies Erotica - Bulk" at bounding box center [340, 640] width 513 height 23
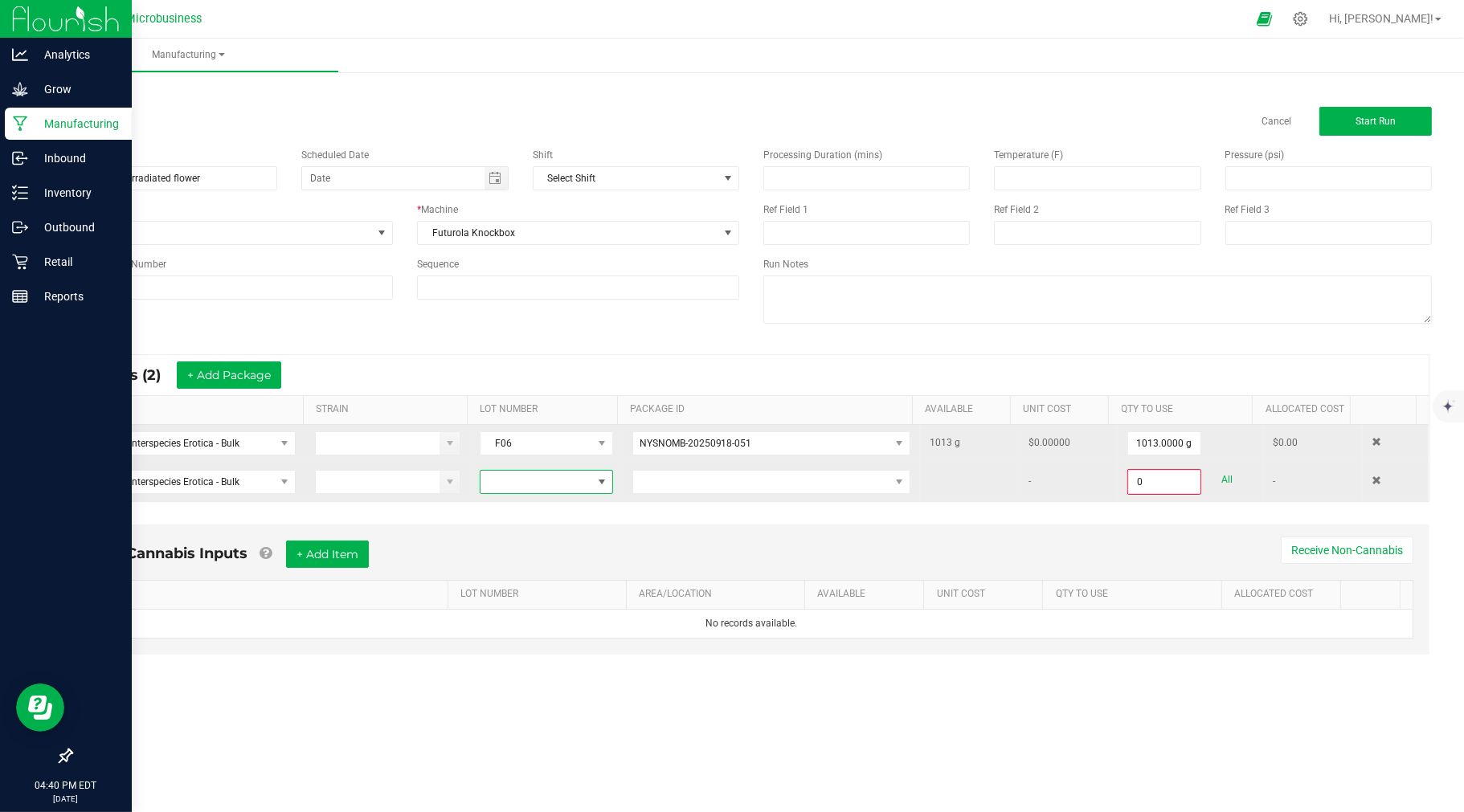
click at [533, 486] on span at bounding box center [536, 482] width 111 height 23
click at [533, 568] on li "F06" at bounding box center [552, 578] width 151 height 27
click at [633, 471] on span at bounding box center [772, 482] width 278 height 24
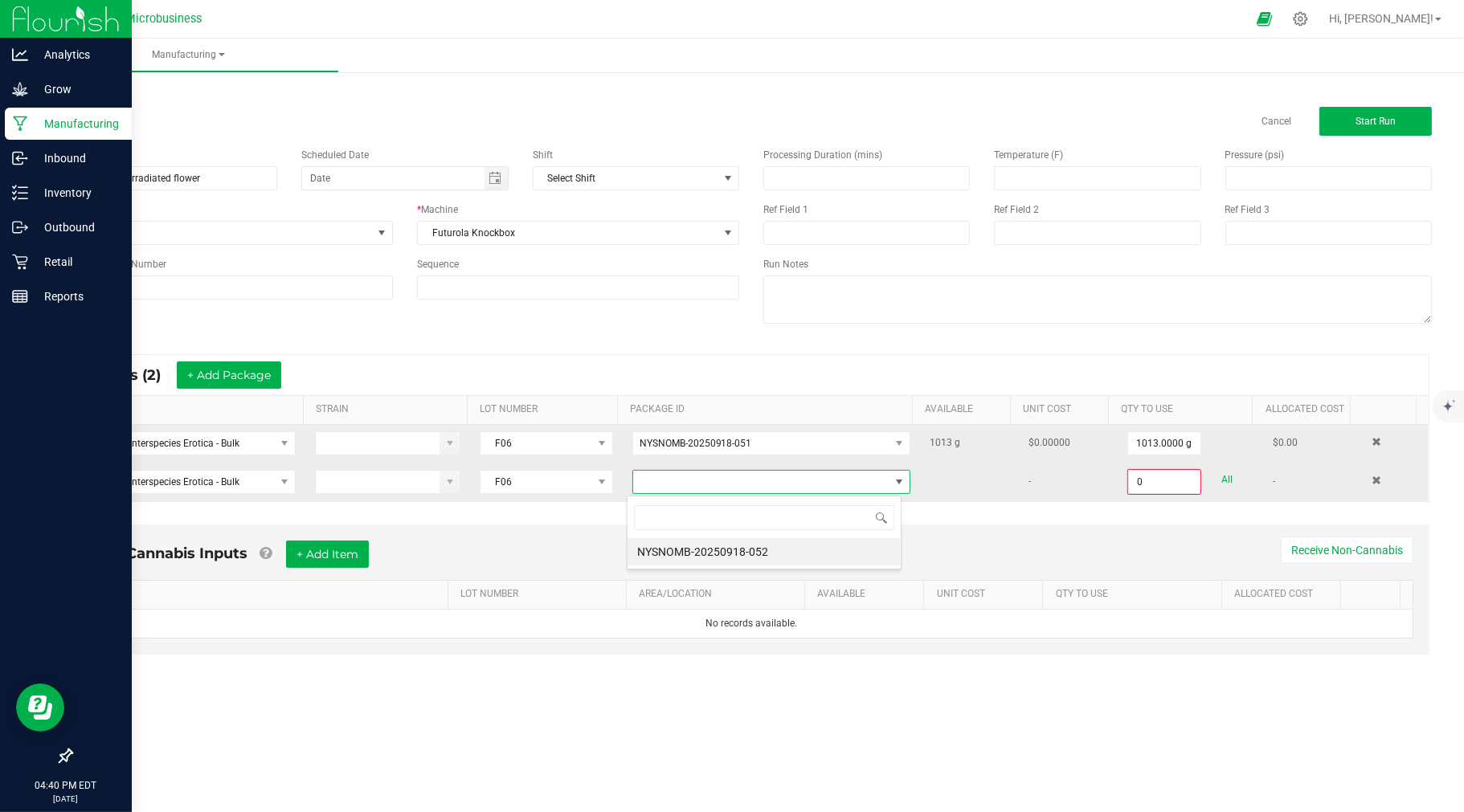
click at [648, 484] on span at bounding box center [761, 482] width 256 height 23
click at [679, 546] on li "NYSNOMB-20250918-052" at bounding box center [764, 551] width 273 height 27
click at [1157, 486] on input "0" at bounding box center [1164, 482] width 71 height 23
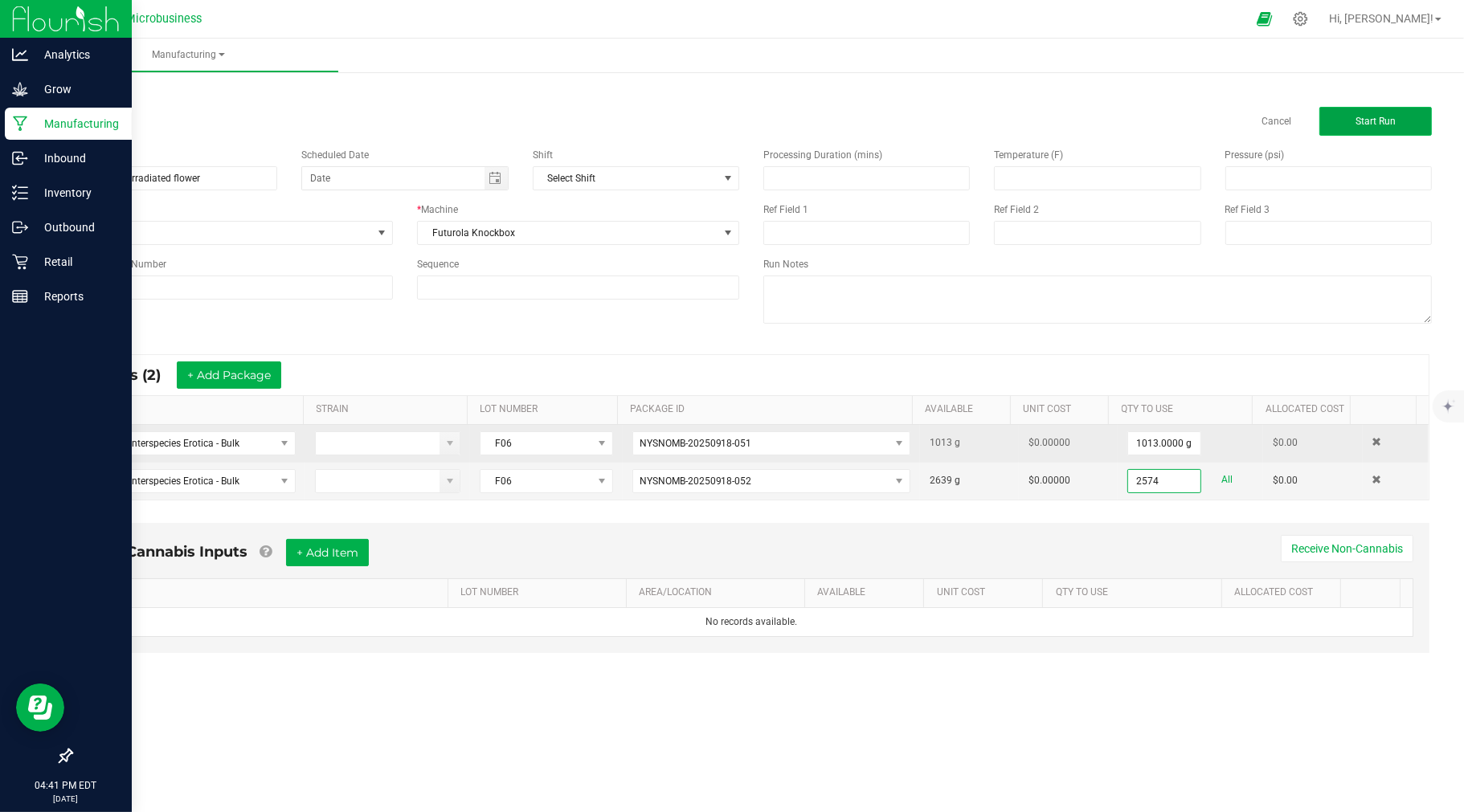
type input "2574.0000 g"
click at [1385, 119] on span "Start Run" at bounding box center [1376, 121] width 40 height 11
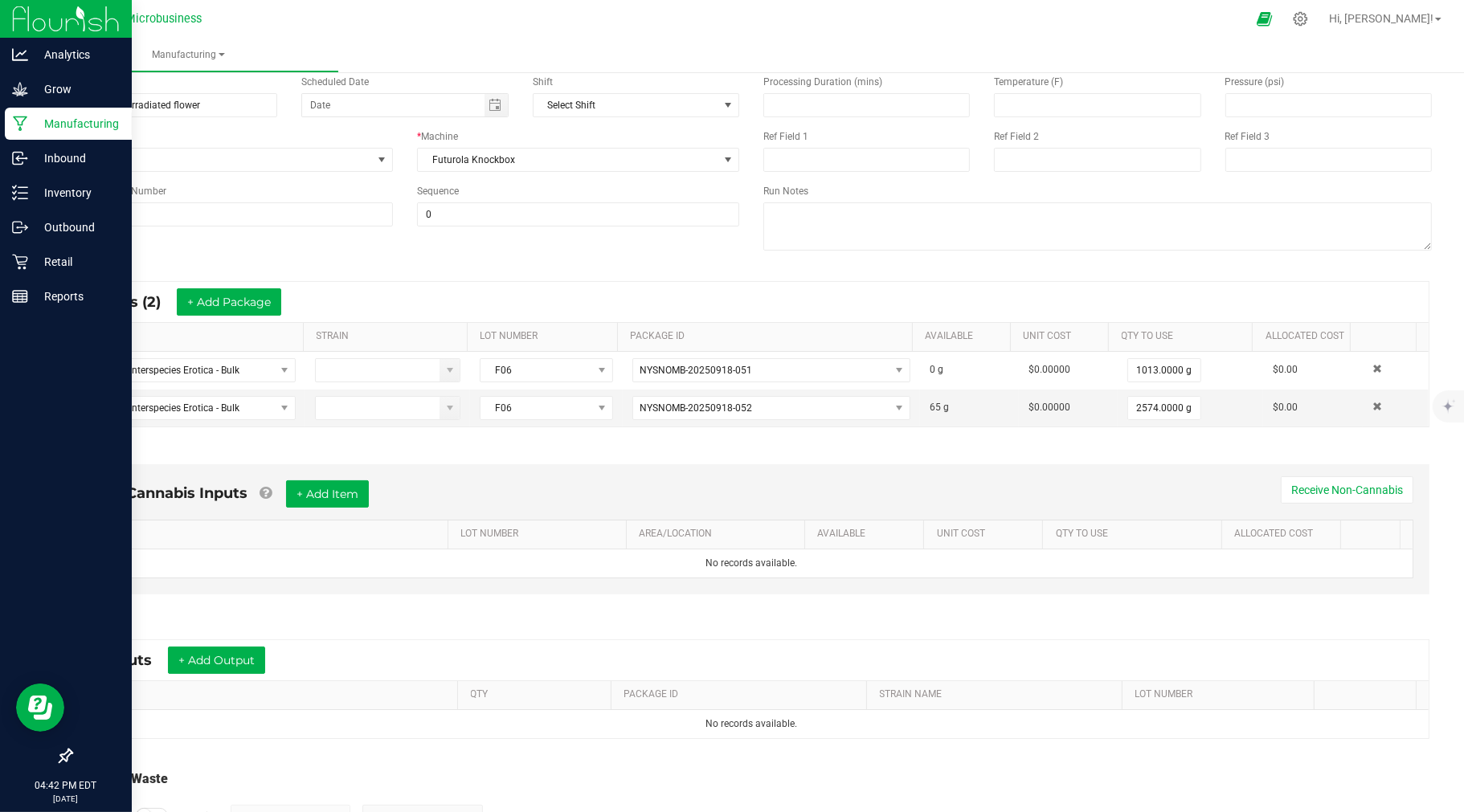
scroll to position [118, 0]
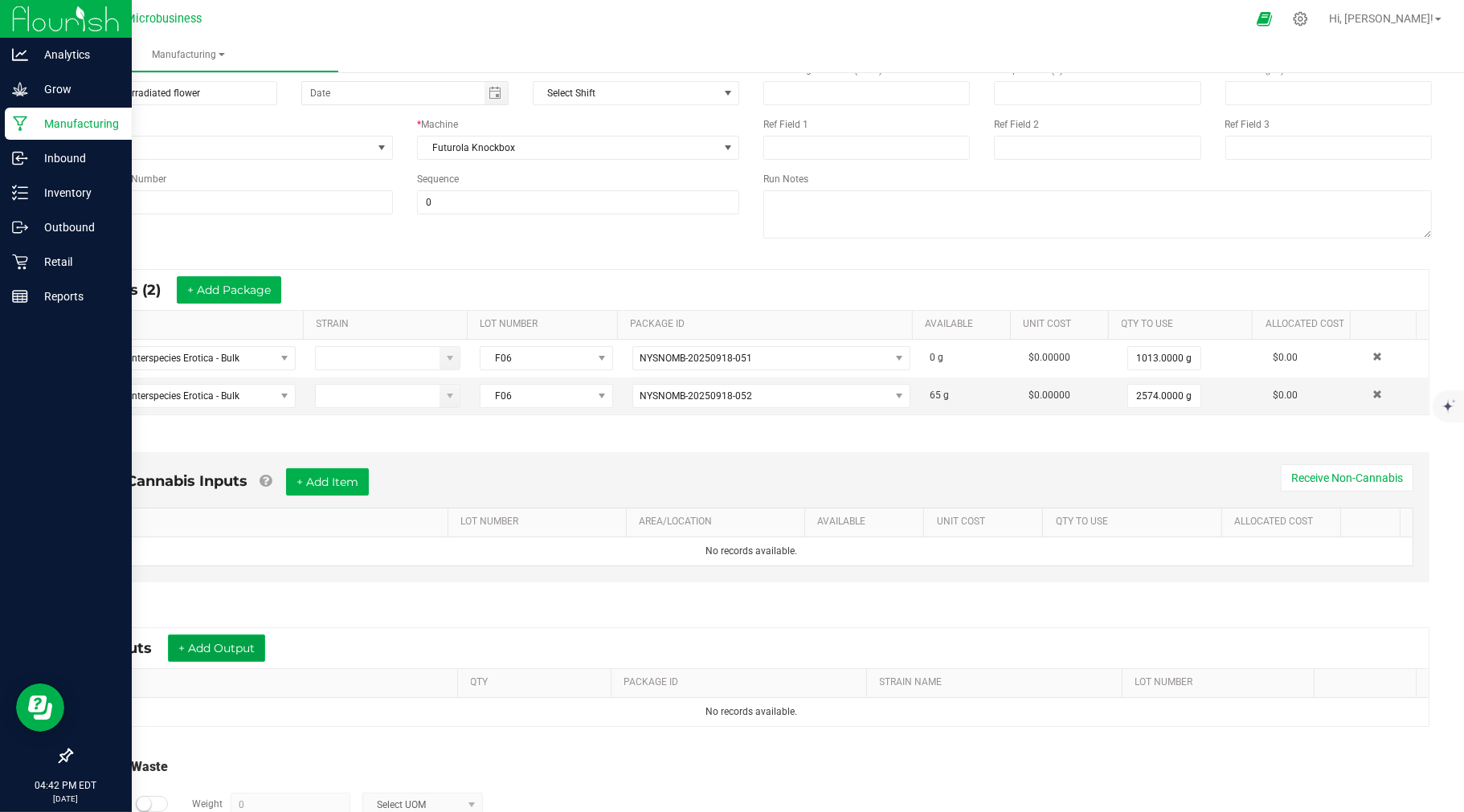
click at [215, 651] on button "+ Add Output" at bounding box center [216, 648] width 97 height 27
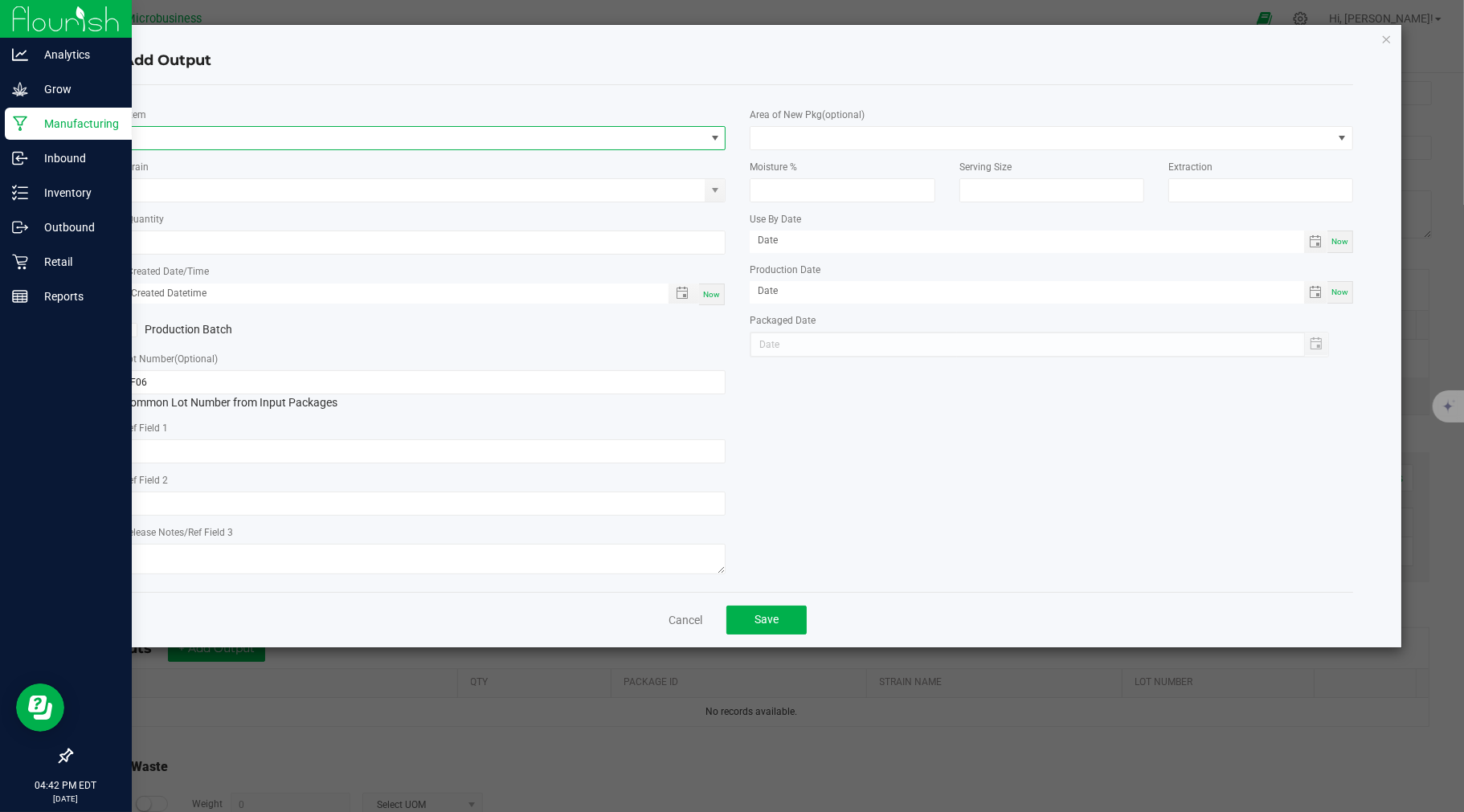
click at [154, 136] on span "NO DATA FOUND" at bounding box center [414, 138] width 582 height 23
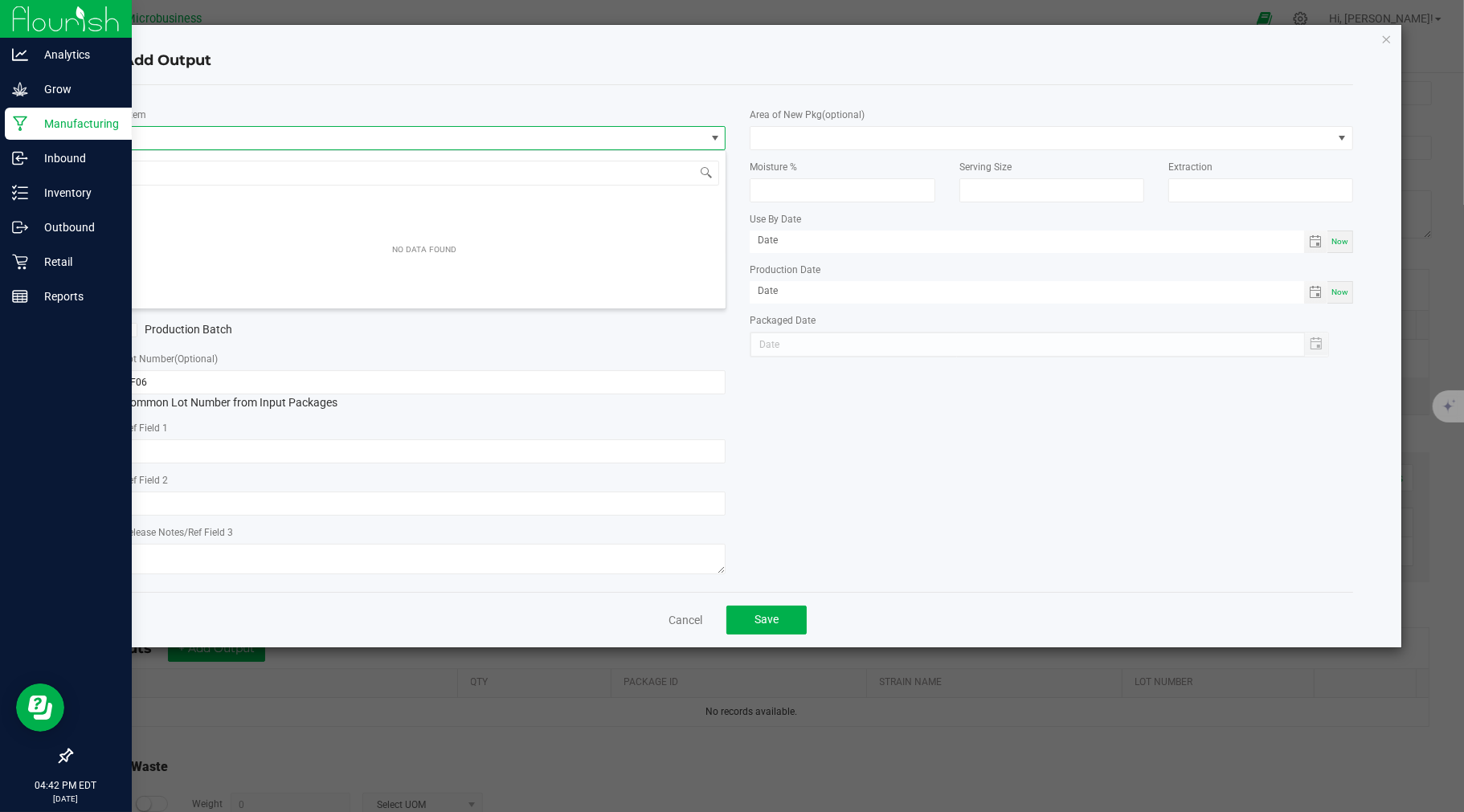
scroll to position [24, 603]
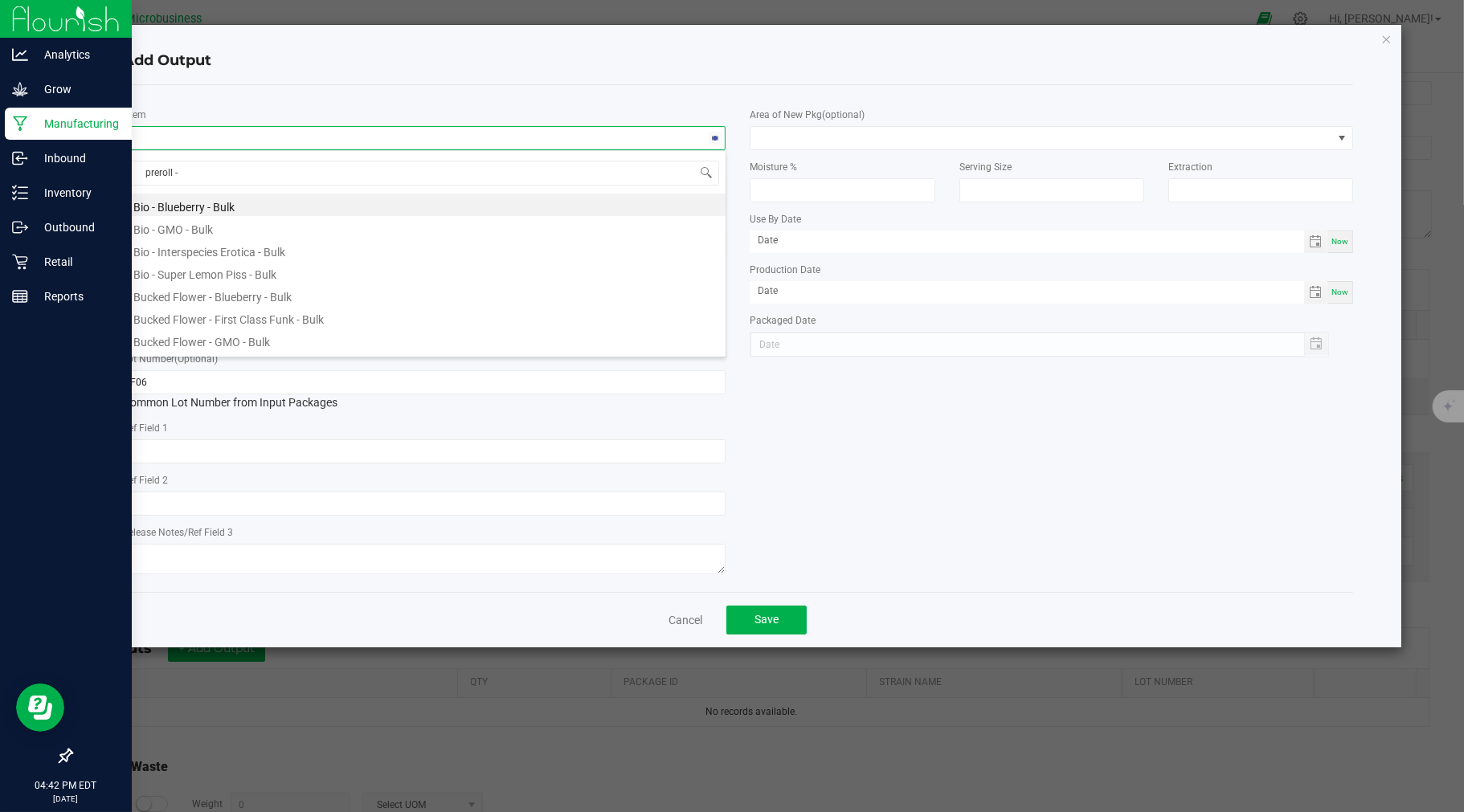
type input "preroll -"
click at [245, 270] on li "Preroll - Interspecies Erotica .7g - Bulk" at bounding box center [424, 272] width 602 height 23
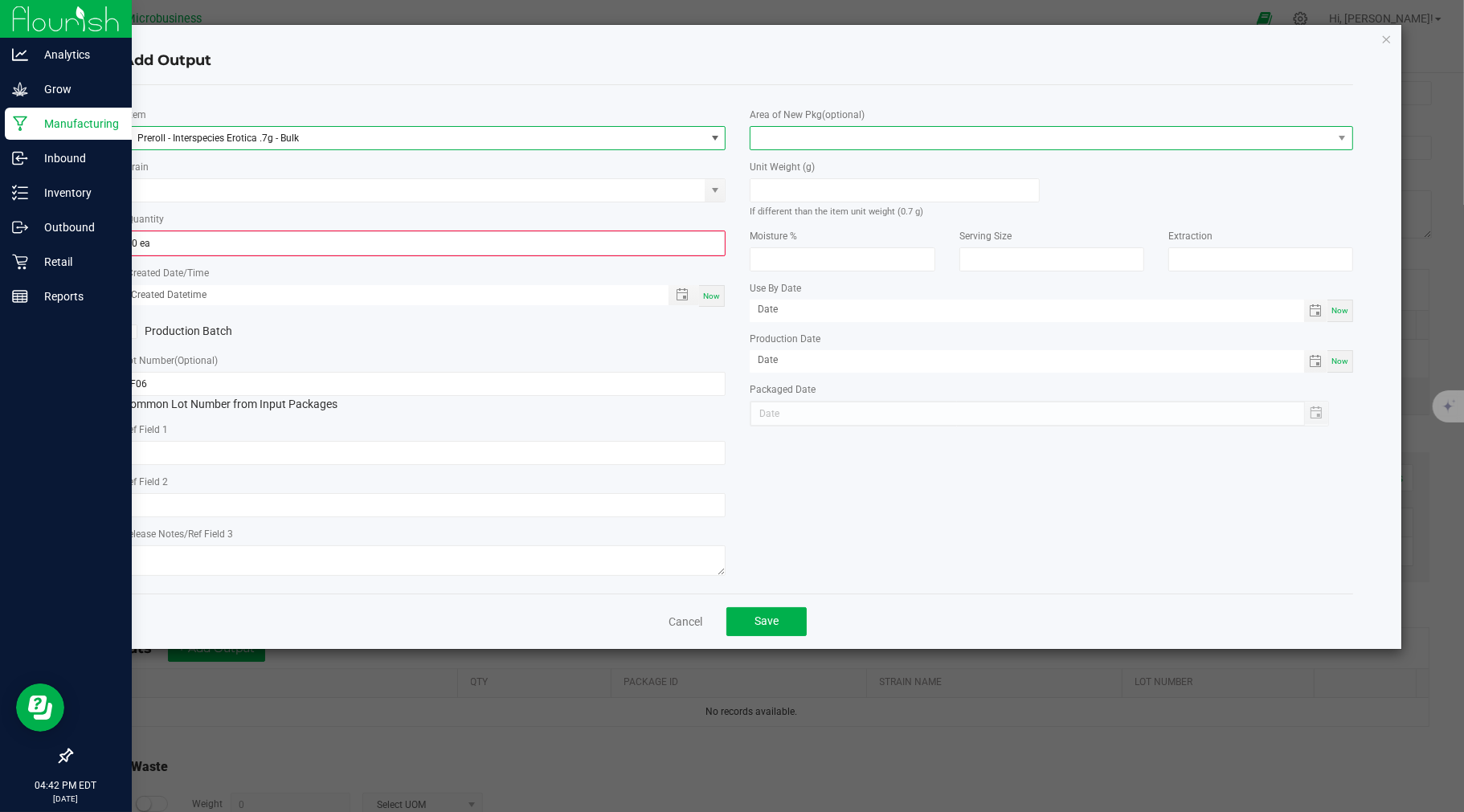
click at [791, 139] on span at bounding box center [1041, 138] width 582 height 23
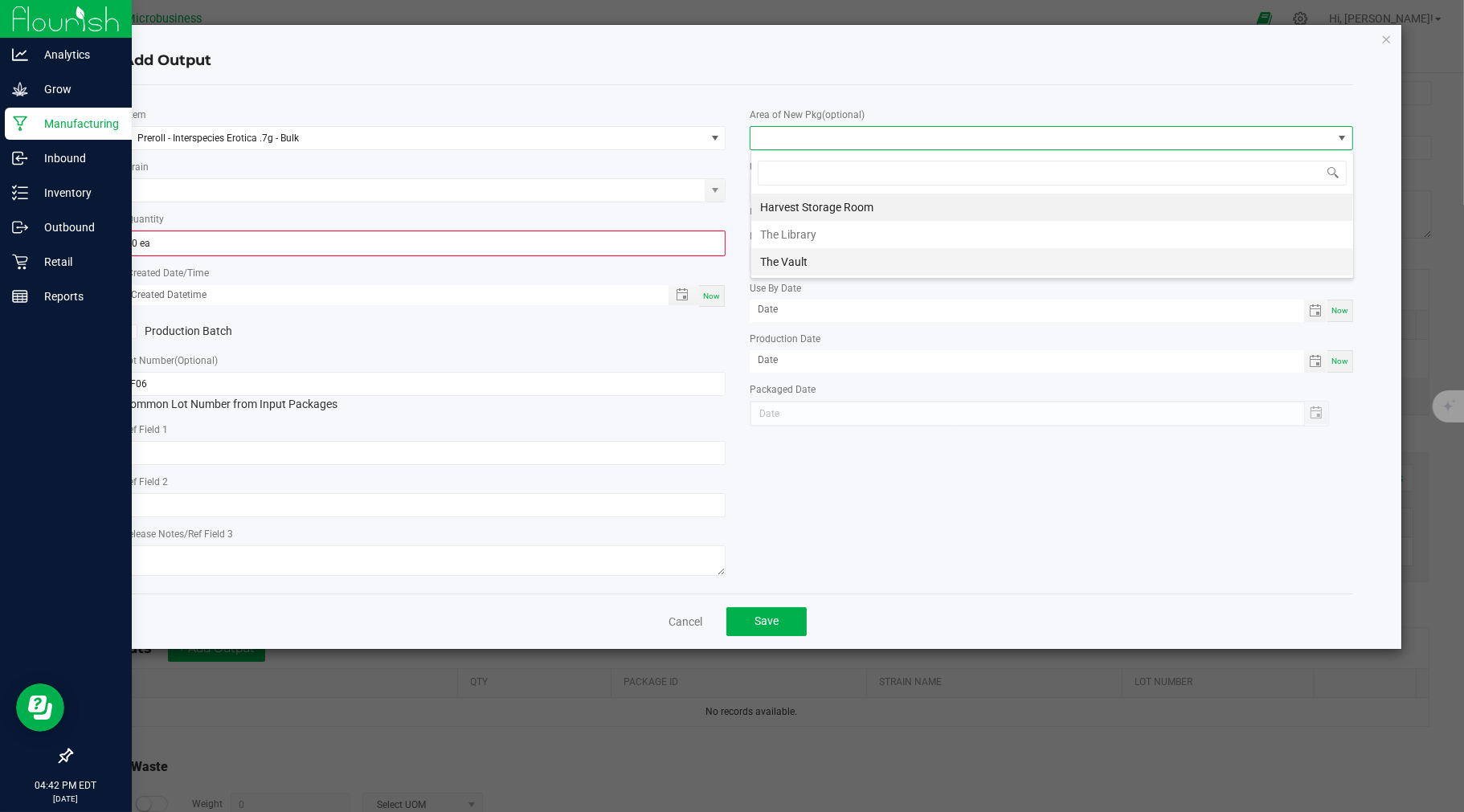
click at [797, 258] on li "The Vault" at bounding box center [1053, 262] width 602 height 27
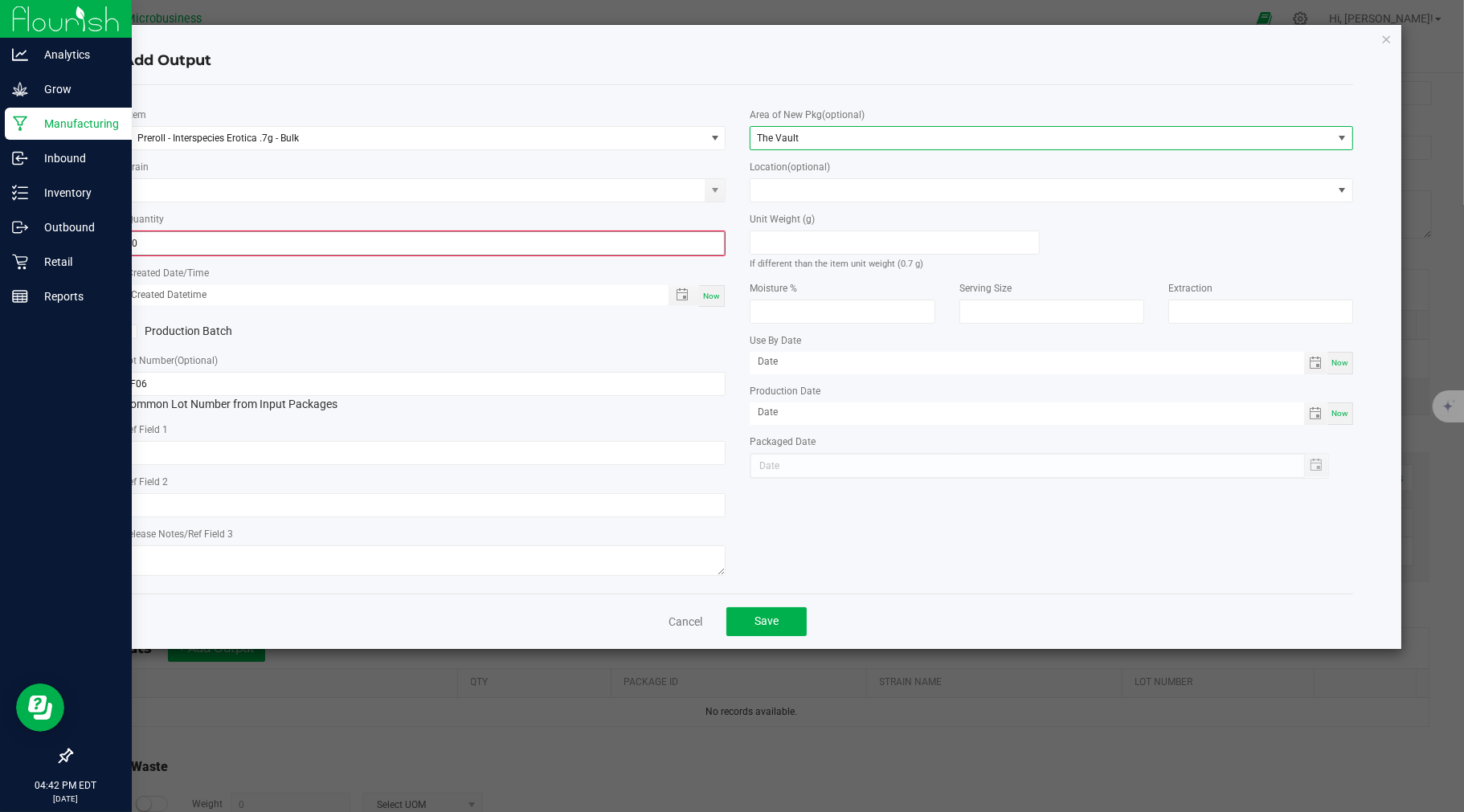
click at [625, 236] on input "0" at bounding box center [424, 243] width 600 height 23
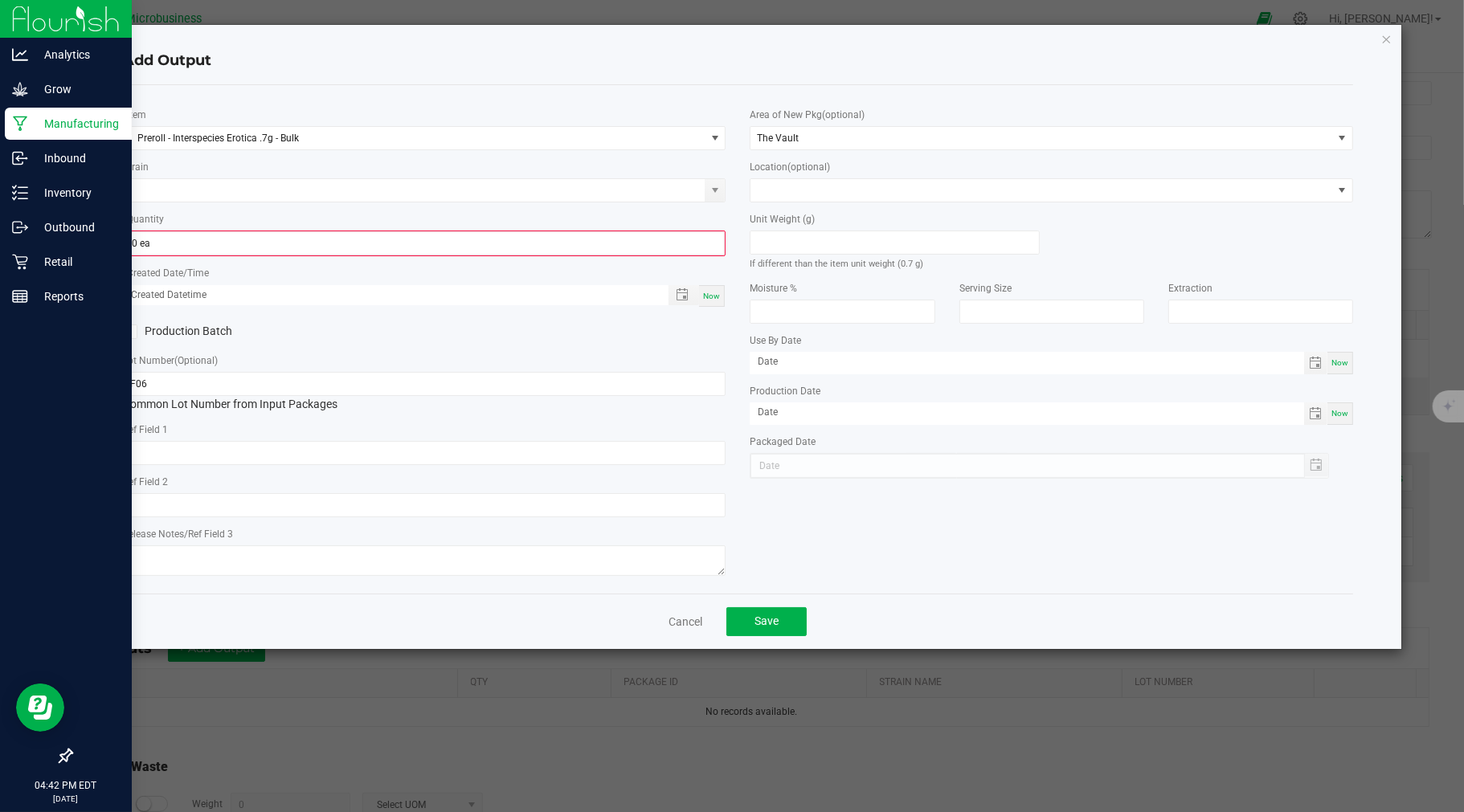
click at [614, 262] on div "* Item Preroll - Interspecies Erotica .7g - Bulk Strain * Quantity 0 ea * Creat…" at bounding box center [424, 340] width 627 height 483
click at [616, 251] on input "0" at bounding box center [424, 243] width 600 height 23
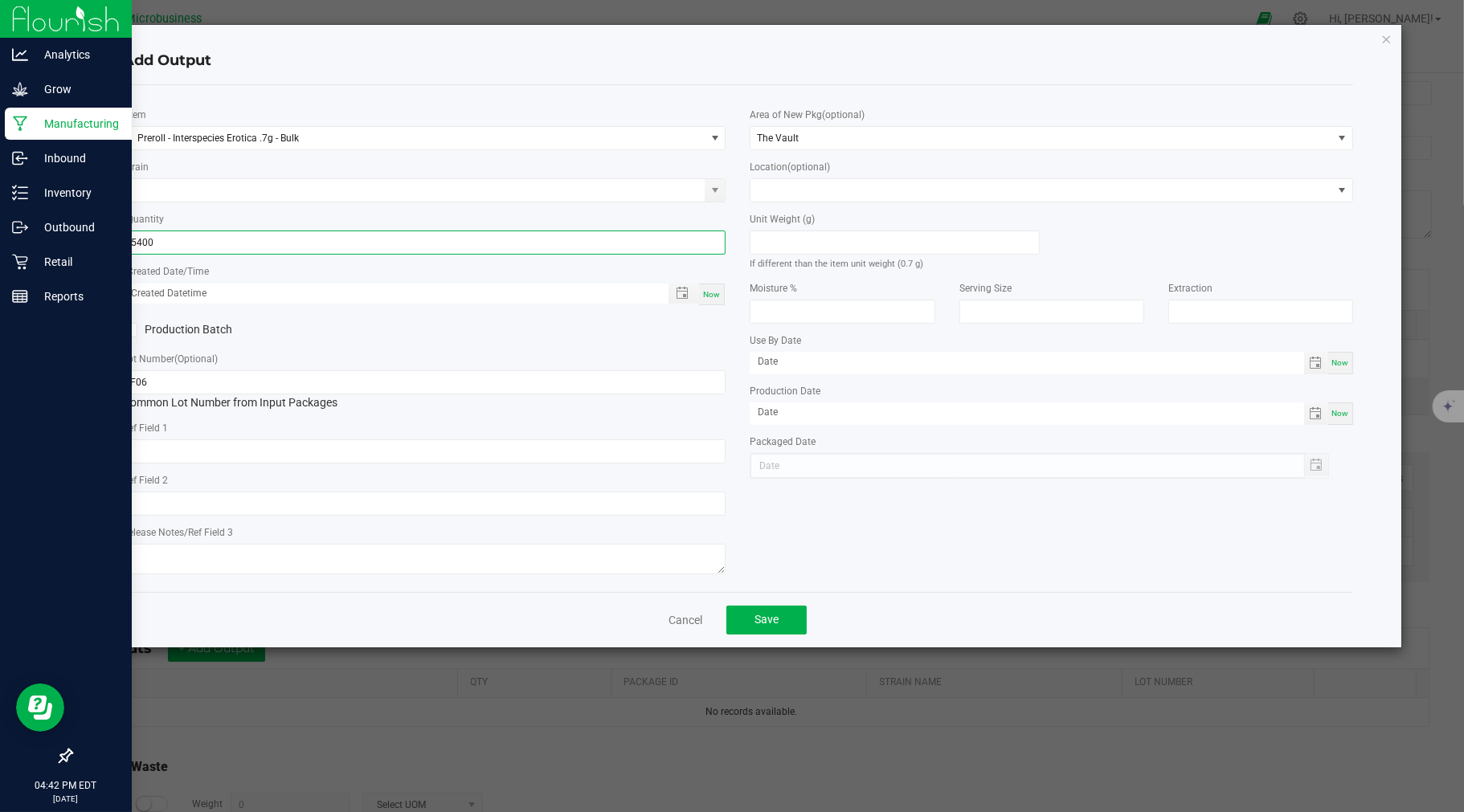
type input "5400 ea"
click at [713, 290] on span "Now" at bounding box center [711, 294] width 17 height 9
type input "09/24/2025 4:42 PM"
type input "09/24/2025"
click at [760, 624] on span "Save" at bounding box center [767, 620] width 25 height 13
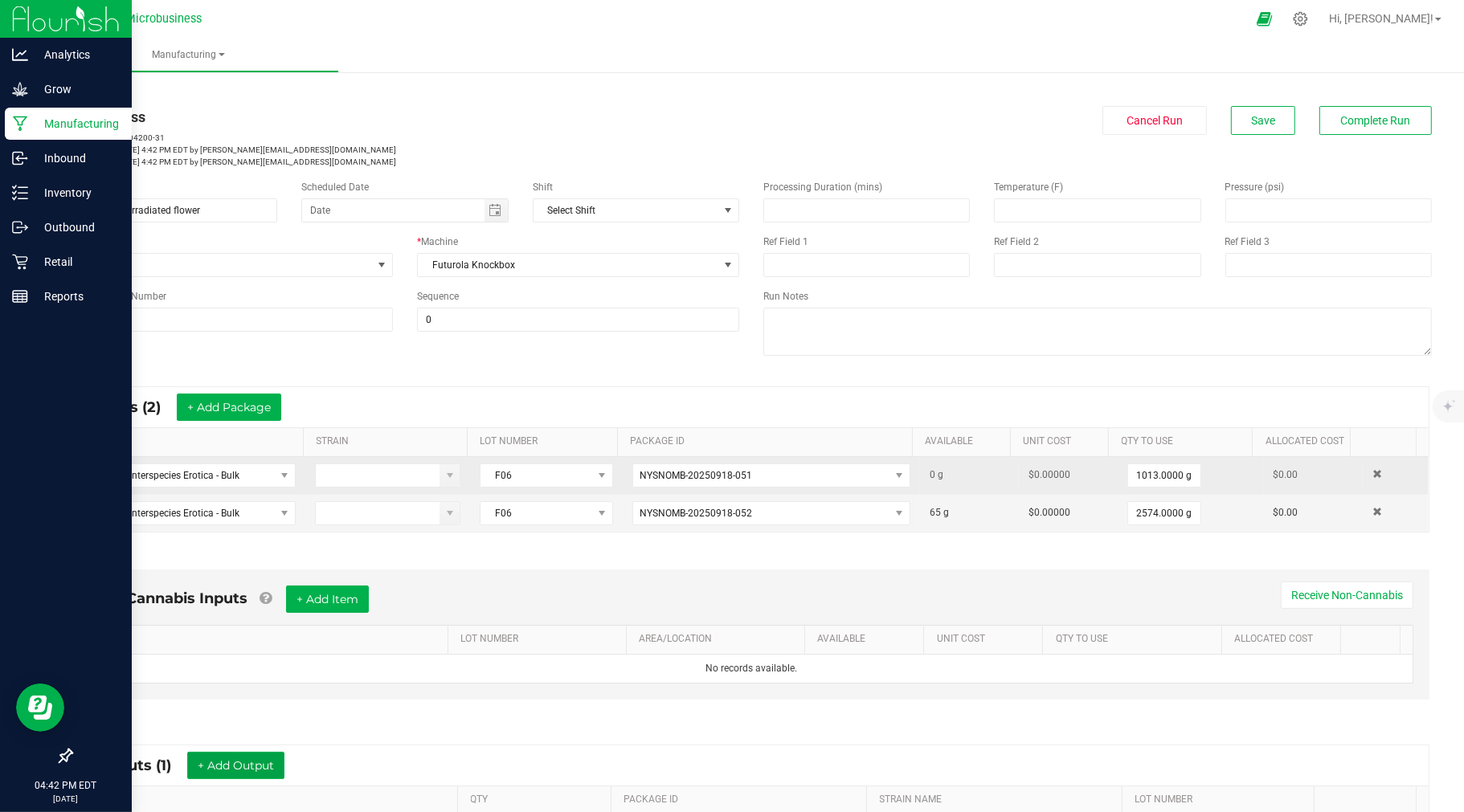
scroll to position [0, 0]
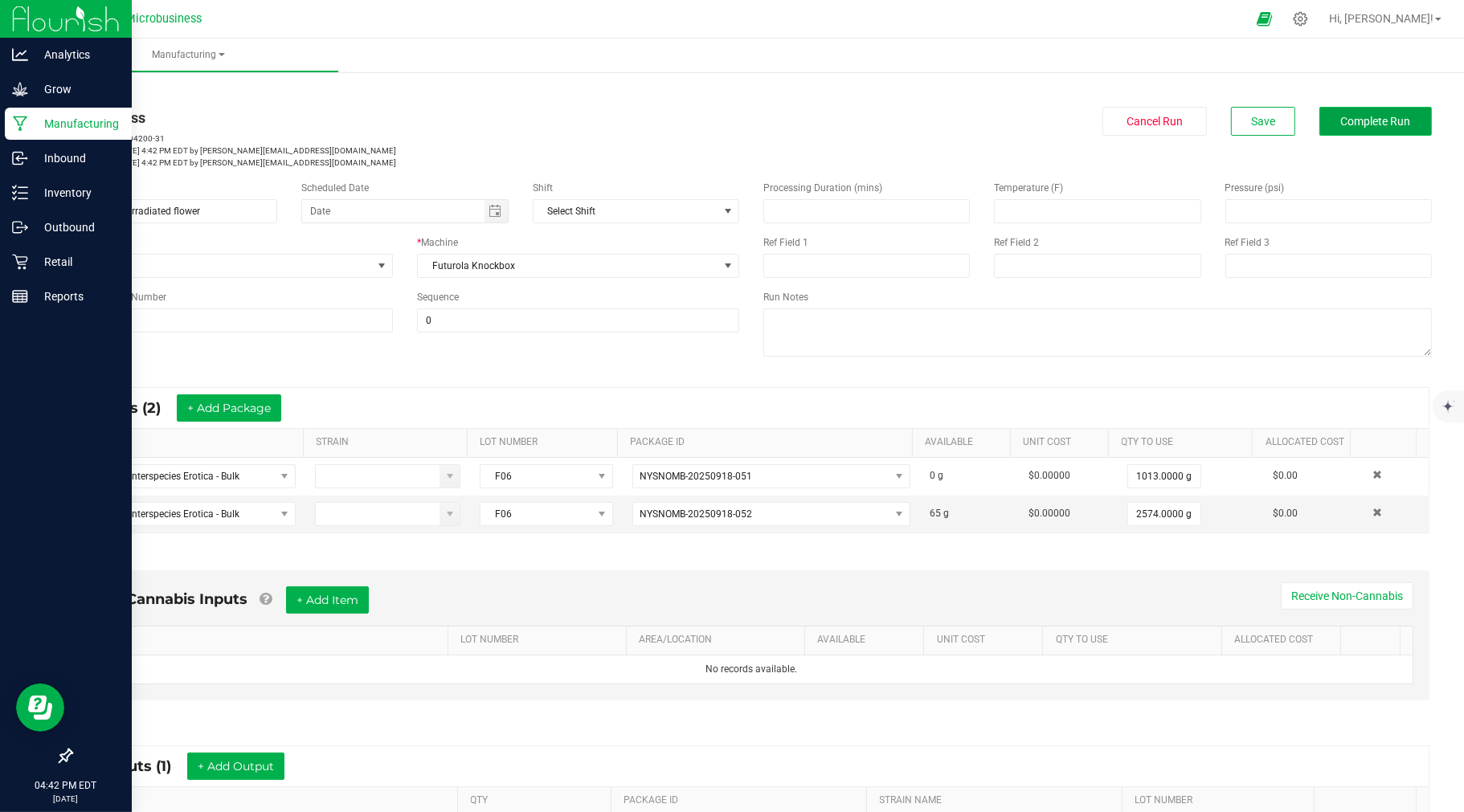
click at [1360, 125] on span "Complete Run" at bounding box center [1376, 121] width 70 height 13
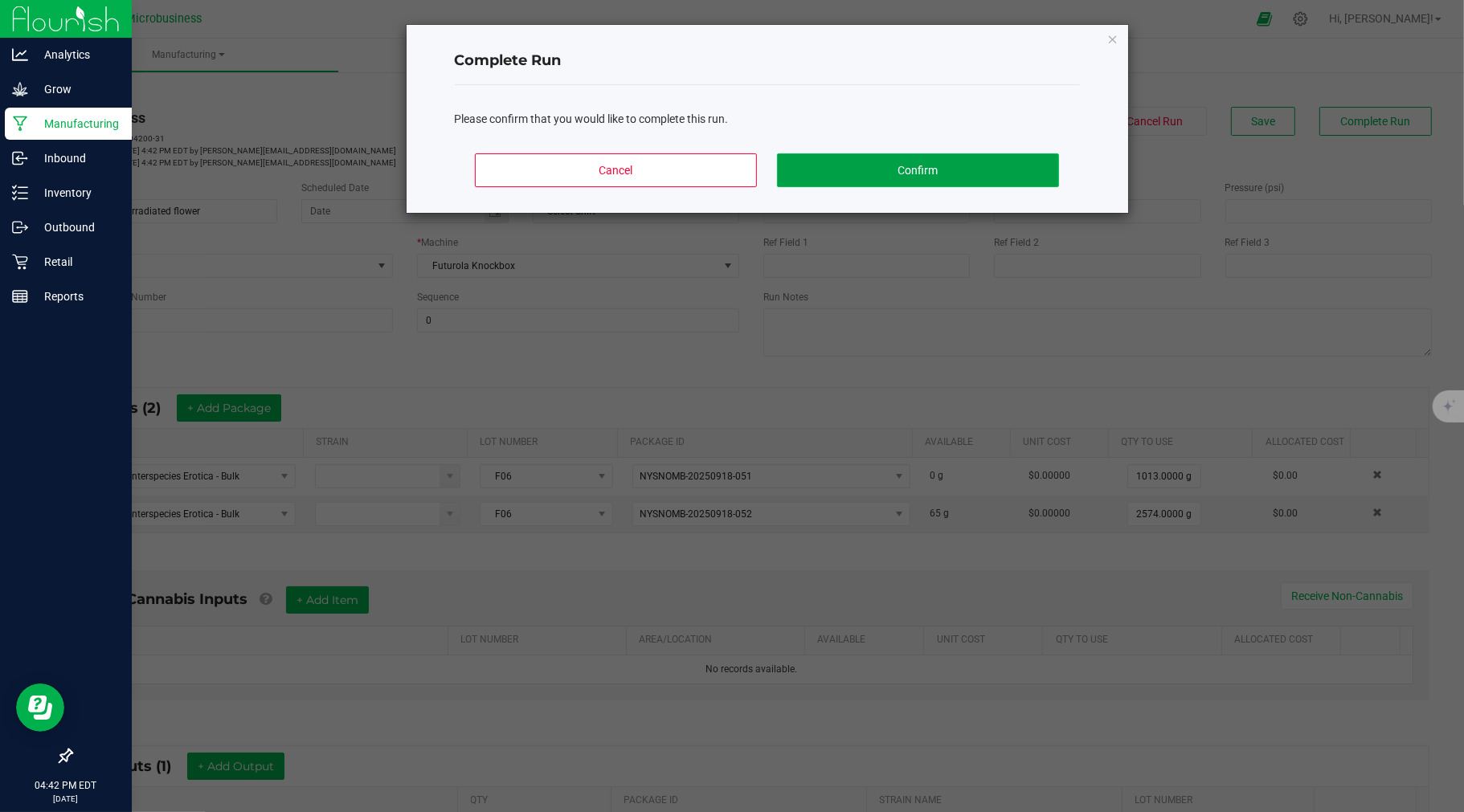
click at [906, 177] on button "Confirm" at bounding box center [917, 170] width 281 height 34
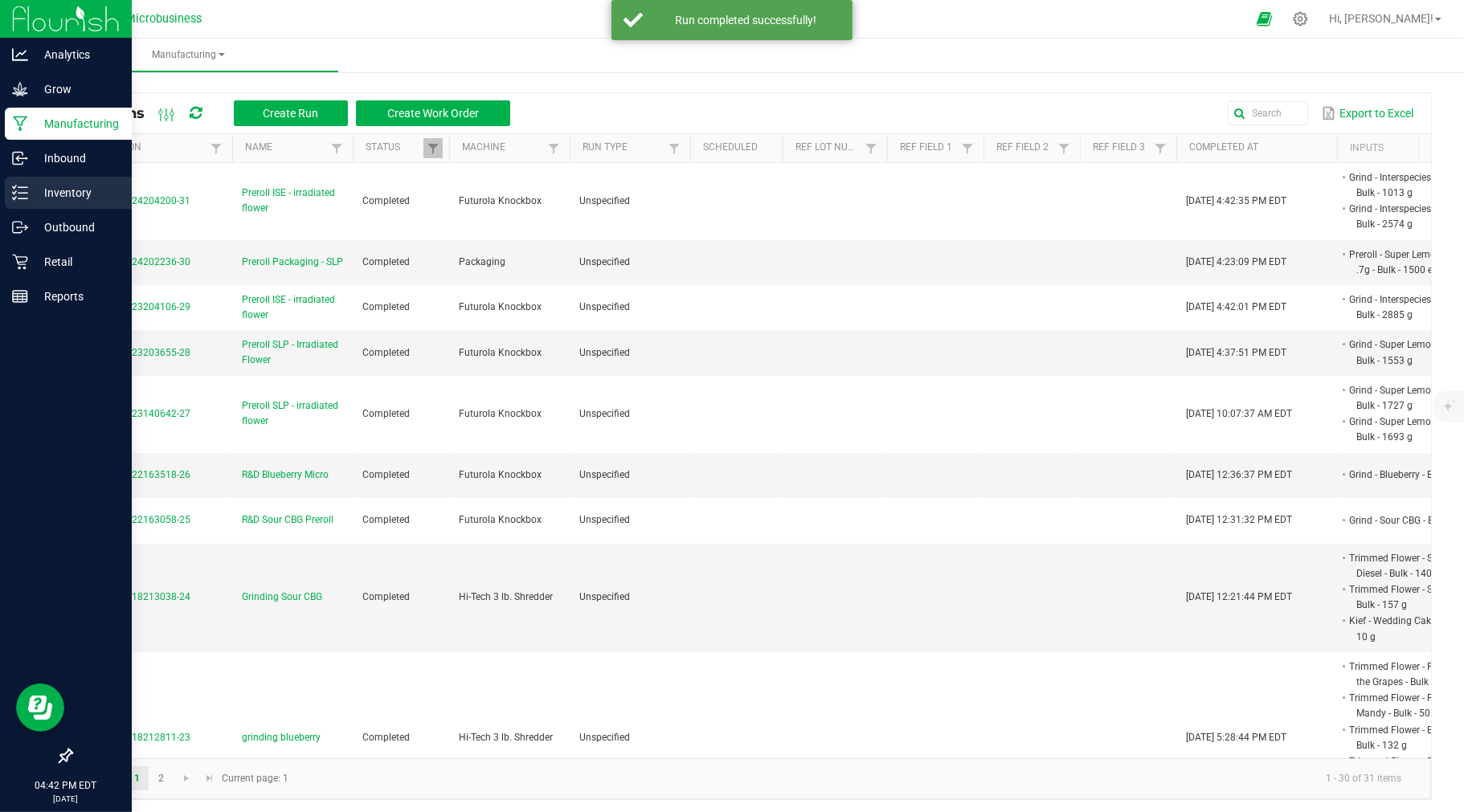
click at [64, 192] on p "Inventory" at bounding box center [76, 192] width 96 height 19
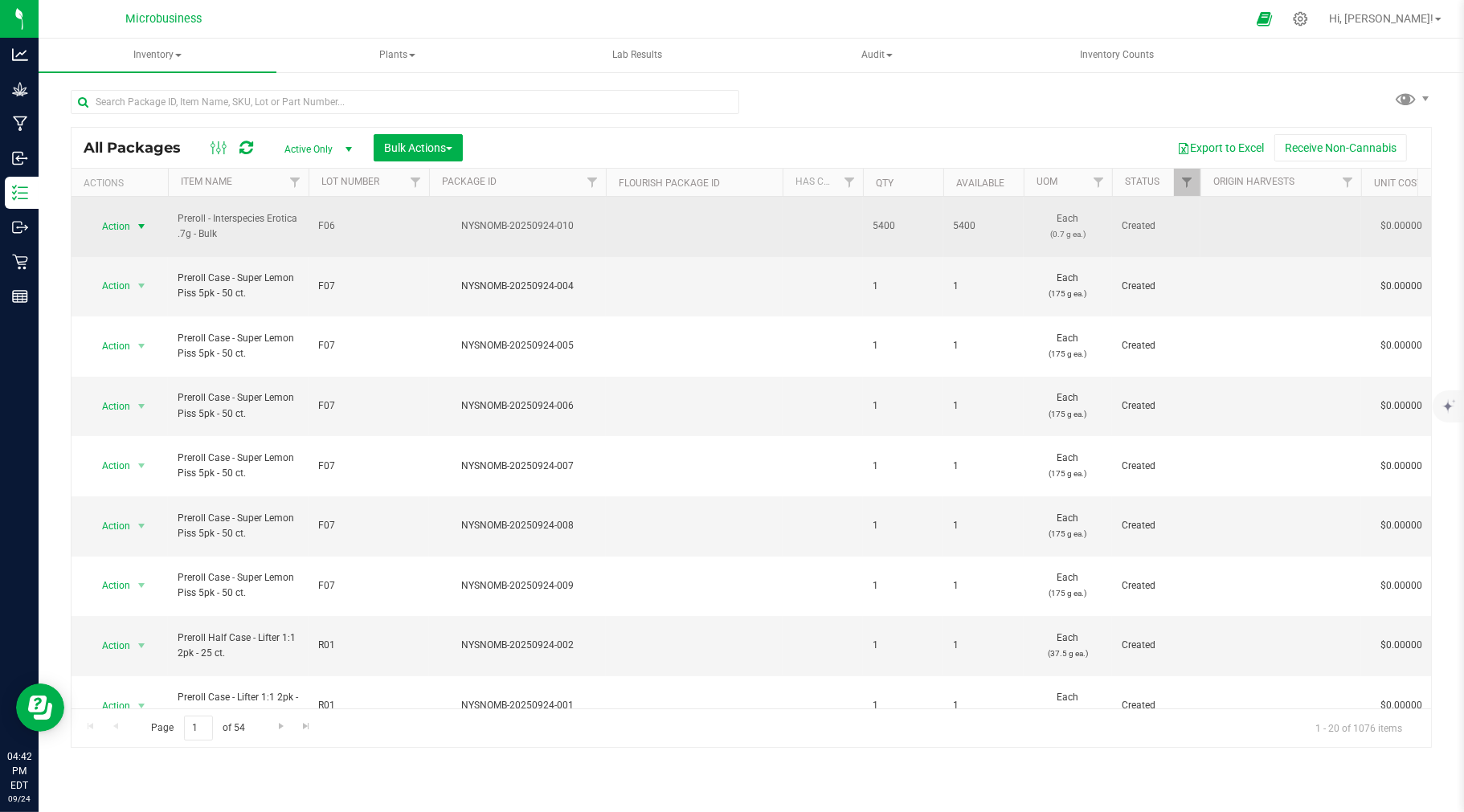
click at [113, 215] on span "Action" at bounding box center [109, 227] width 44 height 23
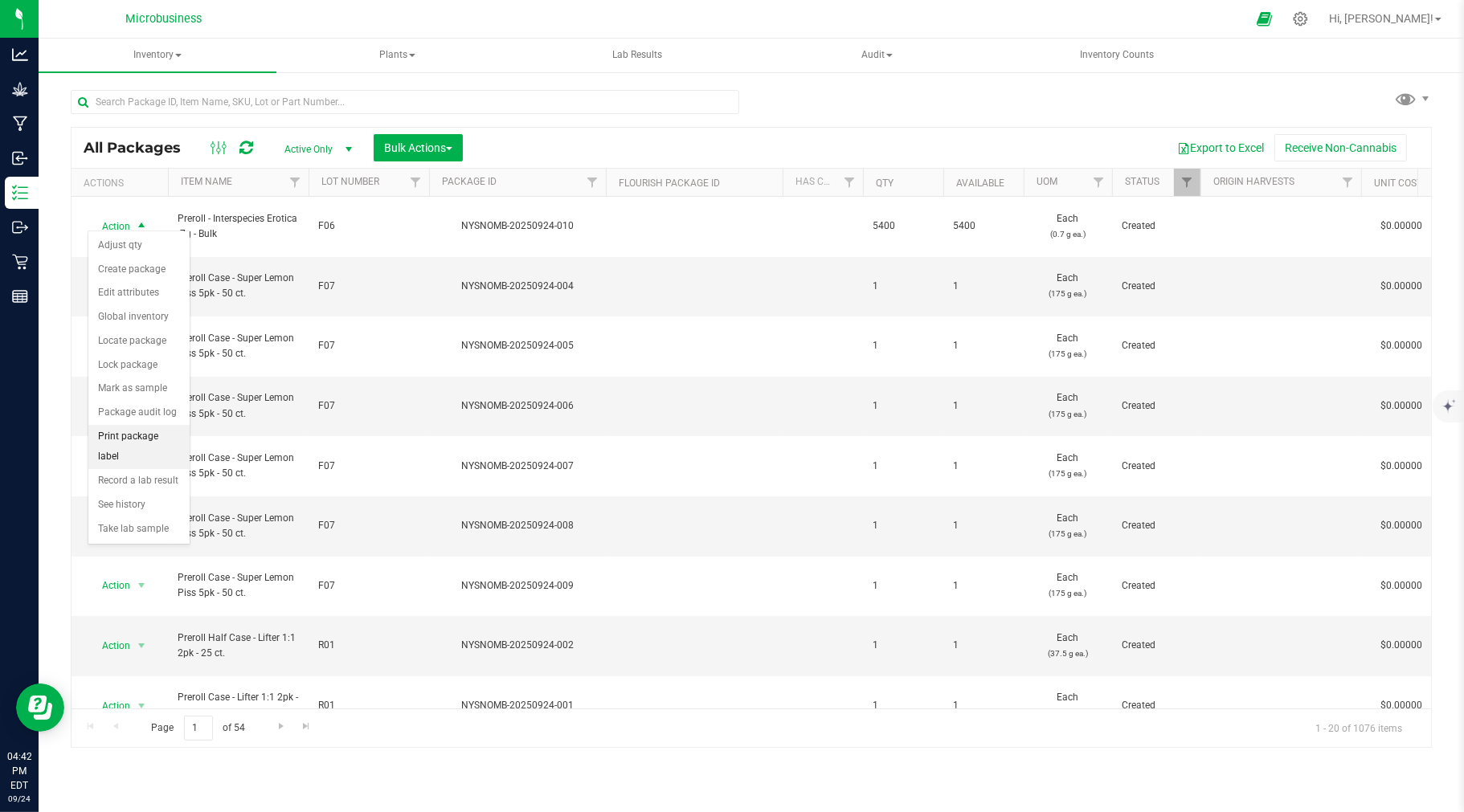
click at [127, 448] on li "Print package label" at bounding box center [139, 447] width 102 height 45
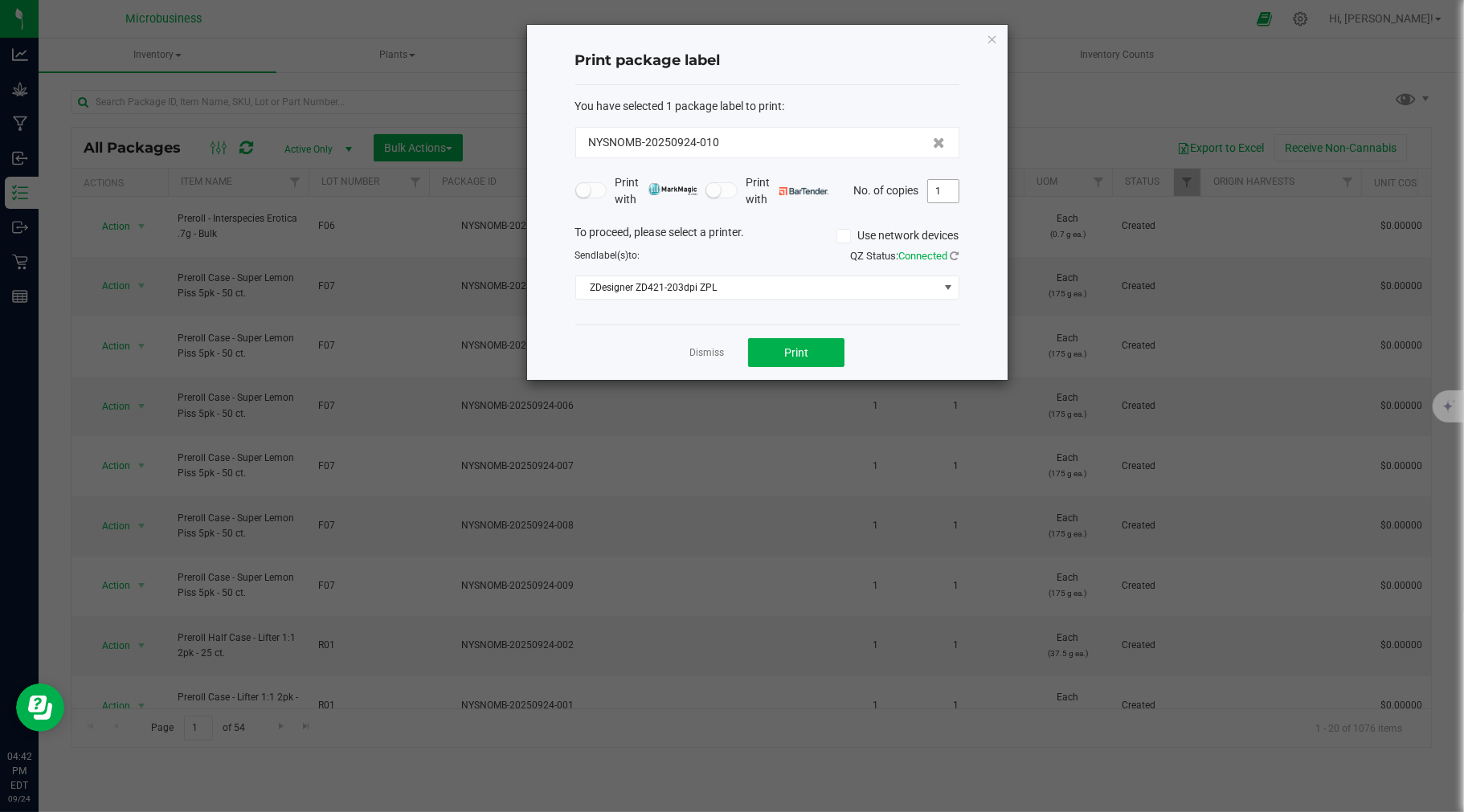
click at [936, 190] on input "1" at bounding box center [943, 192] width 31 height 23
type input "2"
click at [808, 357] on span "Print" at bounding box center [796, 353] width 25 height 13
click at [715, 351] on link "Dismiss" at bounding box center [706, 354] width 34 height 14
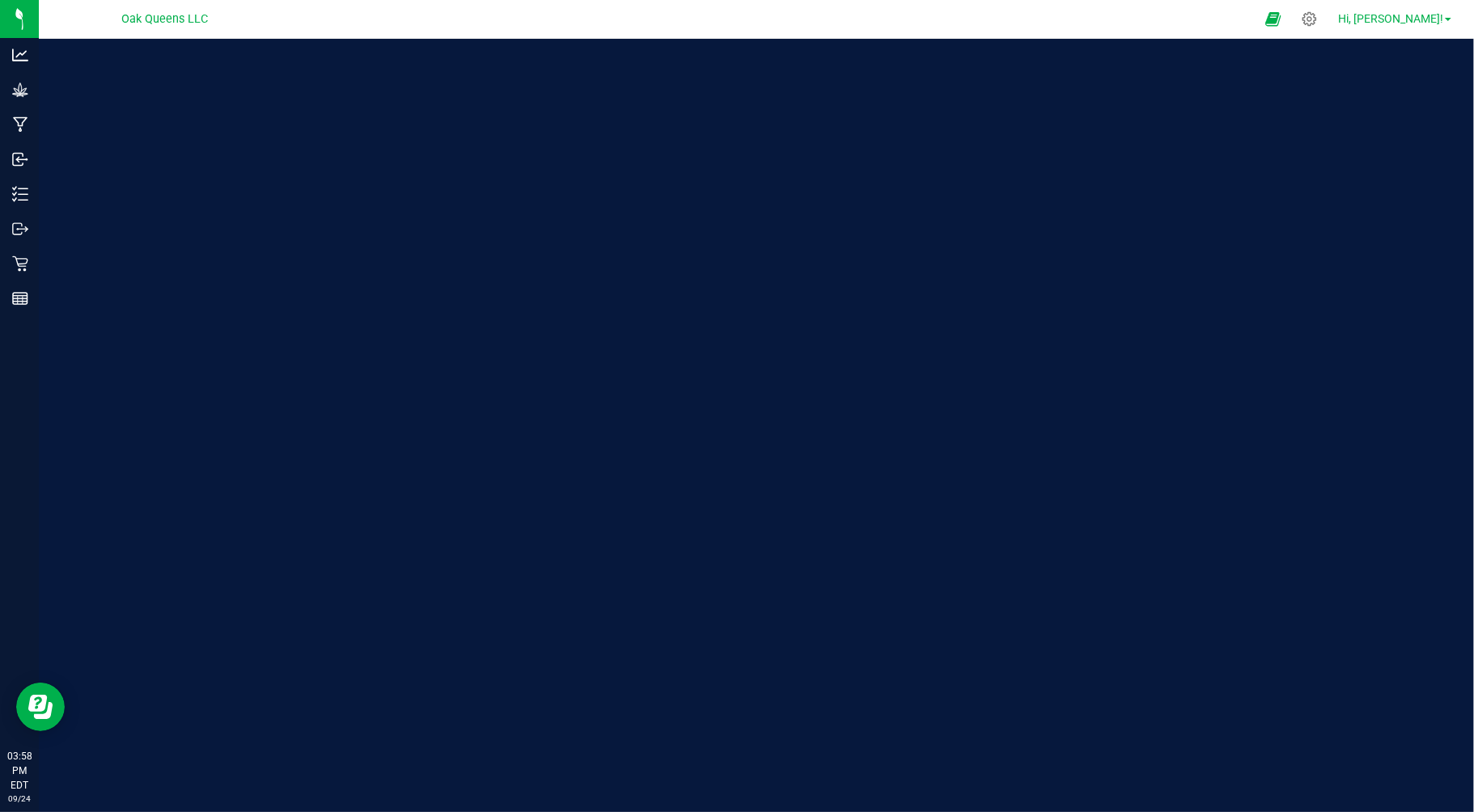
click at [1440, 19] on span "Hi, [PERSON_NAME]!" at bounding box center [1390, 18] width 105 height 13
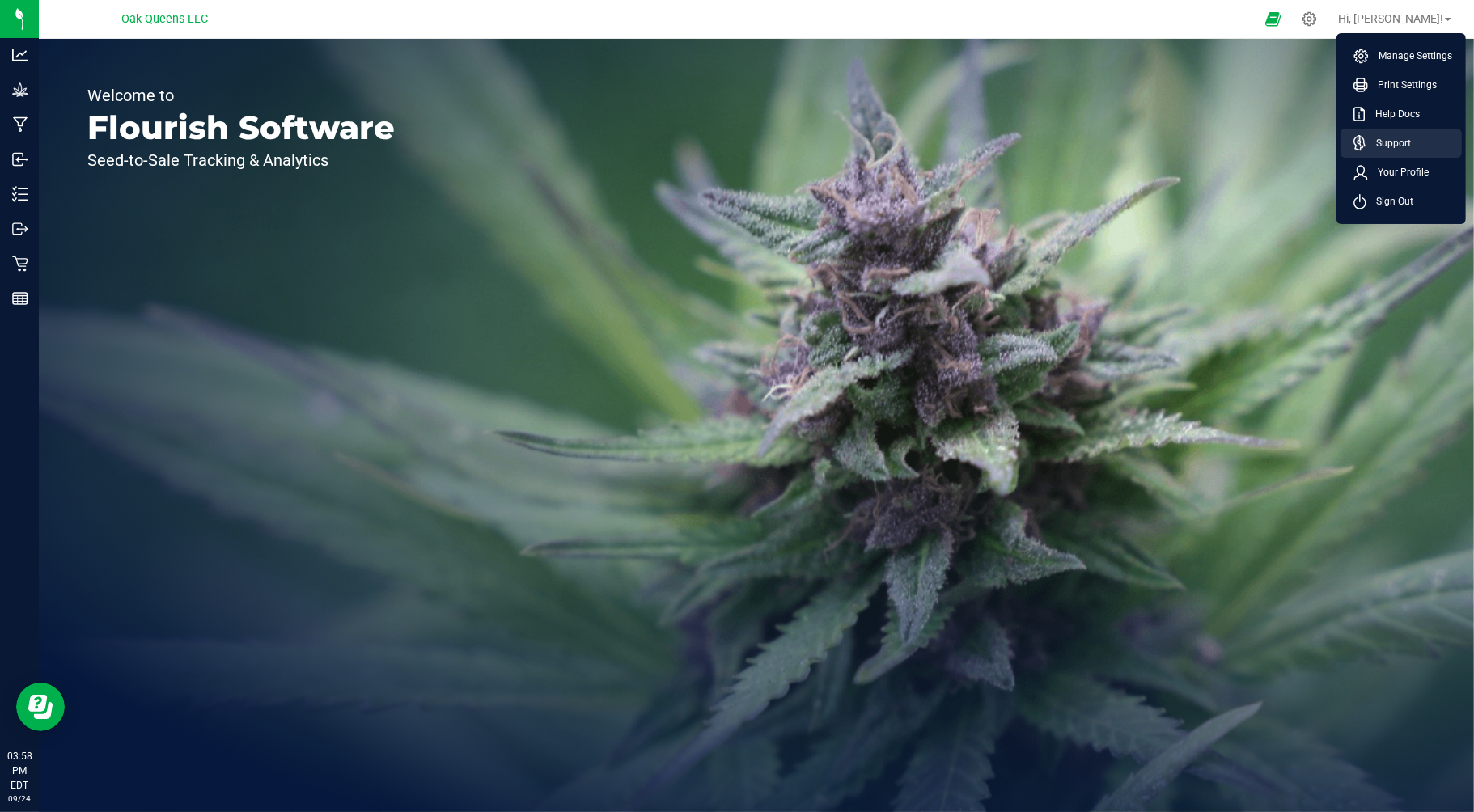
click at [1390, 143] on span "Support" at bounding box center [1389, 143] width 45 height 16
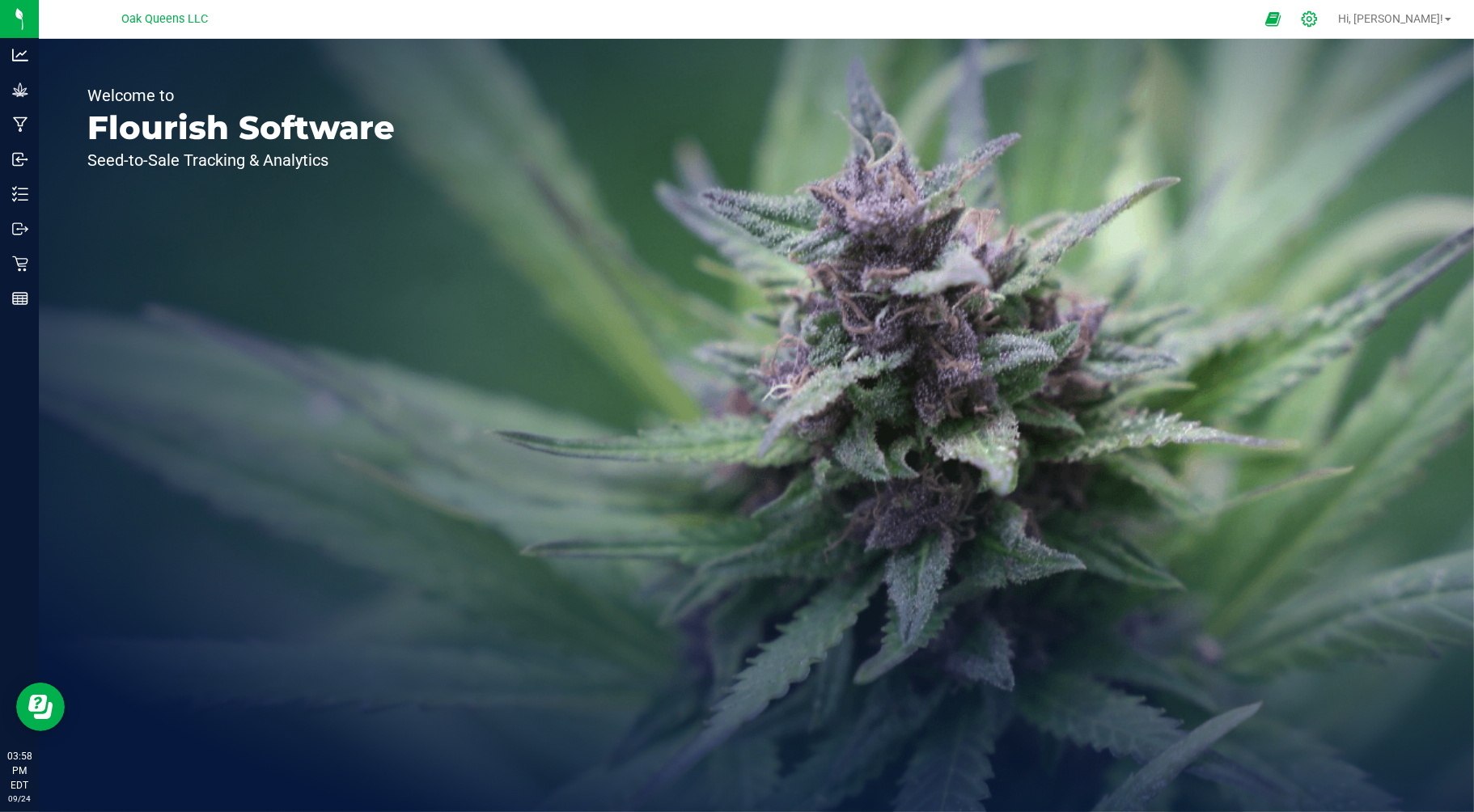
click at [1318, 22] on icon at bounding box center [1308, 18] width 17 height 17
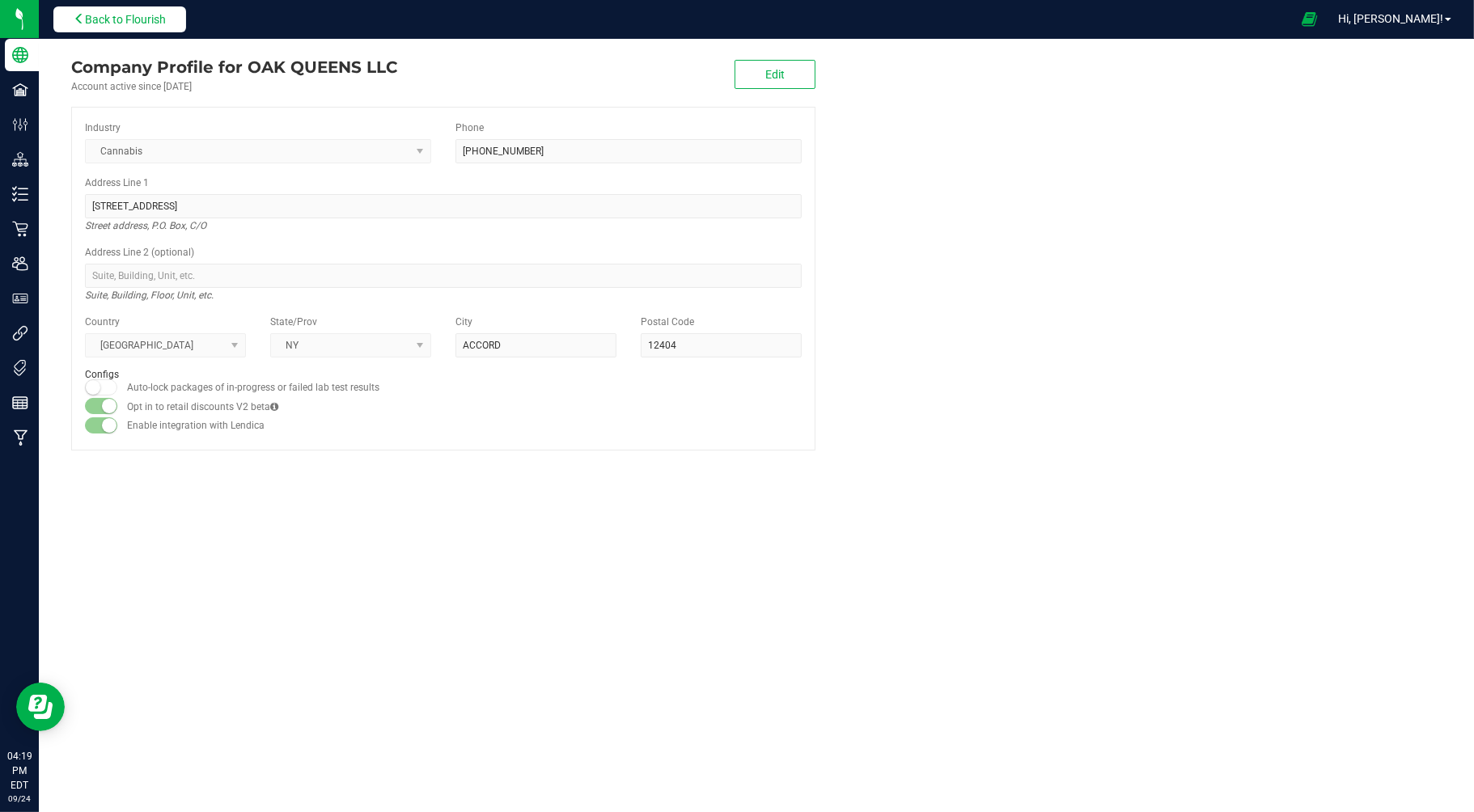
click at [119, 28] on button "Back to Flourish" at bounding box center [120, 18] width 133 height 26
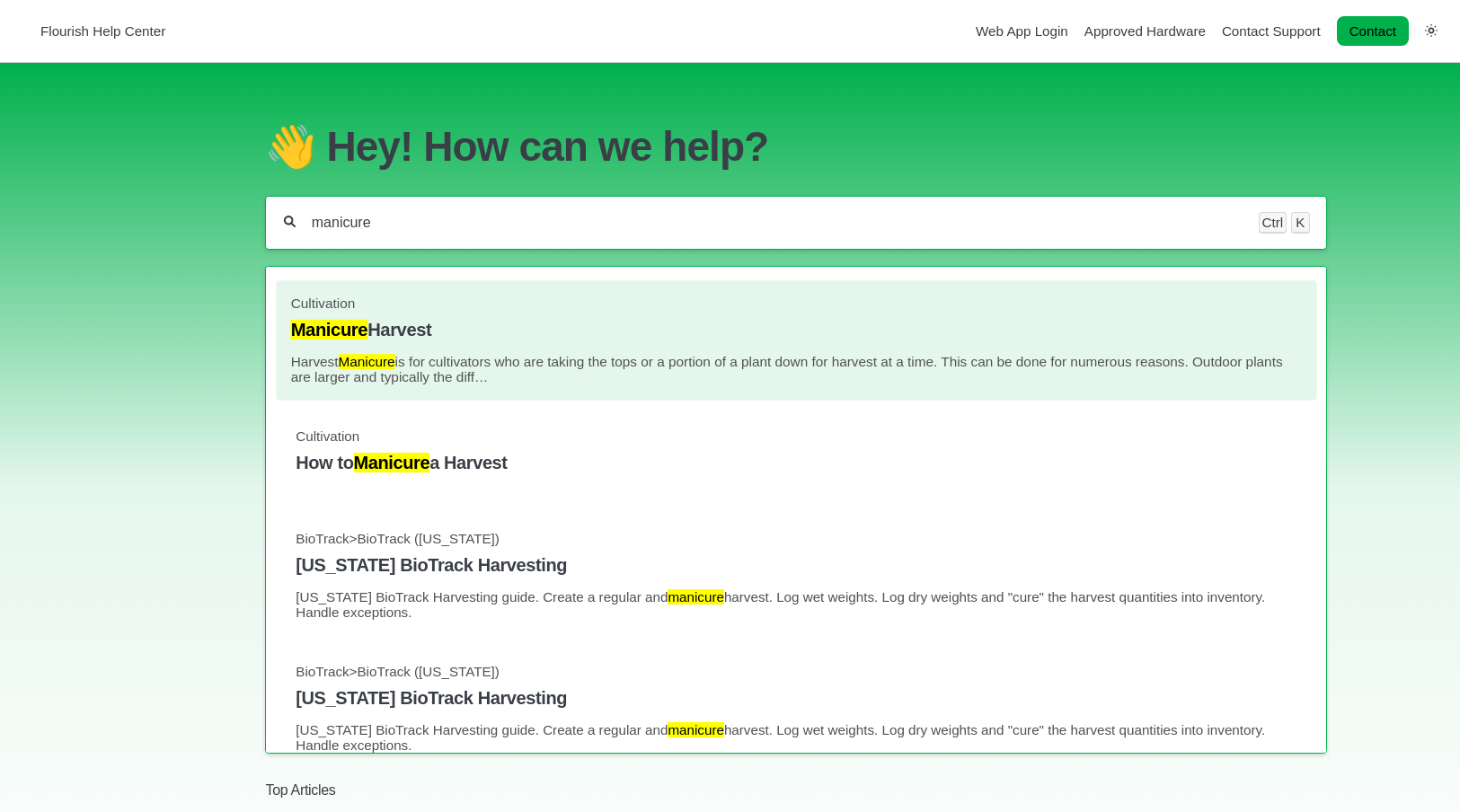
type input "manicure"
click at [383, 324] on h4 "Manicure Harvest" at bounding box center [797, 330] width 1012 height 21
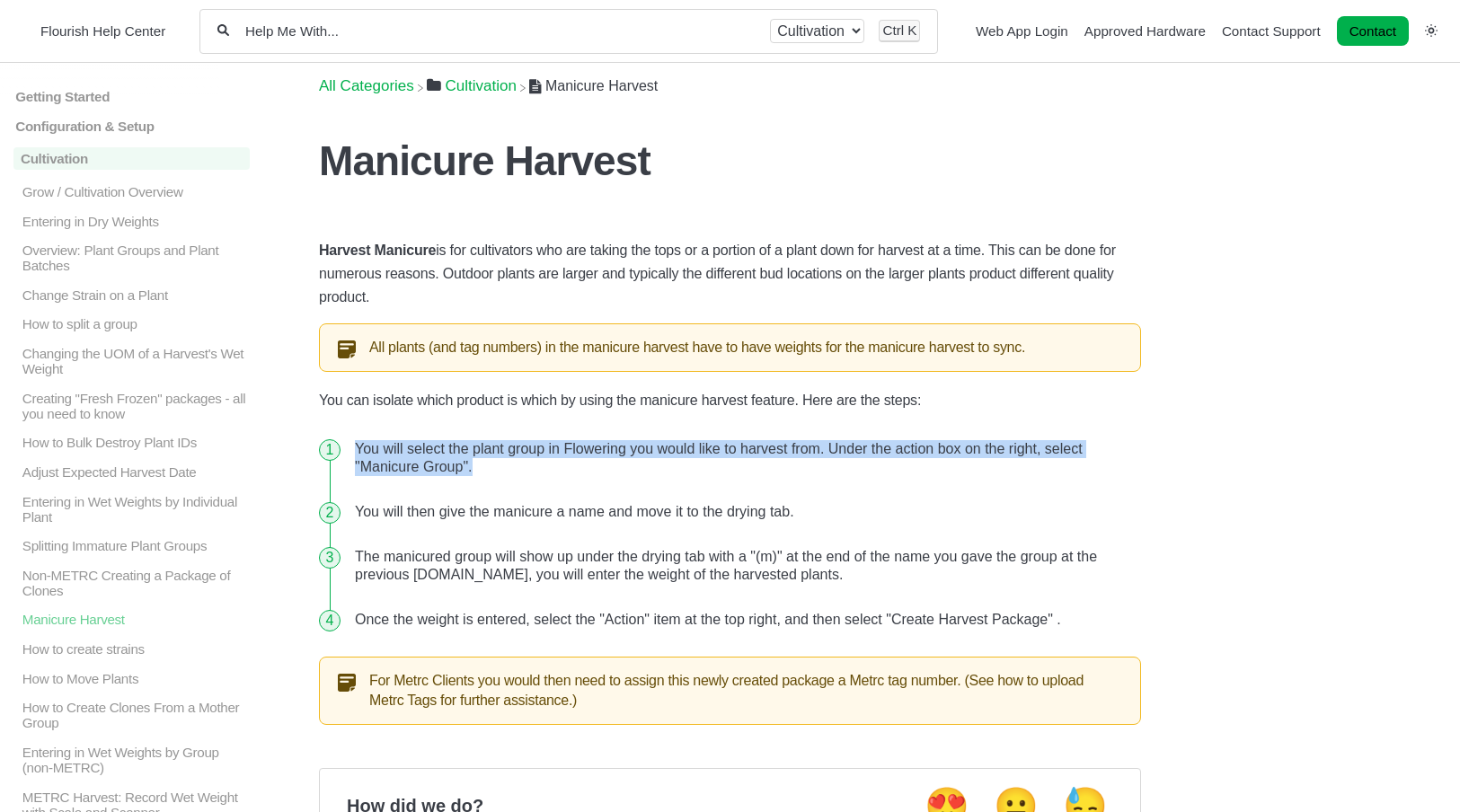
drag, startPoint x: 504, startPoint y: 467, endPoint x: 347, endPoint y: 444, distance: 158.7
click at [347, 444] on li "You will select the plant group in Flowering you would like to harvest from. Un…" at bounding box center [744, 458] width 794 height 63
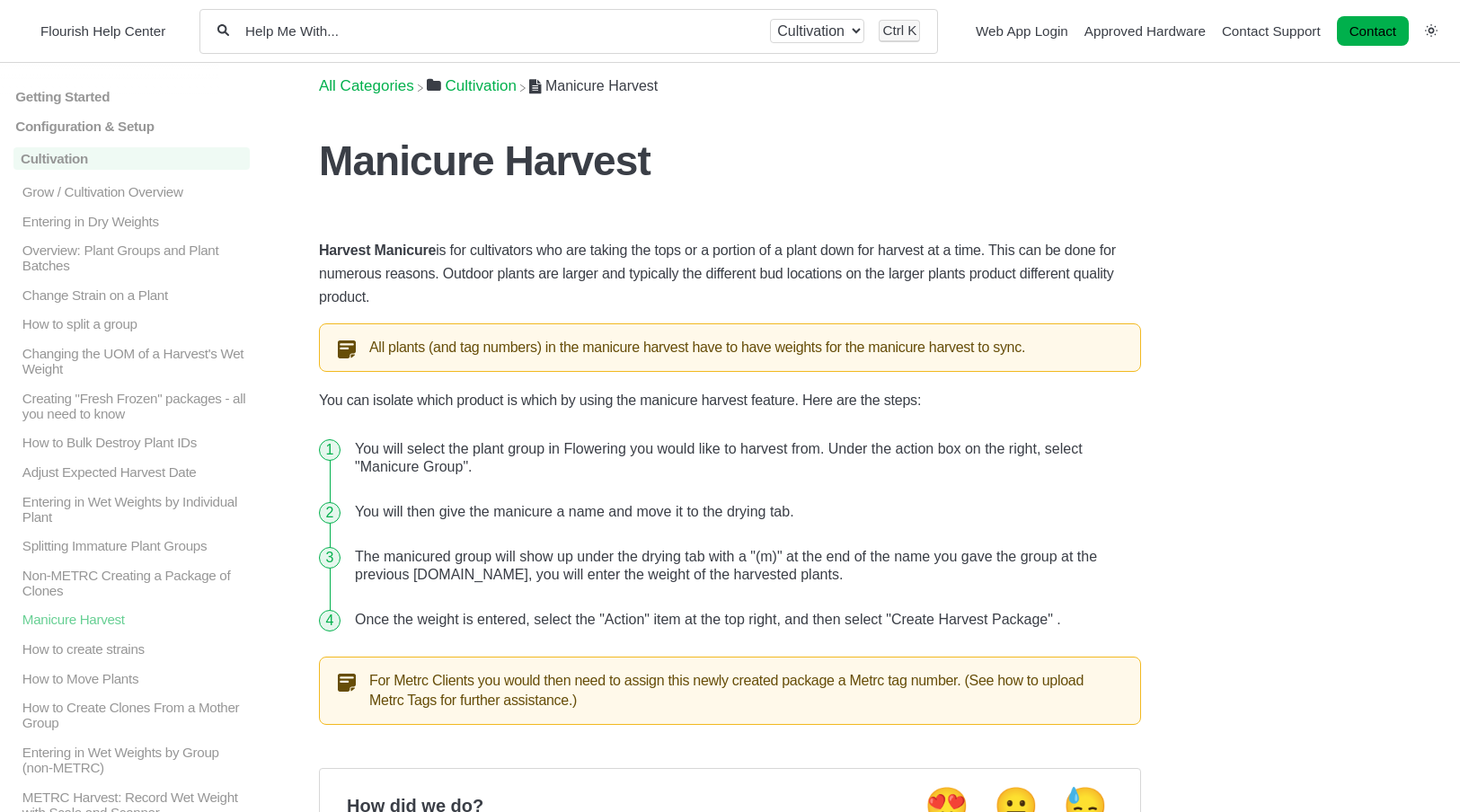
click at [1160, 500] on main "Getting Started Login, Modules Overview, and Access Analytics Overview Support …" at bounding box center [730, 653] width 1460 height 1180
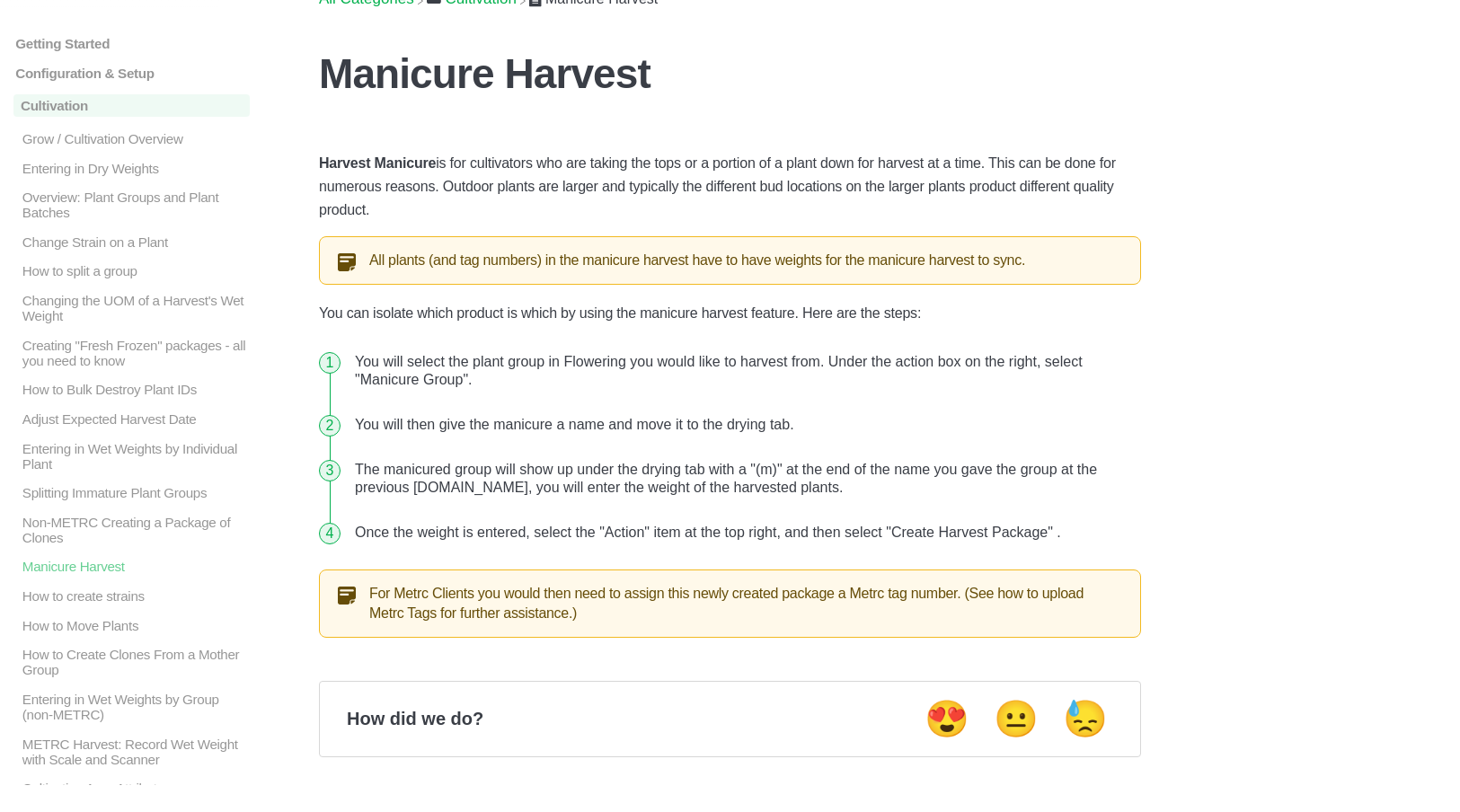
scroll to position [90, 0]
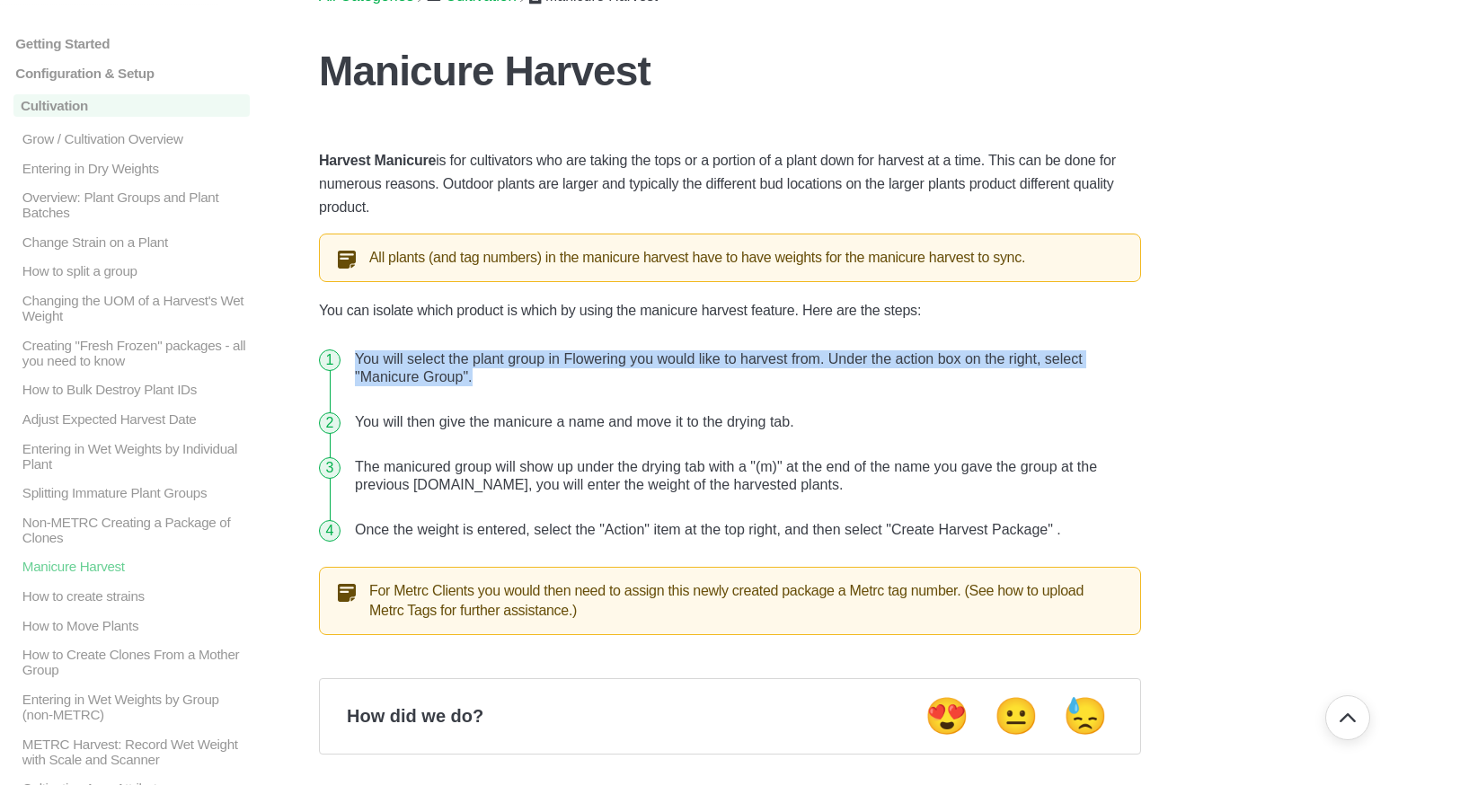
drag, startPoint x: 487, startPoint y: 379, endPoint x: 357, endPoint y: 357, distance: 131.8
click at [357, 357] on li "You will select the plant group in Flowering you would like to harvest from. Un…" at bounding box center [744, 368] width 794 height 63
